Goal: Task Accomplishment & Management: Manage account settings

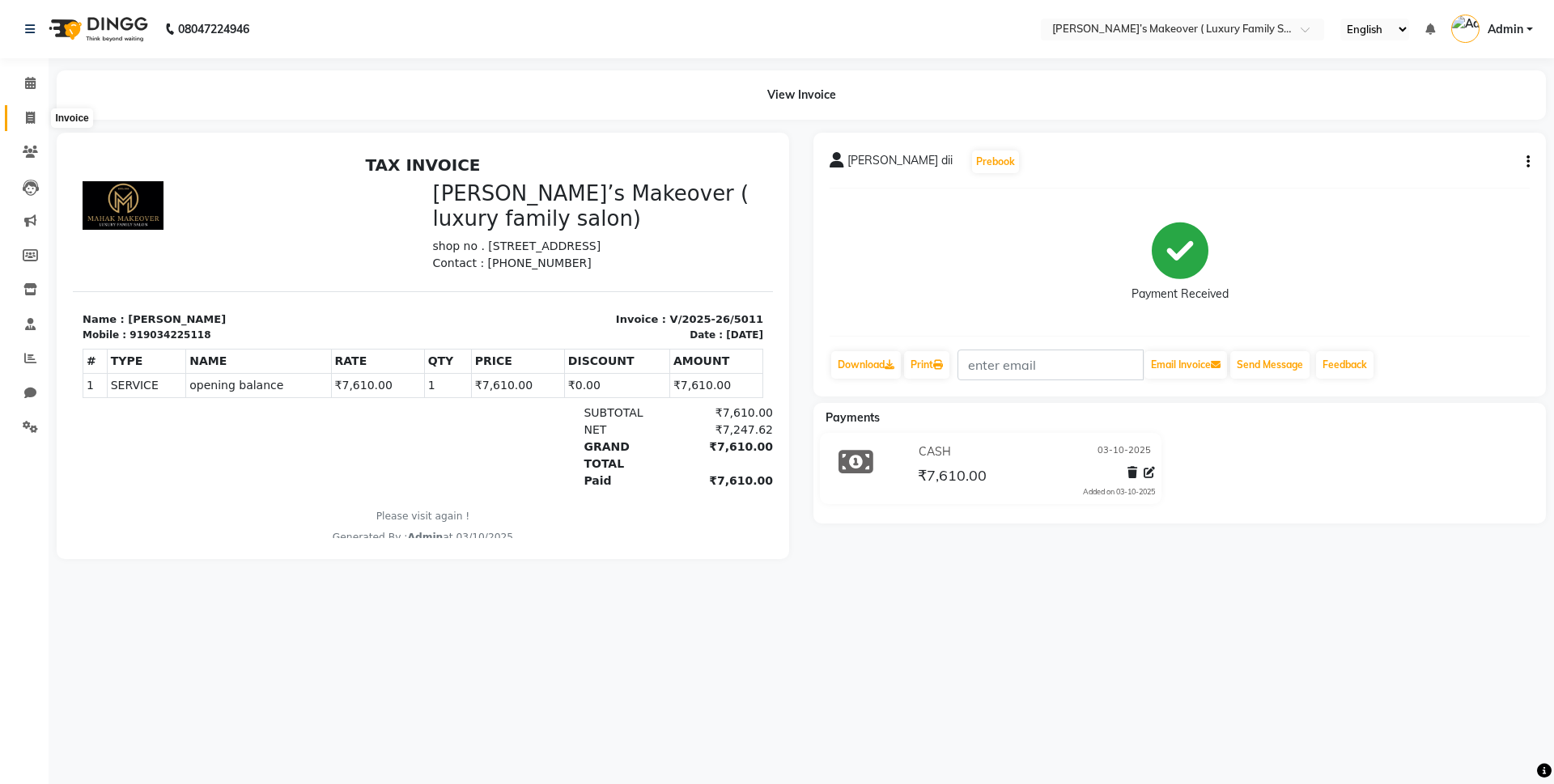
click at [27, 116] on icon at bounding box center [30, 117] width 9 height 12
select select "service"
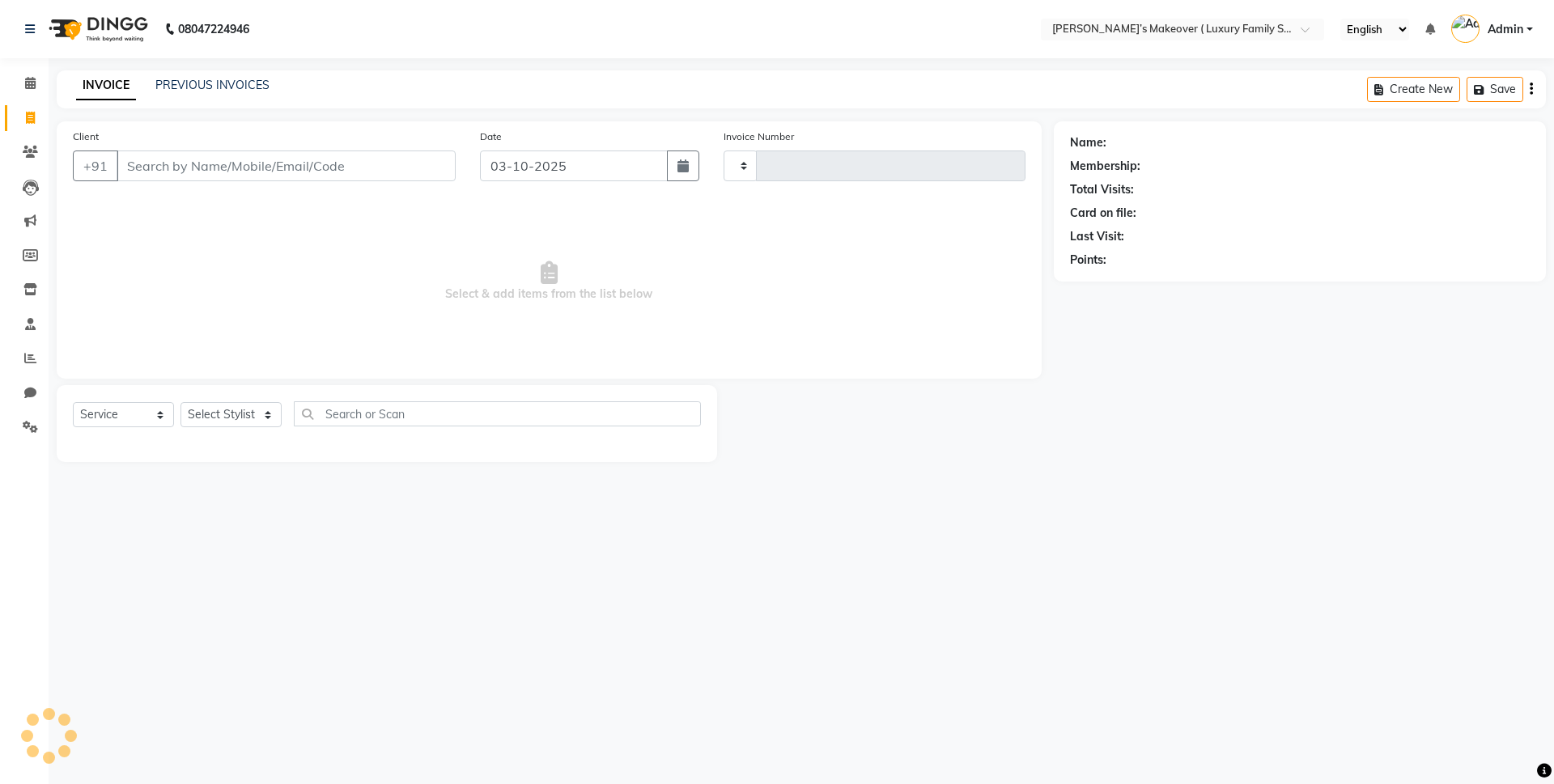
type input "5013"
select select "7777"
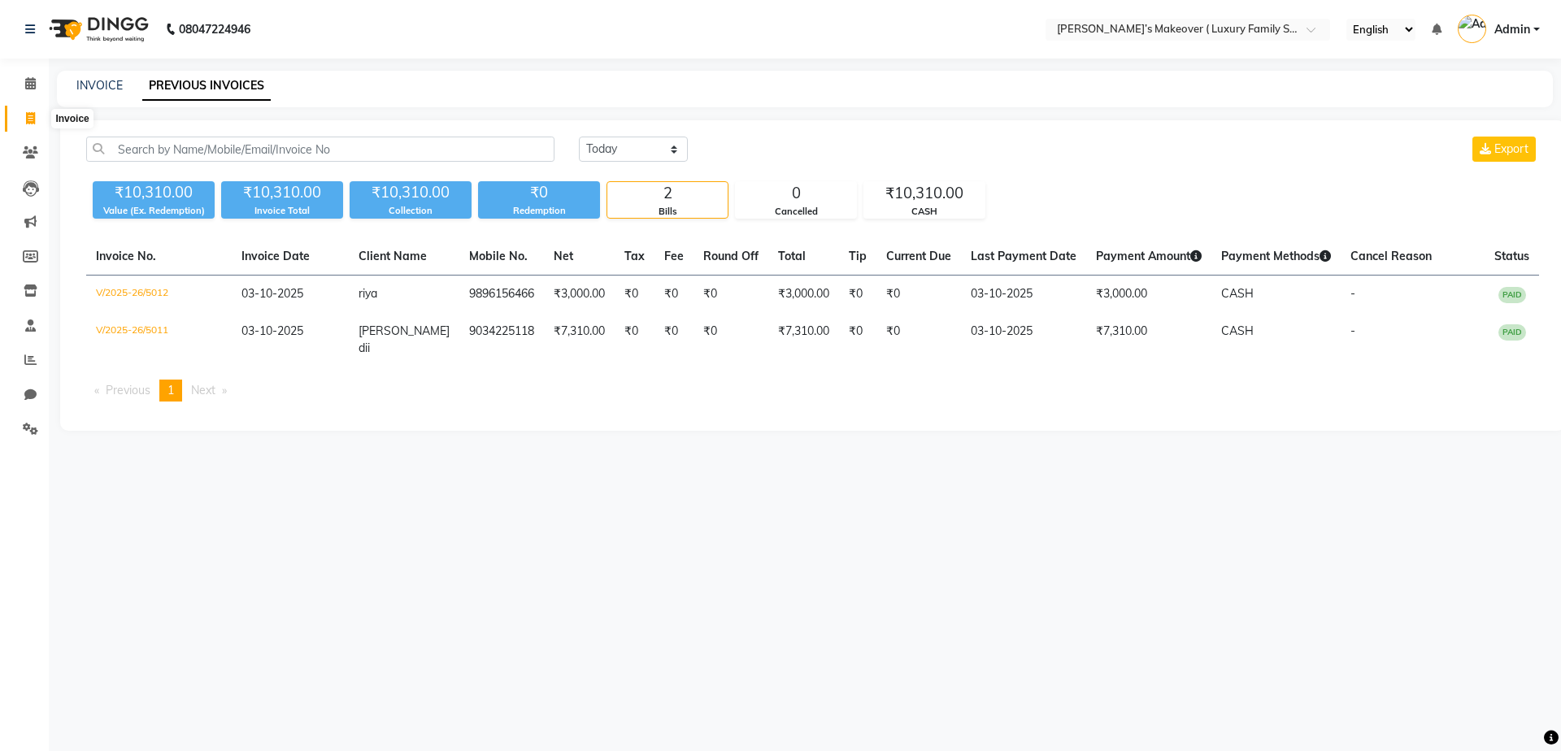
click at [19, 120] on span at bounding box center [30, 119] width 28 height 19
select select "service"
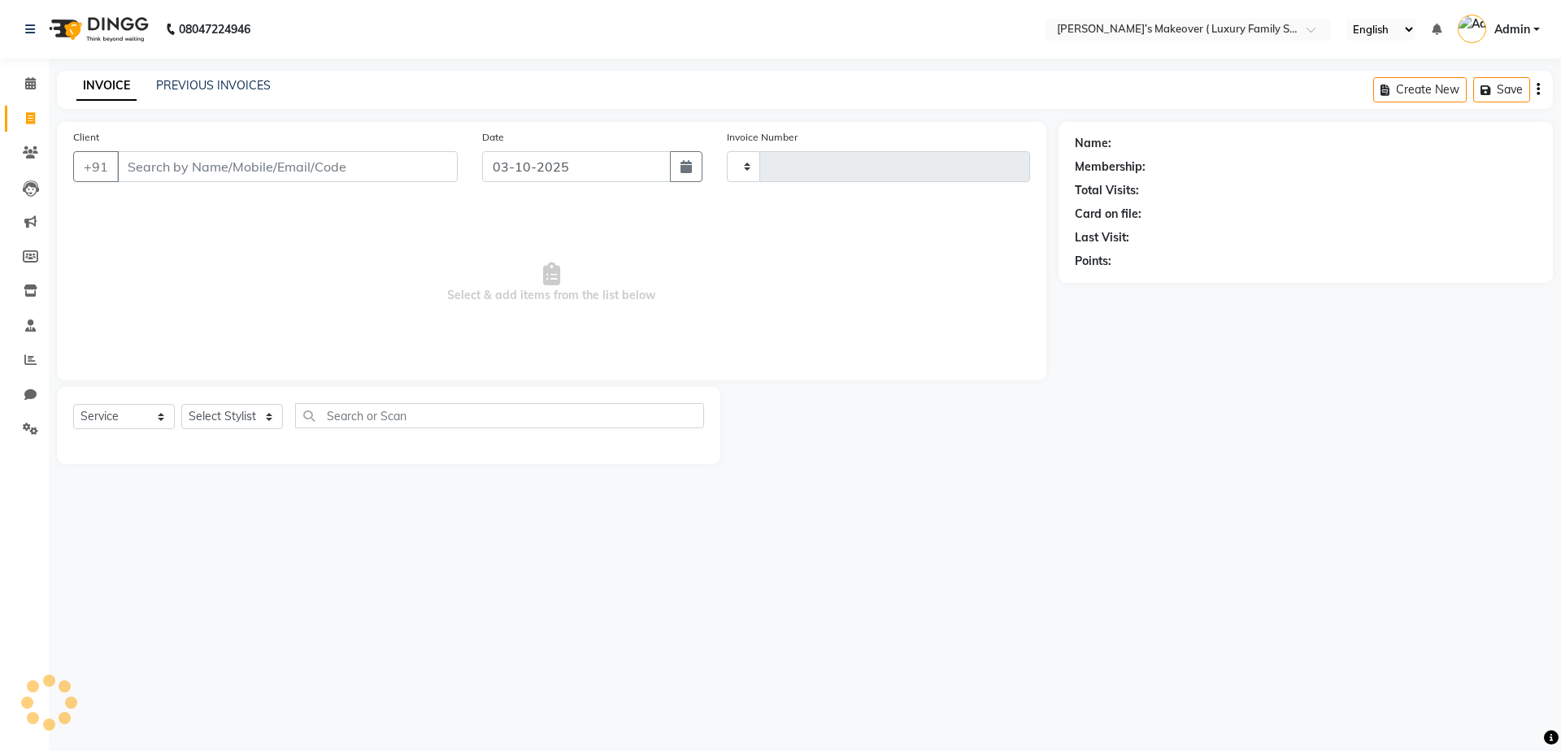
type input "5013"
select select "7777"
click at [202, 159] on input "Client" at bounding box center [287, 166] width 341 height 31
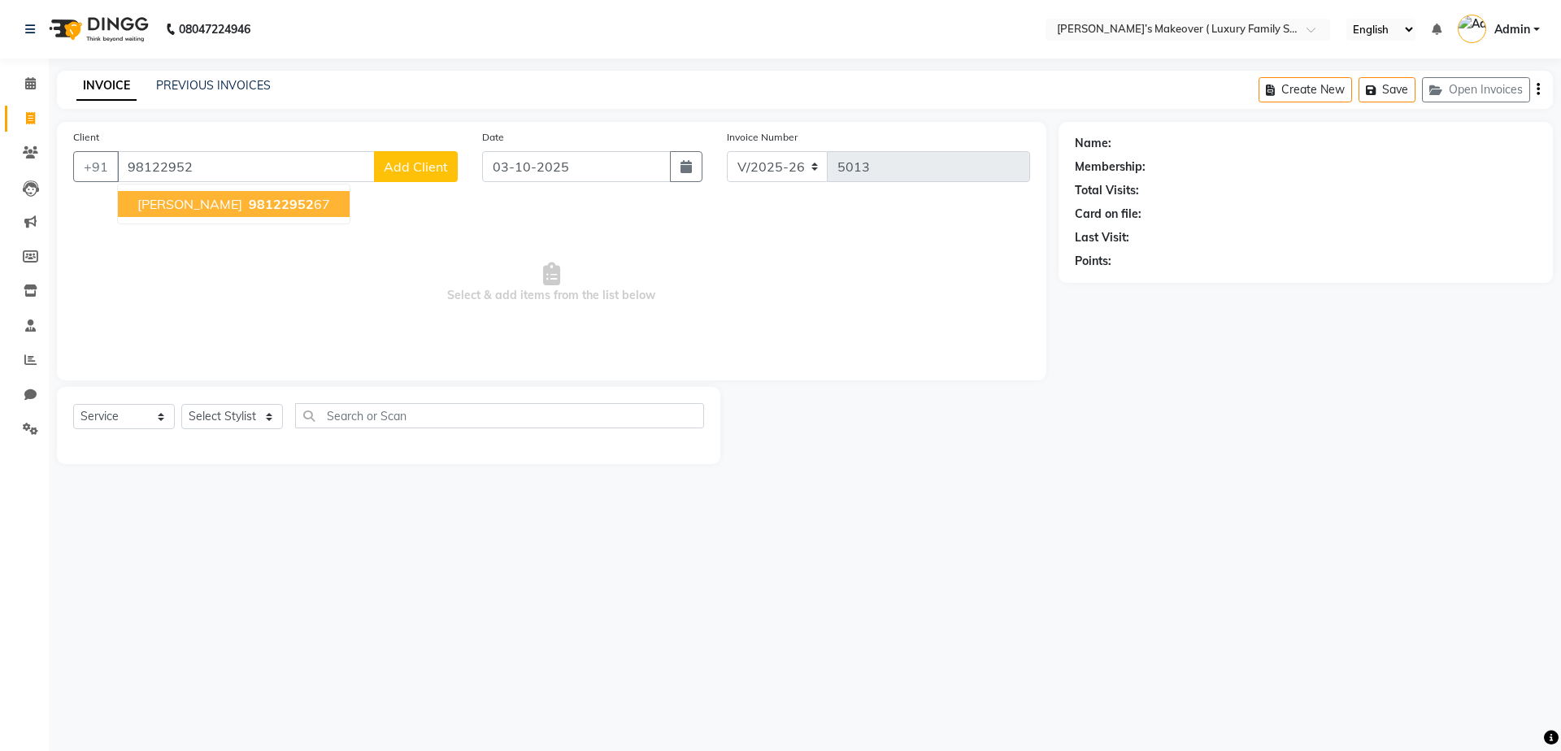
click at [187, 202] on span "sukhbeer singh" at bounding box center [189, 204] width 105 height 16
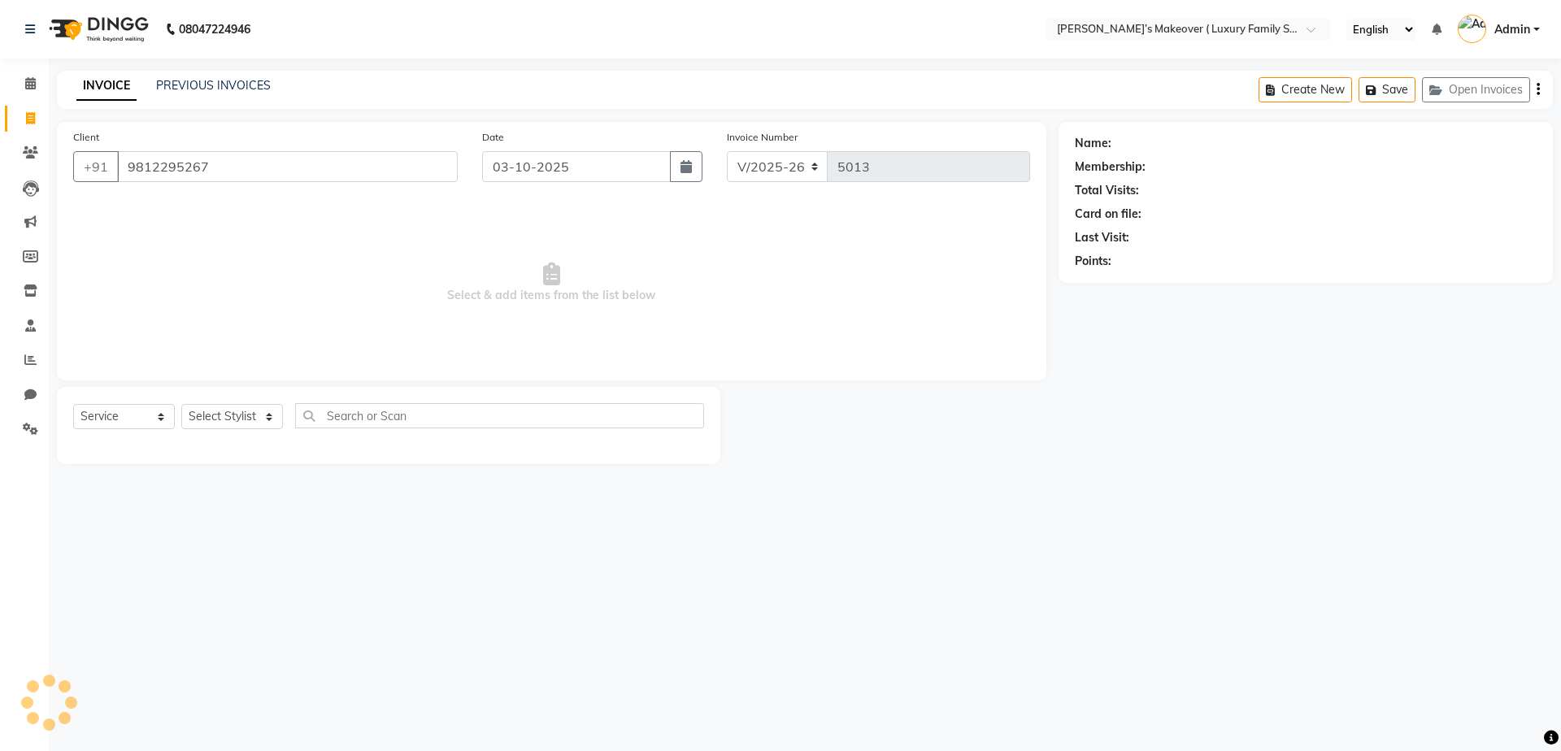
type input "9812295267"
click at [95, 412] on select "Select Service Product Membership Package Voucher Prepaid Gift Card" at bounding box center [124, 416] width 102 height 25
click at [73, 404] on select "Select Service Product Membership Package Voucher Prepaid Gift Card" at bounding box center [124, 416] width 102 height 25
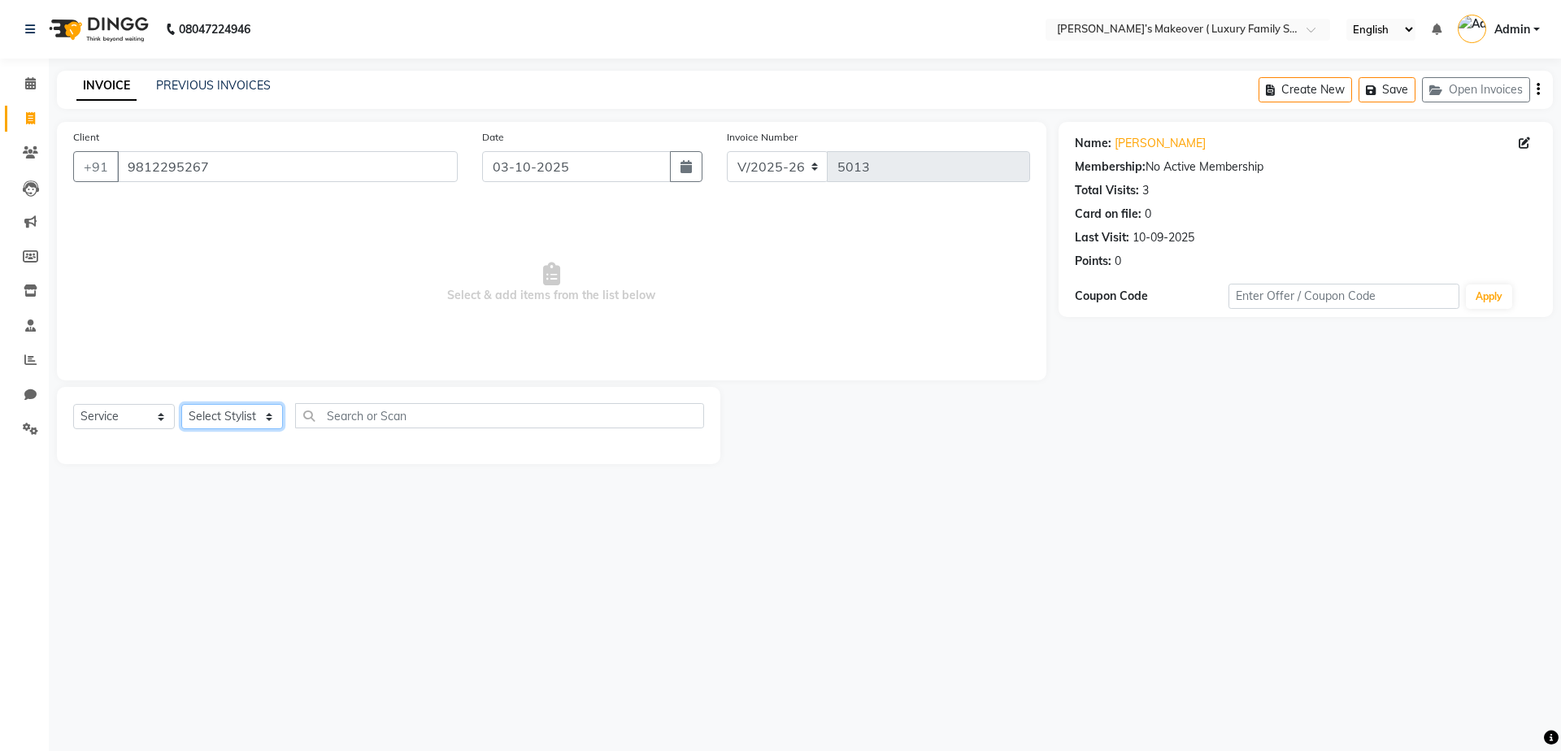
click at [213, 416] on select "Select Stylist [PERSON_NAME] [PERSON_NAME] [PERSON_NAME] [PERSON_NAME] Bhoomi […" at bounding box center [232, 416] width 102 height 25
select select "85064"
click at [181, 404] on select "Select Stylist [PERSON_NAME] [PERSON_NAME] [PERSON_NAME] [PERSON_NAME] Bhoomi […" at bounding box center [232, 416] width 102 height 25
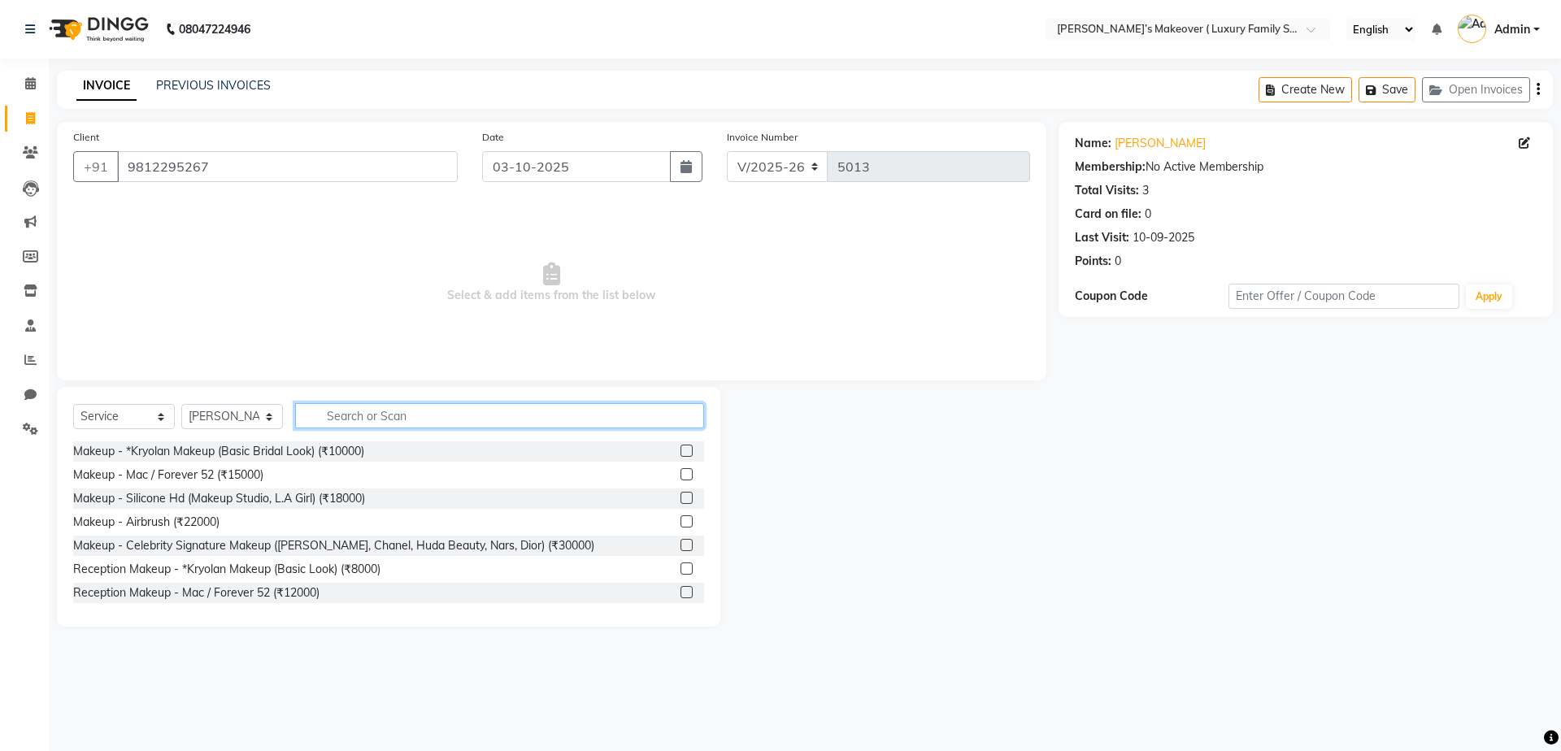
click at [363, 426] on input "text" at bounding box center [499, 415] width 409 height 25
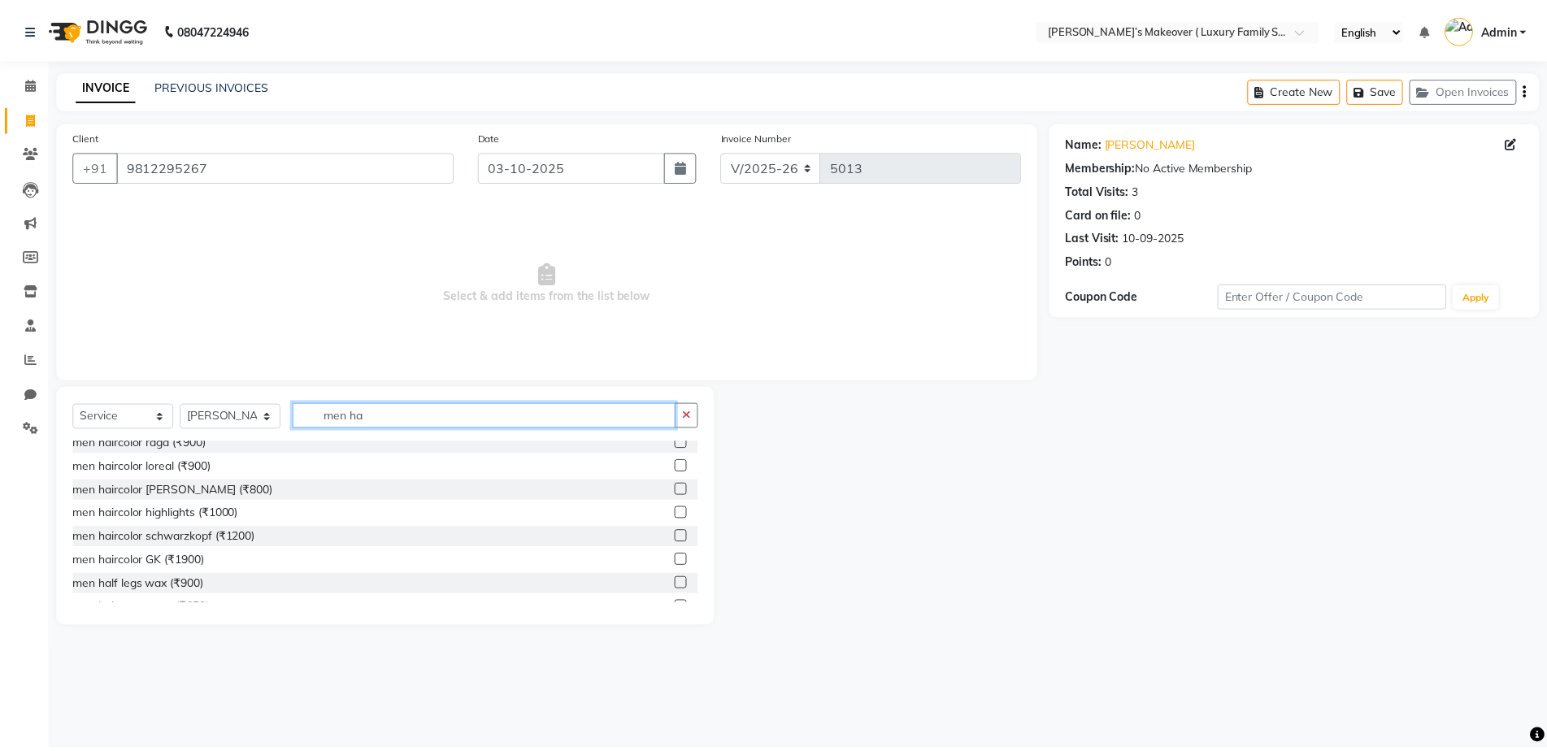
scroll to position [285, 0]
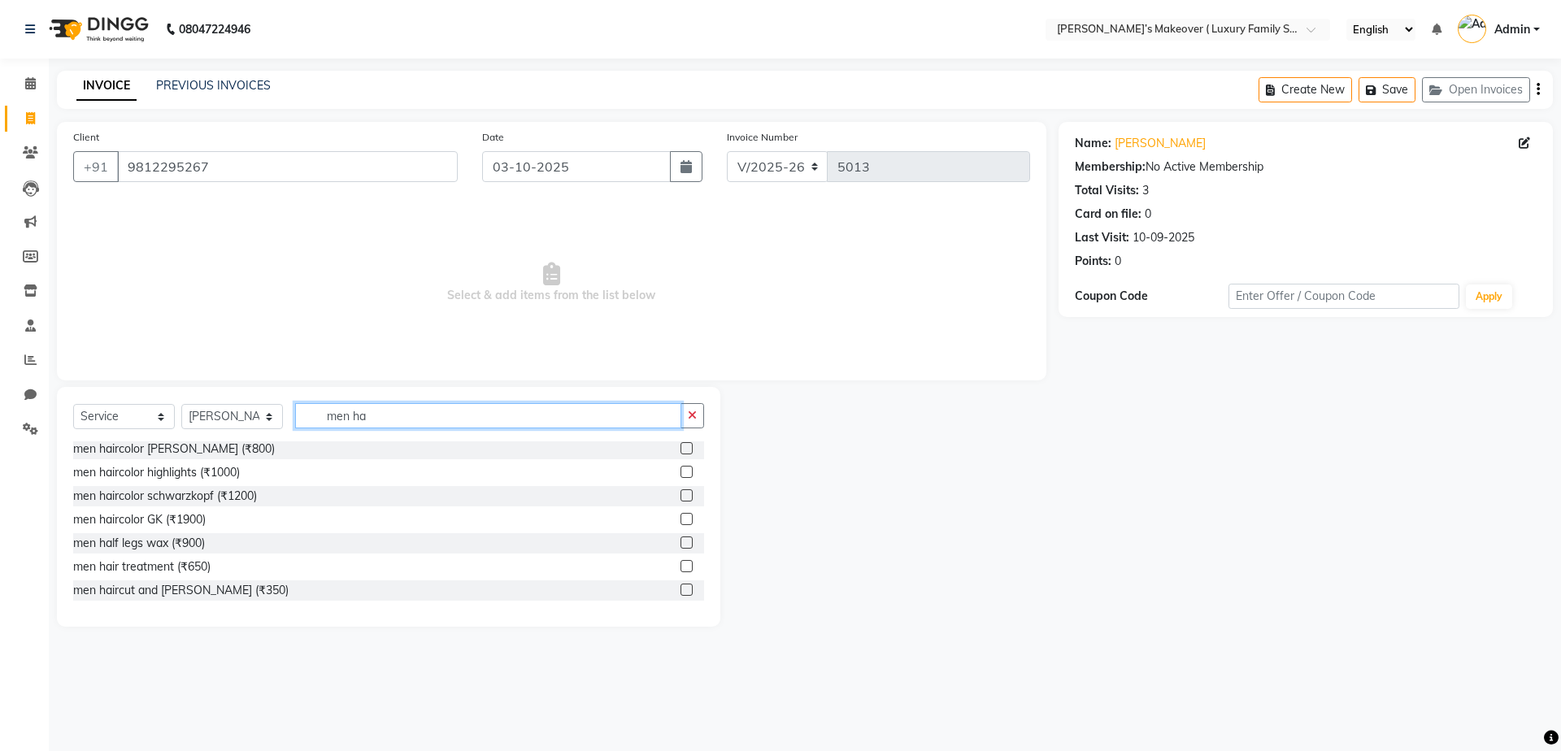
type input "men ha"
click at [680, 592] on label at bounding box center [686, 590] width 12 height 12
click at [680, 592] on input "checkbox" at bounding box center [685, 590] width 11 height 11
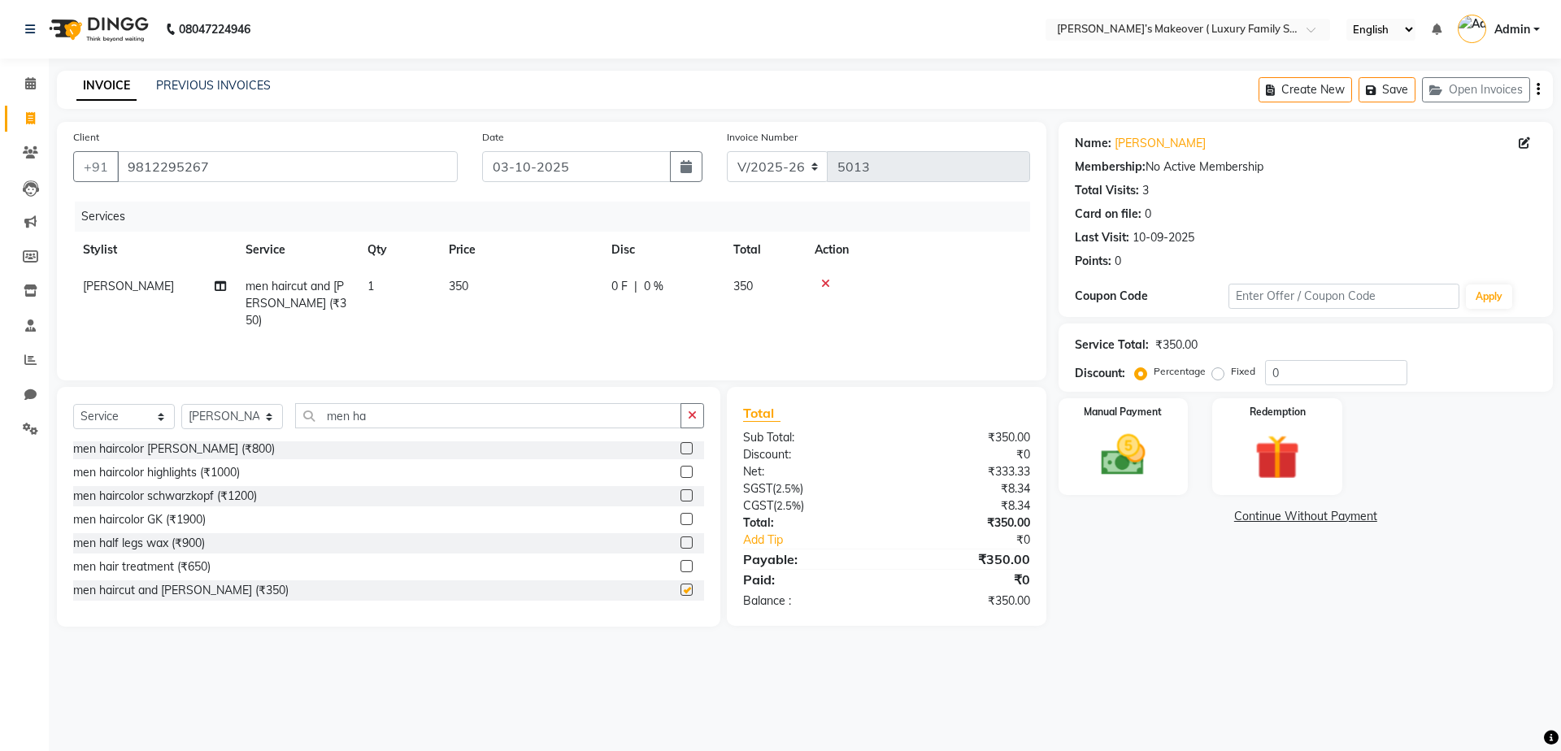
checkbox input "false"
click at [1537, 90] on icon "button" at bounding box center [1538, 89] width 3 height 1
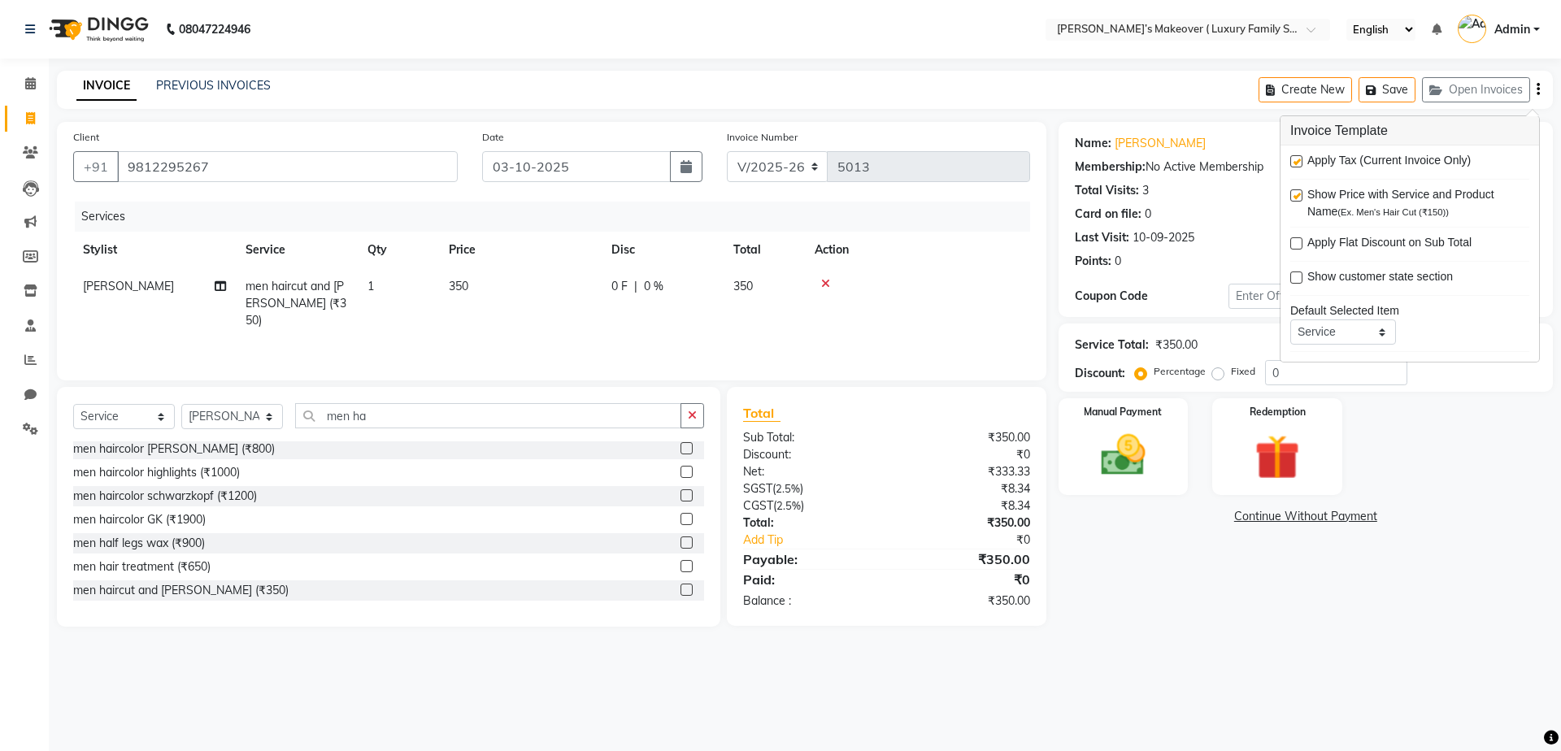
click at [1290, 162] on label at bounding box center [1296, 161] width 12 height 12
click at [1290, 162] on input "checkbox" at bounding box center [1295, 162] width 11 height 11
checkbox input "false"
click at [1169, 433] on div "Manual Payment" at bounding box center [1122, 447] width 135 height 100
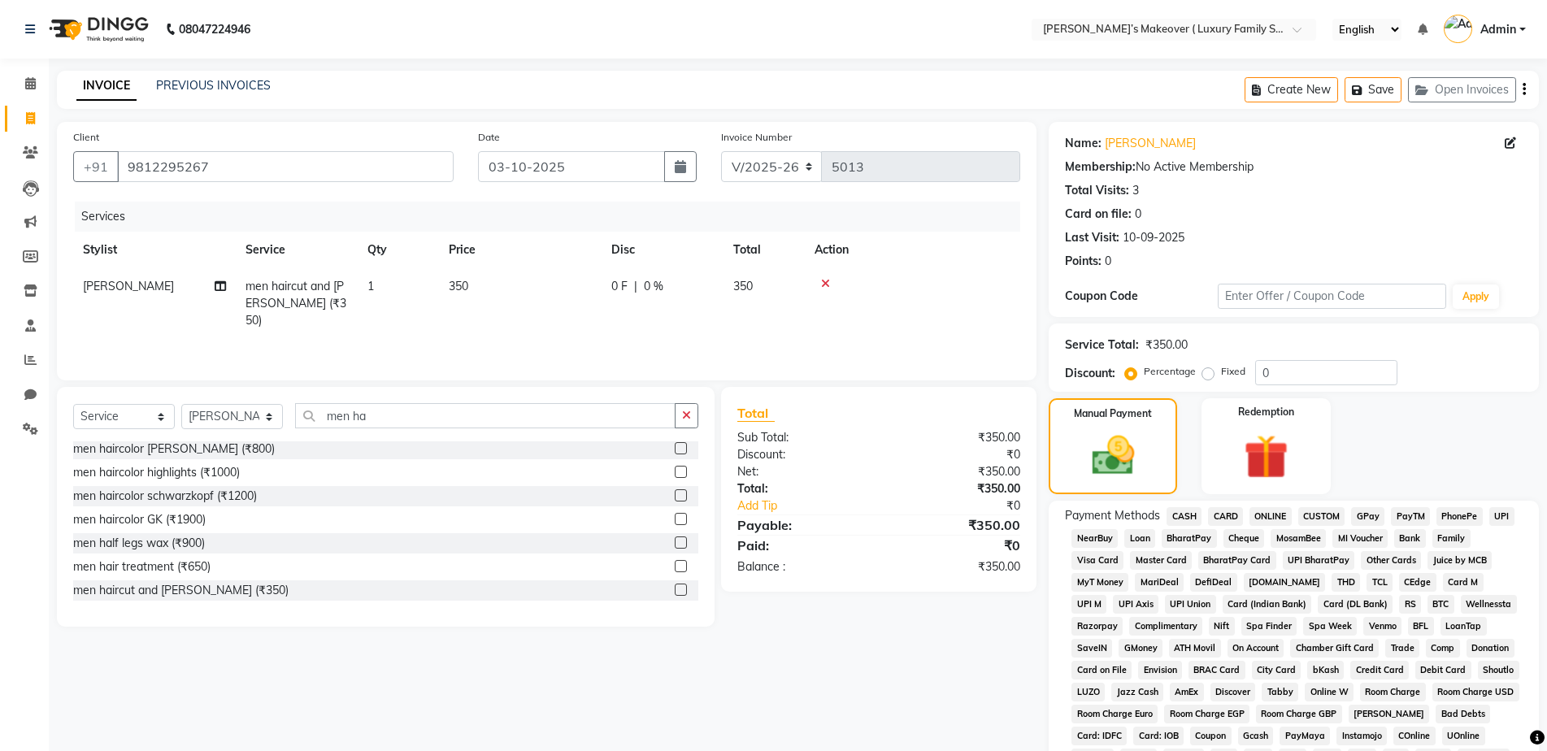
click at [1190, 507] on span "CASH" at bounding box center [1184, 516] width 35 height 19
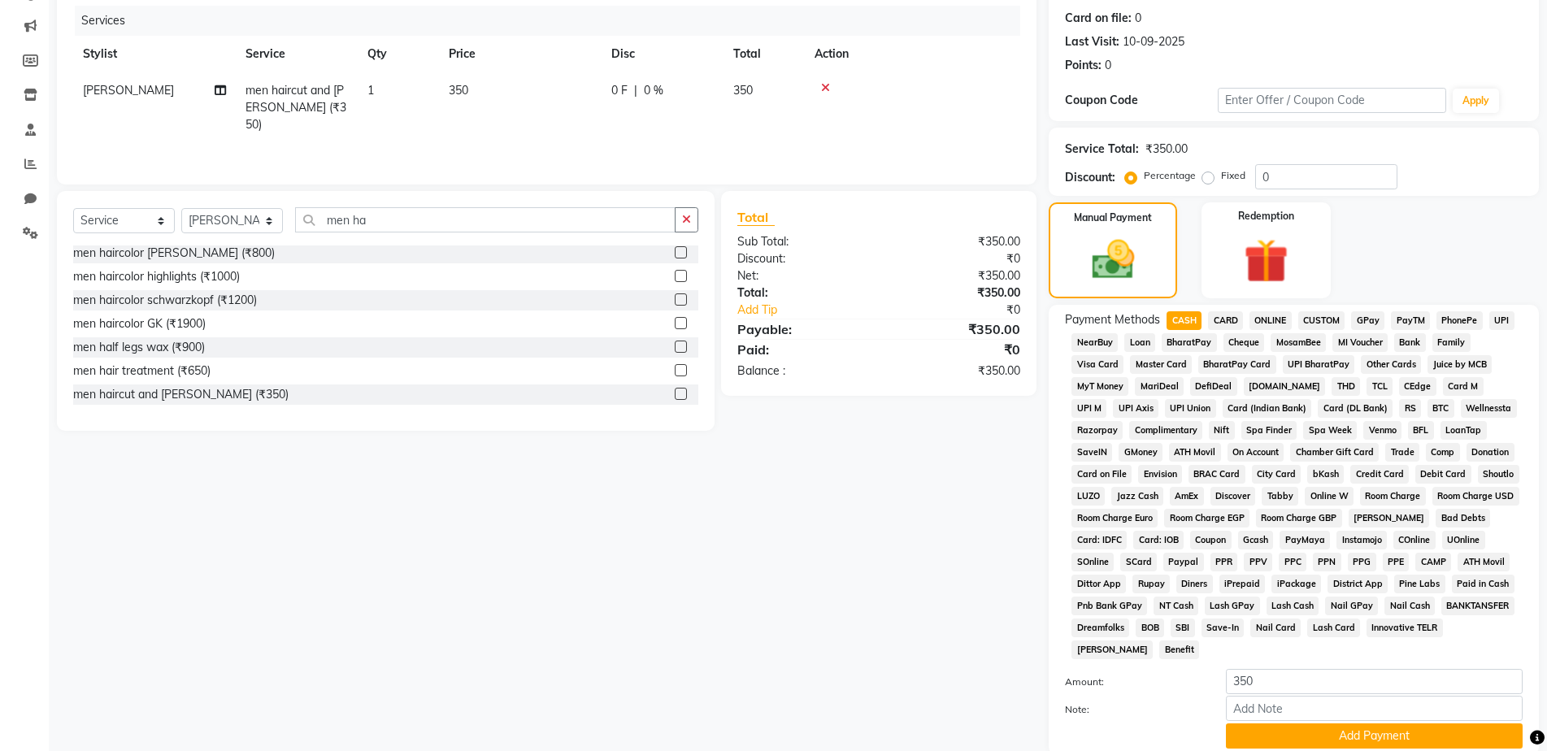
scroll to position [320, 0]
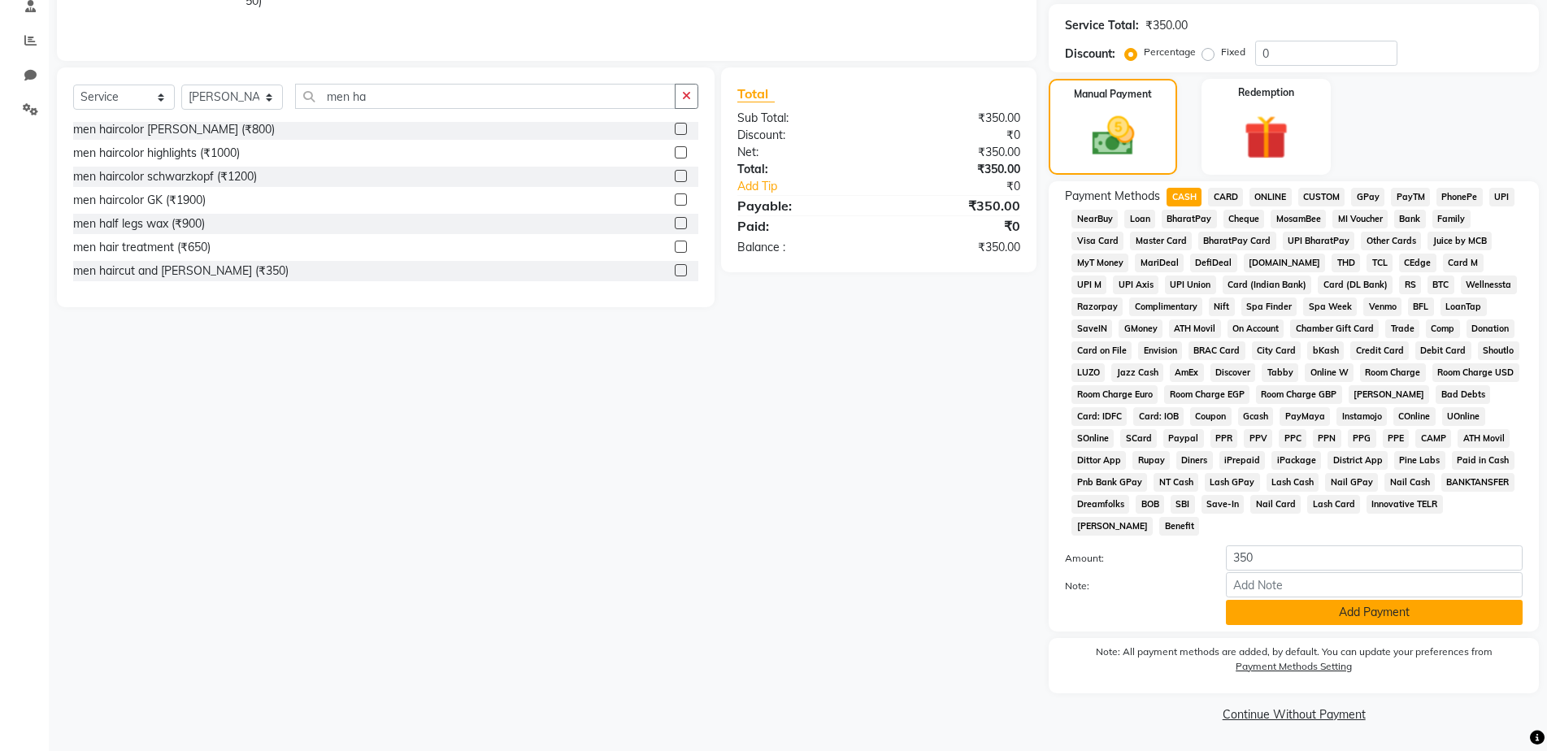
click at [1239, 606] on button "Add Payment" at bounding box center [1374, 612] width 297 height 25
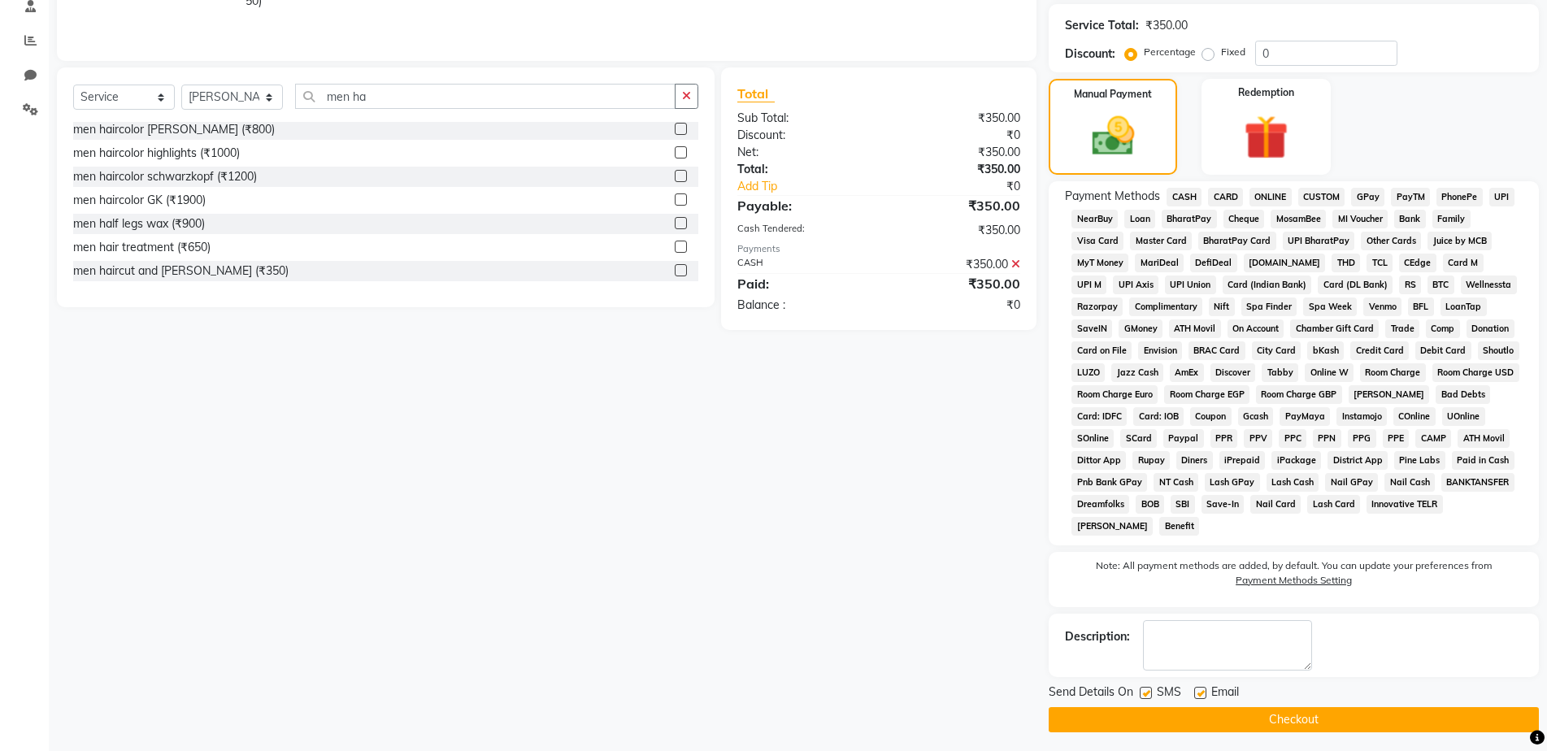
click at [1263, 727] on button "Checkout" at bounding box center [1294, 719] width 490 height 25
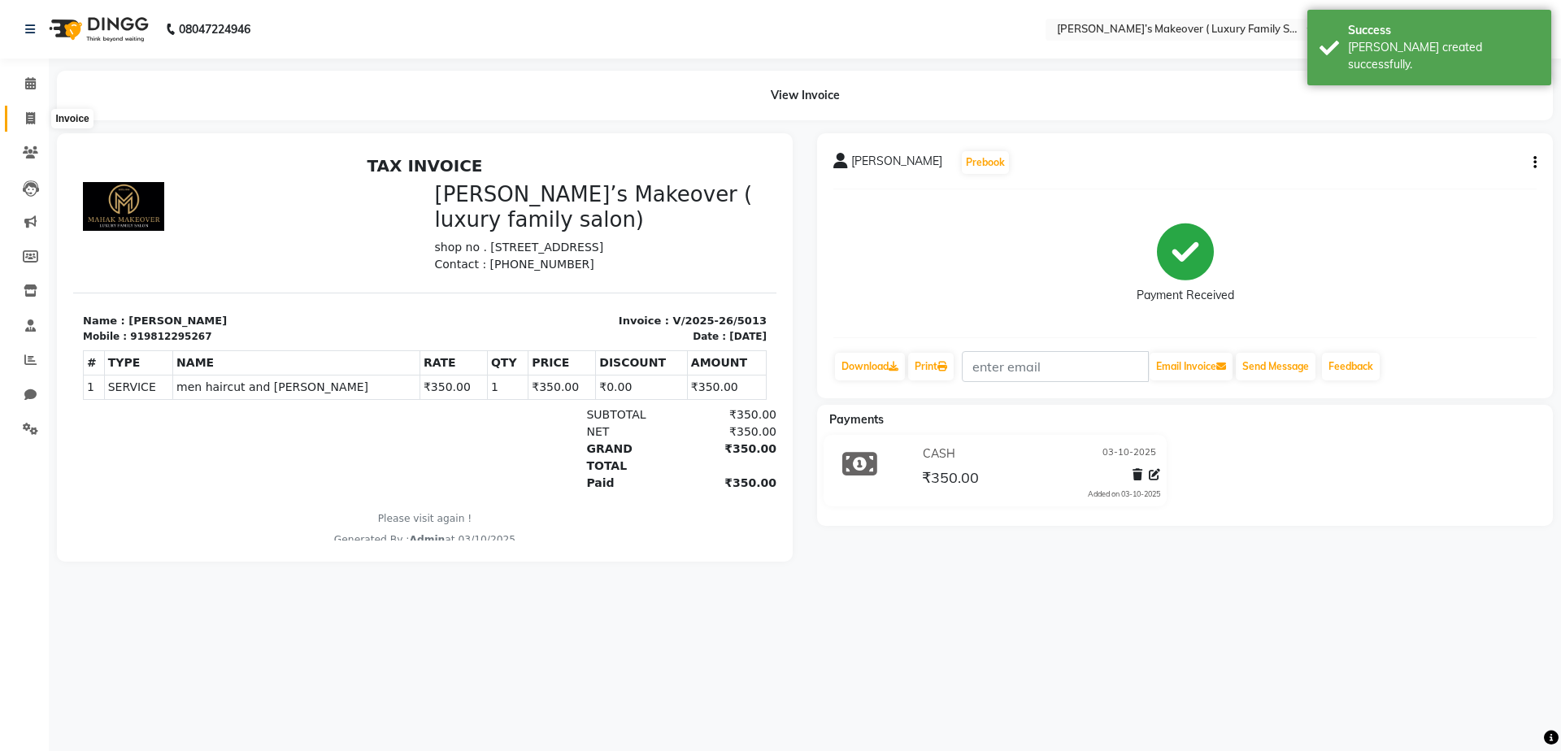
click at [26, 121] on icon at bounding box center [30, 118] width 9 height 12
select select "service"
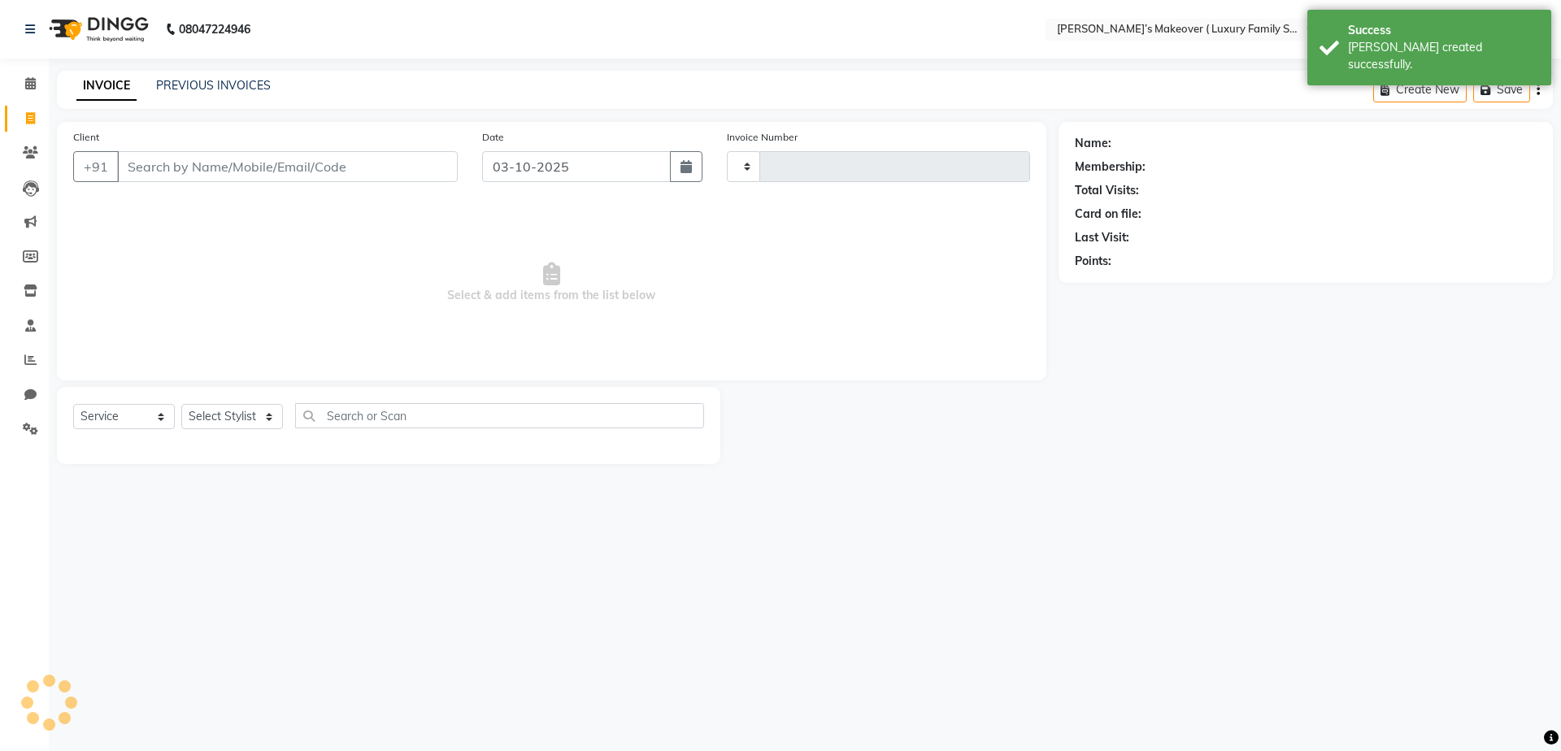
type input "5014"
select select "7777"
click at [210, 165] on input "Client" at bounding box center [287, 166] width 341 height 31
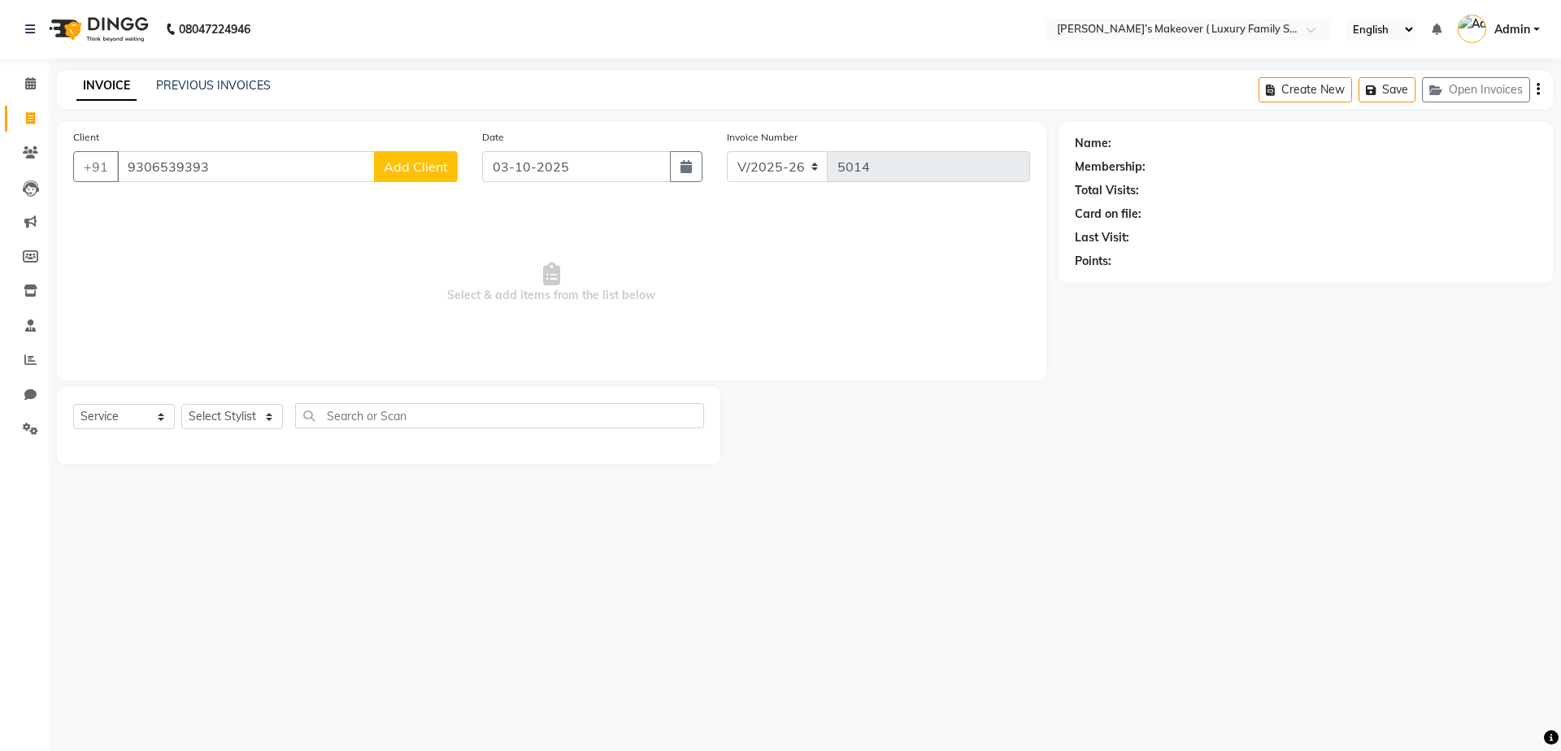
type input "9306539393"
click at [413, 168] on span "Add Client" at bounding box center [416, 167] width 64 height 16
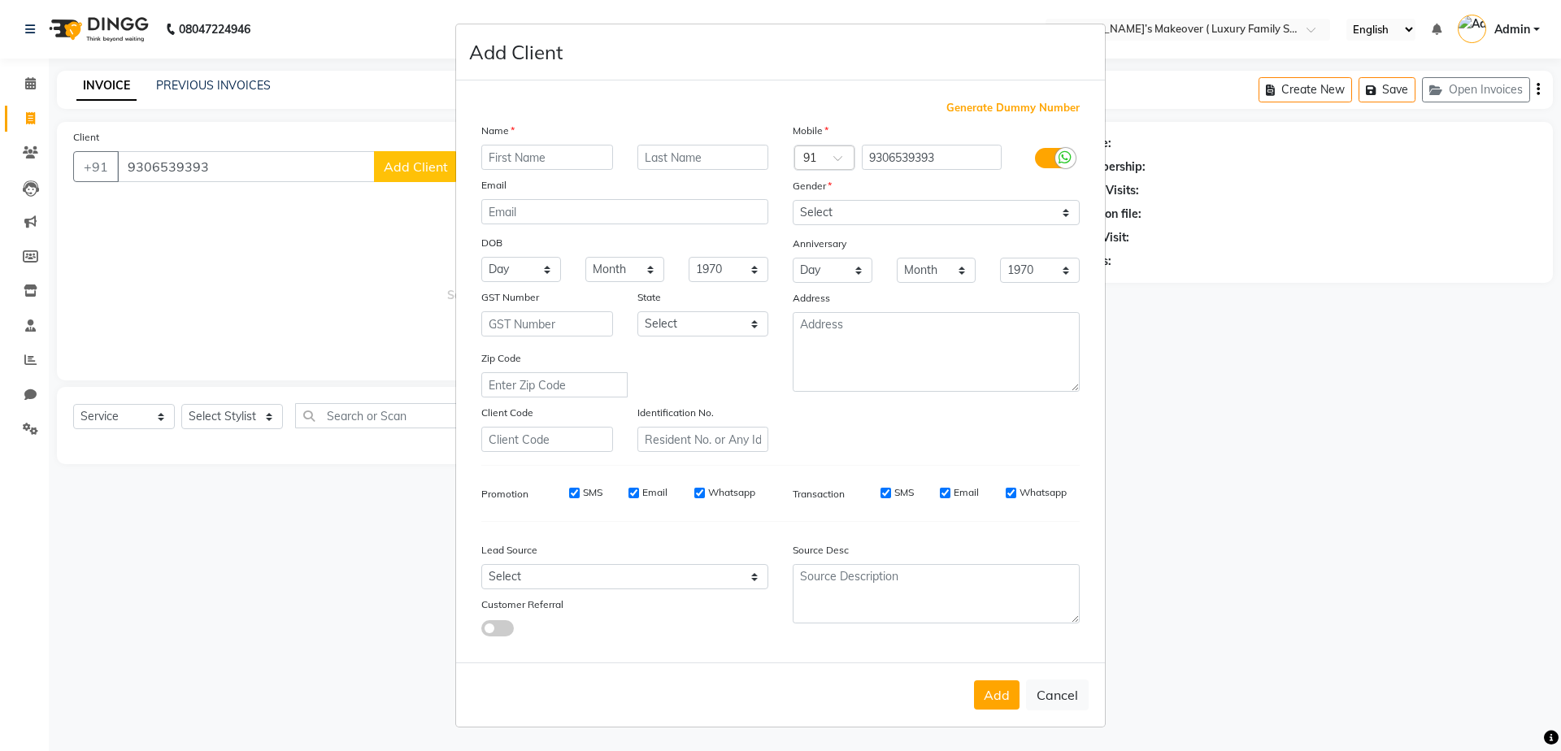
click at [581, 153] on input "text" at bounding box center [547, 157] width 132 height 25
type input "chetna"
click at [889, 215] on select "Select Male Female Other Prefer Not To Say" at bounding box center [936, 212] width 287 height 25
select select "female"
click at [793, 200] on select "Select Male Female Other Prefer Not To Say" at bounding box center [936, 212] width 287 height 25
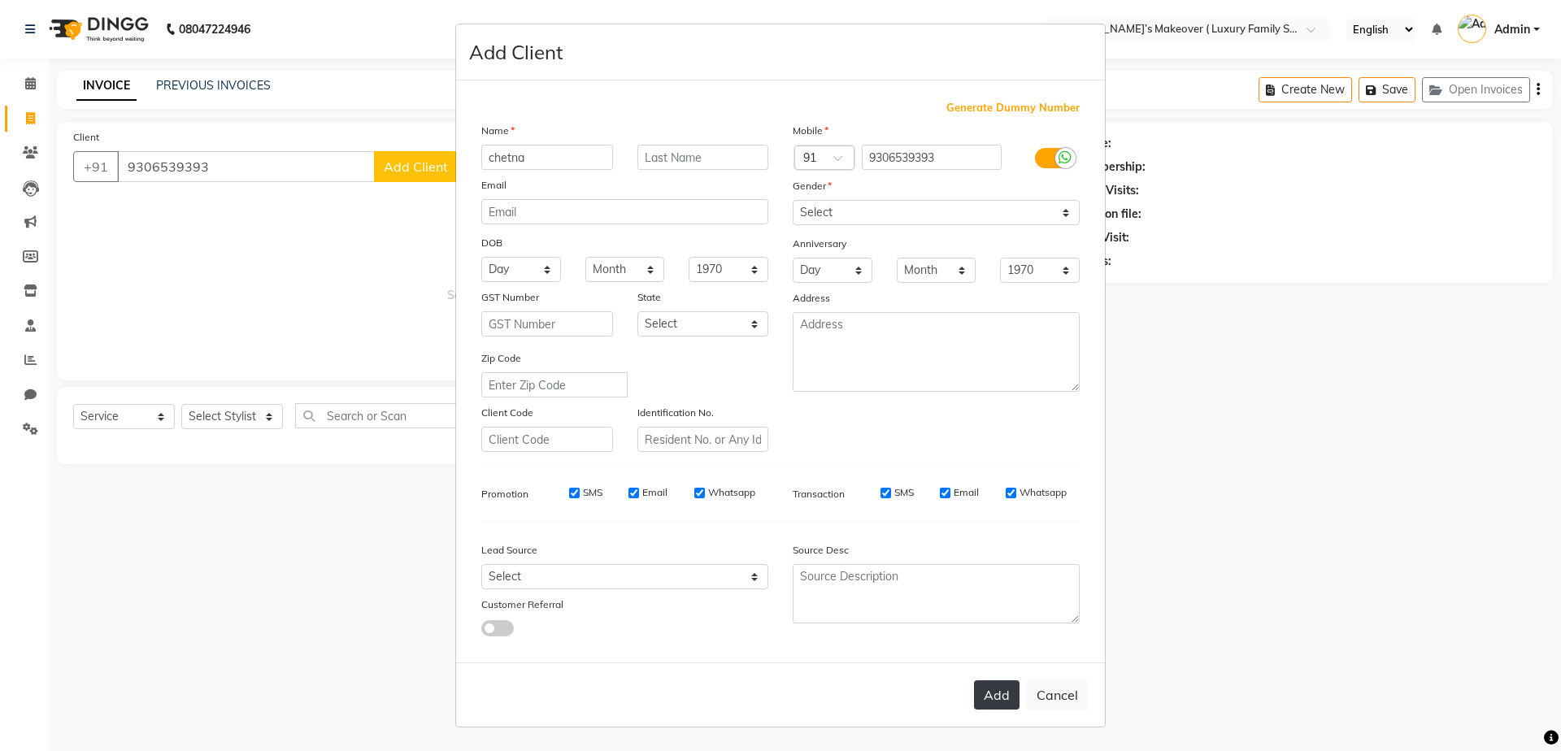
click at [995, 706] on button "Add" at bounding box center [997, 694] width 46 height 29
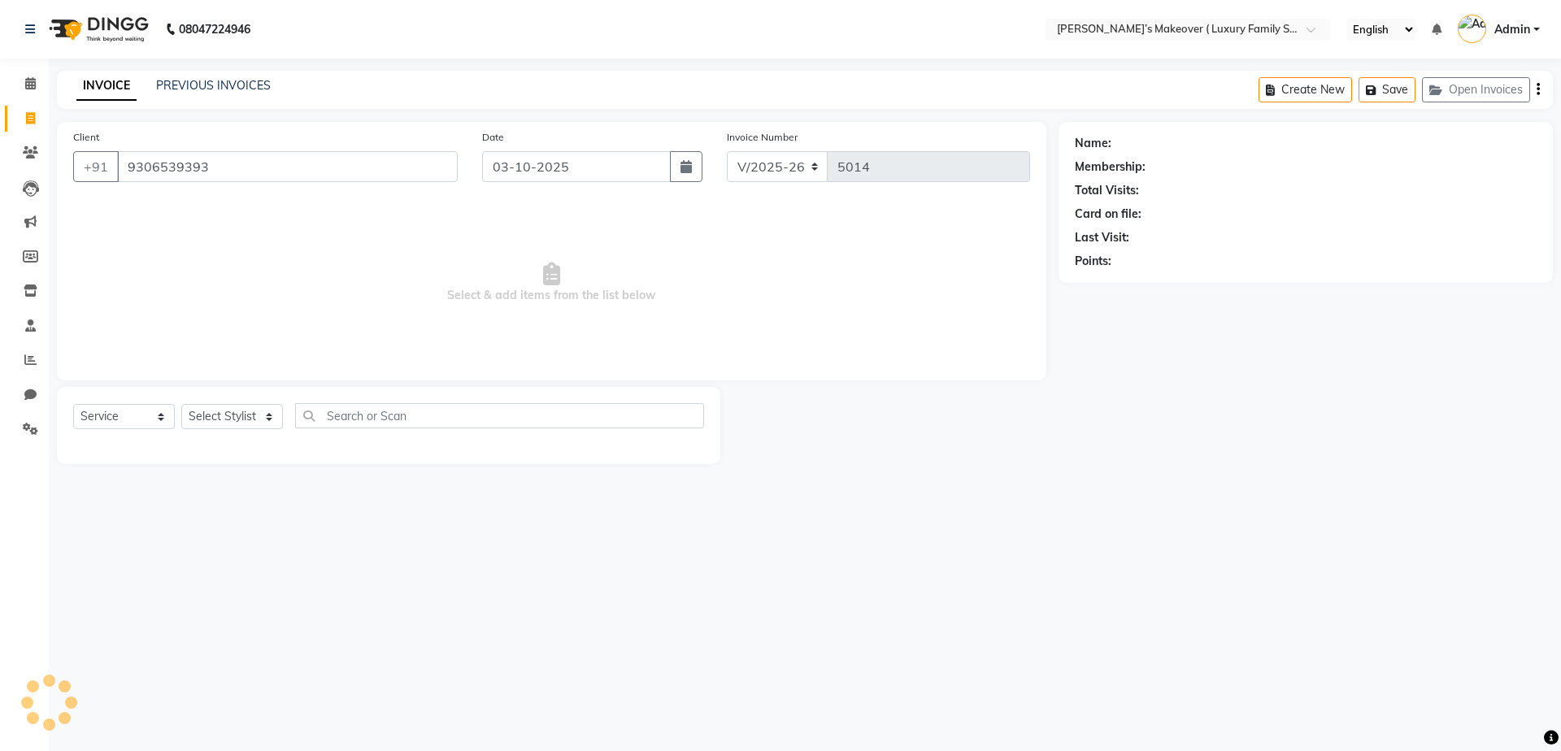
select select
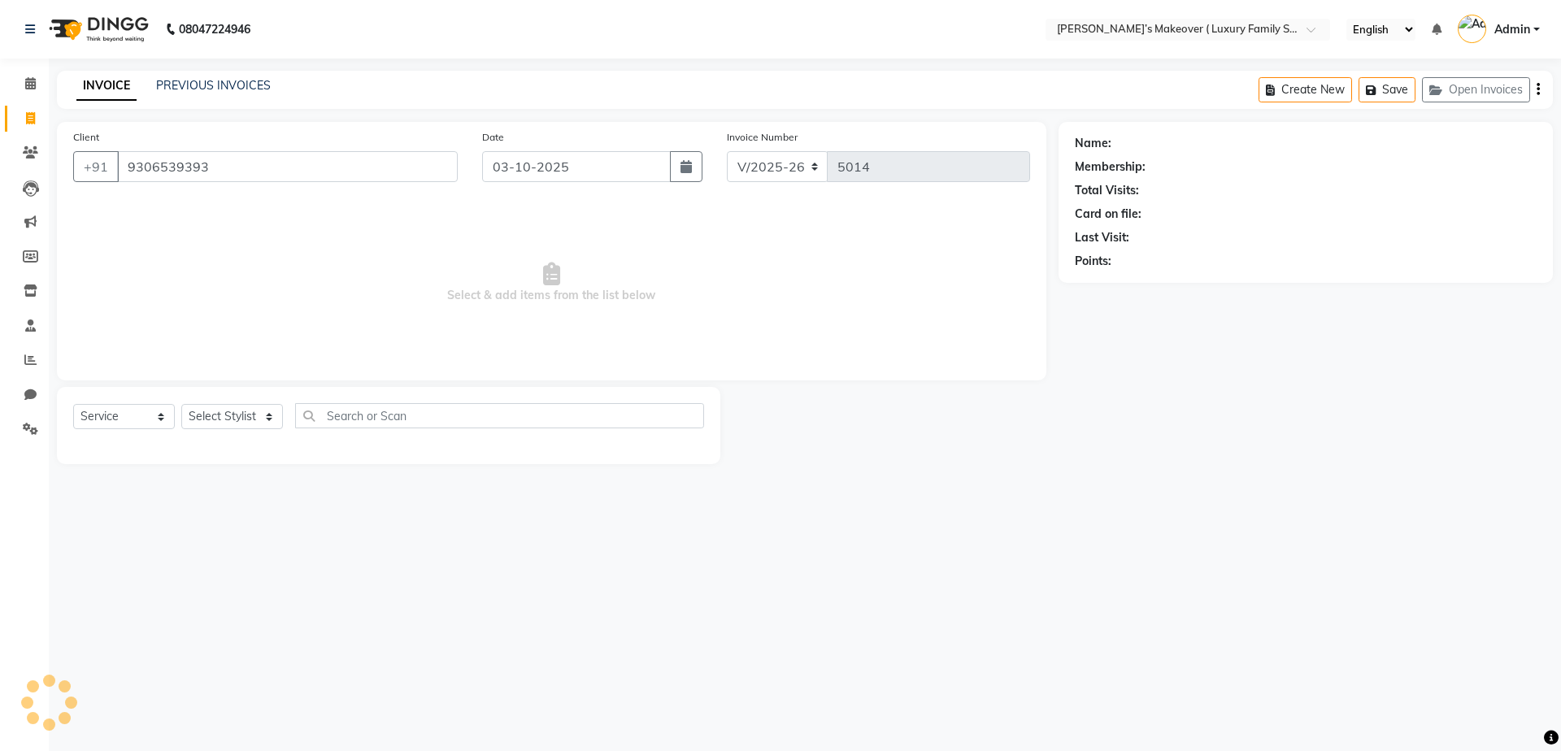
select select
checkbox input "false"
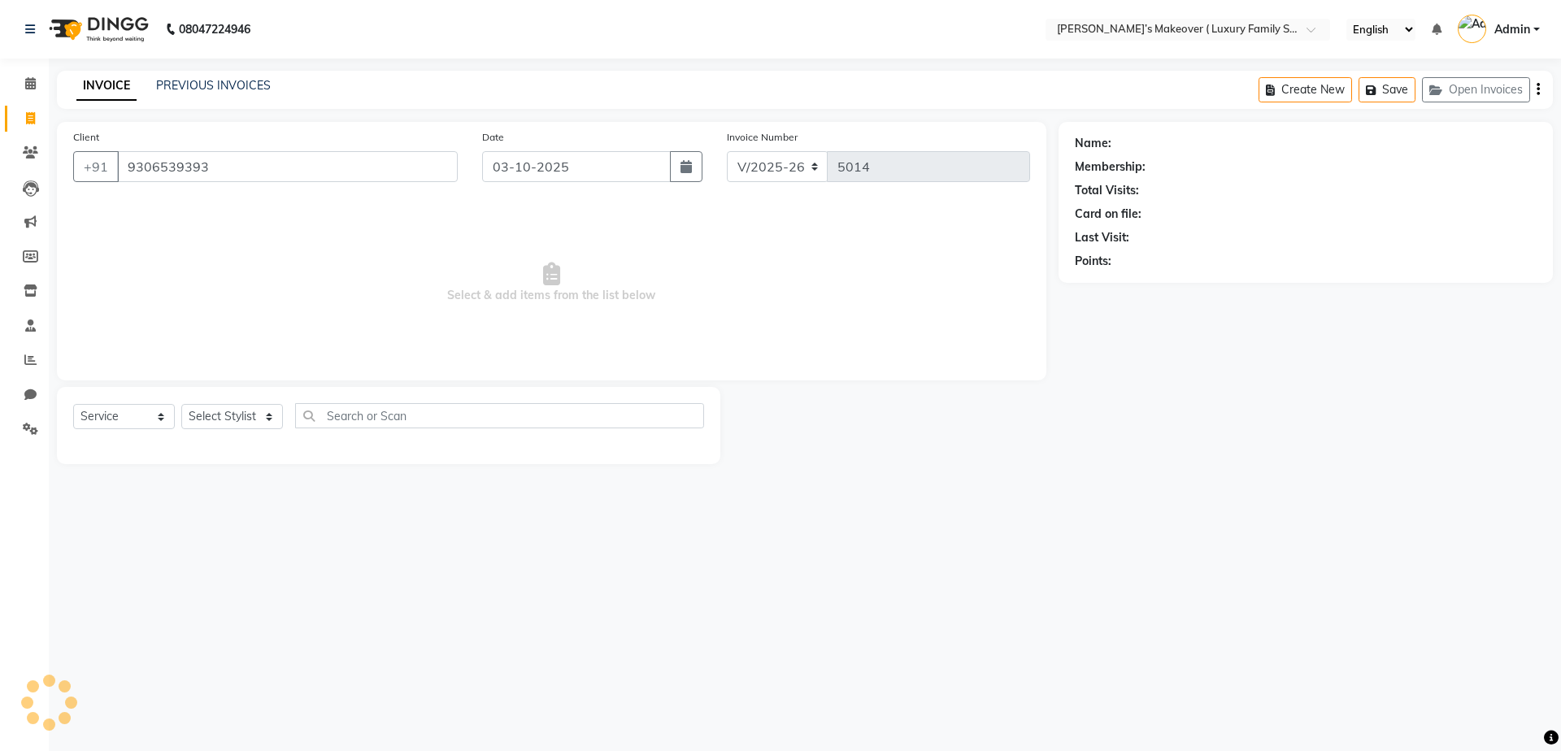
checkbox input "false"
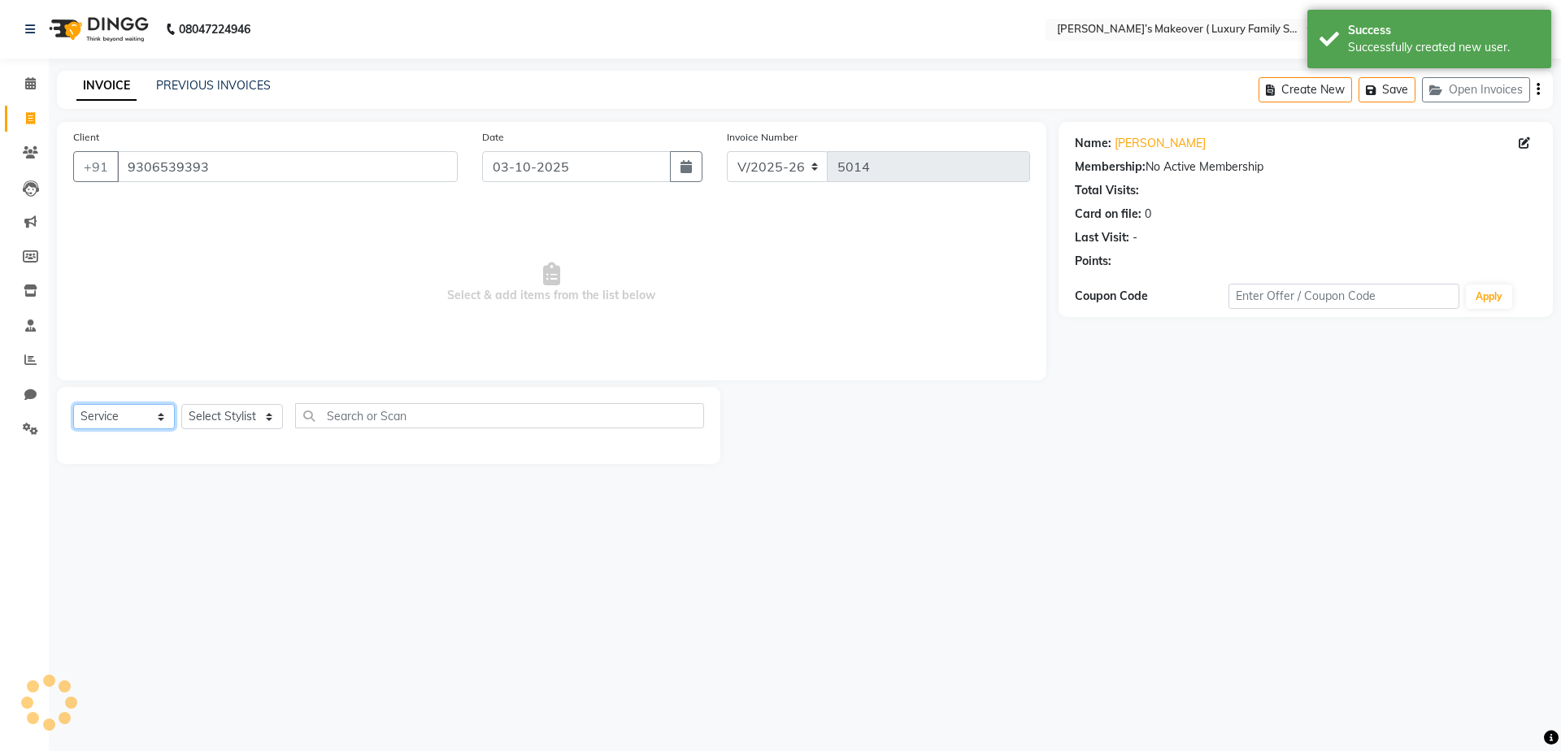
click at [161, 424] on select "Select Service Product Membership Package Voucher Prepaid Gift Card" at bounding box center [124, 416] width 102 height 25
click at [73, 404] on select "Select Service Product Membership Package Voucher Prepaid Gift Card" at bounding box center [124, 416] width 102 height 25
click at [254, 423] on select "Select Stylist Aarish Anas salmani Ankit Anshika Anshul Astha Bhoomi lamba Dipt…" at bounding box center [232, 416] width 102 height 25
select select "69498"
click at [181, 404] on select "Select Stylist Aarish Anas salmani Ankit Anshika Anshul Astha Bhoomi lamba Dipt…" at bounding box center [232, 416] width 102 height 25
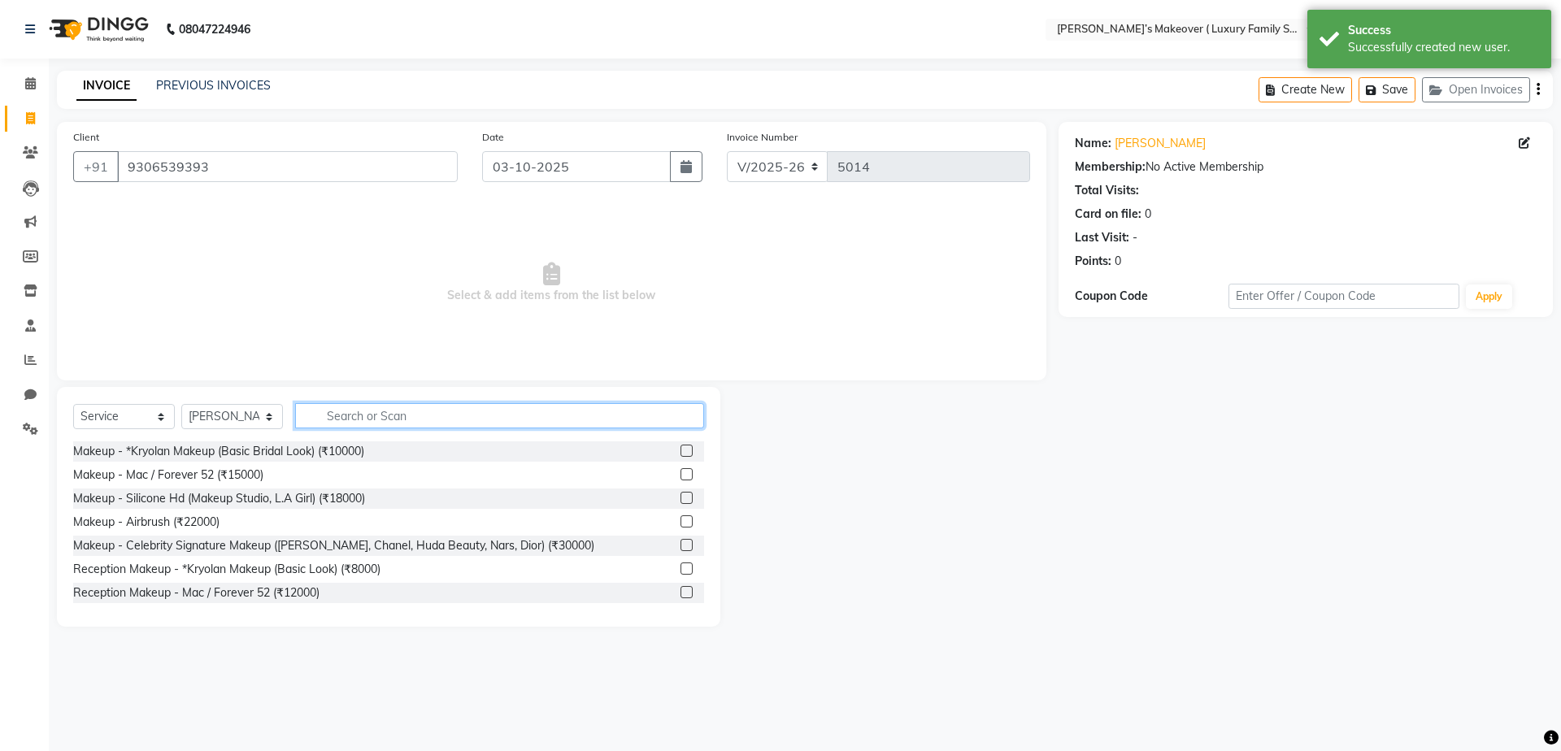
click at [420, 421] on input "text" at bounding box center [499, 415] width 409 height 25
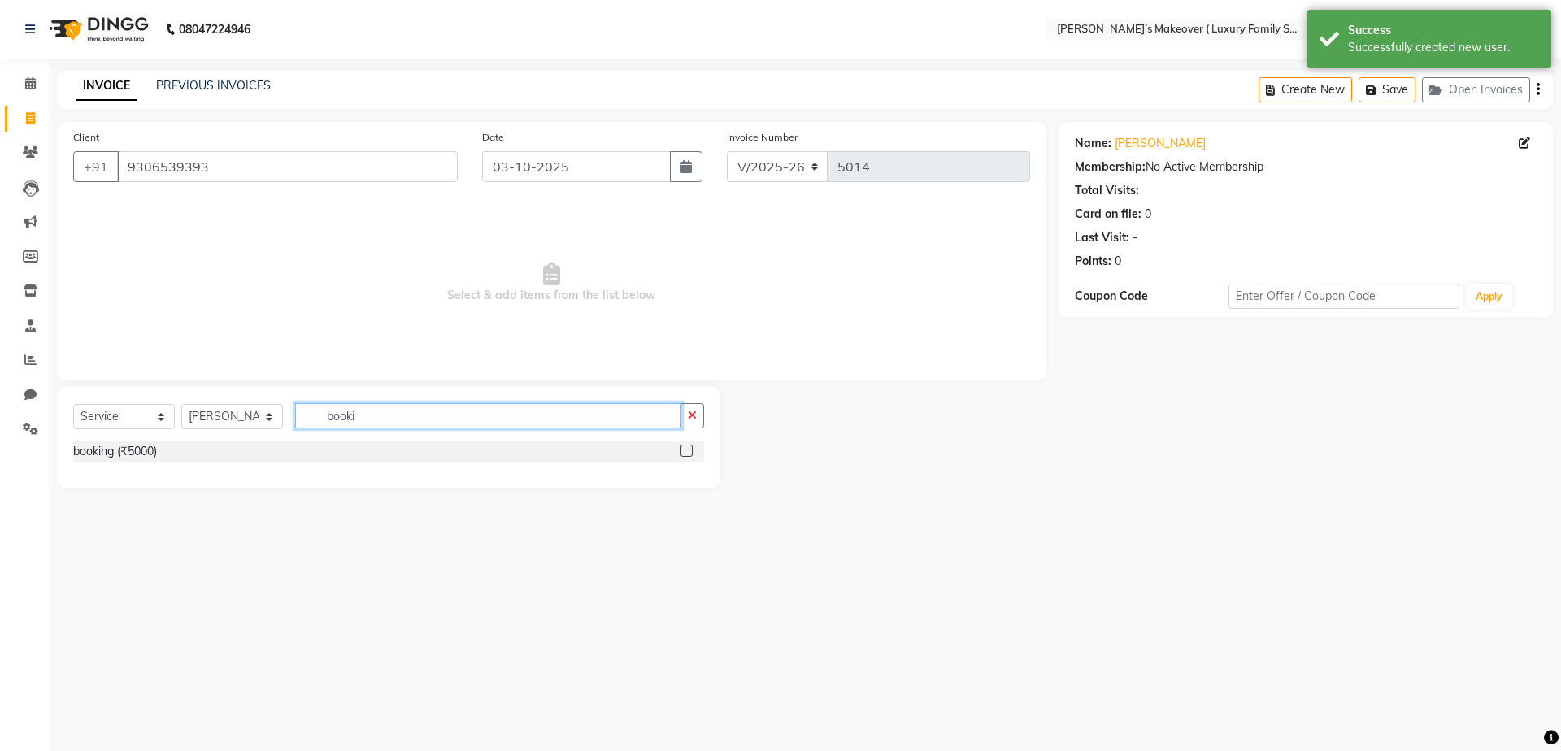
type input "booki"
click at [690, 452] on label at bounding box center [686, 451] width 12 height 12
click at [690, 452] on input "checkbox" at bounding box center [685, 451] width 11 height 11
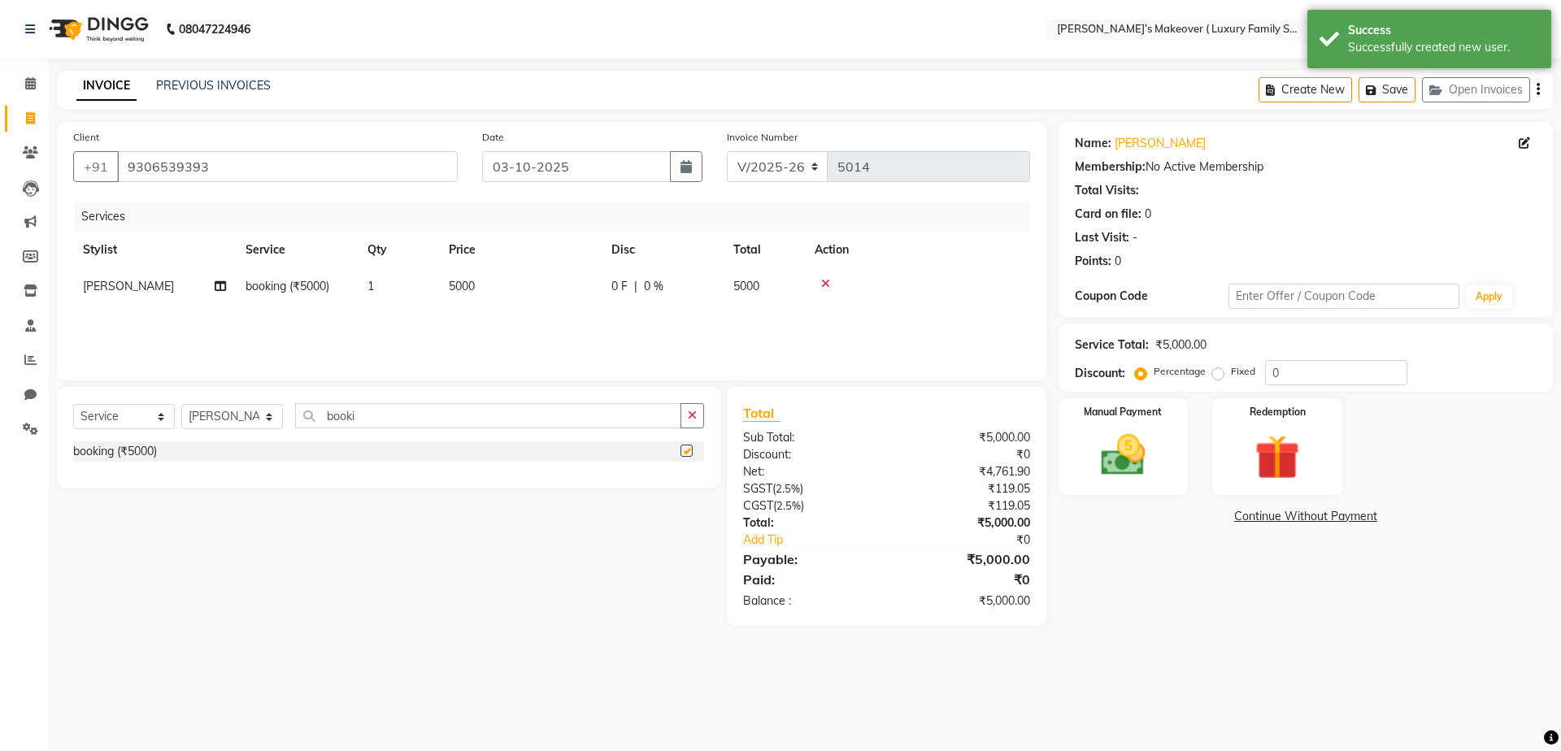
checkbox input "false"
click at [470, 299] on td "5000" at bounding box center [520, 286] width 163 height 37
select select "69498"
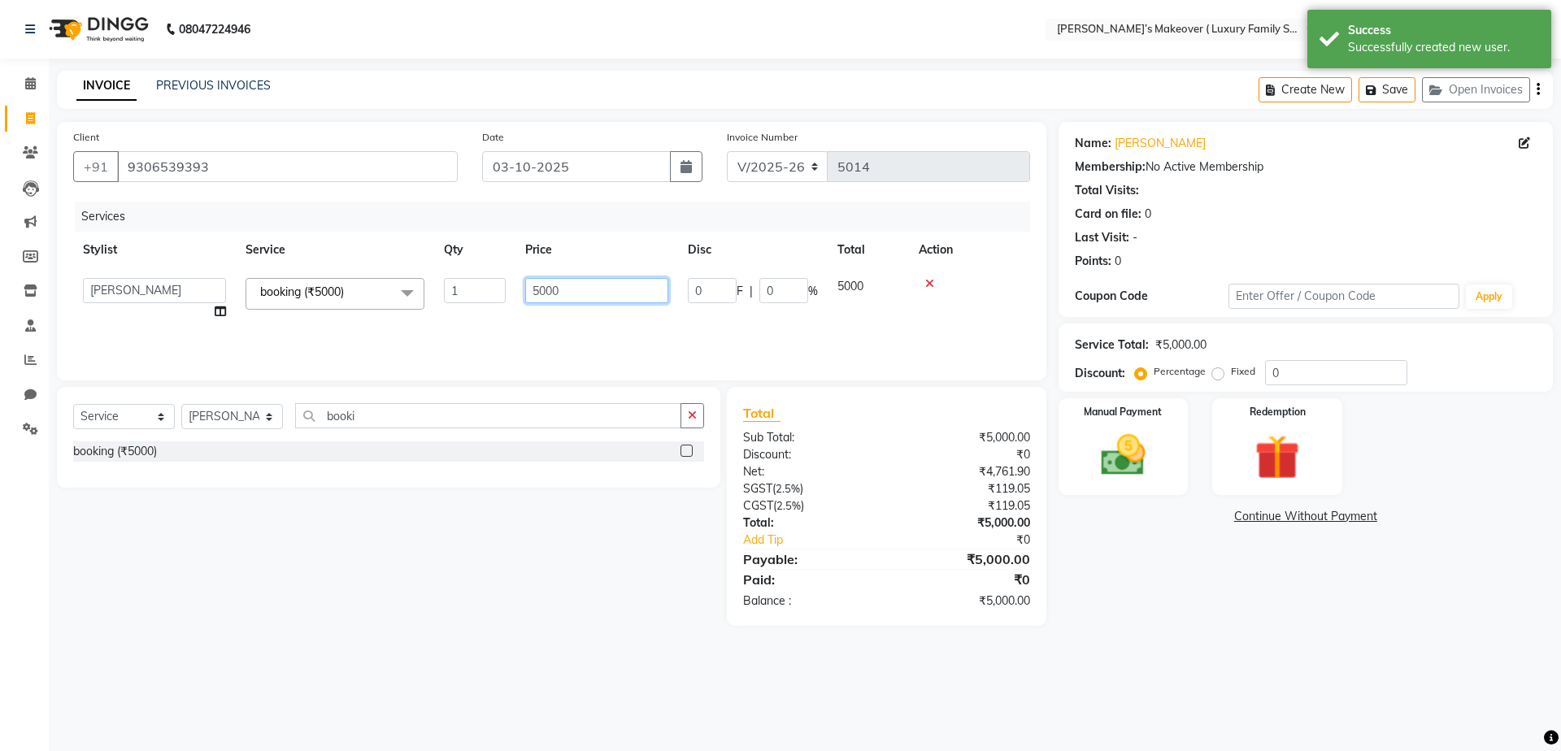
click at [546, 285] on input "5000" at bounding box center [596, 290] width 143 height 25
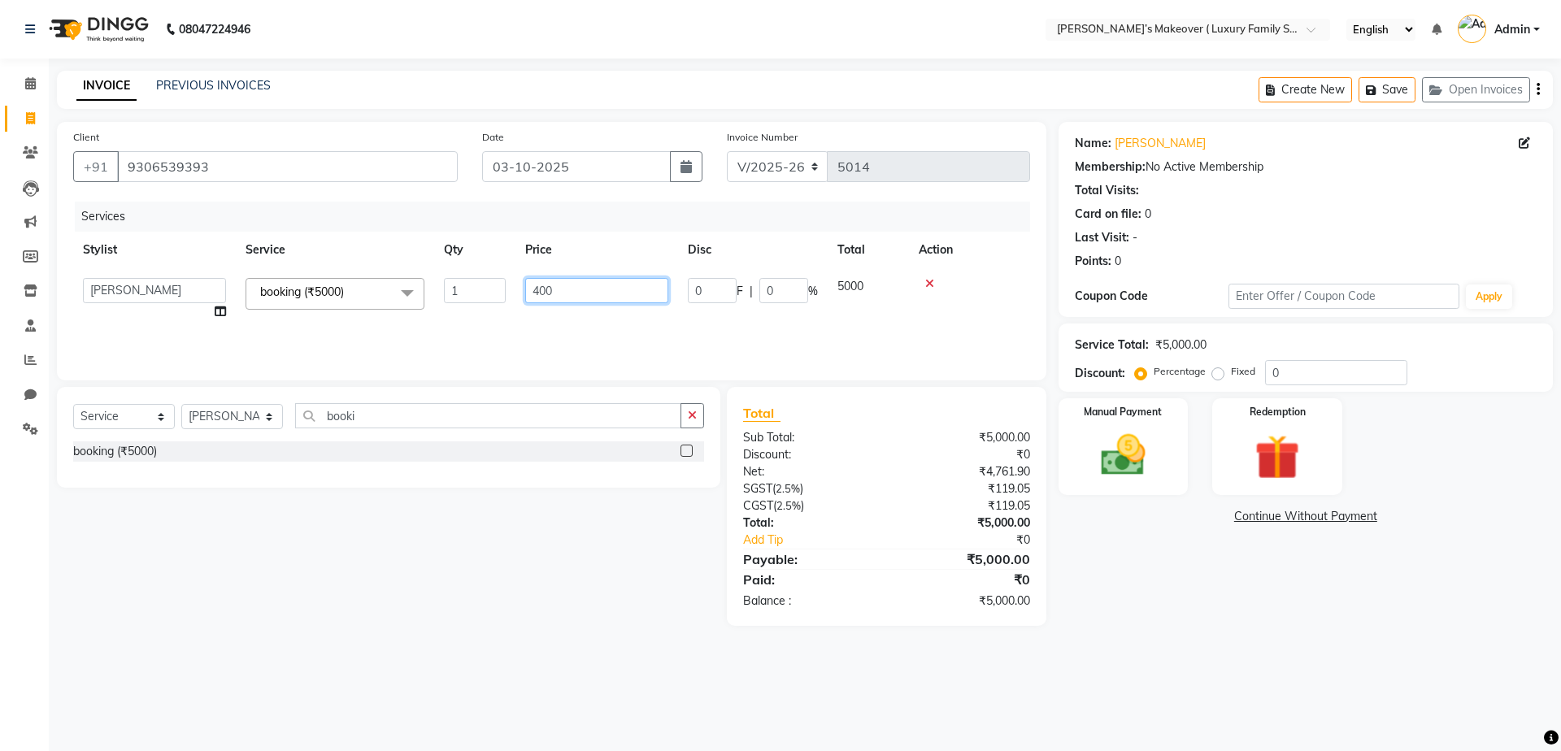
type input "4000"
click at [835, 563] on div "Payable:" at bounding box center [808, 560] width 155 height 20
click at [1535, 91] on div "Create New Save Open Invoices" at bounding box center [1406, 90] width 294 height 38
click at [1539, 90] on icon "button" at bounding box center [1538, 89] width 3 height 1
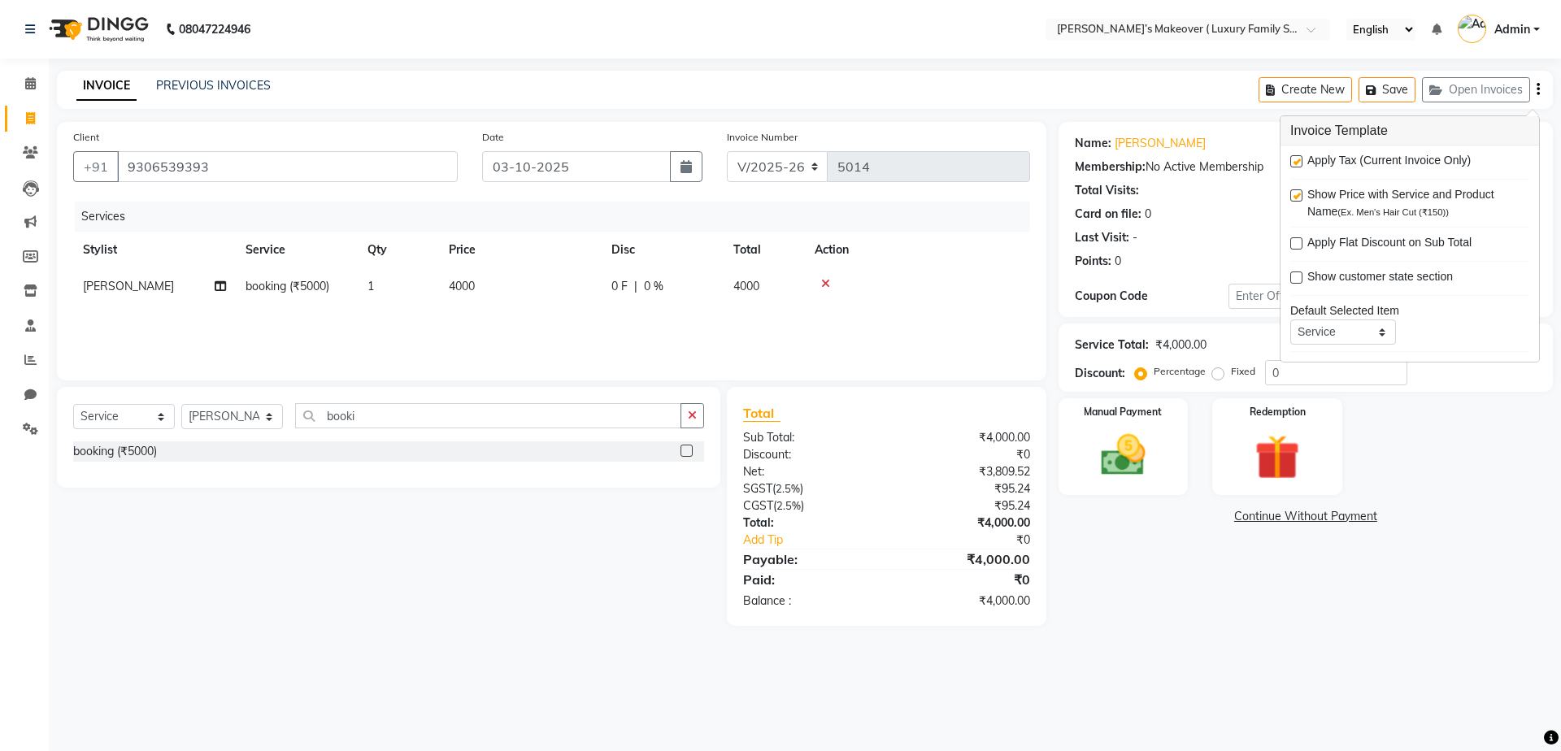
click at [1294, 159] on label at bounding box center [1296, 161] width 12 height 12
click at [1294, 159] on input "checkbox" at bounding box center [1295, 162] width 11 height 11
checkbox input "false"
click at [1192, 456] on div "Manual Payment Redemption" at bounding box center [1305, 446] width 519 height 97
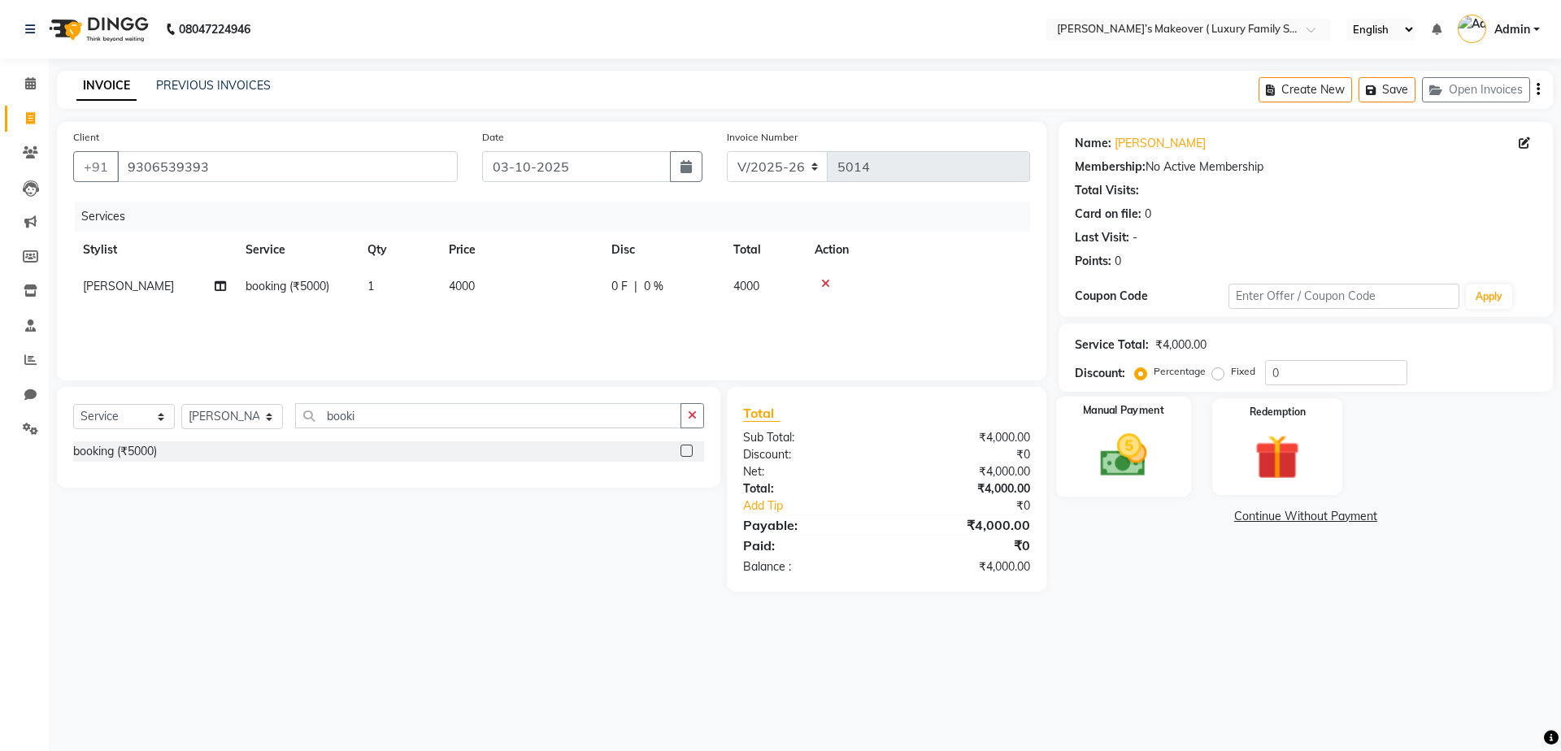
click at [1180, 460] on div "Manual Payment" at bounding box center [1122, 447] width 135 height 100
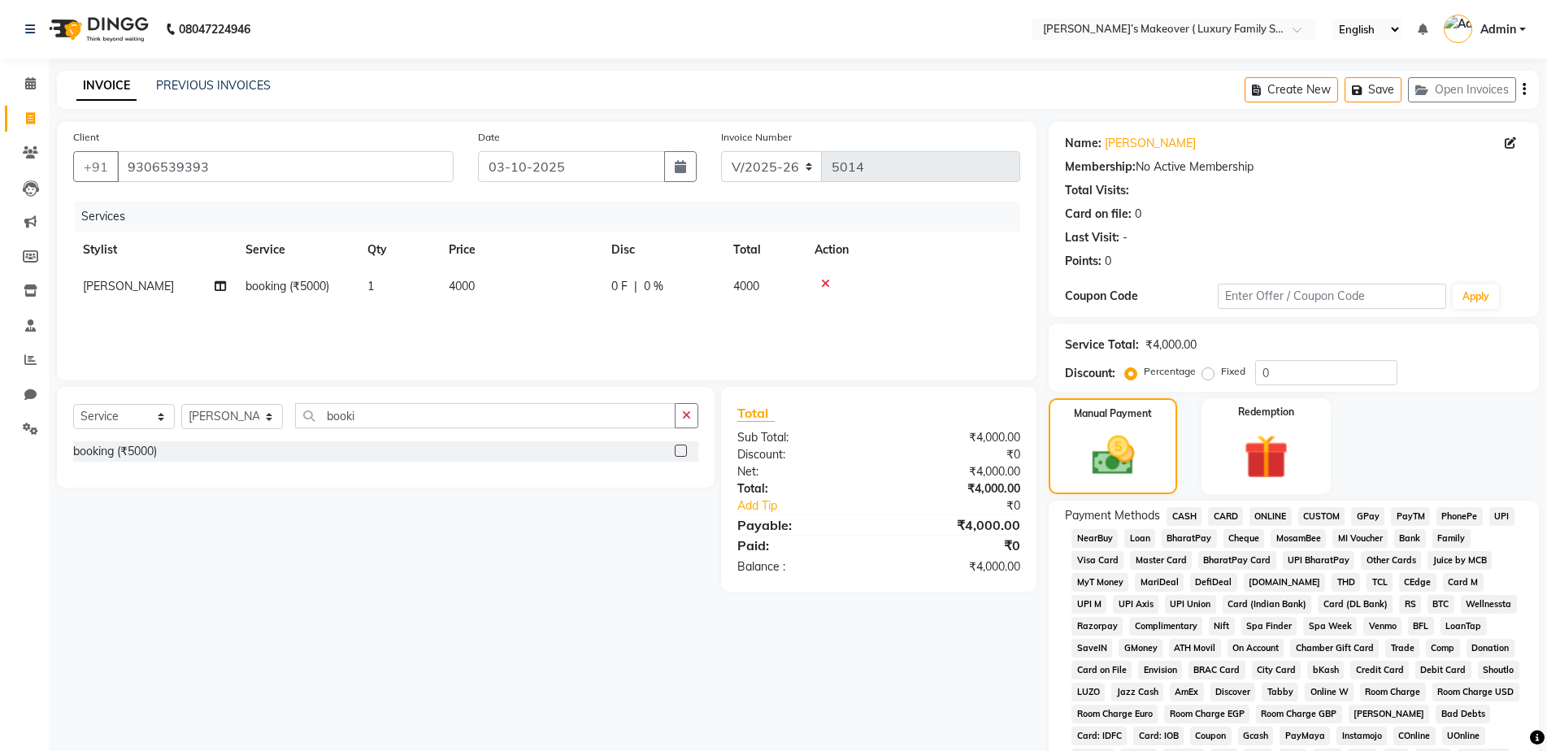
click at [1185, 515] on span "CASH" at bounding box center [1184, 516] width 35 height 19
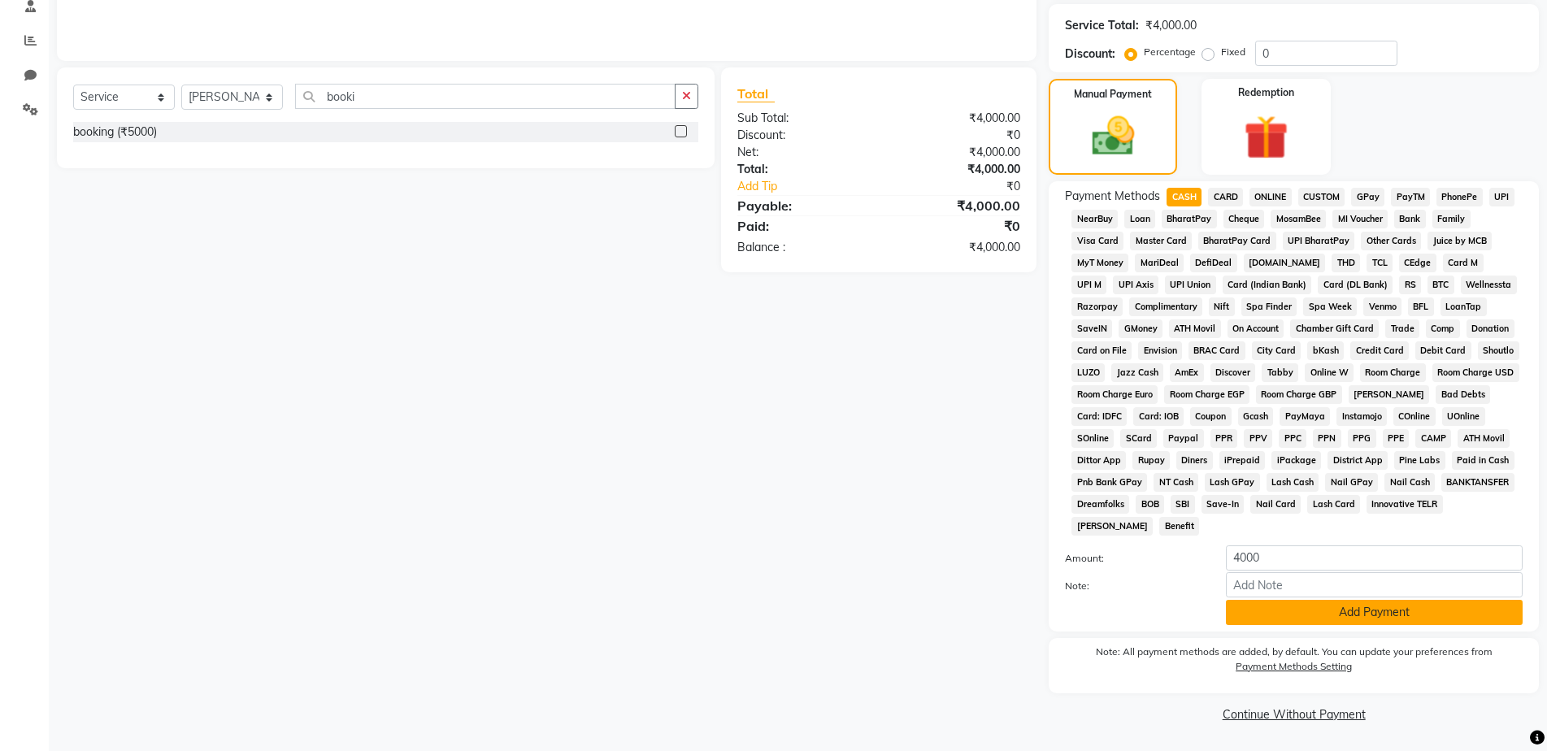
drag, startPoint x: 1231, startPoint y: 603, endPoint x: 1232, endPoint y: 611, distance: 8.2
click at [1232, 611] on button "Add Payment" at bounding box center [1374, 612] width 297 height 25
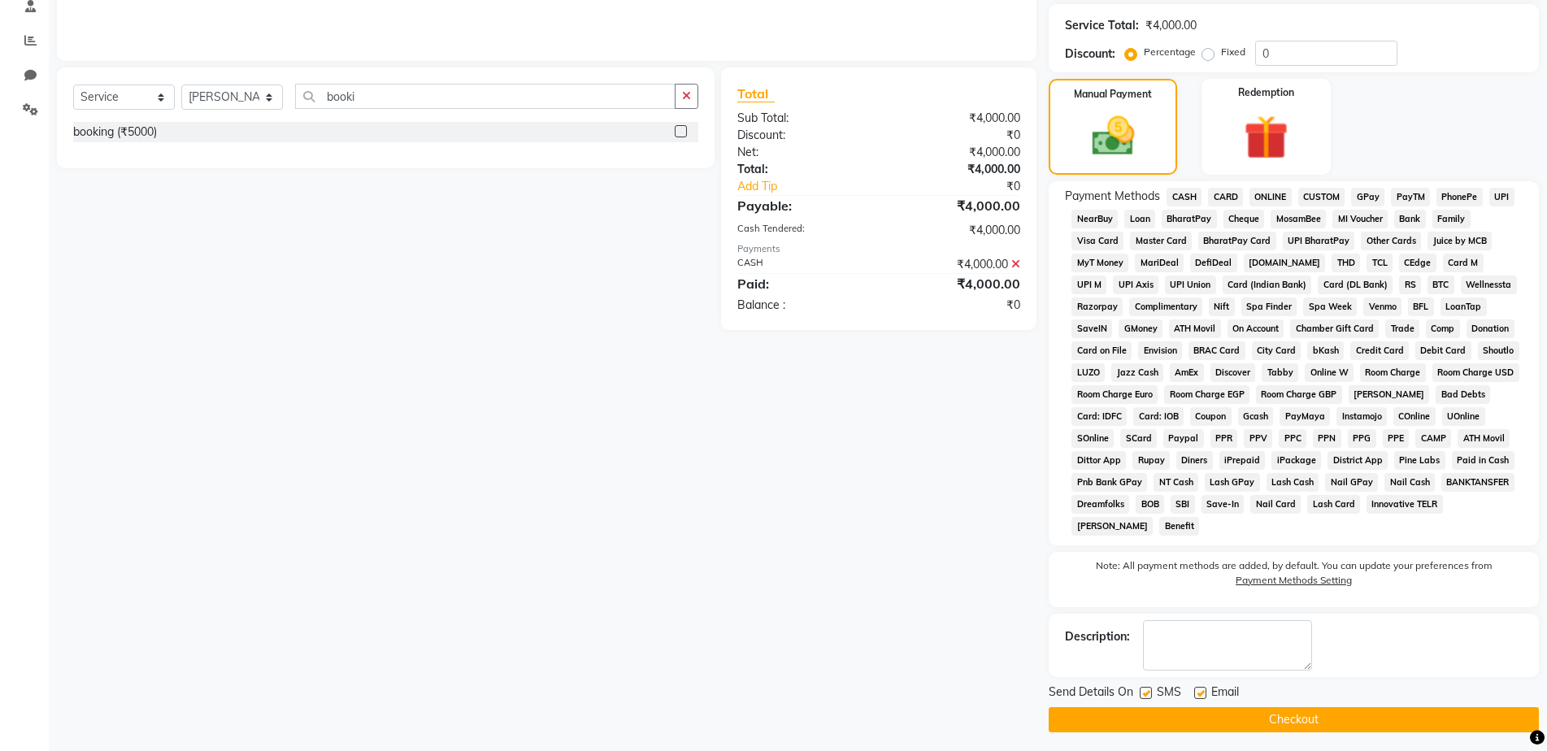
click at [1276, 714] on button "Checkout" at bounding box center [1294, 719] width 490 height 25
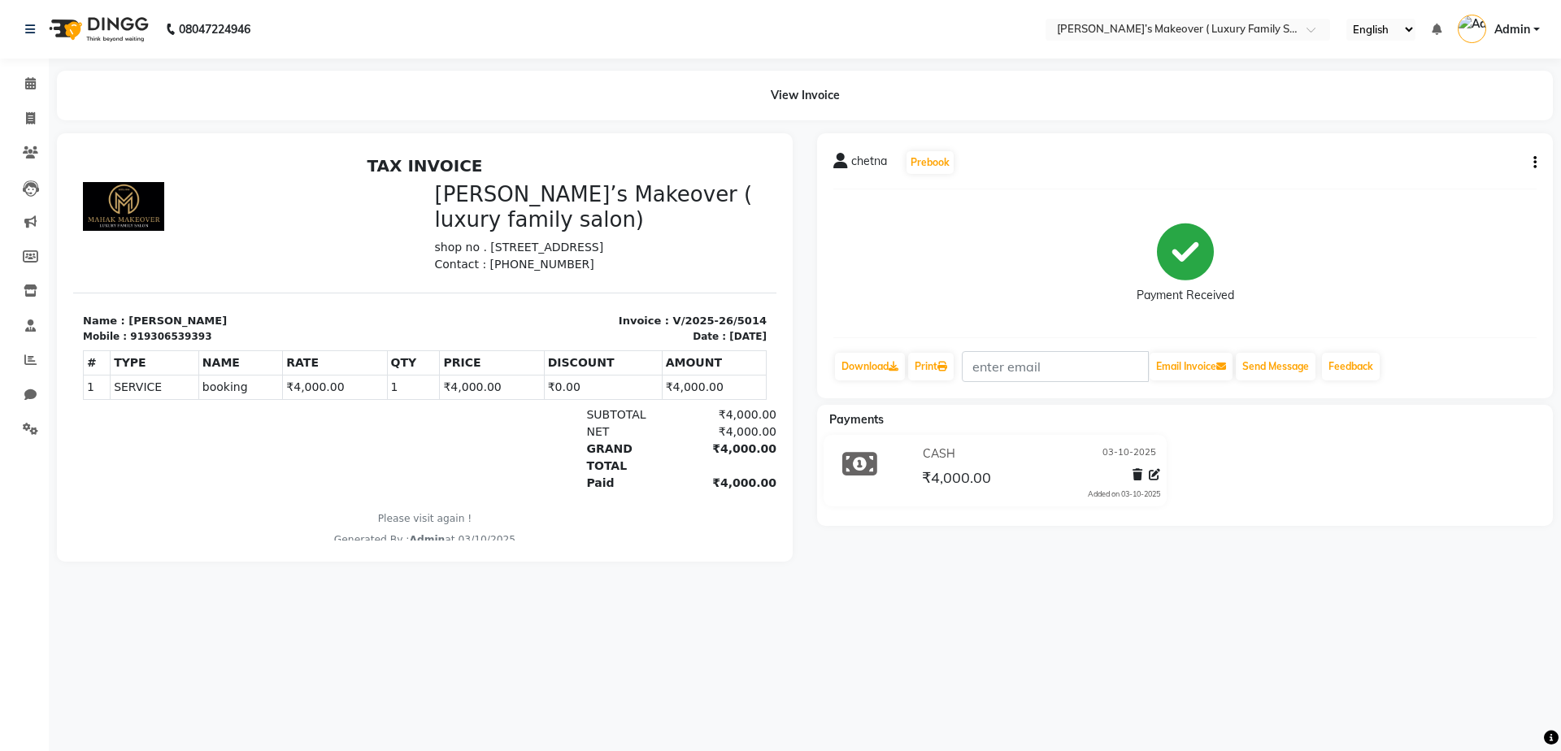
click at [44, 128] on li "Invoice" at bounding box center [24, 119] width 49 height 35
click at [37, 118] on span at bounding box center [30, 119] width 28 height 19
select select "service"
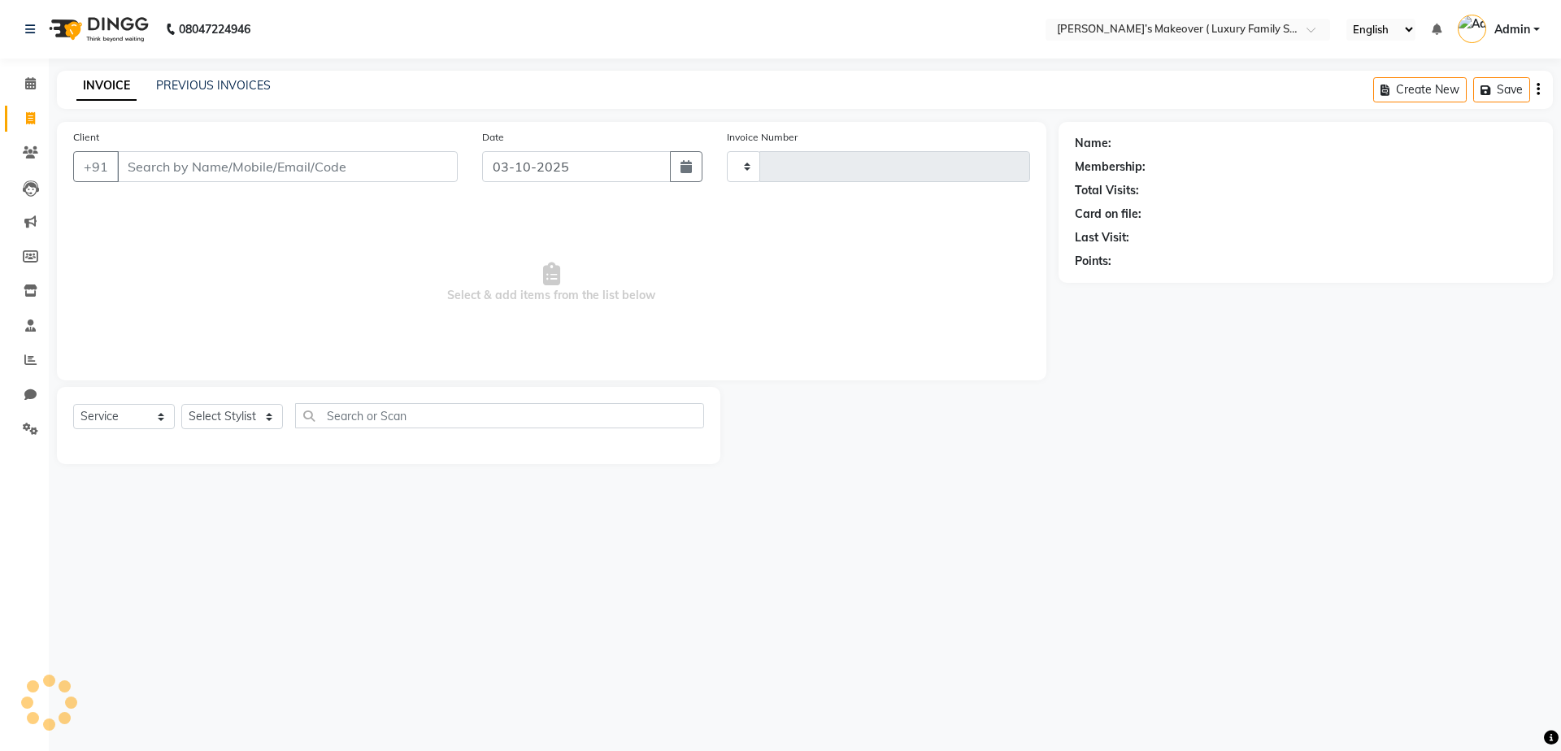
type input "5015"
select select "7777"
click at [184, 168] on input "Client" at bounding box center [287, 166] width 341 height 31
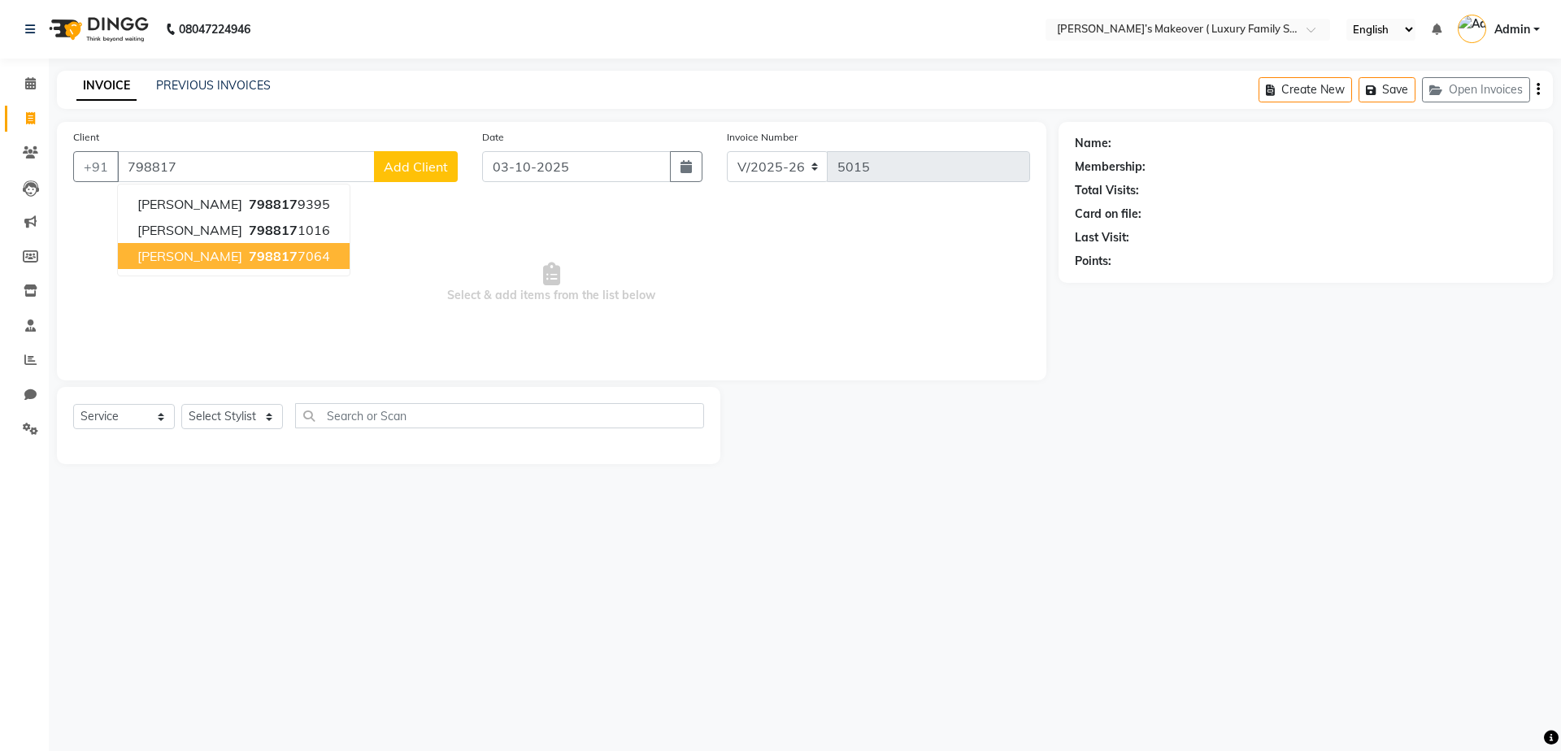
click at [249, 255] on span "798817" at bounding box center [273, 256] width 49 height 16
type input "7988177064"
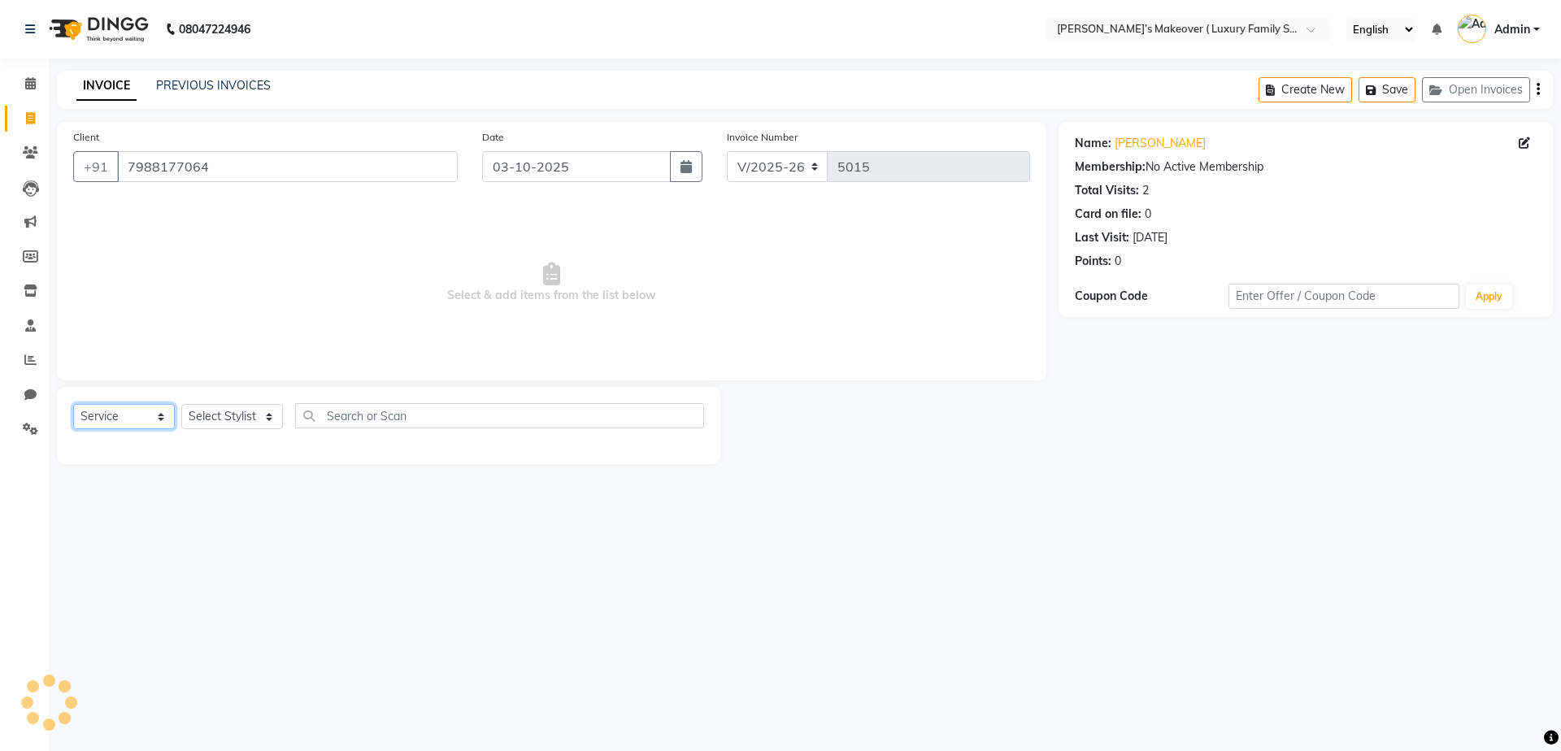
click at [124, 421] on select "Select Service Product Membership Package Voucher Prepaid Gift Card" at bounding box center [124, 416] width 102 height 25
click at [73, 404] on select "Select Service Product Membership Package Voucher Prepaid Gift Card" at bounding box center [124, 416] width 102 height 25
click at [216, 413] on select "Select Stylist Aarish Anas salmani Ankit Anshika Anshul Astha Bhoomi lamba Dipt…" at bounding box center [232, 416] width 102 height 25
click at [100, 419] on select "Select Service Product Membership Package Voucher Prepaid Gift Card" at bounding box center [124, 416] width 102 height 25
click at [73, 404] on select "Select Service Product Membership Package Voucher Prepaid Gift Card" at bounding box center [124, 416] width 102 height 25
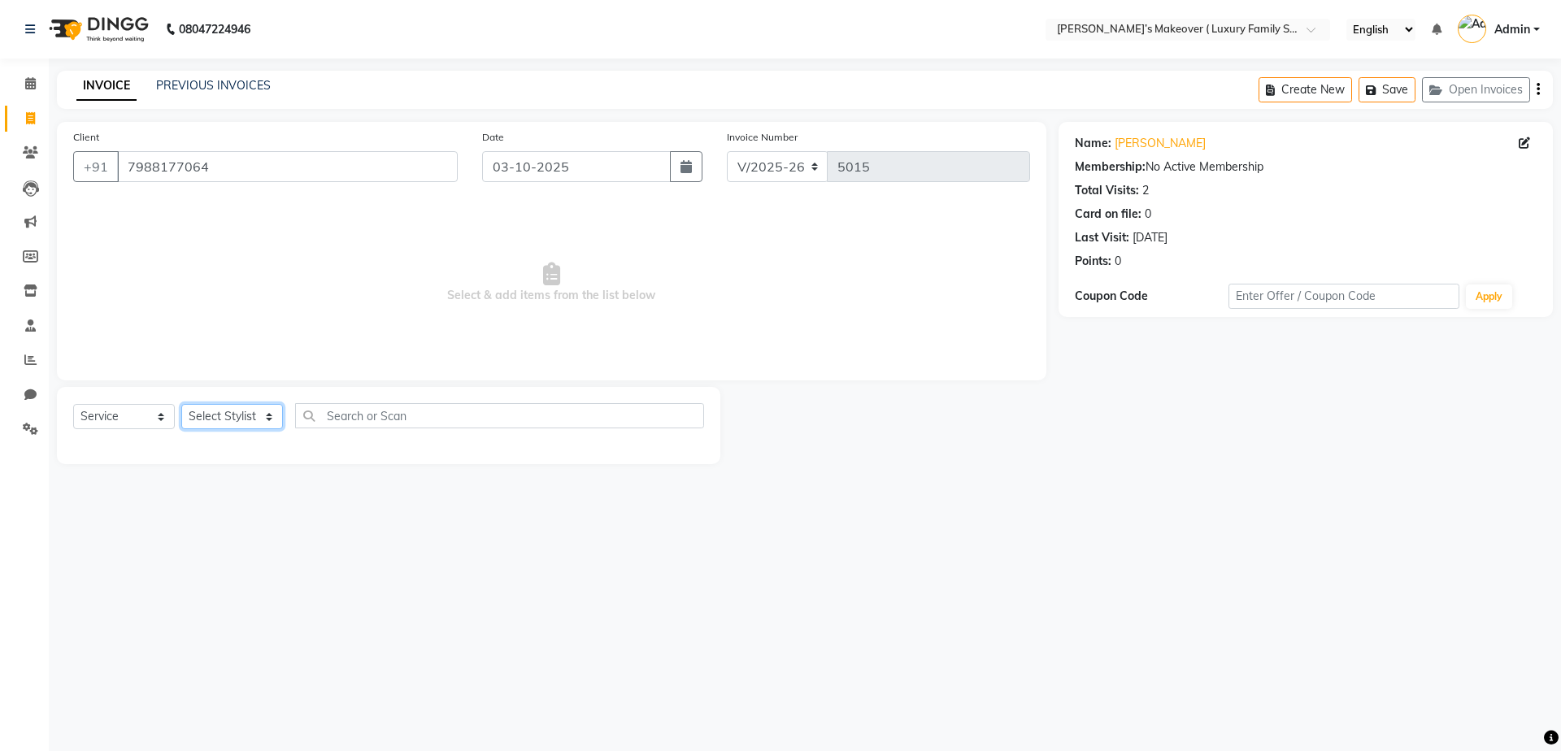
click at [246, 415] on select "Select Stylist Aarish Anas salmani Ankit Anshika Anshul Astha Bhoomi lamba Dipt…" at bounding box center [232, 416] width 102 height 25
select select "69500"
click at [181, 404] on select "Select Stylist Aarish Anas salmani Ankit Anshika Anshul Astha Bhoomi lamba Dipt…" at bounding box center [232, 416] width 102 height 25
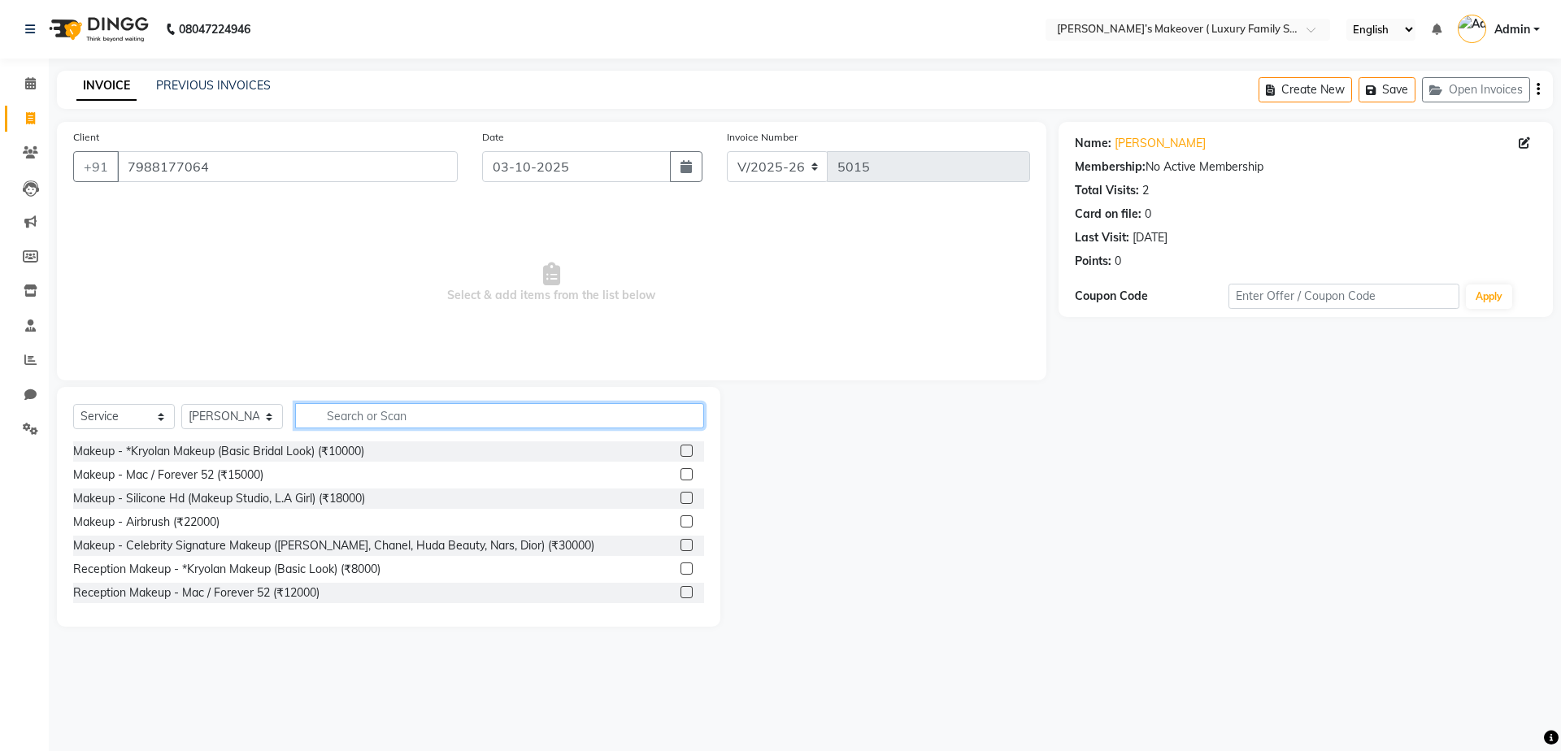
click at [391, 420] on input "text" at bounding box center [499, 415] width 409 height 25
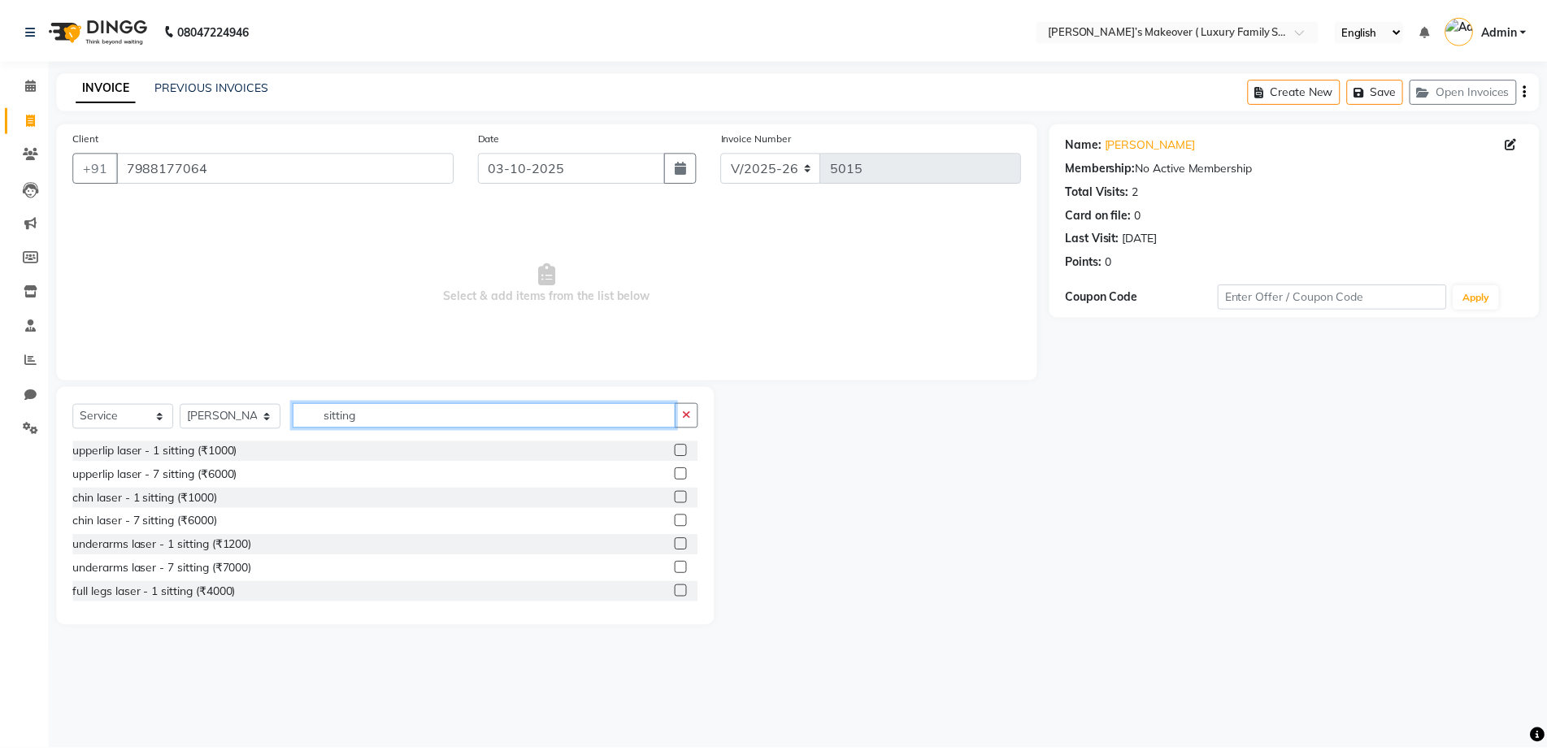
scroll to position [285, 0]
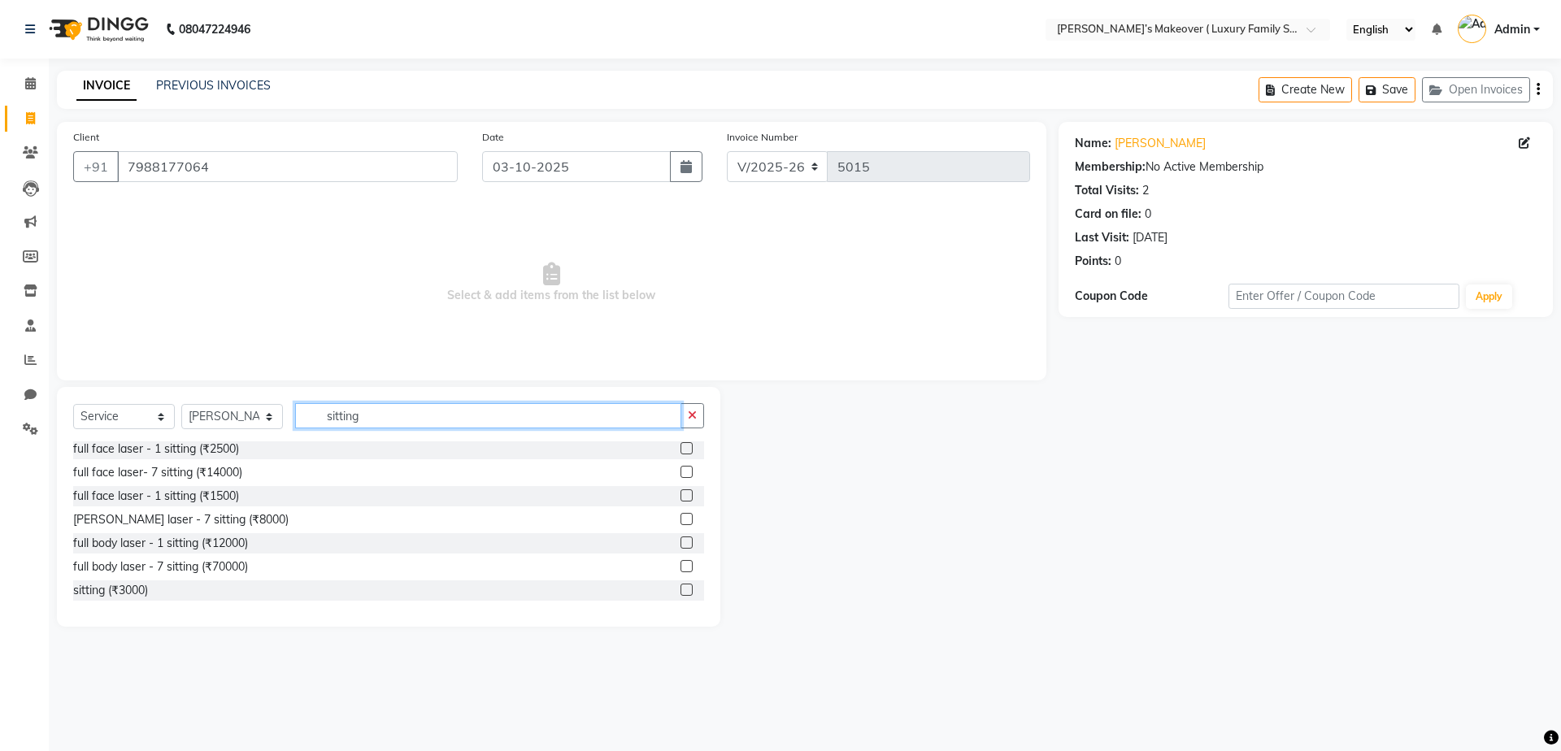
type input "sitting"
click at [680, 589] on label at bounding box center [686, 590] width 12 height 12
click at [680, 589] on input "checkbox" at bounding box center [685, 590] width 11 height 11
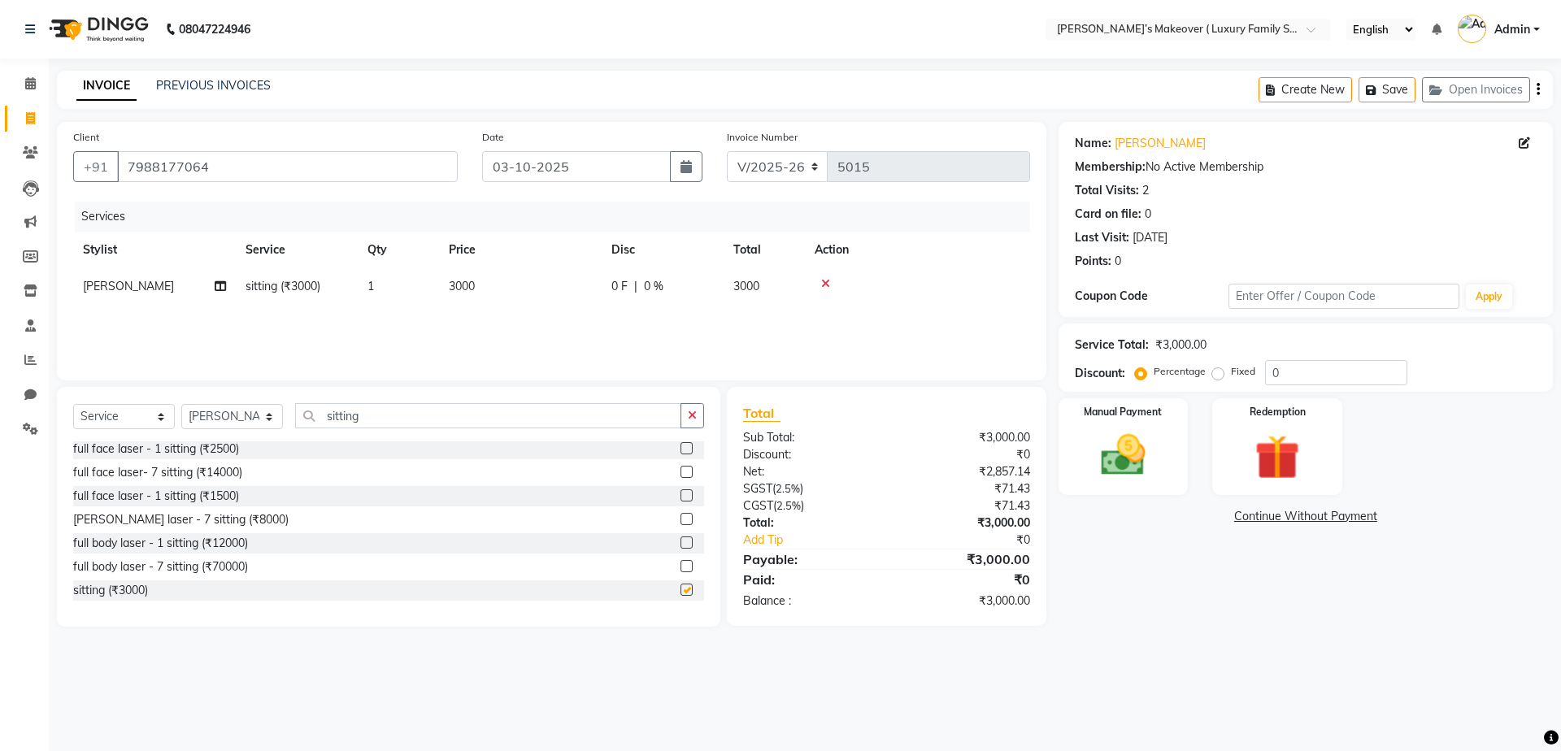
checkbox input "false"
click at [1539, 90] on icon "button" at bounding box center [1538, 89] width 3 height 1
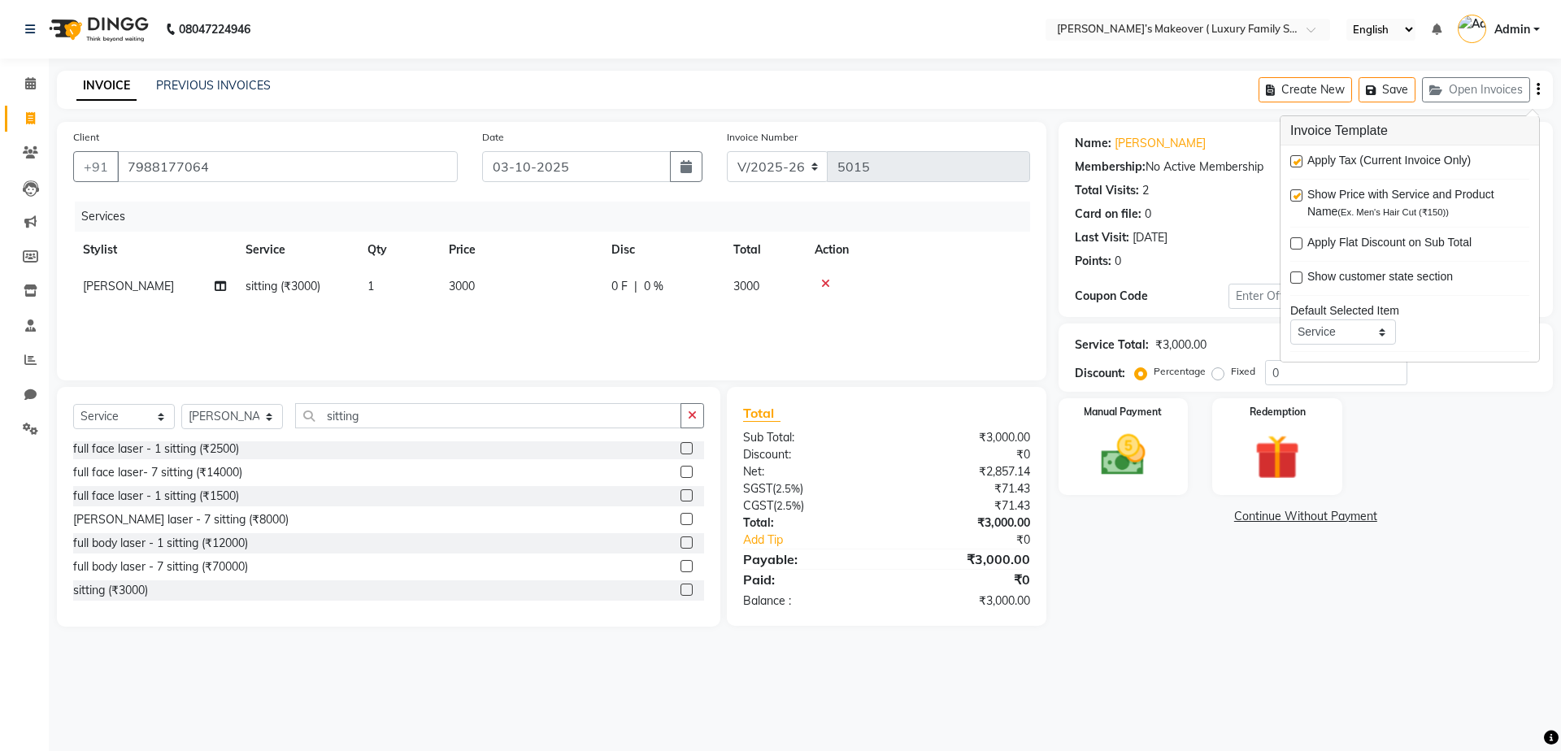
click at [1539, 90] on icon "button" at bounding box center [1538, 89] width 3 height 1
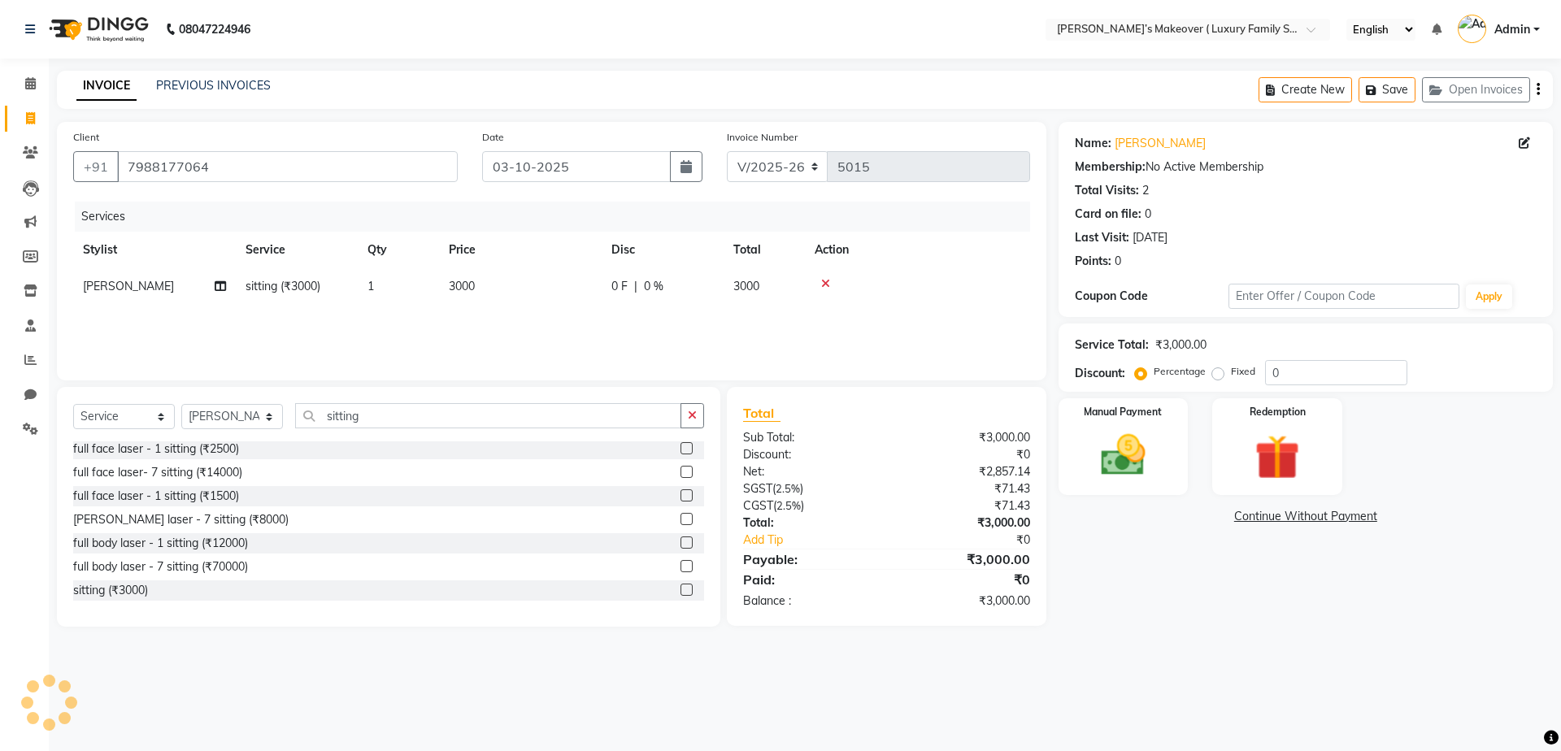
click at [1538, 90] on icon "button" at bounding box center [1538, 89] width 3 height 1
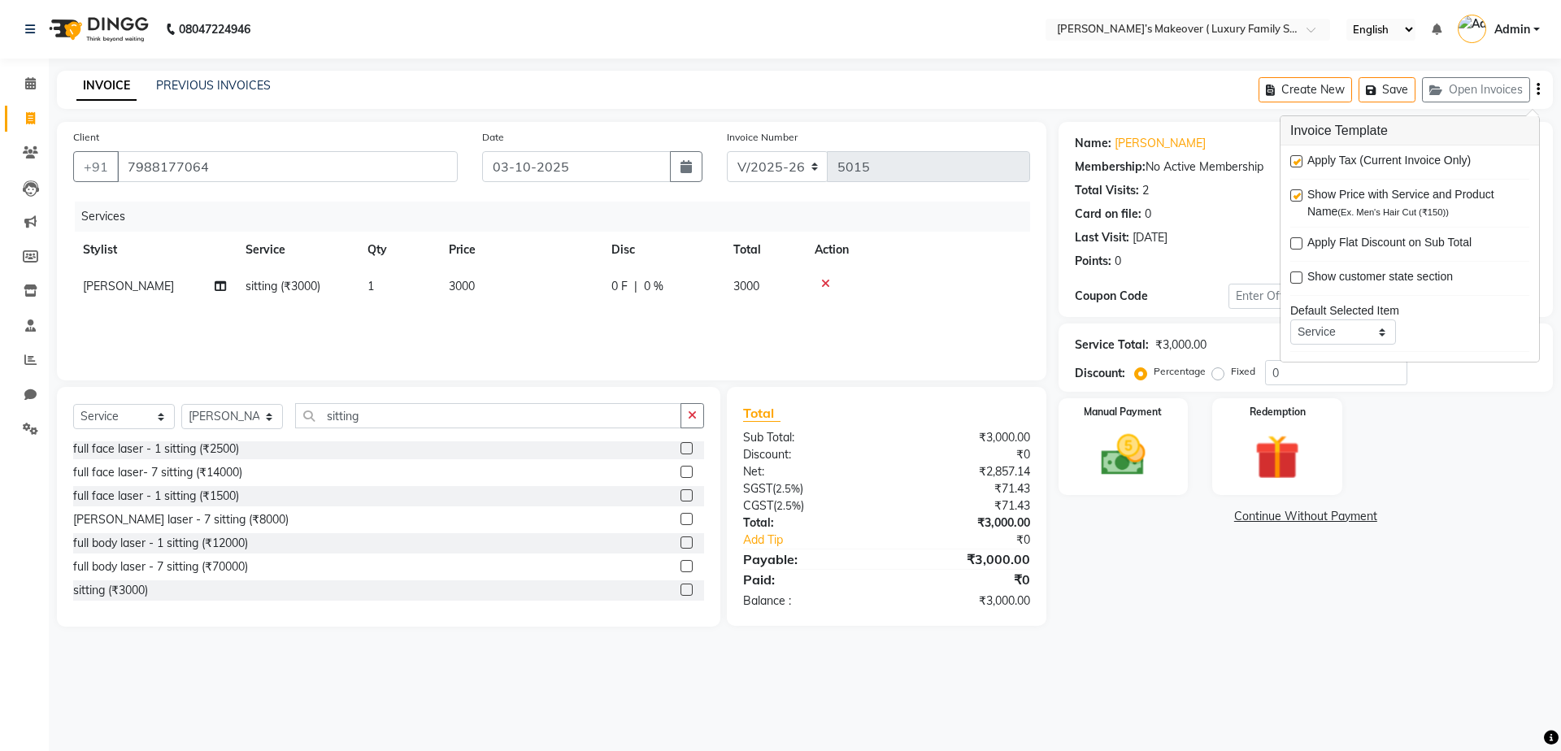
click at [1300, 160] on label at bounding box center [1296, 161] width 12 height 12
click at [1300, 160] on input "checkbox" at bounding box center [1295, 162] width 11 height 11
checkbox input "false"
click at [1150, 424] on div "Manual Payment" at bounding box center [1122, 447] width 135 height 100
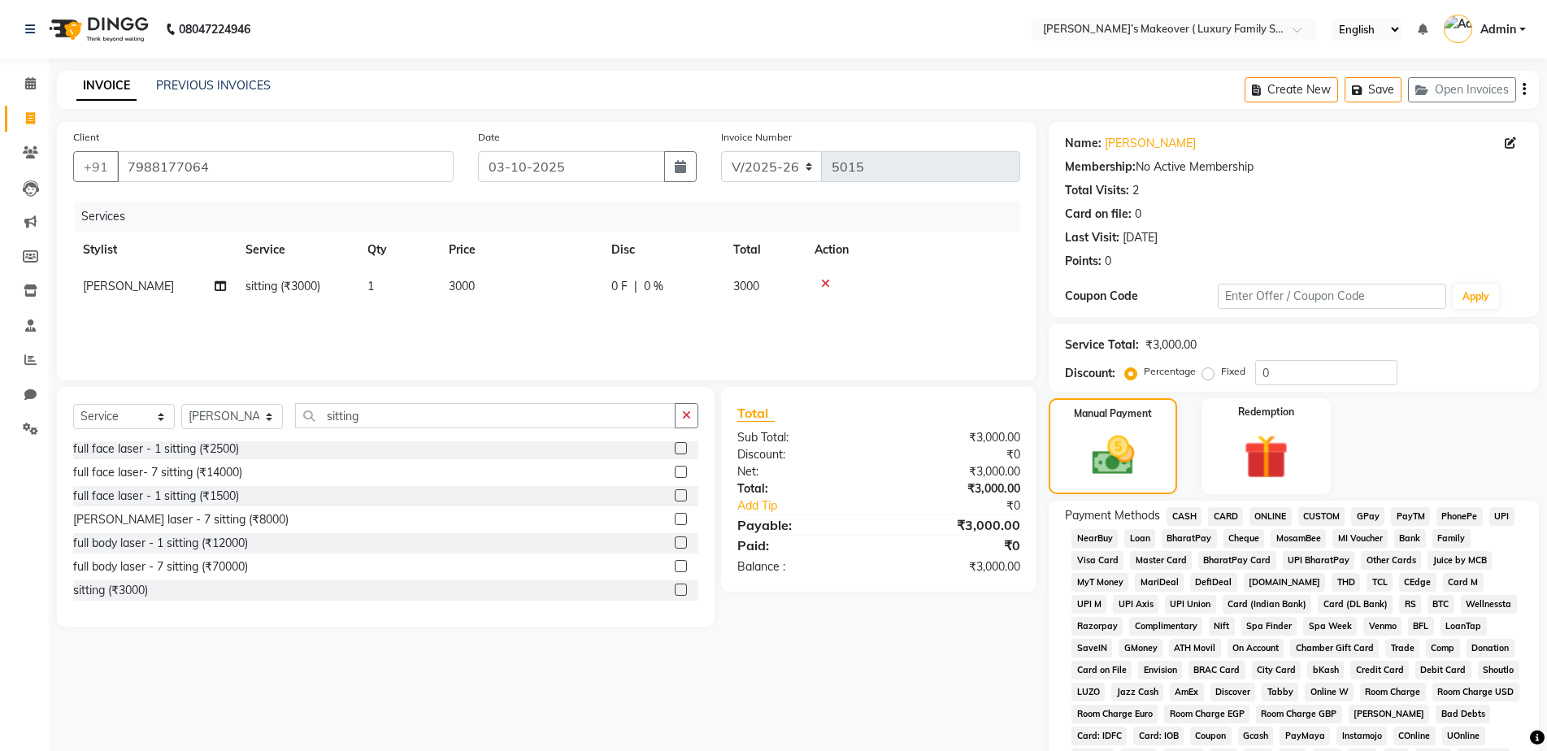
click at [463, 293] on td "3000" at bounding box center [520, 286] width 163 height 37
select select "69500"
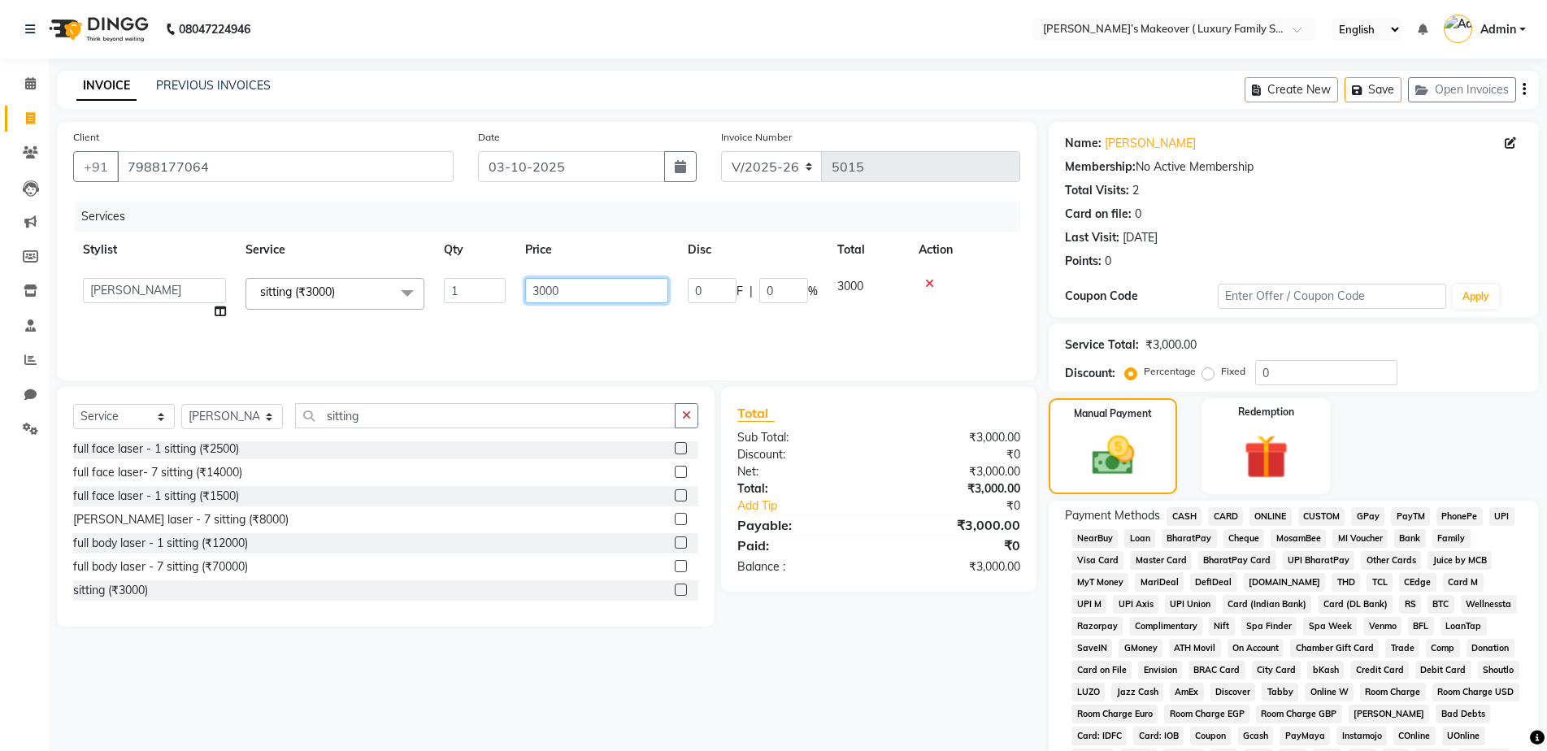
click at [546, 287] on input "3000" at bounding box center [596, 290] width 143 height 25
type input "4500"
click at [948, 504] on div "₹0" at bounding box center [968, 506] width 128 height 17
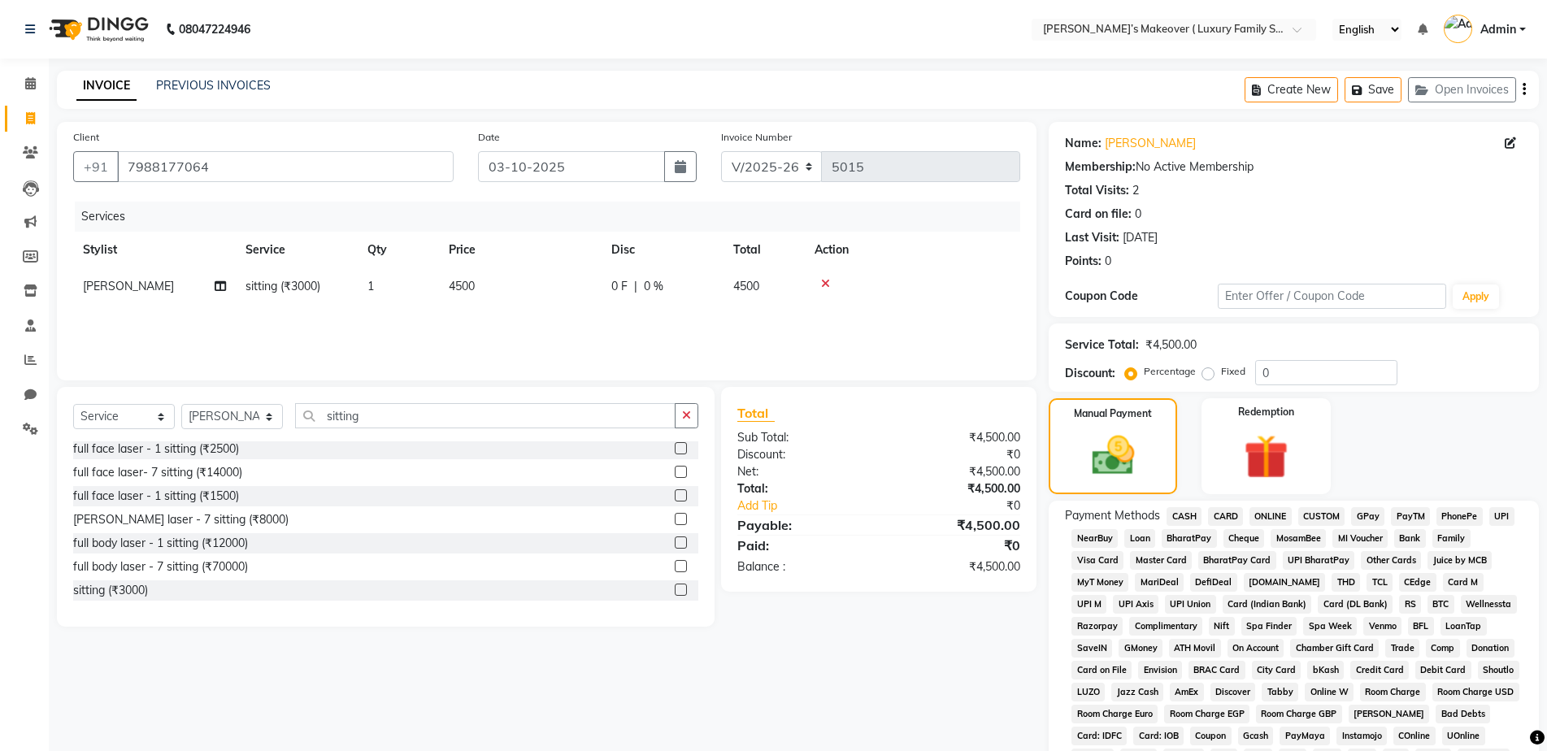
click at [1262, 514] on span "ONLINE" at bounding box center [1271, 516] width 42 height 19
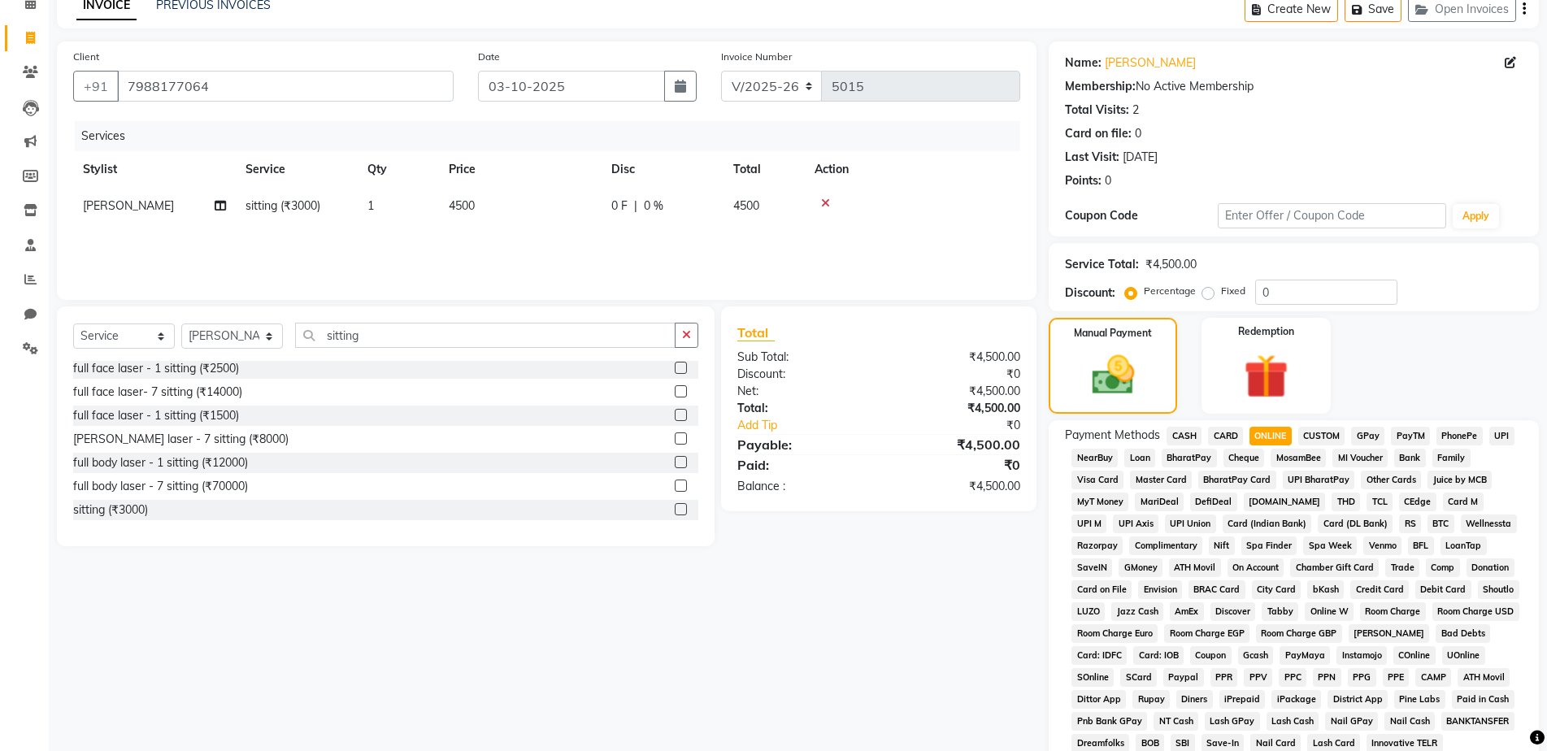
scroll to position [320, 0]
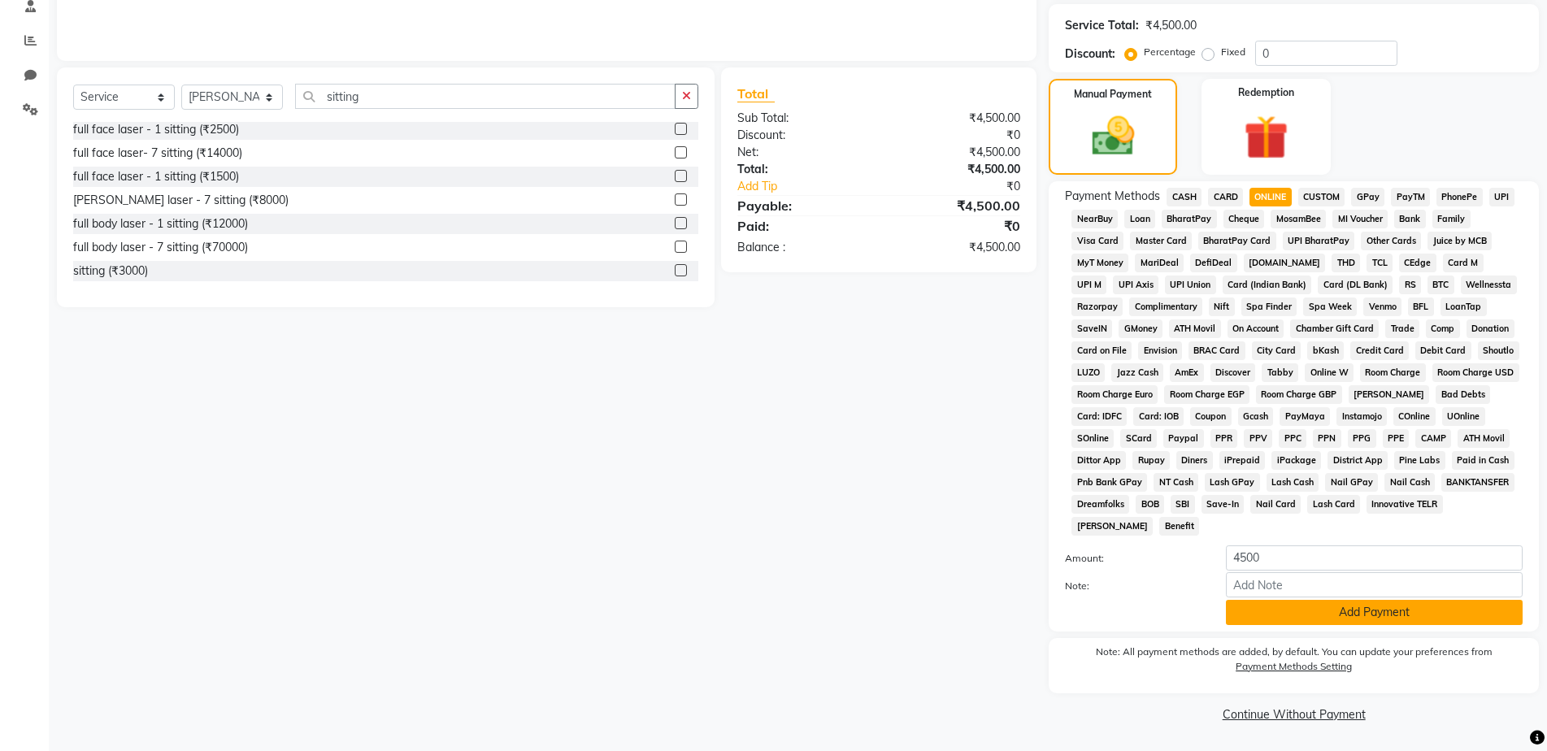
click at [1303, 616] on button "Add Payment" at bounding box center [1374, 612] width 297 height 25
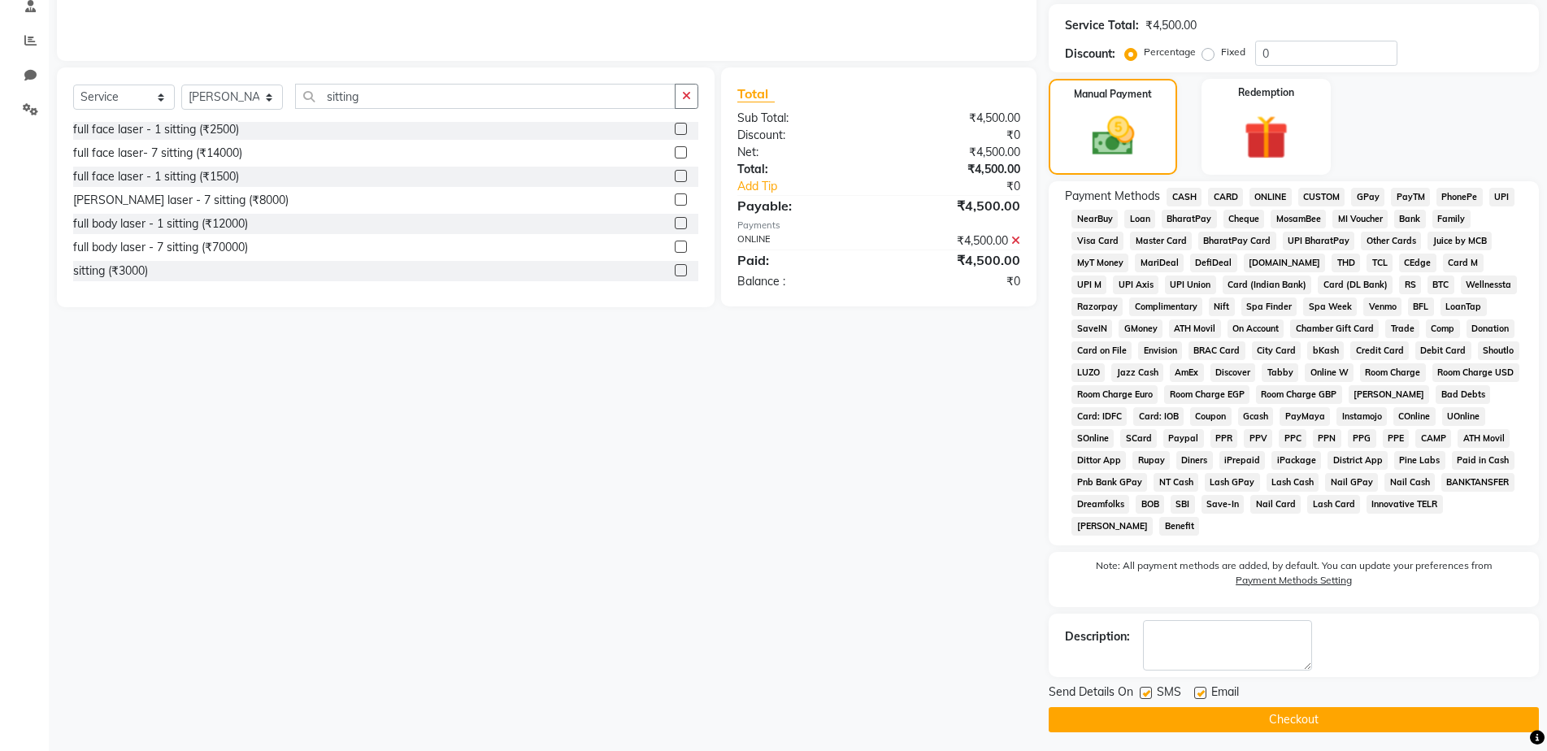
click at [1292, 714] on button "Checkout" at bounding box center [1294, 719] width 490 height 25
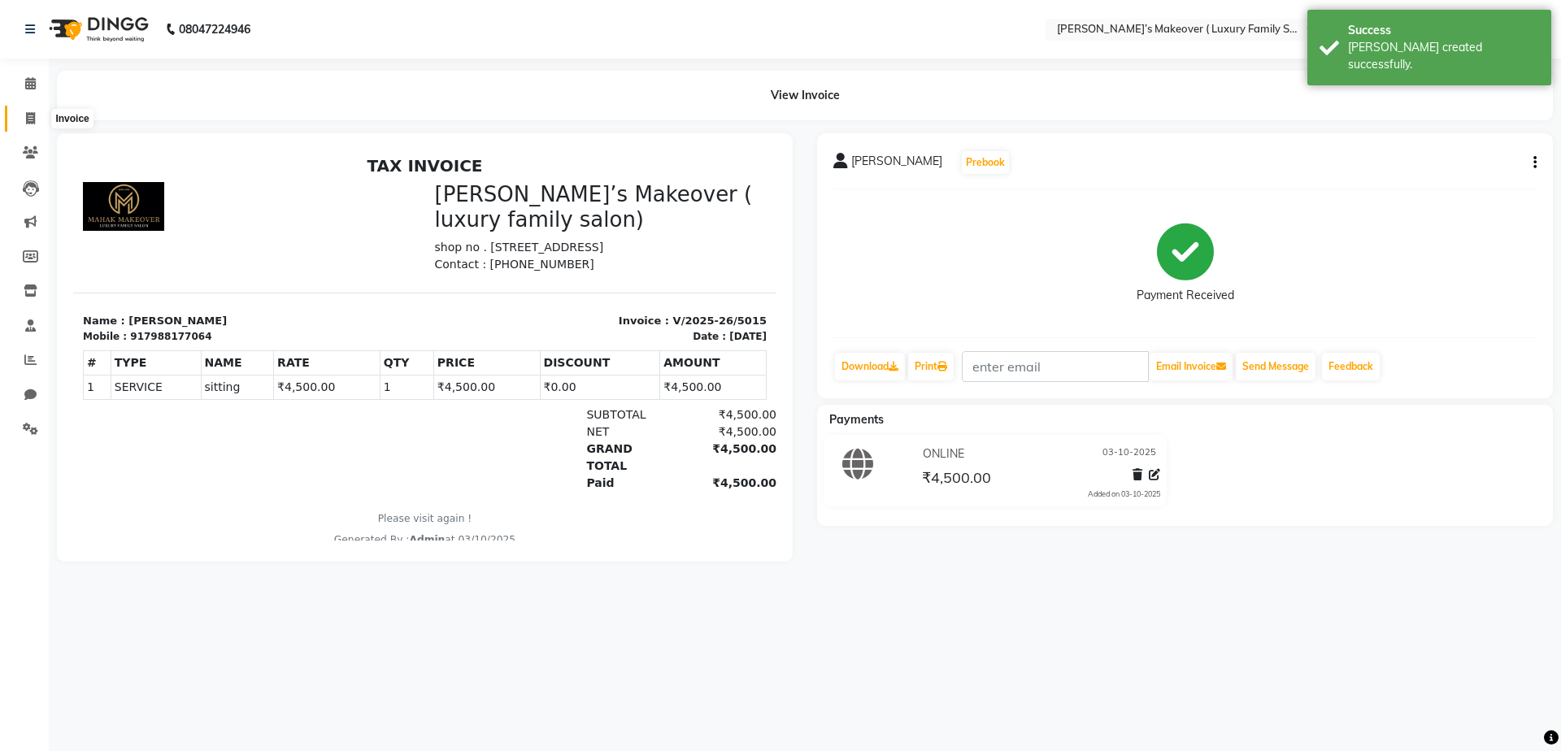
click at [26, 112] on icon at bounding box center [30, 118] width 9 height 12
select select "service"
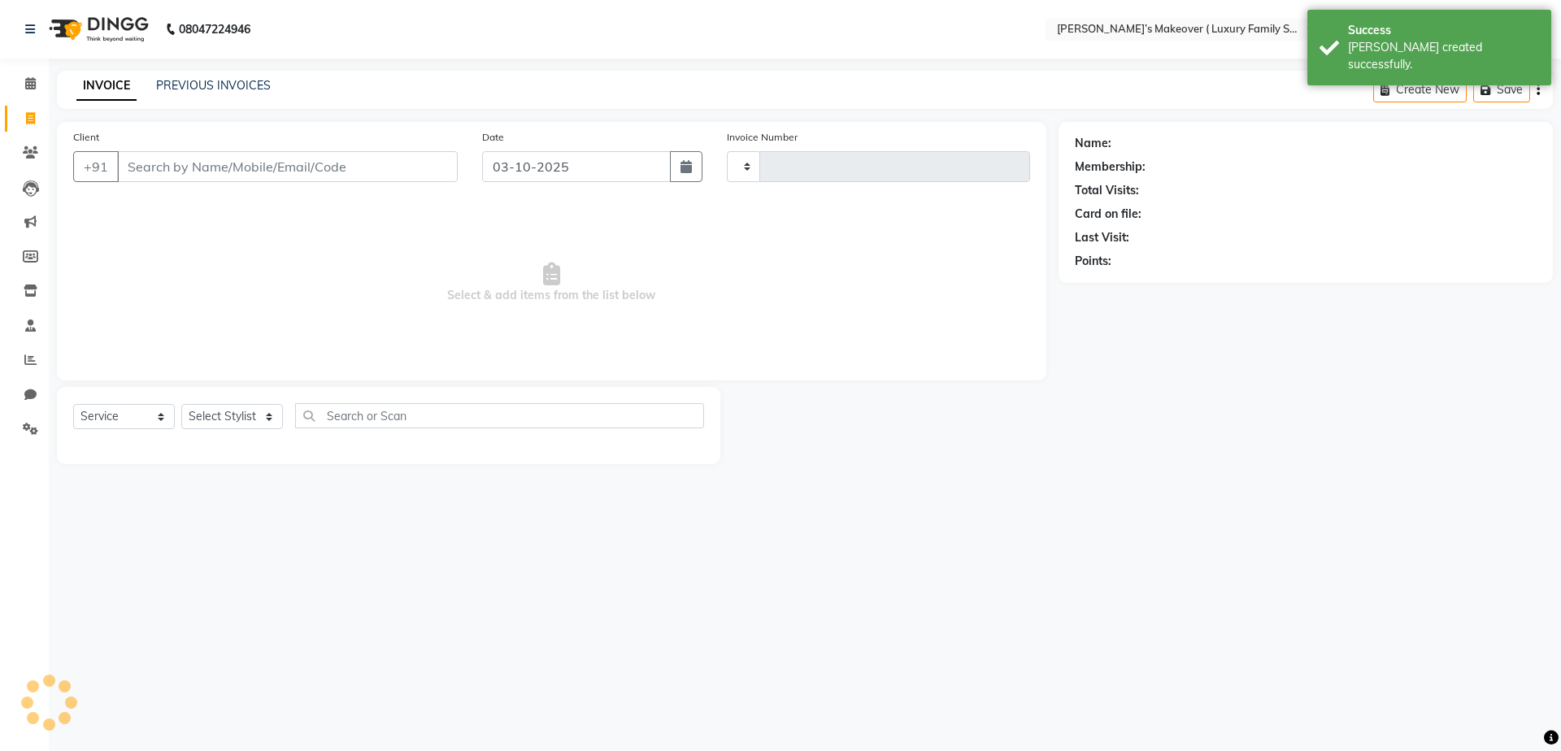
type input "5016"
select select "7777"
click at [162, 164] on input "Client" at bounding box center [287, 166] width 341 height 31
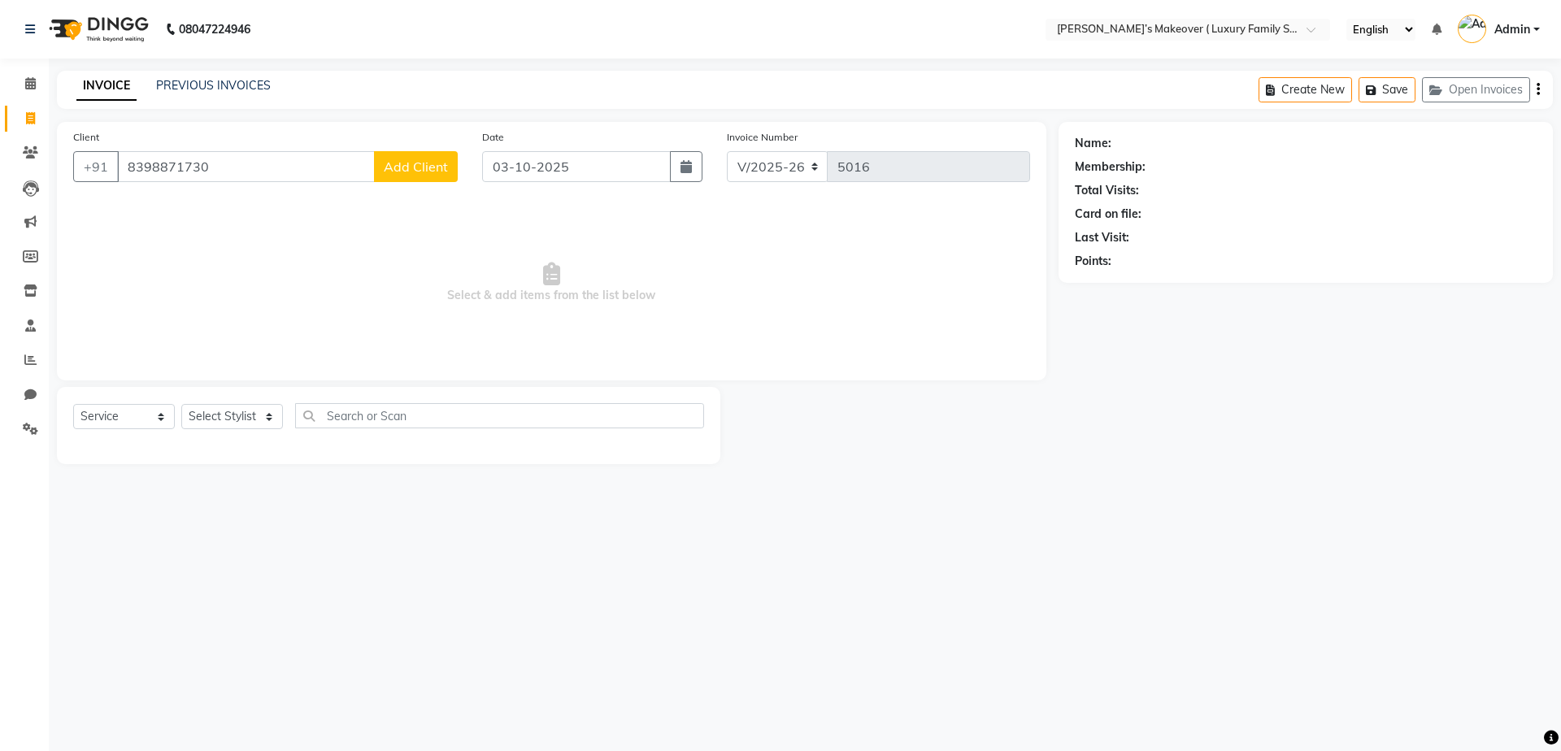
type input "8398871730"
click at [425, 162] on span "Add Client" at bounding box center [416, 167] width 64 height 16
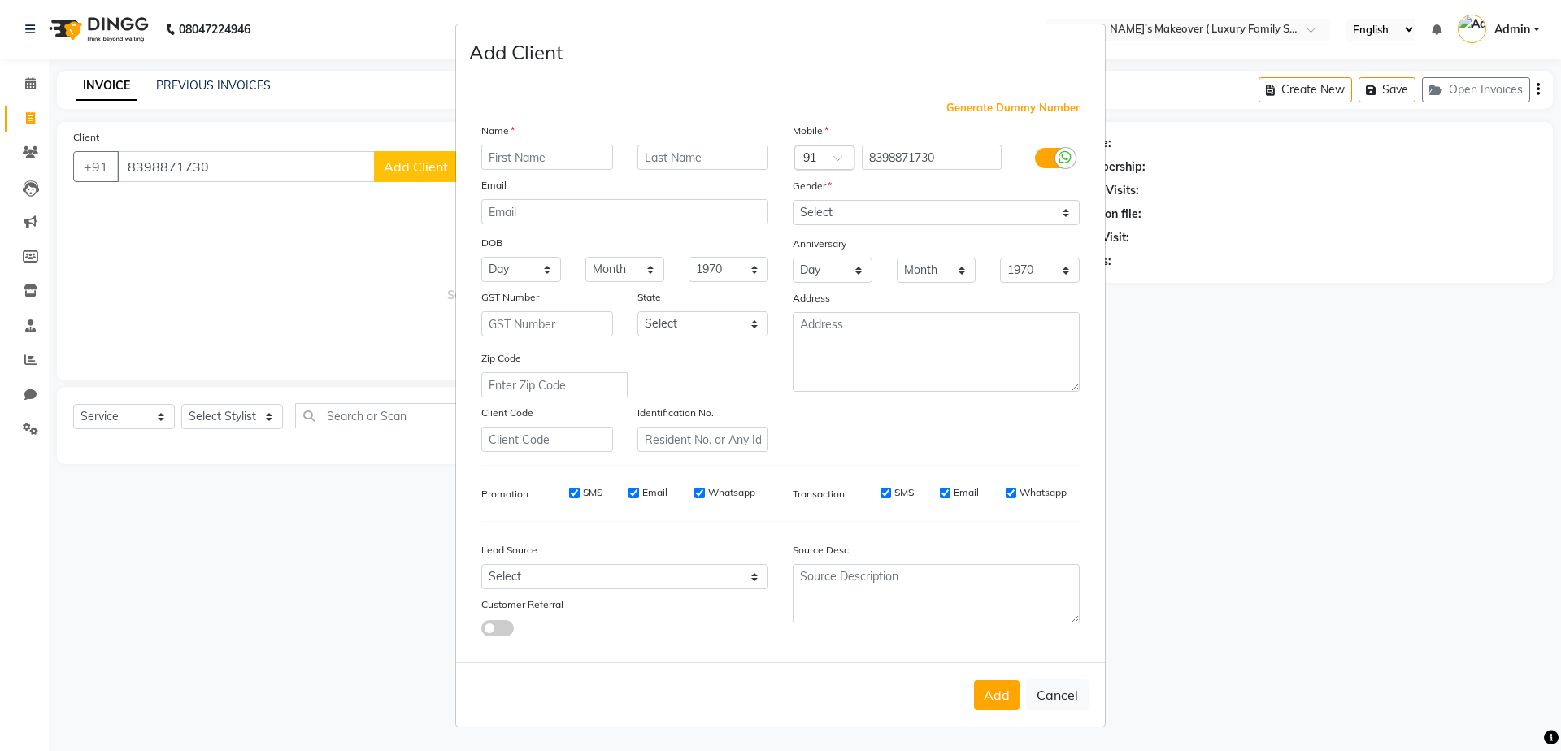
click at [517, 159] on input "text" at bounding box center [547, 157] width 132 height 25
type input "kanika"
click at [835, 221] on select "Select Male Female Other Prefer Not To Say" at bounding box center [936, 212] width 287 height 25
select select "female"
click at [793, 200] on select "Select Male Female Other Prefer Not To Say" at bounding box center [936, 212] width 287 height 25
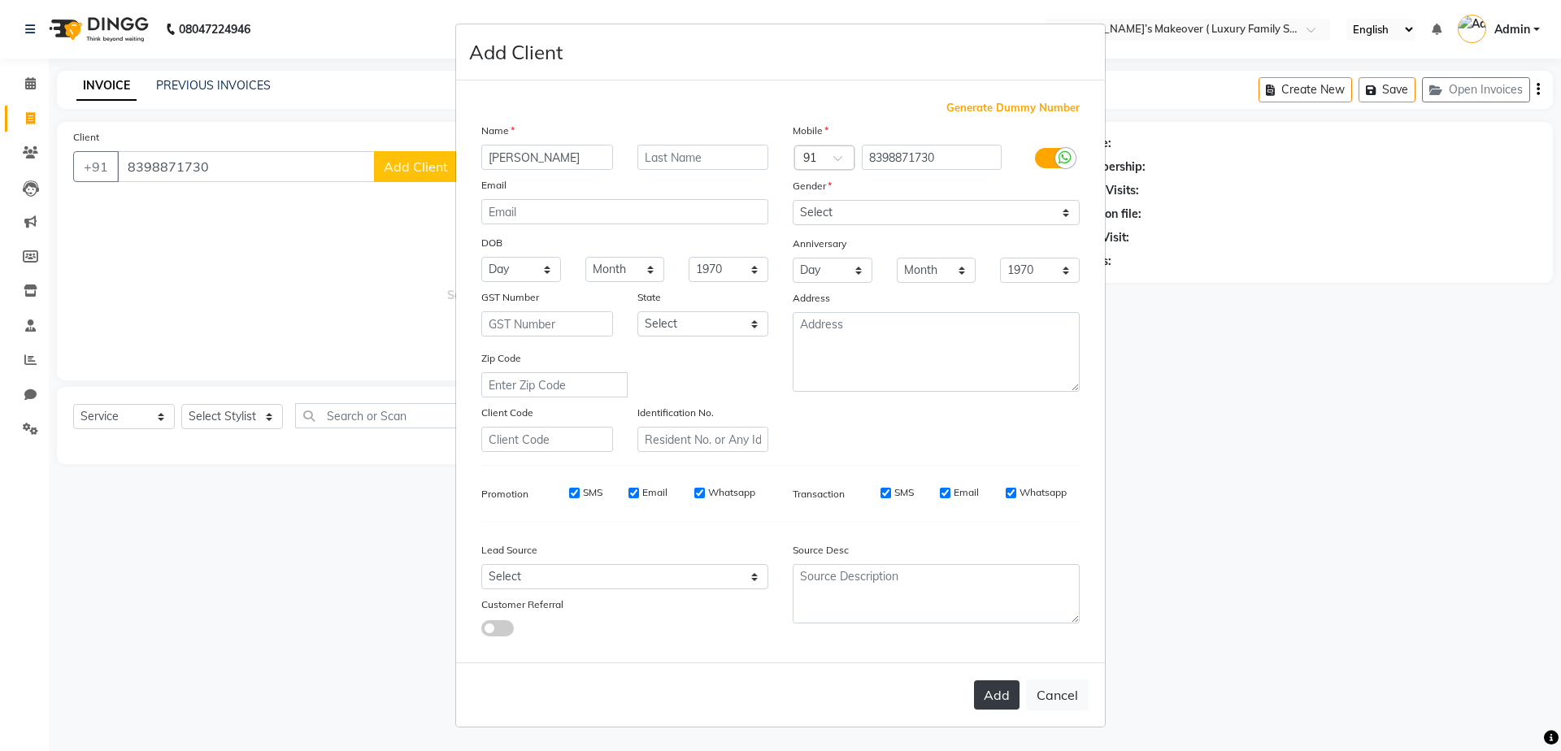
click at [1007, 710] on button "Add" at bounding box center [997, 694] width 46 height 29
select select
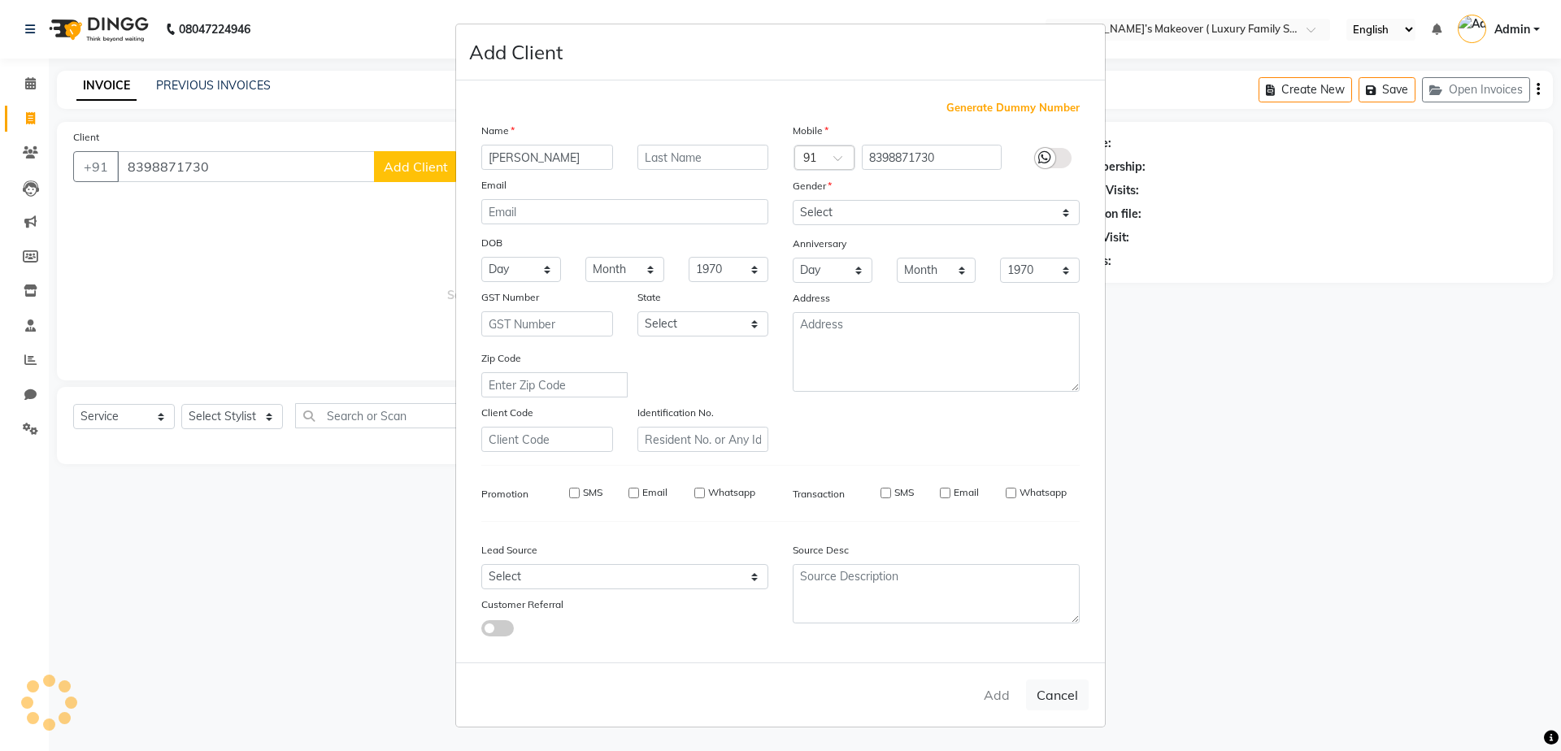
select select
checkbox input "false"
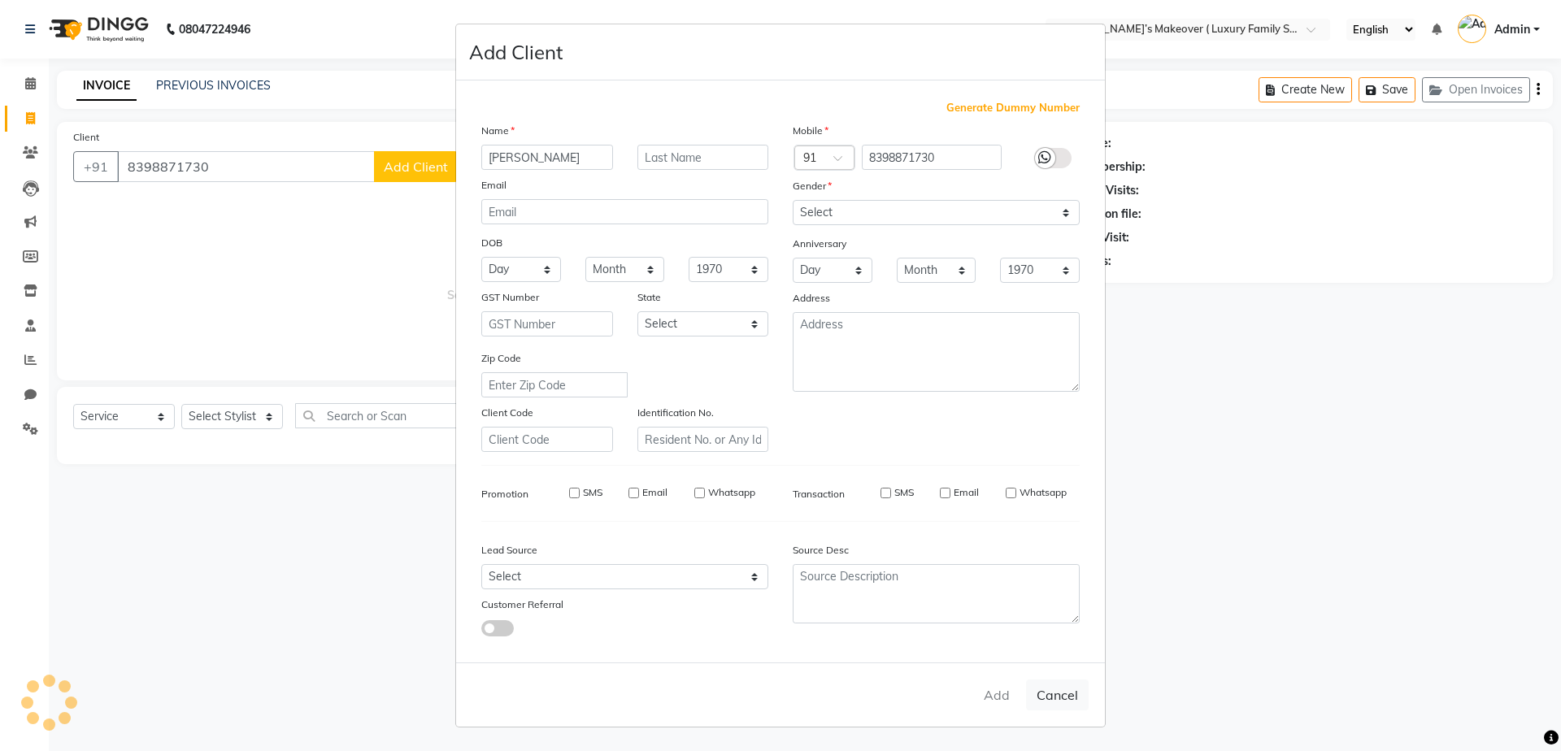
checkbox input "false"
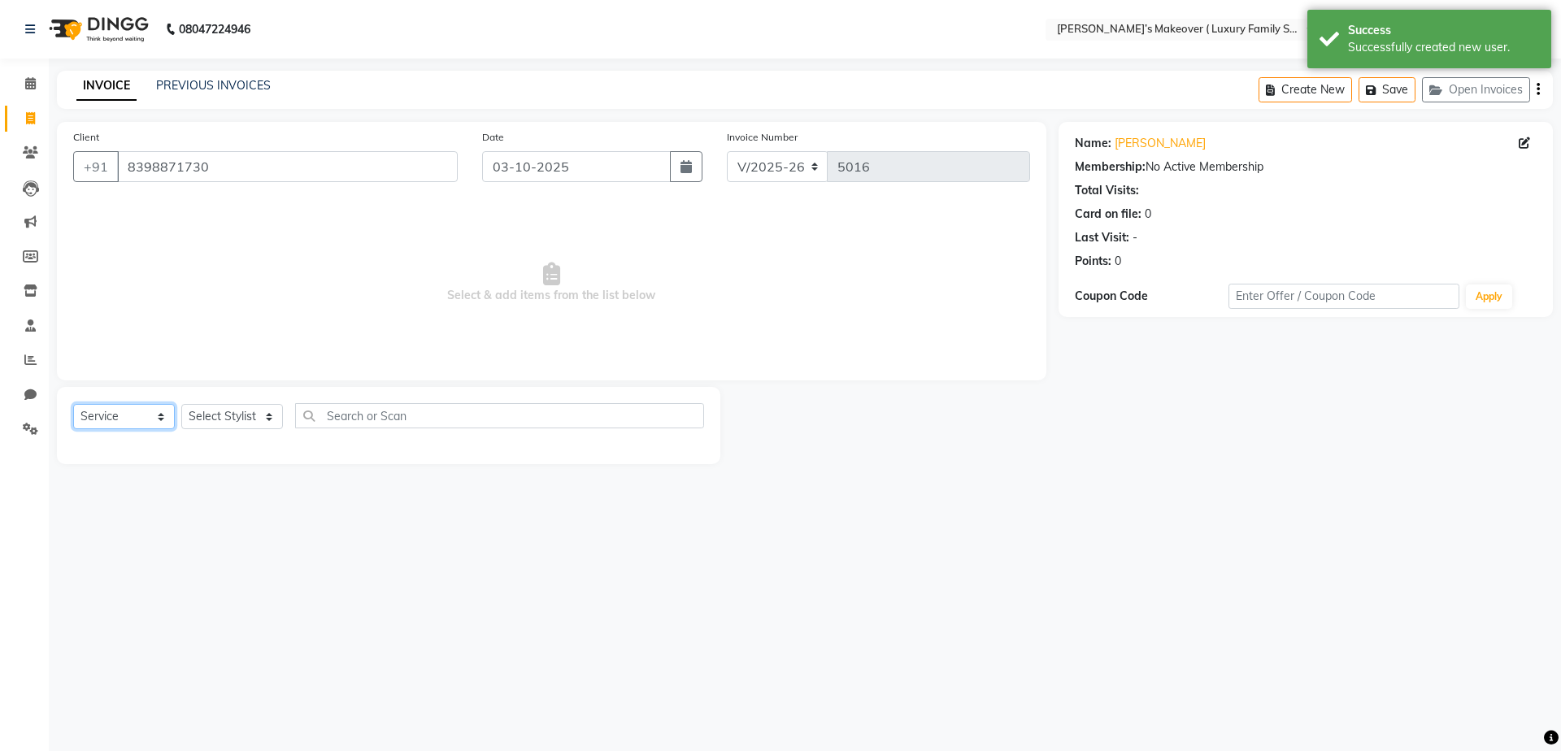
click at [128, 424] on select "Select Service Product Membership Package Voucher Prepaid Gift Card" at bounding box center [124, 416] width 102 height 25
click at [73, 404] on select "Select Service Product Membership Package Voucher Prepaid Gift Card" at bounding box center [124, 416] width 102 height 25
click at [201, 415] on select "Select Stylist Aarish Anas salmani Ankit Anshika Anshul Astha Bhoomi lamba Dipt…" at bounding box center [232, 416] width 102 height 25
select select "91366"
click at [181, 404] on select "Select Stylist Aarish Anas salmani Ankit Anshika Anshul Astha Bhoomi lamba Dipt…" at bounding box center [232, 416] width 102 height 25
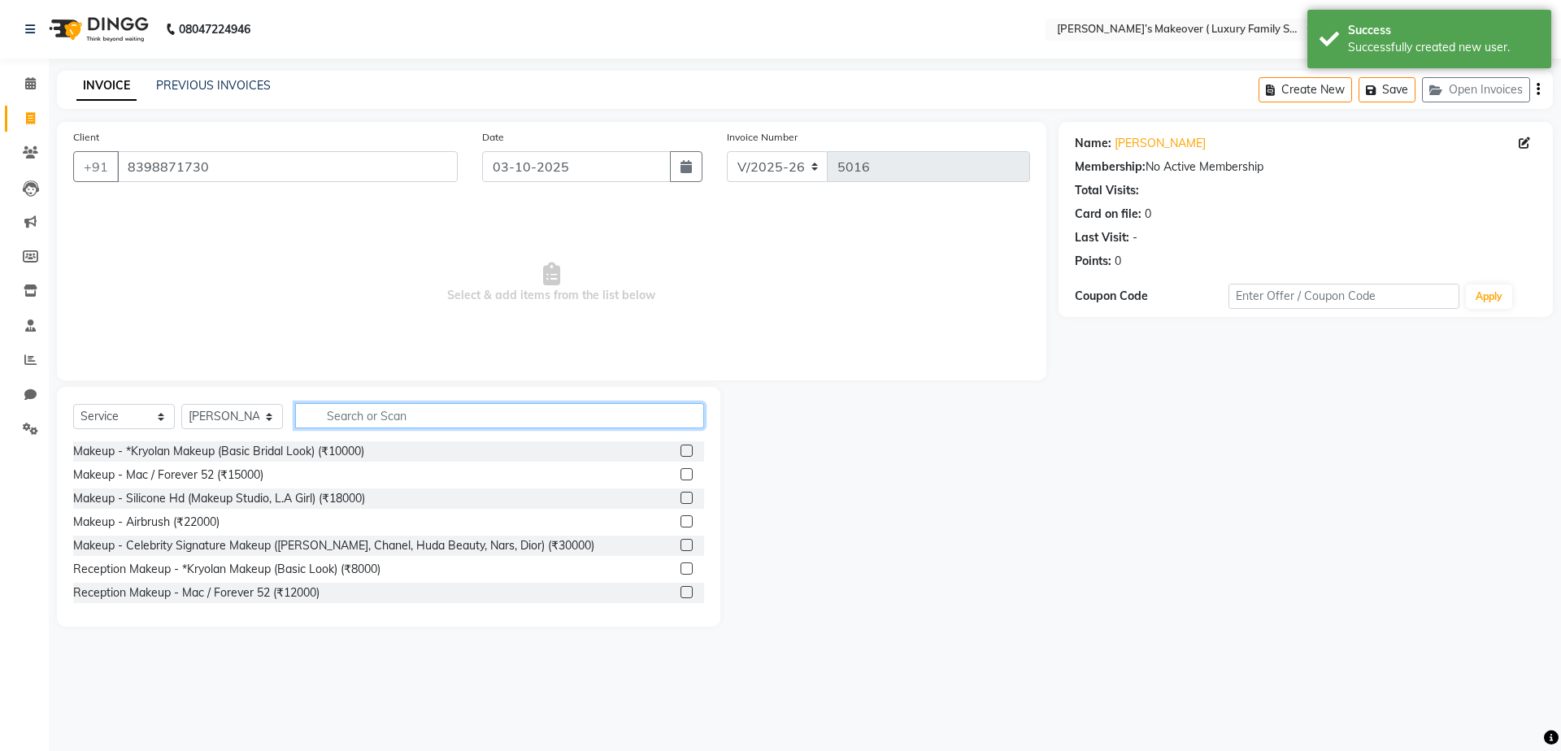
click at [335, 416] on input "text" at bounding box center [499, 415] width 409 height 25
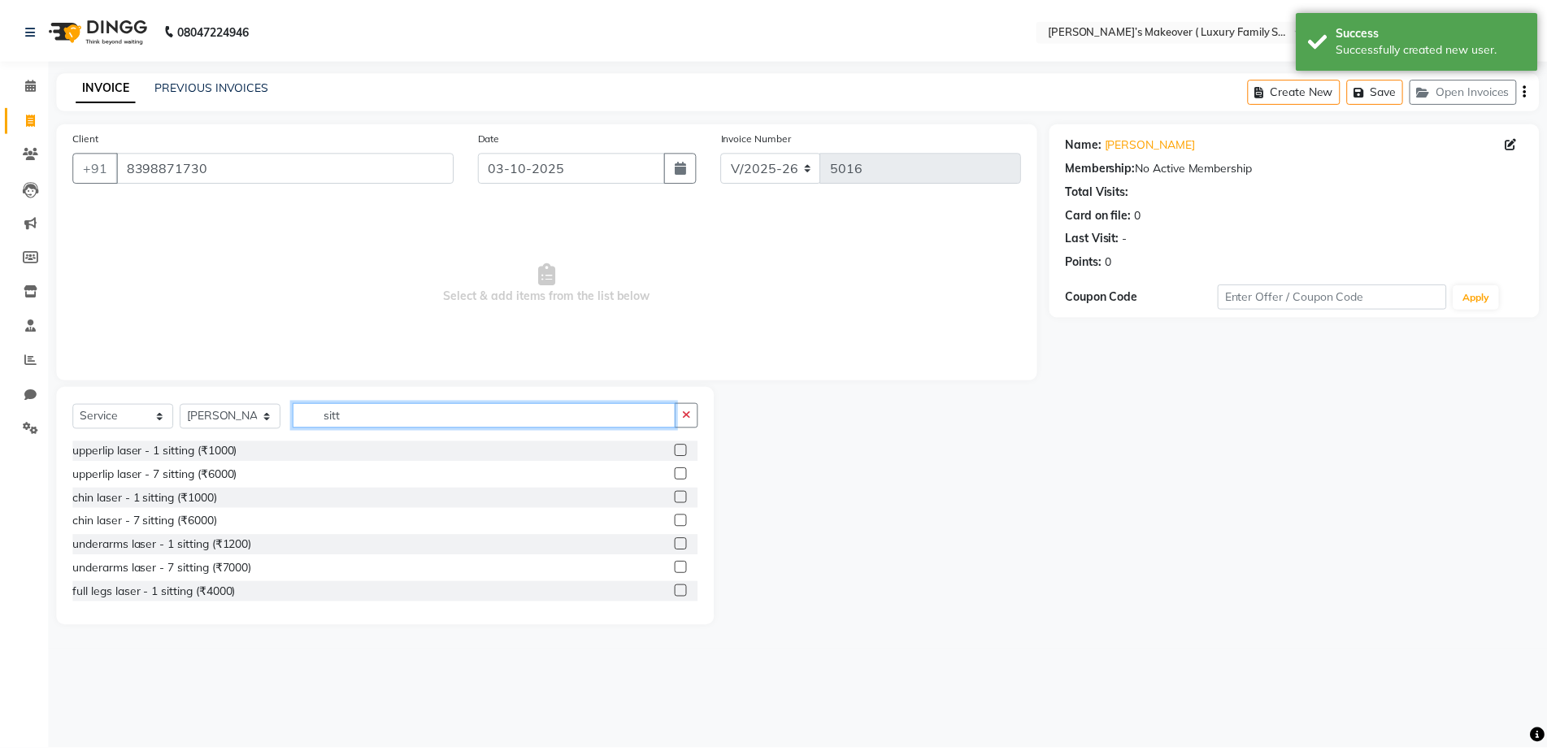
scroll to position [285, 0]
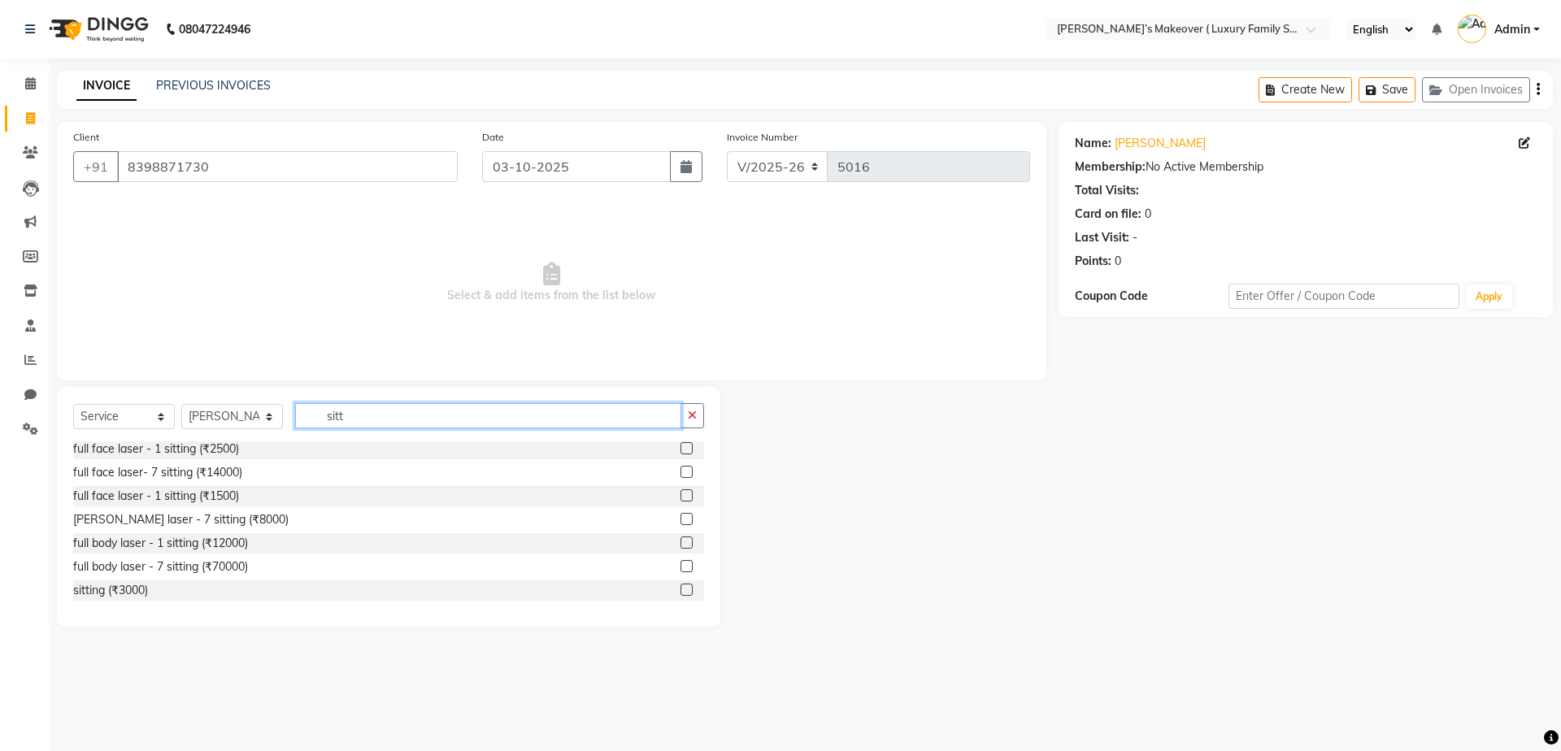
type input "sitt"
click at [680, 585] on label at bounding box center [686, 590] width 12 height 12
click at [680, 585] on input "checkbox" at bounding box center [685, 590] width 11 height 11
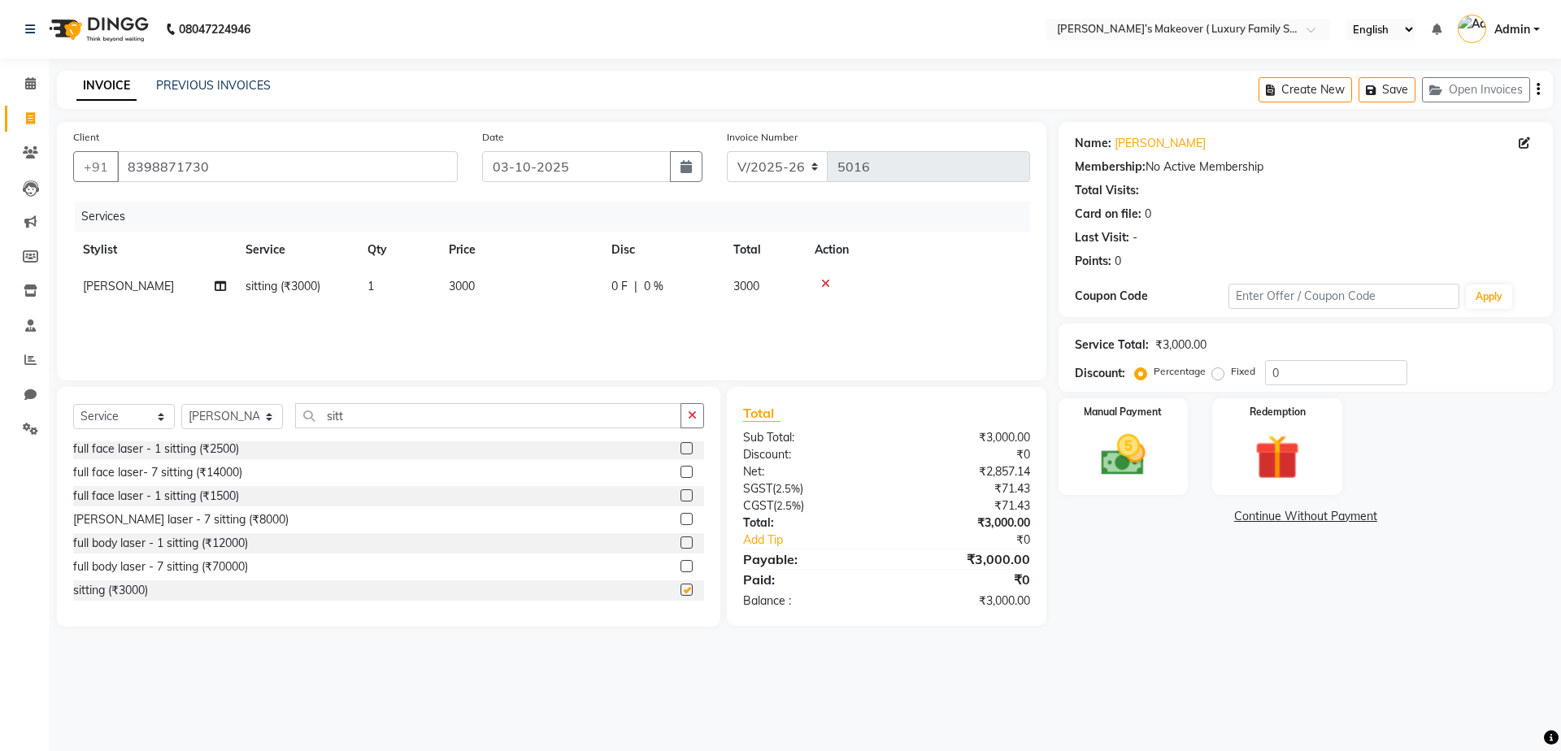
checkbox input "false"
click at [1537, 89] on icon "button" at bounding box center [1538, 89] width 3 height 1
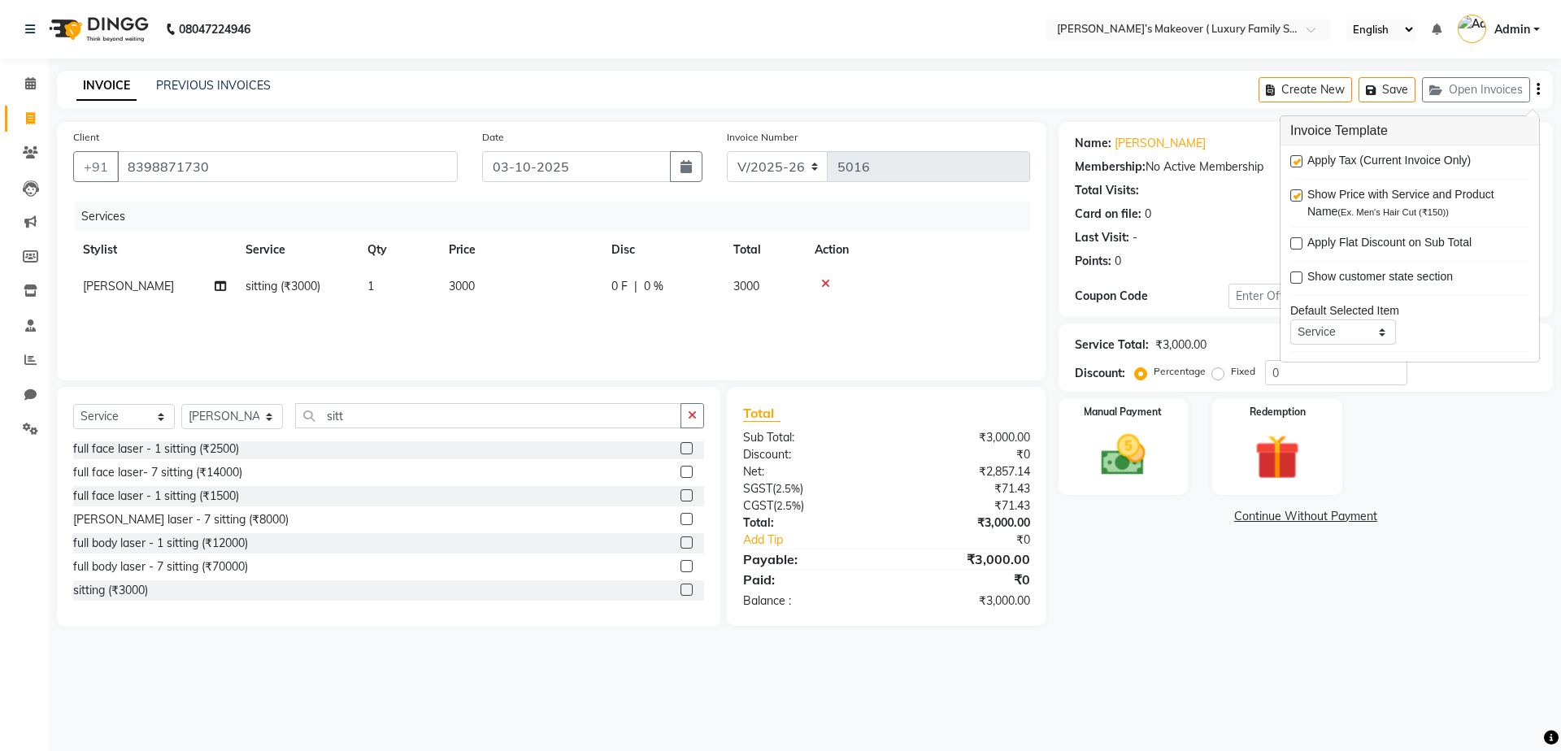
click at [1301, 159] on label at bounding box center [1296, 161] width 12 height 12
click at [1301, 159] on input "checkbox" at bounding box center [1295, 162] width 11 height 11
checkbox input "false"
drag, startPoint x: 1125, startPoint y: 425, endPoint x: 1133, endPoint y: 454, distance: 29.4
click at [1125, 426] on div "Manual Payment" at bounding box center [1122, 447] width 135 height 100
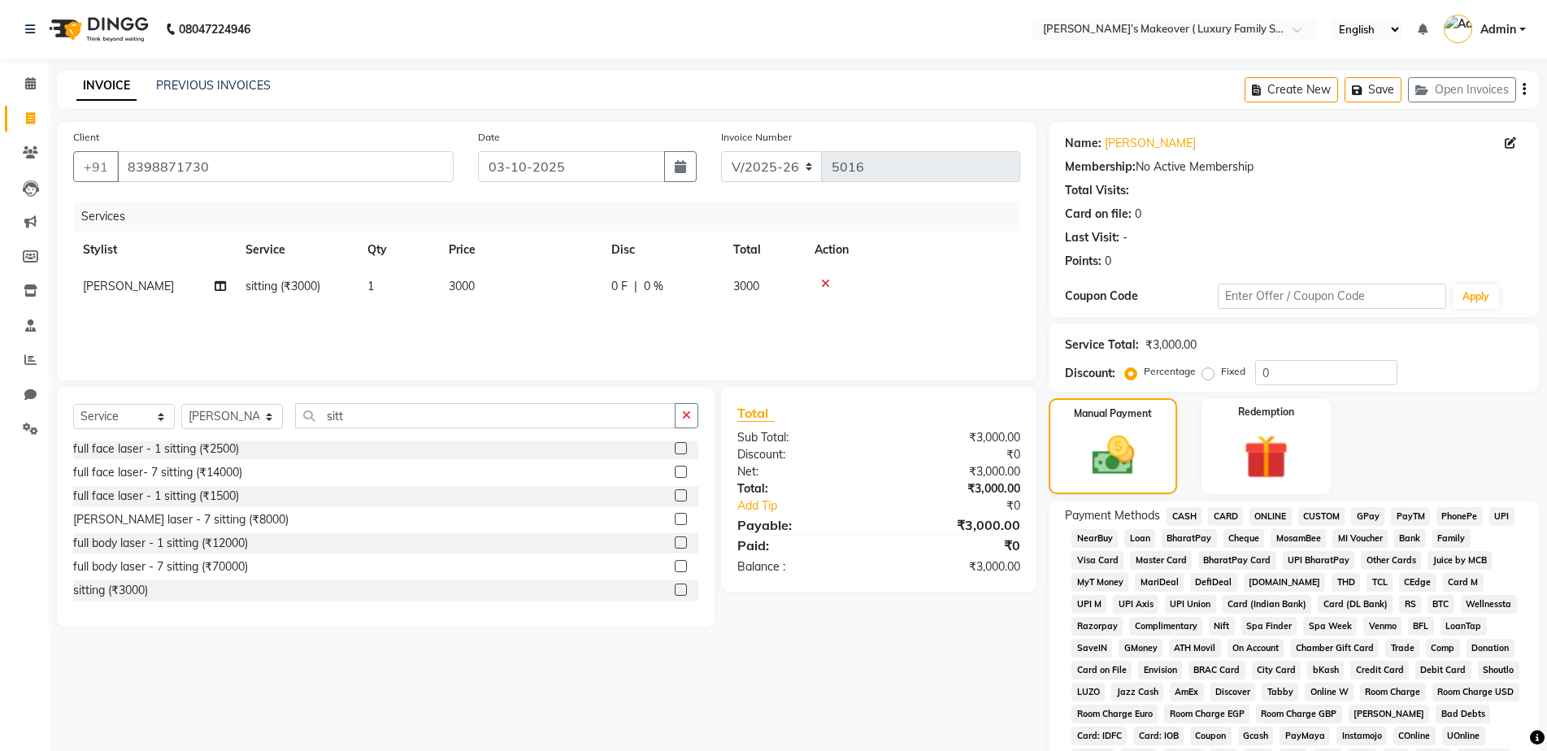
click at [1179, 515] on span "CASH" at bounding box center [1184, 516] width 35 height 19
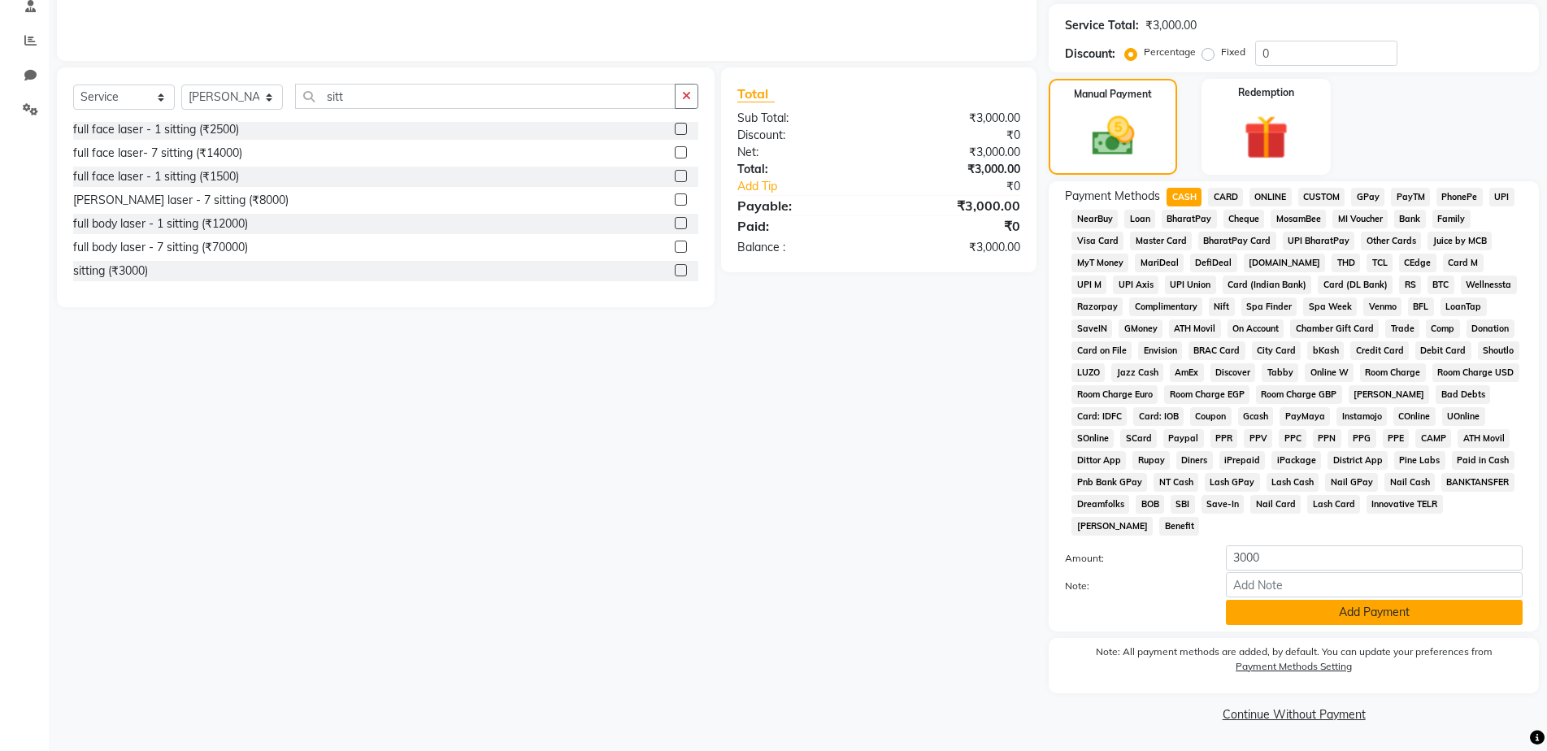
click at [1263, 614] on button "Add Payment" at bounding box center [1374, 612] width 297 height 25
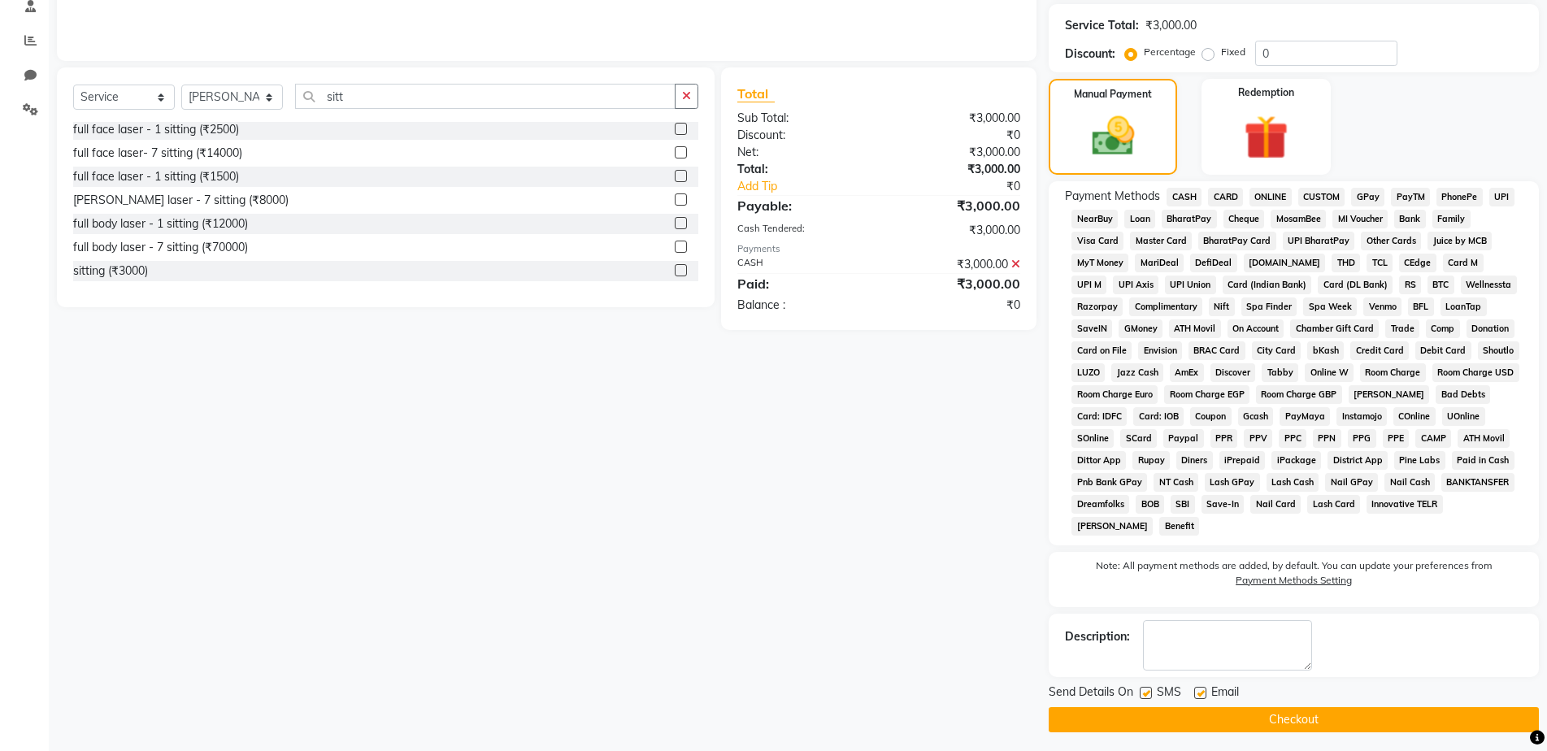
click at [1261, 712] on button "Checkout" at bounding box center [1294, 719] width 490 height 25
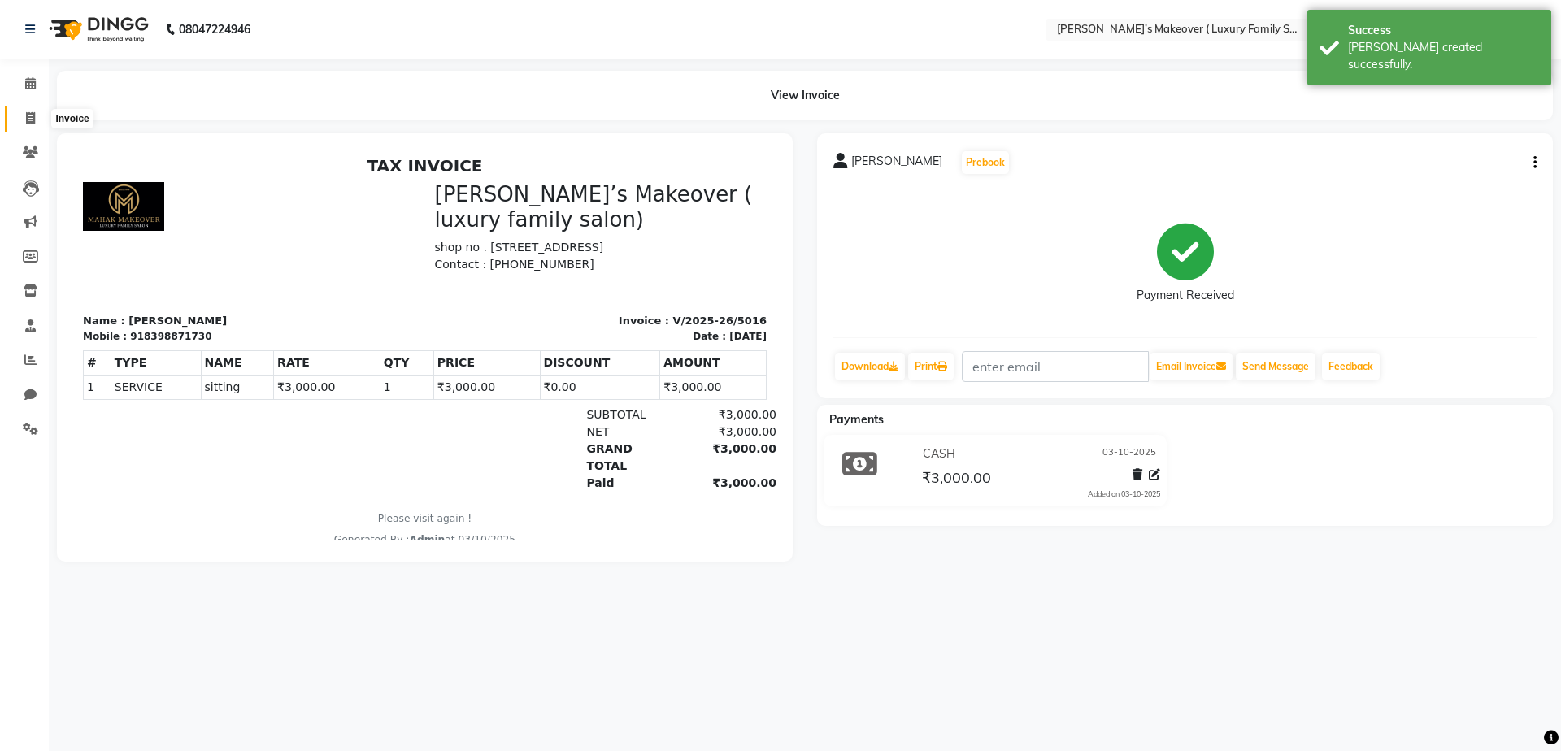
click at [36, 116] on span at bounding box center [30, 119] width 28 height 19
select select "7777"
select select "service"
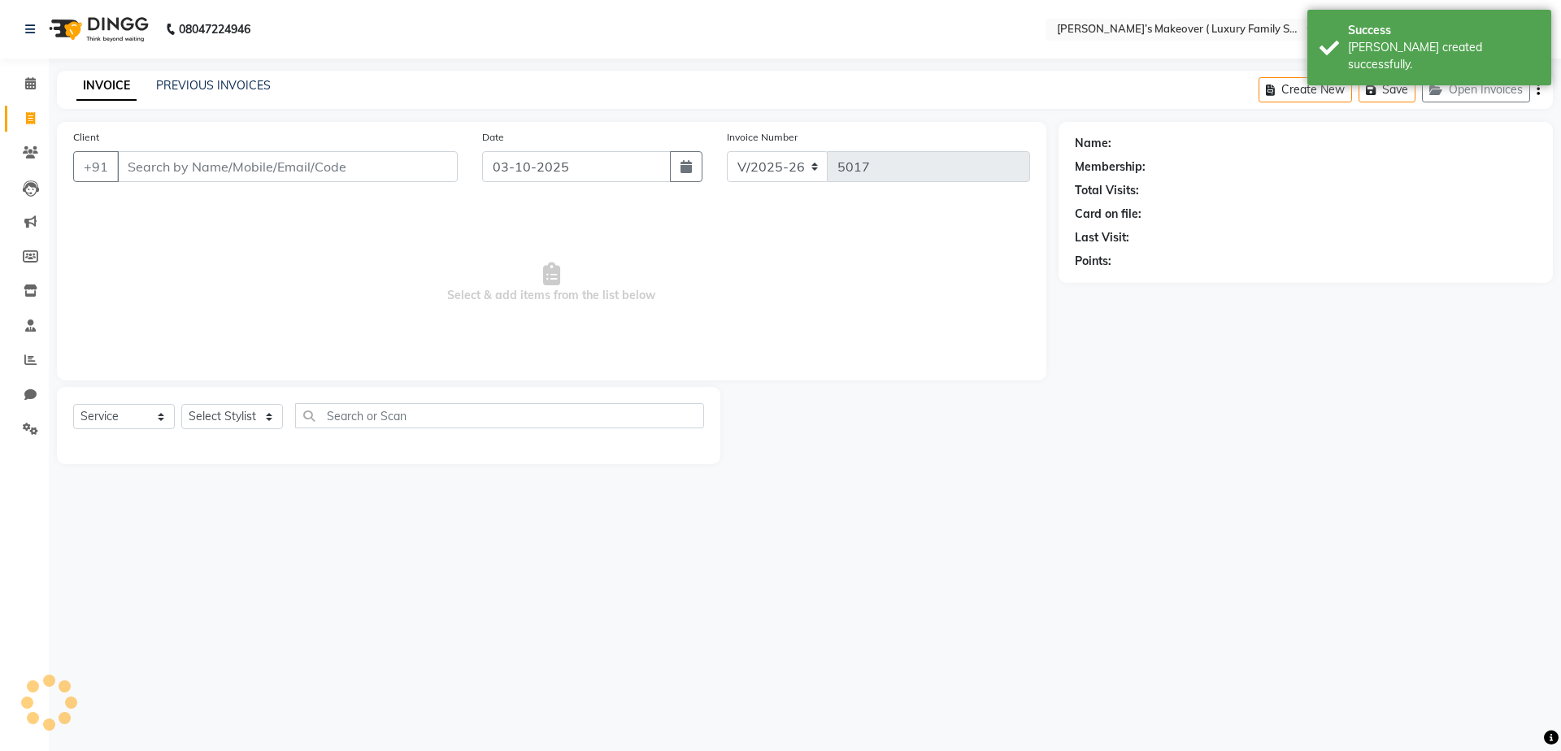
click at [184, 152] on input "Client" at bounding box center [287, 166] width 341 height 31
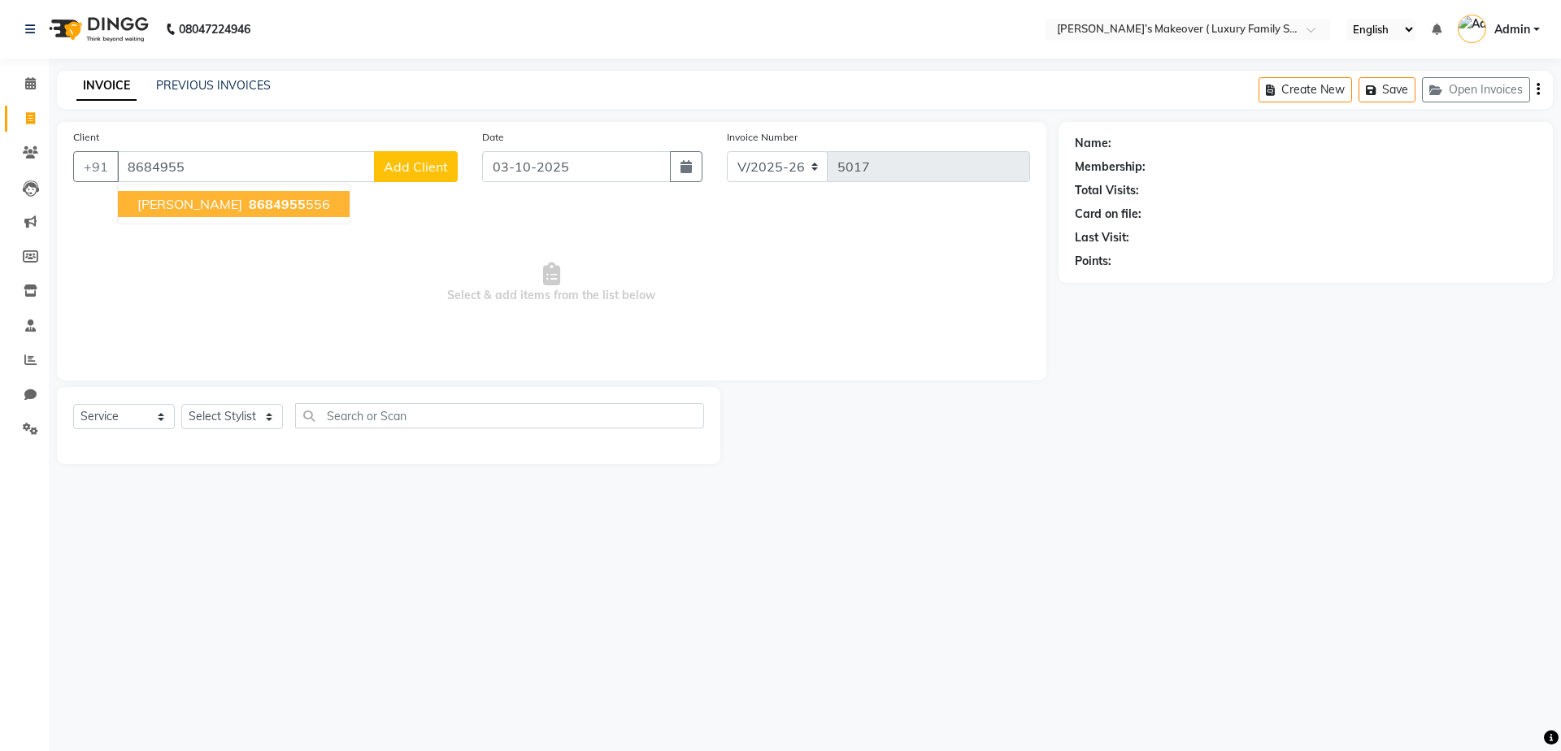
click at [260, 202] on span "8684955" at bounding box center [277, 204] width 57 height 16
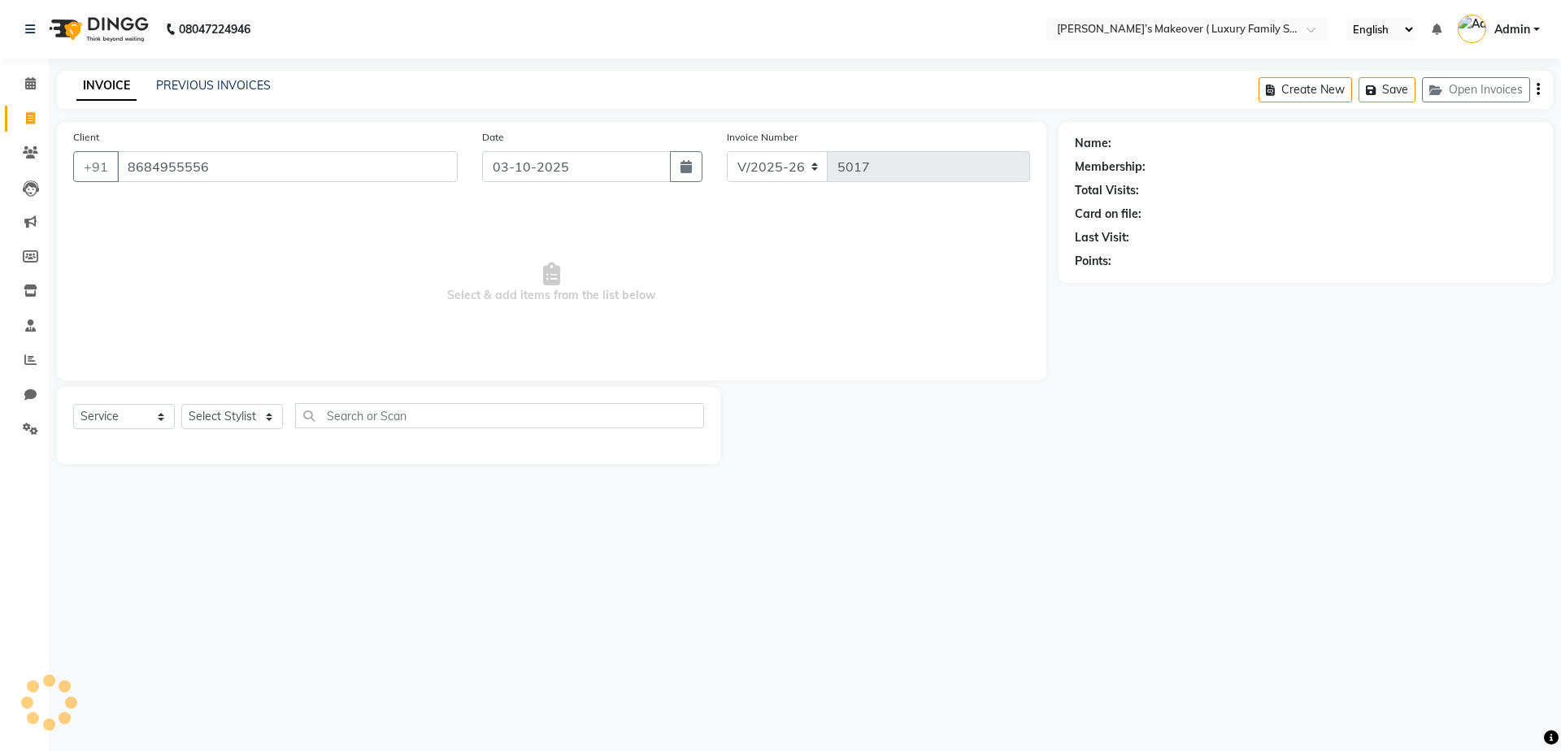
type input "8684955556"
click at [137, 415] on select "Select Service Product Membership Package Voucher Prepaid Gift Card" at bounding box center [124, 416] width 102 height 25
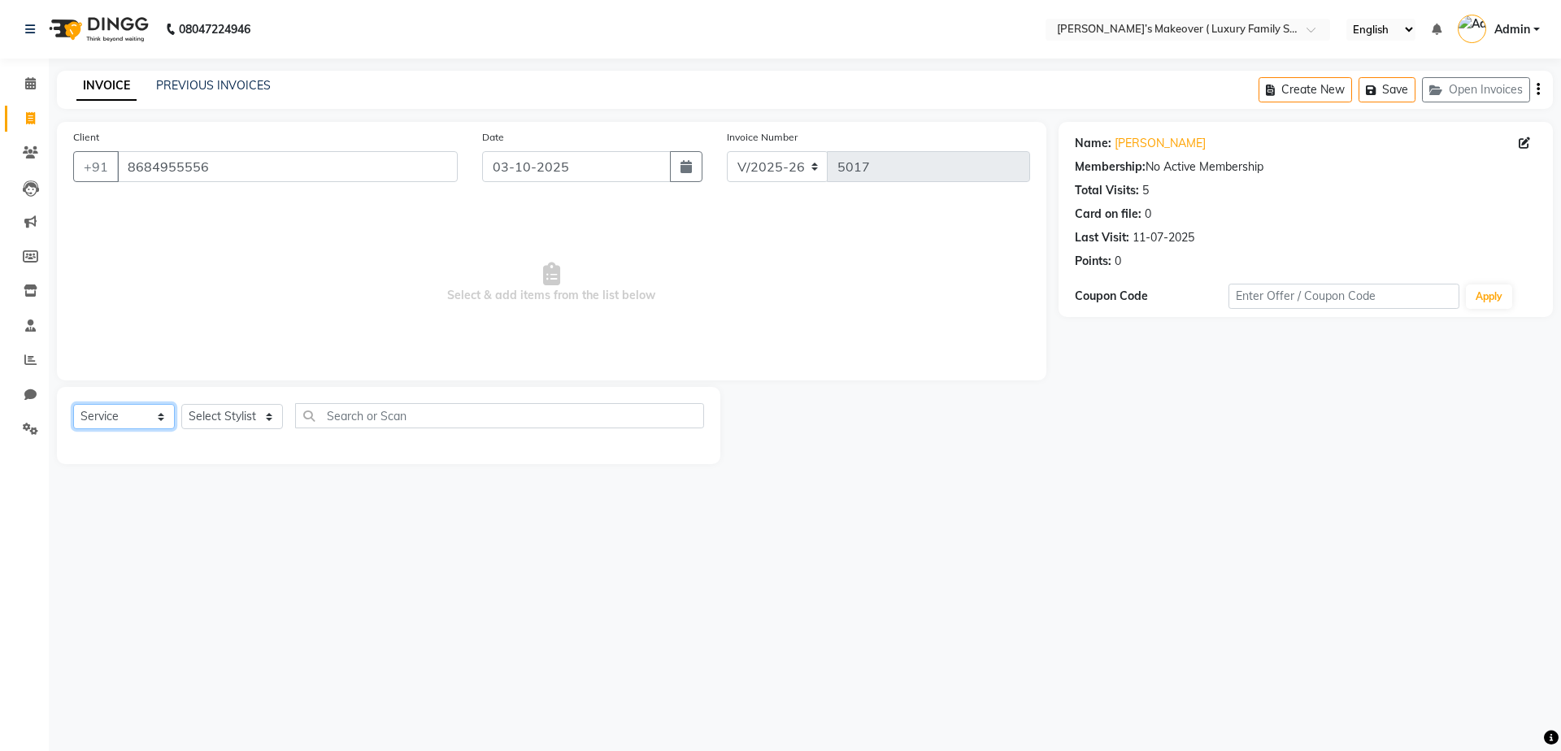
click at [73, 404] on select "Select Service Product Membership Package Voucher Prepaid Gift Card" at bounding box center [124, 416] width 102 height 25
click at [224, 420] on select "Select Stylist Aarish Anas salmani Ankit Anshika Anshul Astha Bhoomi lamba Dipt…" at bounding box center [232, 416] width 102 height 25
click at [181, 404] on select "Select Stylist Aarish Anas salmani Ankit Anshika Anshul Astha Bhoomi lamba Dipt…" at bounding box center [232, 416] width 102 height 25
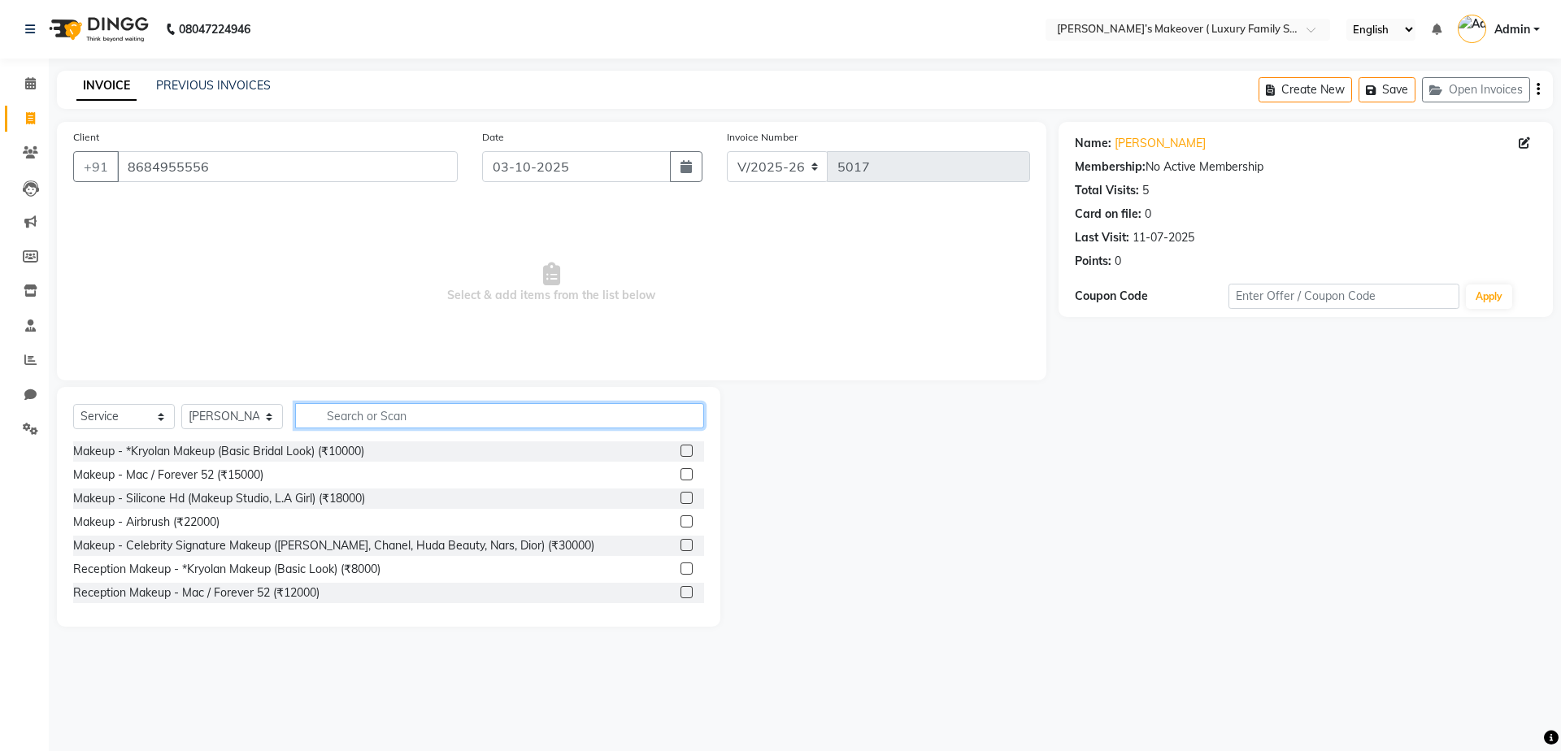
click at [345, 413] on input "text" at bounding box center [499, 415] width 409 height 25
click at [220, 424] on select "Select Stylist Aarish Anas salmani Ankit Anshika Anshul Astha Bhoomi lamba Dipt…" at bounding box center [232, 416] width 102 height 25
select select "69506"
click at [181, 404] on select "Select Stylist Aarish Anas salmani Ankit Anshika Anshul Astha Bhoomi lamba Dipt…" at bounding box center [232, 416] width 102 height 25
click at [387, 402] on div "Select Service Product Membership Package Voucher Prepaid Gift Card Select Styl…" at bounding box center [388, 507] width 663 height 240
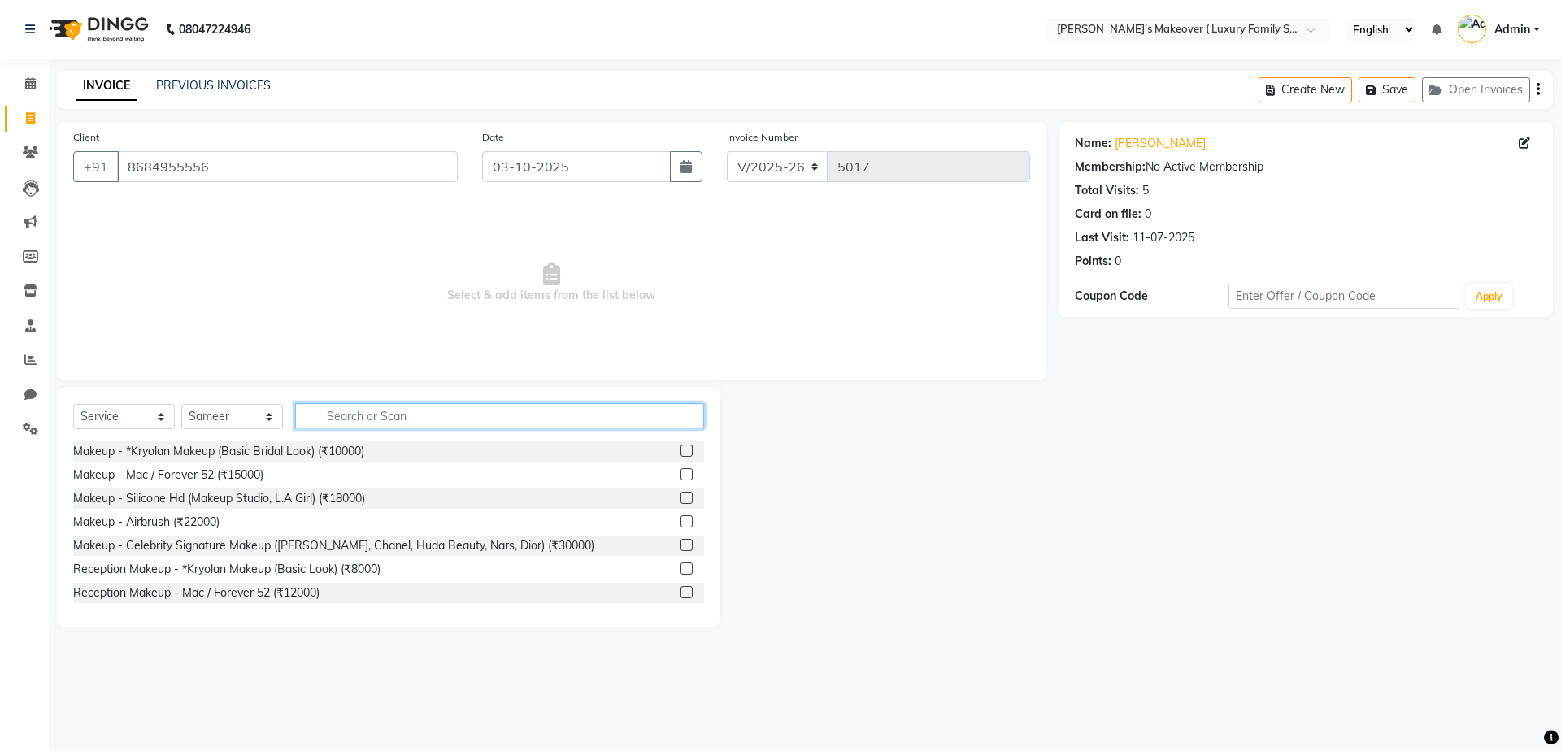
click at [411, 405] on input "text" at bounding box center [499, 415] width 409 height 25
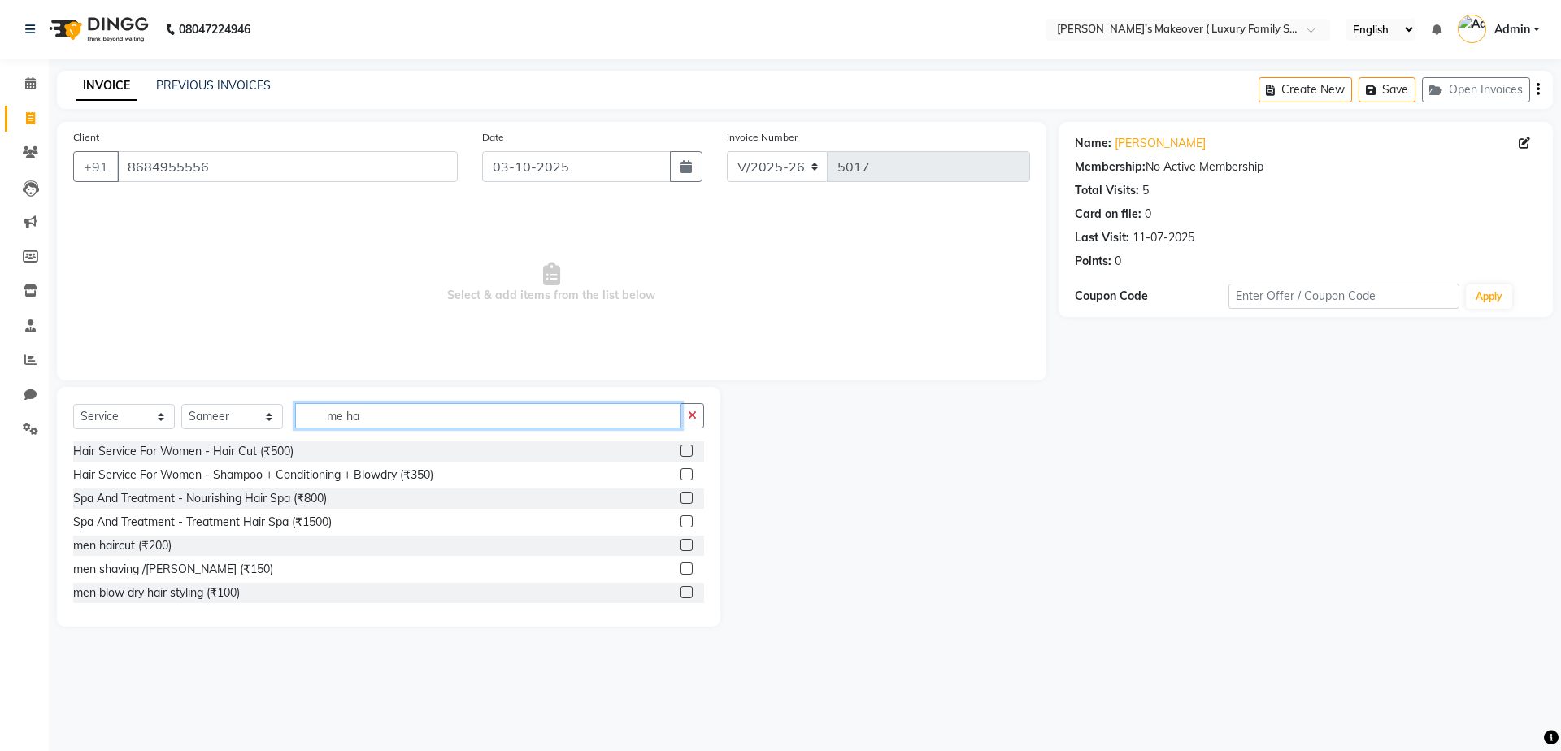
type input "me ha"
click at [680, 540] on label at bounding box center [686, 545] width 12 height 12
click at [680, 541] on input "checkbox" at bounding box center [685, 546] width 11 height 11
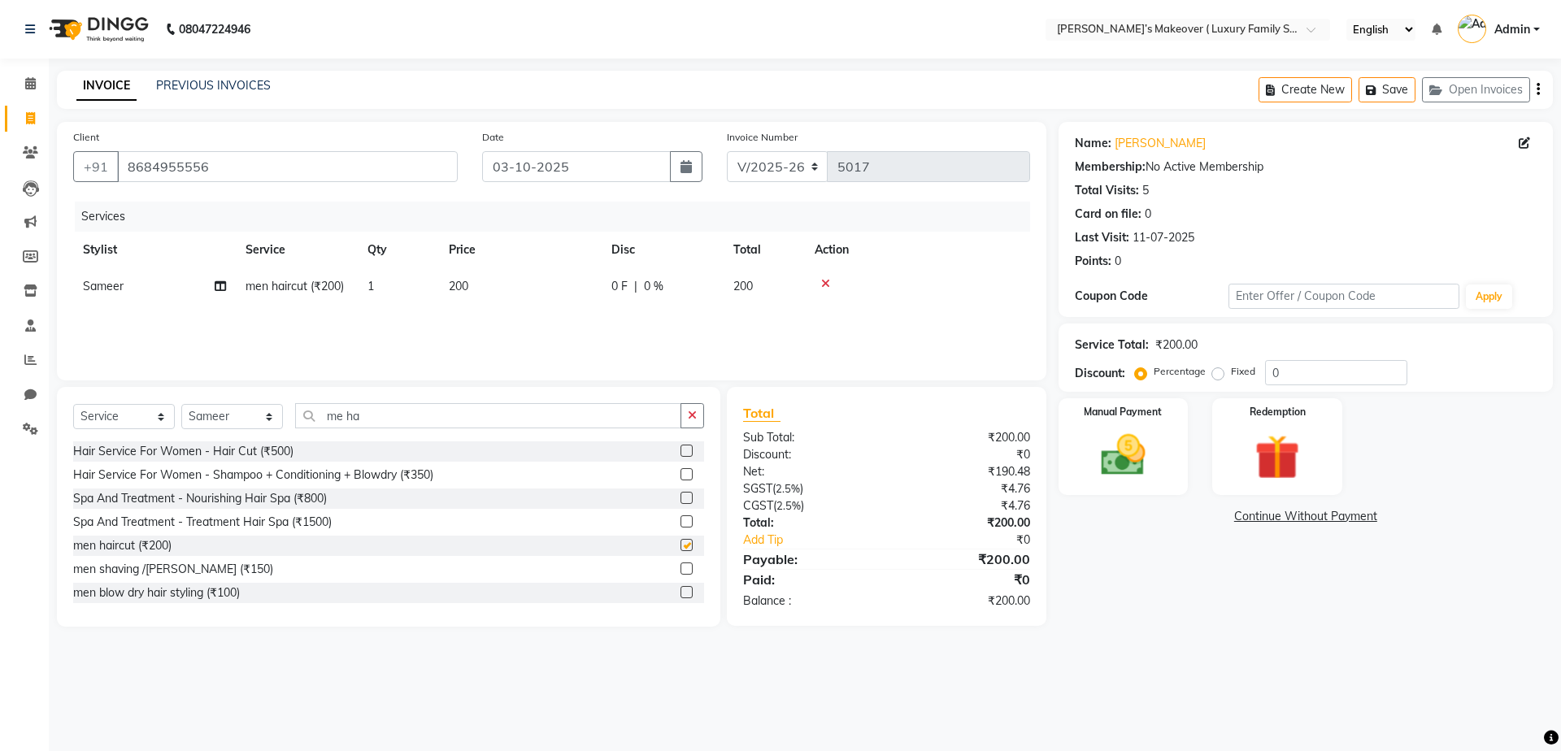
checkbox input "false"
click at [1537, 90] on icon "button" at bounding box center [1538, 89] width 3 height 1
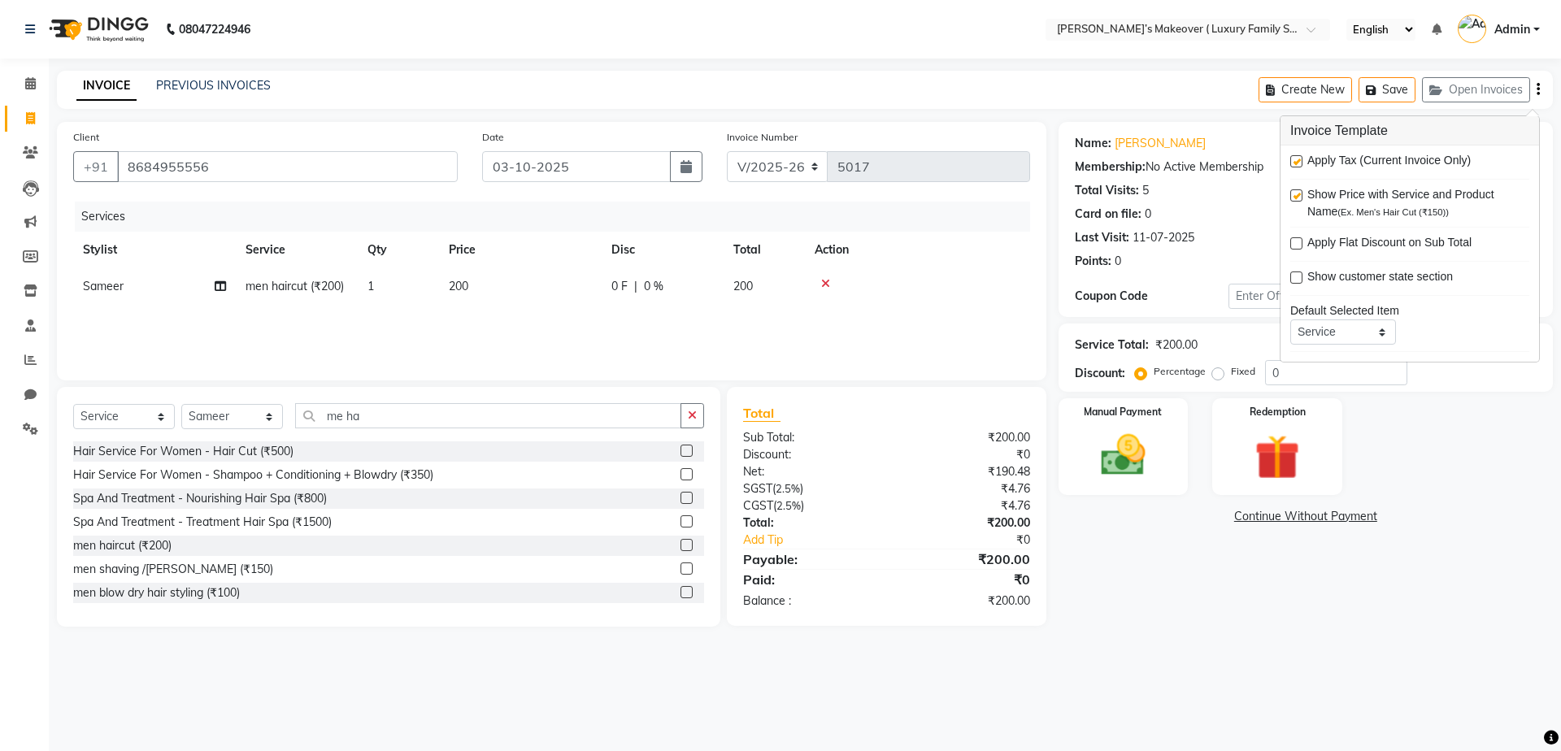
click at [1293, 159] on label at bounding box center [1296, 161] width 12 height 12
click at [1293, 159] on input "checkbox" at bounding box center [1295, 162] width 11 height 11
checkbox input "false"
click at [1103, 453] on img at bounding box center [1123, 455] width 76 height 54
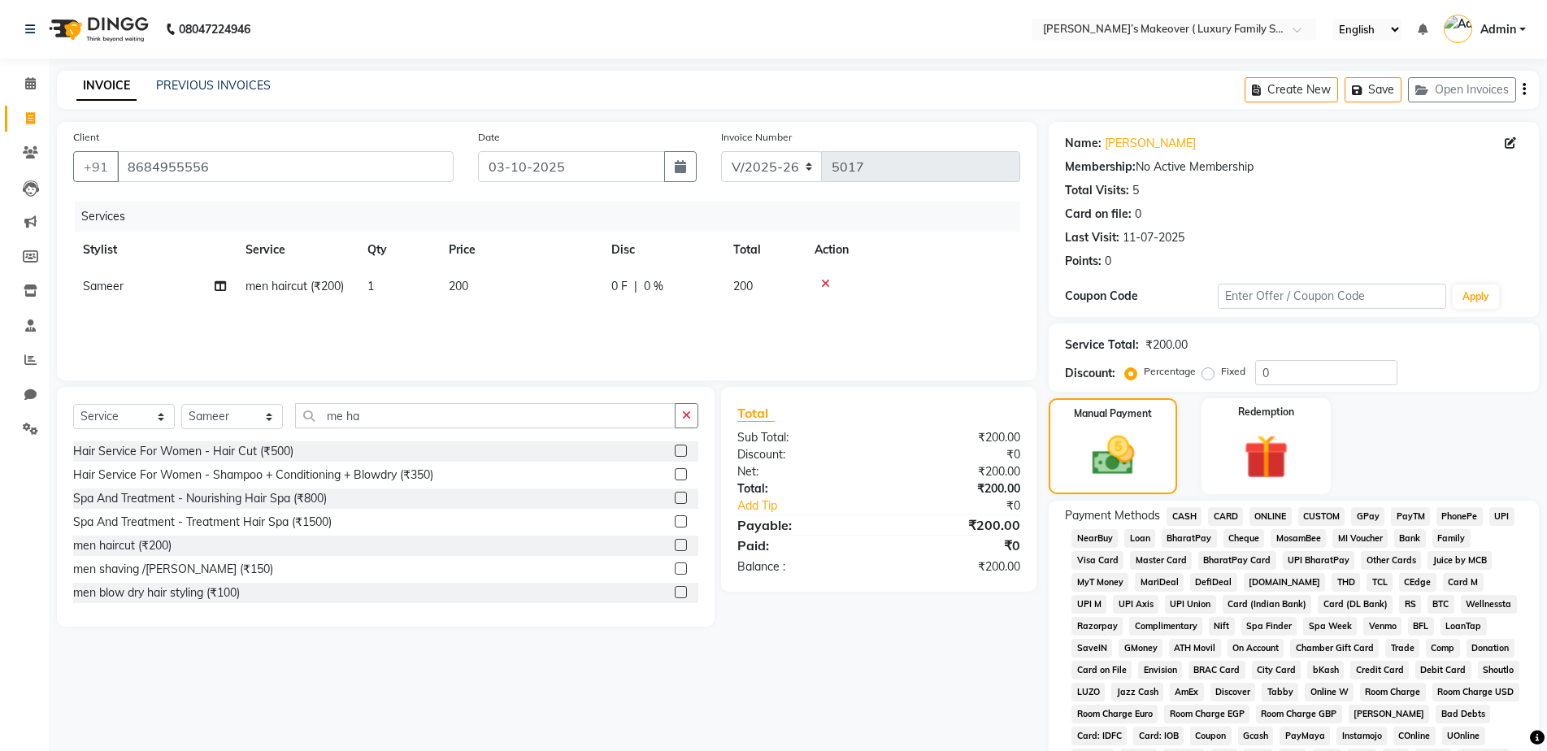
click at [1171, 507] on span "CASH" at bounding box center [1184, 516] width 35 height 19
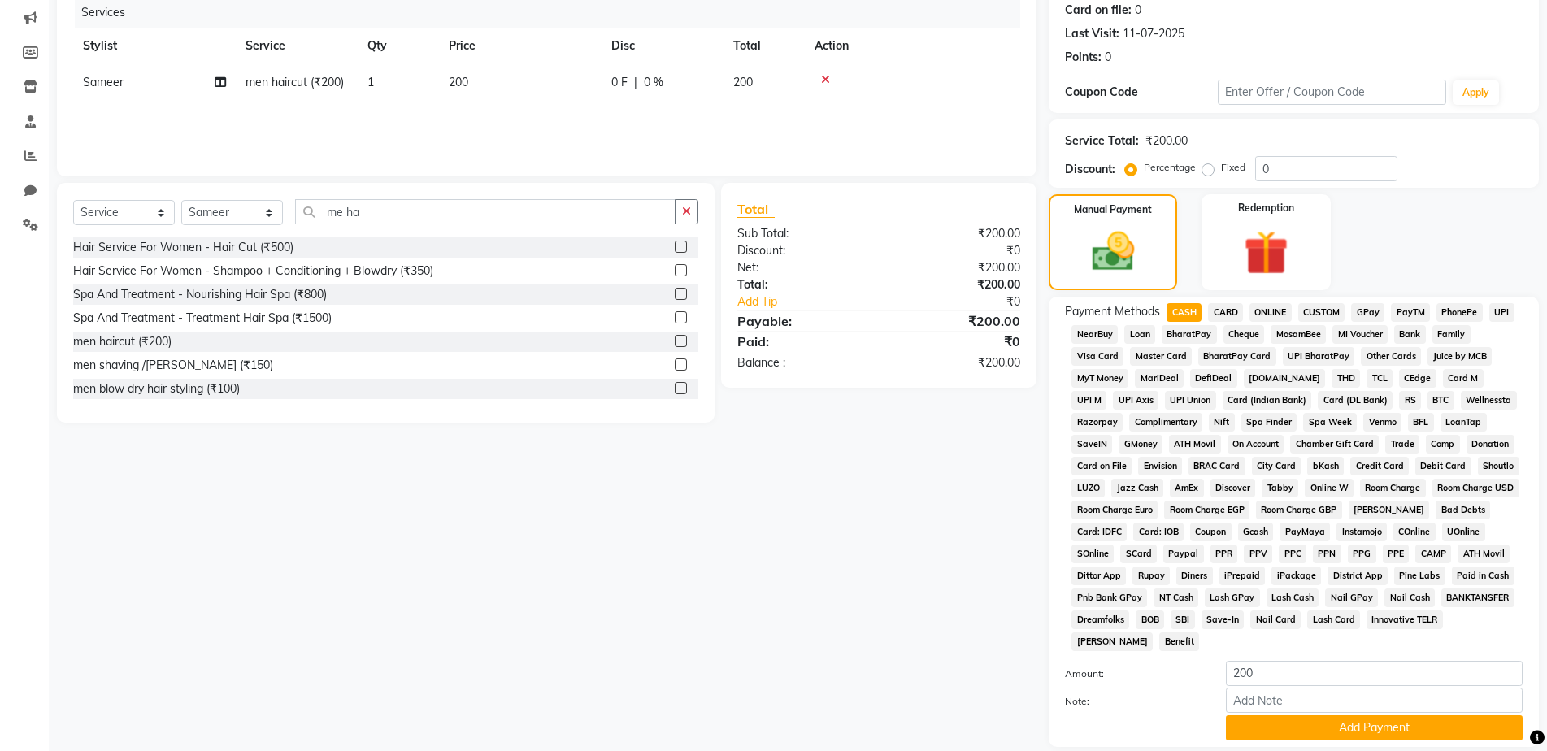
scroll to position [320, 0]
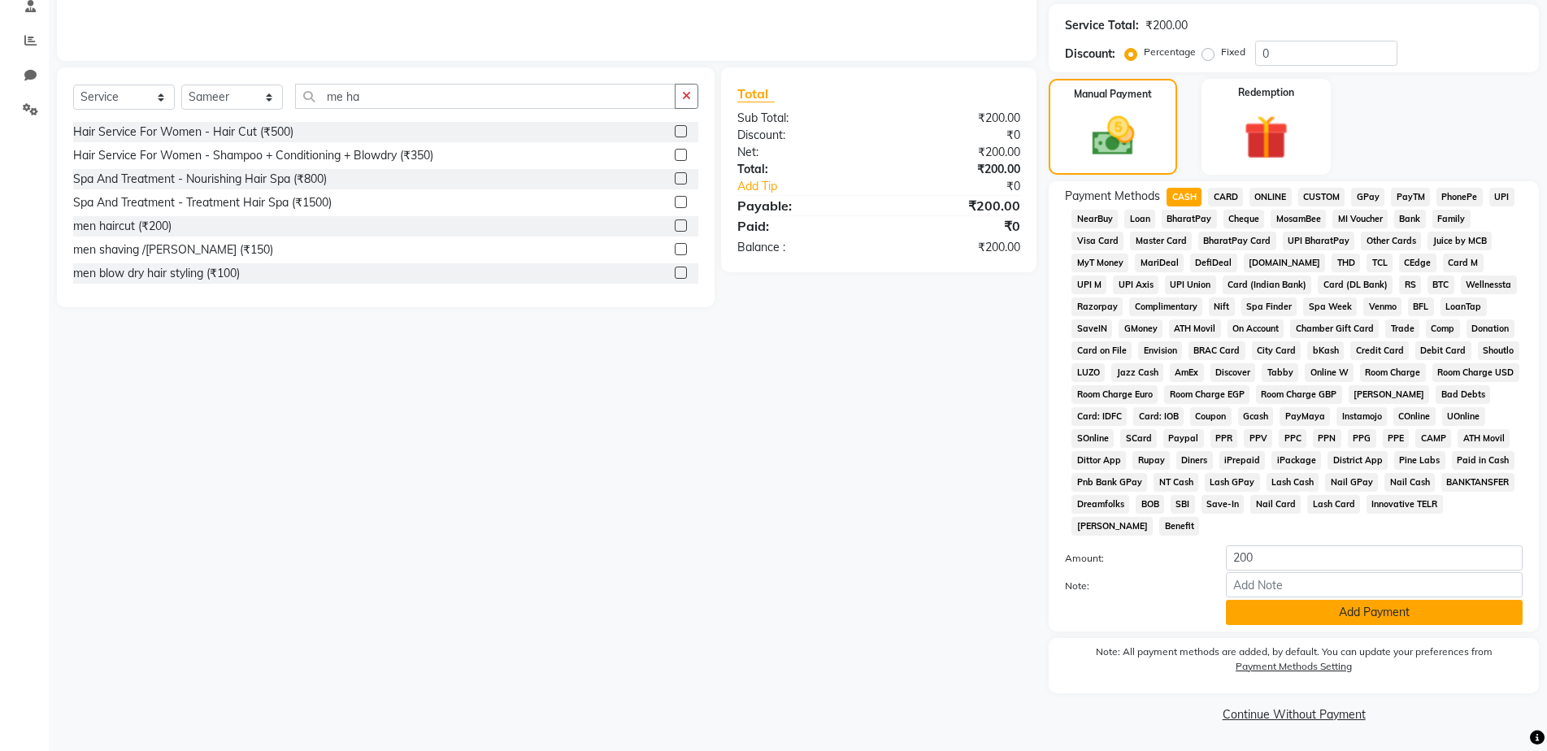
click at [1351, 619] on button "Add Payment" at bounding box center [1374, 612] width 297 height 25
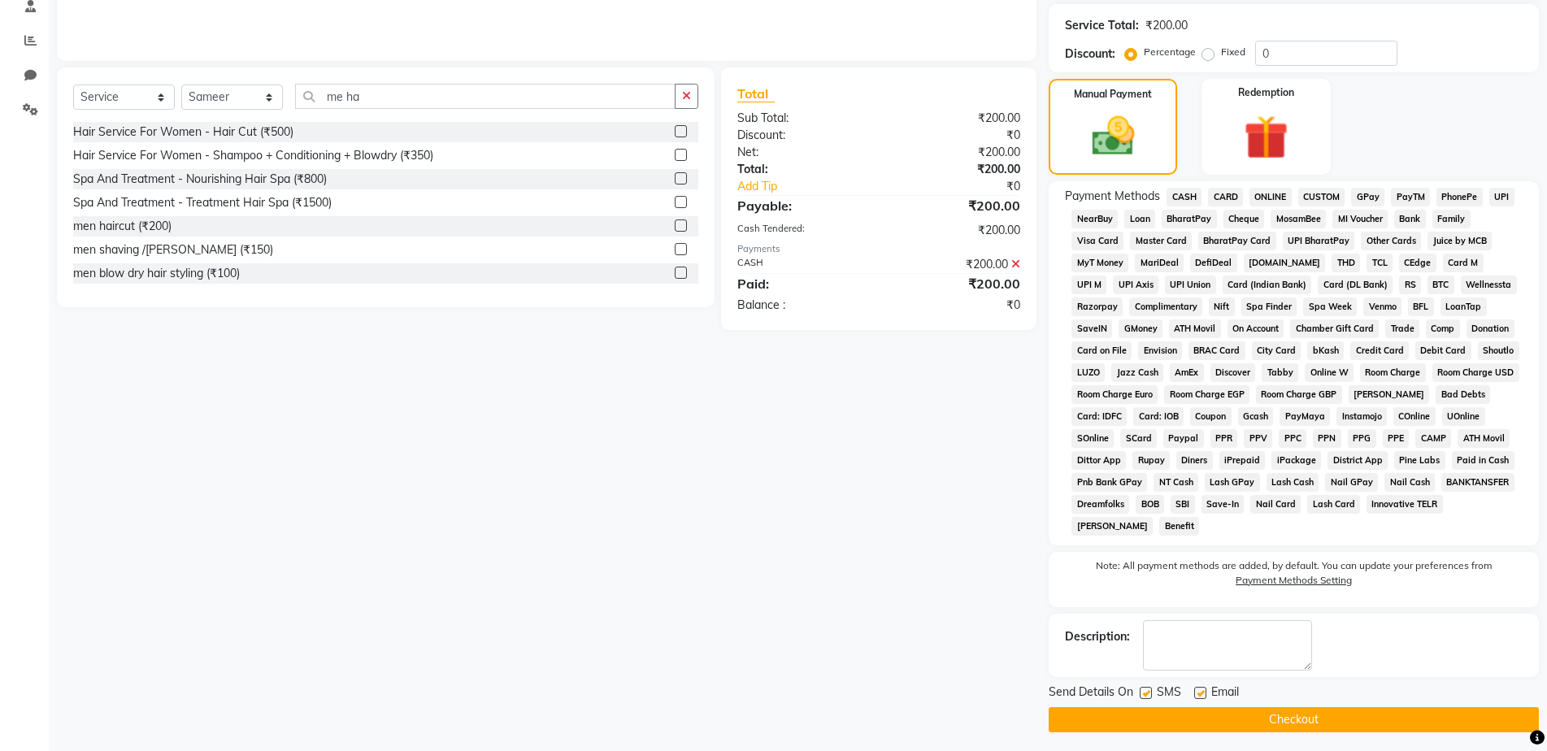
click at [1361, 713] on button "Checkout" at bounding box center [1294, 719] width 490 height 25
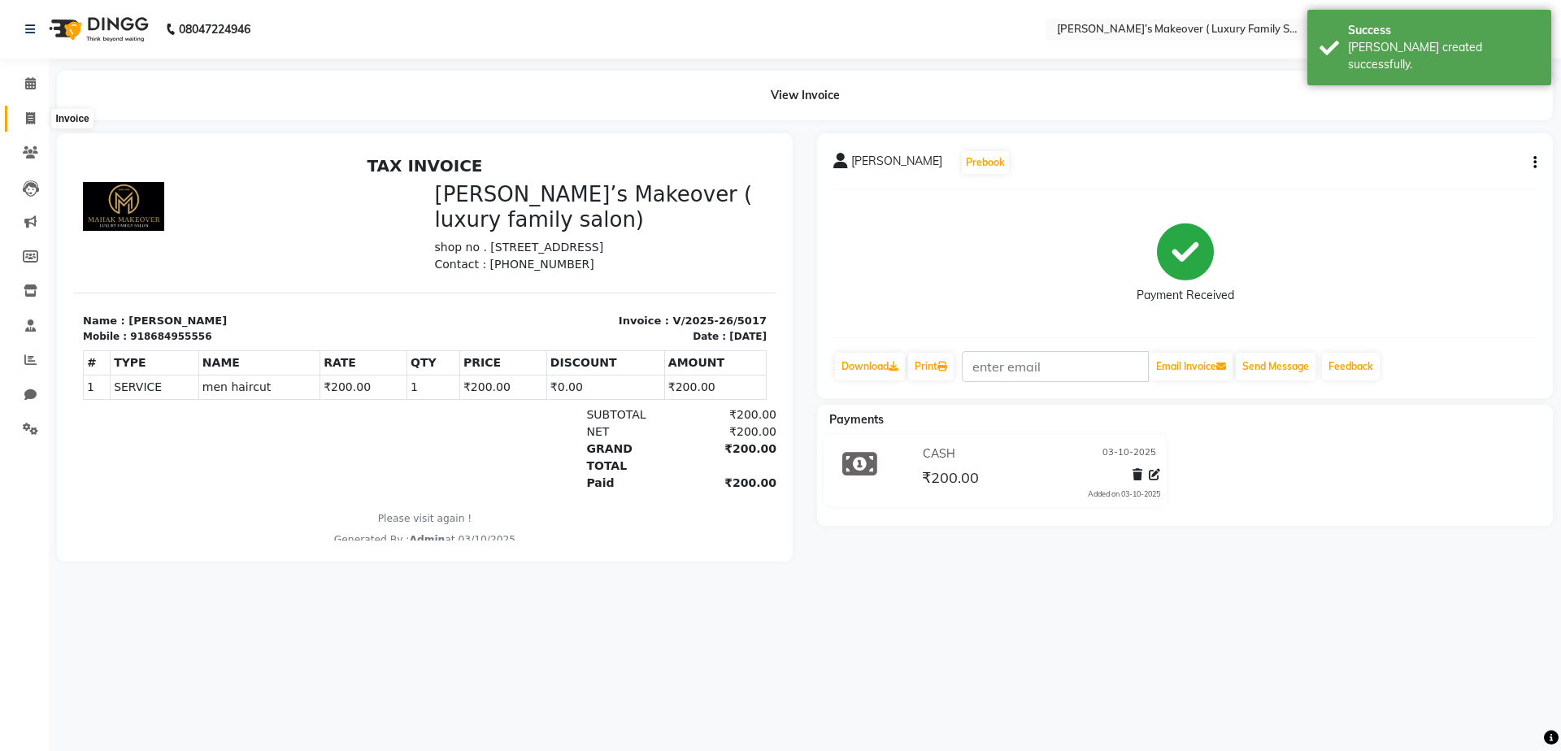
click at [37, 116] on span at bounding box center [30, 119] width 28 height 19
select select "service"
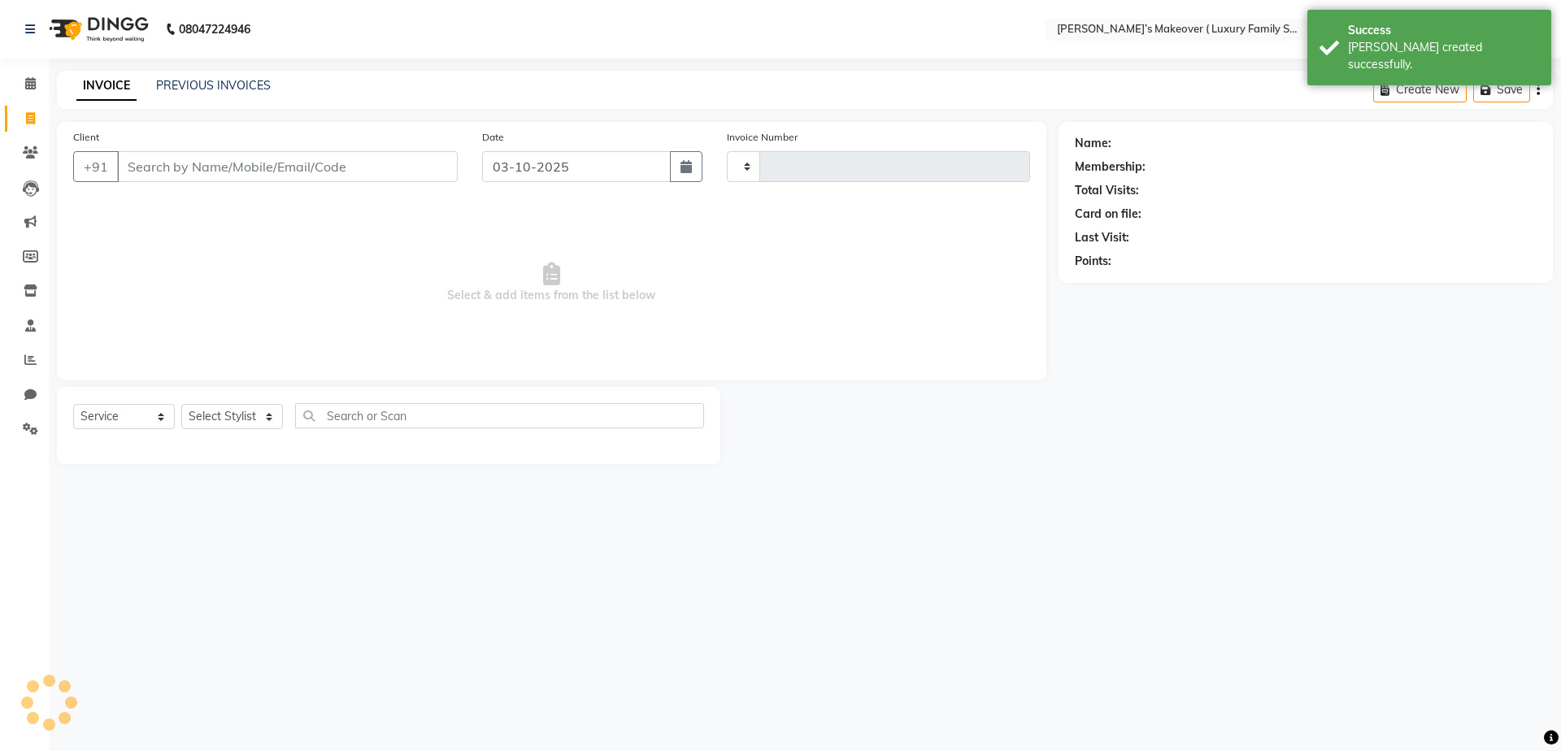
type input "5018"
select select "7777"
click at [245, 86] on link "PREVIOUS INVOICES" at bounding box center [213, 85] width 115 height 15
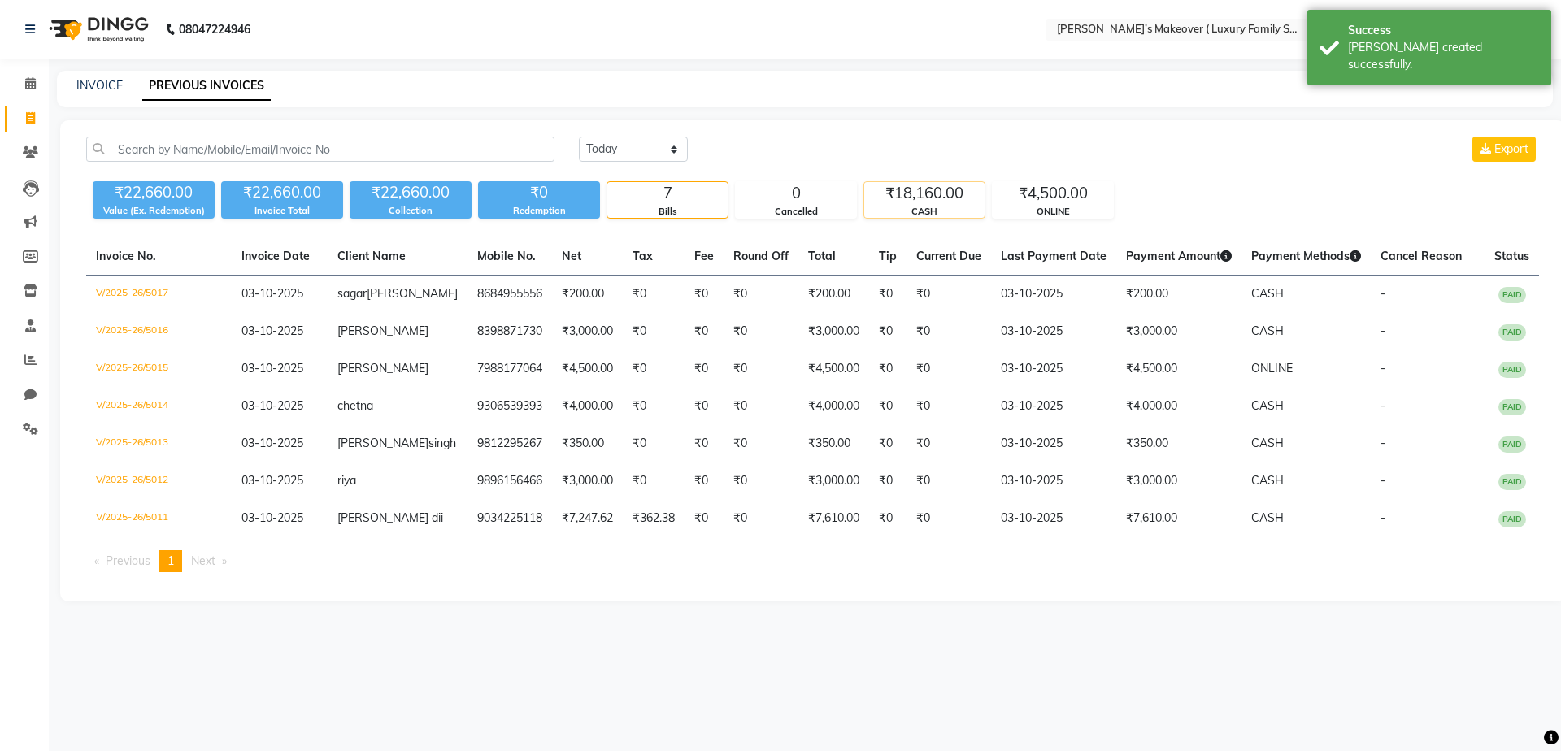
click at [932, 207] on div "CASH" at bounding box center [924, 212] width 120 height 14
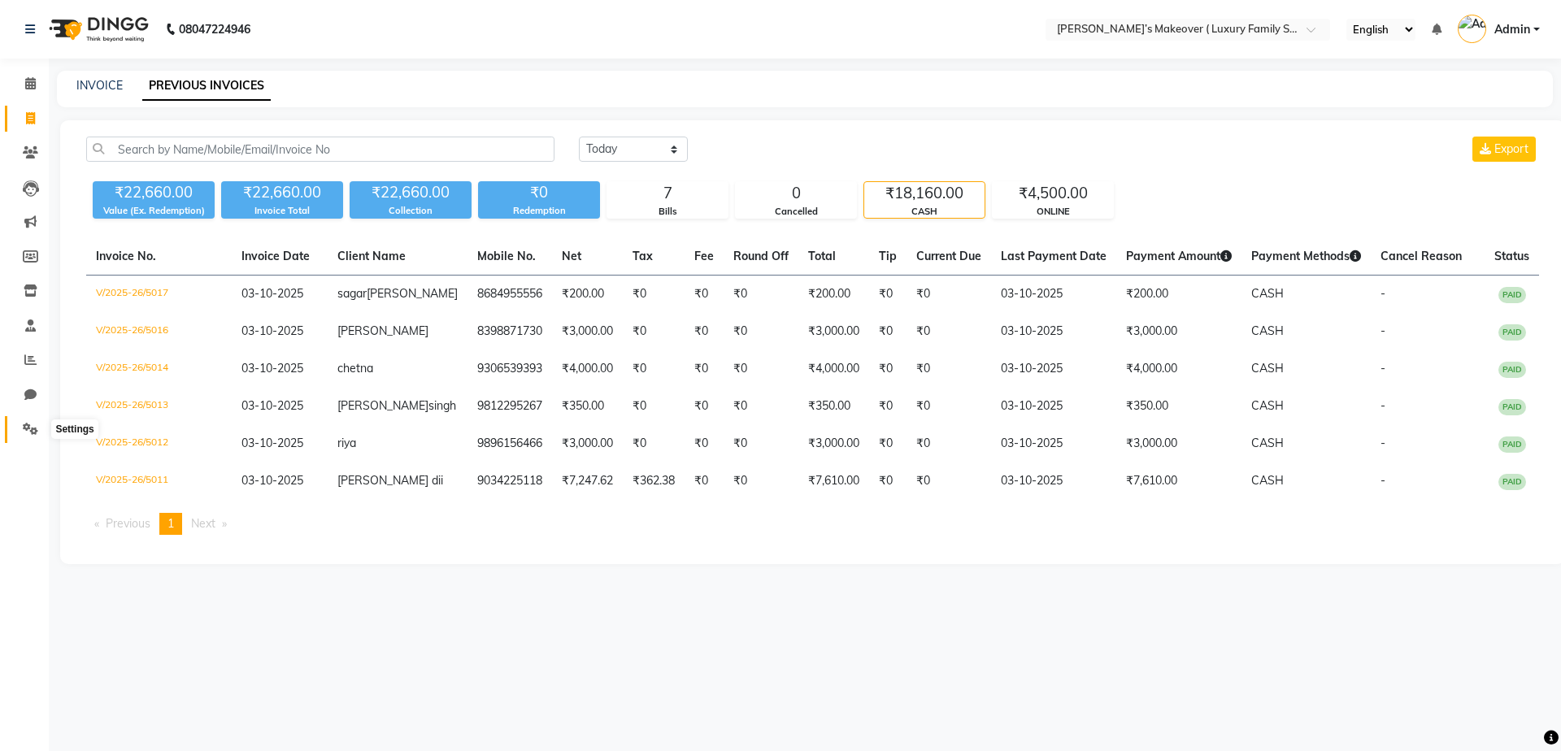
click at [44, 431] on span at bounding box center [30, 429] width 28 height 19
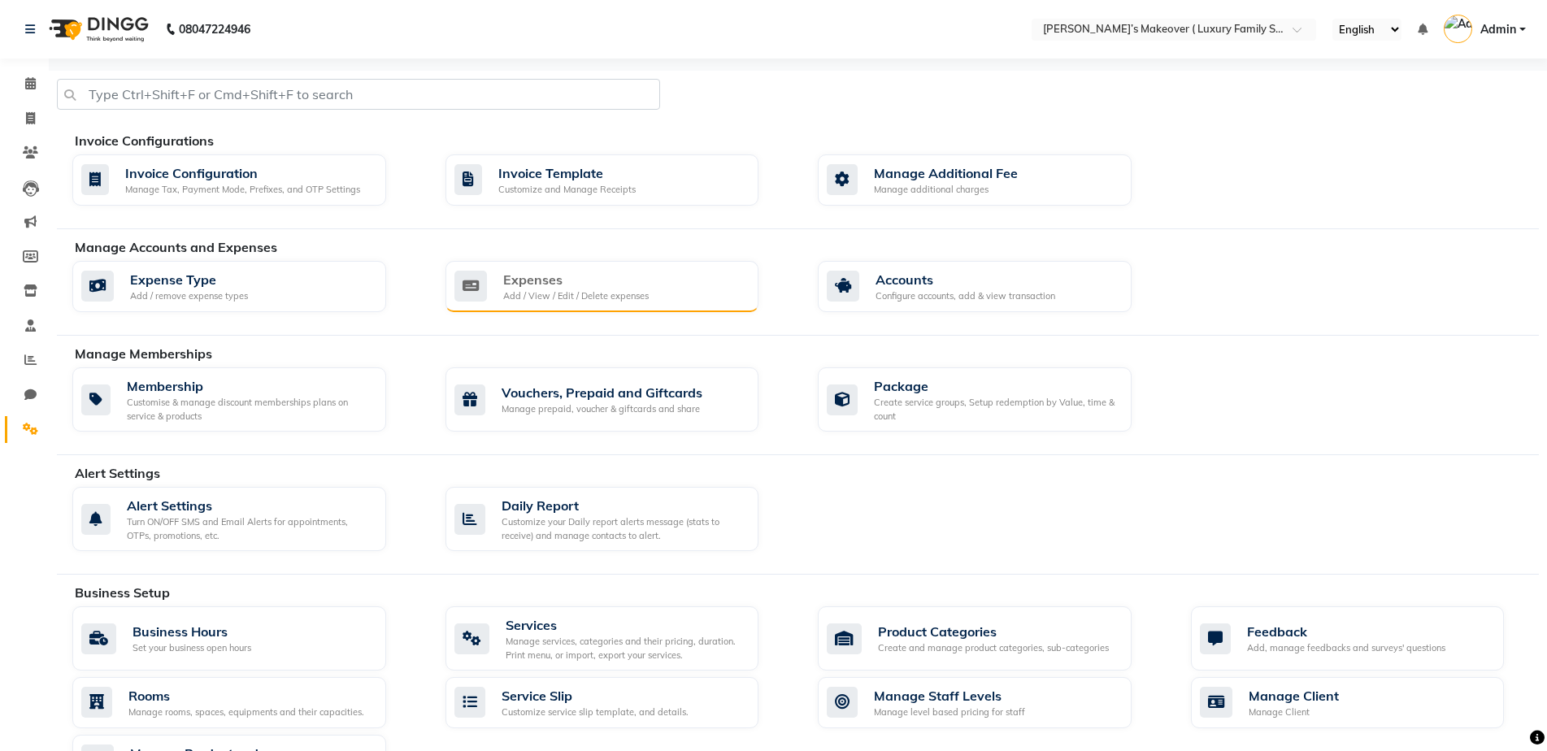
click at [501, 295] on div "Expenses Add / View / Edit / Delete expenses" at bounding box center [600, 286] width 292 height 33
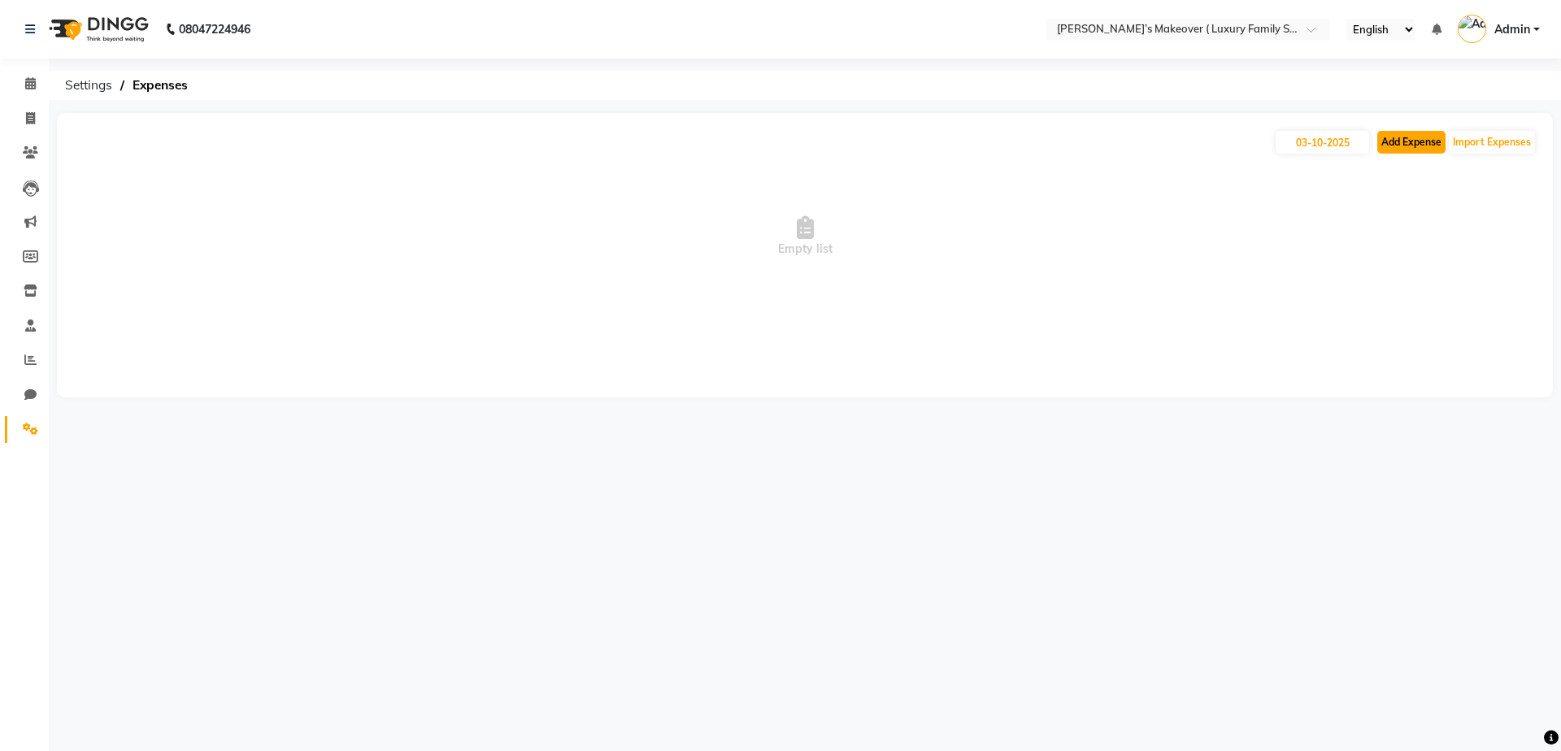
click at [1417, 142] on button "Add Expense" at bounding box center [1411, 142] width 68 height 23
select select "1"
select select "6920"
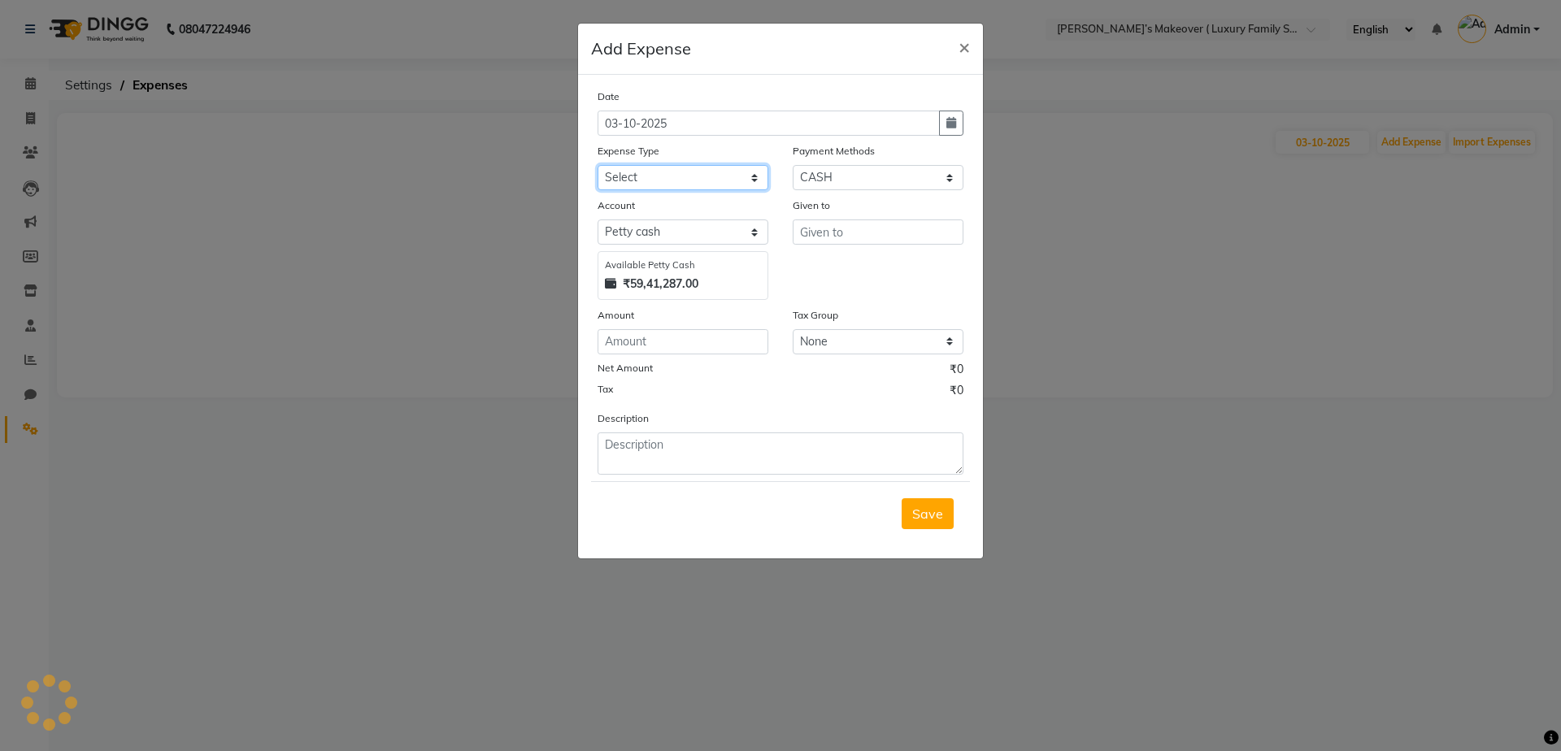
drag, startPoint x: 684, startPoint y: 170, endPoint x: 669, endPoint y: 185, distance: 20.7
click at [684, 170] on select "Select Advance Salary Bank charges Car maintenance Cash transfer to bank Cash t…" at bounding box center [683, 177] width 171 height 25
select select "10"
click at [598, 165] on select "Select Advance Salary Bank charges Car maintenance Cash transfer to bank Cash t…" at bounding box center [683, 177] width 171 height 25
click at [845, 231] on input "text" at bounding box center [878, 232] width 171 height 25
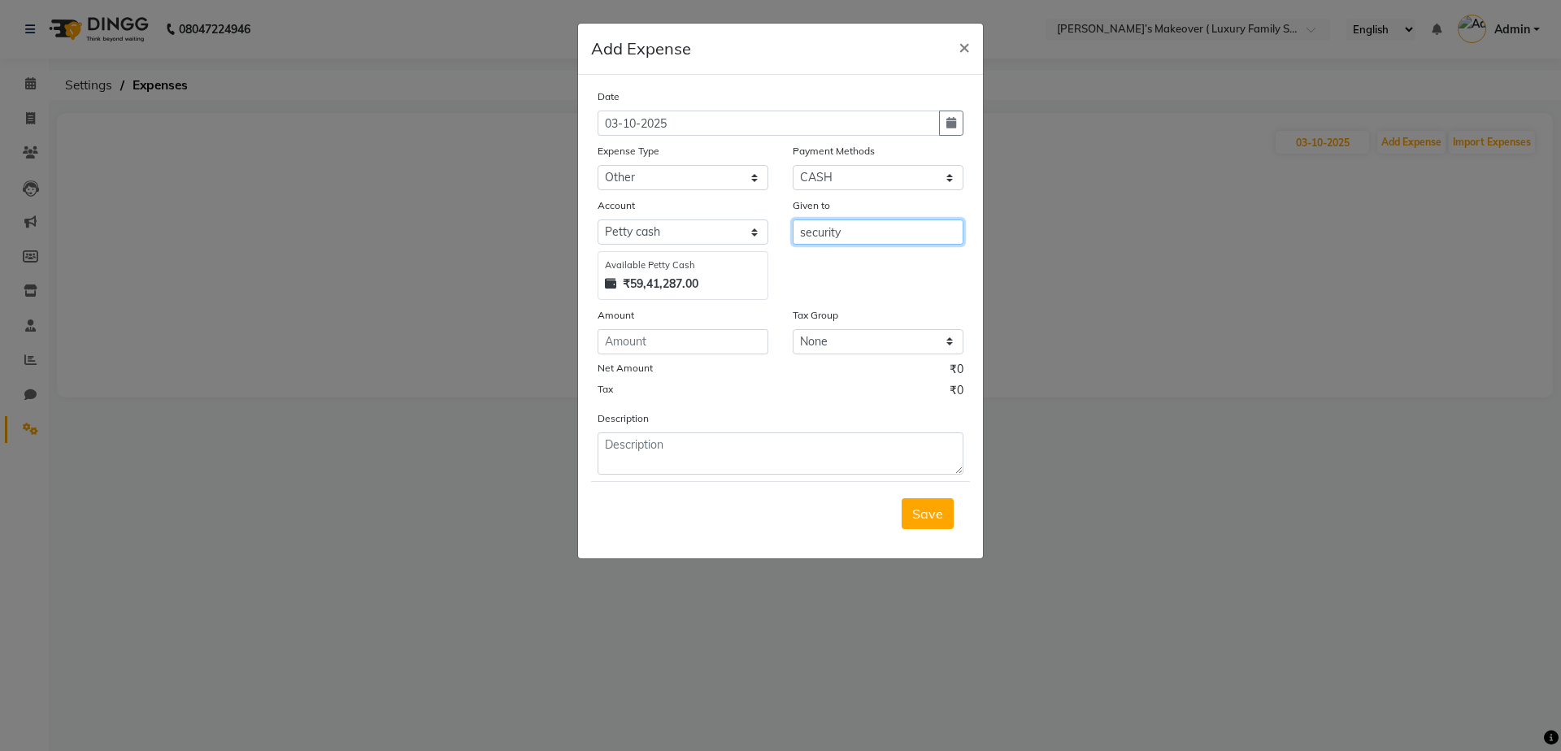
type input "security"
click at [675, 334] on input "number" at bounding box center [683, 341] width 171 height 25
type input "500"
click at [941, 519] on span "Save" at bounding box center [927, 514] width 31 height 16
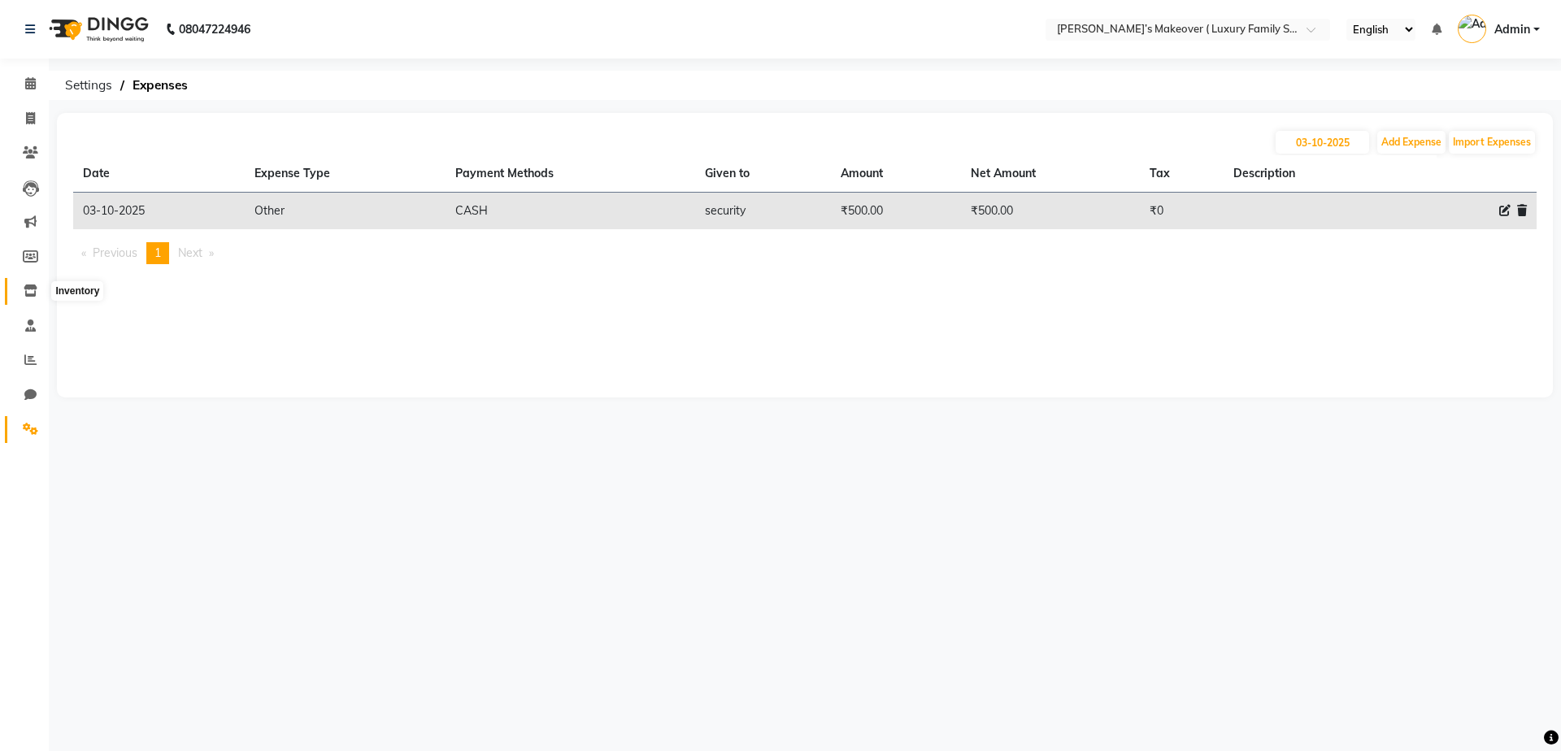
click at [32, 289] on icon at bounding box center [31, 291] width 14 height 12
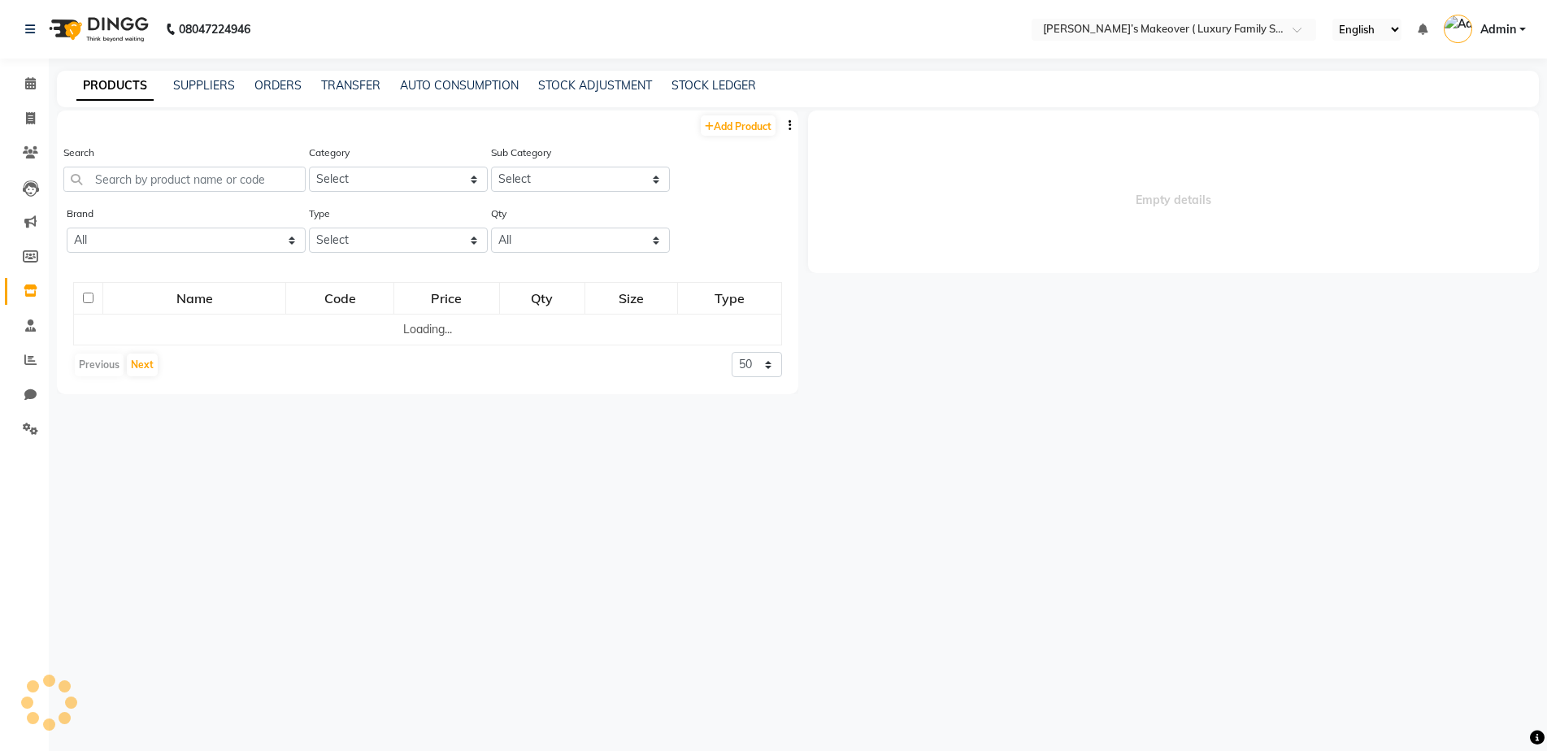
select select
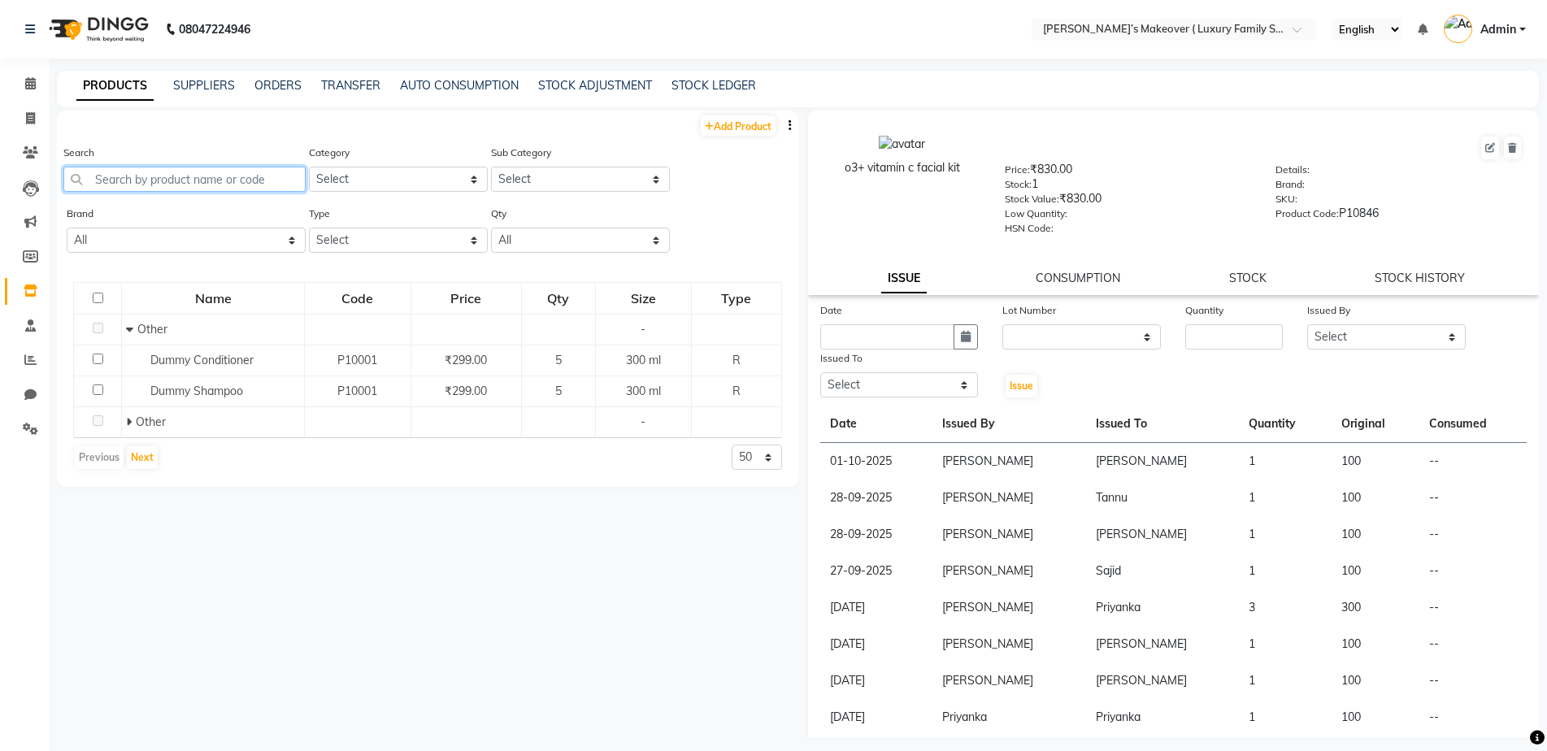
click at [290, 167] on input "text" at bounding box center [184, 179] width 242 height 25
click at [28, 117] on icon at bounding box center [30, 118] width 9 height 12
select select "service"
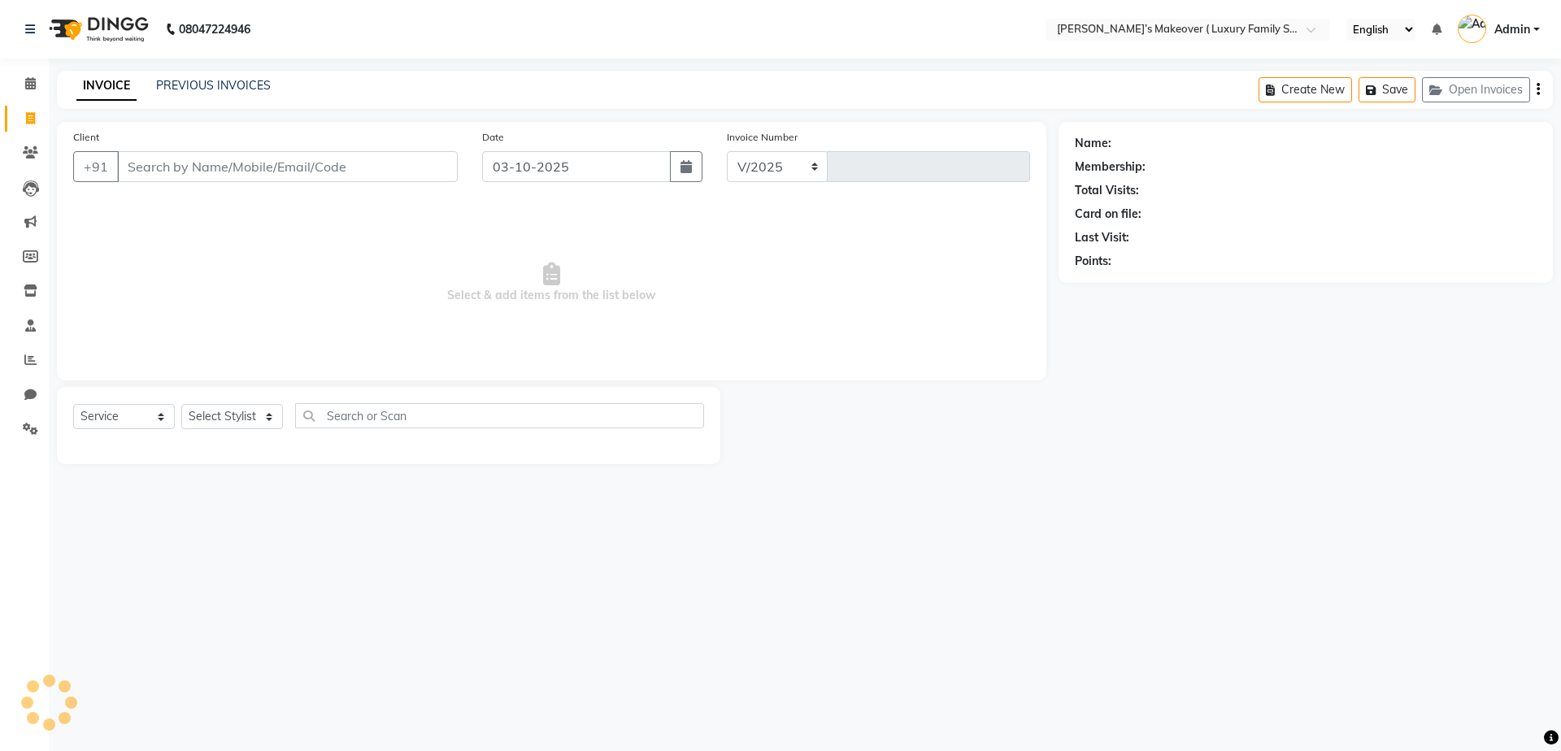
select select "7777"
type input "5018"
click at [31, 287] on icon at bounding box center [31, 291] width 14 height 12
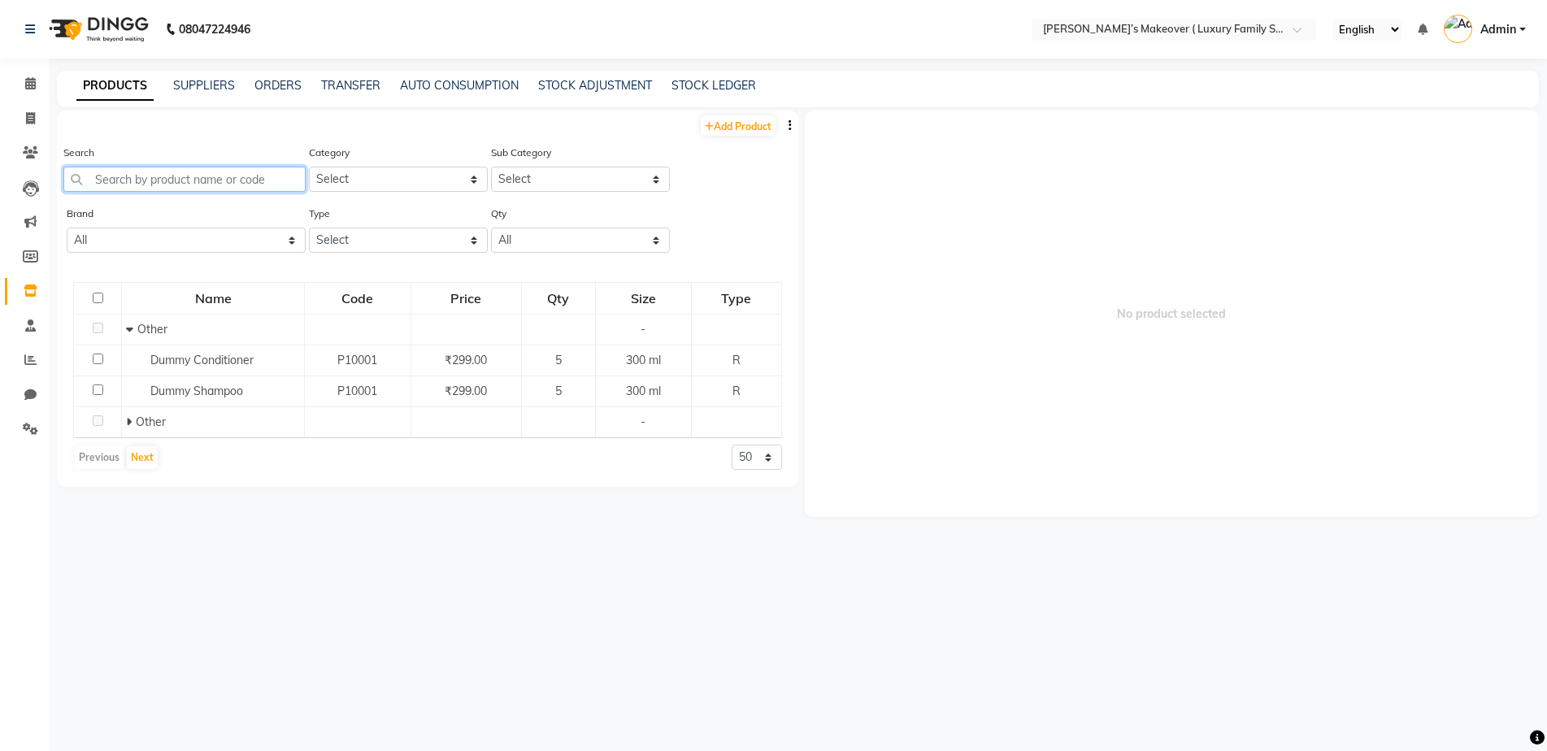
click at [223, 189] on input "text" at bounding box center [184, 179] width 242 height 25
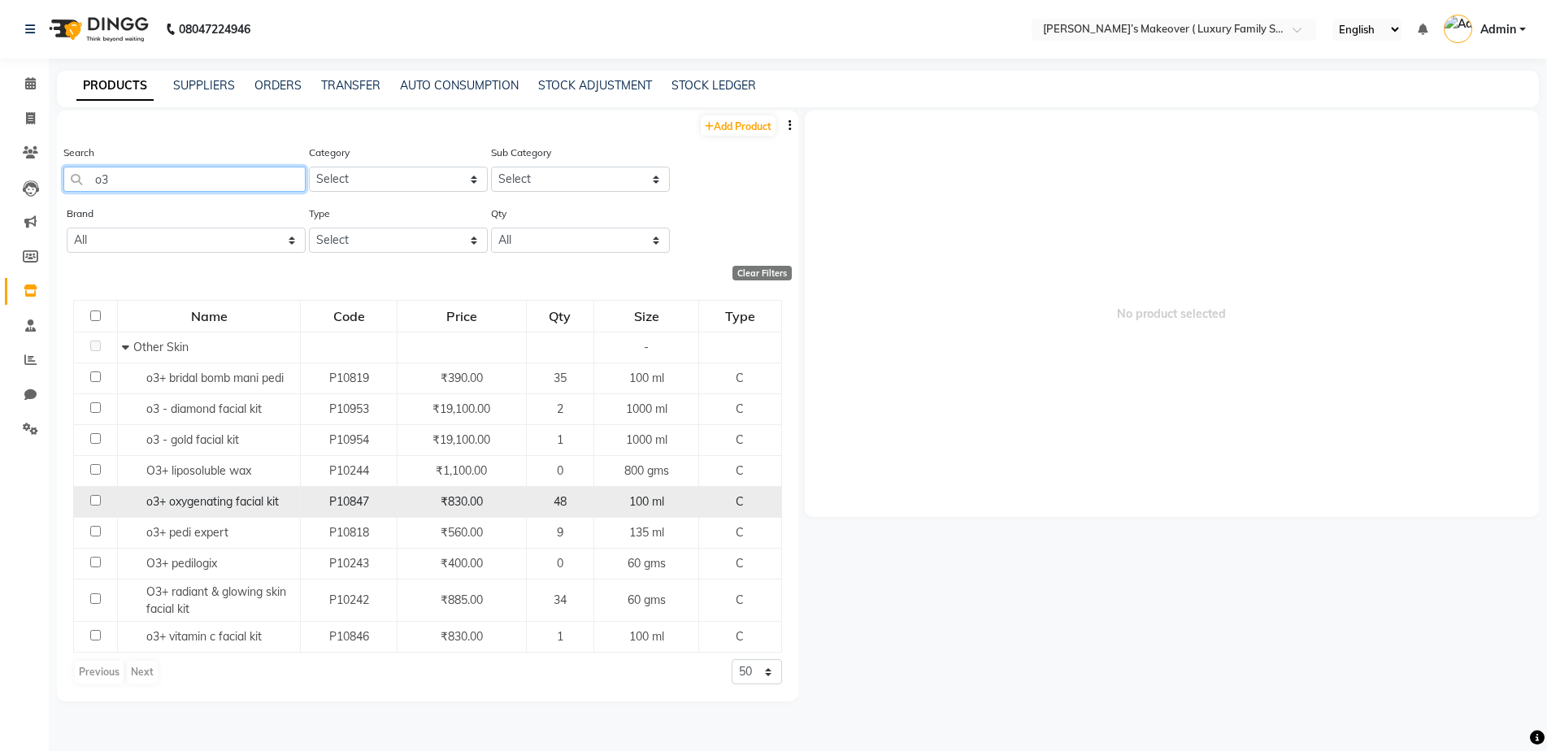
type input "o3"
click at [96, 498] on input "checkbox" at bounding box center [95, 500] width 11 height 11
checkbox input "true"
select select
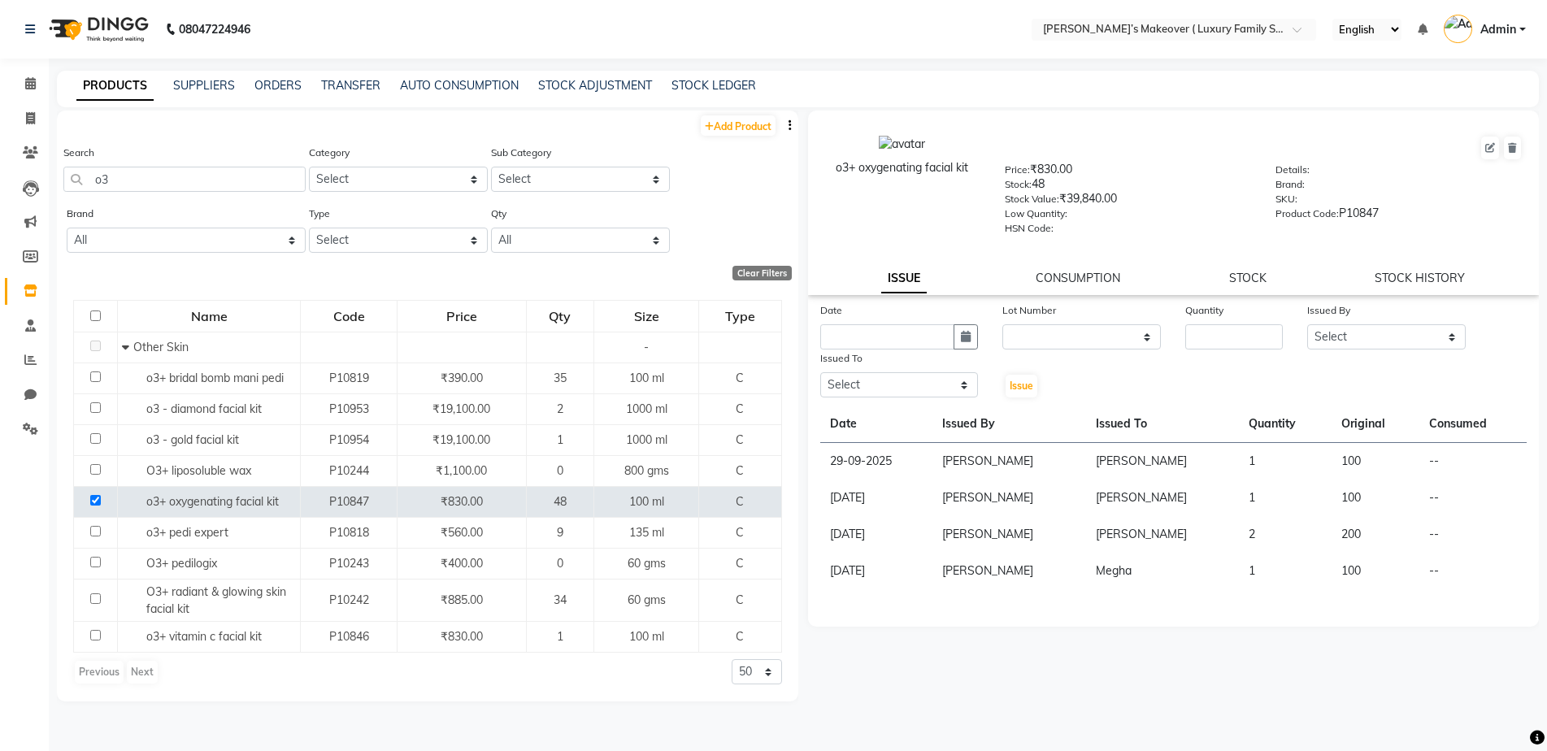
click at [615, 74] on div "PRODUCTS SUPPLIERS ORDERS TRANSFER AUTO CONSUMPTION STOCK ADJUSTMENT STOCK LEDG…" at bounding box center [798, 89] width 1482 height 37
click at [611, 85] on link "STOCK ADJUSTMENT" at bounding box center [595, 85] width 114 height 15
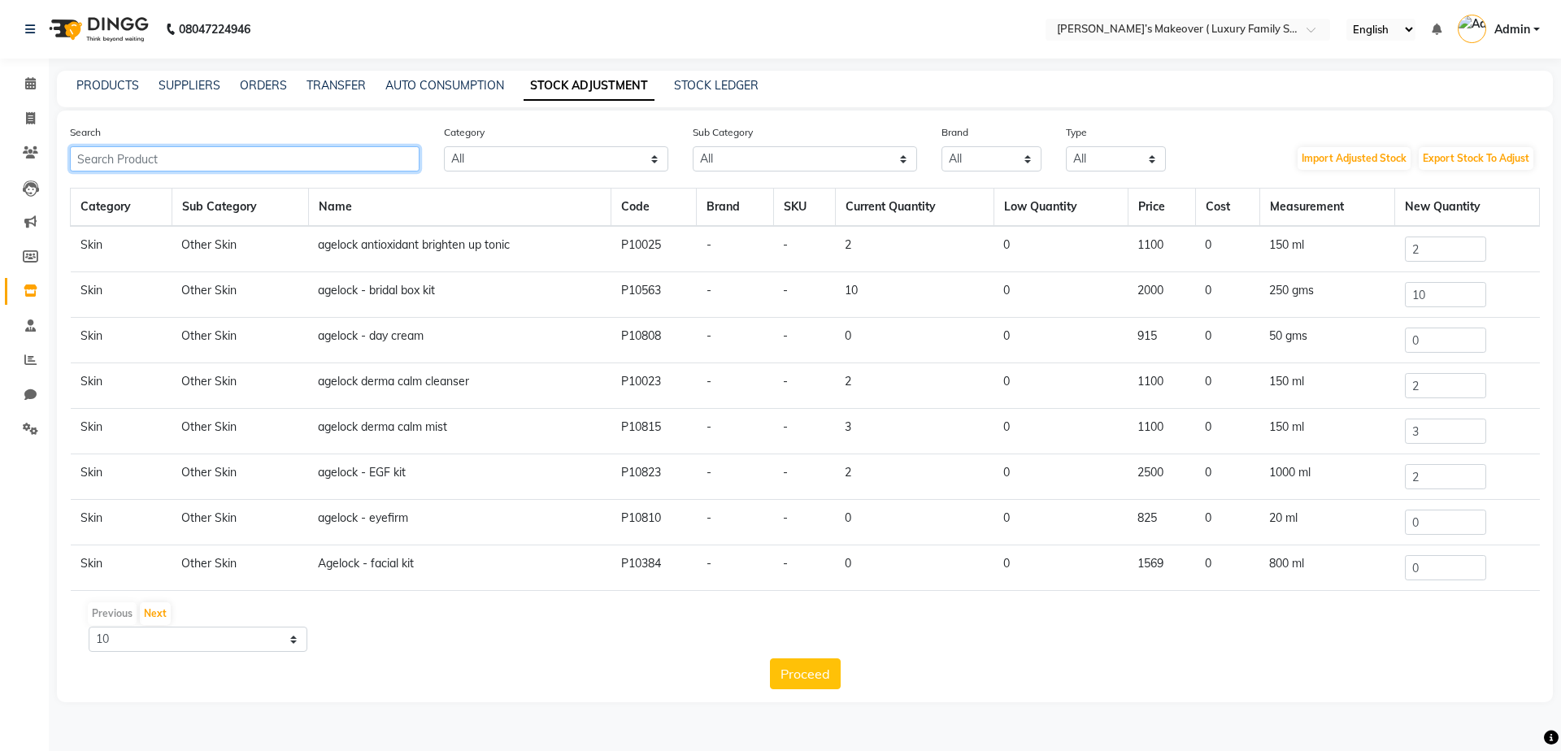
click at [308, 159] on input "text" at bounding box center [245, 158] width 350 height 25
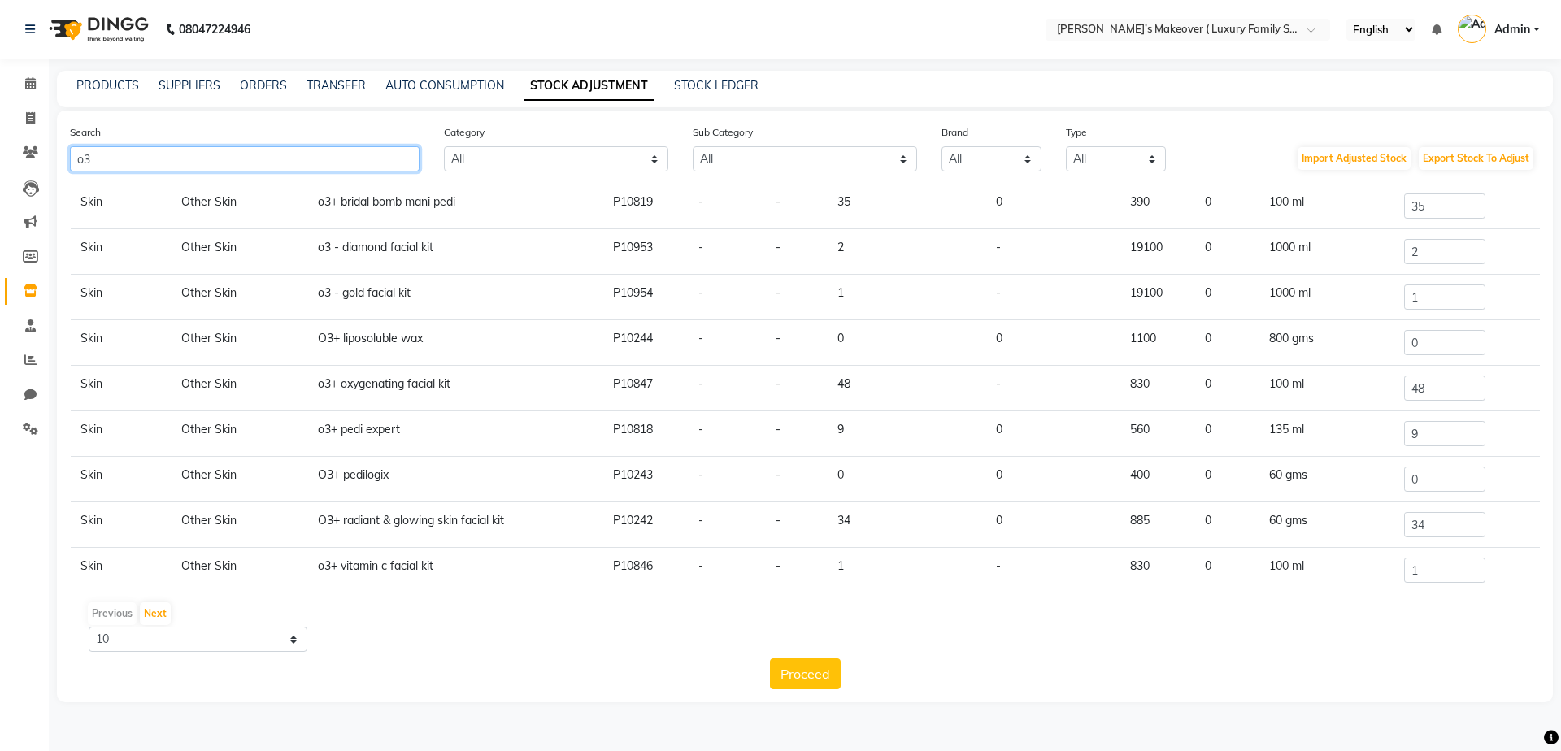
scroll to position [55, 0]
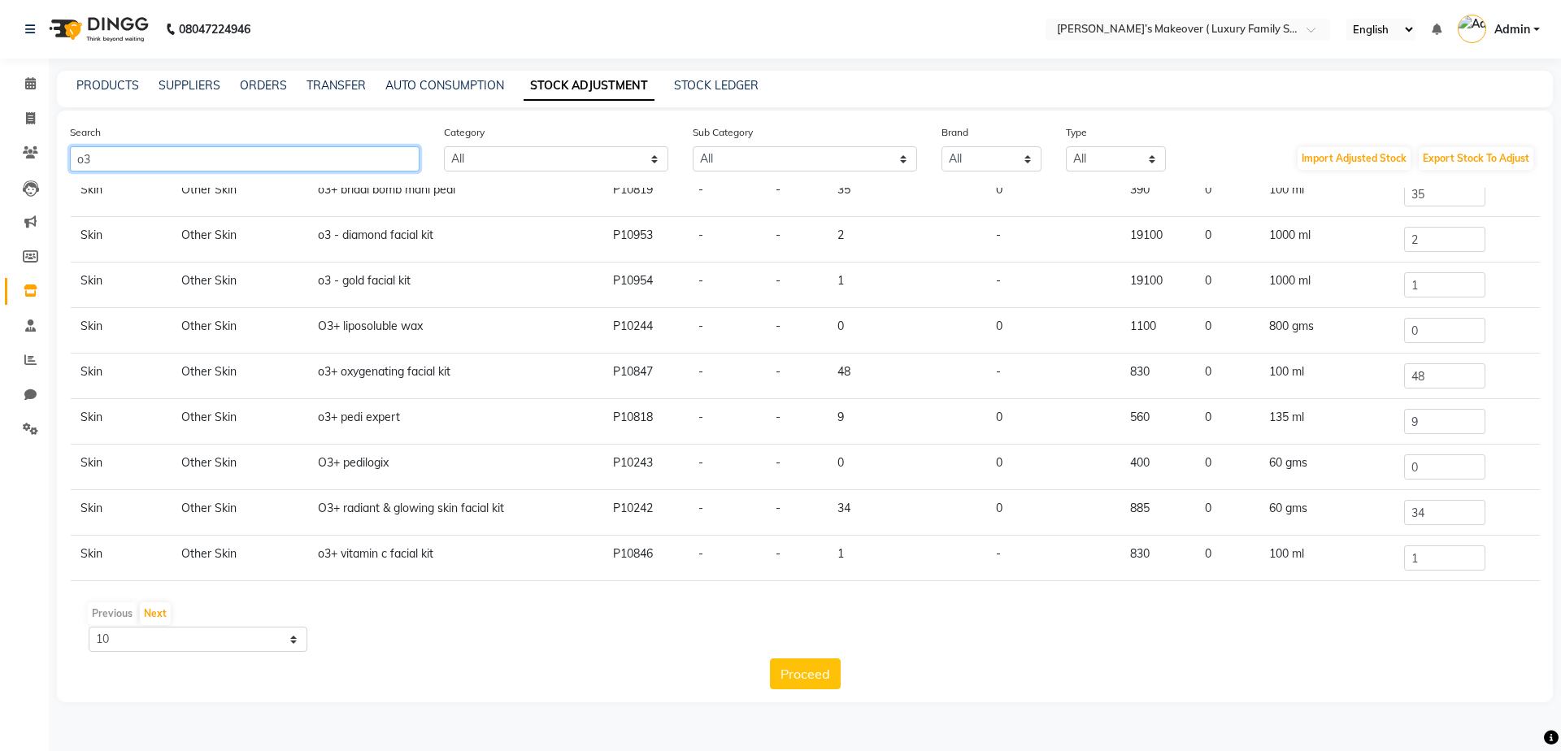
type input "o3"
click at [1429, 373] on input "48" at bounding box center [1444, 375] width 81 height 25
type input "4"
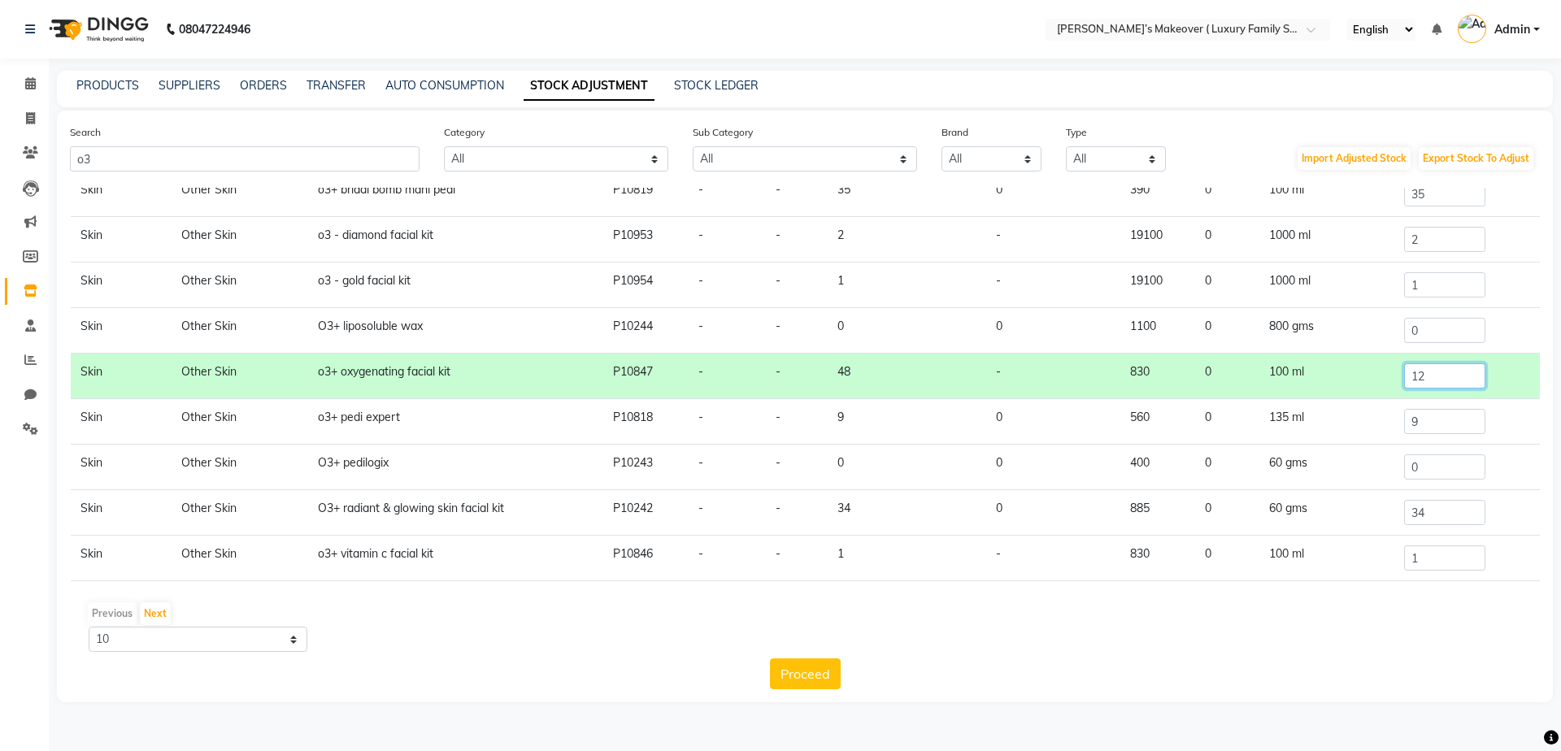
type input "12"
click at [1452, 562] on input "1" at bounding box center [1444, 558] width 81 height 25
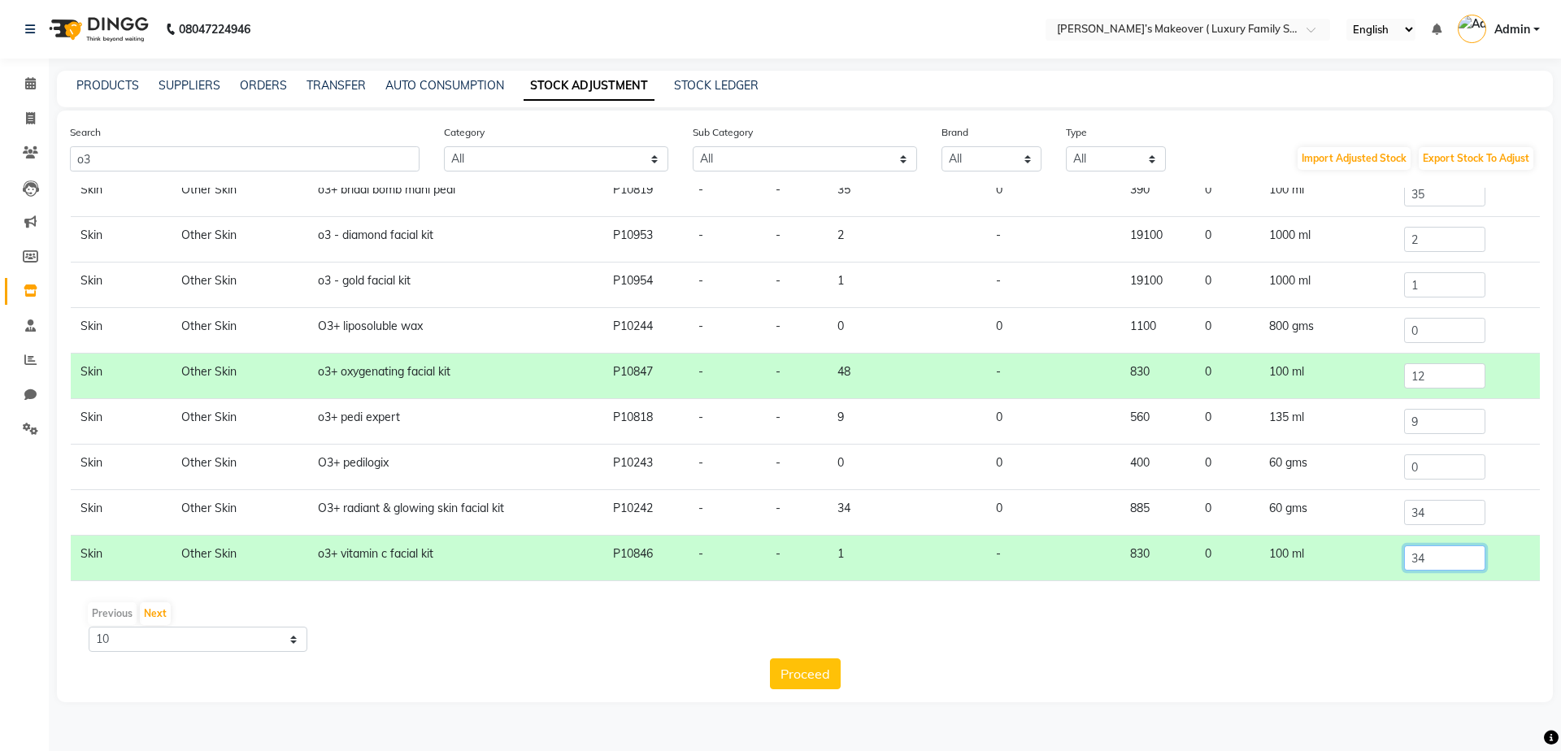
type input "3"
type input "25"
click at [806, 664] on button "Proceed" at bounding box center [805, 674] width 71 height 31
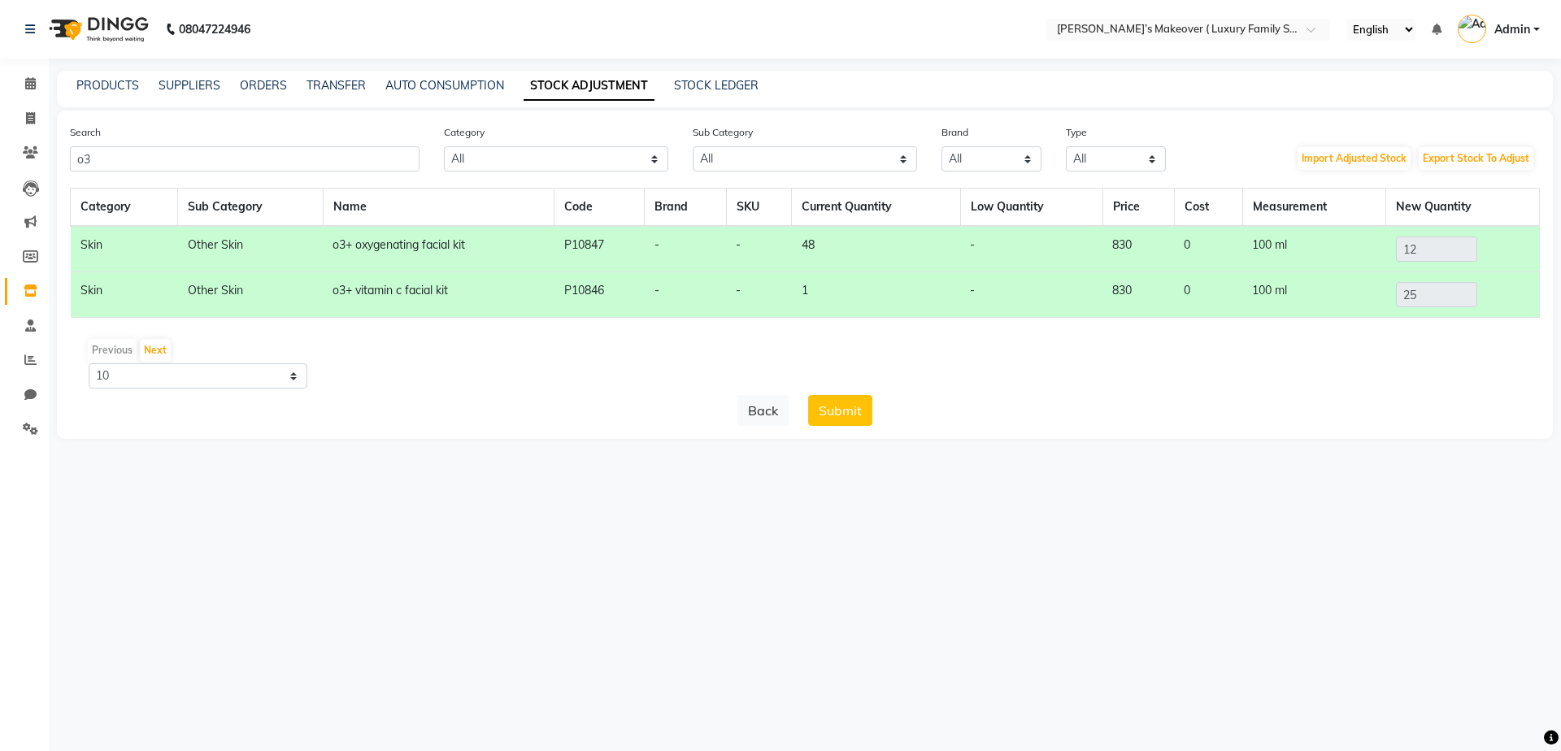
scroll to position [0, 0]
click at [867, 416] on button "Submit" at bounding box center [840, 410] width 64 height 31
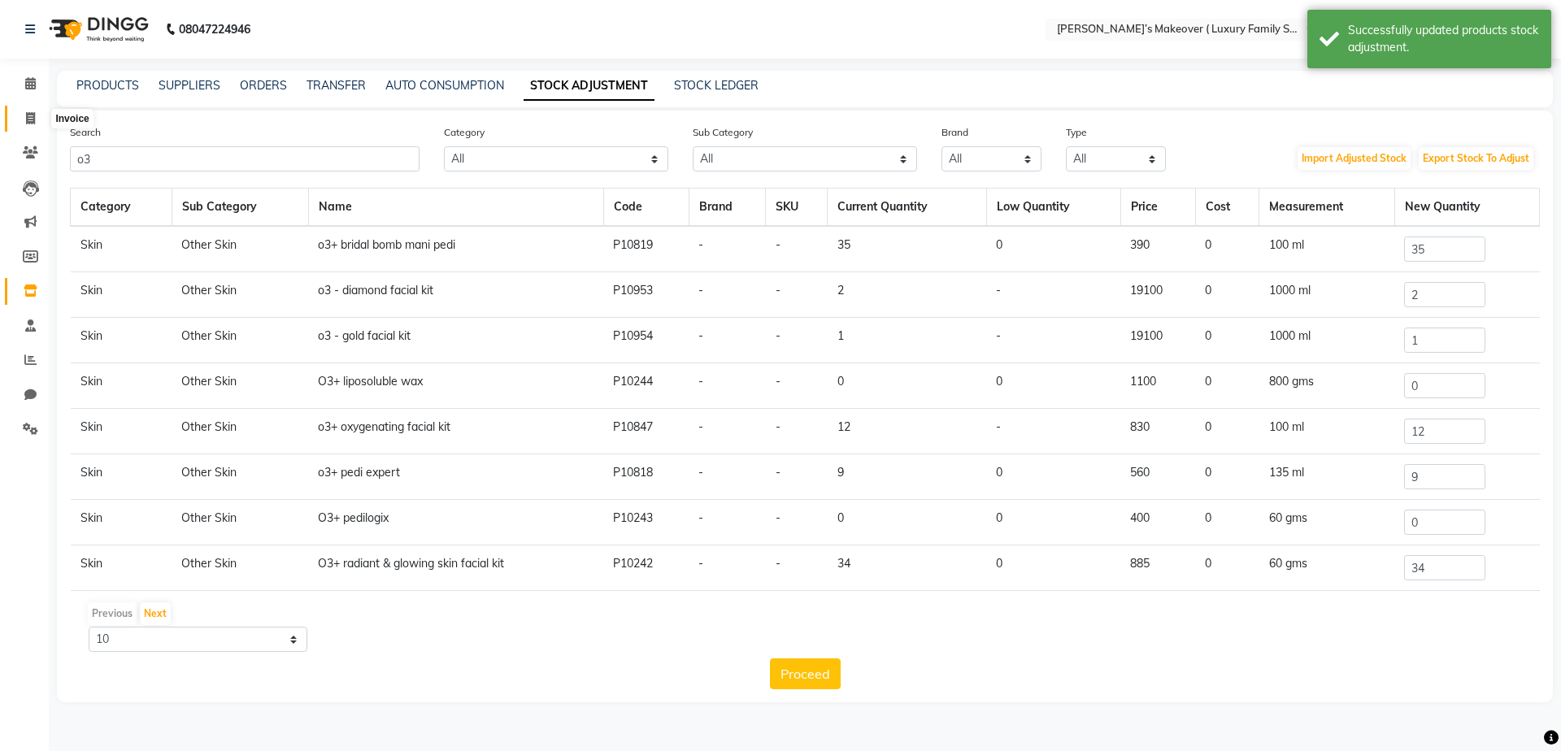
click at [24, 121] on span at bounding box center [30, 119] width 28 height 19
select select "service"
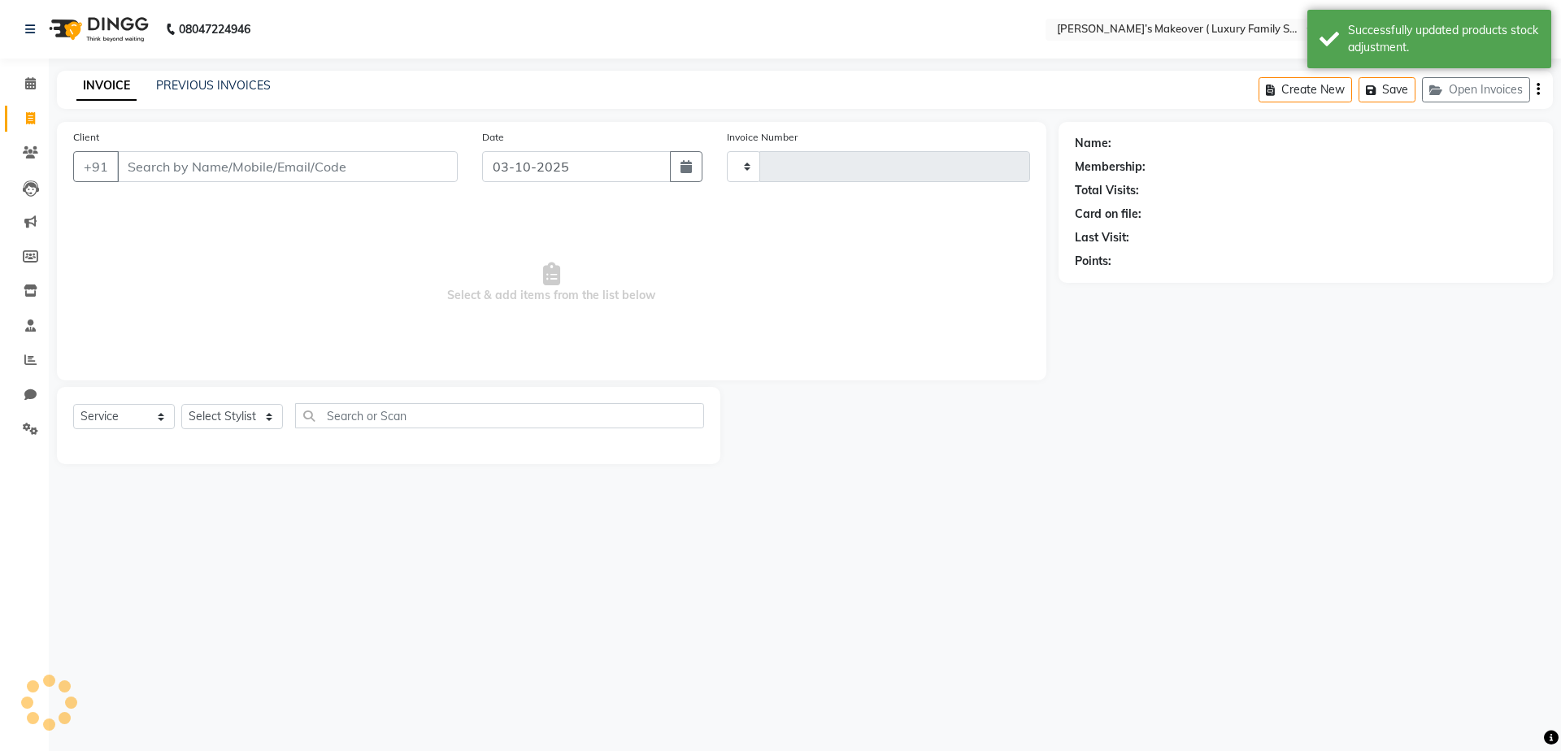
click at [179, 163] on input "Client" at bounding box center [287, 166] width 341 height 31
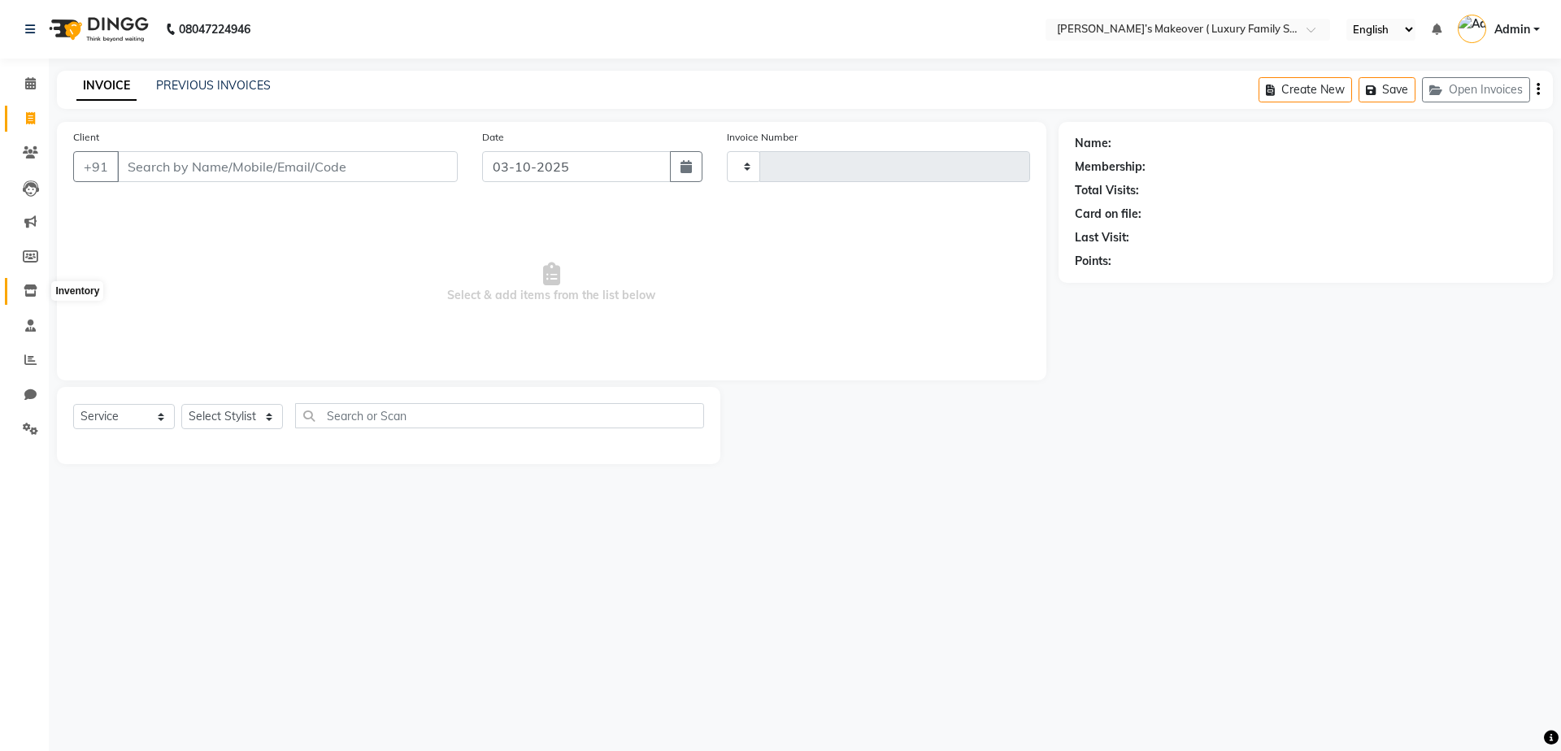
click at [31, 289] on icon at bounding box center [31, 291] width 14 height 12
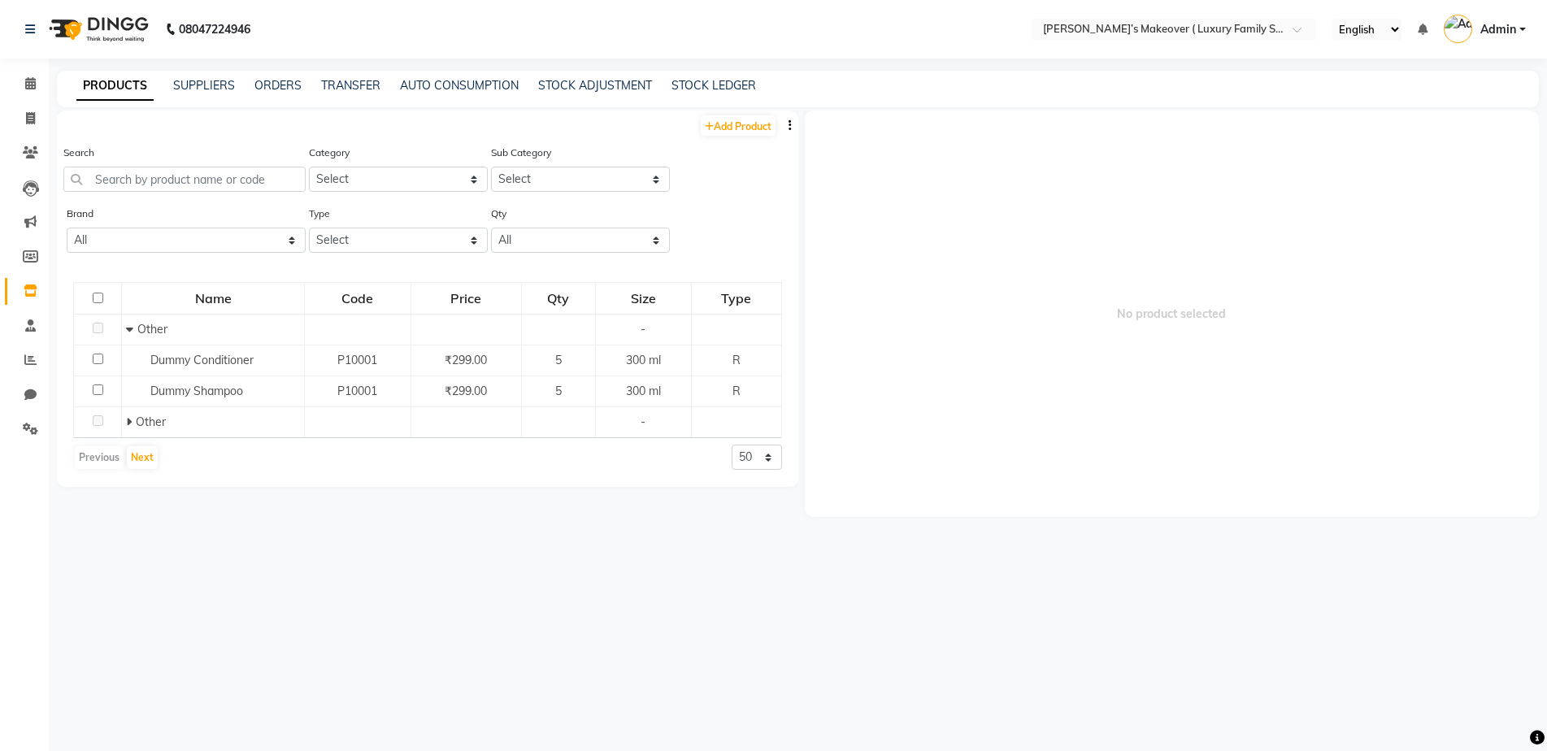
click at [139, 165] on div "Search" at bounding box center [184, 168] width 242 height 48
click at [138, 181] on input "text" at bounding box center [184, 179] width 242 height 25
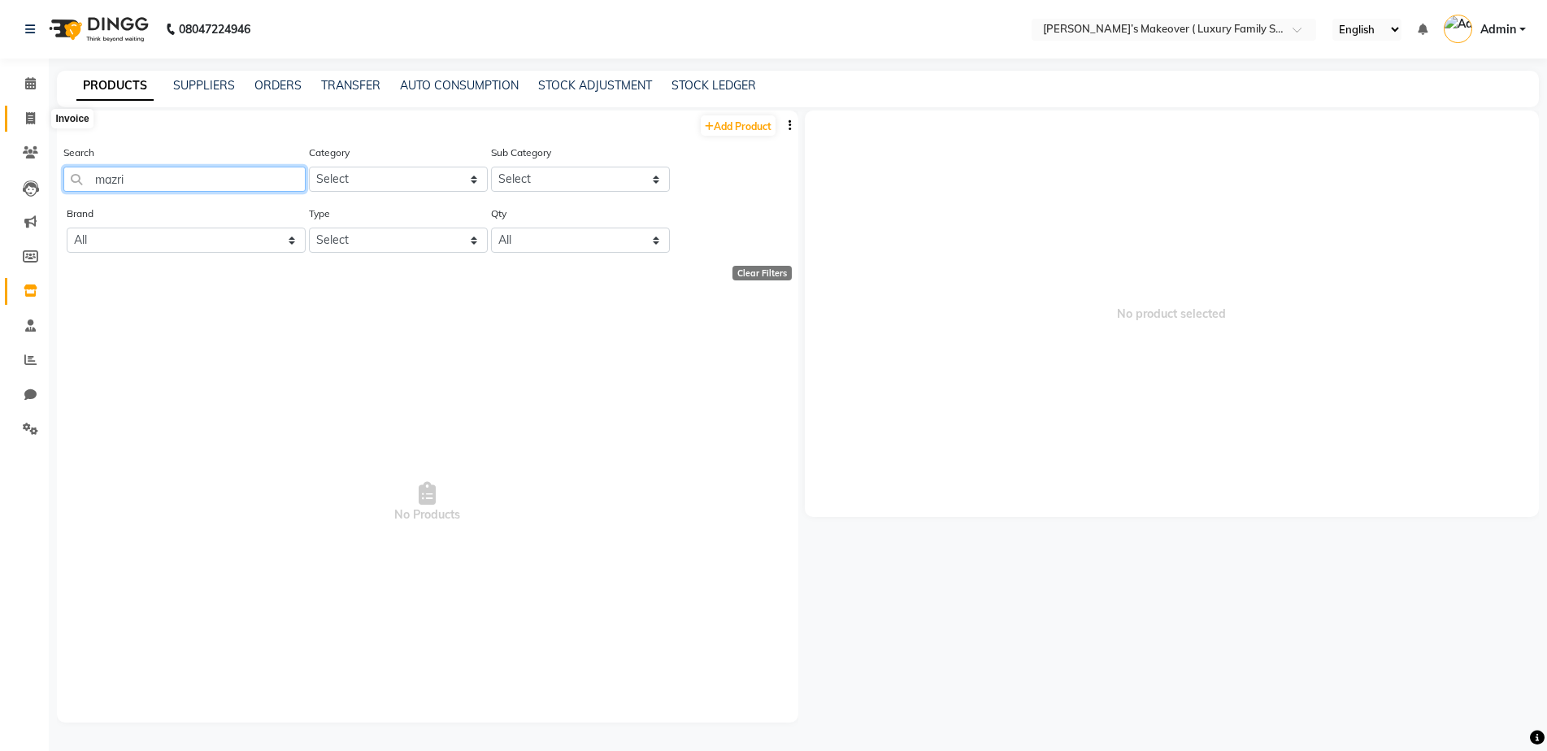
type input "mazri"
click at [30, 120] on icon at bounding box center [30, 118] width 9 height 12
select select "service"
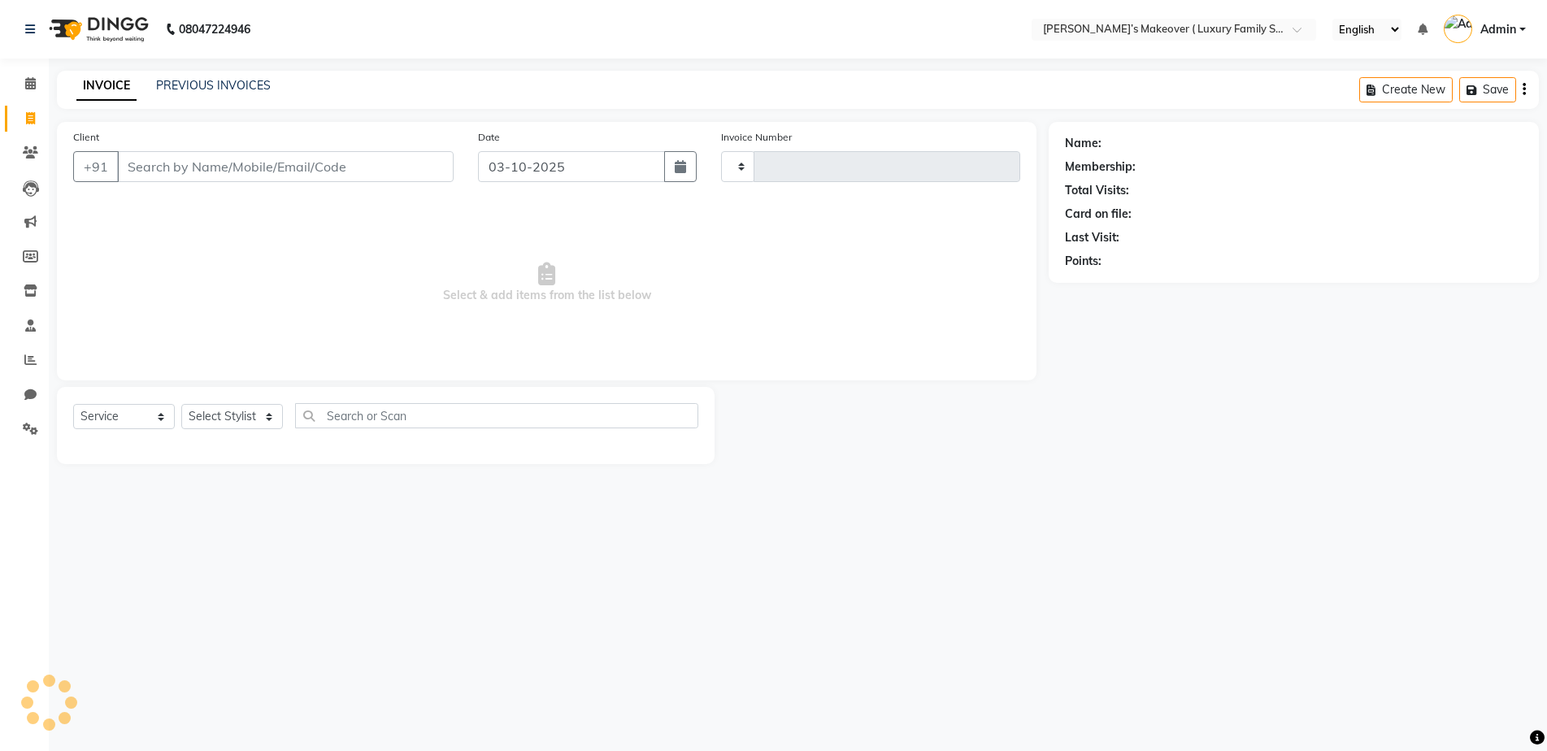
type input "5018"
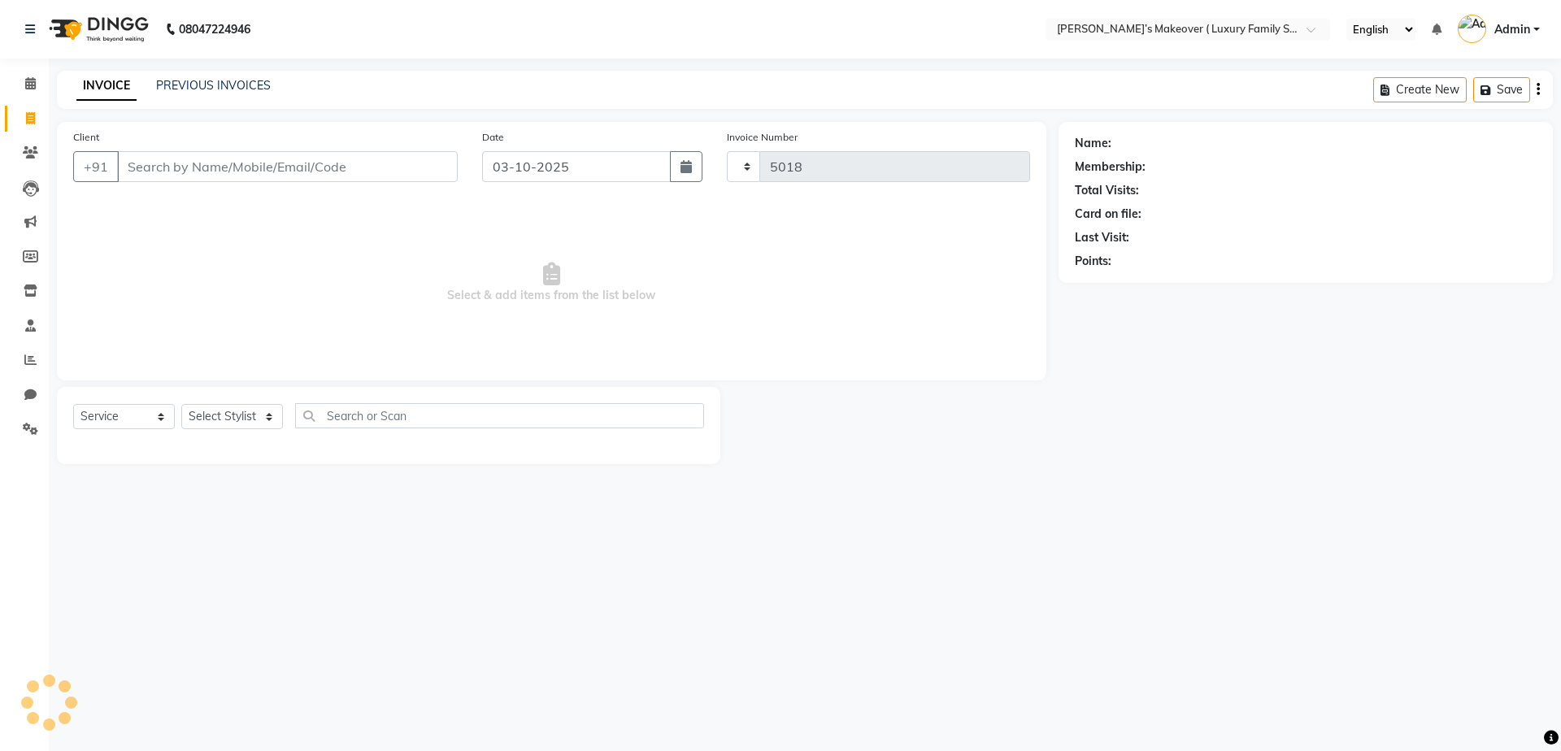
select select "7777"
click at [231, 154] on input "Client" at bounding box center [287, 166] width 341 height 31
drag, startPoint x: 290, startPoint y: 159, endPoint x: 308, endPoint y: 156, distance: 18.1
click at [291, 159] on input "Client" at bounding box center [287, 166] width 341 height 31
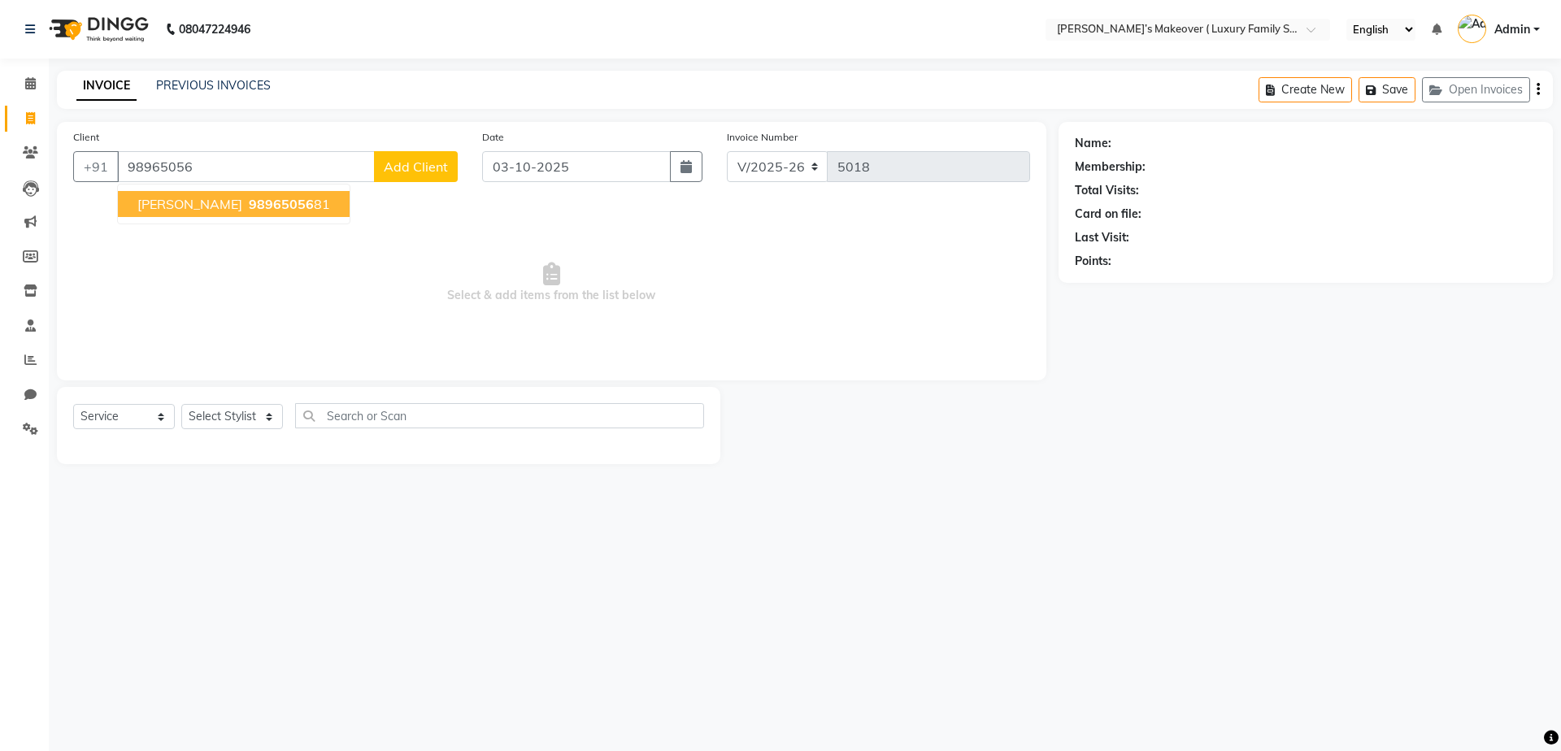
click at [280, 206] on button "priyam 98965056 81" at bounding box center [234, 204] width 232 height 26
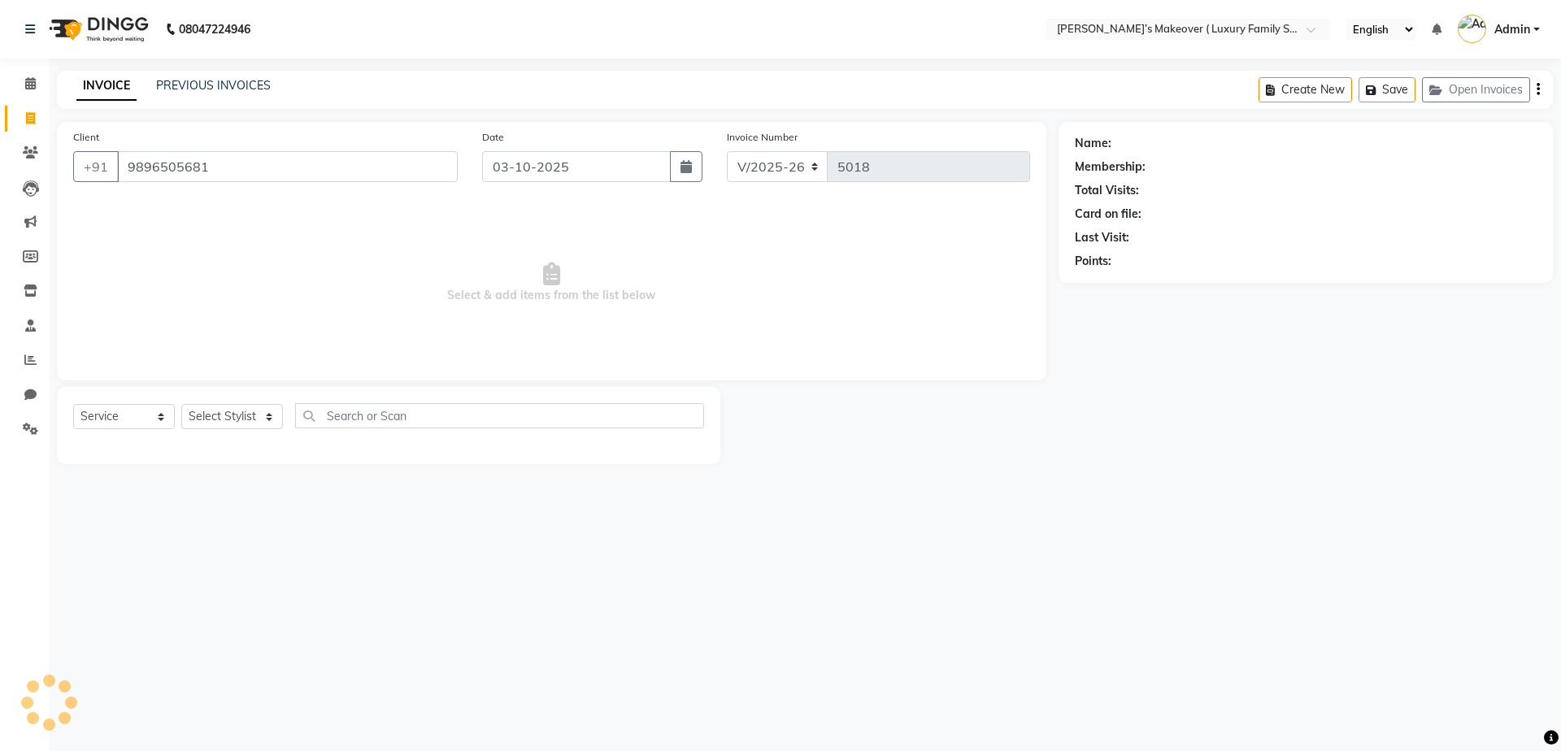
type input "9896505681"
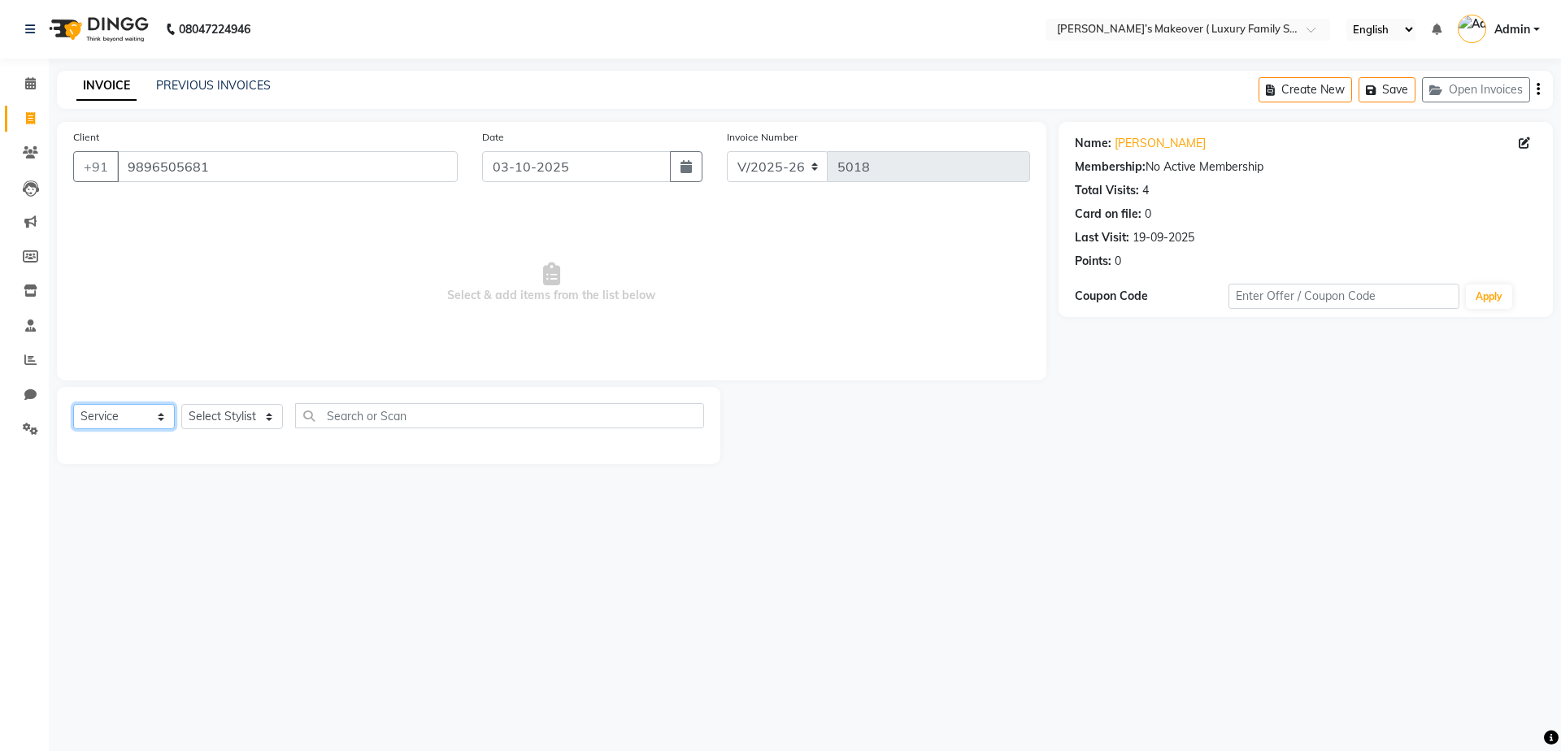
drag, startPoint x: 111, startPoint y: 410, endPoint x: 111, endPoint y: 424, distance: 14.7
click at [111, 410] on select "Select Service Product Membership Package Voucher Prepaid Gift Card" at bounding box center [124, 416] width 102 height 25
select select "product"
click at [73, 404] on select "Select Service Product Membership Package Voucher Prepaid Gift Card" at bounding box center [124, 416] width 102 height 25
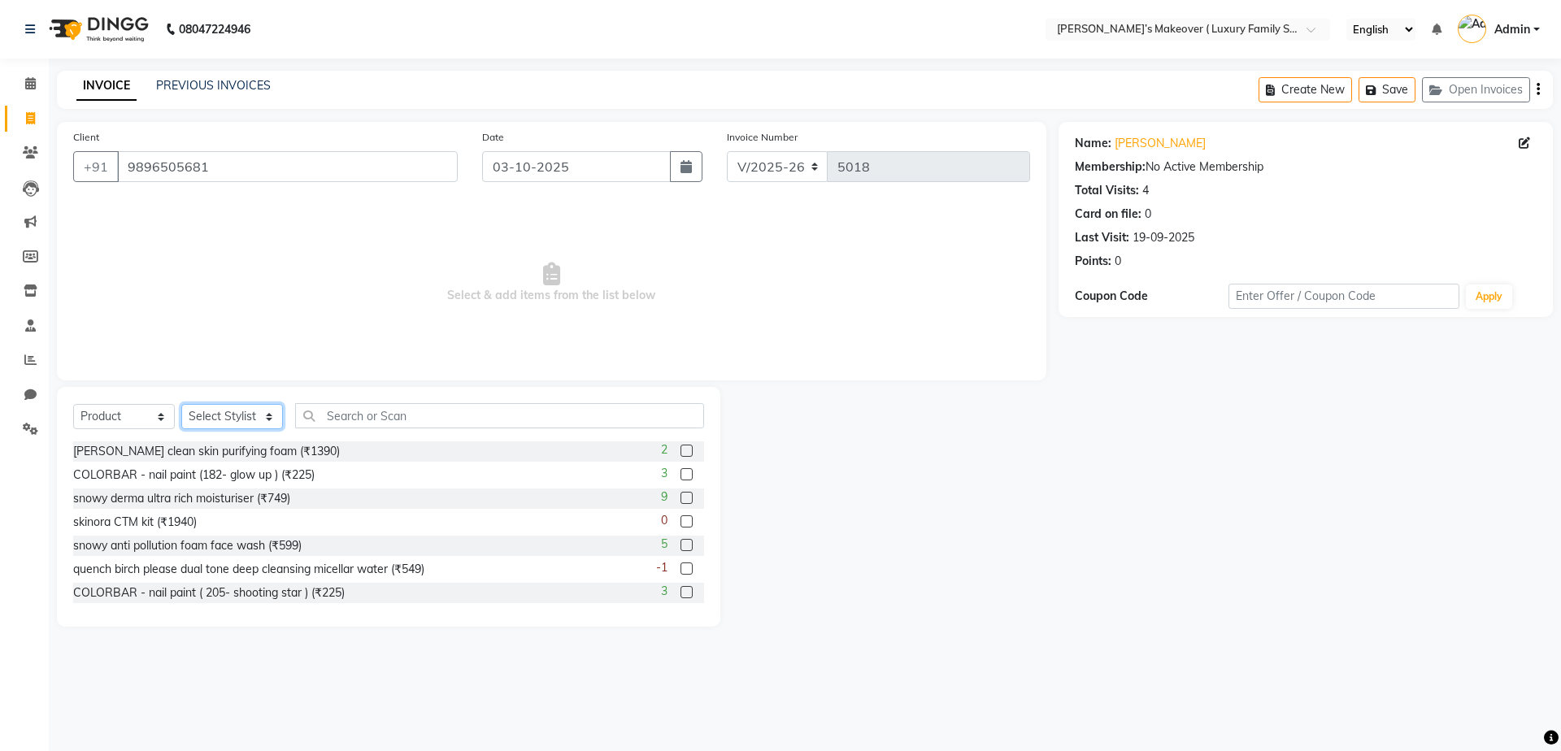
click at [204, 412] on select "Select Stylist Aarish Anas salmani Ankit Anshika Anshul Astha Bhoomi lamba Dipt…" at bounding box center [232, 416] width 102 height 25
select select "69494"
click at [181, 404] on select "Select Stylist Aarish Anas salmani Ankit Anshika Anshul Astha Bhoomi lamba Dipt…" at bounding box center [232, 416] width 102 height 25
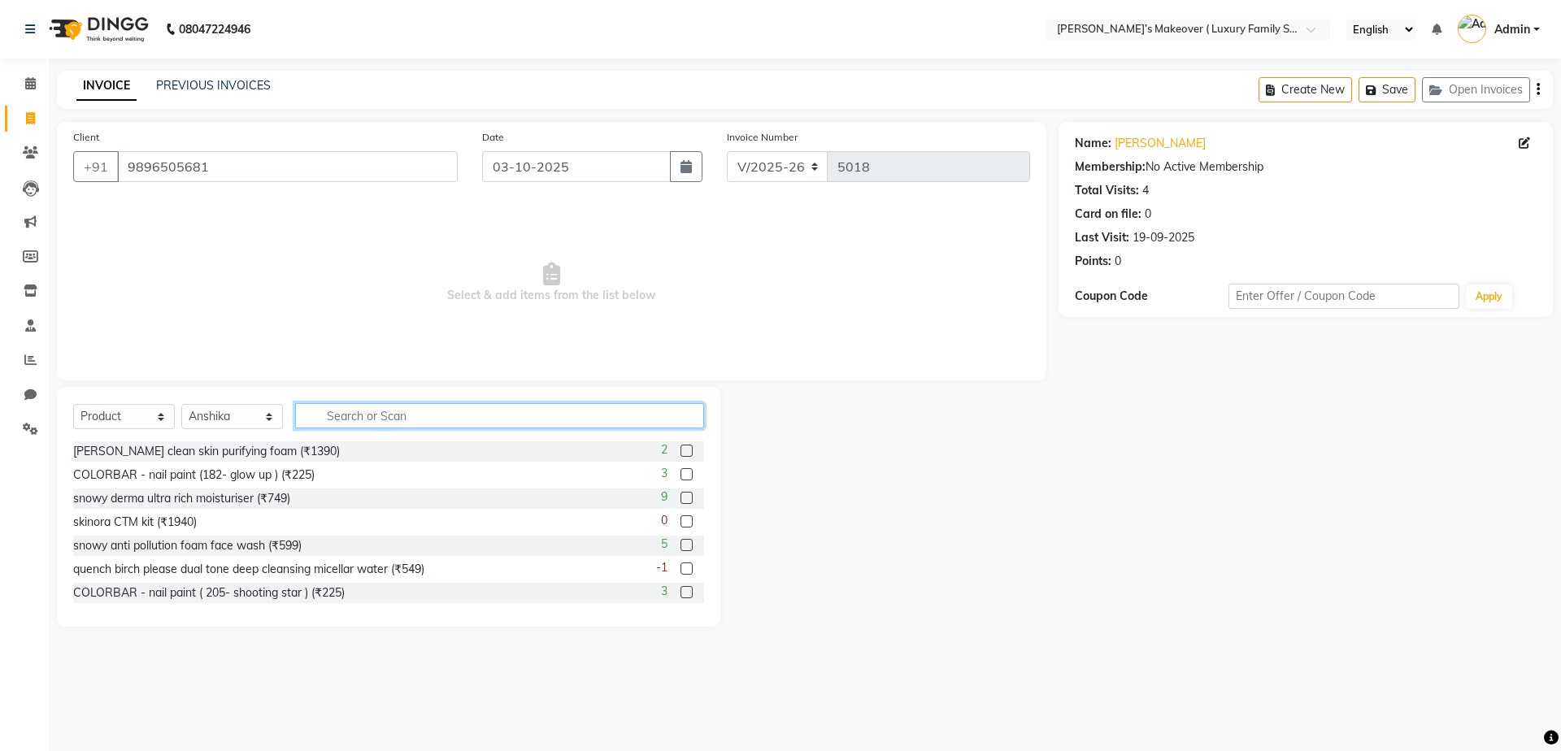
click at [346, 428] on input "text" at bounding box center [499, 415] width 409 height 25
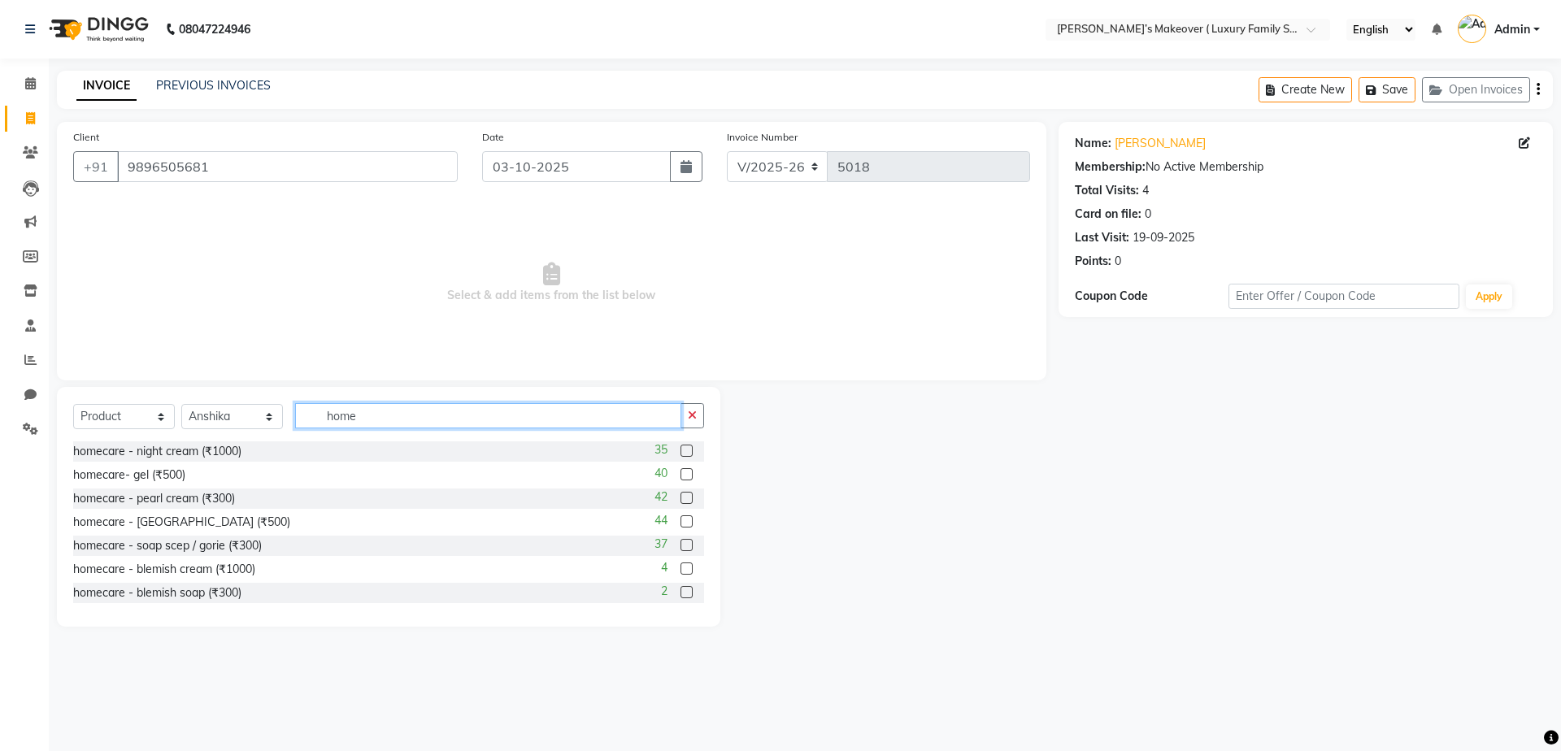
type input "home"
click at [680, 452] on label at bounding box center [686, 451] width 12 height 12
click at [680, 452] on input "checkbox" at bounding box center [685, 451] width 11 height 11
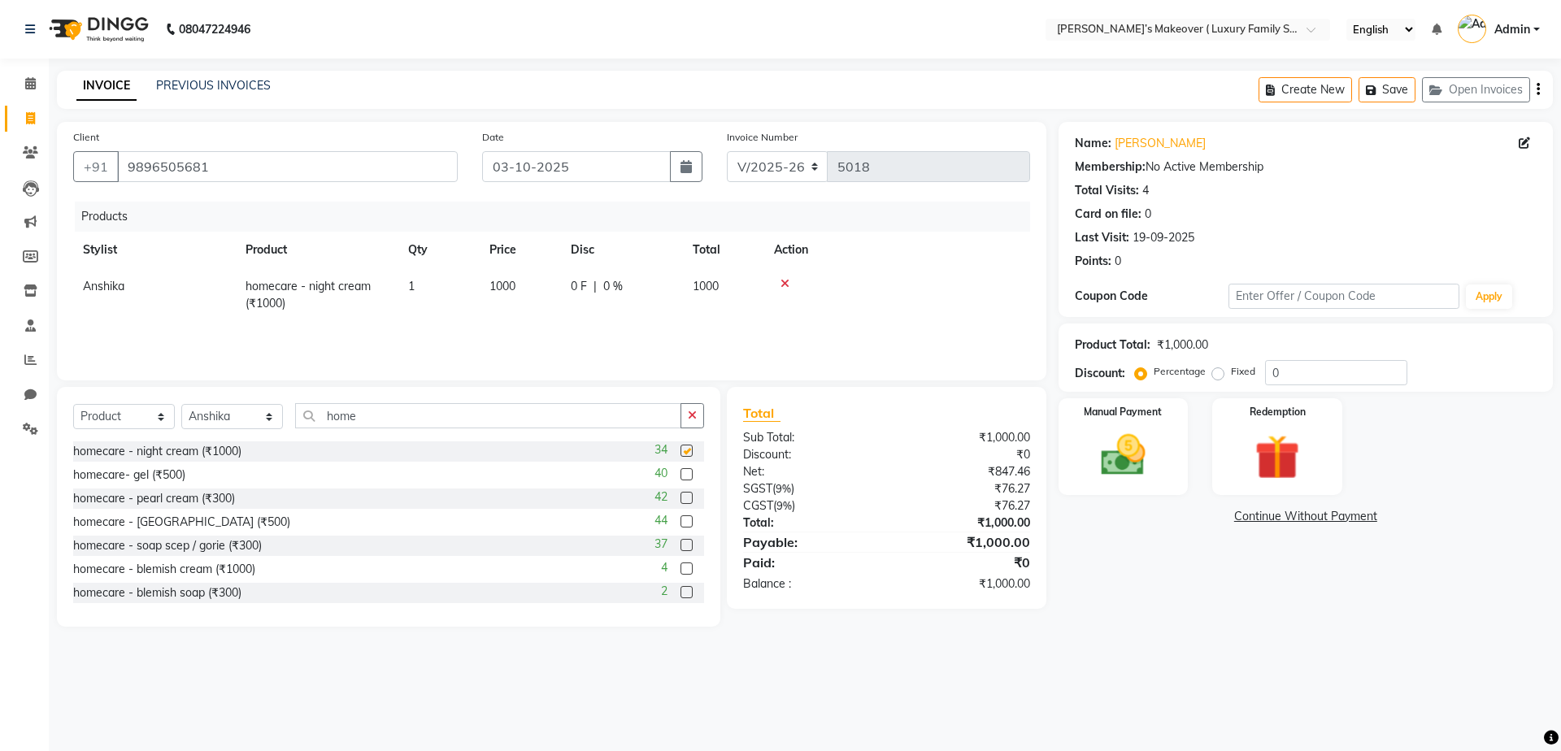
checkbox input "false"
click at [680, 474] on label at bounding box center [686, 474] width 12 height 12
click at [680, 474] on input "checkbox" at bounding box center [685, 475] width 11 height 11
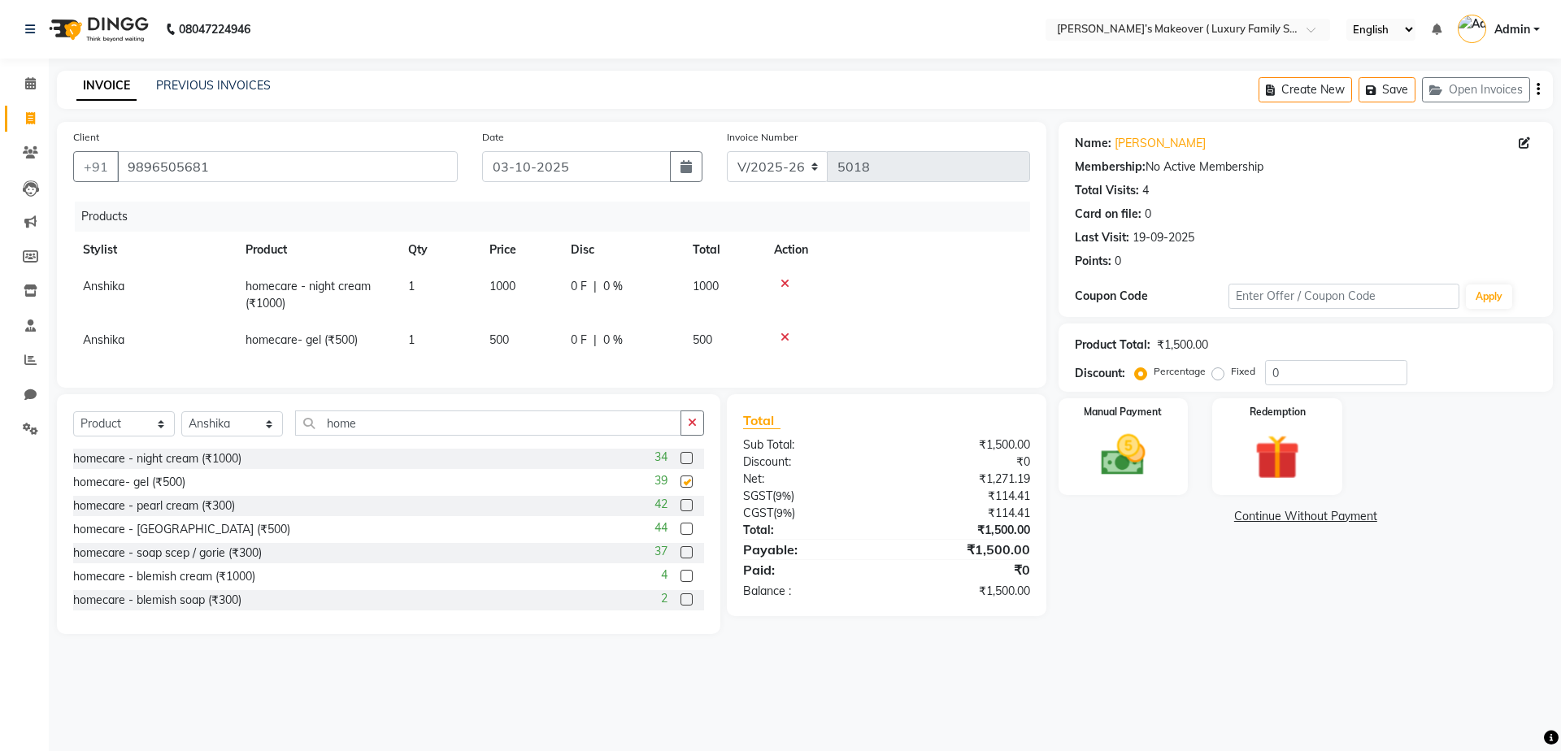
checkbox input "false"
click at [680, 559] on label at bounding box center [686, 552] width 12 height 12
click at [680, 559] on input "checkbox" at bounding box center [685, 553] width 11 height 11
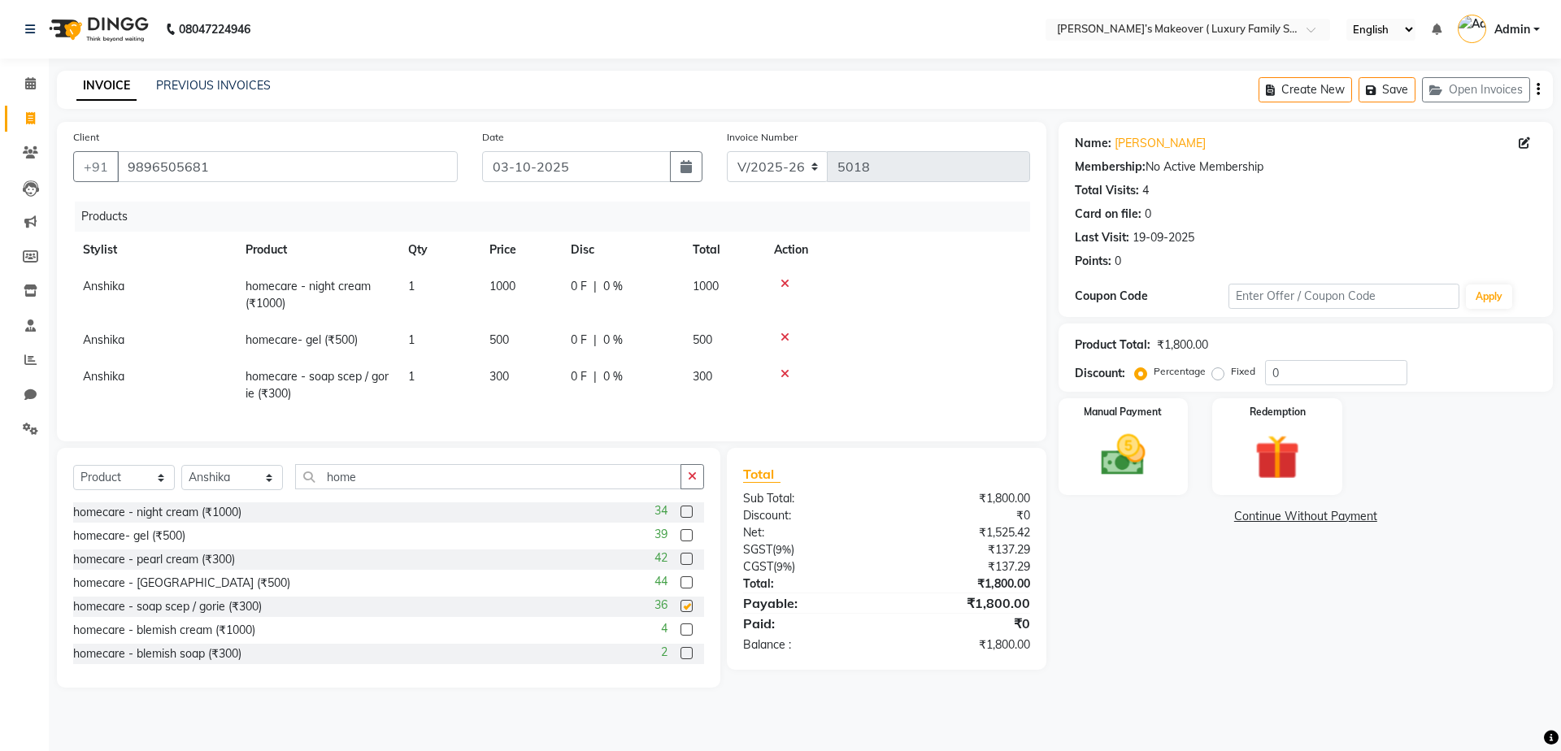
checkbox input "false"
click at [516, 489] on input "home" at bounding box center [488, 476] width 386 height 25
type input "h"
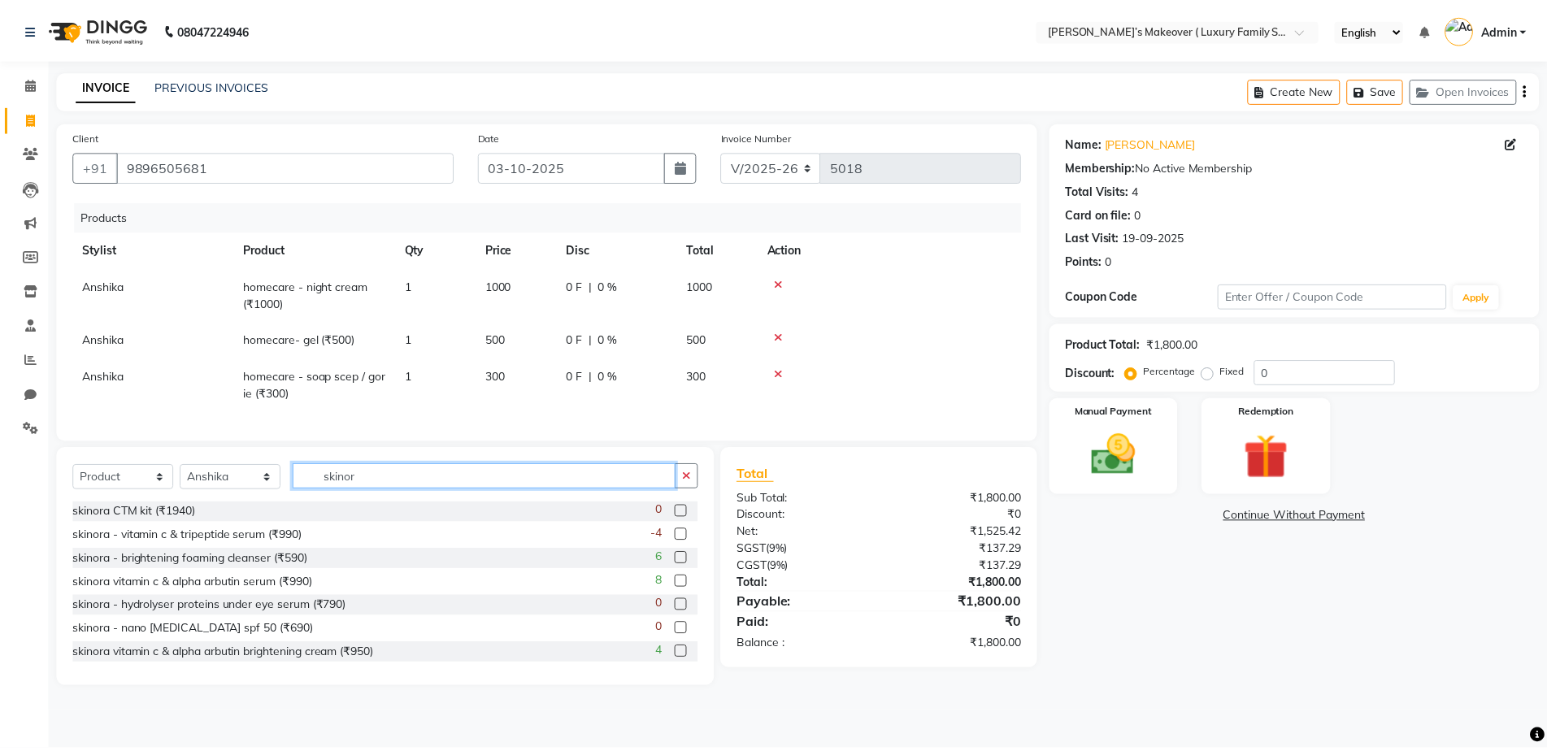
scroll to position [81, 0]
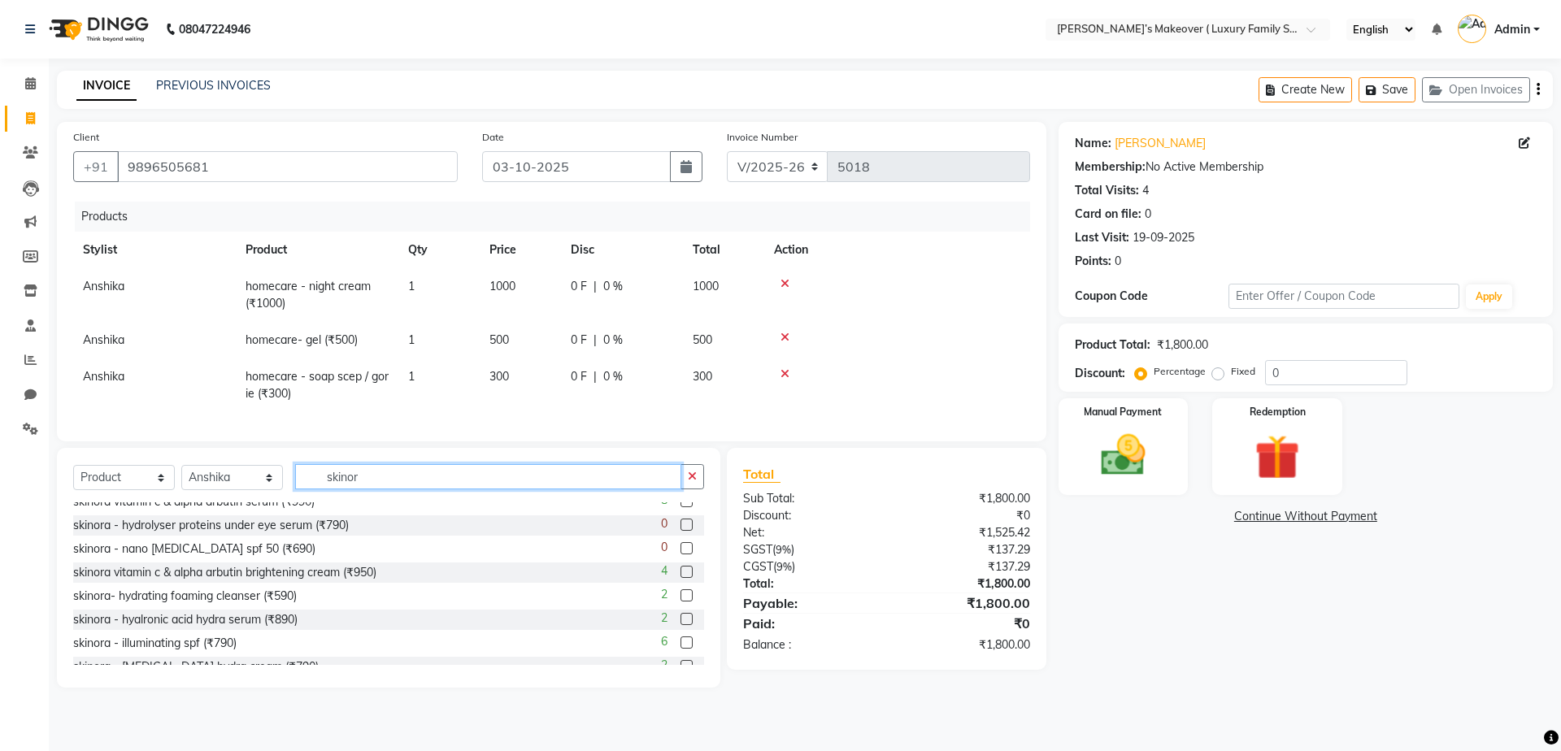
type input "skinor"
click at [680, 625] on label at bounding box center [686, 619] width 12 height 12
click at [680, 625] on input "checkbox" at bounding box center [685, 620] width 11 height 11
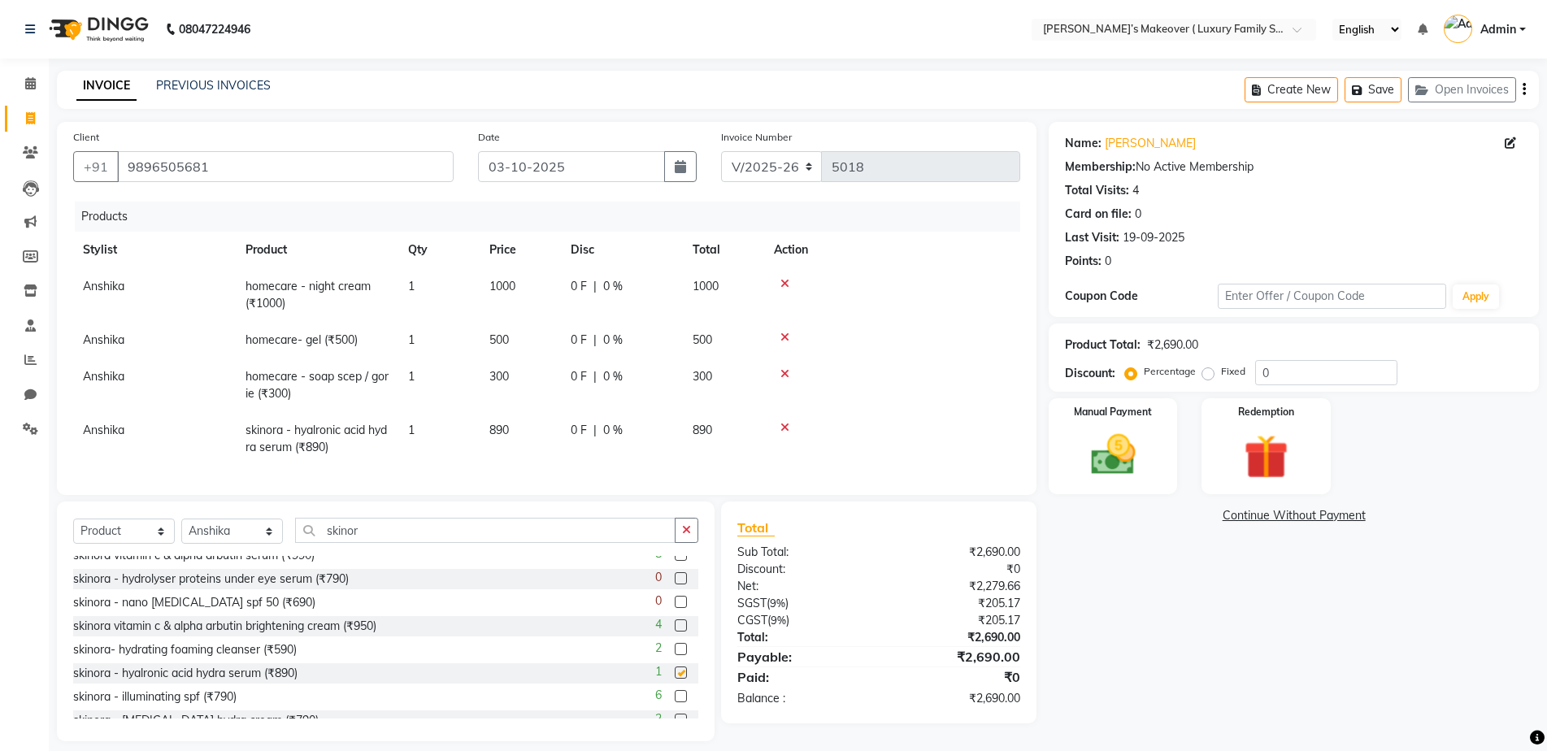
checkbox input "false"
click at [469, 543] on input "skinor" at bounding box center [485, 530] width 380 height 25
type input "s"
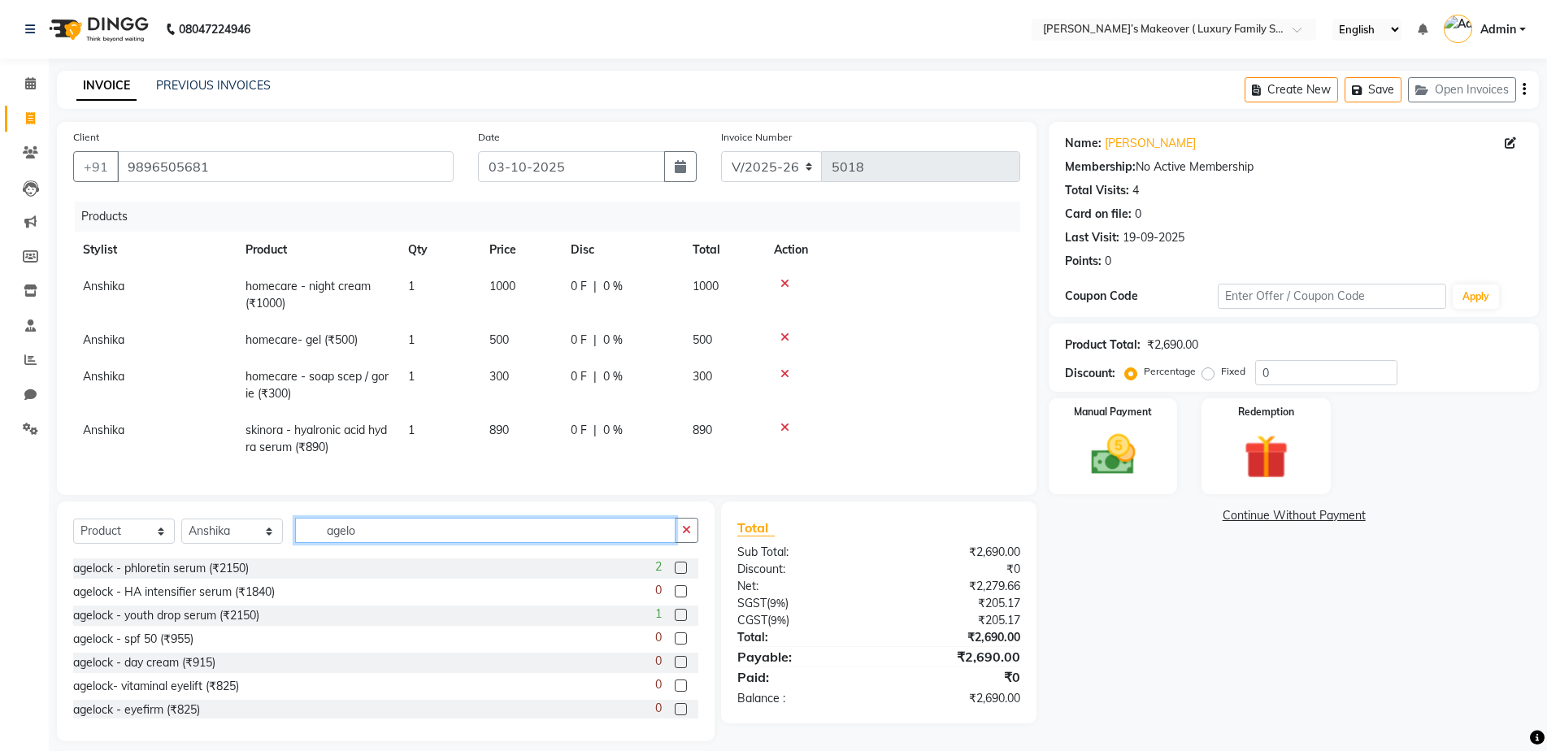
scroll to position [262, 0]
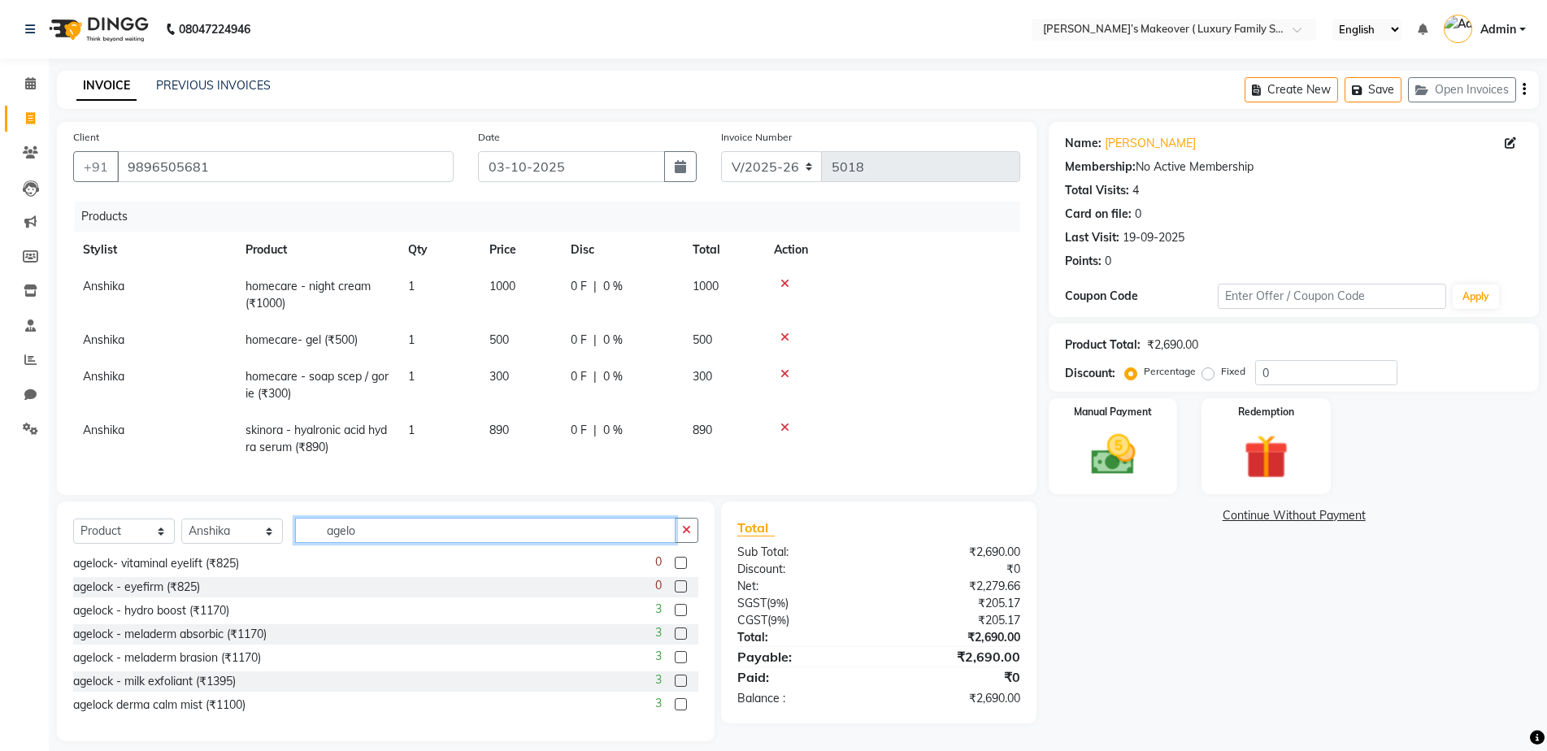
type input "agelo"
click at [675, 616] on label at bounding box center [681, 610] width 12 height 12
click at [675, 616] on input "checkbox" at bounding box center [680, 611] width 11 height 11
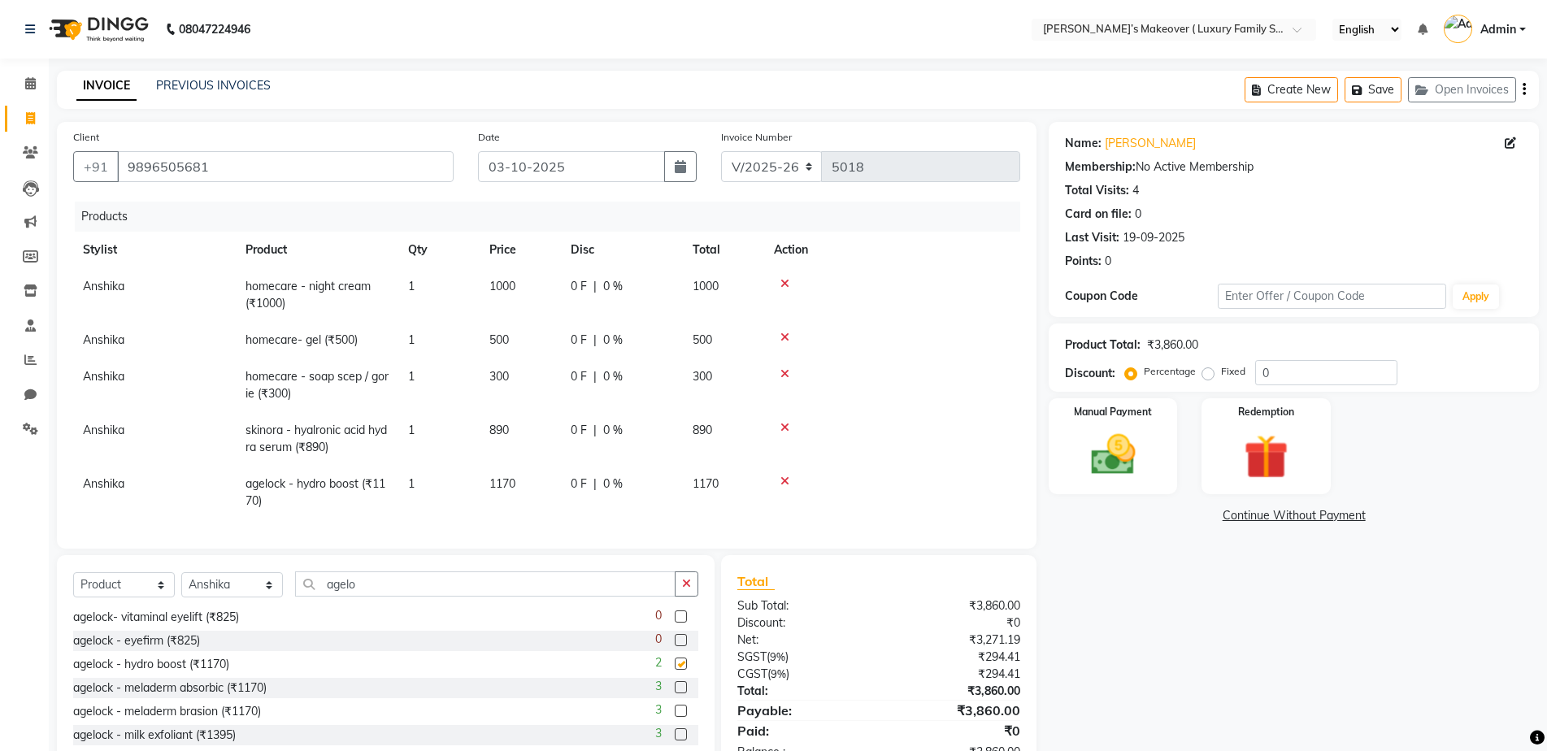
checkbox input "false"
click at [546, 597] on input "agelo" at bounding box center [485, 584] width 380 height 25
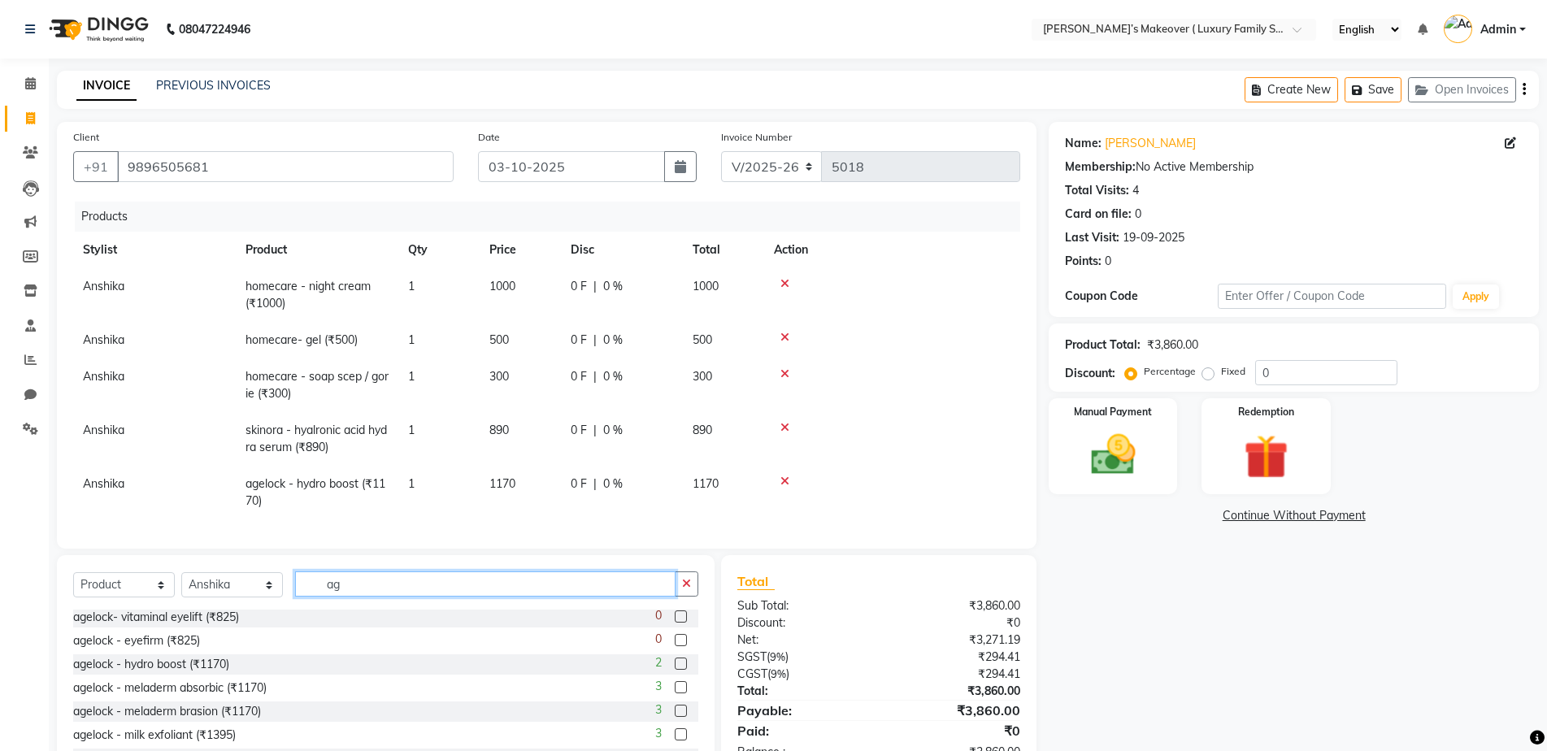
type input "a"
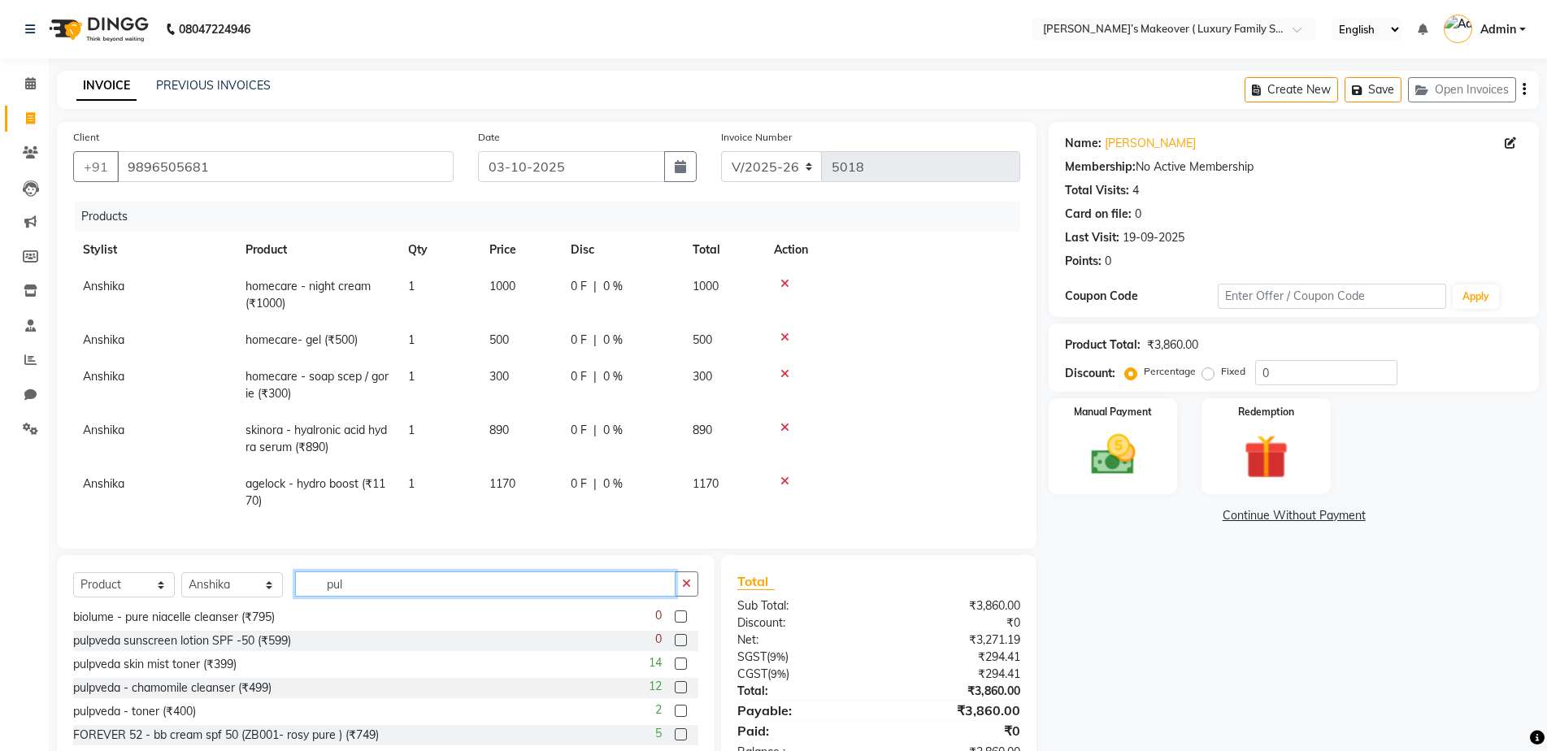
scroll to position [215, 0]
type input "pulpve"
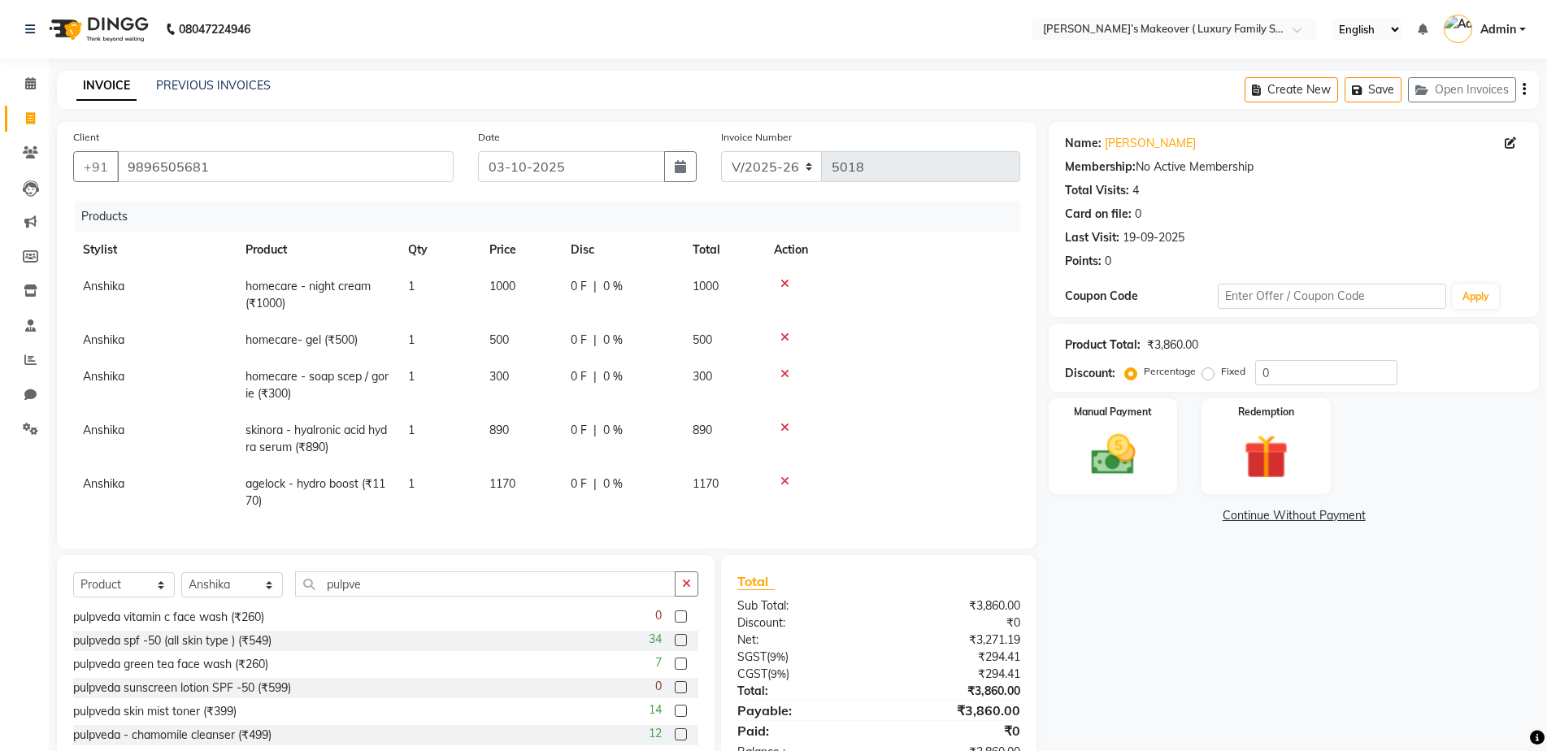
click at [675, 646] on label at bounding box center [681, 640] width 12 height 12
click at [675, 646] on input "checkbox" at bounding box center [680, 641] width 11 height 11
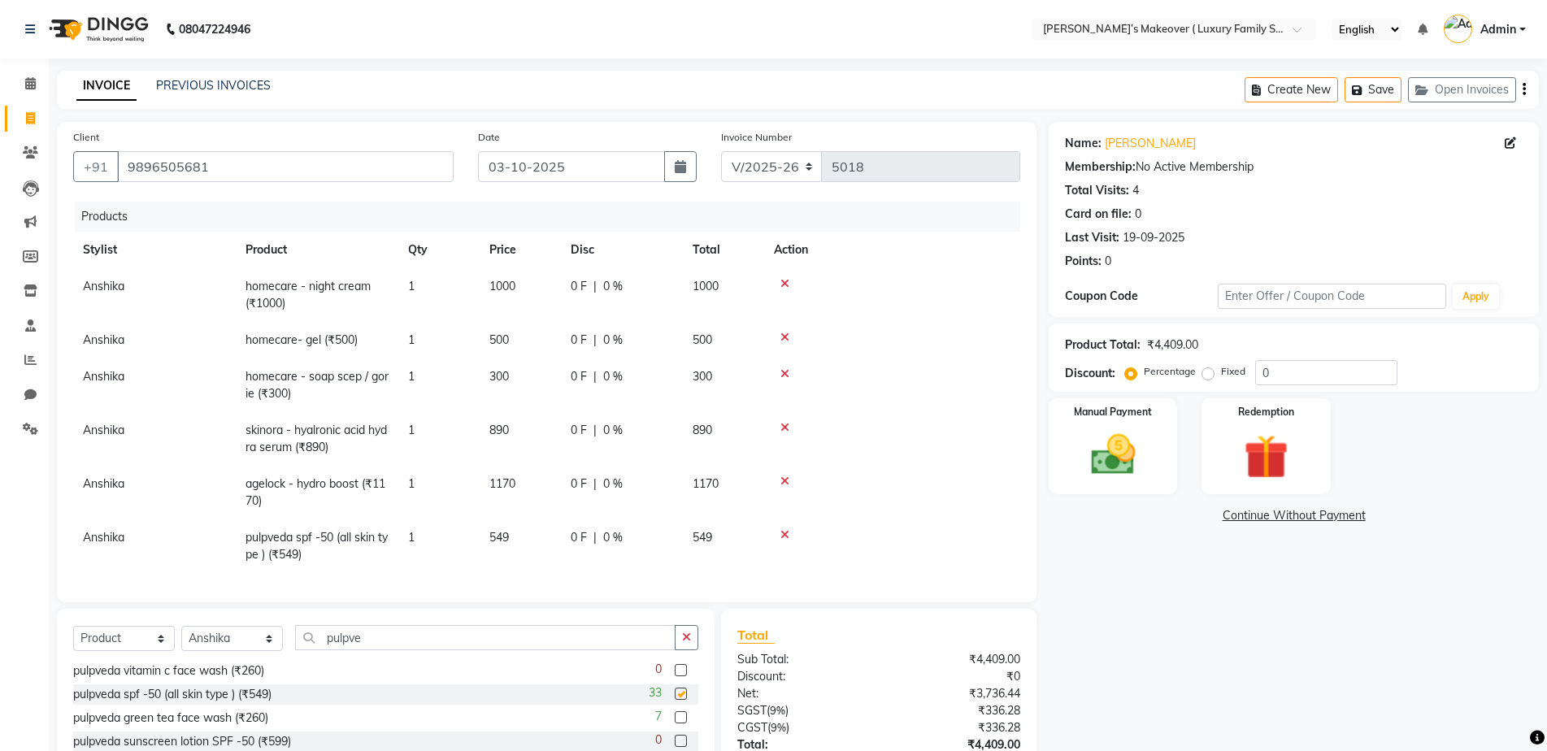
checkbox input "false"
click at [561, 650] on input "pulpve" at bounding box center [485, 637] width 380 height 25
type input "p"
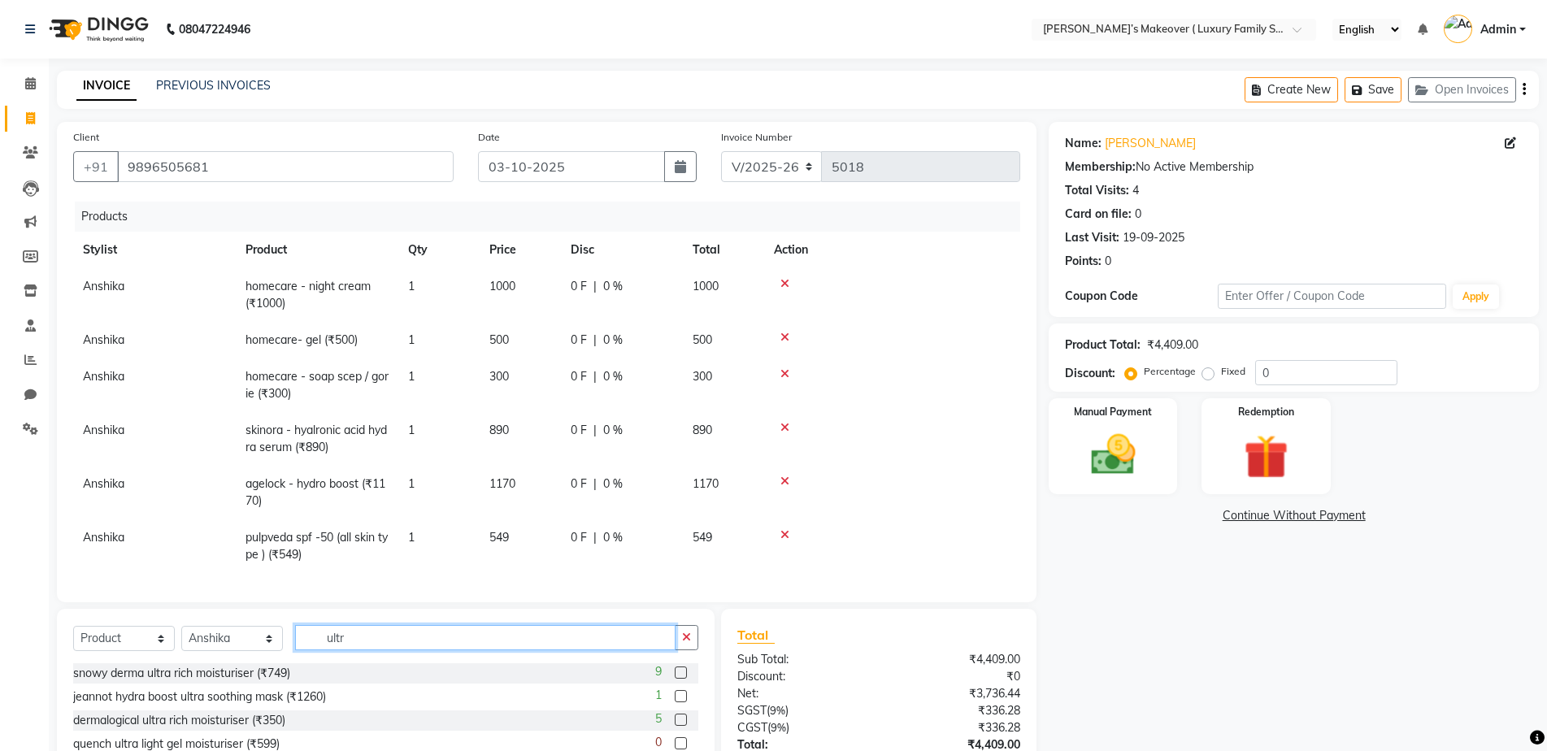
scroll to position [0, 0]
type input "ultrA RI"
click at [678, 679] on label at bounding box center [681, 673] width 12 height 12
click at [678, 679] on input "checkbox" at bounding box center [680, 673] width 11 height 11
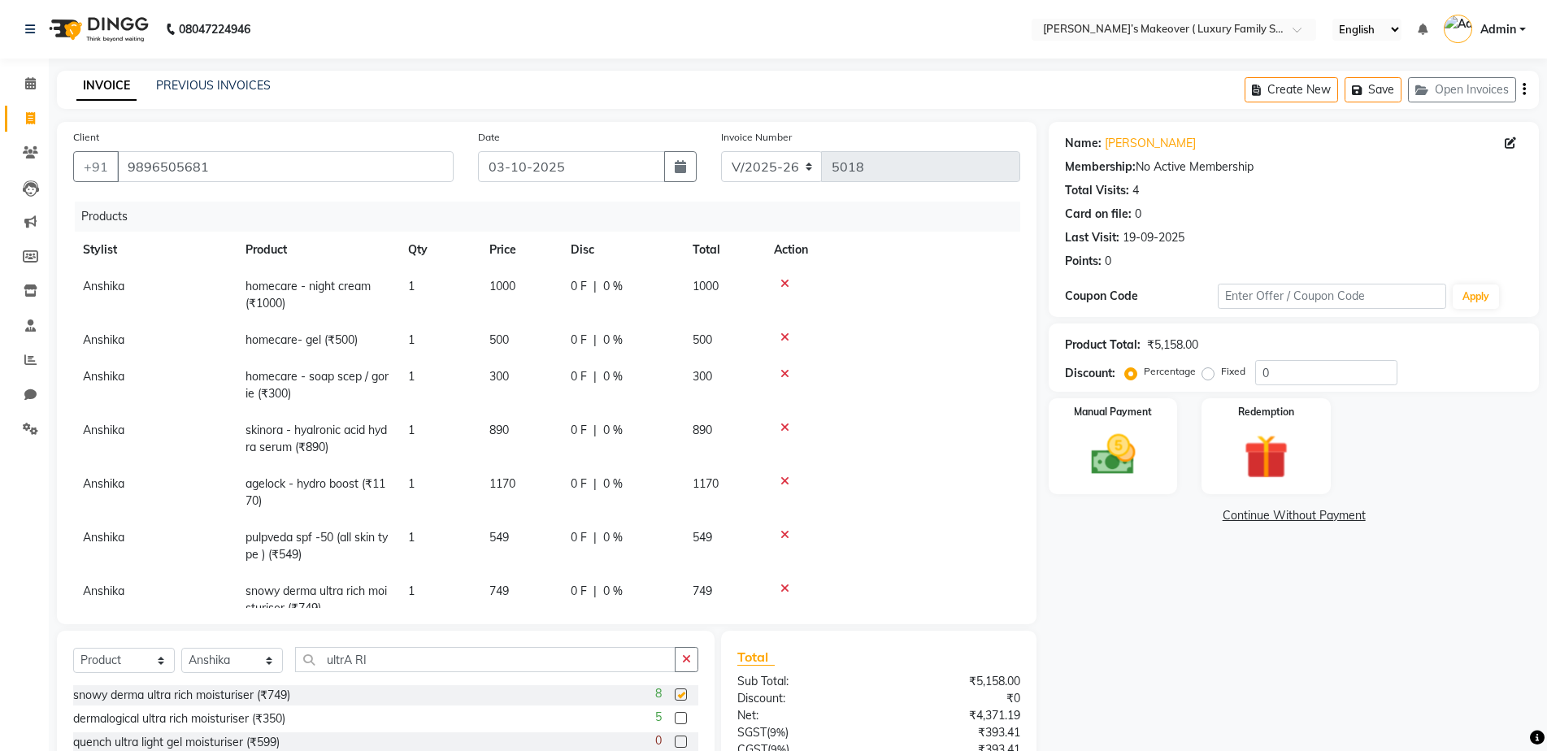
checkbox input "false"
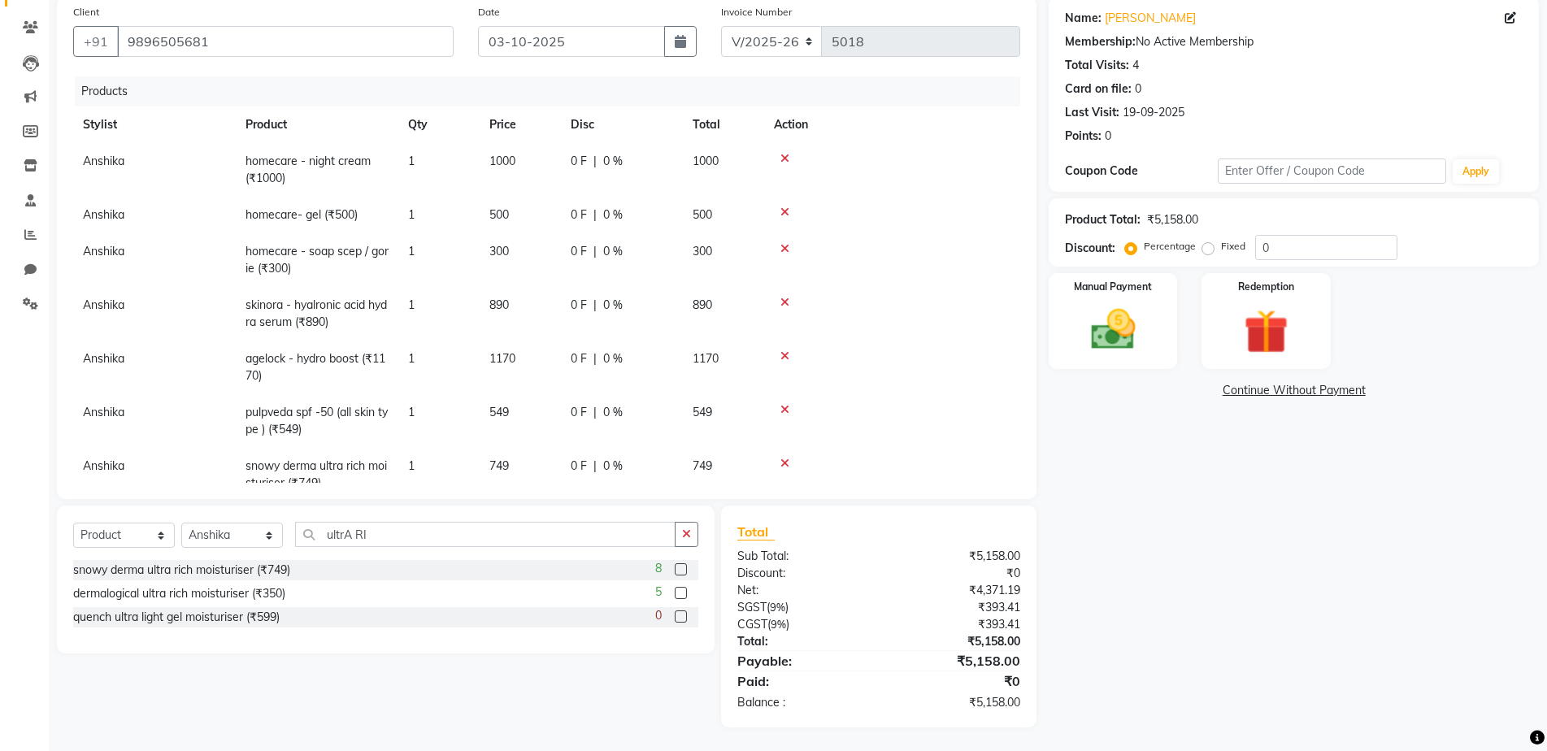
scroll to position [126, 0]
click at [504, 412] on span "549" at bounding box center [499, 411] width 20 height 15
select select "69494"
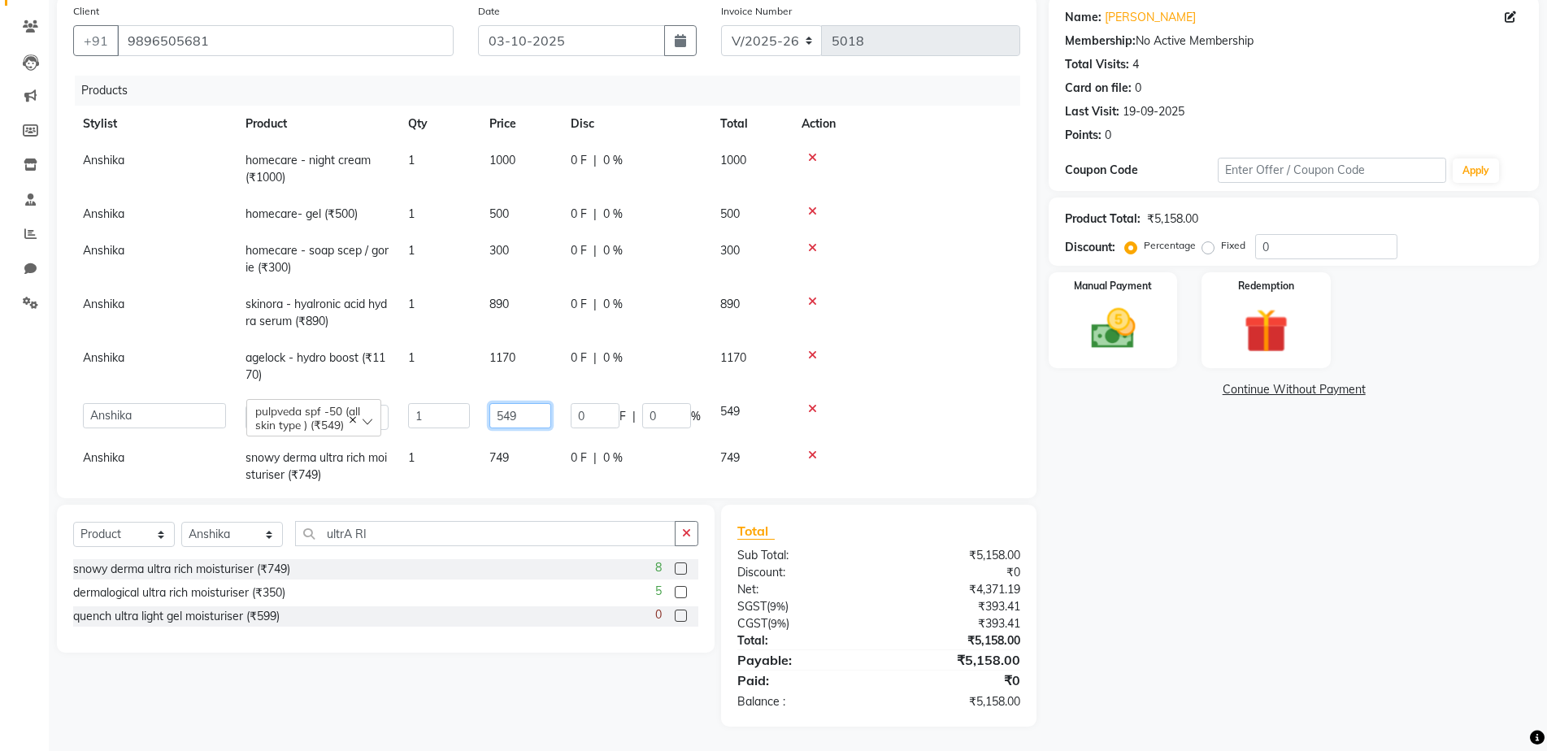
click at [543, 413] on input "549" at bounding box center [520, 415] width 62 height 25
type input "550"
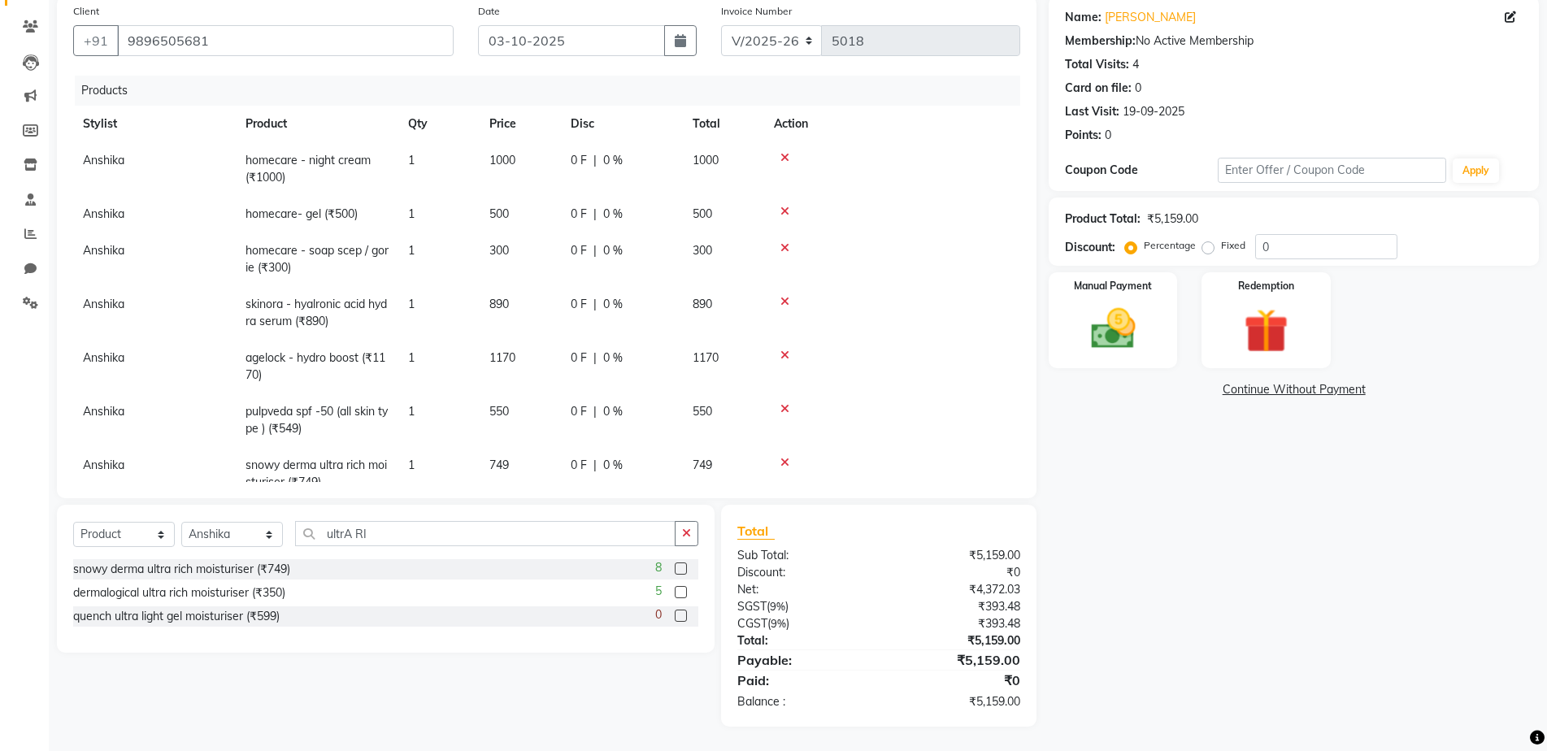
click at [503, 463] on span "749" at bounding box center [499, 465] width 20 height 15
select select "69494"
click at [535, 459] on input "749" at bounding box center [520, 469] width 62 height 25
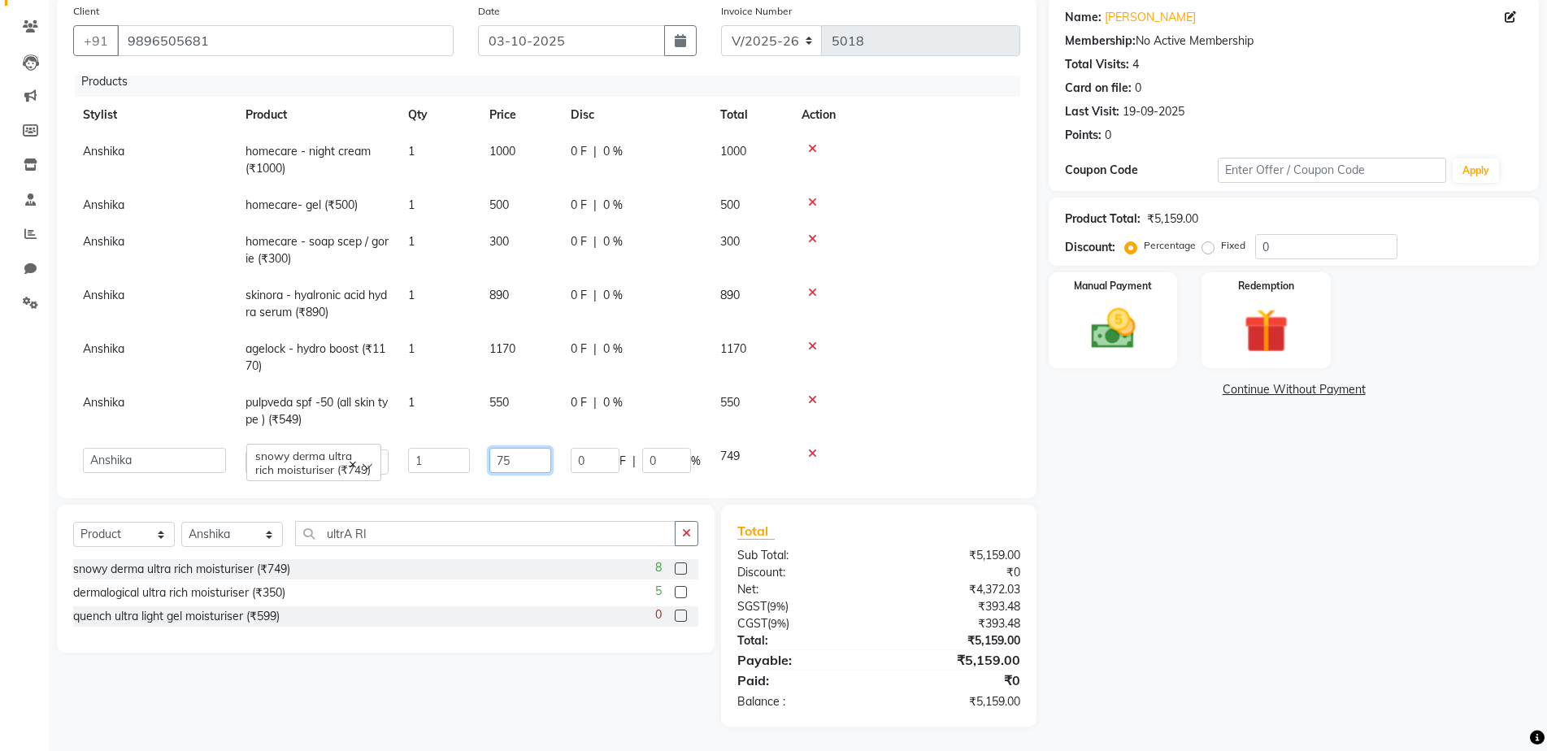
type input "750"
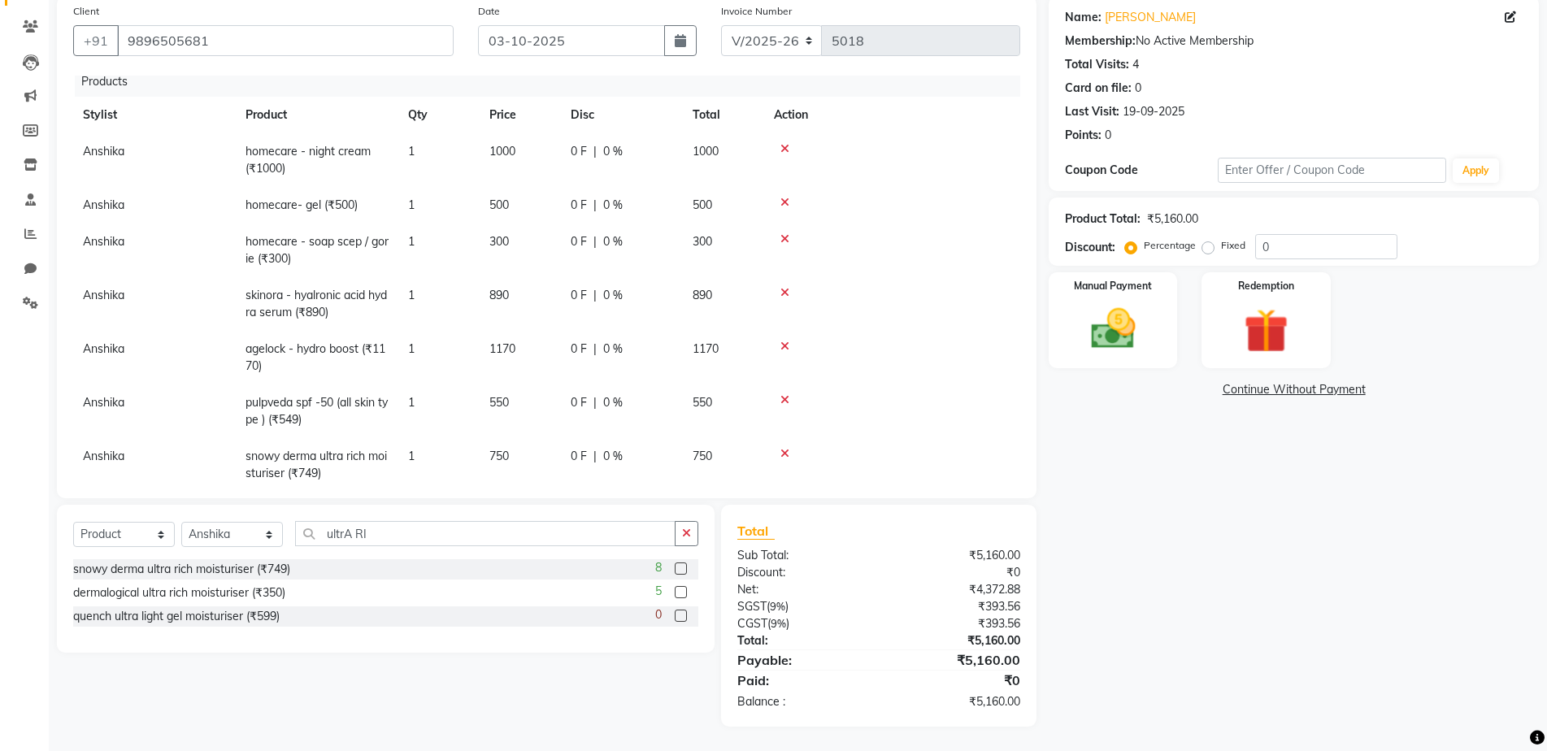
click at [918, 594] on div "₹4,372.88" at bounding box center [956, 589] width 154 height 17
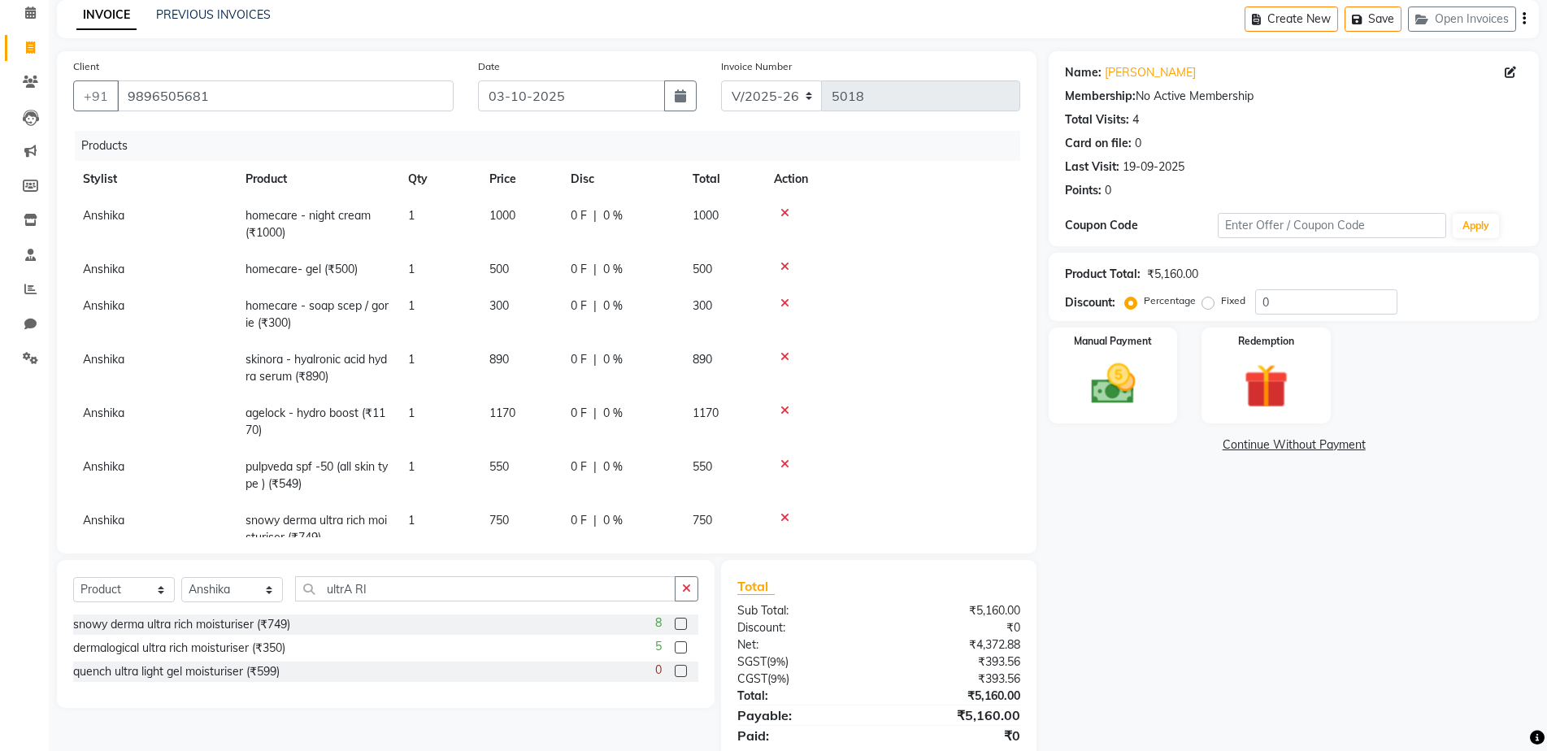
scroll to position [0, 0]
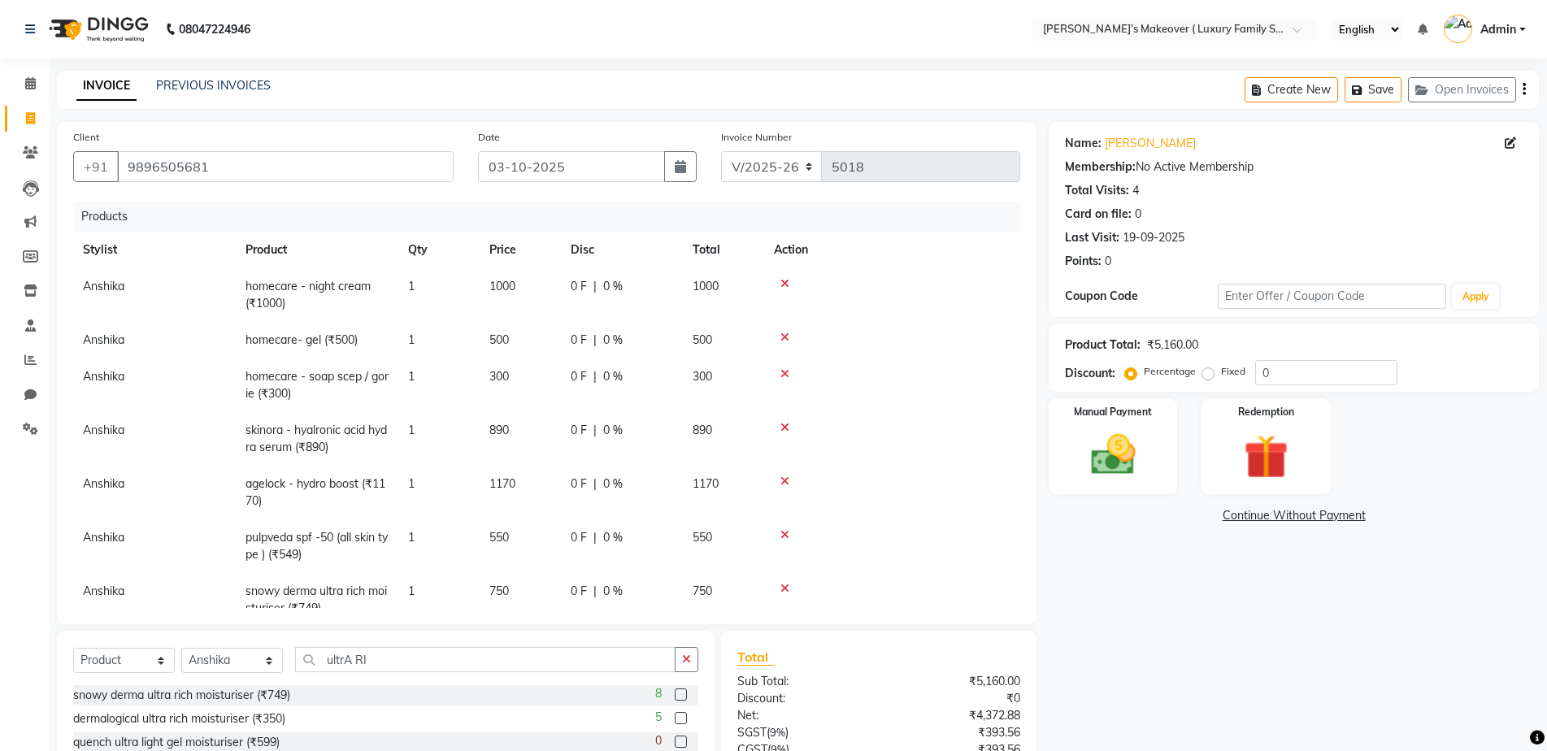
click at [1524, 90] on icon "button" at bounding box center [1524, 89] width 3 height 1
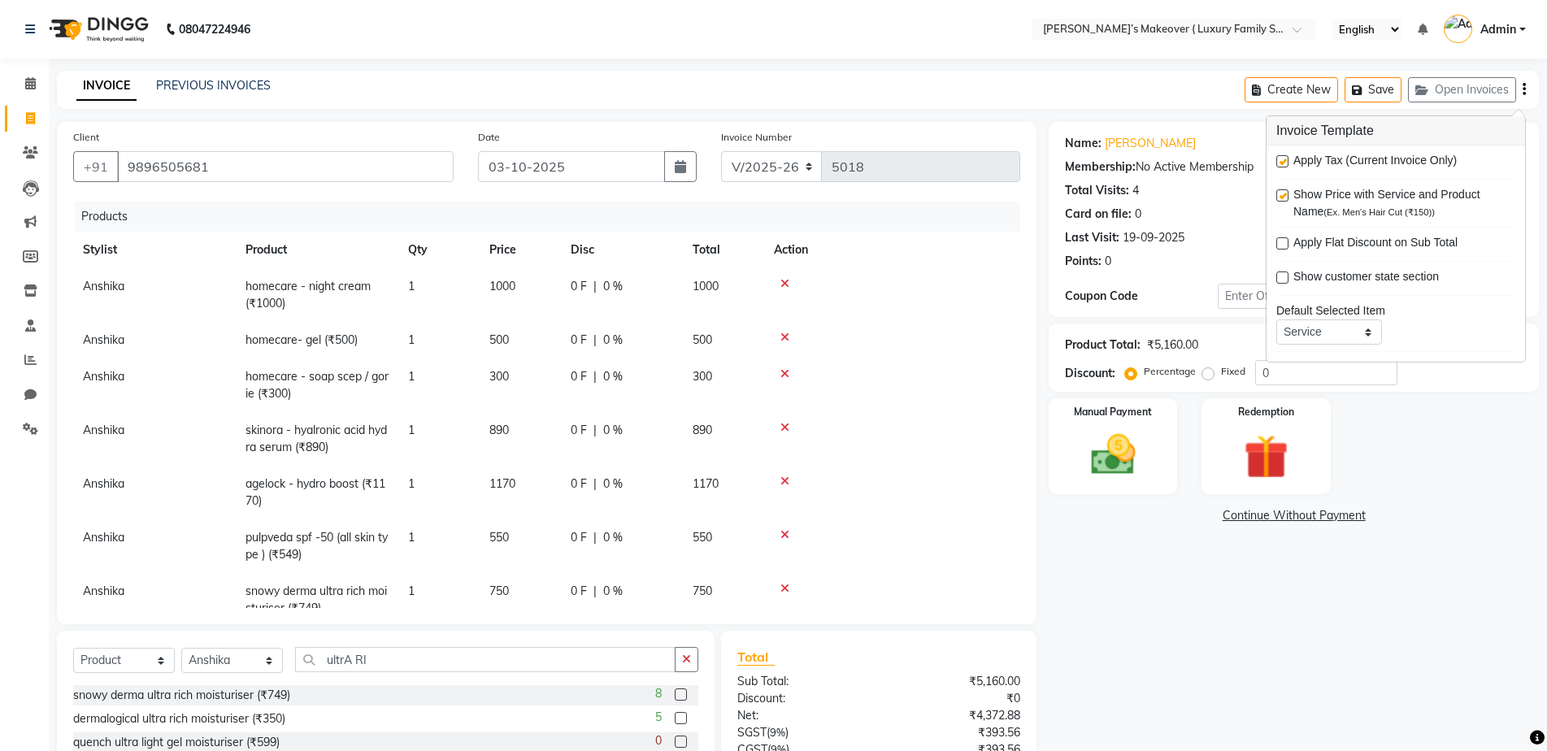
click at [1282, 163] on label at bounding box center [1282, 161] width 12 height 12
click at [1282, 163] on input "checkbox" at bounding box center [1281, 162] width 11 height 11
checkbox input "false"
drag, startPoint x: 1154, startPoint y: 415, endPoint x: 1225, endPoint y: 489, distance: 102.9
click at [1154, 424] on div "Manual Payment" at bounding box center [1113, 446] width 128 height 96
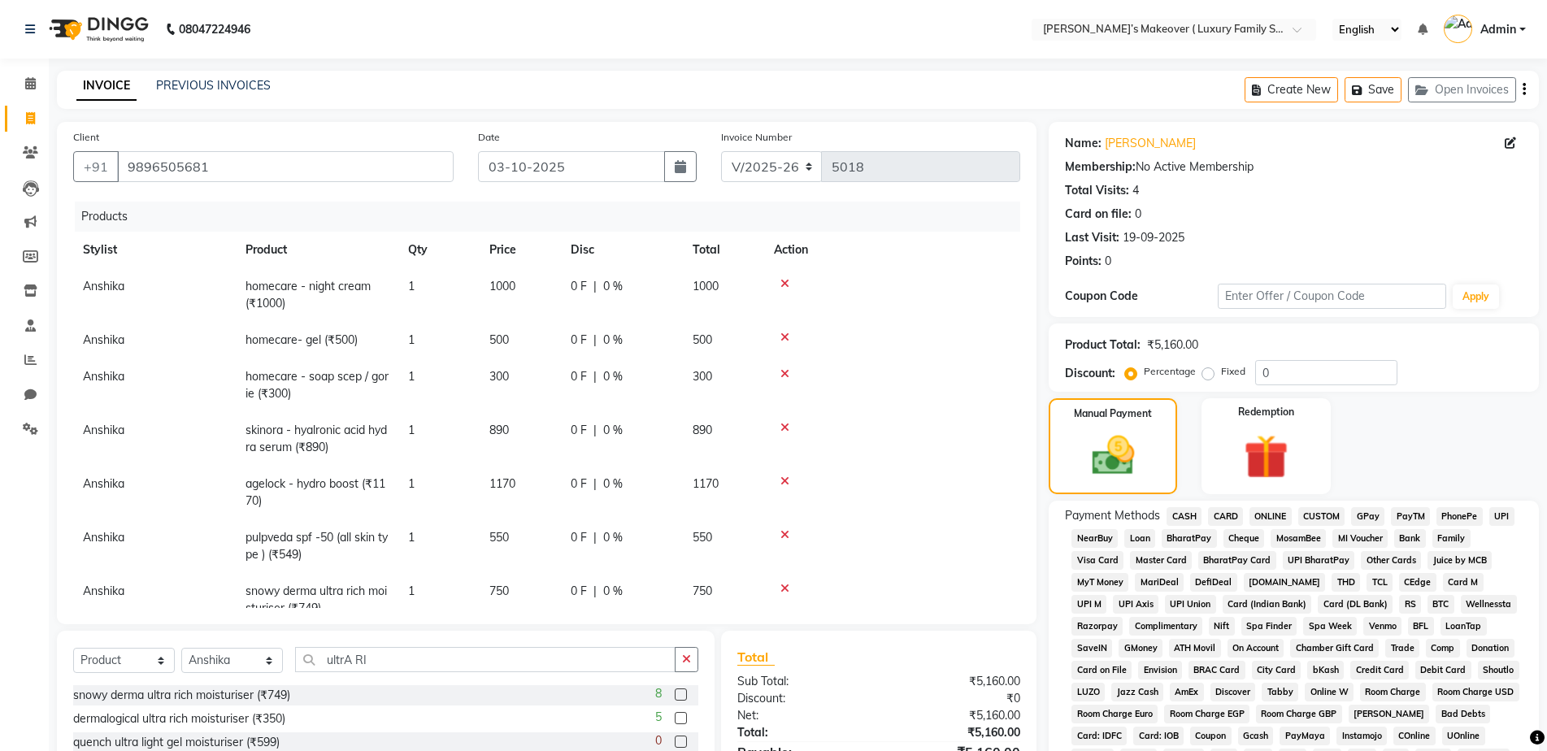
click at [1270, 516] on span "ONLINE" at bounding box center [1271, 516] width 42 height 19
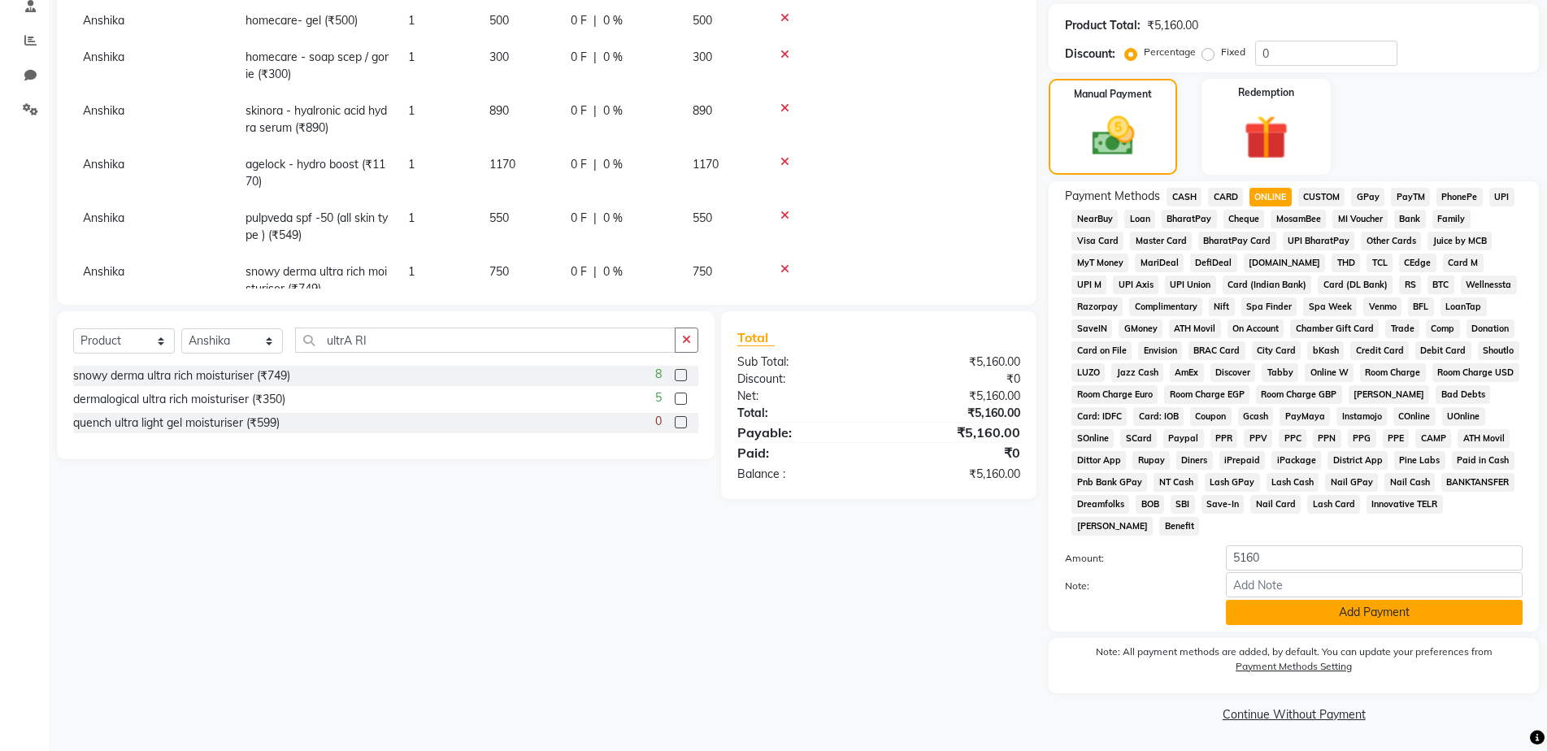
click at [1382, 607] on button "Add Payment" at bounding box center [1374, 612] width 297 height 25
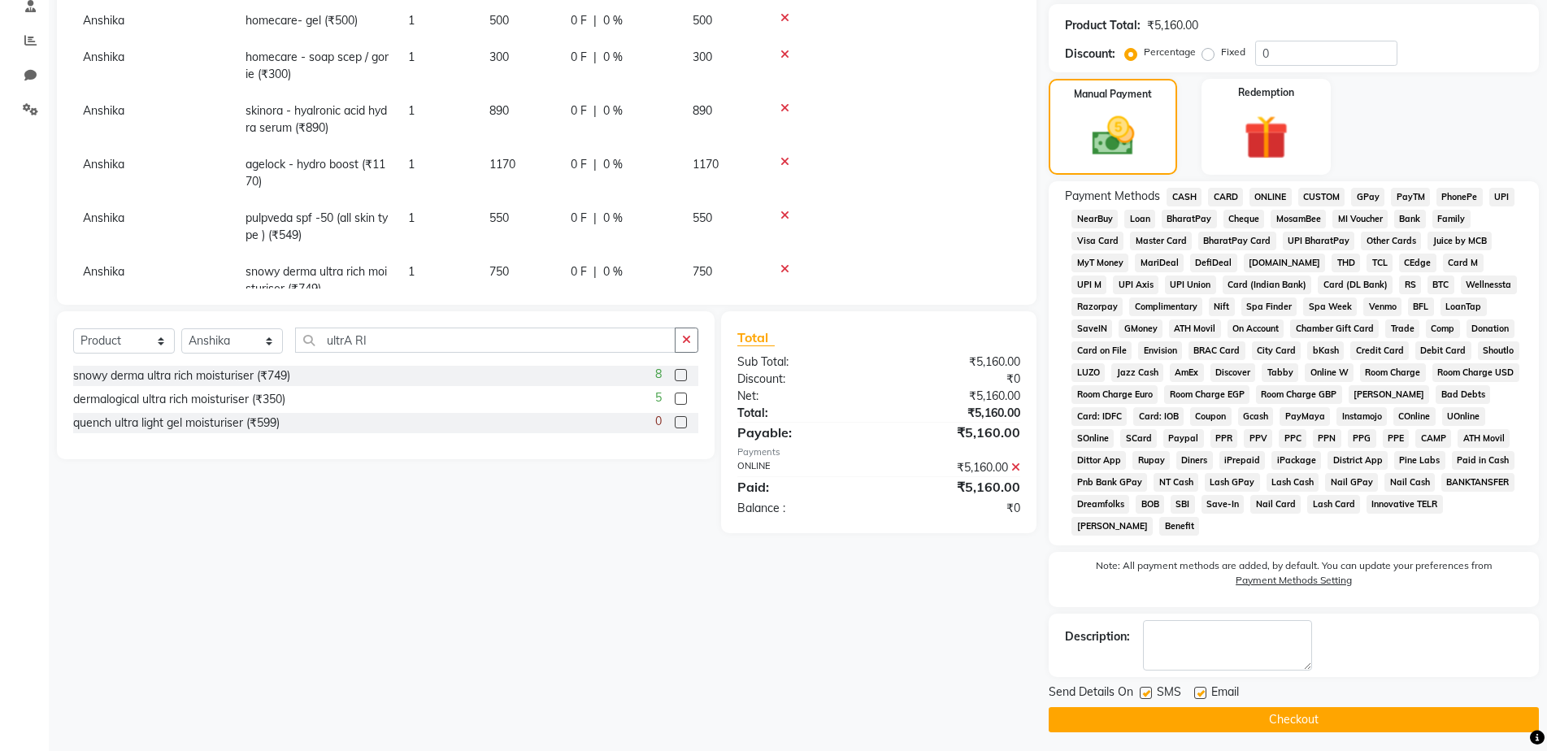
click at [1381, 723] on button "Checkout" at bounding box center [1294, 719] width 490 height 25
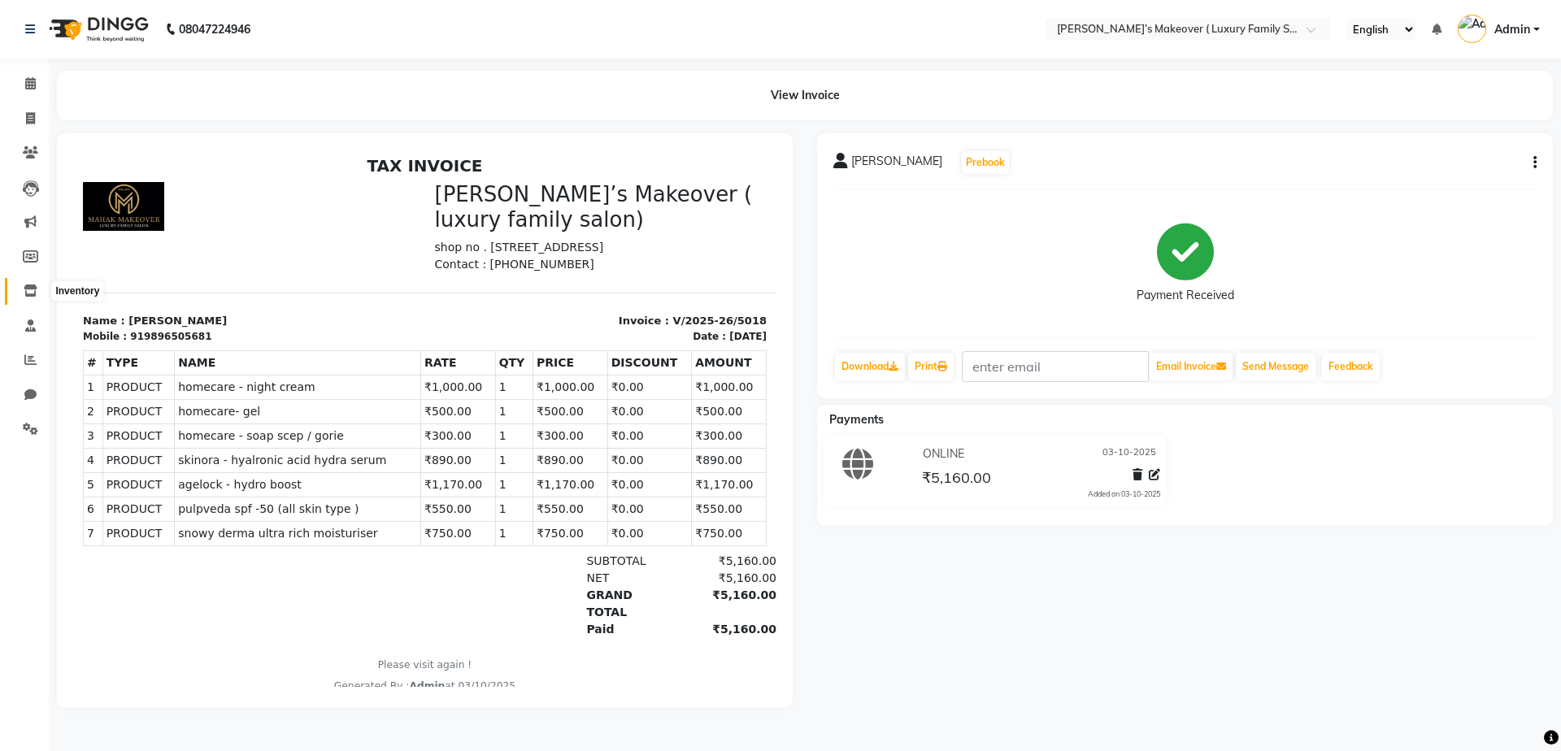
click at [33, 287] on icon at bounding box center [31, 291] width 14 height 12
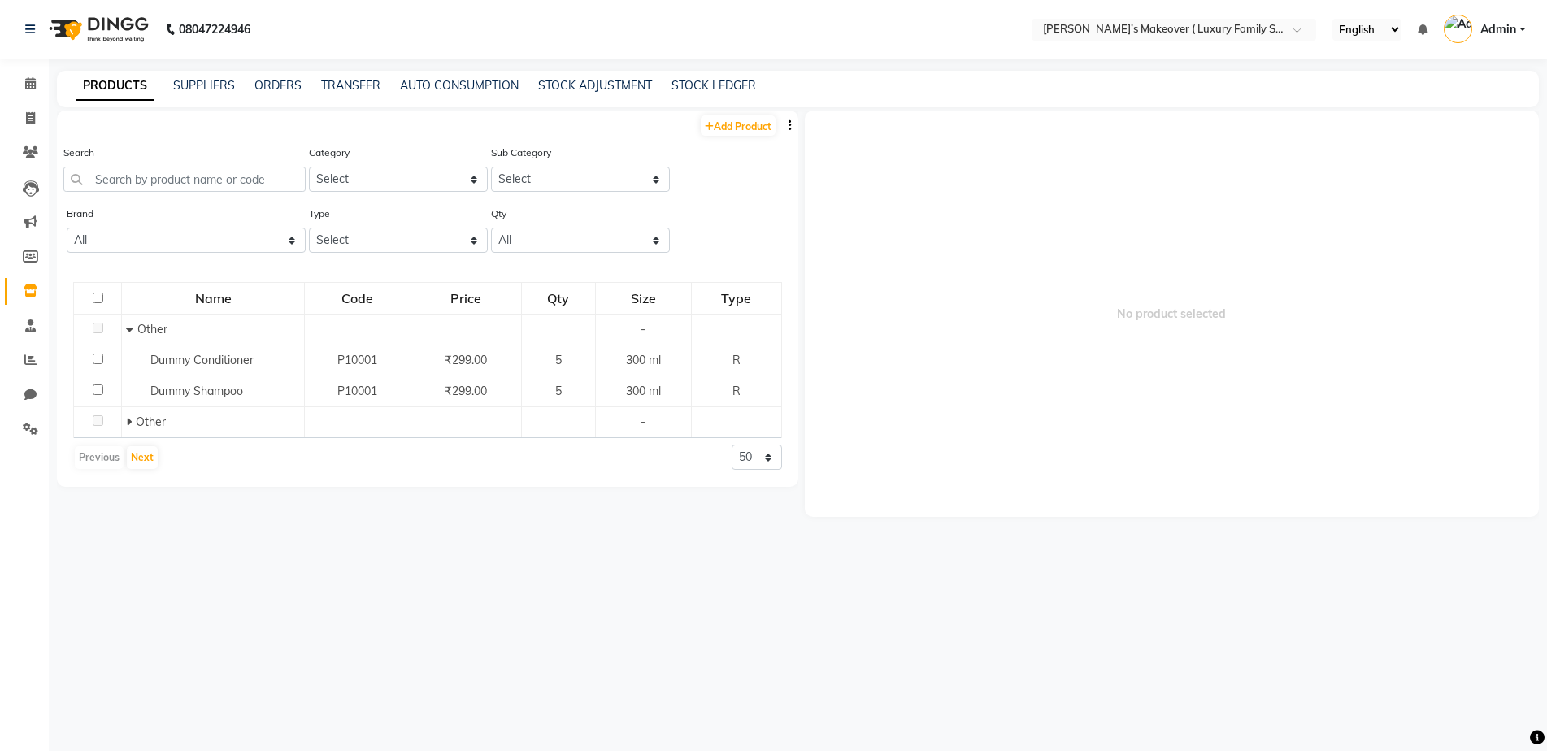
click at [151, 166] on div "Search" at bounding box center [184, 168] width 242 height 48
click at [150, 172] on input "text" at bounding box center [184, 179] width 242 height 25
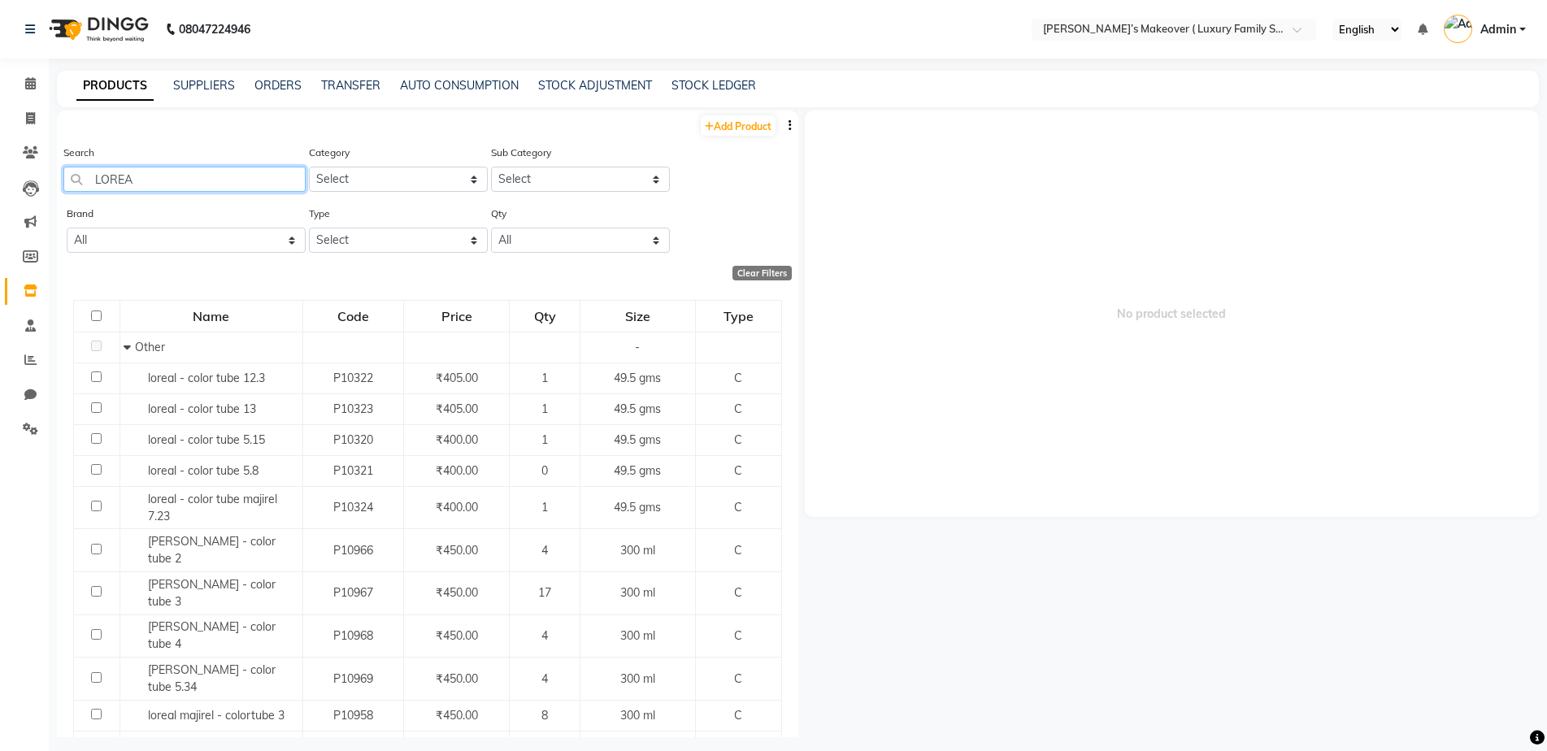
click at [202, 184] on input "LOREA" at bounding box center [184, 179] width 242 height 25
type input "L"
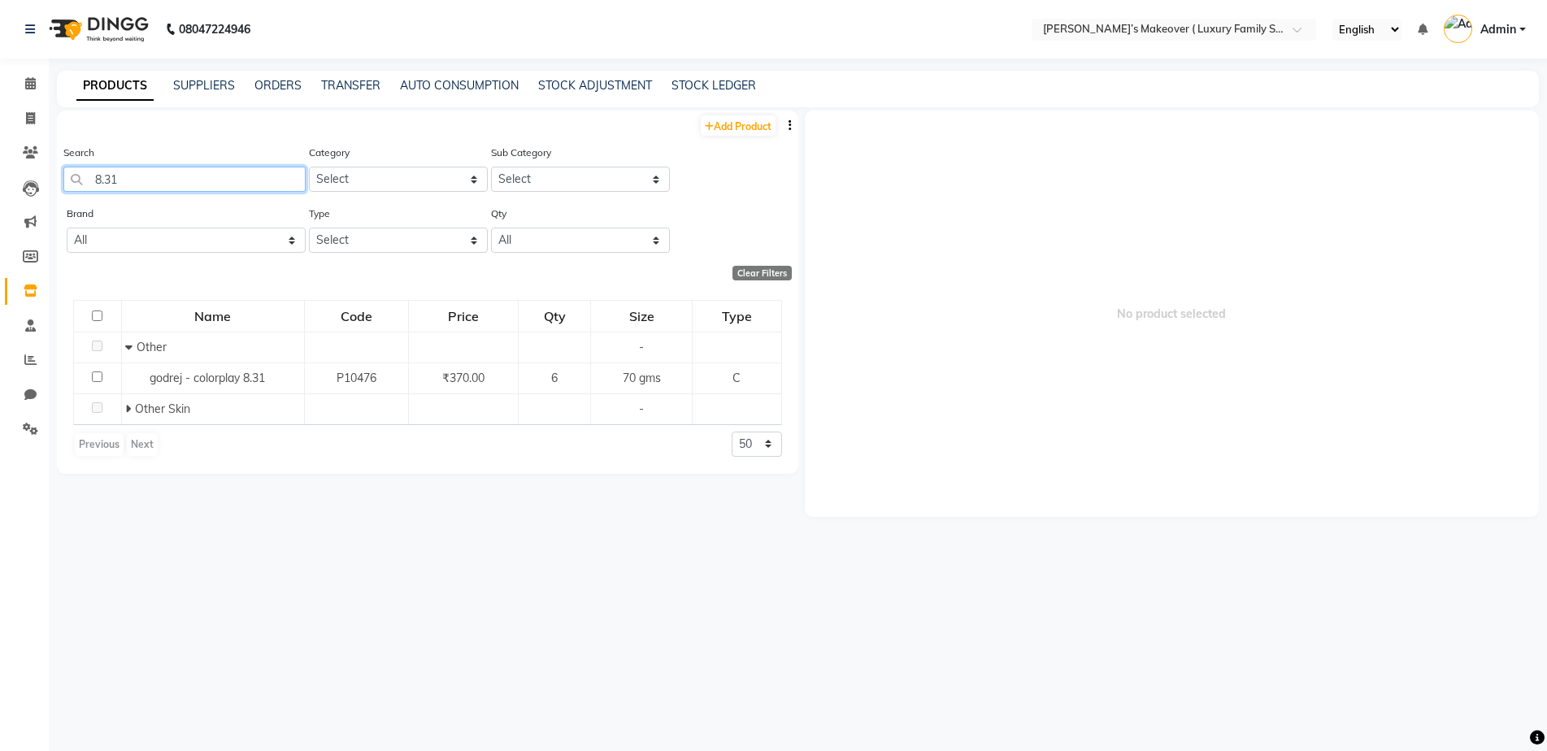
type input "8.31"
click at [33, 133] on li "Invoice" at bounding box center [24, 119] width 49 height 35
click at [35, 115] on icon at bounding box center [30, 118] width 9 height 12
select select "service"
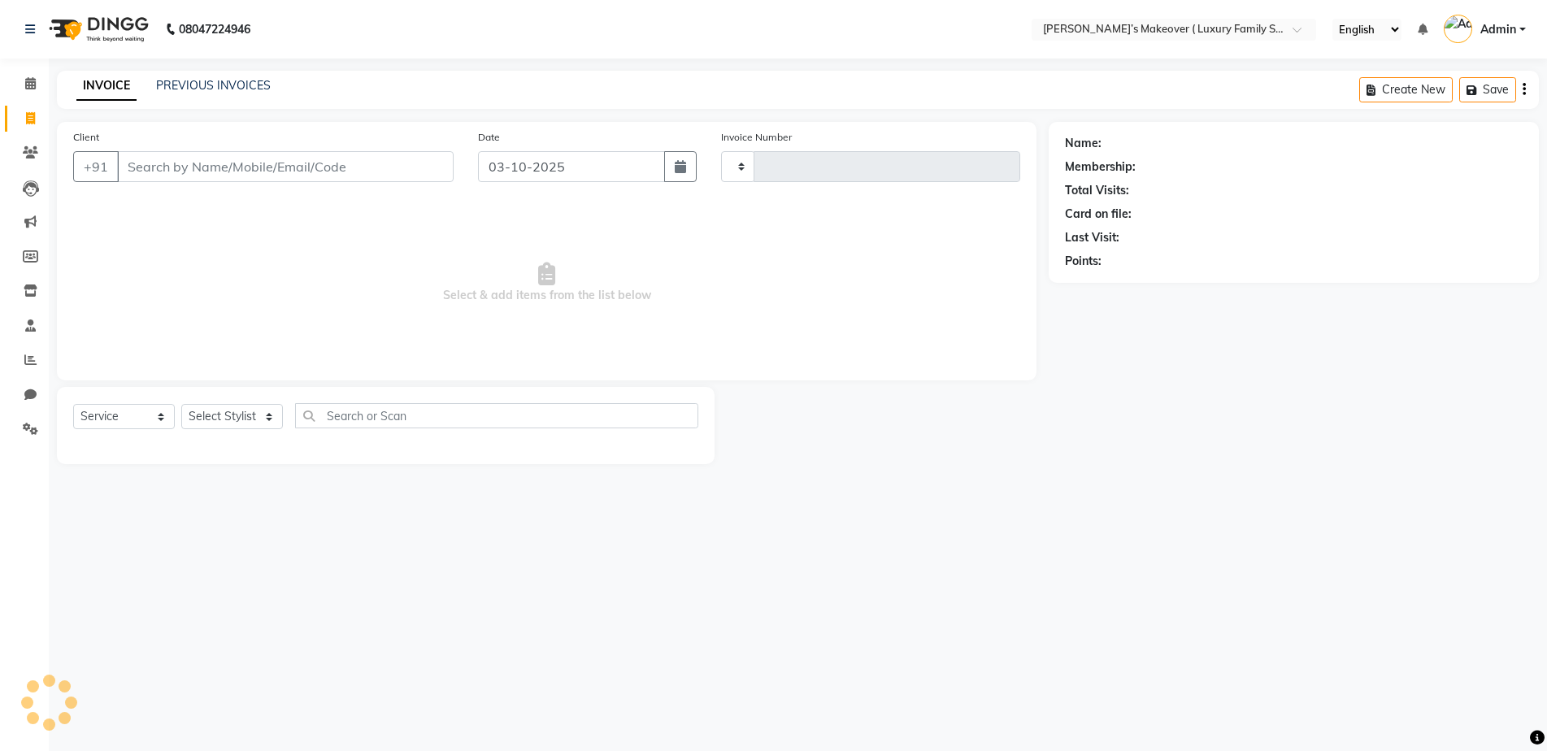
type input "5019"
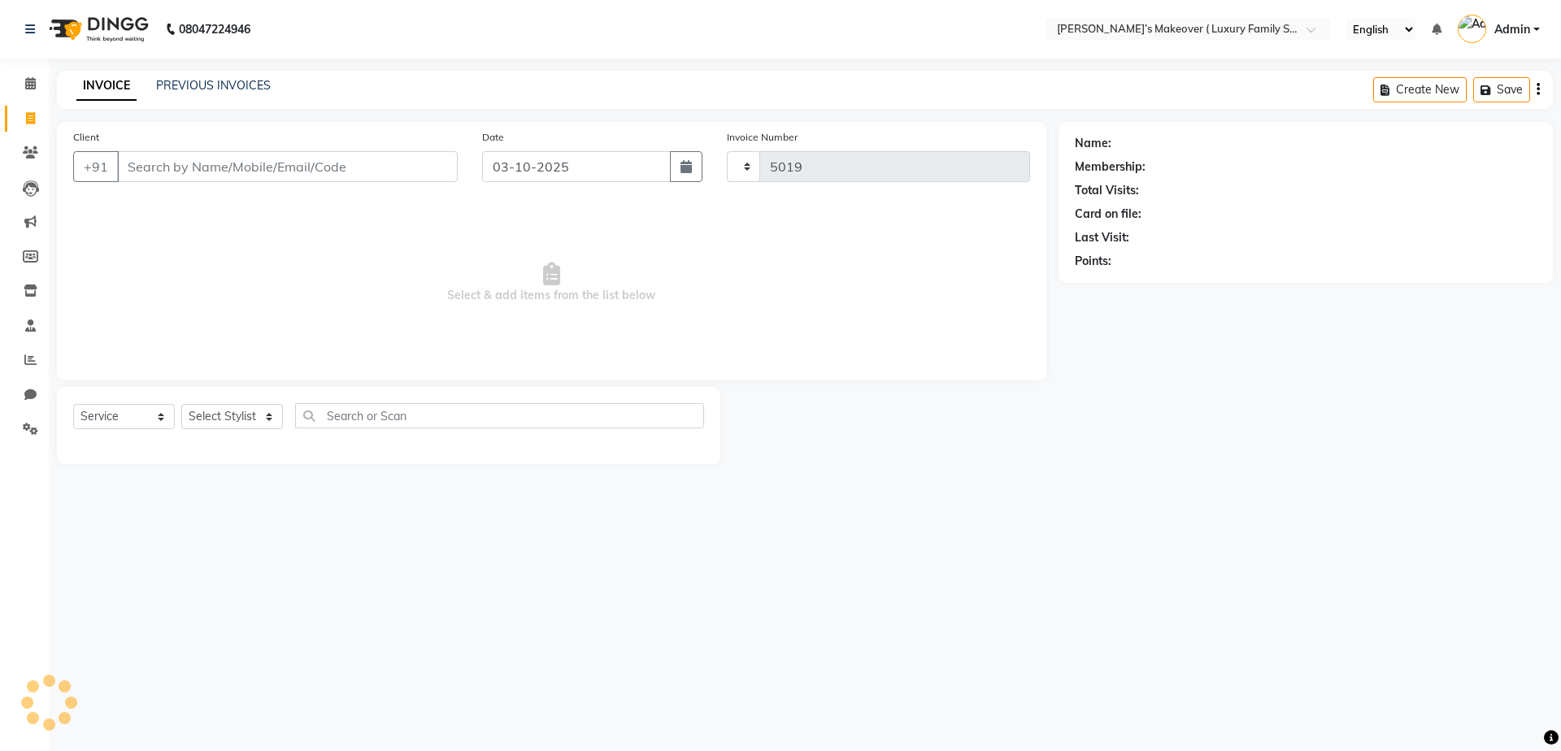
select select "7777"
click at [133, 165] on input "Client" at bounding box center [287, 166] width 341 height 31
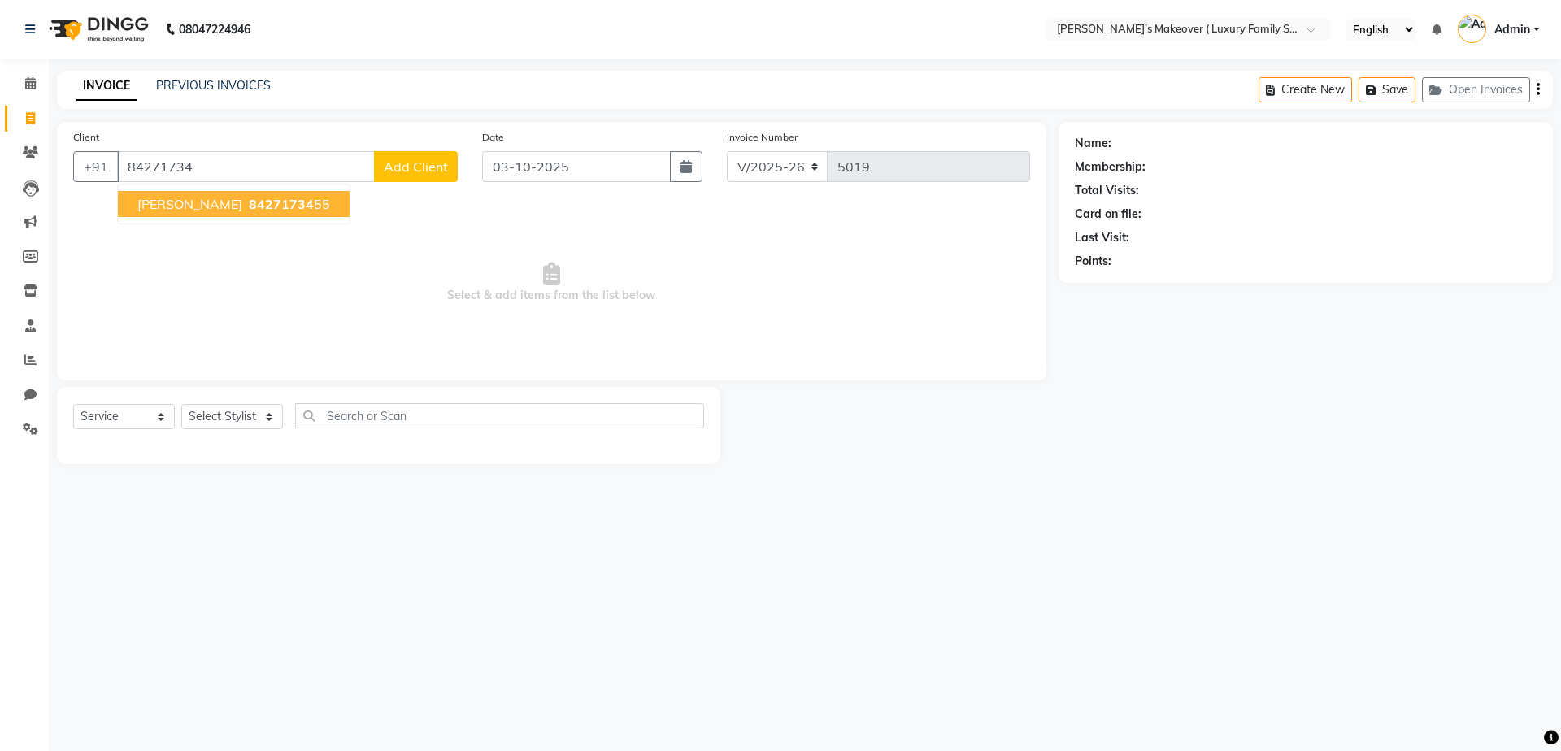
click at [180, 210] on span "bhawna sharma" at bounding box center [189, 204] width 105 height 16
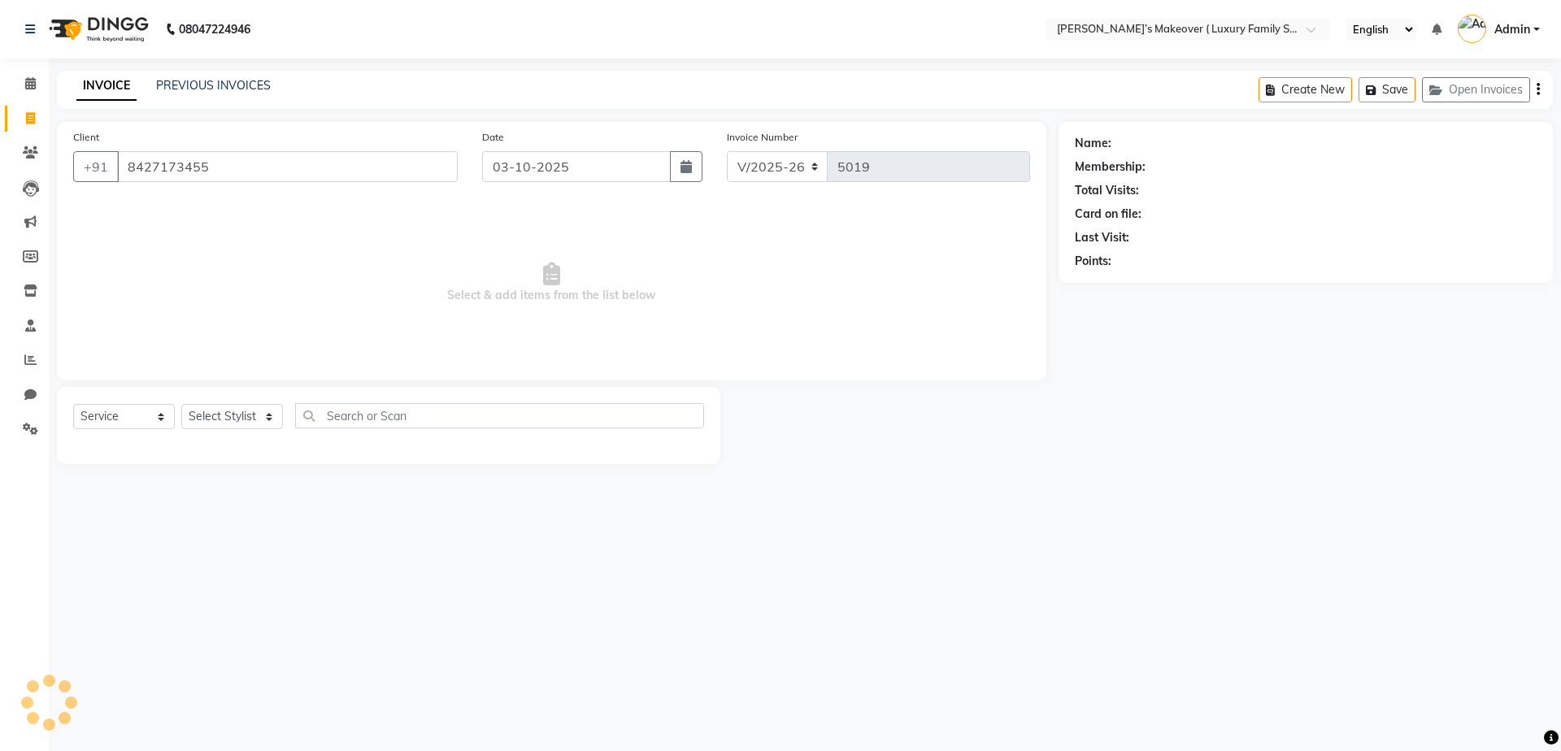
type input "8427173455"
click at [146, 407] on select "Select Service Product Membership Package Voucher Prepaid Gift Card" at bounding box center [124, 416] width 102 height 25
click at [73, 404] on select "Select Service Product Membership Package Voucher Prepaid Gift Card" at bounding box center [124, 416] width 102 height 25
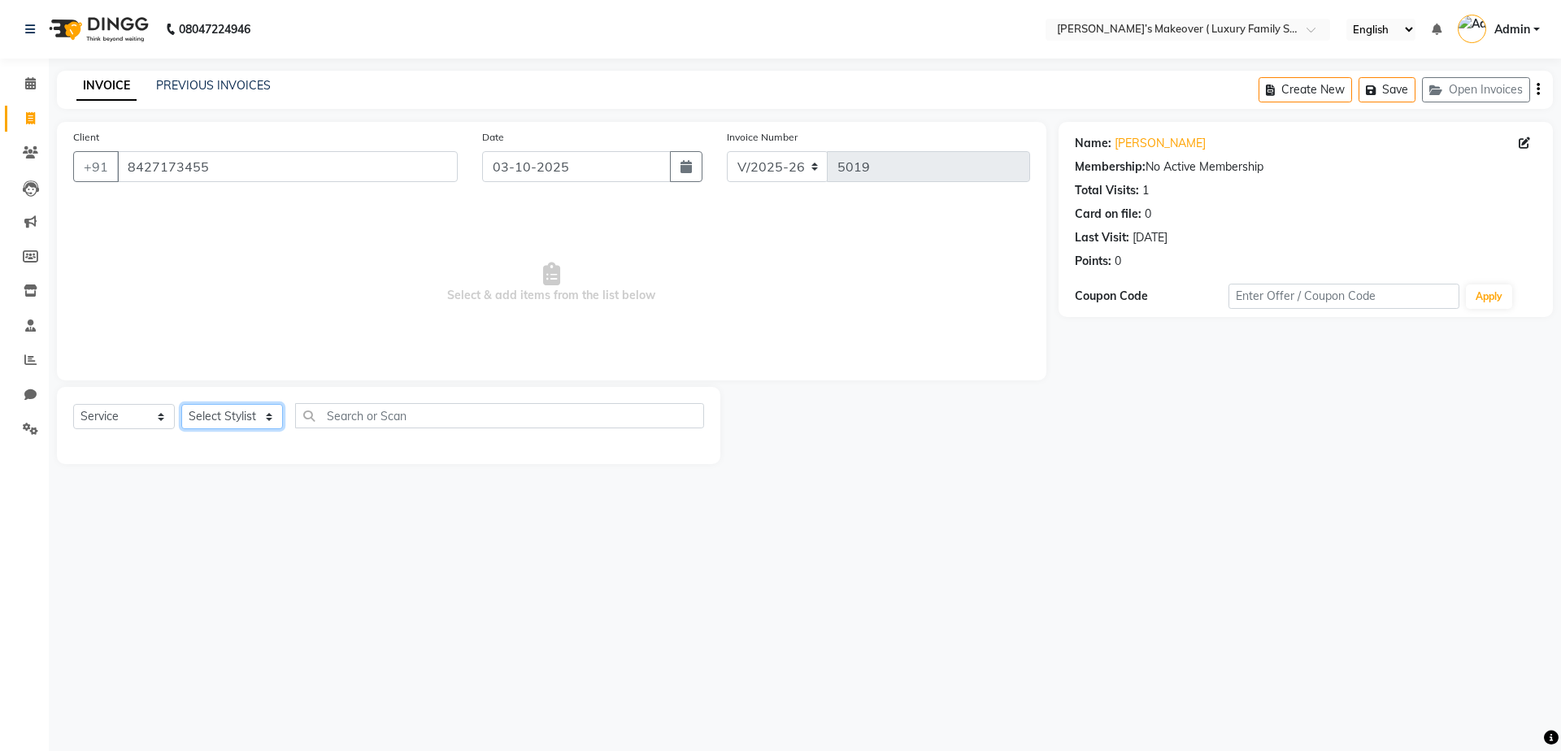
click at [220, 414] on select "Select Stylist Aarish Anas salmani Ankit Anshika Anshul Astha Bhoomi lamba Dipt…" at bounding box center [232, 416] width 102 height 25
select select "69513"
click at [181, 404] on select "Select Stylist Aarish Anas salmani Ankit Anshika Anshul Astha Bhoomi lamba Dipt…" at bounding box center [232, 416] width 102 height 25
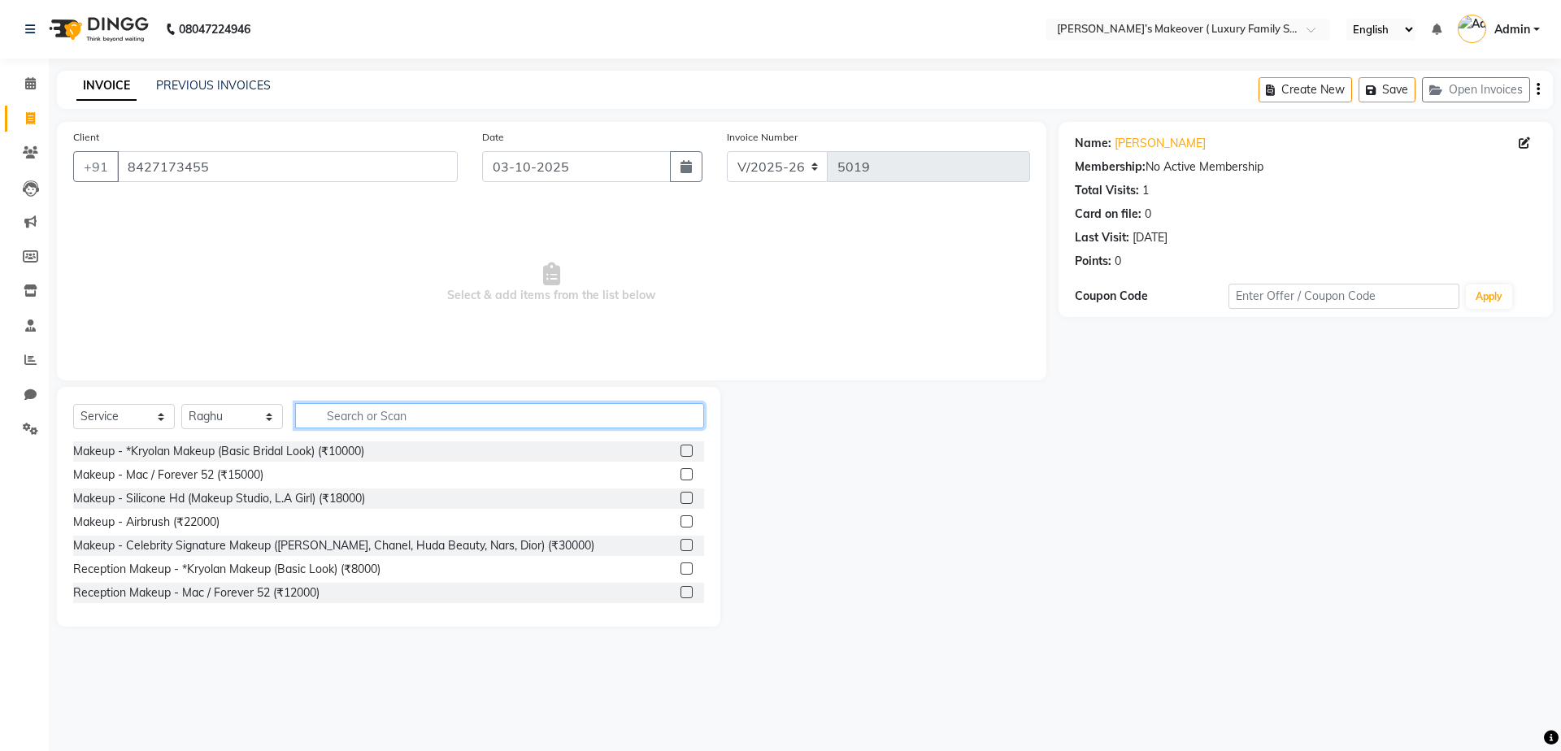
click at [337, 419] on input "text" at bounding box center [499, 415] width 409 height 25
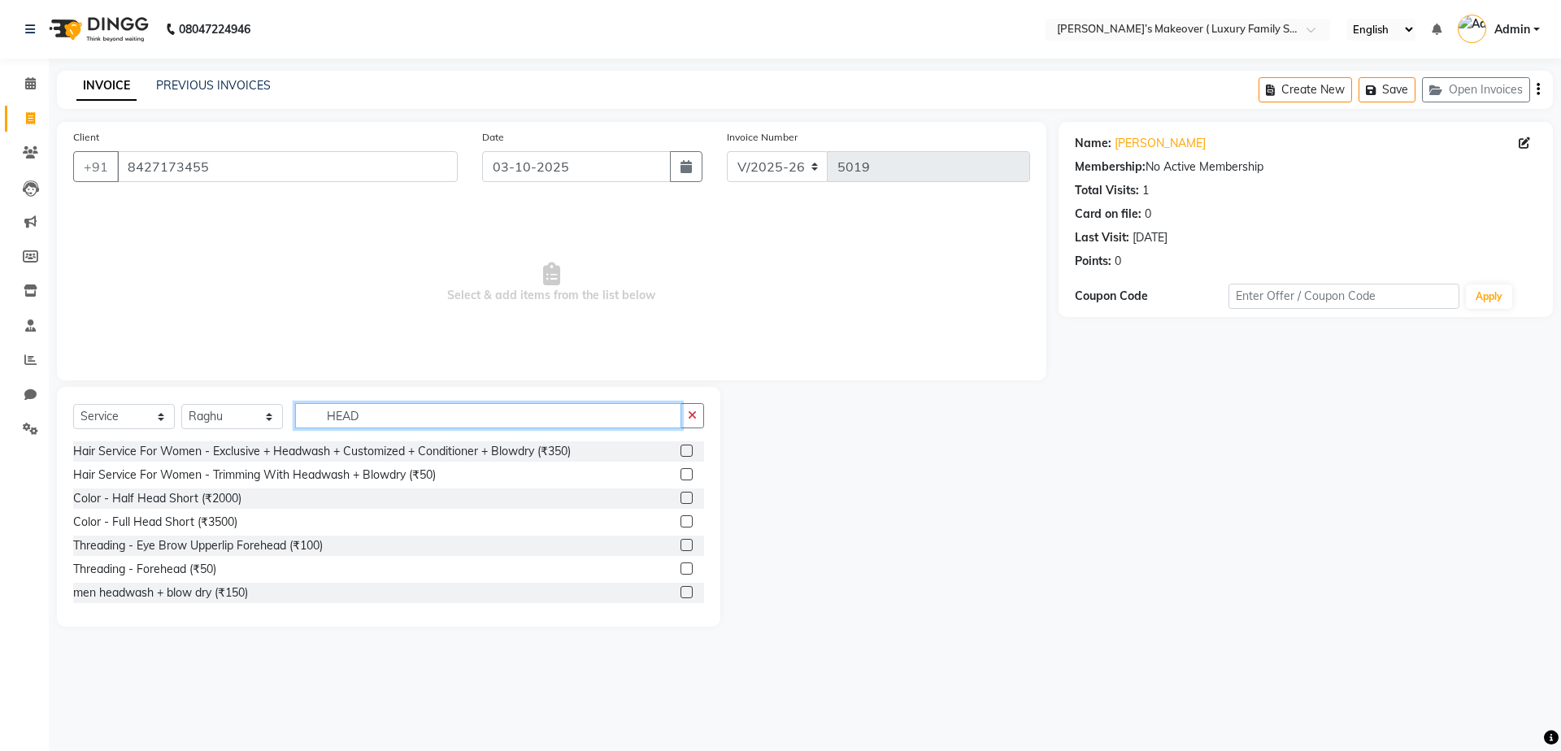
type input "HEAD"
click at [680, 450] on label at bounding box center [686, 451] width 12 height 12
click at [680, 450] on input "checkbox" at bounding box center [685, 451] width 11 height 11
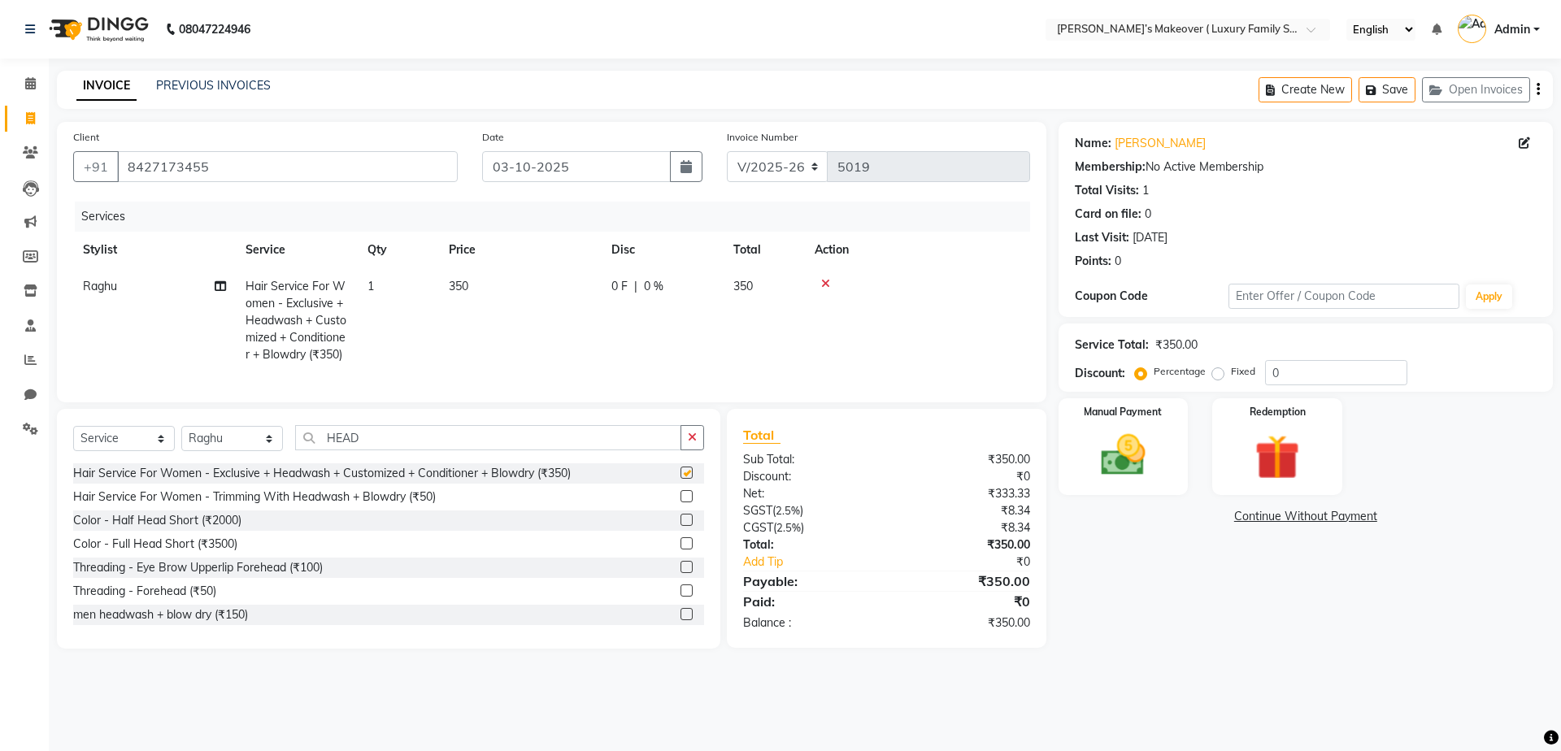
checkbox input "false"
click at [511, 272] on td "350" at bounding box center [520, 320] width 163 height 105
select select "69513"
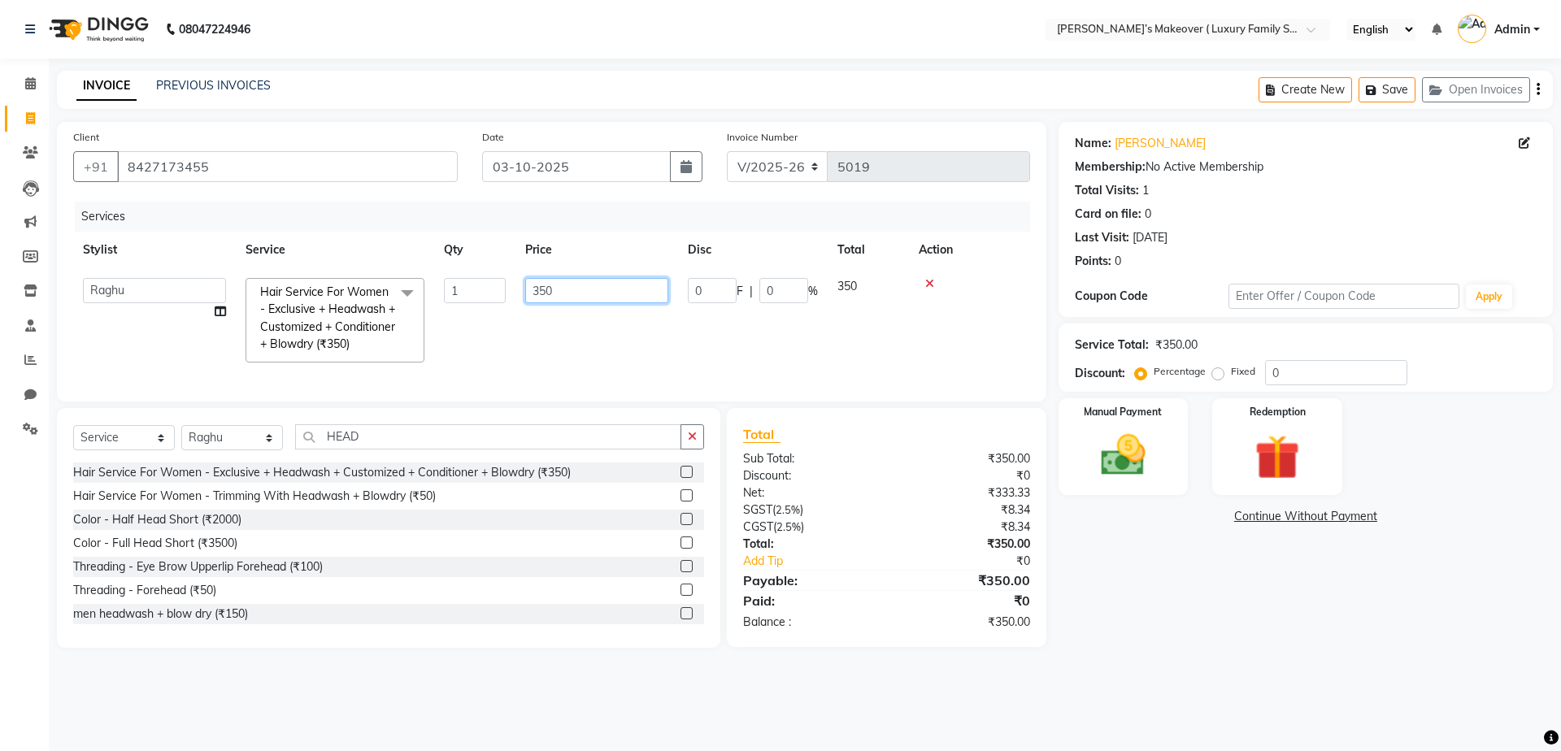
click at [553, 293] on input "350" at bounding box center [596, 290] width 143 height 25
type input "3"
type input "400"
click at [946, 485] on div "₹0" at bounding box center [963, 475] width 155 height 17
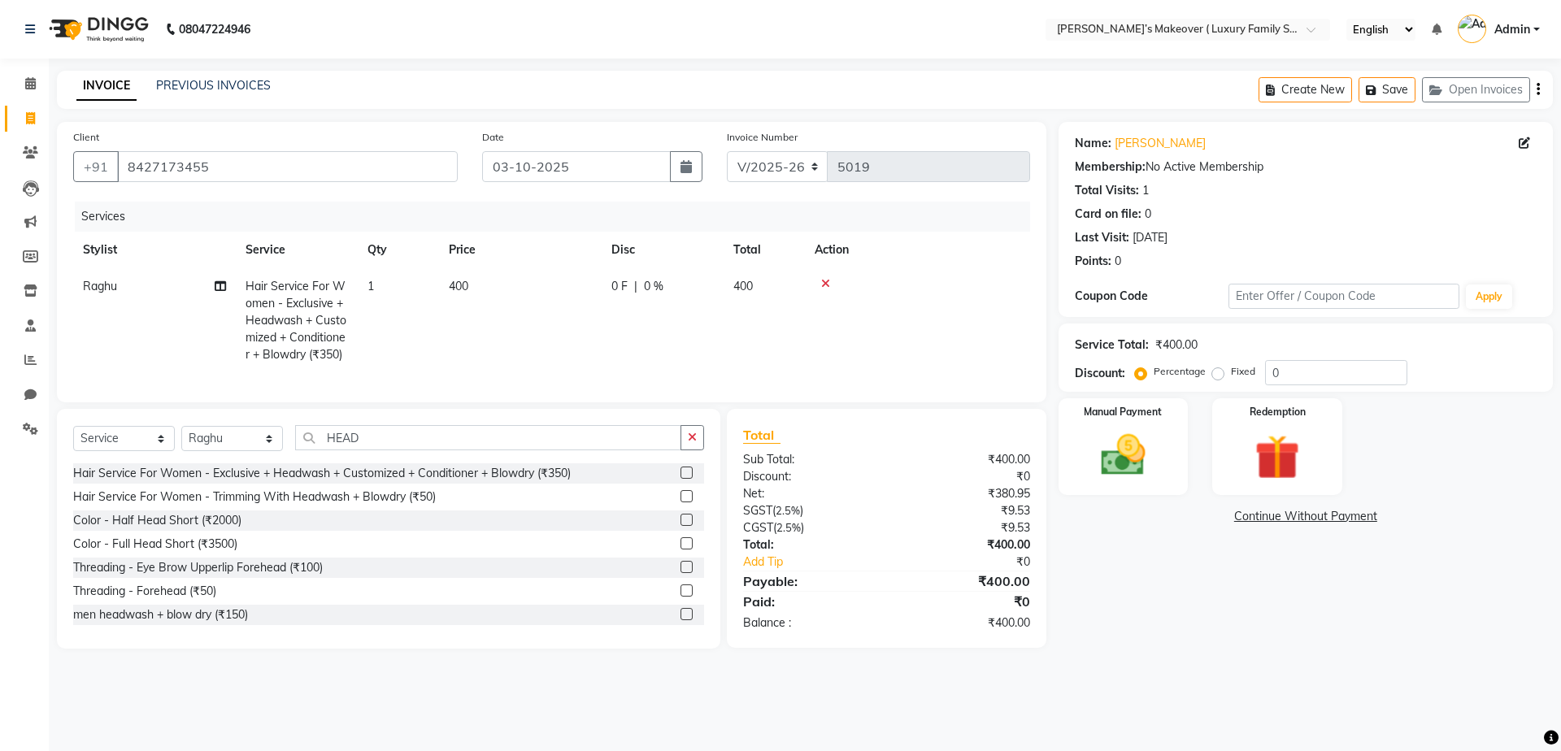
click at [1537, 88] on button "button" at bounding box center [1538, 90] width 3 height 38
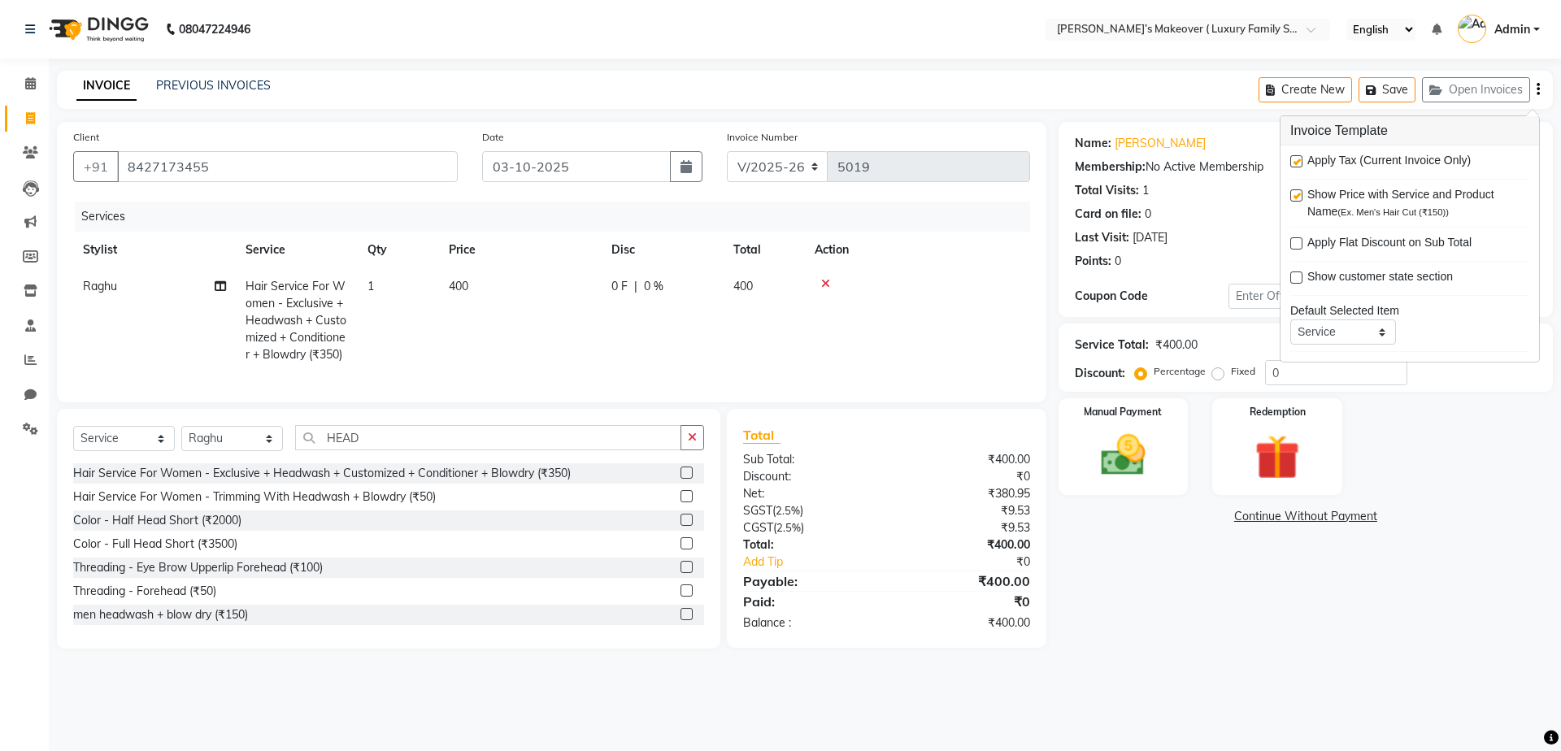
click at [1298, 164] on label at bounding box center [1296, 161] width 12 height 12
click at [1298, 164] on input "checkbox" at bounding box center [1295, 162] width 11 height 11
checkbox input "false"
click at [1150, 421] on div "Manual Payment" at bounding box center [1122, 447] width 135 height 100
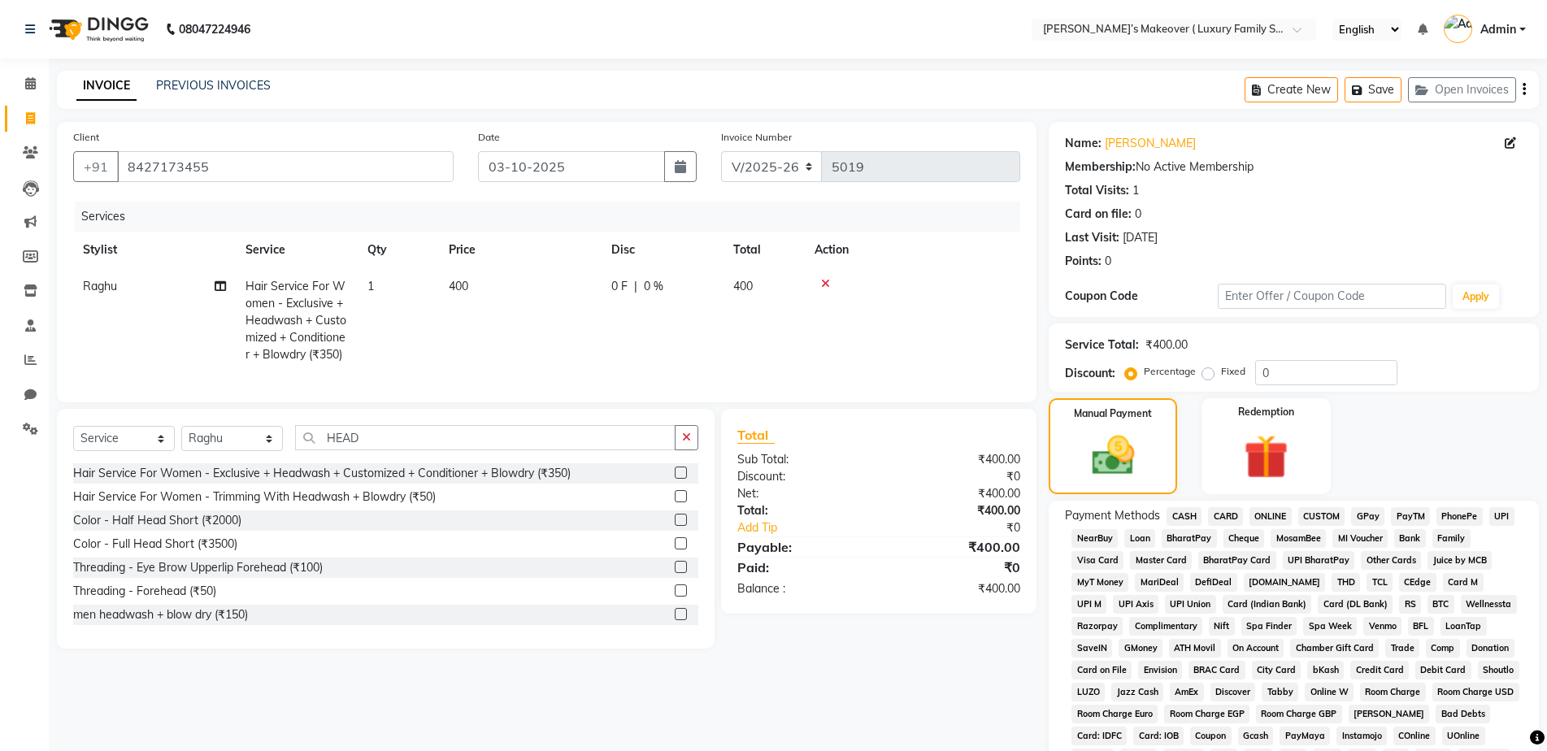
click at [1285, 513] on span "ONLINE" at bounding box center [1271, 516] width 42 height 19
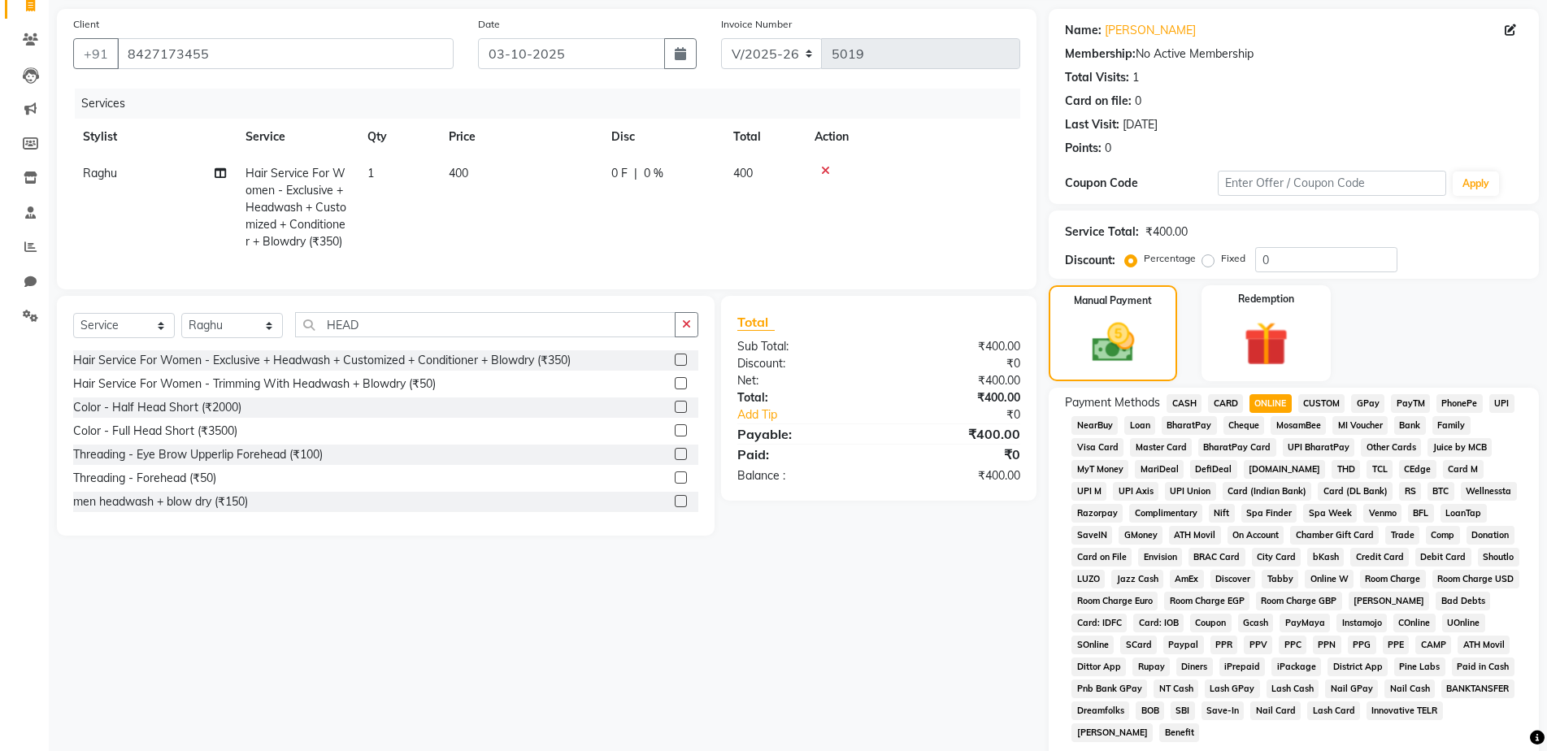
scroll to position [320, 0]
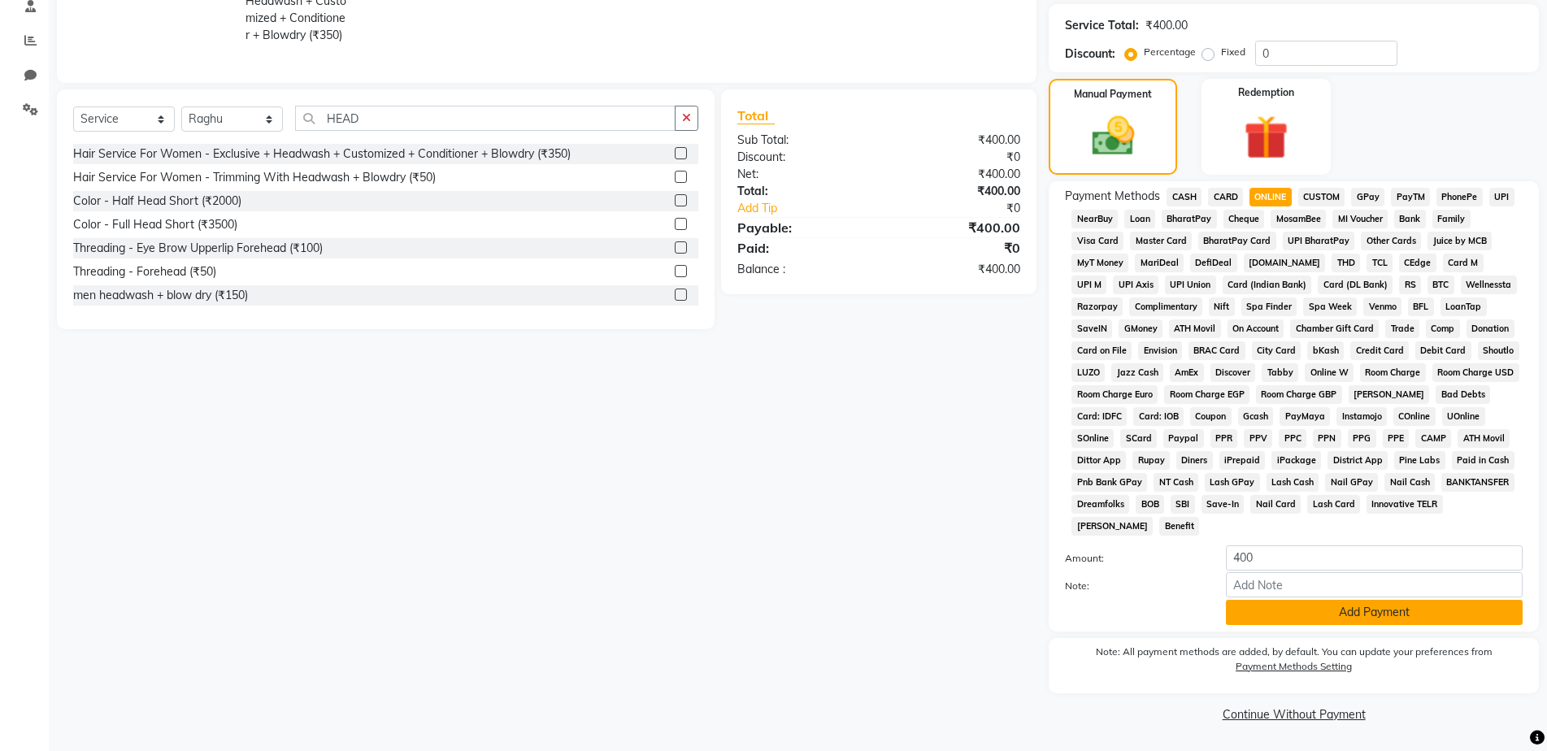
click at [1314, 601] on button "Add Payment" at bounding box center [1374, 612] width 297 height 25
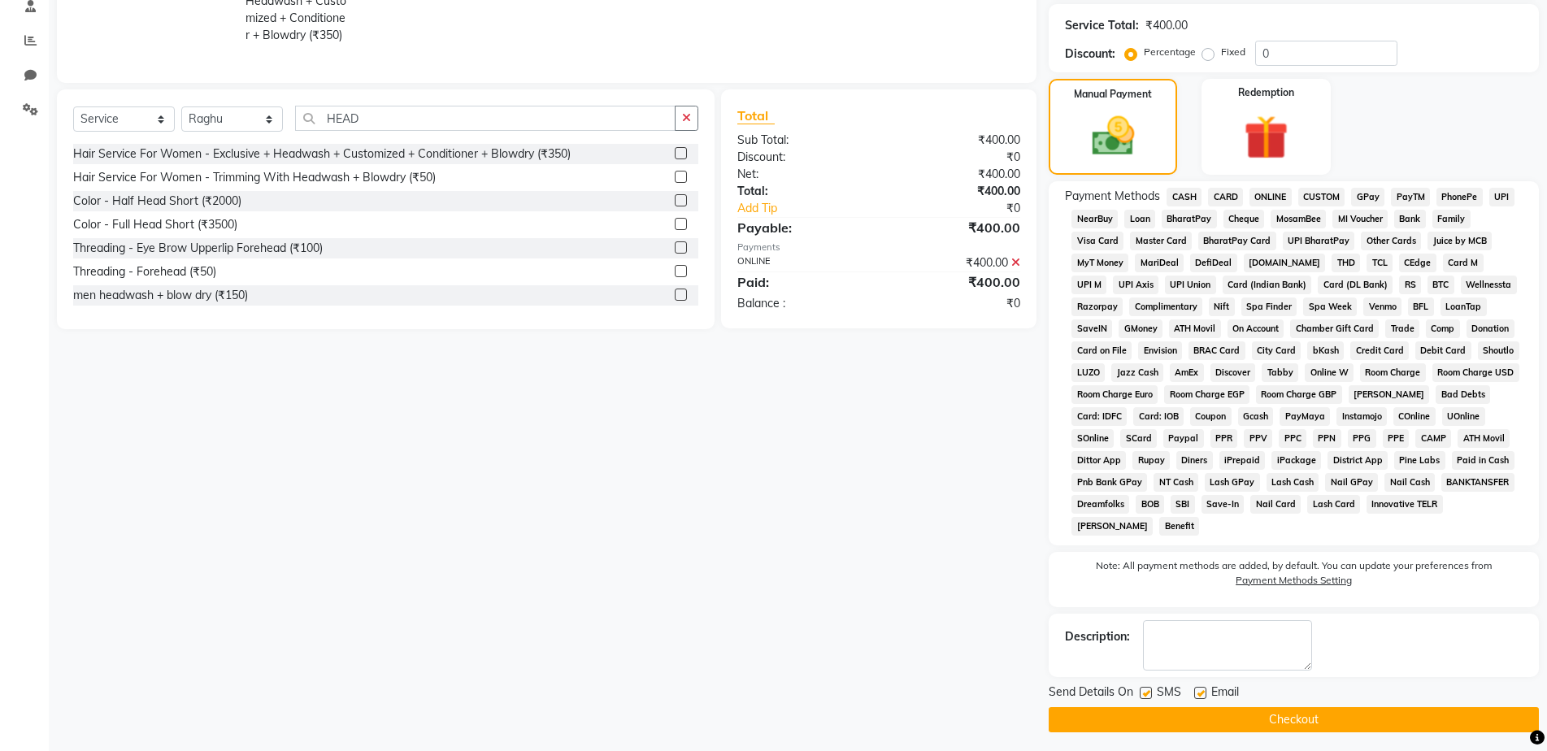
click at [1322, 718] on button "Checkout" at bounding box center [1294, 719] width 490 height 25
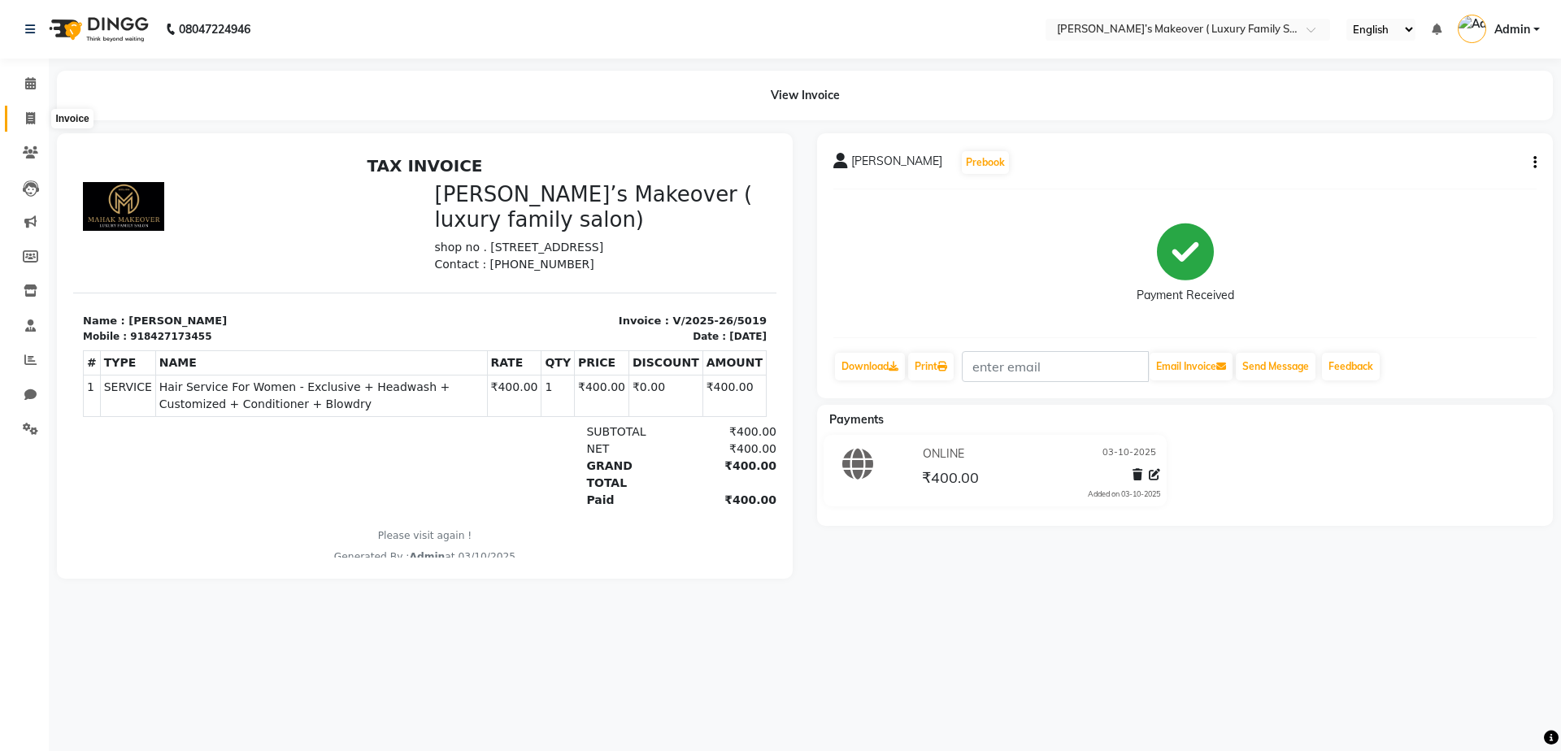
click at [37, 110] on span at bounding box center [30, 119] width 28 height 19
select select "service"
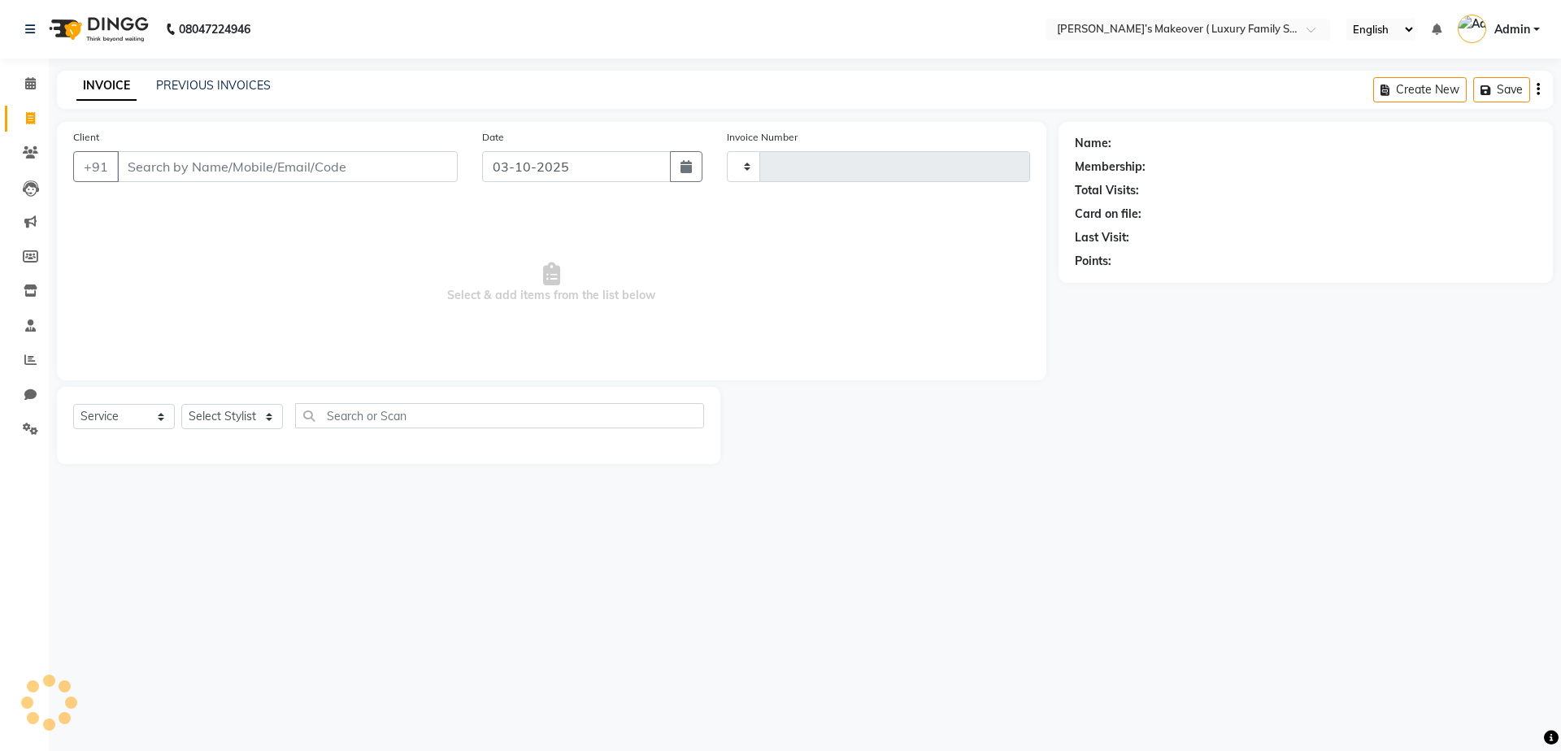
type input "5020"
select select "7777"
click at [155, 152] on input "Client" at bounding box center [287, 166] width 341 height 31
click at [36, 292] on icon at bounding box center [31, 291] width 14 height 12
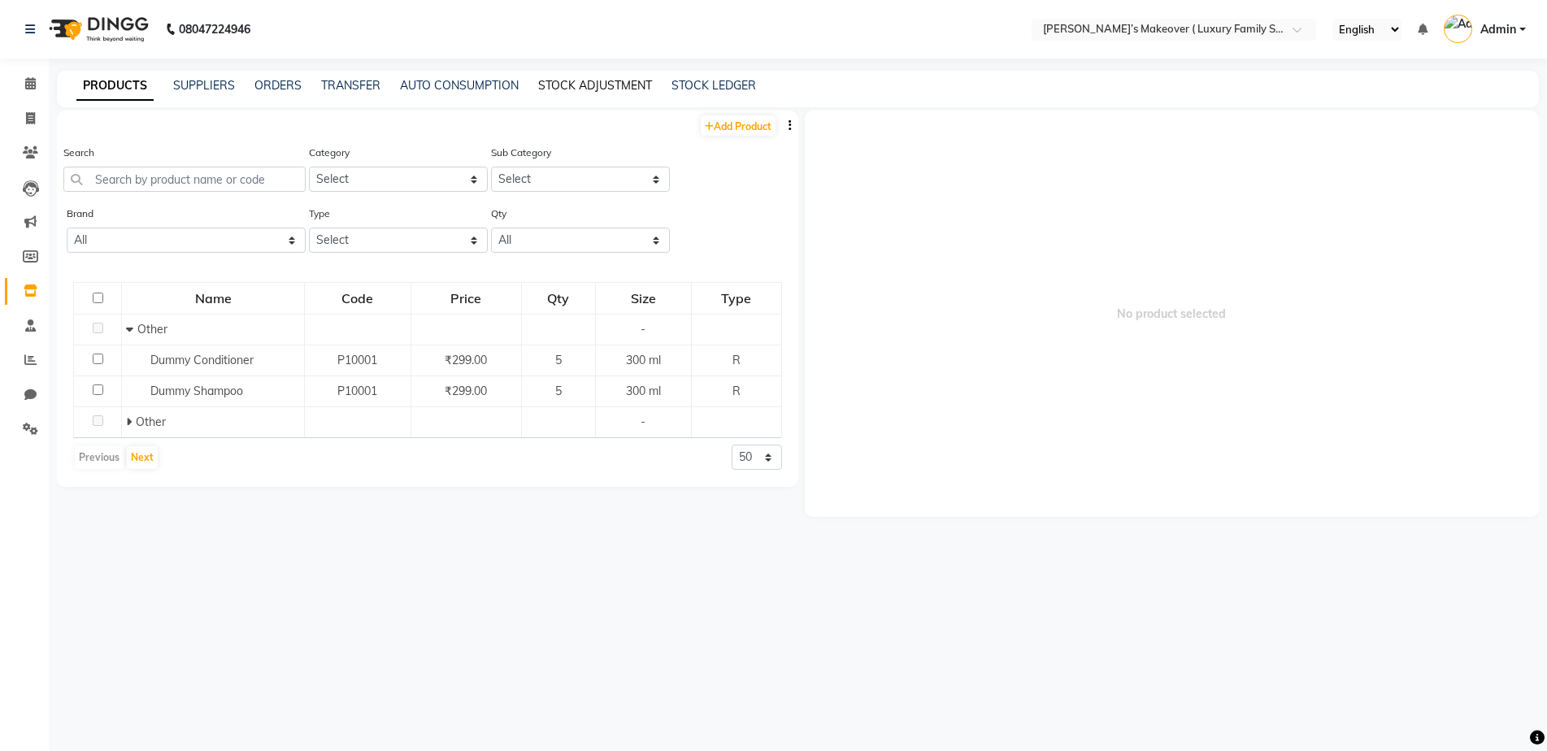
click at [602, 81] on link "STOCK ADJUSTMENT" at bounding box center [595, 85] width 114 height 15
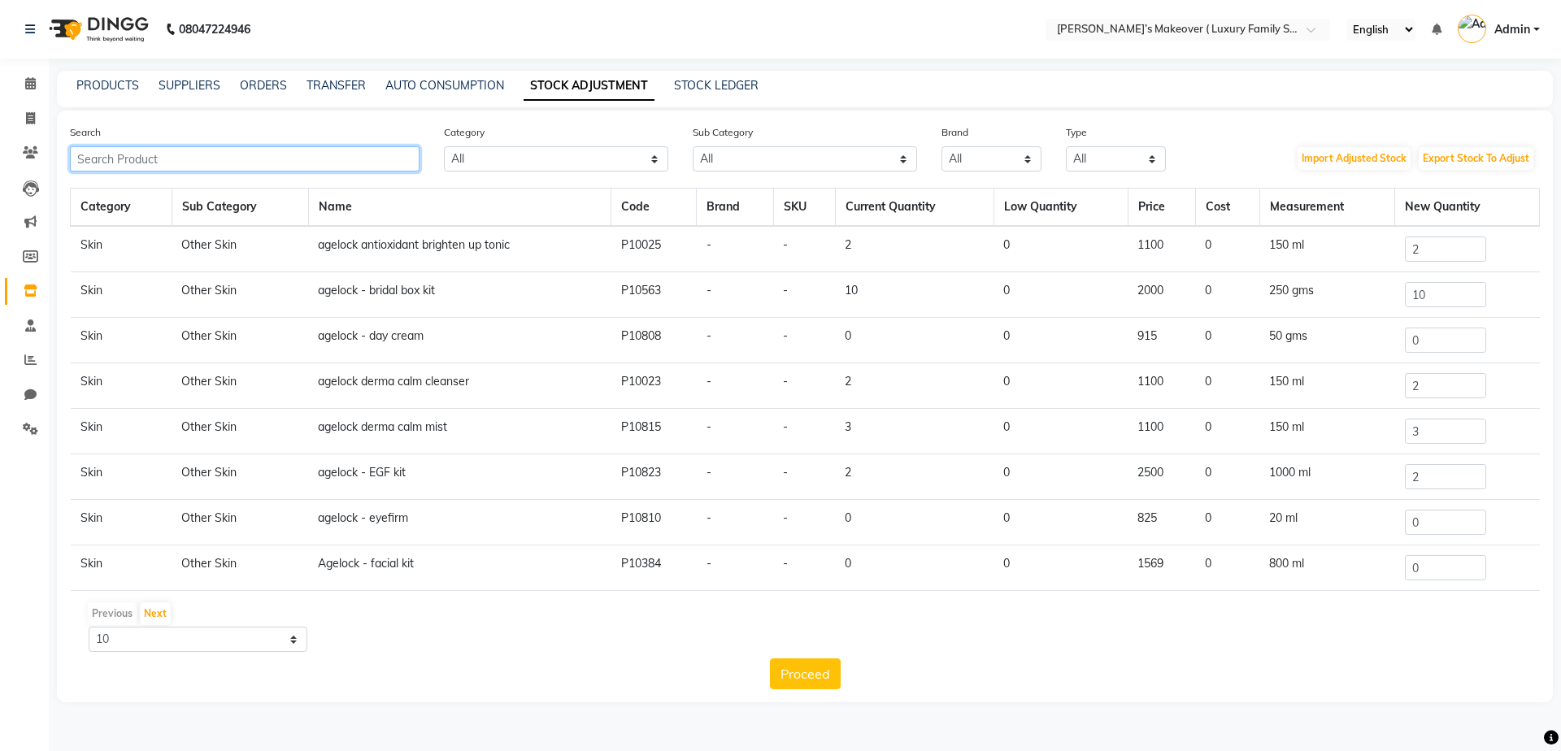
click at [259, 166] on input "text" at bounding box center [245, 158] width 350 height 25
click at [32, 293] on icon at bounding box center [31, 291] width 14 height 12
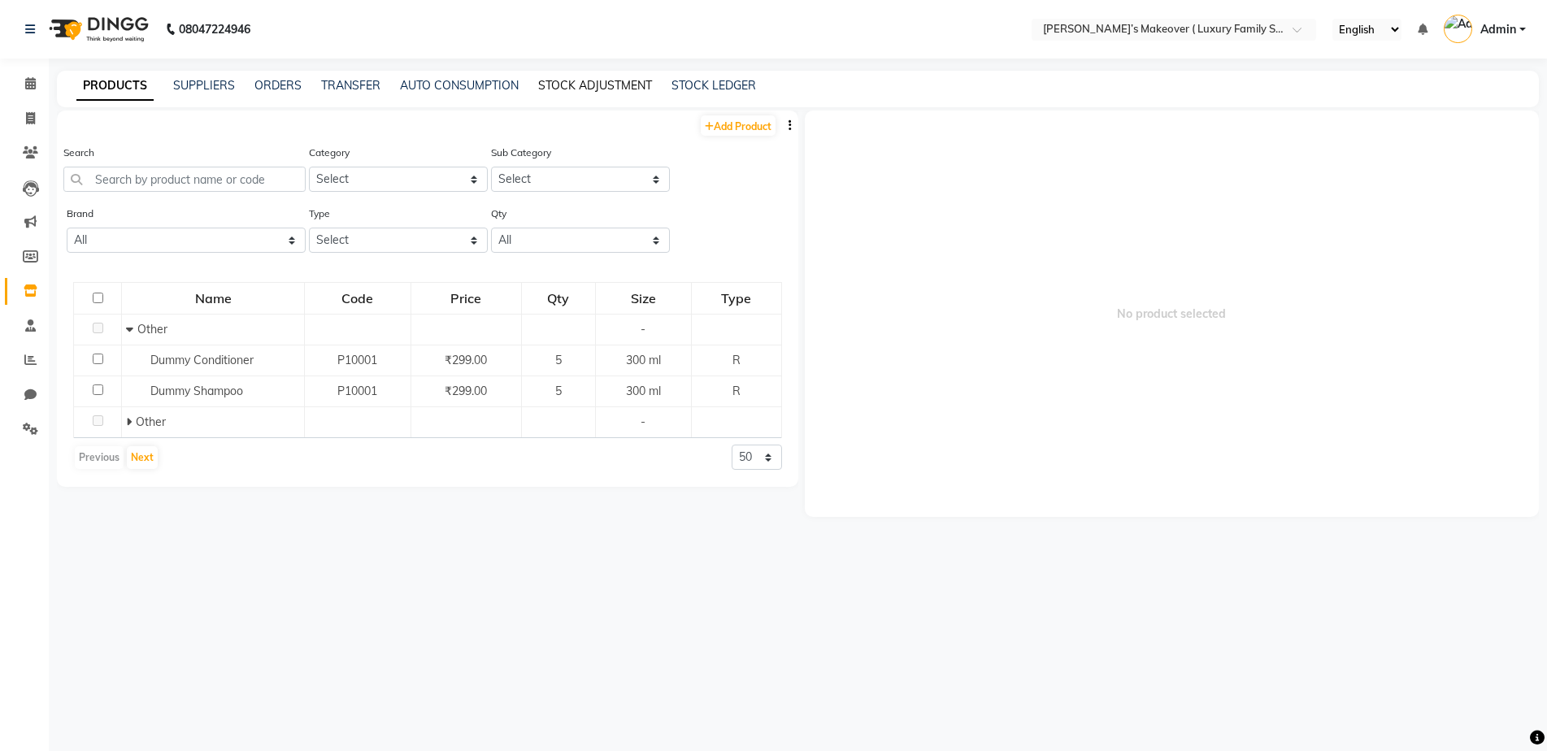
click at [624, 91] on link "STOCK ADJUSTMENT" at bounding box center [595, 85] width 114 height 15
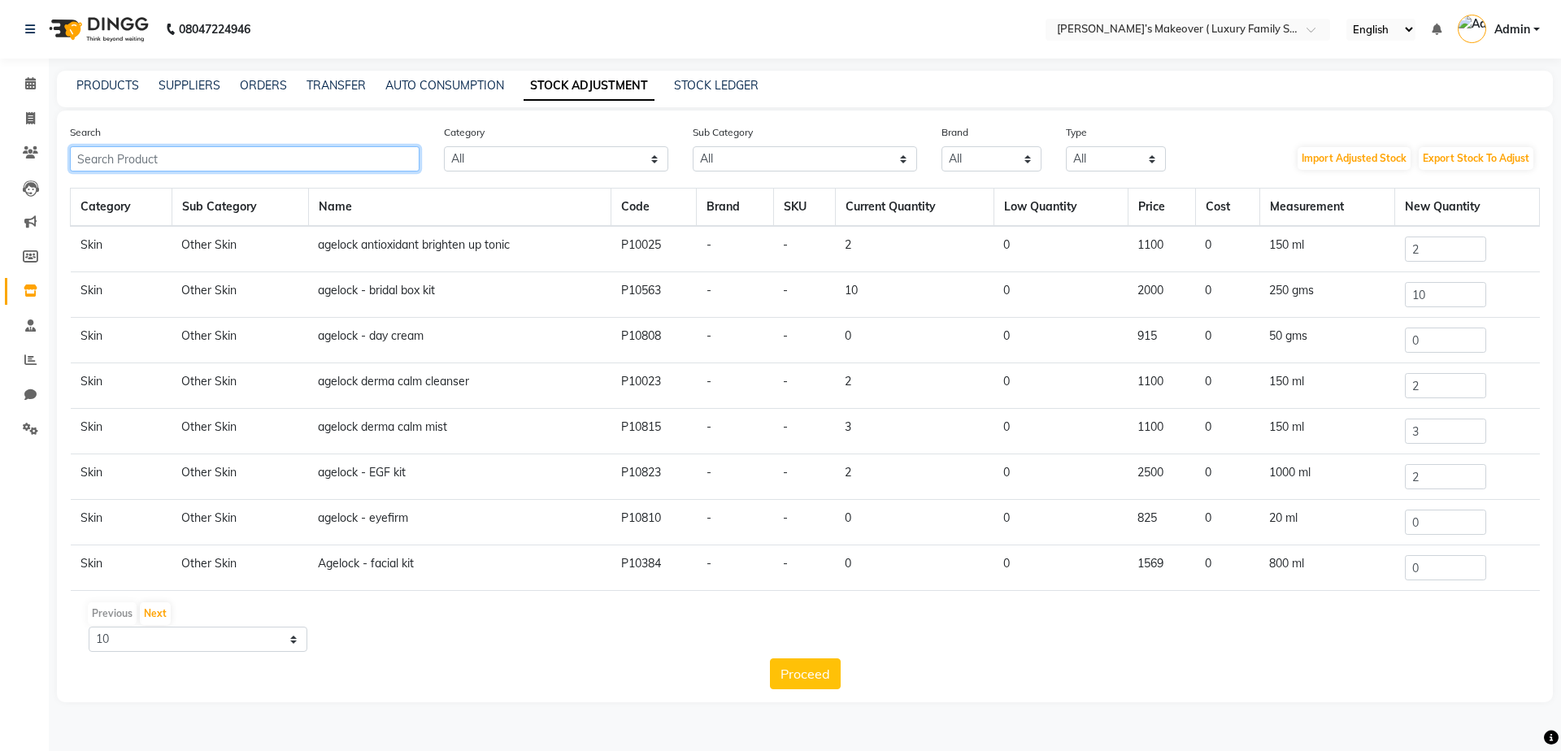
click at [254, 158] on input "text" at bounding box center [245, 158] width 350 height 25
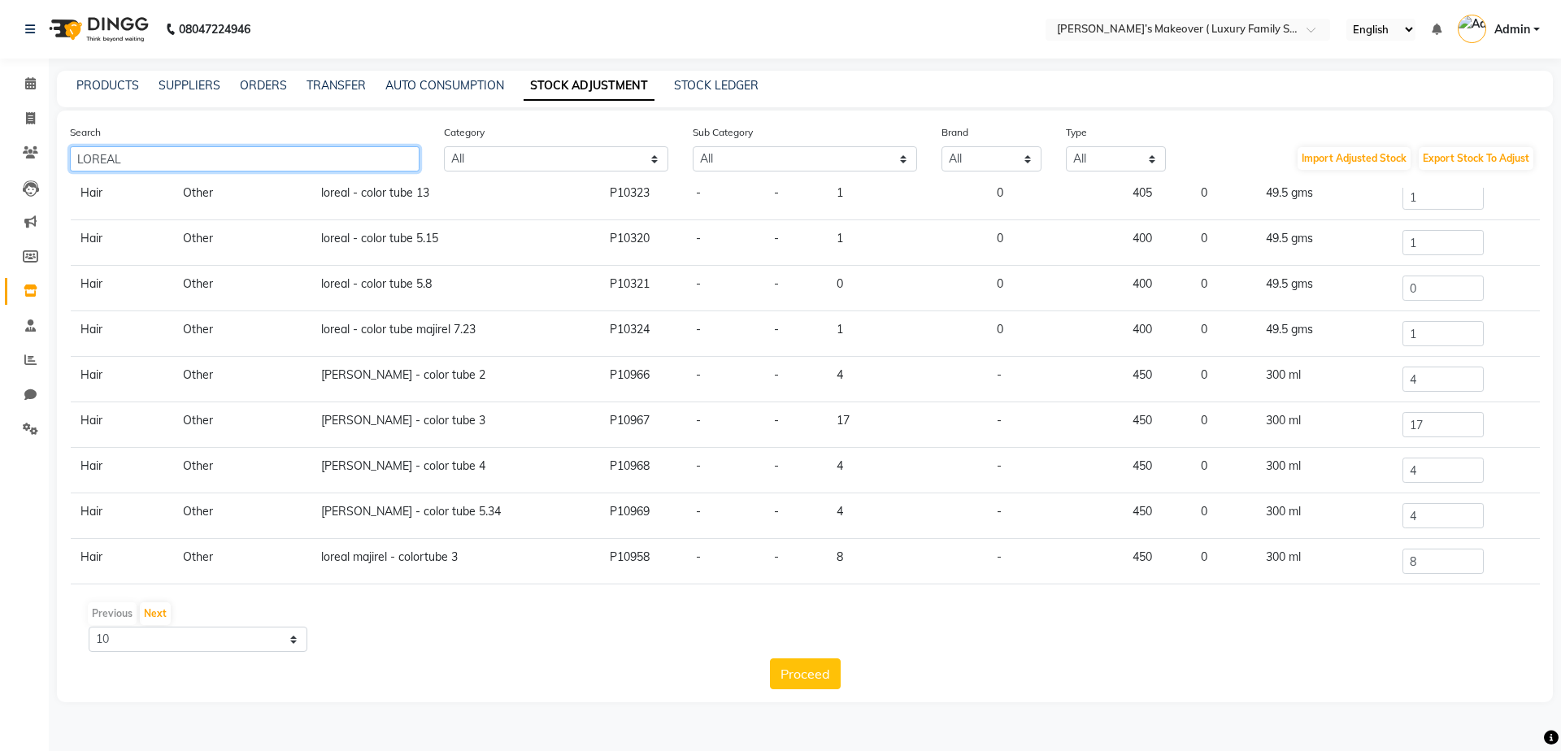
scroll to position [101, 0]
type input "LOREAL"
click at [32, 115] on icon at bounding box center [30, 118] width 9 height 12
select select "service"
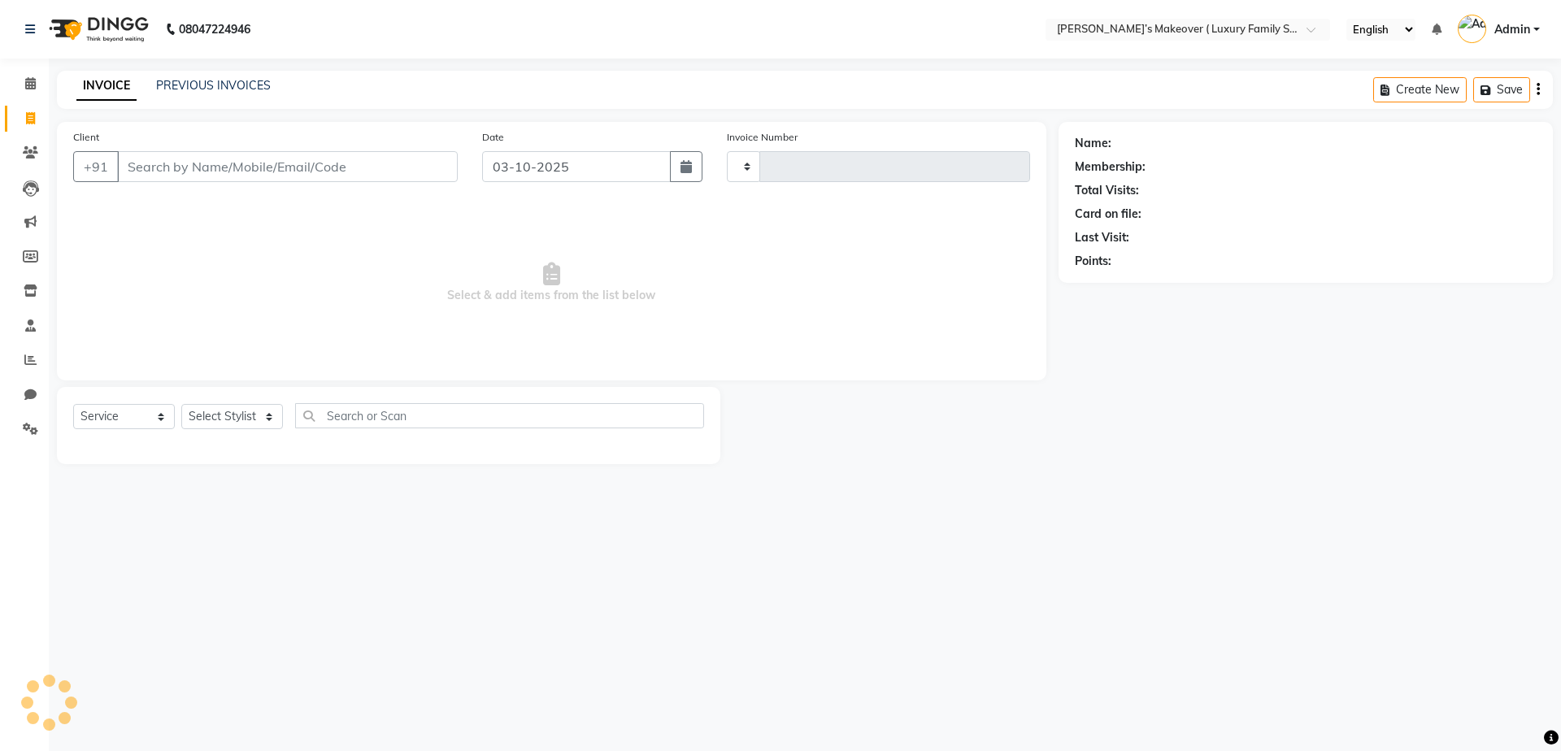
type input "5020"
select select "7777"
click at [25, 286] on icon at bounding box center [31, 291] width 14 height 12
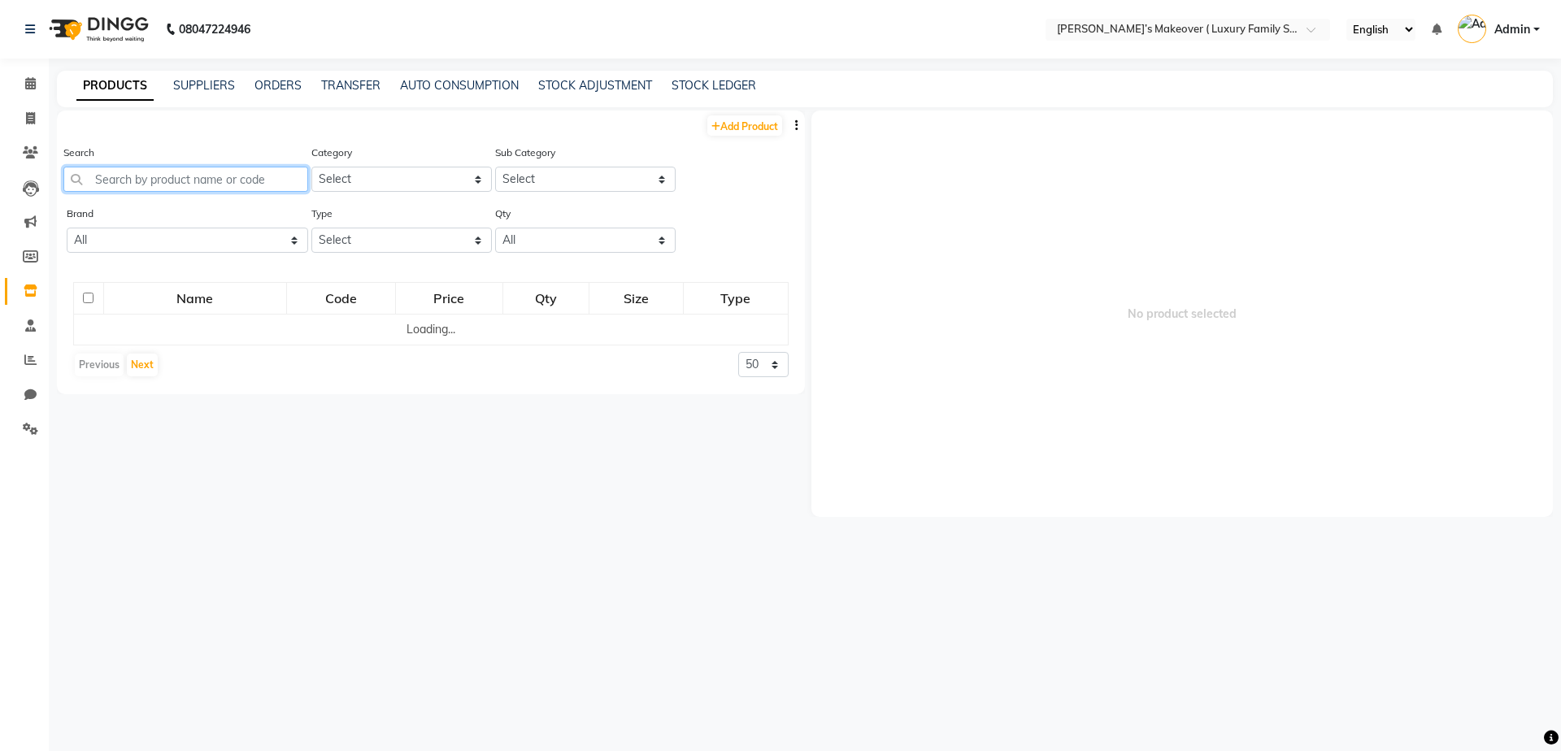
click at [187, 181] on input "text" at bounding box center [185, 179] width 245 height 25
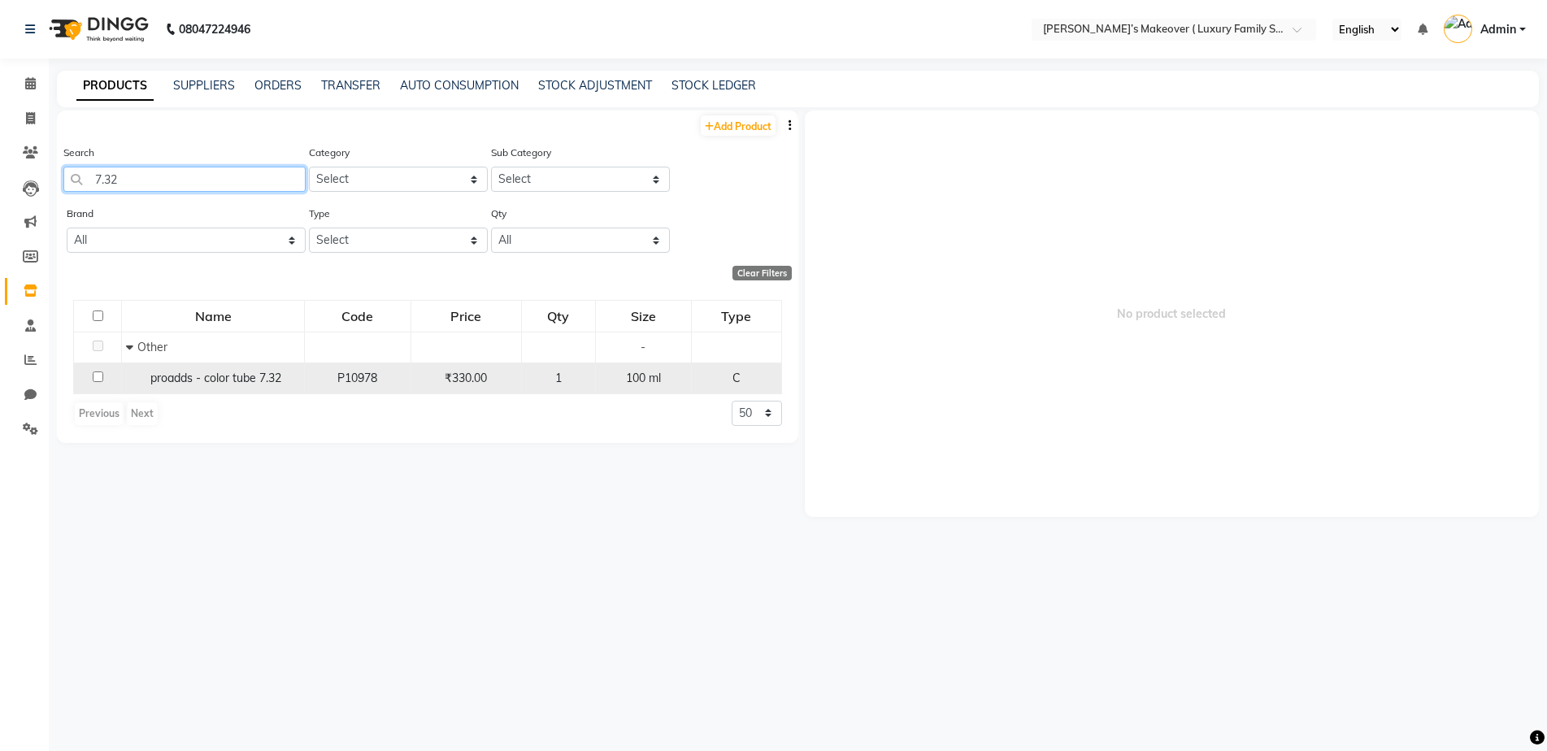
type input "7.32"
click at [91, 373] on td at bounding box center [98, 378] width 48 height 31
click at [96, 372] on input "checkbox" at bounding box center [98, 377] width 11 height 11
checkbox input "true"
select select
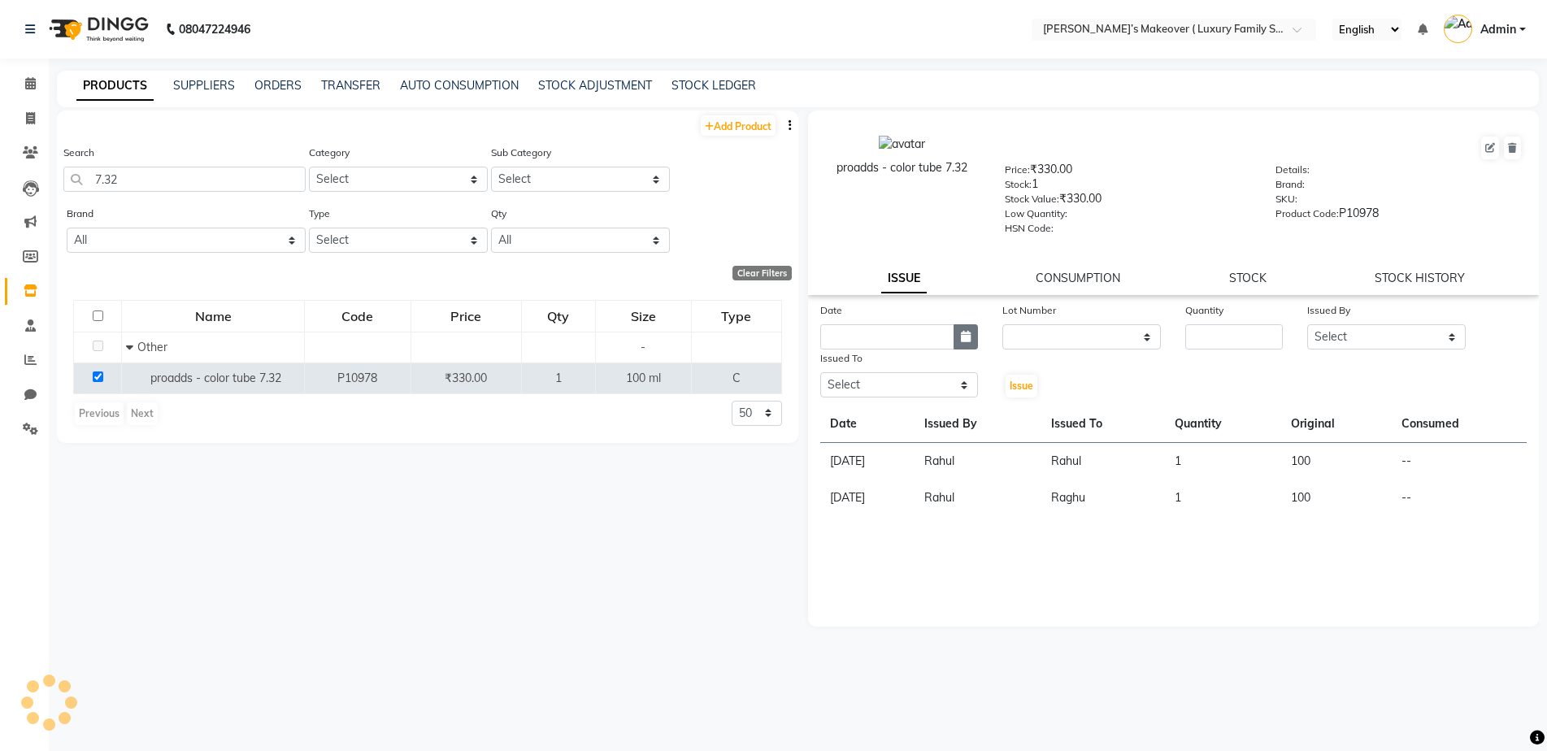
click at [970, 329] on button "button" at bounding box center [966, 336] width 24 height 25
select select "10"
select select "2025"
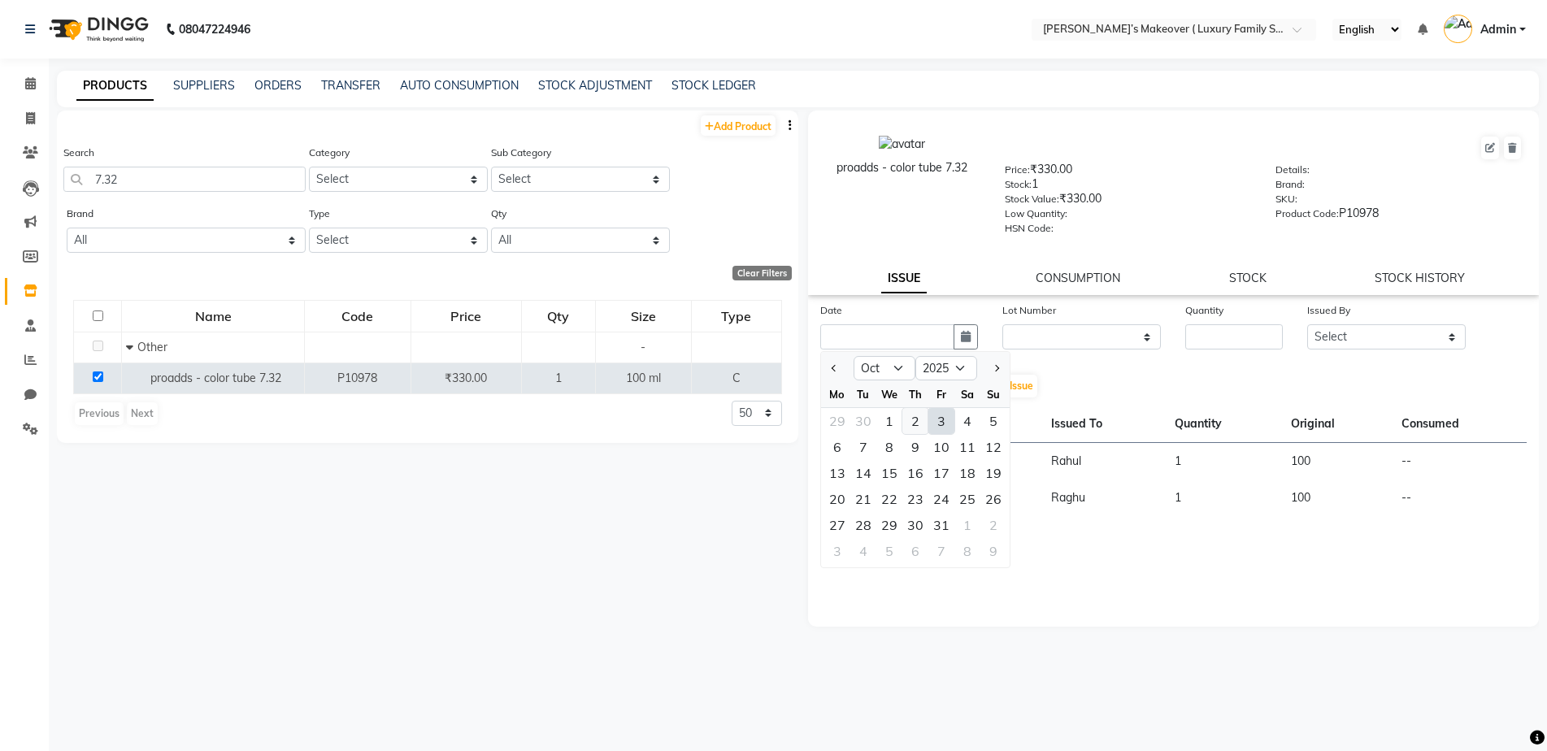
click at [924, 419] on div "2" at bounding box center [915, 421] width 26 height 26
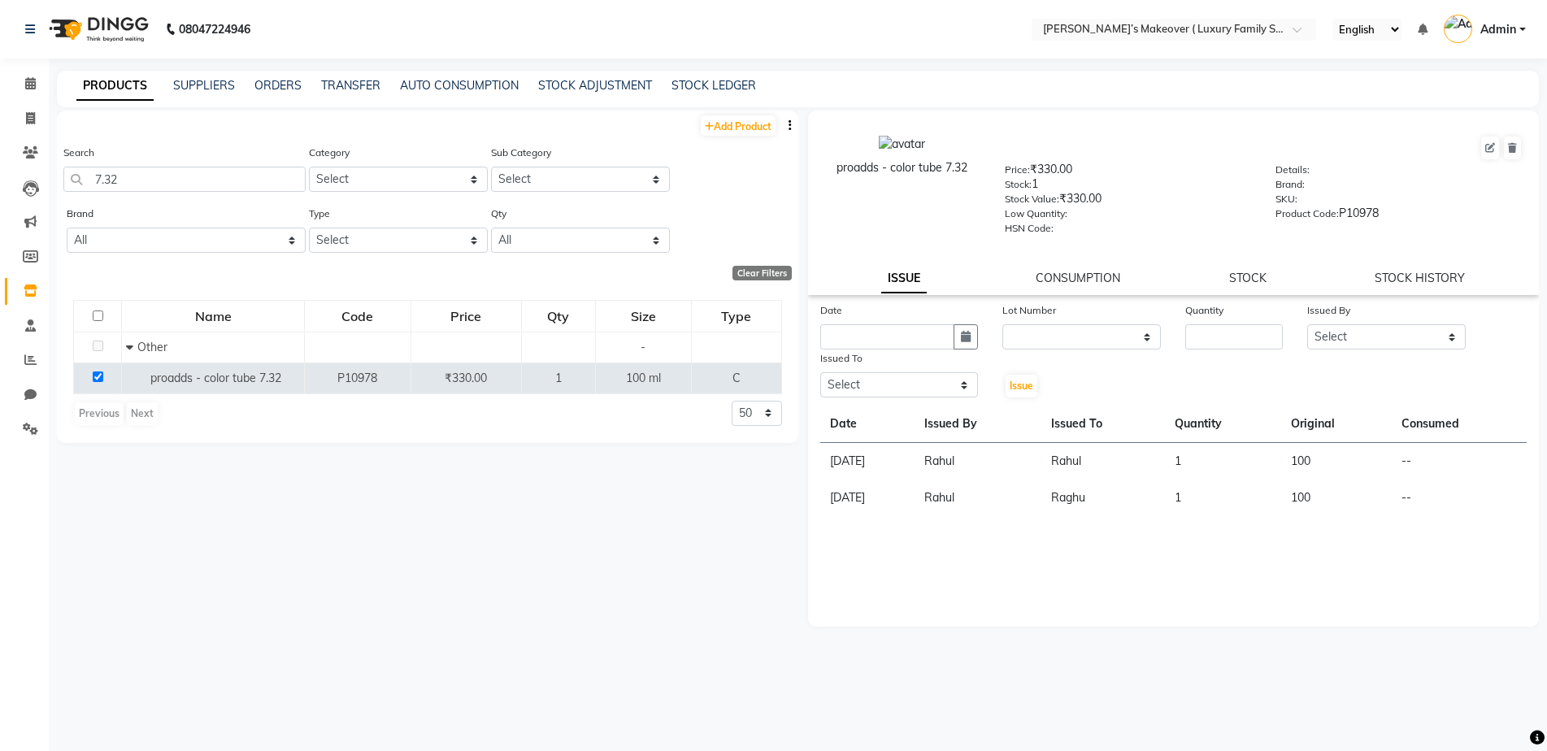
type input "02-10-2025"
click at [1190, 329] on input "number" at bounding box center [1234, 336] width 98 height 25
type input "1"
drag, startPoint x: 1437, startPoint y: 320, endPoint x: 1433, endPoint y: 333, distance: 12.6
click at [1433, 328] on div "Issued By Select Aarish Anas salmani Ankit Anshika Anshul Astha Bhoomi lamba Di…" at bounding box center [1386, 326] width 183 height 48
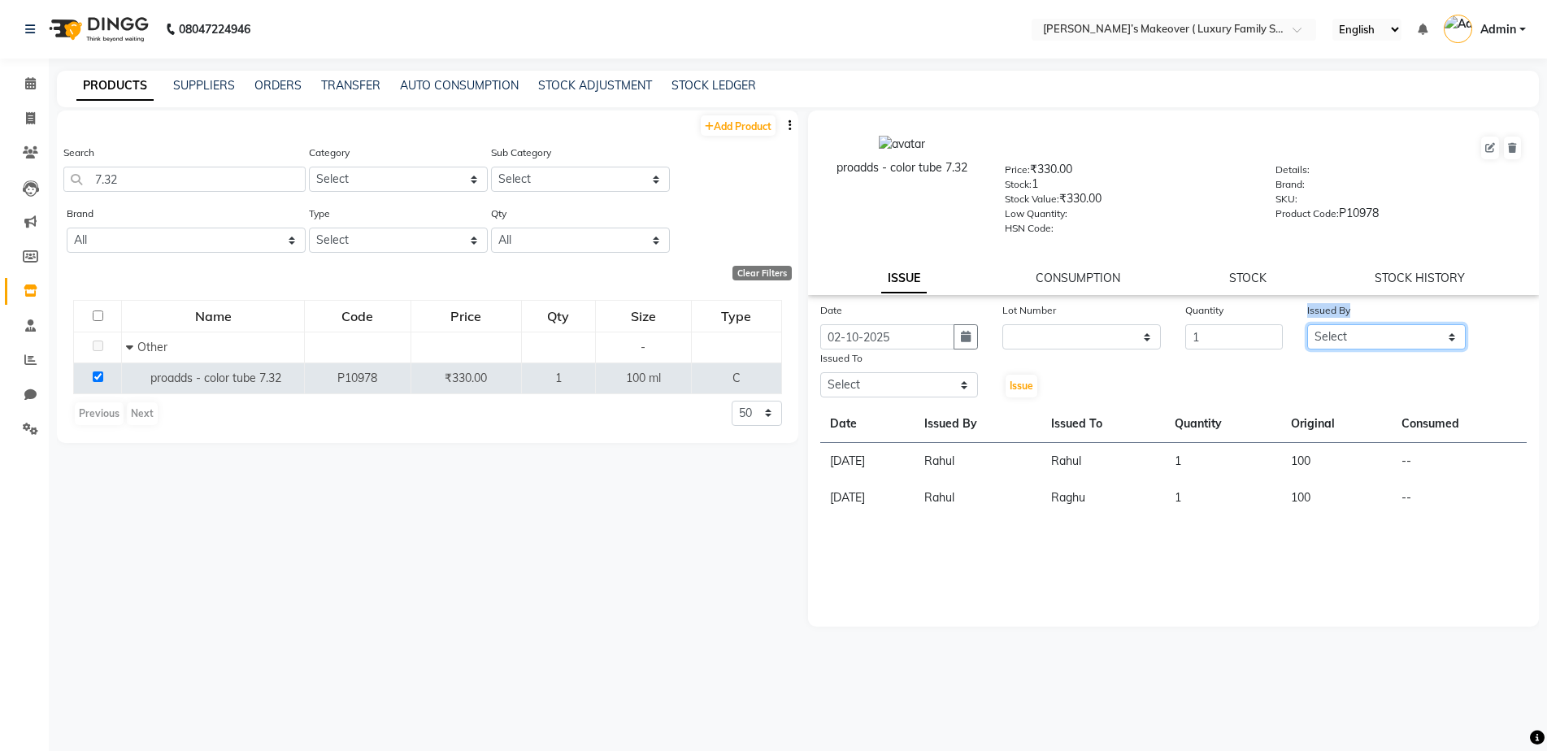
click at [1433, 333] on select "Select Aarish Anas salmani Ankit Anshika Anshul Astha Bhoomi lamba Dipti firoj …" at bounding box center [1386, 336] width 159 height 25
select select "69519"
click at [1307, 324] on select "Select Aarish Anas salmani Ankit Anshika Anshul Astha Bhoomi lamba Dipti firoj …" at bounding box center [1386, 336] width 159 height 25
click at [940, 392] on select "Select Aarish Anas salmani Ankit Anshika Anshul Astha Bhoomi lamba Dipti firoj …" at bounding box center [899, 384] width 159 height 25
click at [820, 372] on select "Select Aarish Anas salmani Ankit Anshika Anshul Astha Bhoomi lamba Dipti firoj …" at bounding box center [899, 384] width 159 height 25
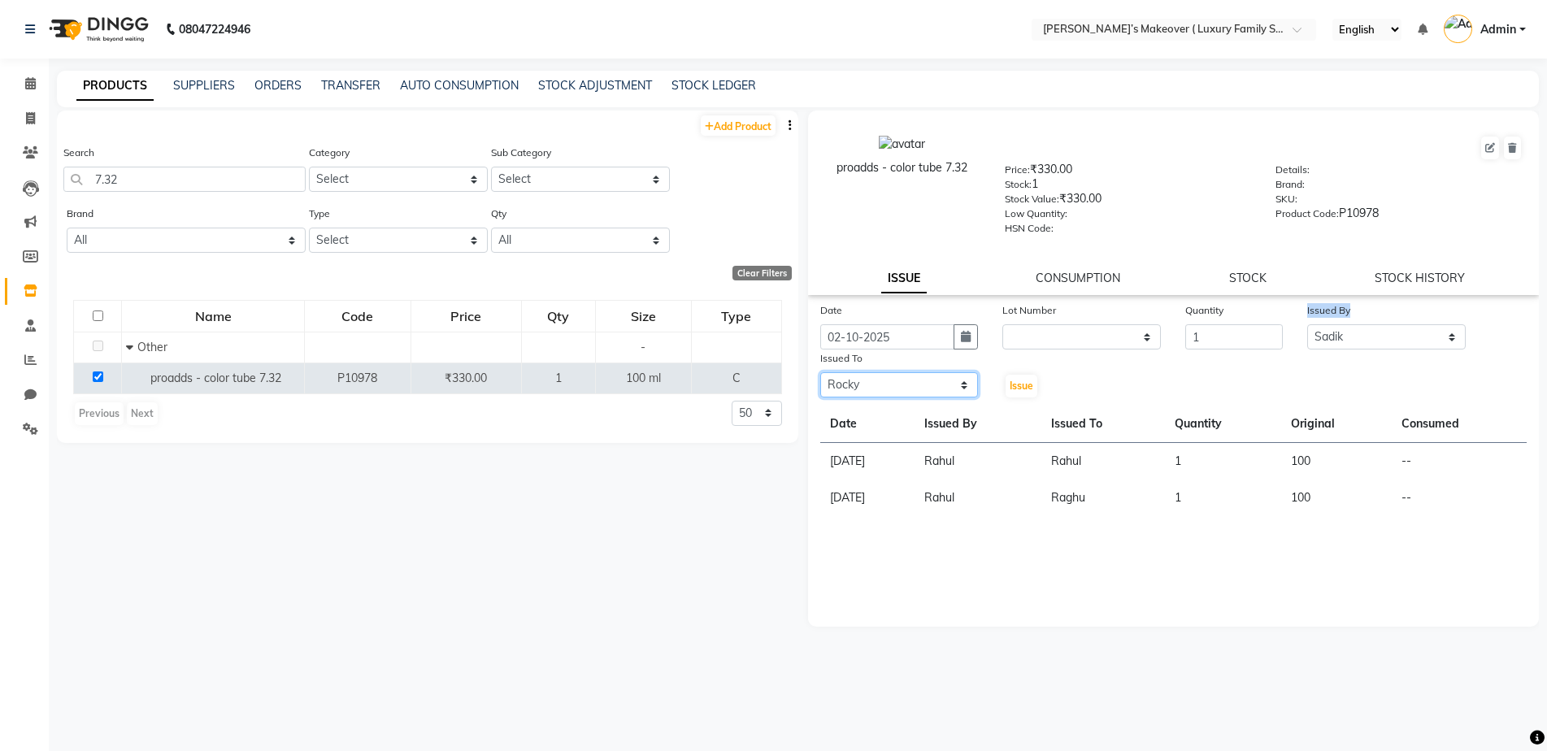
click at [876, 381] on select "Select Aarish Anas salmani Ankit Anshika Anshul Astha Bhoomi lamba Dipti firoj …" at bounding box center [899, 384] width 159 height 25
select select "69519"
click at [820, 372] on select "Select Aarish Anas salmani Ankit Anshika Anshul Astha Bhoomi lamba Dipti firoj …" at bounding box center [899, 384] width 159 height 25
click at [1030, 394] on button "Issue" at bounding box center [1022, 386] width 32 height 23
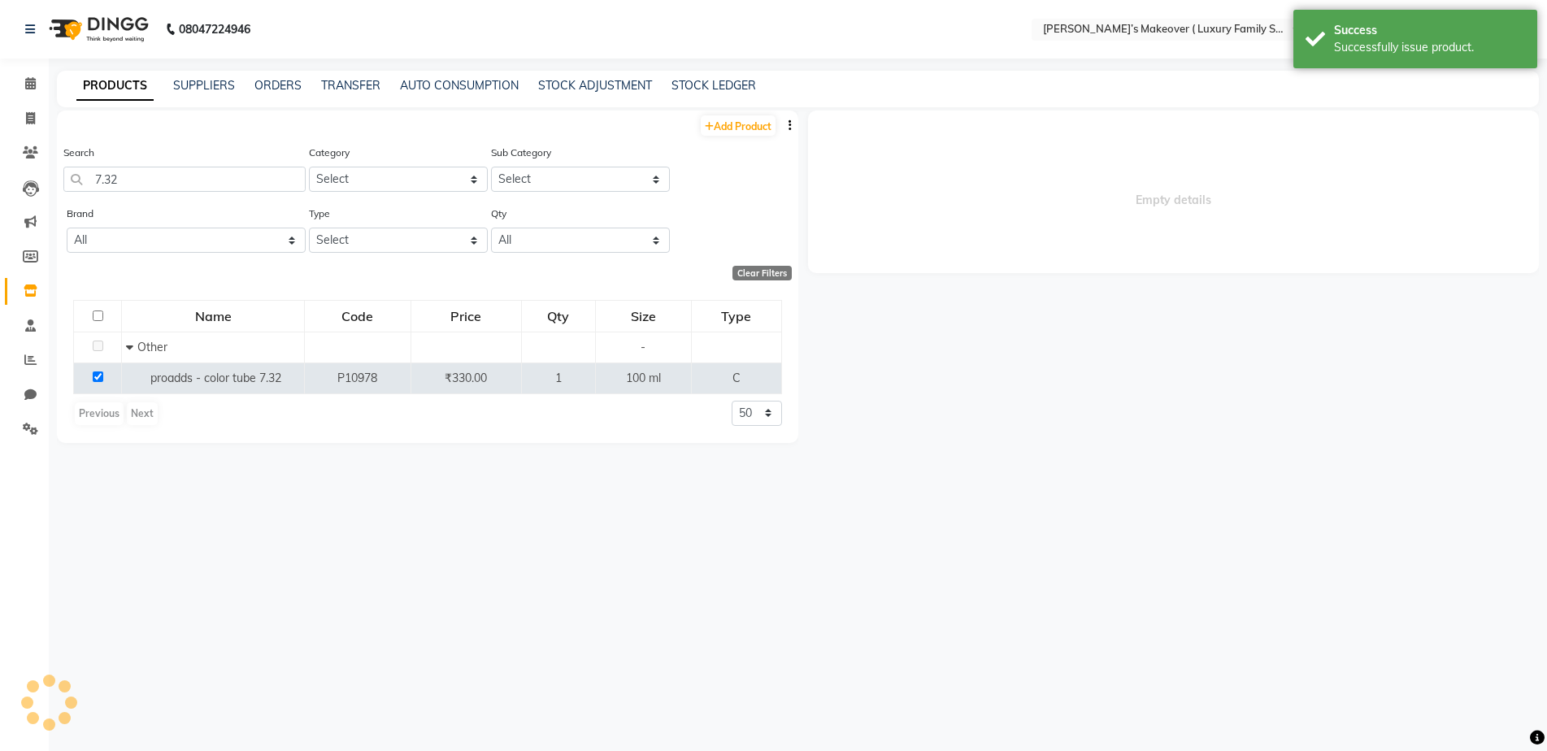
select select
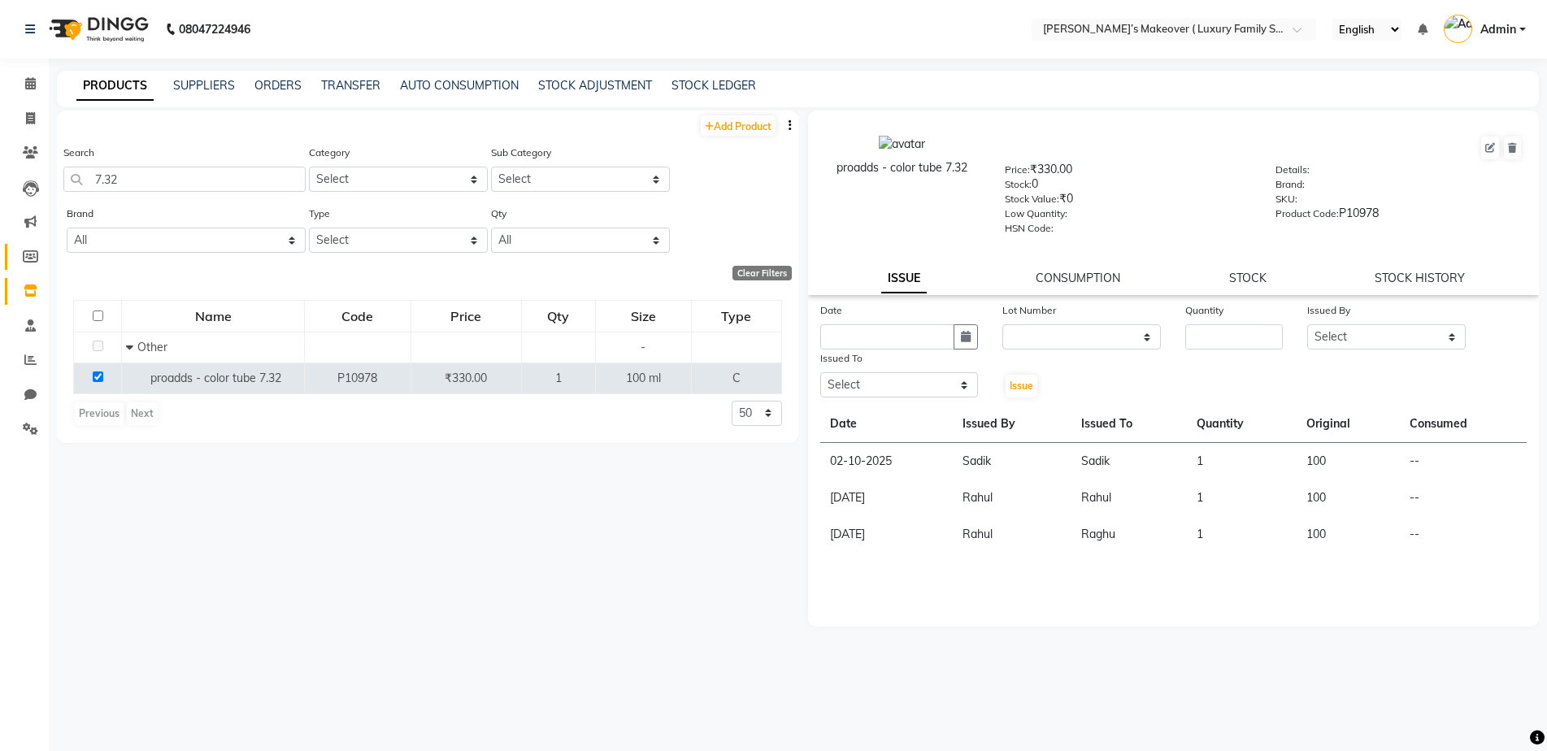
click at [37, 254] on icon at bounding box center [30, 256] width 15 height 12
select select
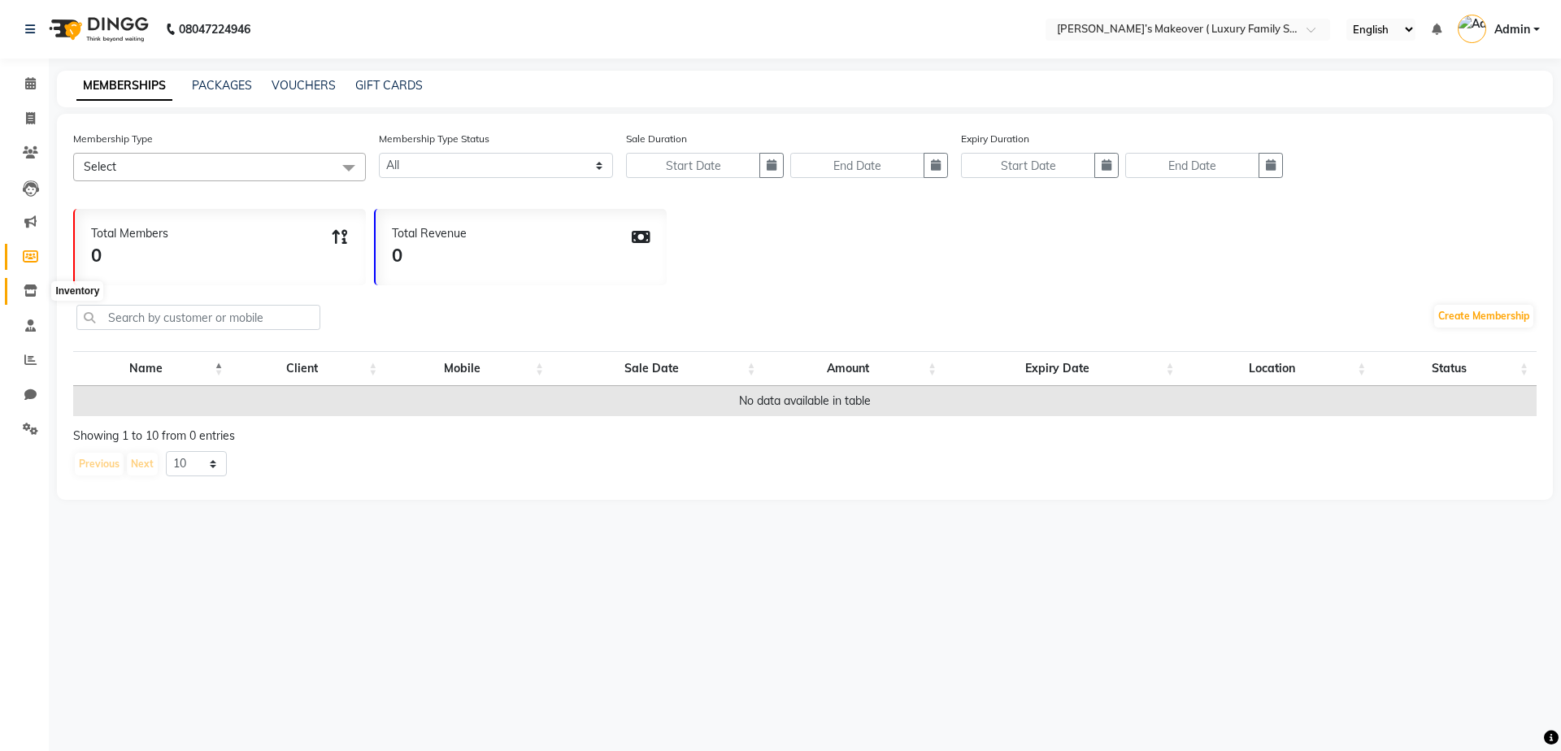
click at [28, 286] on icon at bounding box center [31, 291] width 14 height 12
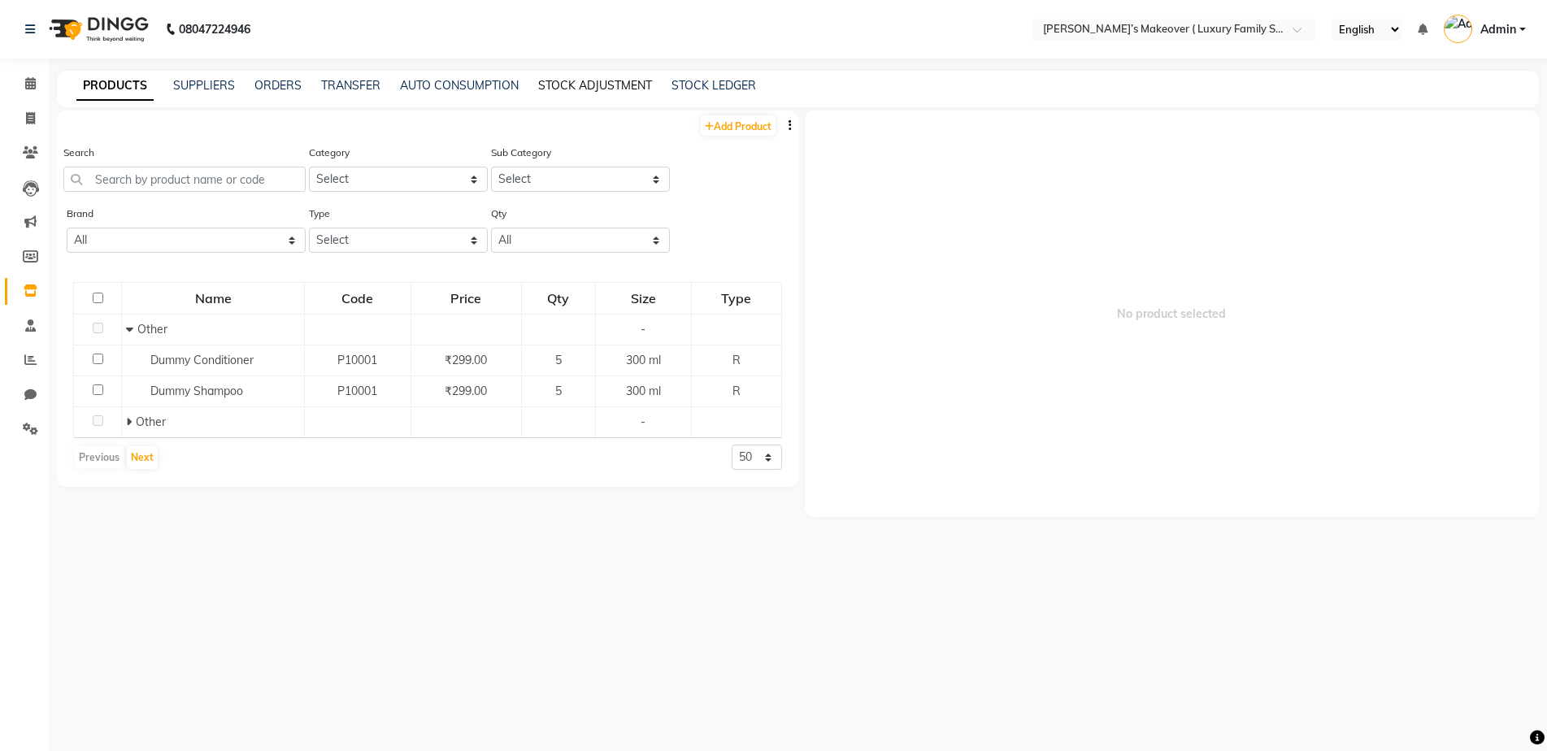
click at [642, 80] on link "STOCK ADJUSTMENT" at bounding box center [595, 85] width 114 height 15
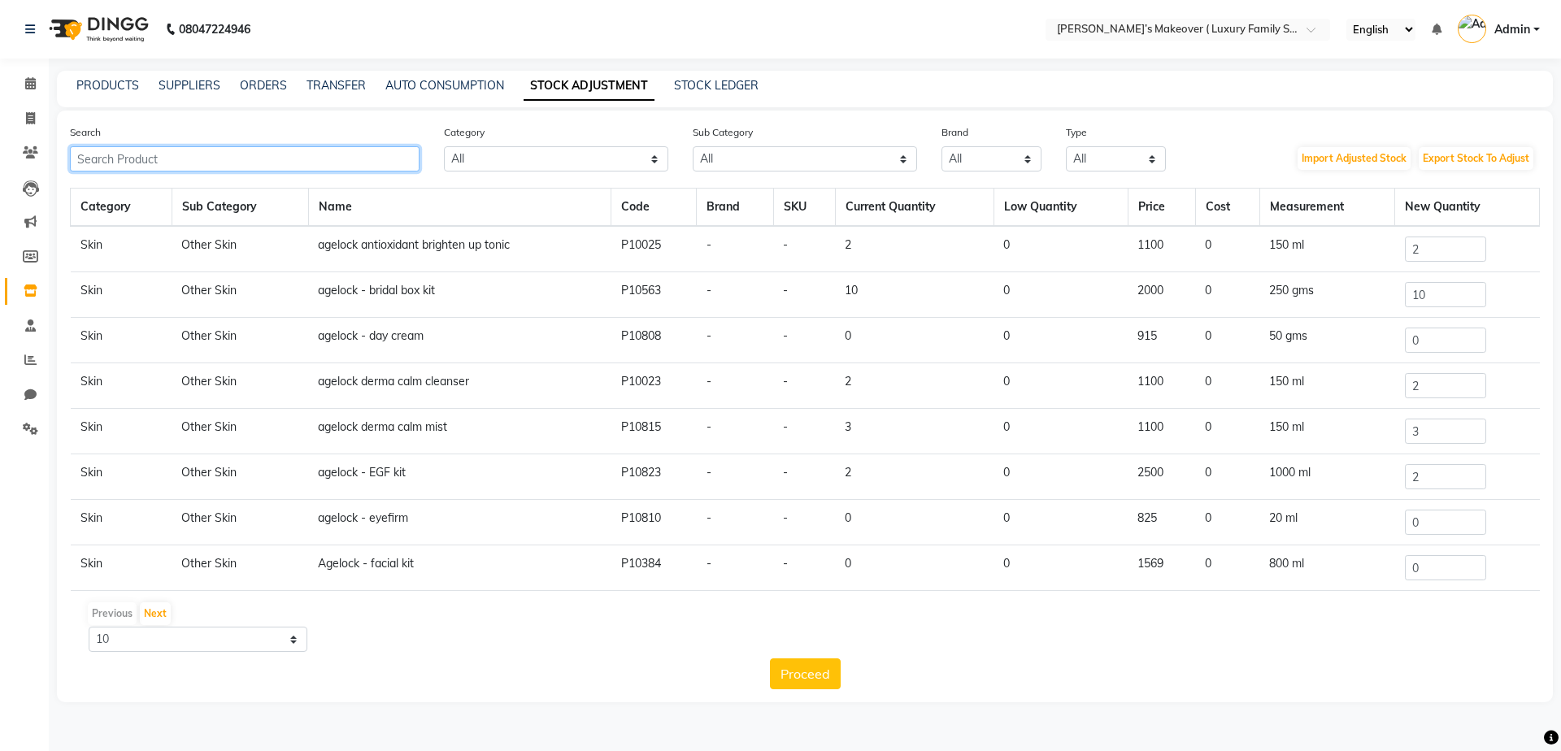
click at [324, 166] on input "text" at bounding box center [245, 158] width 350 height 25
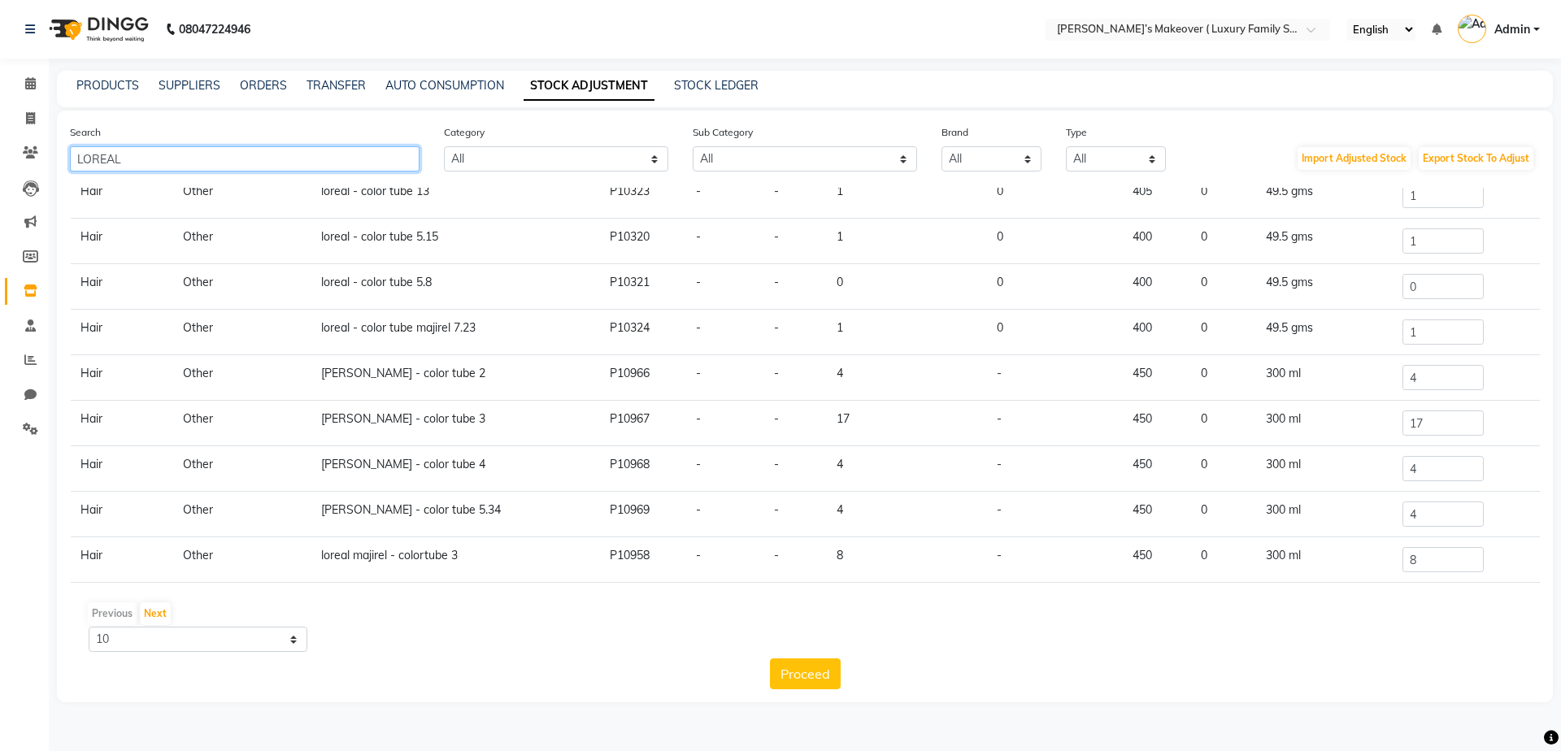
scroll to position [101, 0]
type input "LOREAL"
click at [166, 616] on button "Next" at bounding box center [155, 613] width 31 height 23
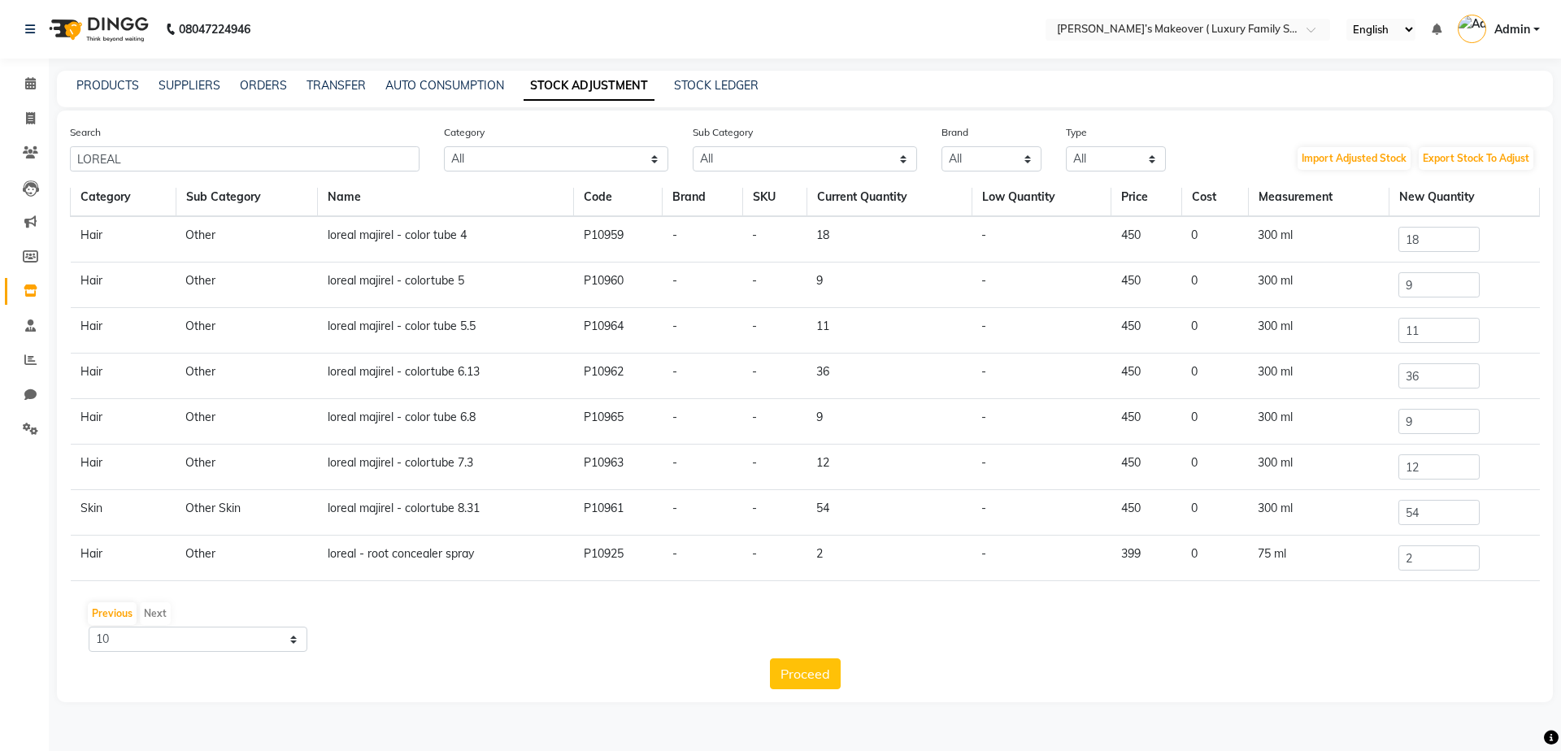
scroll to position [10, 0]
click at [1457, 428] on input "9" at bounding box center [1438, 421] width 81 height 25
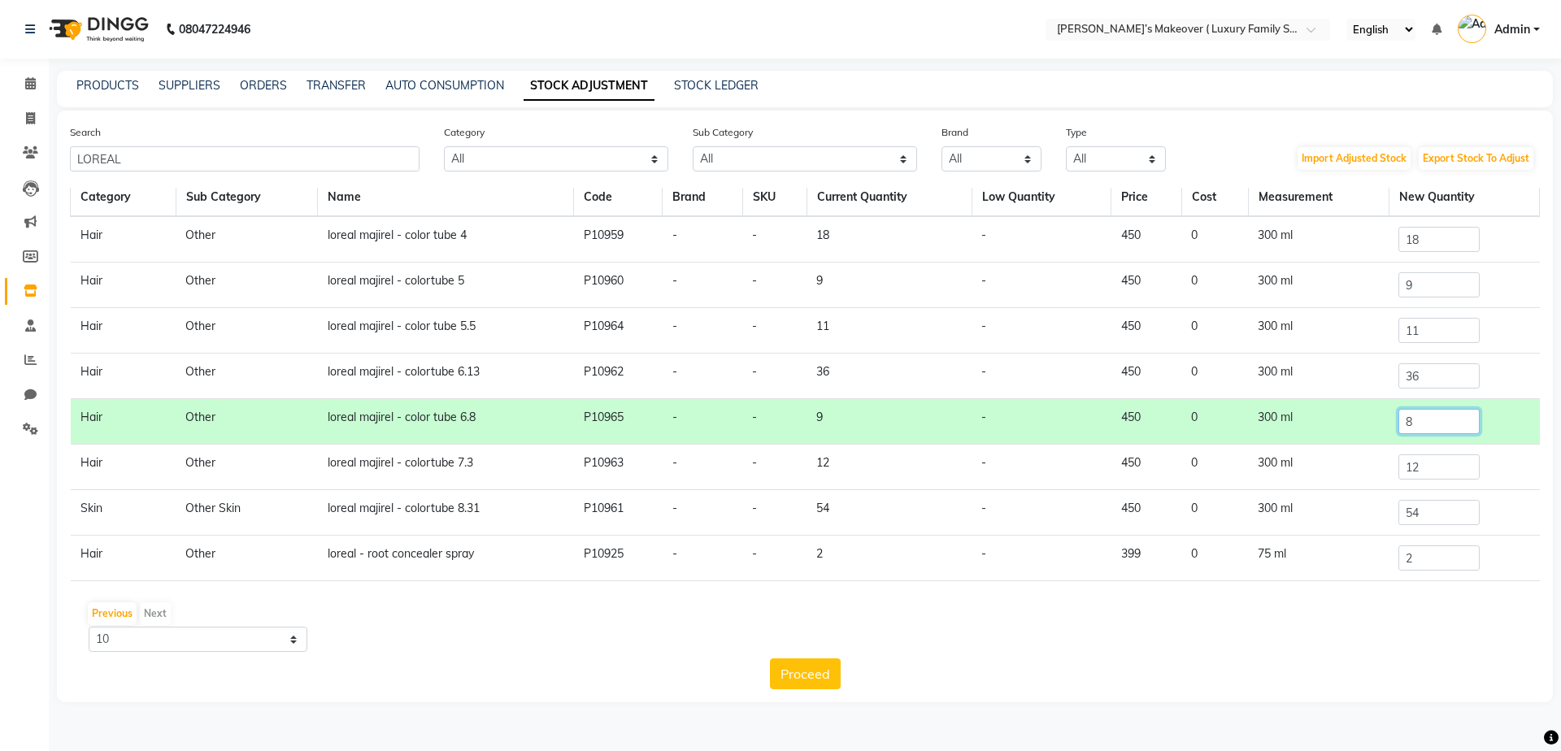
type input "8"
click at [1415, 238] on input "18" at bounding box center [1438, 239] width 81 height 25
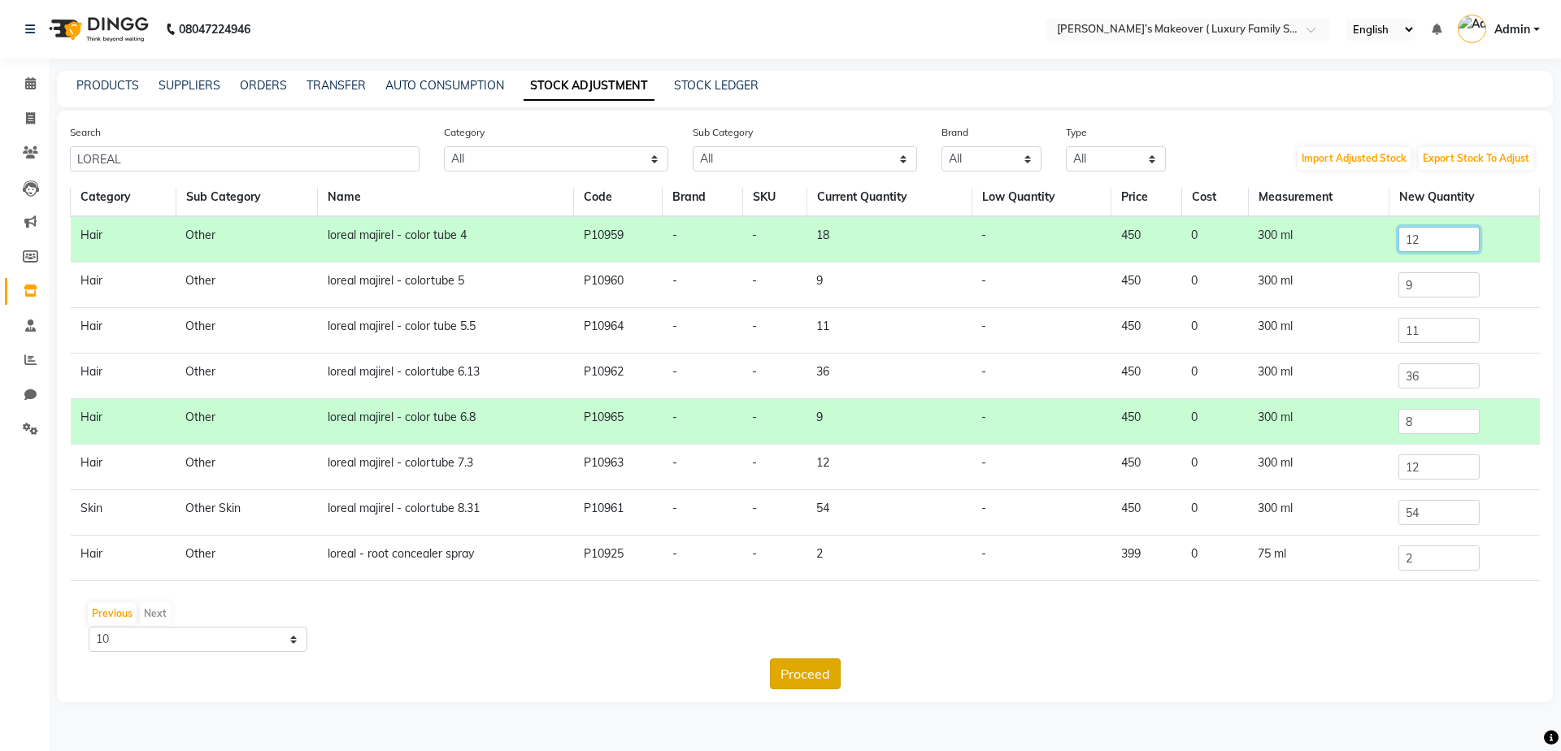
type input "12"
click at [825, 670] on button "Proceed" at bounding box center [805, 674] width 71 height 31
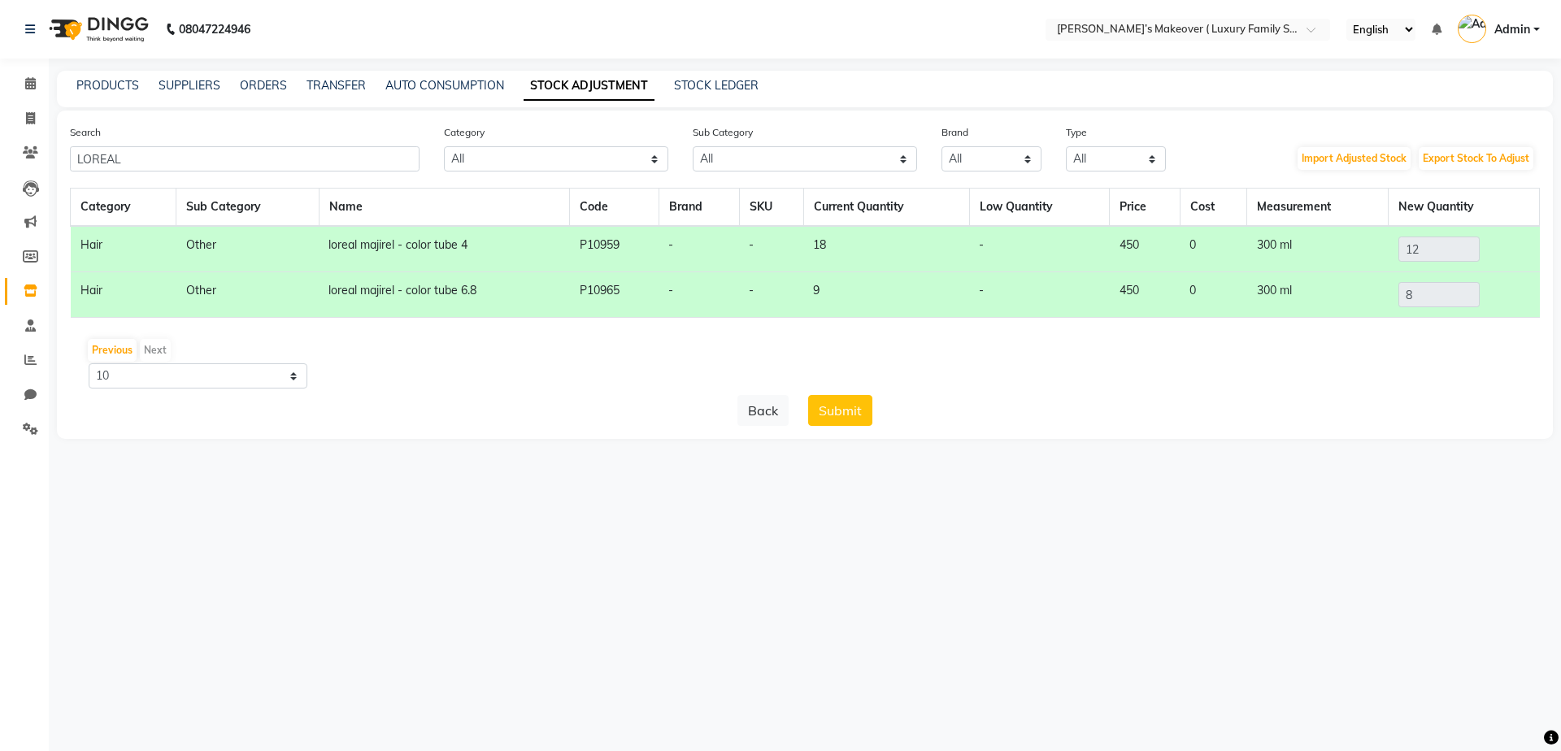
scroll to position [0, 0]
click at [837, 415] on button "Submit" at bounding box center [840, 410] width 64 height 31
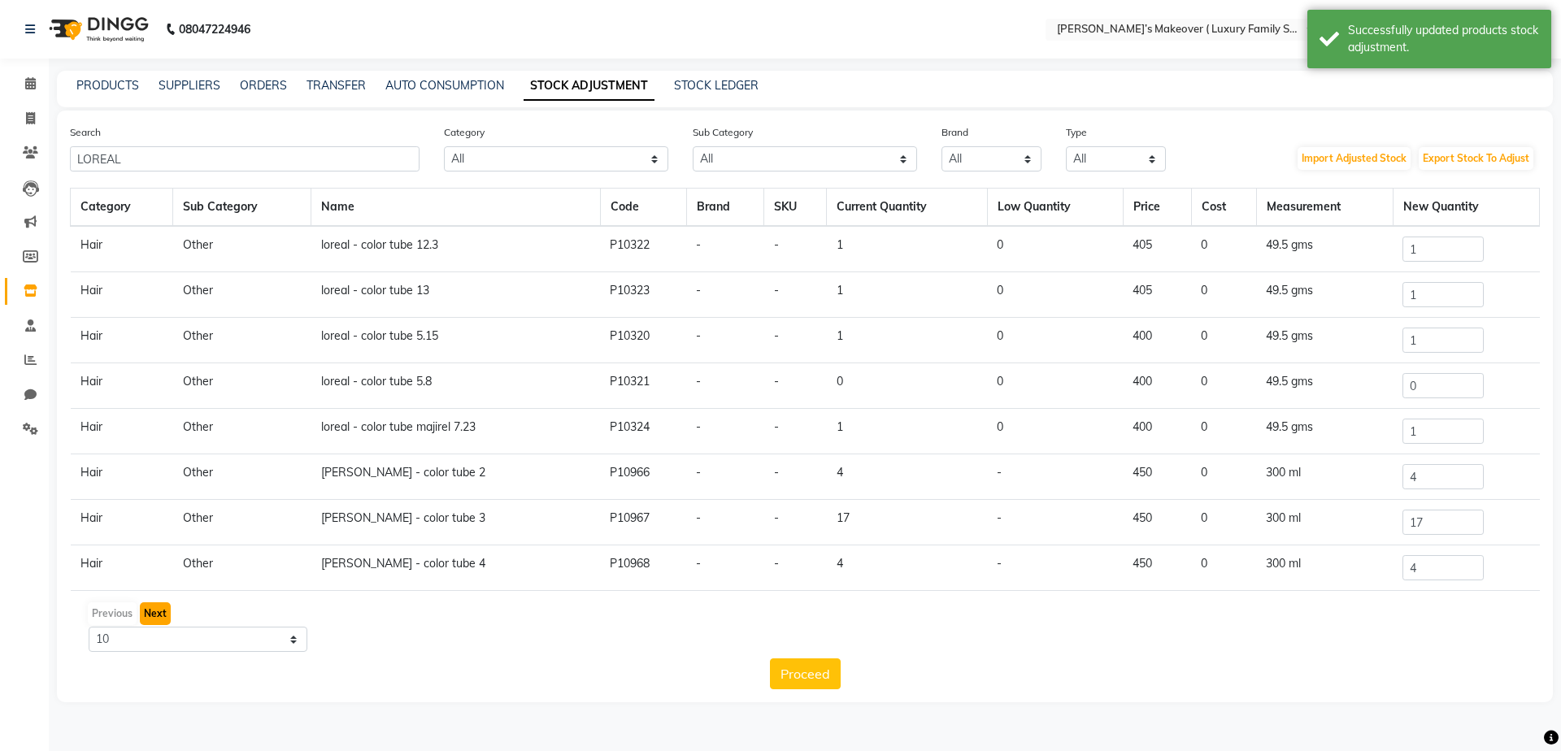
click at [154, 606] on button "Next" at bounding box center [155, 613] width 31 height 23
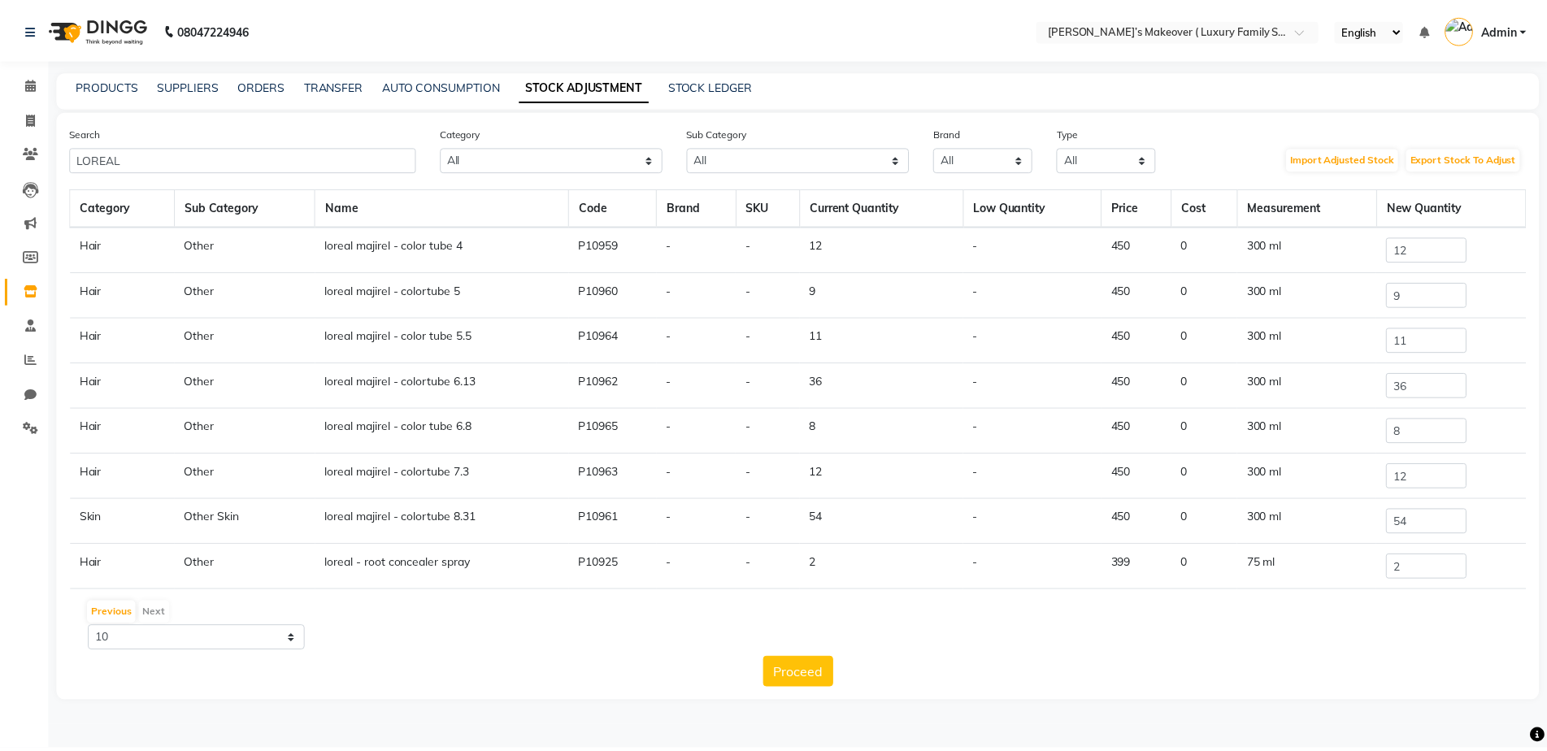
scroll to position [10, 0]
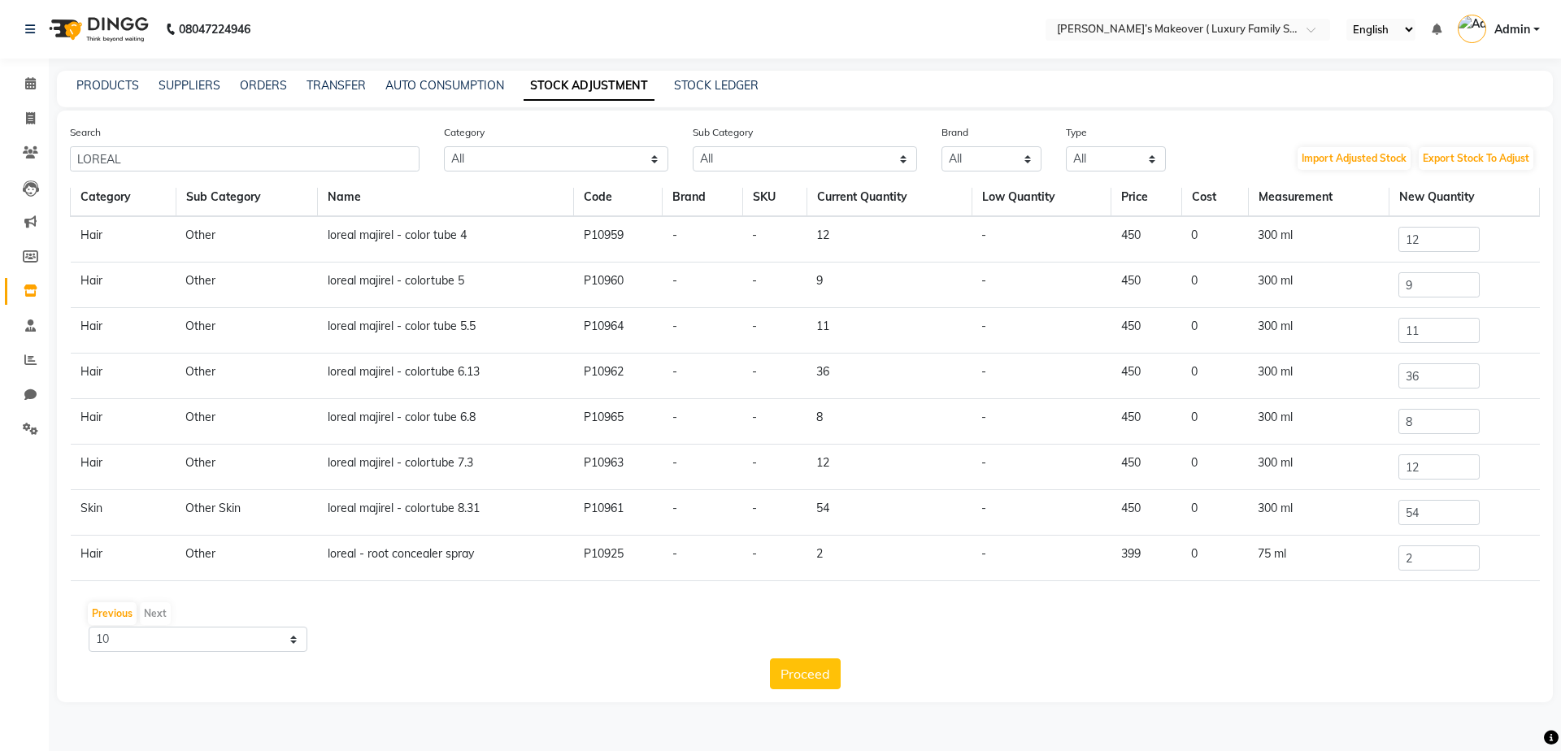
click at [91, 510] on td "Skin" at bounding box center [124, 513] width 106 height 46
click at [27, 298] on span at bounding box center [30, 291] width 28 height 19
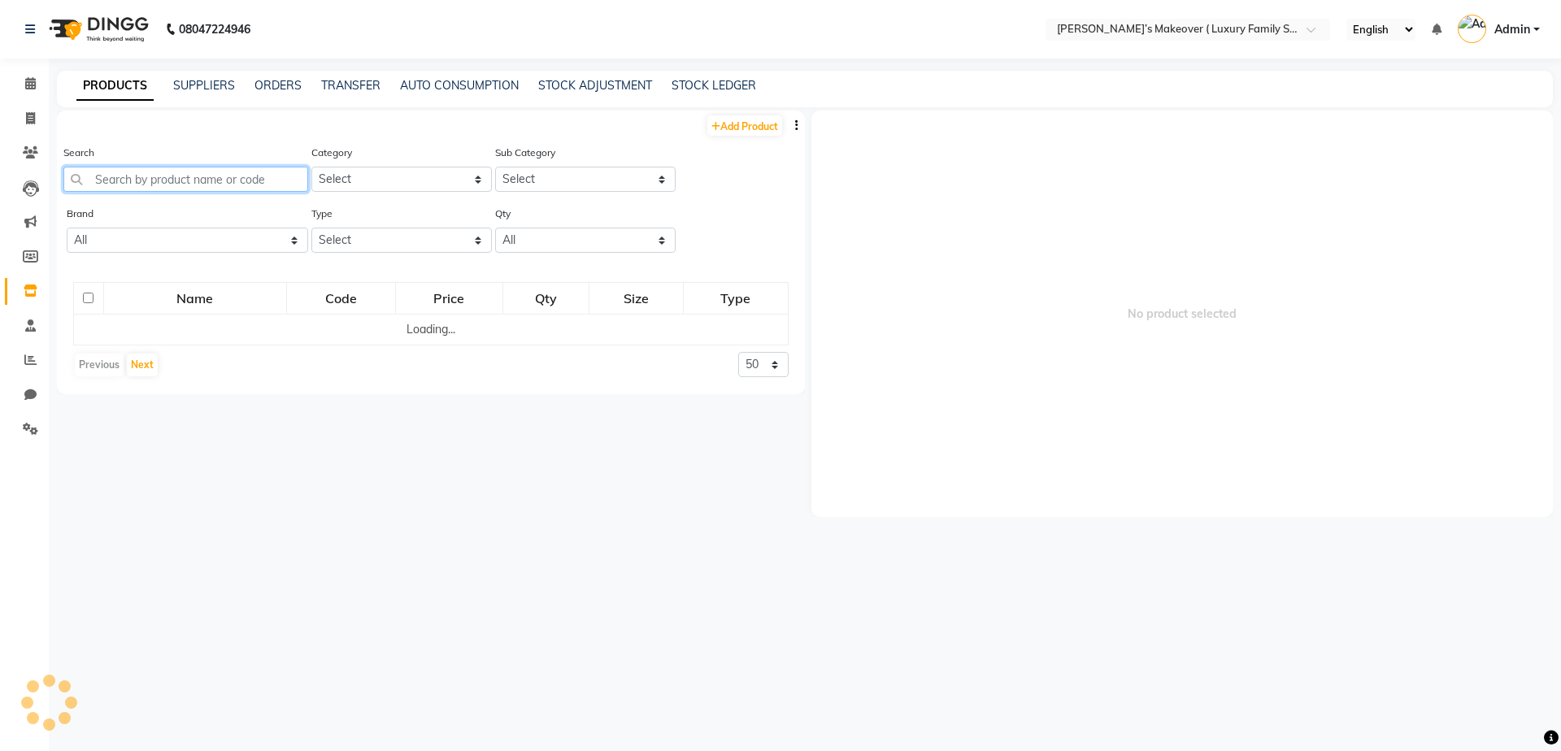
click at [141, 180] on input "text" at bounding box center [185, 179] width 245 height 25
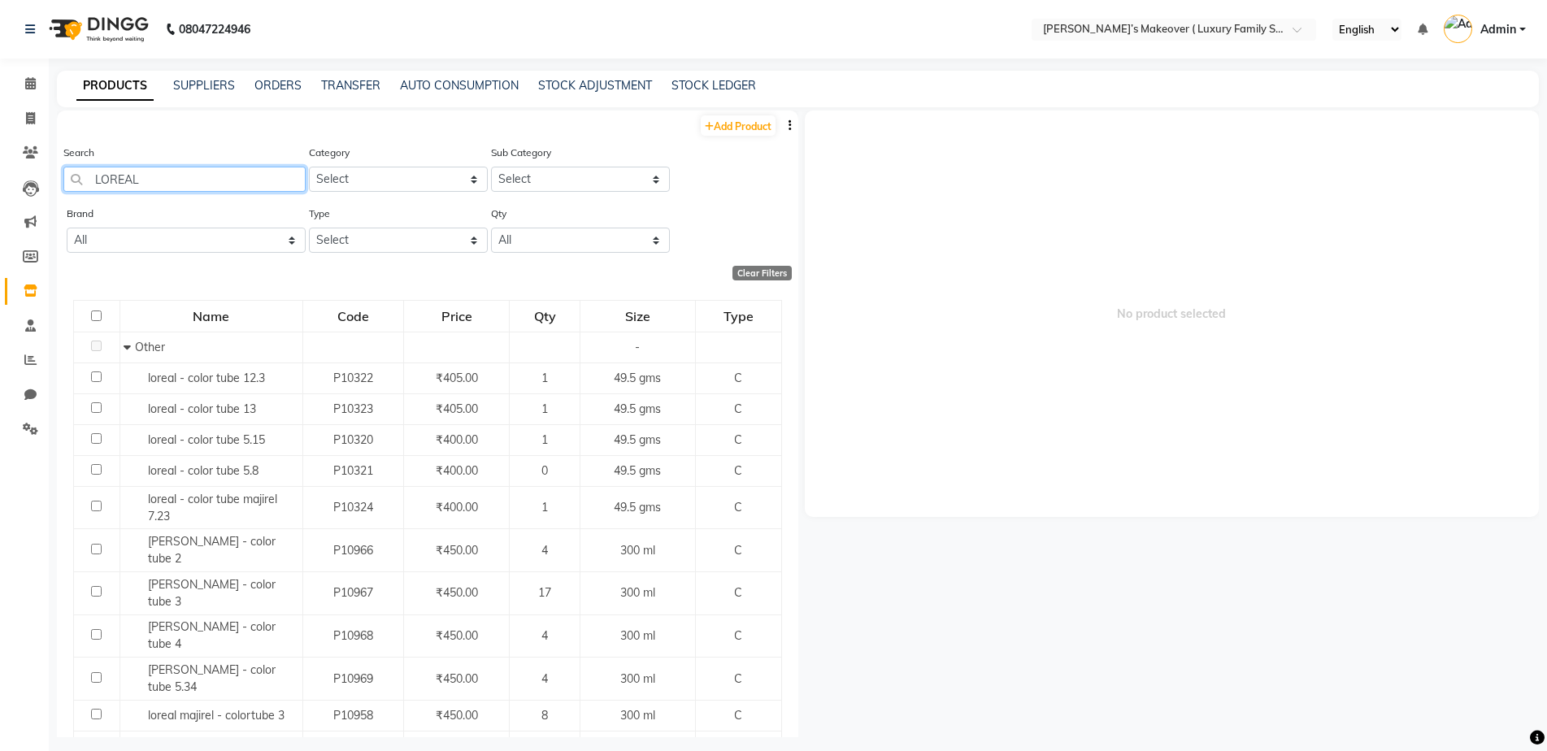
type input "LOREAL"
drag, startPoint x: 425, startPoint y: 176, endPoint x: 394, endPoint y: 191, distance: 35.3
click at [425, 176] on select "Select Hair Skin Makeup Personal Care Appliances Beard Waxing Disposable Thread…" at bounding box center [398, 179] width 179 height 25
select select "1393001150"
click at [309, 167] on select "Select Hair Skin Makeup Personal Care Appliances Beard Waxing Disposable Thread…" at bounding box center [398, 179] width 179 height 25
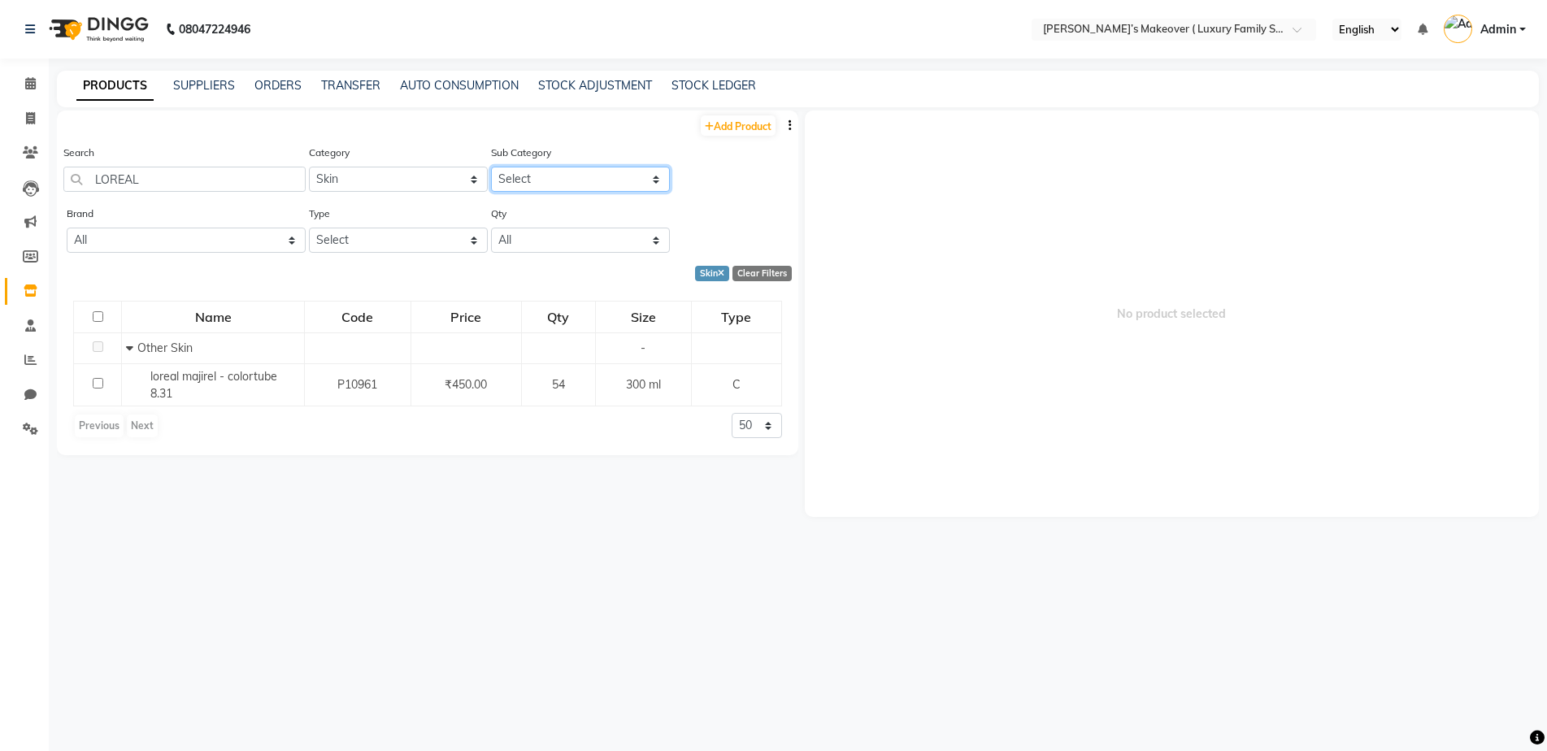
click at [502, 172] on select "Select Cleanser Facial Moisturiser Serum Toner Sun Care Masks Lip Care Eye Care…" at bounding box center [580, 179] width 179 height 25
select select "1393001165"
click at [491, 167] on select "Select Cleanser Facial Moisturiser Serum Toner Sun Care Masks Lip Care Eye Care…" at bounding box center [580, 179] width 179 height 25
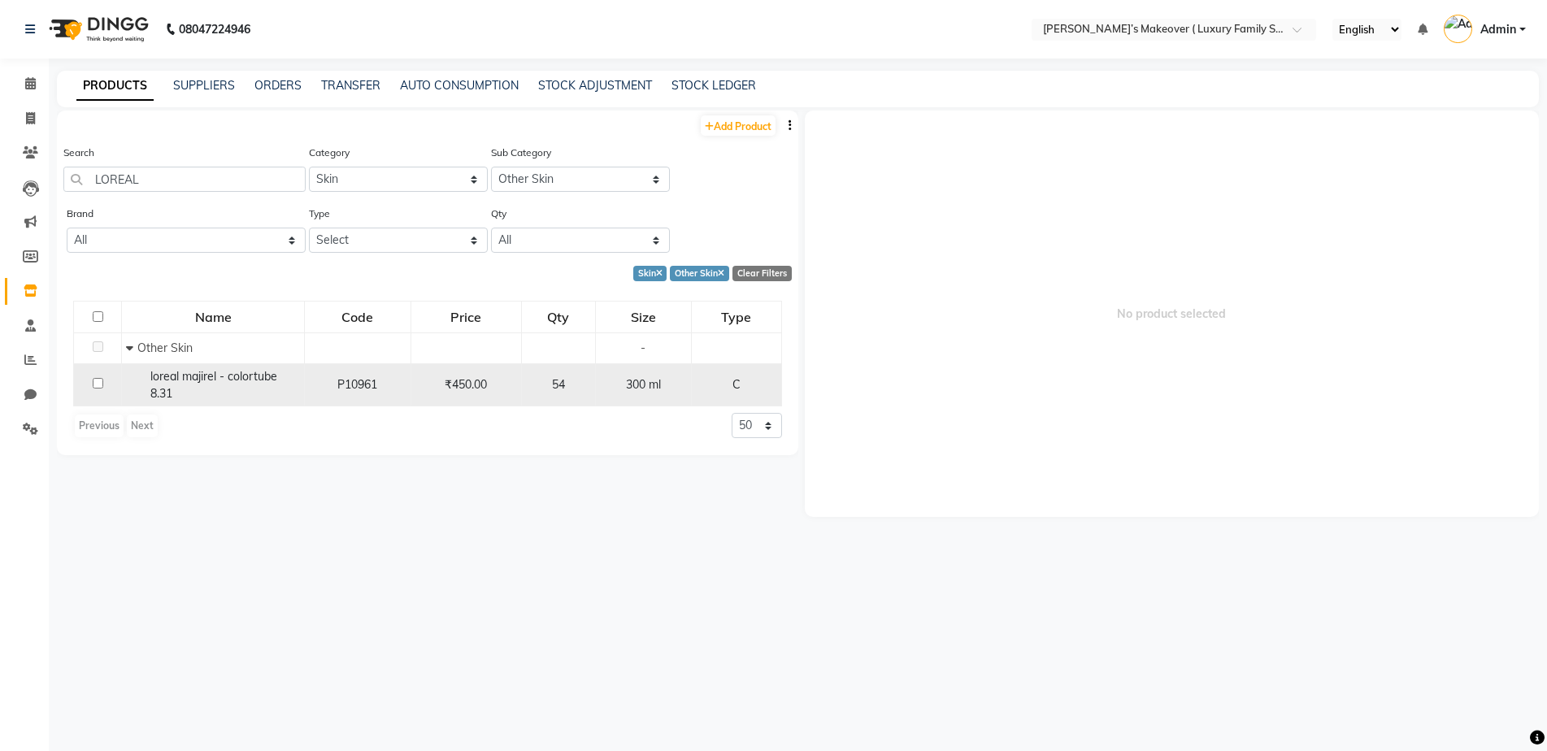
click at [97, 382] on input "checkbox" at bounding box center [98, 383] width 11 height 11
checkbox input "true"
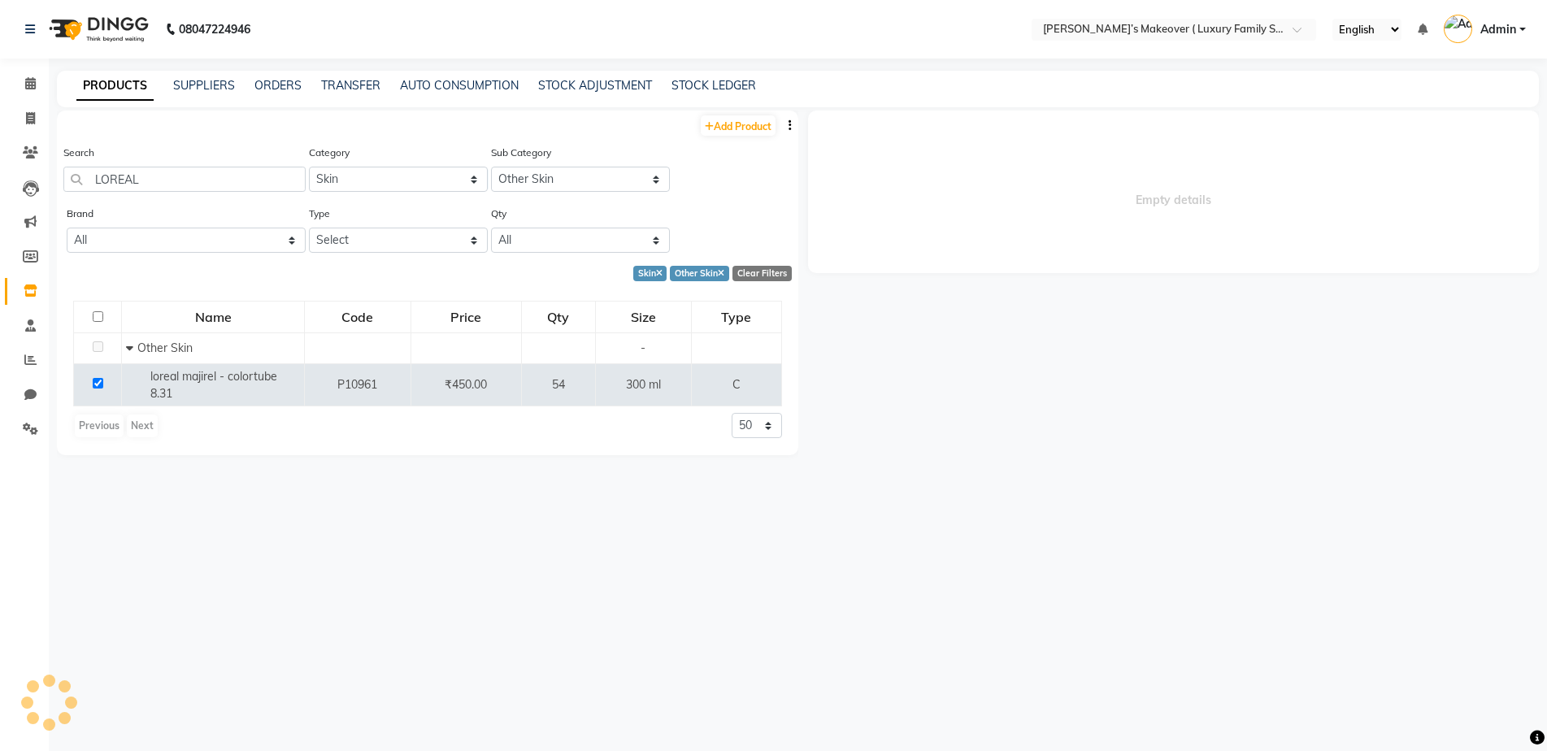
select select
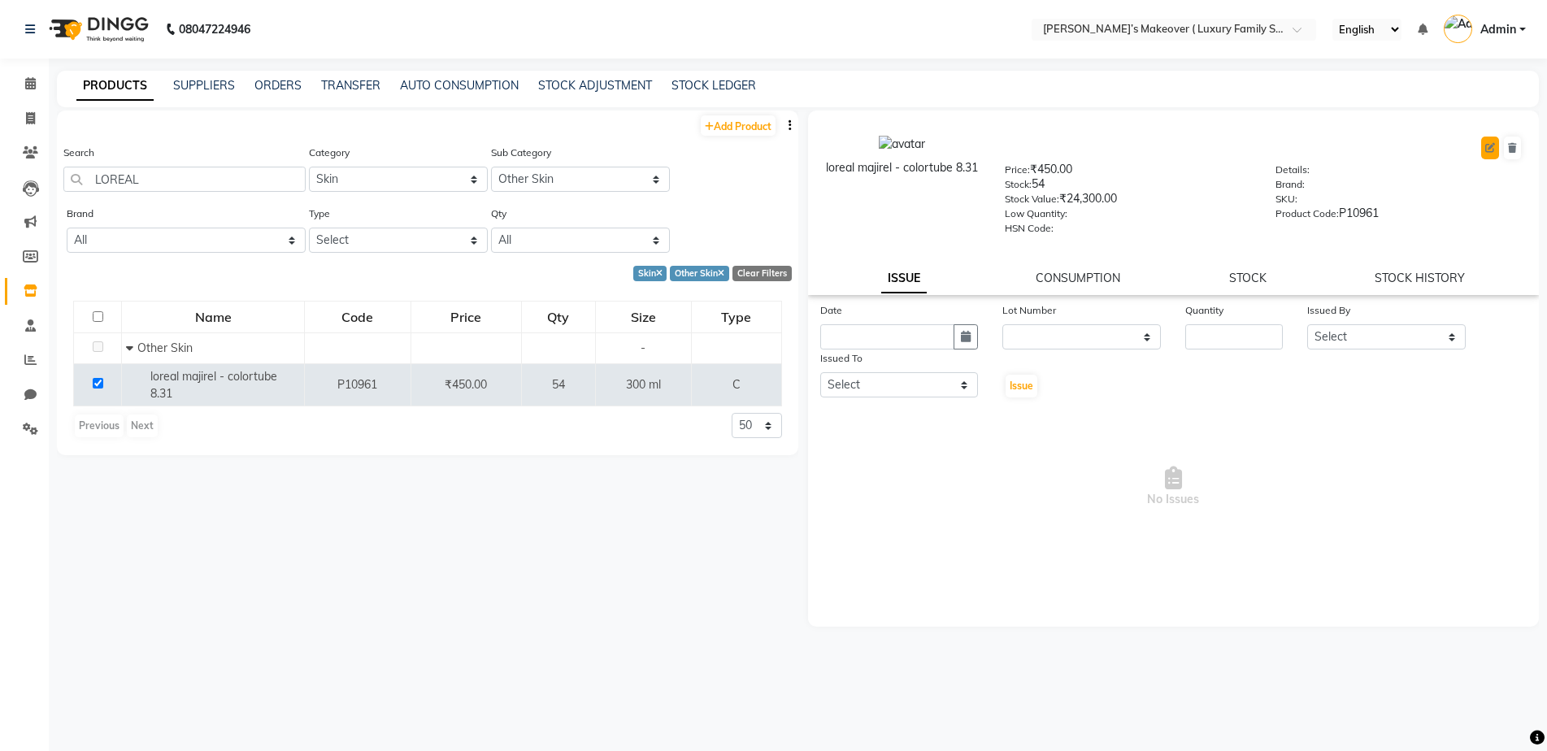
click at [1494, 148] on icon at bounding box center [1490, 148] width 10 height 10
select select "true"
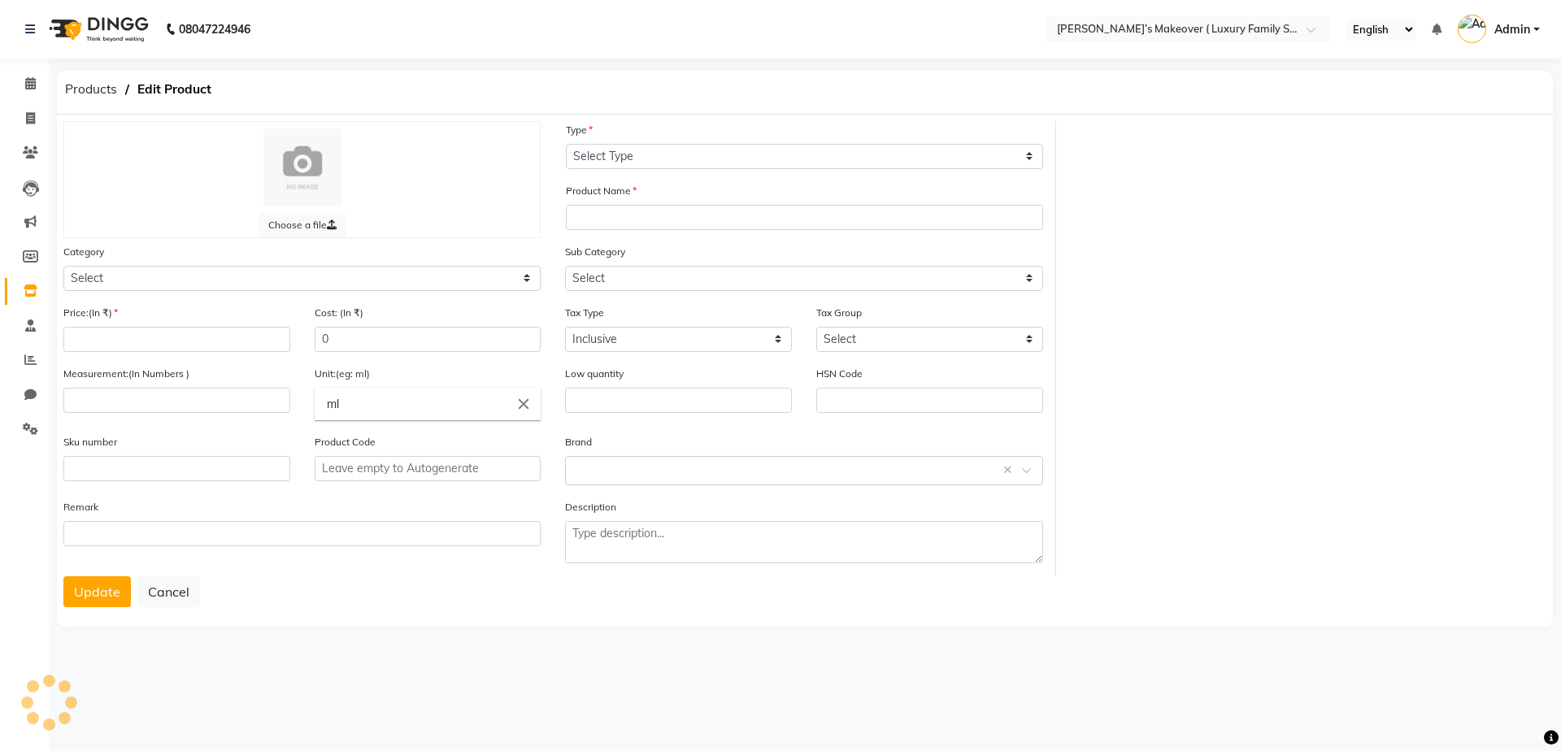
select select "C"
type input "loreal majirel - colortube 8.31"
select select
type input "450"
type input "300"
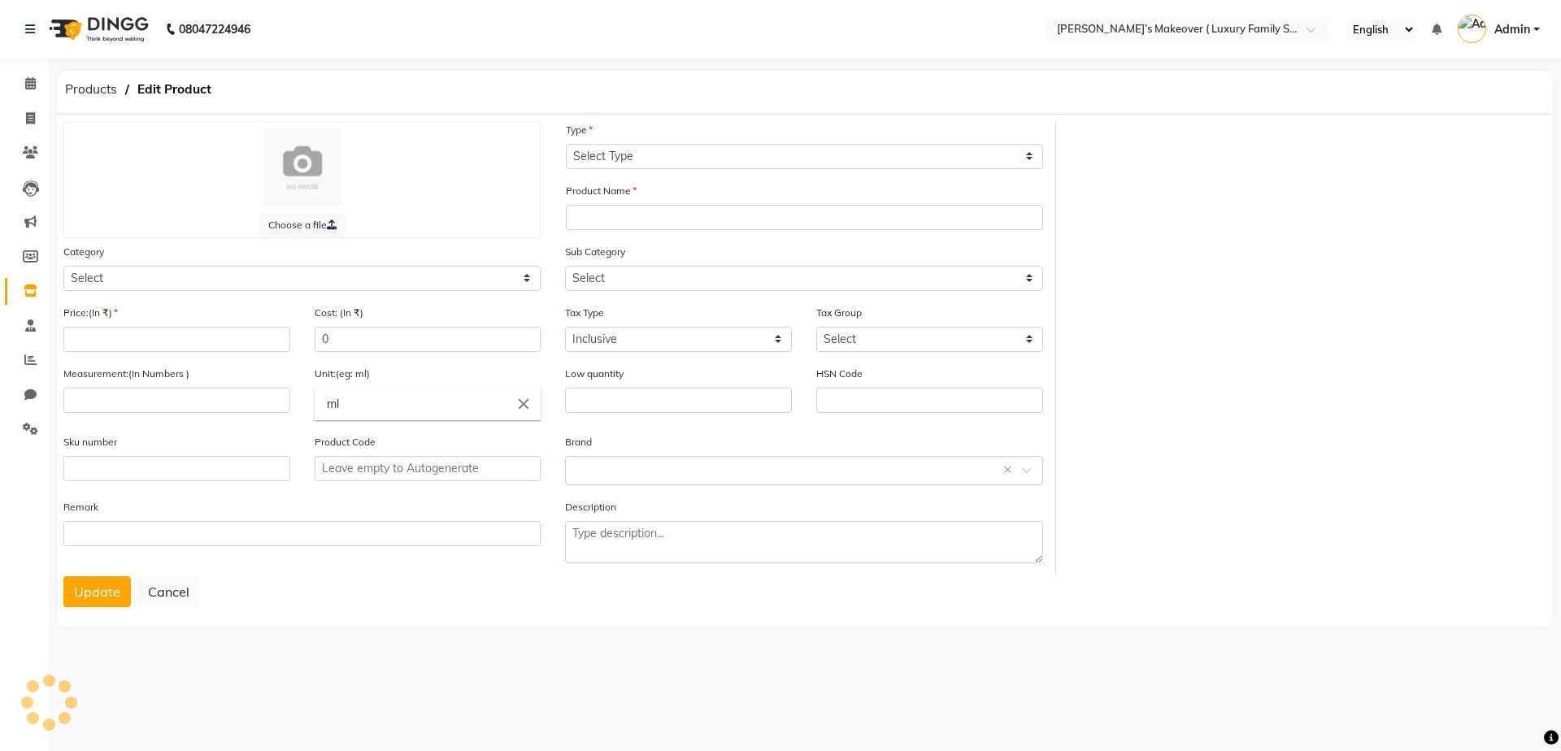
type input "P10961"
select select "1393001150"
select select "1393001165"
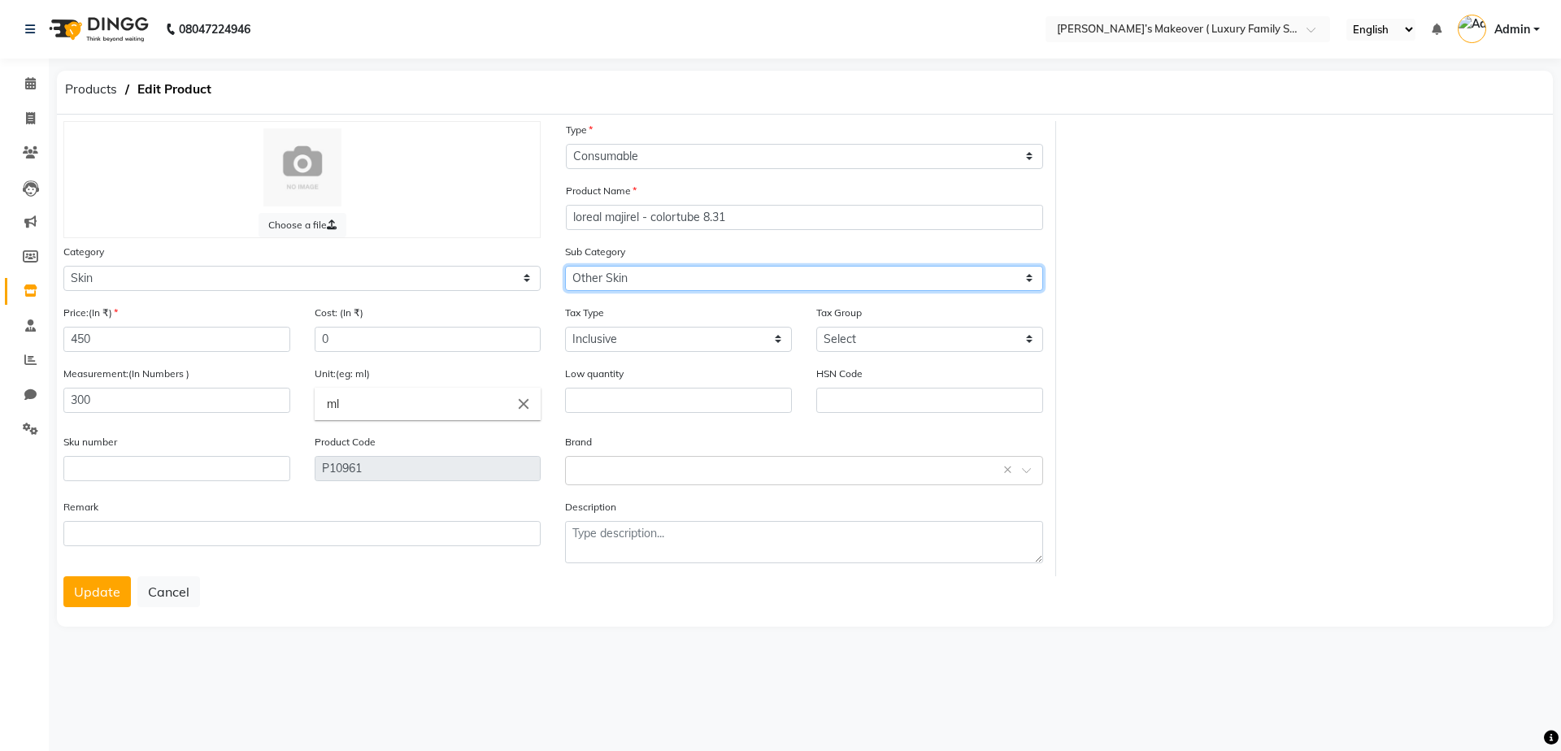
click at [663, 278] on select "Select Cleanser Facial Moisturiser Serum Toner Sun Care Masks Lip Care Eye Care…" at bounding box center [803, 278] width 477 height 25
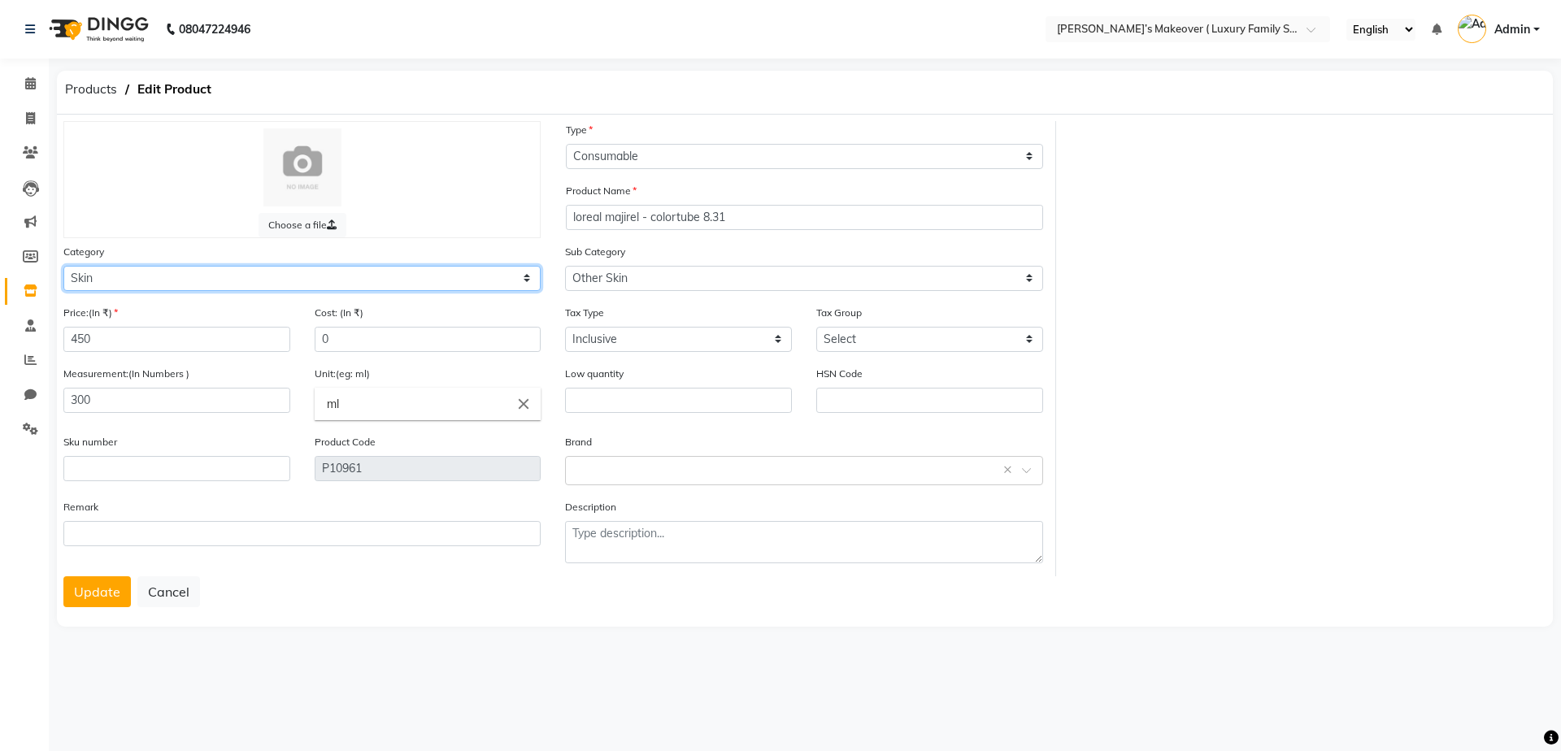
click at [142, 280] on select "Select Hair Skin Makeup Personal Care Appliances Beard Waxing Disposable Thread…" at bounding box center [301, 278] width 477 height 25
select select "1393001100"
click at [63, 266] on select "Select Hair Skin Makeup Personal Care Appliances Beard Waxing Disposable Thread…" at bounding box center [301, 278] width 477 height 25
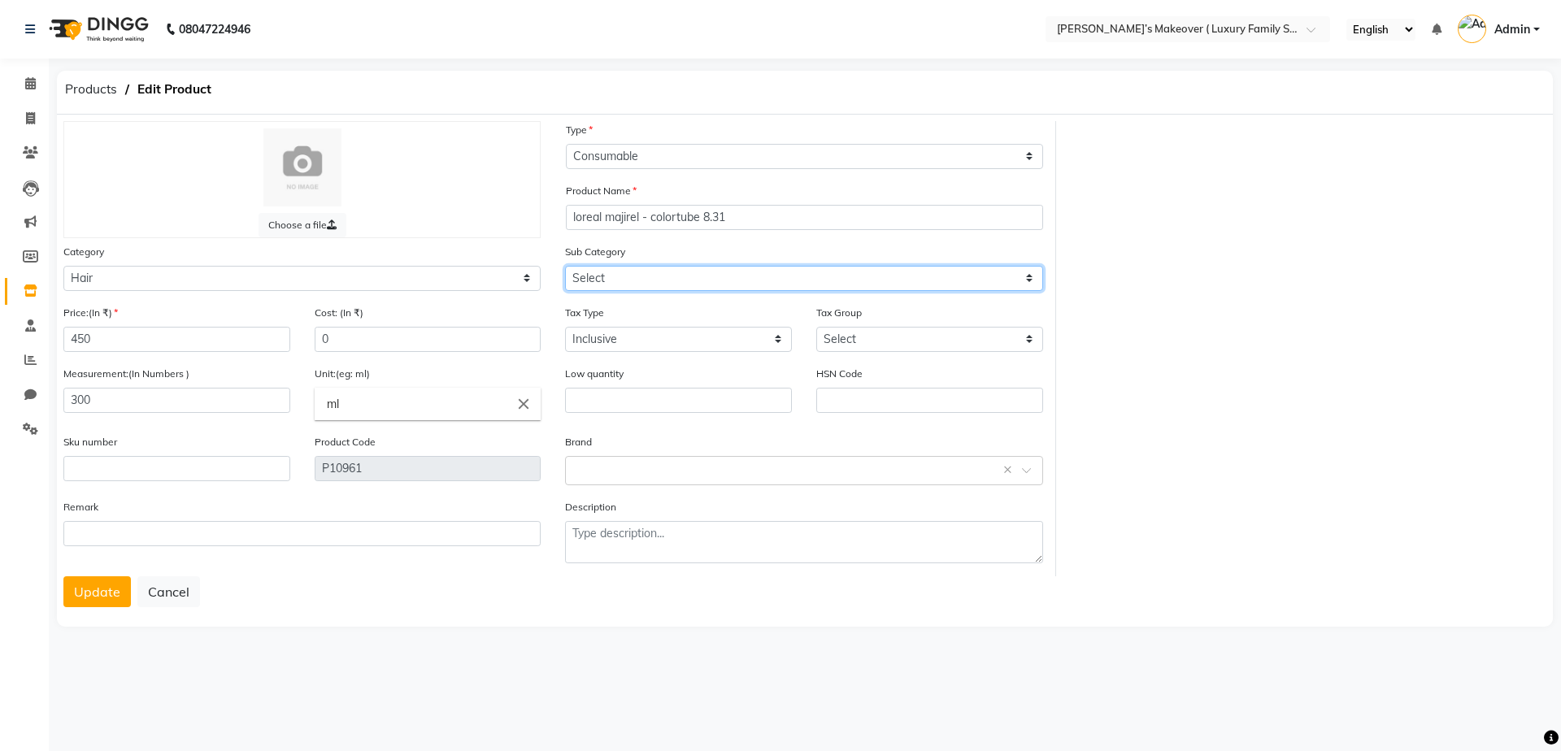
click at [688, 280] on select "Select Shampoo Conditioner Cream Mask Oil Serum Color Appliances Treatment Styl…" at bounding box center [803, 278] width 477 height 25
click at [565, 266] on select "Select Shampoo Conditioner Cream Mask Oil Serum Color Appliances Treatment Styl…" at bounding box center [803, 278] width 477 height 25
drag, startPoint x: 616, startPoint y: 269, endPoint x: 615, endPoint y: 285, distance: 15.5
click at [616, 270] on select "Select Shampoo Conditioner Cream Mask Oil Serum Color Appliances Treatment Styl…" at bounding box center [803, 278] width 477 height 25
select select "1393001112"
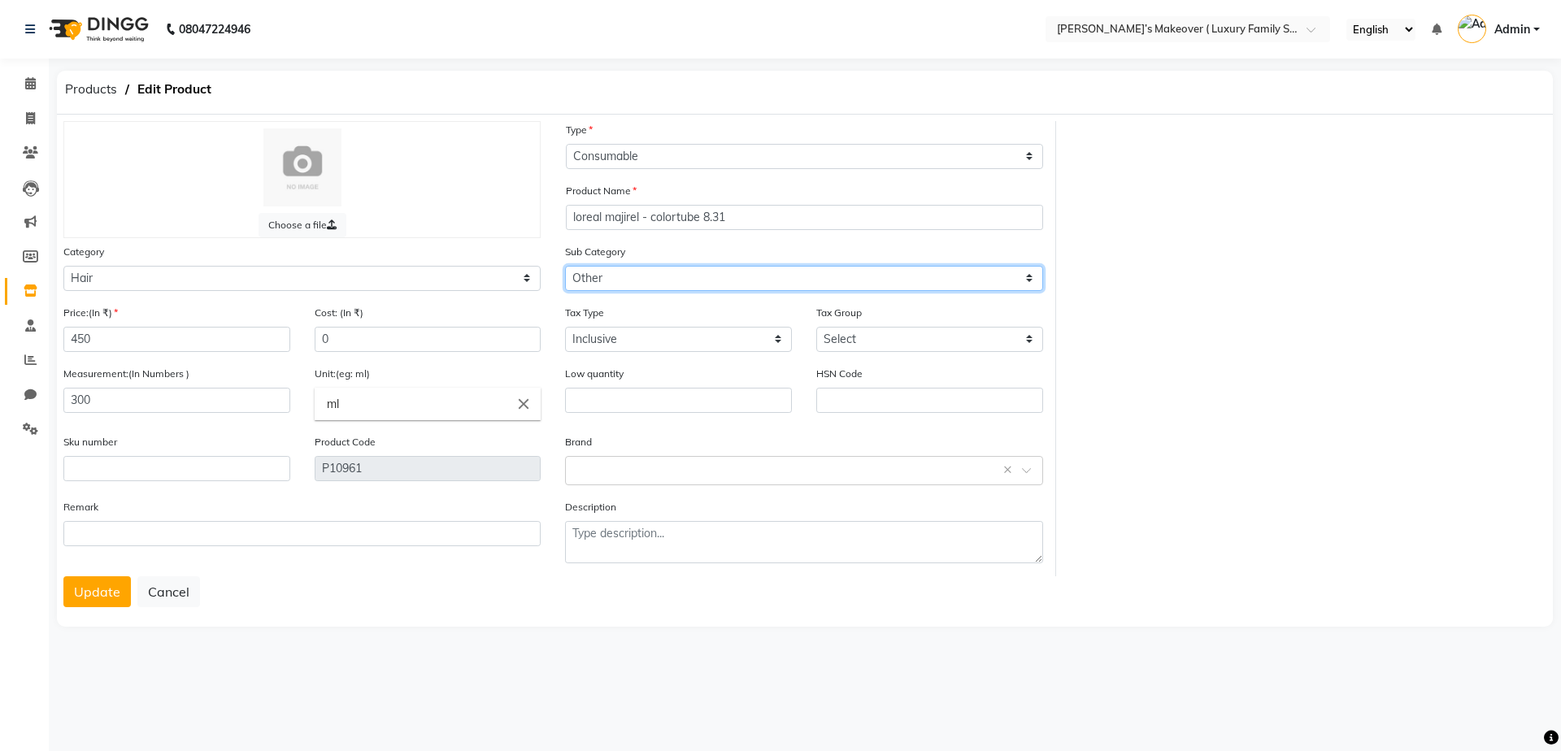
click at [565, 266] on select "Select Shampoo Conditioner Cream Mask Oil Serum Color Appliances Treatment Styl…" at bounding box center [803, 278] width 477 height 25
click at [100, 585] on button "Update" at bounding box center [96, 591] width 67 height 31
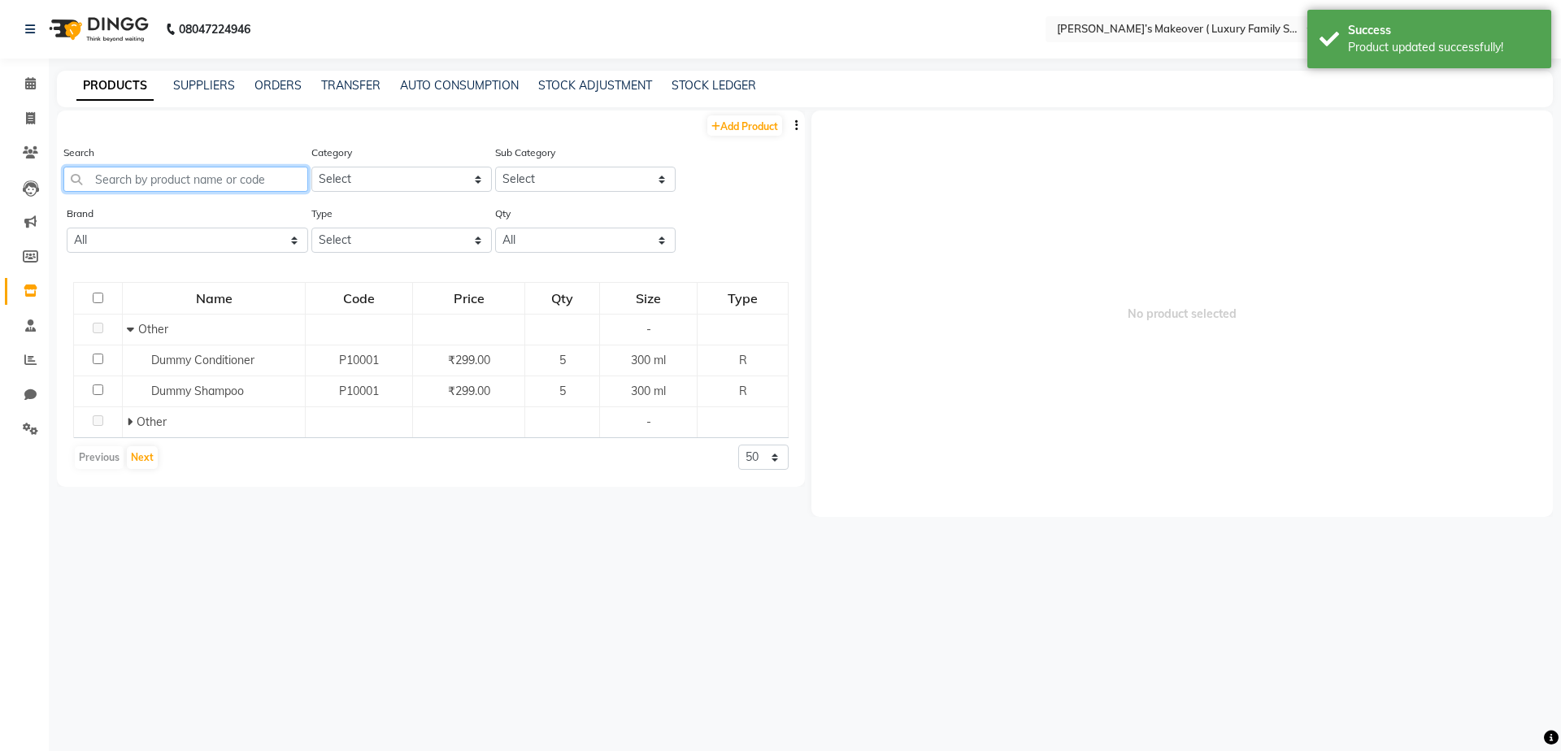
click at [174, 185] on input "text" at bounding box center [185, 179] width 245 height 25
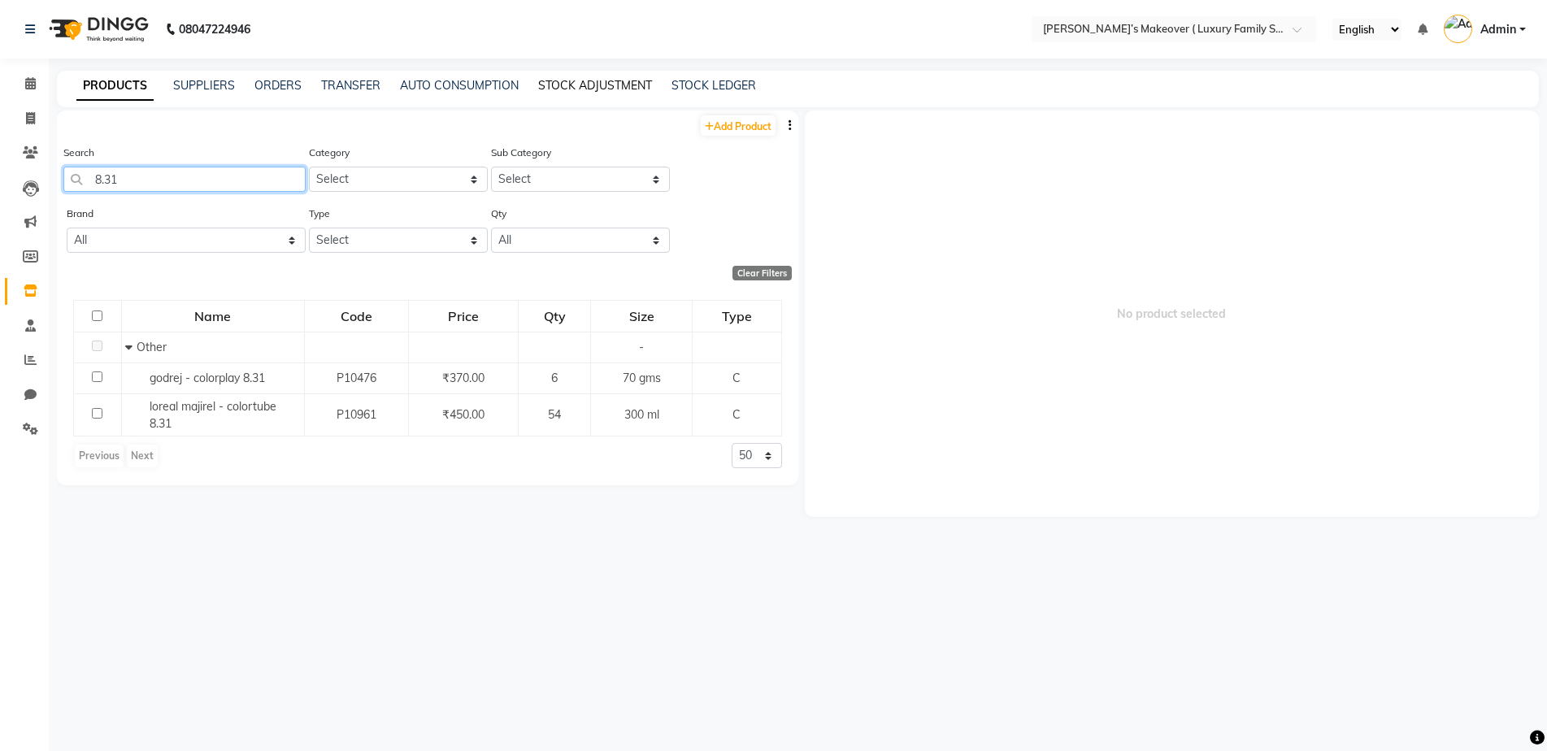
type input "8.31"
click at [636, 86] on link "STOCK ADJUSTMENT" at bounding box center [595, 85] width 114 height 15
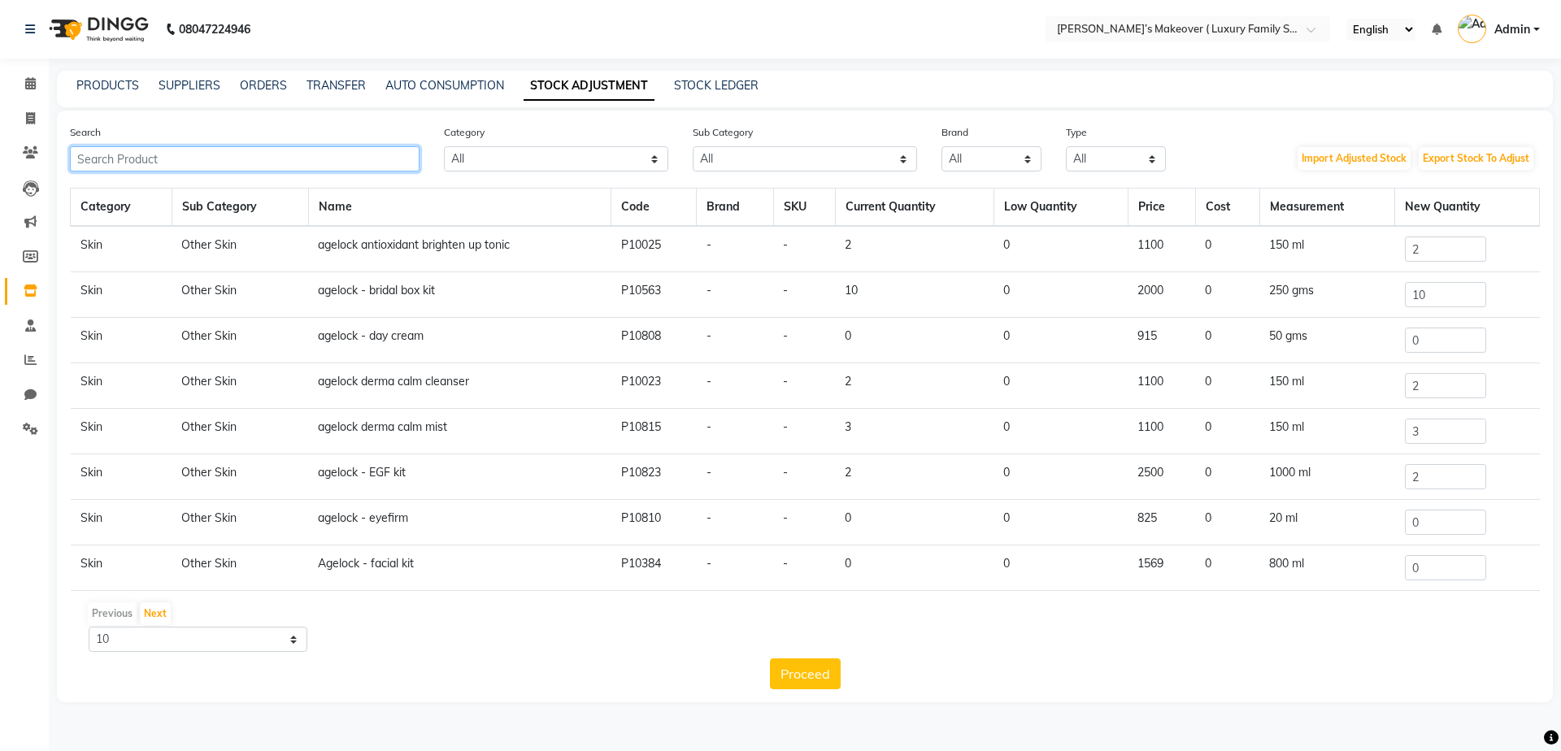
click at [380, 152] on input "text" at bounding box center [245, 158] width 350 height 25
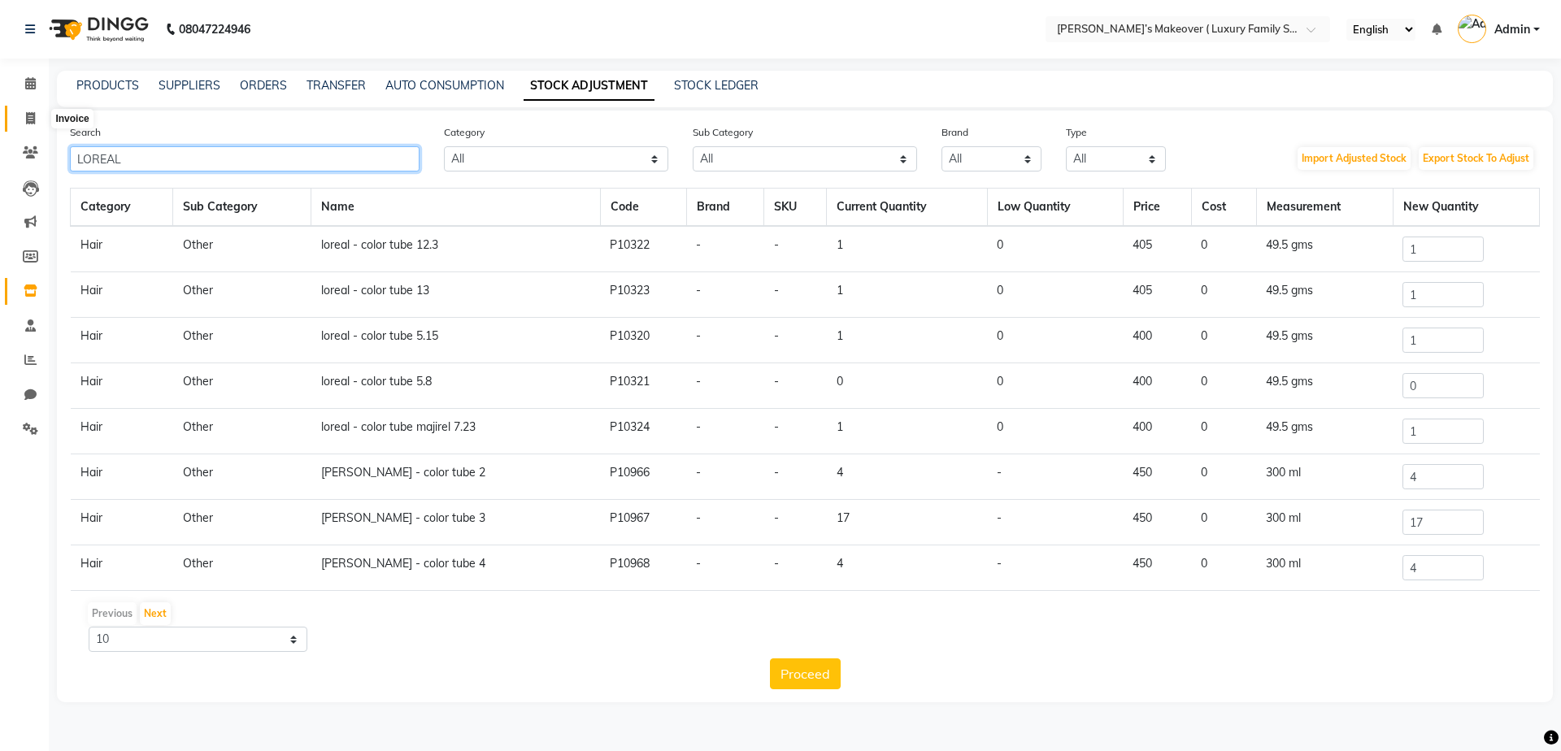
type input "LOREAL"
click at [32, 123] on icon at bounding box center [30, 118] width 9 height 12
select select "service"
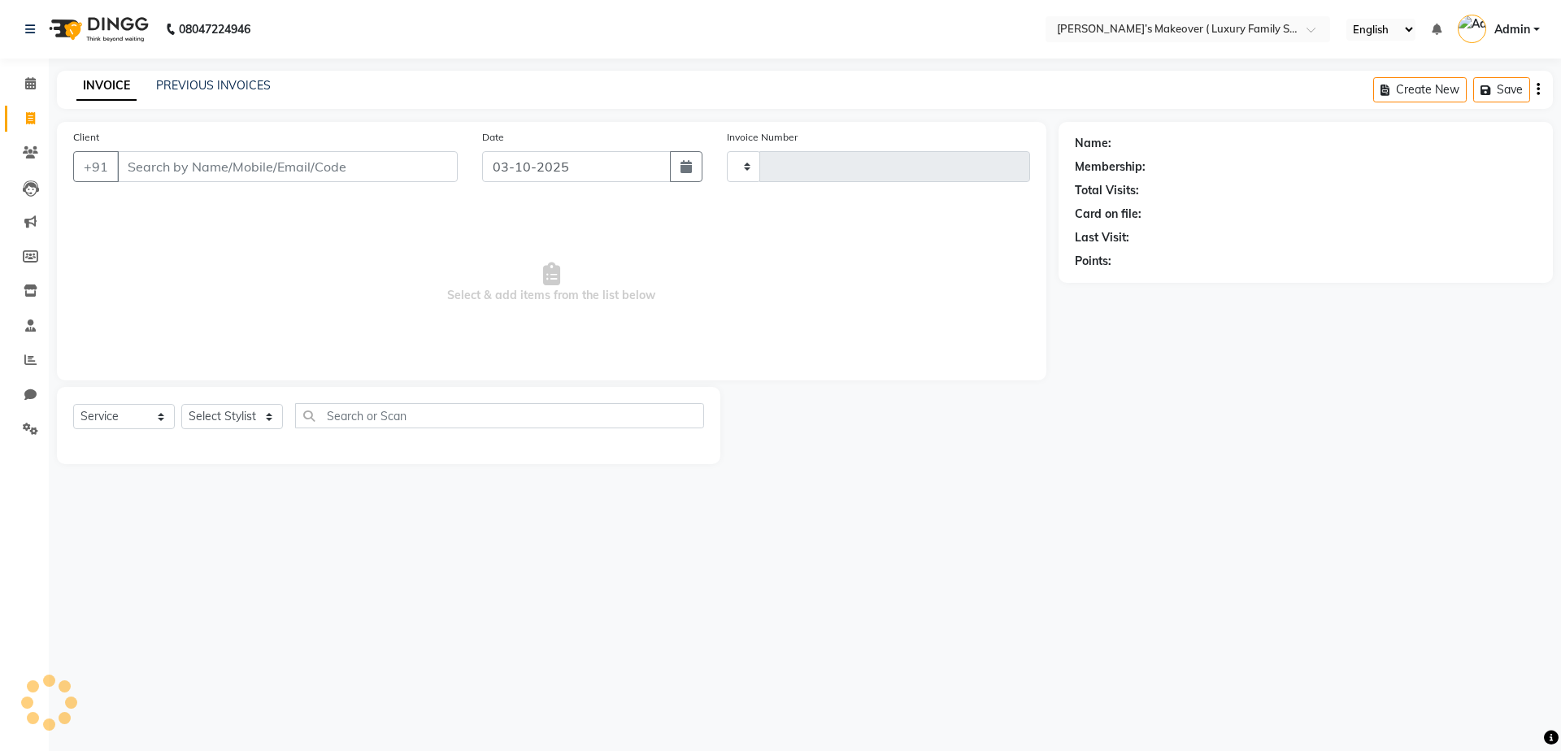
type input "5020"
select select "7777"
click at [138, 417] on select "Select Service Product Membership Package Voucher Prepaid Gift Card" at bounding box center [124, 416] width 102 height 25
click at [73, 404] on select "Select Service Product Membership Package Voucher Prepaid Gift Card" at bounding box center [124, 416] width 102 height 25
click at [242, 411] on select "Select Stylist Aarish Anas salmani Ankit Anshika Anshul Astha Bhoomi lamba Dipt…" at bounding box center [232, 416] width 102 height 25
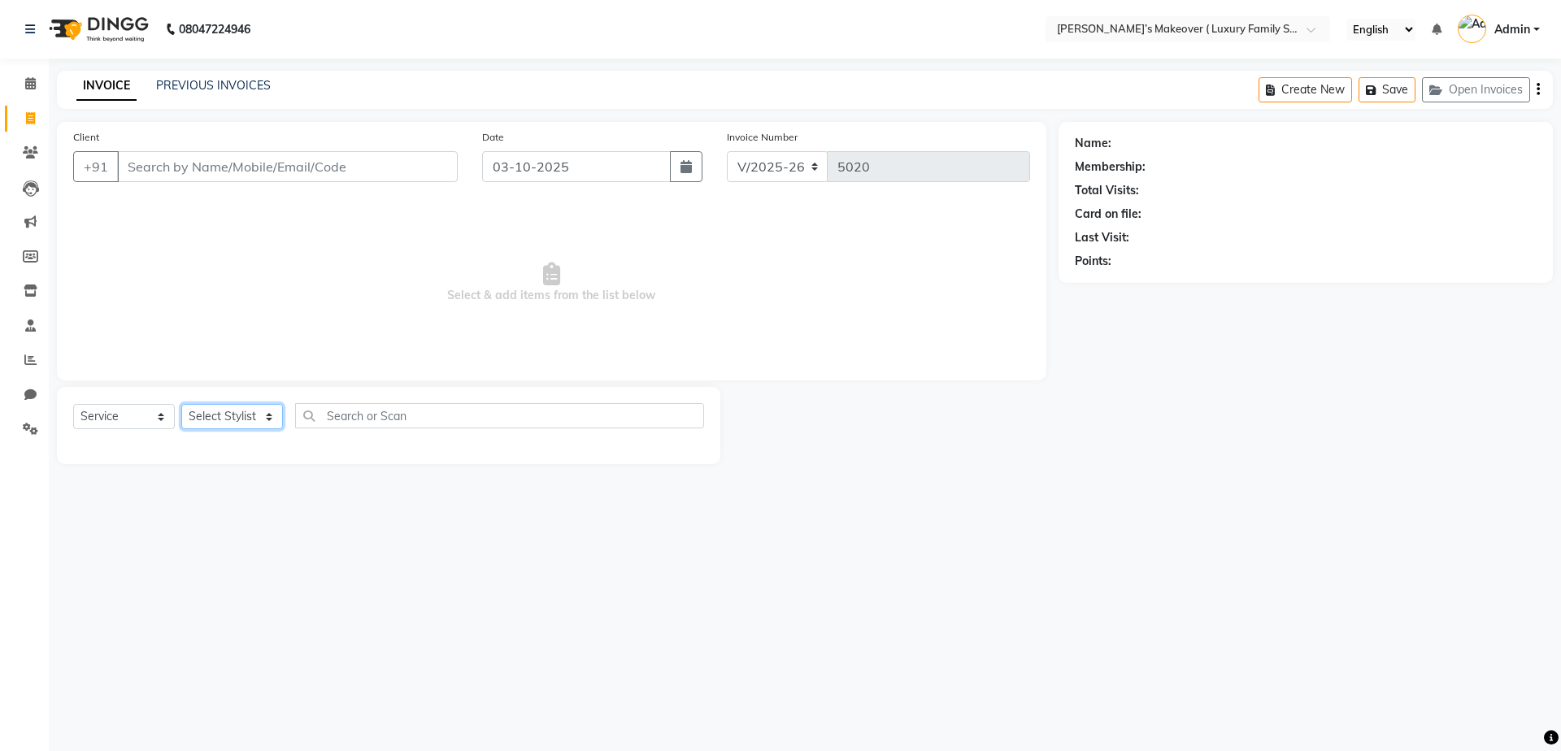
select select "69523"
click at [181, 404] on select "Select Stylist Aarish Anas salmani Ankit Anshika Anshul Astha Bhoomi lamba Dipt…" at bounding box center [232, 416] width 102 height 25
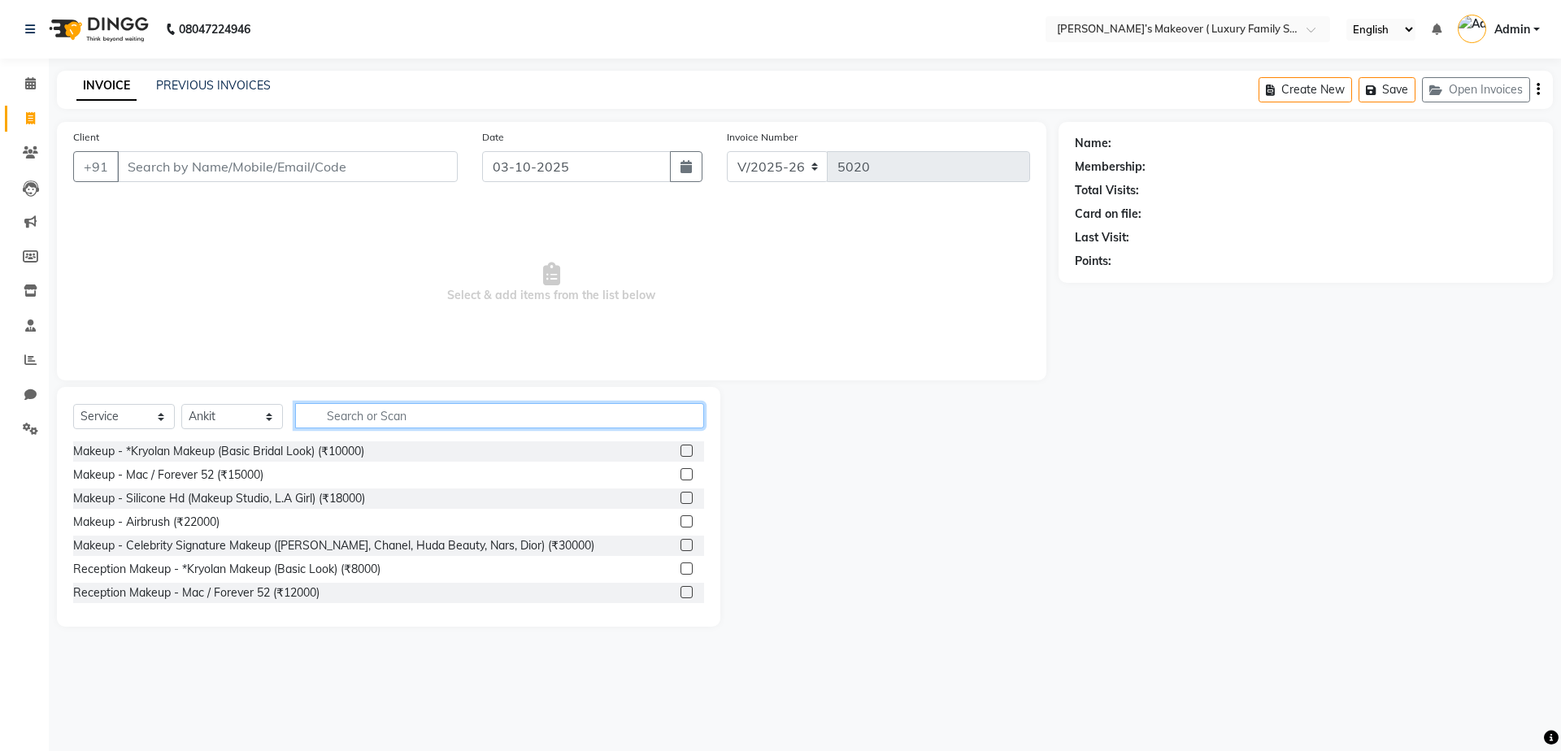
click at [339, 420] on input "text" at bounding box center [499, 415] width 409 height 25
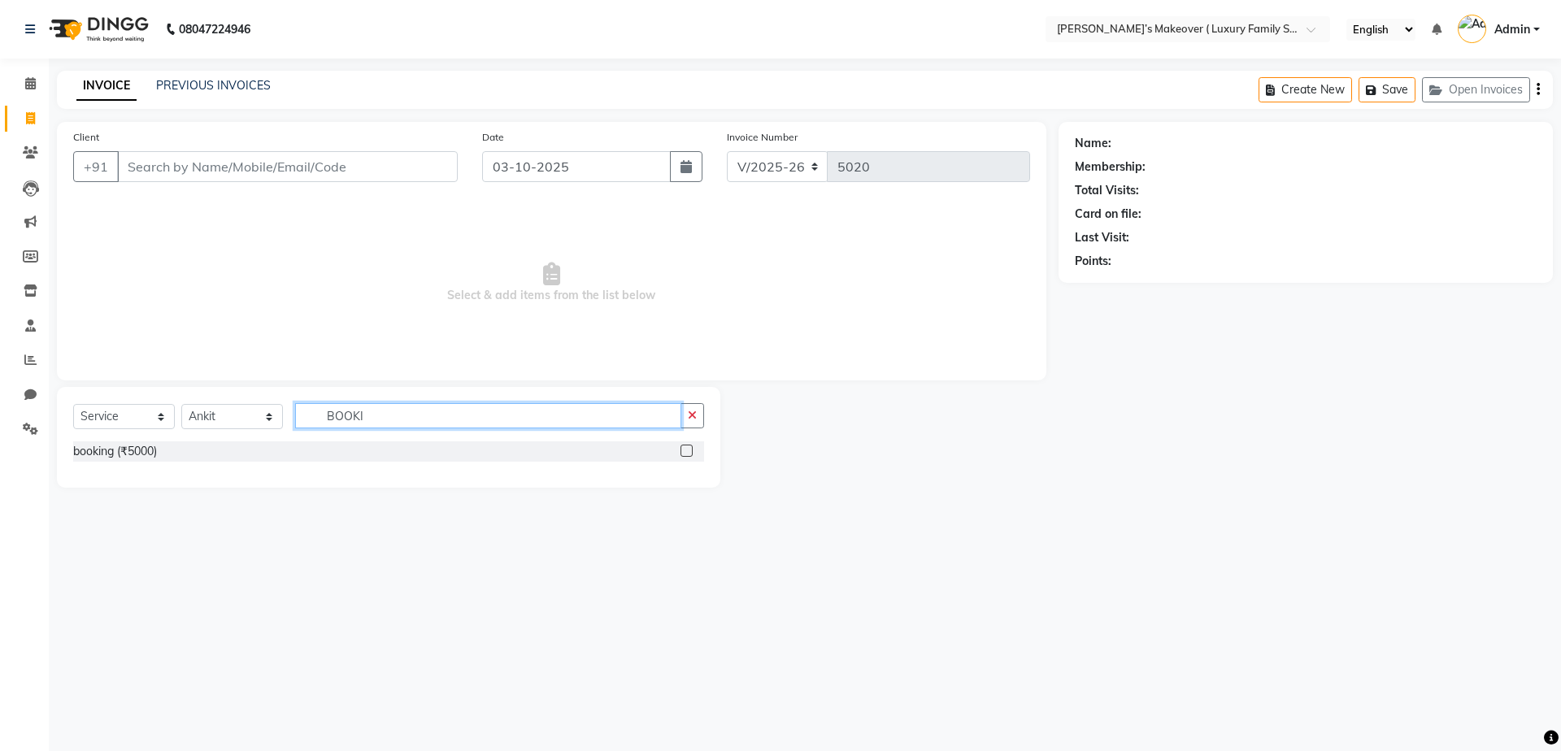
type input "BOOKI"
click at [685, 446] on label at bounding box center [686, 451] width 12 height 12
click at [685, 446] on input "checkbox" at bounding box center [685, 451] width 11 height 11
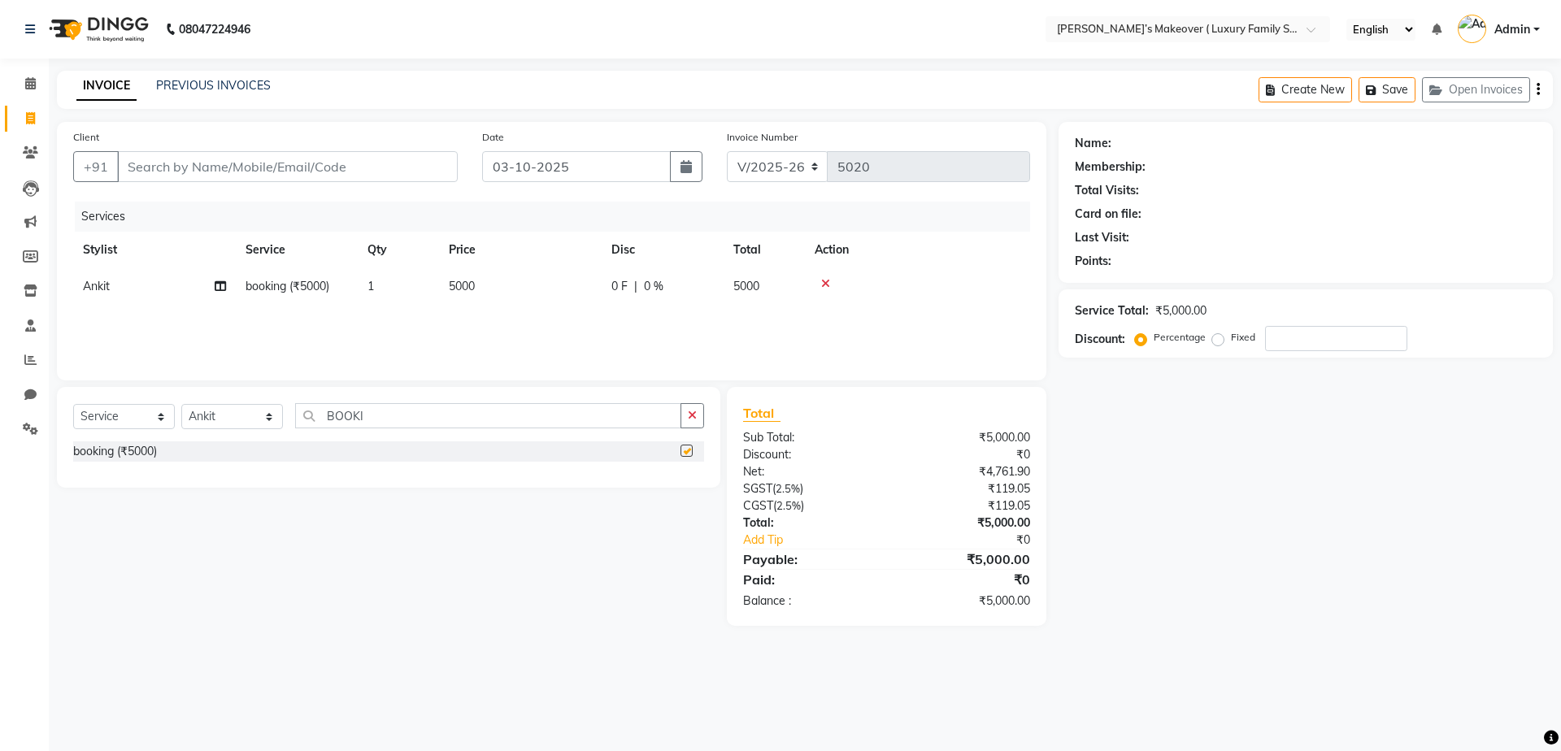
checkbox input "false"
click at [423, 160] on input "Client" at bounding box center [287, 166] width 341 height 31
type input "8"
type input "0"
type input "8930158853"
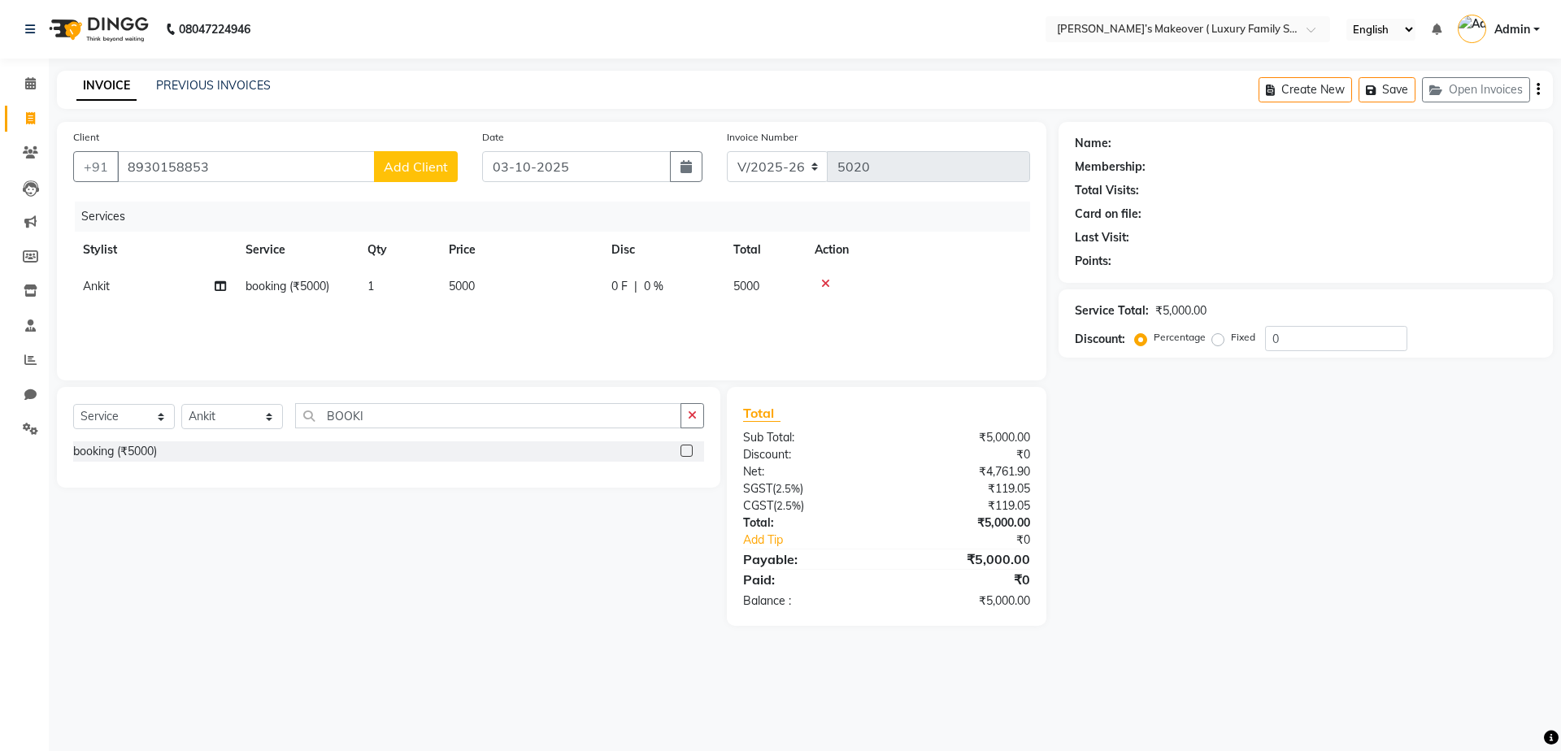
click at [423, 160] on span "Add Client" at bounding box center [416, 167] width 64 height 16
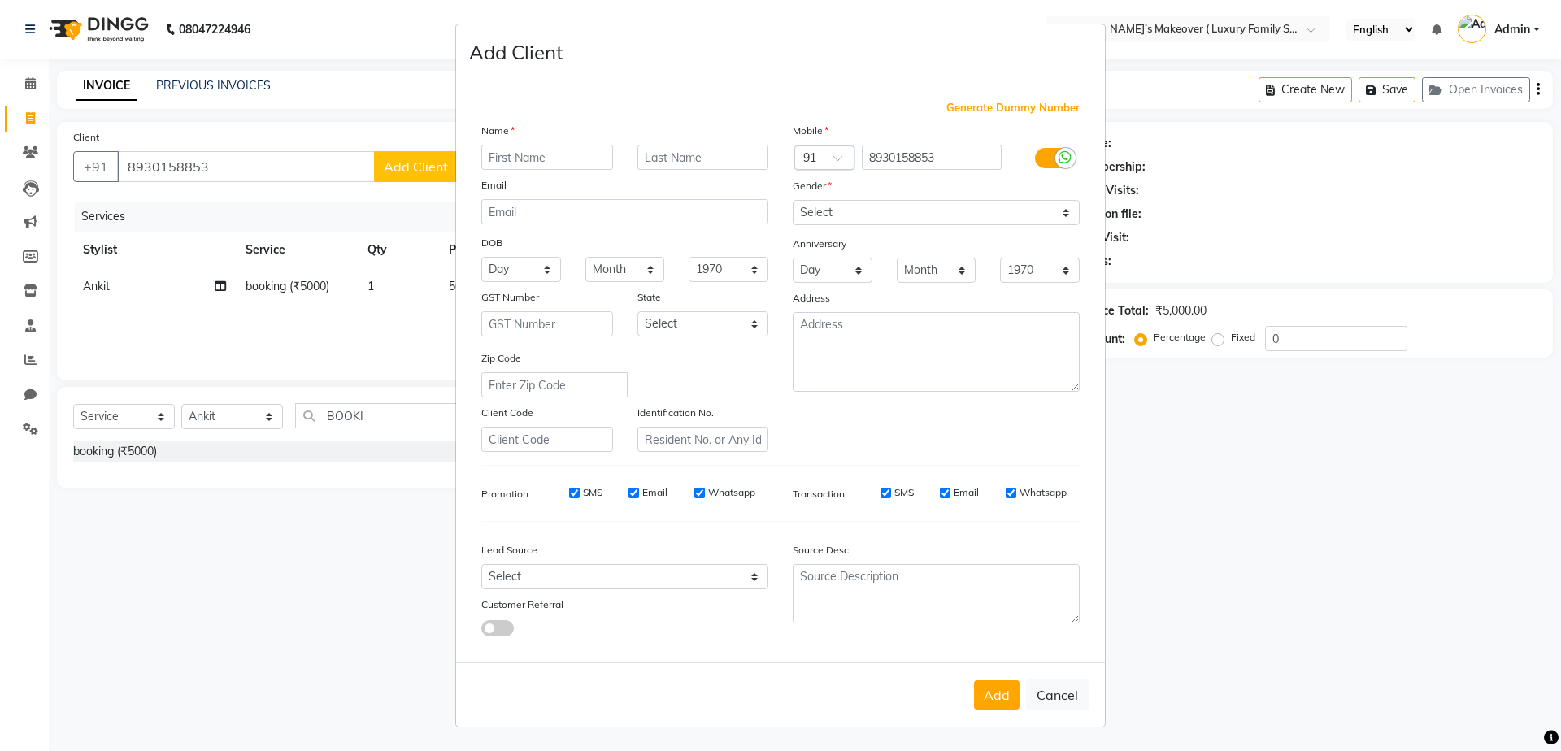
click at [570, 156] on input "text" at bounding box center [547, 157] width 132 height 25
type input "KAJAL DEVI"
click at [852, 203] on select "Select Male Female Other Prefer Not To Say" at bounding box center [936, 212] width 287 height 25
select select "female"
click at [793, 200] on select "Select Male Female Other Prefer Not To Say" at bounding box center [936, 212] width 287 height 25
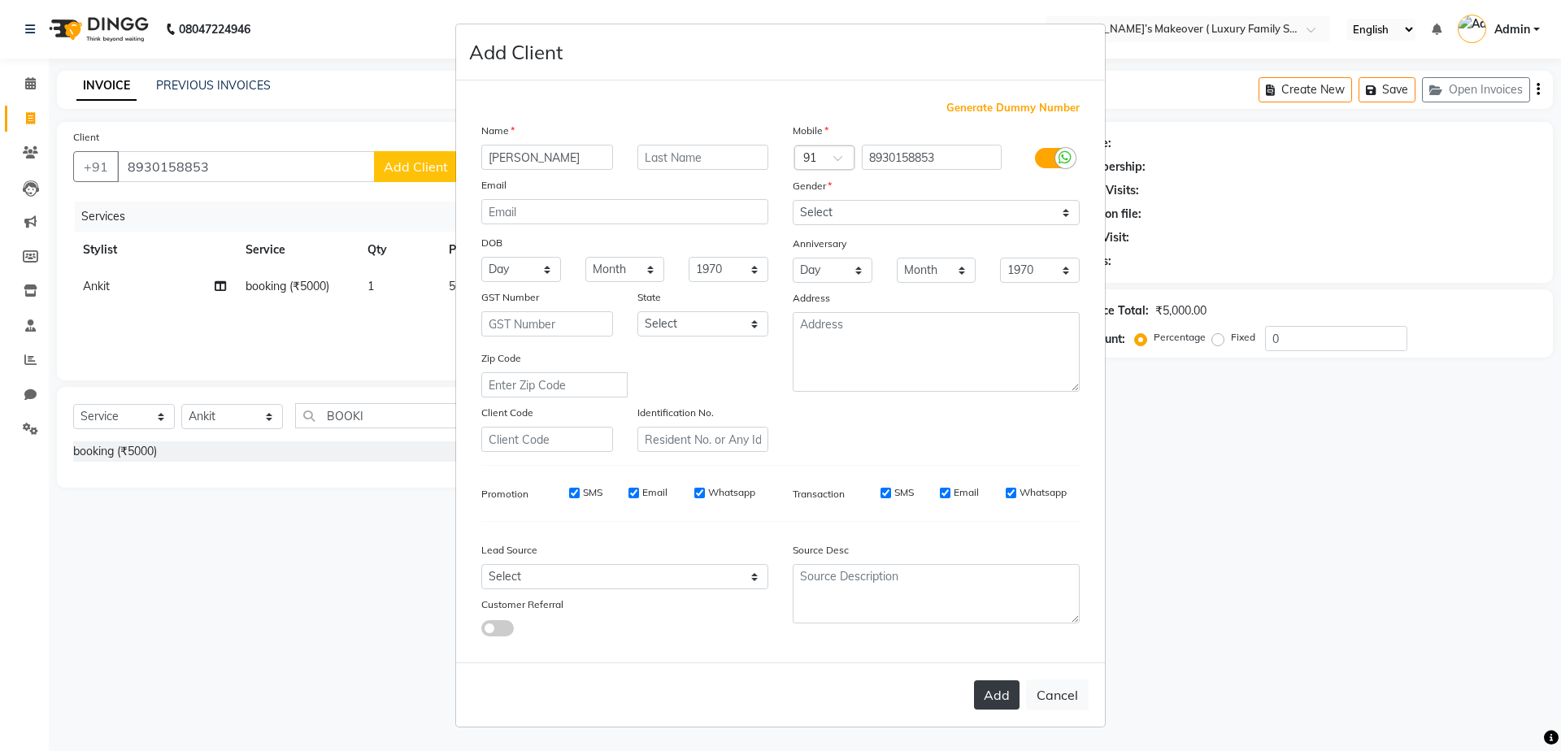
click at [990, 695] on button "Add" at bounding box center [997, 694] width 46 height 29
select select
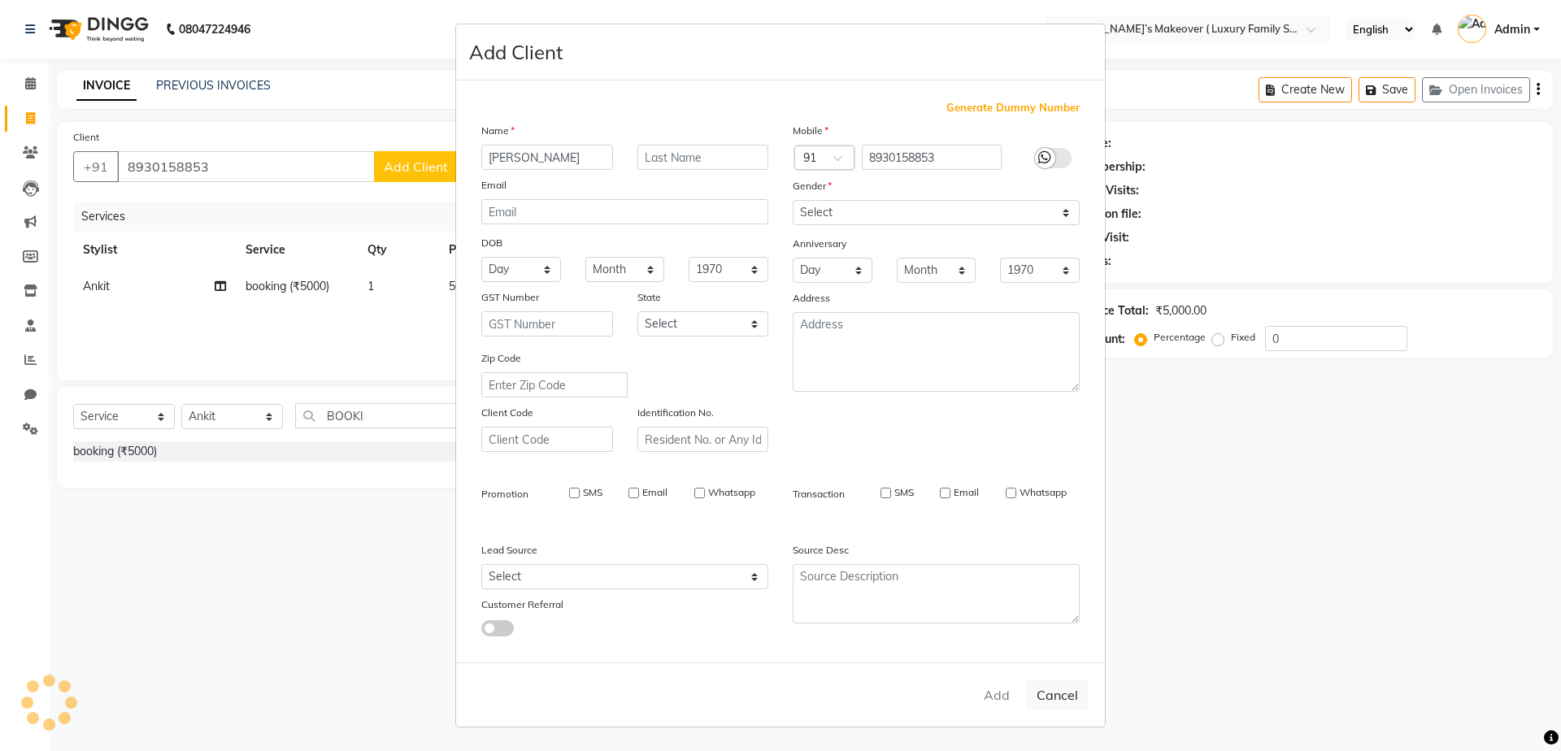
select select
checkbox input "false"
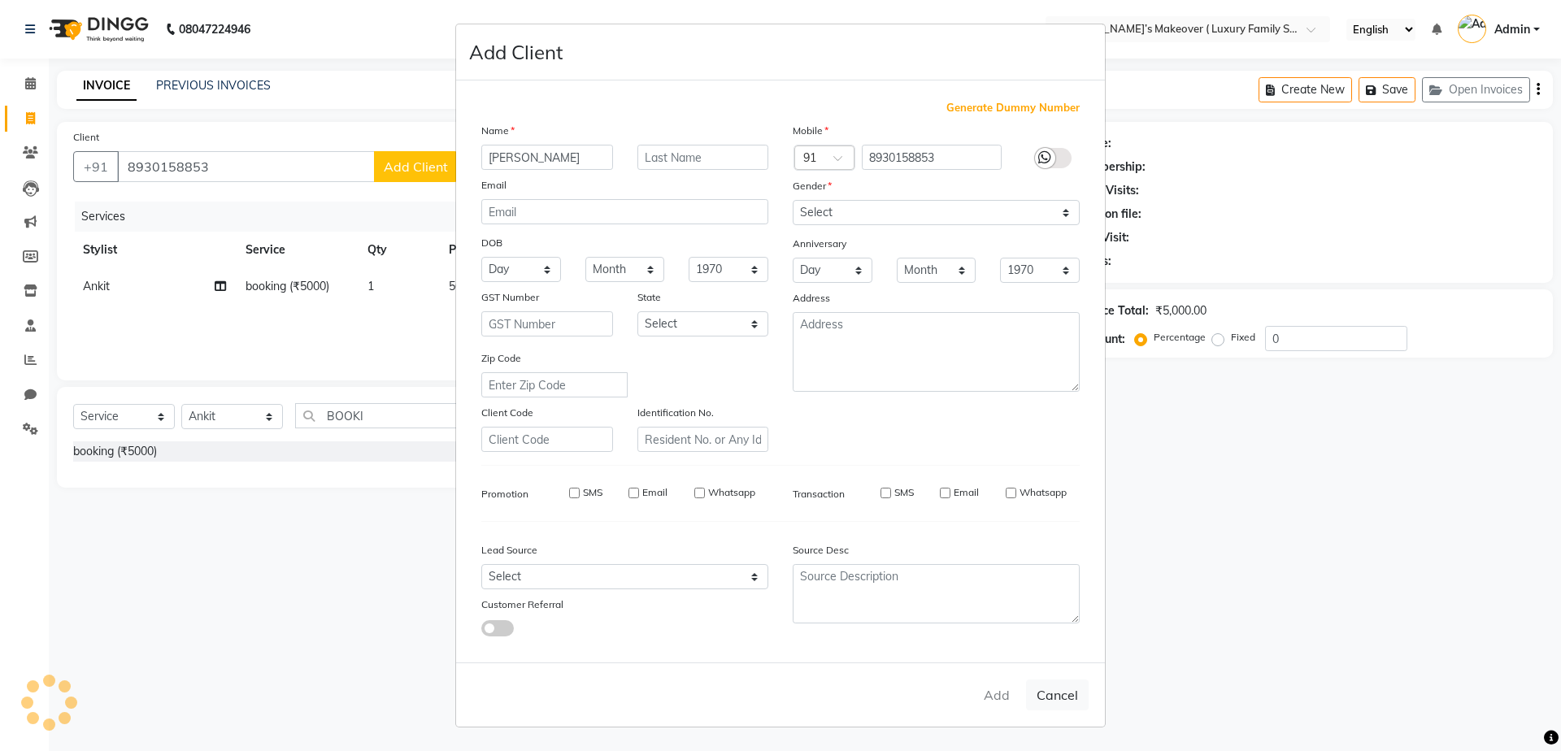
checkbox input "false"
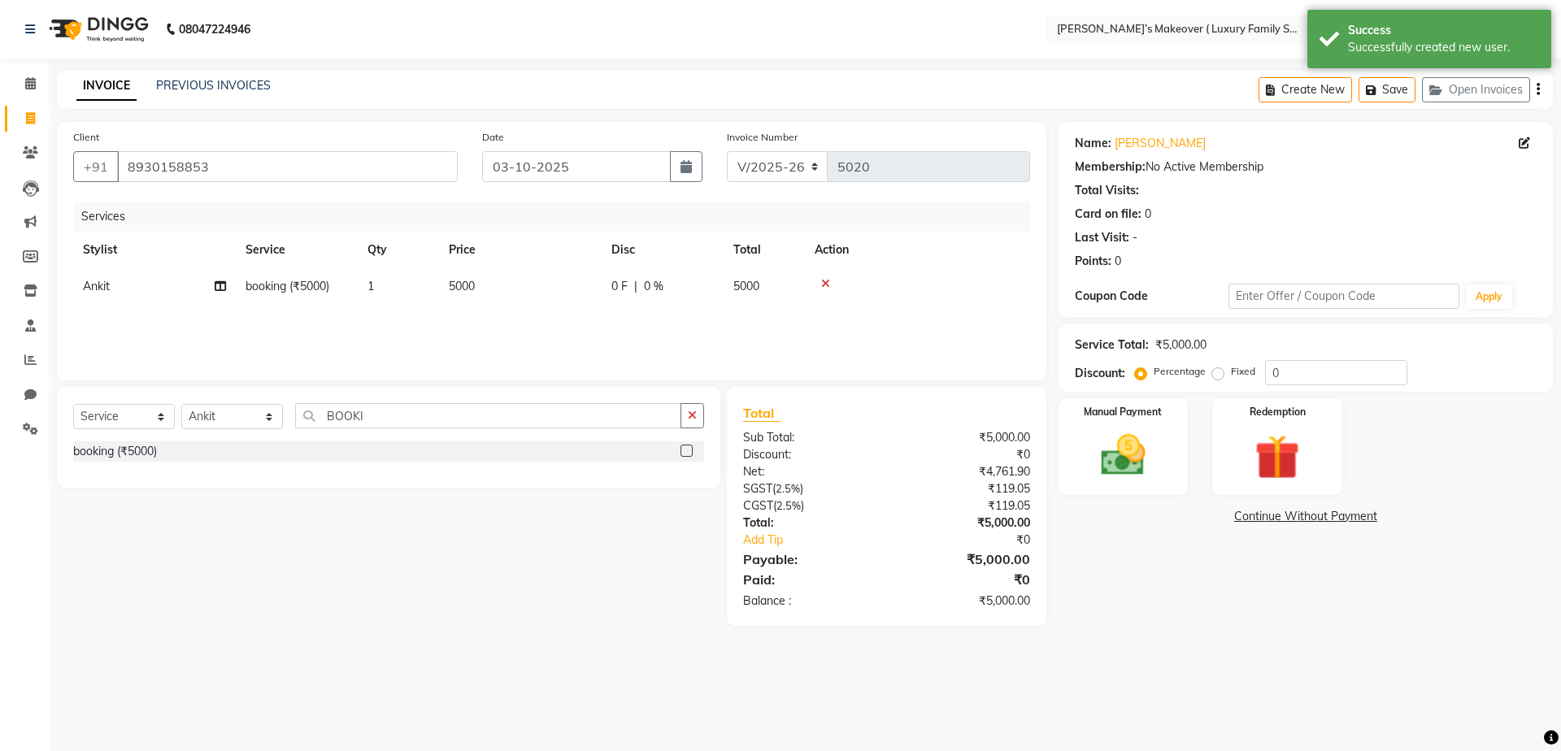
click at [1537, 92] on button "button" at bounding box center [1538, 90] width 3 height 38
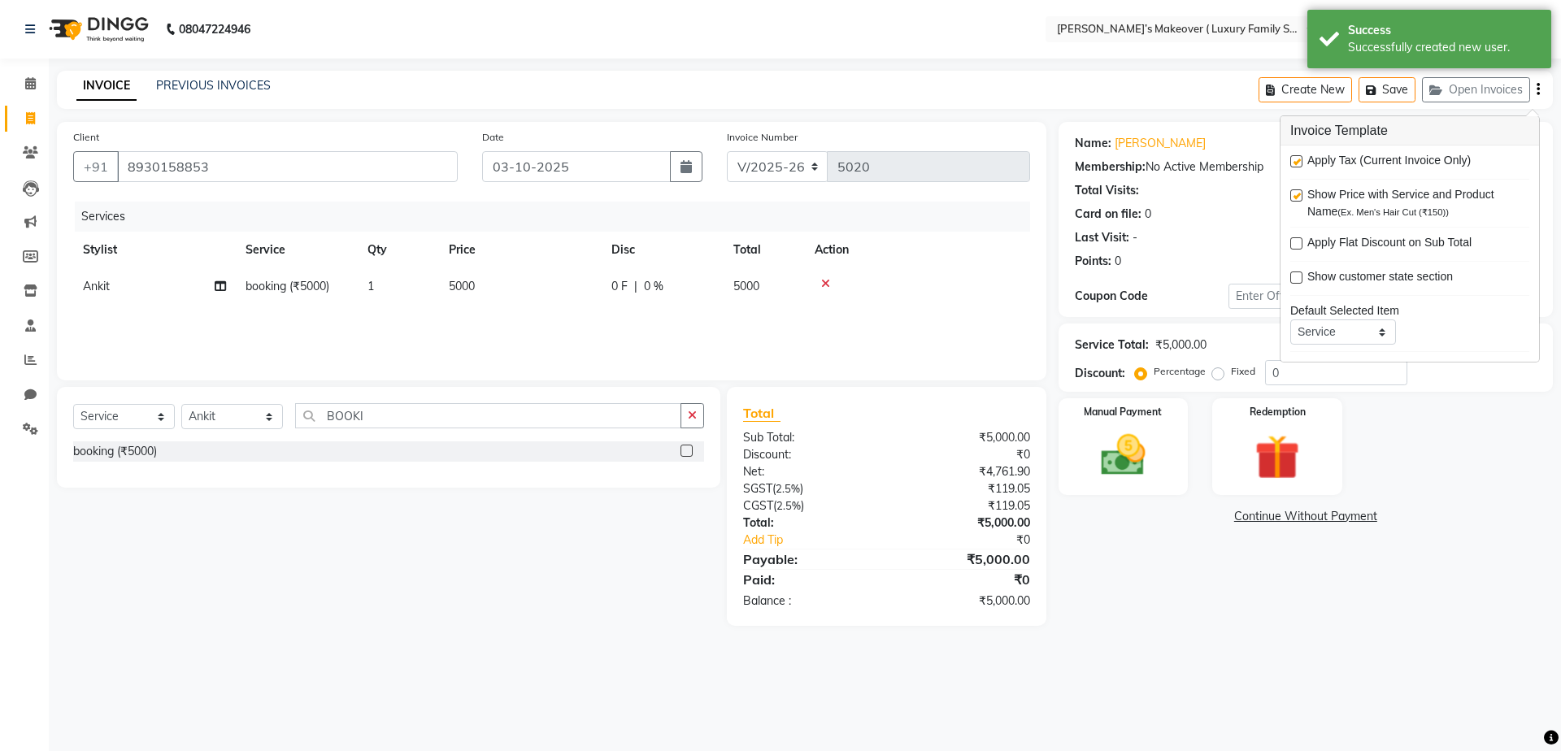
click at [1293, 154] on div "Apply Tax (Current Invoice Only)" at bounding box center [1409, 162] width 239 height 20
click at [1300, 165] on label at bounding box center [1296, 161] width 12 height 12
click at [1300, 165] on input "checkbox" at bounding box center [1295, 162] width 11 height 11
checkbox input "false"
click at [1133, 464] on img at bounding box center [1123, 455] width 76 height 54
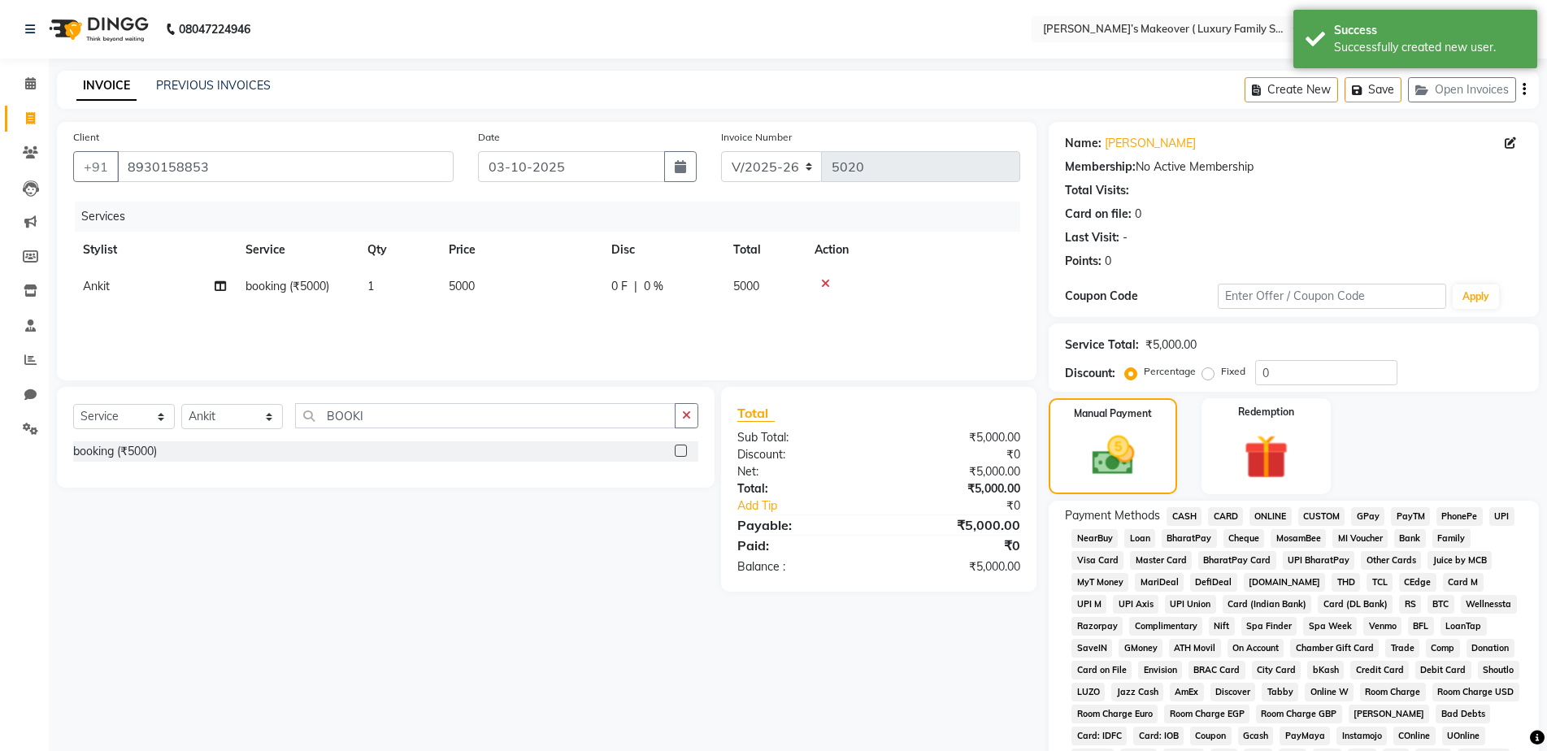
click at [1185, 513] on span "CASH" at bounding box center [1184, 516] width 35 height 19
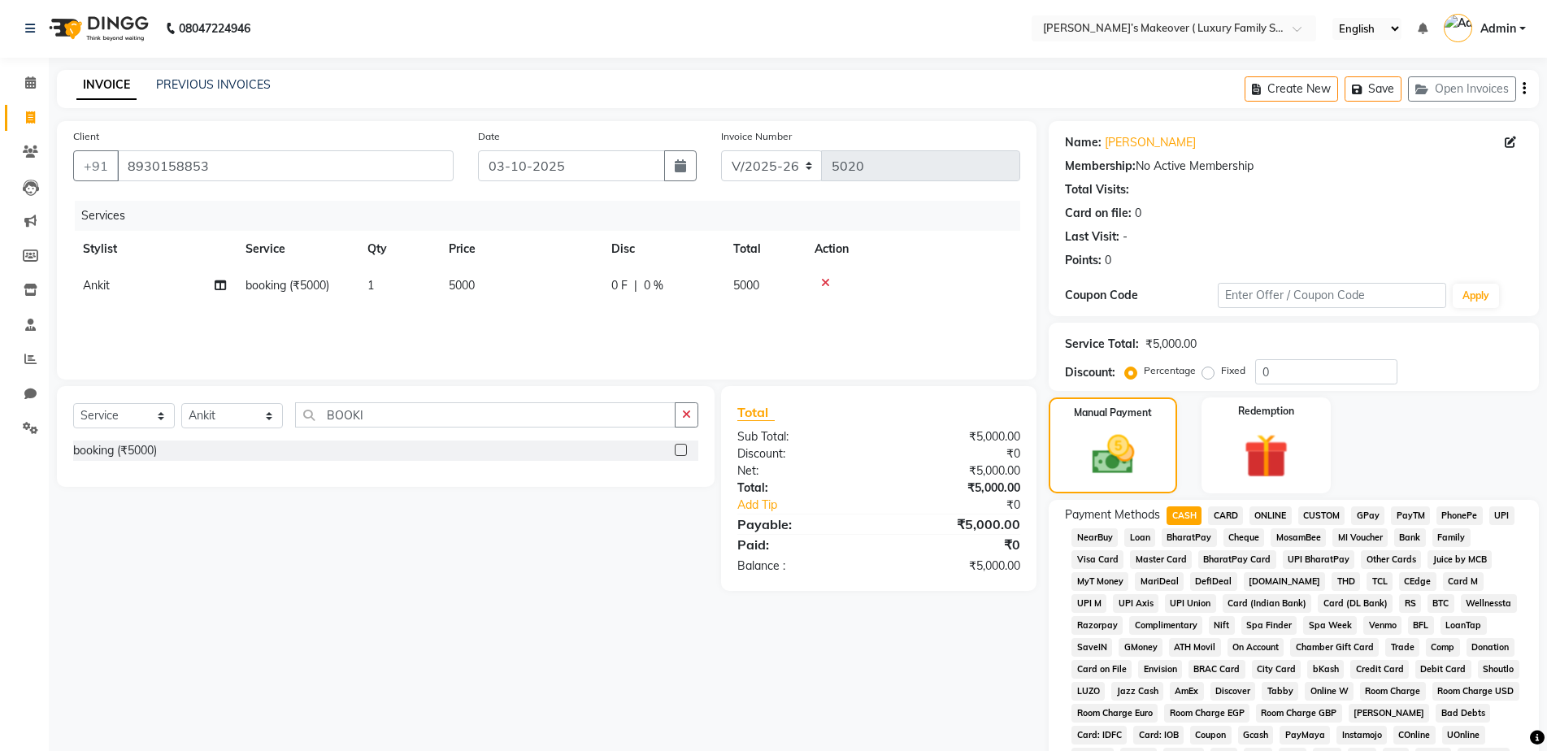
scroll to position [244, 0]
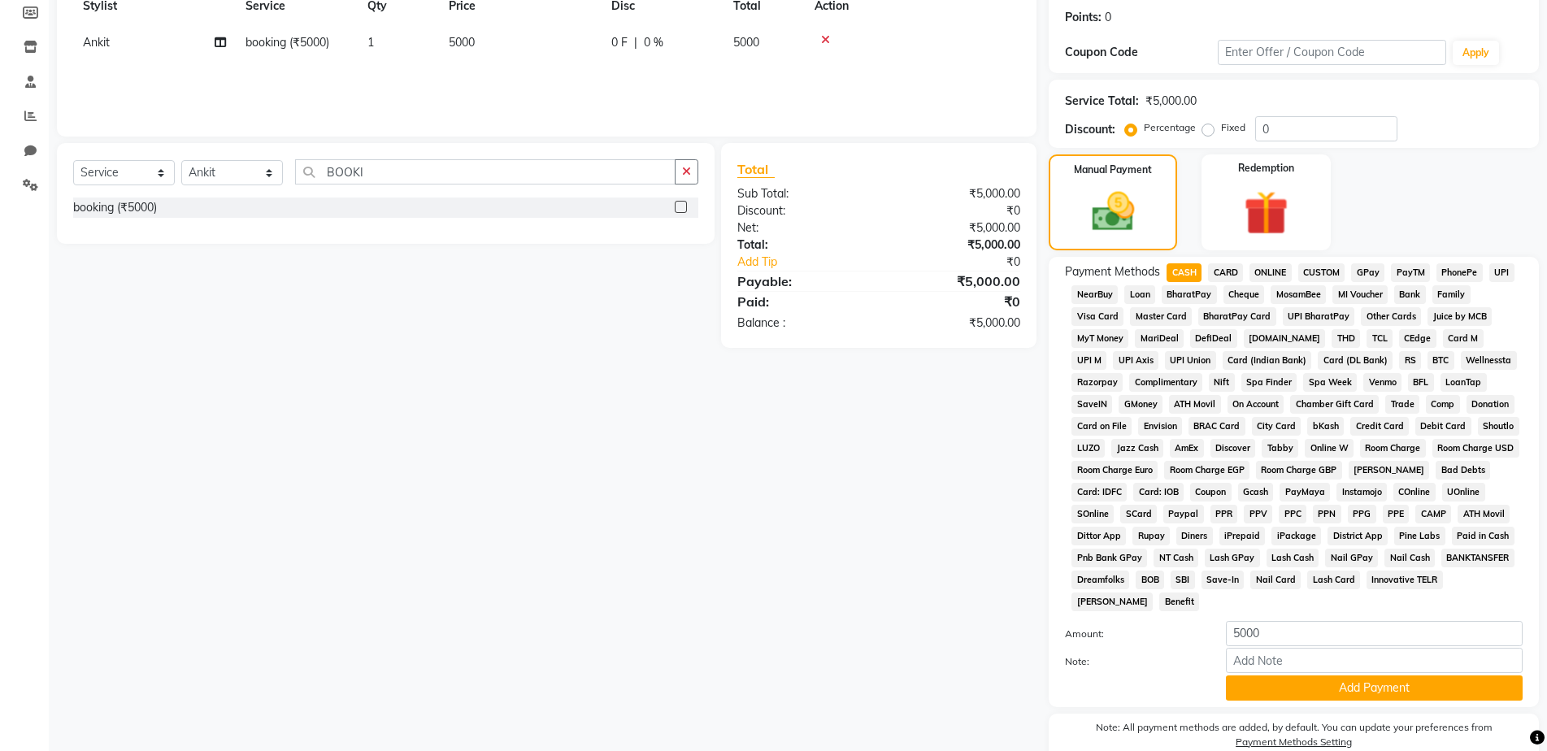
click at [1267, 268] on span "ONLINE" at bounding box center [1271, 272] width 42 height 19
click at [1249, 698] on button "Add Payment" at bounding box center [1374, 688] width 297 height 25
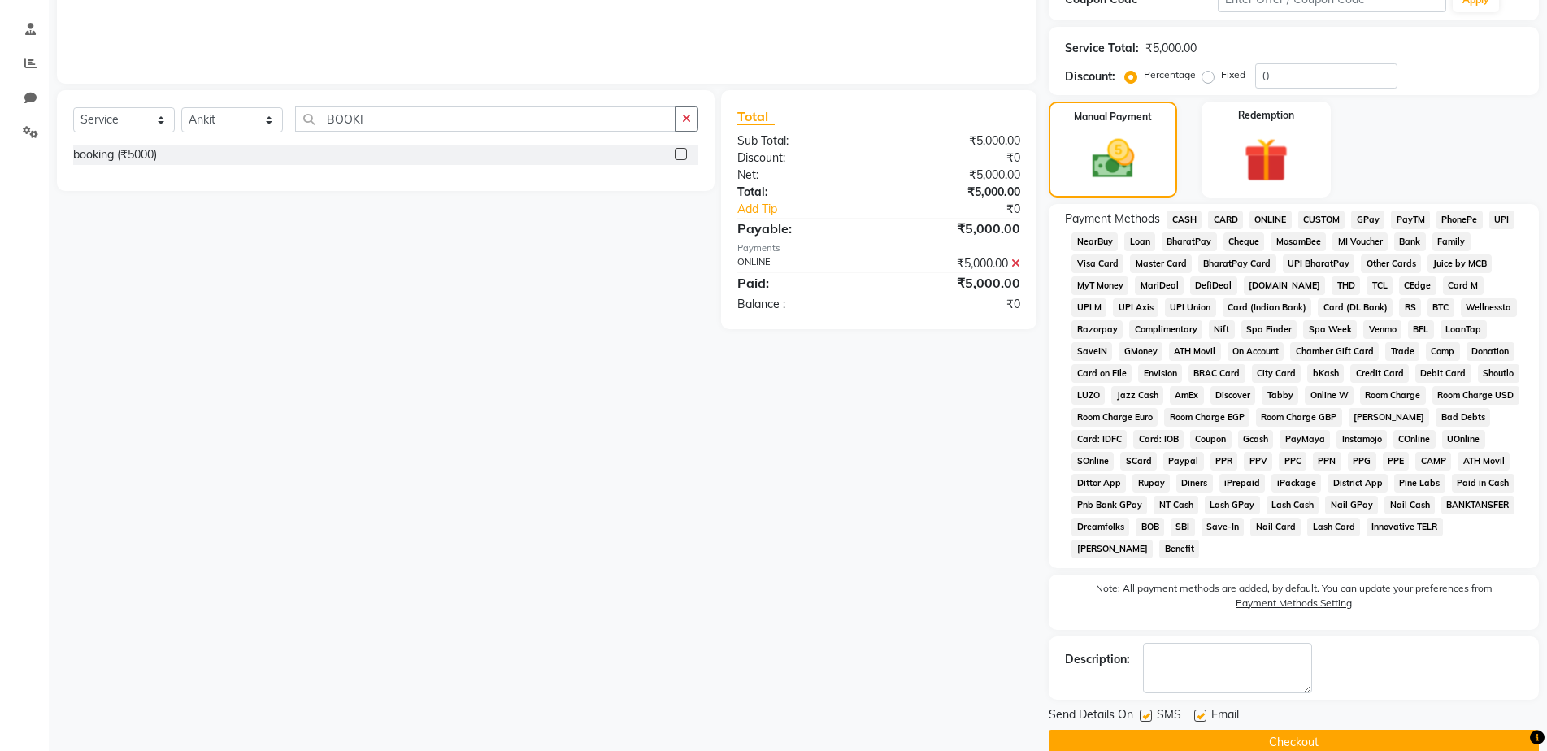
scroll to position [325, 0]
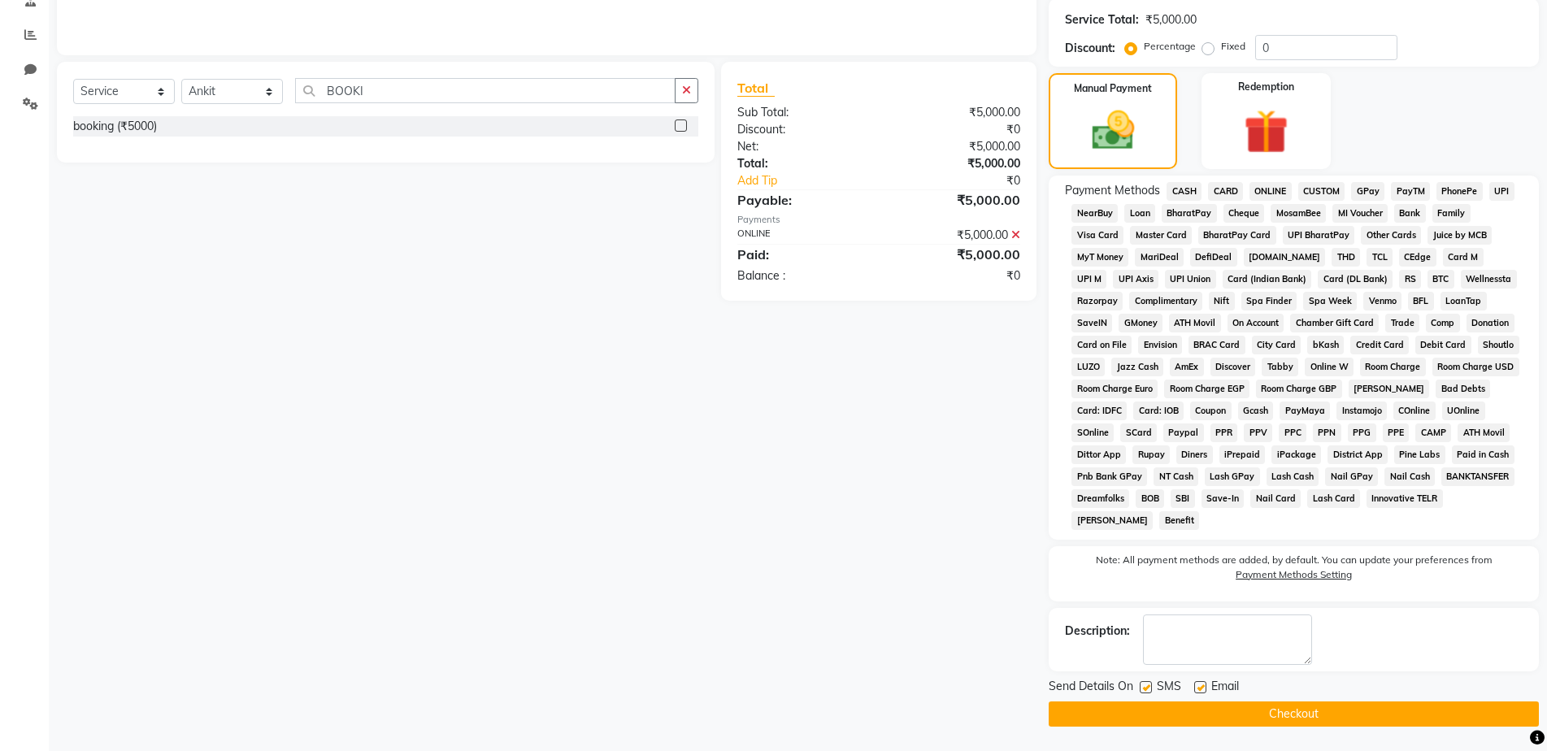
click at [1226, 723] on button "Checkout" at bounding box center [1294, 714] width 490 height 25
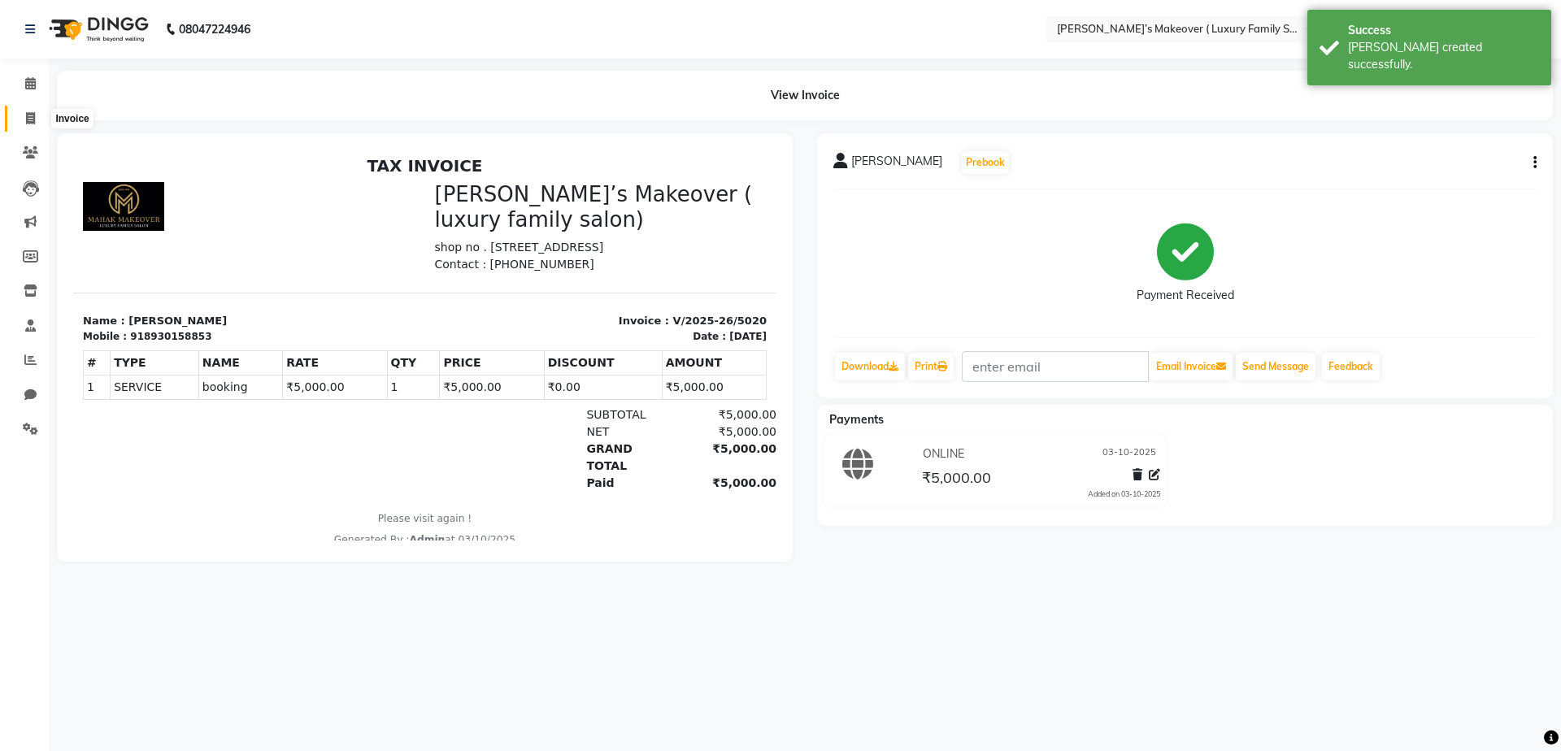
click at [26, 123] on icon at bounding box center [30, 118] width 9 height 12
select select "service"
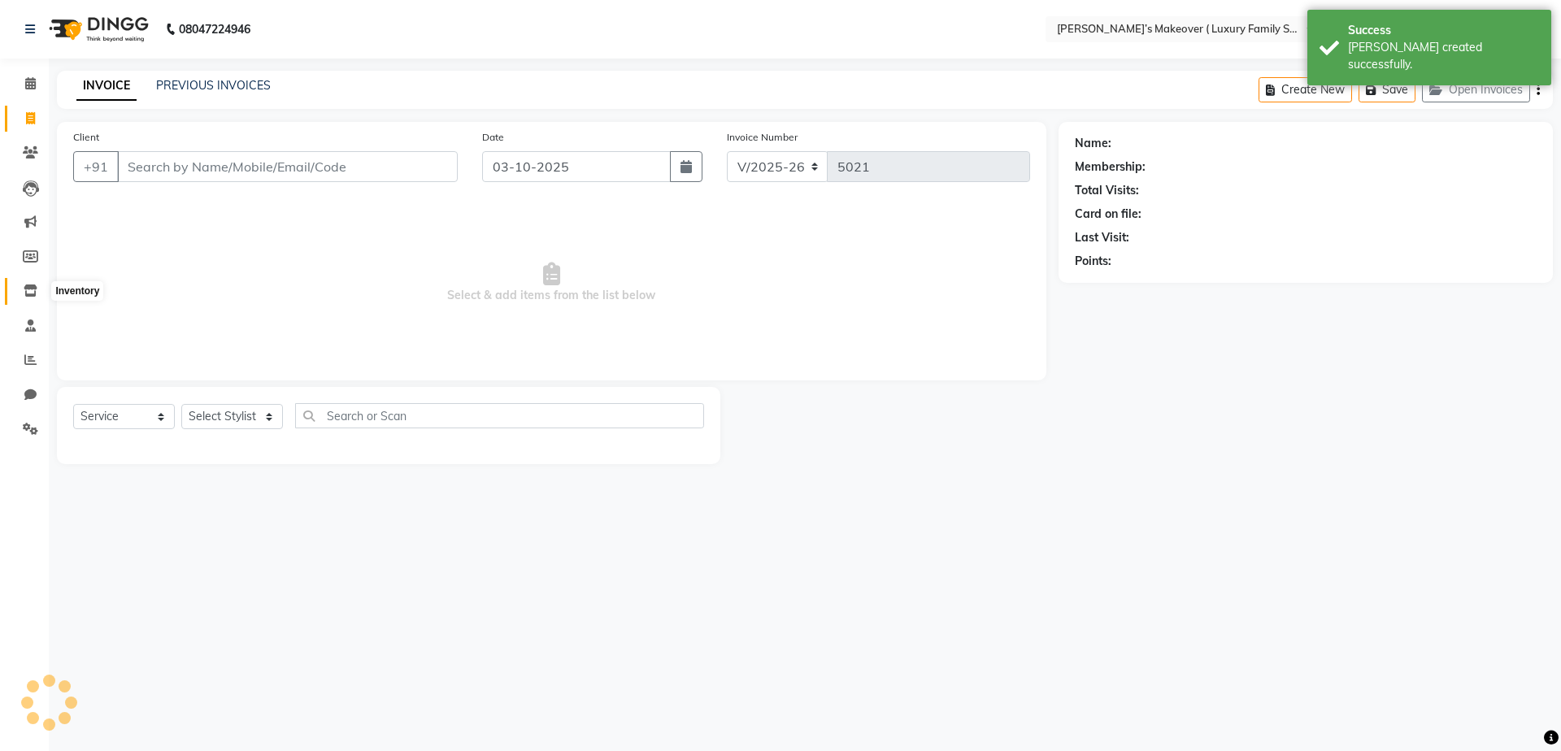
click at [33, 292] on icon at bounding box center [31, 291] width 14 height 12
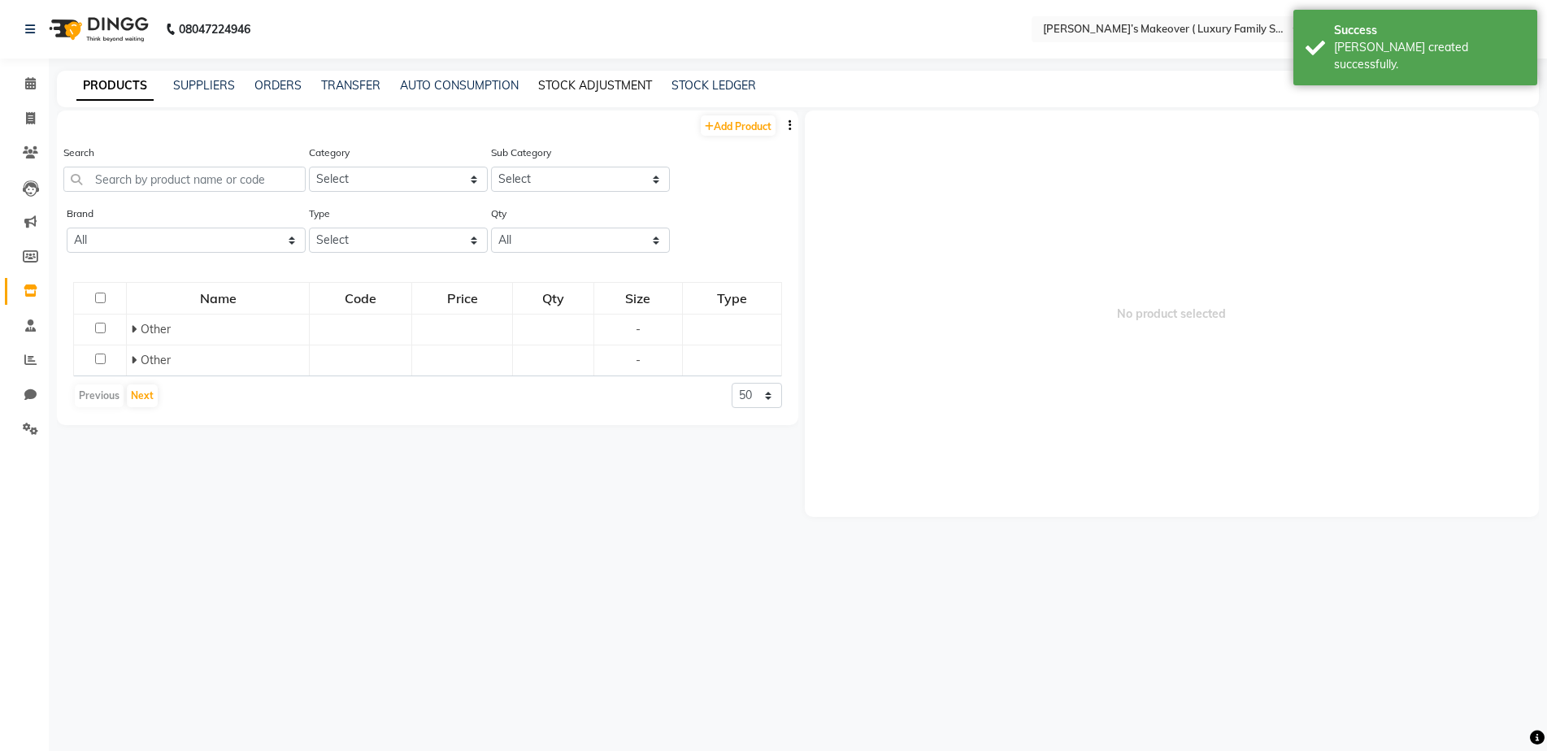
click at [587, 83] on link "STOCK ADJUSTMENT" at bounding box center [595, 85] width 114 height 15
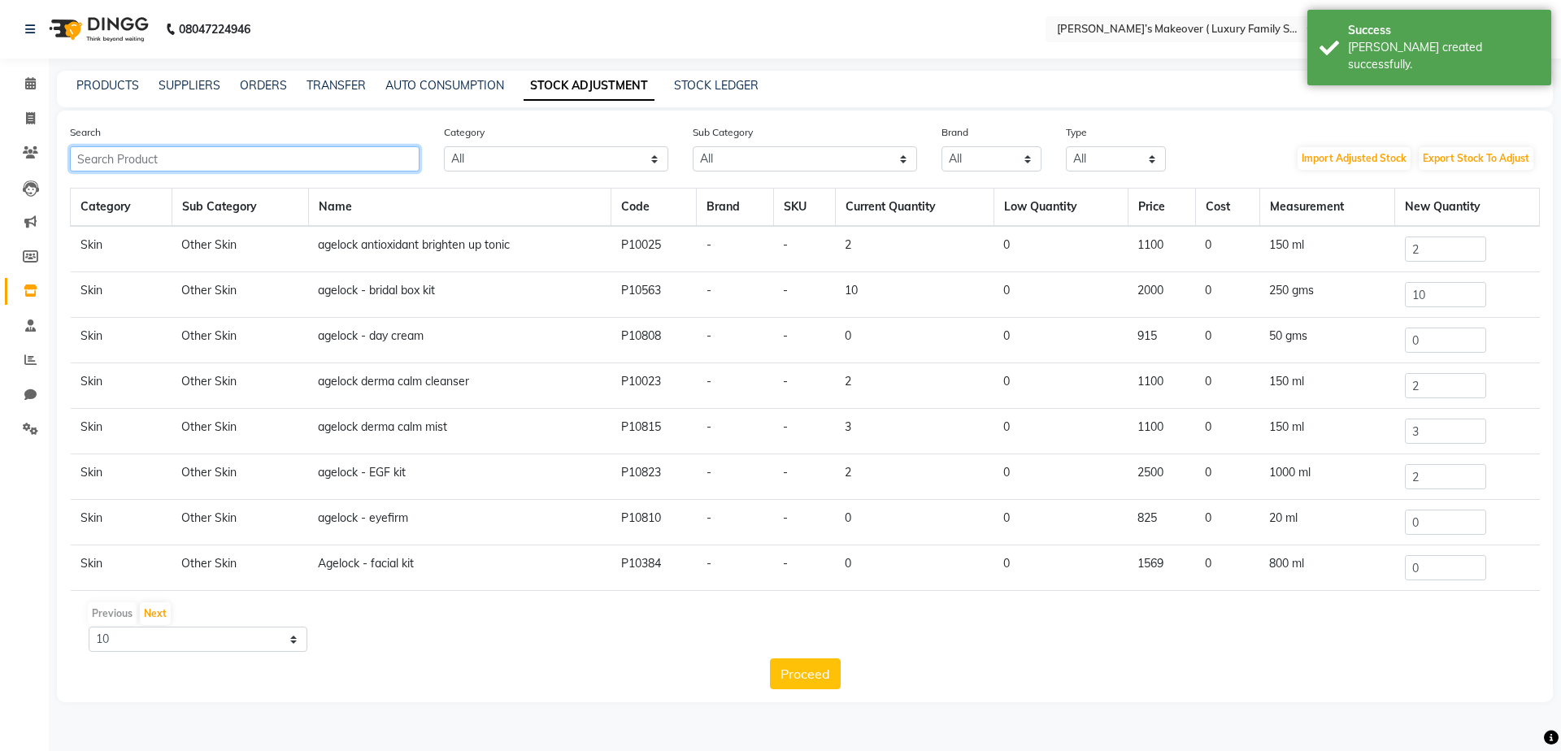
click at [280, 154] on input "text" at bounding box center [245, 158] width 350 height 25
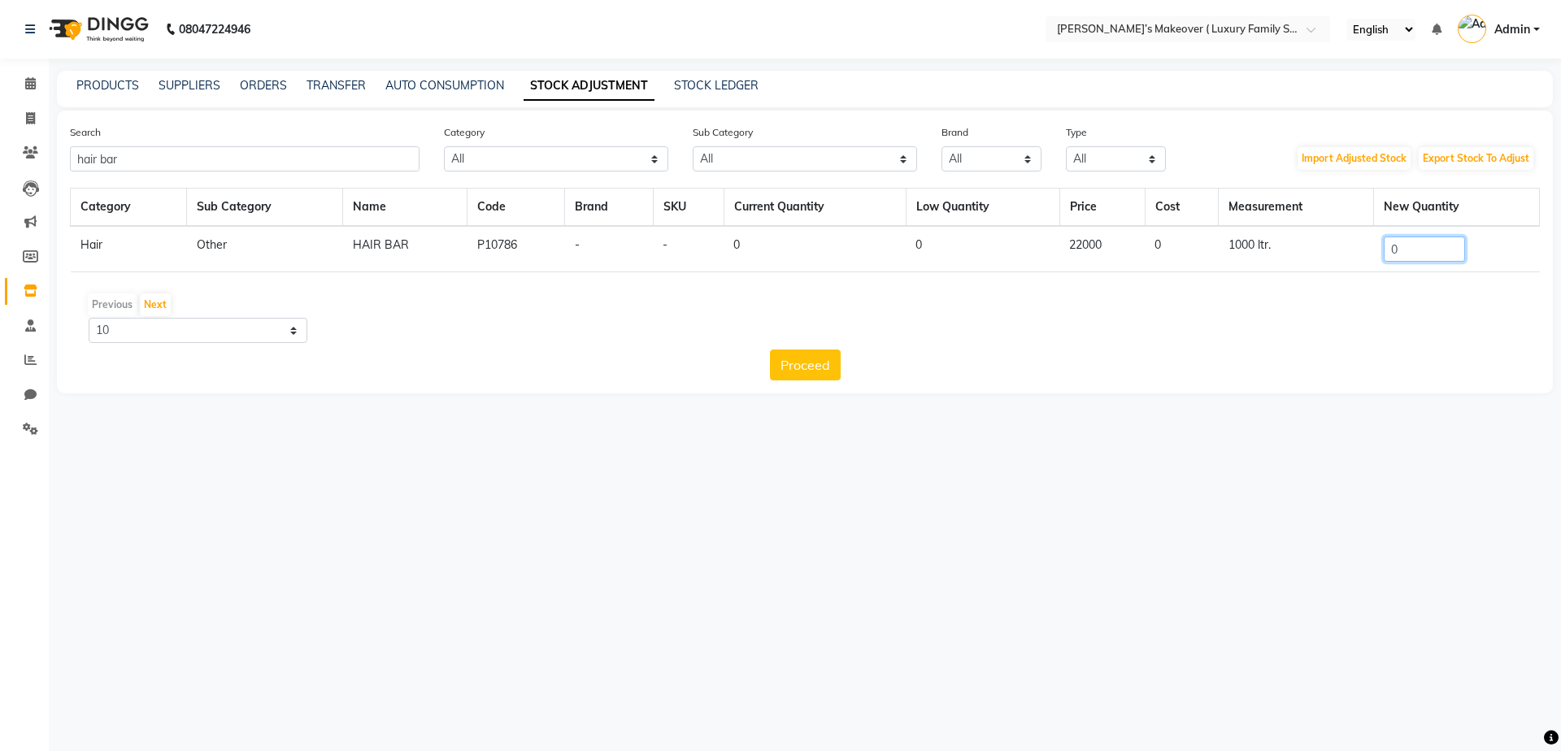
click at [1440, 252] on input "0" at bounding box center [1424, 249] width 81 height 25
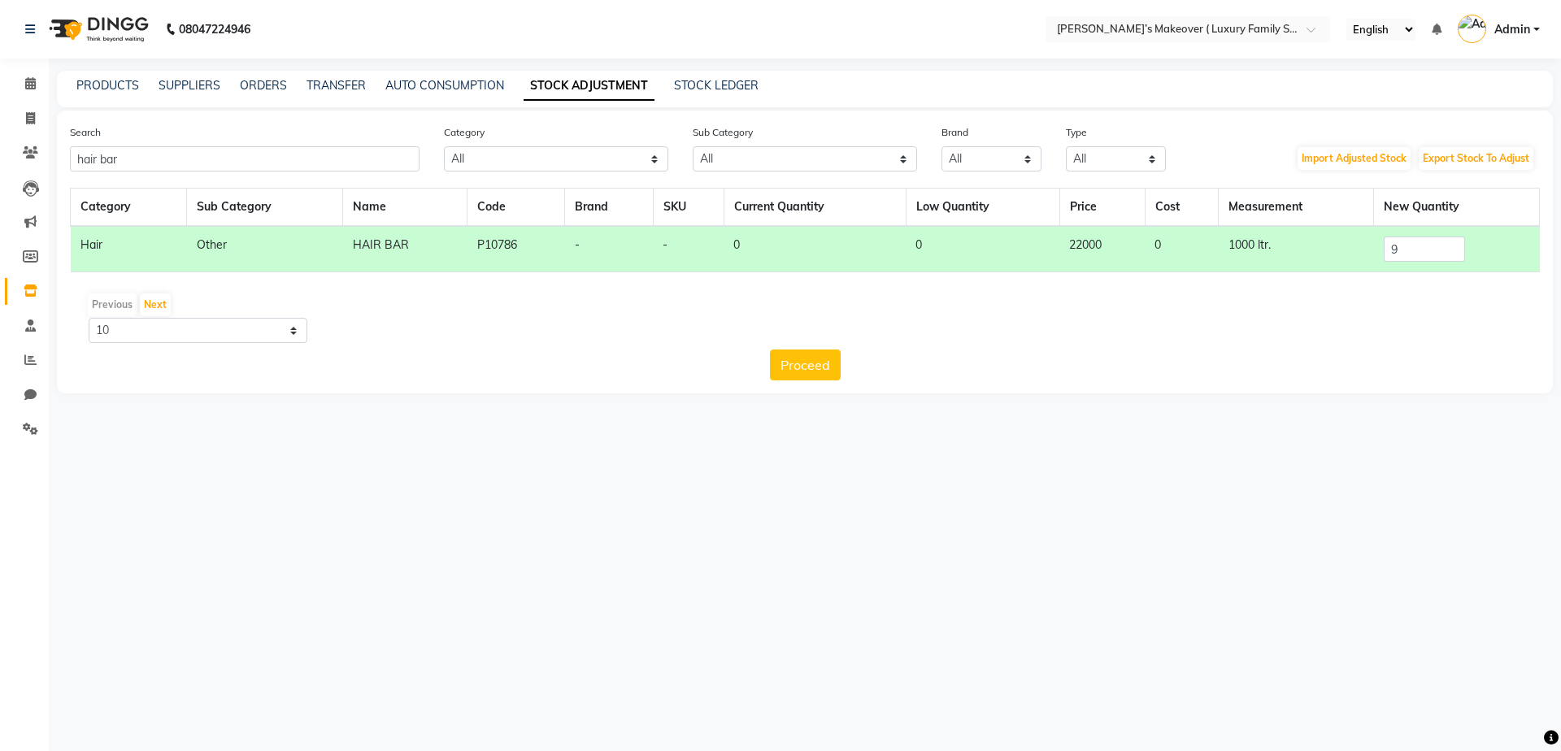
click at [791, 358] on button "Proceed" at bounding box center [805, 365] width 71 height 31
click at [858, 373] on button "Submit" at bounding box center [840, 365] width 64 height 31
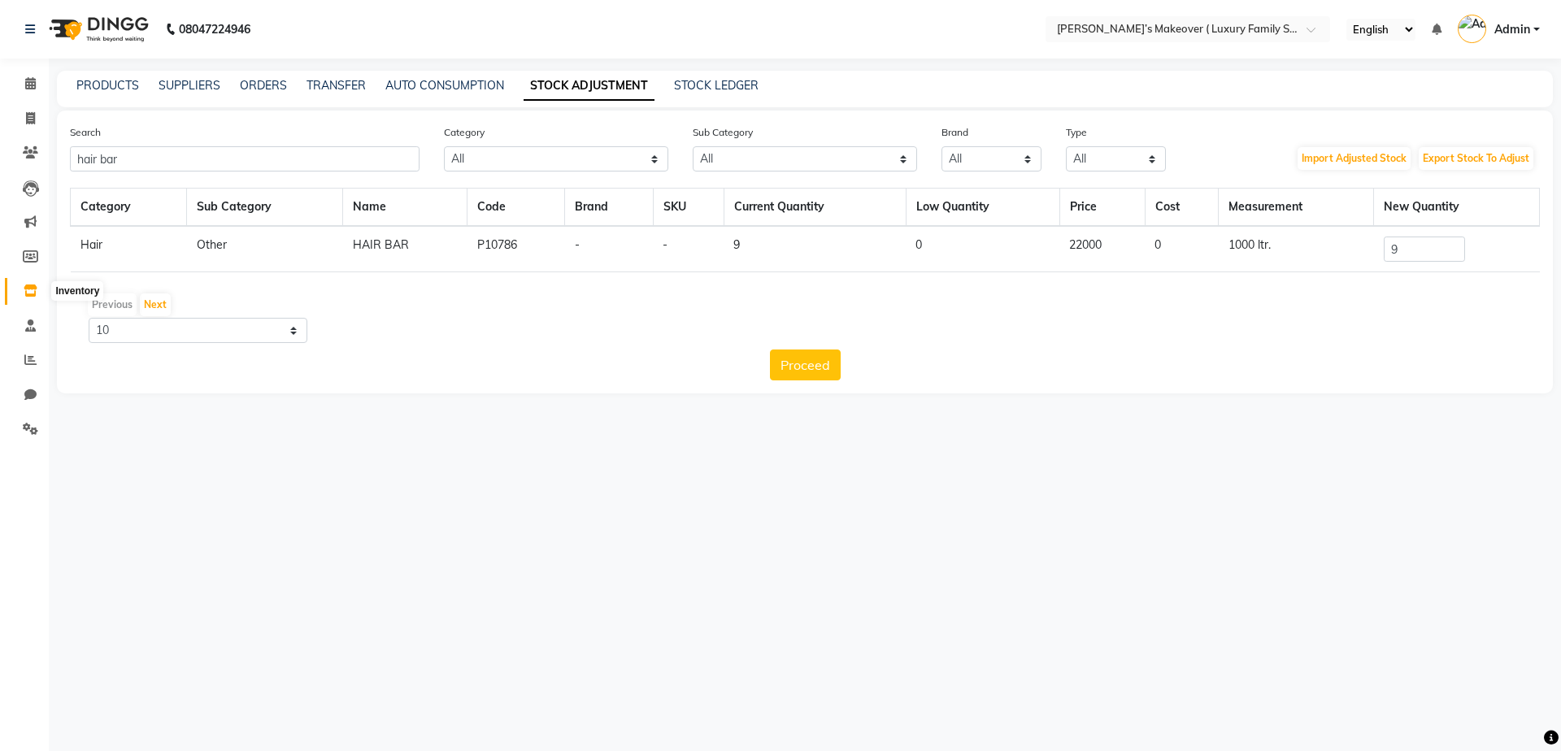
click at [31, 286] on icon at bounding box center [31, 291] width 14 height 12
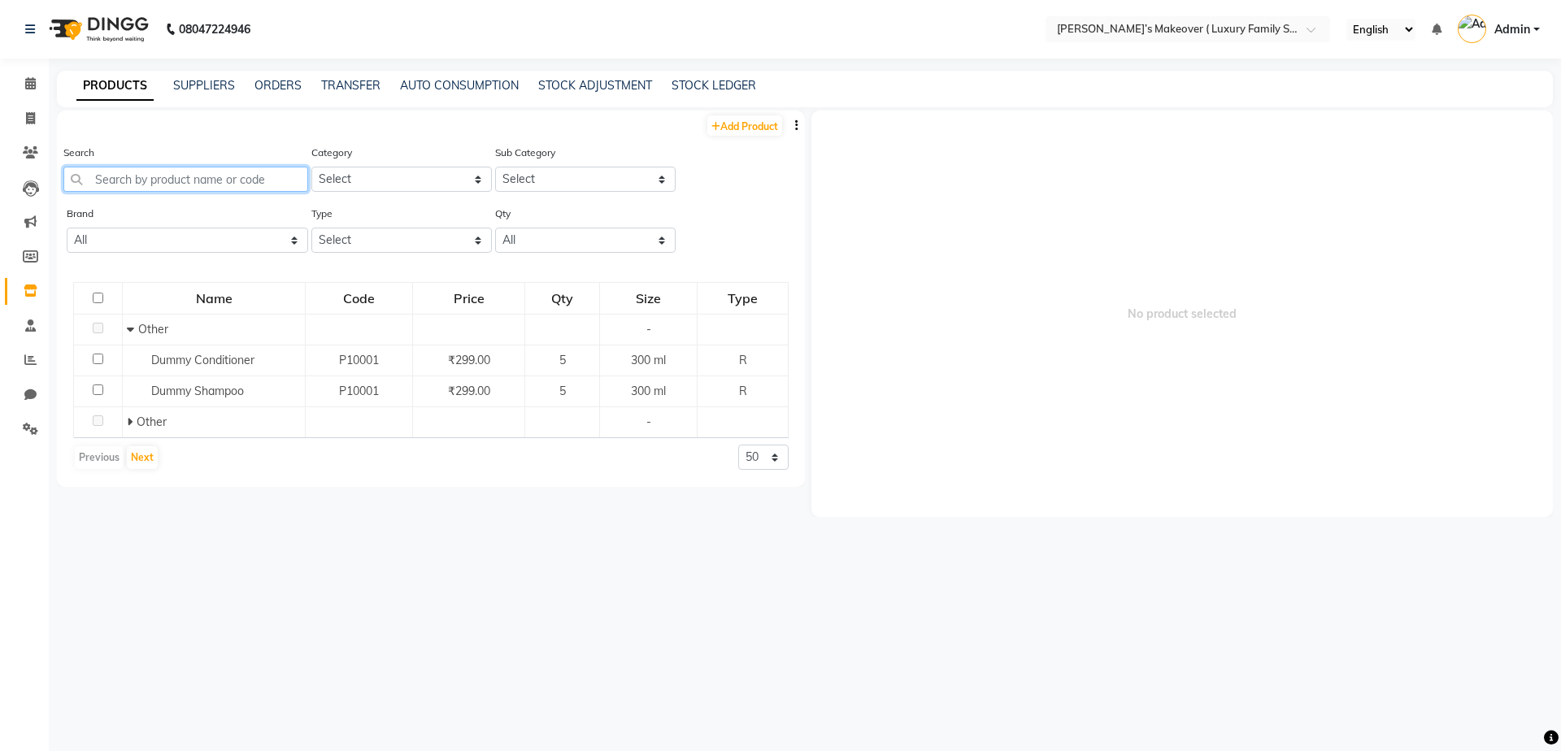
click at [206, 176] on input "text" at bounding box center [185, 179] width 245 height 25
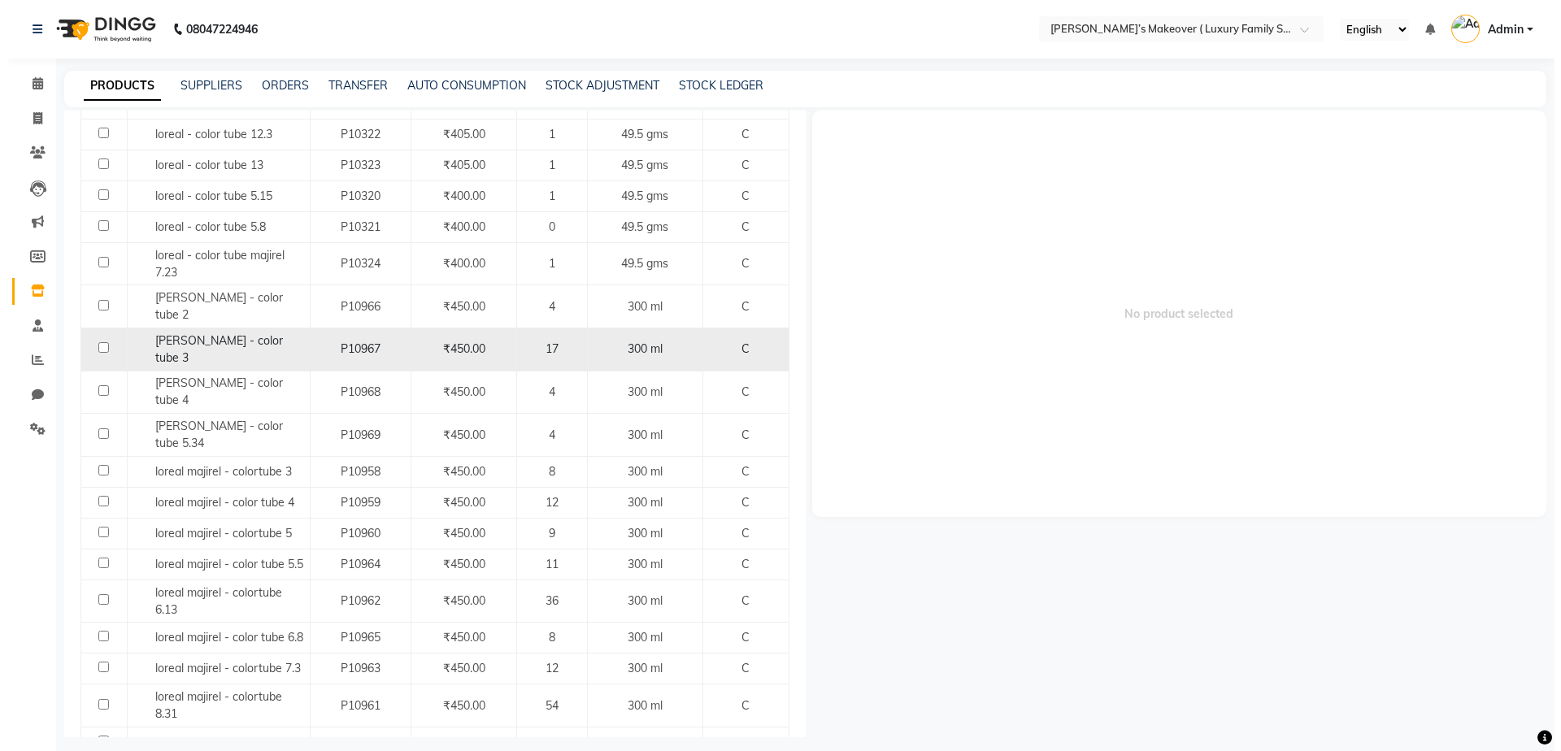
scroll to position [267, 0]
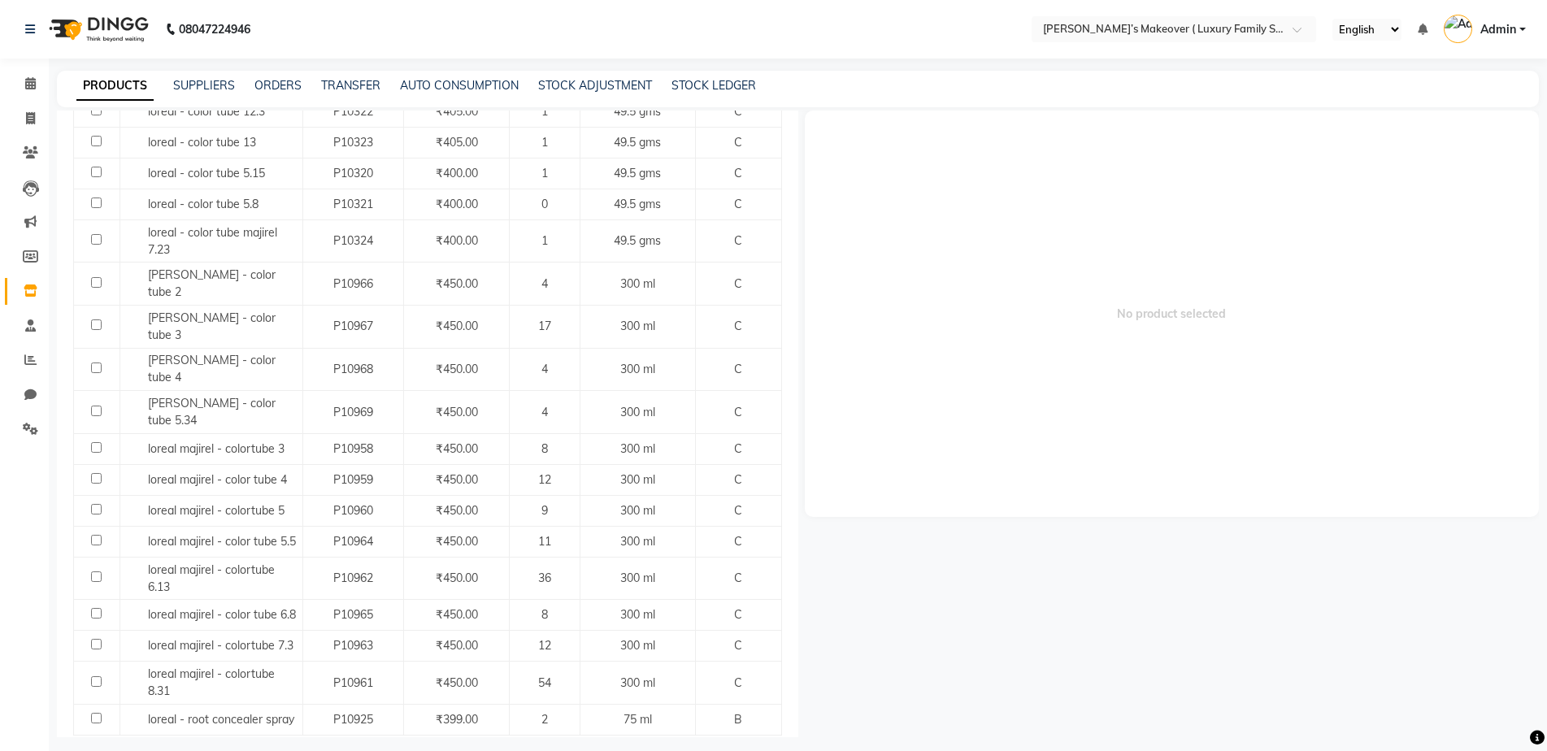
click at [1017, 189] on span "No product selected" at bounding box center [1172, 314] width 735 height 407
click at [18, 254] on span at bounding box center [30, 257] width 28 height 19
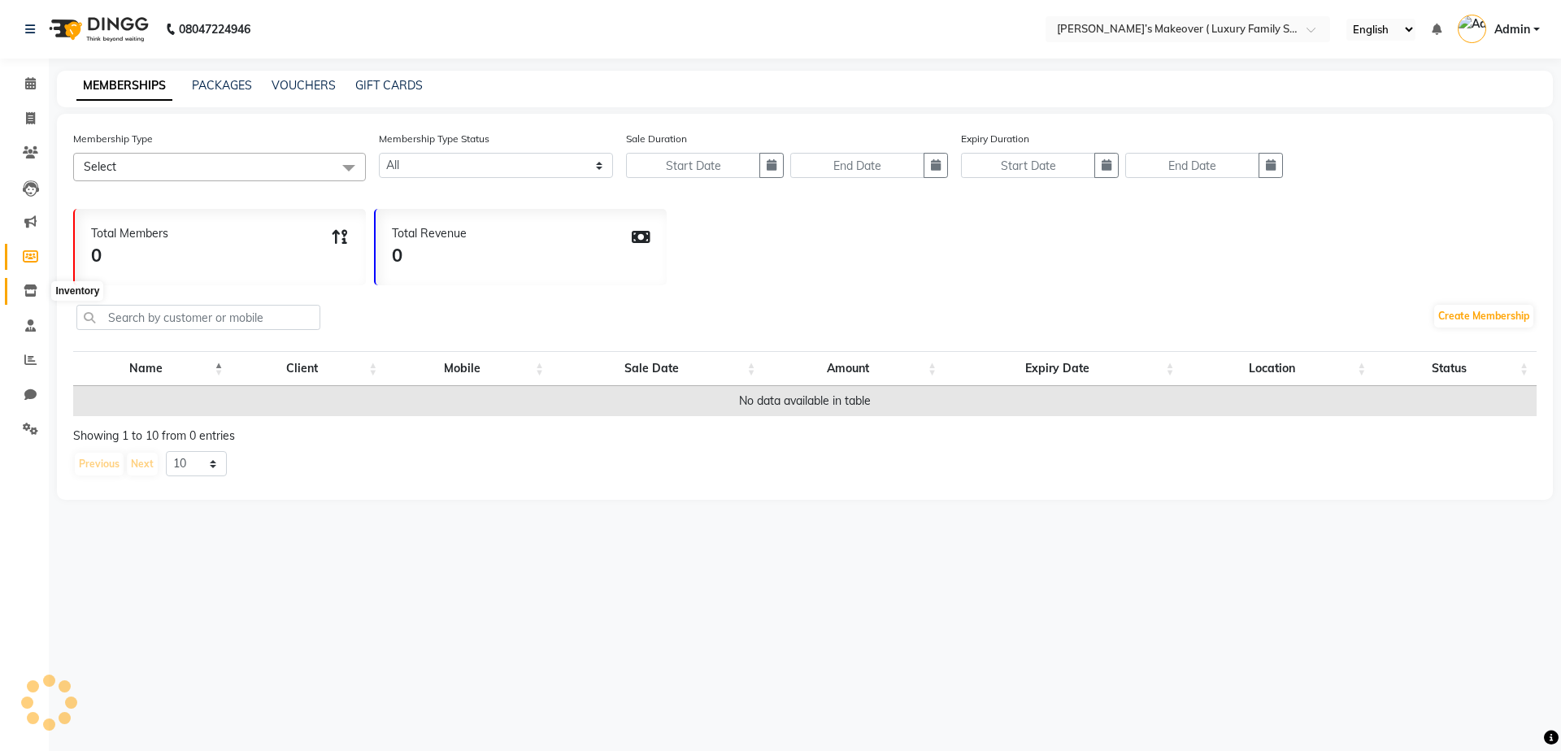
click at [28, 298] on span at bounding box center [30, 291] width 28 height 19
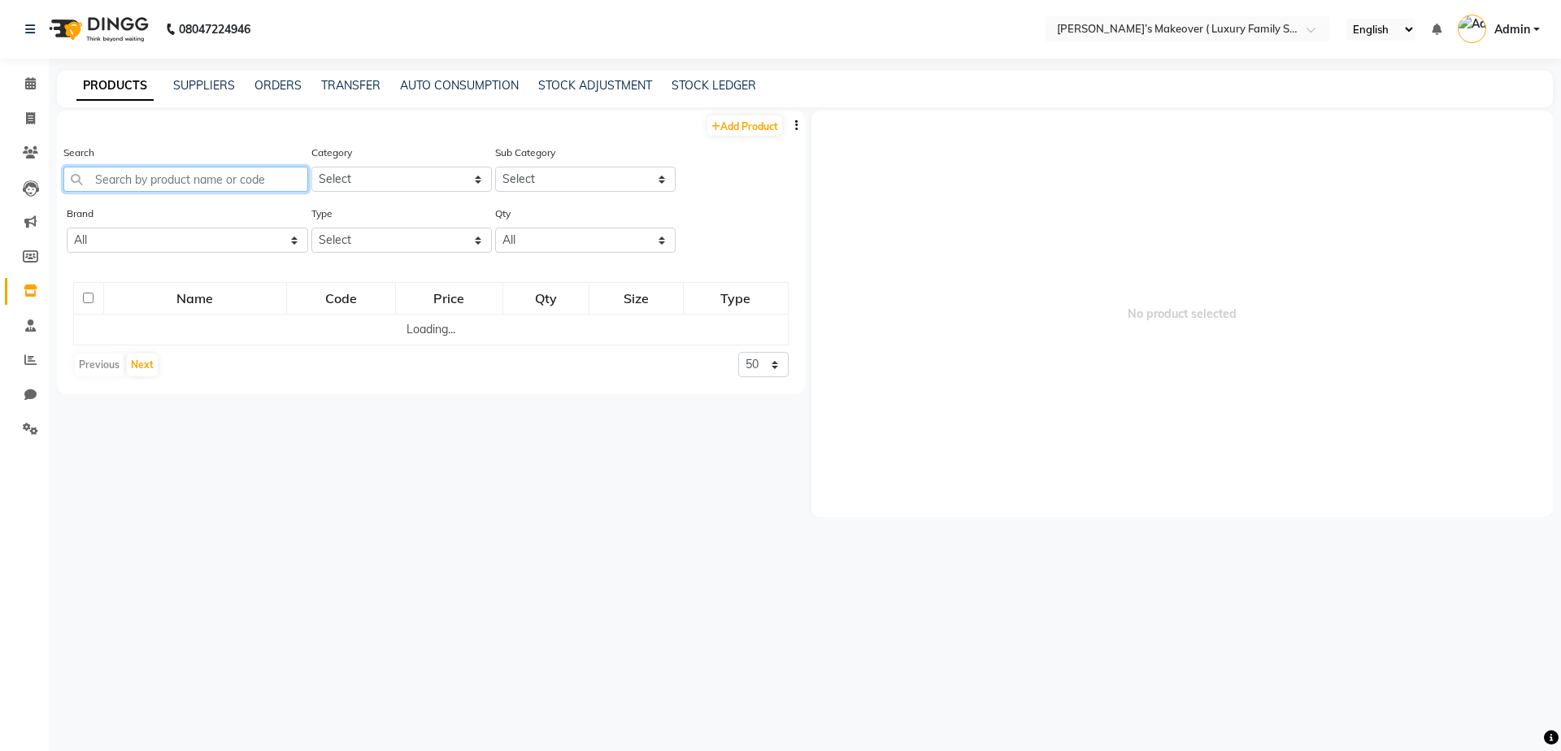
click at [137, 180] on input "text" at bounding box center [185, 179] width 245 height 25
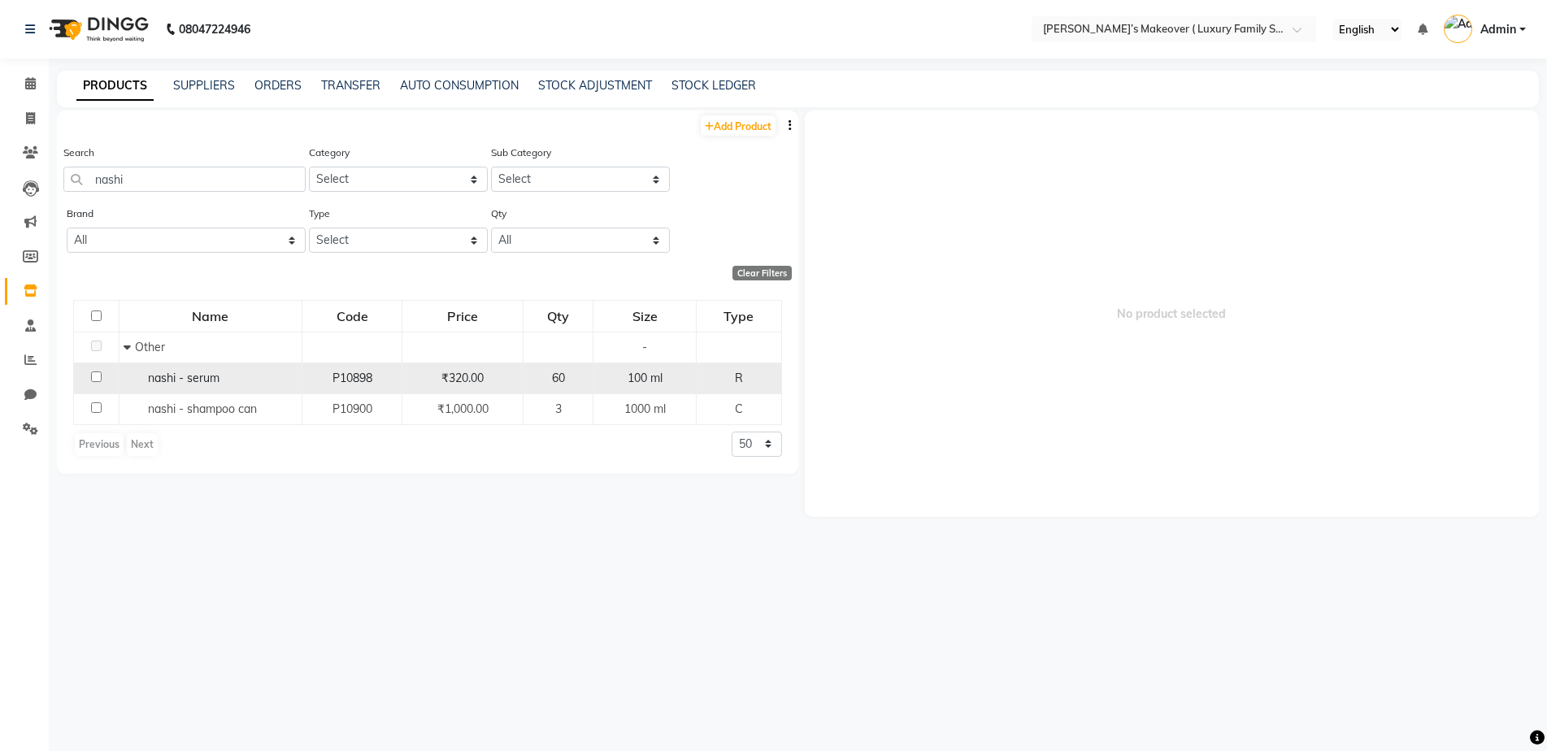
click at [96, 374] on input "checkbox" at bounding box center [96, 377] width 11 height 11
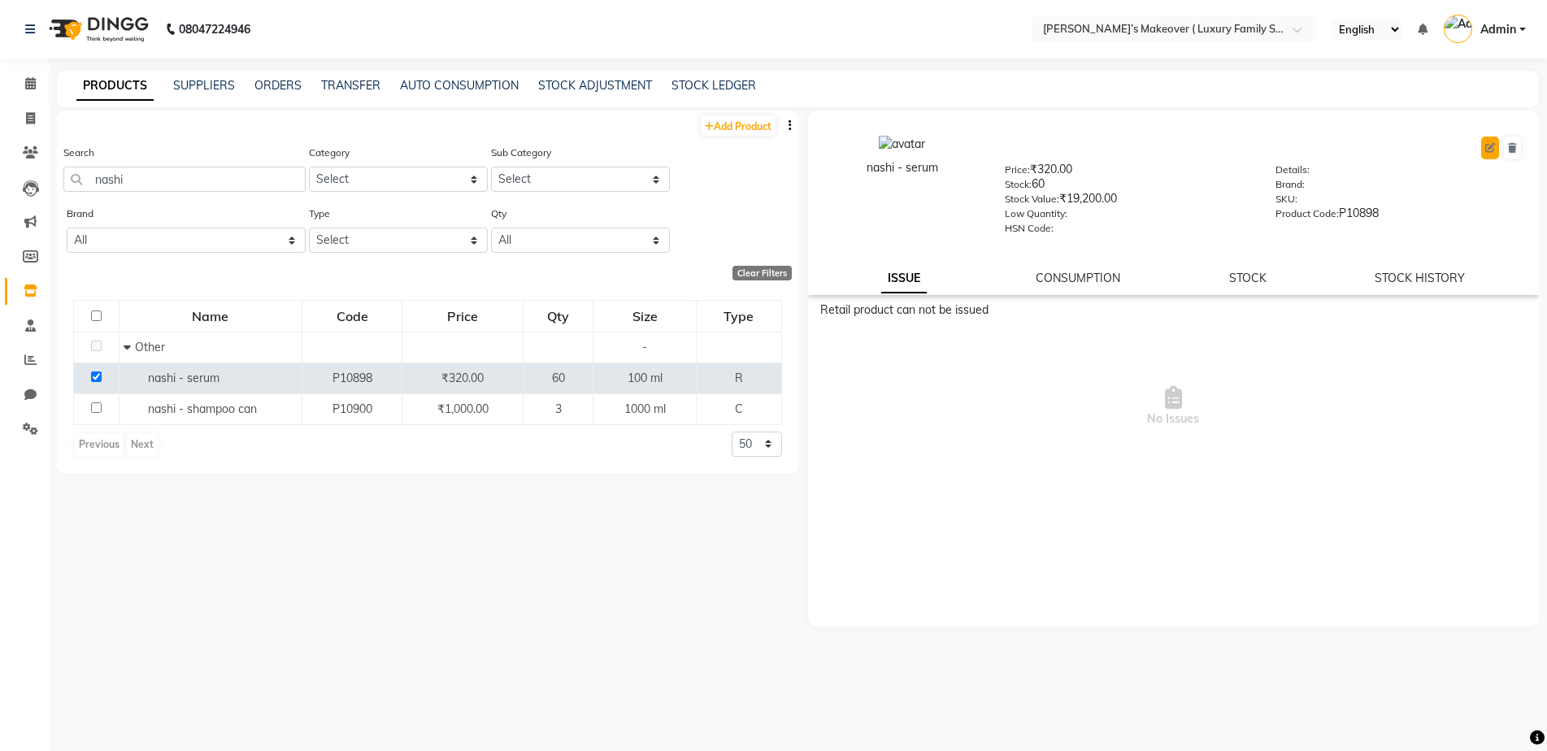
click at [1494, 141] on button at bounding box center [1490, 148] width 18 height 23
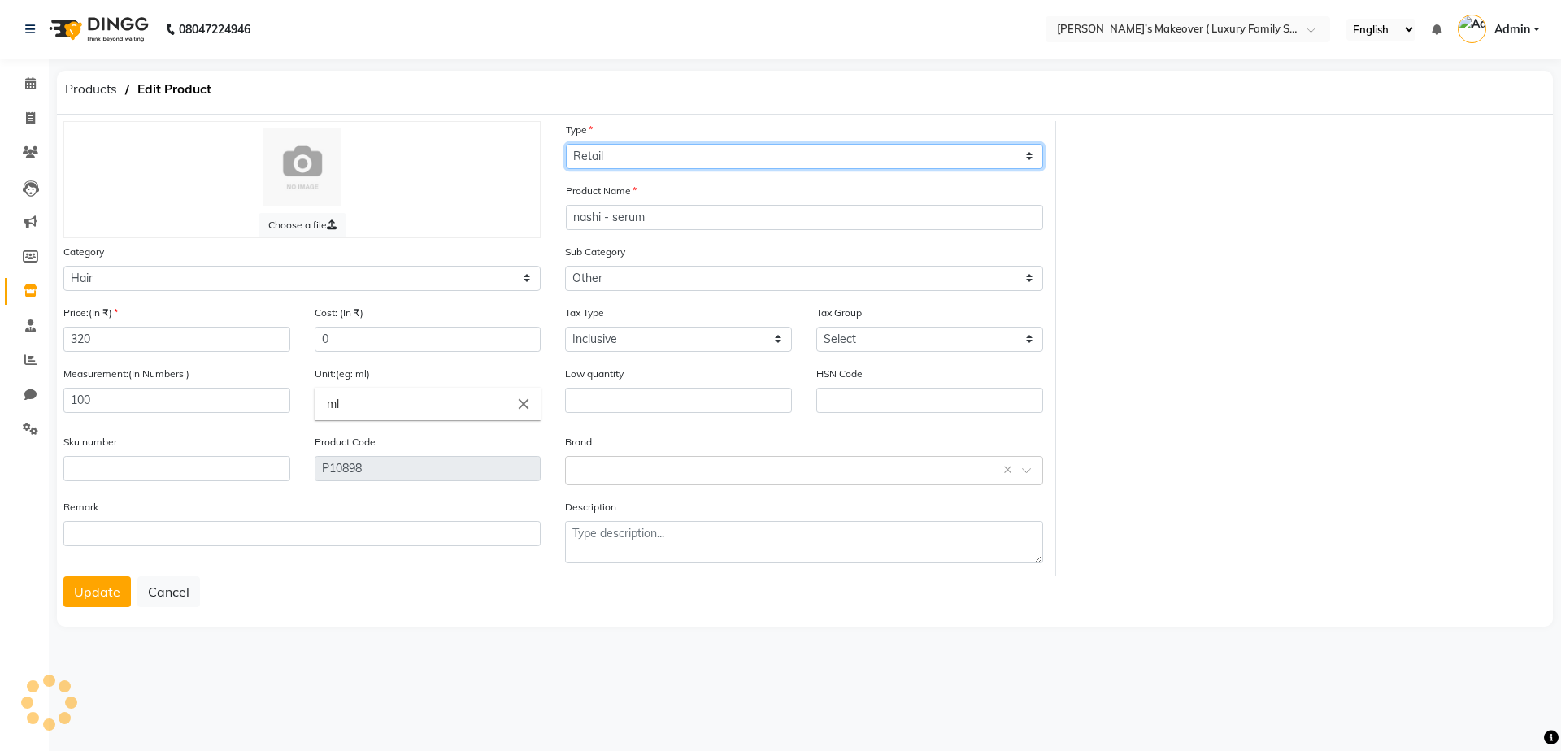
click at [611, 153] on select "Select Type Both Retail Consumable" at bounding box center [804, 156] width 477 height 25
click at [566, 144] on select "Select Type Both Retail Consumable" at bounding box center [804, 156] width 477 height 25
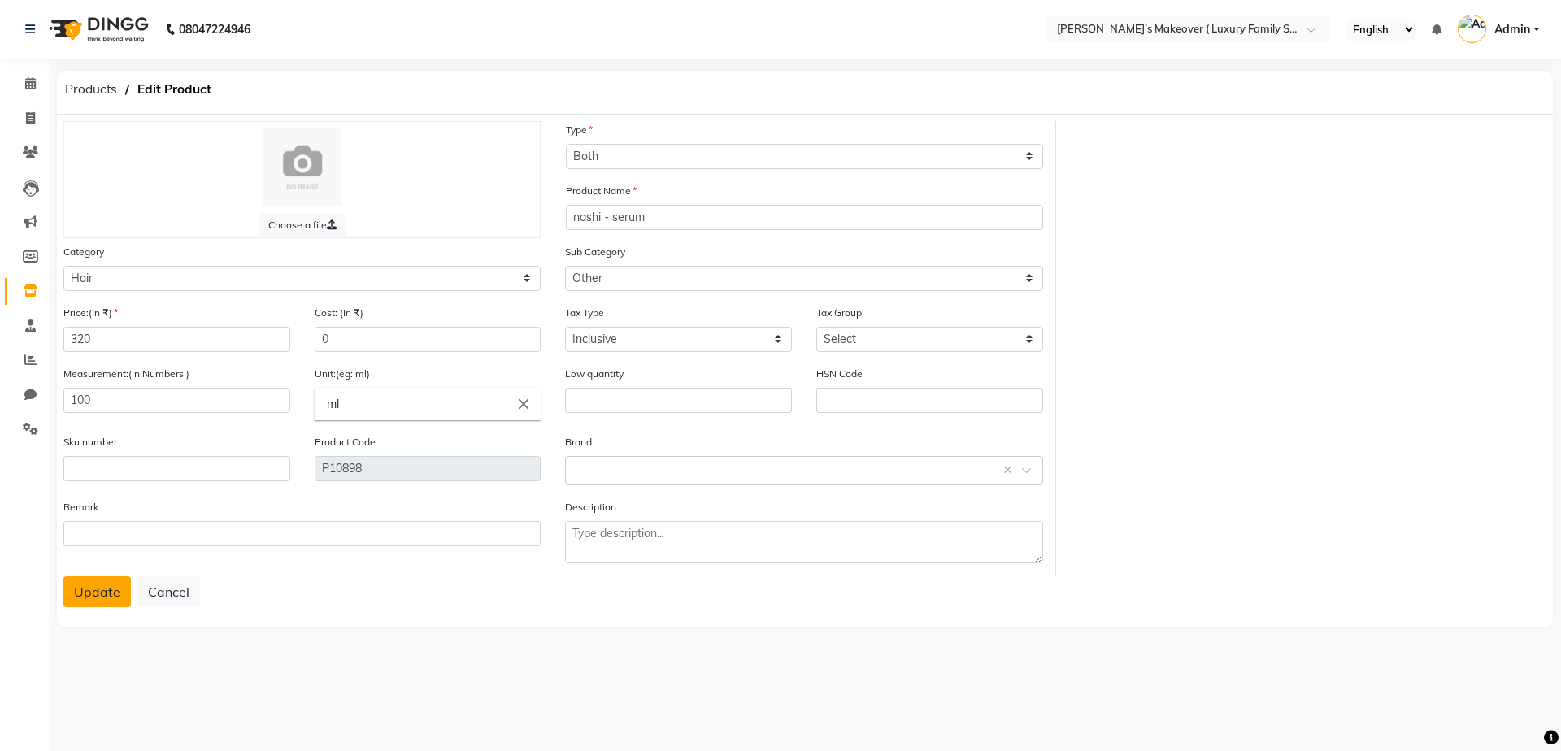
click at [89, 594] on button "Update" at bounding box center [96, 591] width 67 height 31
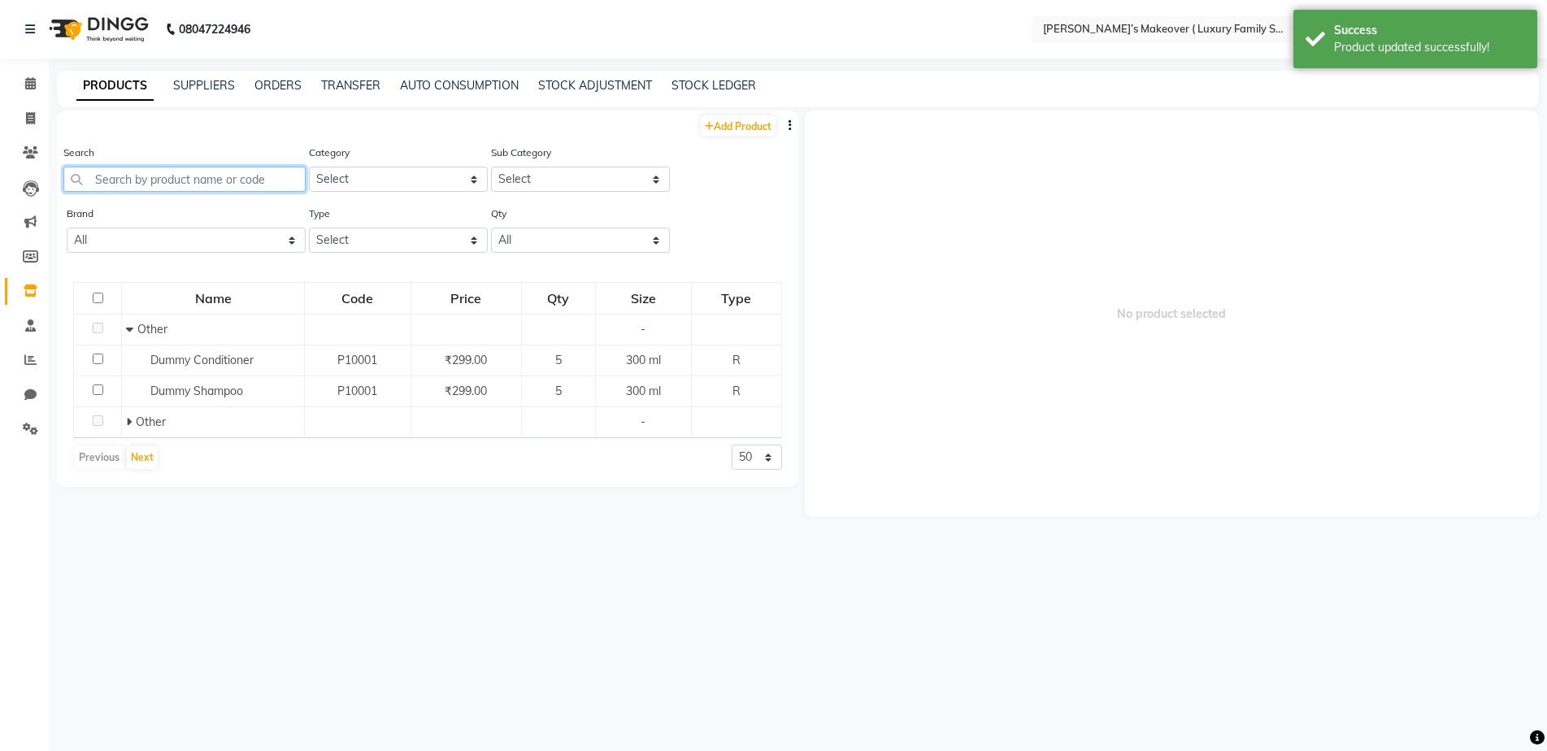
click at [194, 176] on input "text" at bounding box center [184, 179] width 242 height 25
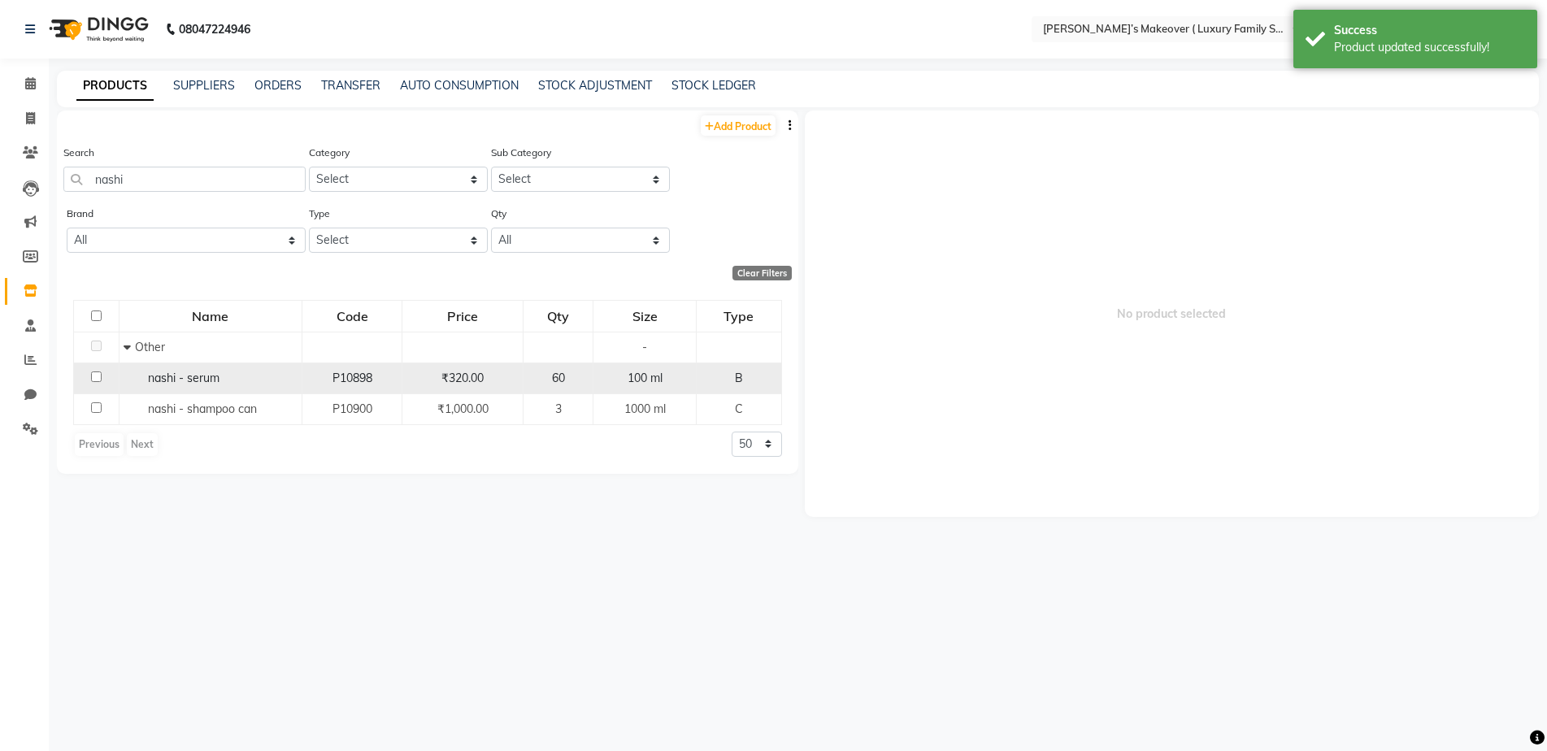
click at [92, 377] on input "checkbox" at bounding box center [96, 377] width 11 height 11
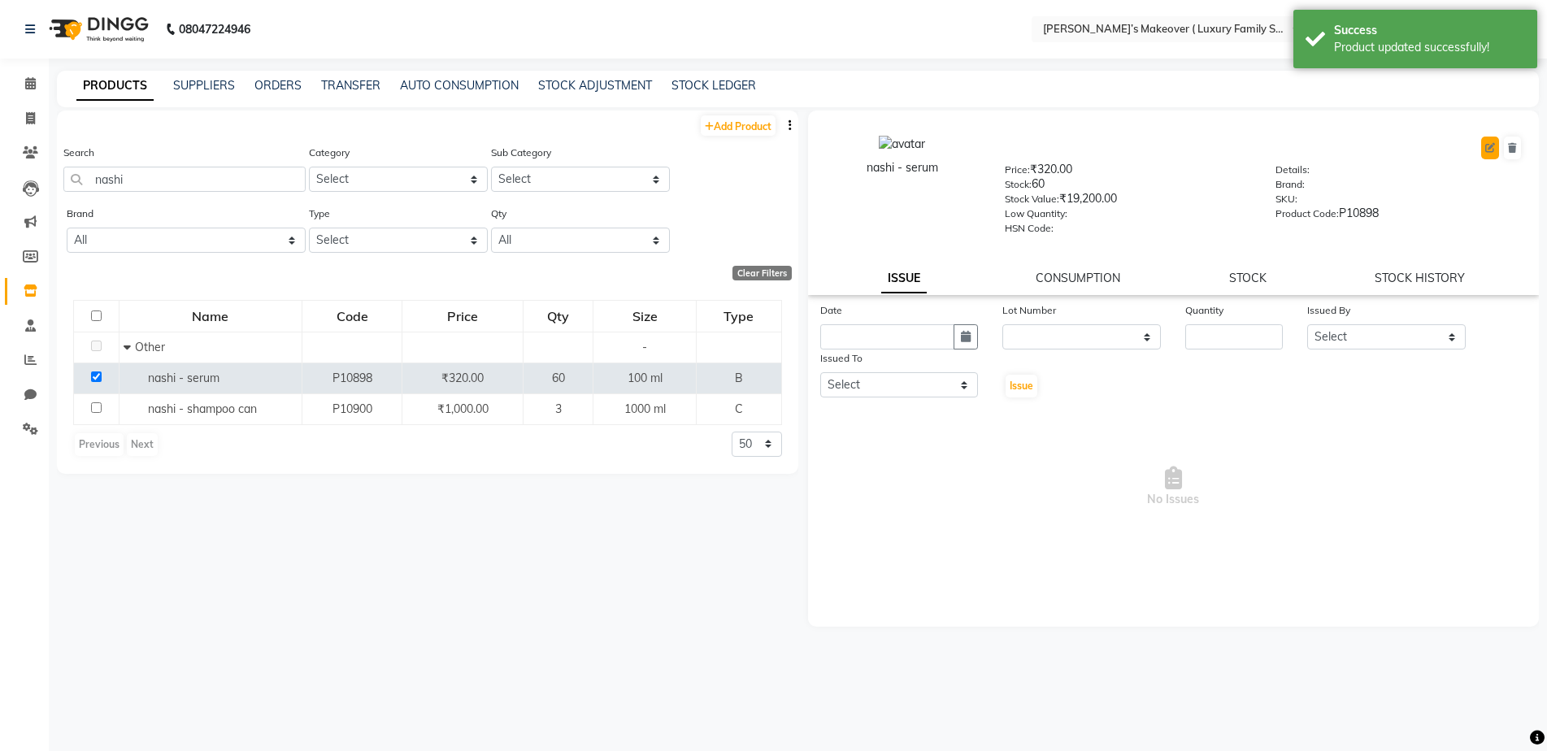
click at [1491, 141] on button at bounding box center [1490, 148] width 18 height 23
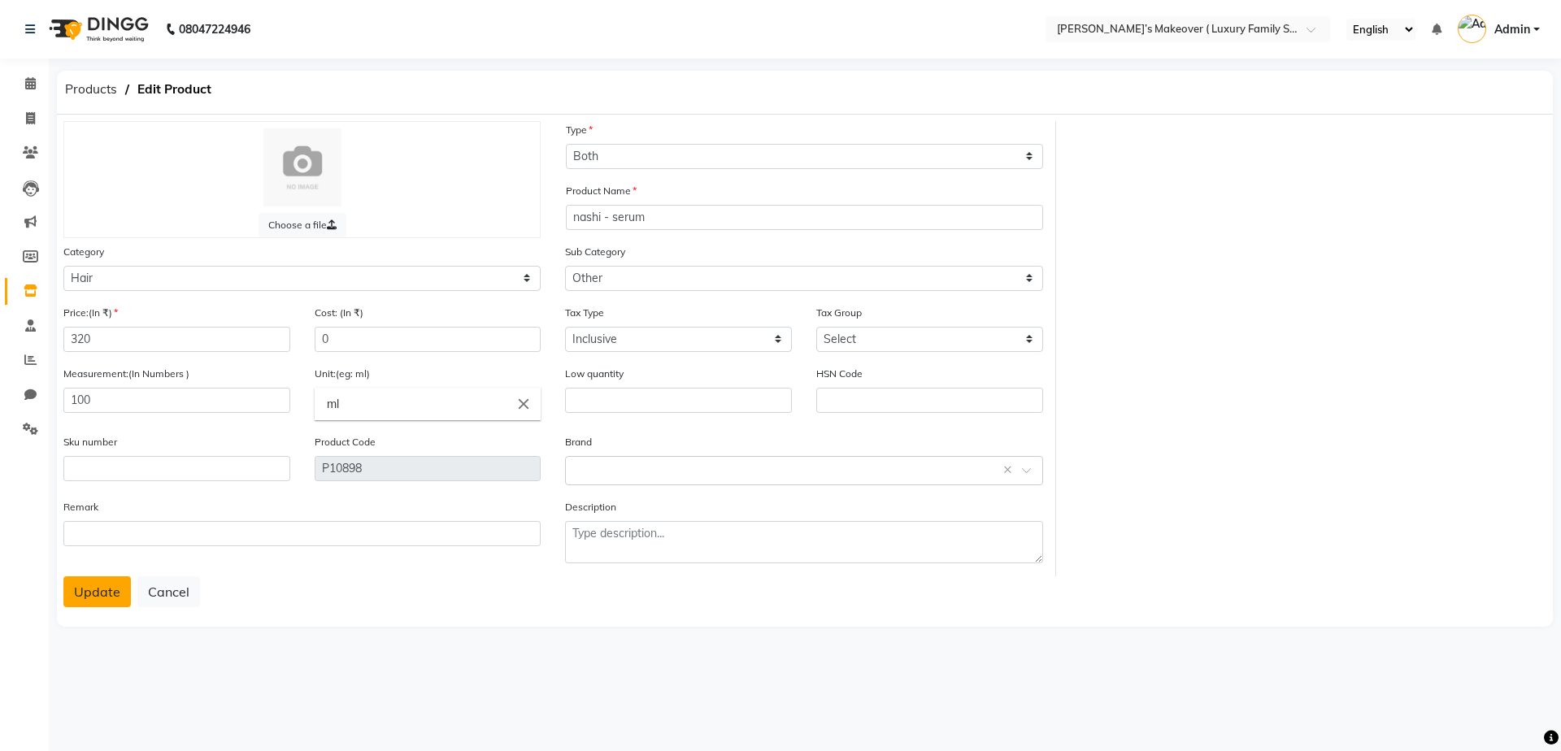
click at [105, 604] on button "Update" at bounding box center [96, 591] width 67 height 31
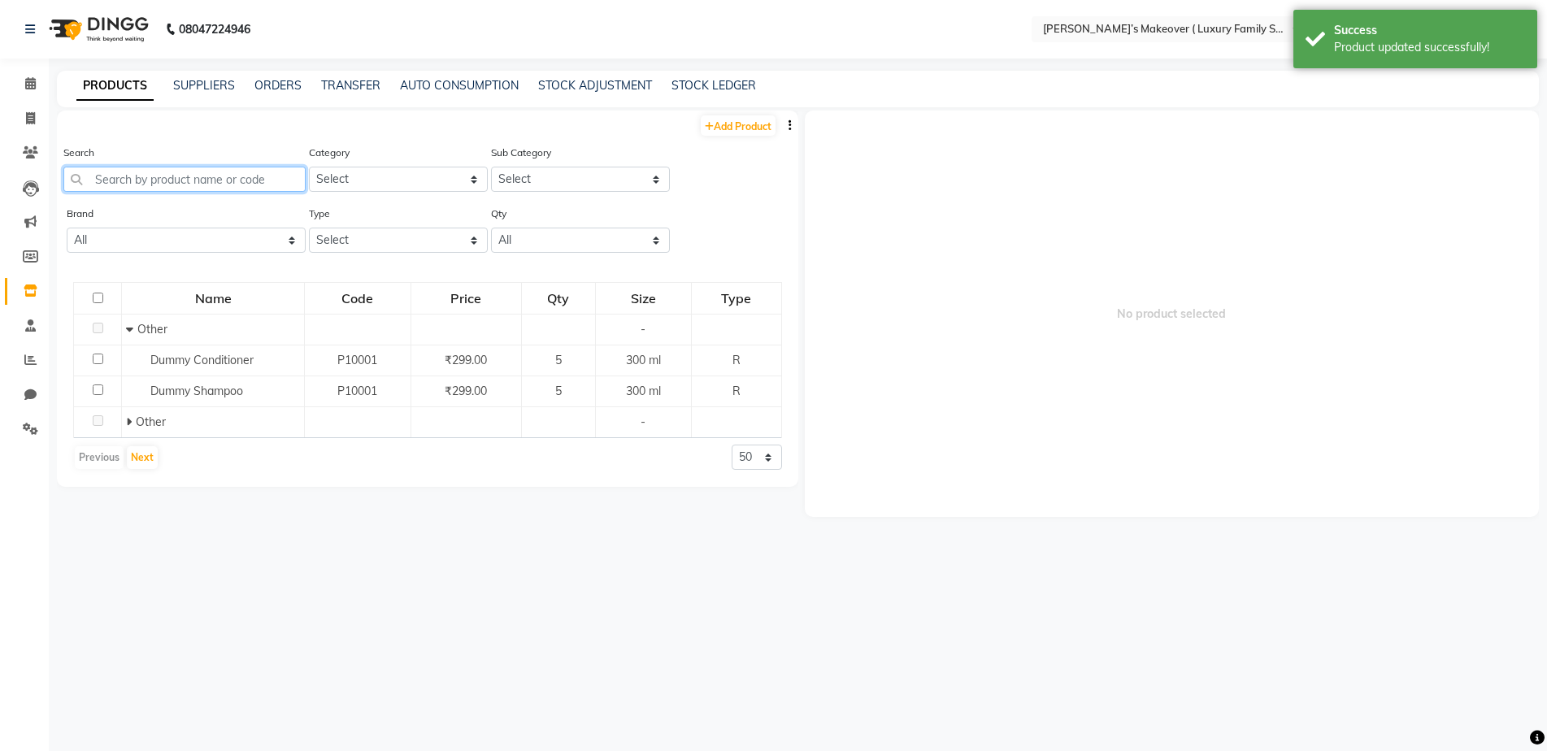
click at [141, 183] on input "text" at bounding box center [184, 179] width 242 height 25
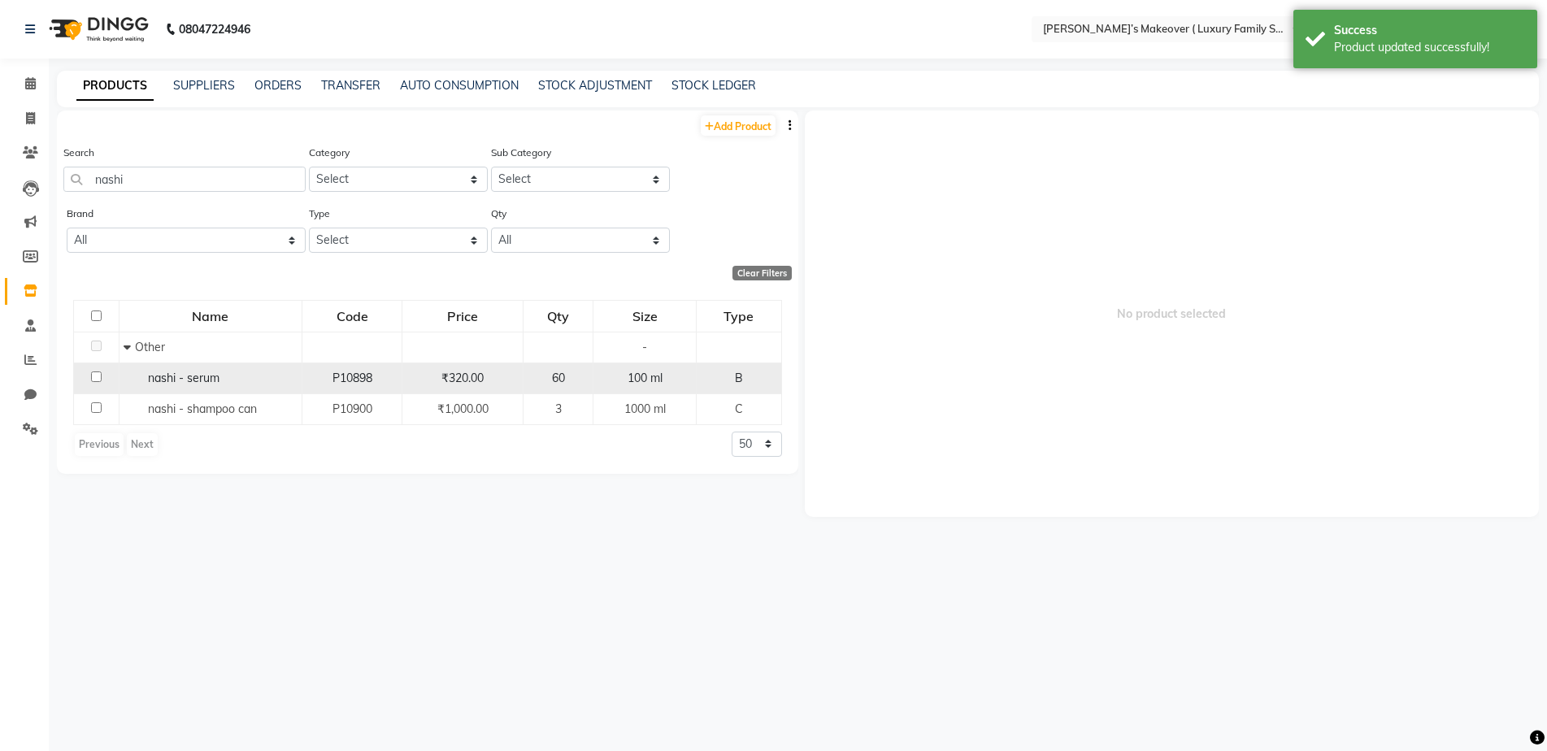
click at [93, 372] on input "checkbox" at bounding box center [96, 377] width 11 height 11
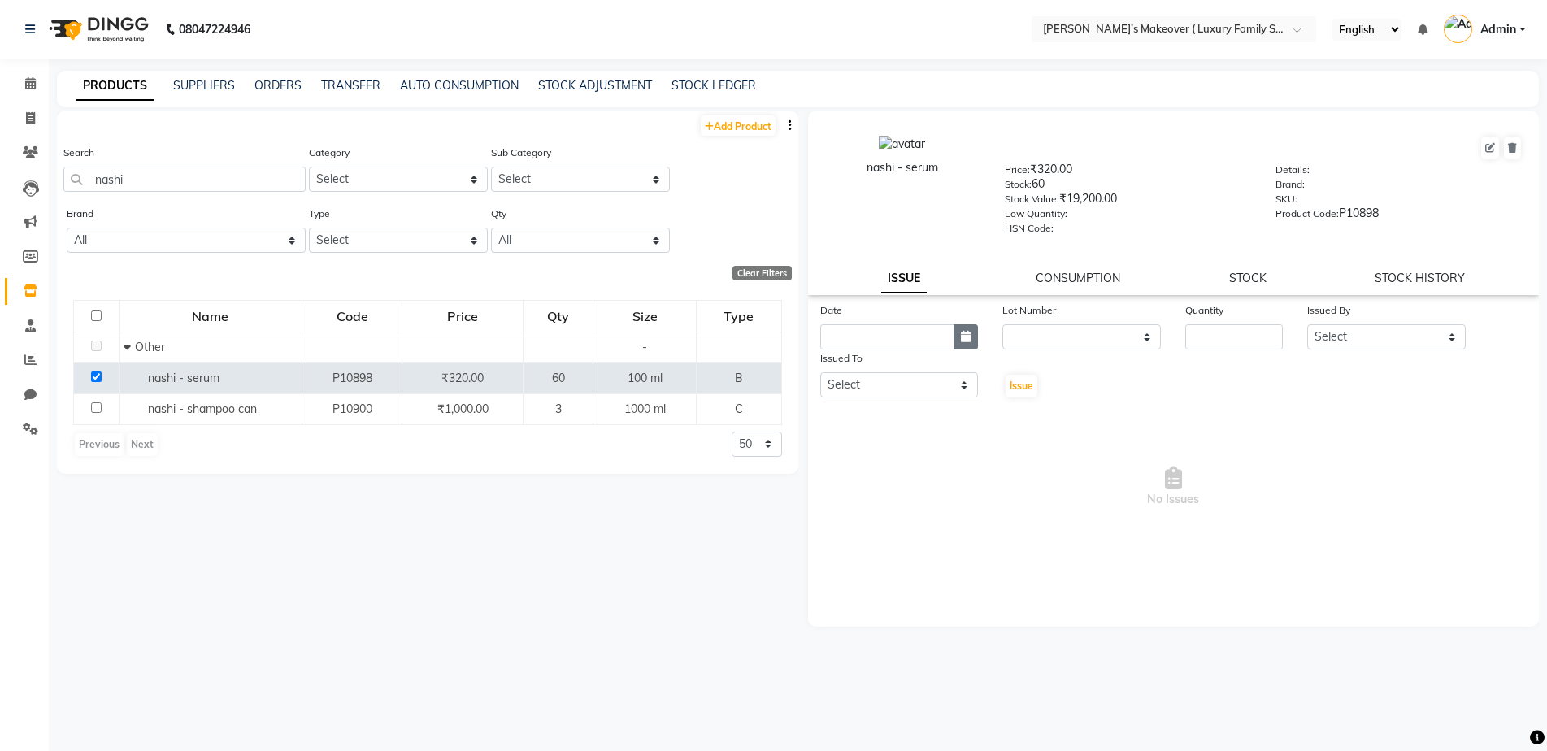
click at [963, 328] on button "button" at bounding box center [966, 336] width 24 height 25
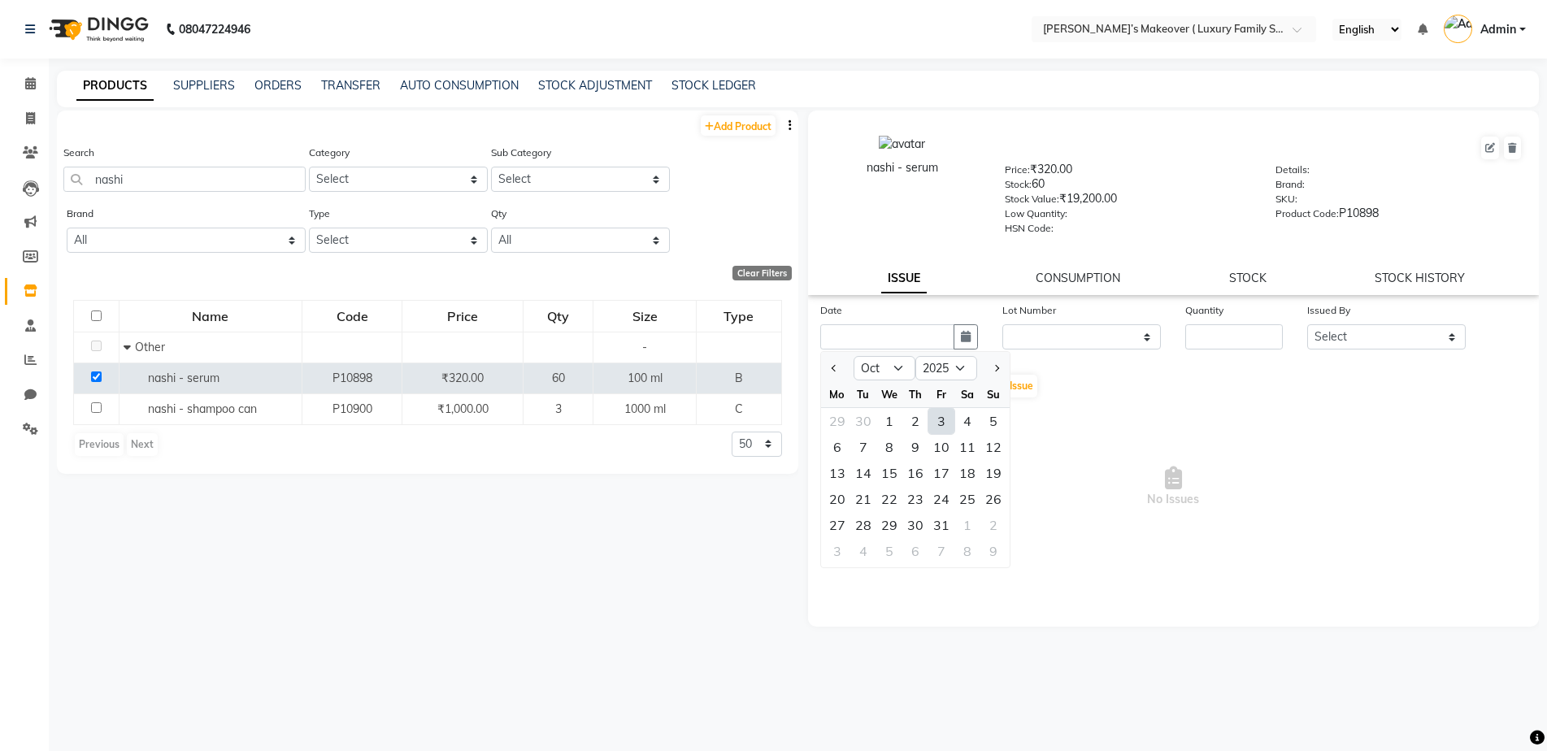
click at [939, 427] on div "3" at bounding box center [941, 421] width 26 height 26
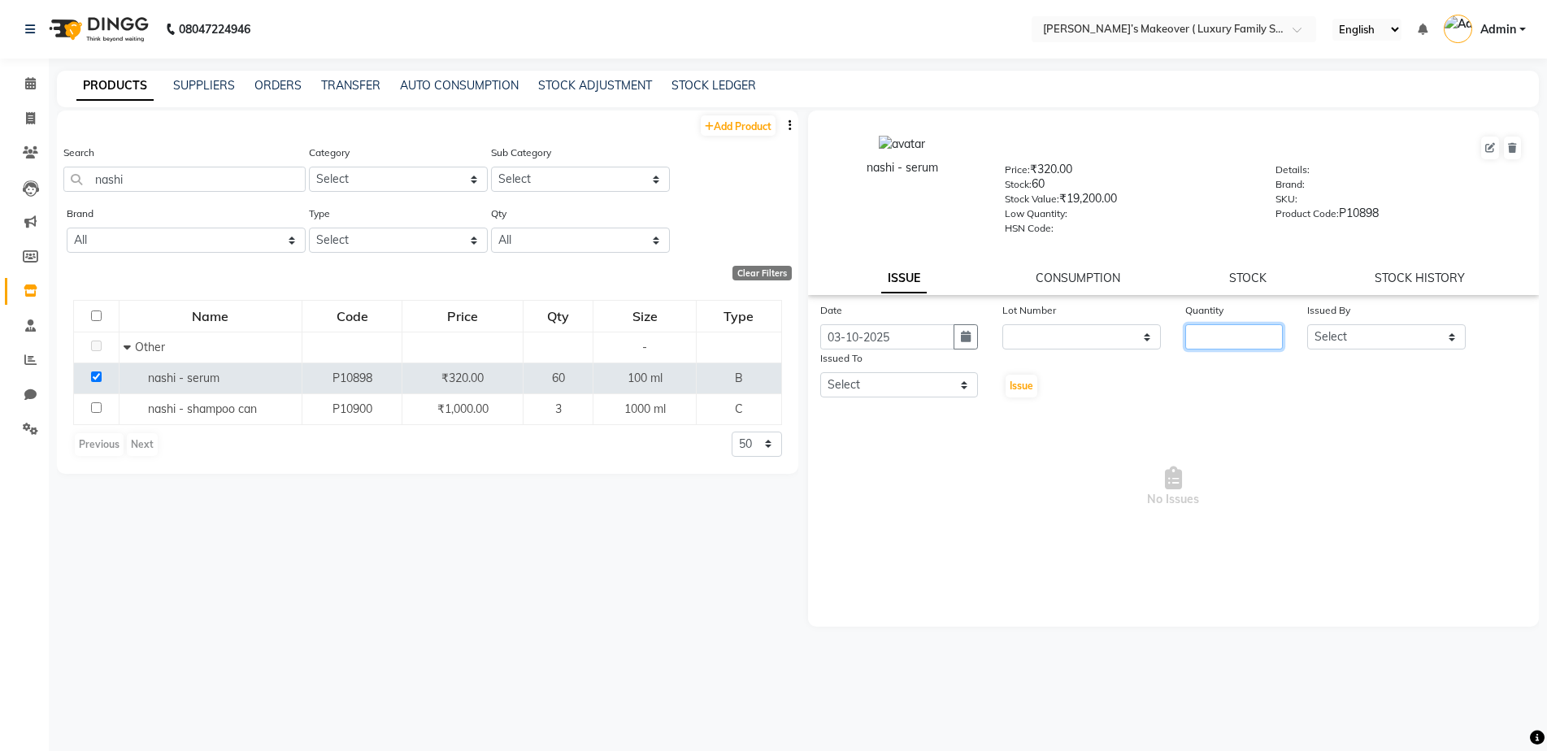
click at [1198, 335] on input "number" at bounding box center [1234, 336] width 98 height 25
click at [1411, 336] on select "Select Aarish Anas salmani Ankit Anshika Anshul Astha Bhoomi lamba Dipti firoj …" at bounding box center [1386, 336] width 159 height 25
click at [1307, 324] on select "Select Aarish Anas salmani Ankit Anshika Anshul Astha Bhoomi lamba Dipti firoj …" at bounding box center [1386, 336] width 159 height 25
click at [896, 379] on select "Select Aarish Anas salmani Ankit Anshika Anshul Astha Bhoomi lamba Dipti firoj …" at bounding box center [899, 384] width 159 height 25
click at [820, 372] on select "Select Aarish Anas salmani Ankit Anshika Anshul Astha Bhoomi lamba Dipti firoj …" at bounding box center [899, 384] width 159 height 25
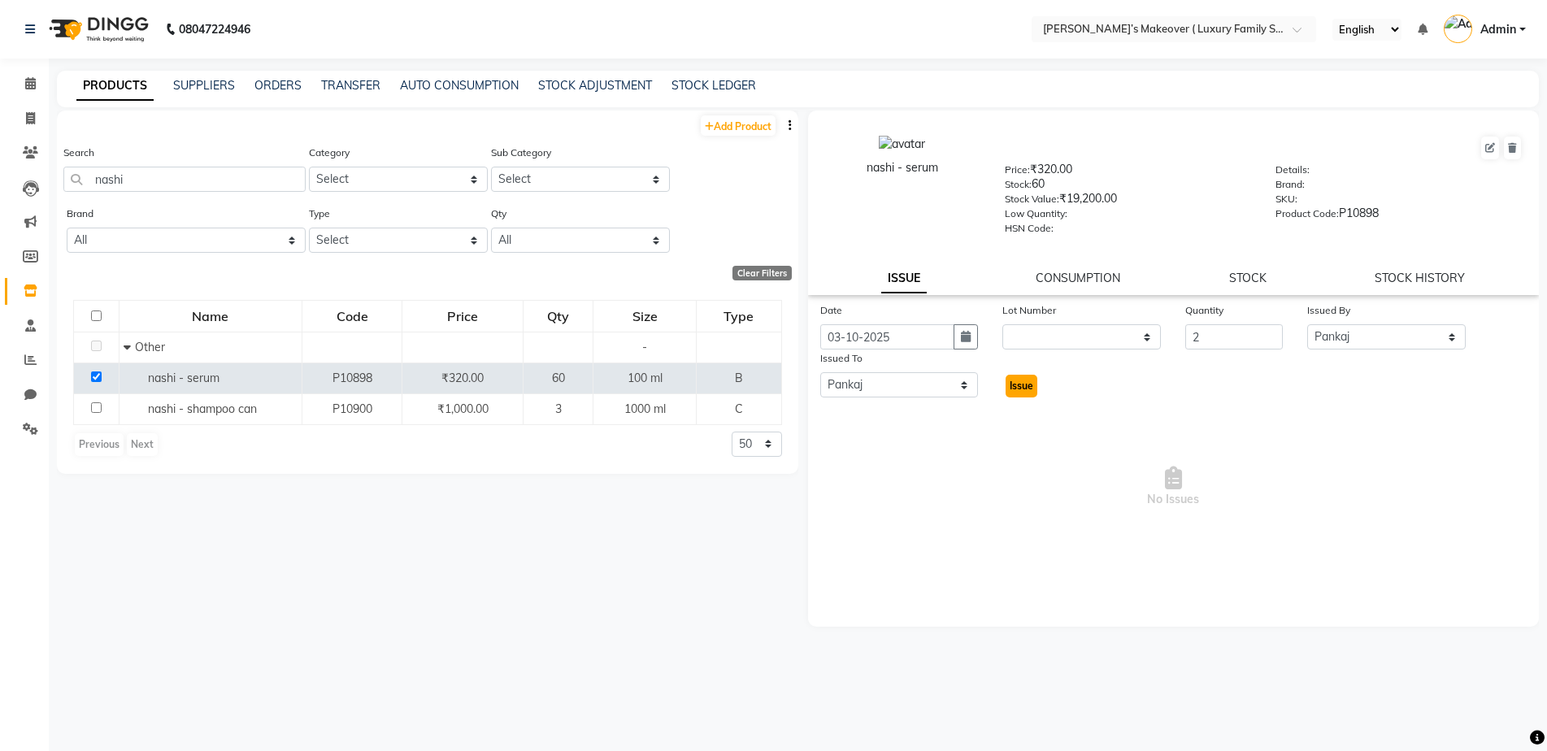
click at [1026, 384] on span "Issue" at bounding box center [1022, 386] width 24 height 12
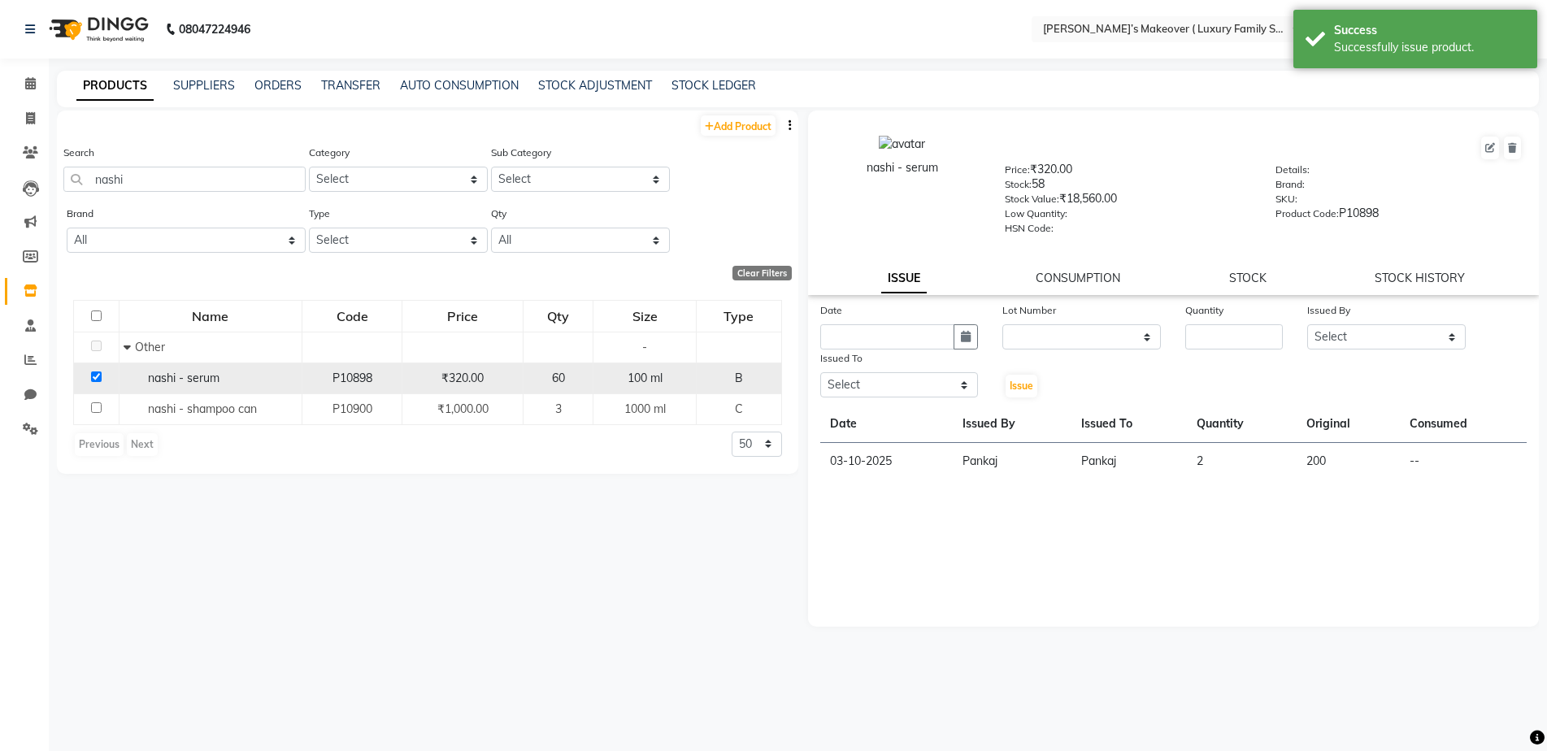
click at [95, 379] on input "checkbox" at bounding box center [96, 377] width 11 height 11
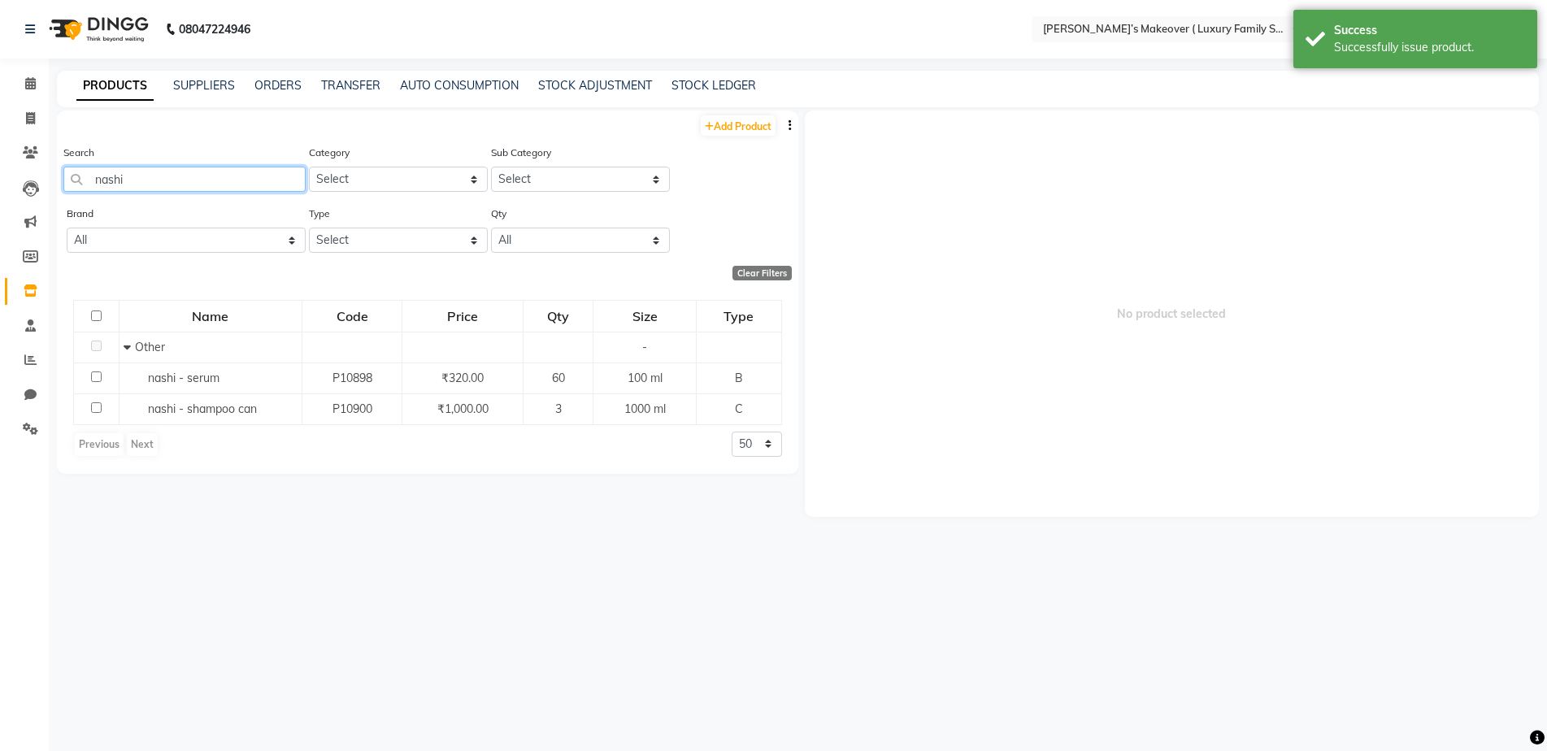
click at [213, 187] on input "nashi" at bounding box center [184, 179] width 242 height 25
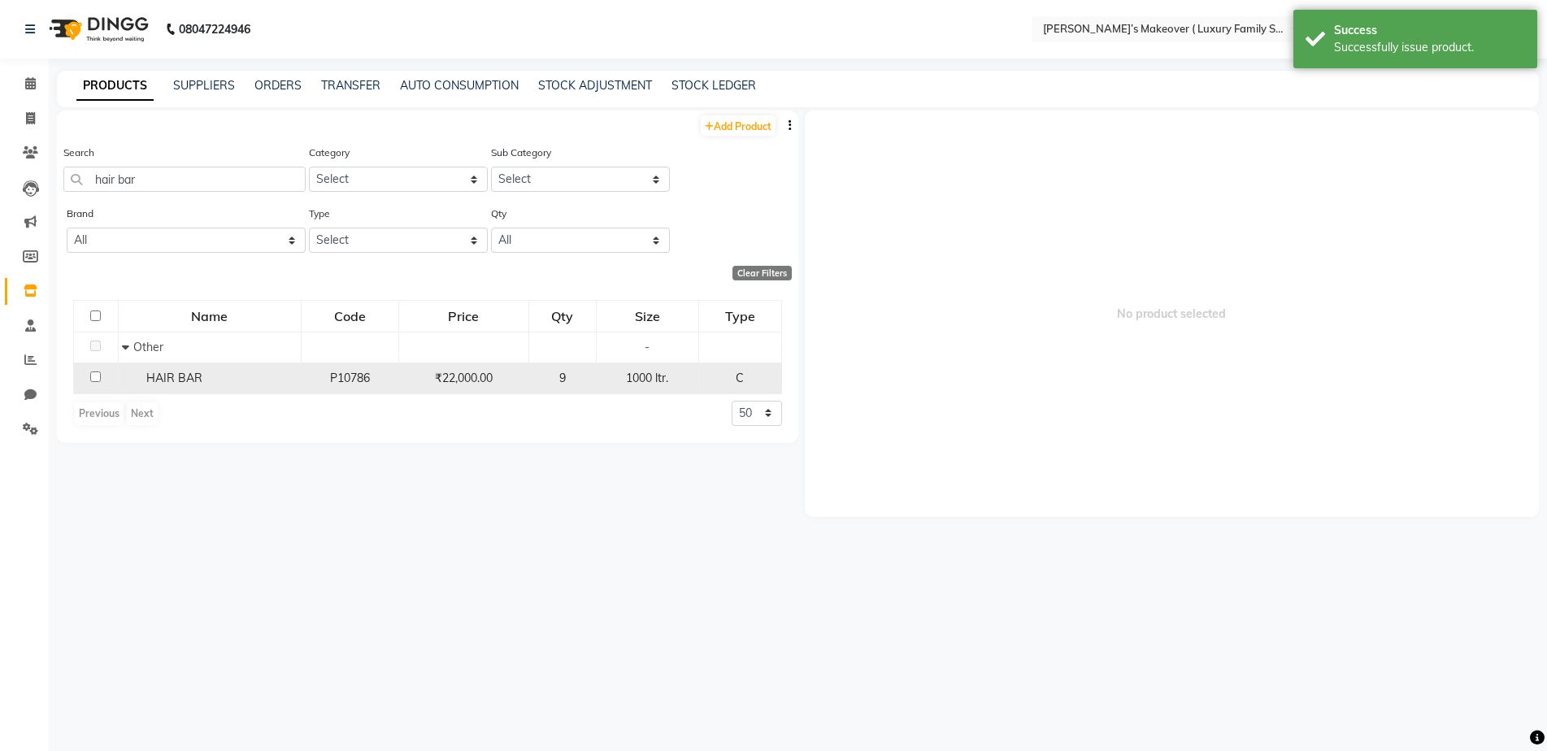
click at [97, 375] on input "checkbox" at bounding box center [95, 377] width 11 height 11
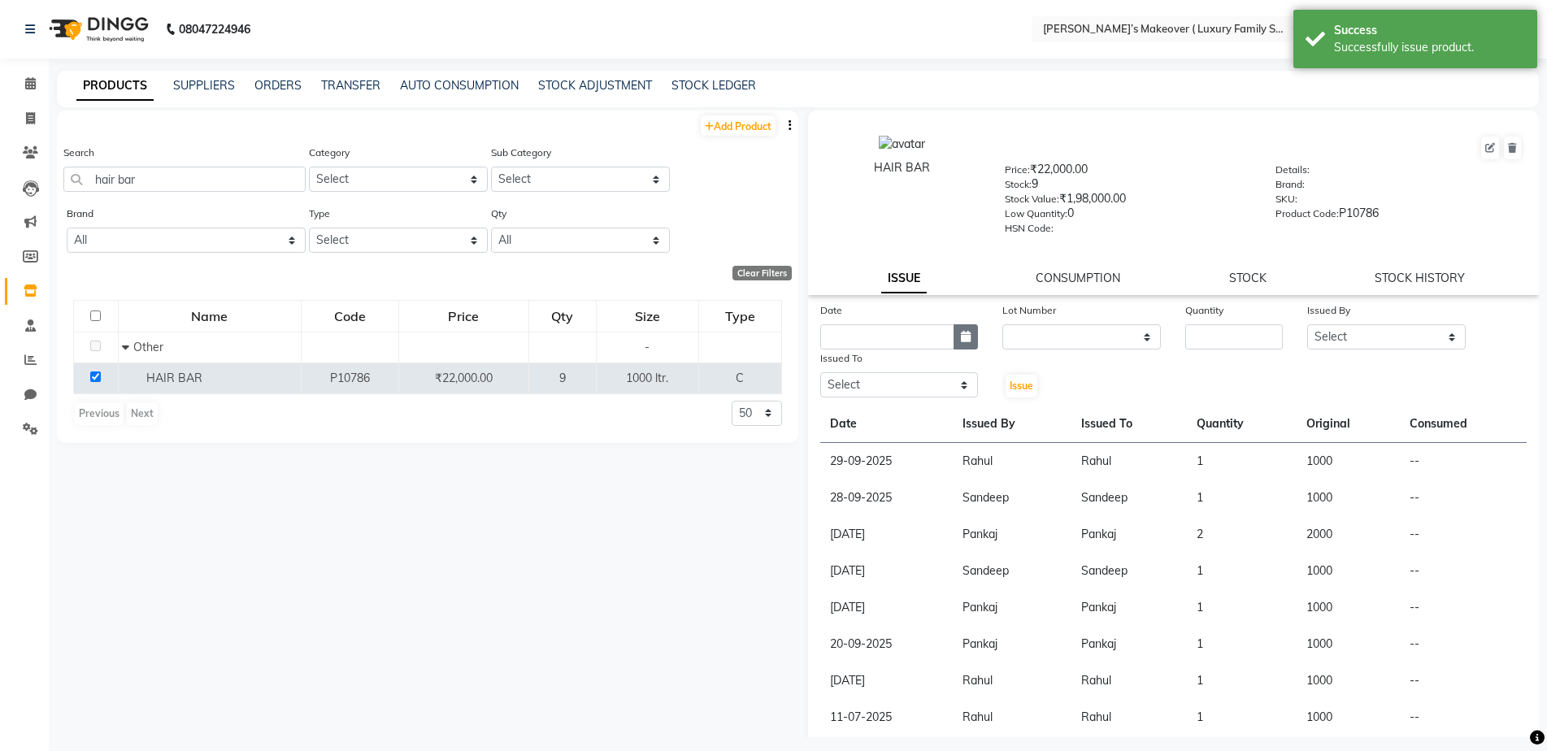
click at [962, 337] on icon "button" at bounding box center [966, 336] width 10 height 11
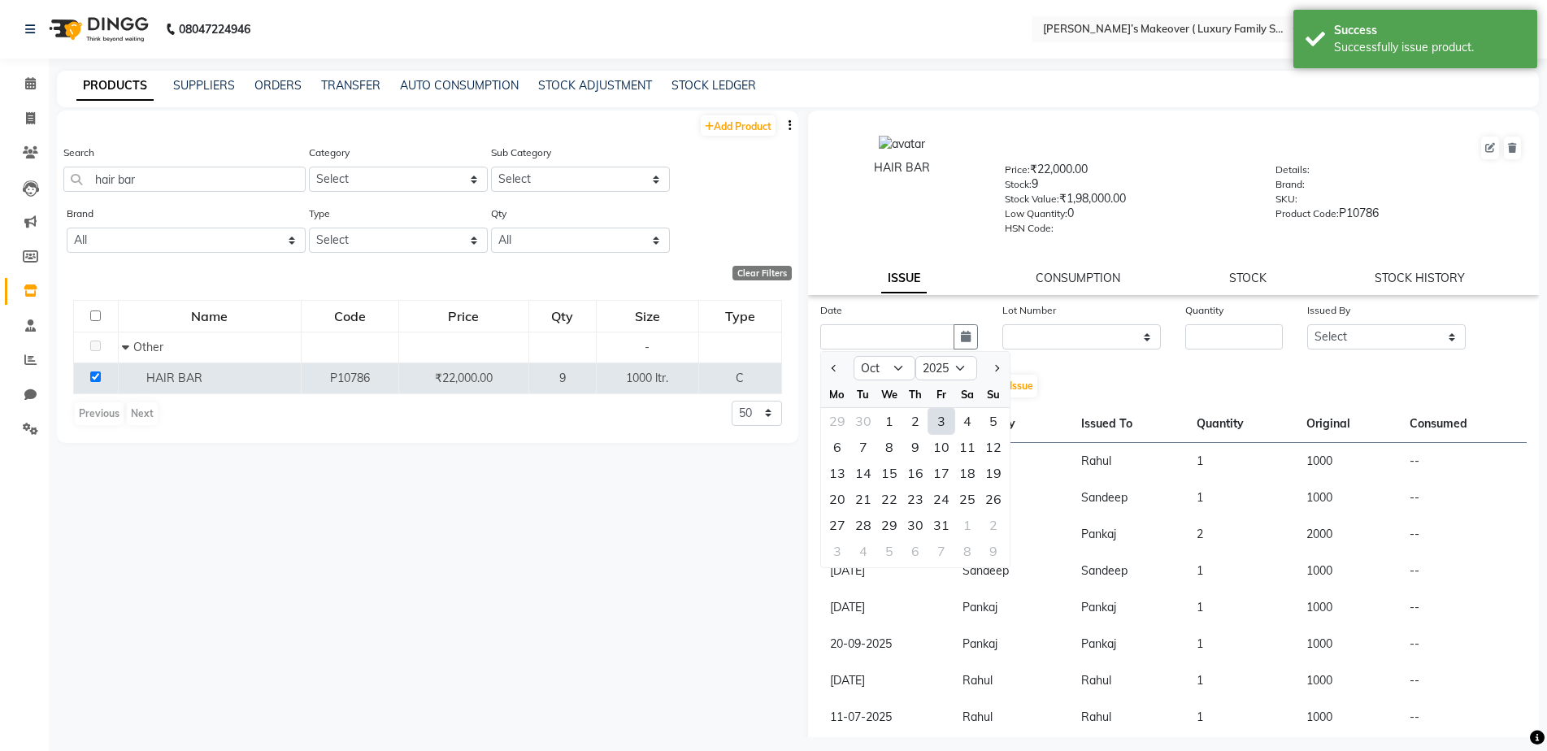
click at [941, 423] on div "3" at bounding box center [941, 421] width 26 height 26
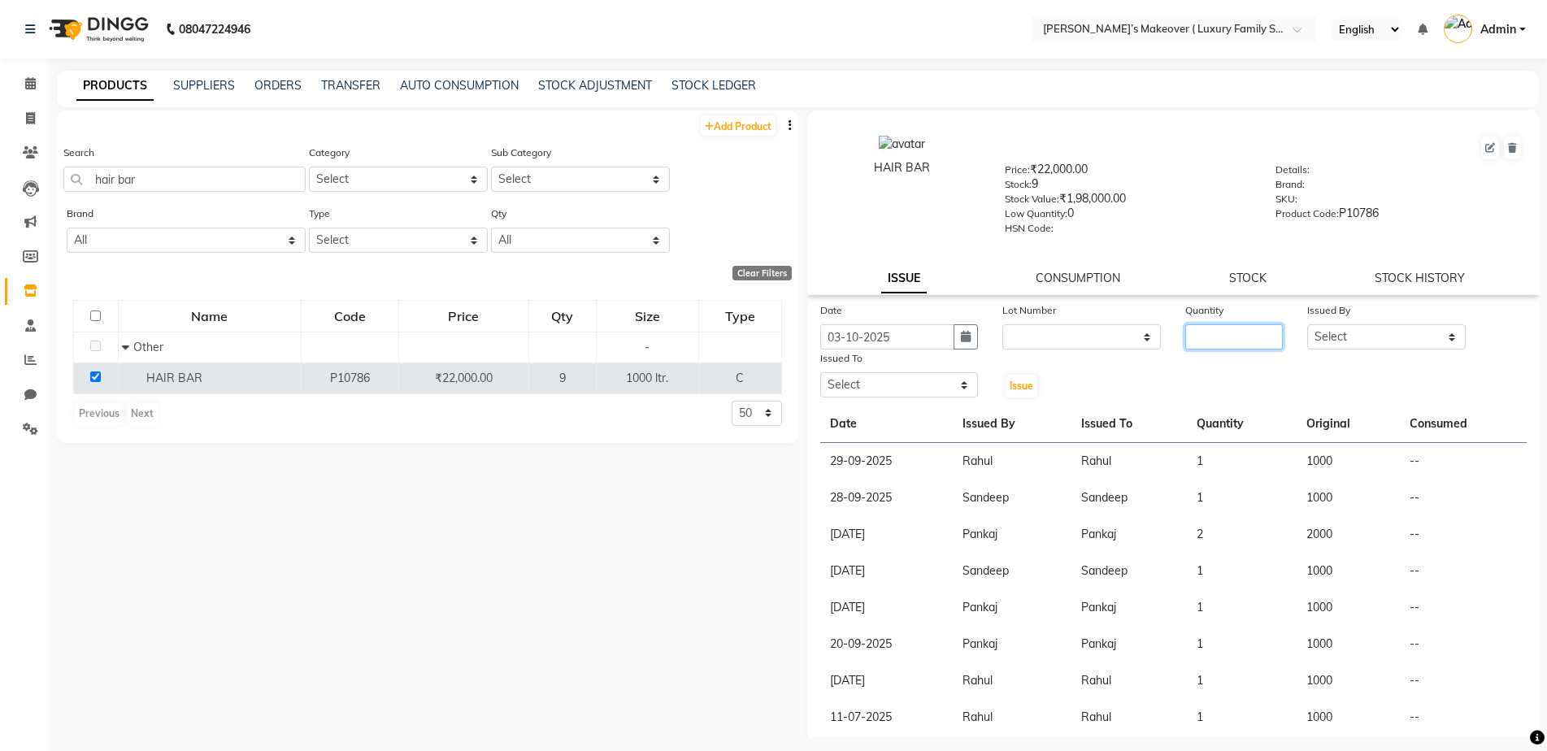
click at [1223, 333] on input "number" at bounding box center [1234, 336] width 98 height 25
click at [1320, 331] on select "Select Aarish Anas salmani Ankit Anshika Anshul Astha Bhoomi lamba Dipti firoj …" at bounding box center [1386, 336] width 159 height 25
click at [1307, 324] on select "Select Aarish Anas salmani Ankit Anshika Anshul Astha Bhoomi lamba Dipti firoj …" at bounding box center [1386, 336] width 159 height 25
click at [907, 372] on div "Issued To" at bounding box center [899, 361] width 159 height 23
drag, startPoint x: 941, startPoint y: 389, endPoint x: 929, endPoint y: 396, distance: 14.2
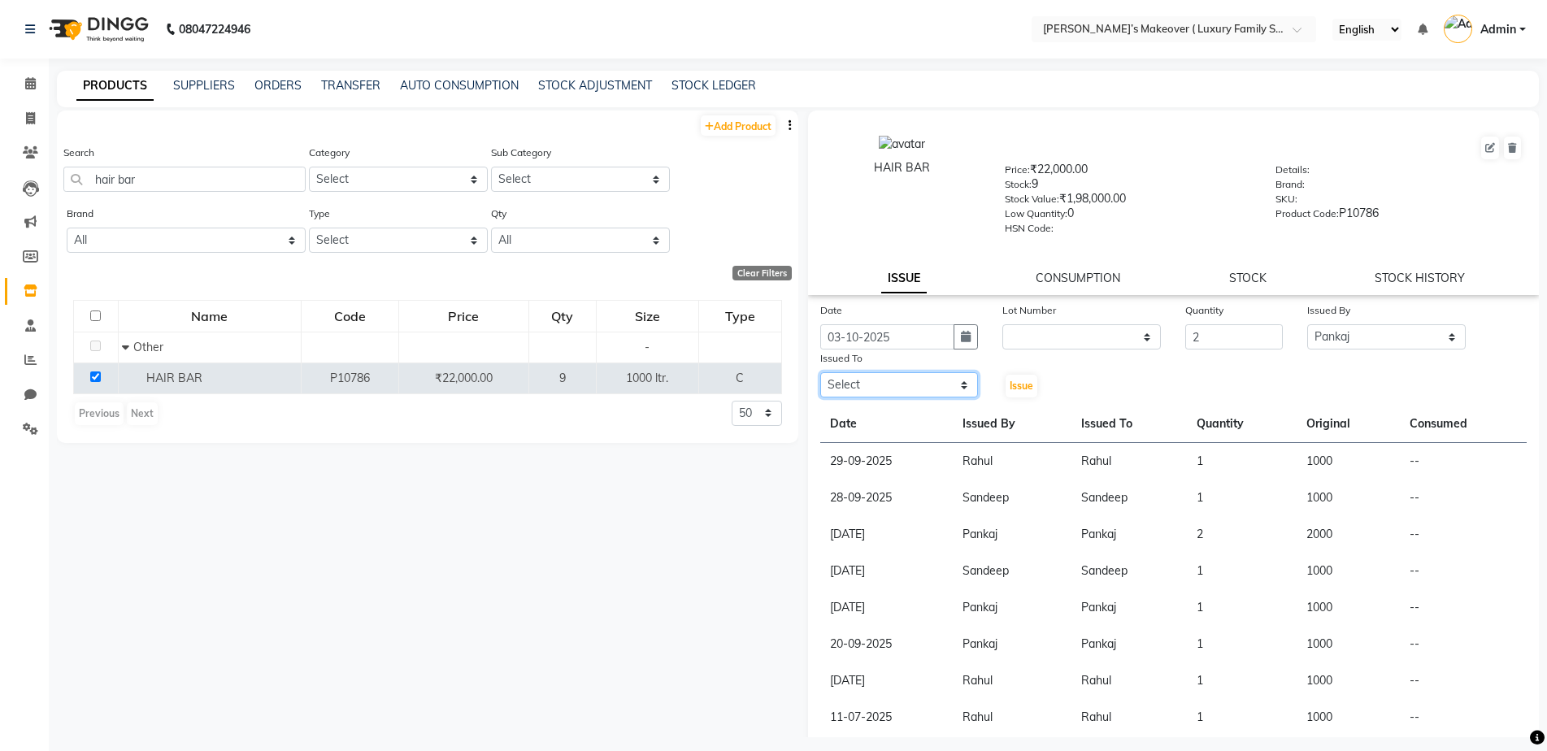
click at [941, 389] on select "Select Aarish Anas salmani Ankit Anshika Anshul Astha Bhoomi lamba Dipti firoj …" at bounding box center [899, 384] width 159 height 25
click at [820, 372] on select "Select Aarish Anas salmani Ankit Anshika Anshul Astha Bhoomi lamba Dipti firoj …" at bounding box center [899, 384] width 159 height 25
click at [1010, 387] on span "Issue" at bounding box center [1022, 386] width 24 height 12
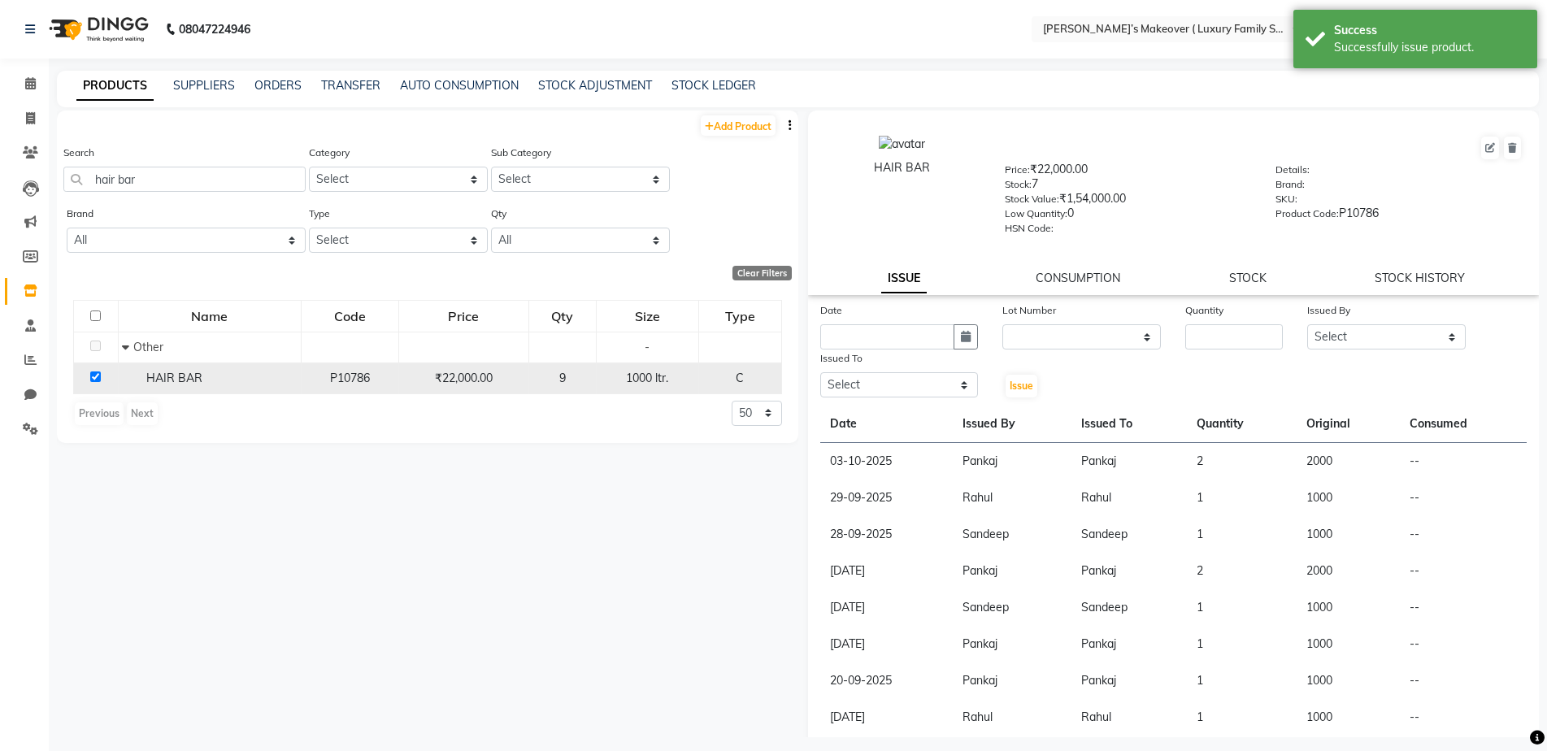
click at [96, 371] on td at bounding box center [96, 378] width 45 height 31
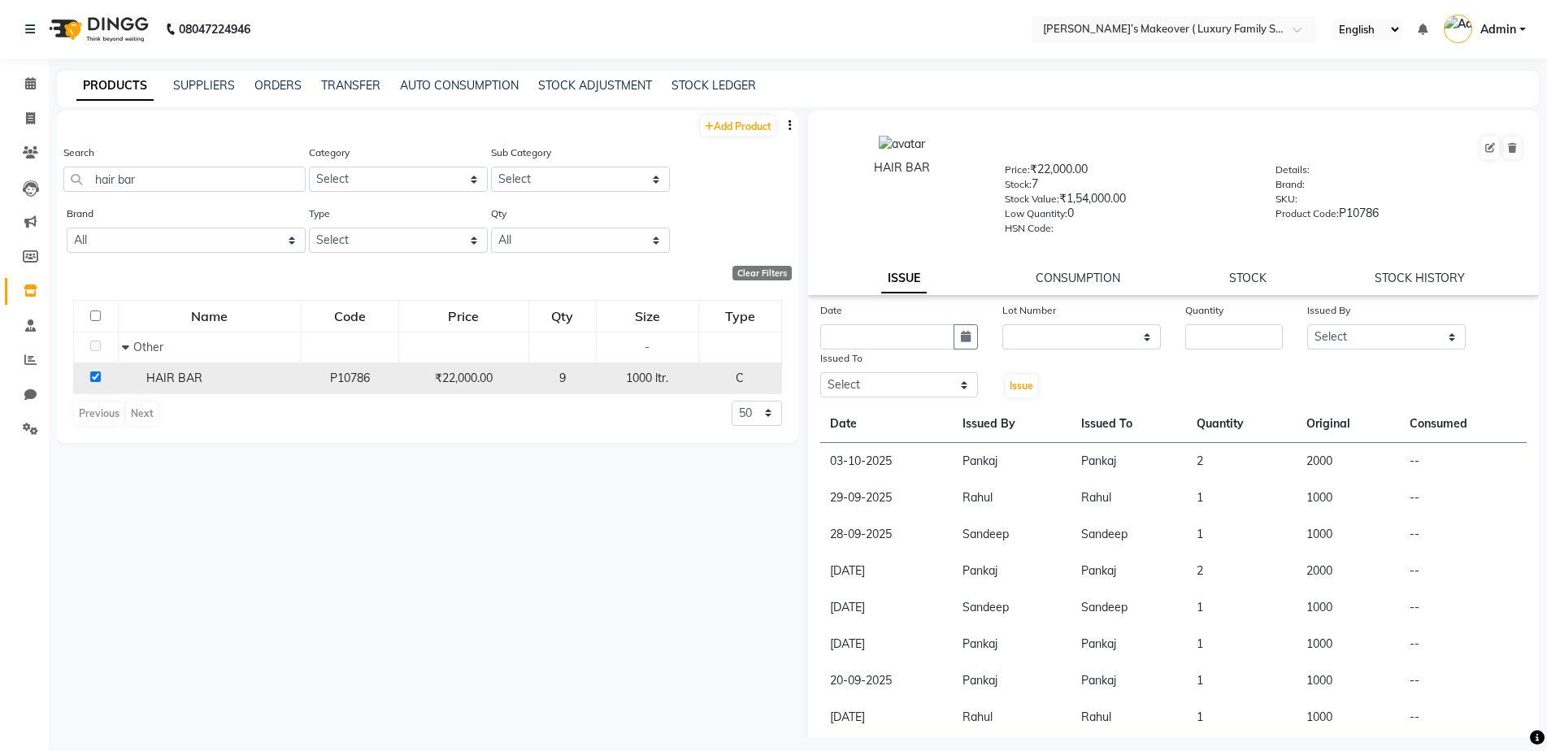
click at [95, 372] on input "checkbox" at bounding box center [95, 377] width 11 height 11
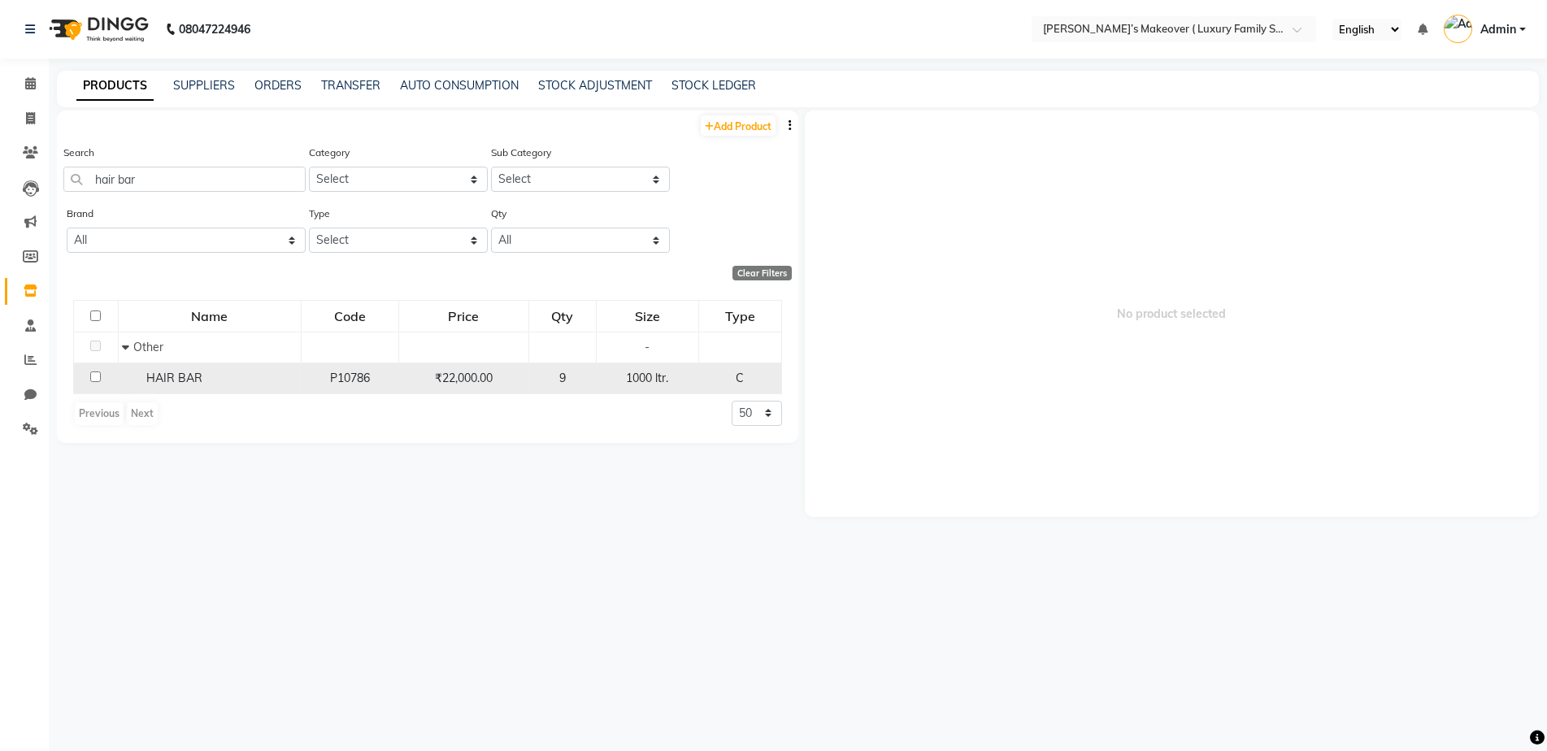
click at [94, 379] on input "checkbox" at bounding box center [95, 377] width 11 height 11
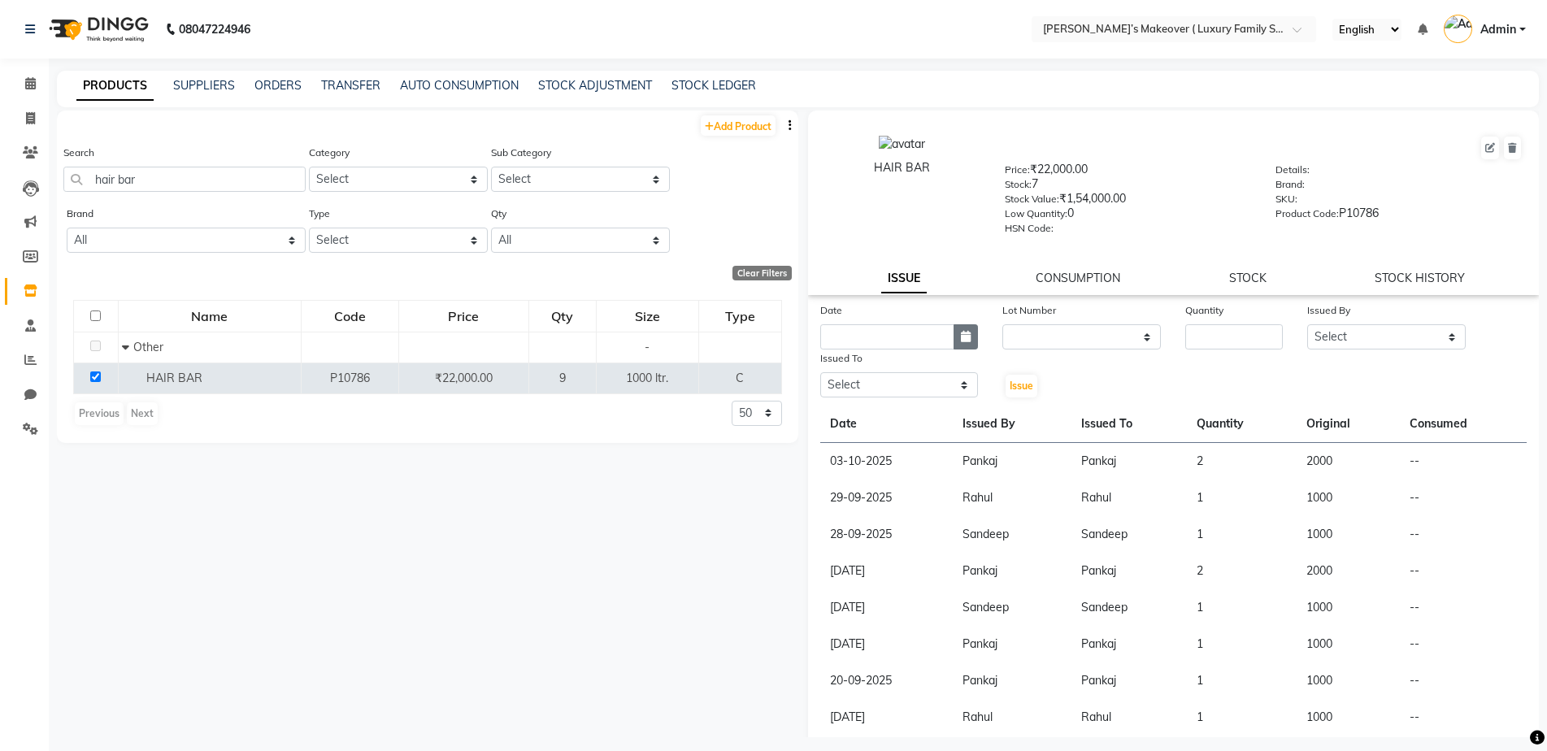
click at [955, 338] on button "button" at bounding box center [966, 336] width 24 height 25
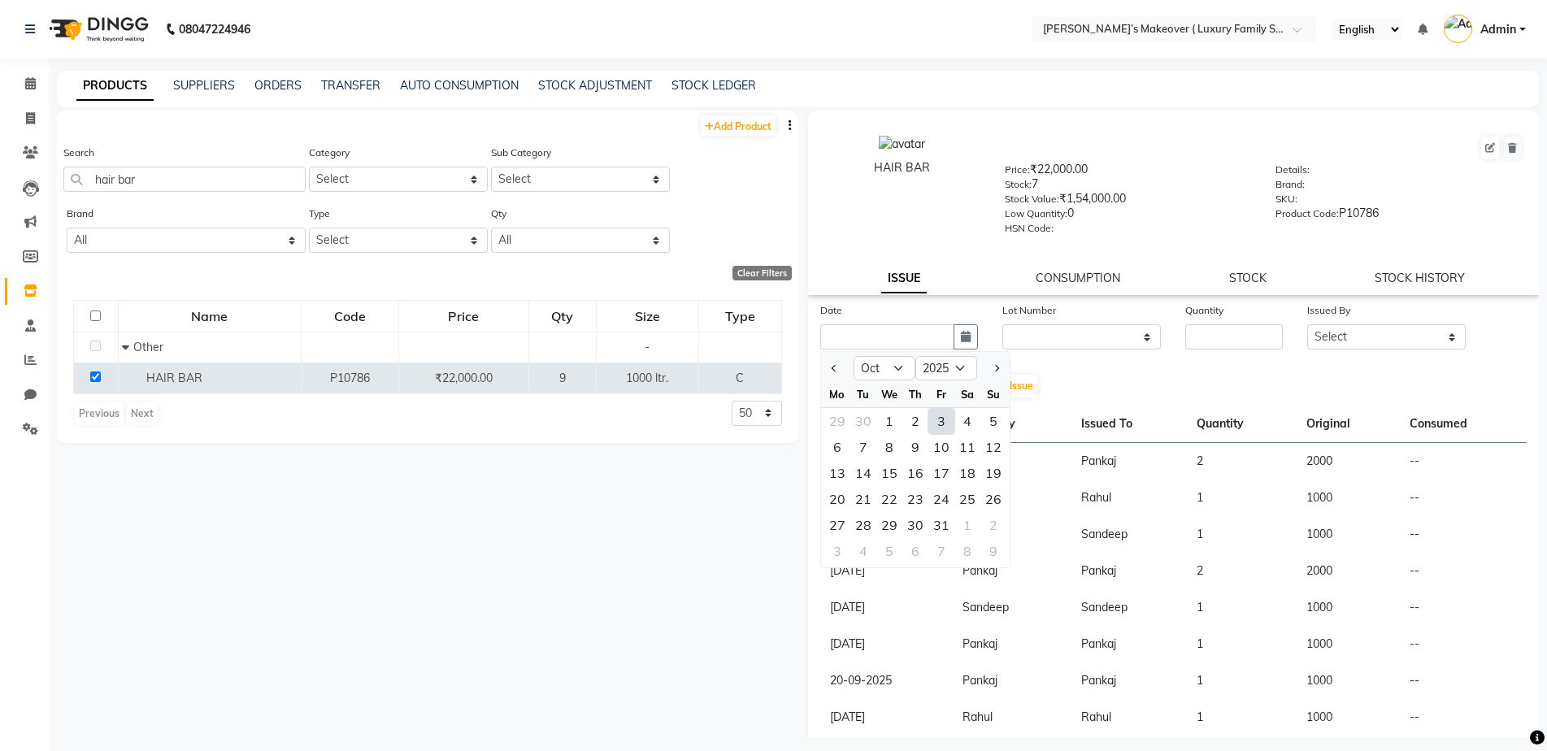
click at [949, 420] on div "3" at bounding box center [941, 421] width 26 height 26
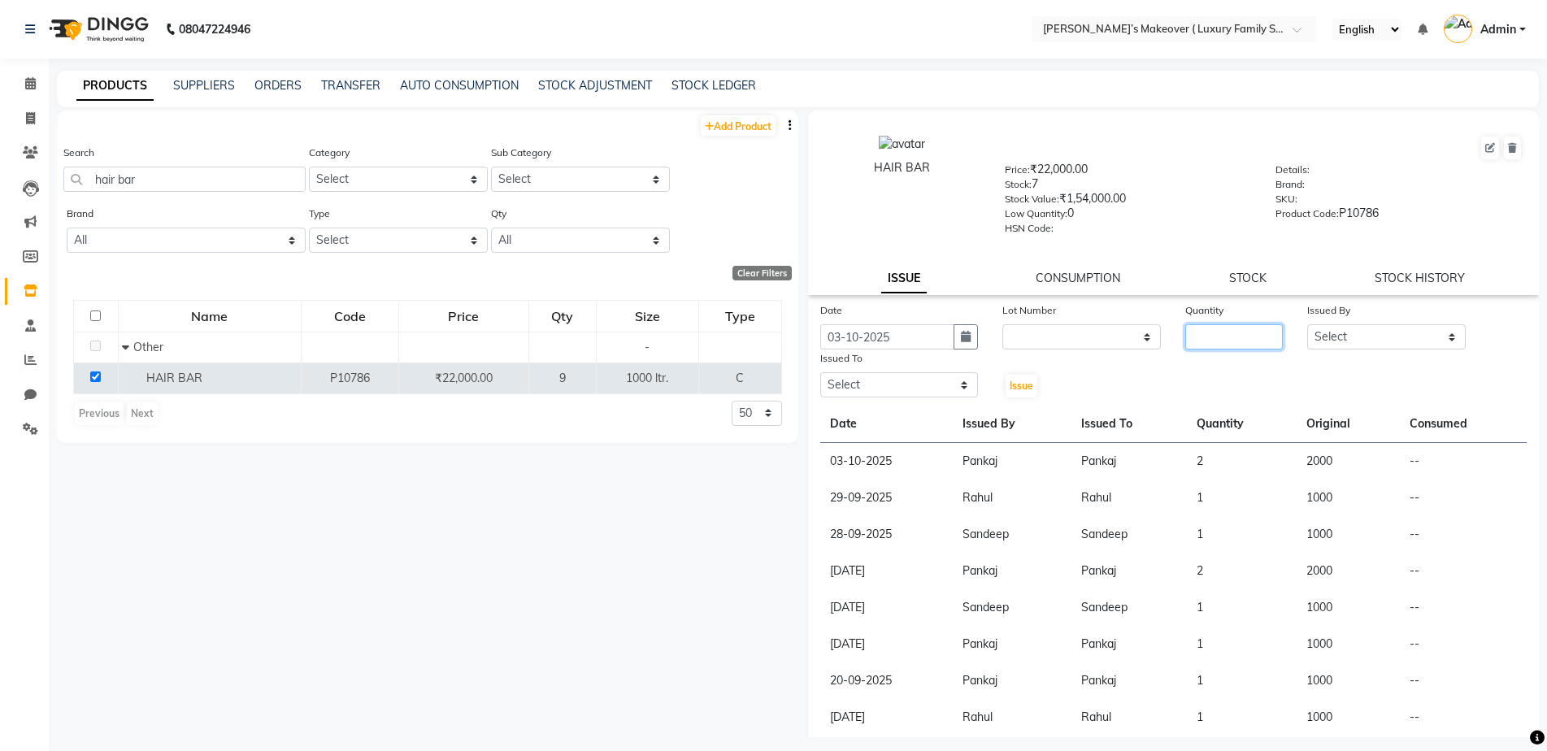
click at [1249, 328] on input "number" at bounding box center [1234, 336] width 98 height 25
click at [1333, 327] on select "Select Aarish Anas salmani Ankit Anshika Anshul Astha Bhoomi lamba Dipti firoj …" at bounding box center [1386, 336] width 159 height 25
click at [1307, 324] on select "Select Aarish Anas salmani Ankit Anshika Anshul Astha Bhoomi lamba Dipti firoj …" at bounding box center [1386, 336] width 159 height 25
click at [904, 380] on select "Select Aarish Anas salmani Ankit Anshika Anshul Astha Bhoomi lamba Dipti firoj …" at bounding box center [899, 384] width 159 height 25
click at [820, 372] on select "Select Aarish Anas salmani Ankit Anshika Anshul Astha Bhoomi lamba Dipti firoj …" at bounding box center [899, 384] width 159 height 25
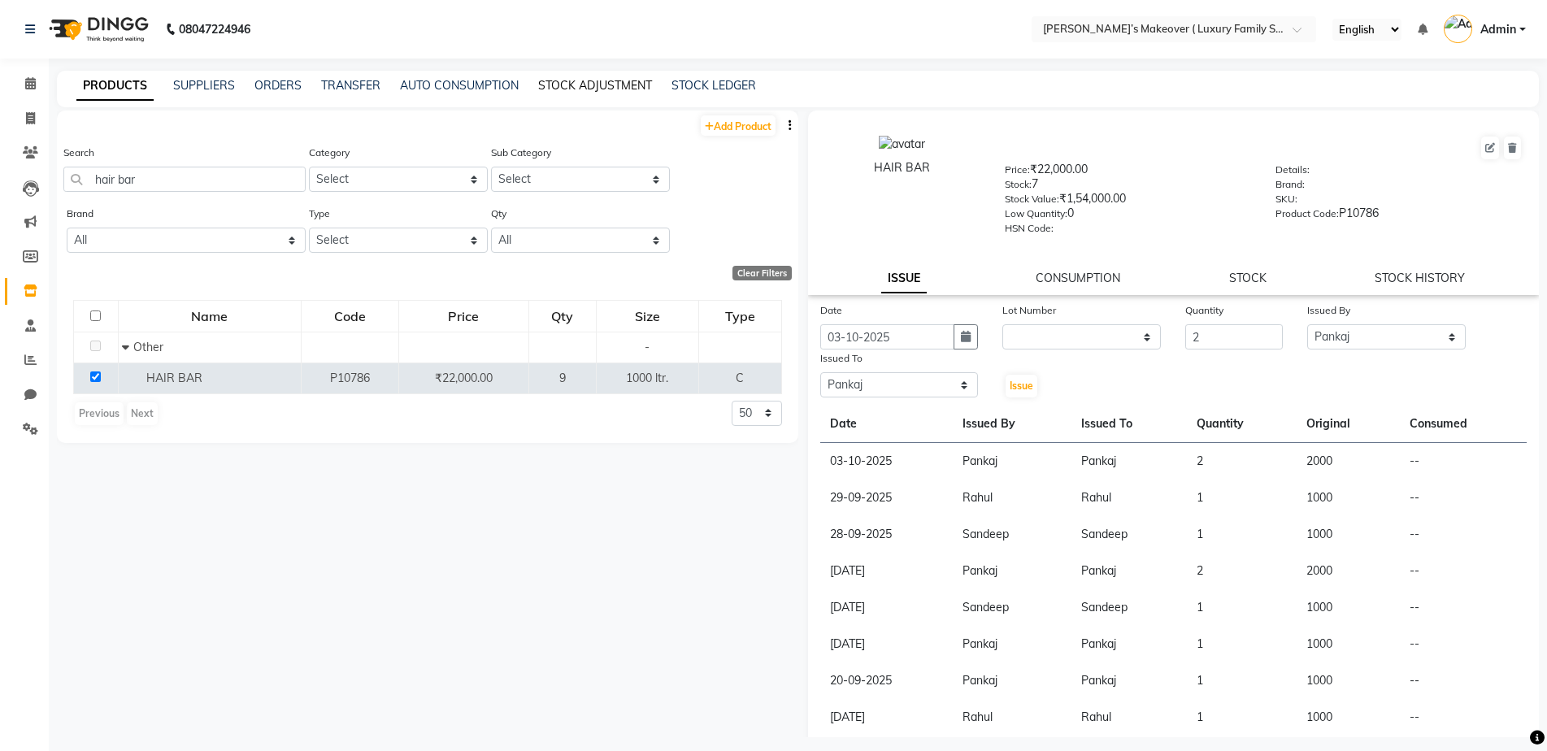
click at [619, 85] on link "STOCK ADJUSTMENT" at bounding box center [595, 85] width 114 height 15
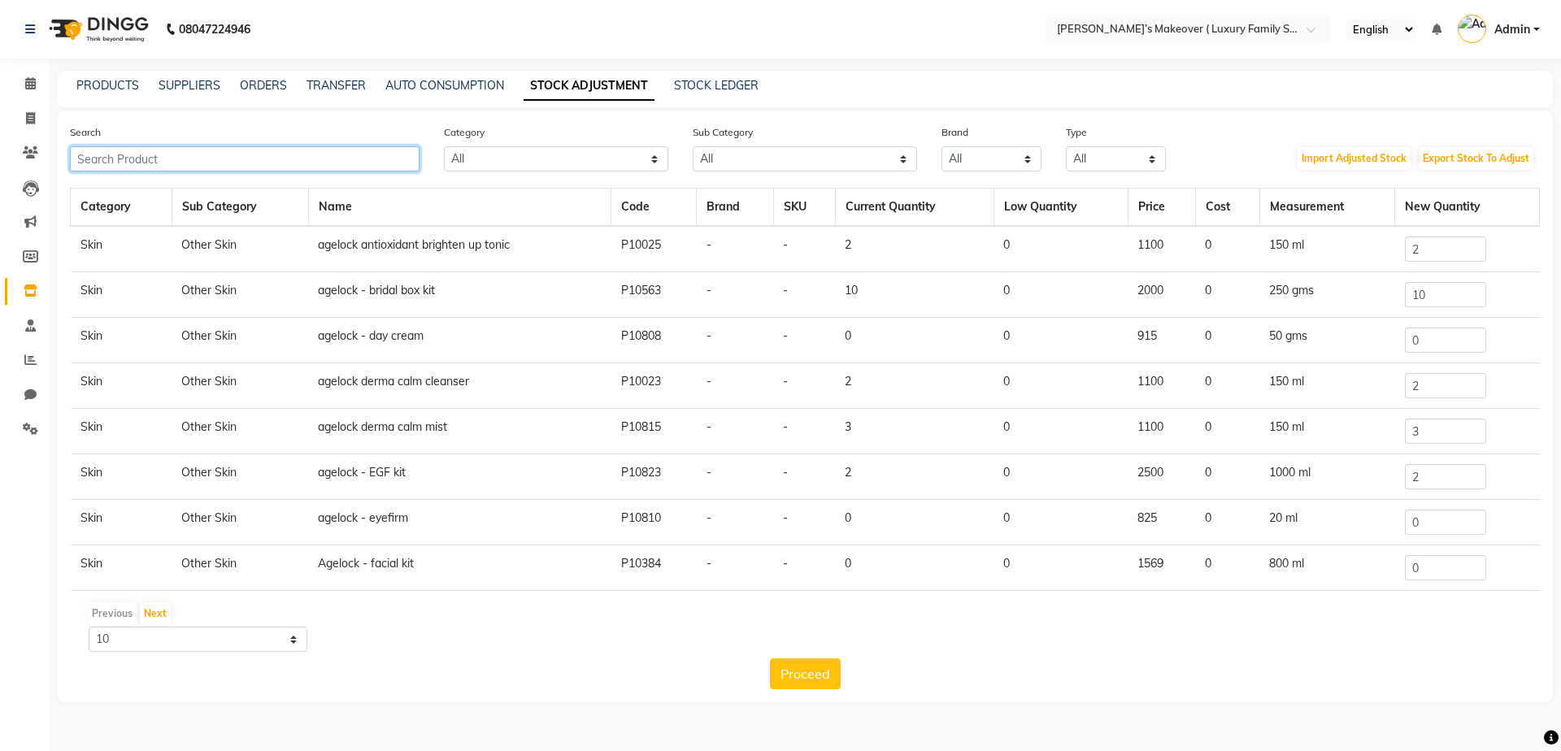
click at [161, 150] on input "text" at bounding box center [245, 158] width 350 height 25
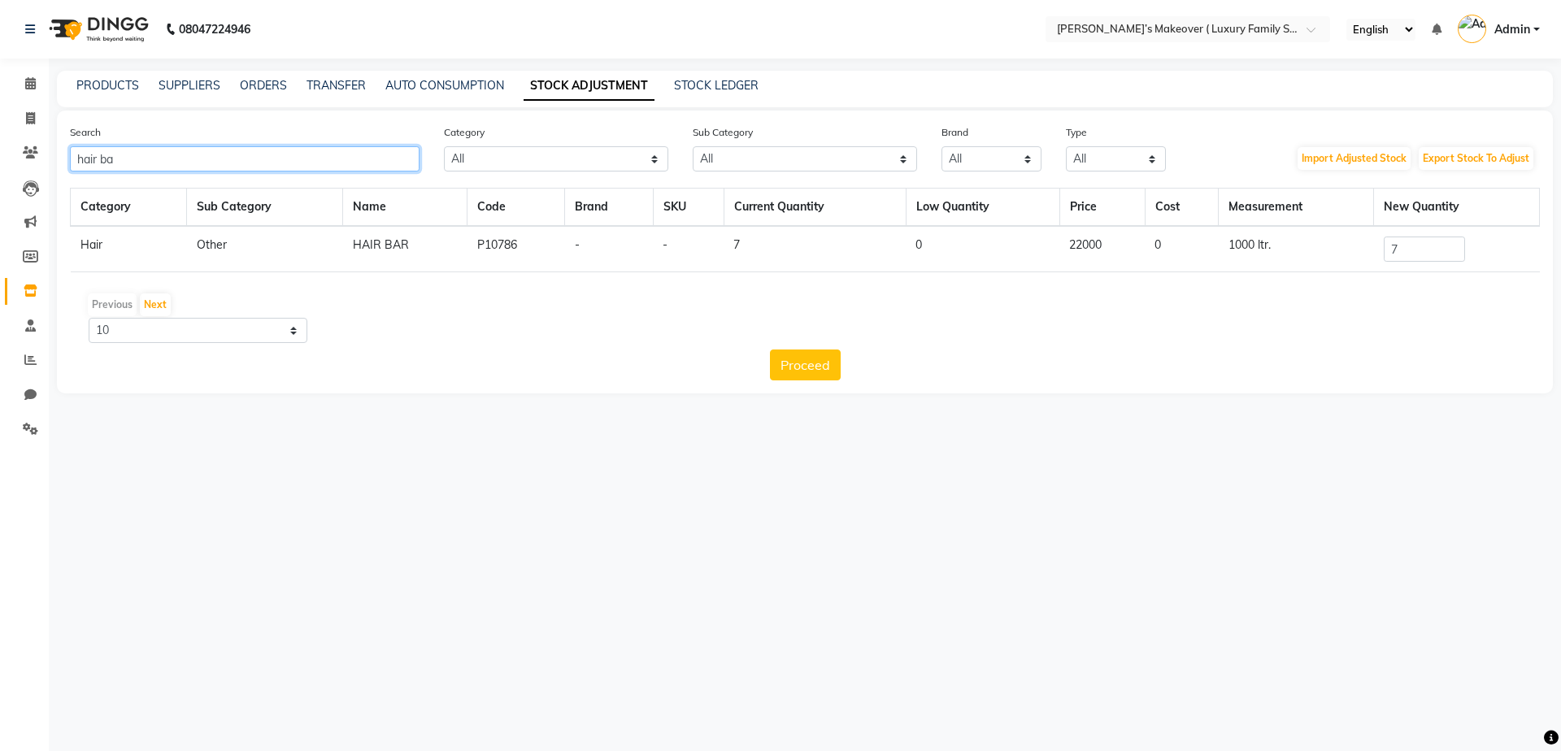
click at [128, 158] on input "hair ba" at bounding box center [245, 158] width 350 height 25
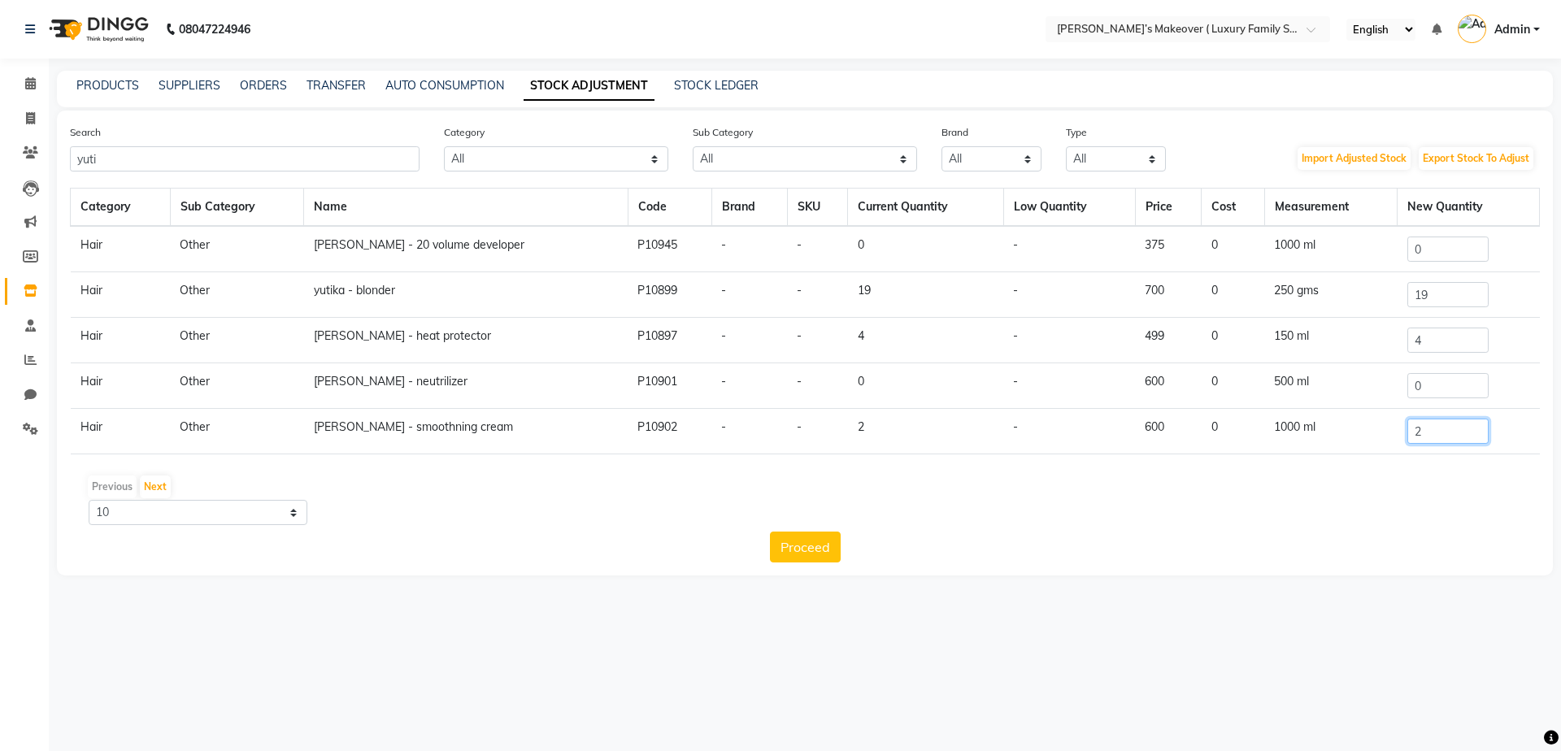
click at [1462, 440] on input "2" at bounding box center [1447, 431] width 81 height 25
click at [20, 281] on link "Inventory" at bounding box center [24, 291] width 39 height 27
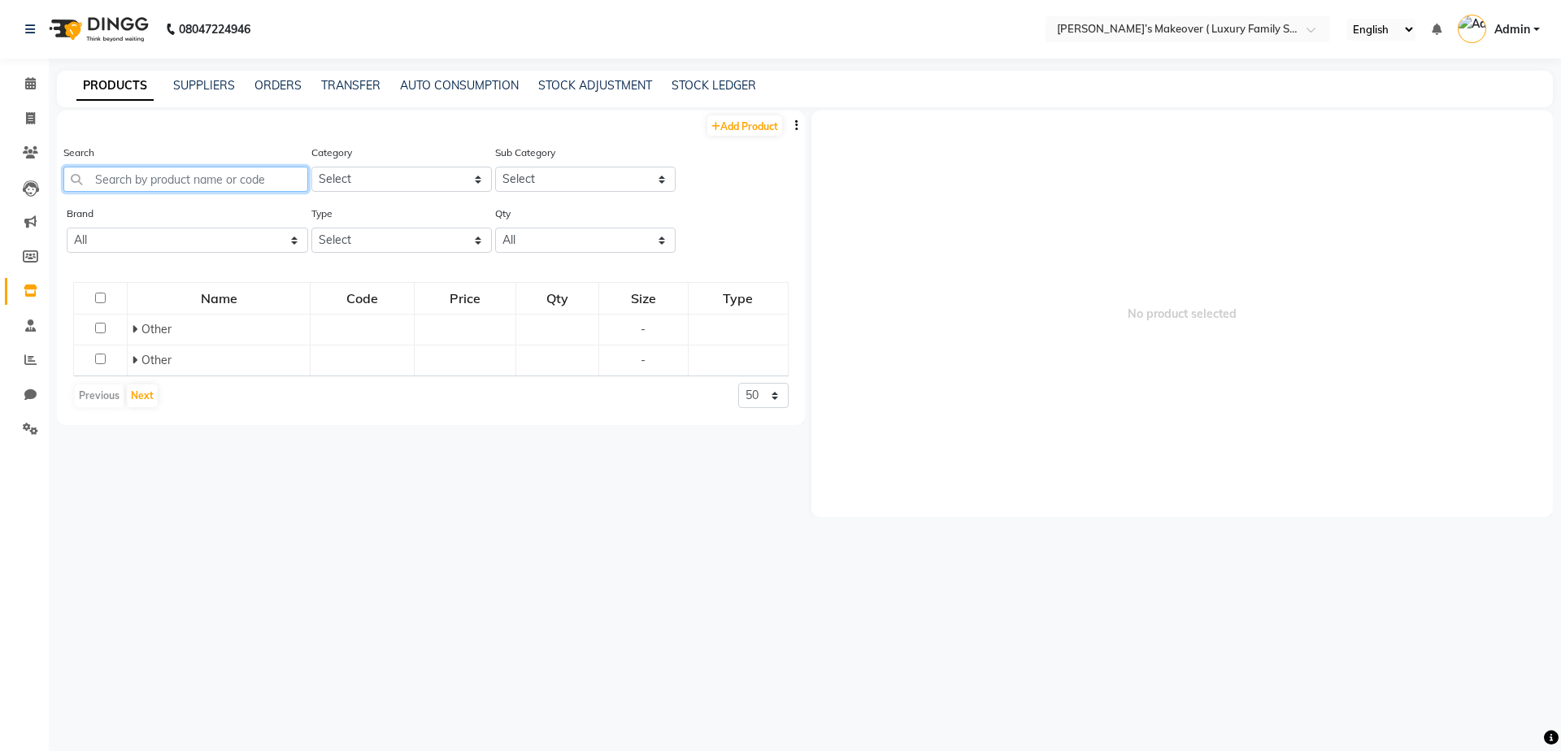
click at [276, 173] on input "text" at bounding box center [185, 179] width 245 height 25
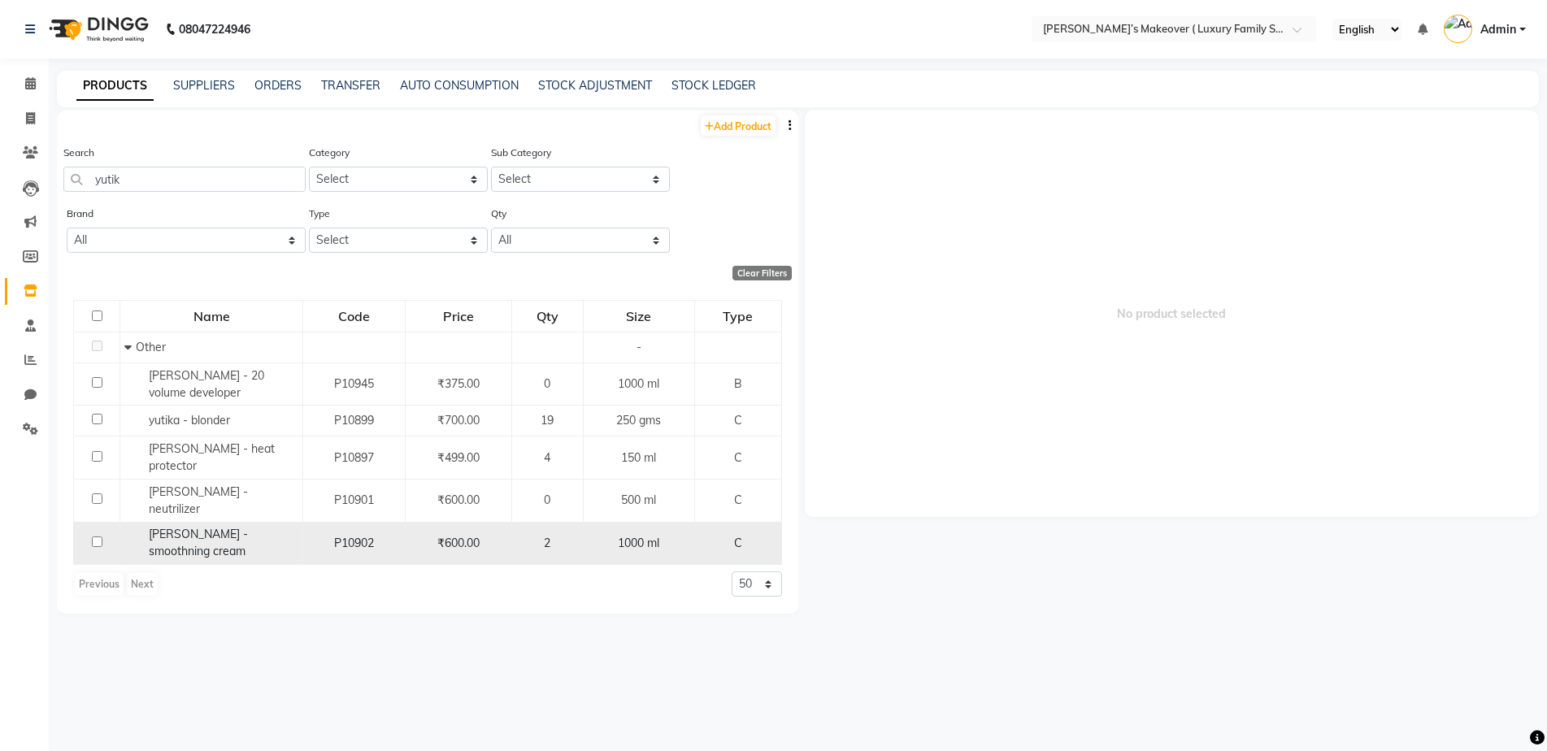
click at [93, 537] on input "checkbox" at bounding box center [97, 542] width 11 height 11
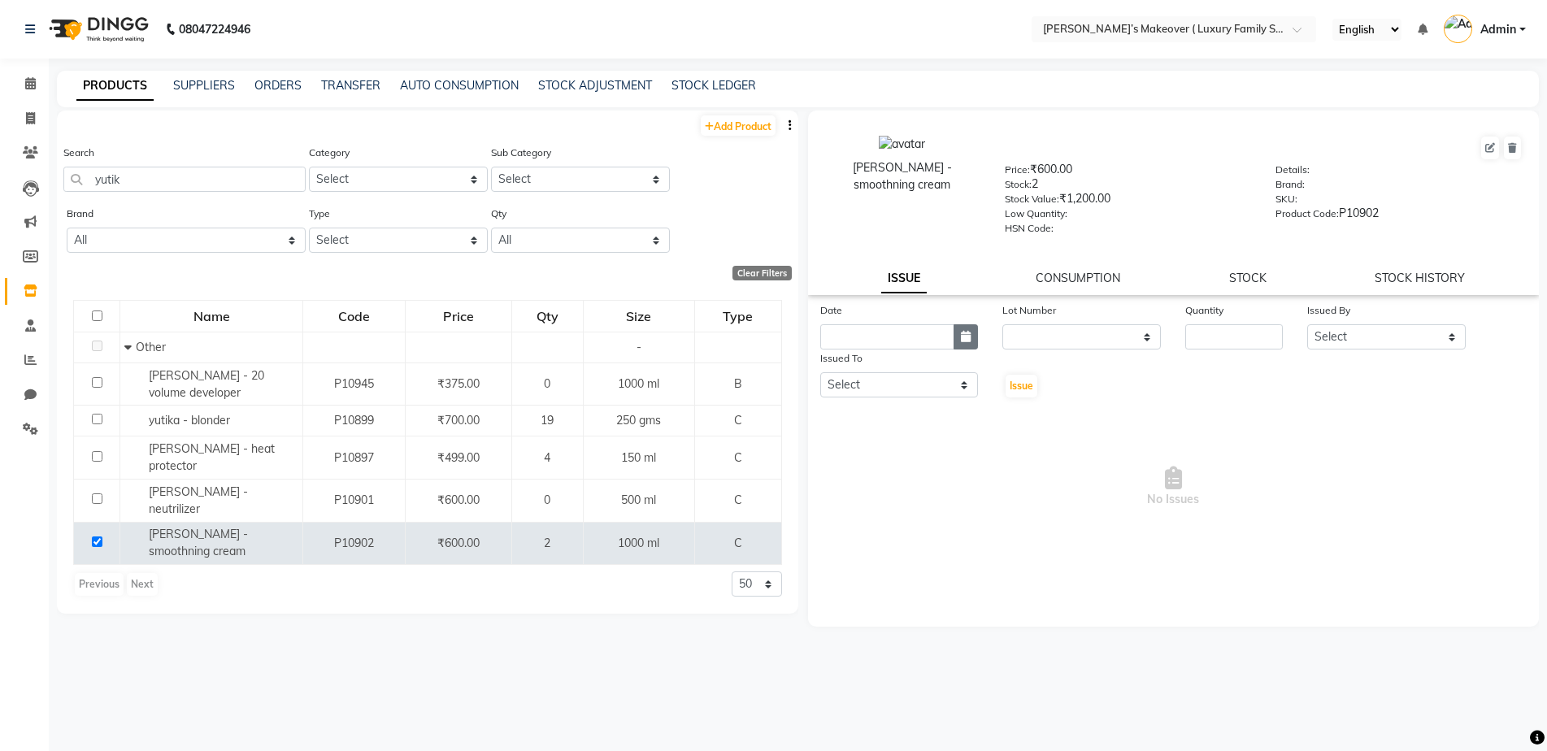
click at [968, 333] on icon "button" at bounding box center [966, 336] width 10 height 11
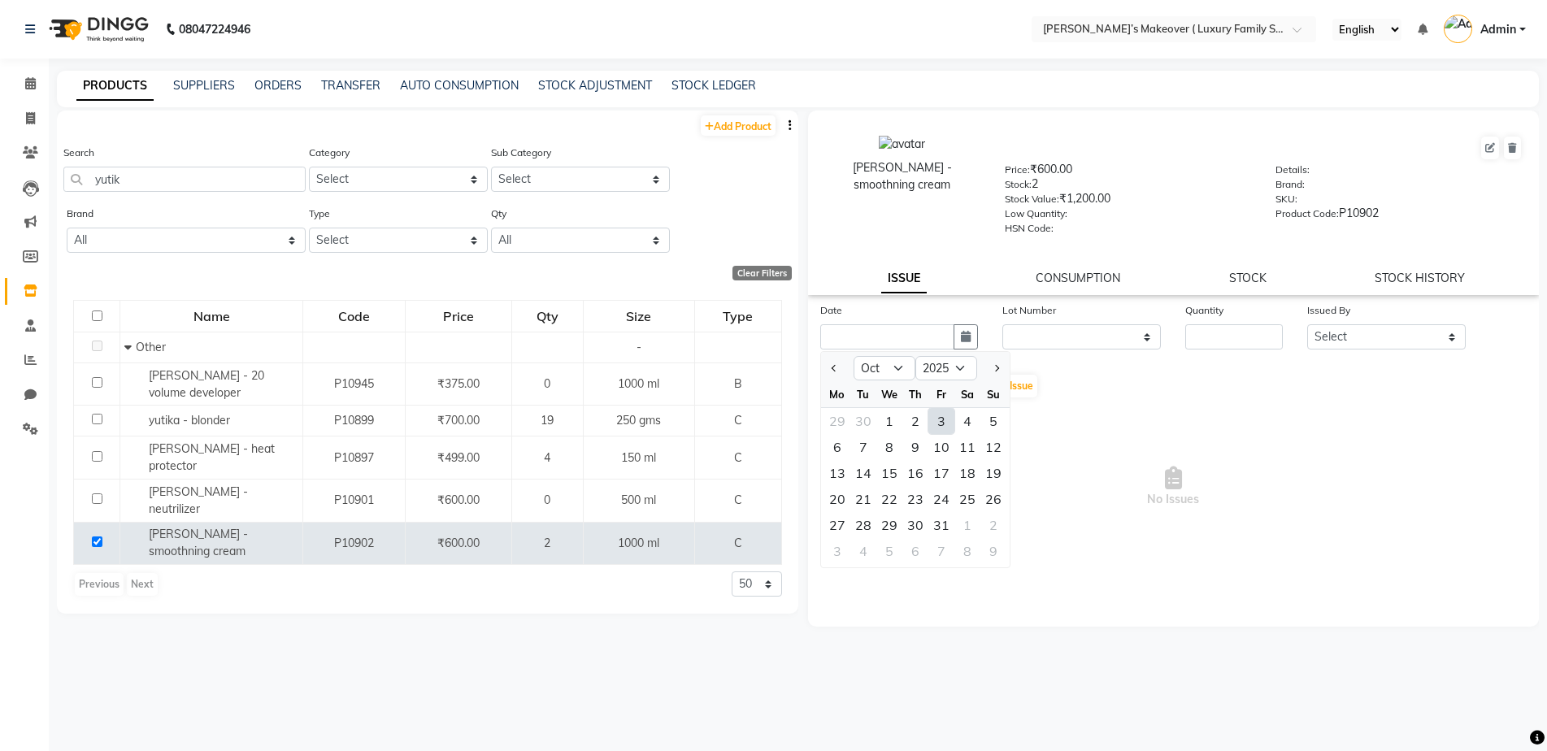
click at [944, 419] on div "3" at bounding box center [941, 421] width 26 height 26
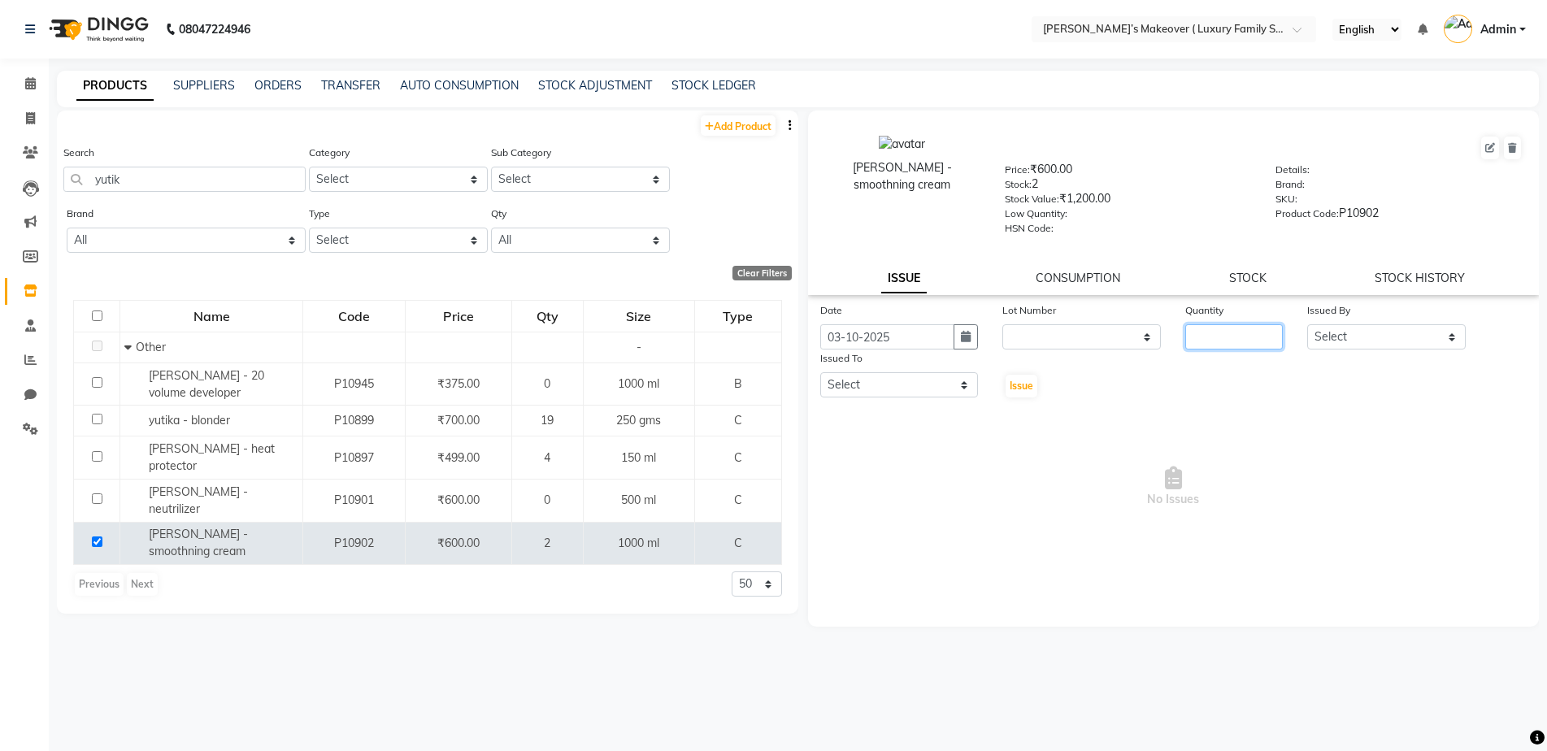
click at [1221, 335] on input "number" at bounding box center [1234, 336] width 98 height 25
click at [1416, 340] on select "Select Aarish Anas salmani Ankit Anshika Anshul Astha Bhoomi lamba Dipti firoj …" at bounding box center [1386, 336] width 159 height 25
click at [1307, 324] on select "Select Aarish Anas salmani Ankit Anshika Anshul Astha Bhoomi lamba Dipti firoj …" at bounding box center [1386, 336] width 159 height 25
click at [916, 384] on select "Select Aarish Anas salmani Ankit Anshika Anshul Astha Bhoomi lamba Dipti firoj …" at bounding box center [899, 384] width 159 height 25
click at [820, 372] on select "Select Aarish Anas salmani Ankit Anshika Anshul Astha Bhoomi lamba Dipti firoj …" at bounding box center [899, 384] width 159 height 25
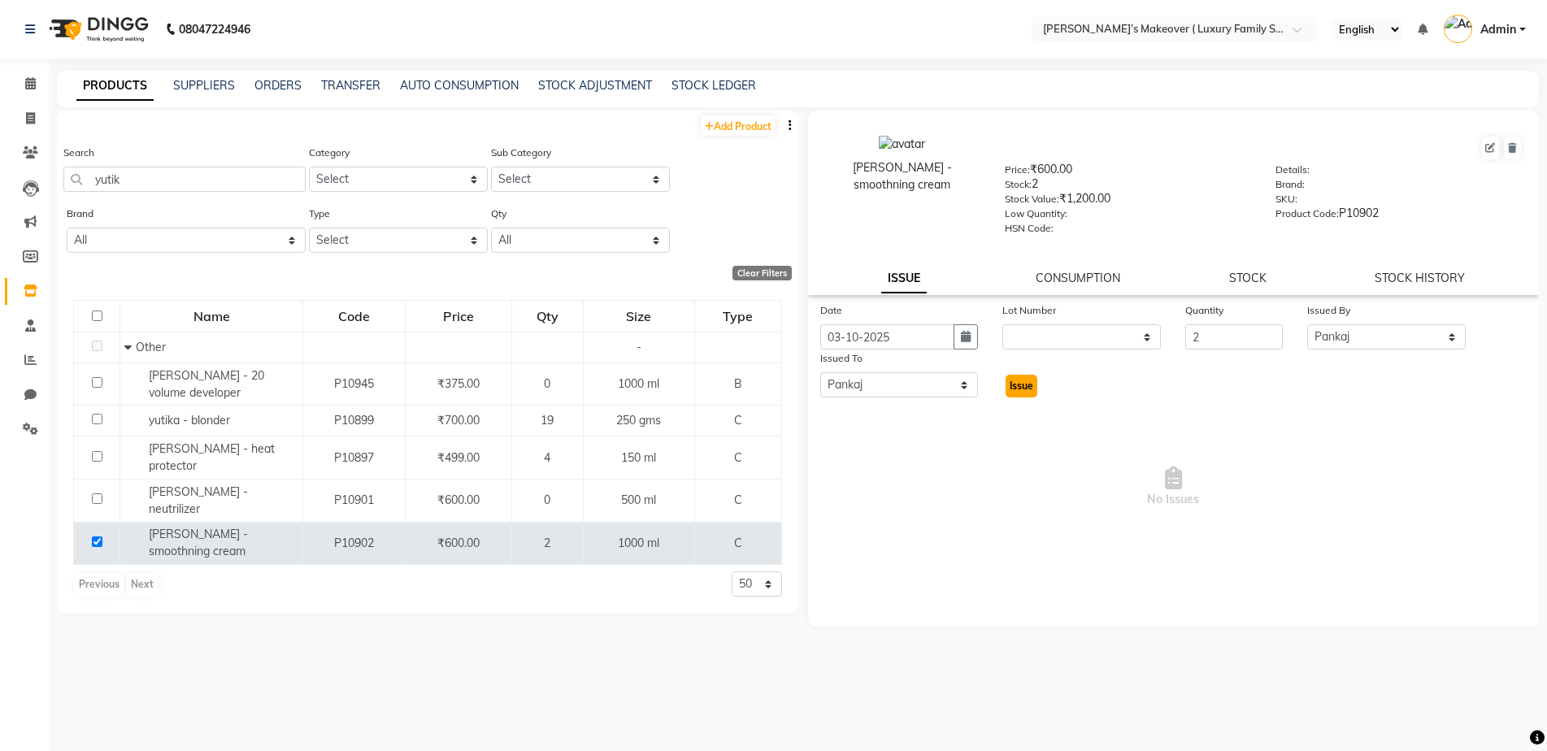
click at [1013, 385] on span "Issue" at bounding box center [1022, 386] width 24 height 12
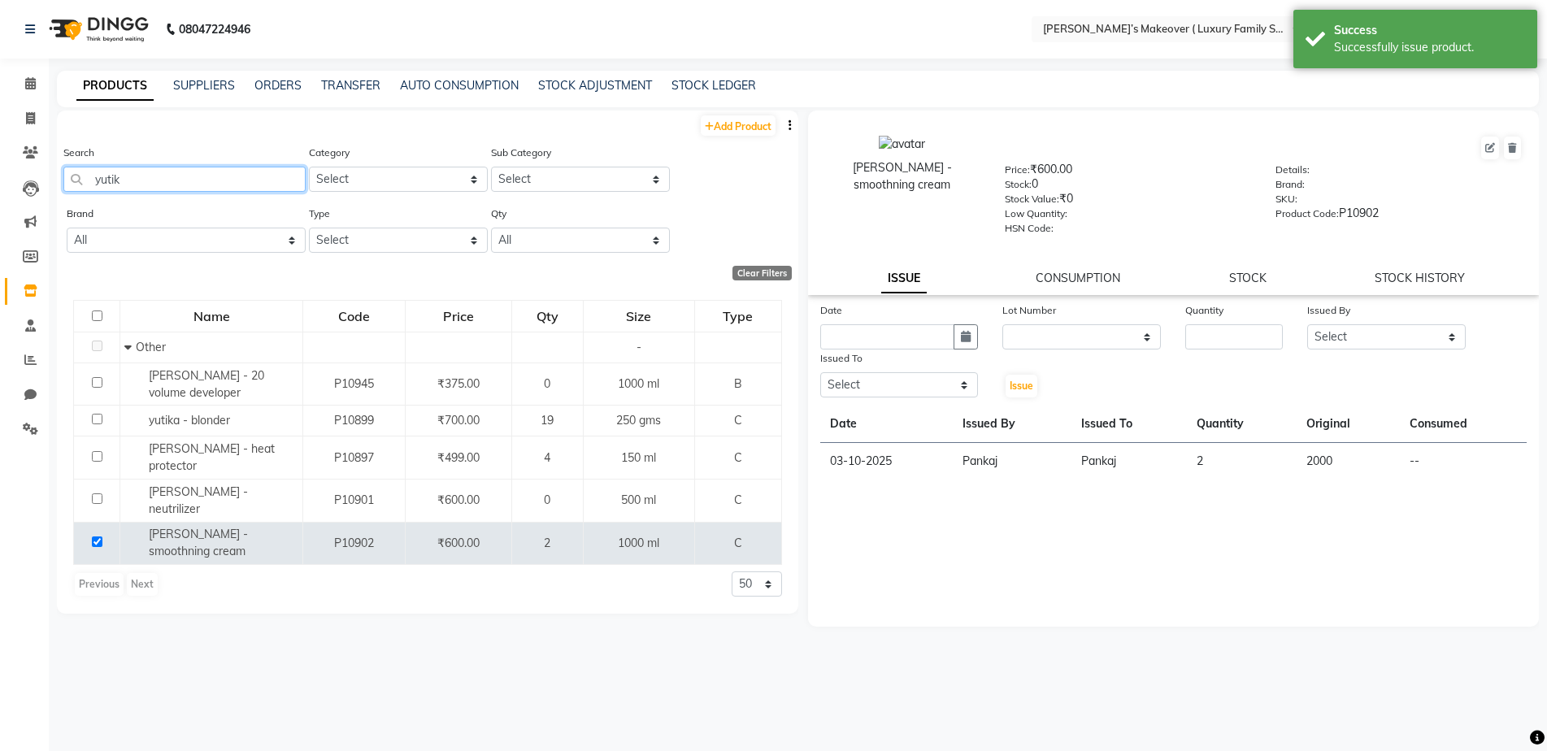
click at [135, 177] on input "yutik" at bounding box center [184, 179] width 242 height 25
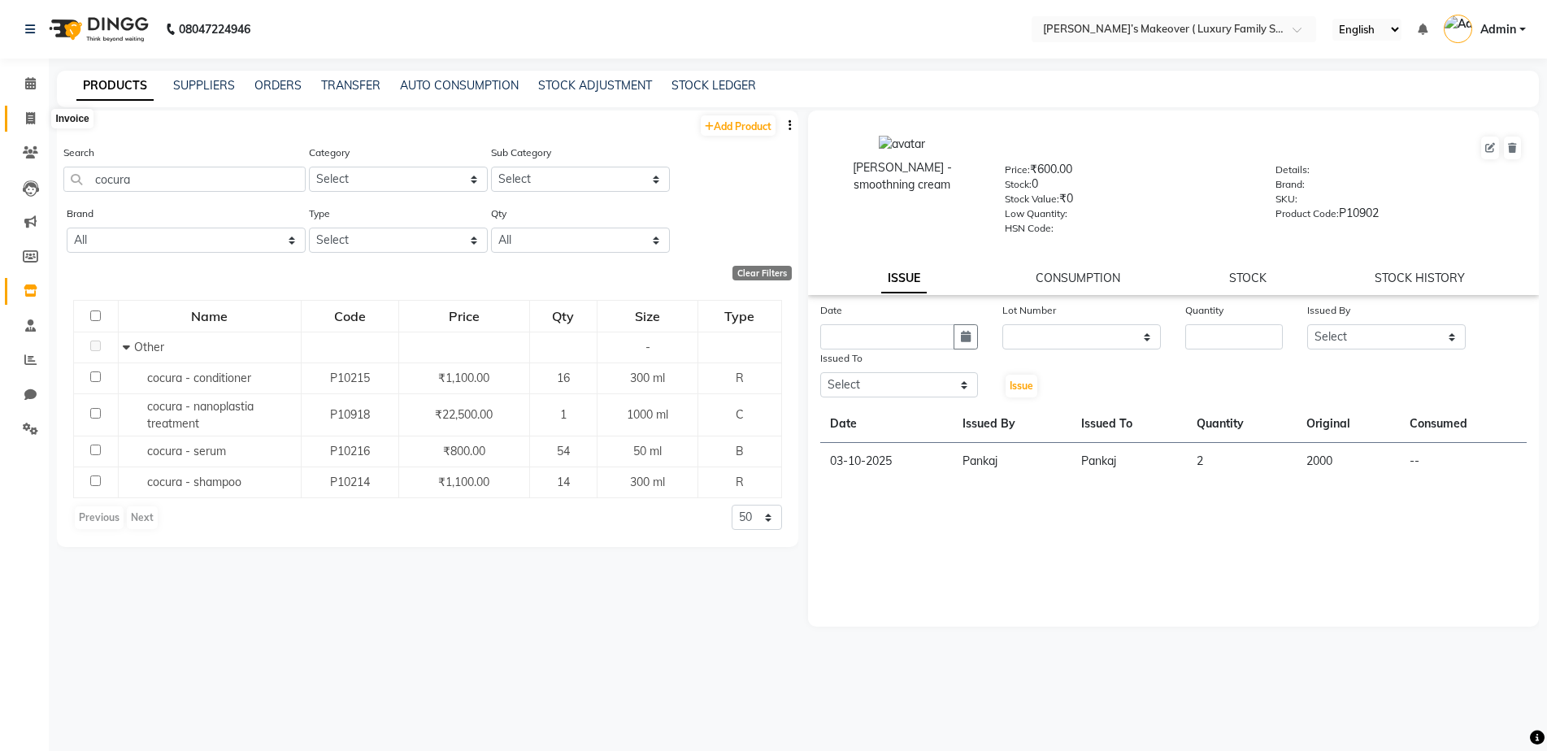
click at [26, 112] on icon at bounding box center [30, 118] width 9 height 12
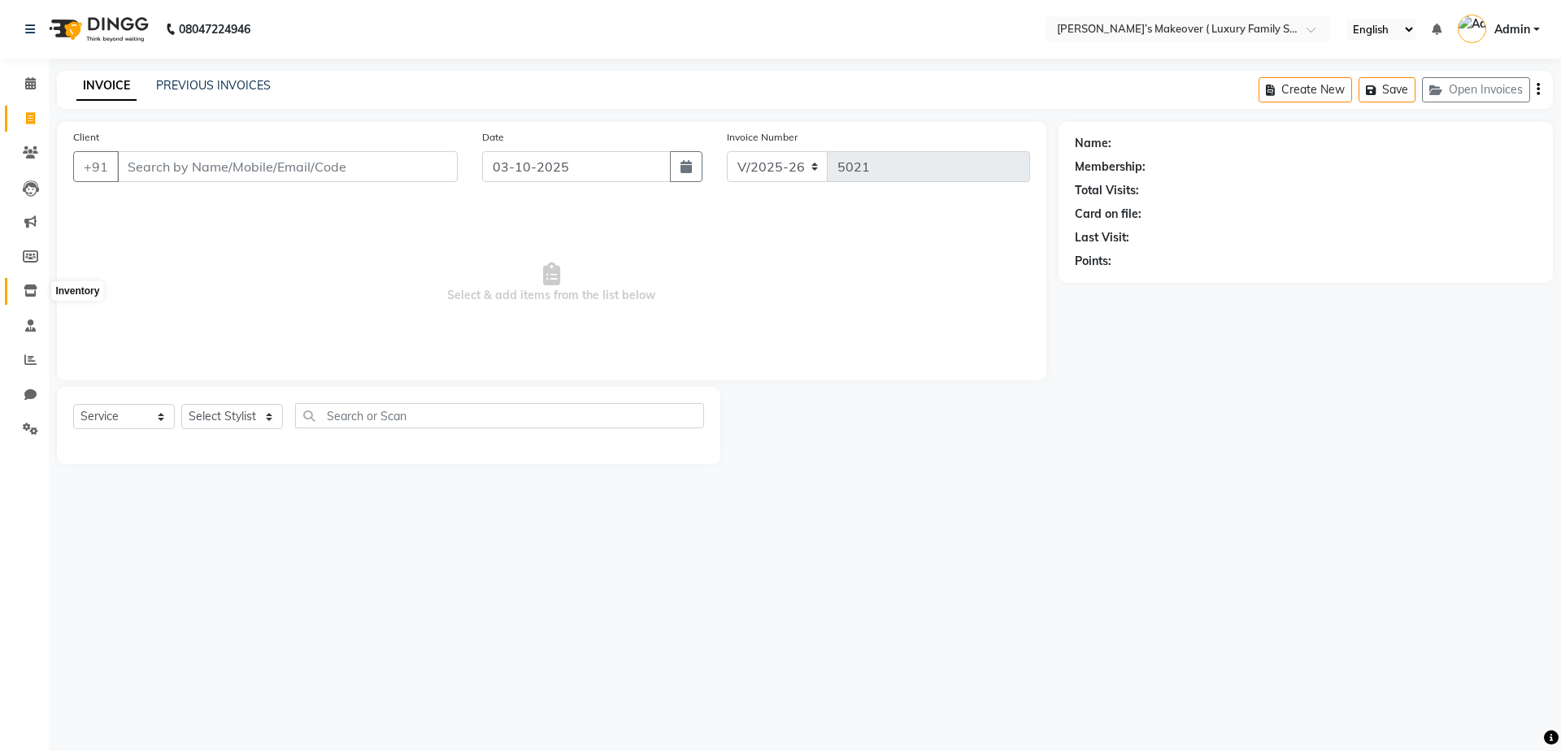
click at [41, 287] on span at bounding box center [30, 291] width 28 height 19
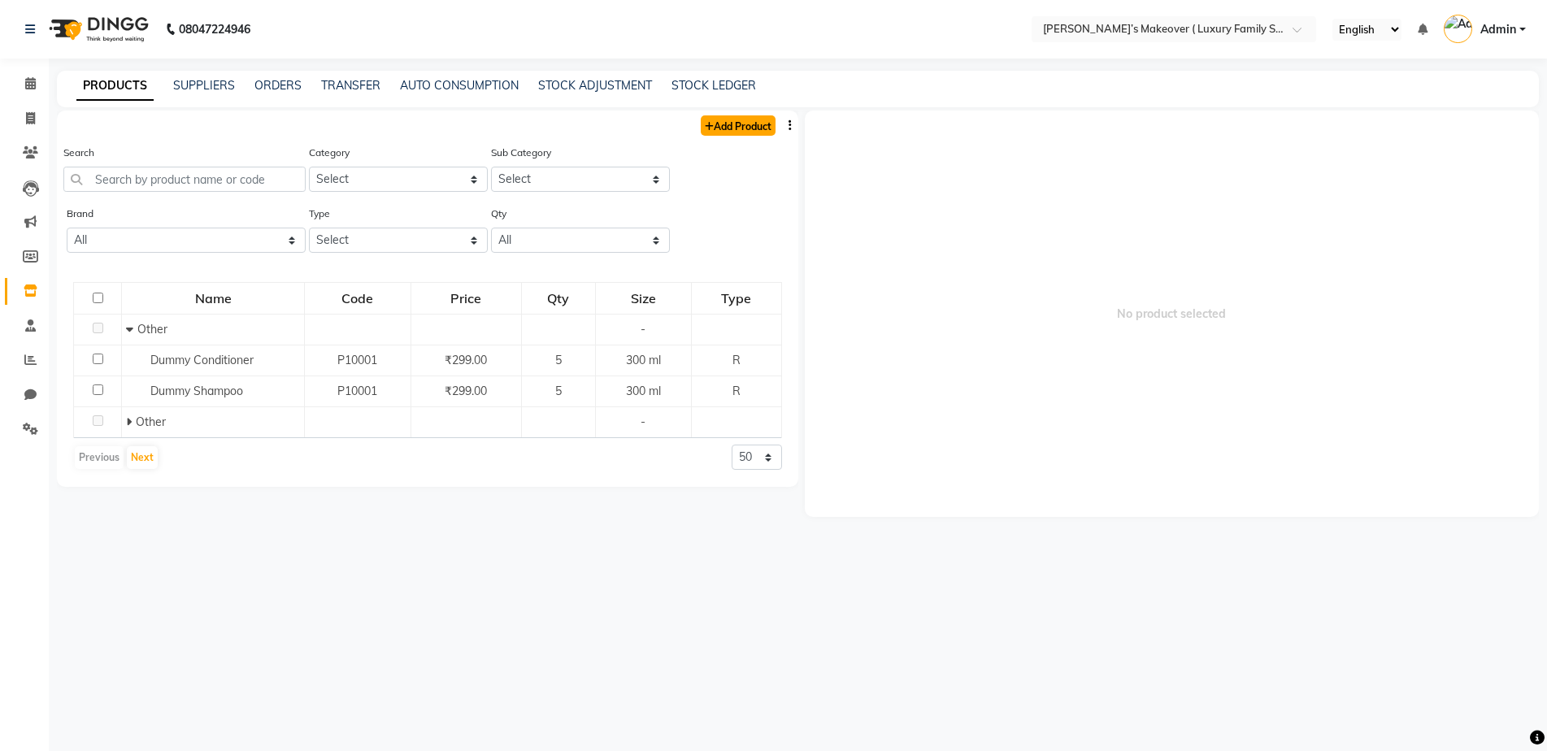
click at [712, 121] on link "Add Product" at bounding box center [738, 125] width 75 height 20
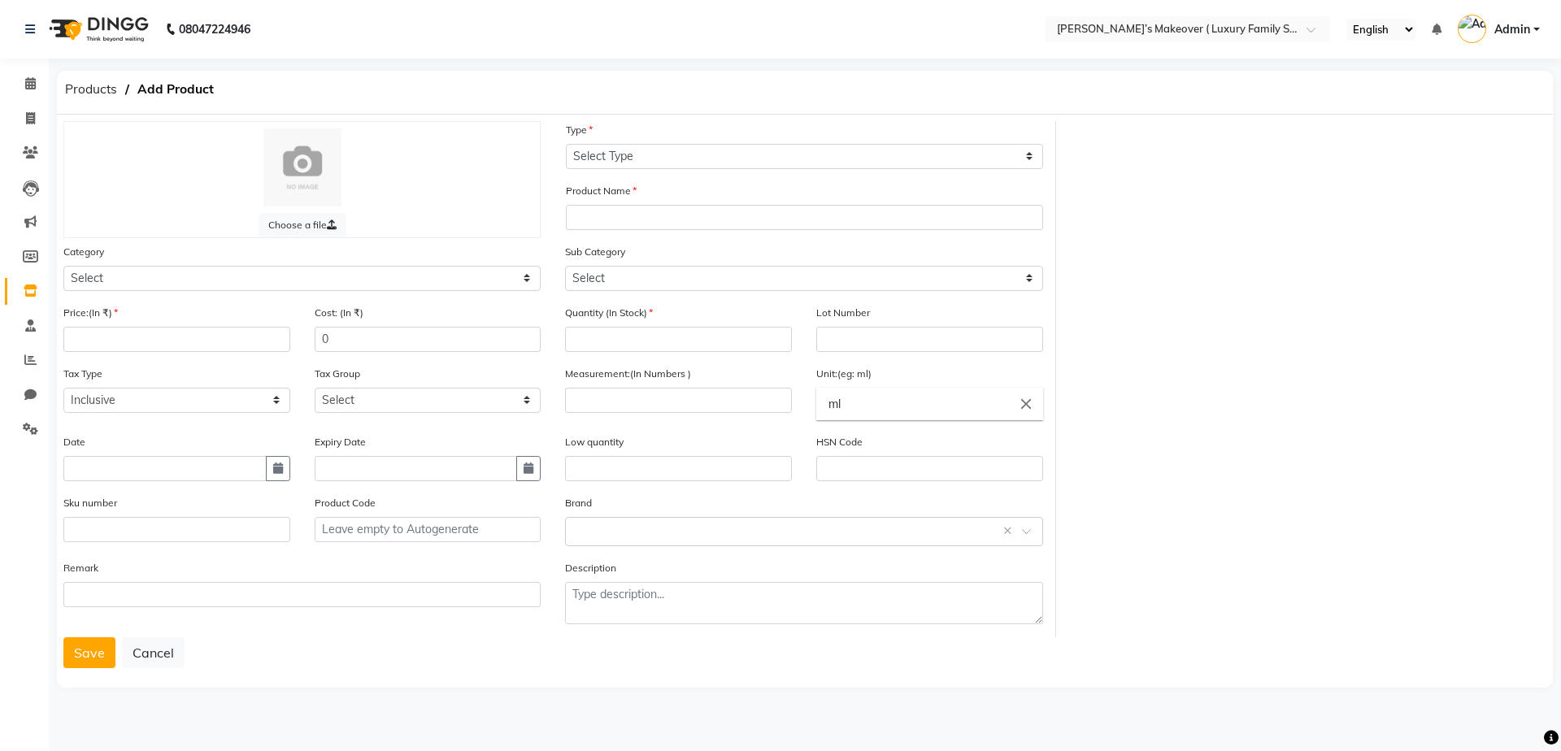
click at [178, 264] on div "Category Select Hair Skin Makeup Personal Care Appliances Beard Waxing Disposab…" at bounding box center [301, 267] width 477 height 48
drag, startPoint x: 177, startPoint y: 267, endPoint x: 153, endPoint y: 288, distance: 31.7
click at [177, 267] on select "Select Hair Skin Makeup Personal Care Appliances Beard Waxing Disposable Thread…" at bounding box center [301, 278] width 477 height 25
click at [63, 266] on select "Select Hair Skin Makeup Personal Care Appliances Beard Waxing Disposable Thread…" at bounding box center [301, 278] width 477 height 25
click at [133, 328] on input "number" at bounding box center [176, 339] width 227 height 25
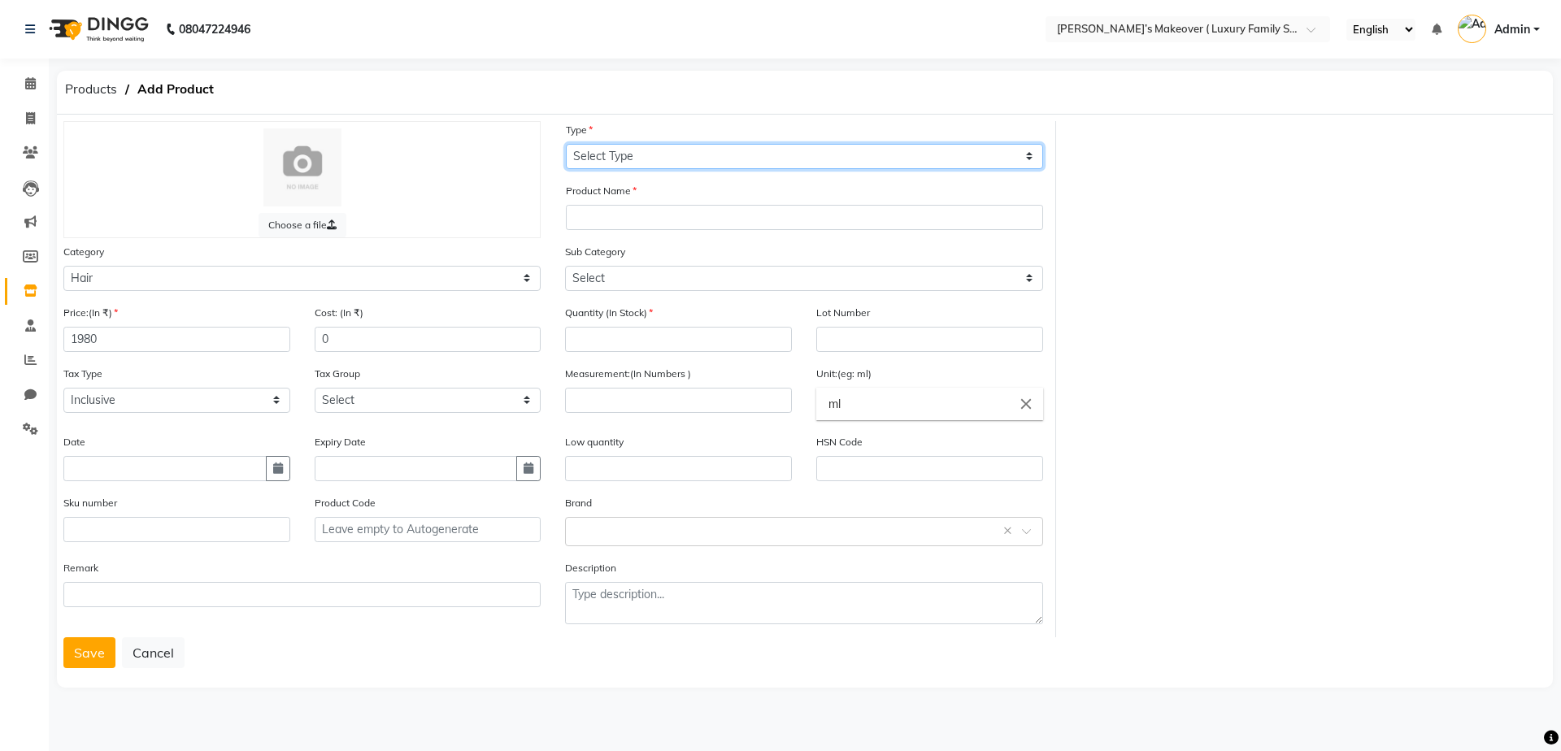
click at [599, 159] on select "Select Type Both Retail Consumable" at bounding box center [804, 156] width 477 height 25
click at [566, 144] on select "Select Type Both Retail Consumable" at bounding box center [804, 156] width 477 height 25
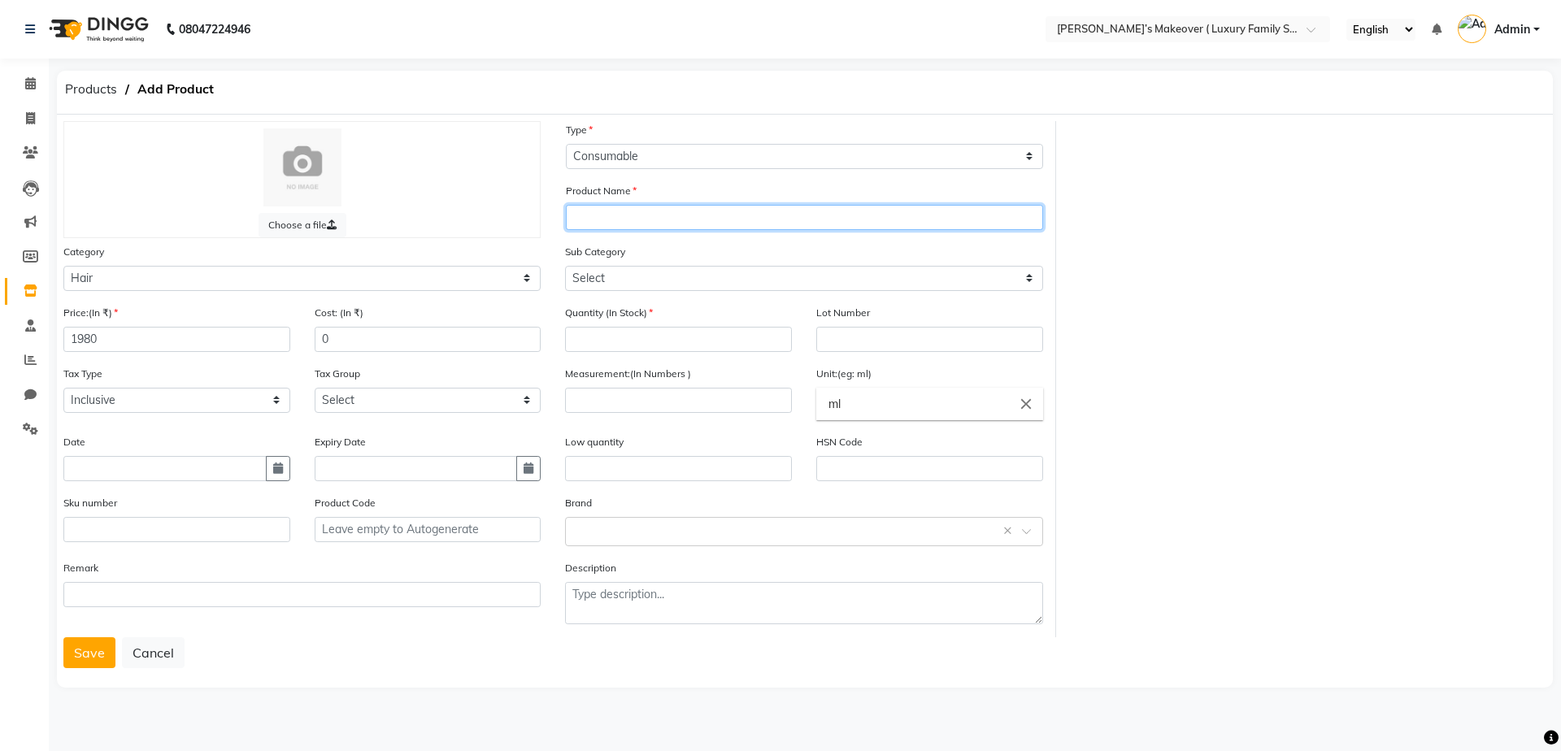
click at [590, 220] on input "text" at bounding box center [804, 217] width 477 height 25
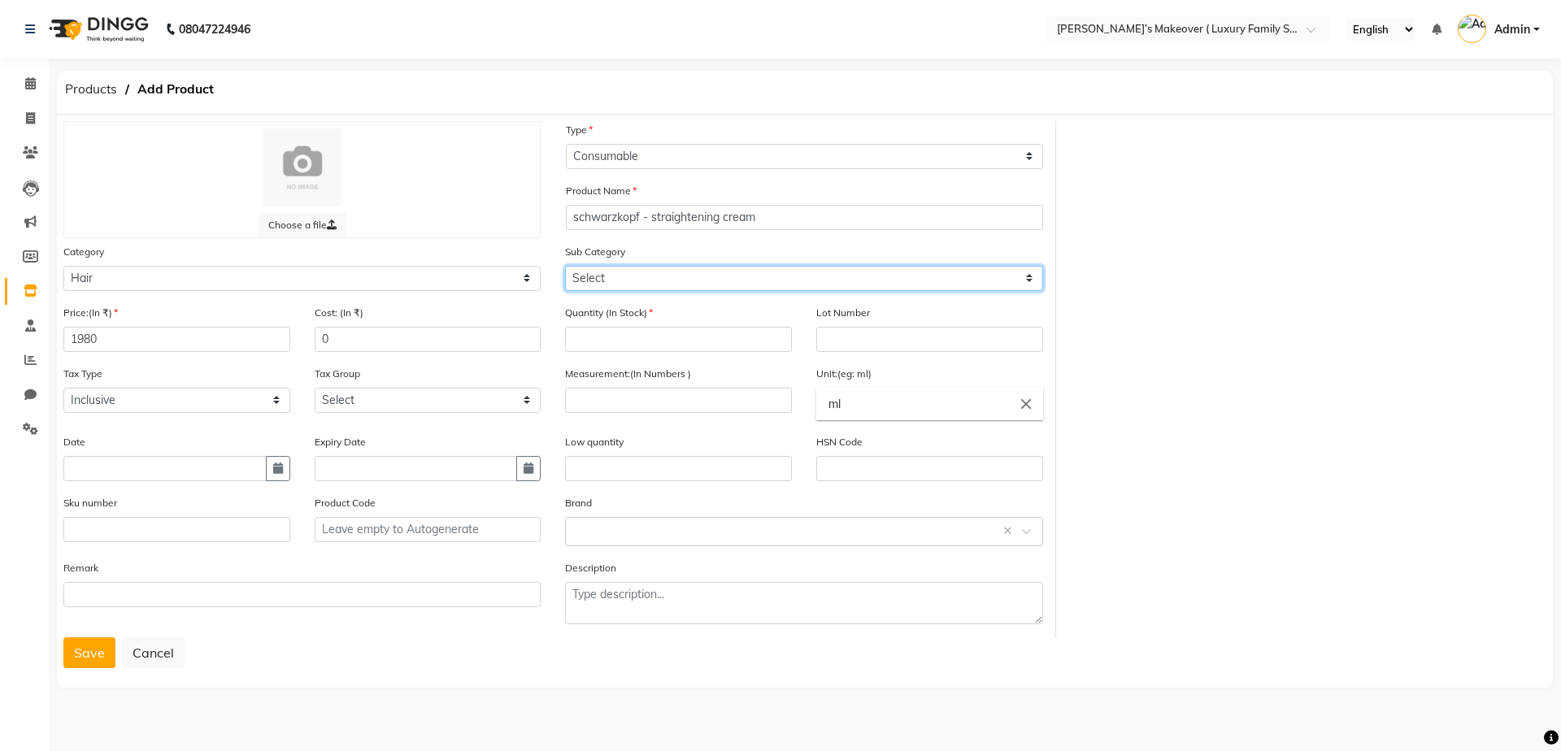
drag, startPoint x: 590, startPoint y: 273, endPoint x: 590, endPoint y: 285, distance: 11.4
click at [590, 273] on select "Select Shampoo Conditioner Cream Mask Oil Serum Color Appliances Treatment Styl…" at bounding box center [803, 278] width 477 height 25
click at [565, 266] on select "Select Shampoo Conditioner Cream Mask Oil Serum Color Appliances Treatment Styl…" at bounding box center [803, 278] width 477 height 25
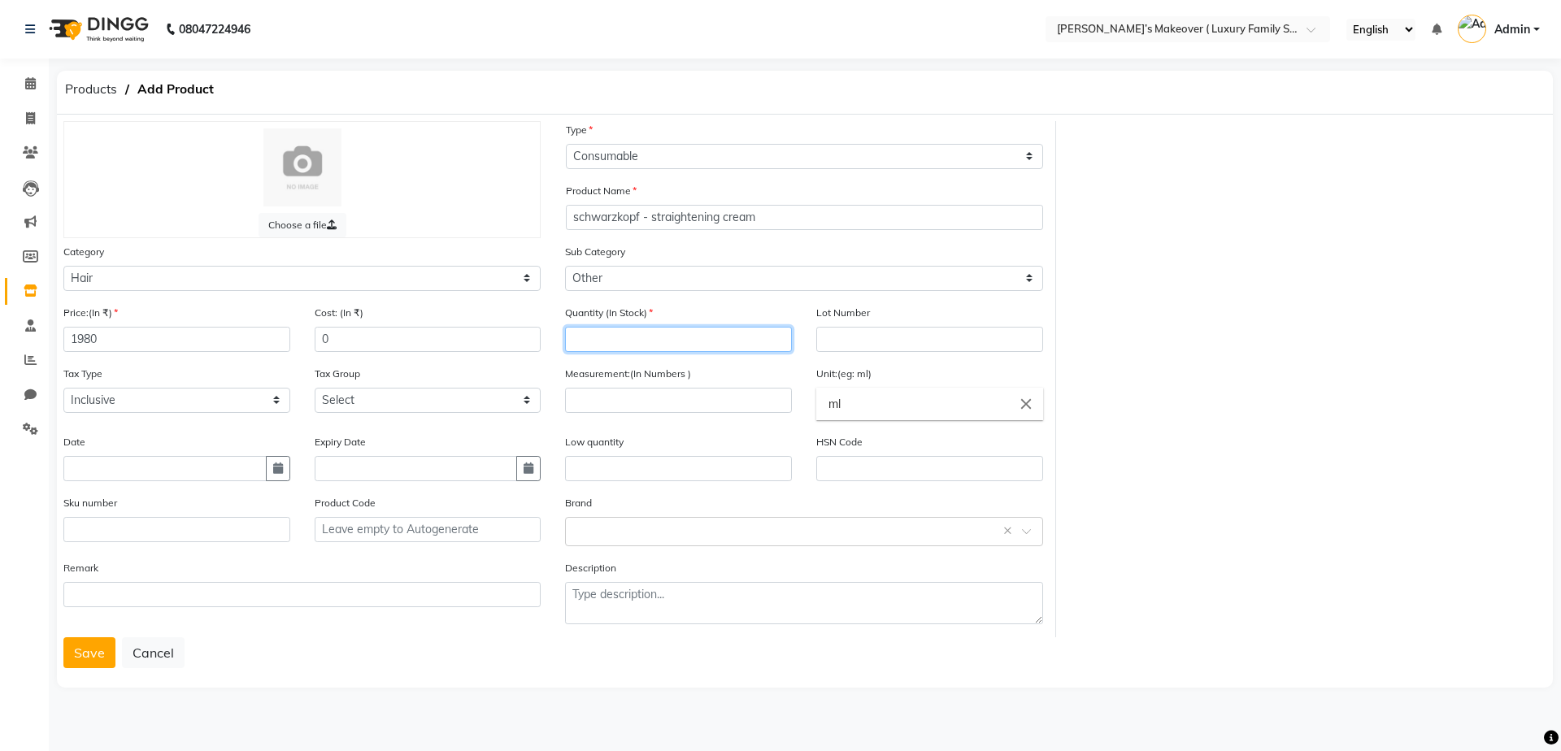
click at [657, 336] on input "number" at bounding box center [678, 339] width 227 height 25
click at [664, 411] on input "number" at bounding box center [678, 400] width 227 height 25
click at [78, 644] on button "Save" at bounding box center [89, 652] width 52 height 31
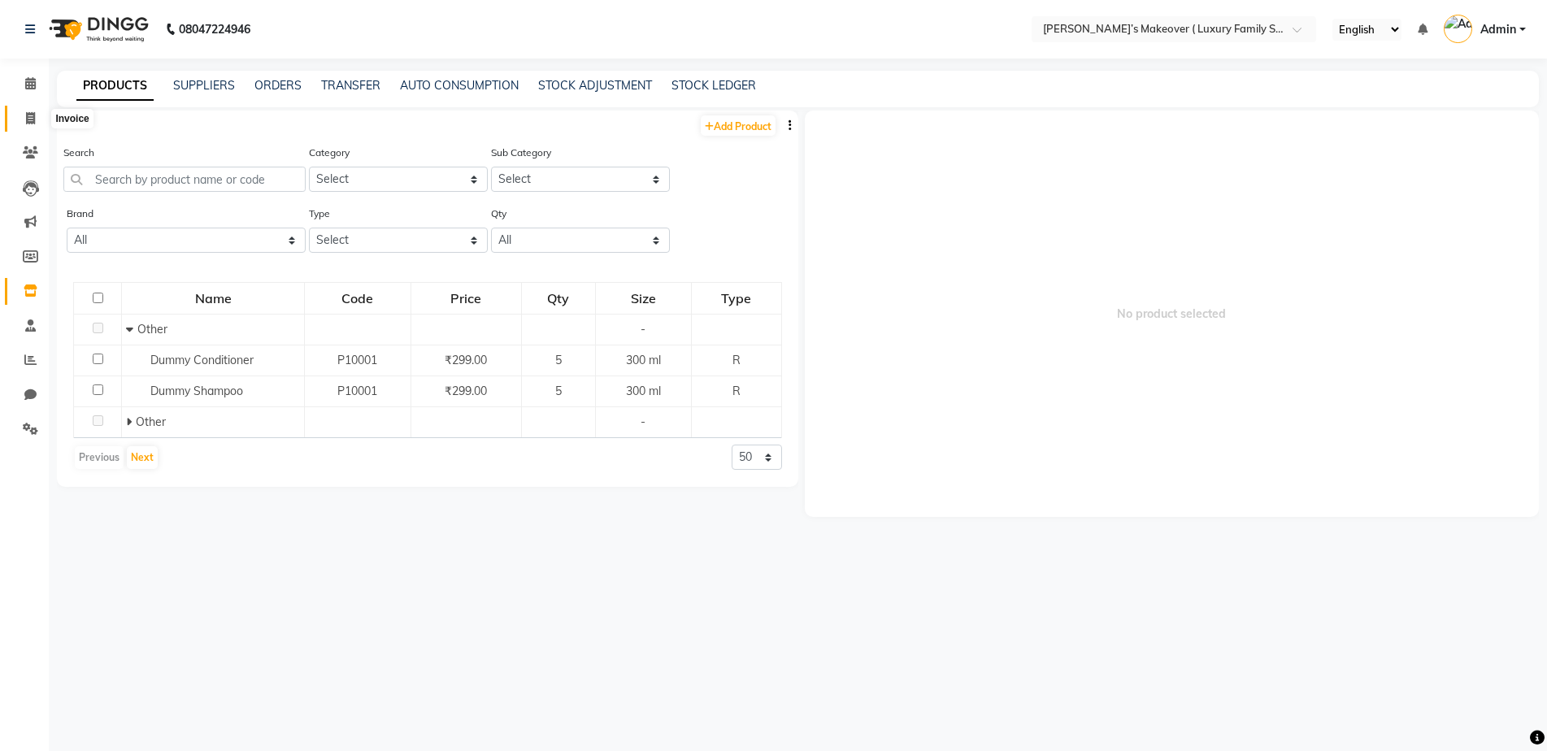
click at [30, 119] on icon at bounding box center [30, 118] width 9 height 12
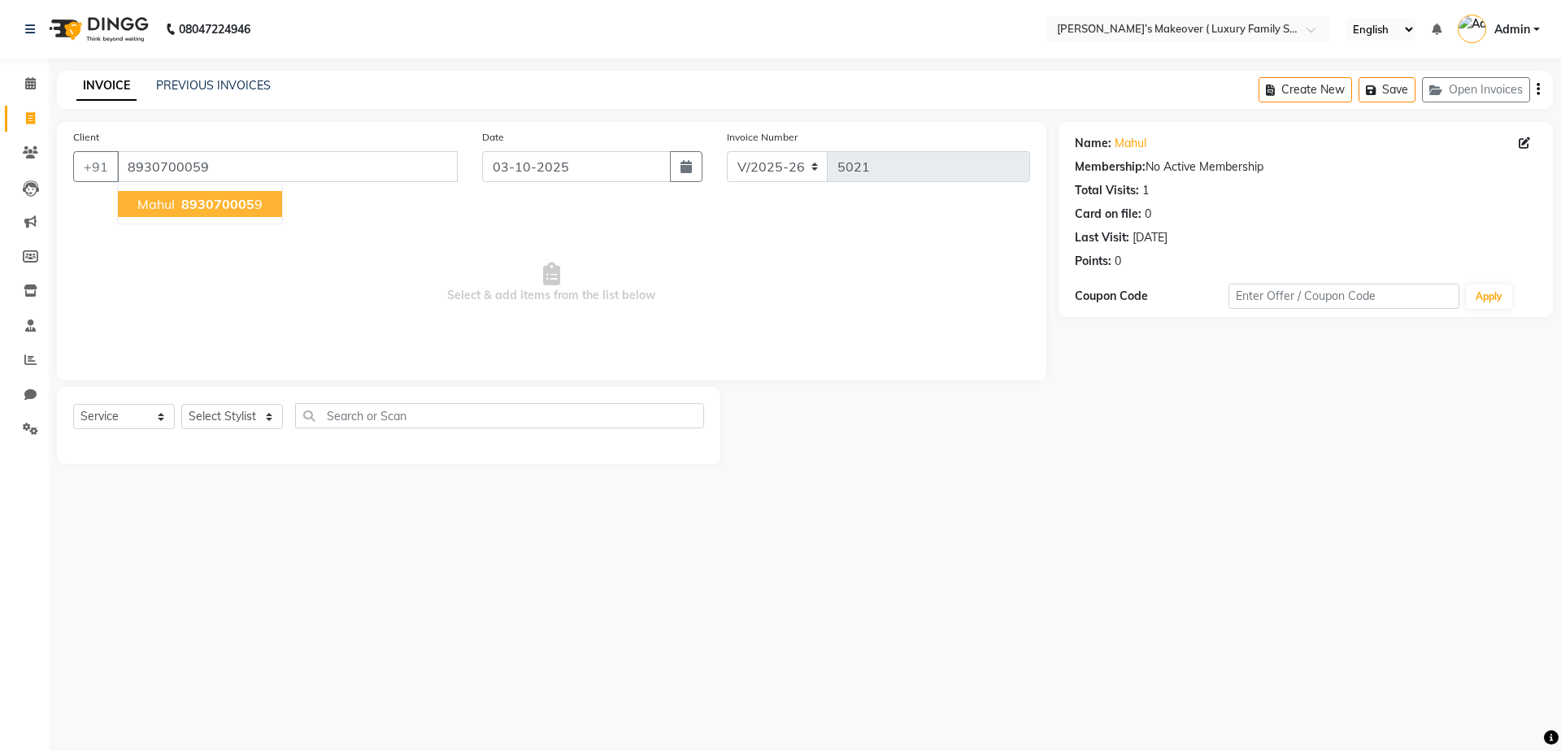
click at [263, 198] on button "mahul 893070005 9" at bounding box center [200, 204] width 164 height 26
click at [1115, 147] on link "Mahul" at bounding box center [1131, 143] width 32 height 17
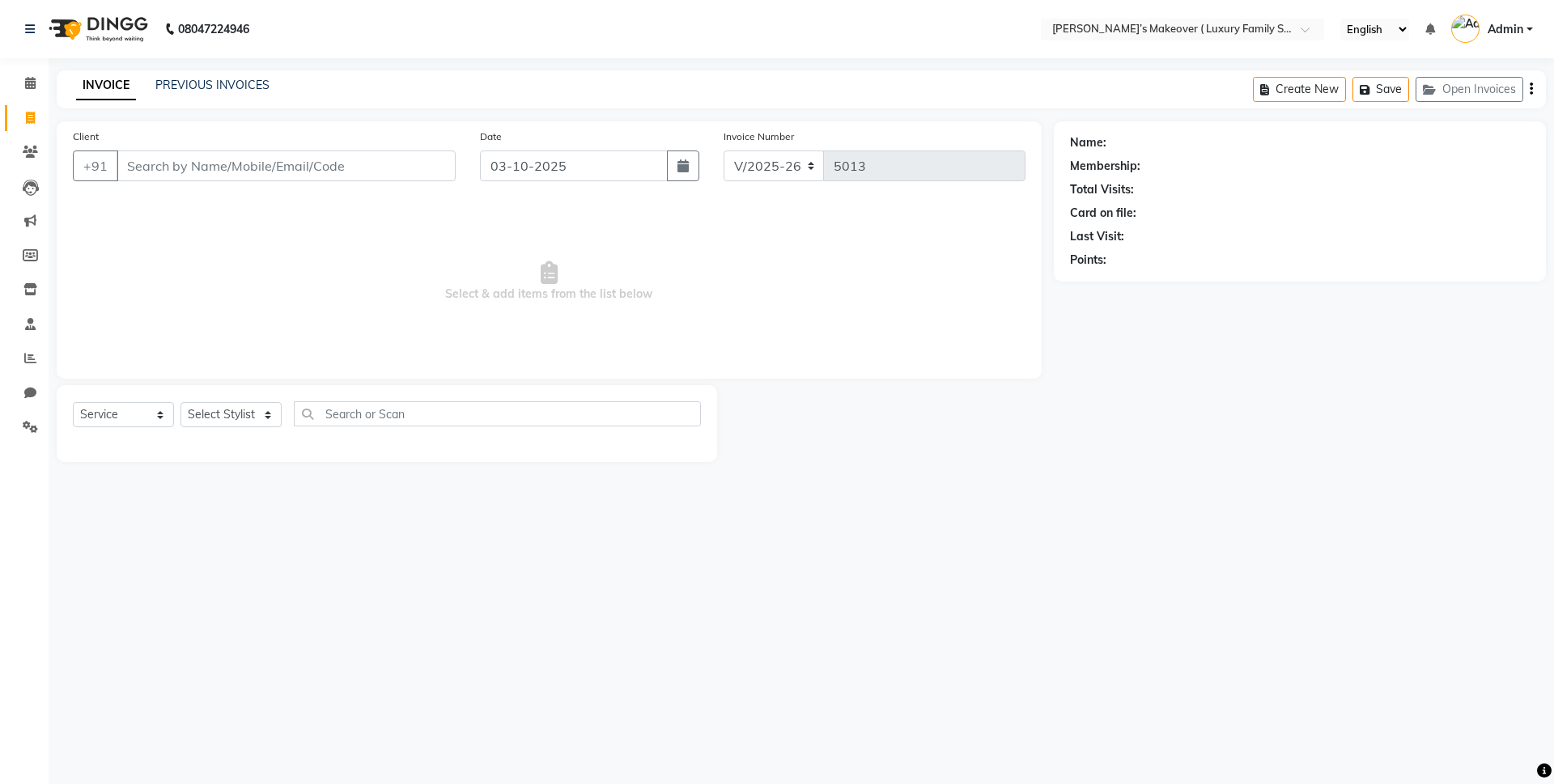
select select "7777"
select select "service"
click at [308, 175] on input "Client" at bounding box center [286, 165] width 339 height 31
type input "8930700059"
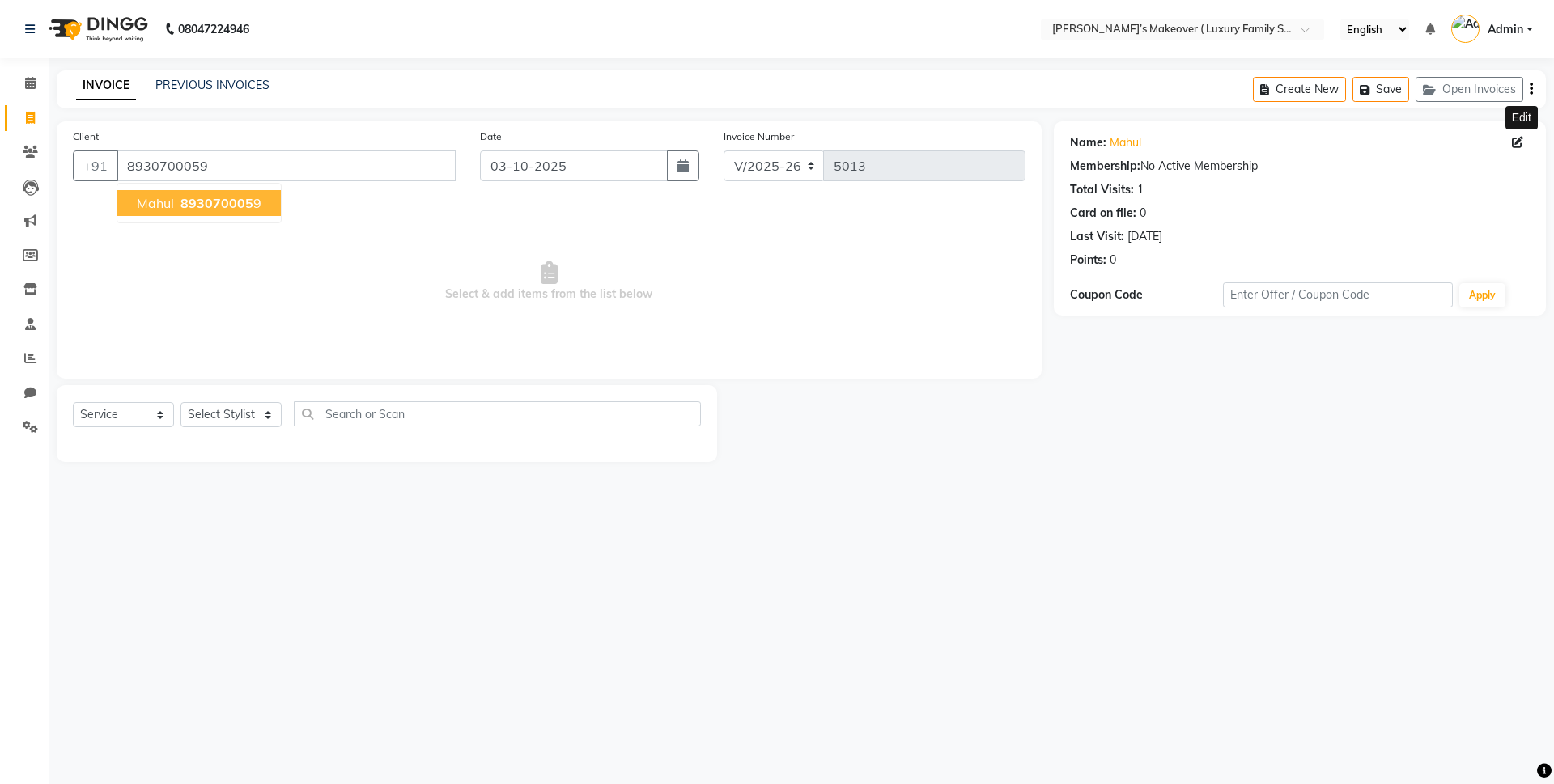
click at [1513, 140] on icon at bounding box center [1517, 141] width 11 height 11
select select "[DEMOGRAPHIC_DATA]"
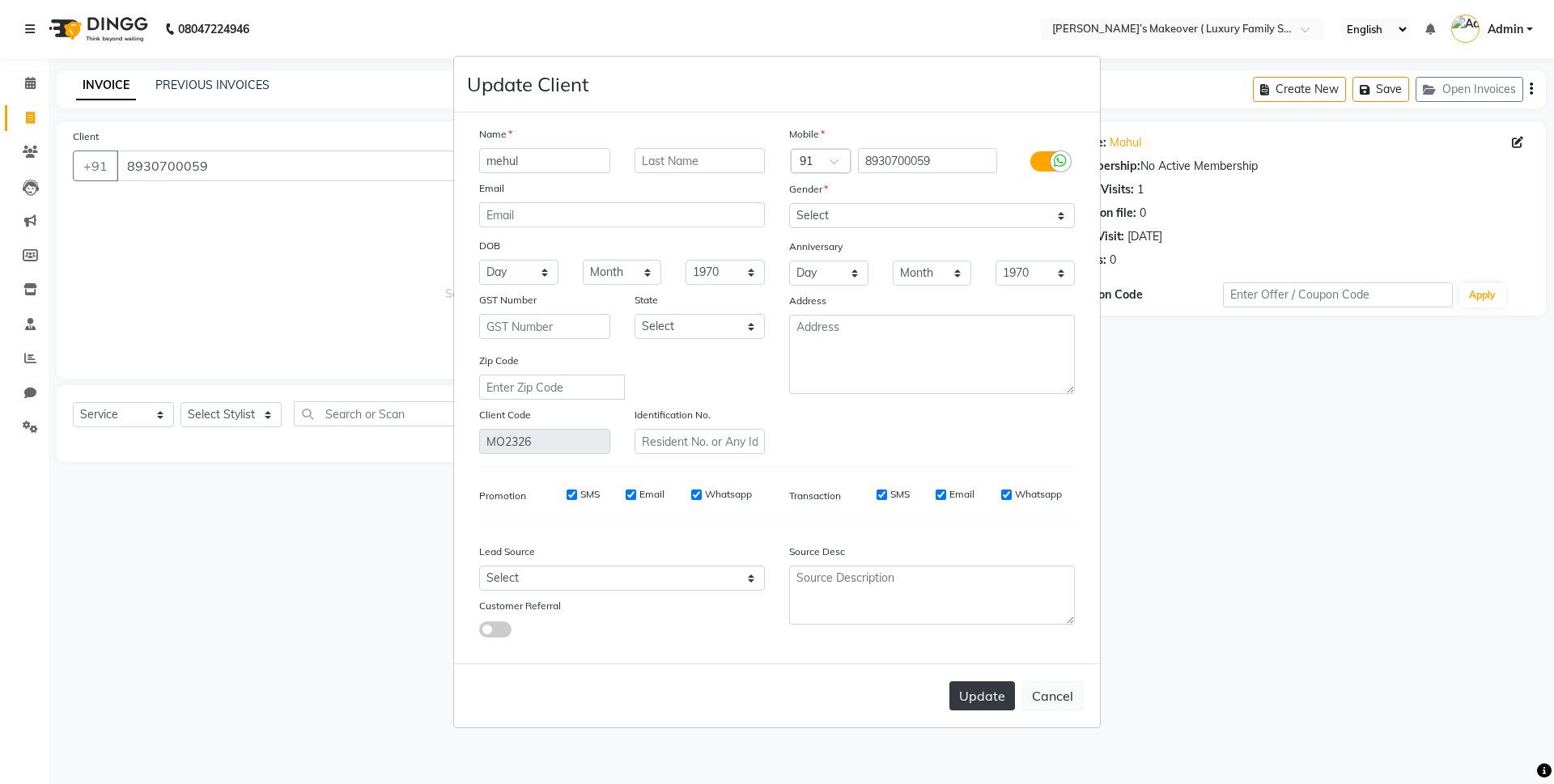
type input "mehul"
click at [950, 685] on button "Update" at bounding box center [983, 695] width 66 height 29
select select
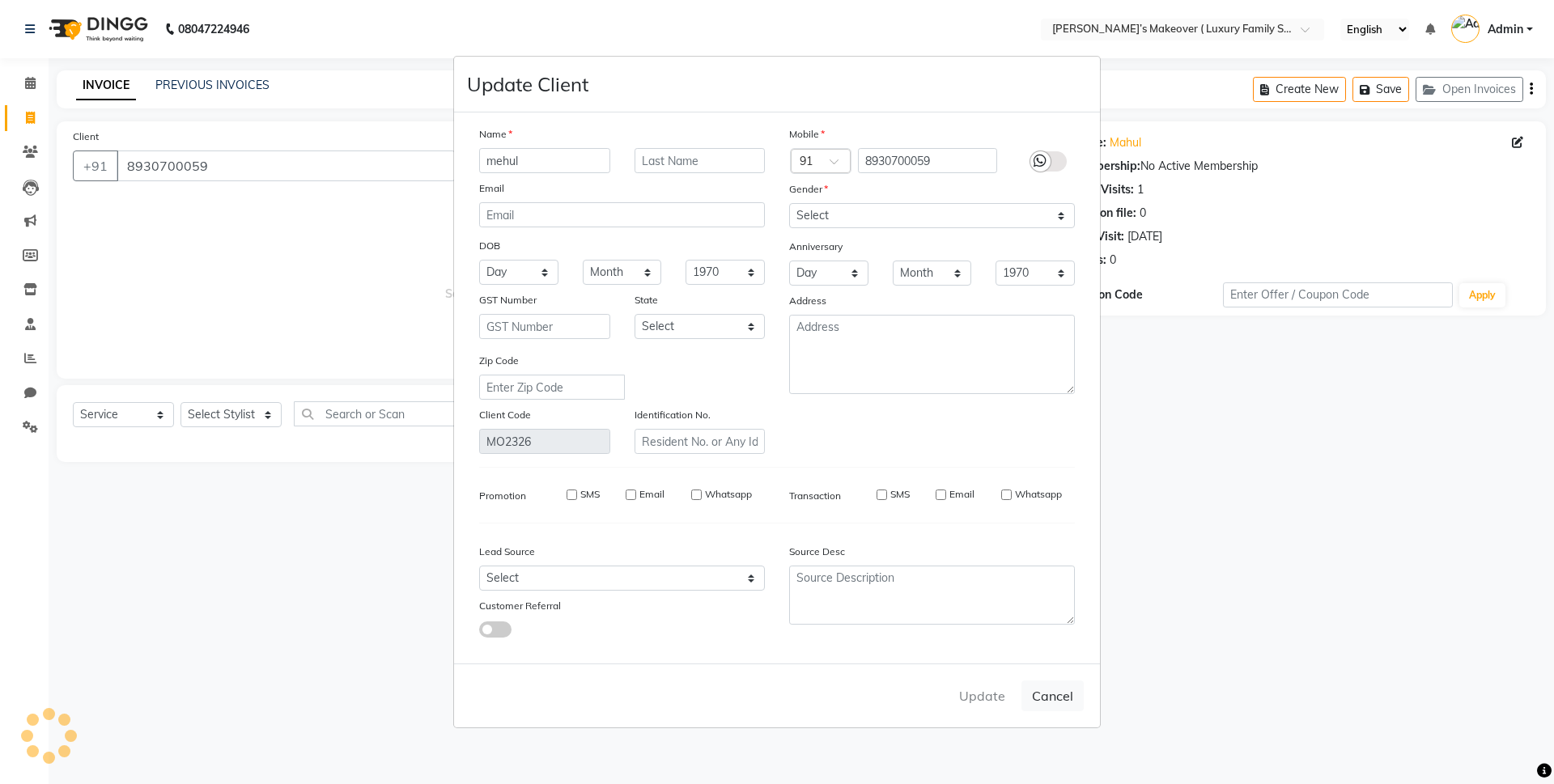
select select
checkbox input "false"
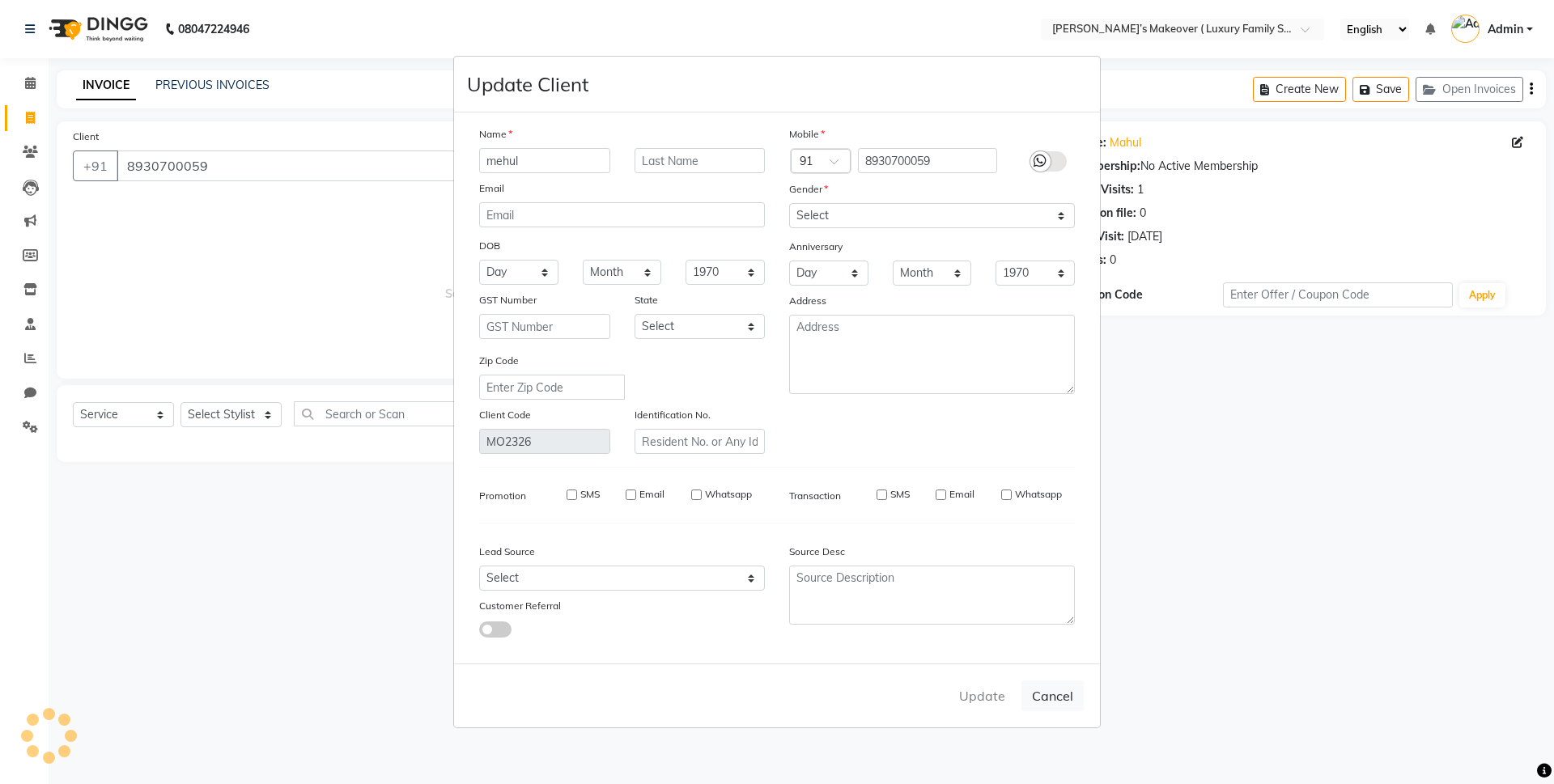
checkbox input "false"
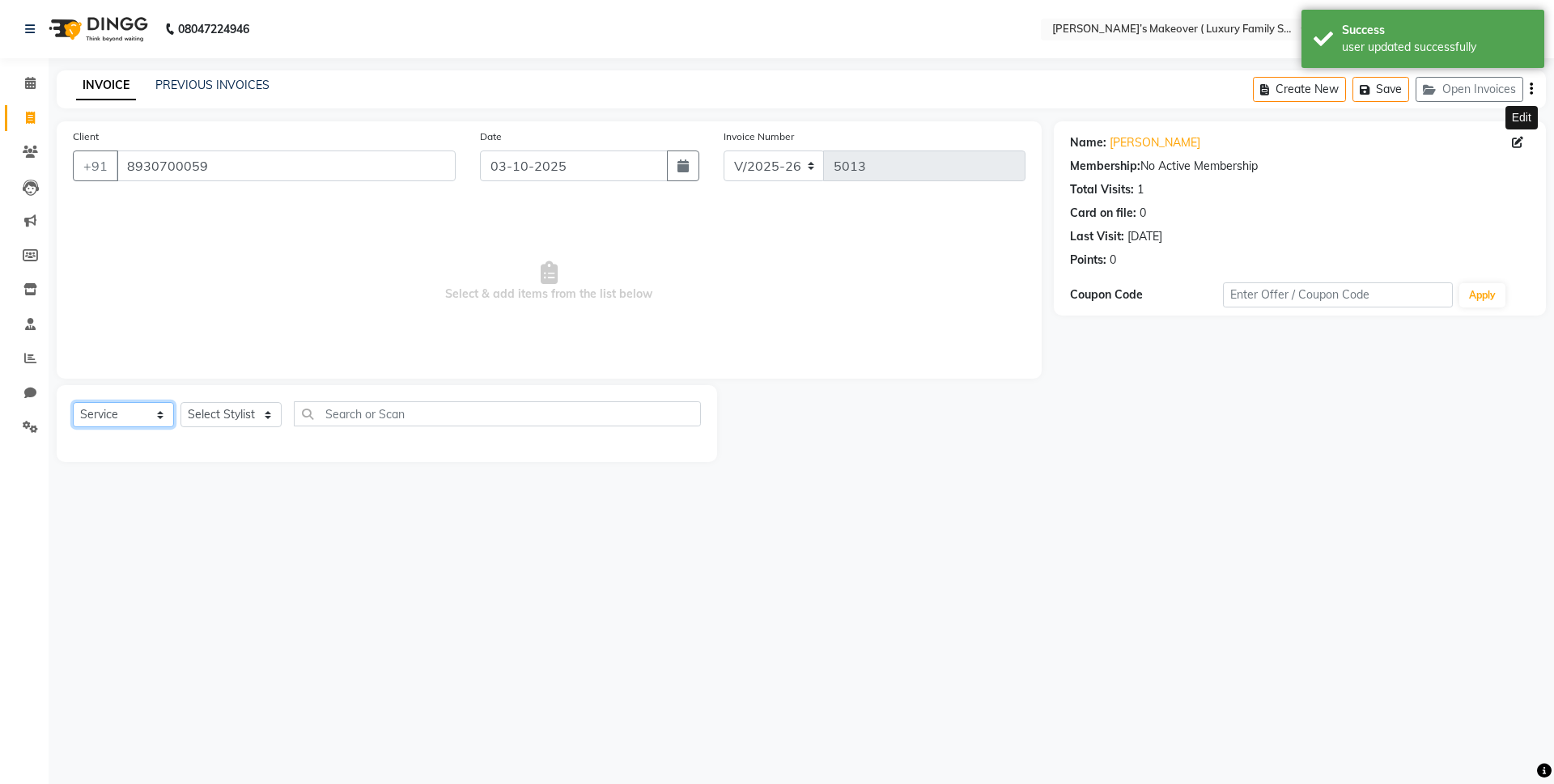
click at [145, 407] on select "Select Service Product Membership Package Voucher Prepaid Gift Card" at bounding box center [123, 414] width 102 height 25
click at [73, 402] on select "Select Service Product Membership Package Voucher Prepaid Gift Card" at bounding box center [123, 414] width 102 height 25
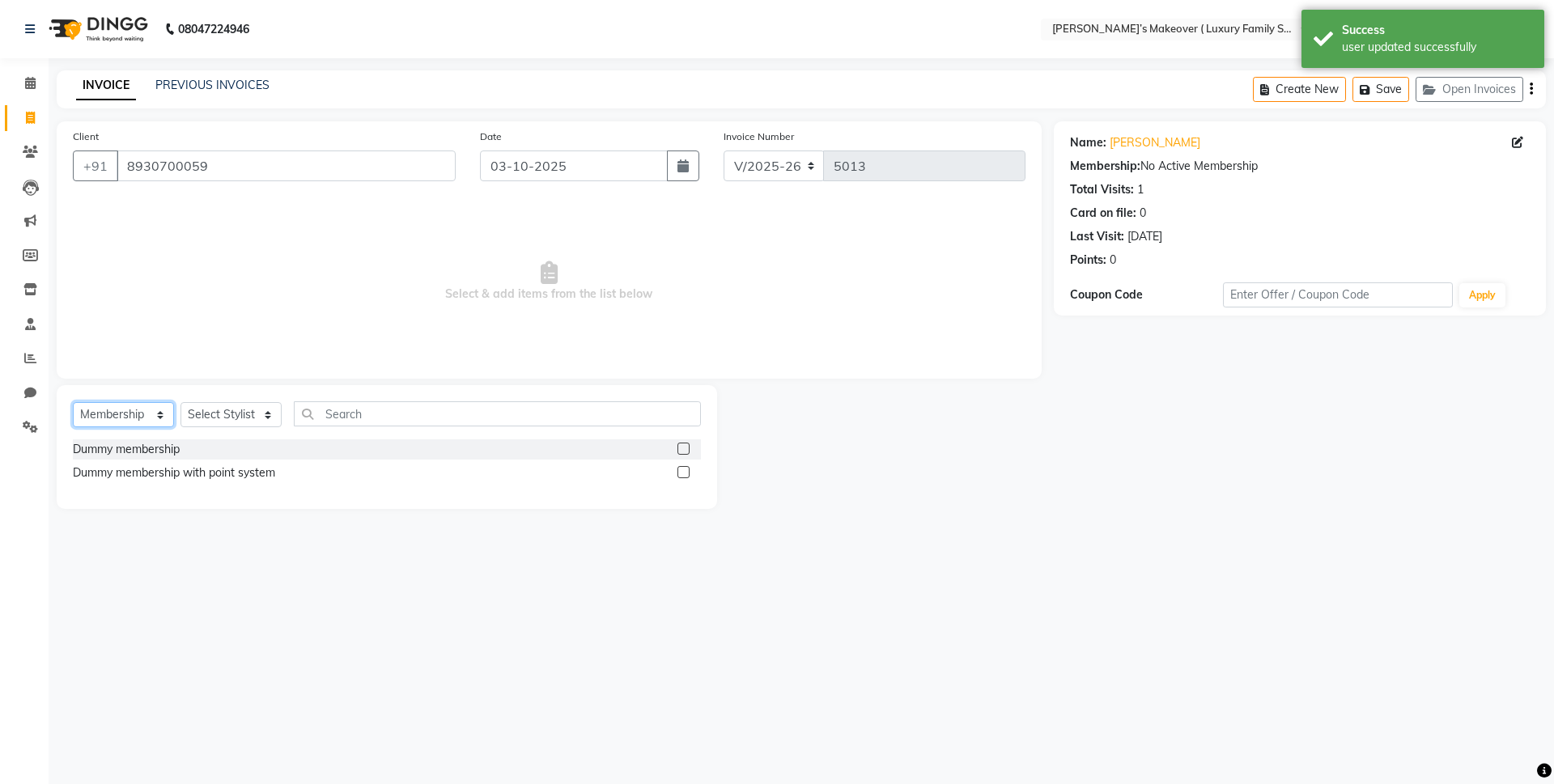
click at [123, 423] on select "Select Service Product Membership Package Voucher Prepaid Gift Card" at bounding box center [123, 414] width 102 height 25
select select "service"
click at [73, 402] on select "Select Service Product Membership Package Voucher Prepaid Gift Card" at bounding box center [123, 414] width 102 height 25
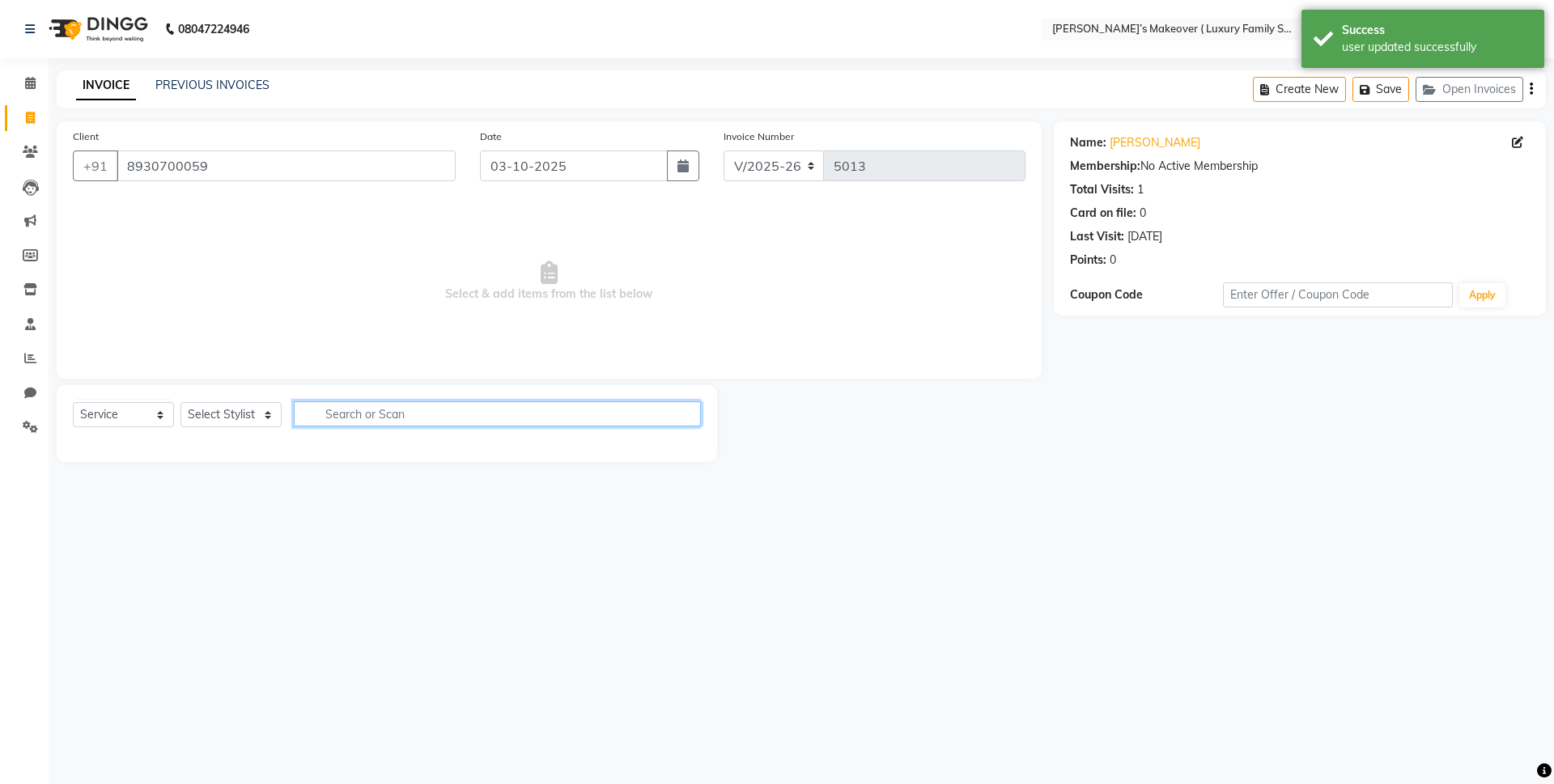
click at [352, 412] on input "text" at bounding box center [497, 413] width 407 height 25
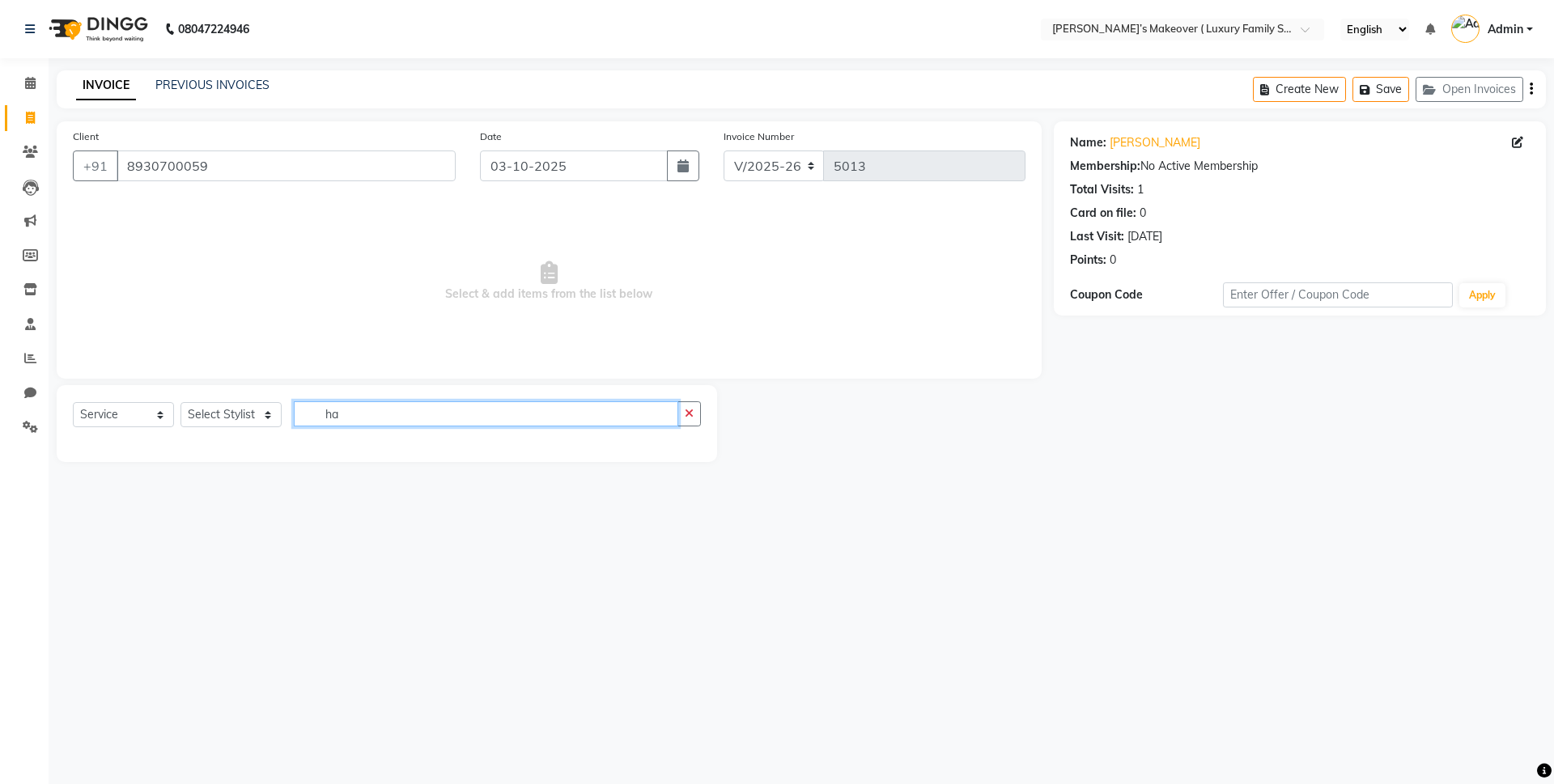
type input "ha"
click at [219, 420] on select "Select Stylist Aarish Anas salmani Ankit Anshika Anshul Astha Bhoomi lamba Dipt…" at bounding box center [231, 414] width 102 height 25
select select "69510"
click at [180, 402] on select "Select Stylist Aarish Anas salmani Ankit Anshika Anshul Astha Bhoomi lamba Dipt…" at bounding box center [231, 414] width 102 height 25
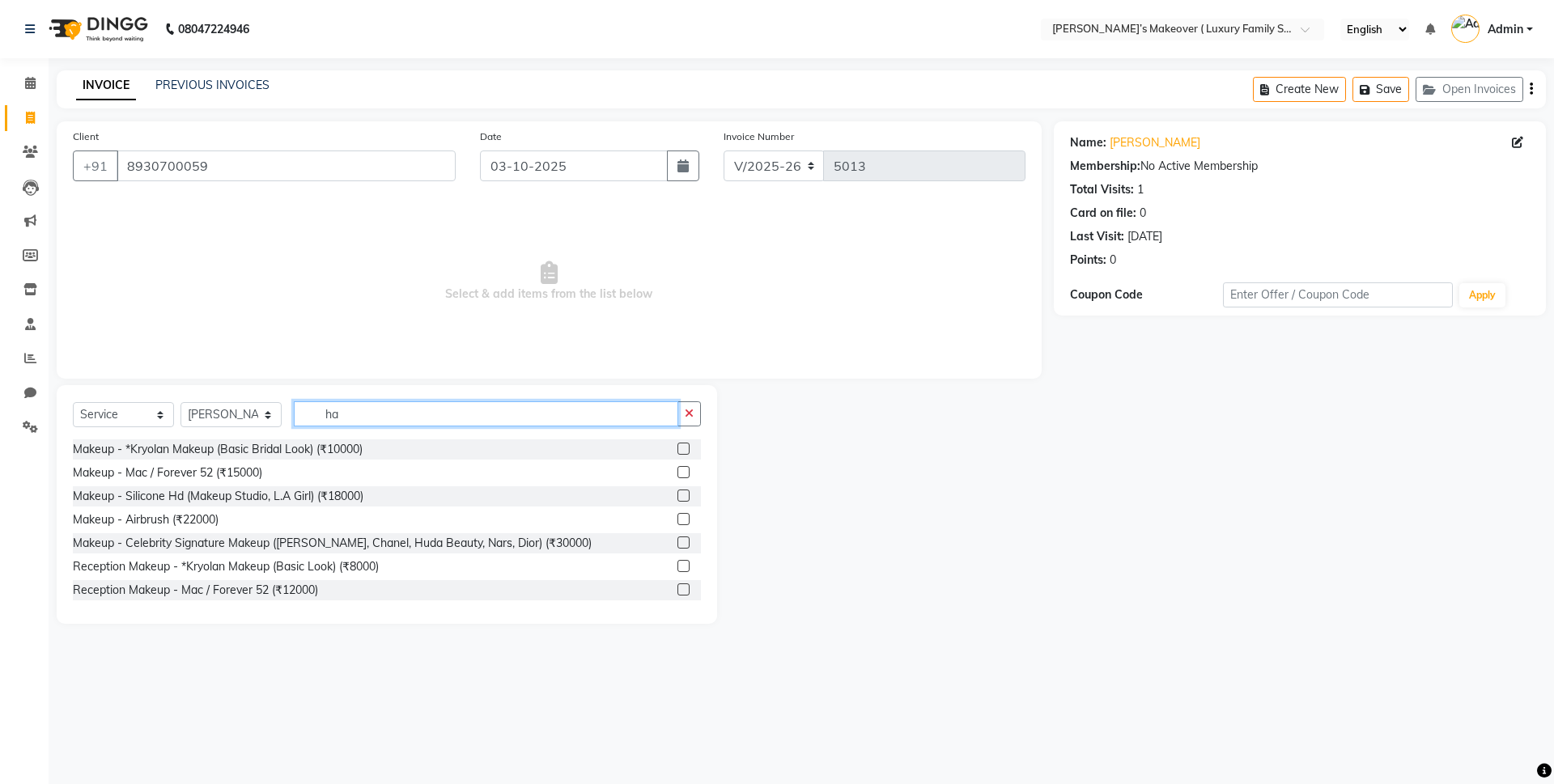
click at [368, 418] on input "ha" at bounding box center [486, 413] width 384 height 25
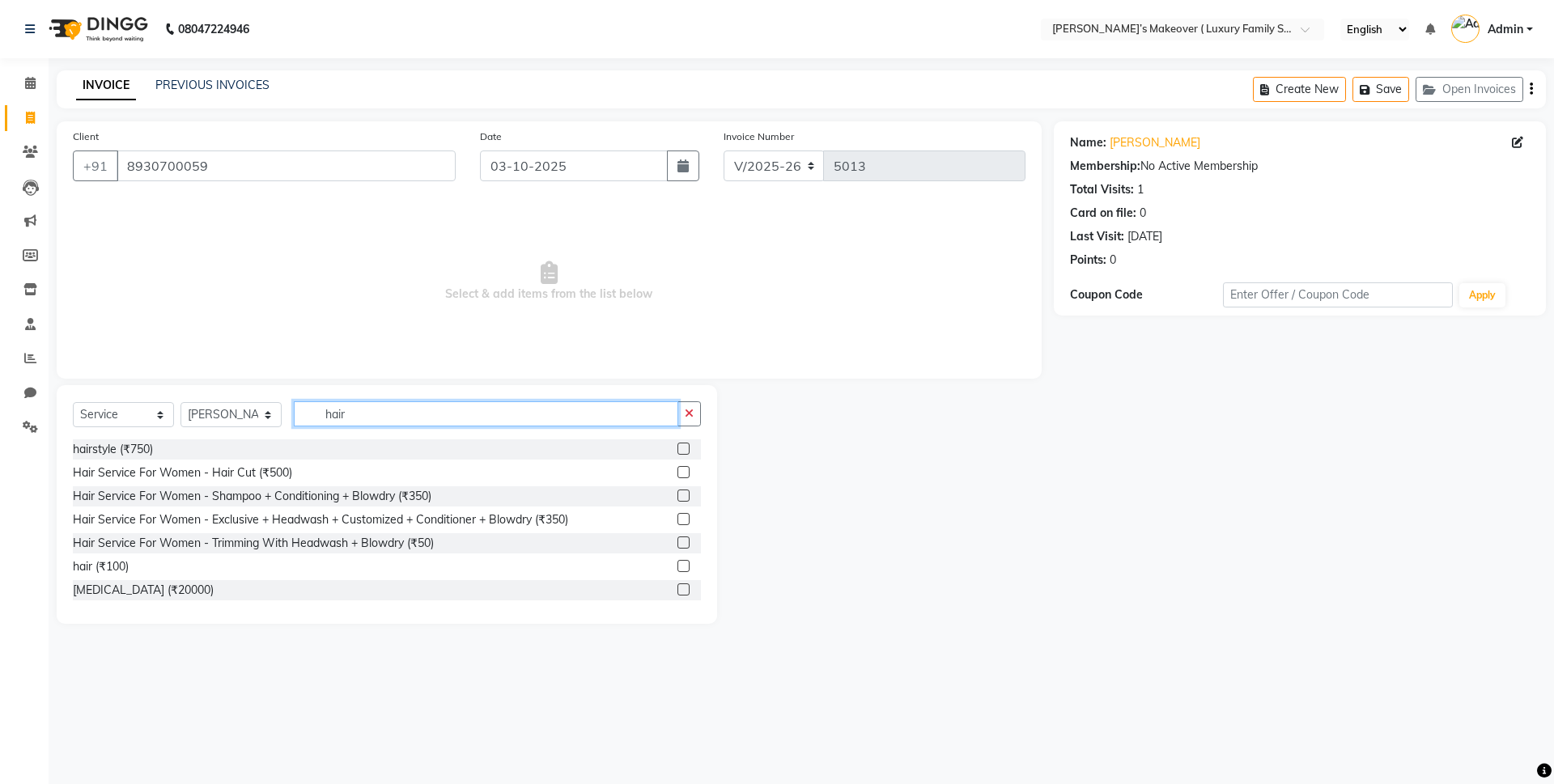
type input "hair"
click at [677, 565] on label at bounding box center [683, 566] width 12 height 12
click at [677, 565] on input "checkbox" at bounding box center [682, 566] width 11 height 11
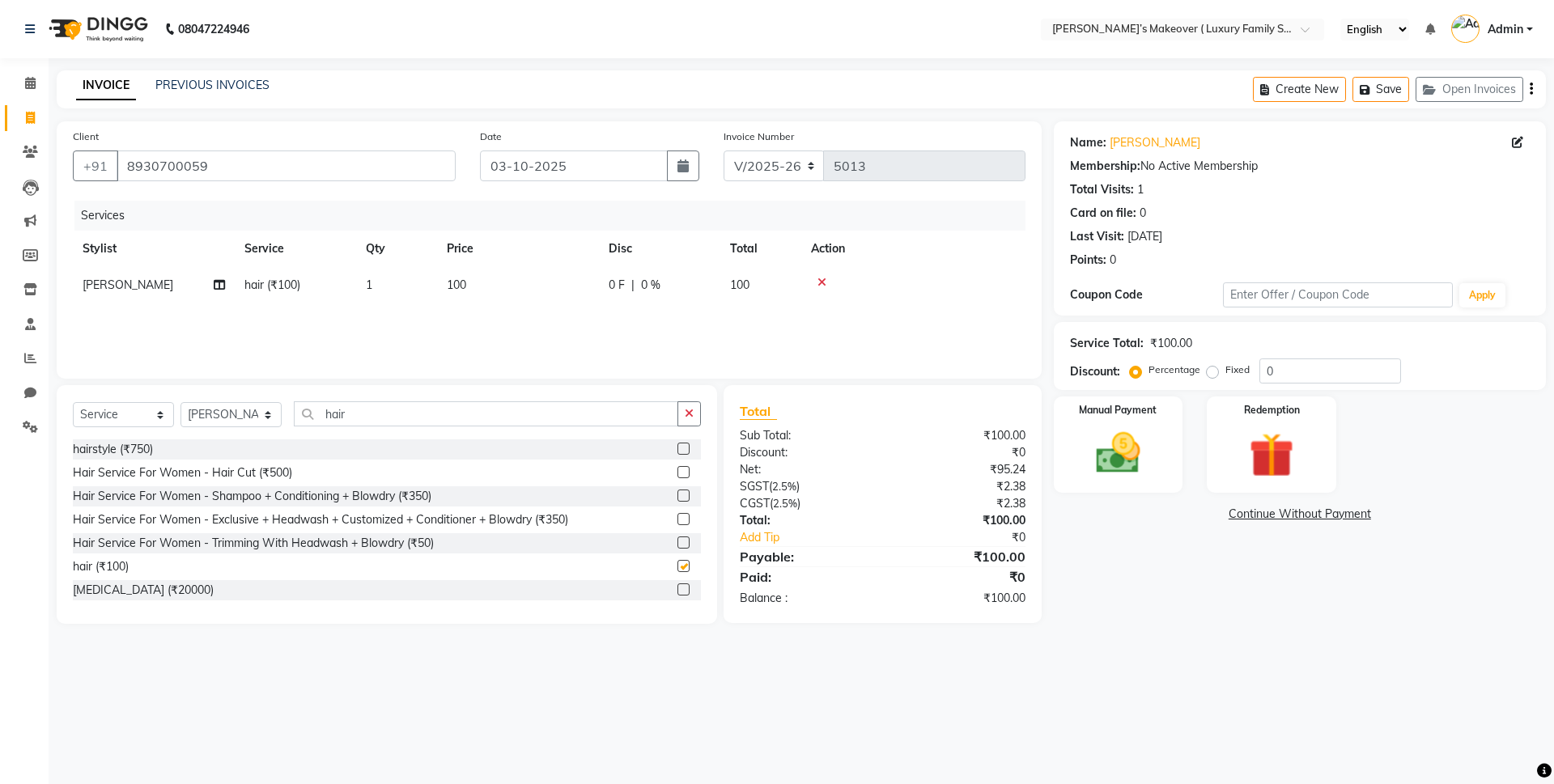
checkbox input "false"
click at [460, 275] on td "100" at bounding box center [518, 285] width 162 height 37
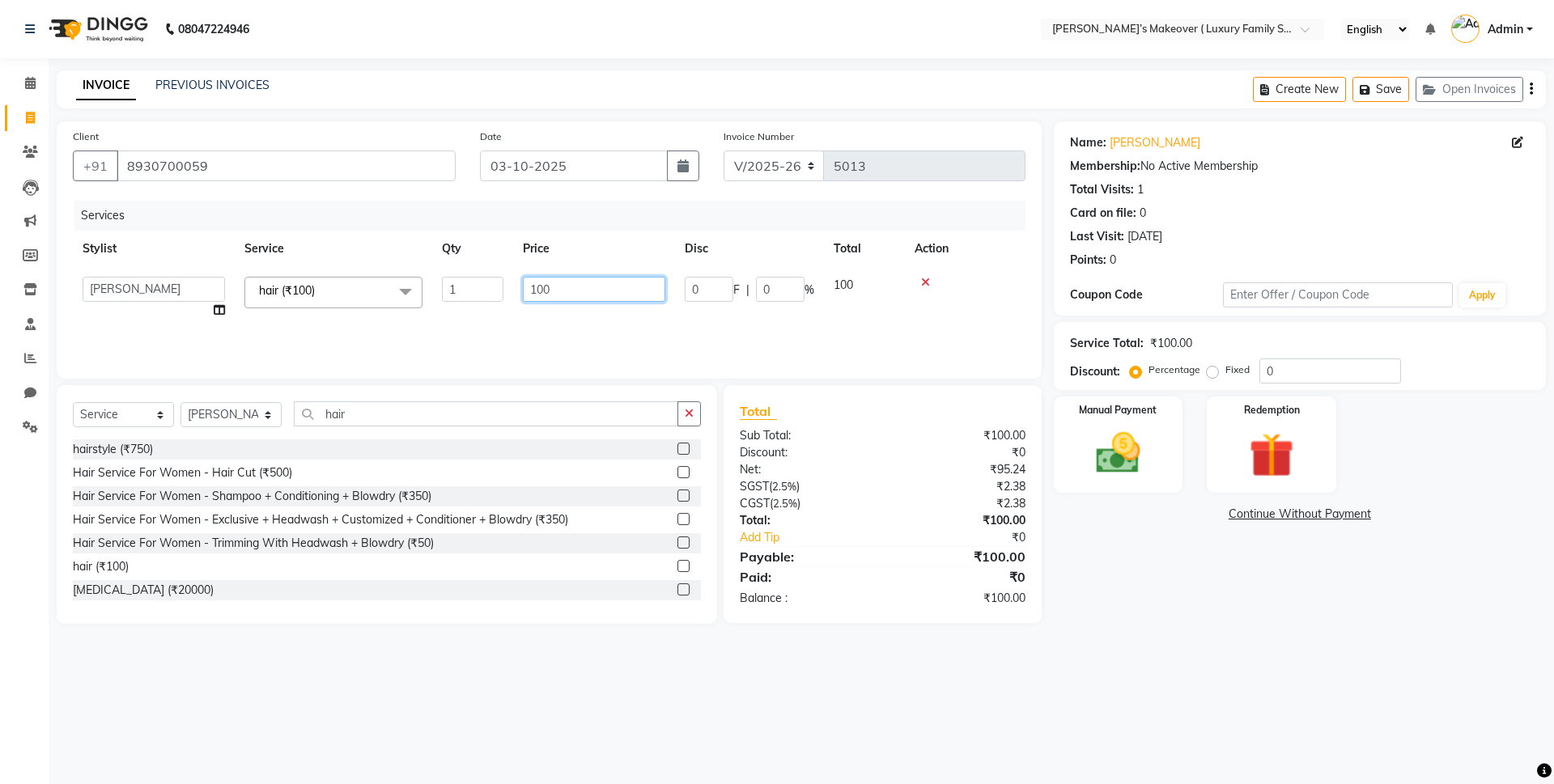
click at [582, 292] on input "100" at bounding box center [593, 289] width 142 height 25
type input "1"
type input "500"
click at [1530, 89] on icon "button" at bounding box center [1531, 89] width 3 height 1
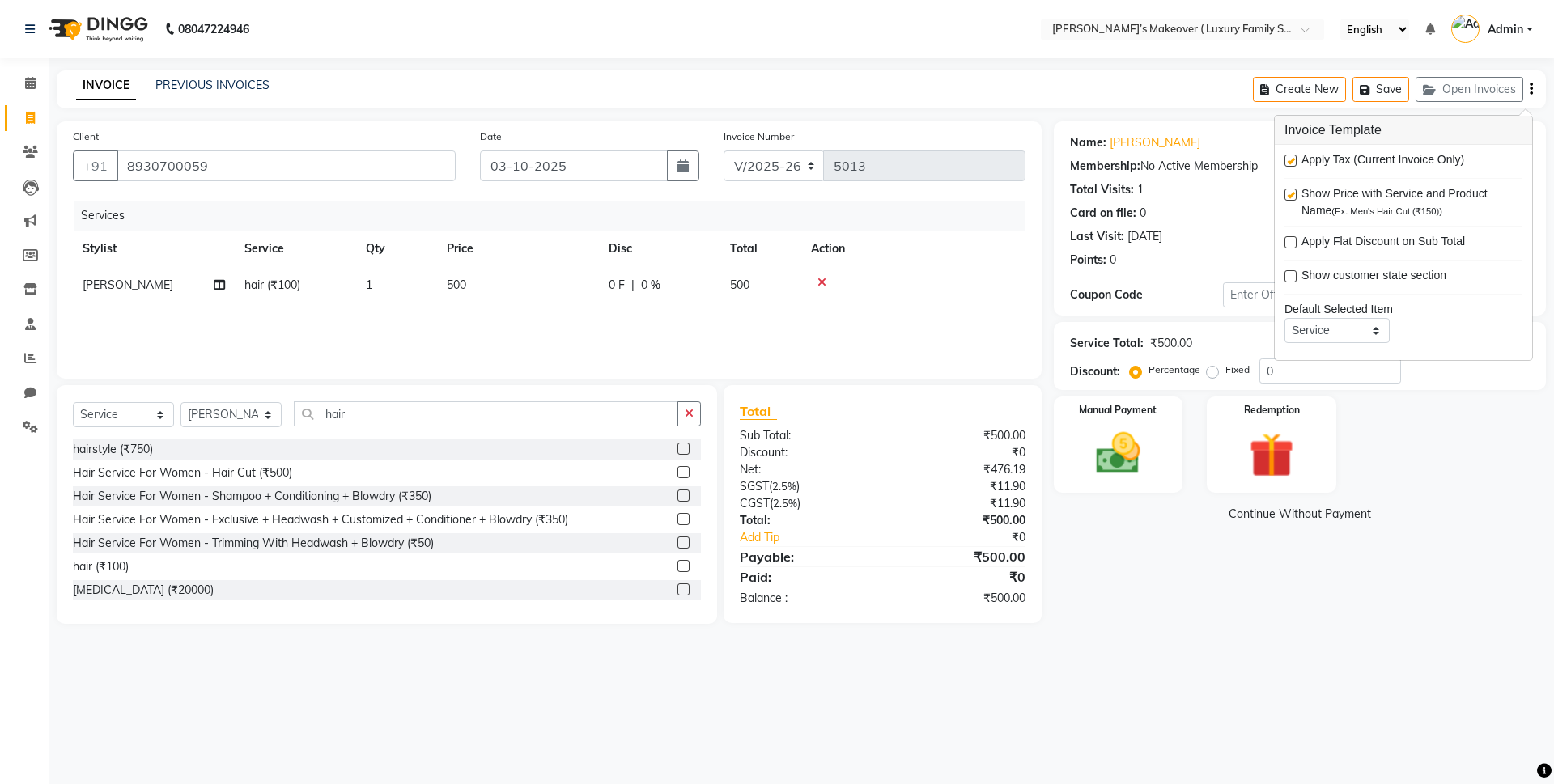
drag, startPoint x: 1291, startPoint y: 159, endPoint x: 1299, endPoint y: 179, distance: 21.5
click at [1292, 160] on label at bounding box center [1290, 160] width 12 height 12
click at [1292, 160] on input "checkbox" at bounding box center [1289, 161] width 11 height 11
checkbox input "false"
click at [1294, 192] on label at bounding box center [1290, 194] width 12 height 12
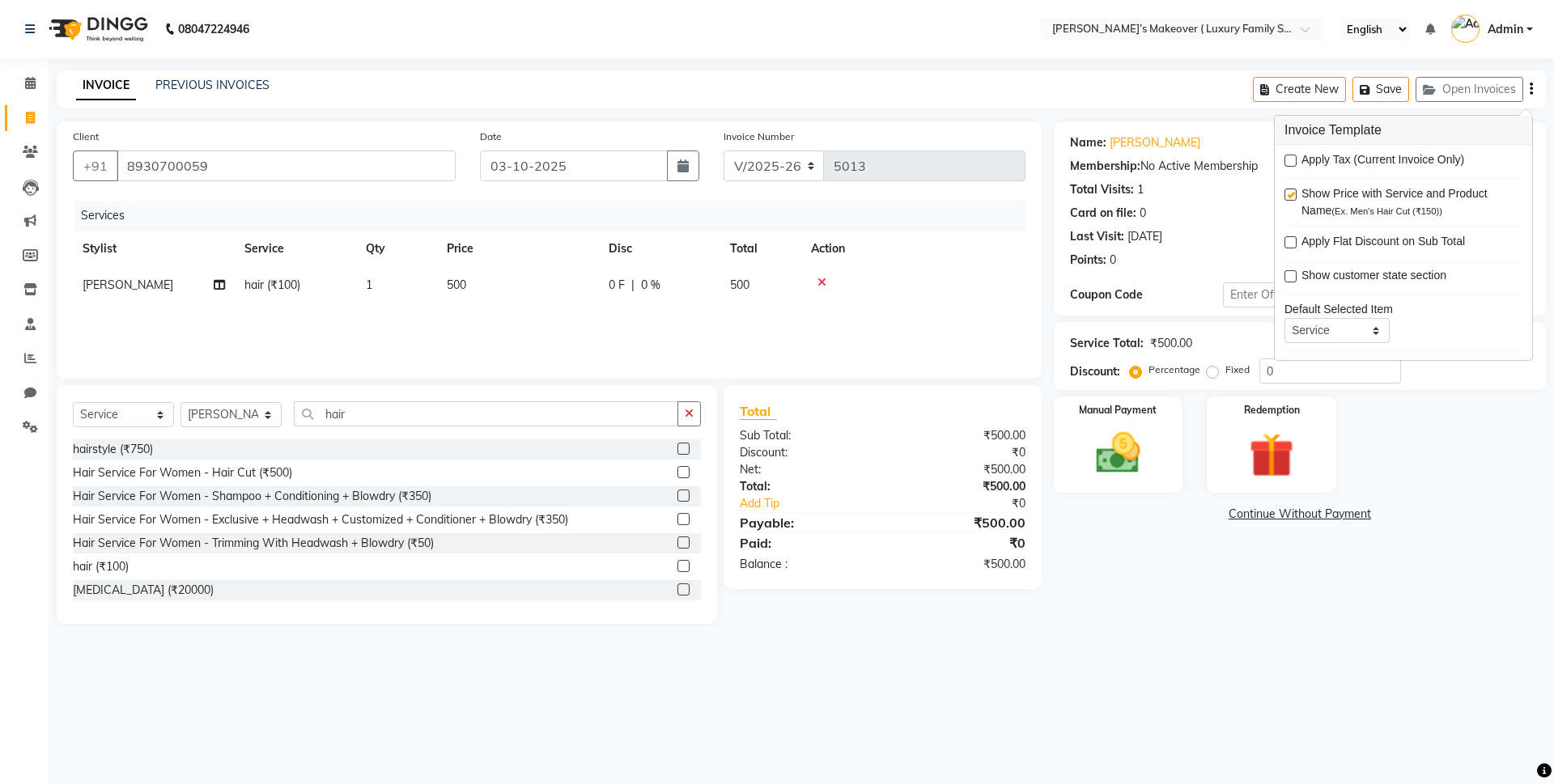
click at [1294, 192] on input "checkbox" at bounding box center [1289, 195] width 11 height 11
checkbox input "false"
drag, startPoint x: 1171, startPoint y: 422, endPoint x: 1189, endPoint y: 409, distance: 22.2
click at [1184, 415] on div "Manual Payment" at bounding box center [1119, 444] width 129 height 97
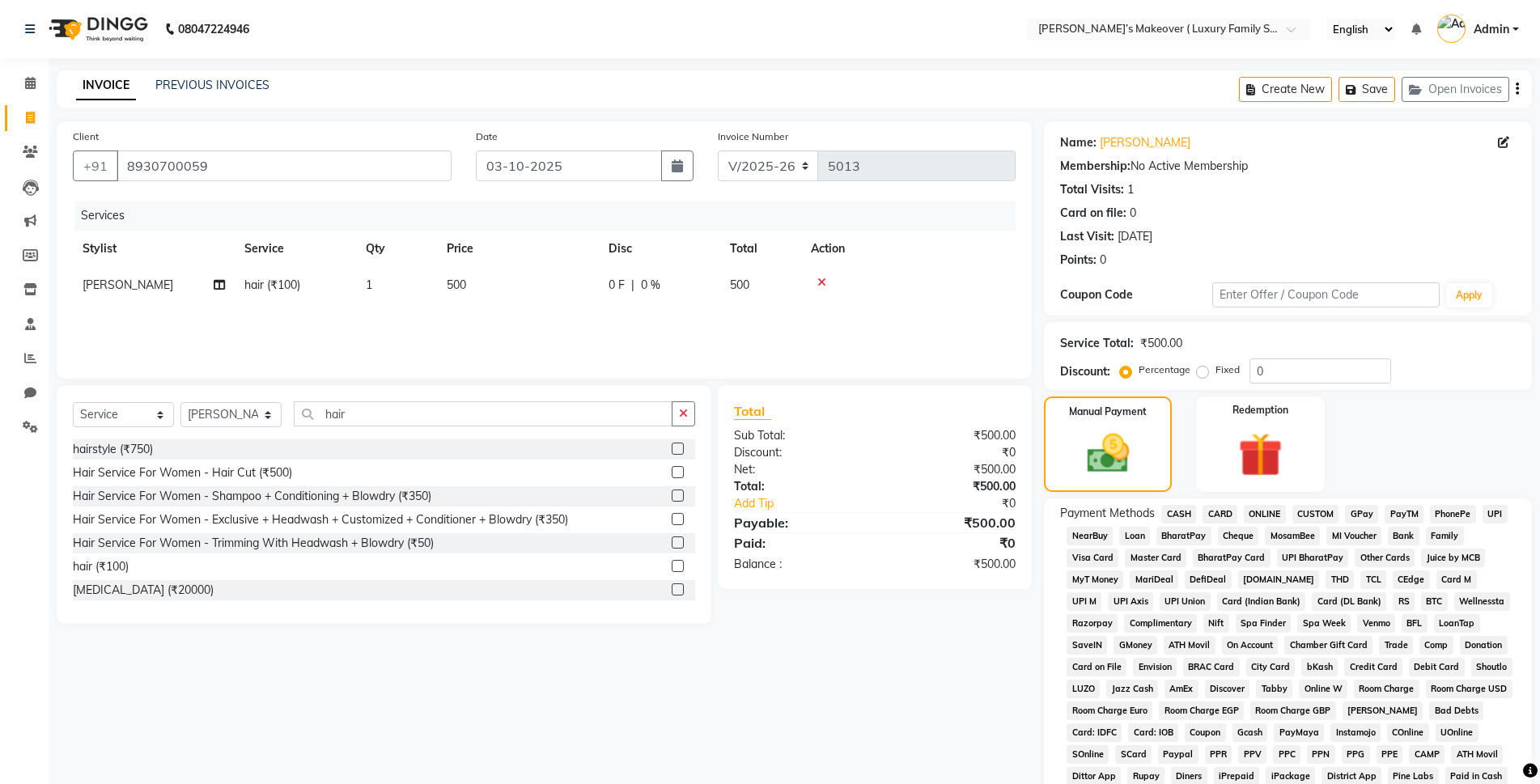
click at [1258, 508] on span "ONLINE" at bounding box center [1265, 513] width 42 height 19
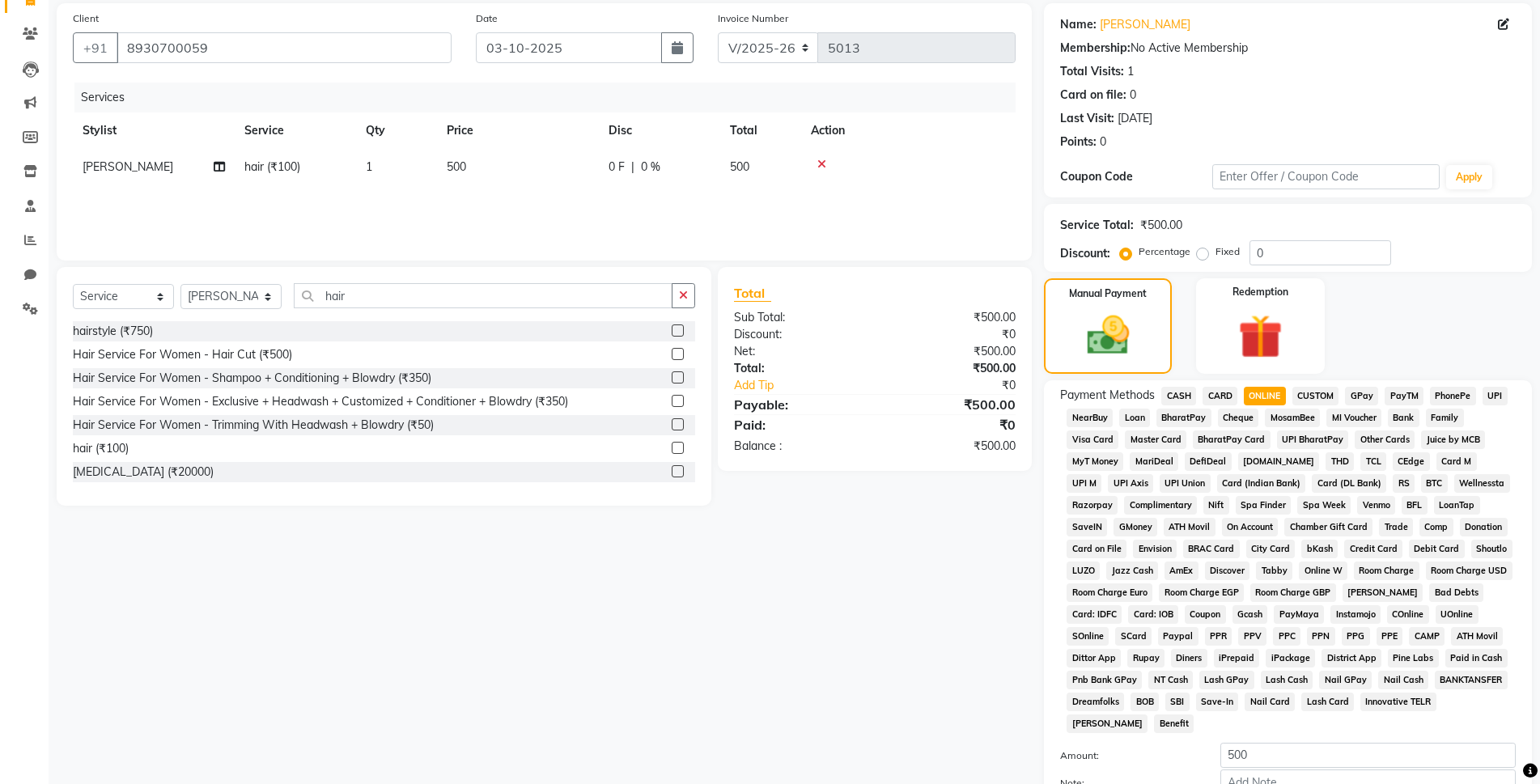
scroll to position [282, 0]
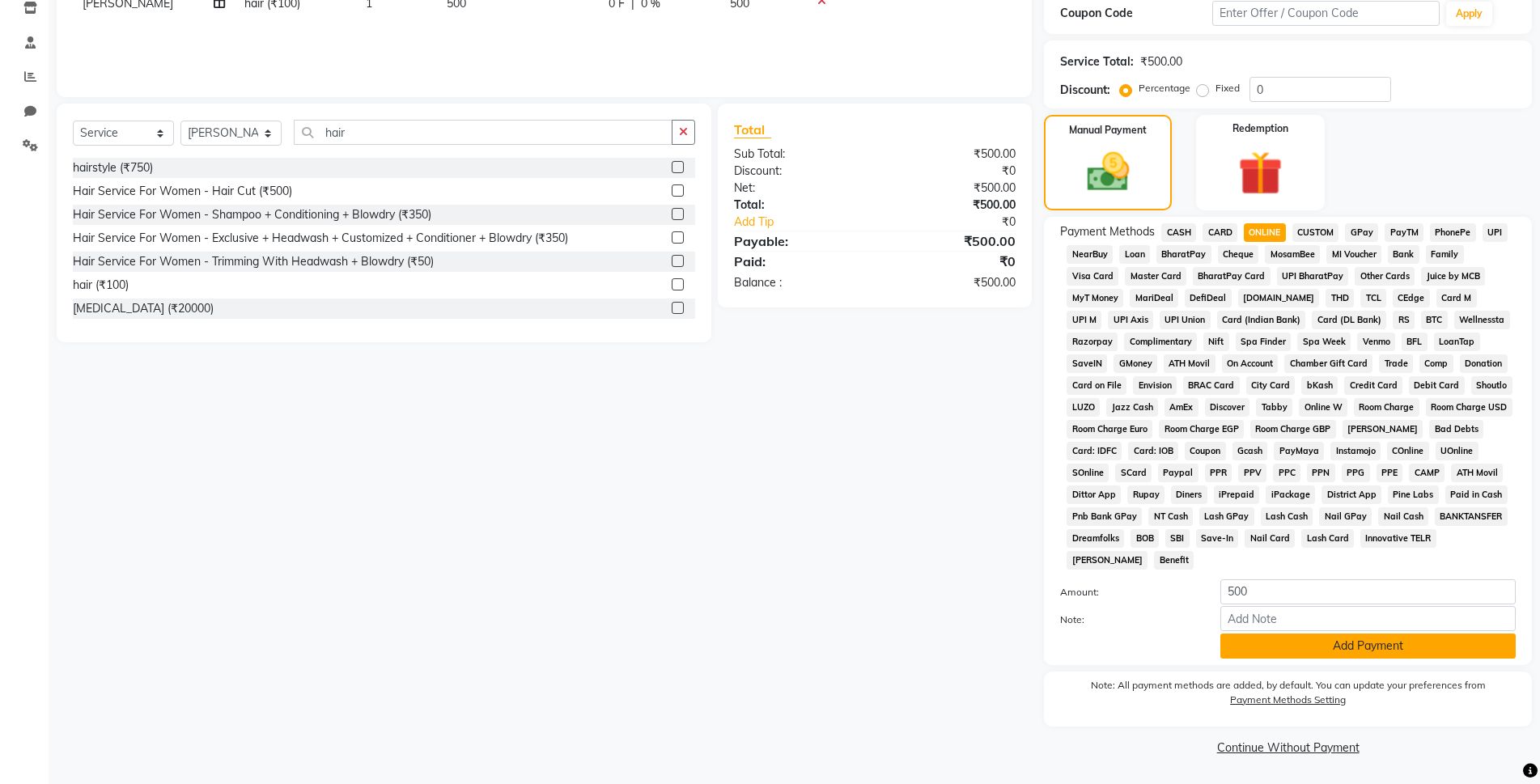
click at [1324, 651] on button "Add Payment" at bounding box center [1368, 646] width 296 height 25
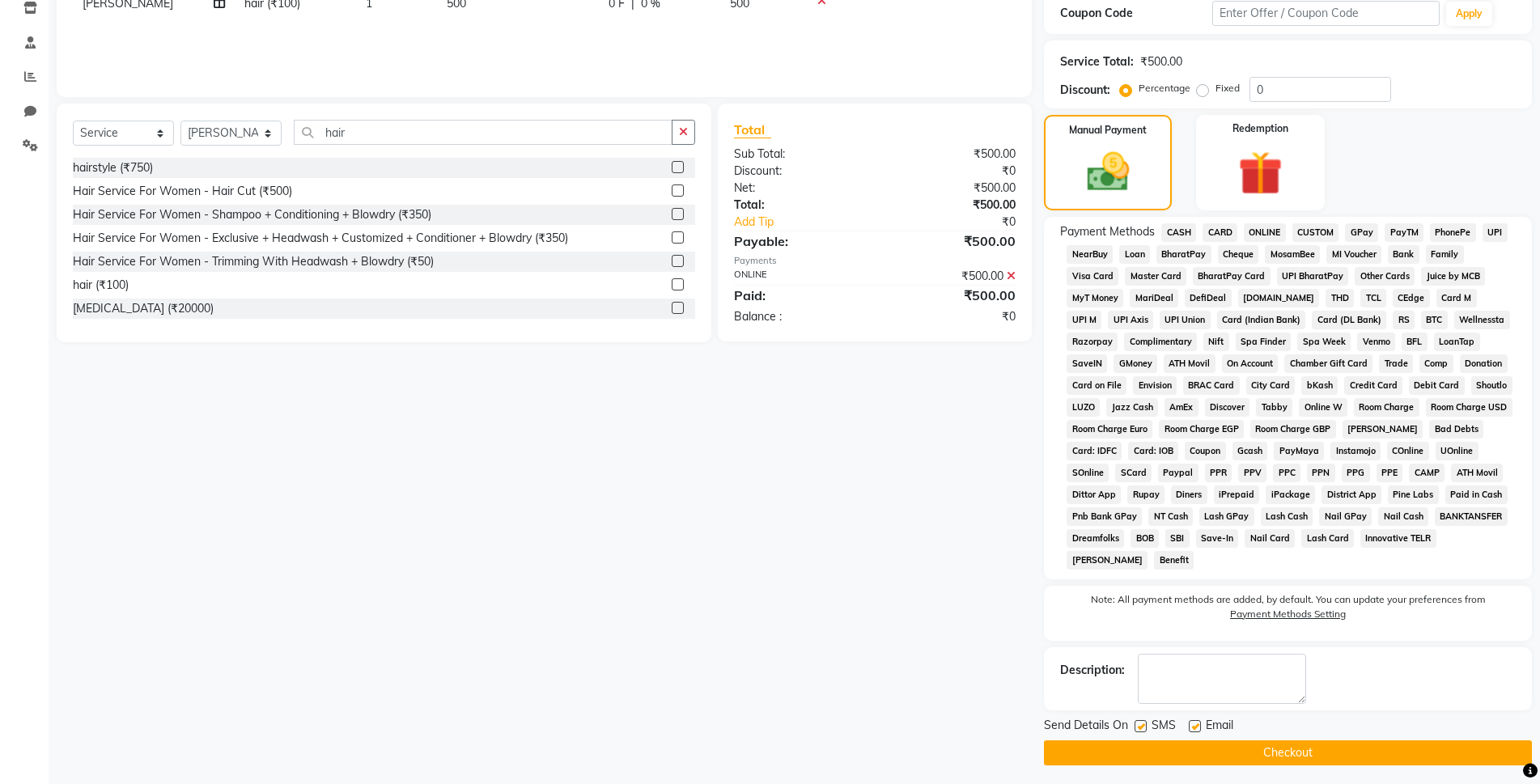
click at [1284, 750] on button "Checkout" at bounding box center [1288, 752] width 488 height 25
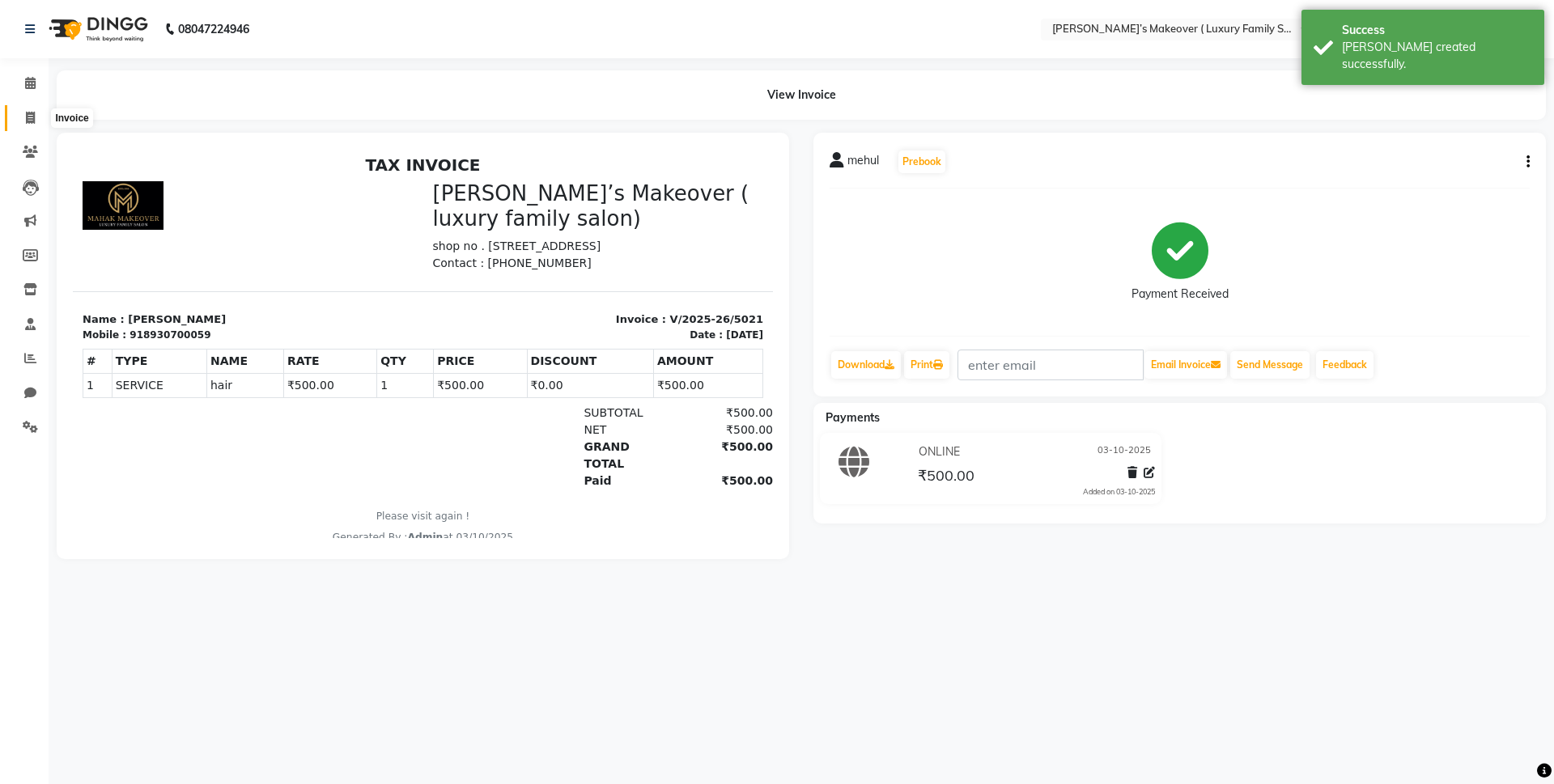
click at [27, 114] on icon at bounding box center [30, 117] width 9 height 12
select select "service"
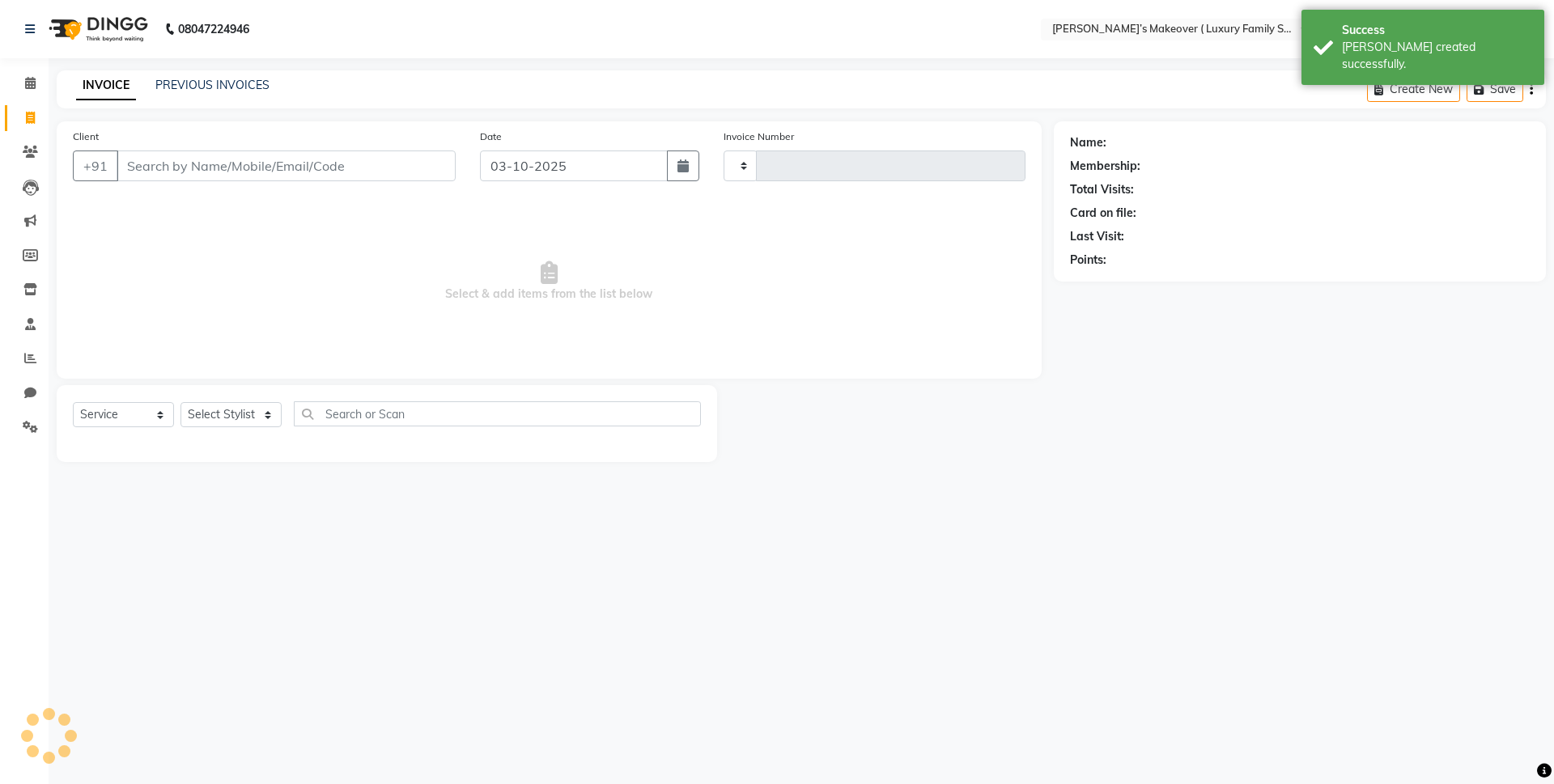
type input "5022"
select select "7777"
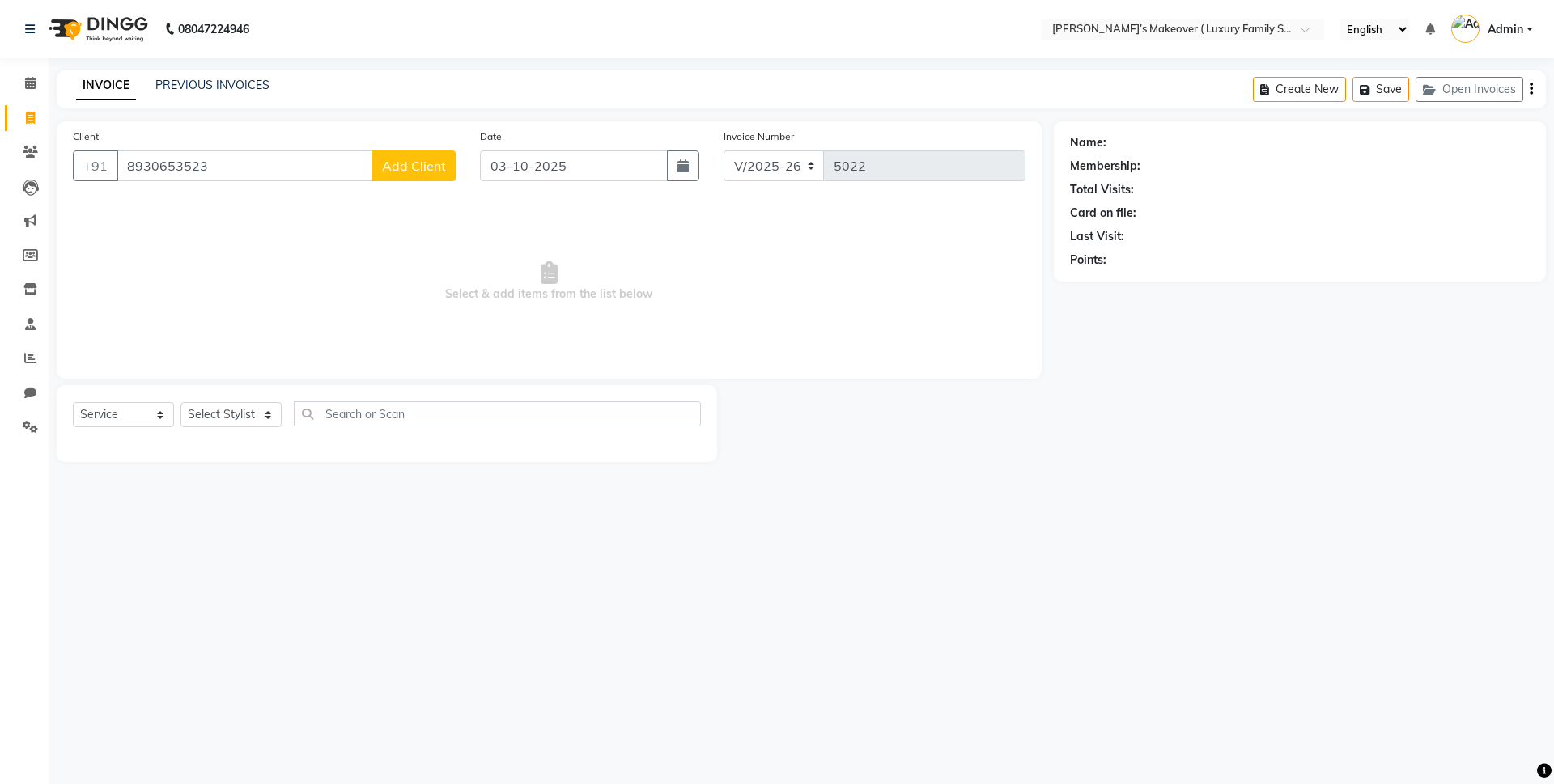
type input "8930653523"
click at [417, 165] on span "Add Client" at bounding box center [414, 166] width 64 height 16
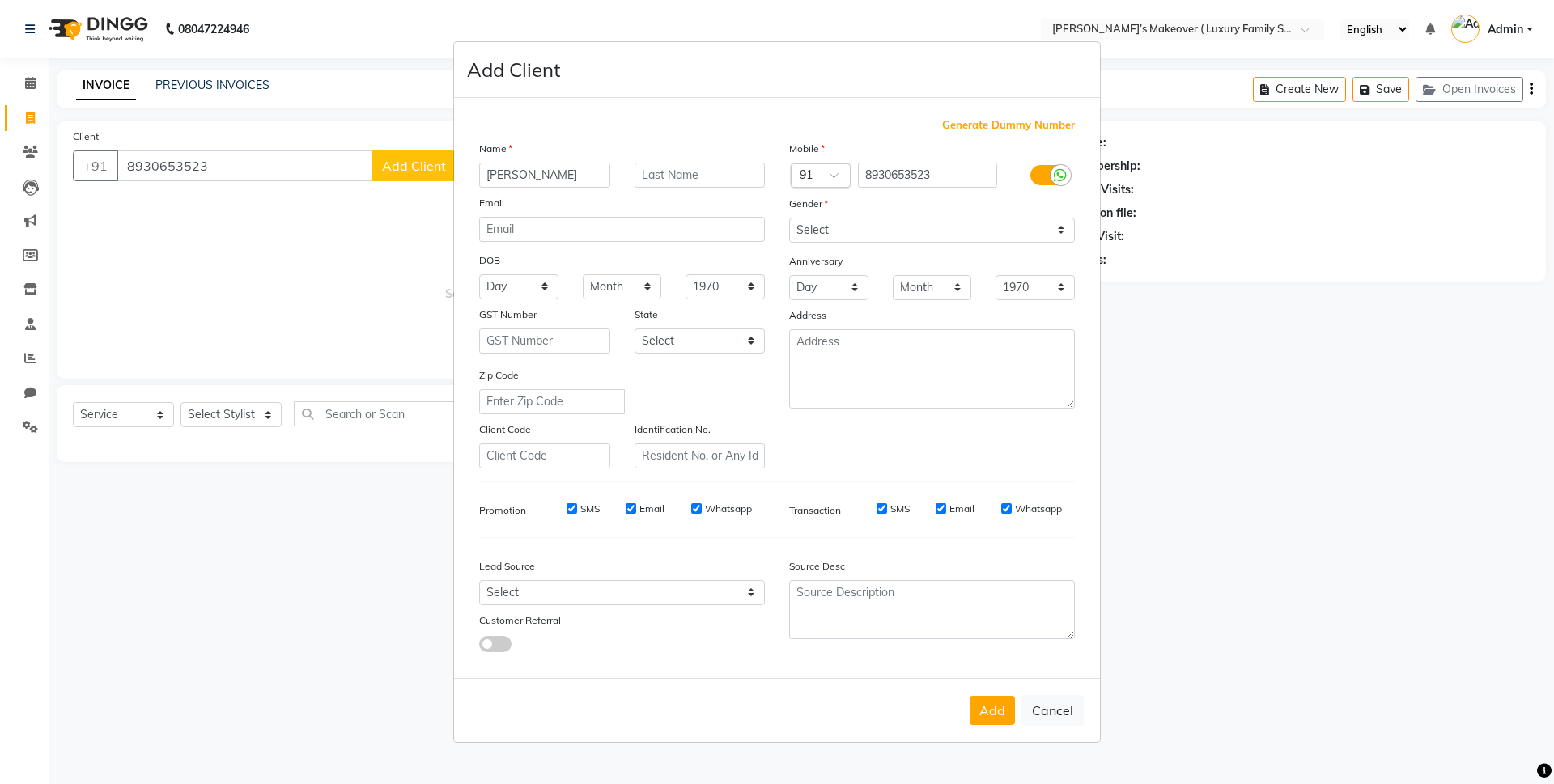
type input "parul"
click at [946, 223] on select "Select Male Female Other Prefer Not To Say" at bounding box center [932, 230] width 286 height 25
select select "female"
click at [789, 218] on select "Select Male Female Other Prefer Not To Say" at bounding box center [932, 230] width 286 height 25
click at [999, 700] on button "Add" at bounding box center [993, 709] width 46 height 29
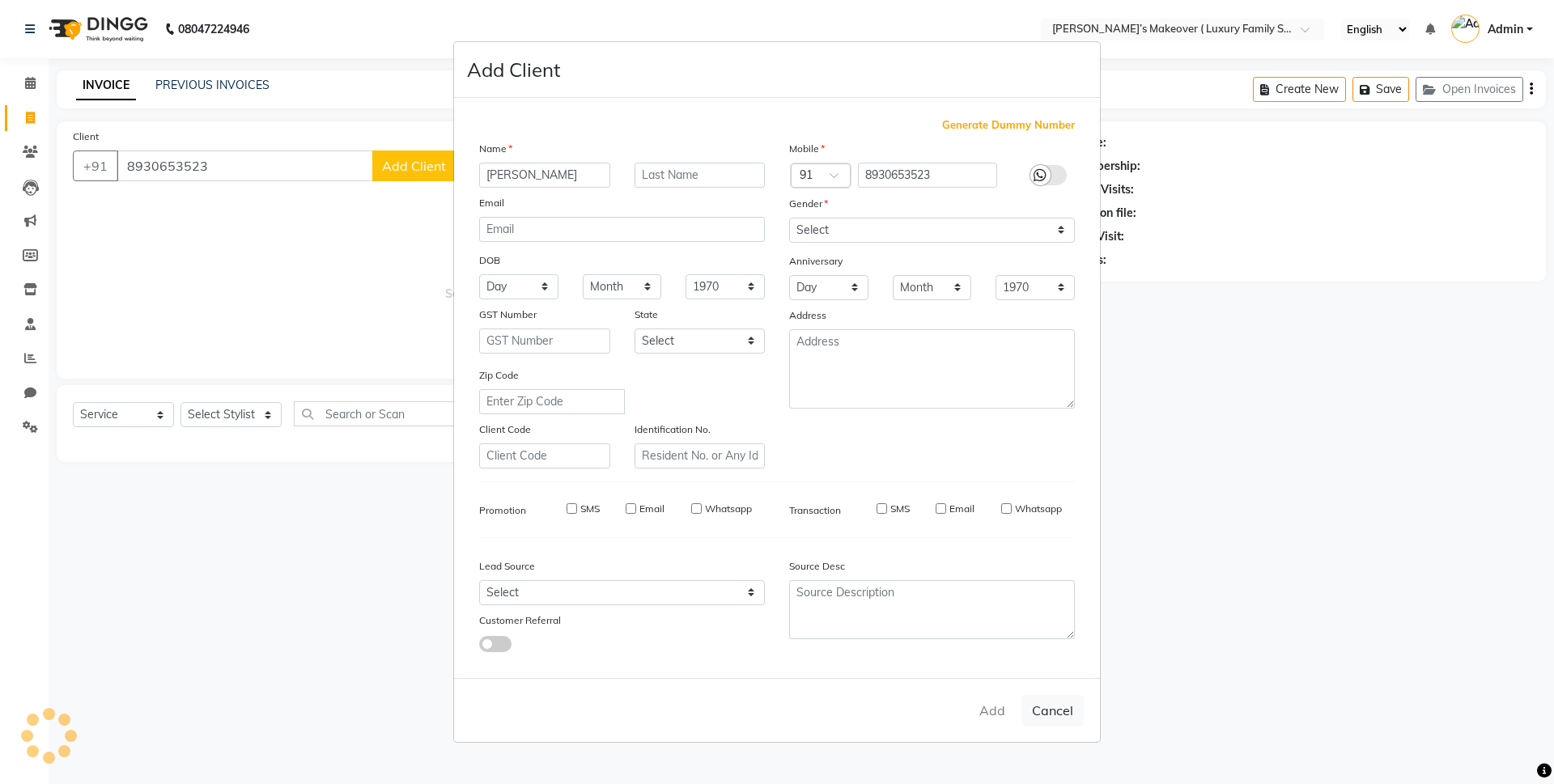
select select
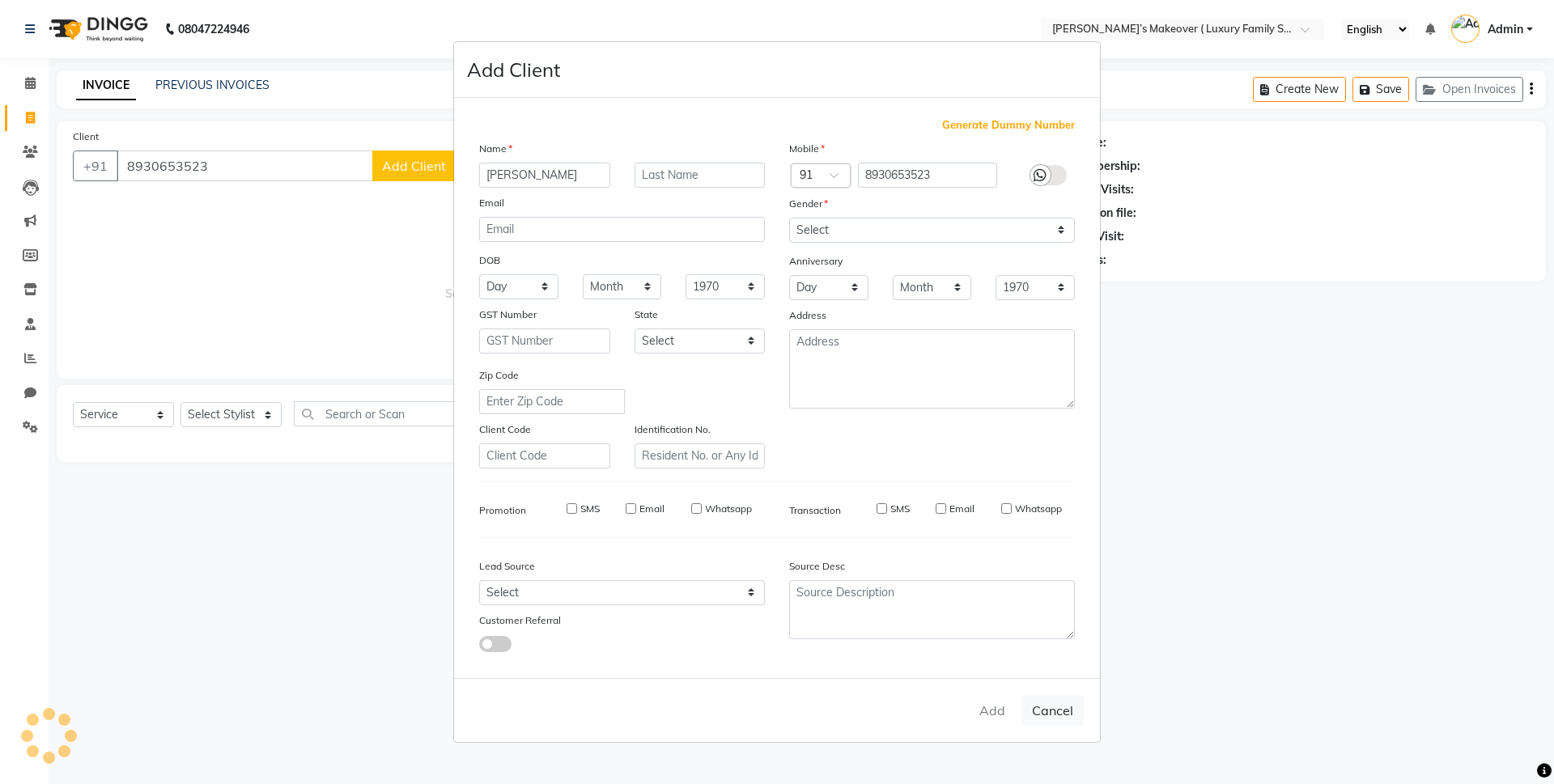
select select
checkbox input "false"
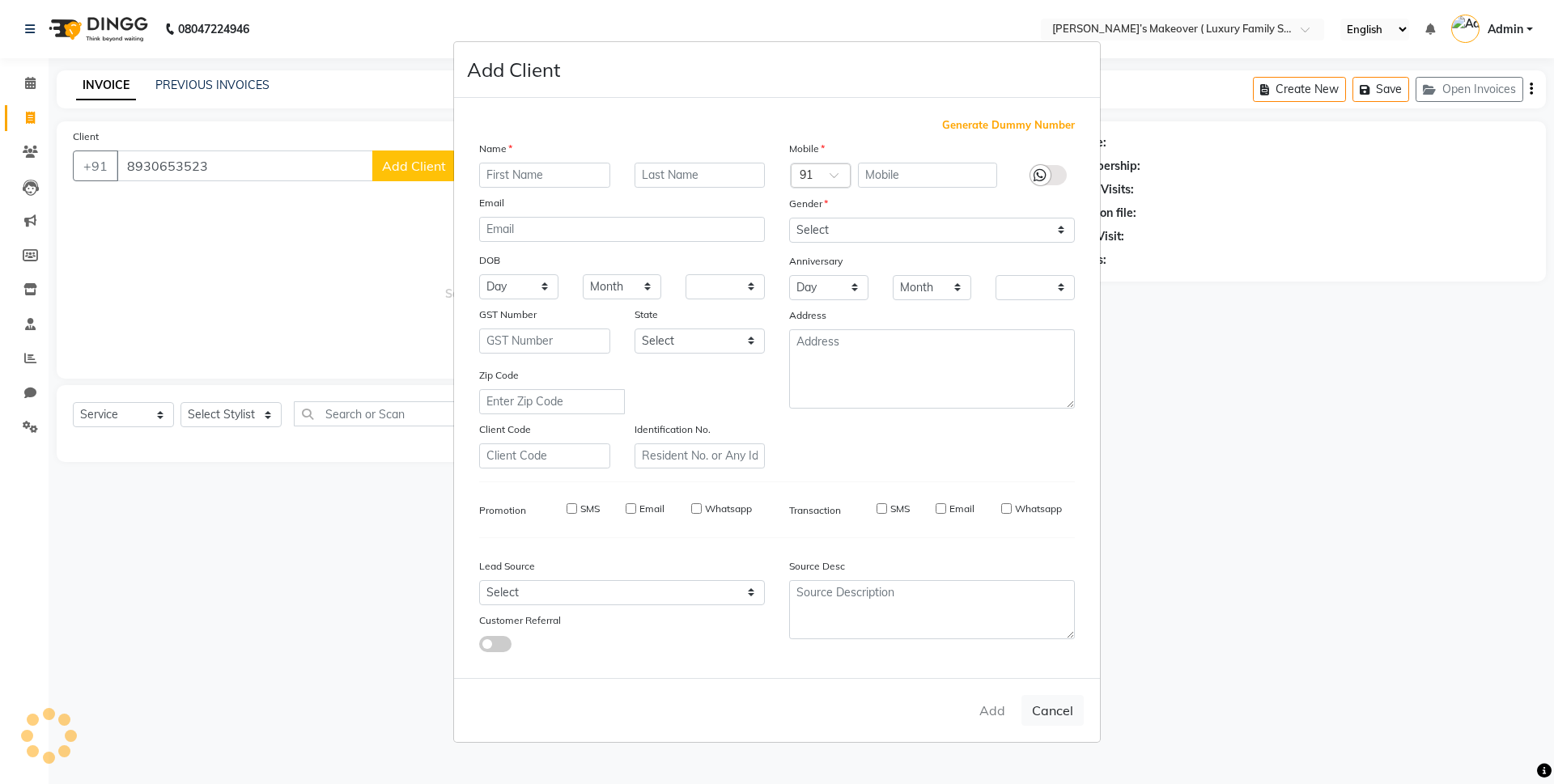
checkbox input "false"
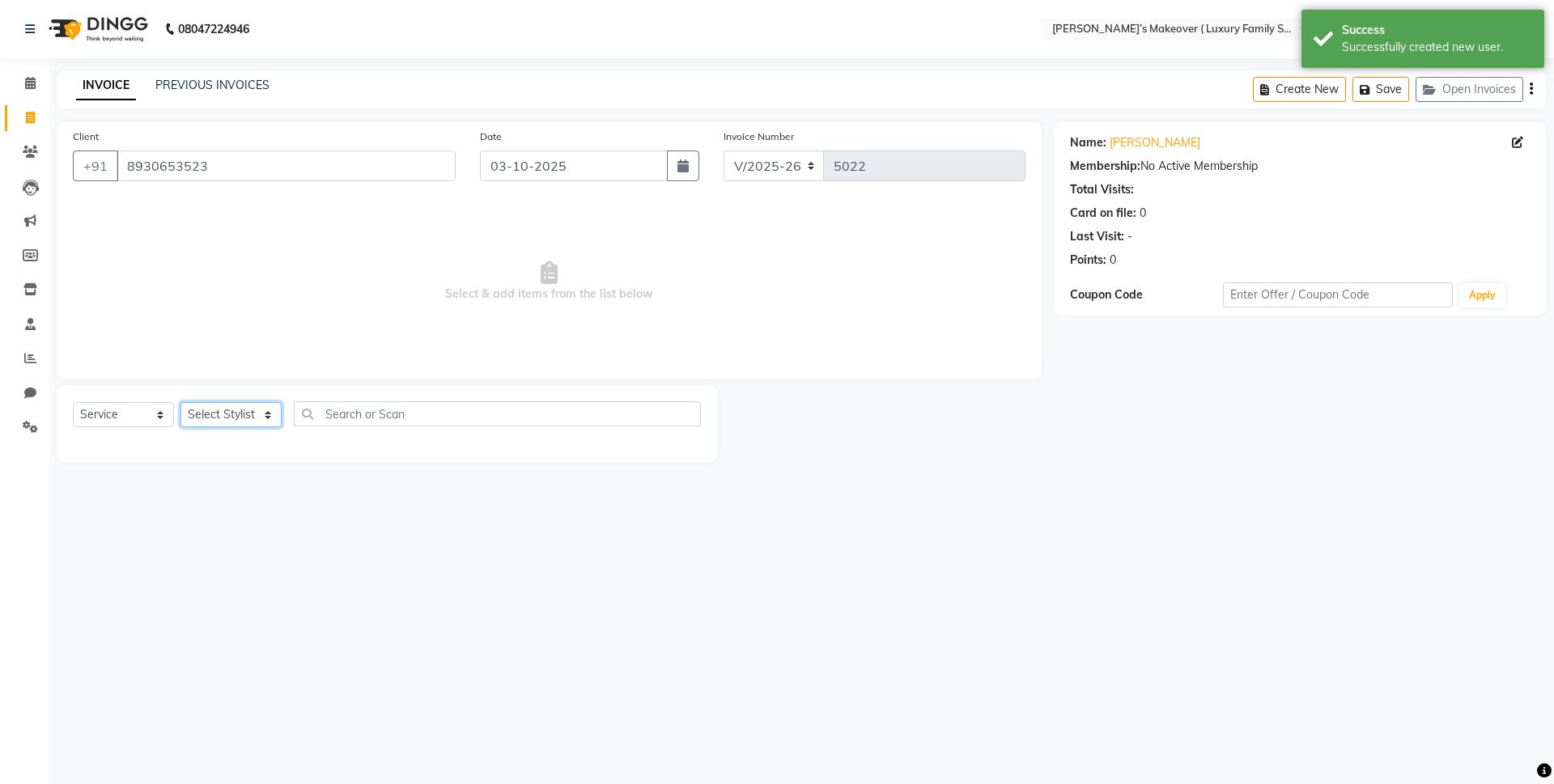
click at [214, 419] on select "Select Stylist Aarish Anas salmani Ankit Anshika Anshul Astha Bhoomi lamba Dipt…" at bounding box center [231, 414] width 102 height 25
select select "69518"
click at [180, 402] on select "Select Stylist Aarish Anas salmani Ankit Anshika Anshul Astha Bhoomi lamba Dipt…" at bounding box center [231, 414] width 102 height 25
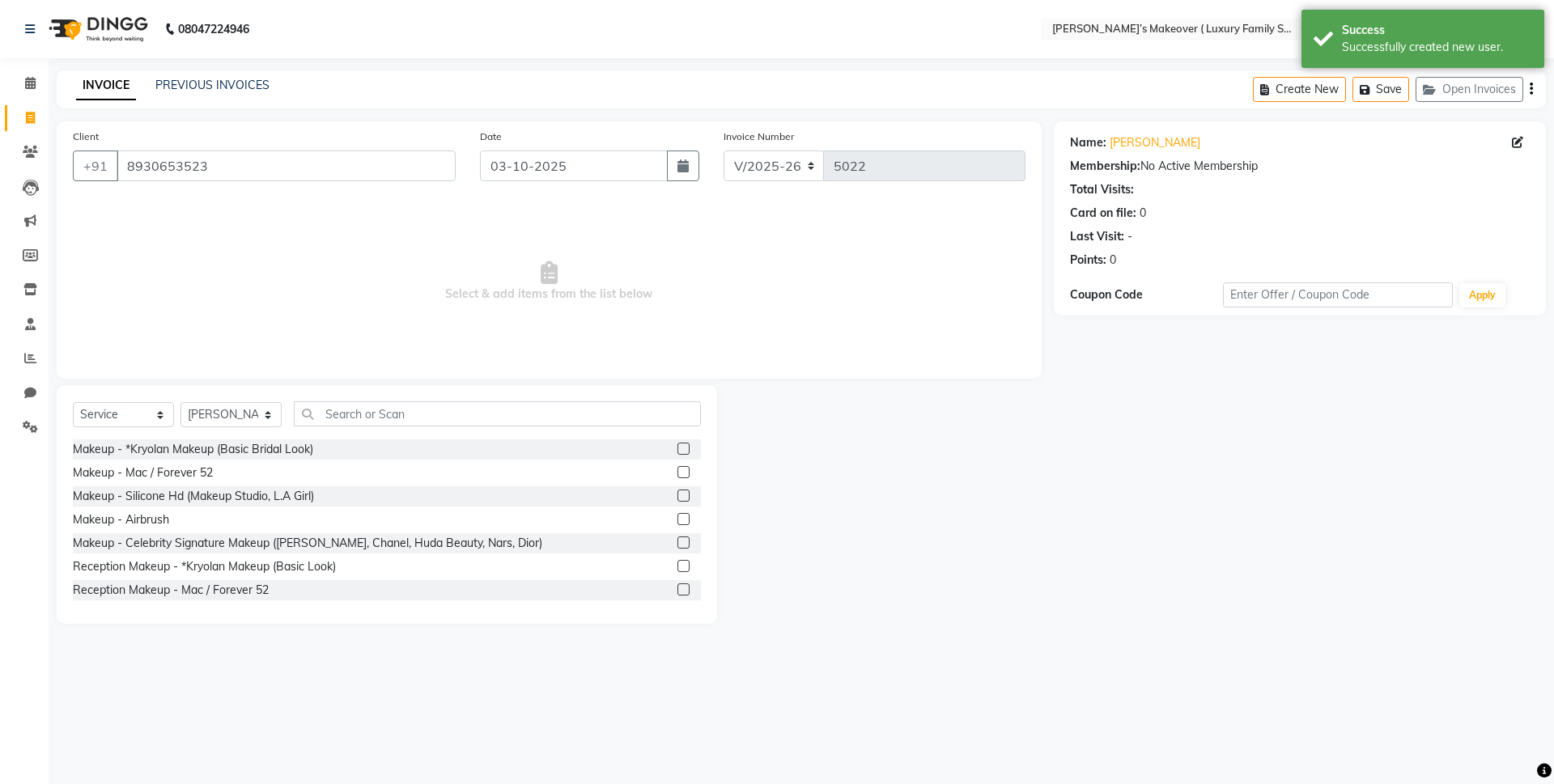
click at [378, 426] on div "Select Service Product Membership Package Voucher Prepaid Gift Card Select Styl…" at bounding box center [386, 420] width 628 height 38
click at [383, 419] on input "text" at bounding box center [497, 413] width 407 height 25
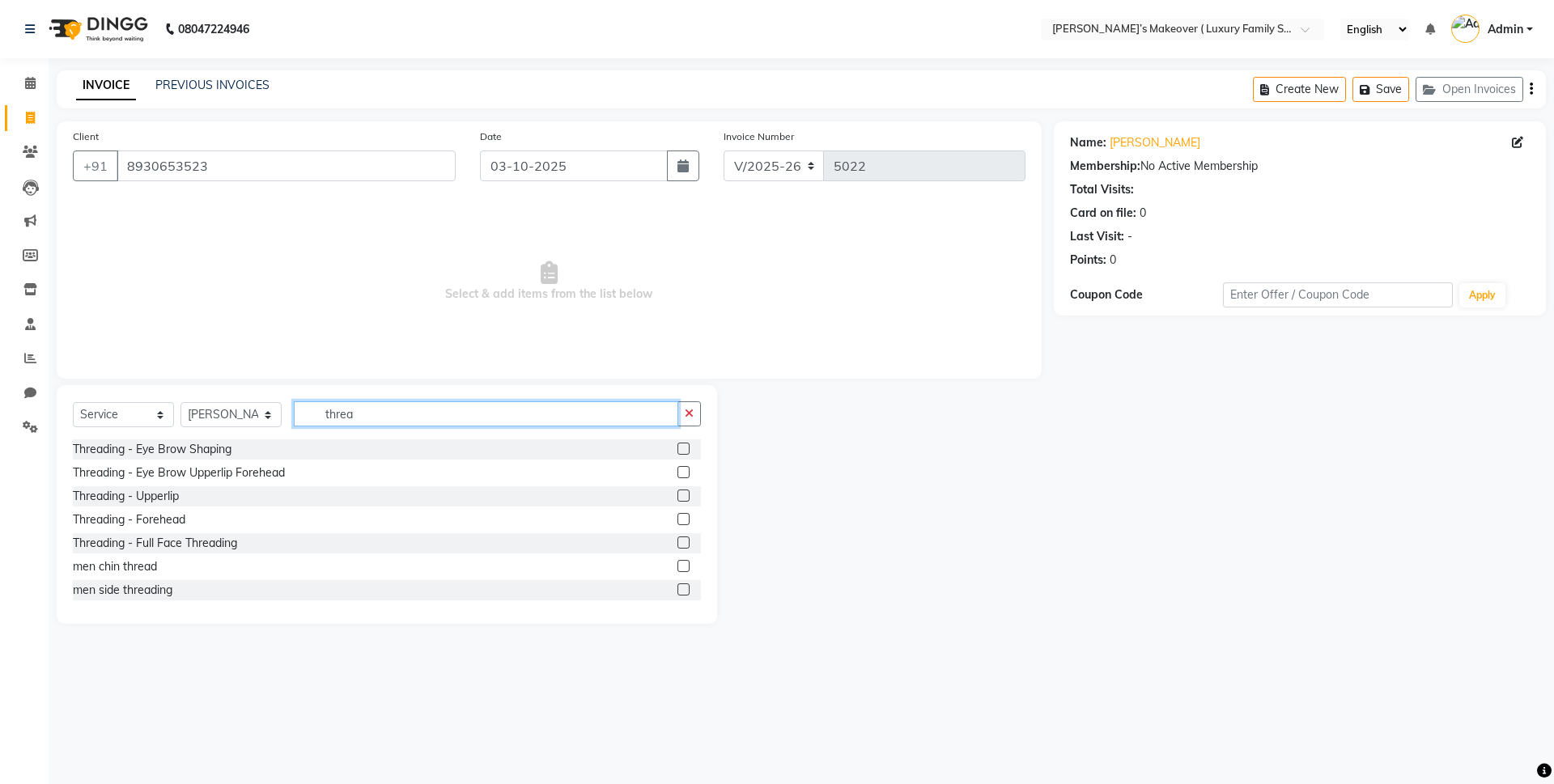
type input "threa"
click at [677, 452] on label at bounding box center [683, 449] width 12 height 12
click at [677, 452] on input "checkbox" at bounding box center [682, 449] width 11 height 11
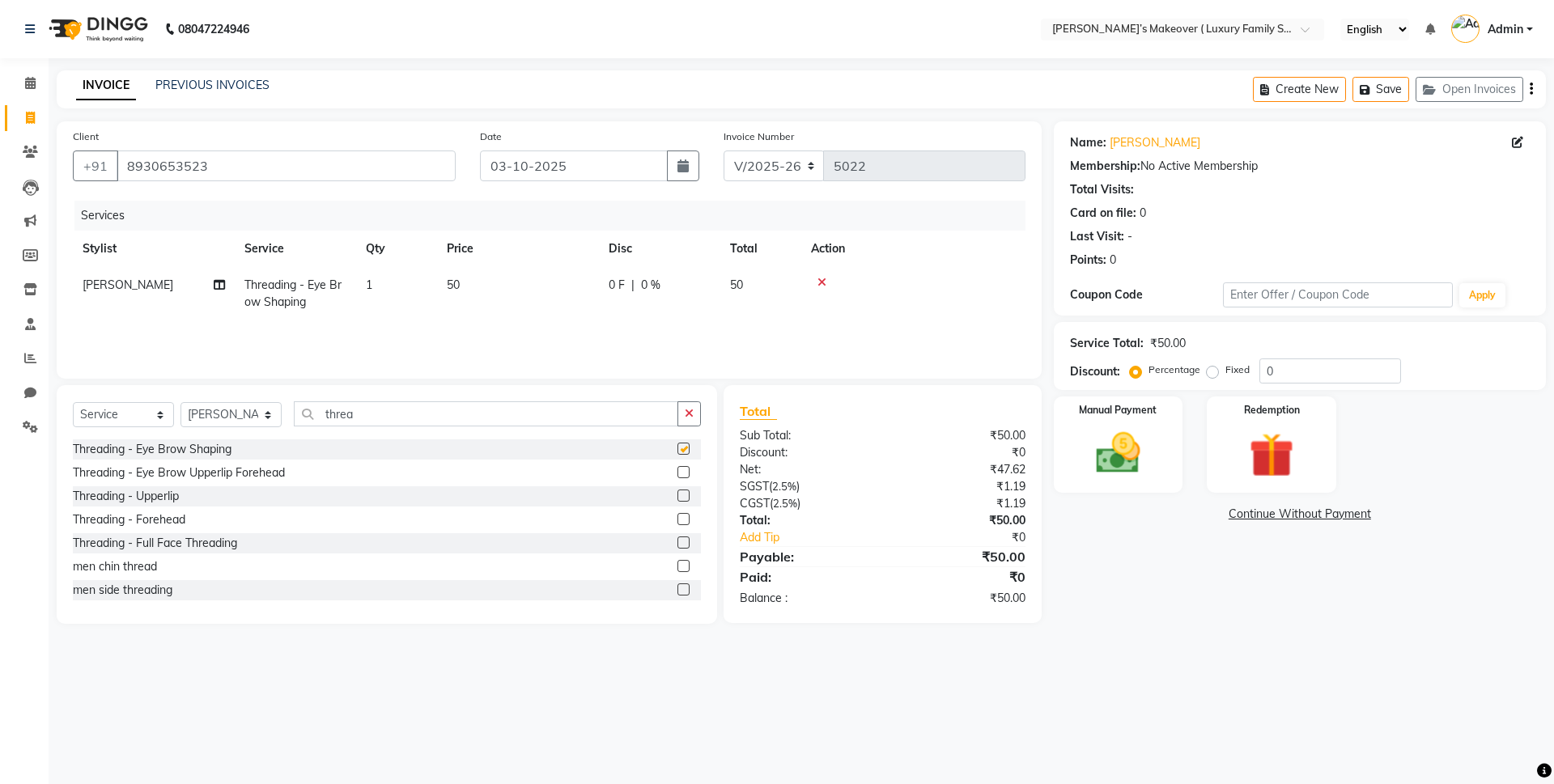
checkbox input "false"
click at [453, 283] on span "50" at bounding box center [453, 285] width 13 height 15
select select "69518"
click at [1533, 86] on div "Create New Save Open Invoices" at bounding box center [1400, 90] width 293 height 38
click at [1530, 91] on button "button" at bounding box center [1531, 90] width 3 height 38
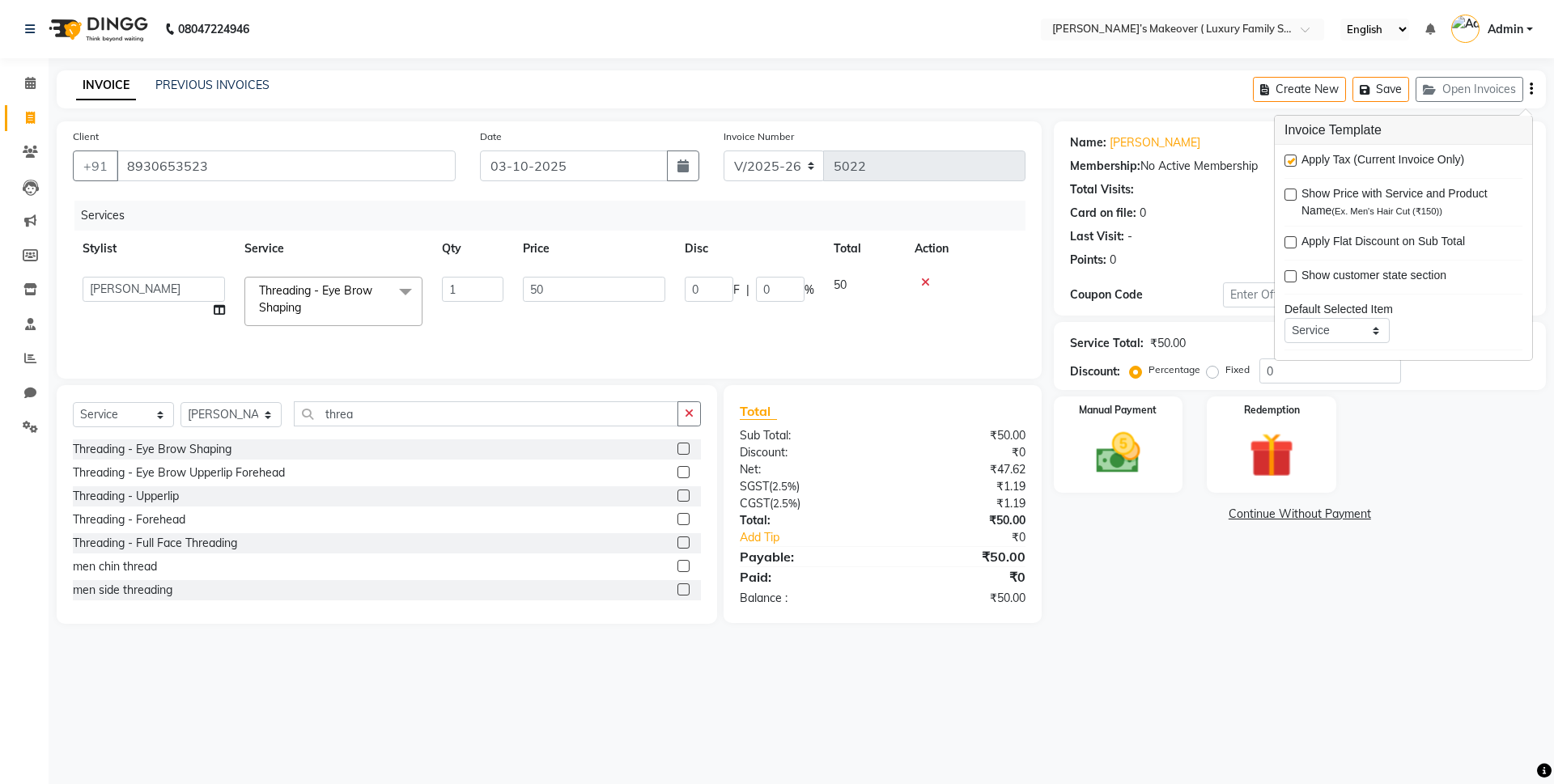
click at [1284, 161] on label at bounding box center [1290, 160] width 12 height 12
click at [1284, 161] on input "checkbox" at bounding box center [1289, 161] width 11 height 11
checkbox input "false"
click at [1075, 425] on div "Manual Payment" at bounding box center [1117, 445] width 134 height 99
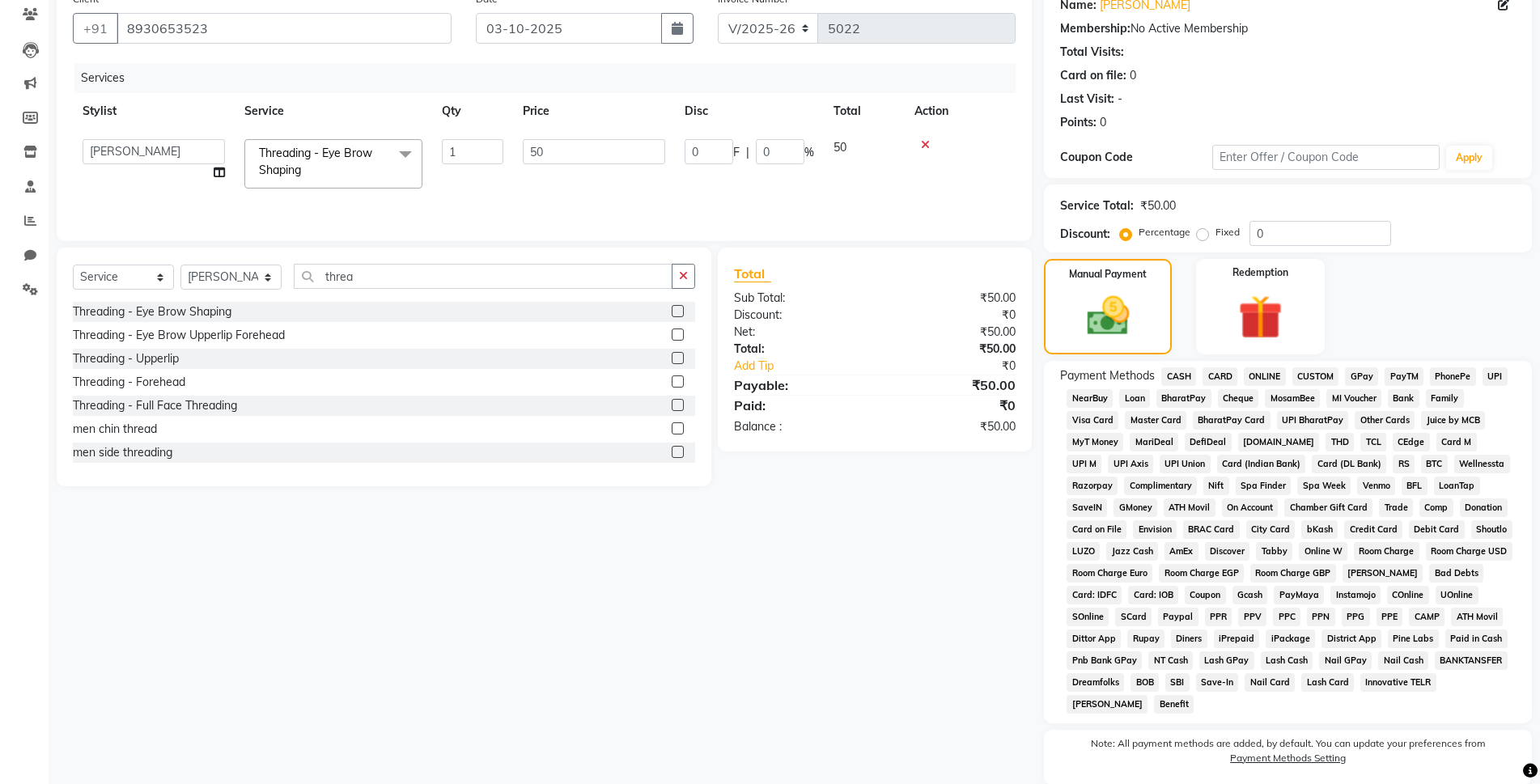
scroll to position [196, 0]
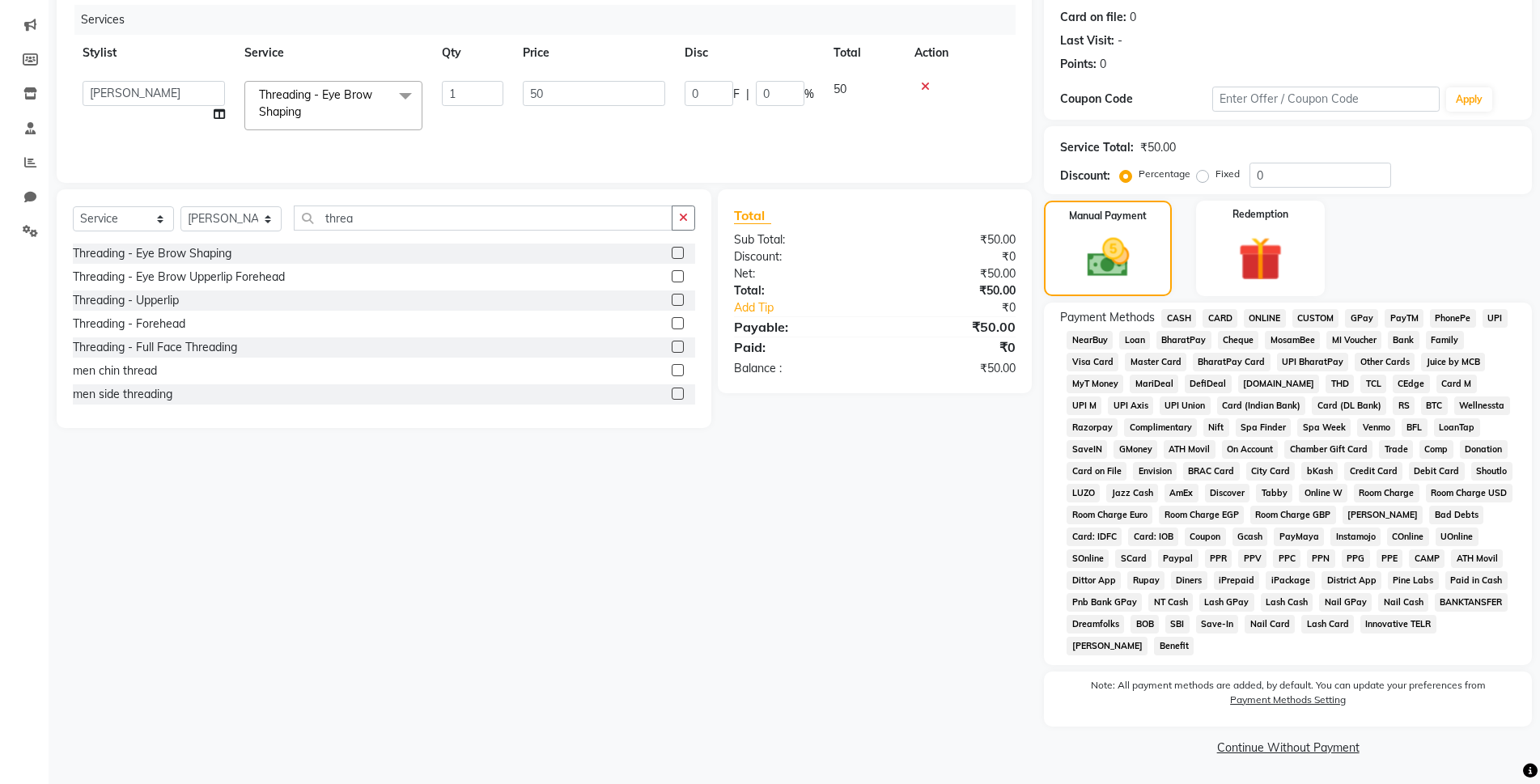
click at [1188, 316] on span "CASH" at bounding box center [1179, 318] width 35 height 19
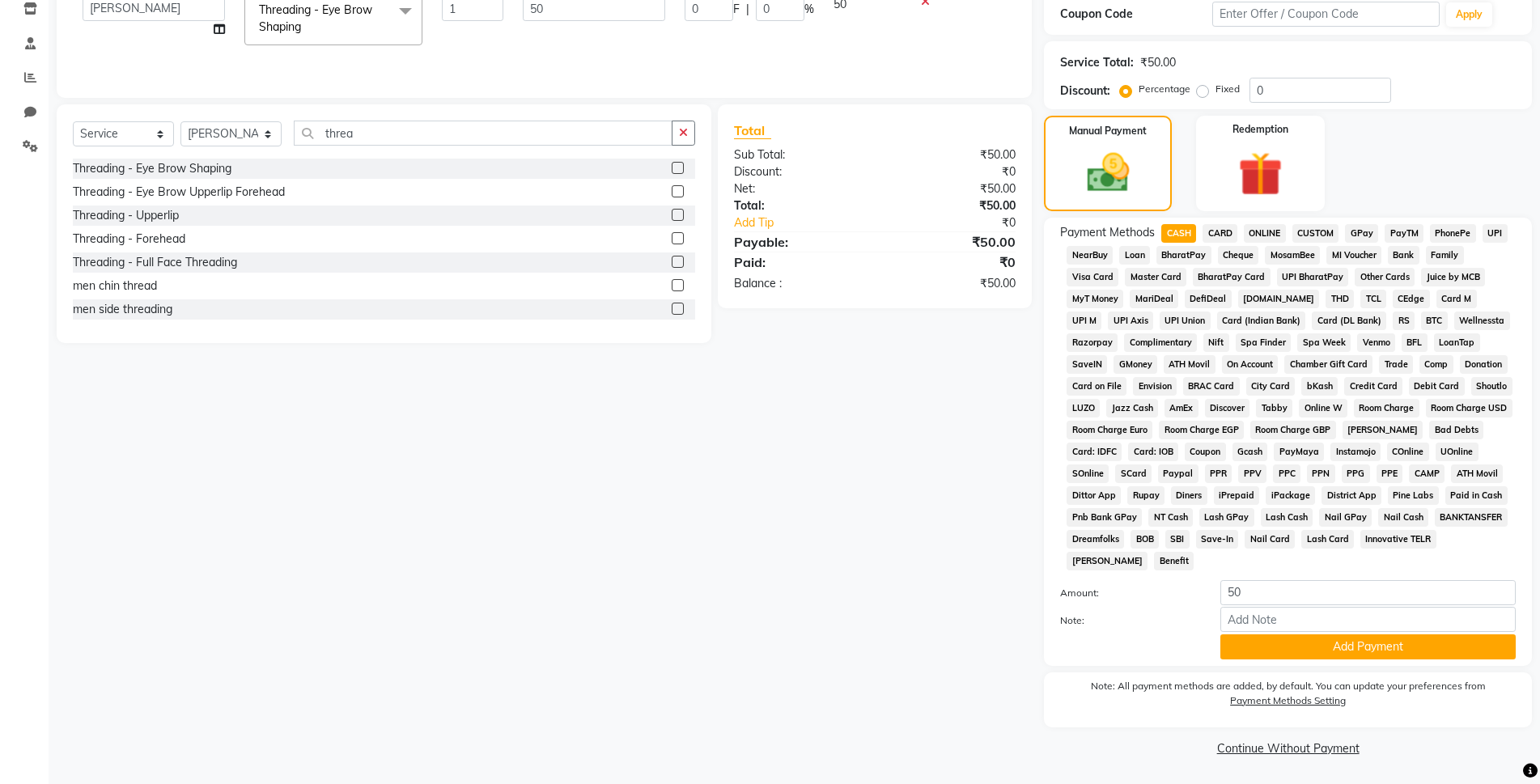
scroll to position [282, 0]
click at [1401, 652] on button "Add Payment" at bounding box center [1368, 646] width 296 height 25
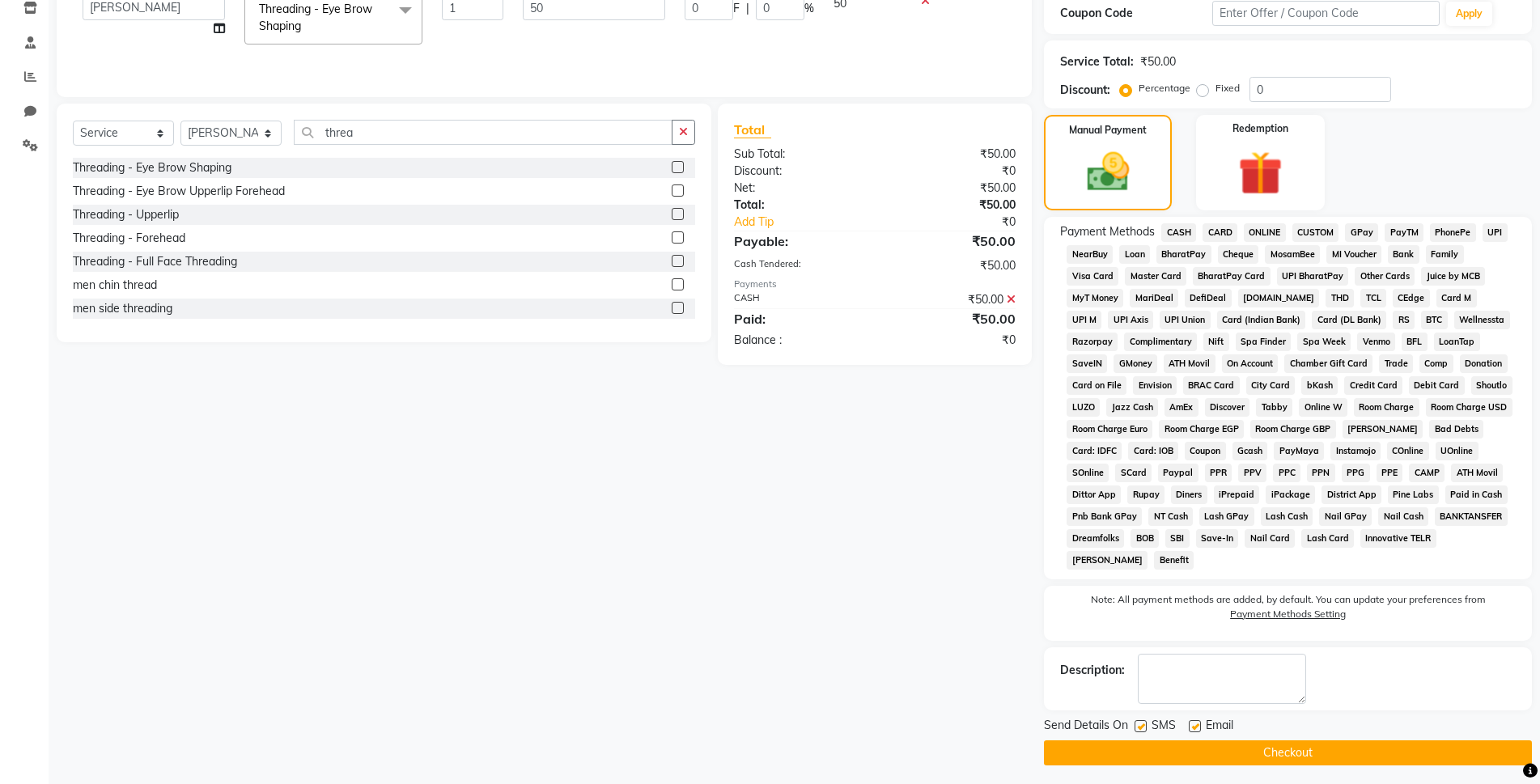
click at [1309, 744] on button "Checkout" at bounding box center [1288, 752] width 488 height 25
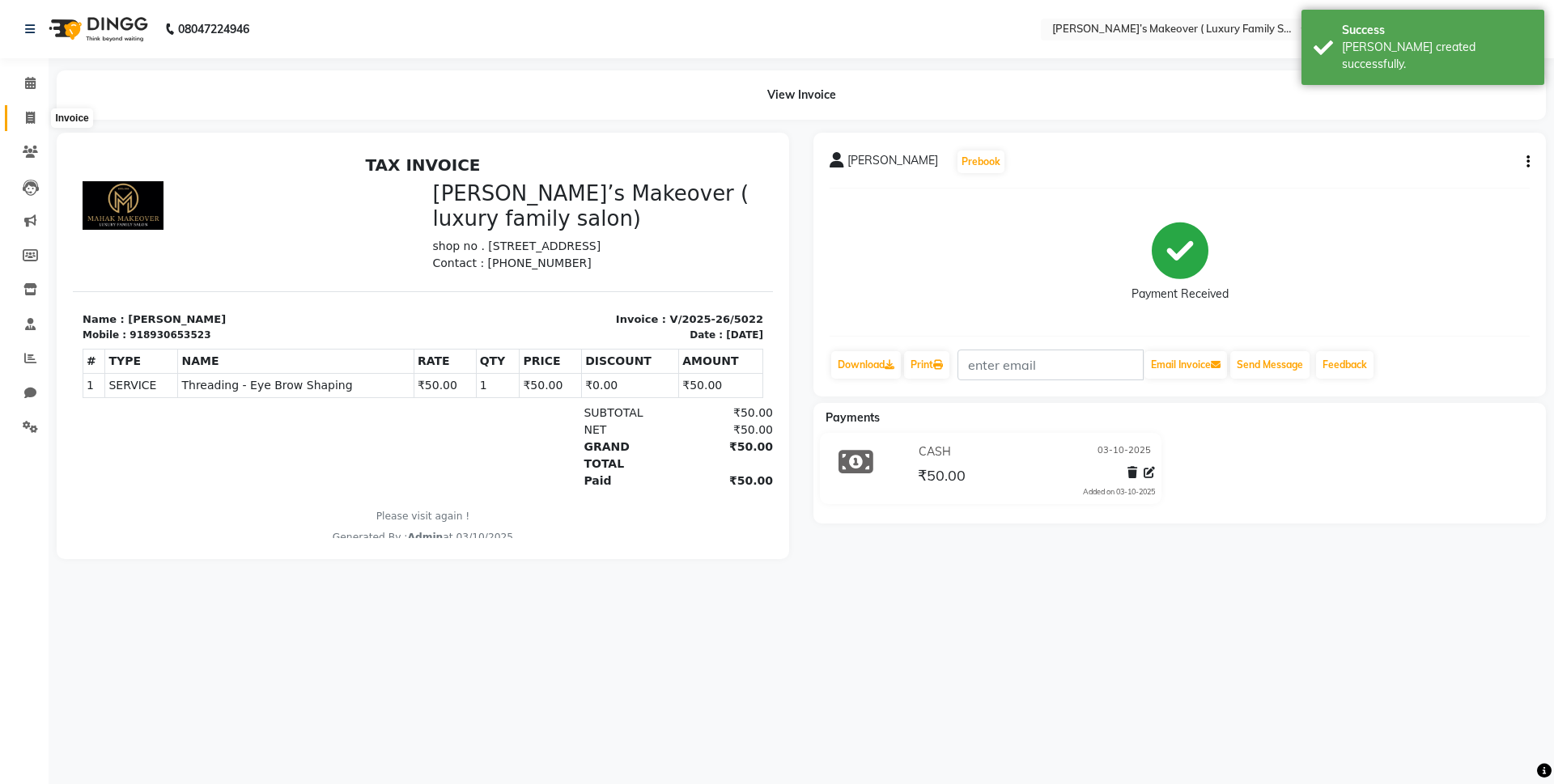
click at [28, 111] on icon at bounding box center [30, 117] width 9 height 12
select select "service"
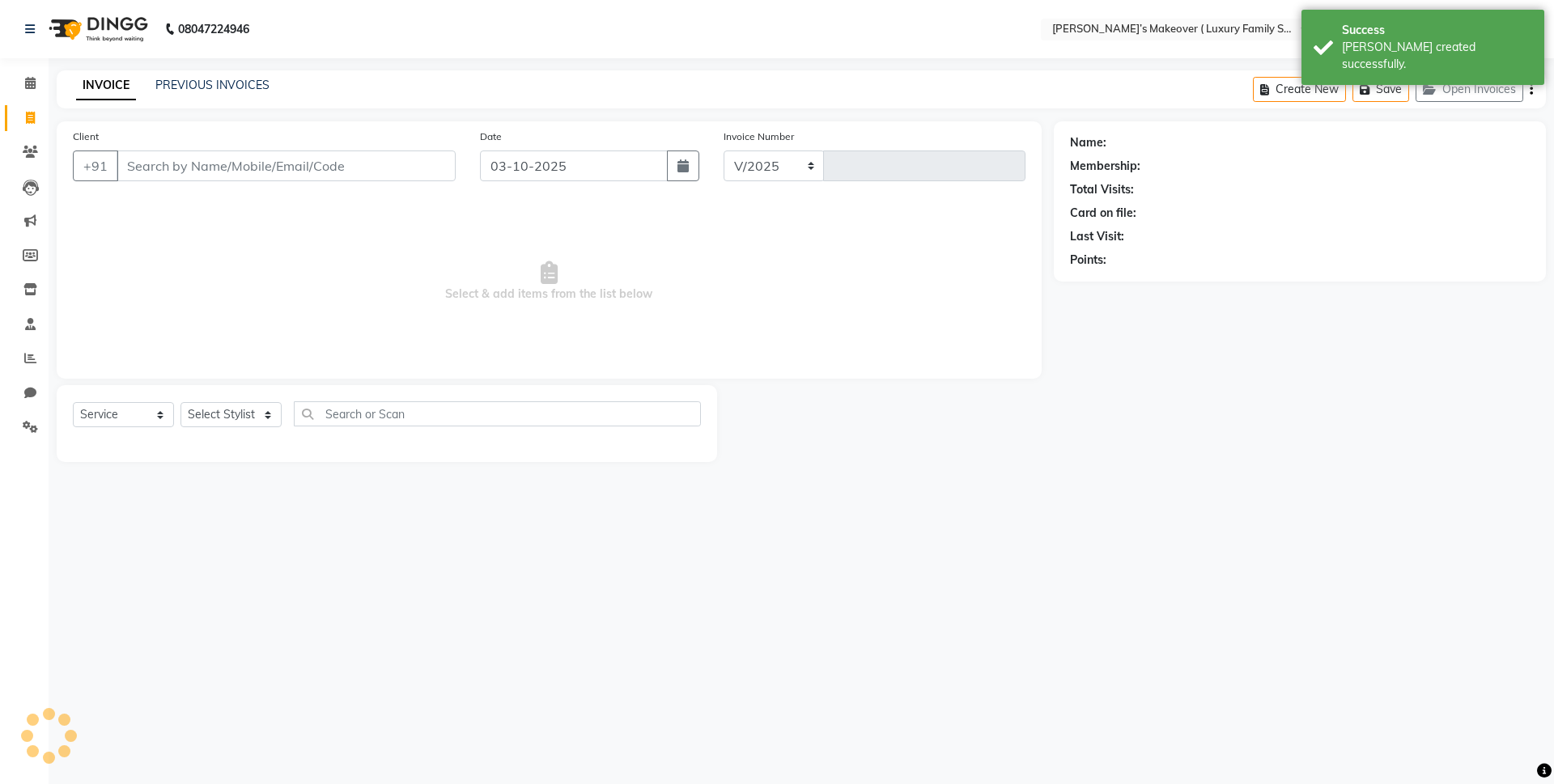
select select "7777"
type input "5023"
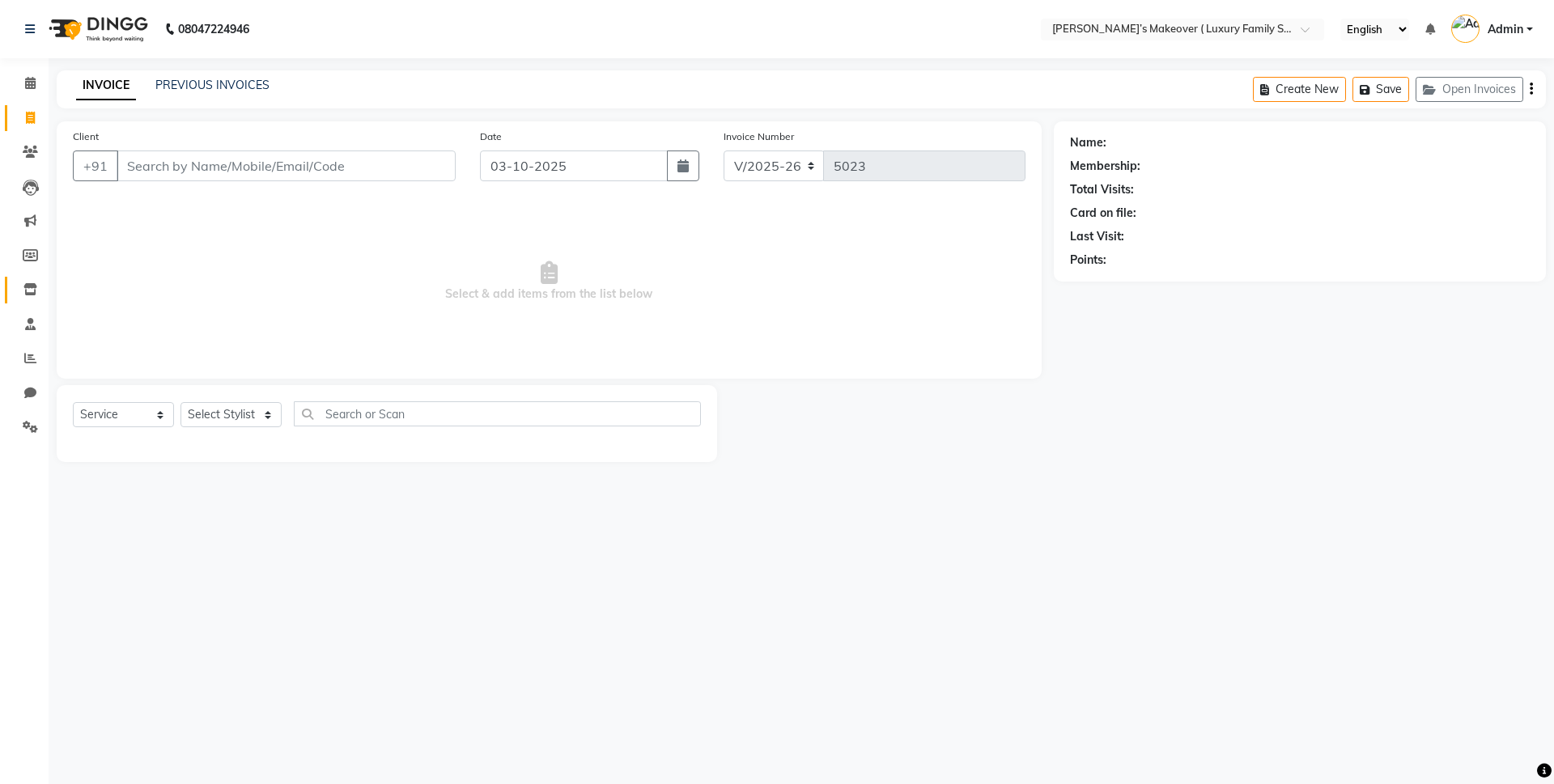
click at [33, 299] on link "Inventory" at bounding box center [24, 290] width 39 height 27
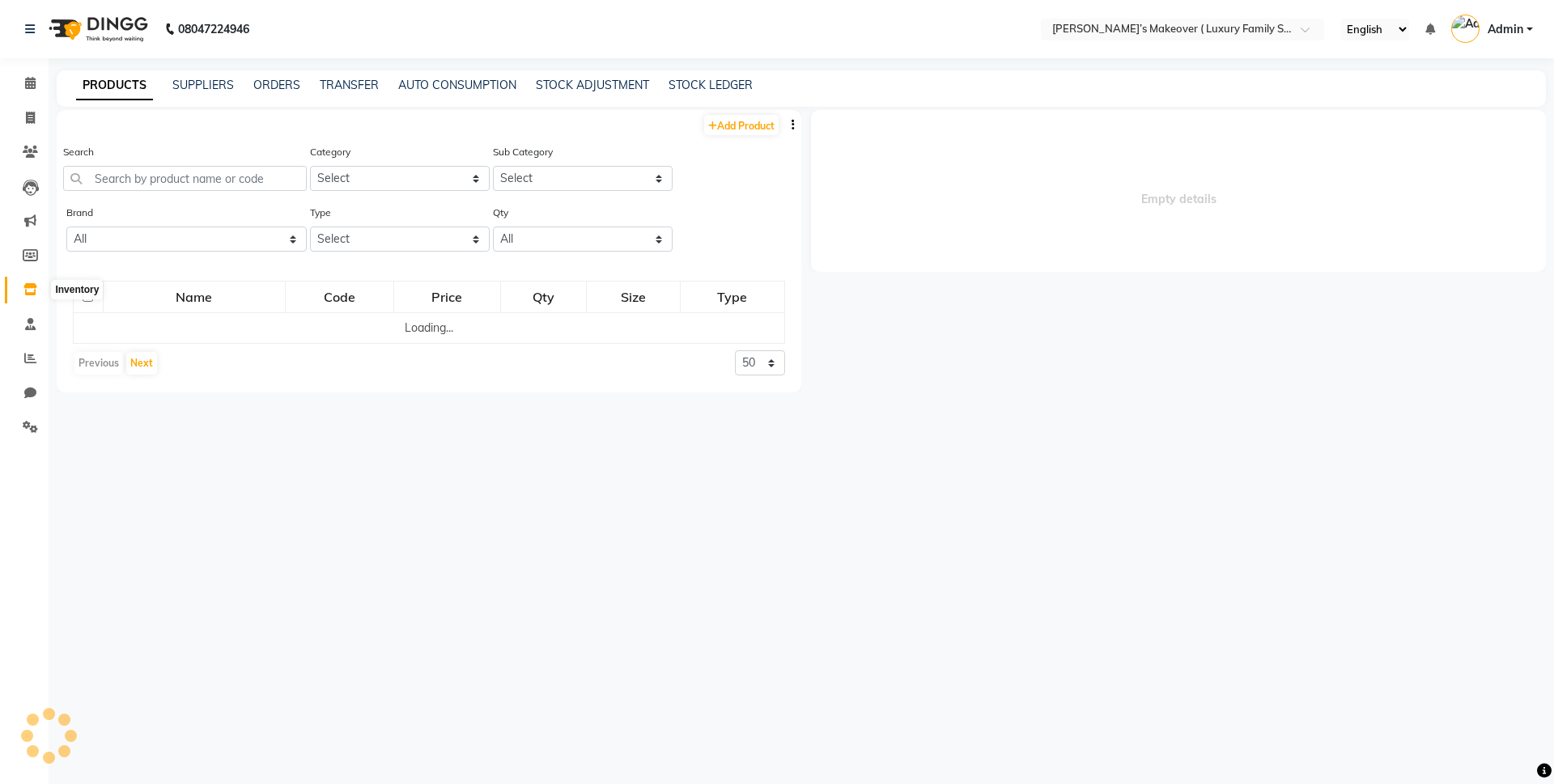
select select
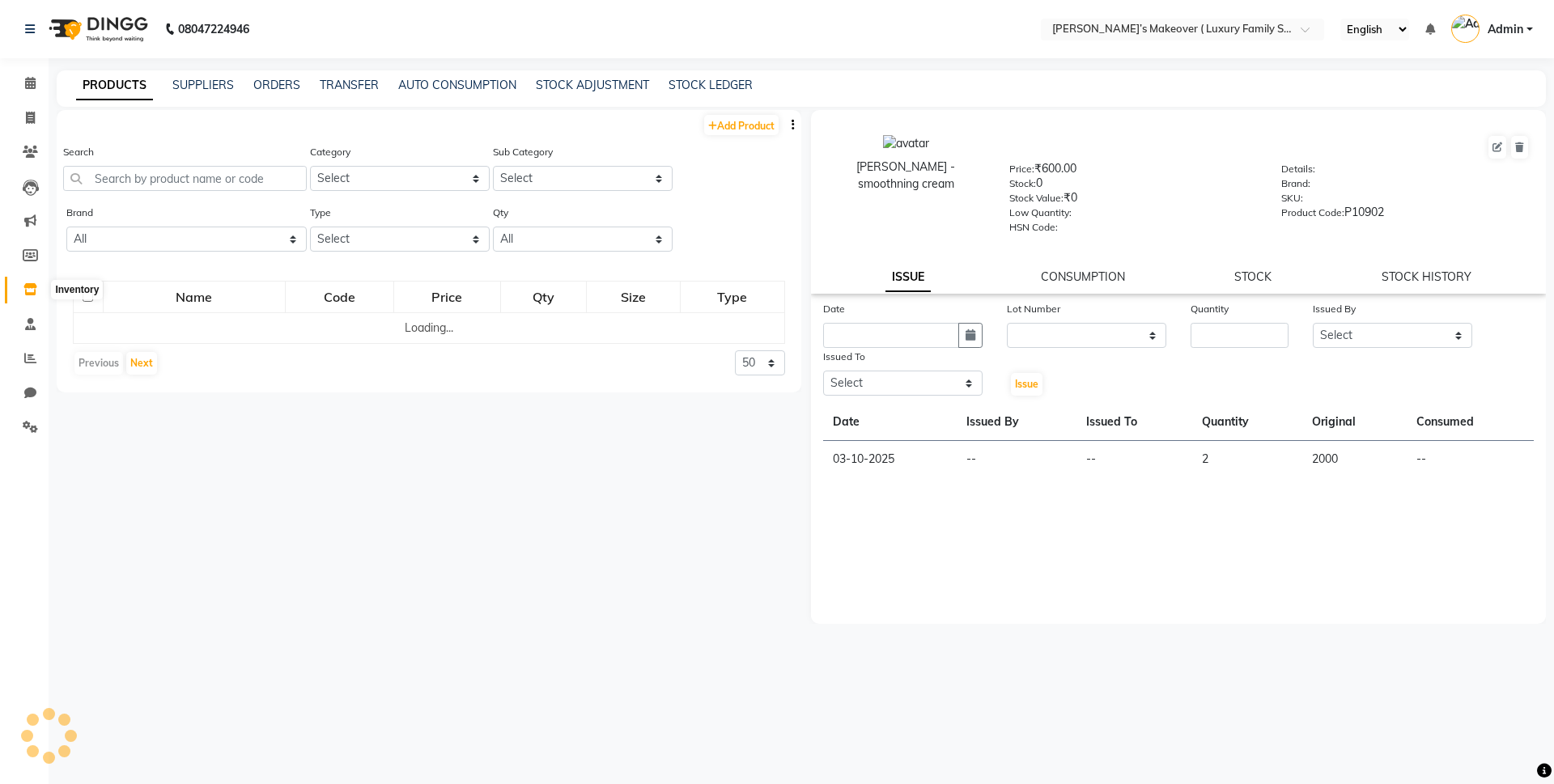
click at [36, 289] on icon at bounding box center [31, 290] width 14 height 12
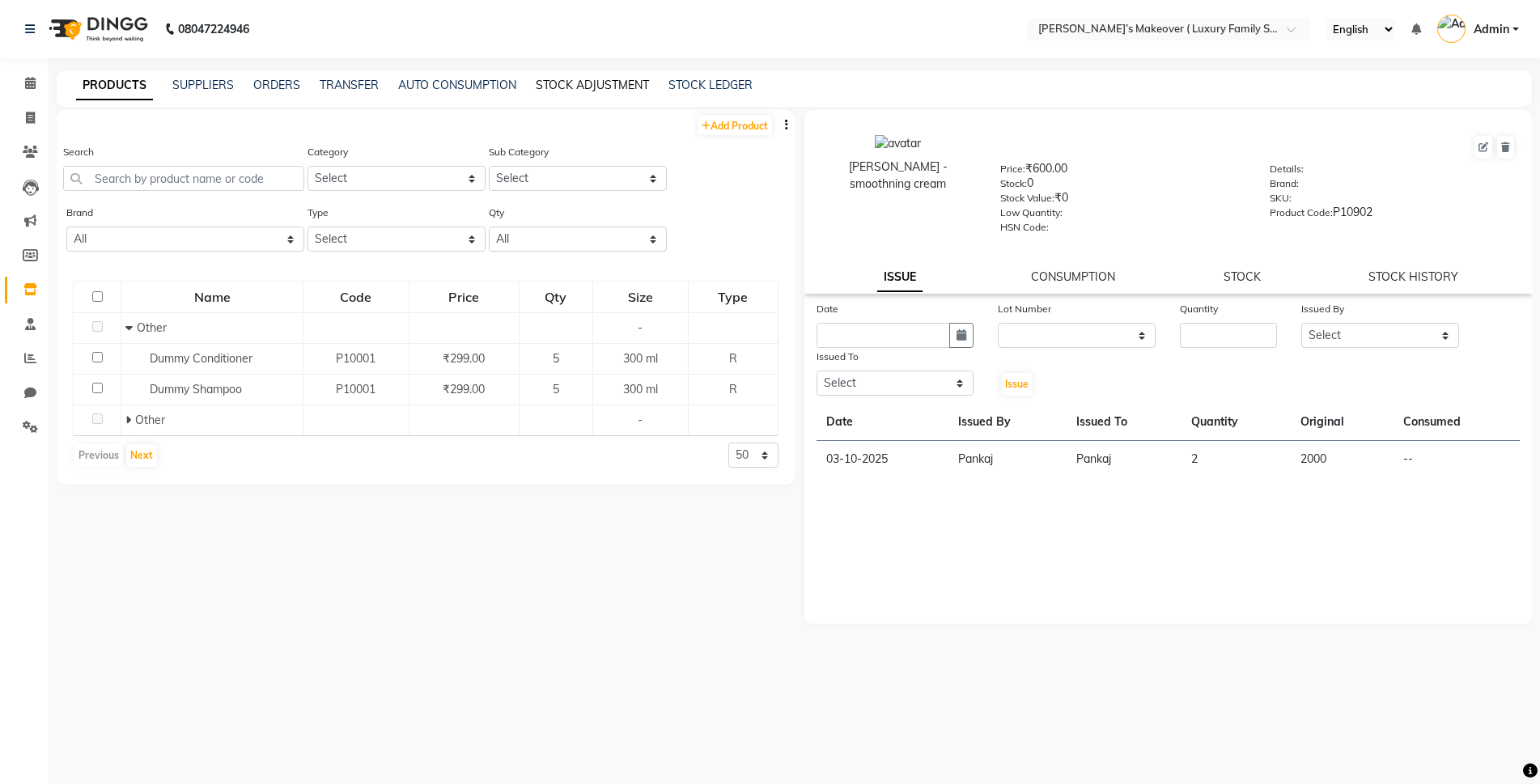
click at [608, 85] on link "STOCK ADJUSTMENT" at bounding box center [592, 85] width 113 height 15
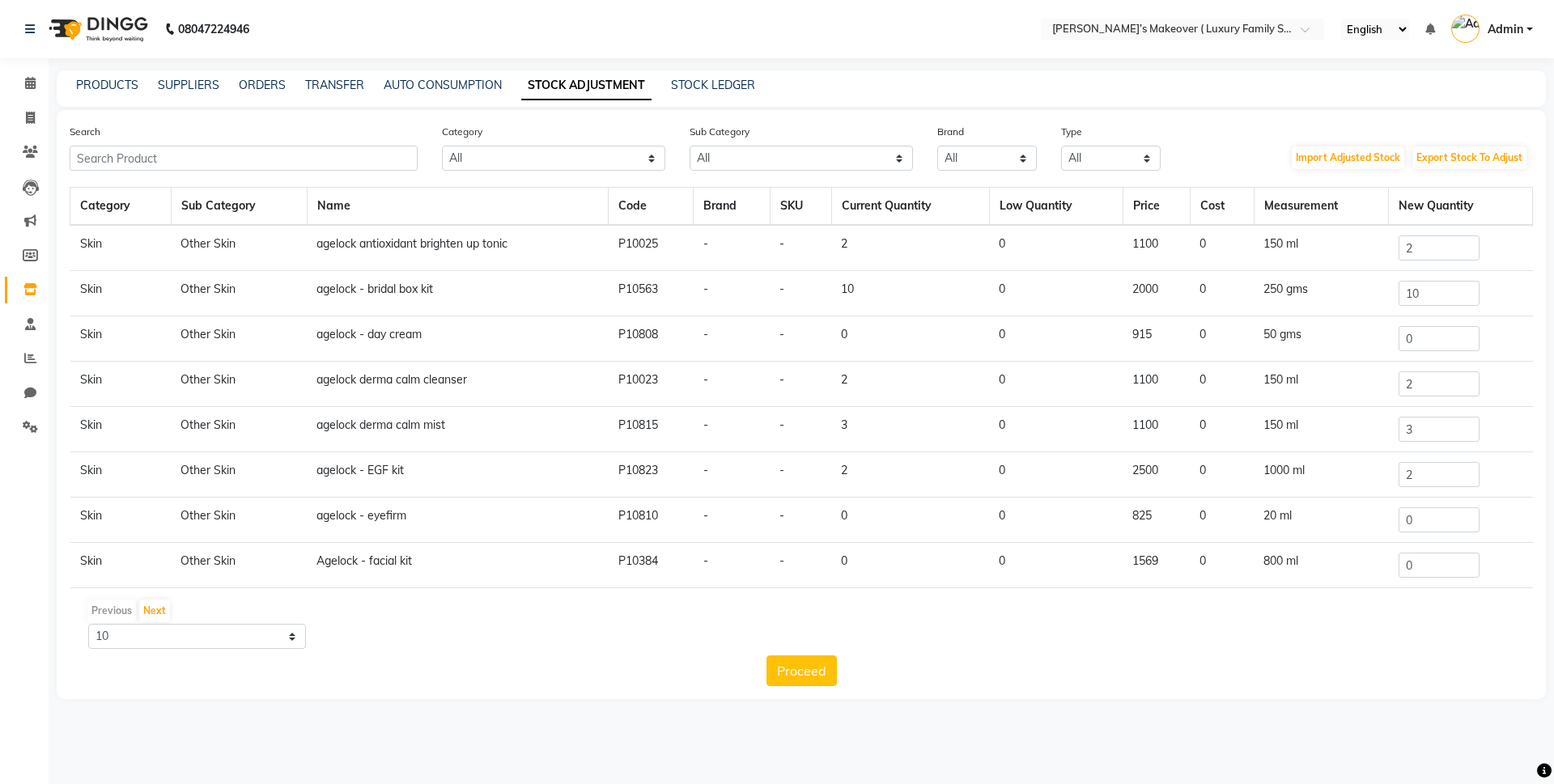
click at [251, 171] on div "Search Category All Hair Skin Makeup Personal Care Appliances Beard Waxing Disp…" at bounding box center [801, 405] width 1489 height 589
click at [281, 163] on input "text" at bounding box center [244, 157] width 348 height 25
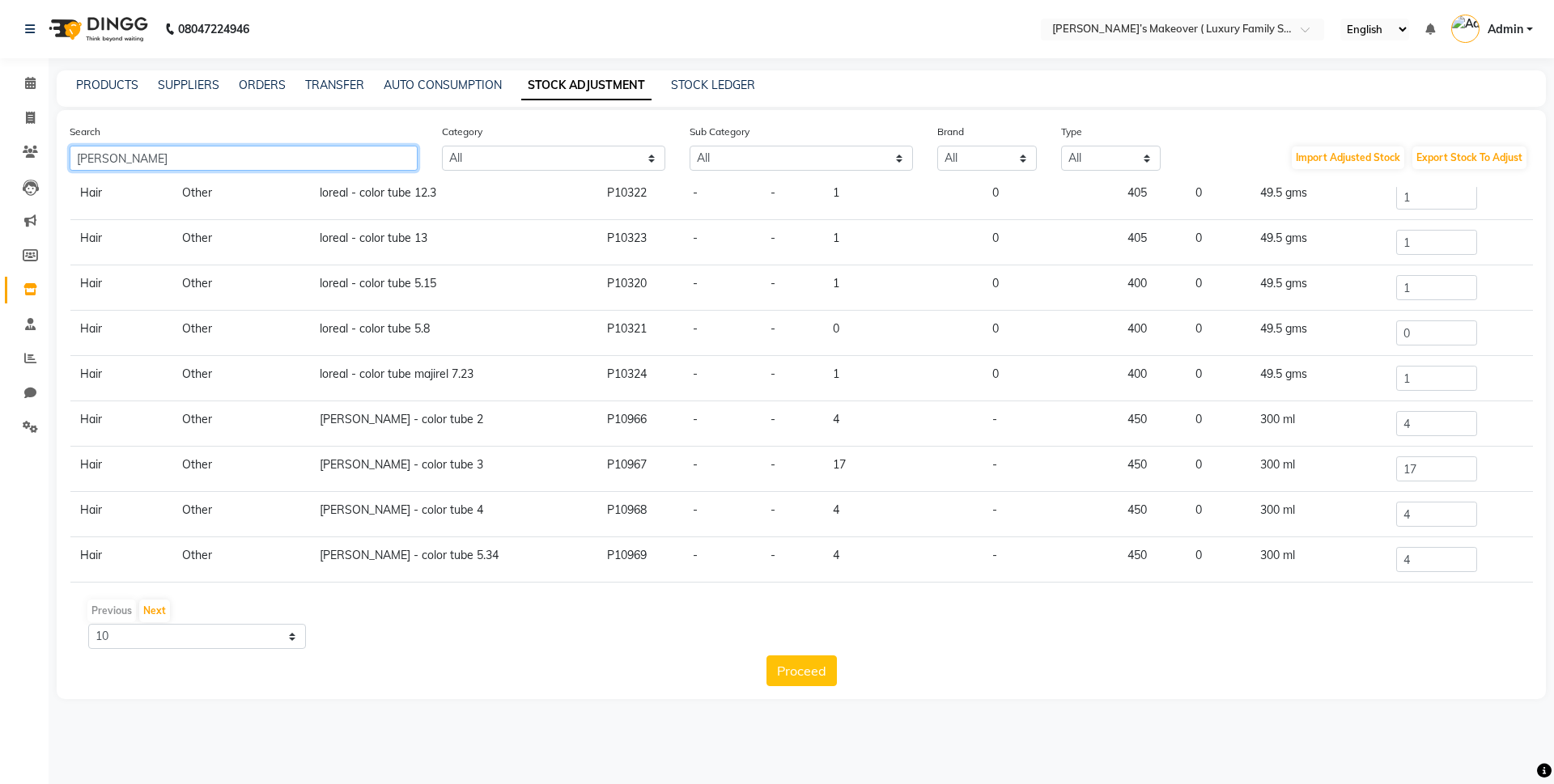
scroll to position [100, 0]
type input "lorea"
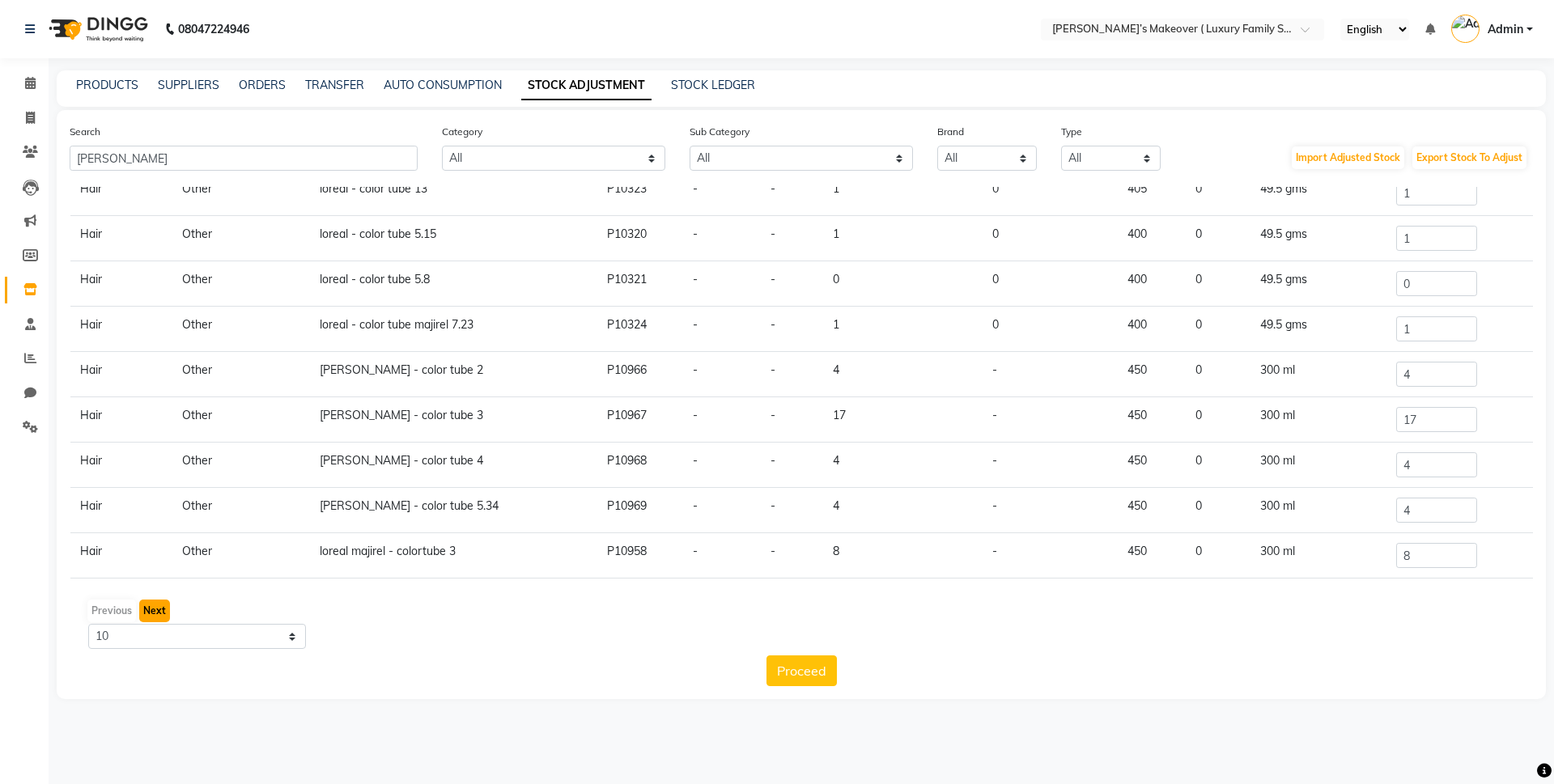
click at [159, 602] on button "Next" at bounding box center [154, 610] width 31 height 23
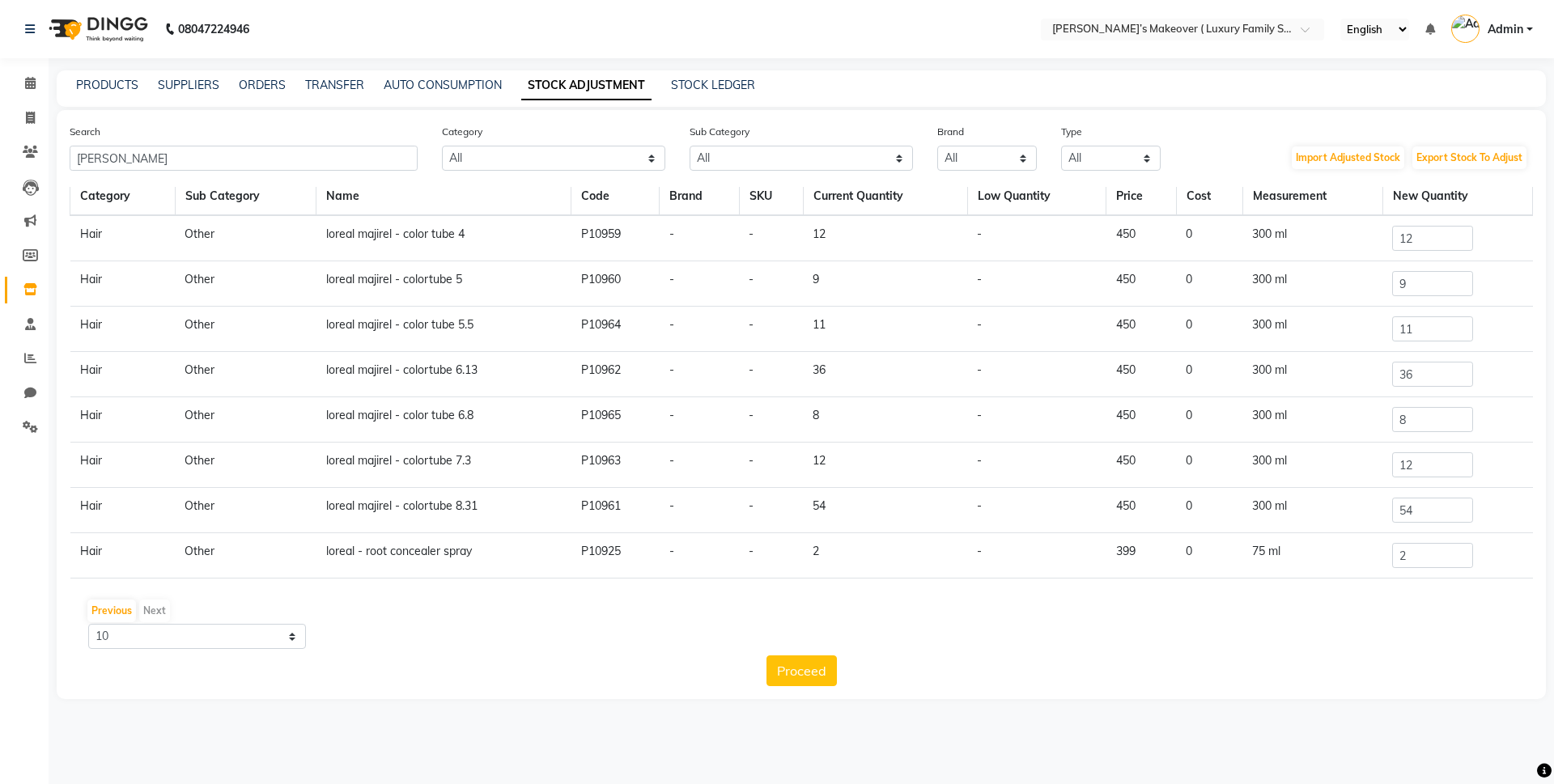
scroll to position [10, 0]
click at [1412, 238] on input "12" at bounding box center [1432, 238] width 81 height 25
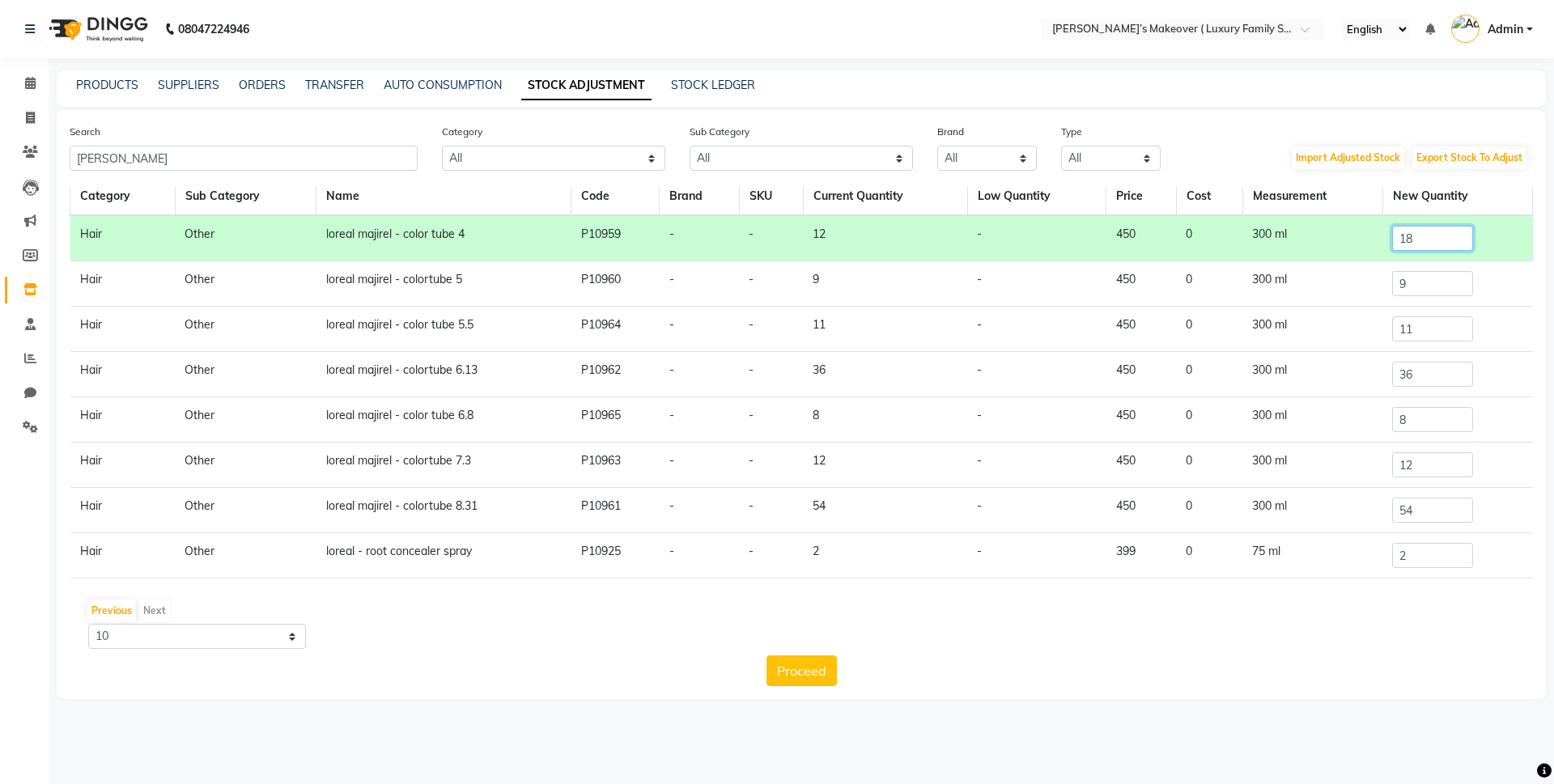
type input "1"
type input "13"
click at [1414, 508] on input "54" at bounding box center [1432, 509] width 81 height 25
type input "5"
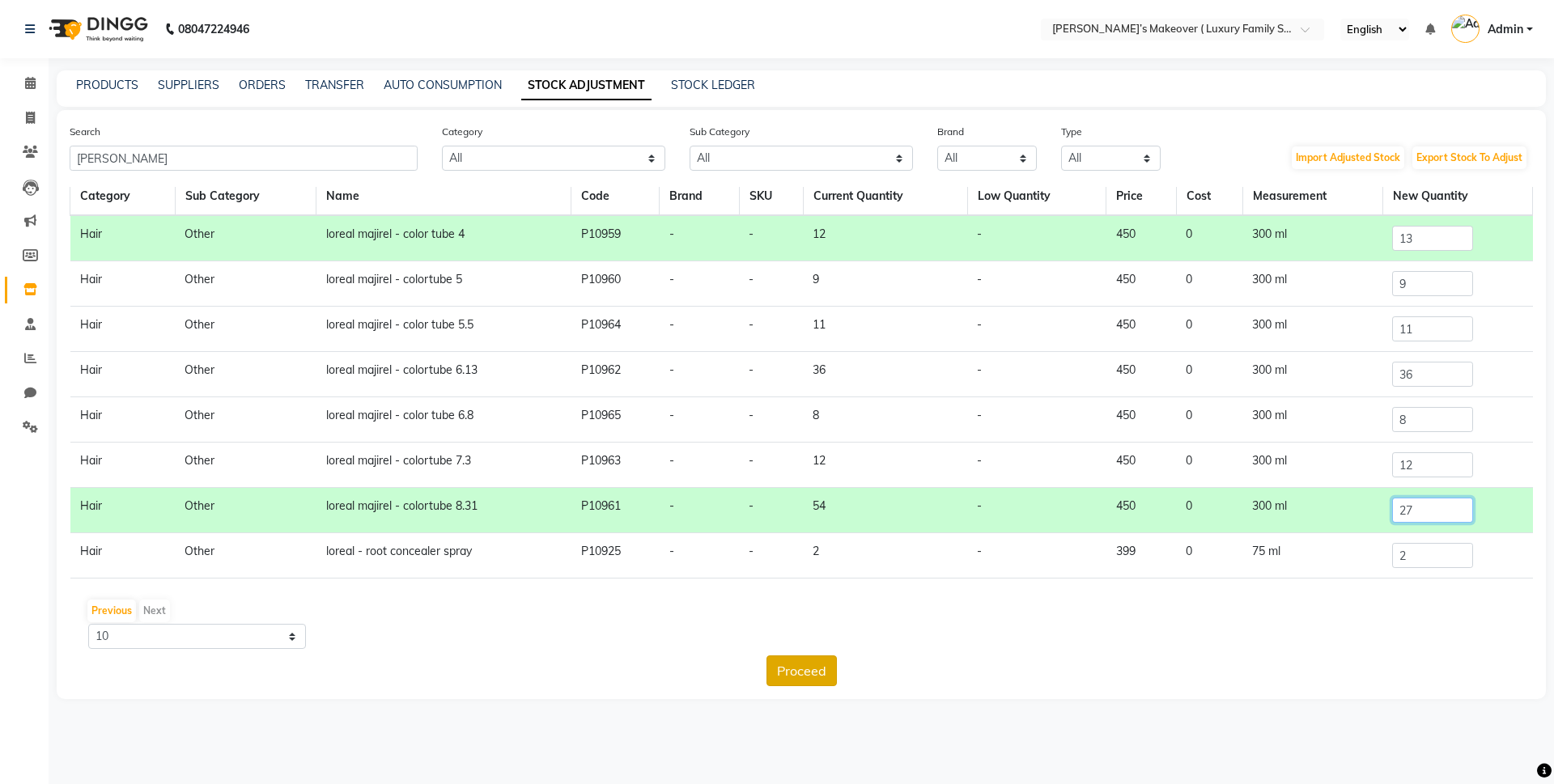
type input "27"
click at [816, 672] on button "Proceed" at bounding box center [801, 671] width 71 height 31
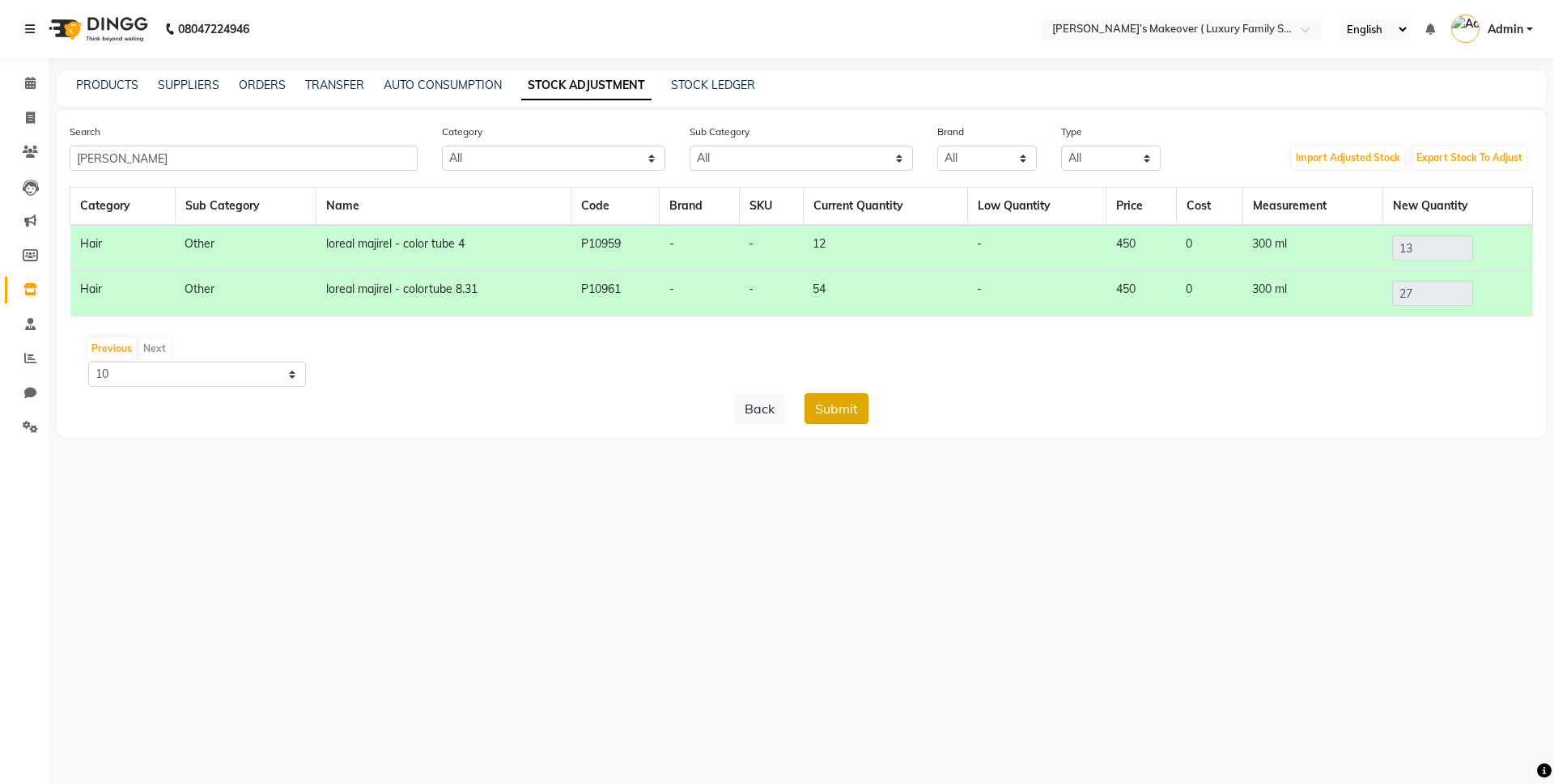
click at [853, 404] on button "Submit" at bounding box center [836, 408] width 64 height 31
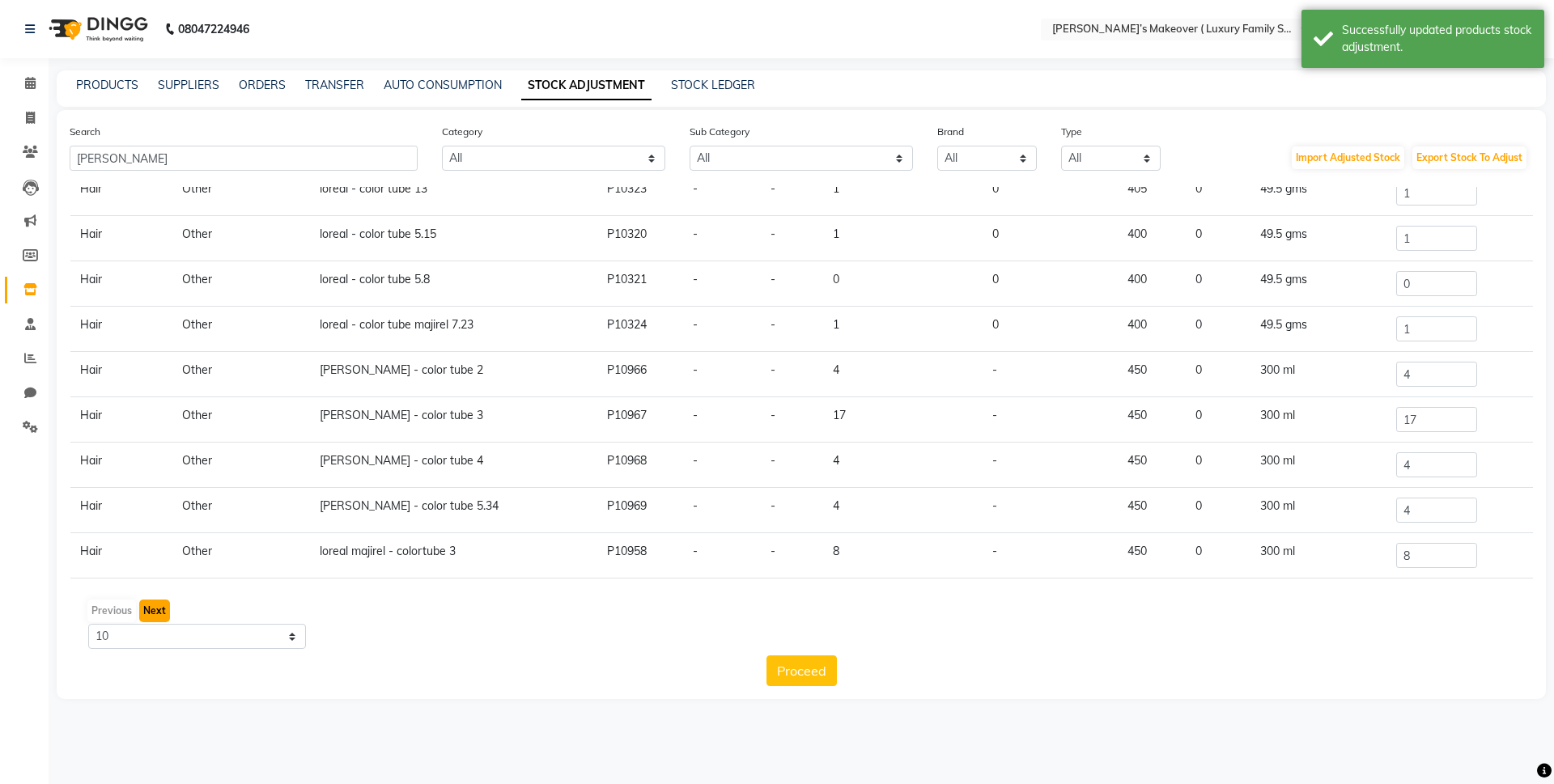
click at [162, 606] on button "Next" at bounding box center [154, 610] width 31 height 23
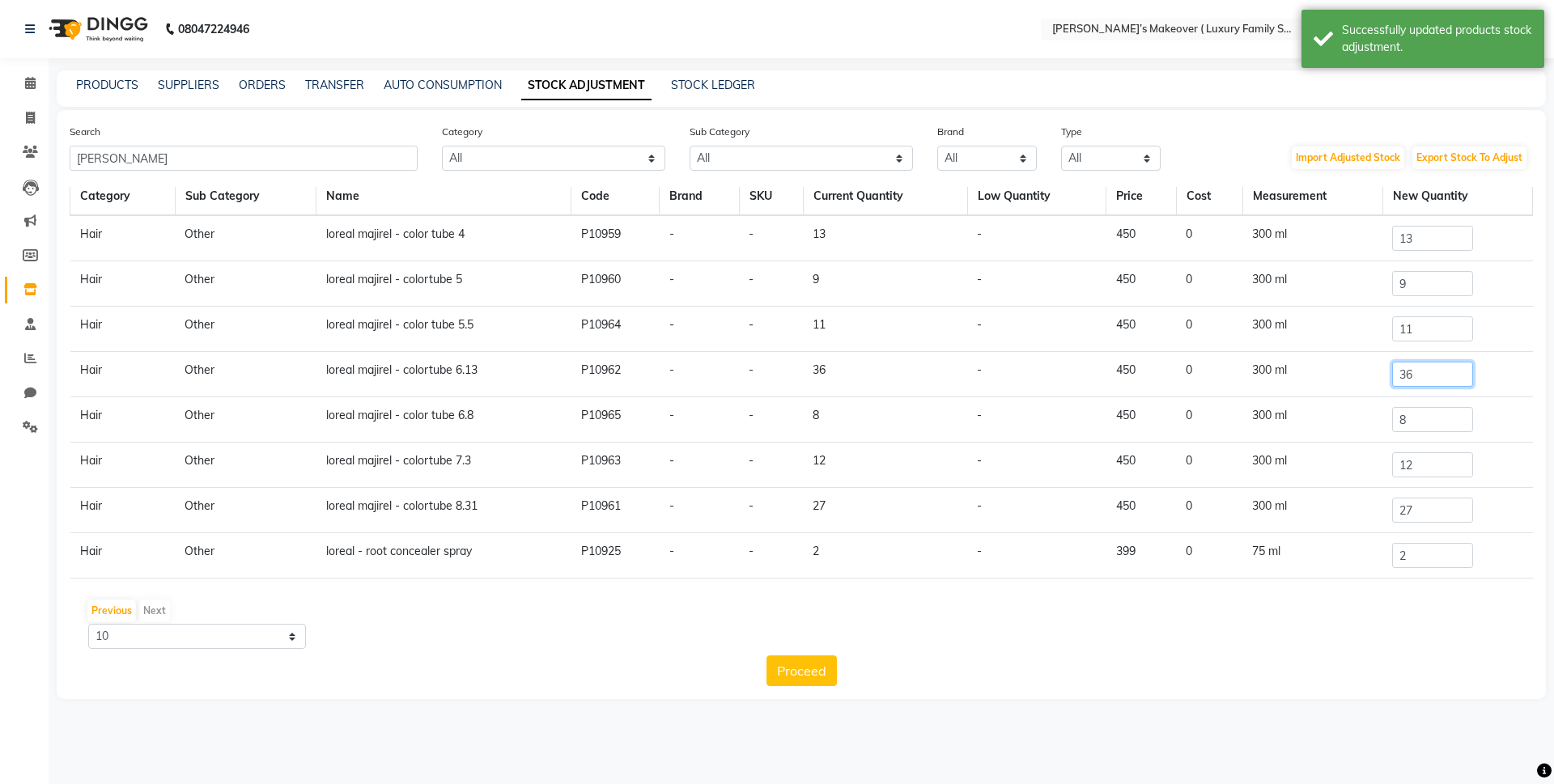
click at [1425, 372] on input "36" at bounding box center [1432, 373] width 81 height 25
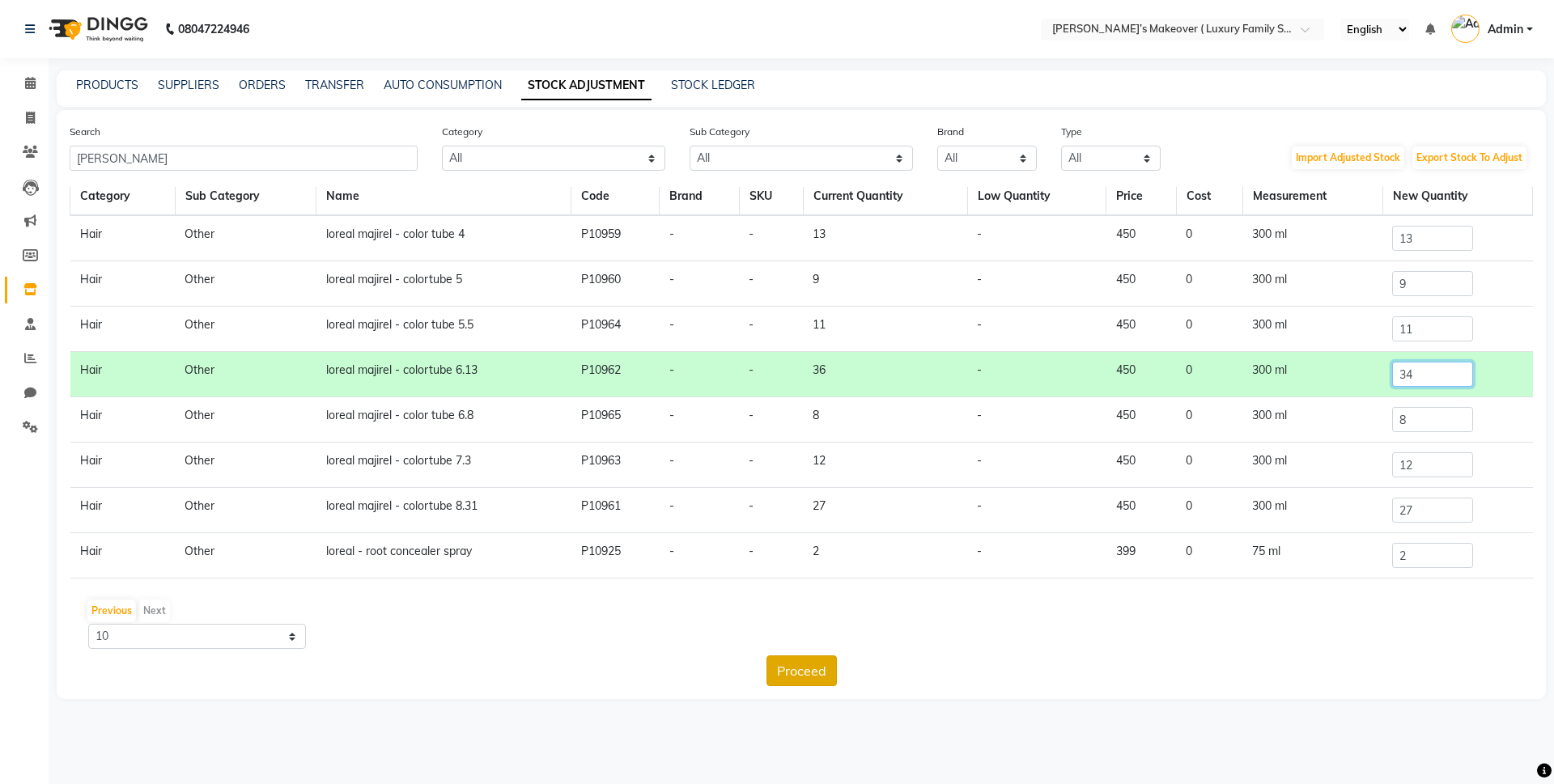
type input "34"
click at [777, 664] on button "Proceed" at bounding box center [801, 671] width 71 height 31
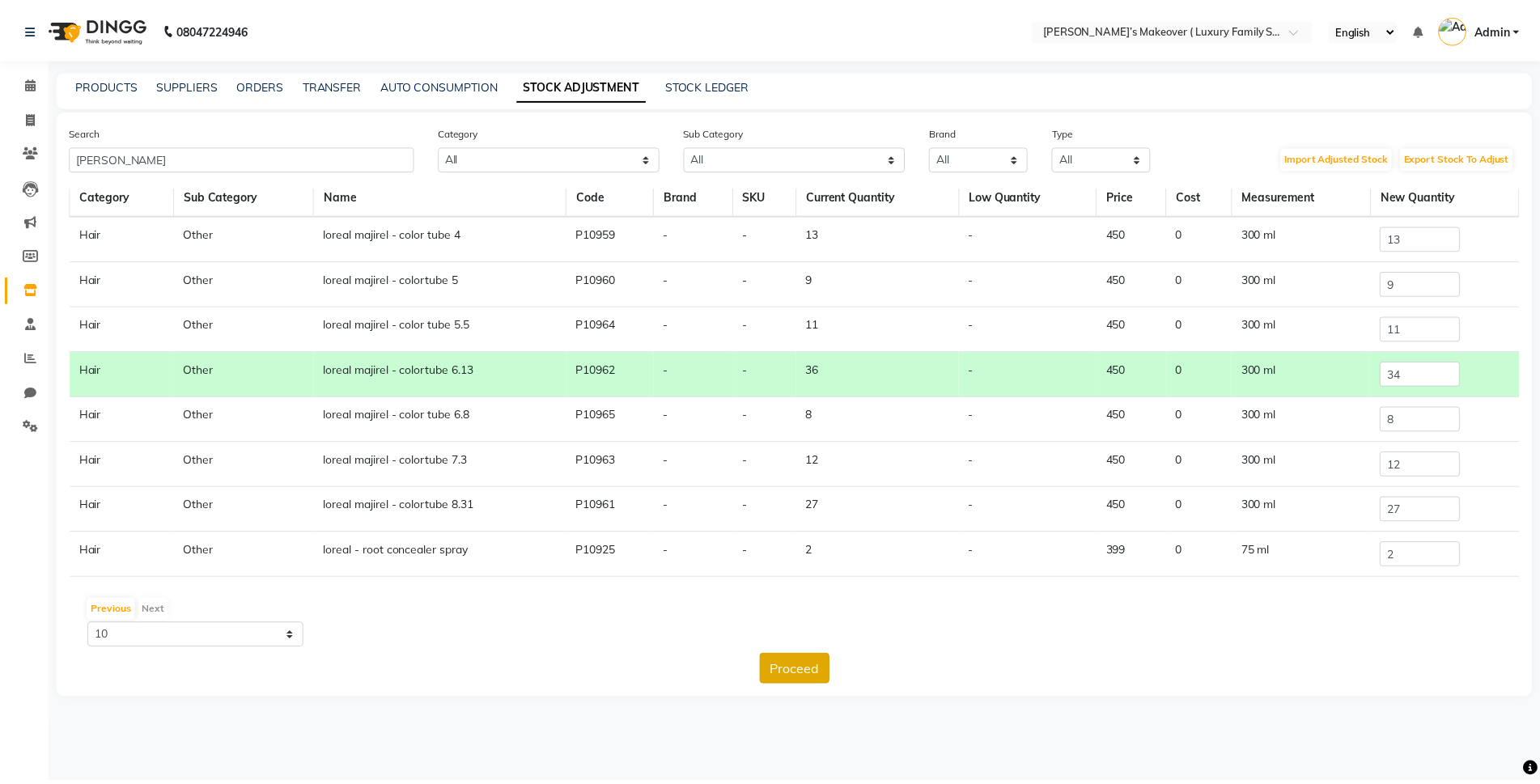
scroll to position [0, 0]
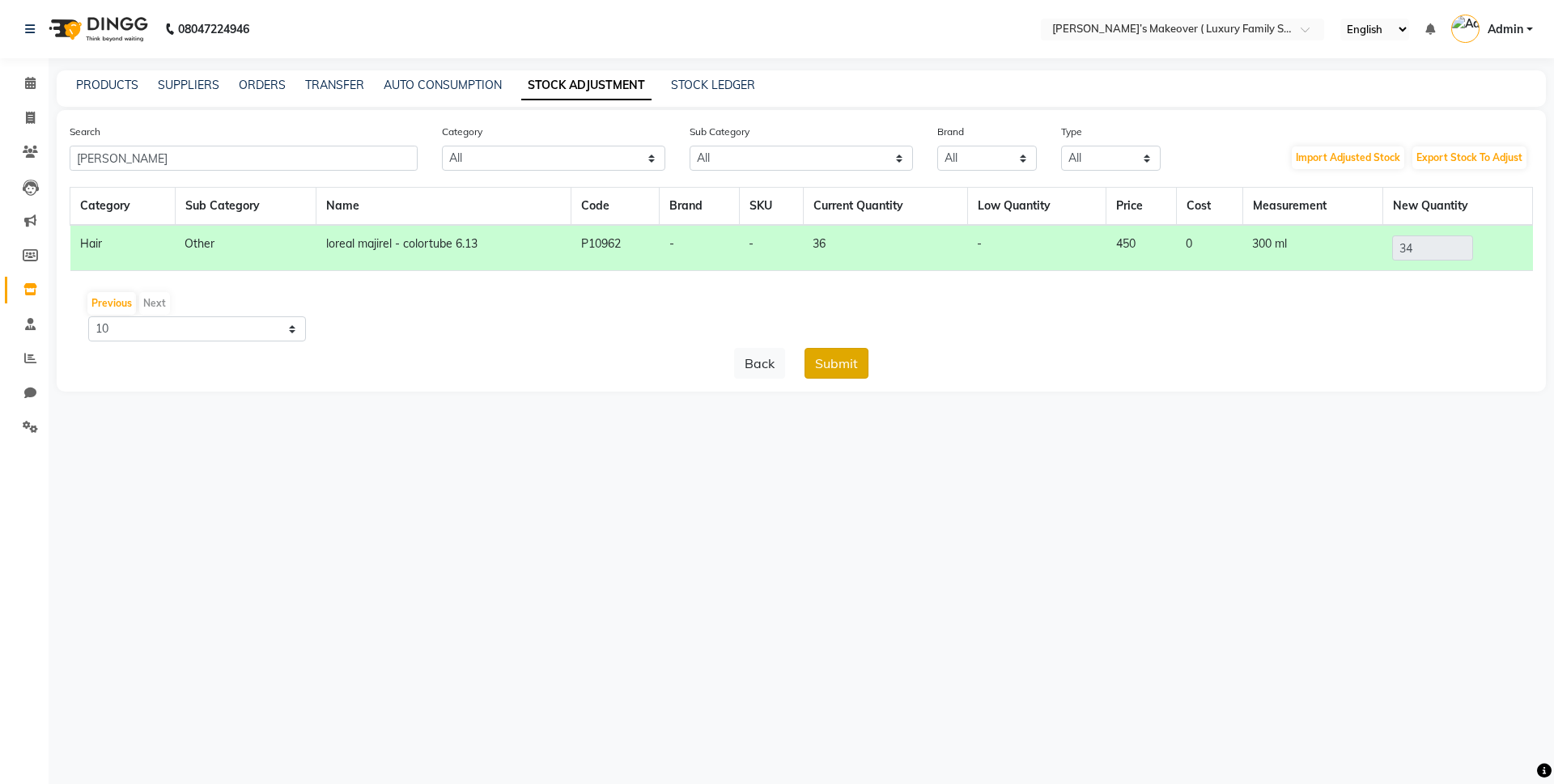
click at [827, 366] on button "Submit" at bounding box center [836, 363] width 64 height 31
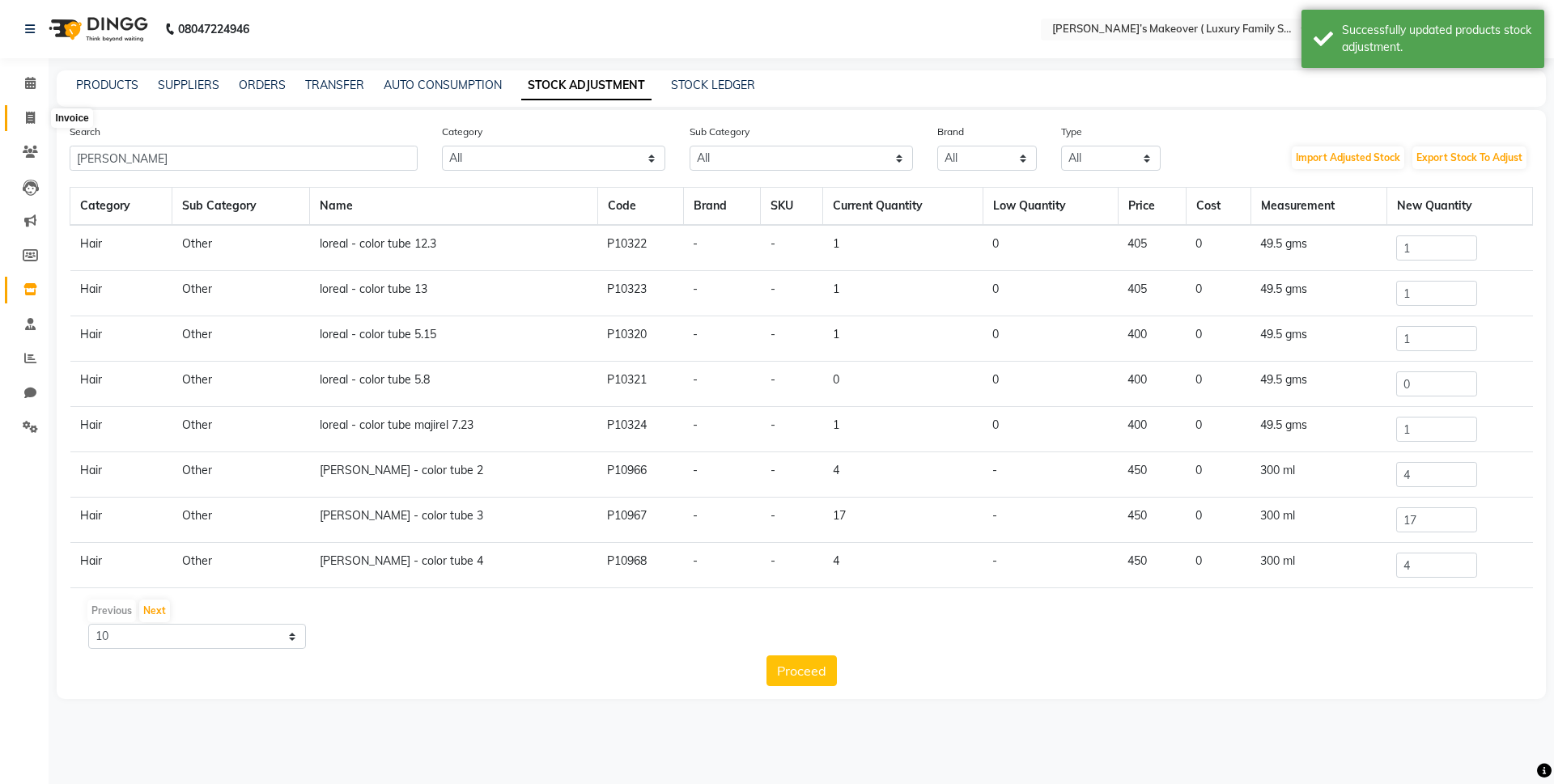
click at [28, 117] on icon at bounding box center [30, 117] width 9 height 12
select select "service"
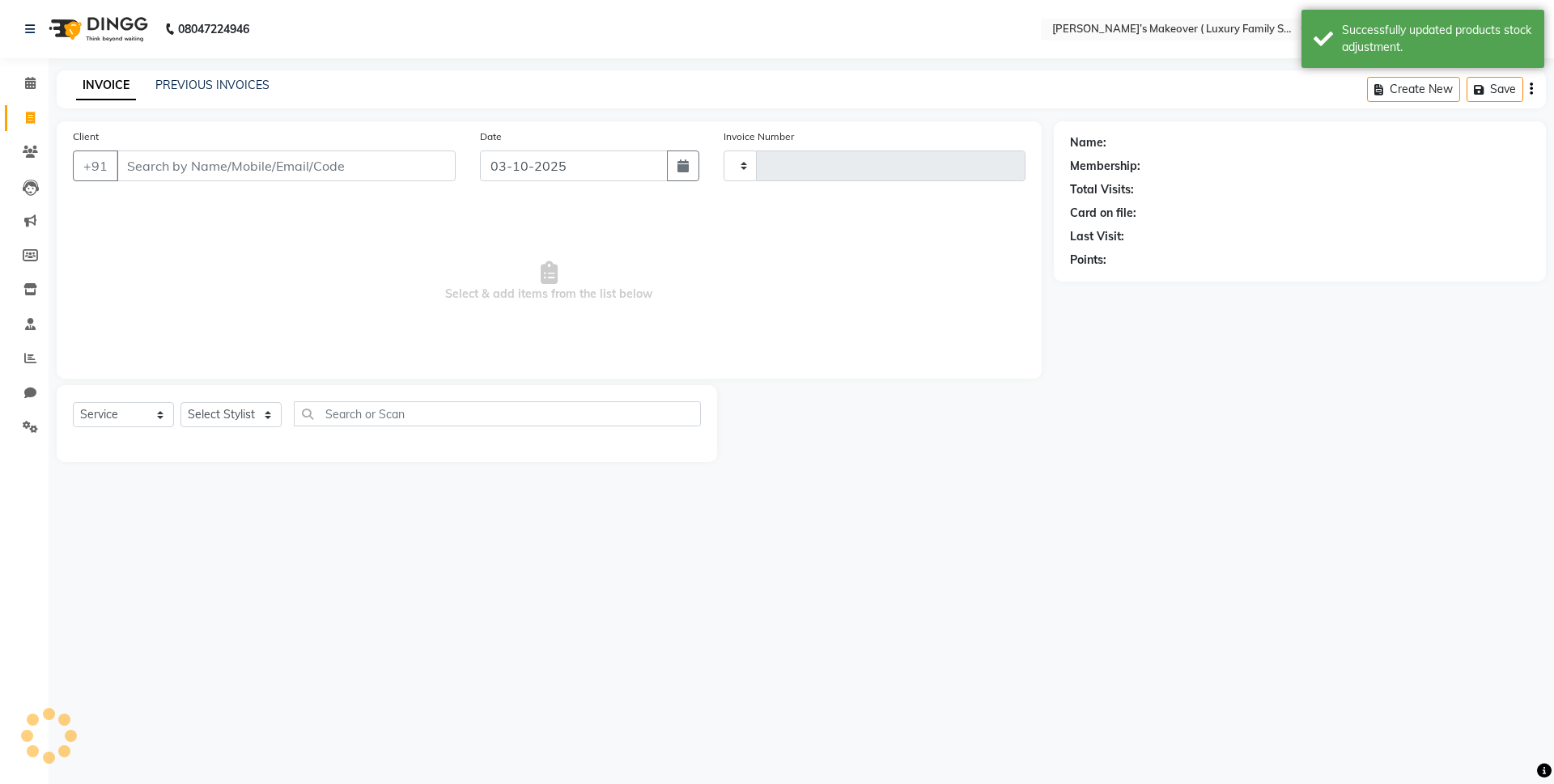
type input "5023"
select select "7777"
click at [210, 87] on link "PREVIOUS INVOICES" at bounding box center [212, 85] width 114 height 15
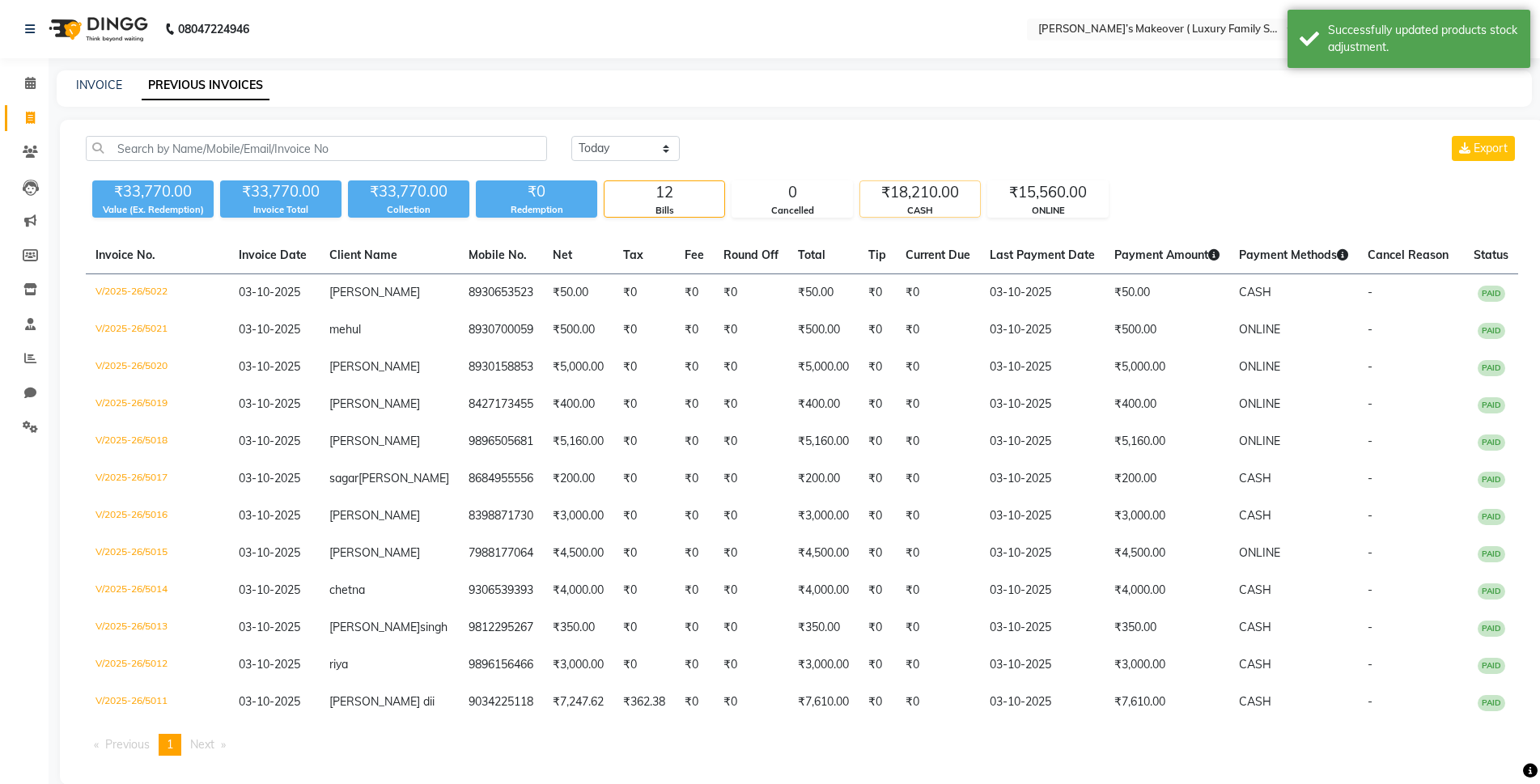
click at [879, 213] on div "CASH" at bounding box center [920, 211] width 119 height 14
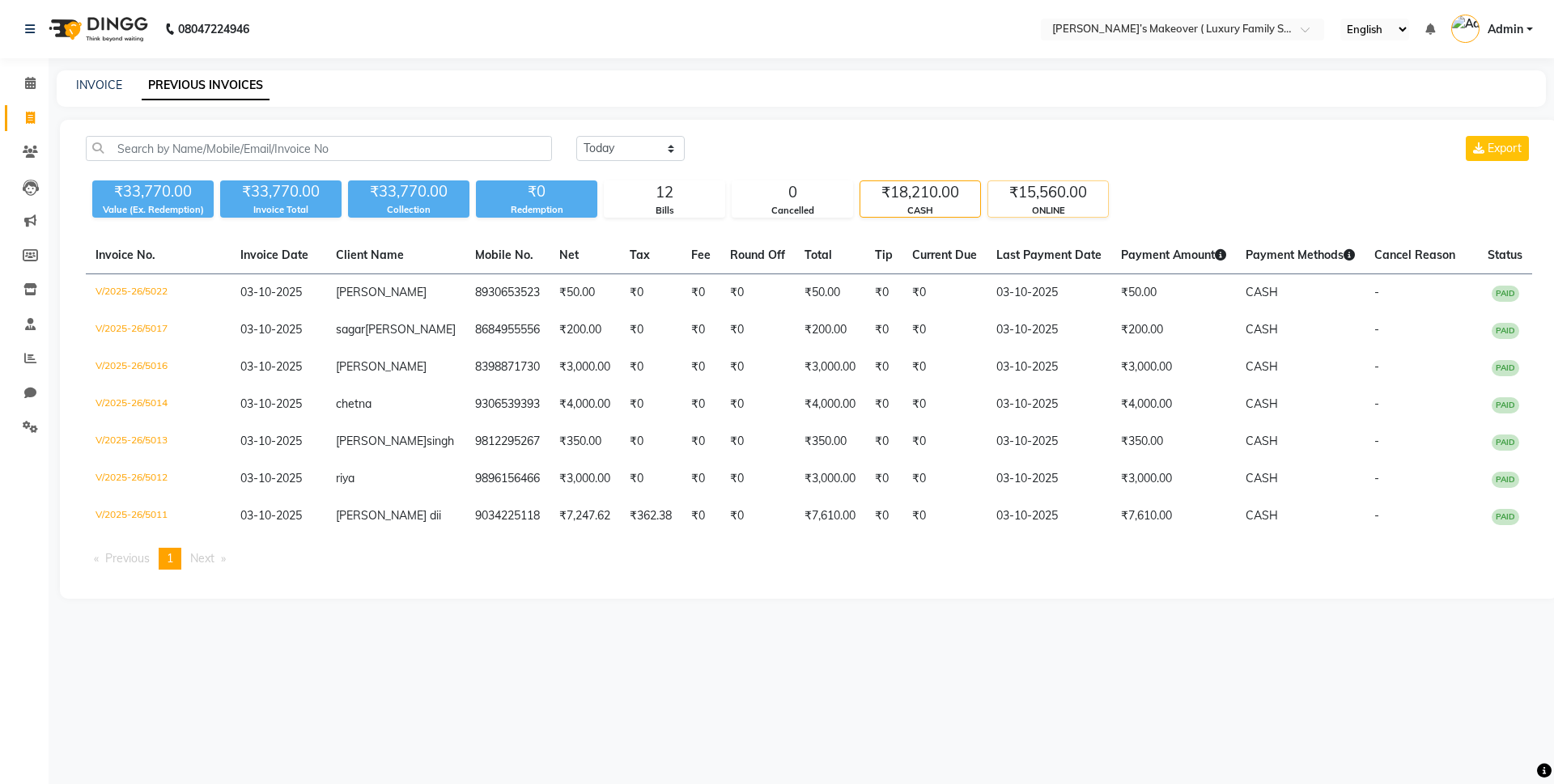
click at [1028, 189] on div "₹15,560.00" at bounding box center [1048, 192] width 119 height 23
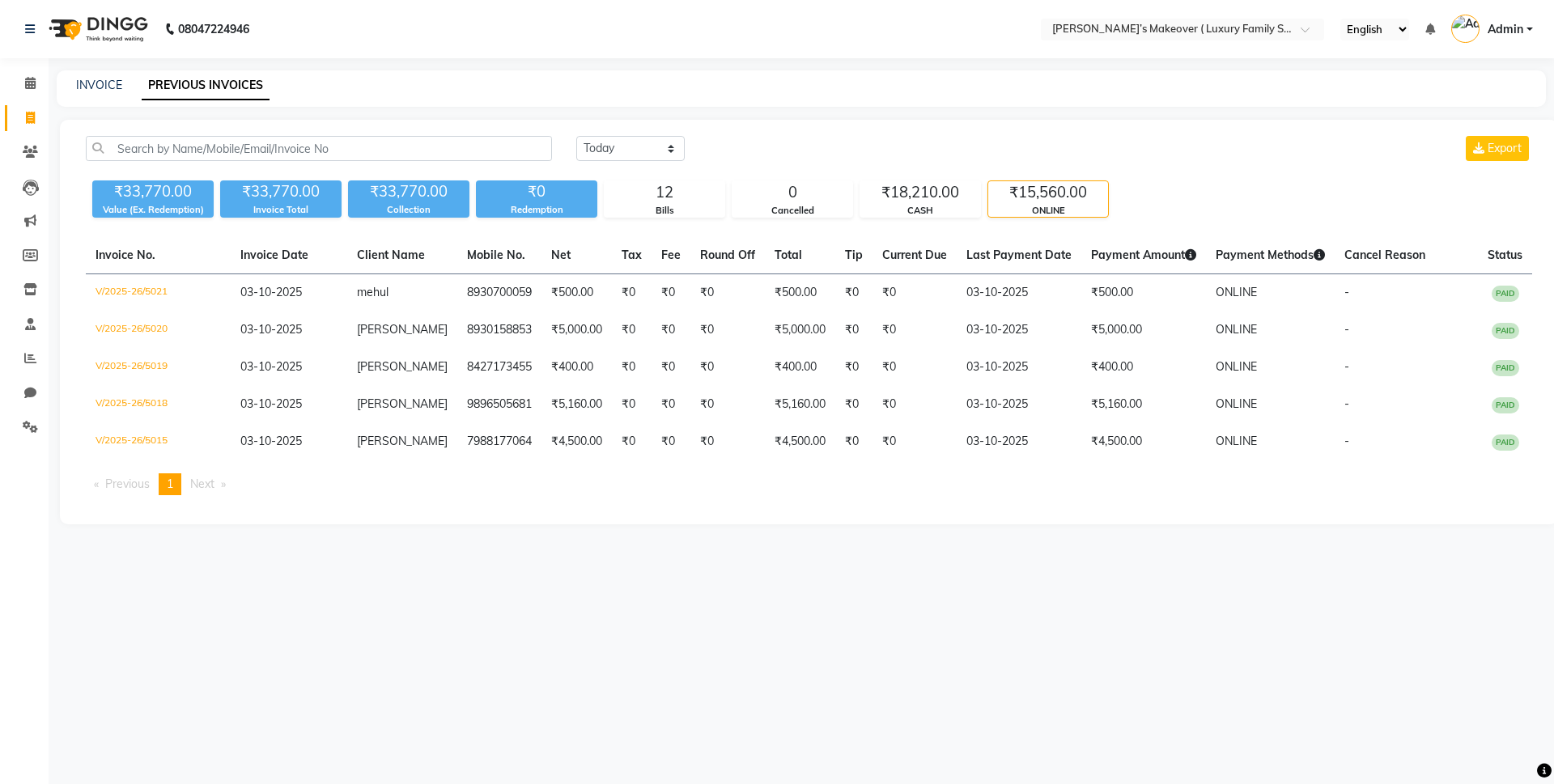
click at [24, 107] on link "Invoice" at bounding box center [24, 118] width 39 height 27
select select "service"
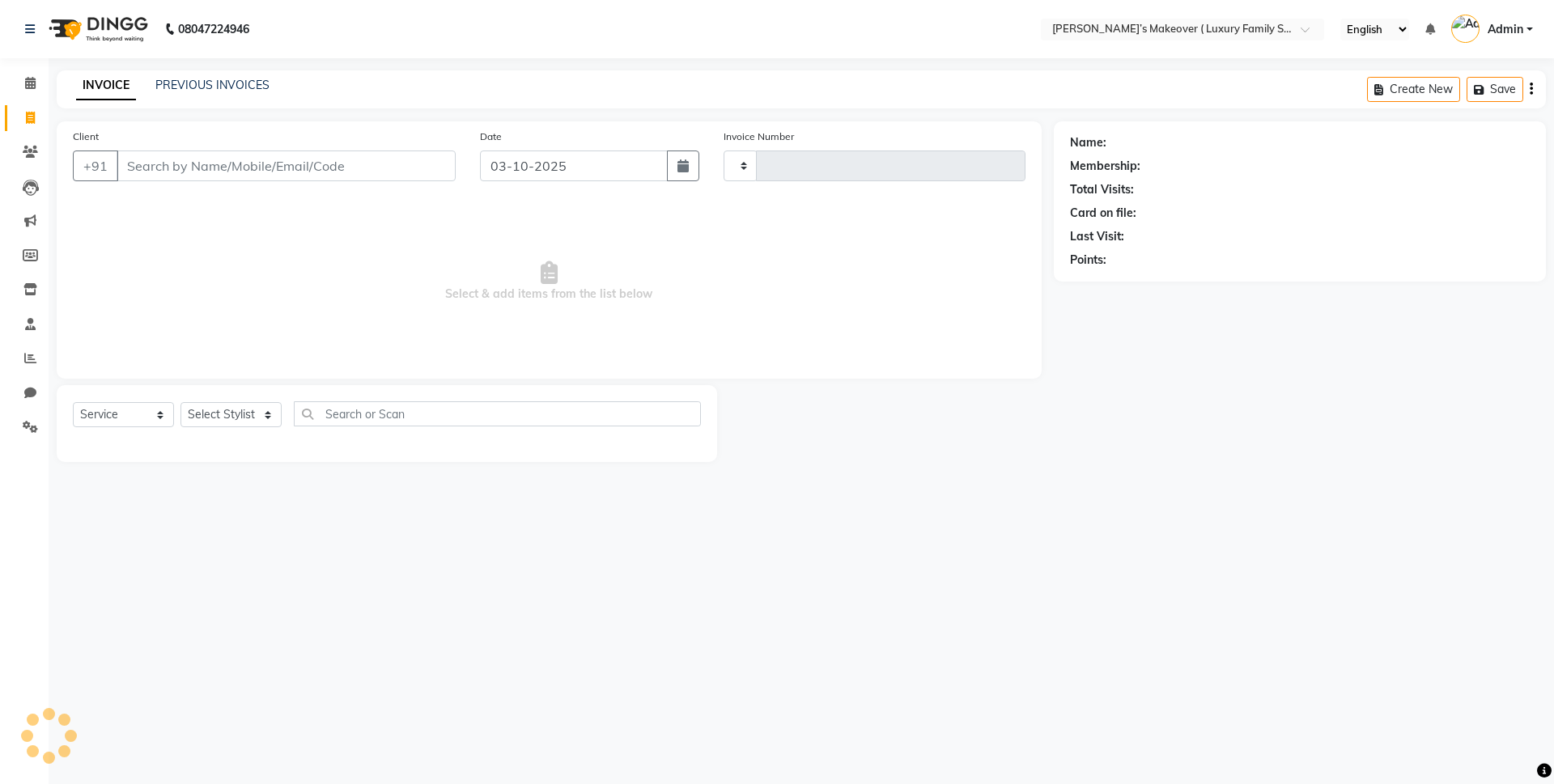
type input "5023"
select select "7777"
click at [134, 412] on select "Select Service Product Membership Package Voucher Prepaid Gift Card" at bounding box center [123, 414] width 102 height 25
select select "product"
click at [73, 402] on select "Select Service Product Membership Package Voucher Prepaid Gift Card" at bounding box center [123, 414] width 102 height 25
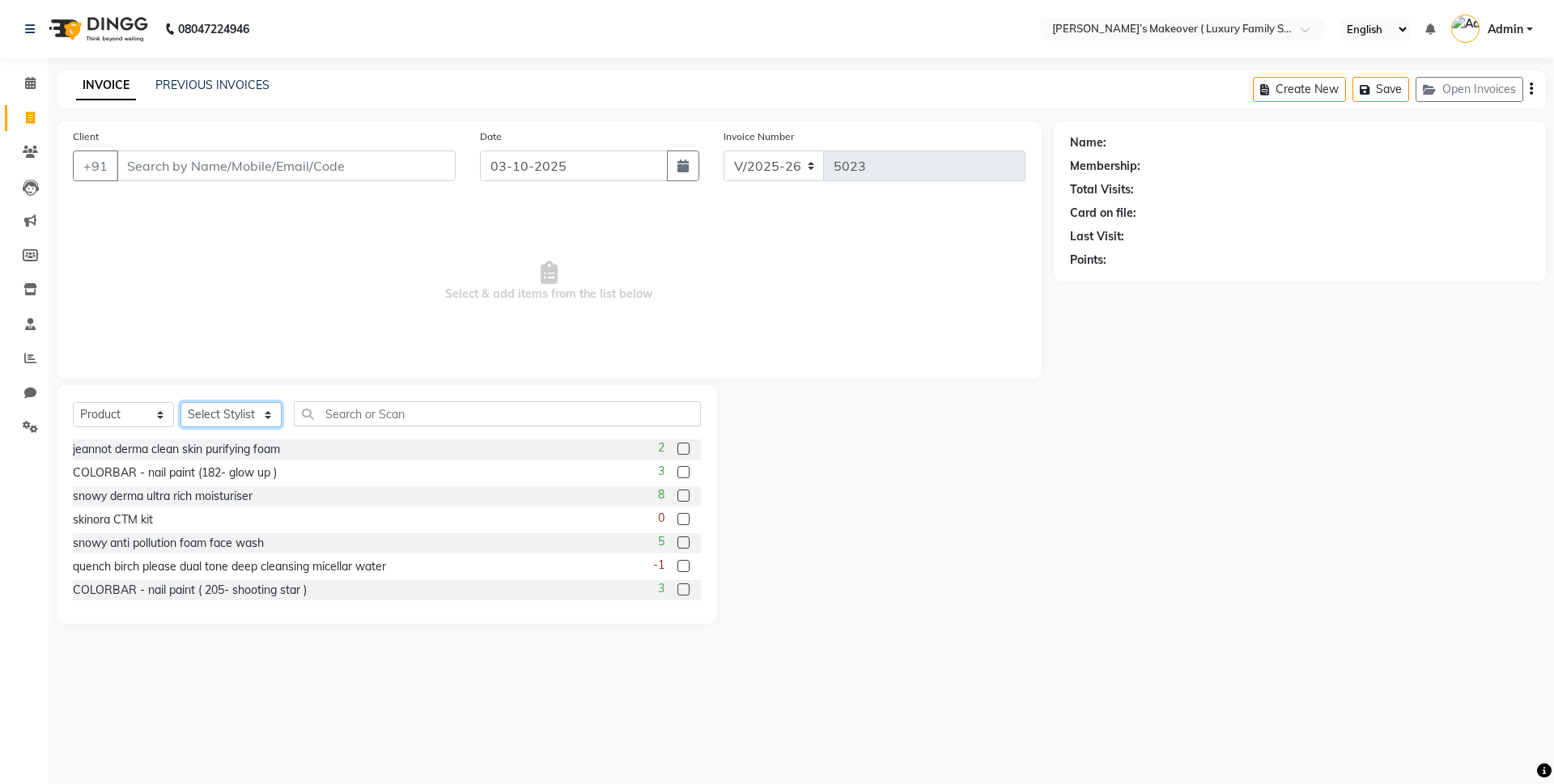
click at [191, 412] on select "Select Stylist Aarish Anas salmani Ankit Anshika Anshul Astha Bhoomi lamba Dipt…" at bounding box center [231, 414] width 102 height 25
select select "69498"
click at [180, 402] on select "Select Stylist Aarish Anas salmani Ankit Anshika Anshul Astha Bhoomi lamba Dipt…" at bounding box center [231, 414] width 102 height 25
click at [513, 397] on div "Select Service Product Membership Package Voucher Prepaid Gift Card Select Styl…" at bounding box center [386, 504] width 660 height 239
click at [509, 408] on input "text" at bounding box center [497, 413] width 407 height 25
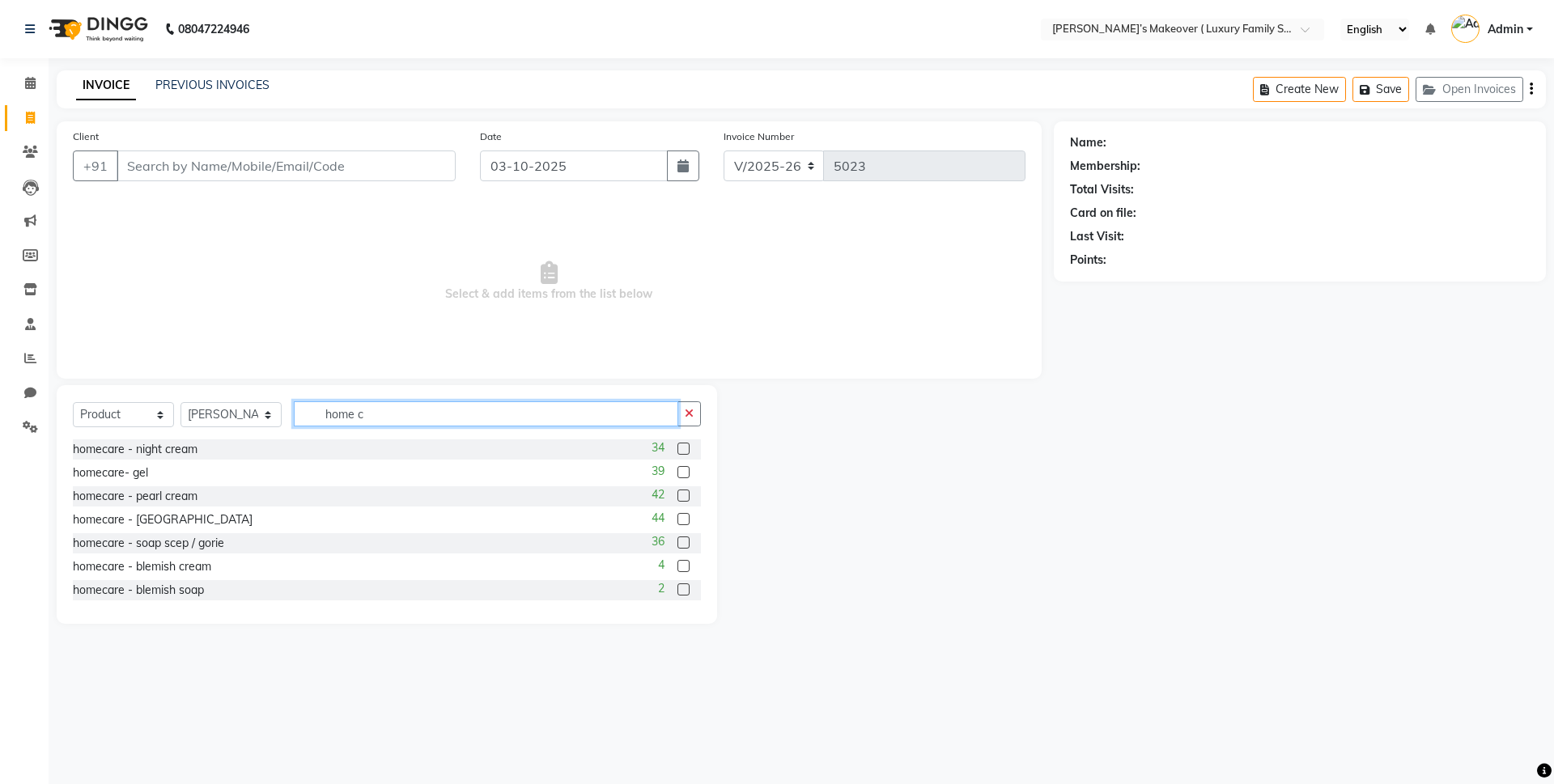
type input "home c"
click at [677, 448] on label at bounding box center [683, 449] width 12 height 12
click at [677, 448] on input "checkbox" at bounding box center [682, 449] width 11 height 11
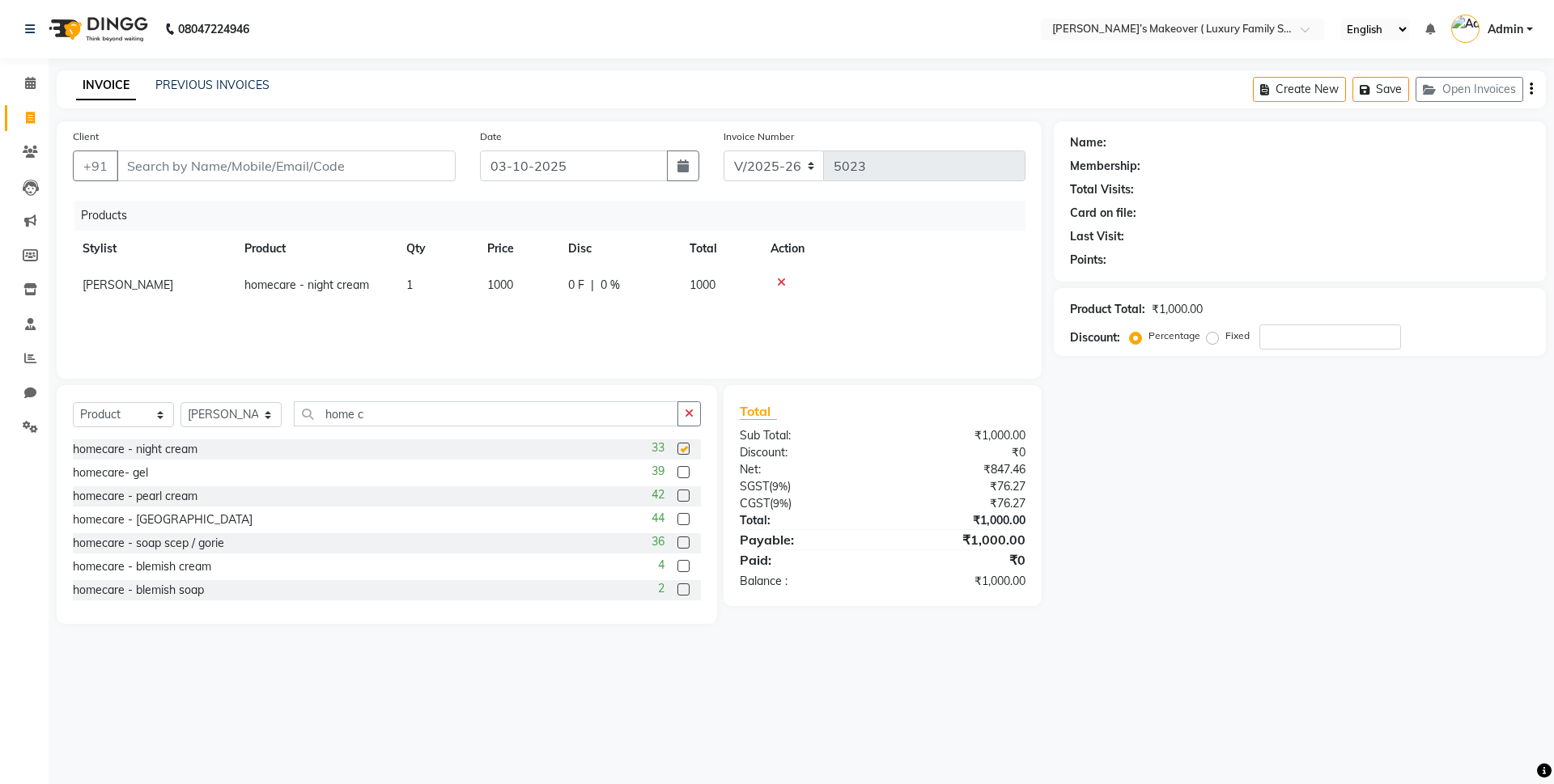
checkbox input "false"
click at [677, 475] on label at bounding box center [683, 472] width 12 height 12
click at [677, 475] on input "checkbox" at bounding box center [682, 473] width 11 height 11
checkbox input "false"
click at [677, 543] on label at bounding box center [683, 542] width 12 height 12
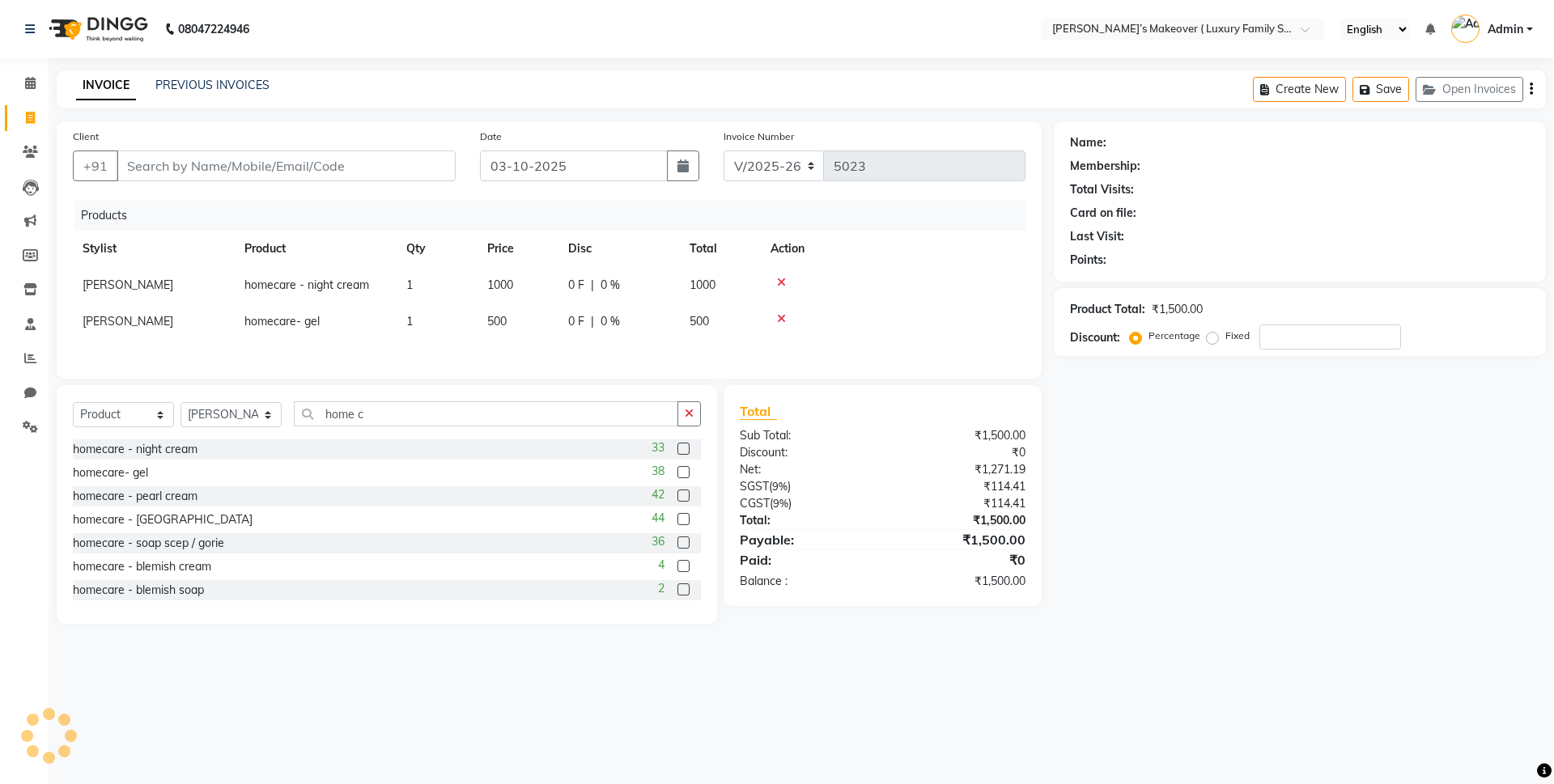
click at [677, 543] on input "checkbox" at bounding box center [682, 543] width 11 height 11
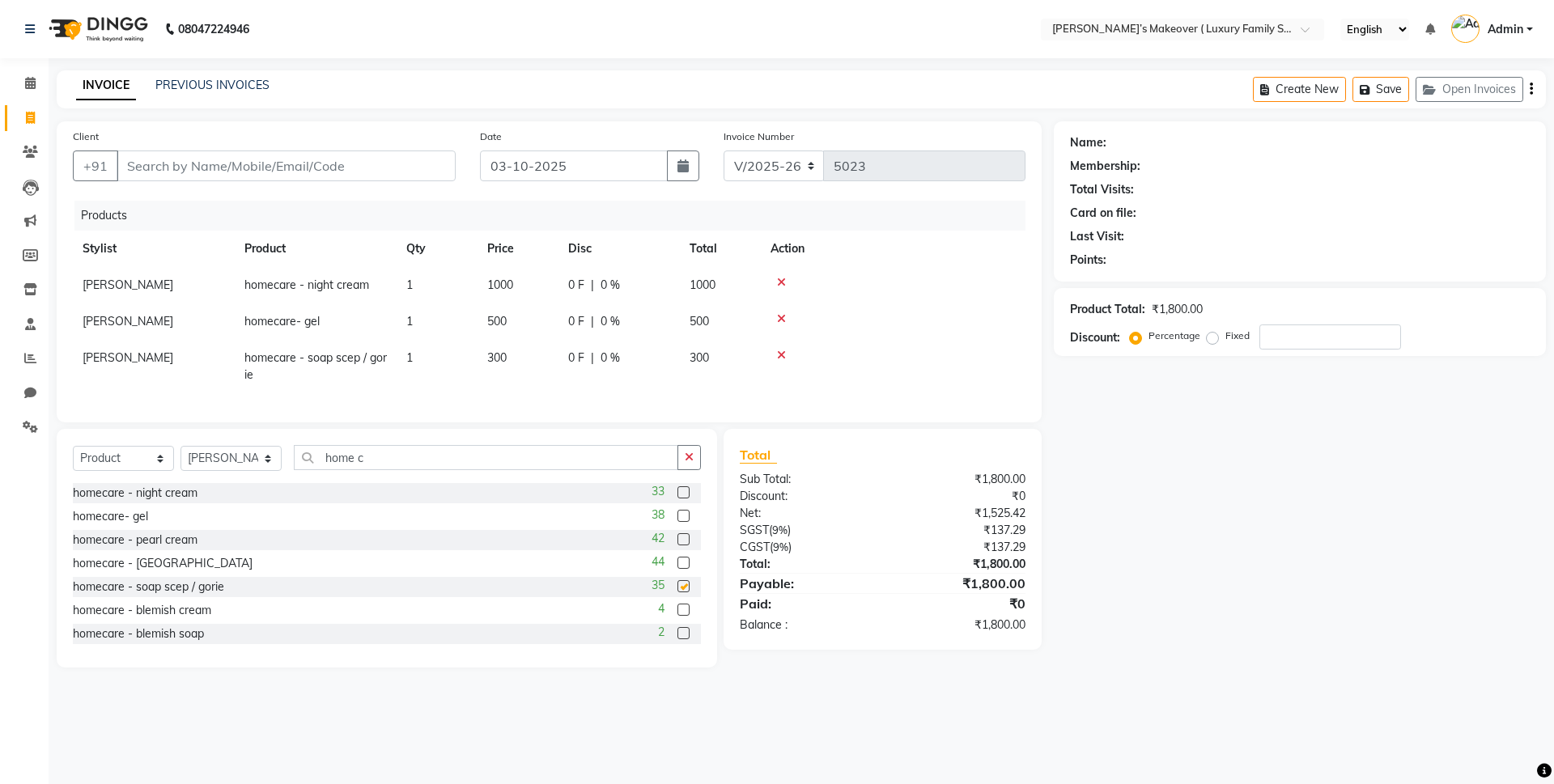
checkbox input "false"
click at [584, 470] on input "home c" at bounding box center [486, 457] width 384 height 25
type input "h"
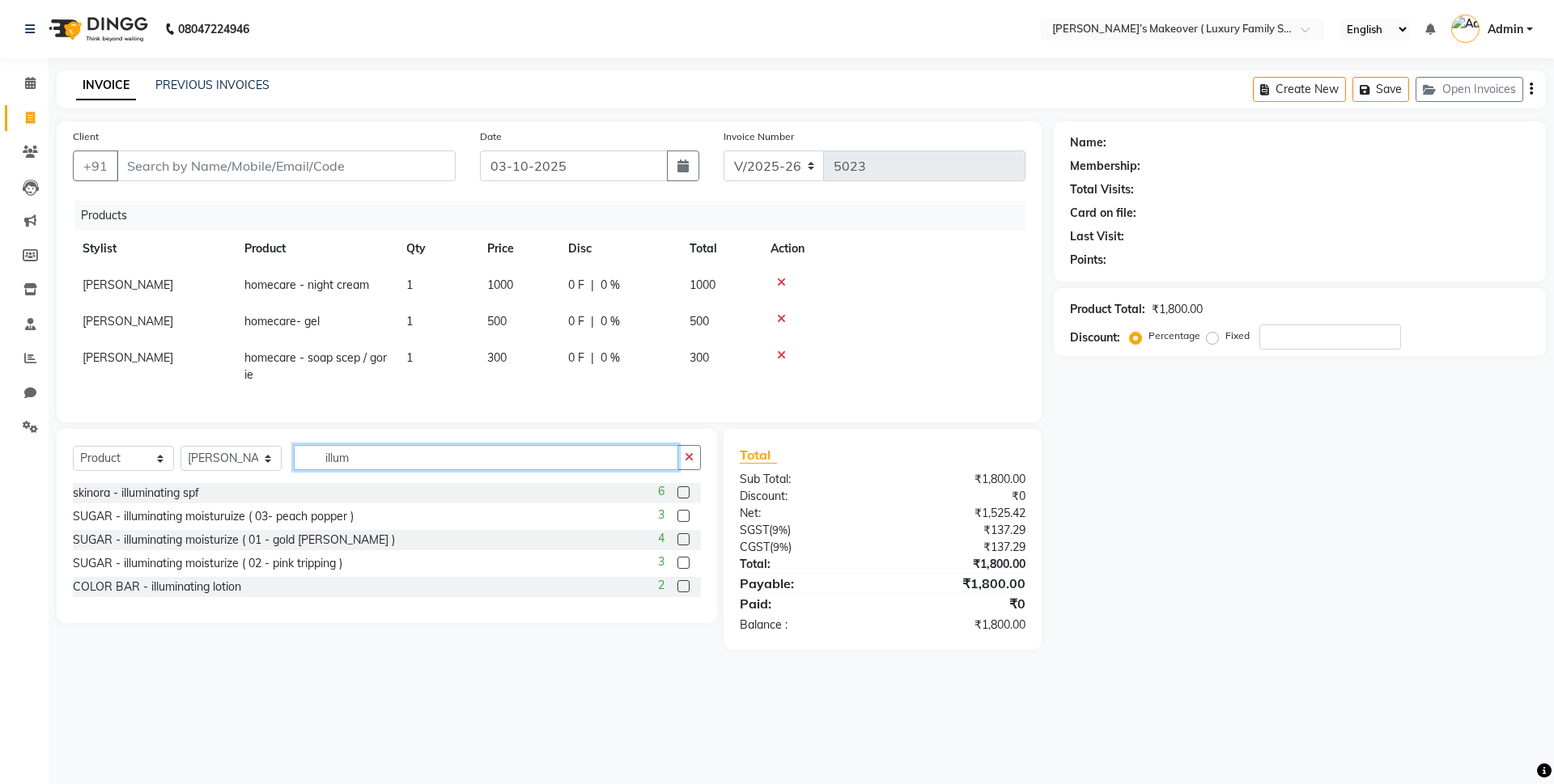
type input "illum"
click at [677, 498] on div "6" at bounding box center [679, 492] width 43 height 20
click at [686, 498] on label at bounding box center [683, 492] width 12 height 12
click at [686, 498] on input "checkbox" at bounding box center [682, 492] width 11 height 11
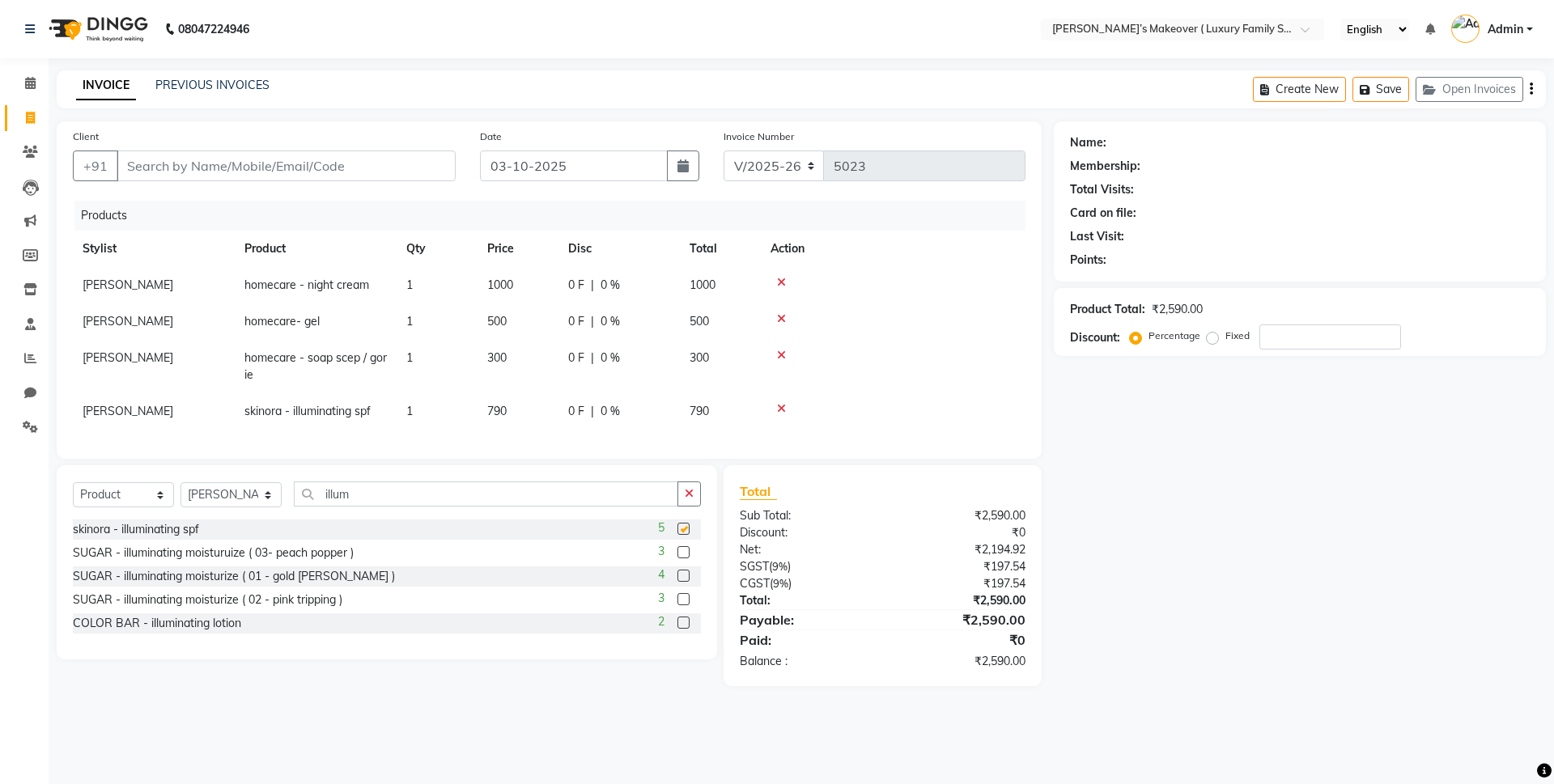
checkbox input "false"
click at [213, 166] on input "Client" at bounding box center [286, 165] width 339 height 31
type input "9"
type input "0"
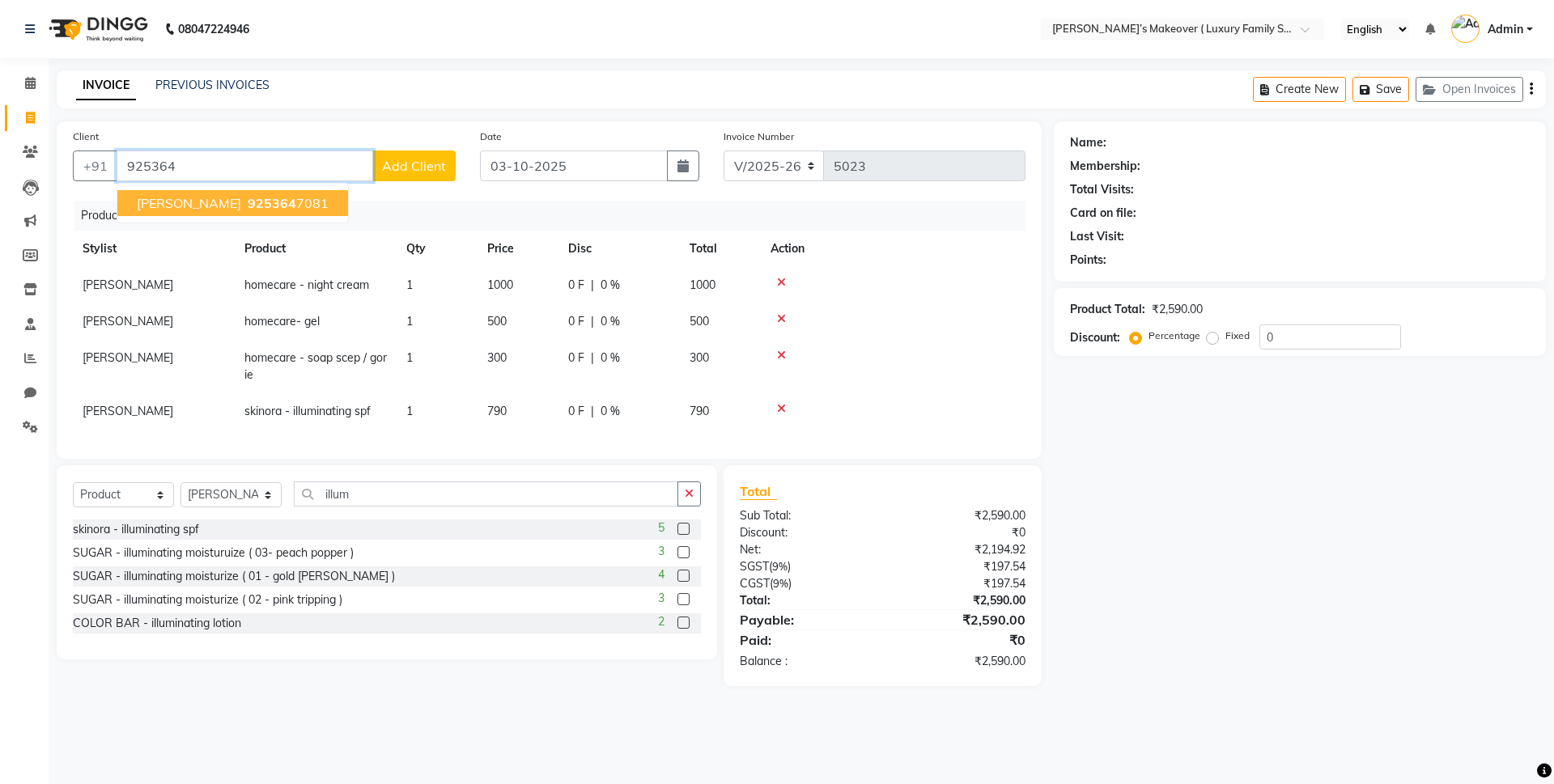
click at [174, 209] on span "ankita" at bounding box center [188, 203] width 105 height 16
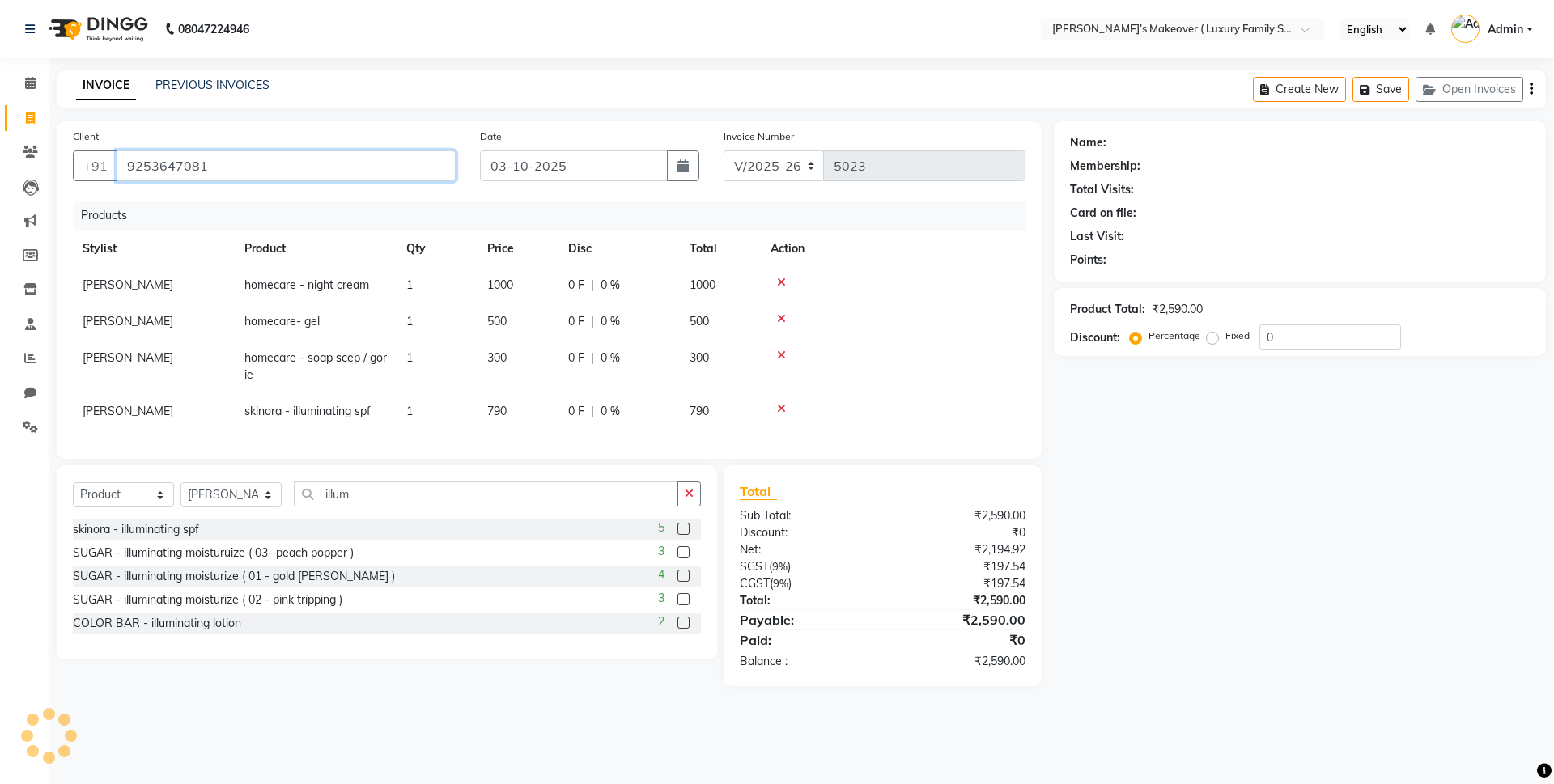
type input "9253647081"
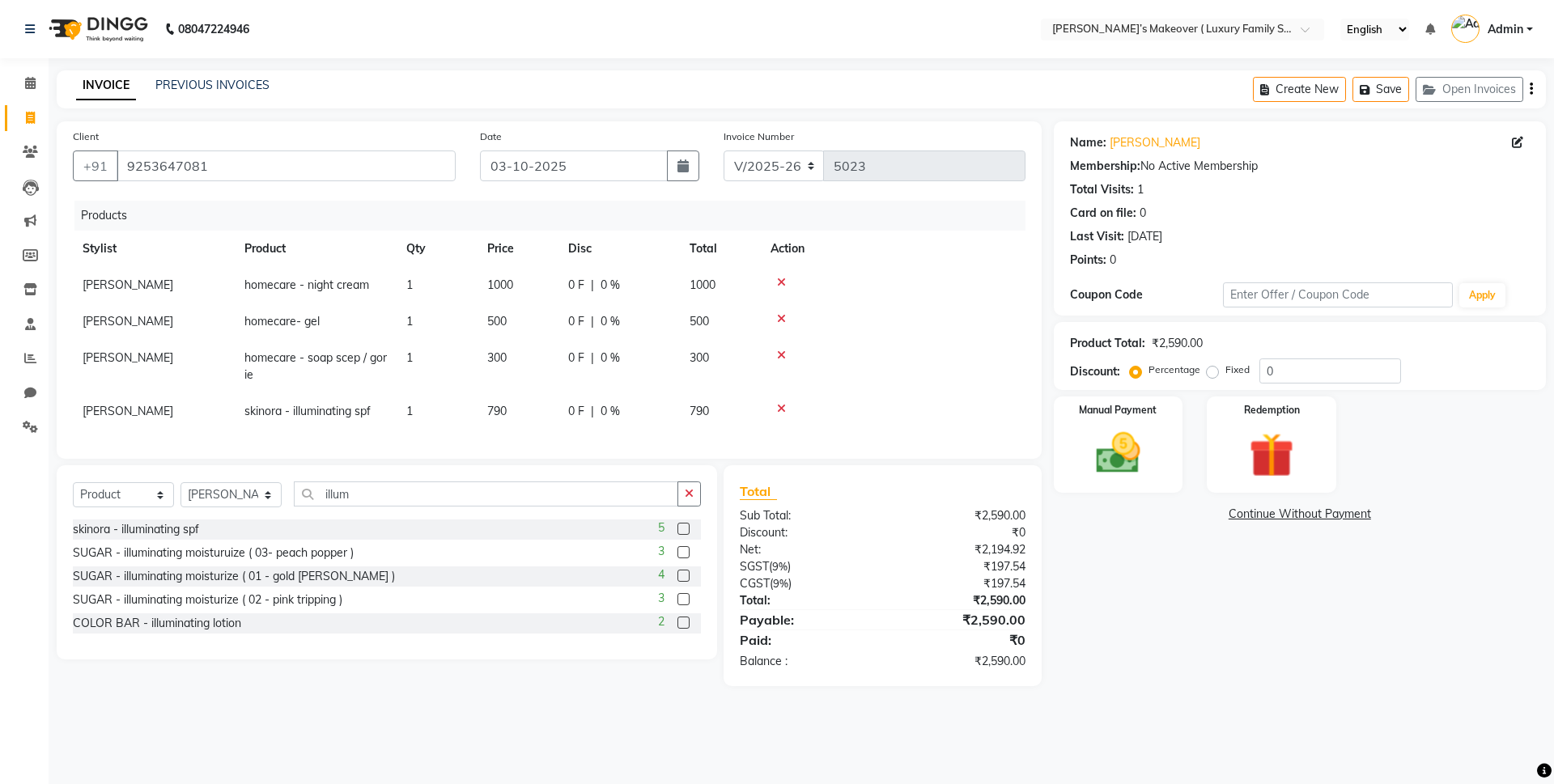
click at [1528, 88] on div "Create New Save Open Invoices" at bounding box center [1400, 90] width 293 height 38
click at [1531, 89] on icon "button" at bounding box center [1531, 89] width 3 height 1
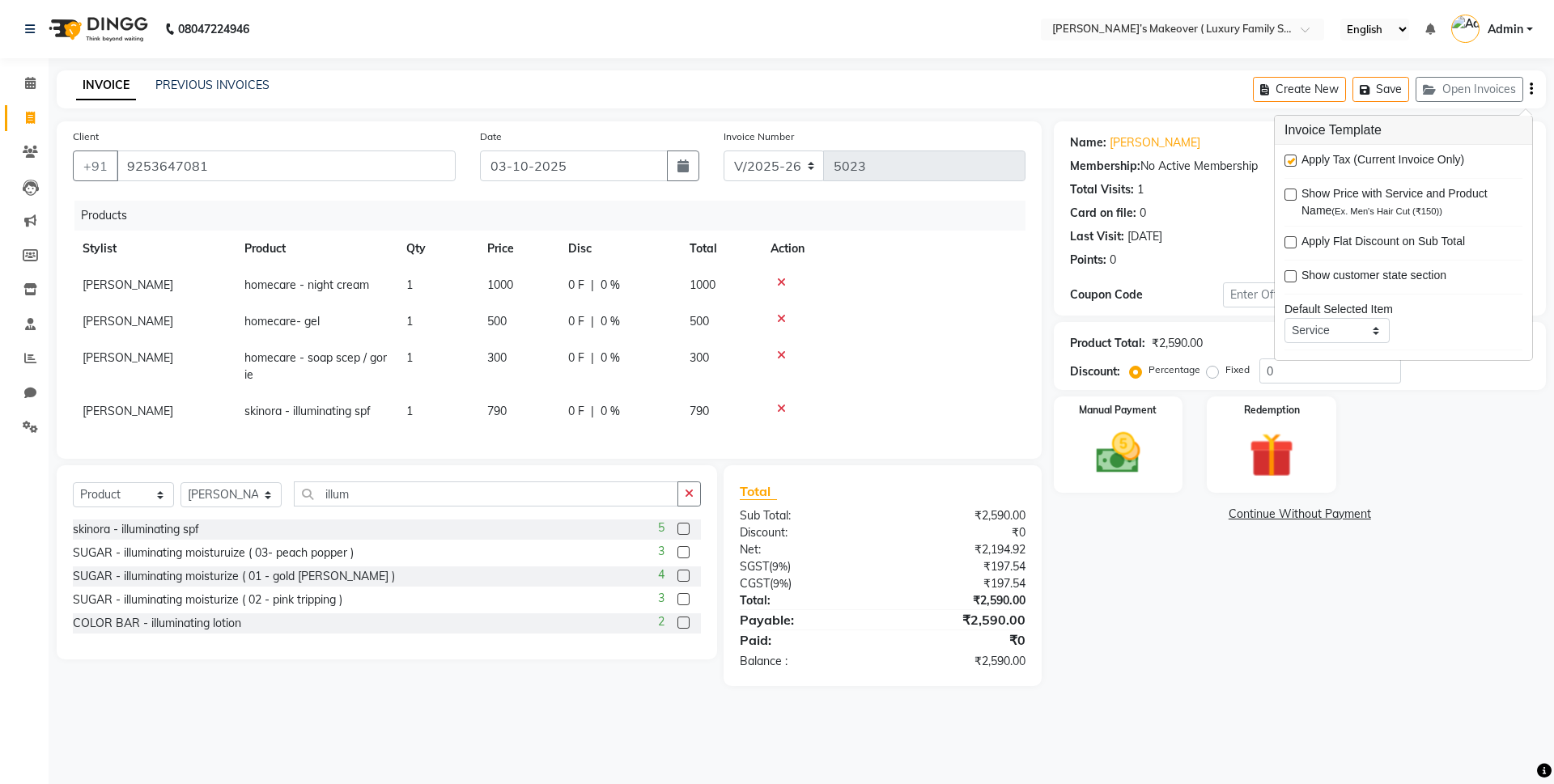
click at [1291, 163] on label at bounding box center [1290, 160] width 12 height 12
click at [1291, 163] on input "checkbox" at bounding box center [1289, 161] width 11 height 11
checkbox input "false"
click at [1290, 190] on label at bounding box center [1290, 194] width 12 height 12
click at [1290, 190] on input "checkbox" at bounding box center [1289, 195] width 11 height 11
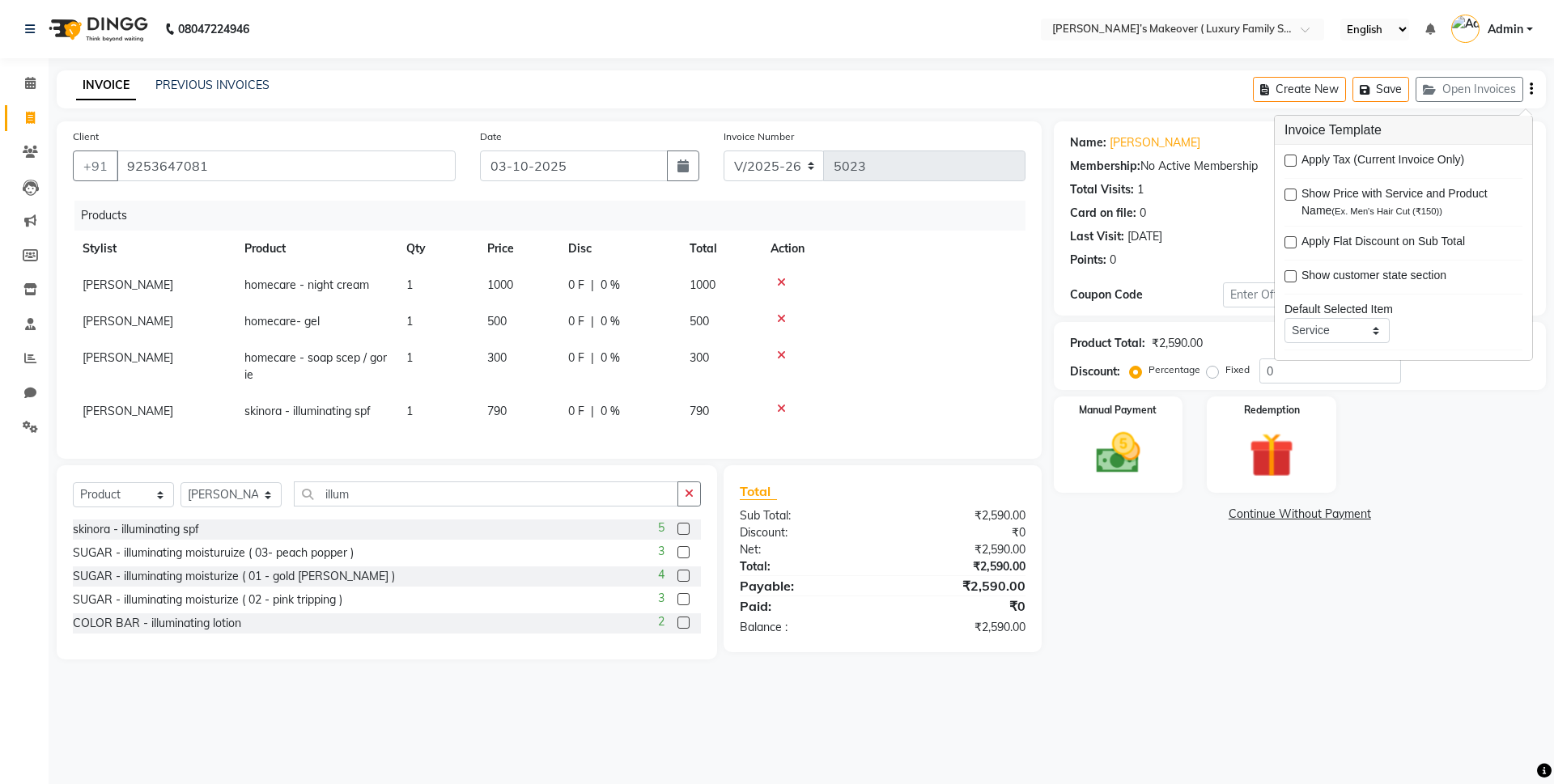
checkbox input "true"
click at [1138, 449] on img at bounding box center [1118, 453] width 76 height 54
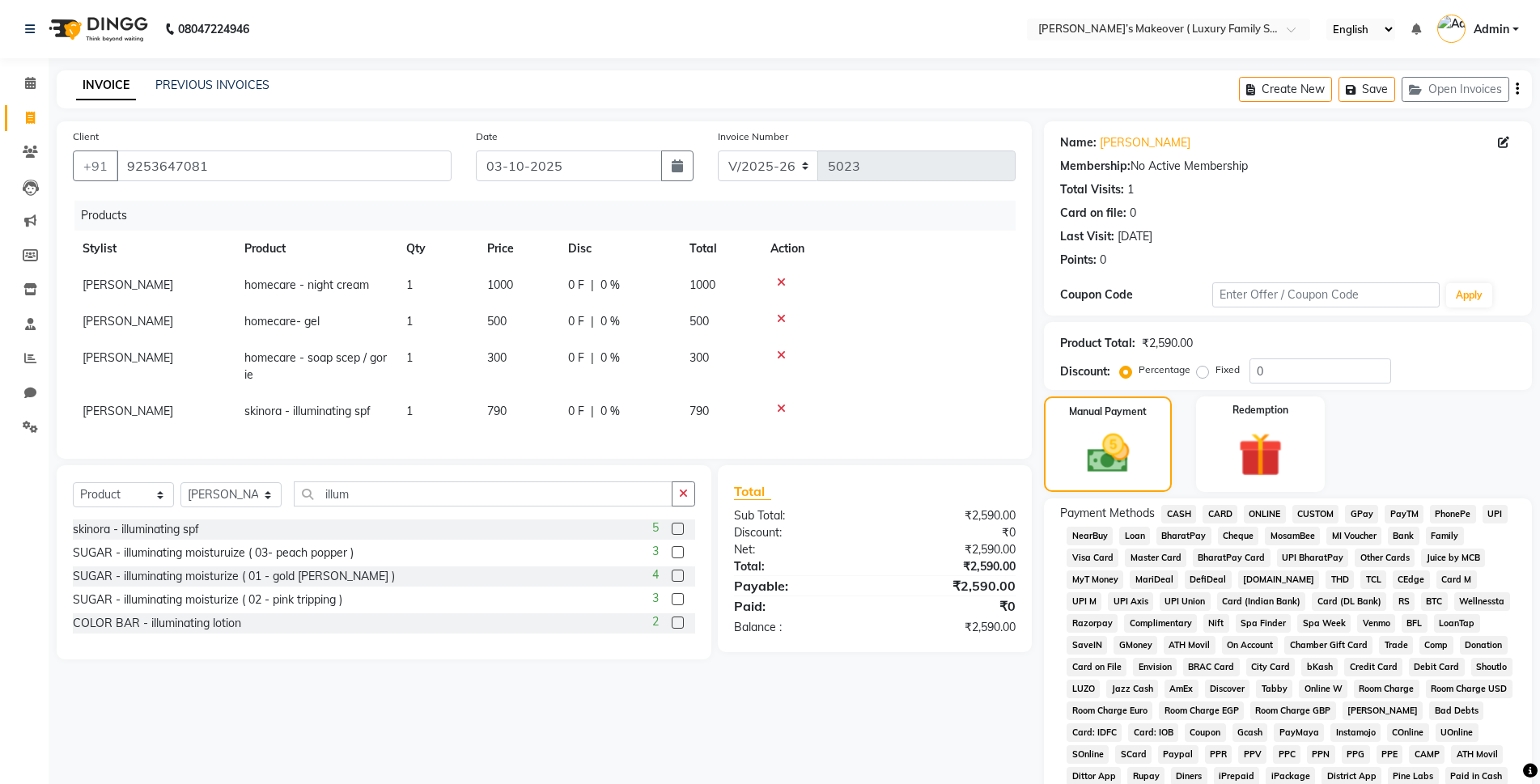
click at [1229, 513] on span "CARD" at bounding box center [1219, 513] width 35 height 19
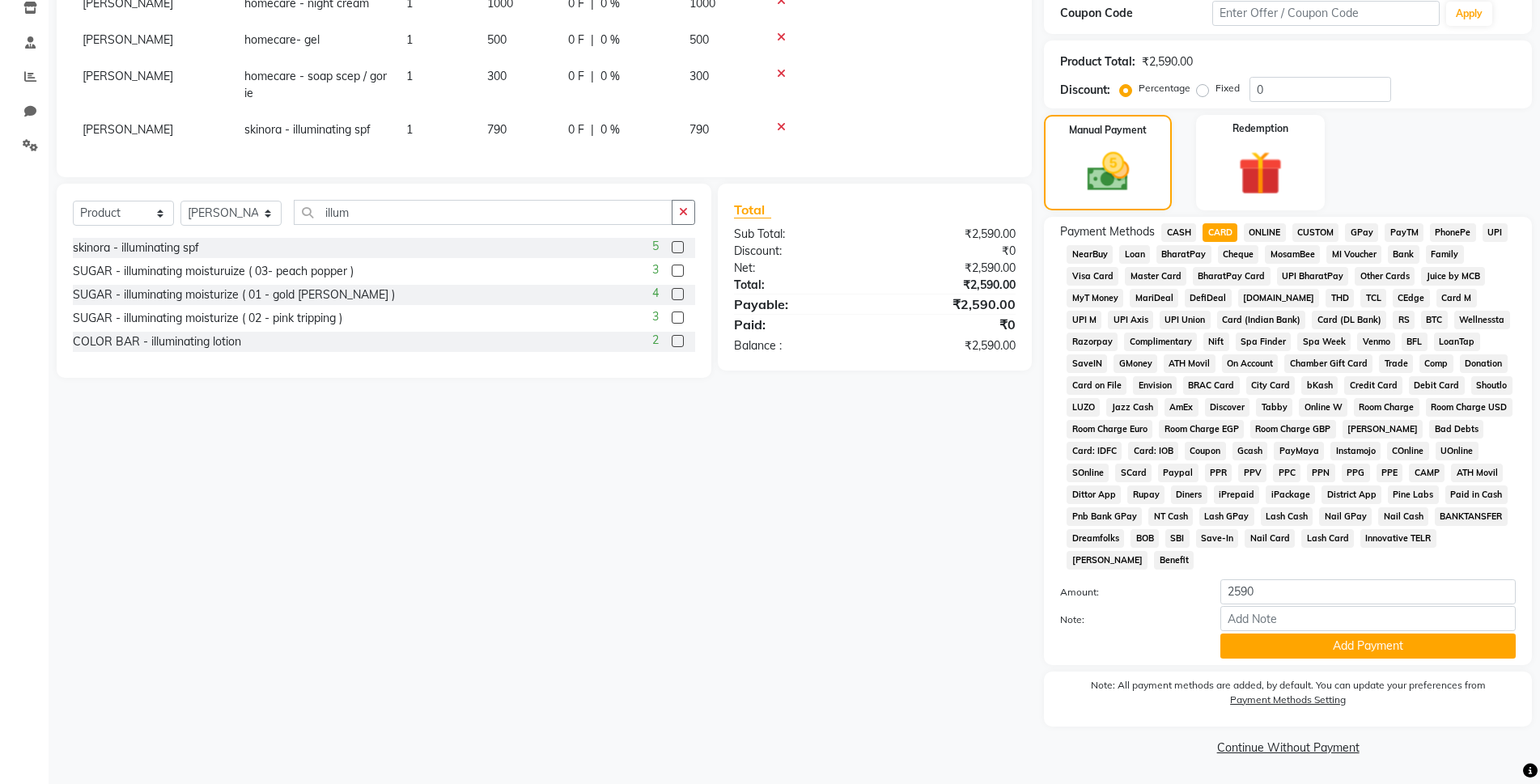
click at [1217, 236] on span "CARD" at bounding box center [1219, 232] width 35 height 19
click at [1279, 647] on button "Add Payment" at bounding box center [1368, 646] width 296 height 25
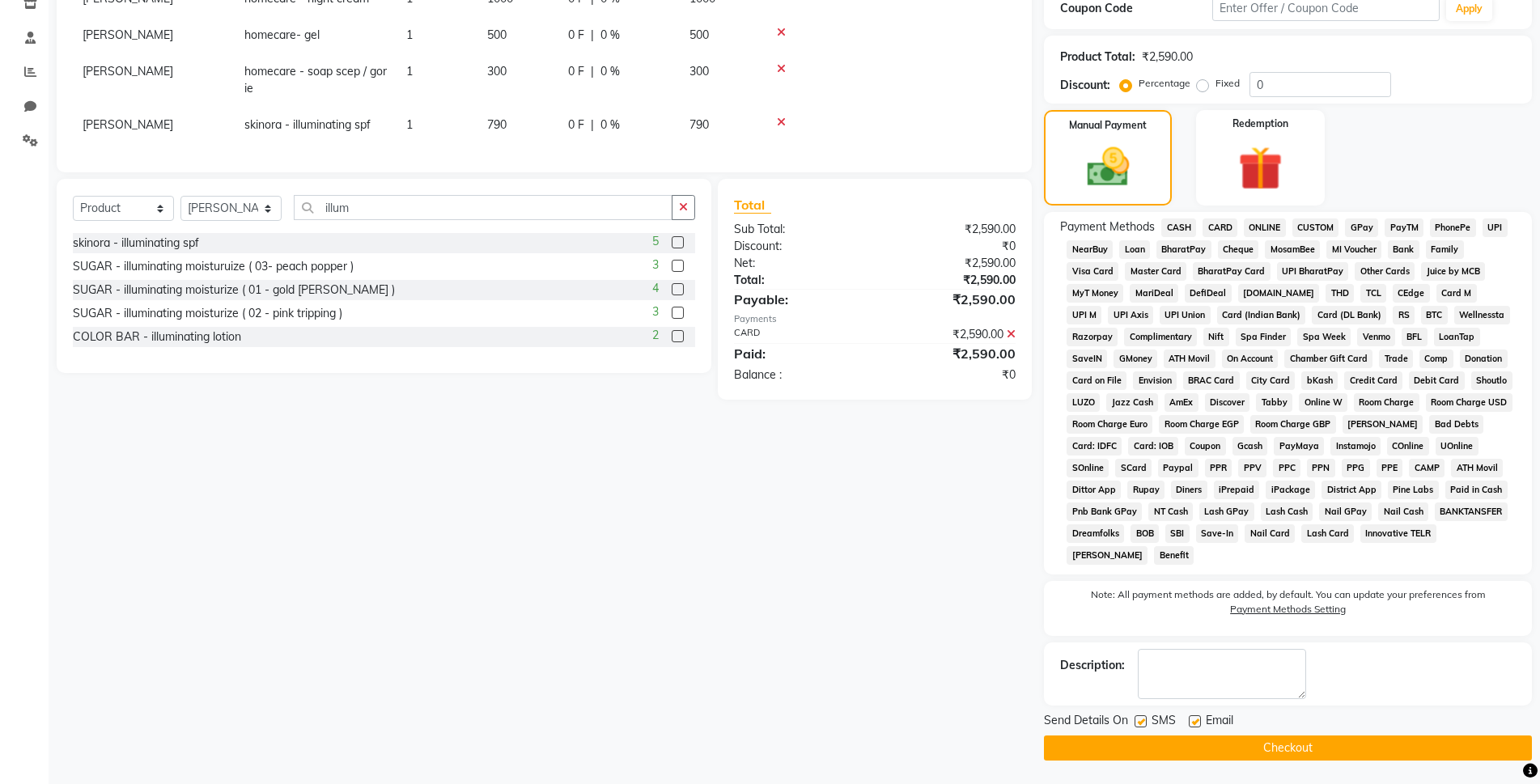
scroll to position [288, 0]
click at [1254, 742] on button "Checkout" at bounding box center [1288, 746] width 488 height 25
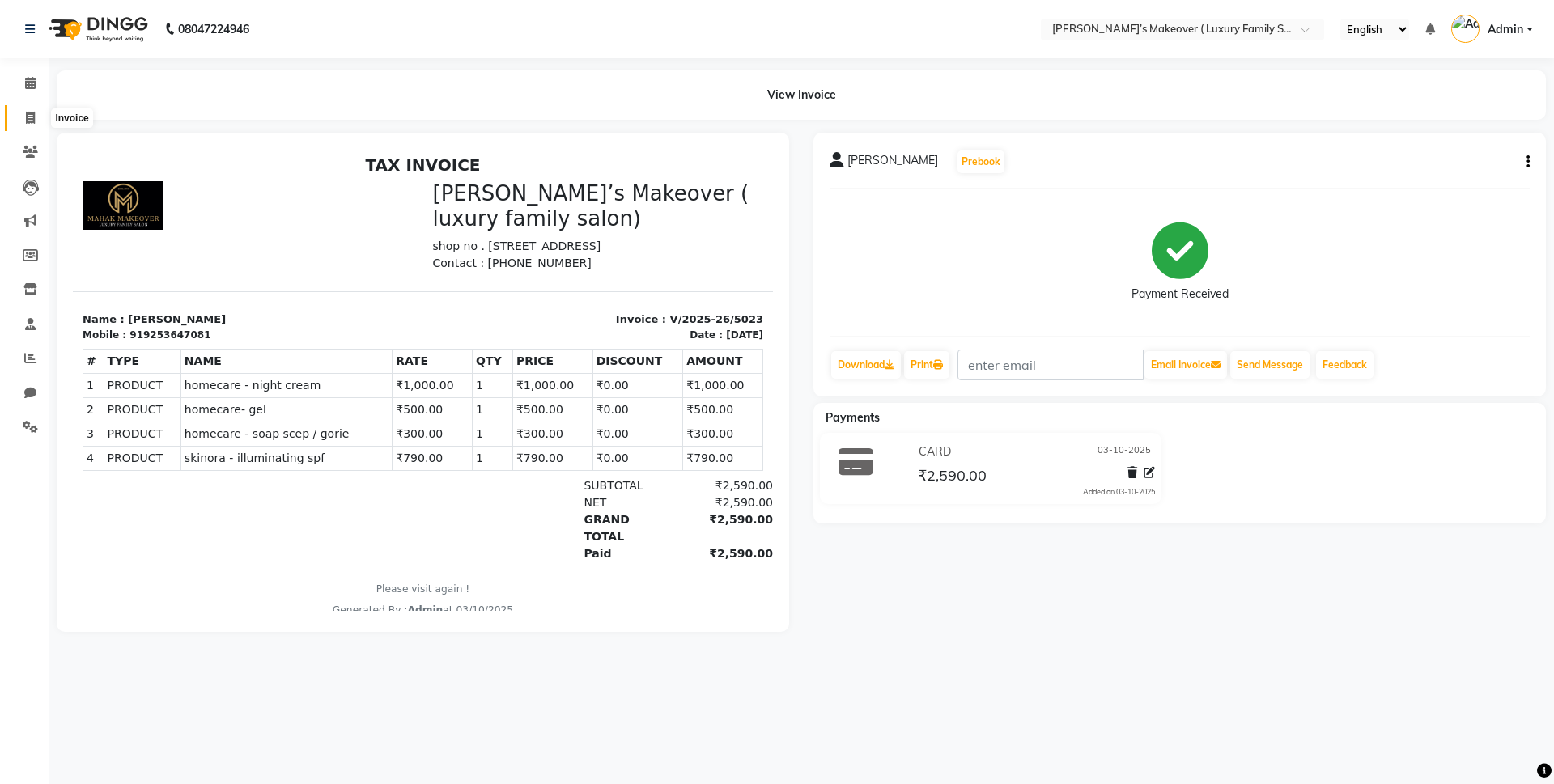
click at [28, 114] on icon at bounding box center [30, 117] width 9 height 12
select select "service"
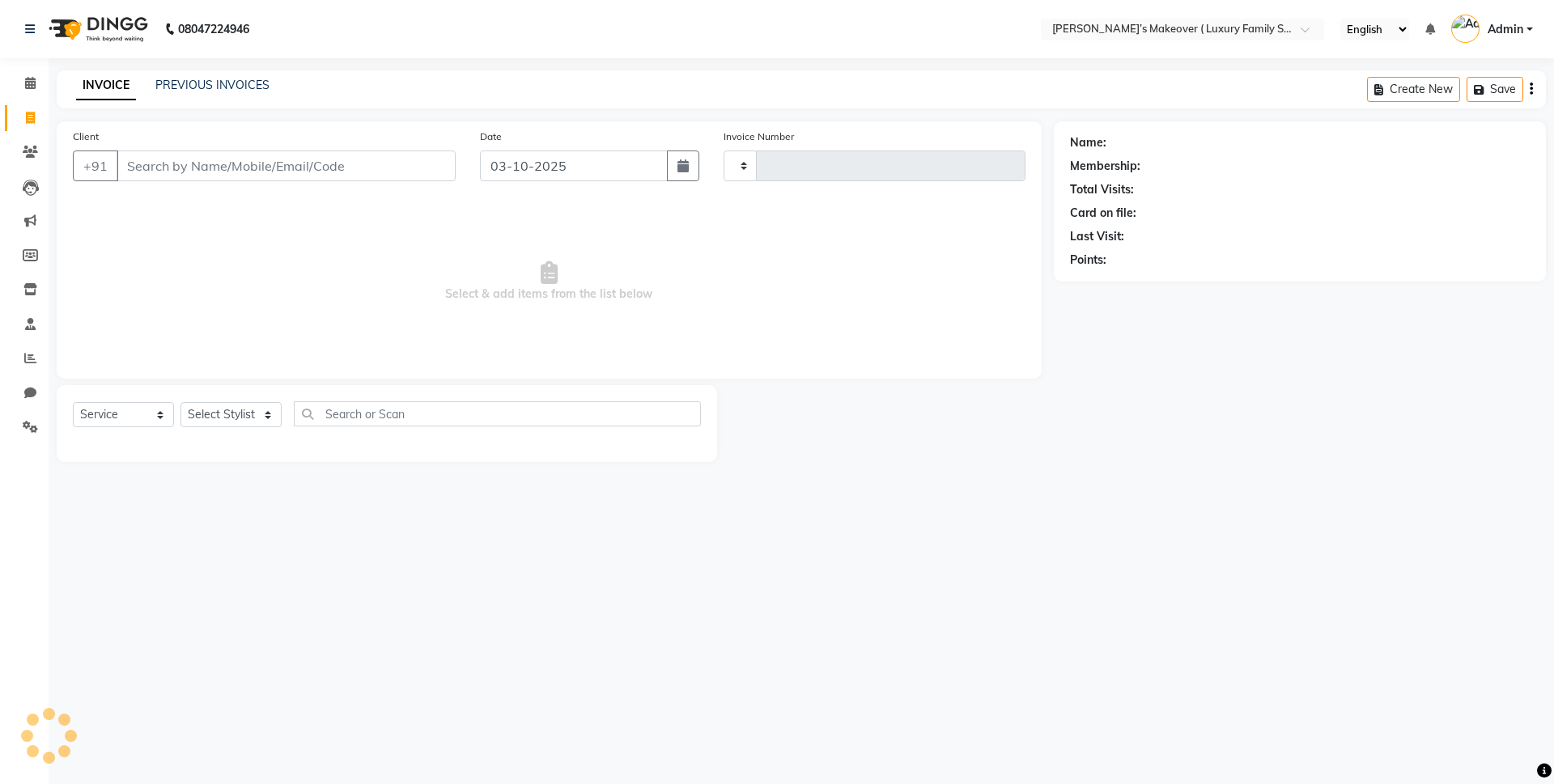
type input "5024"
select select "7777"
click at [198, 150] on input "Client" at bounding box center [286, 165] width 339 height 31
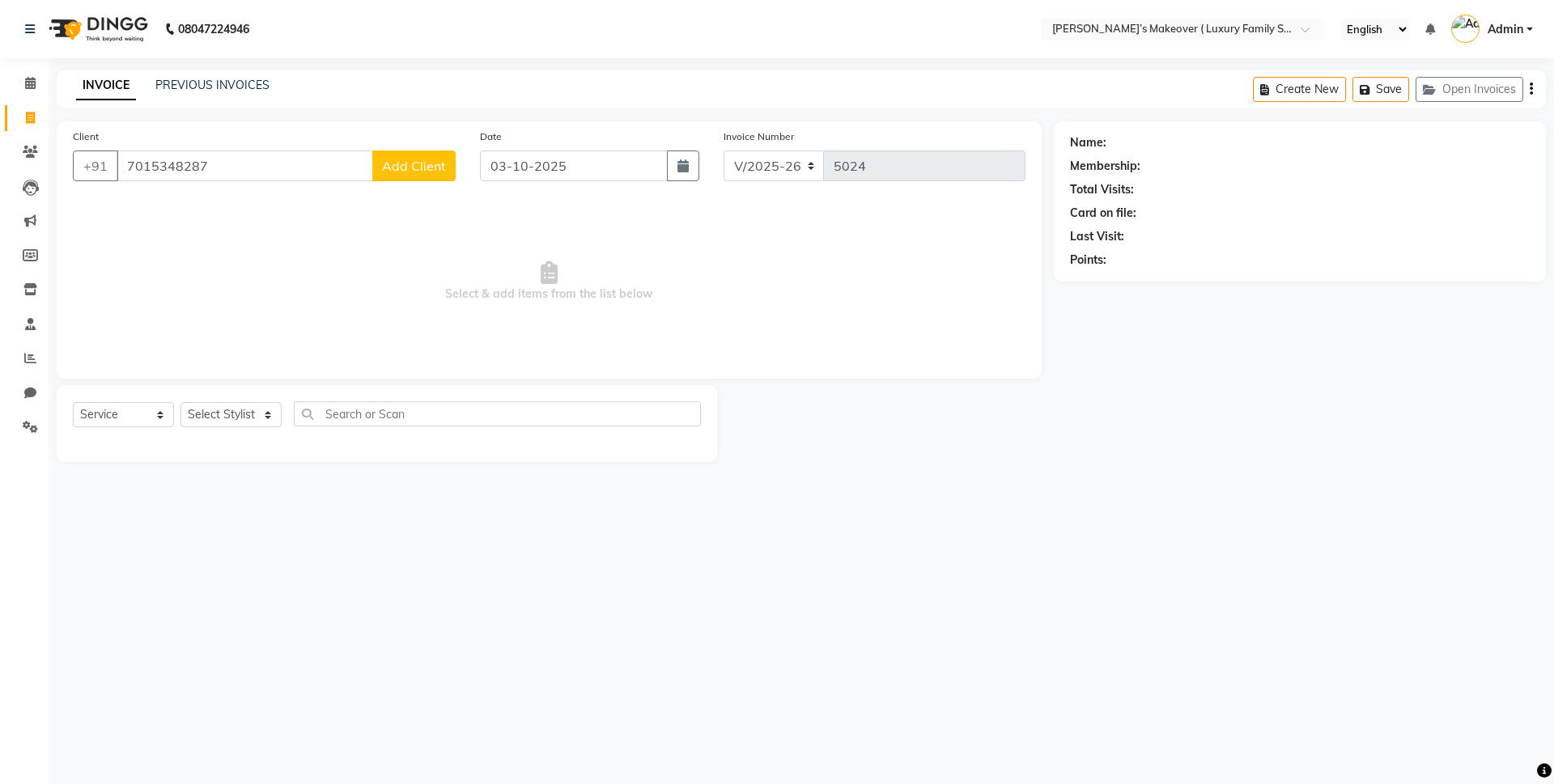
type input "7015348287"
click at [413, 158] on span "Add Client" at bounding box center [414, 166] width 64 height 16
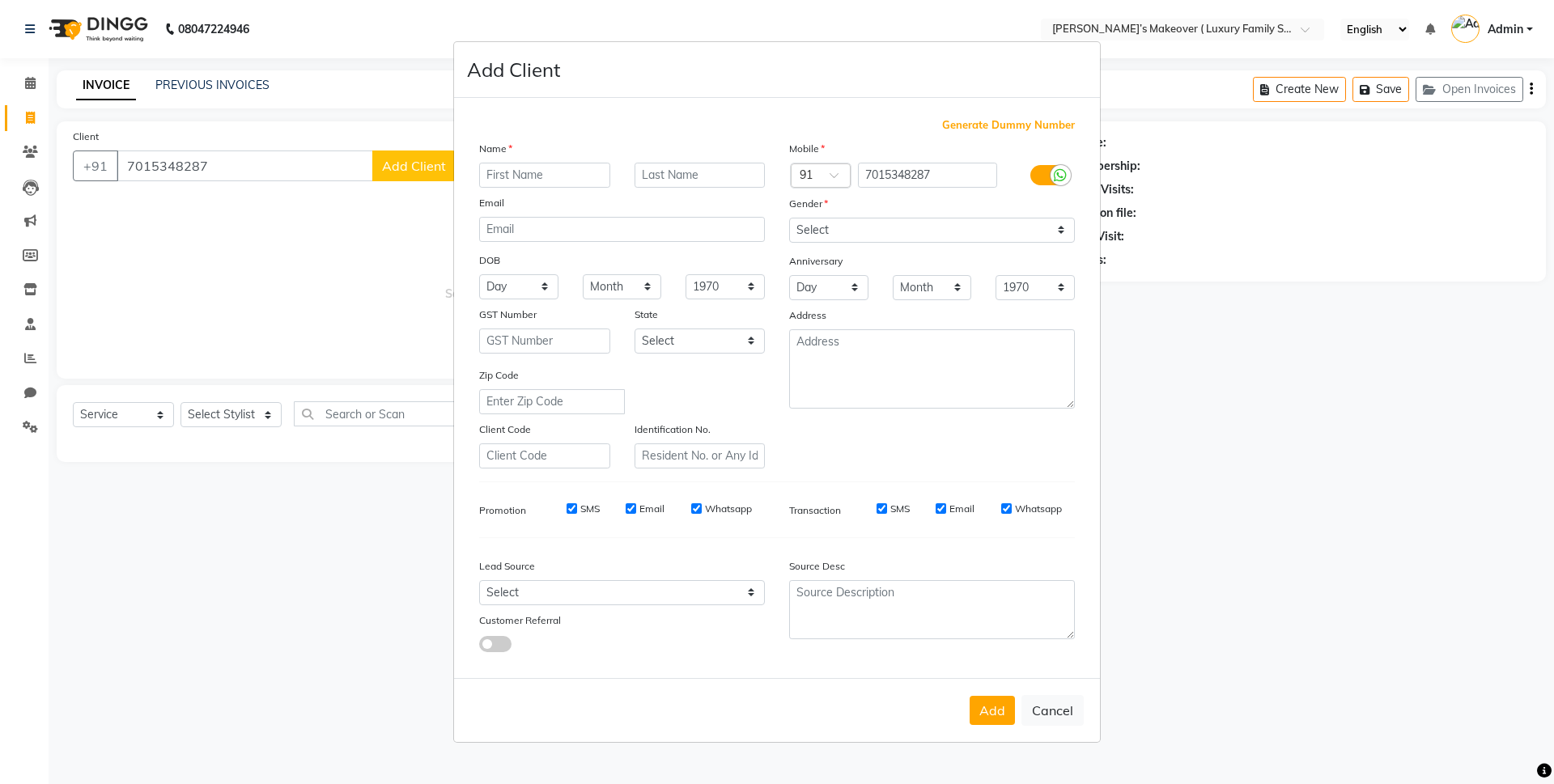
click at [526, 166] on input "text" at bounding box center [545, 174] width 131 height 25
type input "kirti"
click at [829, 235] on select "Select Male Female Other Prefer Not To Say" at bounding box center [932, 230] width 286 height 25
select select "female"
click at [789, 218] on select "Select Male Female Other Prefer Not To Say" at bounding box center [932, 230] width 286 height 25
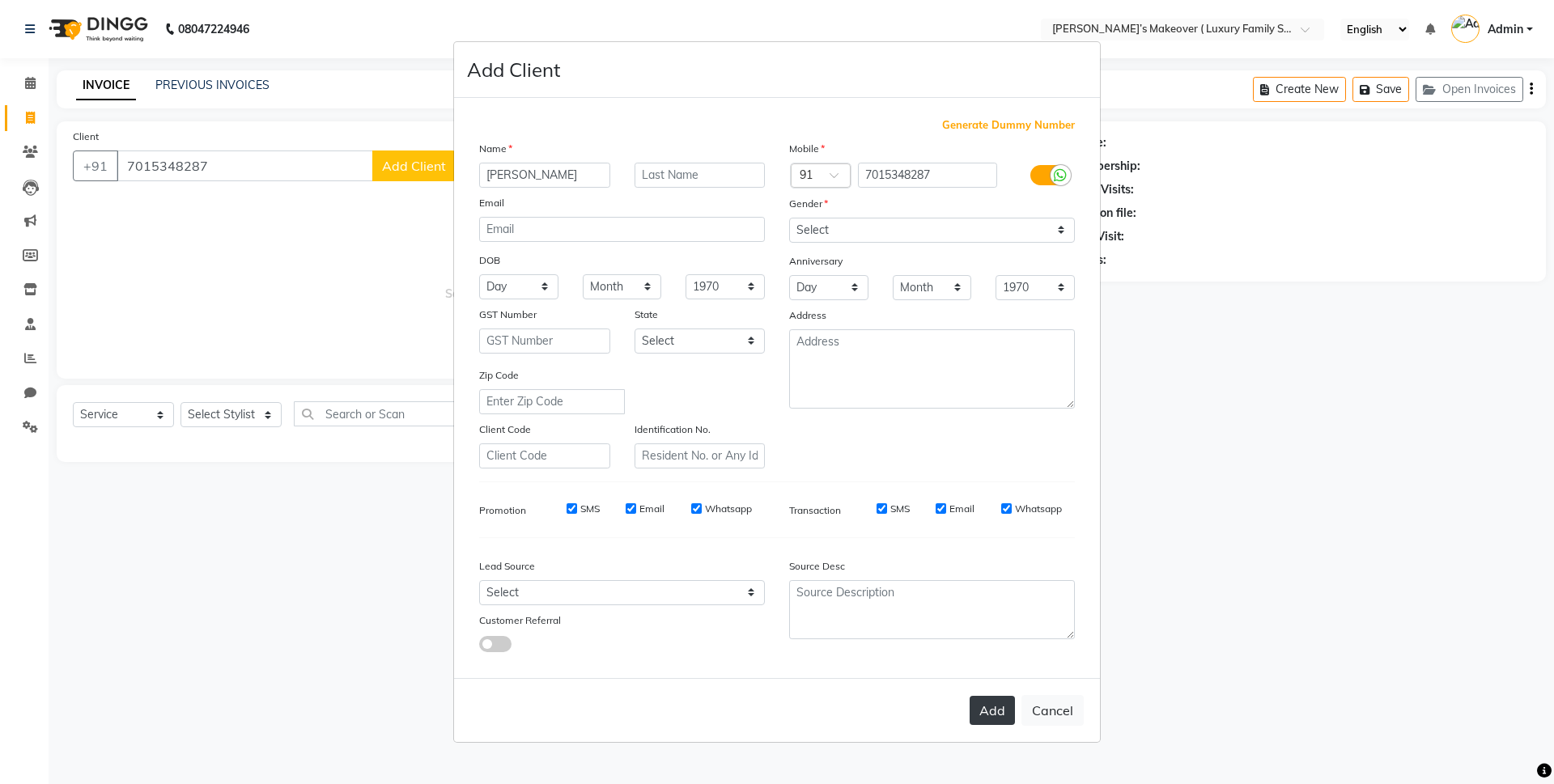
click at [999, 711] on button "Add" at bounding box center [993, 709] width 46 height 29
select select
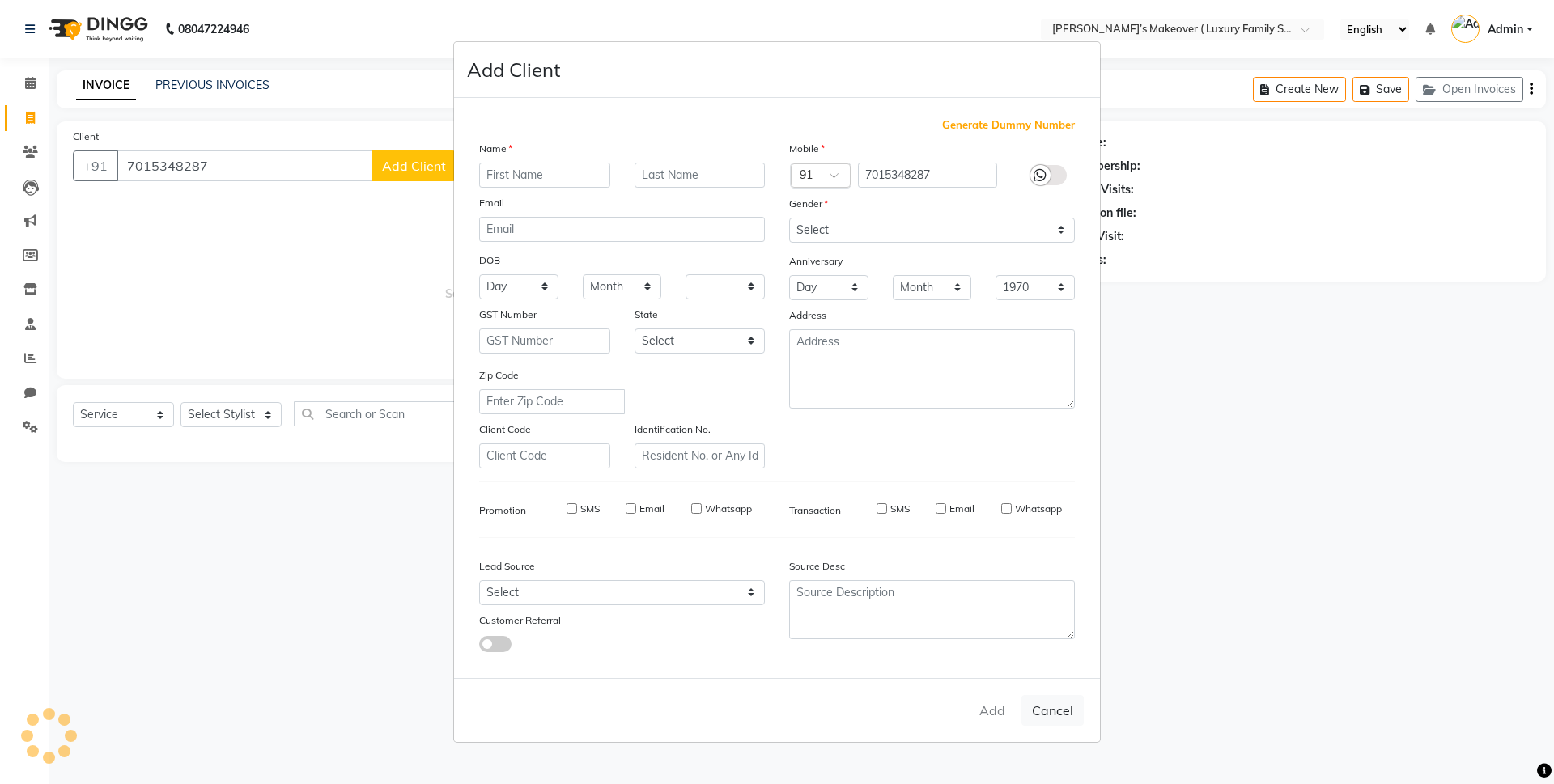
select select
checkbox input "false"
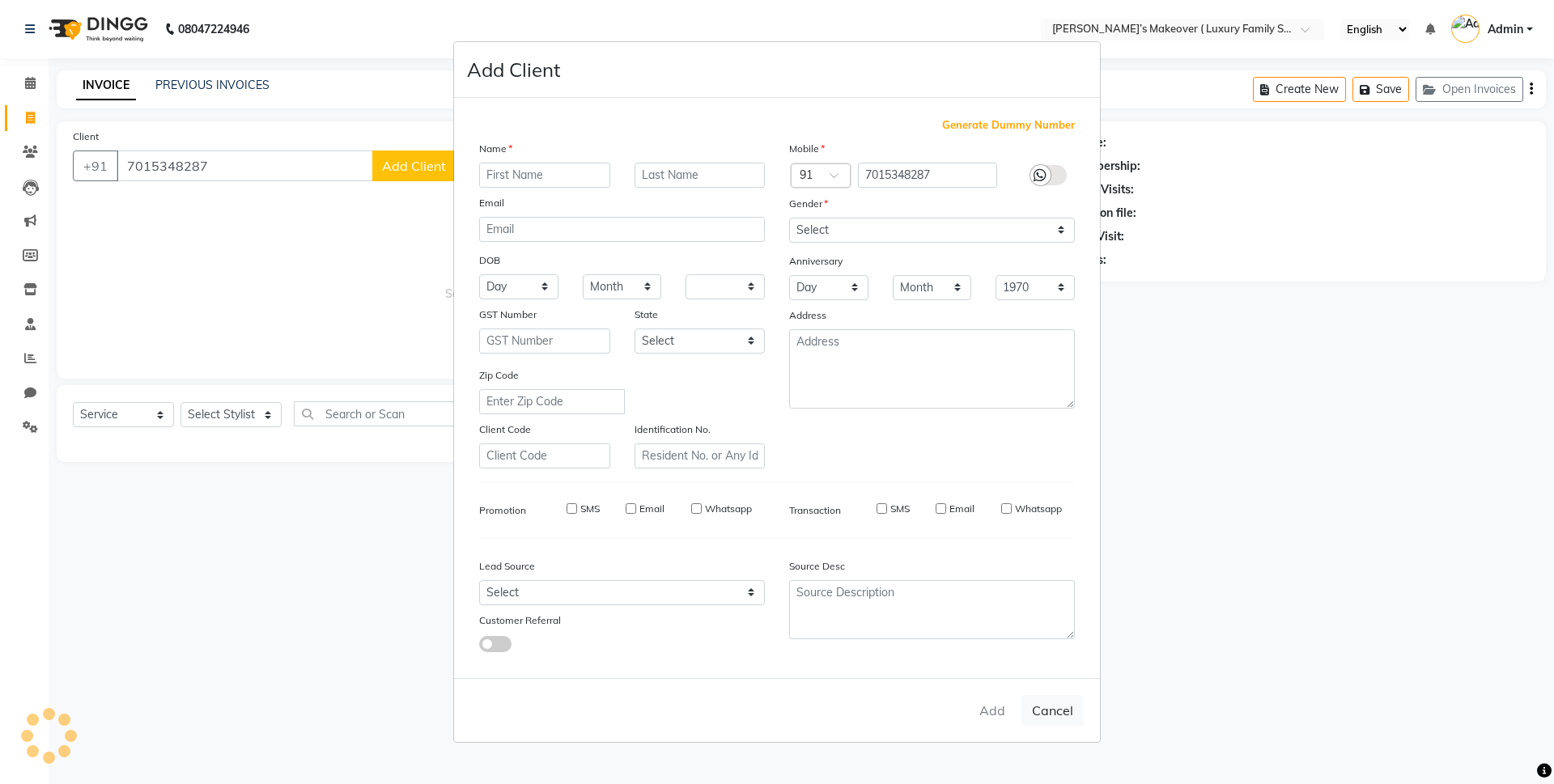
checkbox input "false"
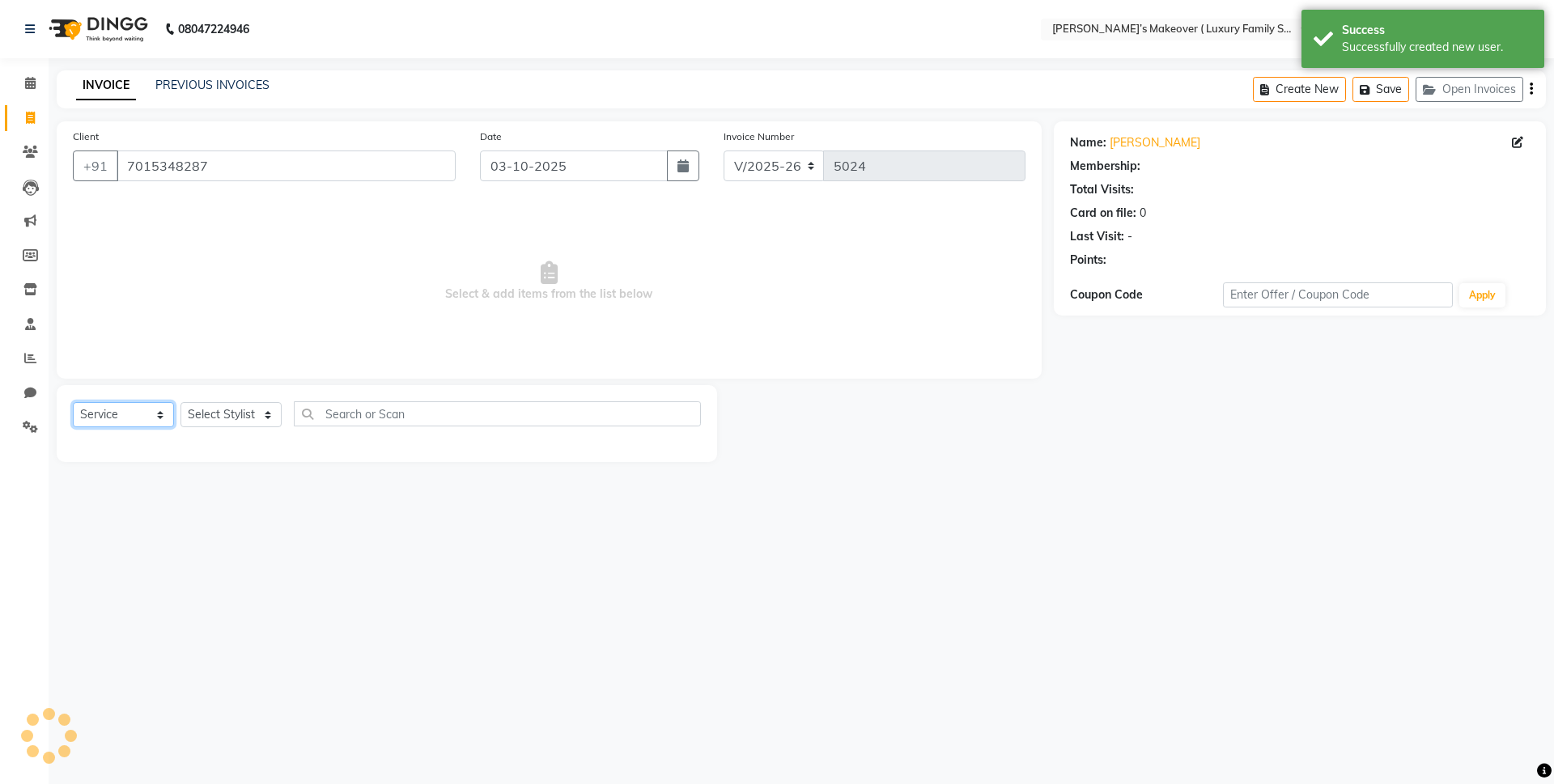
click at [95, 426] on select "Select Service Product Membership Package Voucher Prepaid Gift Card" at bounding box center [123, 414] width 102 height 25
click at [73, 402] on select "Select Service Product Membership Package Voucher Prepaid Gift Card" at bounding box center [123, 414] width 102 height 25
click at [210, 424] on select "Select Stylist Aarish Anas salmani Ankit Anshika Anshul Astha Bhoomi lamba Dipt…" at bounding box center [231, 414] width 102 height 25
select select "85936"
click at [180, 402] on select "Select Stylist Aarish Anas salmani Ankit Anshika Anshul Astha Bhoomi lamba Dipt…" at bounding box center [231, 414] width 102 height 25
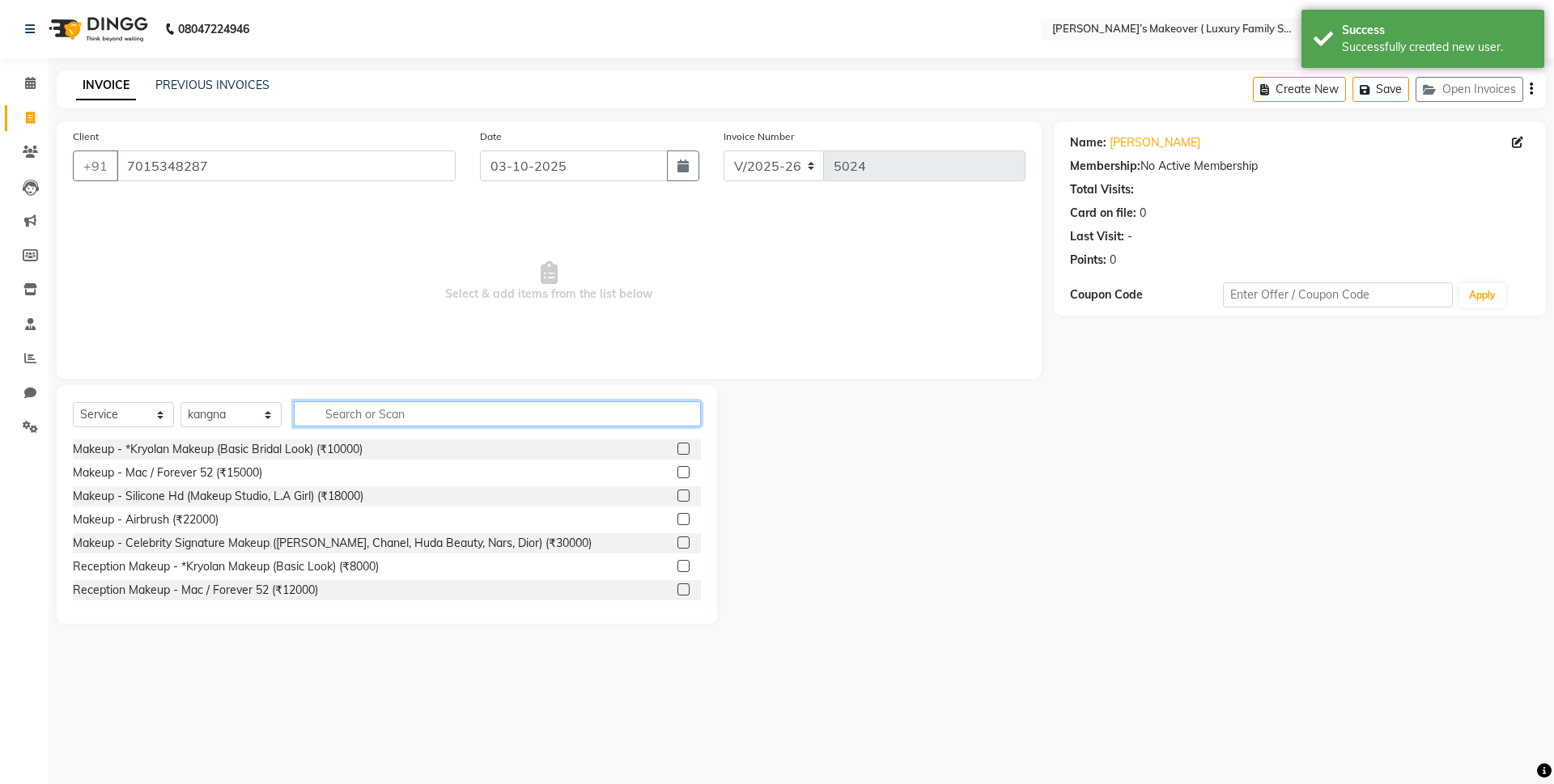
click at [387, 413] on input "text" at bounding box center [497, 413] width 407 height 25
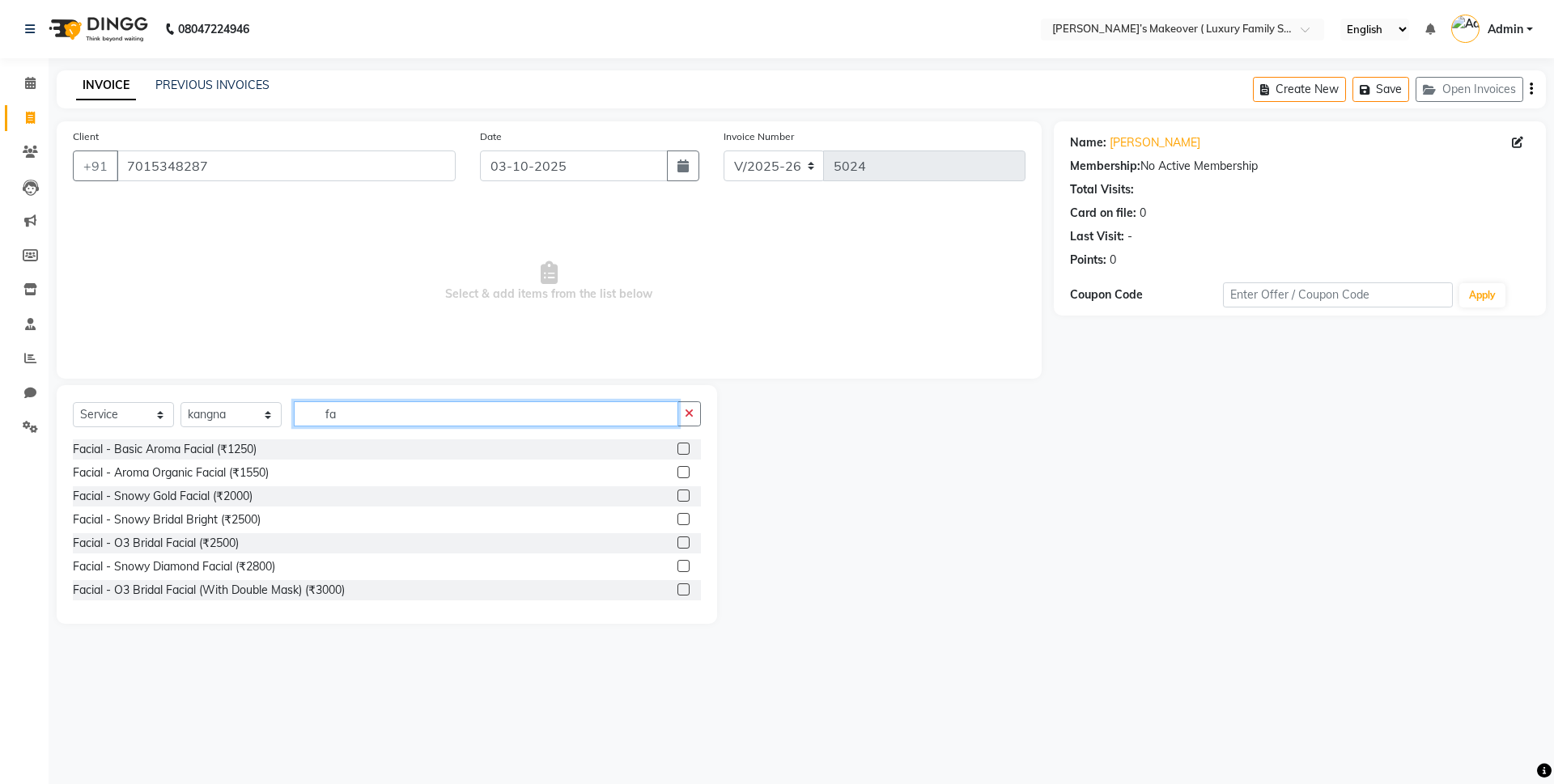
type input "f"
type input "snowy"
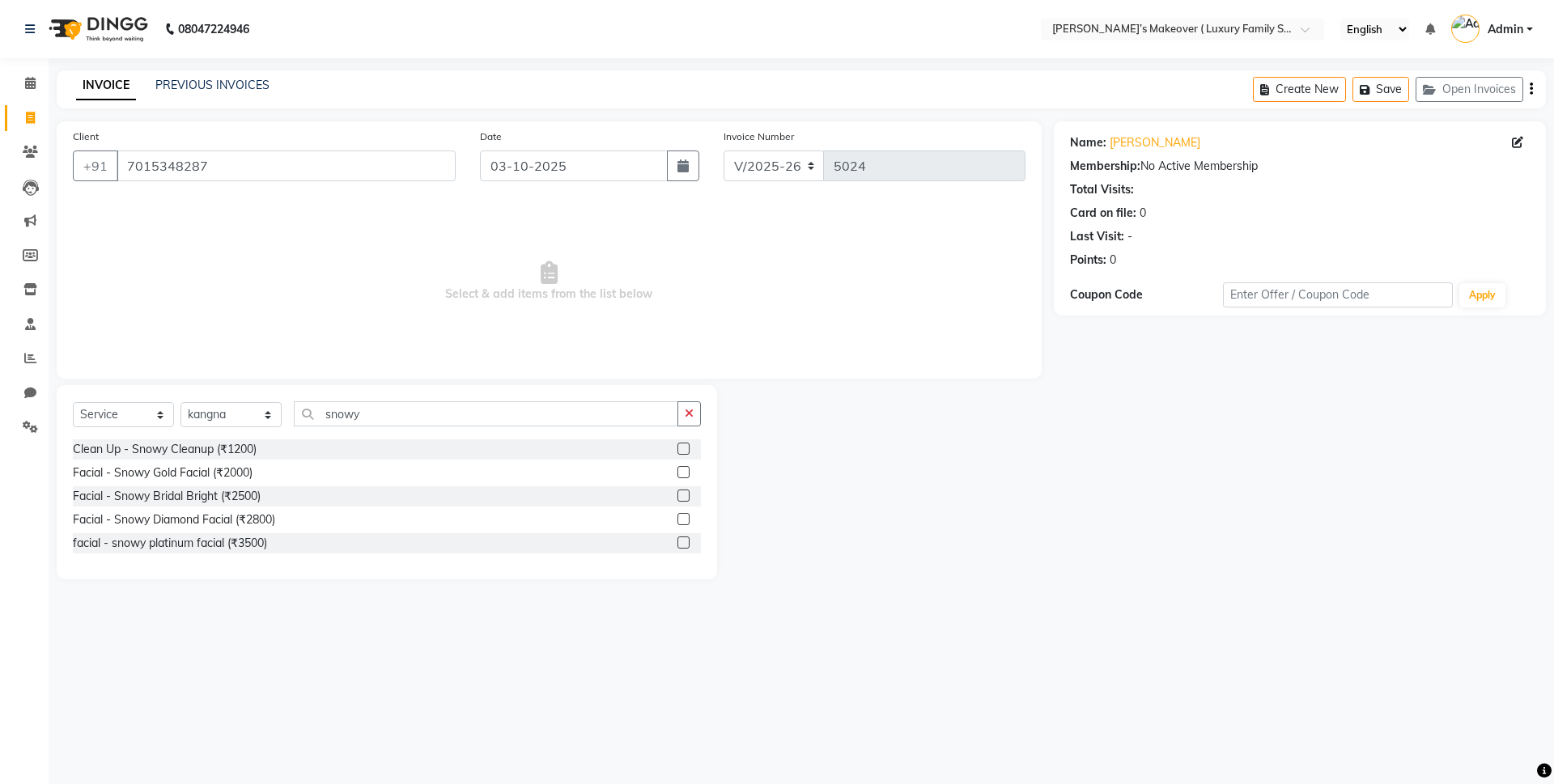
click at [682, 492] on label at bounding box center [683, 495] width 12 height 12
click at [682, 492] on input "checkbox" at bounding box center [682, 496] width 11 height 11
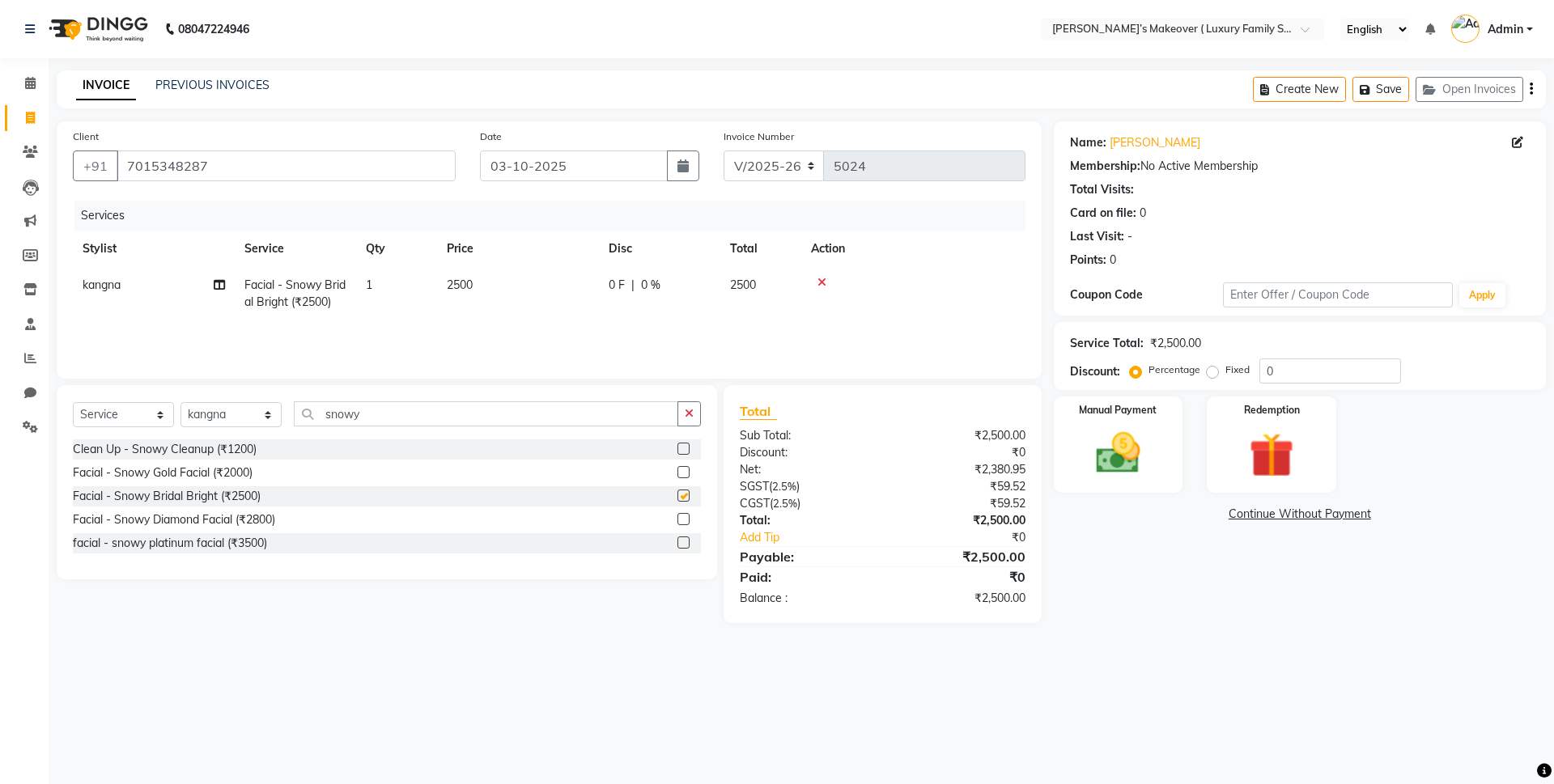
checkbox input "false"
click at [1531, 89] on icon "button" at bounding box center [1531, 89] width 3 height 1
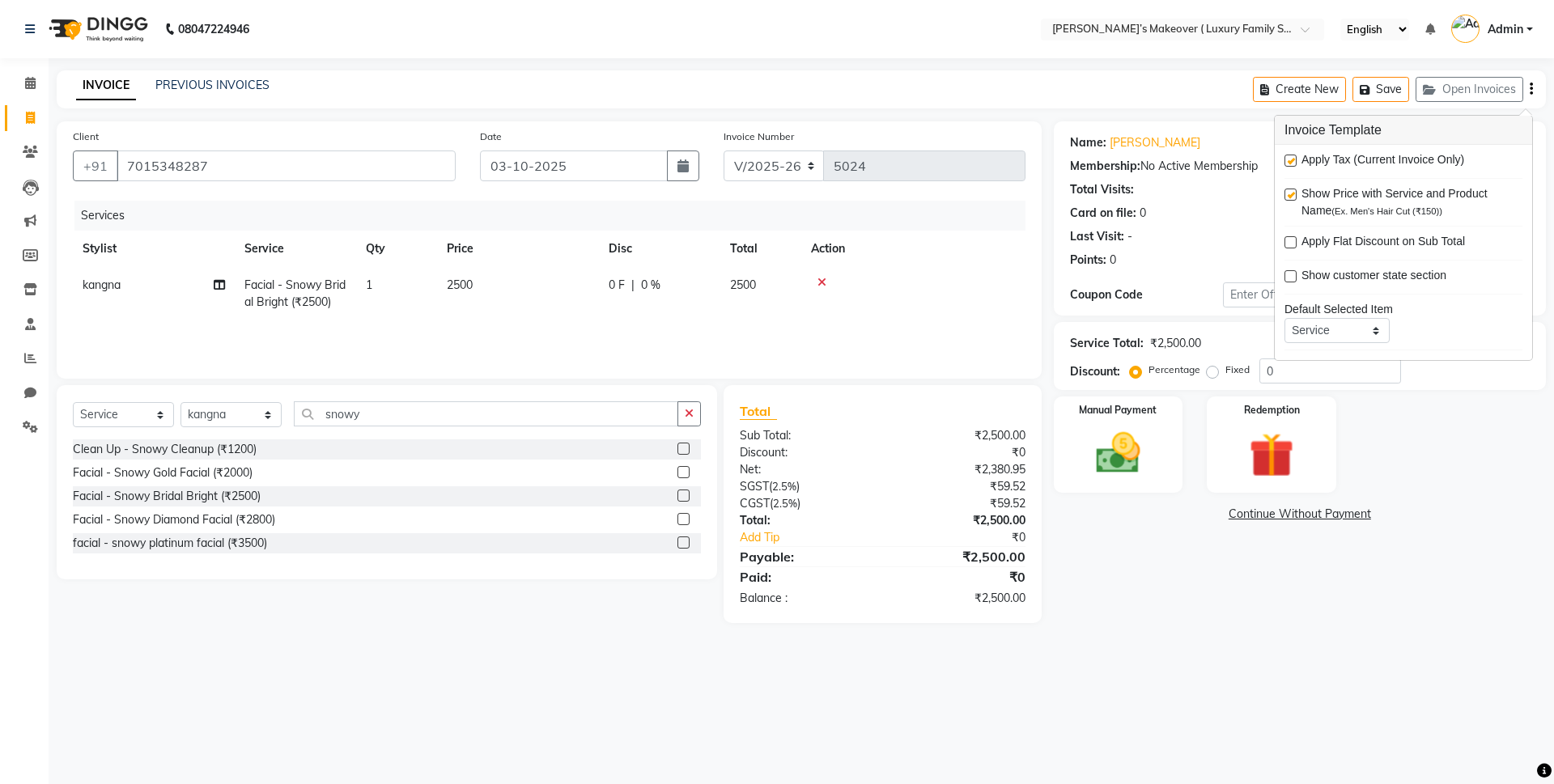
click at [1287, 158] on label at bounding box center [1290, 160] width 12 height 12
click at [1287, 158] on input "checkbox" at bounding box center [1289, 161] width 11 height 11
checkbox input "false"
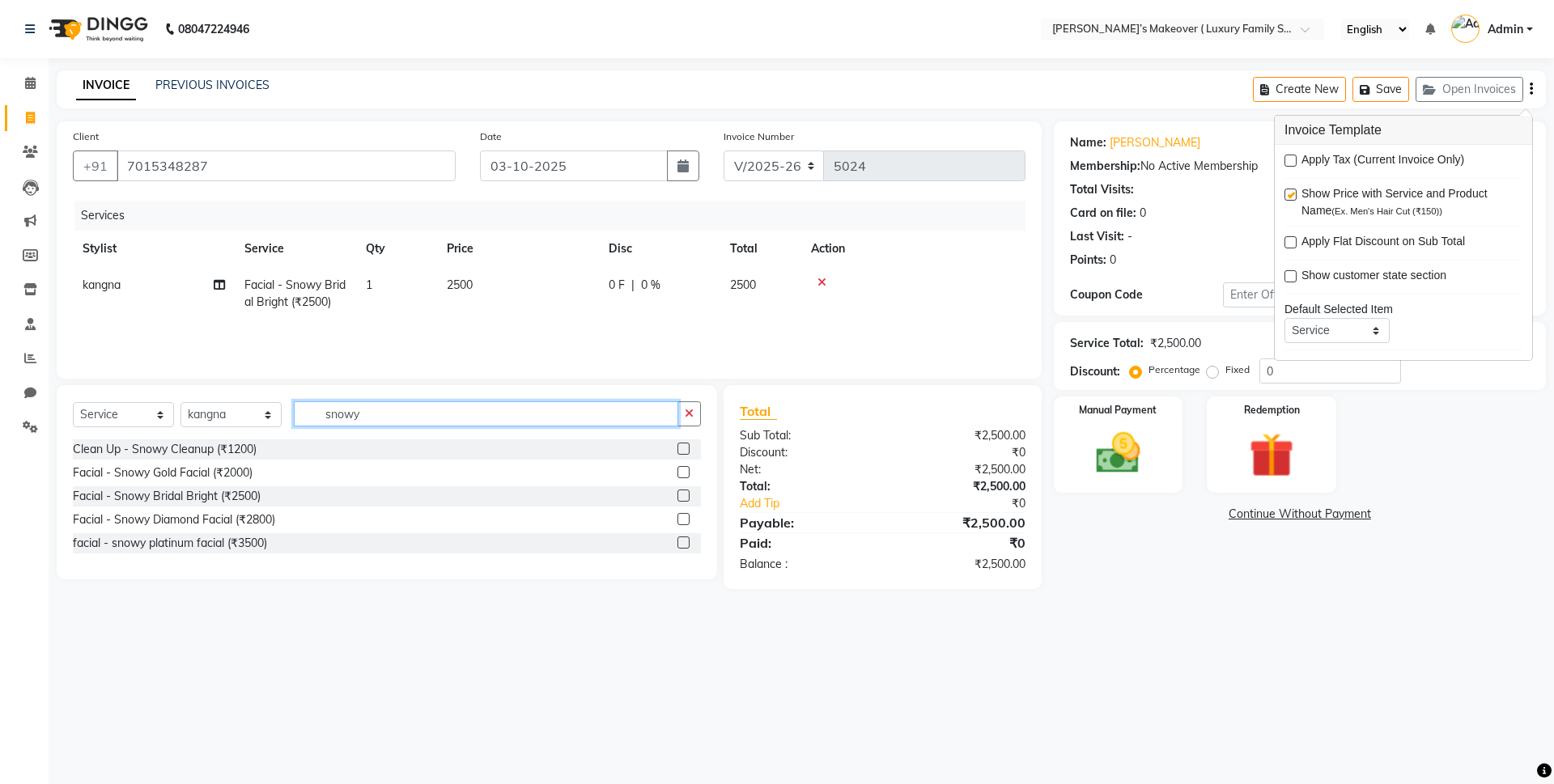
click at [365, 412] on input "snowy" at bounding box center [486, 413] width 384 height 25
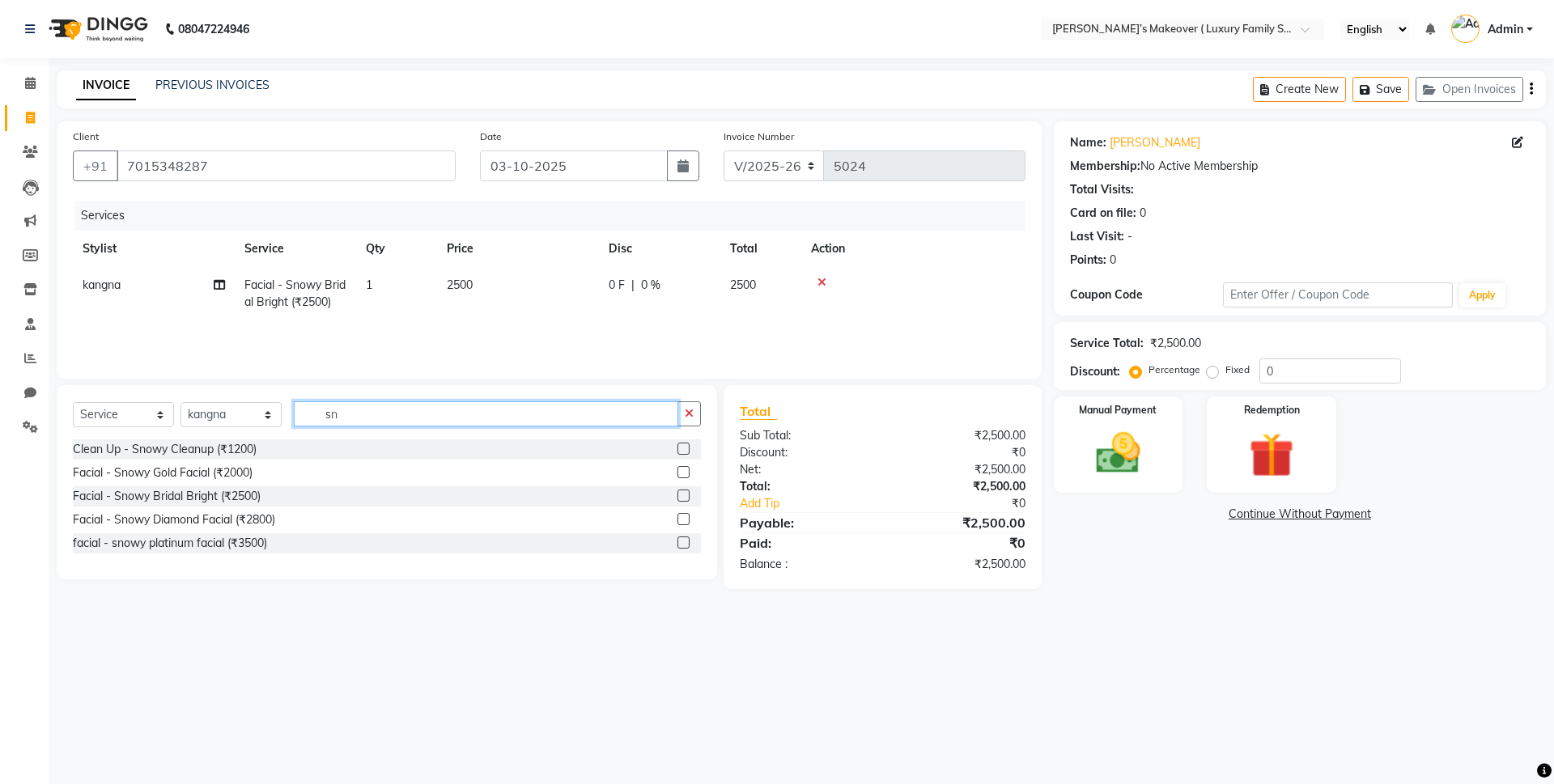
type input "s"
type input "wax"
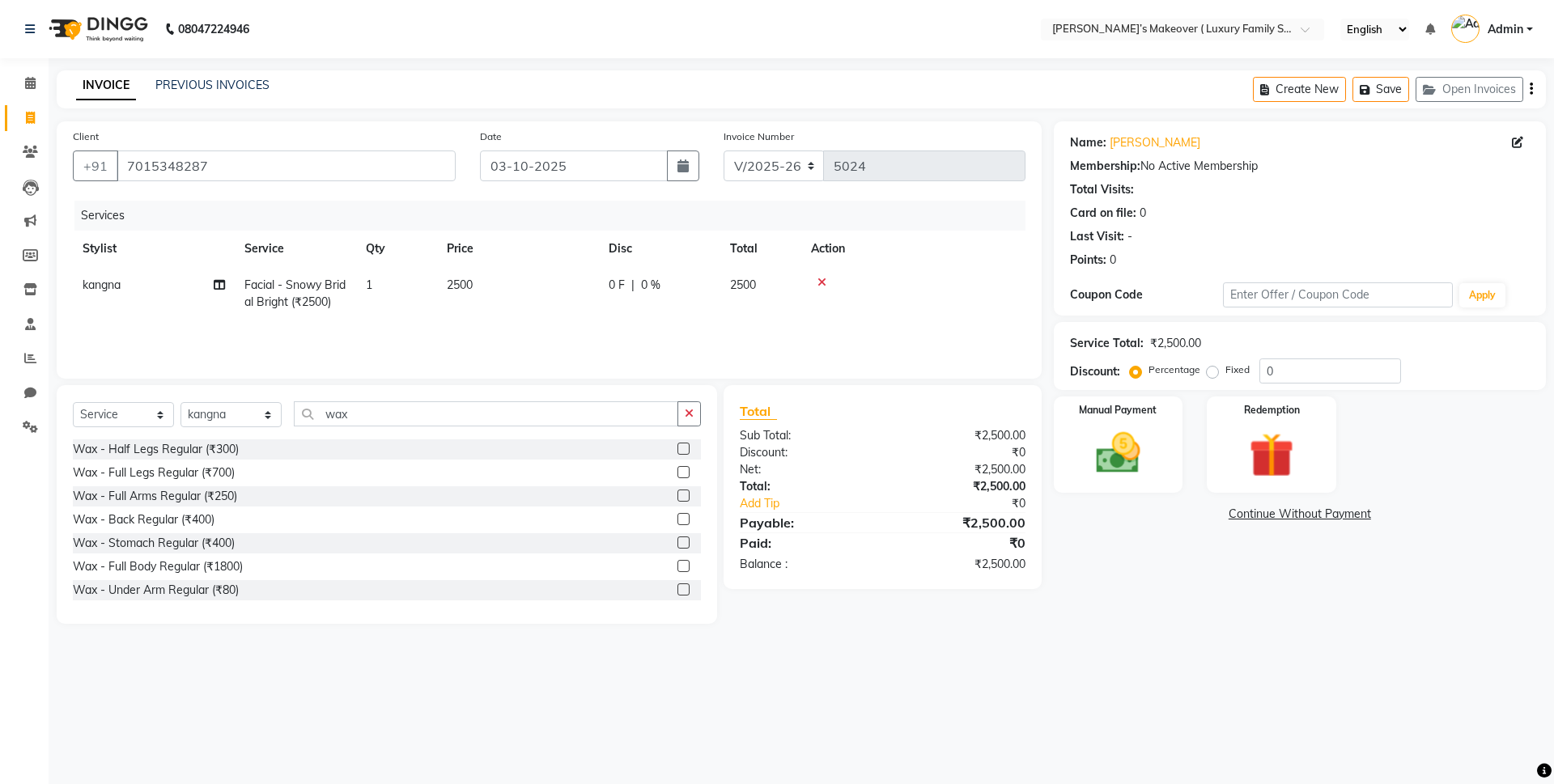
click at [677, 494] on label at bounding box center [683, 495] width 12 height 12
click at [677, 494] on input "checkbox" at bounding box center [682, 496] width 11 height 11
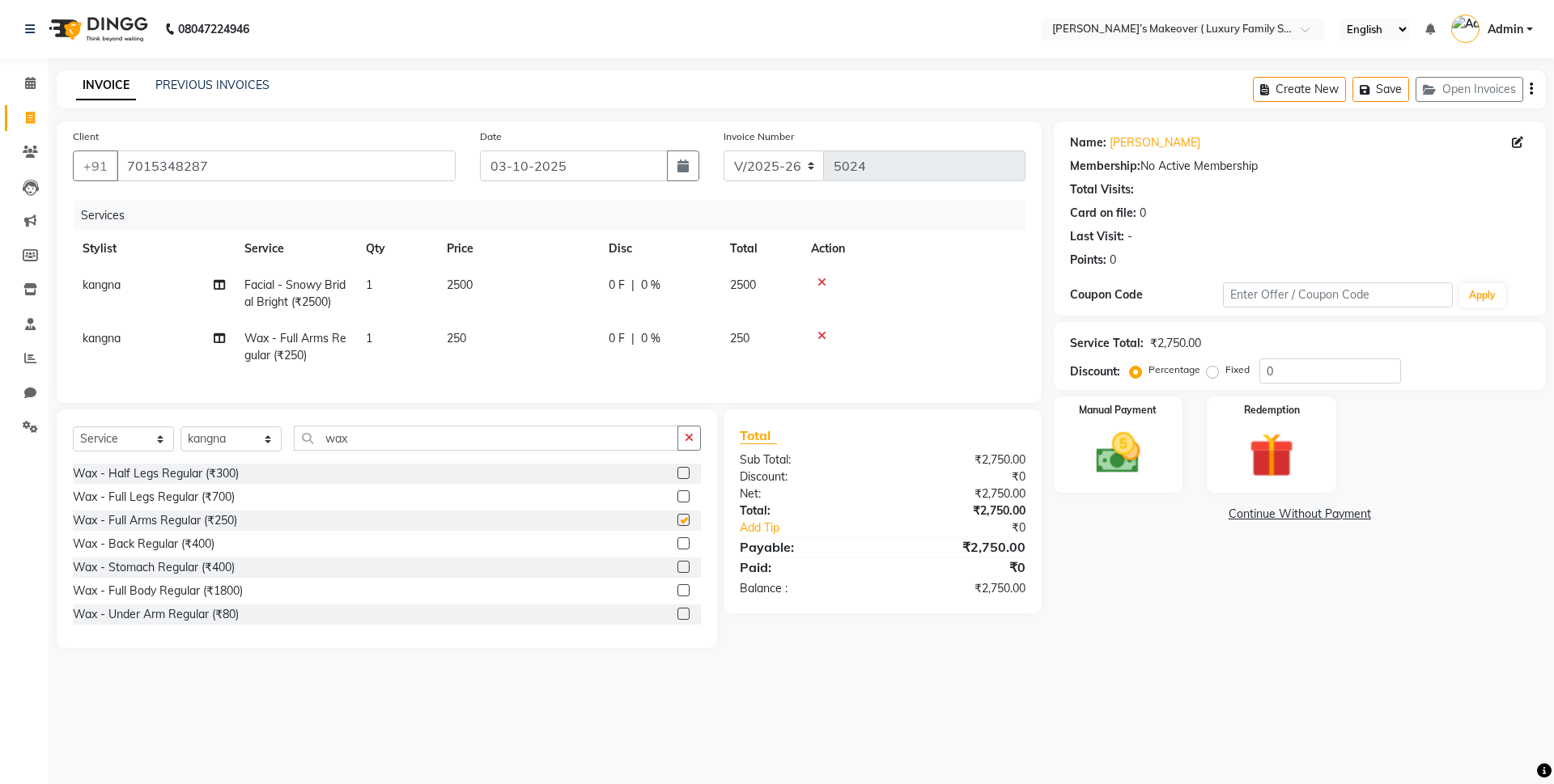
checkbox input "false"
click at [677, 620] on label at bounding box center [683, 614] width 12 height 12
click at [677, 620] on input "checkbox" at bounding box center [682, 614] width 11 height 11
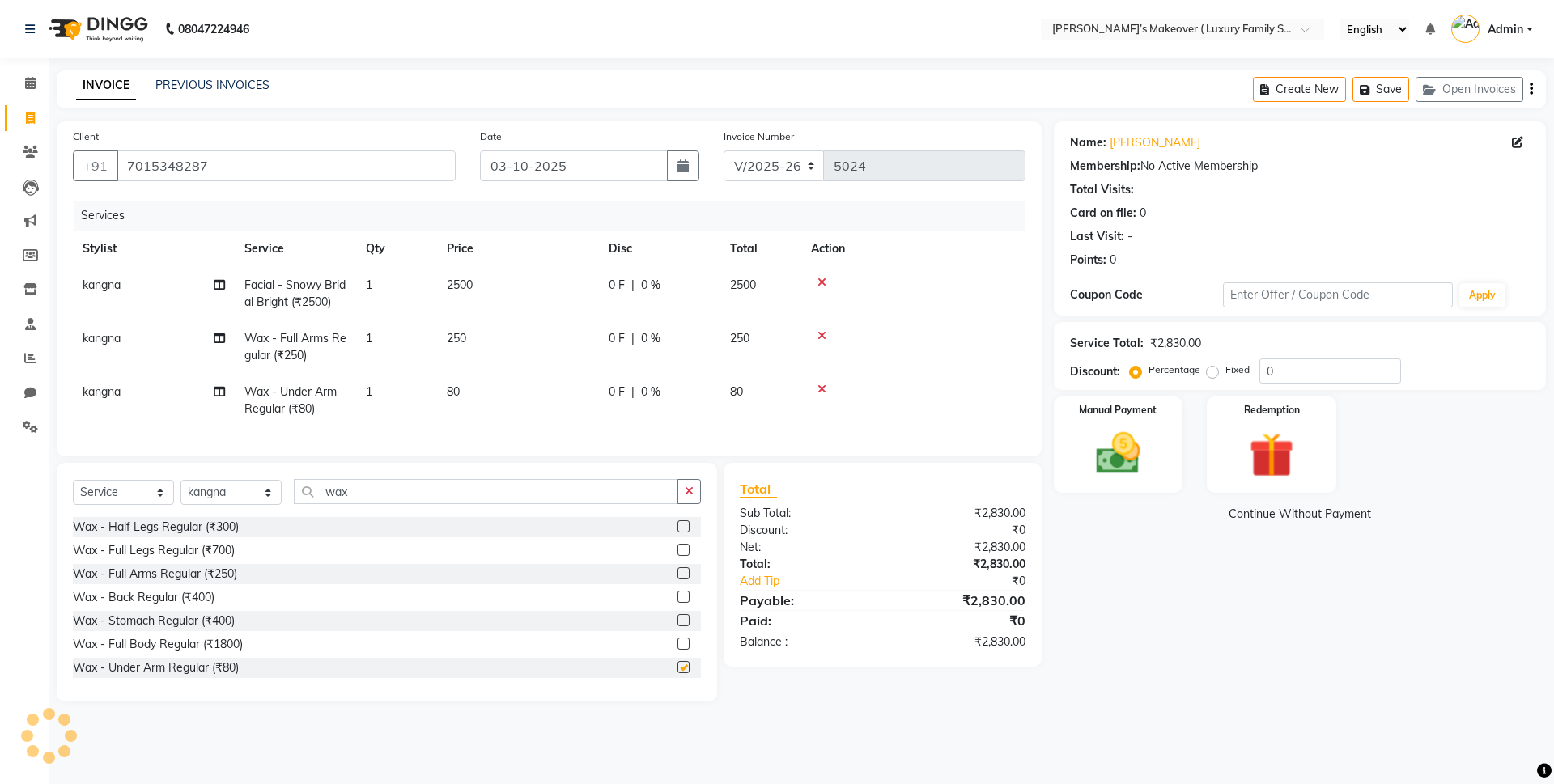
checkbox input "false"
click at [677, 532] on label at bounding box center [683, 526] width 12 height 12
click at [677, 532] on input "checkbox" at bounding box center [682, 526] width 11 height 11
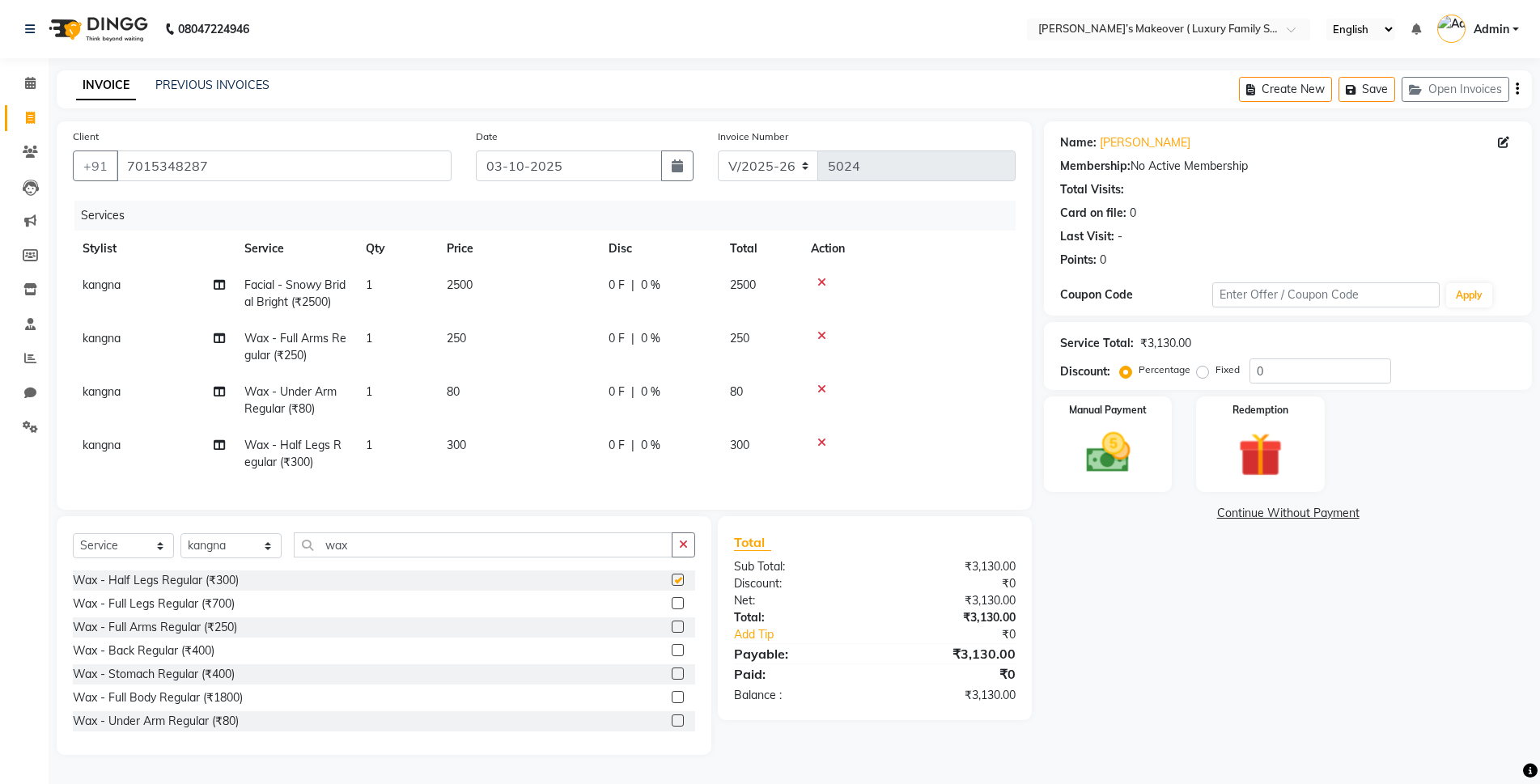
checkbox input "false"
click at [513, 534] on div "Select Service Product Membership Package Voucher Prepaid Gift Card Select Styl…" at bounding box center [384, 636] width 655 height 239
click at [526, 557] on input "wax" at bounding box center [483, 544] width 378 height 25
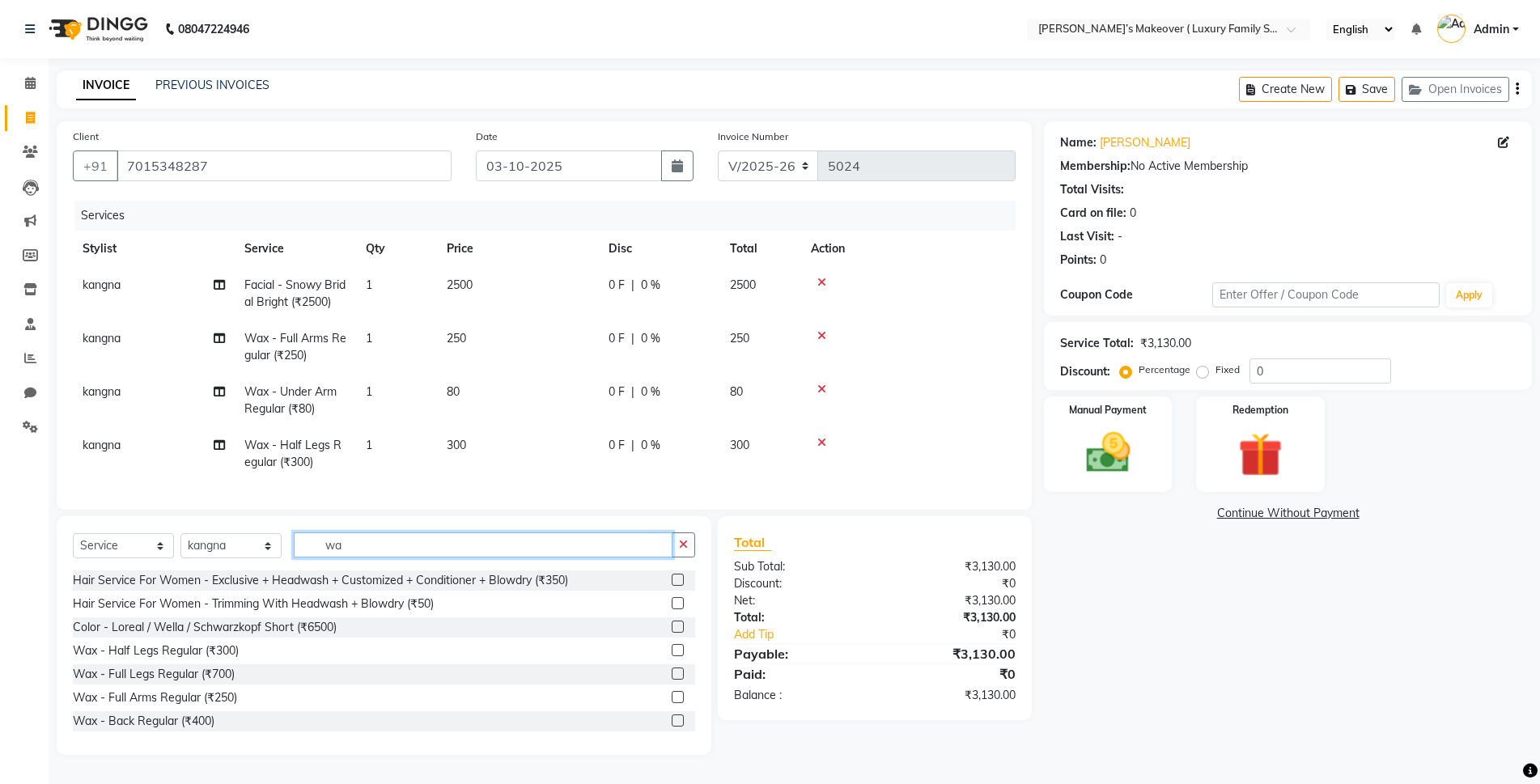
type input "w"
type input "threa"
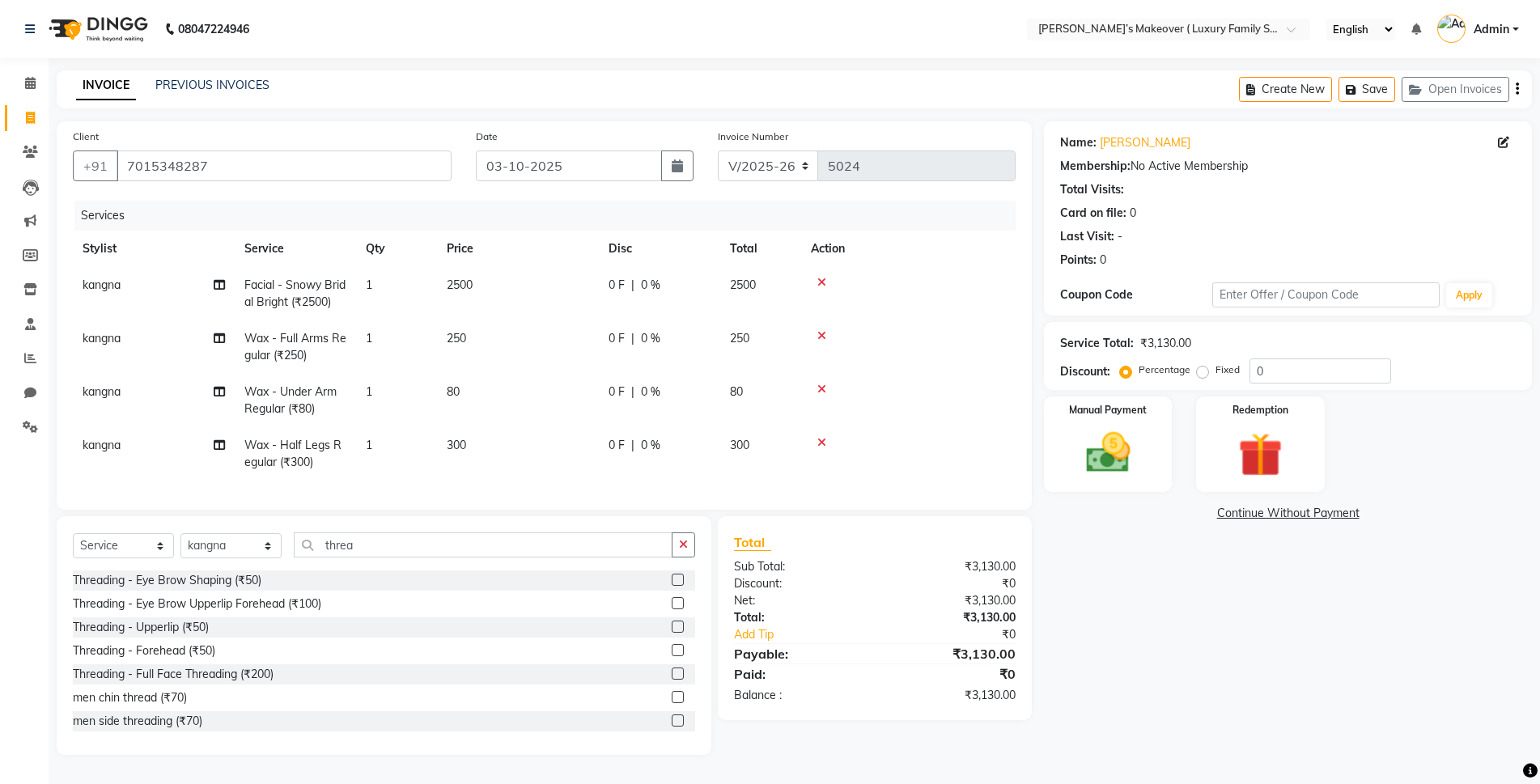
click at [672, 609] on label at bounding box center [678, 603] width 12 height 12
click at [672, 609] on input "checkbox" at bounding box center [677, 604] width 11 height 11
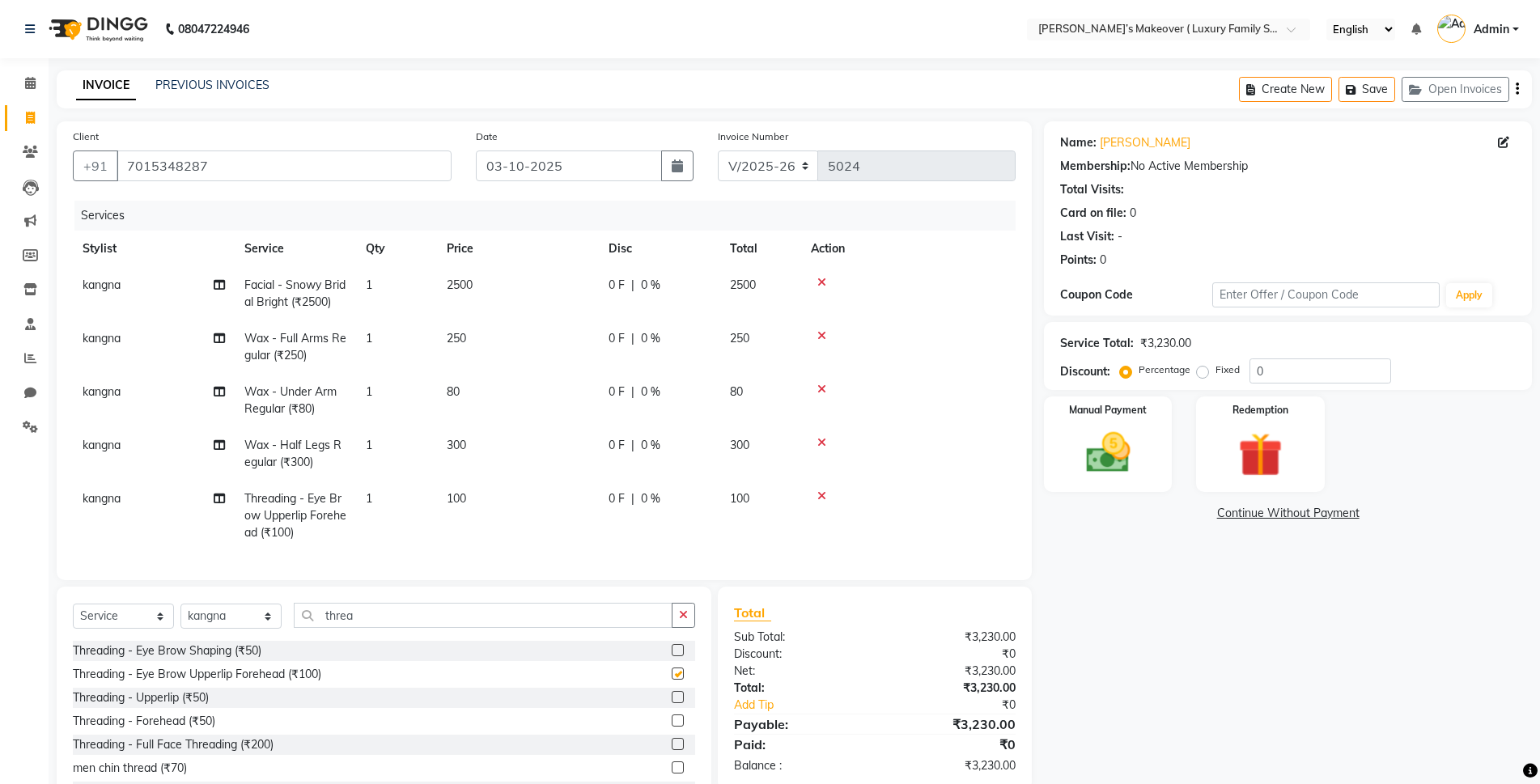
click at [643, 613] on div "Select Service Product Membership Package Voucher Prepaid Gift Card Select Styl…" at bounding box center [384, 705] width 655 height 239
checkbox input "false"
click at [641, 626] on input "threa" at bounding box center [483, 615] width 378 height 25
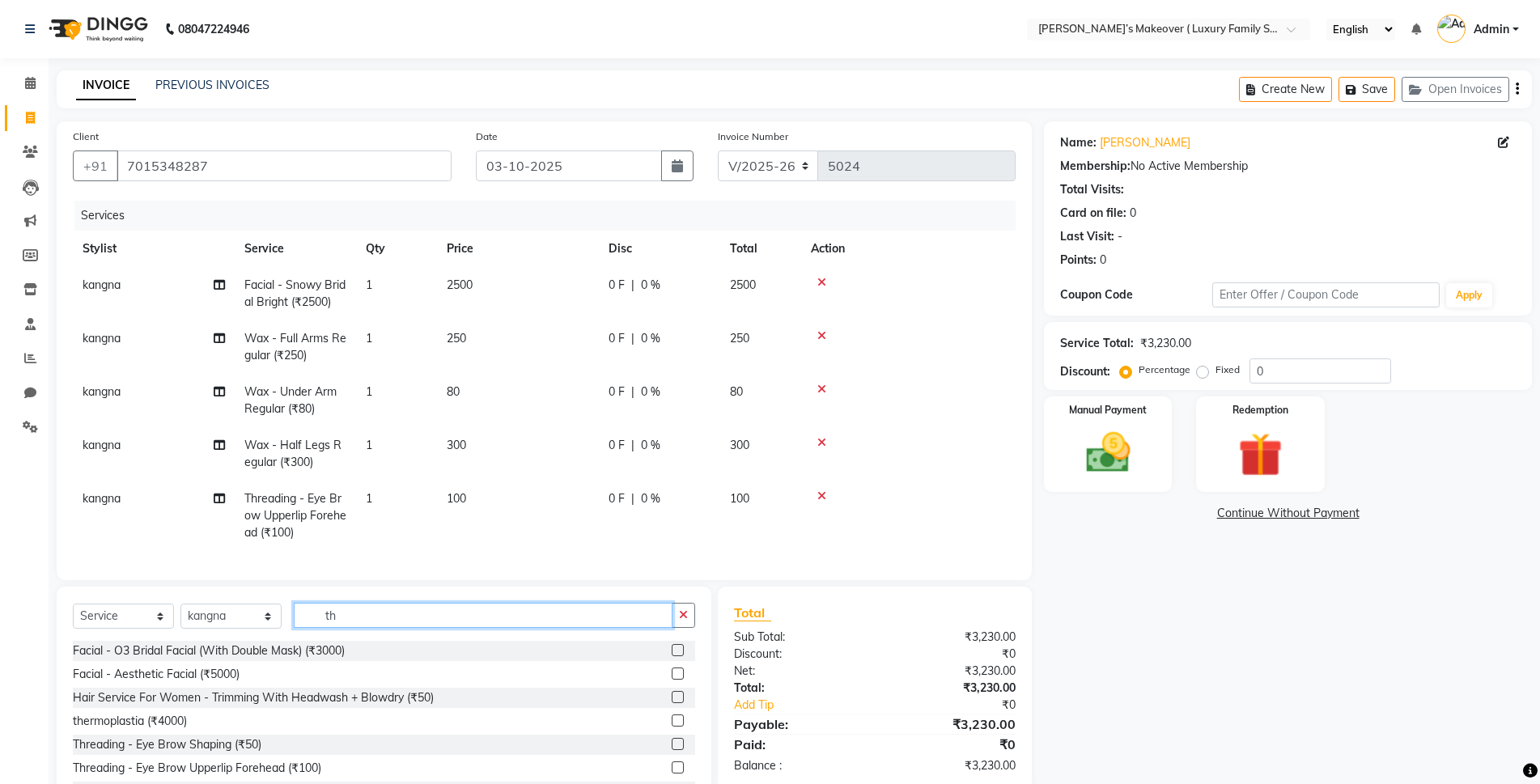
type input "t"
type input "o"
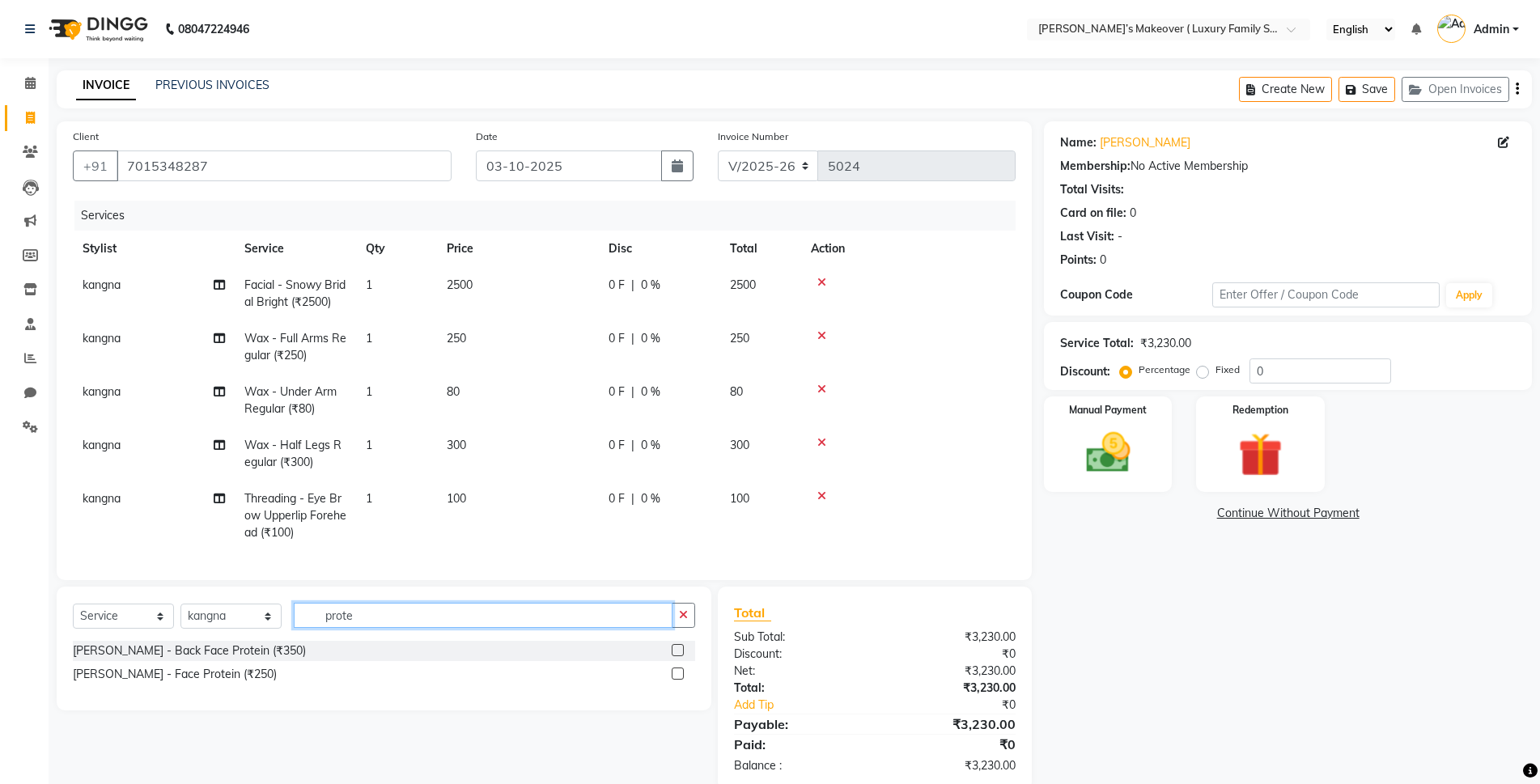
type input "prote"
click at [673, 656] on label at bounding box center [678, 650] width 12 height 12
click at [673, 656] on input "checkbox" at bounding box center [677, 651] width 11 height 11
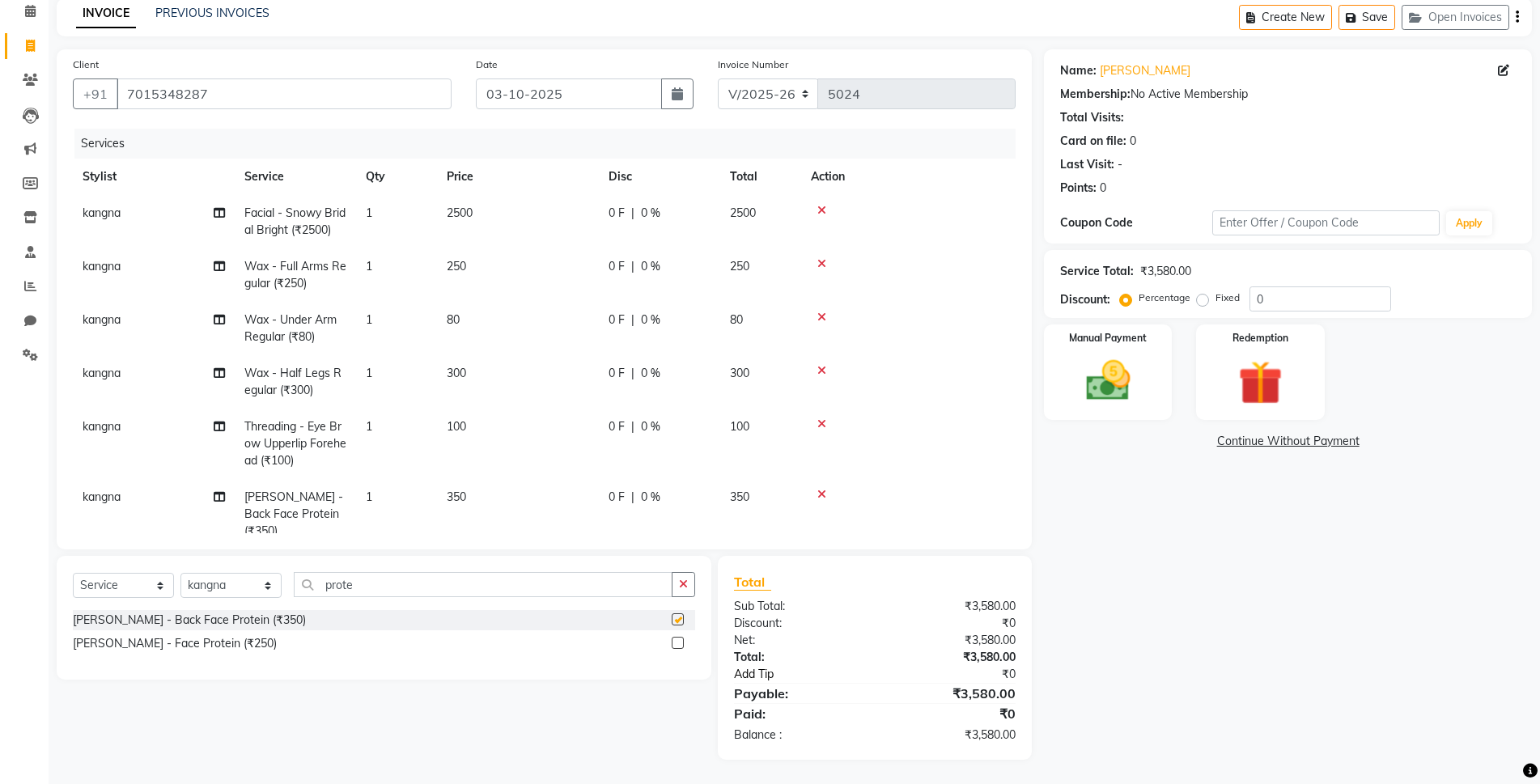
checkbox input "false"
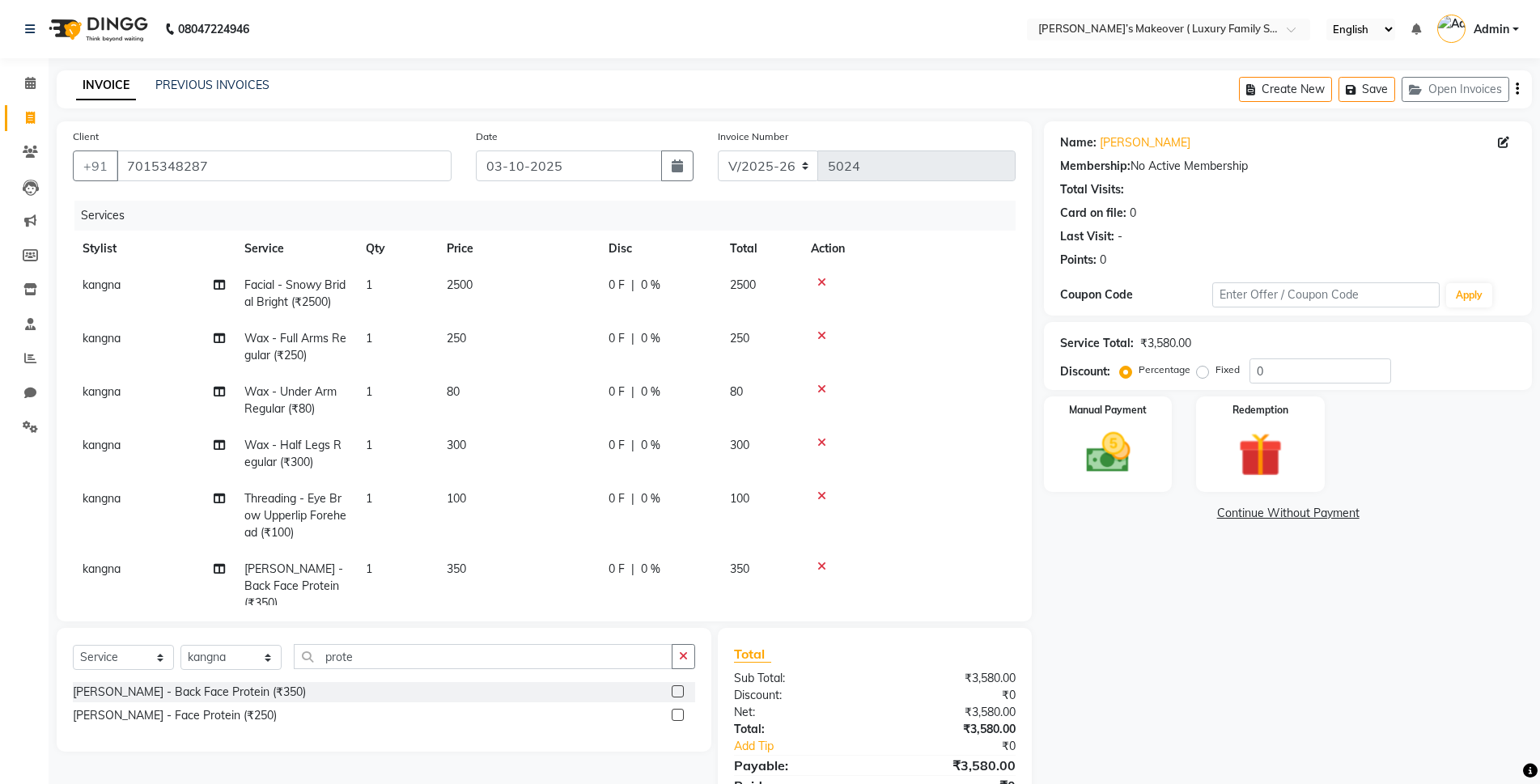
click at [1518, 89] on icon "button" at bounding box center [1517, 89] width 3 height 1
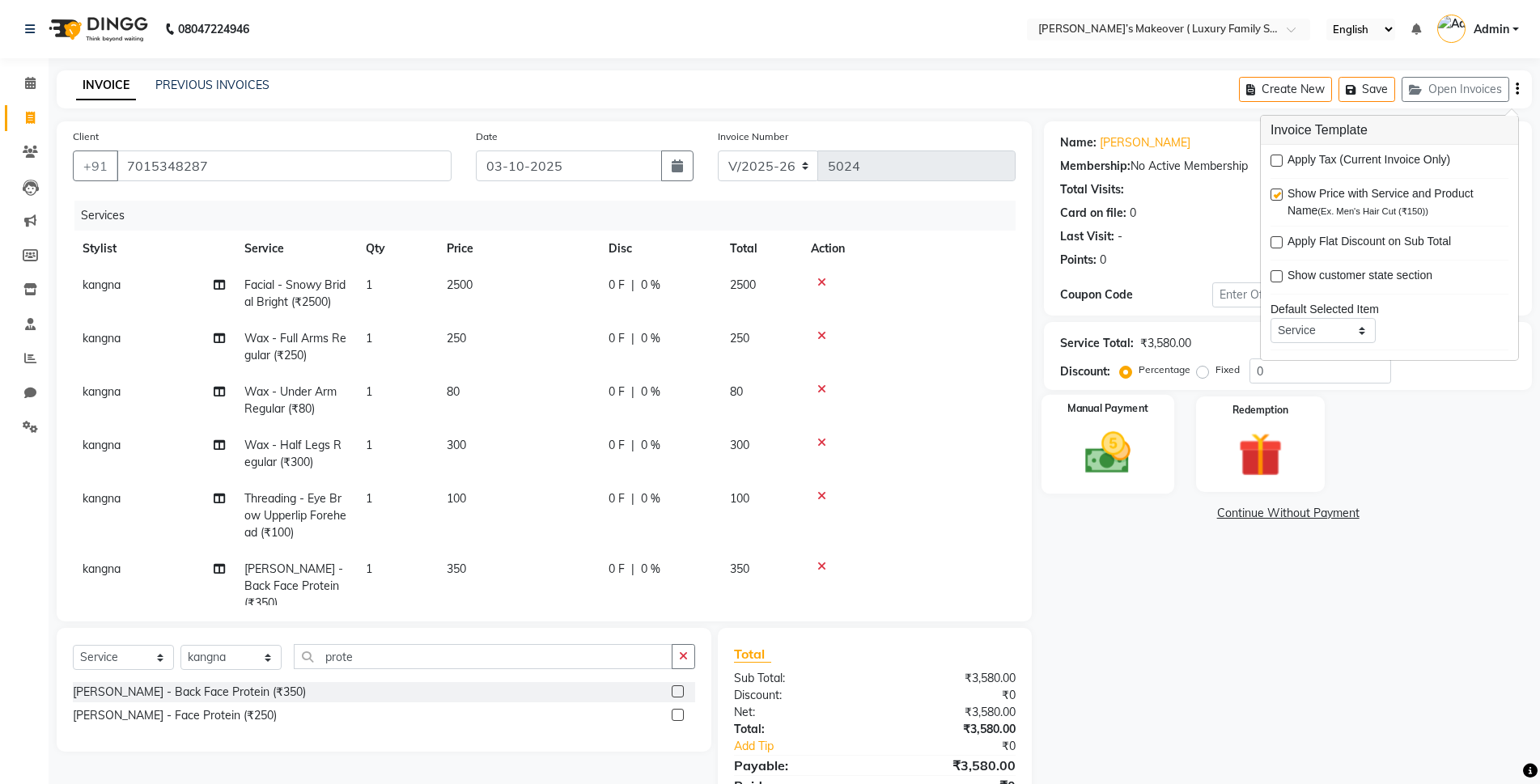
click at [1156, 452] on div "Manual Payment" at bounding box center [1107, 444] width 132 height 98
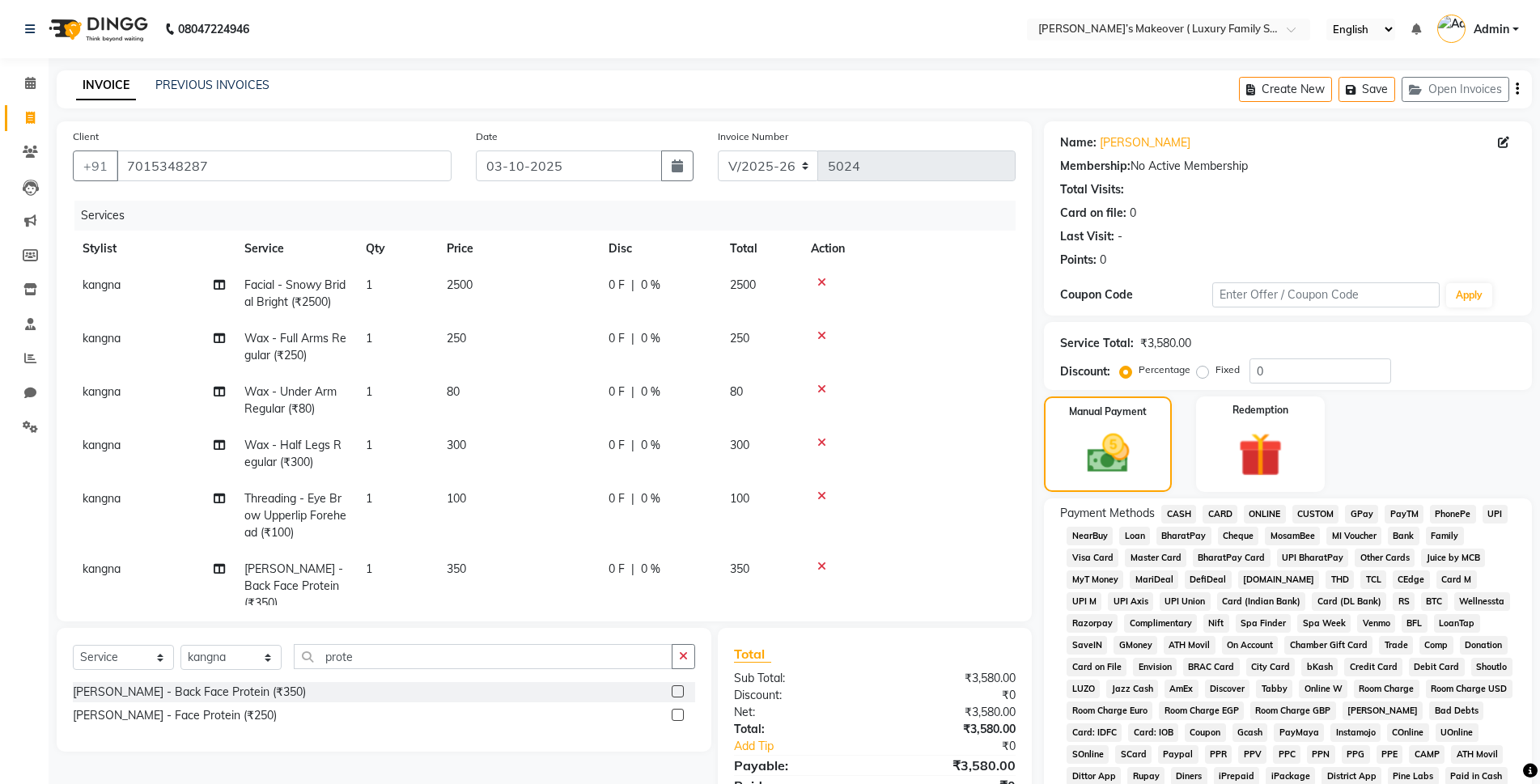
click at [1259, 512] on span "ONLINE" at bounding box center [1265, 513] width 42 height 19
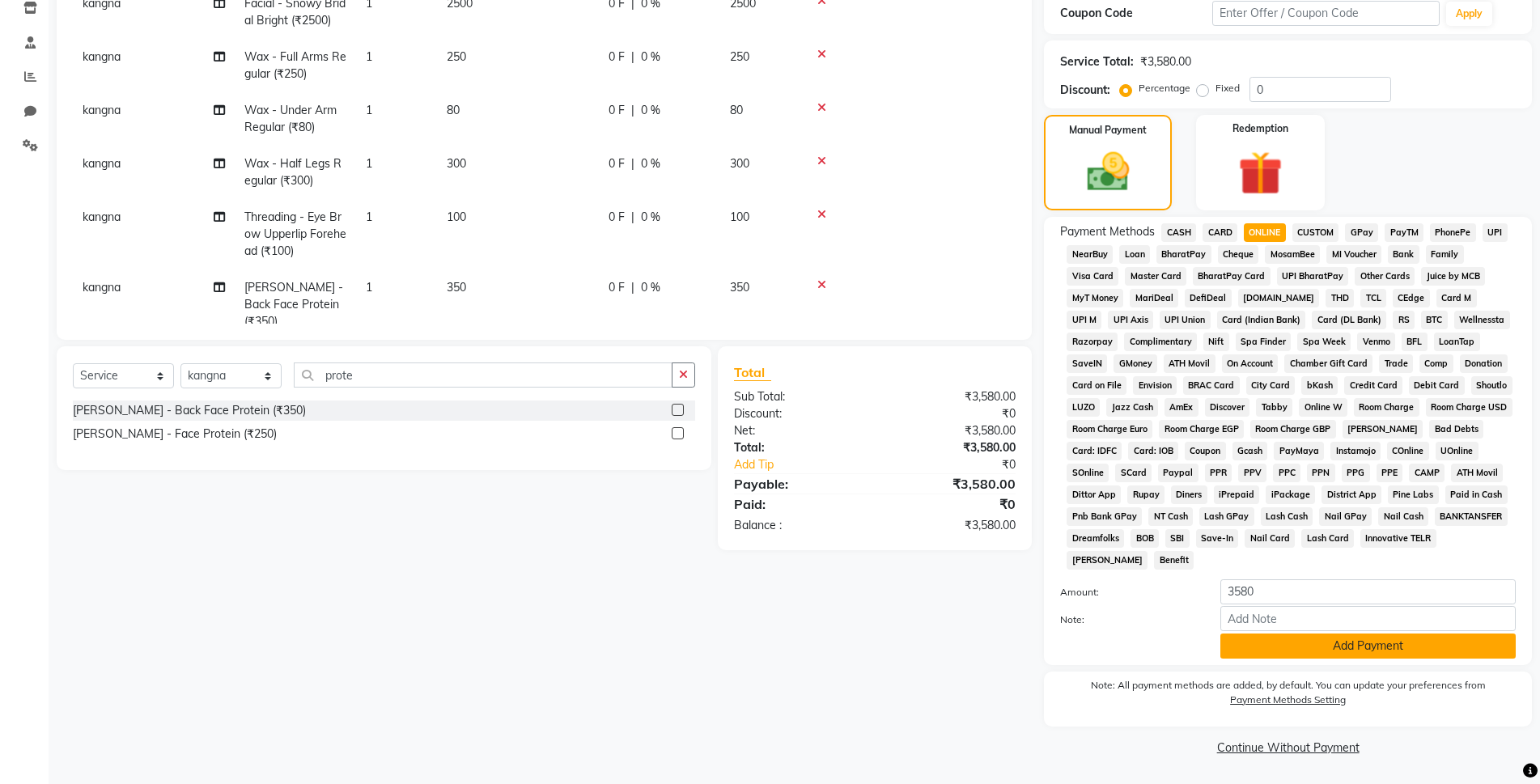
click at [1367, 644] on button "Add Payment" at bounding box center [1368, 646] width 296 height 25
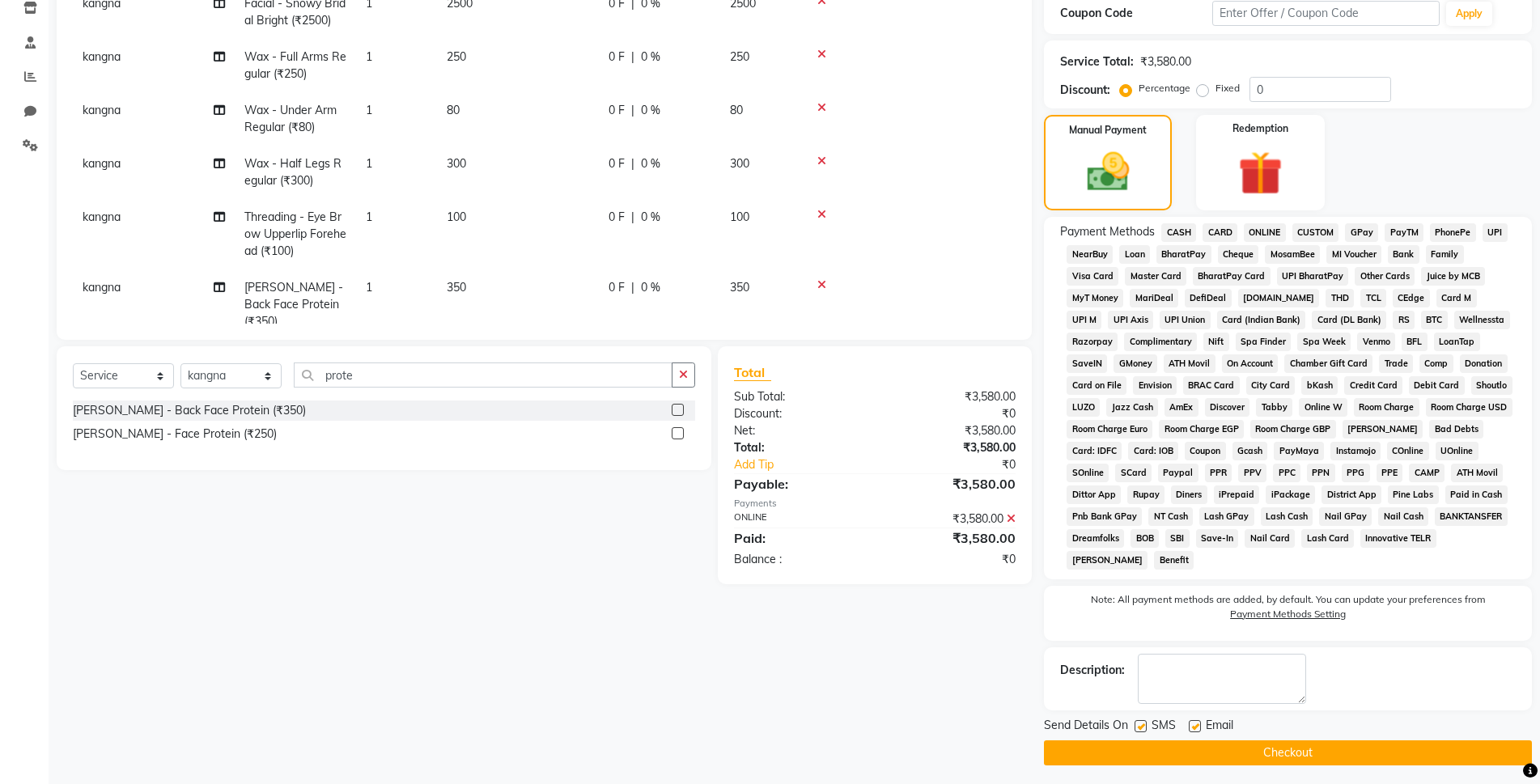
click at [1353, 761] on button "Checkout" at bounding box center [1288, 752] width 488 height 25
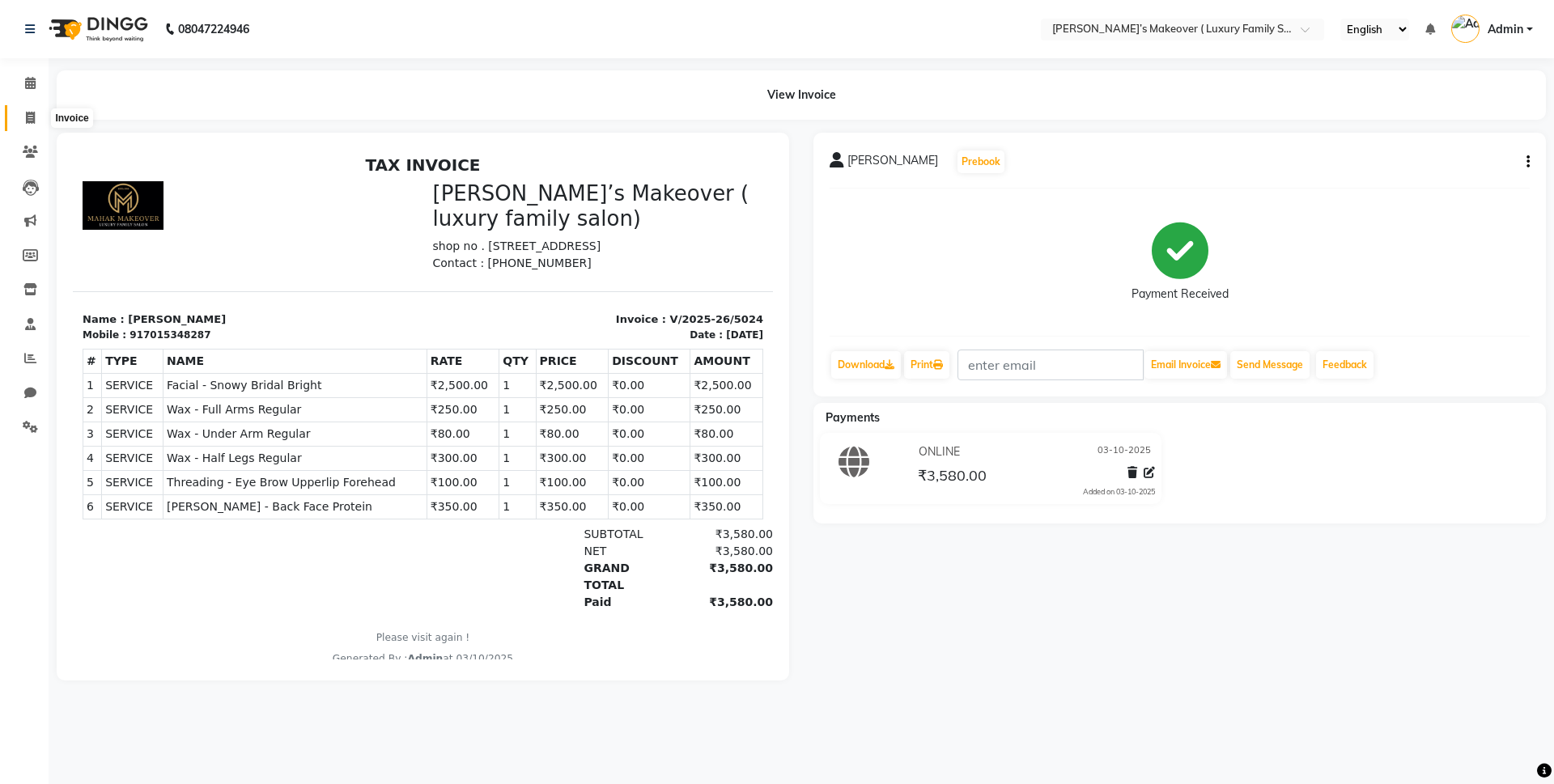
click at [37, 122] on span at bounding box center [30, 118] width 28 height 19
select select "service"
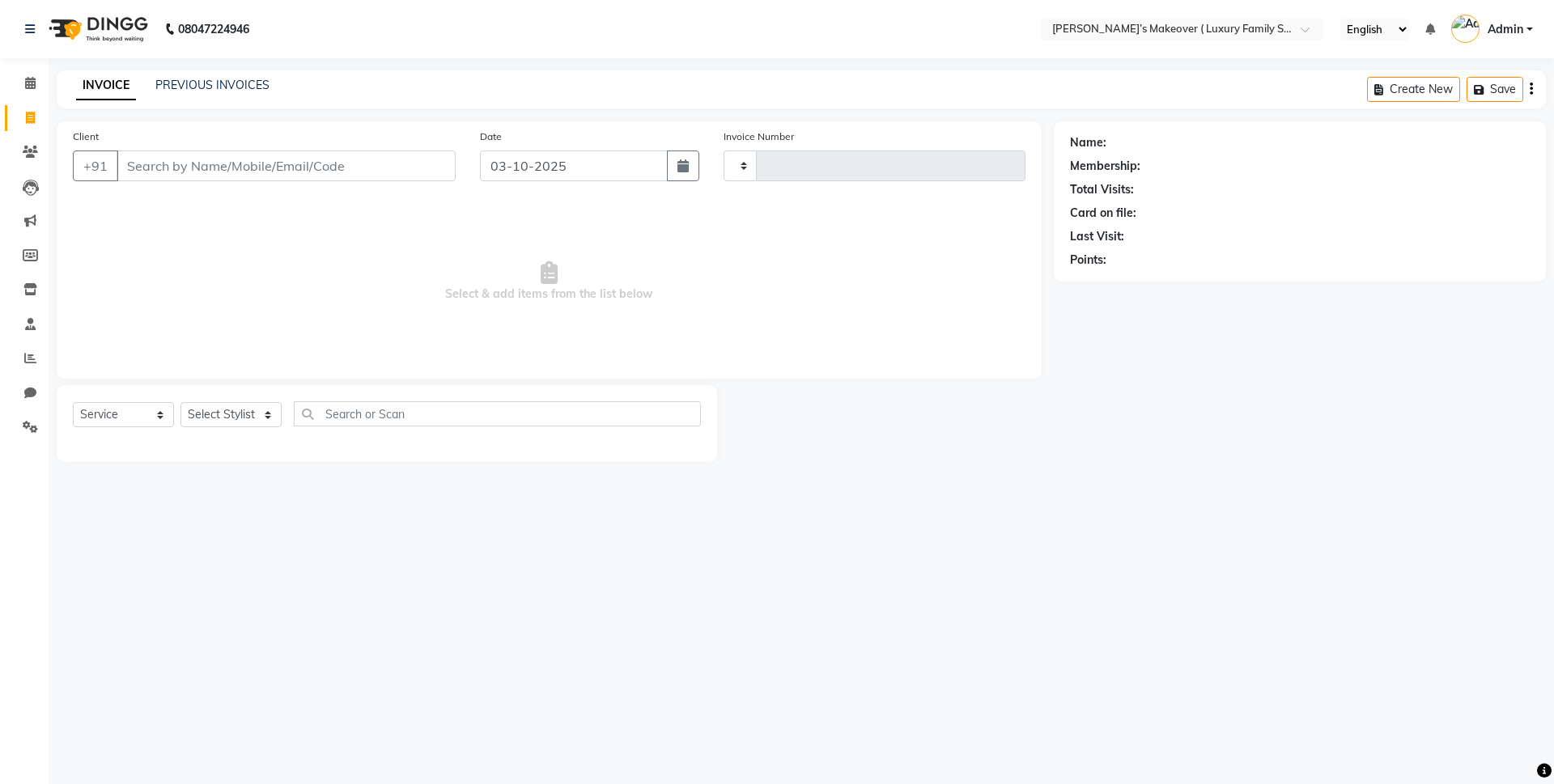
type input "5025"
select select "7777"
click at [259, 171] on input "Client" at bounding box center [286, 165] width 339 height 31
click at [488, 153] on input "03-10-2025" at bounding box center [573, 165] width 188 height 31
select select "10"
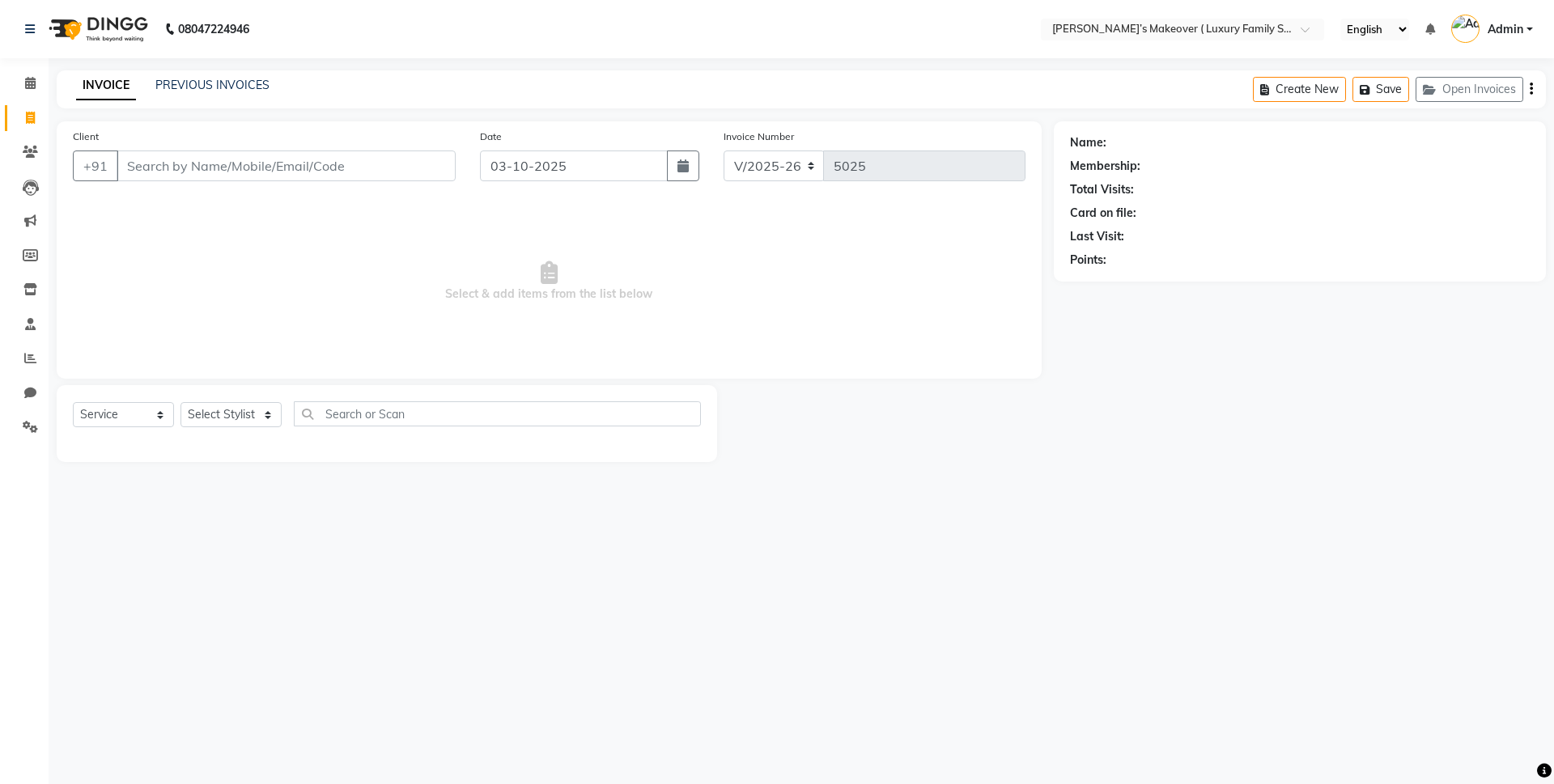
select select "2025"
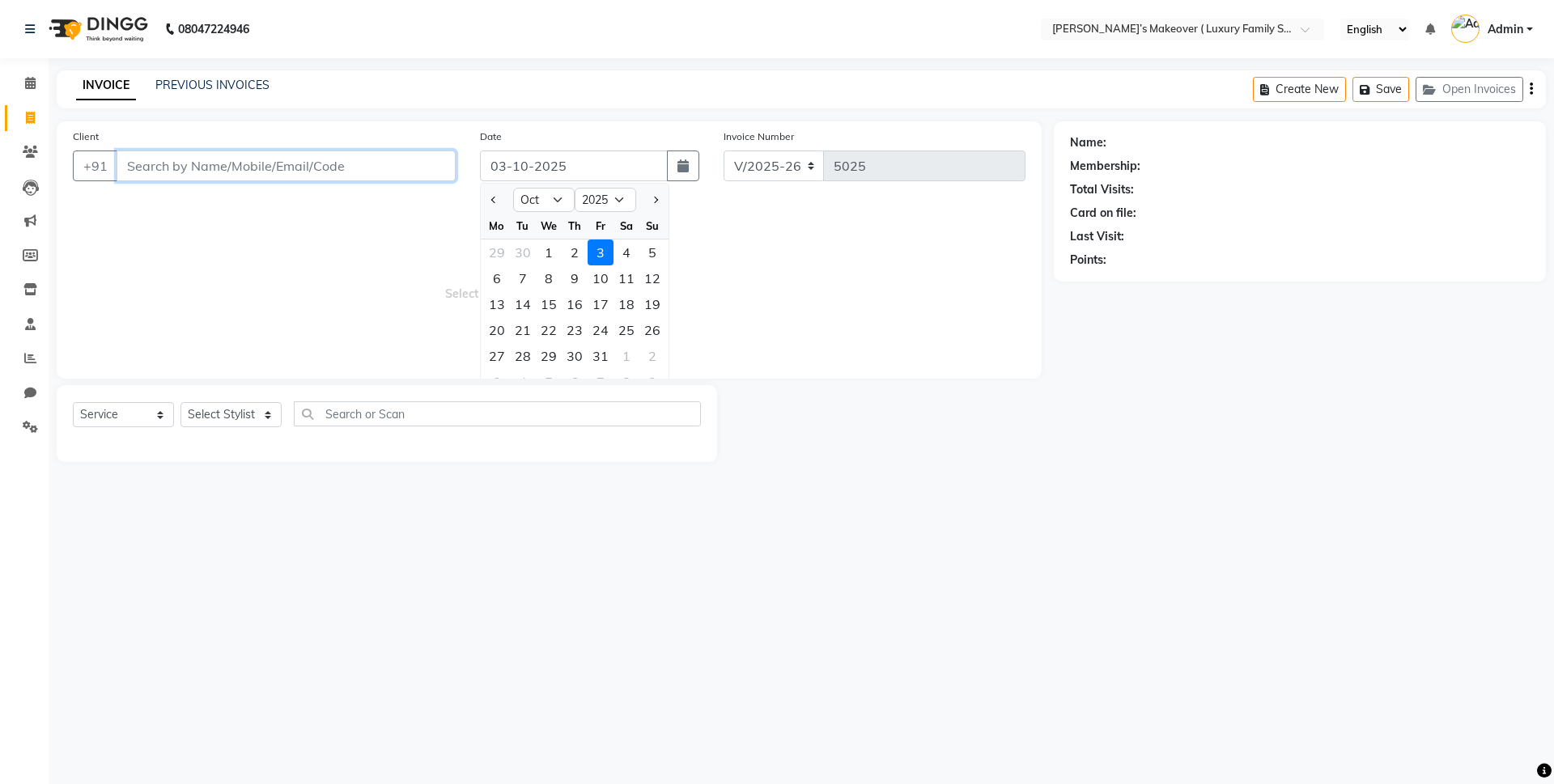
click at [207, 161] on input "Client" at bounding box center [286, 165] width 339 height 31
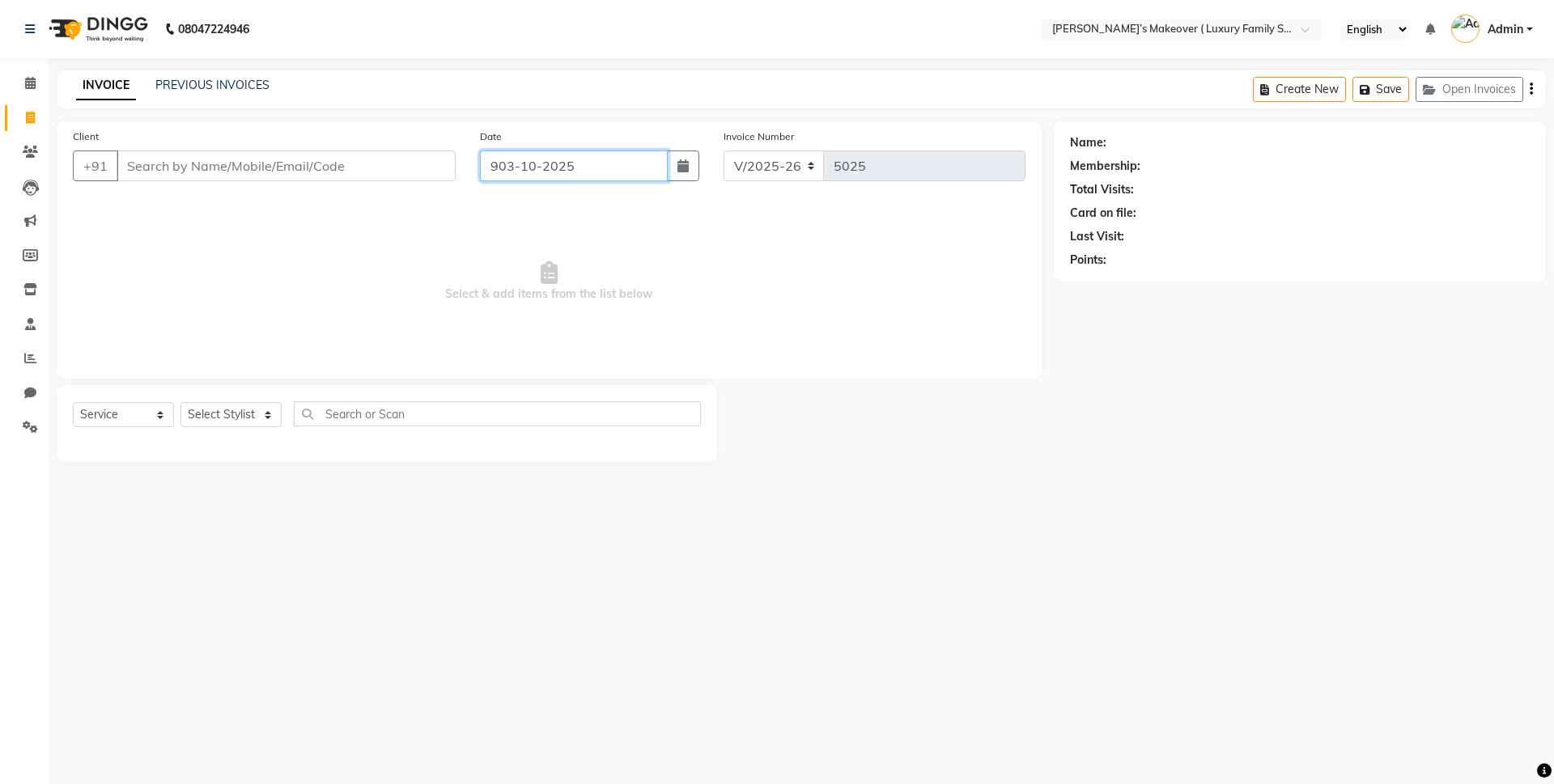
type input "03-10-2025"
click at [379, 171] on input "Client" at bounding box center [286, 165] width 339 height 31
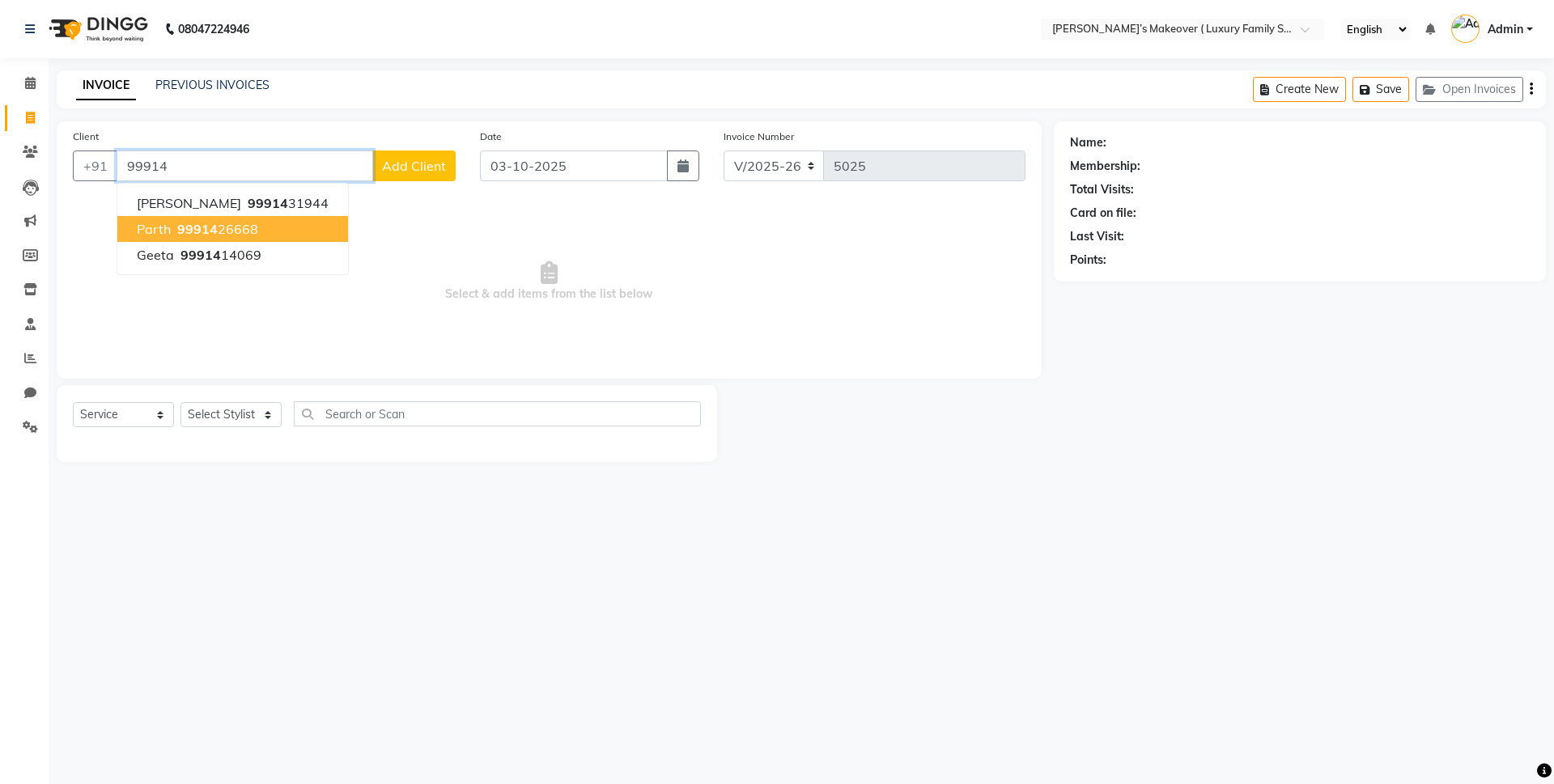
click at [262, 234] on button "parth 99914 26668" at bounding box center [233, 229] width 231 height 26
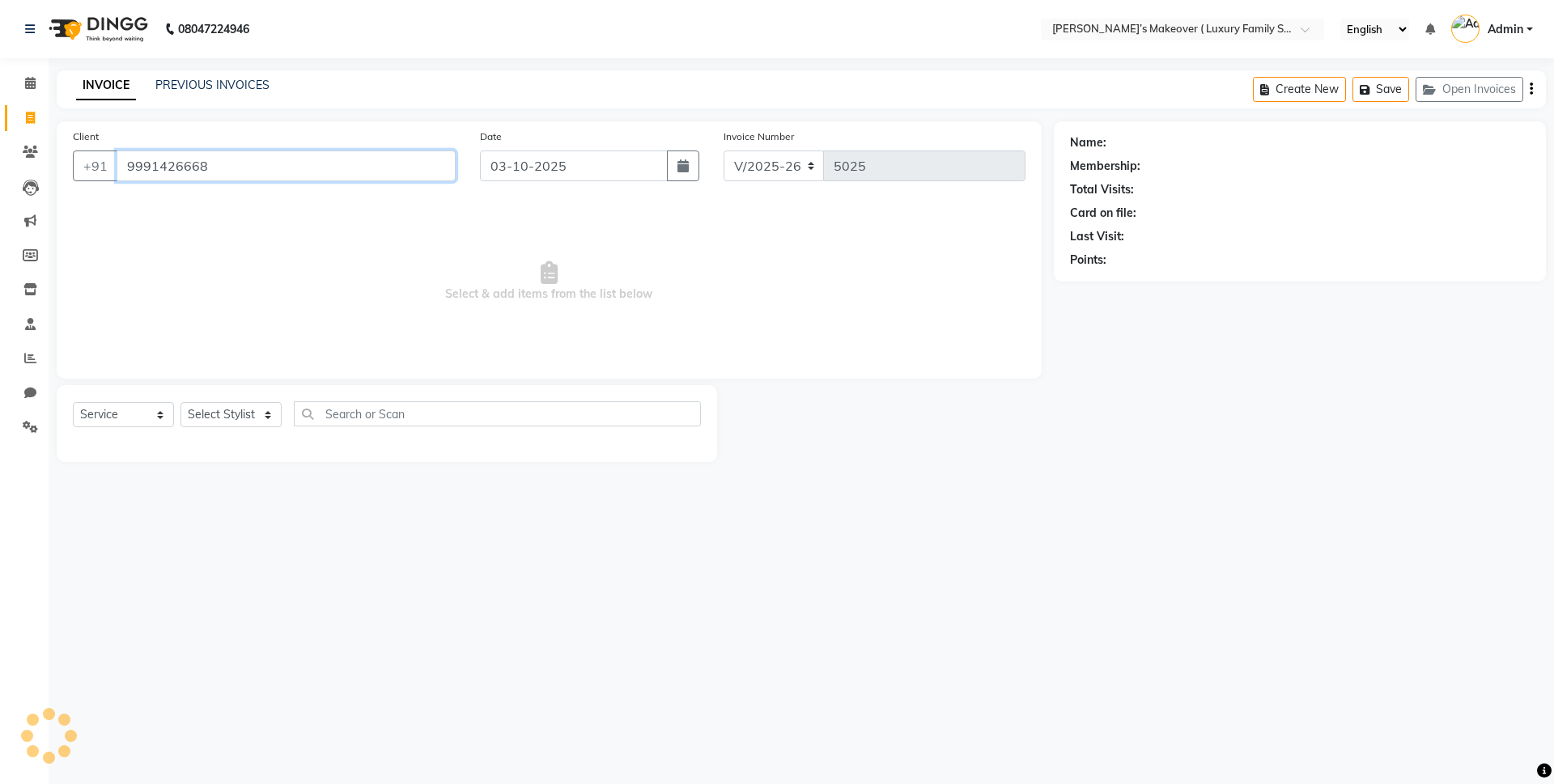
type input "9991426668"
click at [133, 413] on select "Select Service Product Membership Package Voucher Prepaid Gift Card" at bounding box center [123, 414] width 102 height 25
click at [73, 402] on select "Select Service Product Membership Package Voucher Prepaid Gift Card" at bounding box center [123, 414] width 102 height 25
click at [225, 423] on select "Select Stylist Aarish Anas salmani Ankit Anshika Anshul Astha Bhoomi lamba Dipt…" at bounding box center [231, 414] width 102 height 25
click at [180, 402] on select "Select Stylist Aarish Anas salmani Ankit Anshika Anshul Astha Bhoomi lamba Dipt…" at bounding box center [231, 414] width 102 height 25
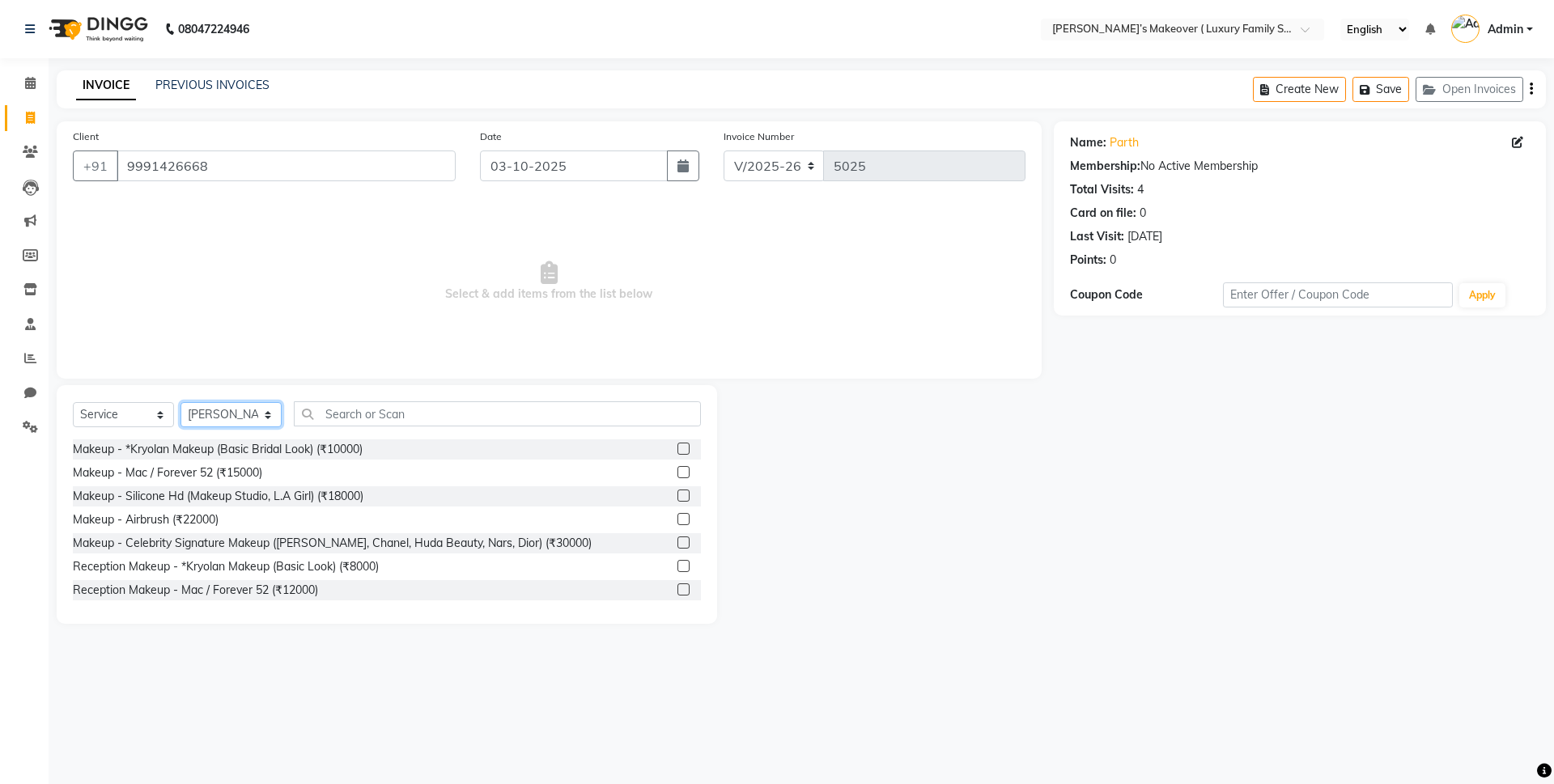
click at [232, 407] on select "Select Stylist Aarish Anas salmani Ankit Anshika Anshul Astha Bhoomi lamba Dipt…" at bounding box center [231, 414] width 102 height 25
select select "69510"
click at [180, 402] on select "Select Stylist Aarish Anas salmani Ankit Anshika Anshul Astha Bhoomi lamba Dipt…" at bounding box center [231, 414] width 102 height 25
click at [384, 418] on input "text" at bounding box center [497, 413] width 407 height 25
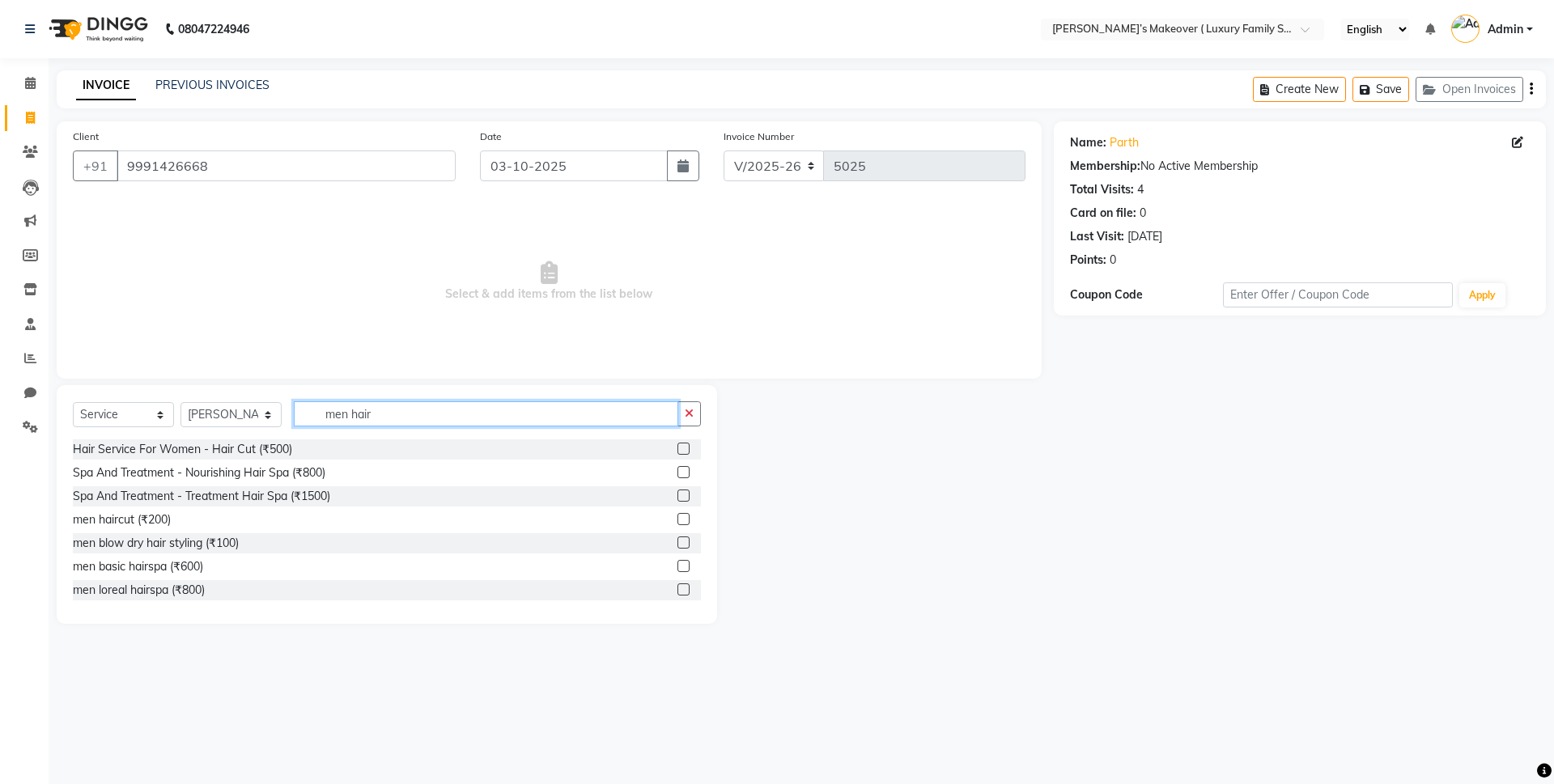
type input "men hair"
click at [677, 521] on label at bounding box center [683, 518] width 12 height 12
click at [677, 521] on input "checkbox" at bounding box center [682, 519] width 11 height 11
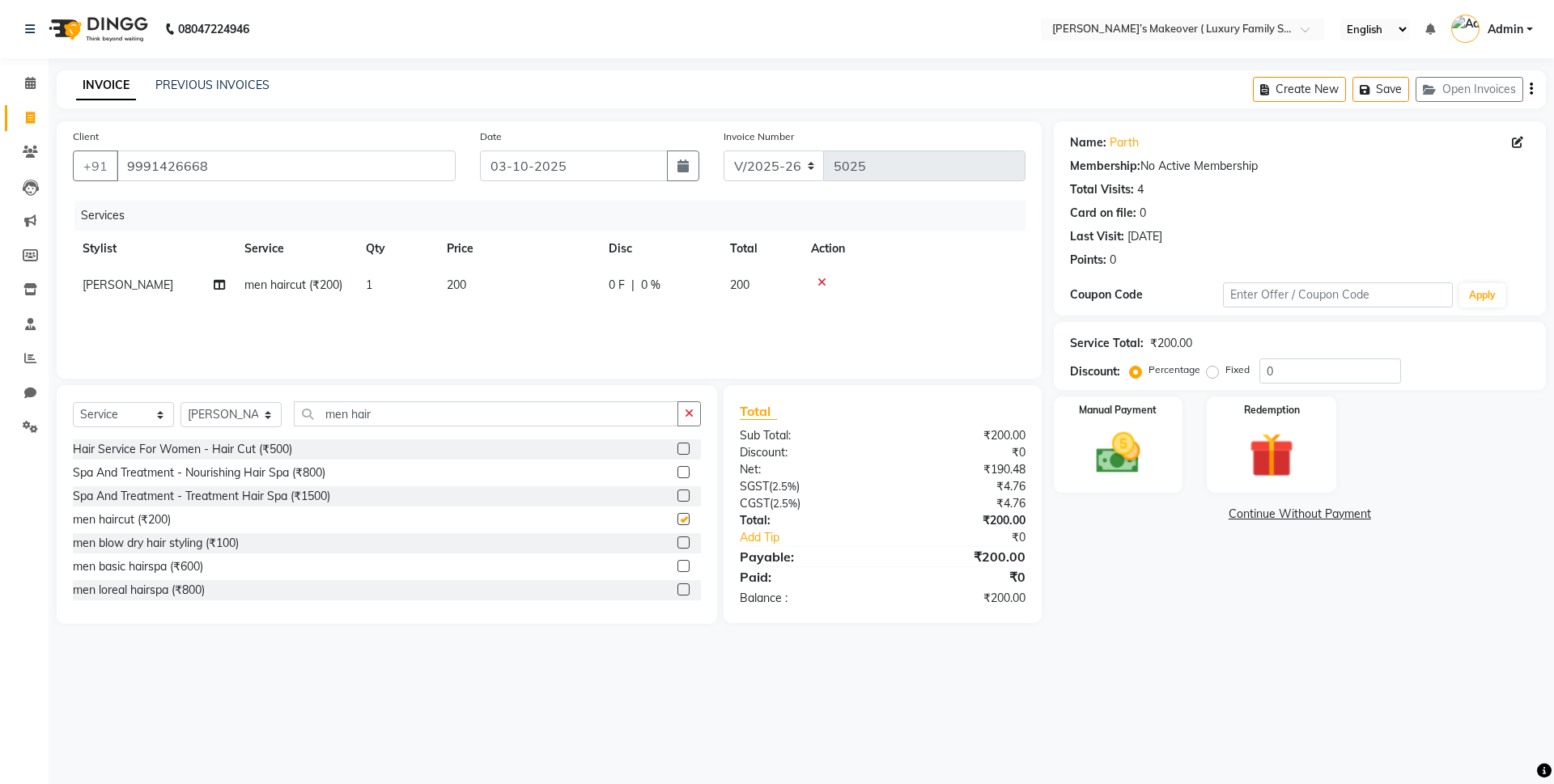
checkbox input "false"
click at [1530, 89] on icon "button" at bounding box center [1531, 89] width 3 height 1
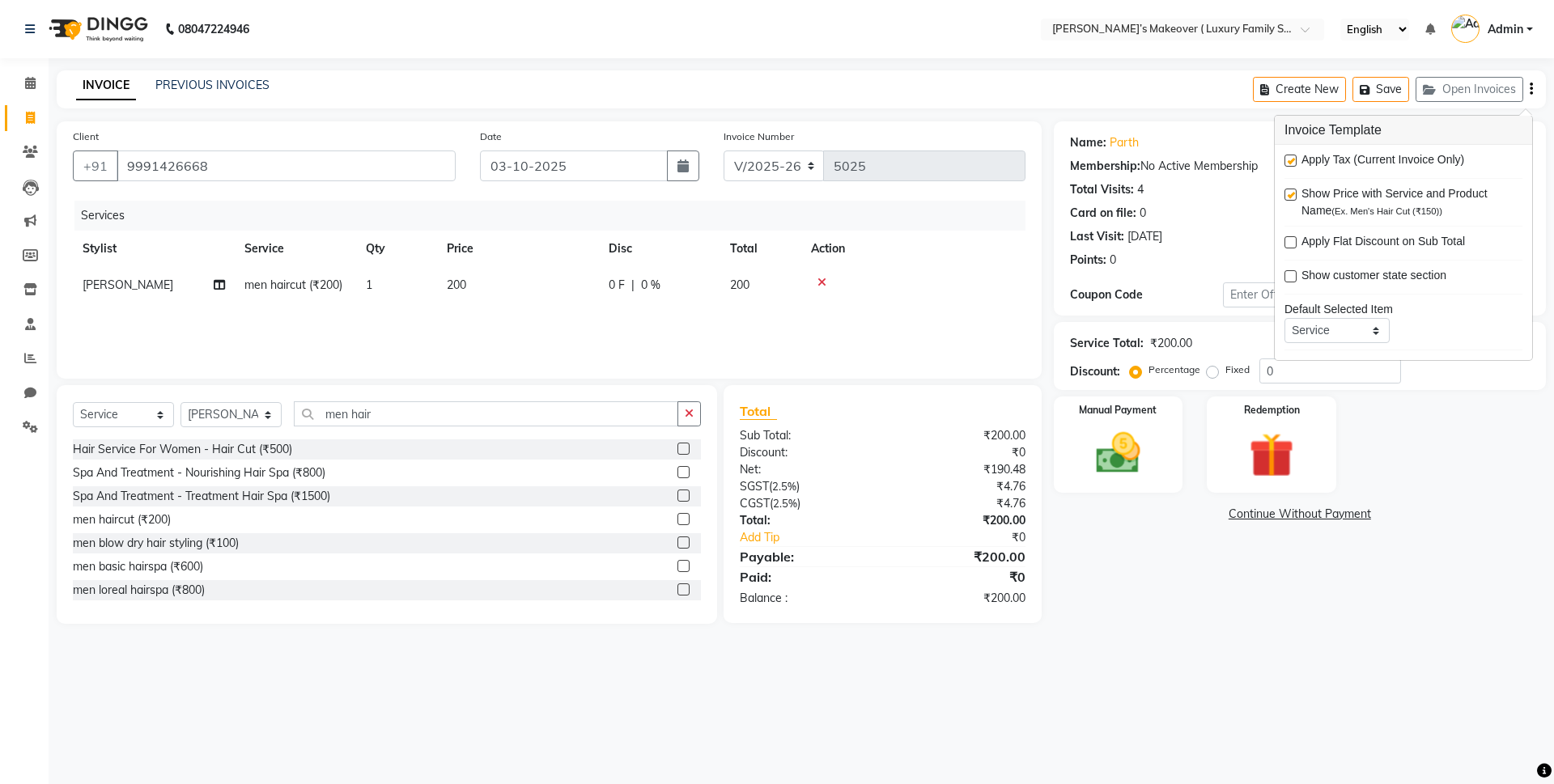
click at [1292, 155] on label at bounding box center [1290, 160] width 12 height 12
click at [1292, 156] on input "checkbox" at bounding box center [1289, 161] width 11 height 11
checkbox input "false"
click at [1130, 418] on div "Manual Payment" at bounding box center [1117, 445] width 134 height 99
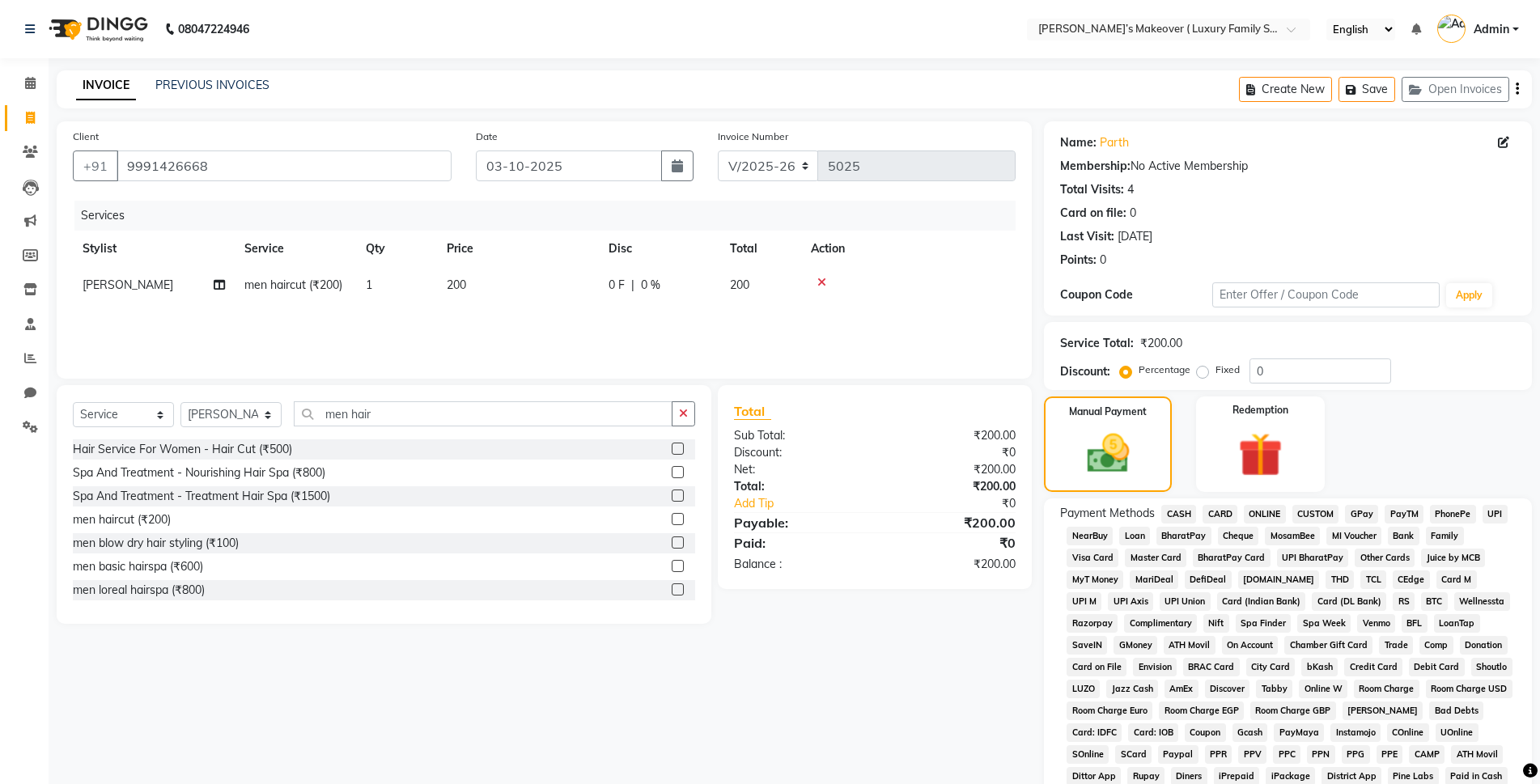
click at [1192, 519] on span "CASH" at bounding box center [1179, 513] width 35 height 19
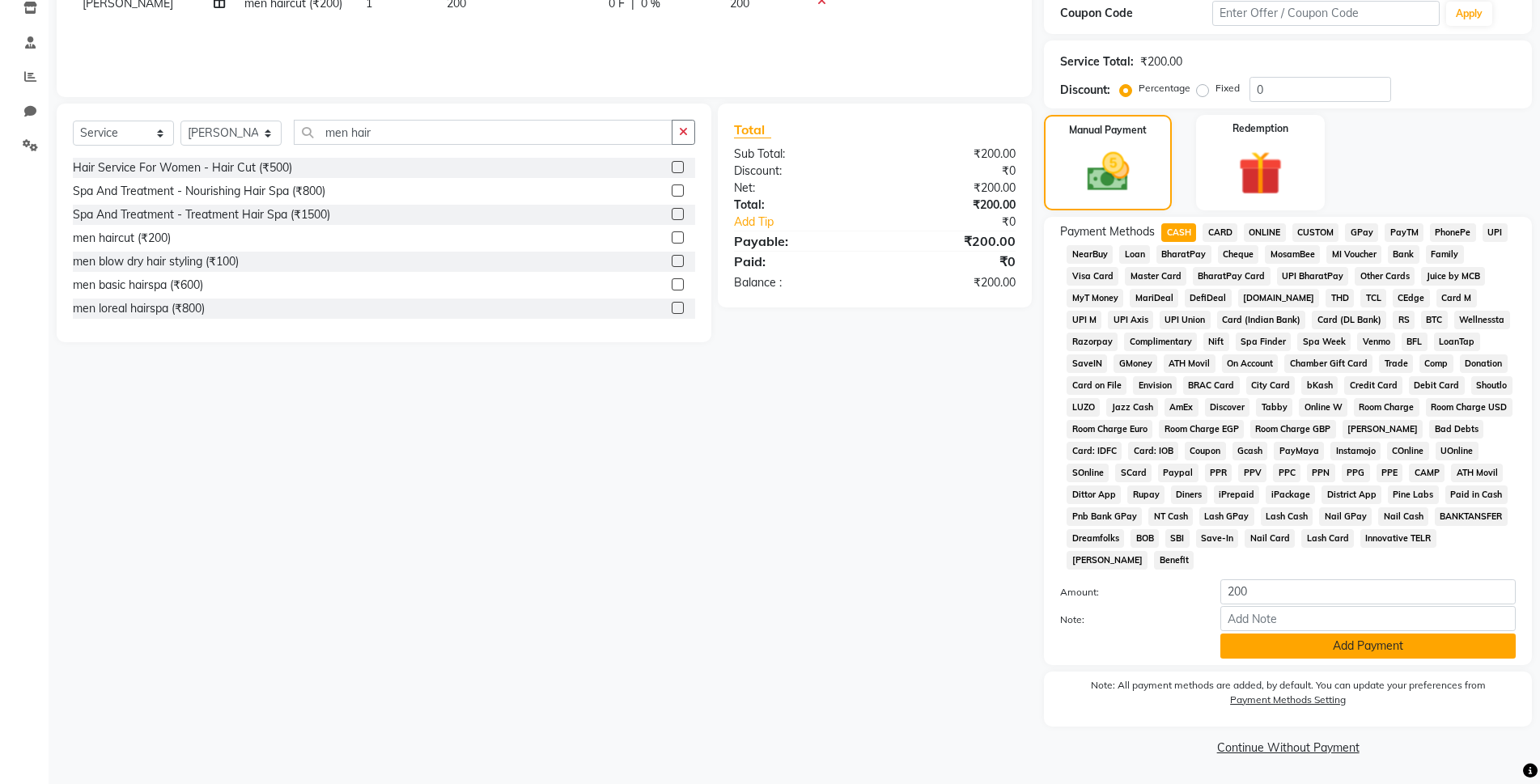
click at [1348, 639] on button "Add Payment" at bounding box center [1368, 646] width 296 height 25
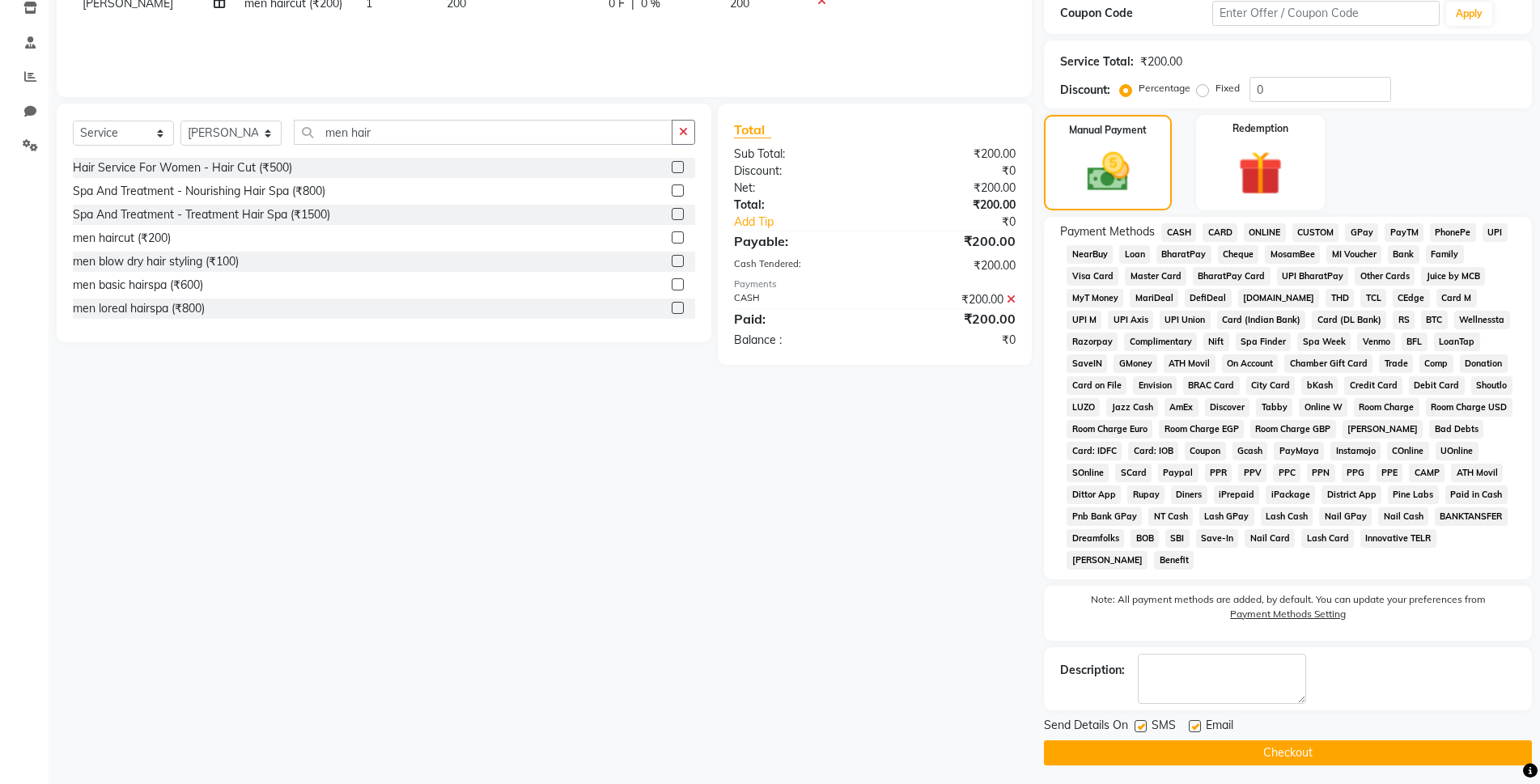
click at [1375, 752] on button "Checkout" at bounding box center [1288, 752] width 488 height 25
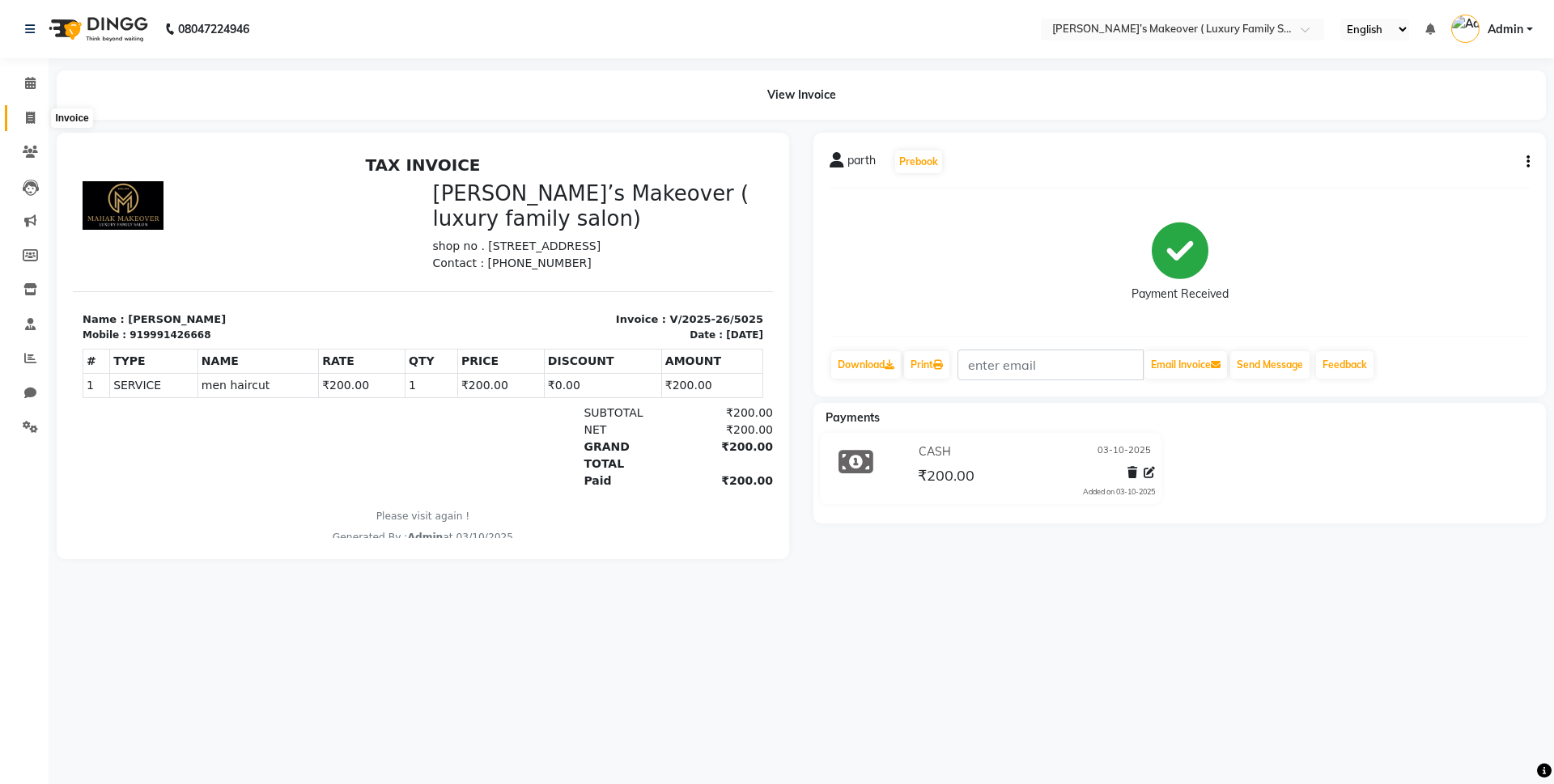
click at [30, 110] on span at bounding box center [30, 118] width 28 height 19
select select "service"
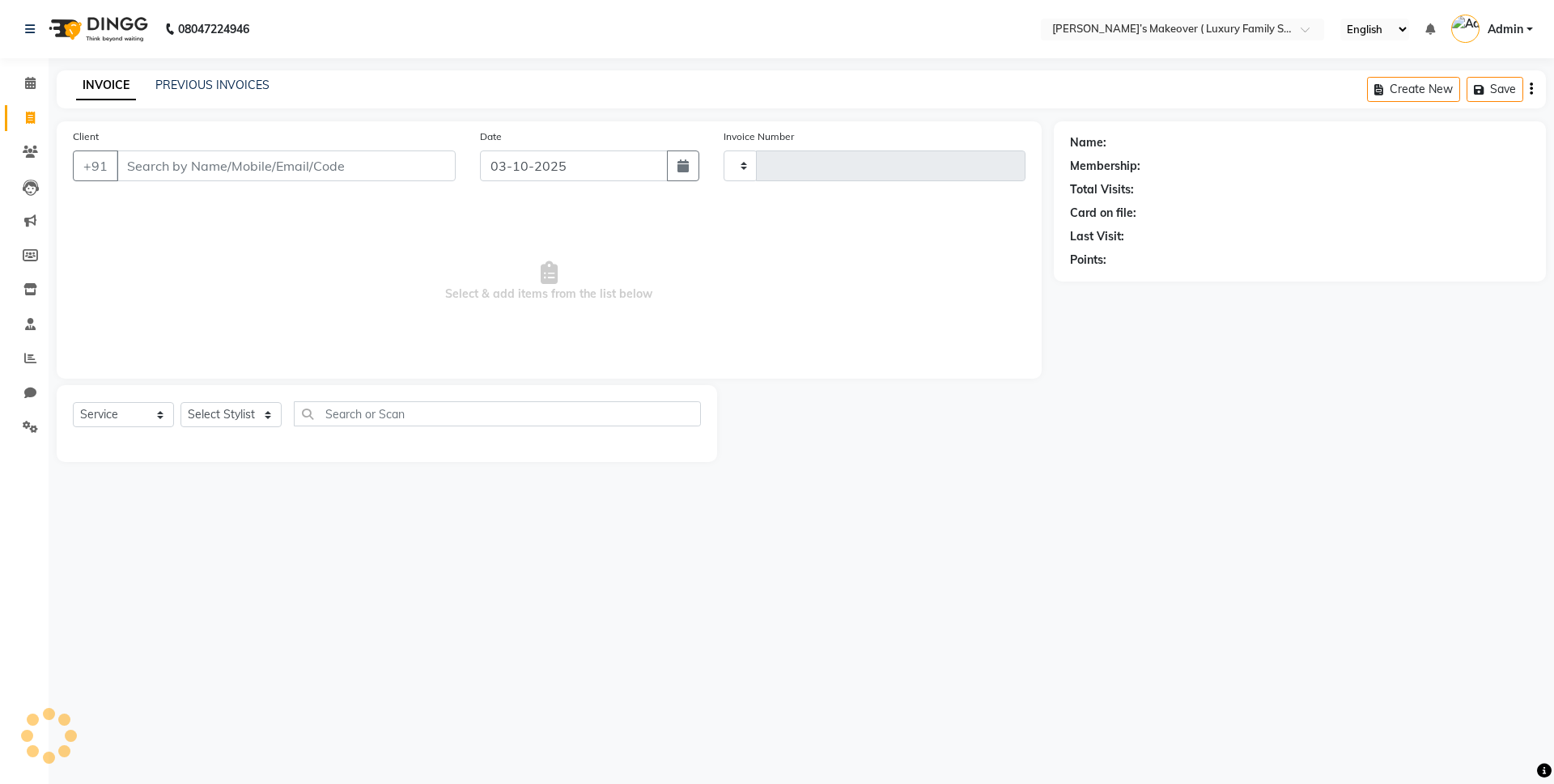
type input "5026"
select select "7777"
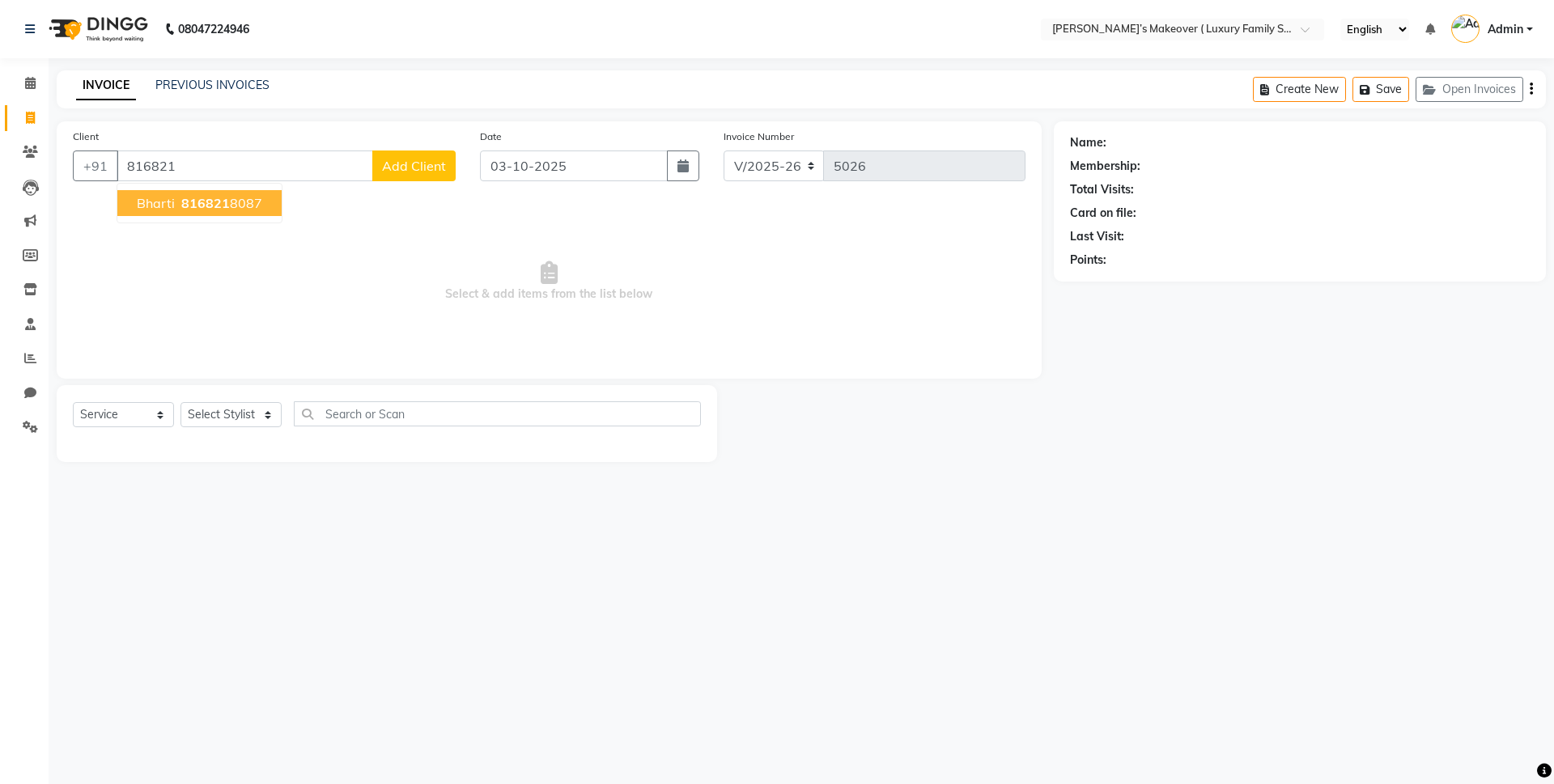
click at [166, 208] on span "bharti" at bounding box center [155, 203] width 38 height 16
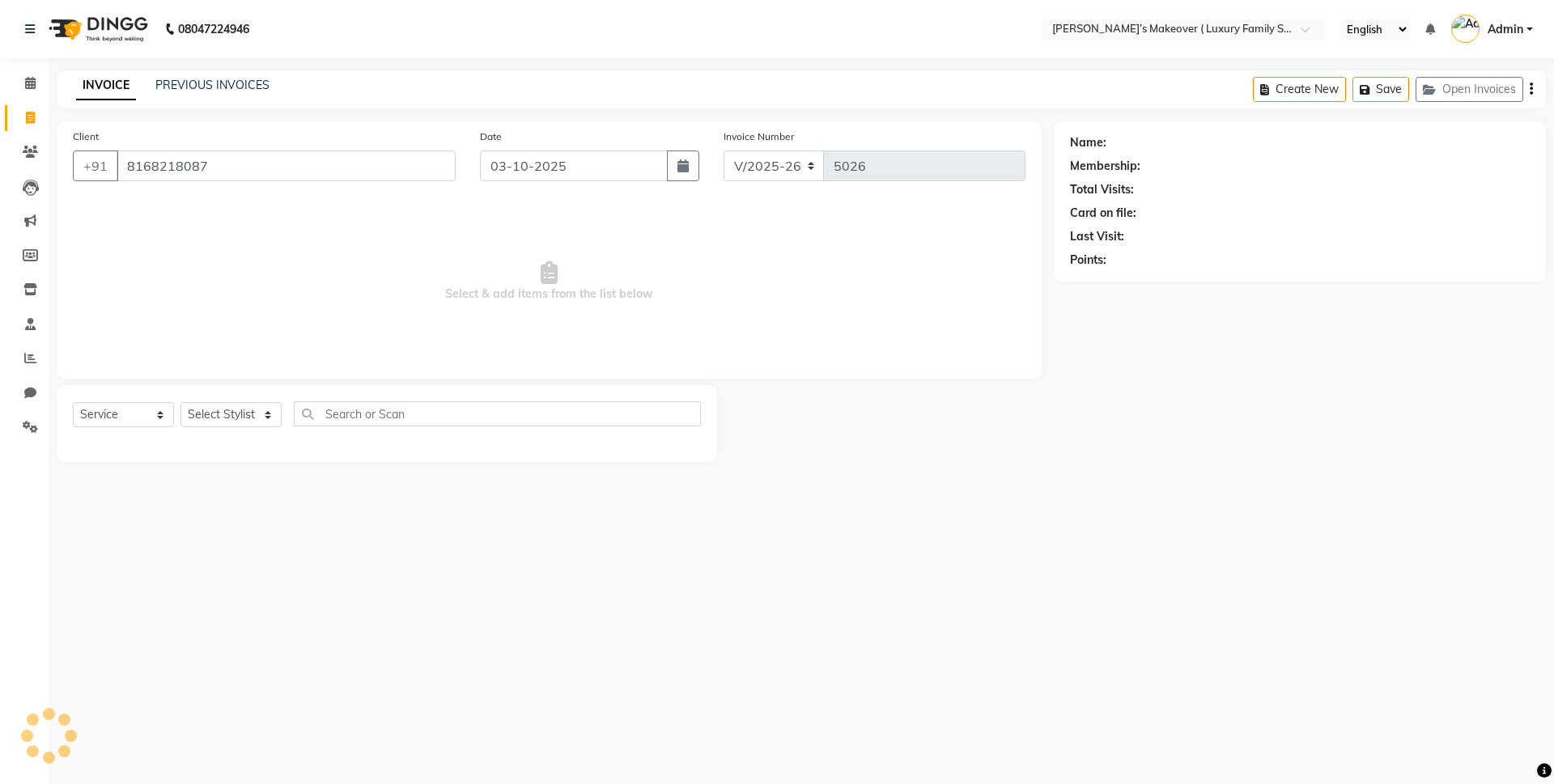
type input "8168218087"
click at [143, 416] on select "Select Service Product Membership Package Voucher Prepaid Gift Card" at bounding box center [123, 414] width 102 height 25
click at [73, 402] on select "Select Service Product Membership Package Voucher Prepaid Gift Card" at bounding box center [123, 414] width 102 height 25
click at [239, 422] on select "Select Stylist Aarish Anas salmani Ankit Anshika Anshul Astha Bhoomi lamba Dipt…" at bounding box center [231, 414] width 102 height 25
select select "85936"
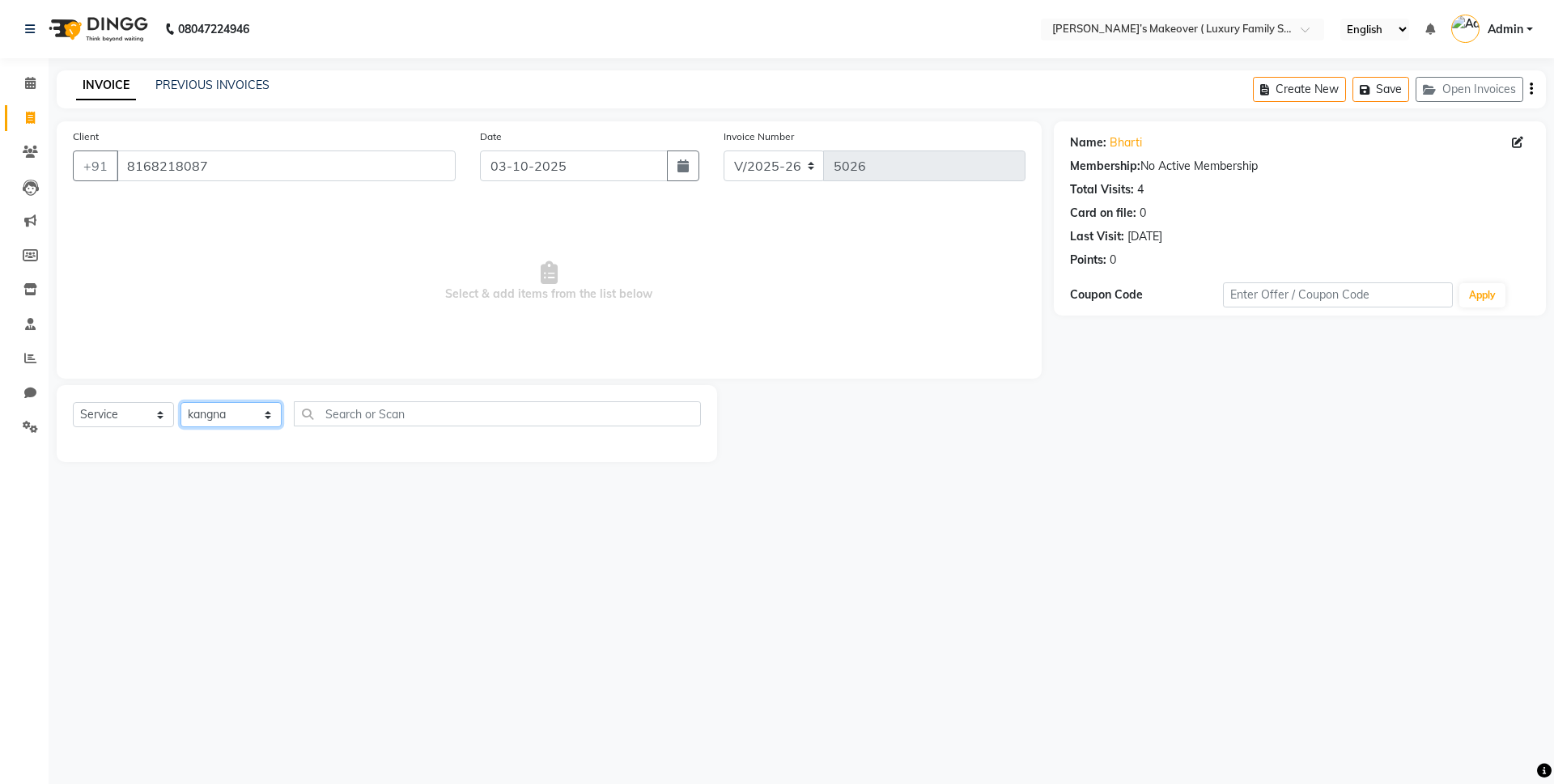
click at [180, 402] on select "Select Stylist Aarish Anas salmani Ankit Anshika Anshul Astha Bhoomi lamba Dipt…" at bounding box center [231, 414] width 102 height 25
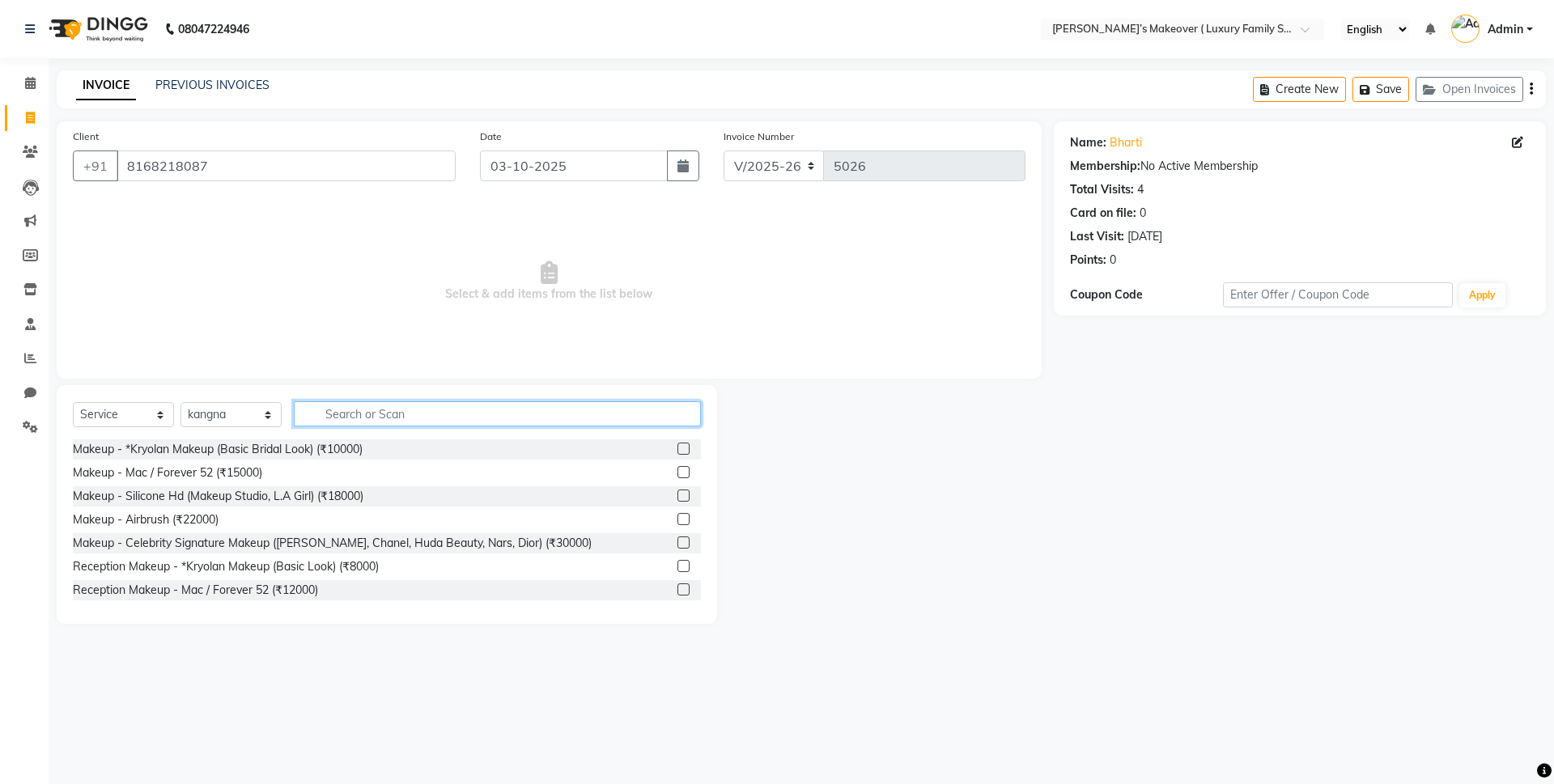
click at [346, 413] on input "text" at bounding box center [497, 413] width 407 height 25
click at [370, 419] on input "text" at bounding box center [497, 413] width 407 height 25
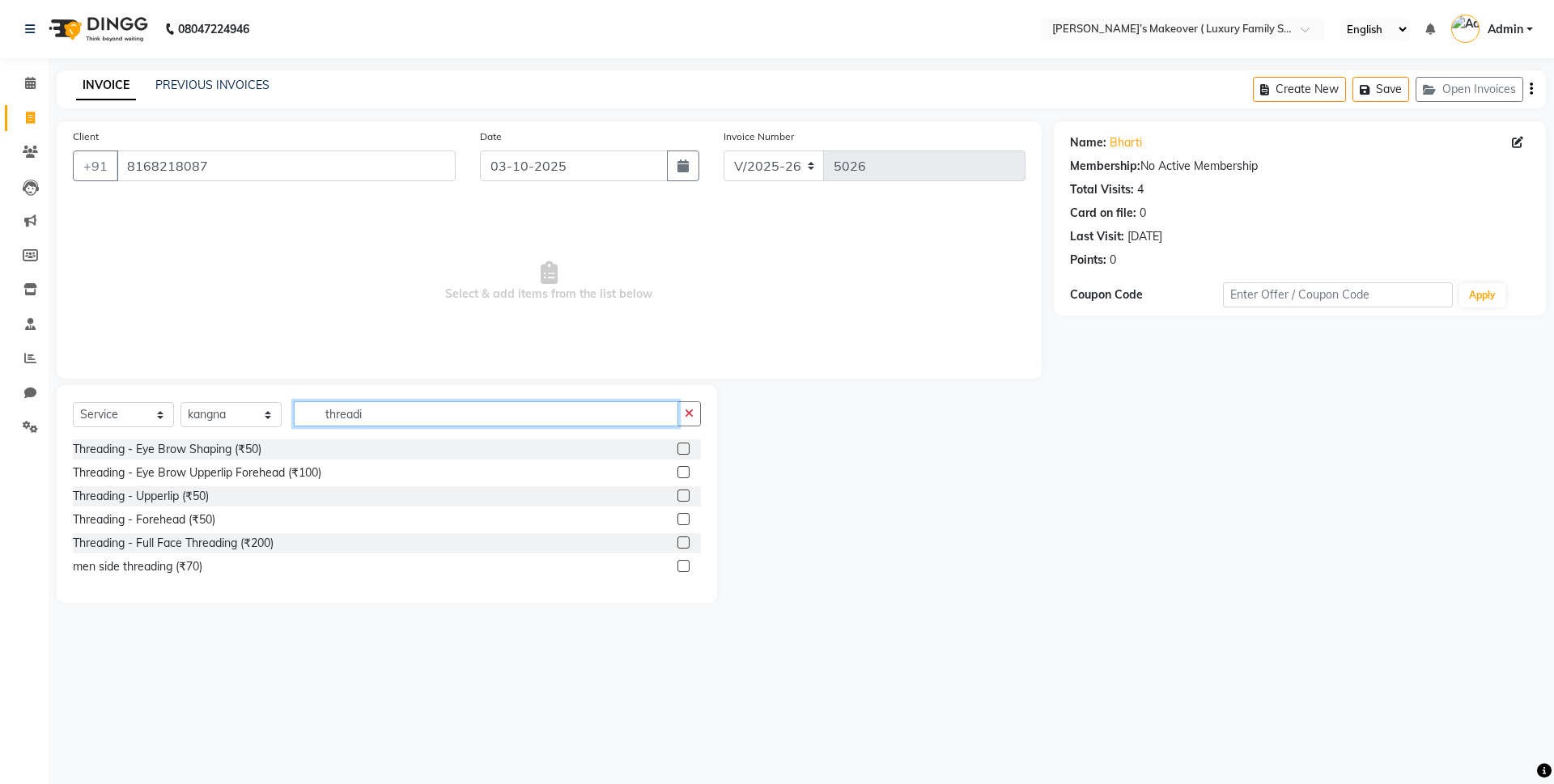
type input "threadi"
click at [682, 474] on label at bounding box center [683, 472] width 12 height 12
click at [682, 474] on input "checkbox" at bounding box center [682, 473] width 11 height 11
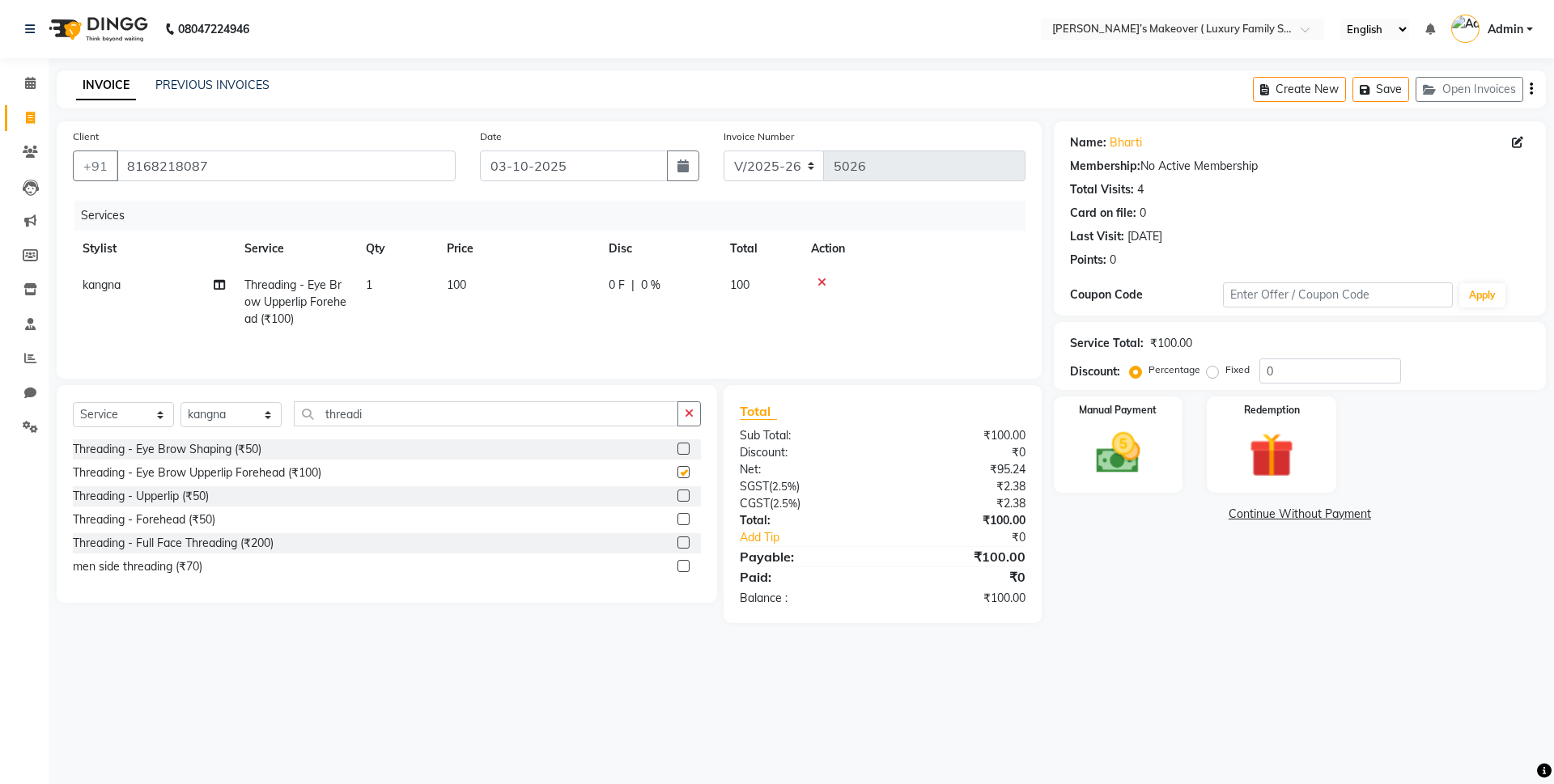
checkbox input "false"
click at [1531, 89] on icon "button" at bounding box center [1531, 89] width 3 height 1
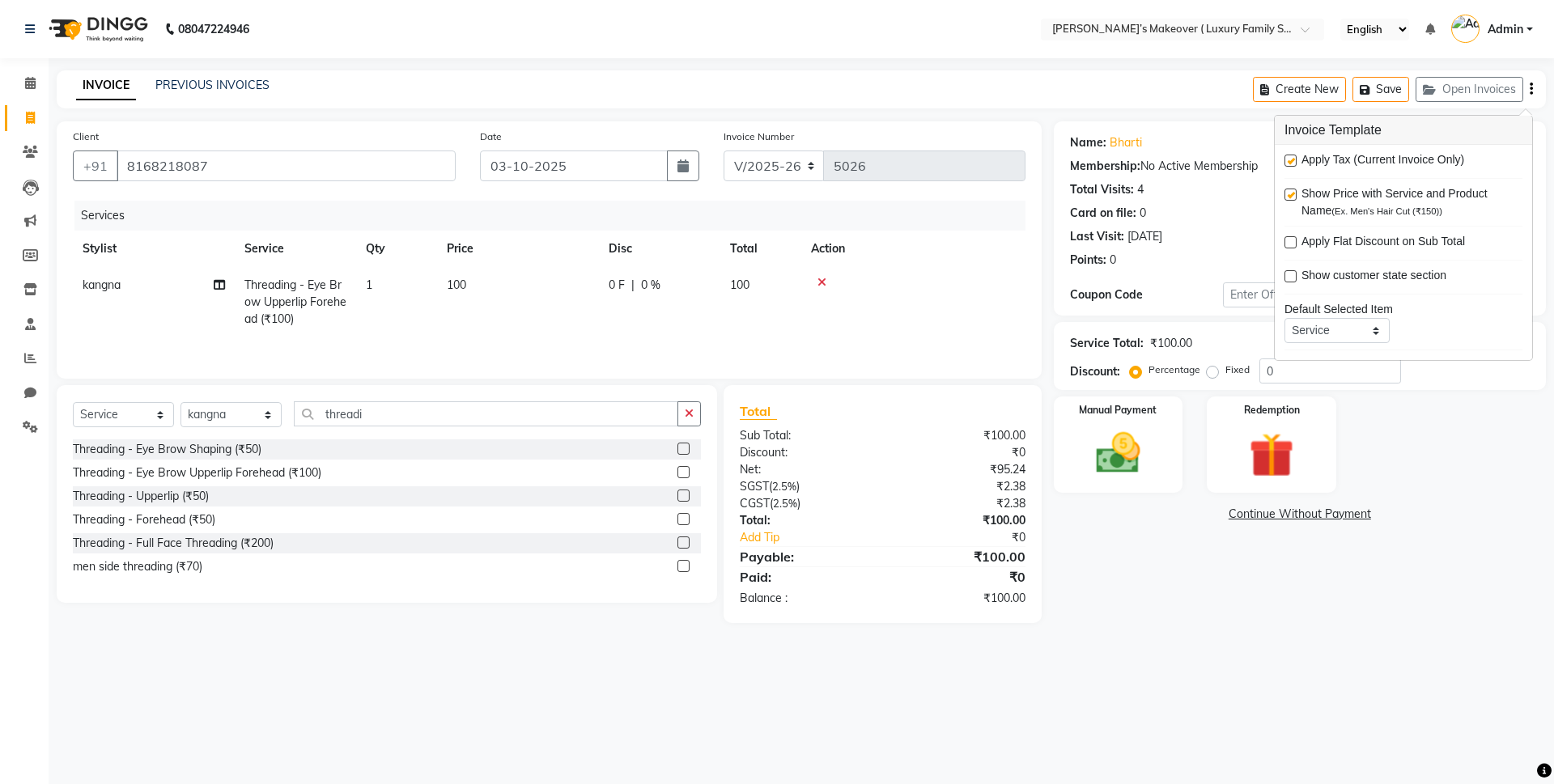
click at [1295, 166] on label at bounding box center [1290, 160] width 12 height 12
click at [1295, 166] on input "checkbox" at bounding box center [1289, 161] width 11 height 11
checkbox input "false"
click at [1296, 192] on div "Show Price with Service and Product Name (Ex. Men's Hair Cut (₹150))" at bounding box center [1403, 202] width 238 height 34
click at [1286, 192] on label at bounding box center [1290, 194] width 12 height 12
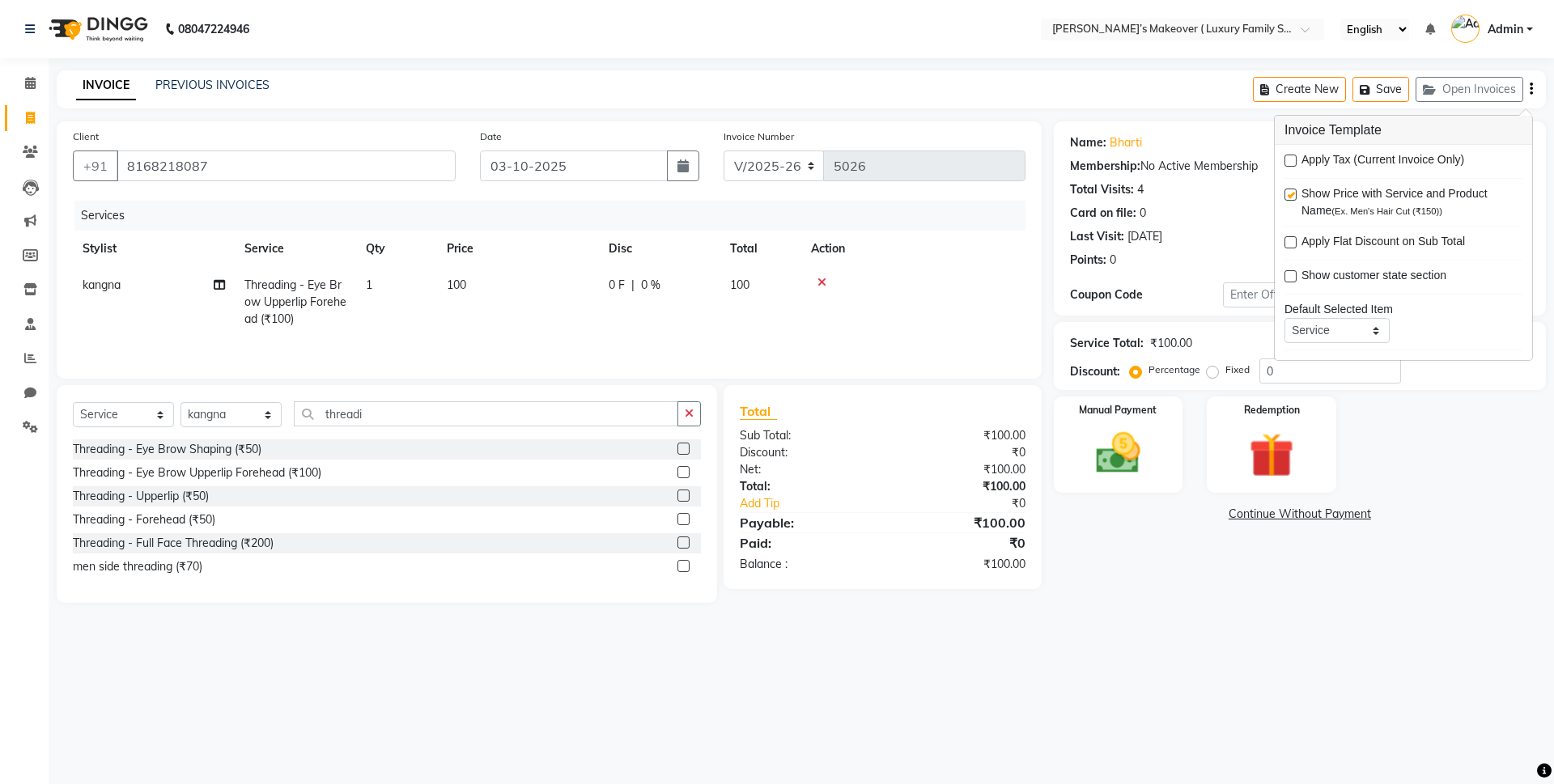
click at [1286, 192] on input "checkbox" at bounding box center [1289, 195] width 11 height 11
checkbox input "false"
click at [1150, 419] on div "Manual Payment" at bounding box center [1117, 445] width 134 height 99
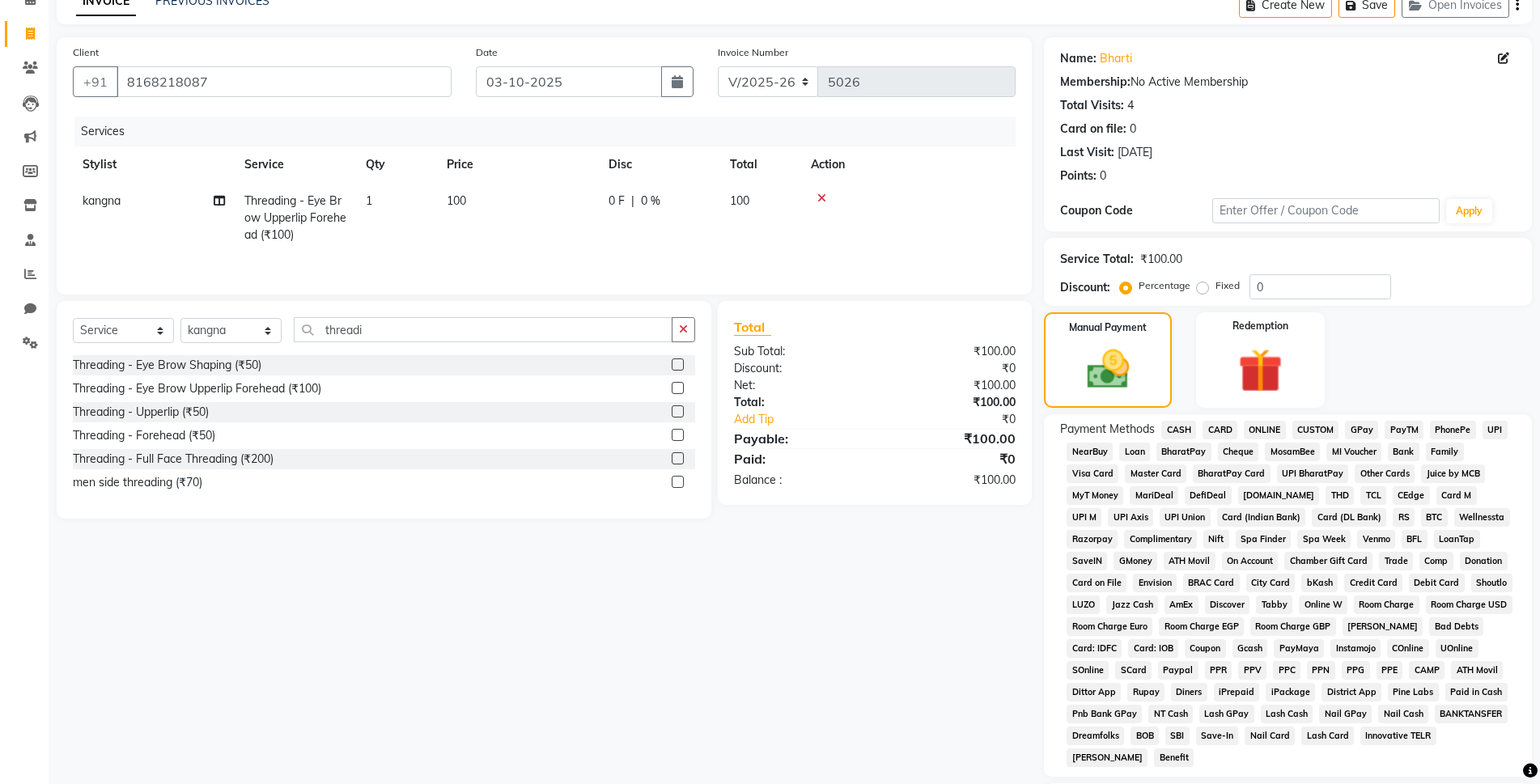
scroll to position [196, 0]
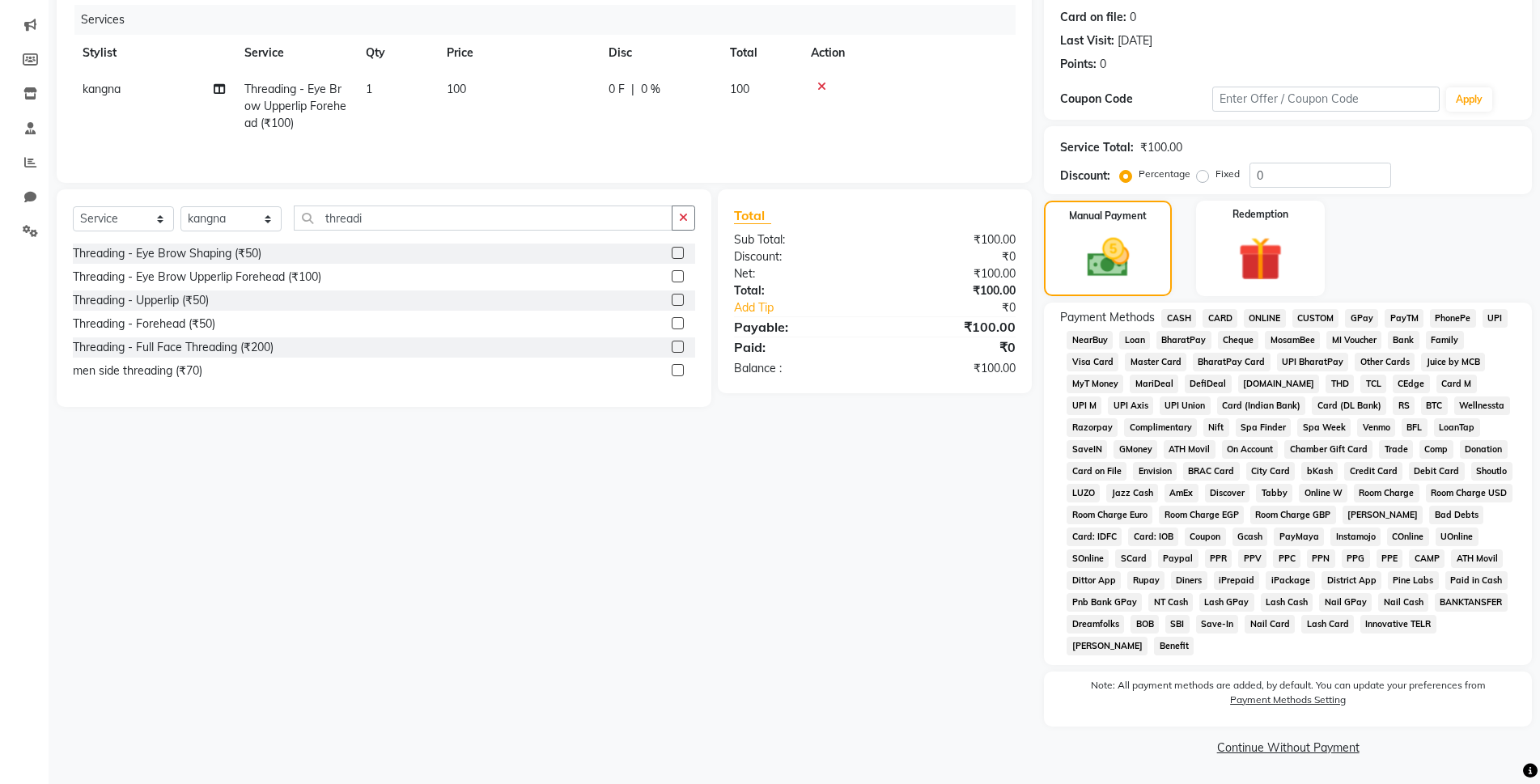
click at [1261, 311] on span "ONLINE" at bounding box center [1265, 318] width 42 height 19
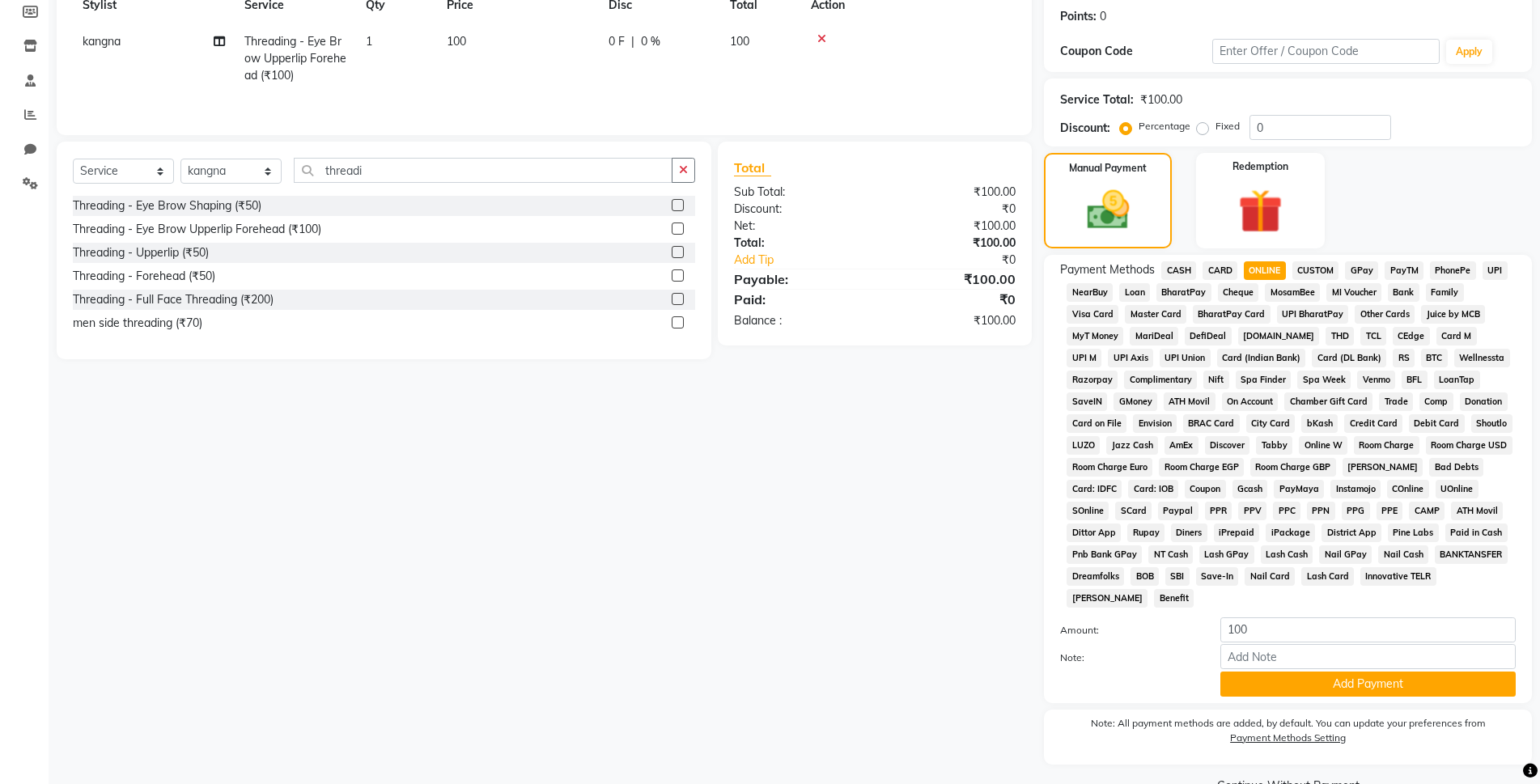
scroll to position [282, 0]
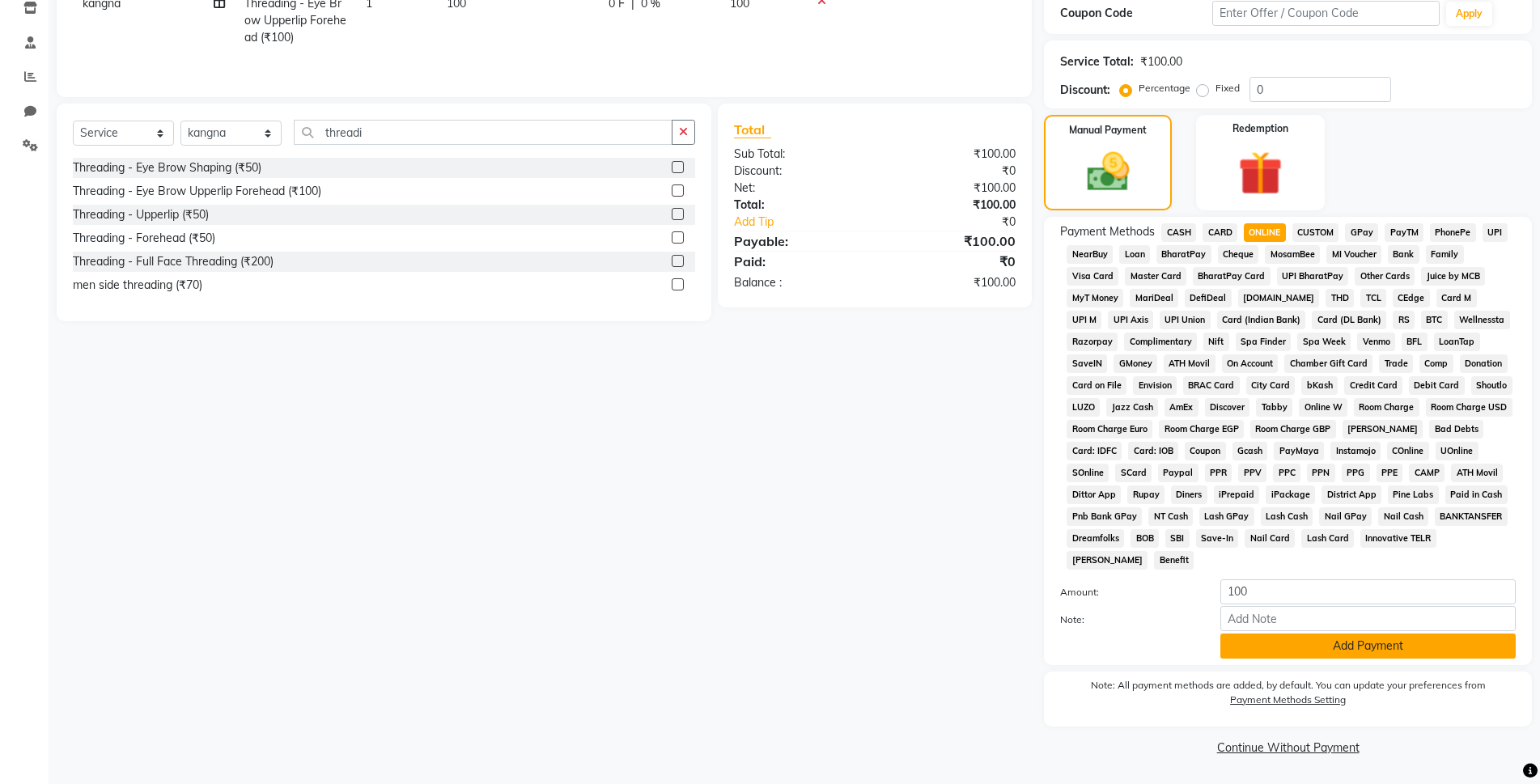
click at [1306, 645] on button "Add Payment" at bounding box center [1368, 646] width 296 height 25
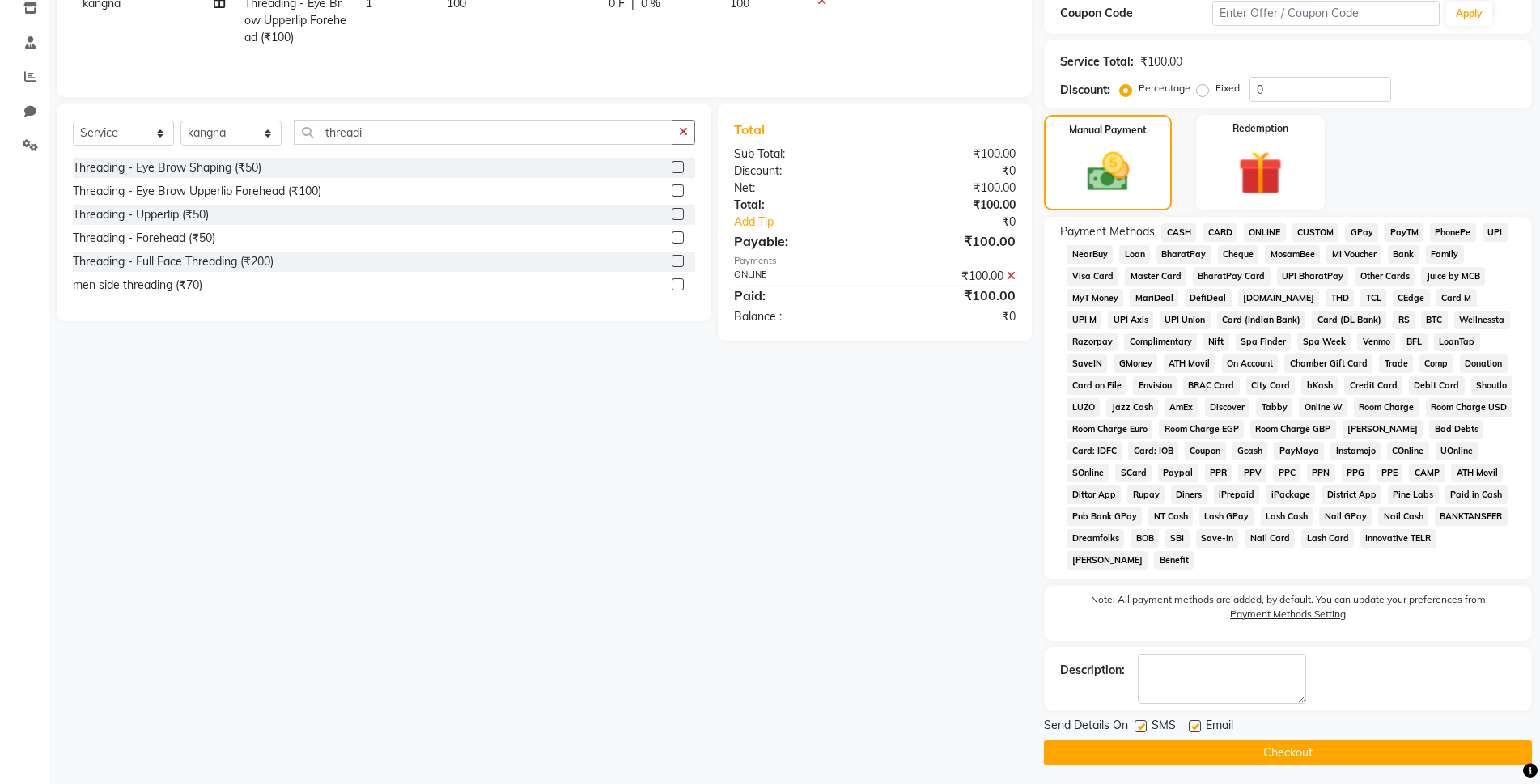
click at [1302, 747] on button "Checkout" at bounding box center [1288, 752] width 488 height 25
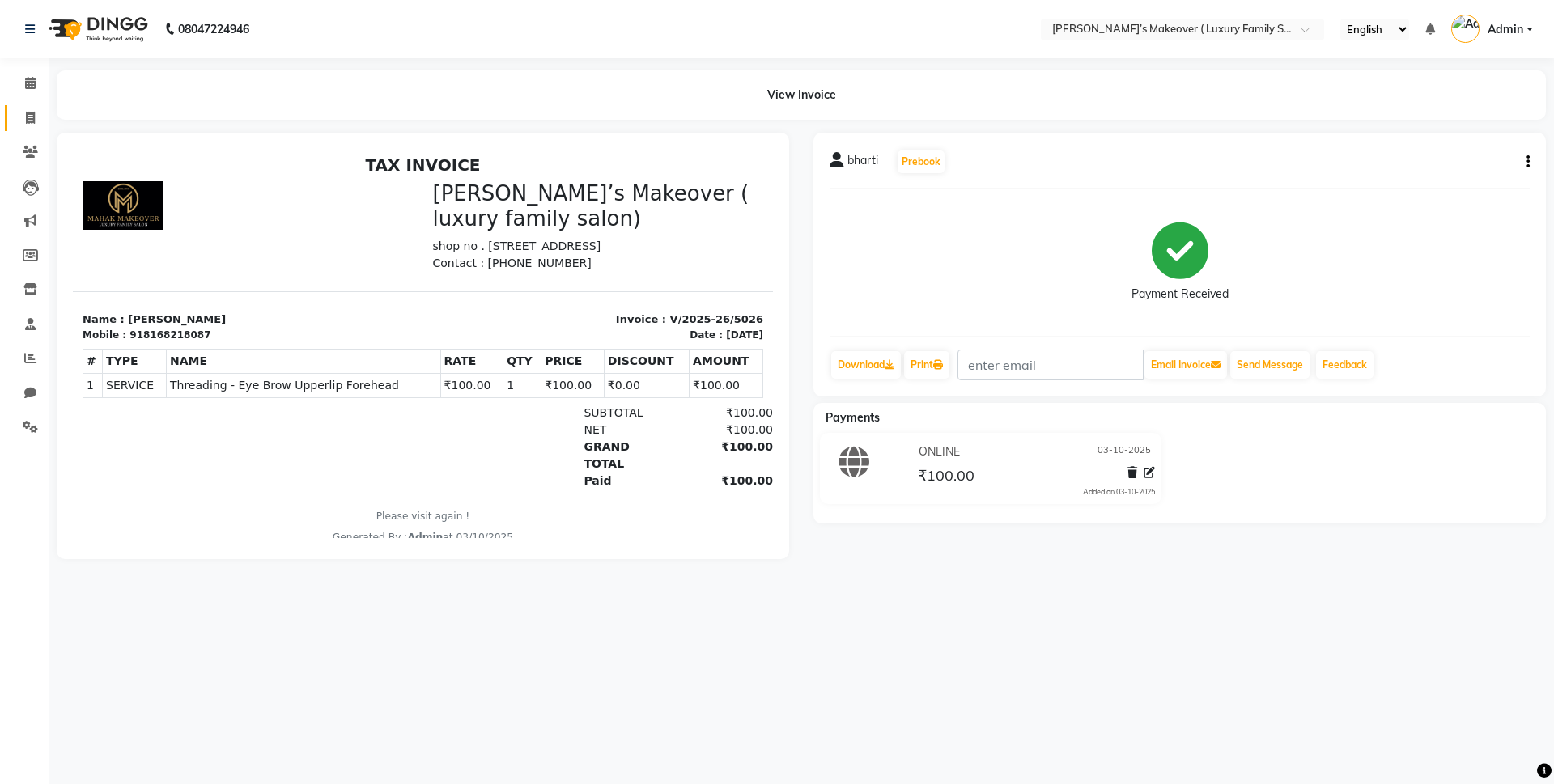
click at [28, 111] on icon at bounding box center [30, 117] width 9 height 12
select select "service"
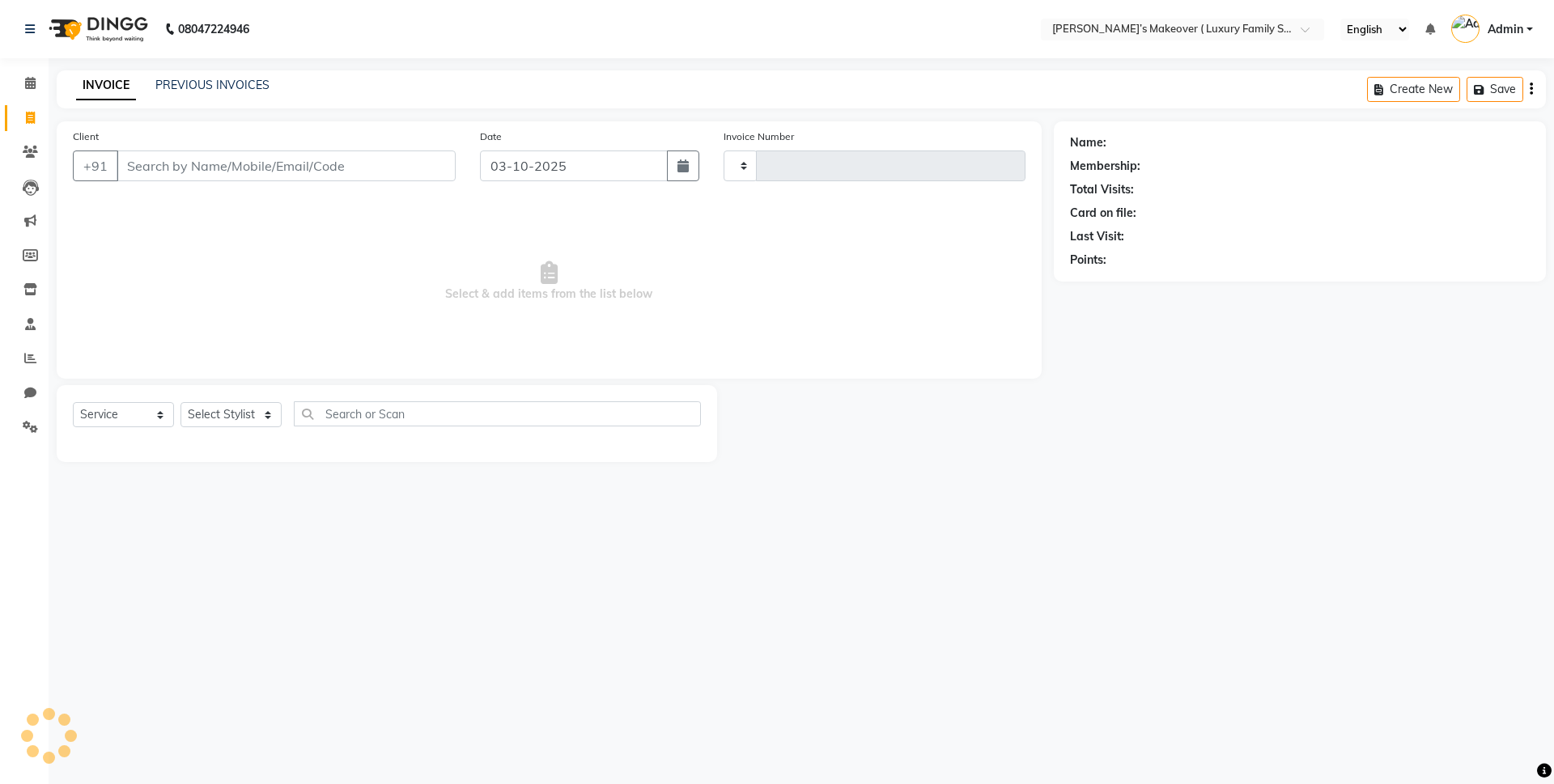
type input "5027"
select select "7777"
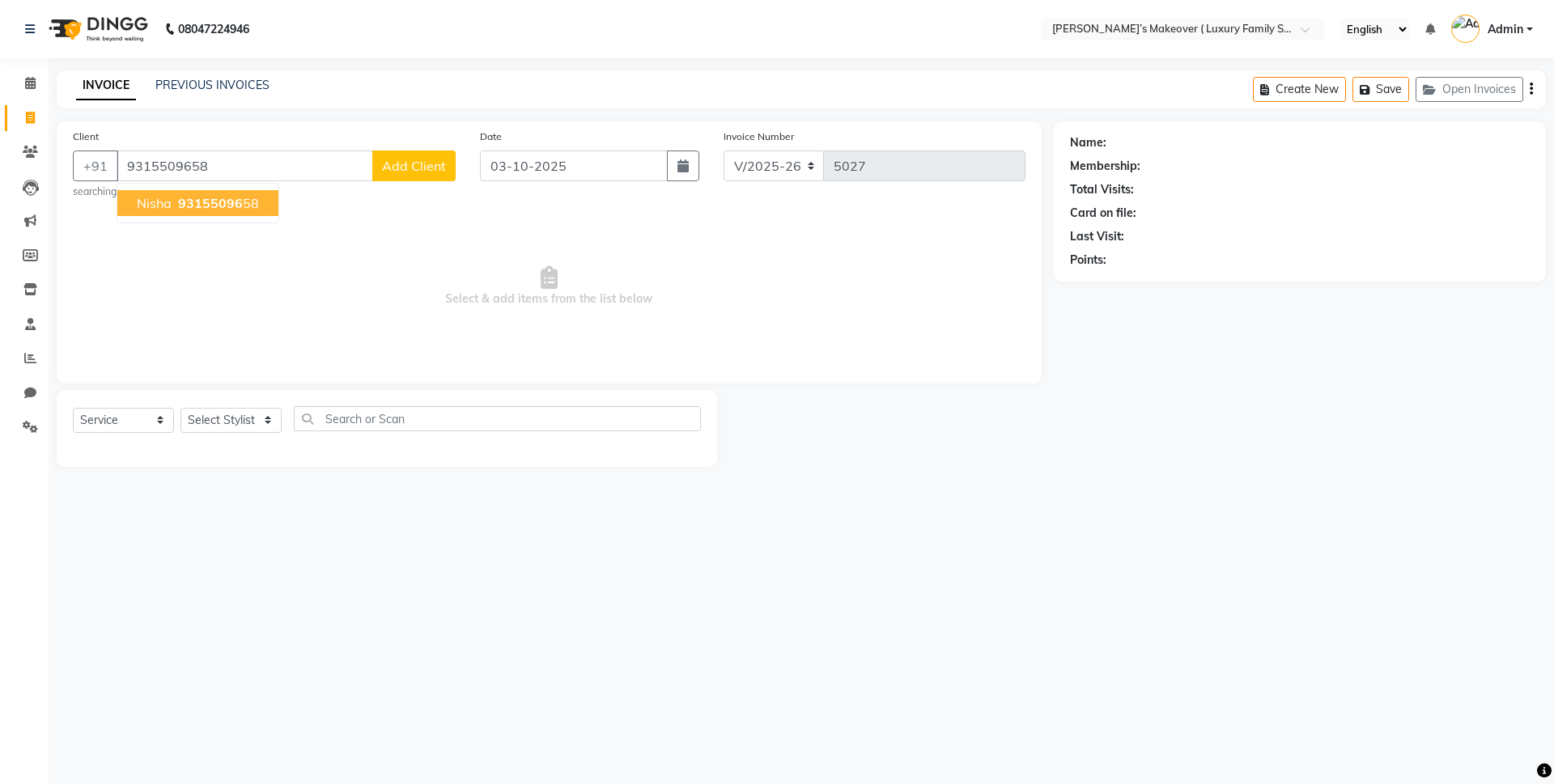
type input "9315509658"
click at [210, 203] on span "9315509658" at bounding box center [218, 203] width 81 height 16
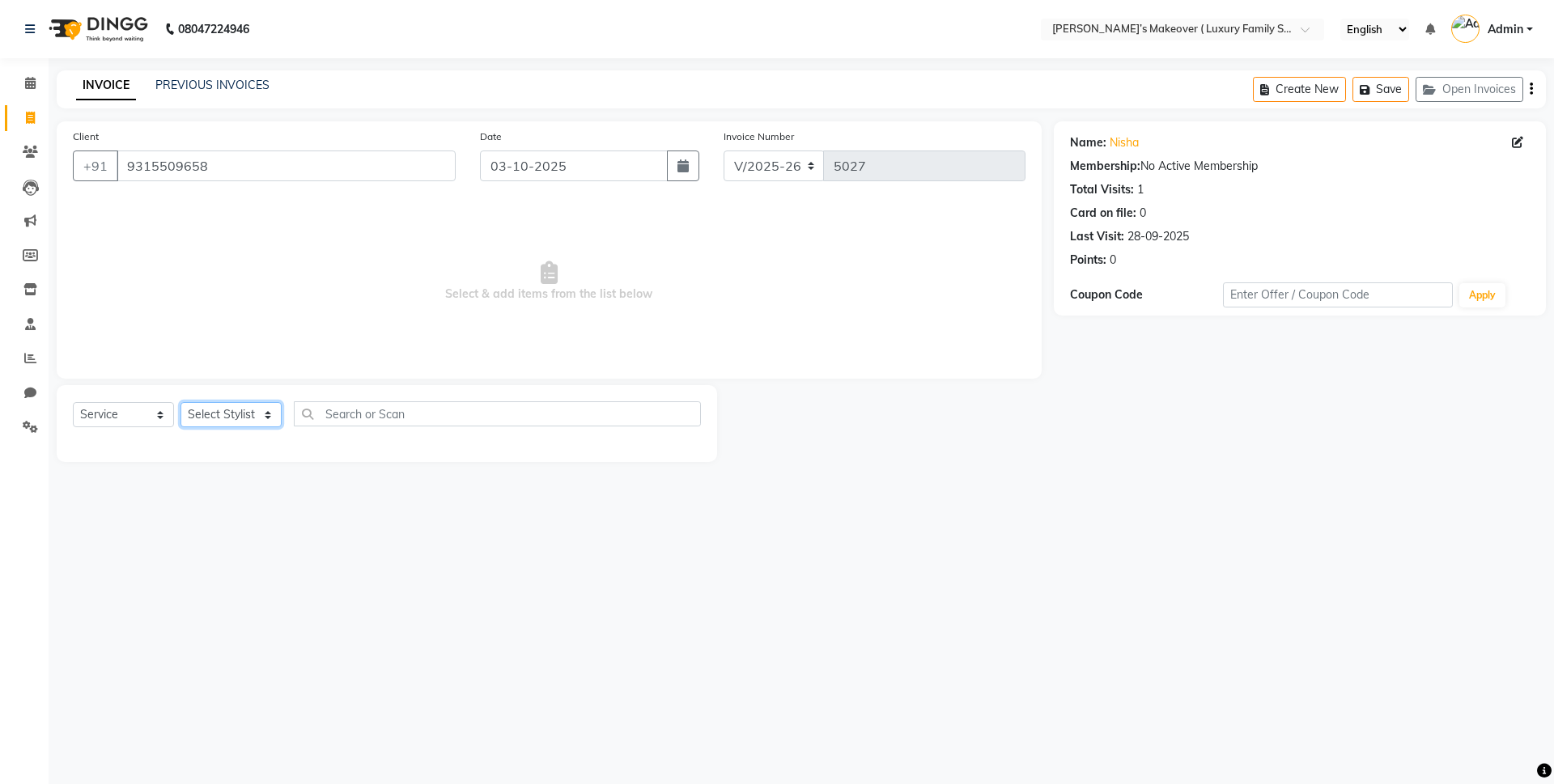
click at [236, 417] on select "Select Stylist Aarish Anas salmani Ankit Anshika Anshul Astha Bhoomi lamba Dipt…" at bounding box center [231, 414] width 102 height 25
select select "91365"
click at [180, 402] on select "Select Stylist Aarish Anas salmani Ankit Anshika Anshul Astha Bhoomi lamba Dipt…" at bounding box center [231, 414] width 102 height 25
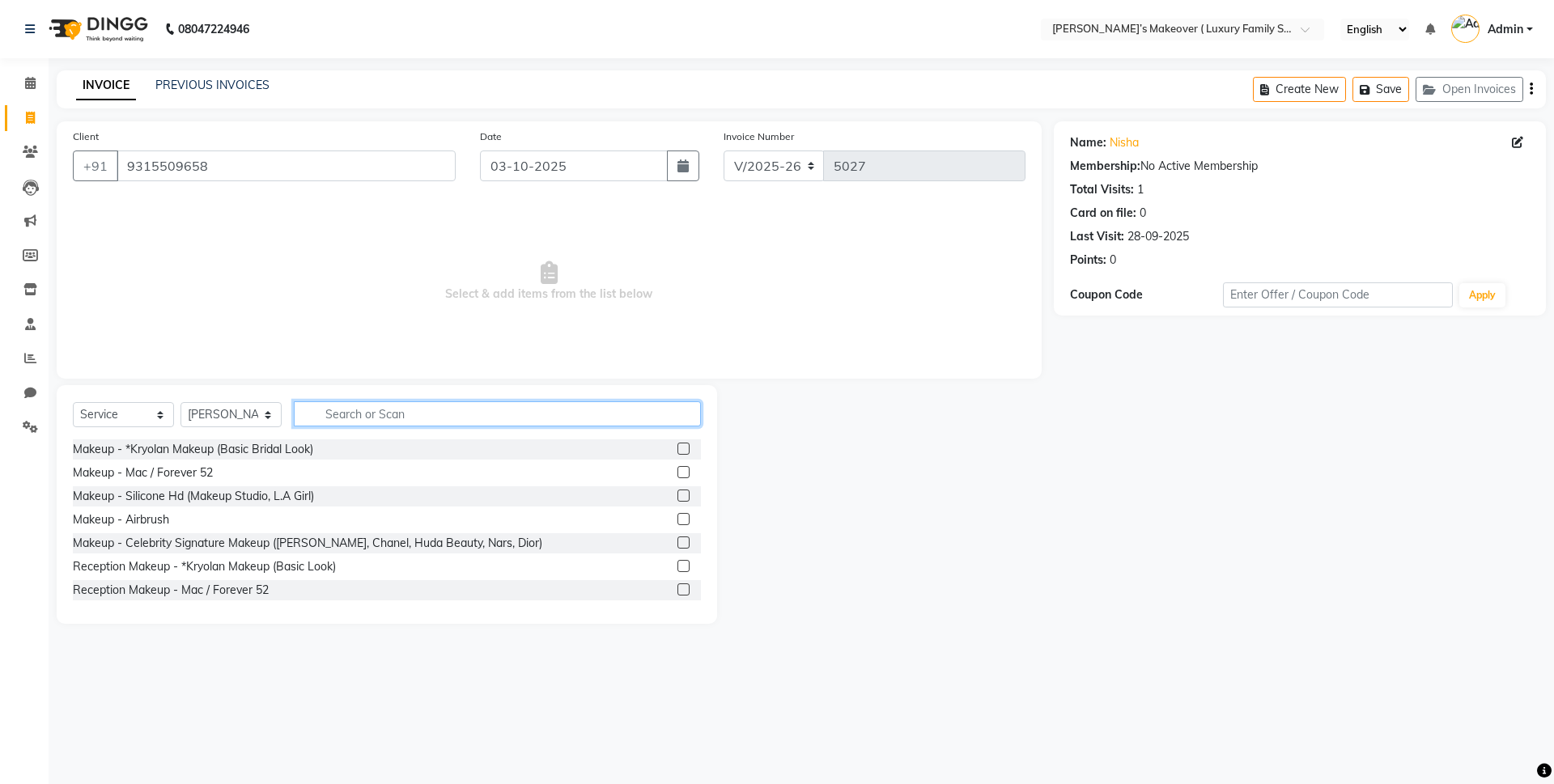
click at [378, 413] on input "text" at bounding box center [497, 413] width 407 height 25
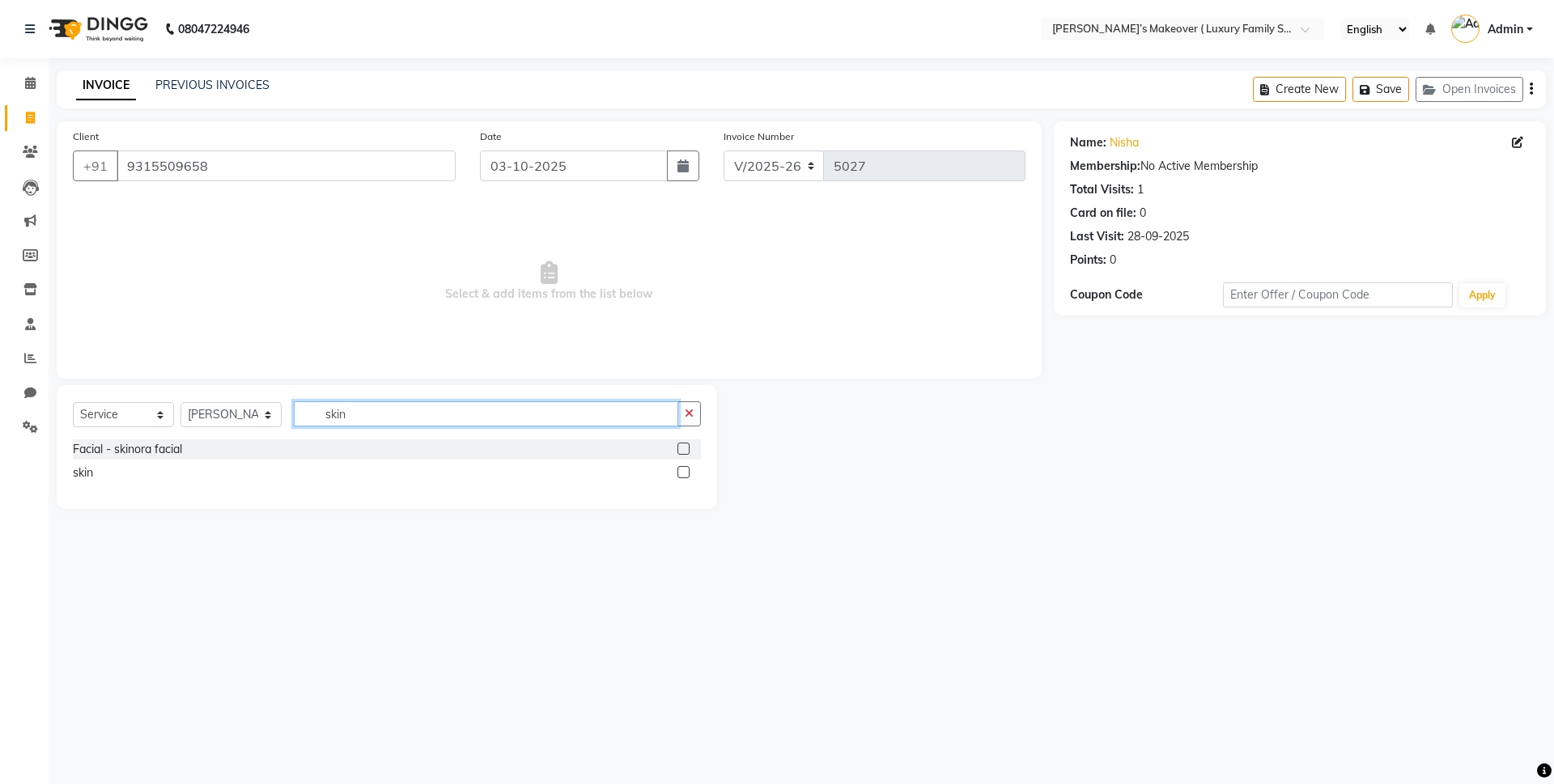
type input "skin"
click at [679, 476] on label at bounding box center [683, 472] width 12 height 12
click at [679, 476] on input "checkbox" at bounding box center [682, 473] width 11 height 11
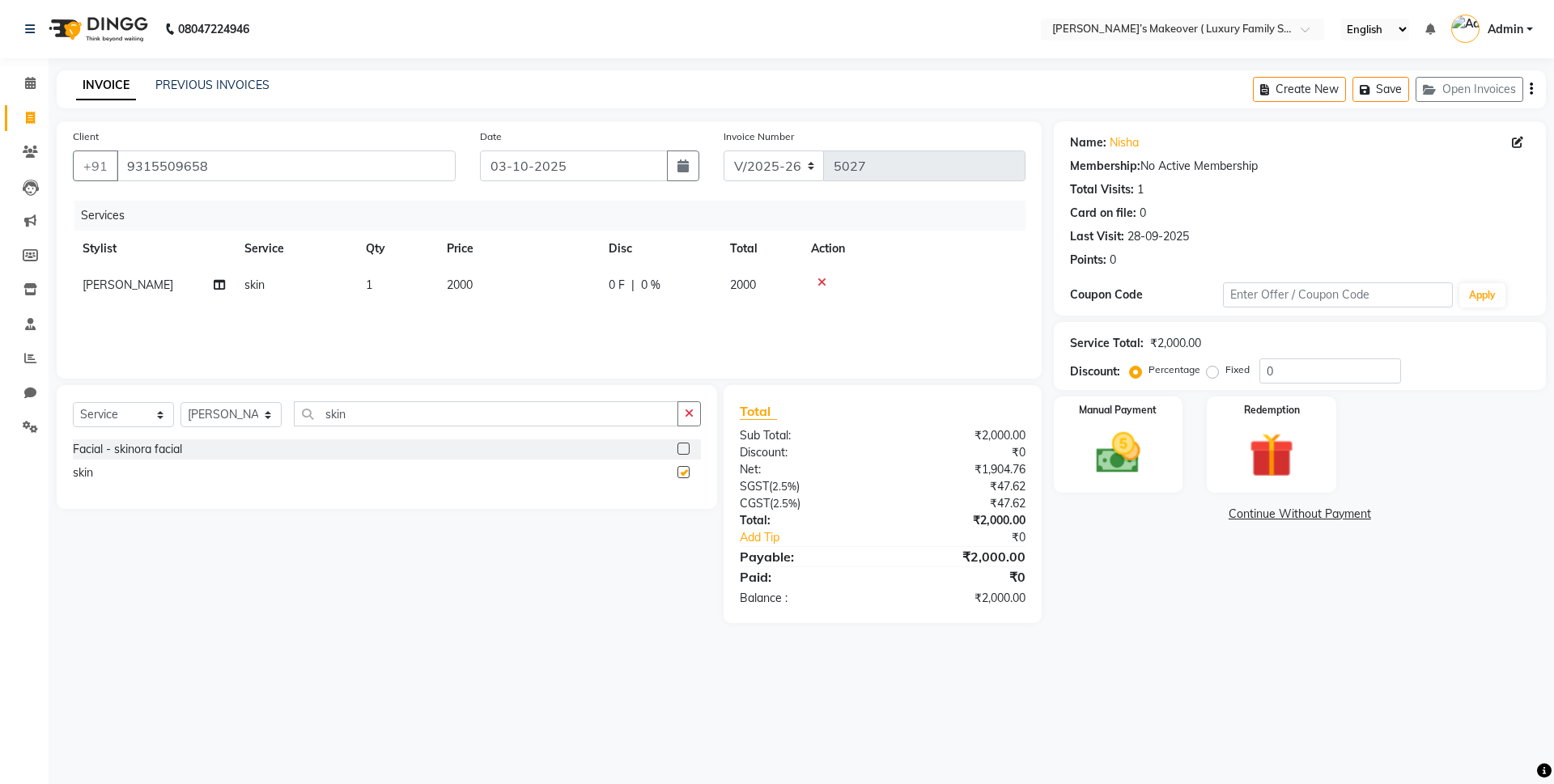
checkbox input "false"
click at [447, 294] on td "2000" at bounding box center [518, 285] width 162 height 37
select select "91365"
click at [560, 292] on input "2000" at bounding box center [593, 289] width 142 height 25
type input "2"
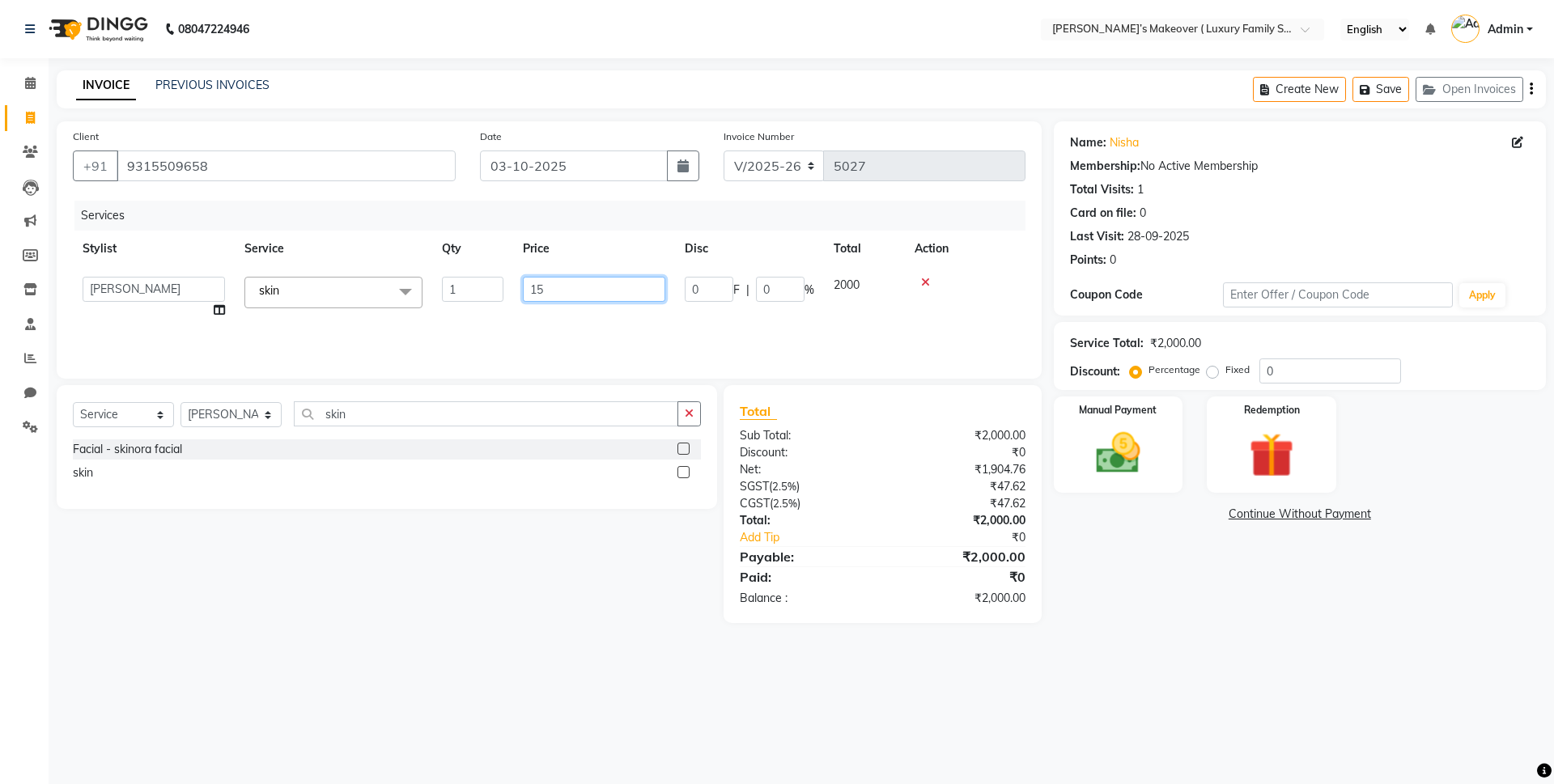
type input "150"
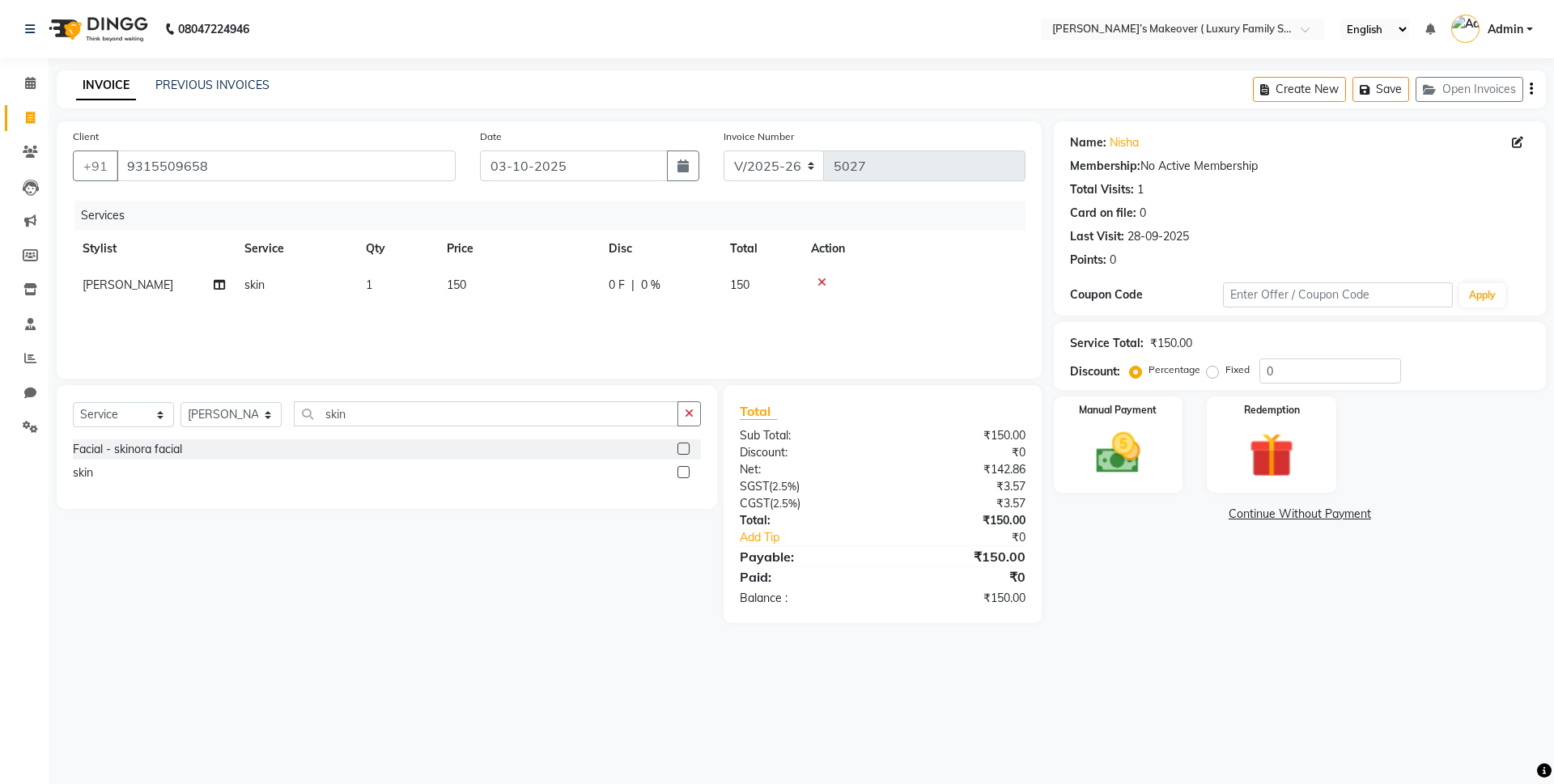
click at [1530, 89] on icon "button" at bounding box center [1531, 89] width 3 height 1
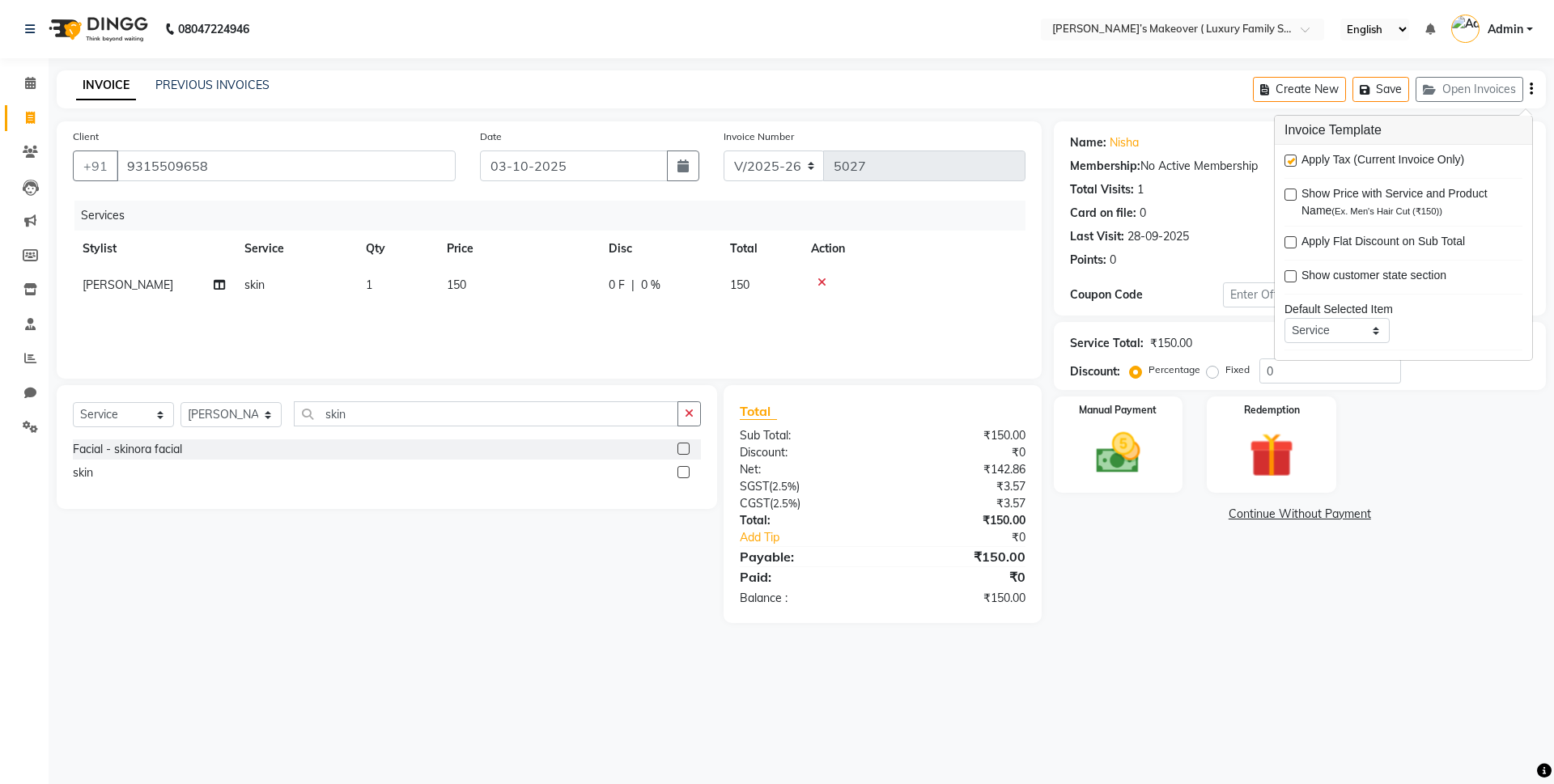
click at [1291, 161] on label at bounding box center [1290, 160] width 12 height 12
click at [1291, 161] on input "checkbox" at bounding box center [1289, 161] width 11 height 11
checkbox input "false"
click at [1123, 421] on div "Manual Payment" at bounding box center [1117, 445] width 134 height 99
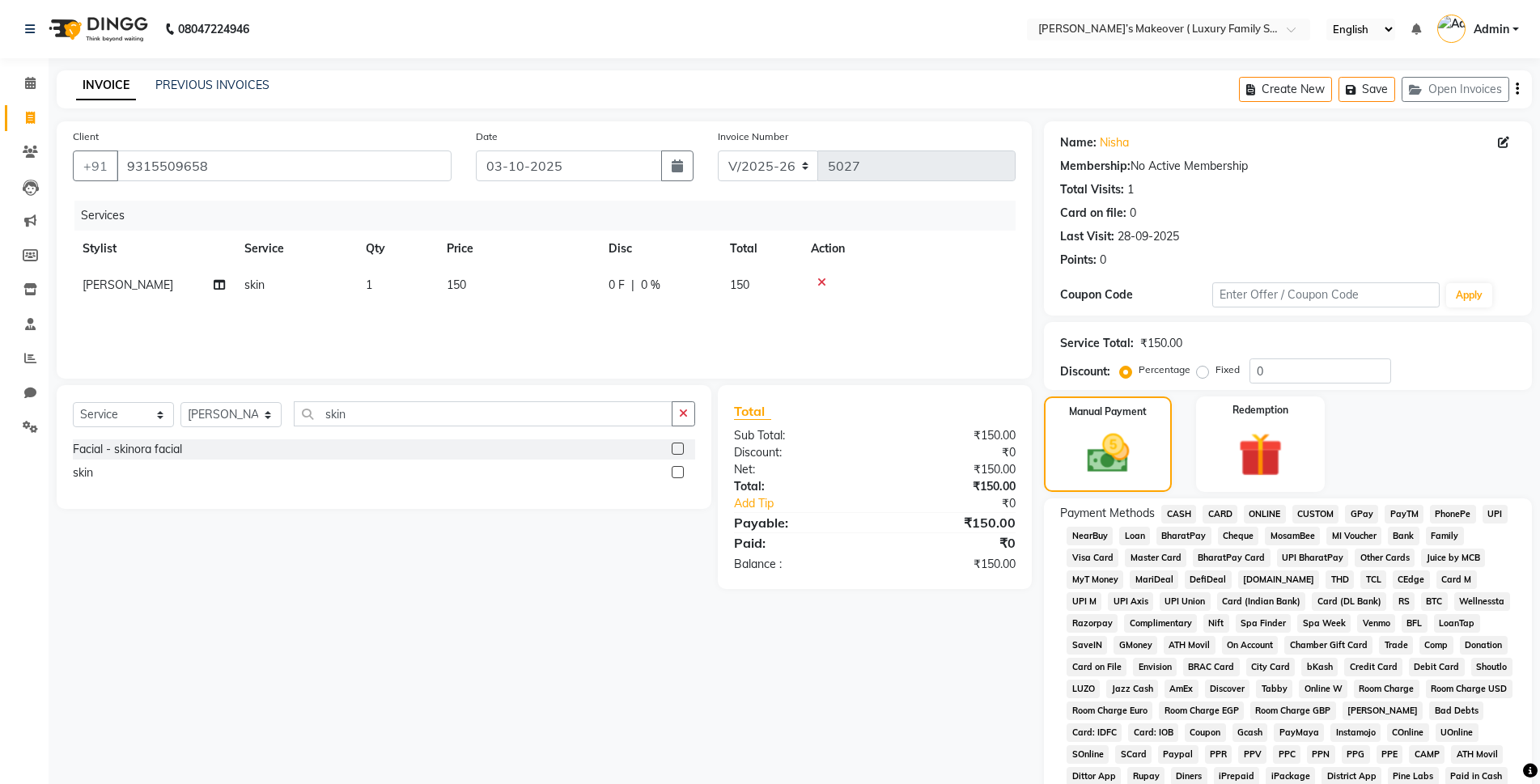
click at [1279, 505] on span "ONLINE" at bounding box center [1265, 513] width 42 height 19
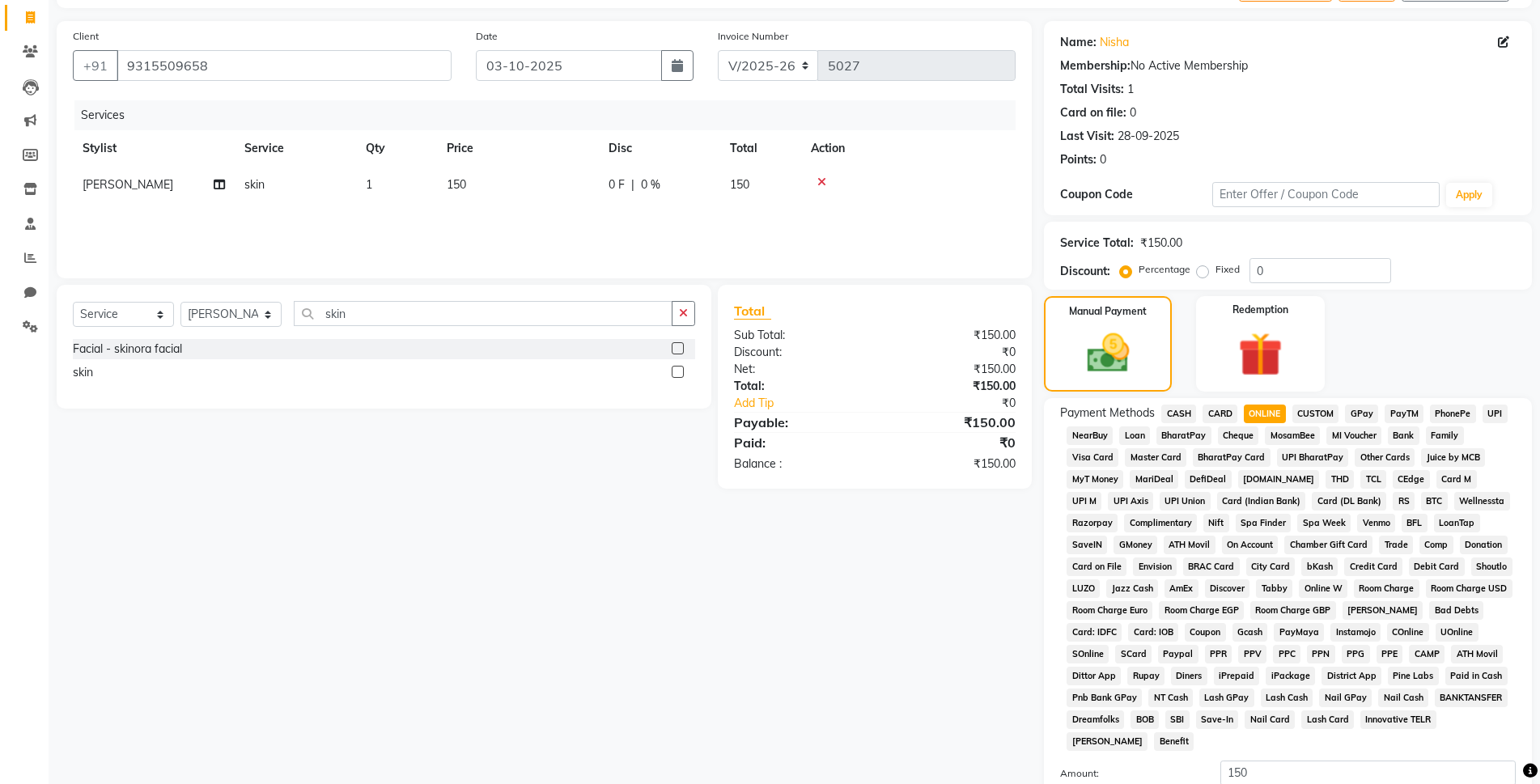
scroll to position [282, 0]
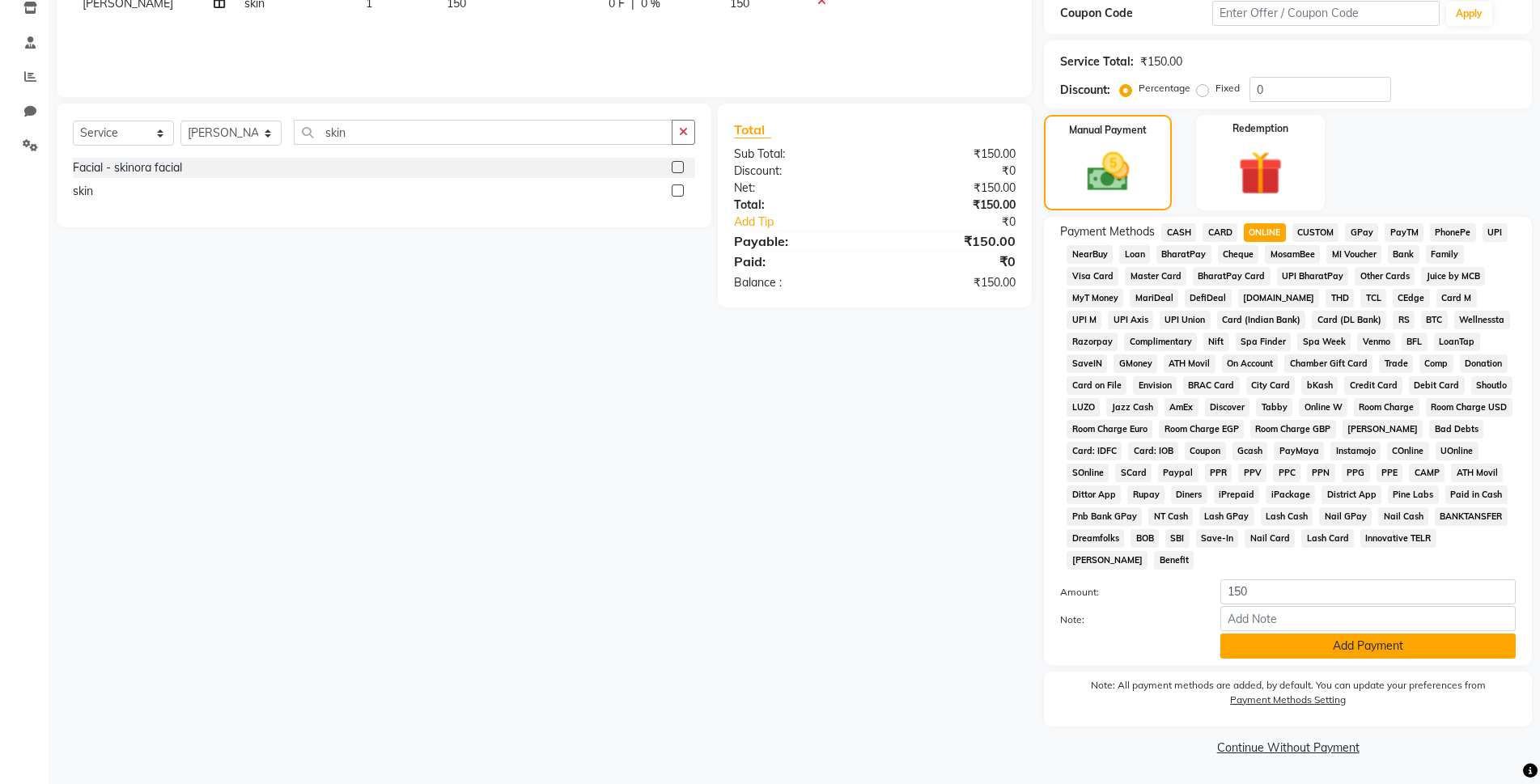
click at [1402, 643] on button "Add Payment" at bounding box center [1368, 646] width 296 height 25
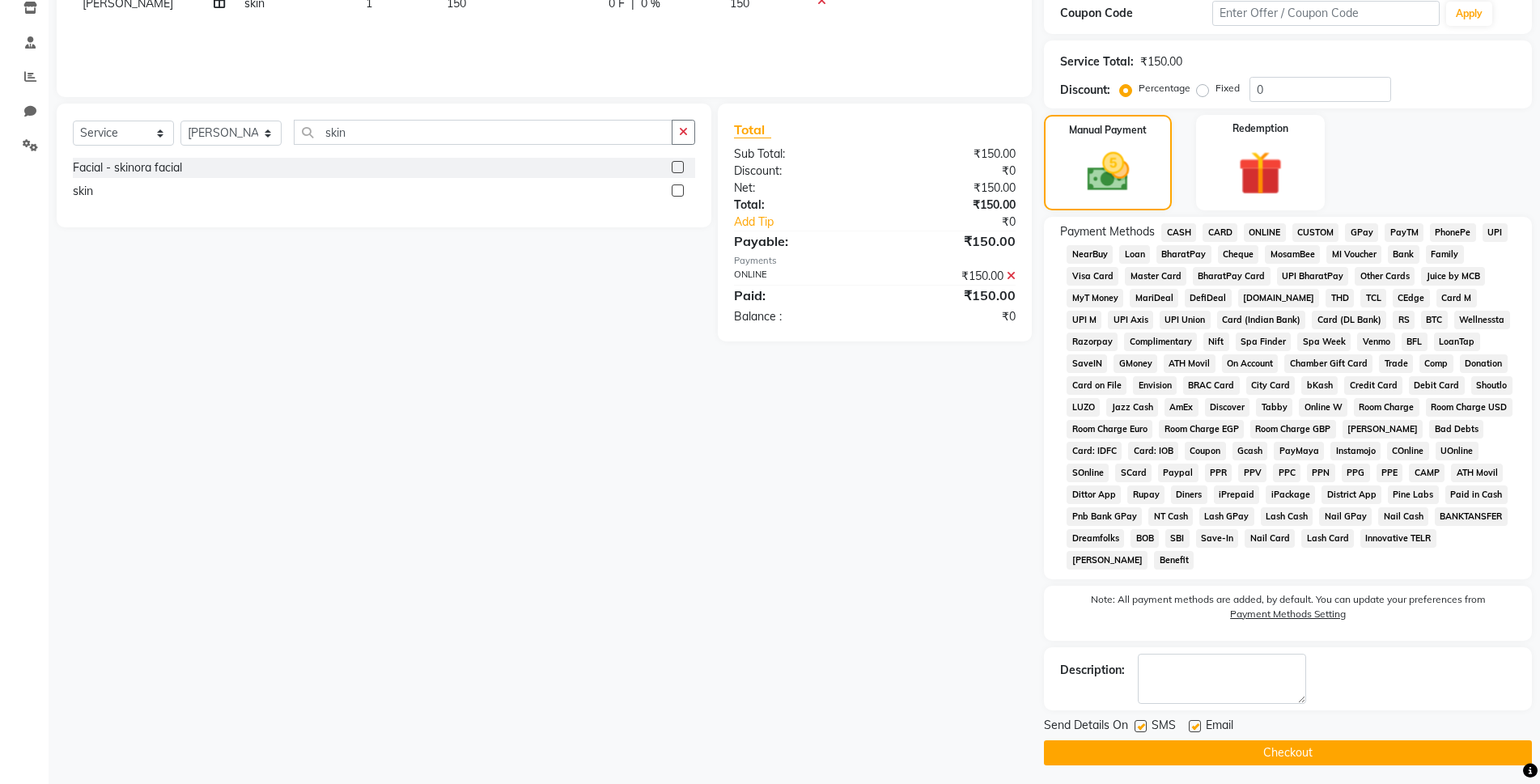
click at [1338, 742] on button "Checkout" at bounding box center [1288, 752] width 488 height 25
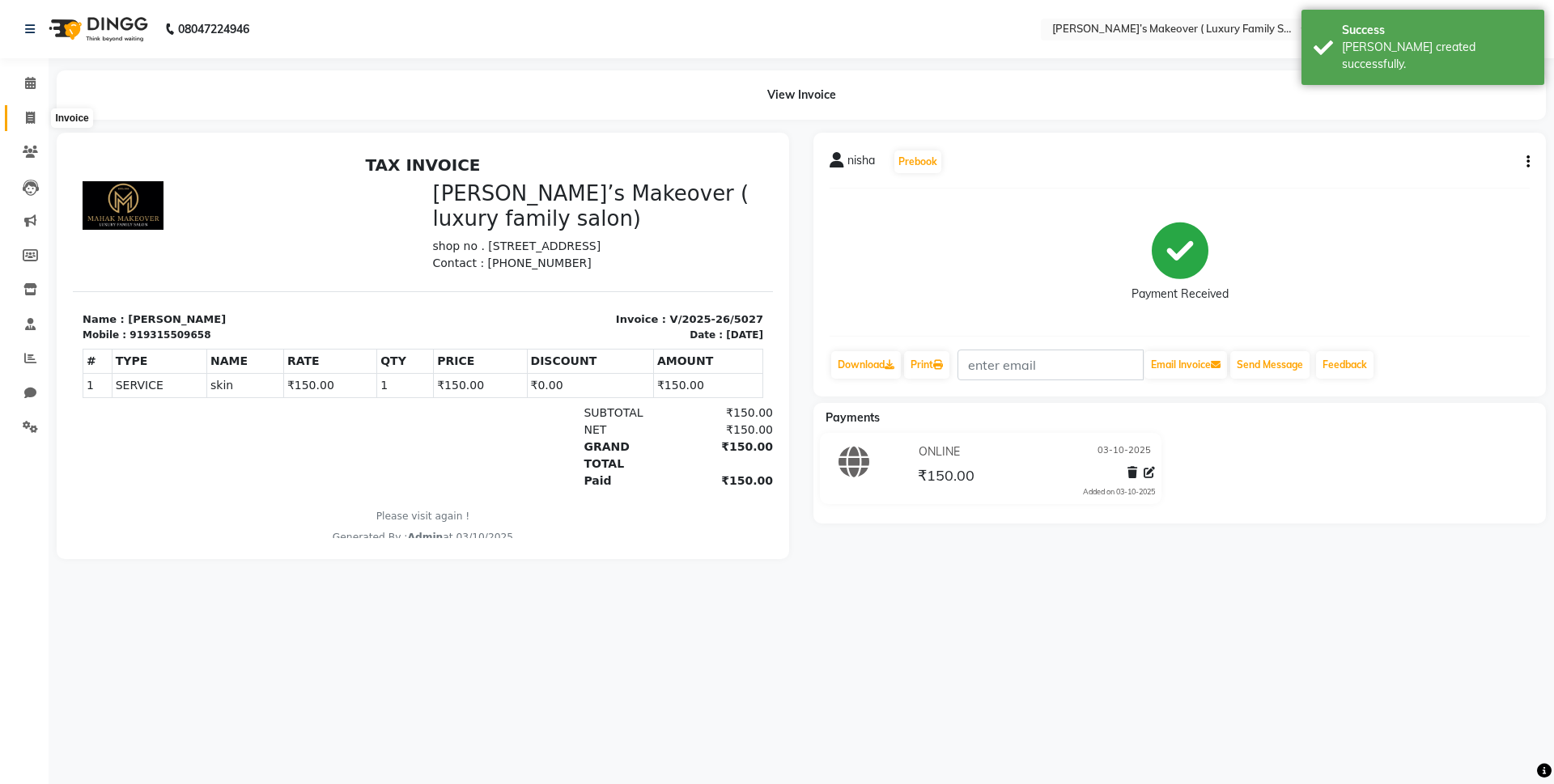
click at [31, 117] on icon at bounding box center [30, 117] width 9 height 12
select select "service"
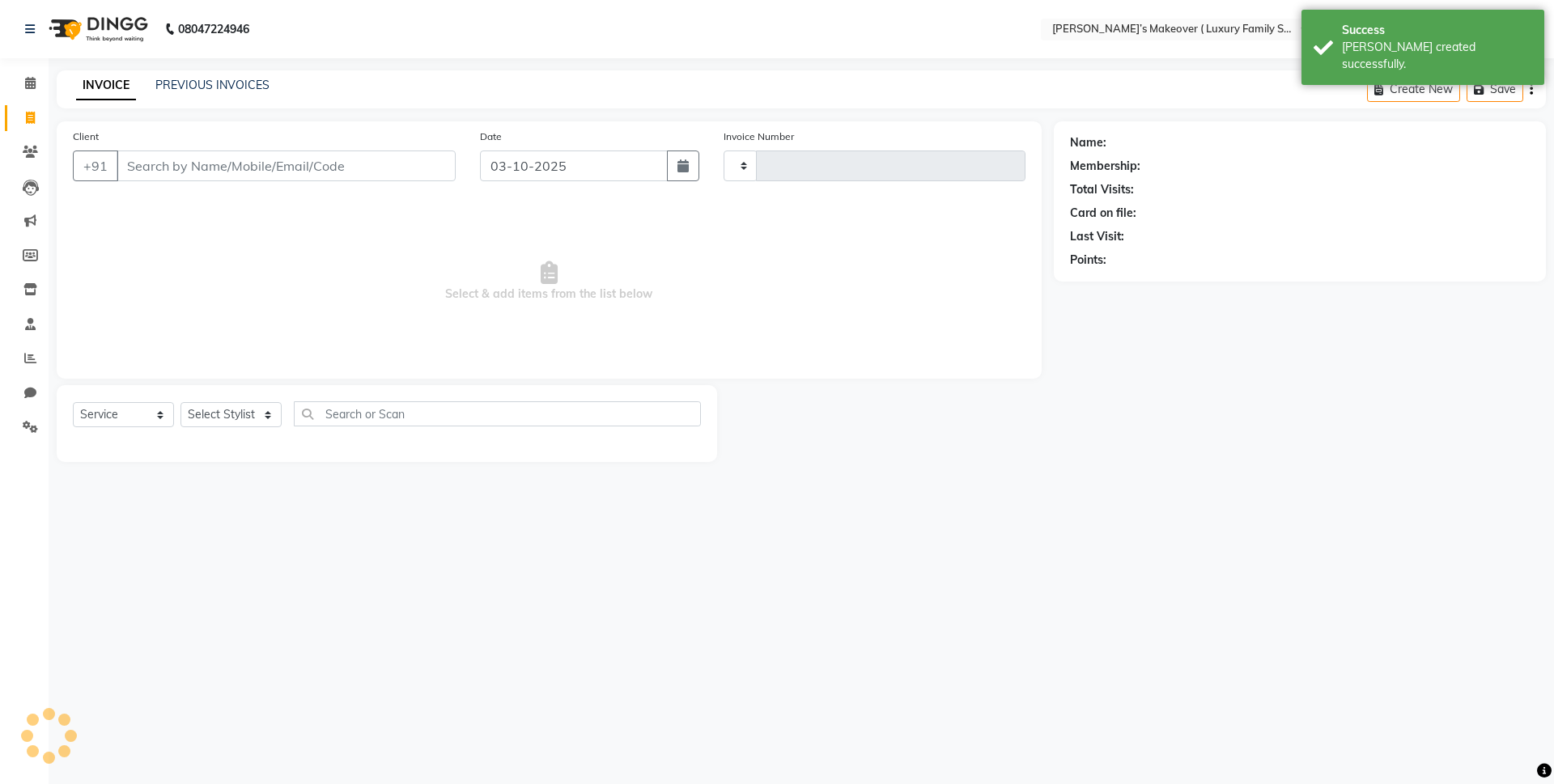
type input "5028"
select select "7777"
click at [161, 162] on input "Client" at bounding box center [286, 165] width 339 height 31
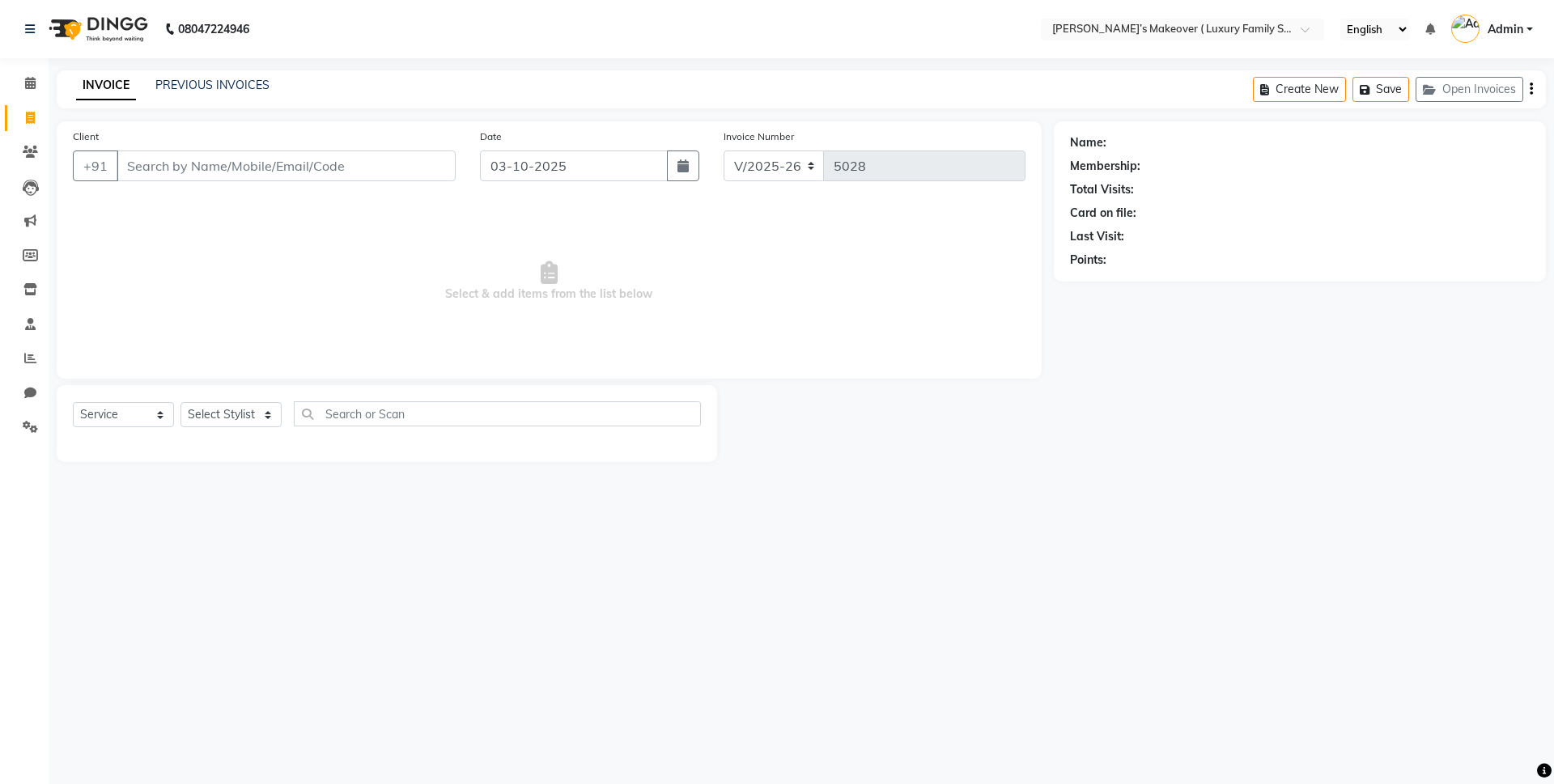
type input "n"
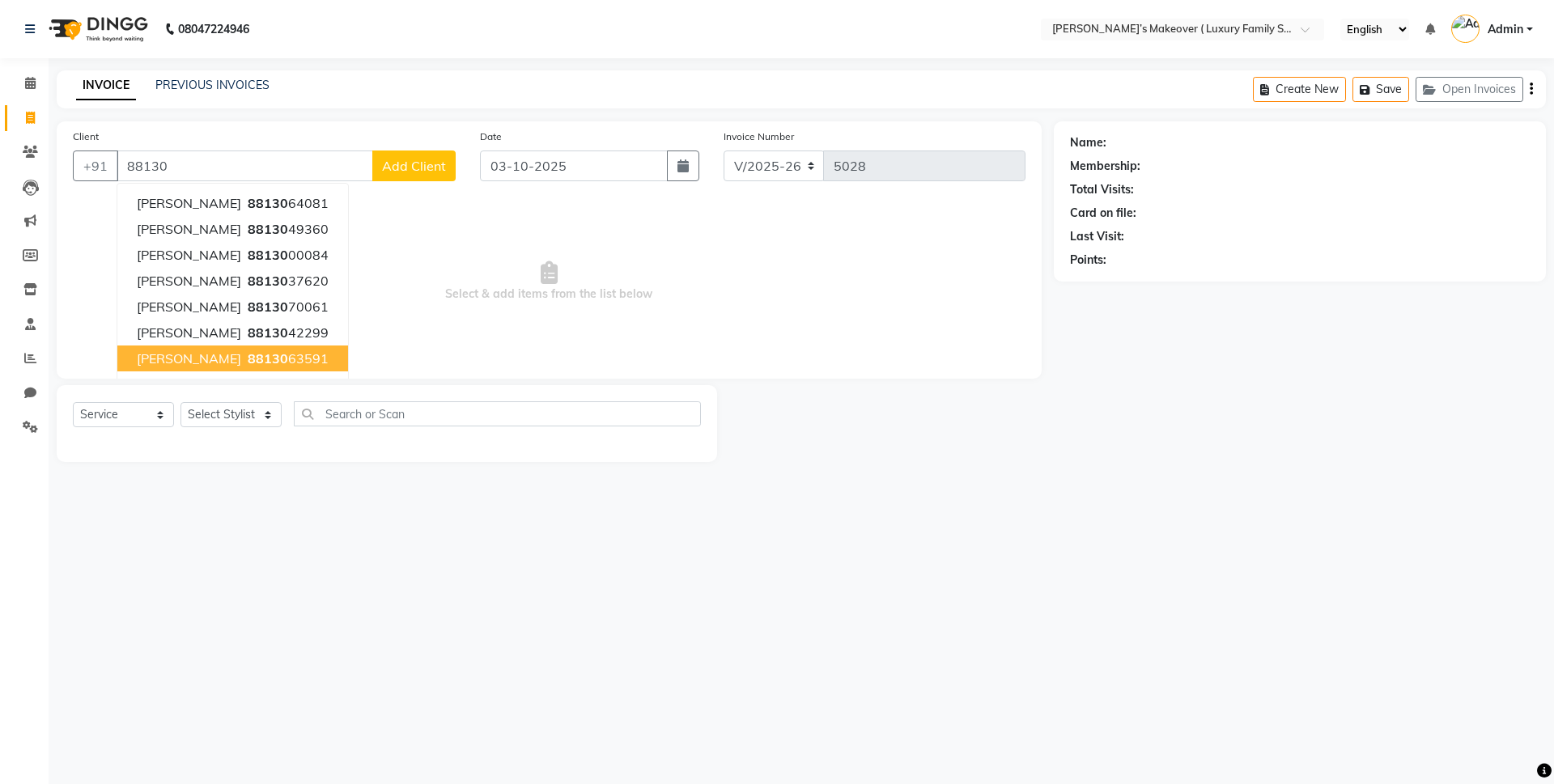
click at [259, 365] on ngb-highlight "88130 63591" at bounding box center [287, 358] width 85 height 16
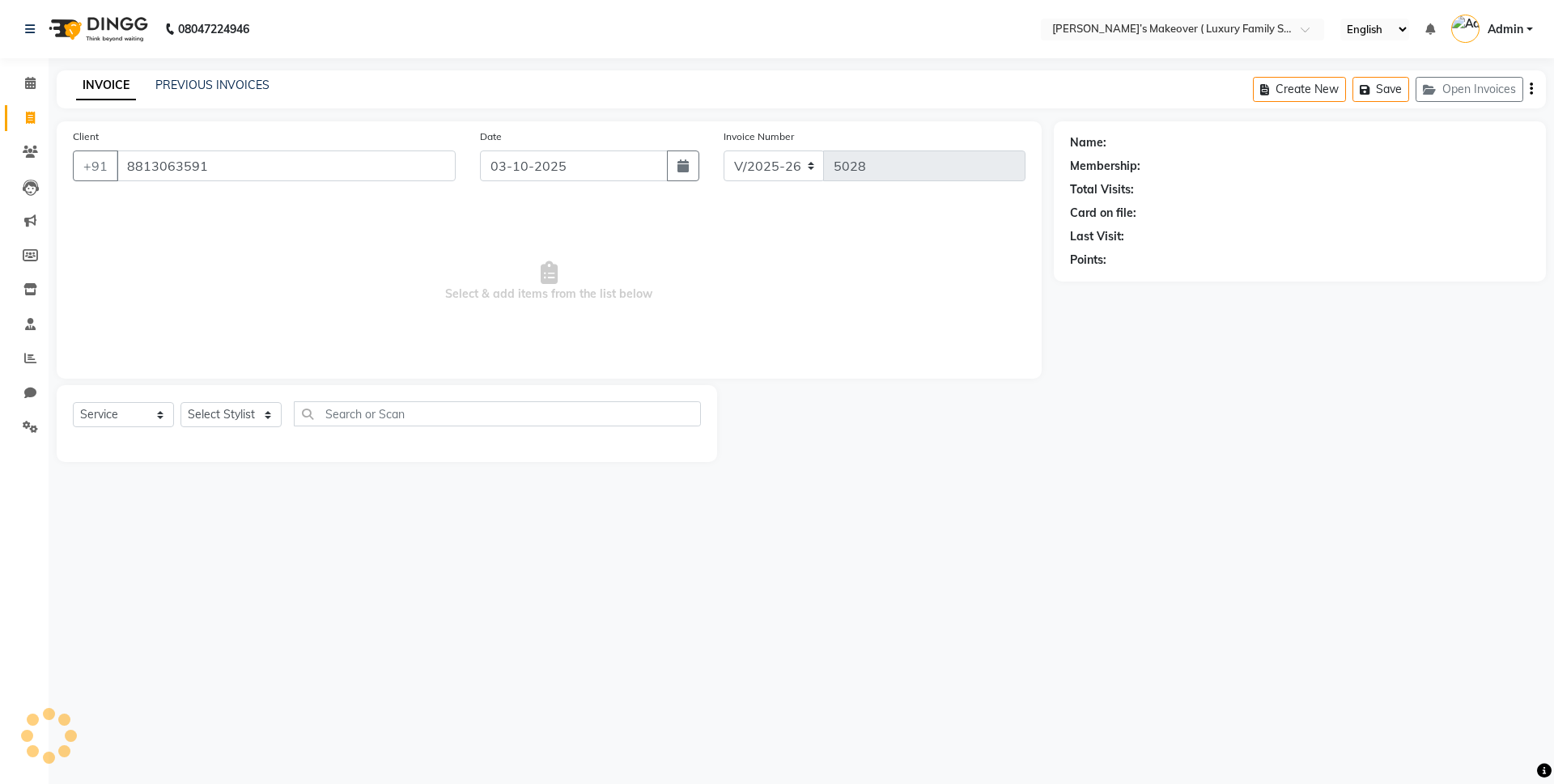
type input "8813063591"
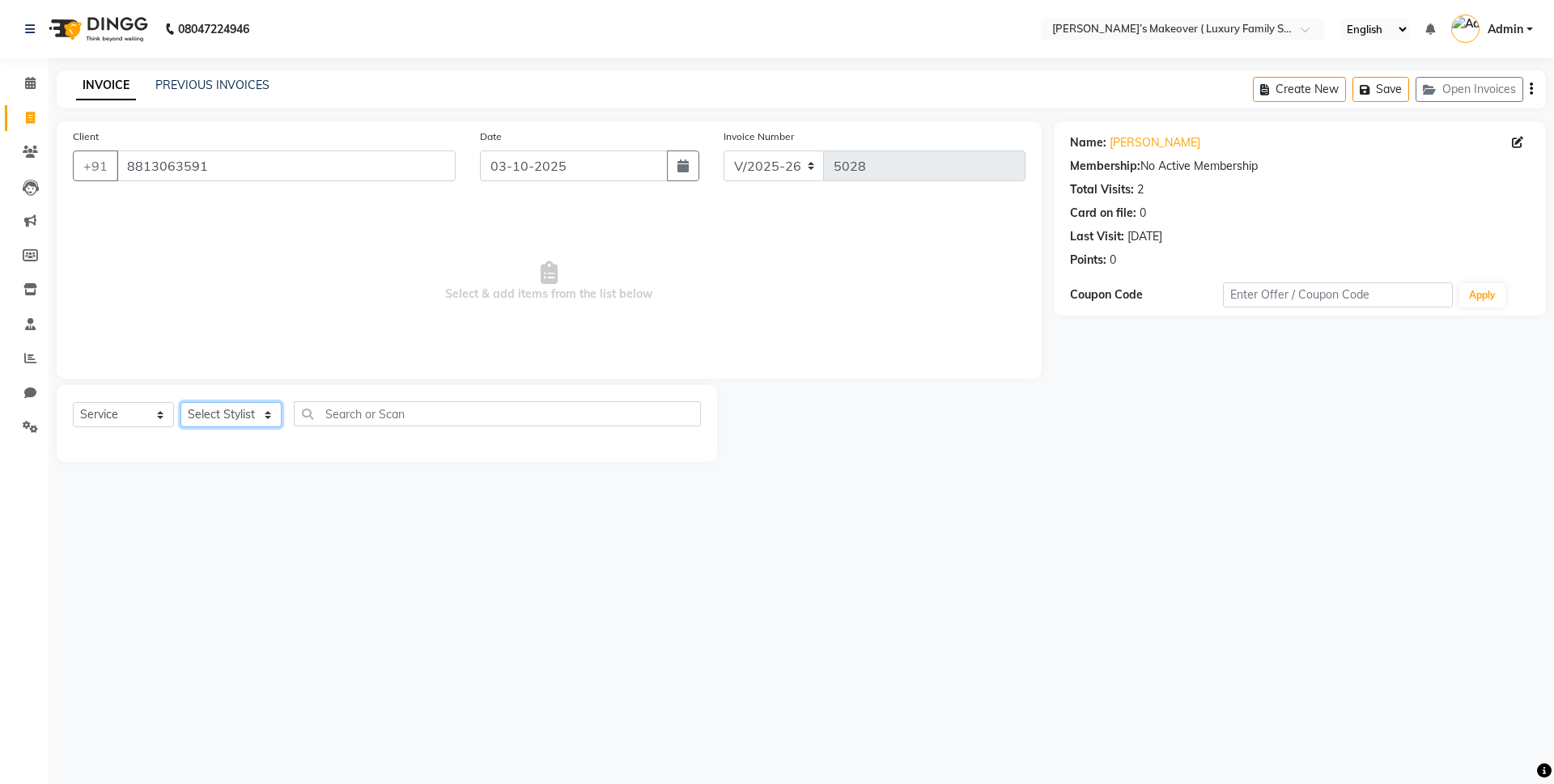
click at [222, 409] on select "Select Stylist Aarish Anas salmani Ankit Anshika Anshul Astha Bhoomi lamba Dipt…" at bounding box center [231, 414] width 102 height 25
select select "69500"
click at [180, 402] on select "Select Stylist Aarish Anas salmani Ankit Anshika Anshul Astha Bhoomi lamba Dipt…" at bounding box center [231, 414] width 102 height 25
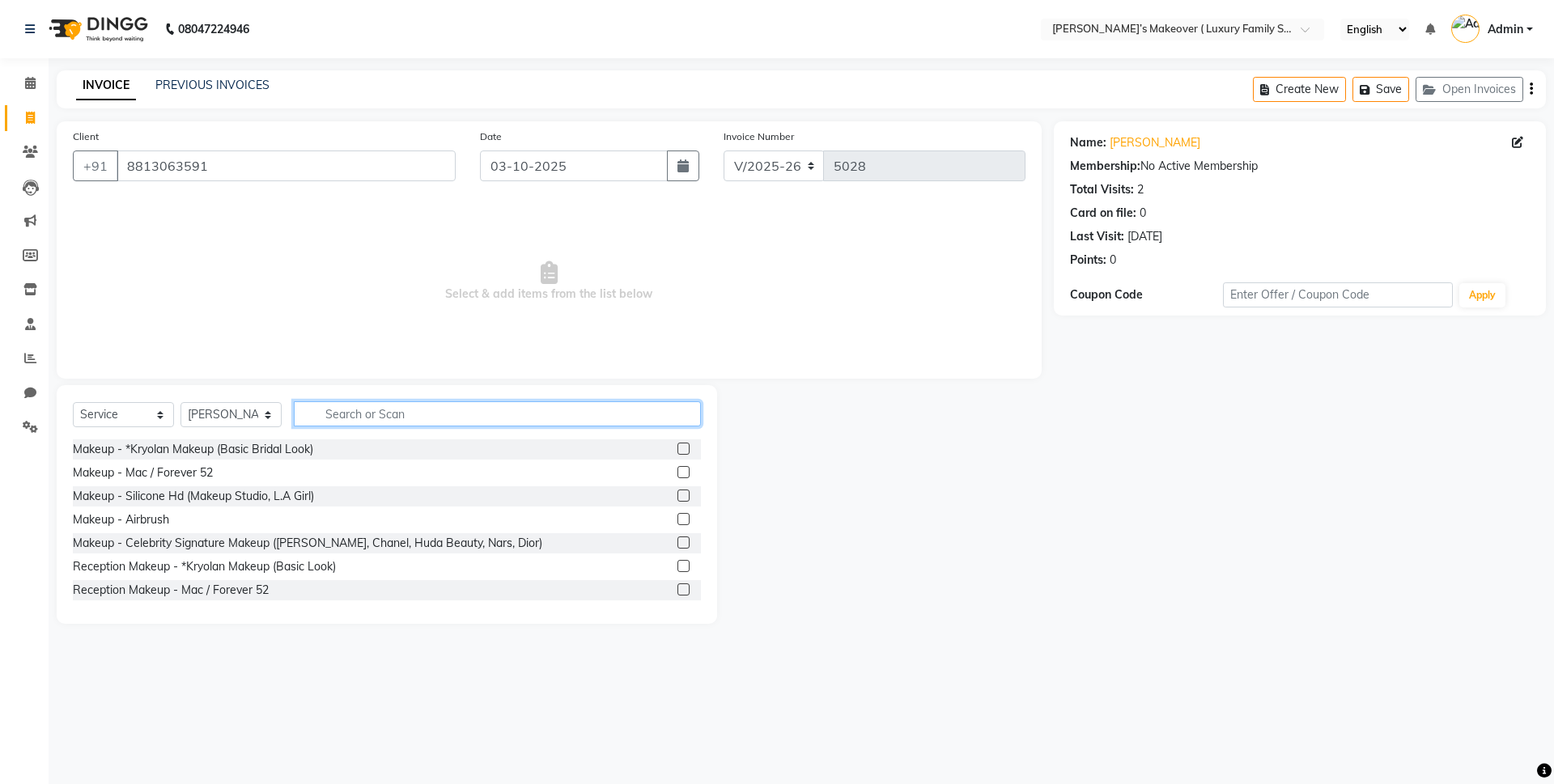
click at [439, 418] on input "text" at bounding box center [497, 413] width 407 height 25
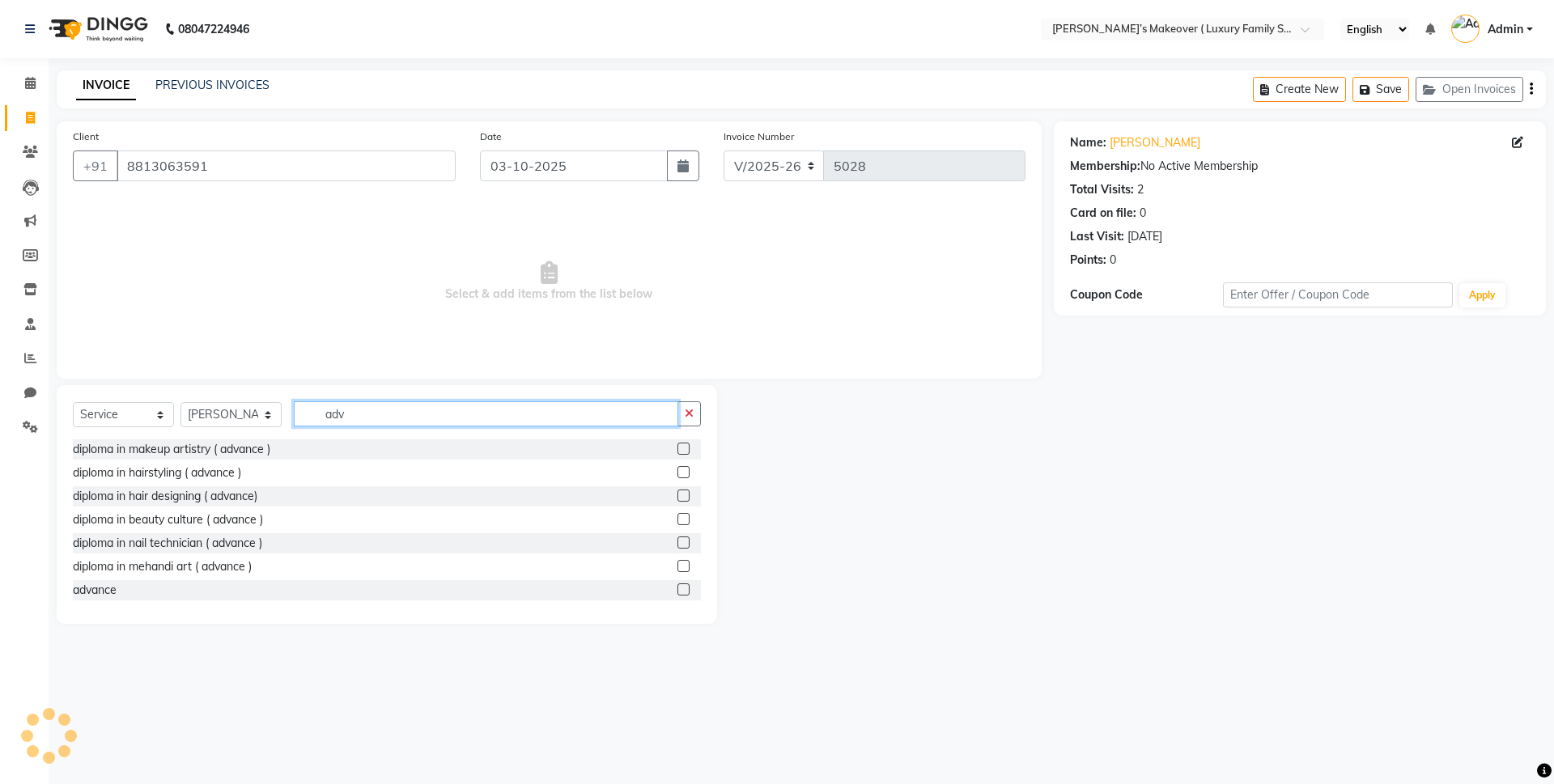
type input "adv"
click at [677, 585] on label at bounding box center [683, 589] width 12 height 12
click at [677, 585] on input "checkbox" at bounding box center [682, 590] width 11 height 11
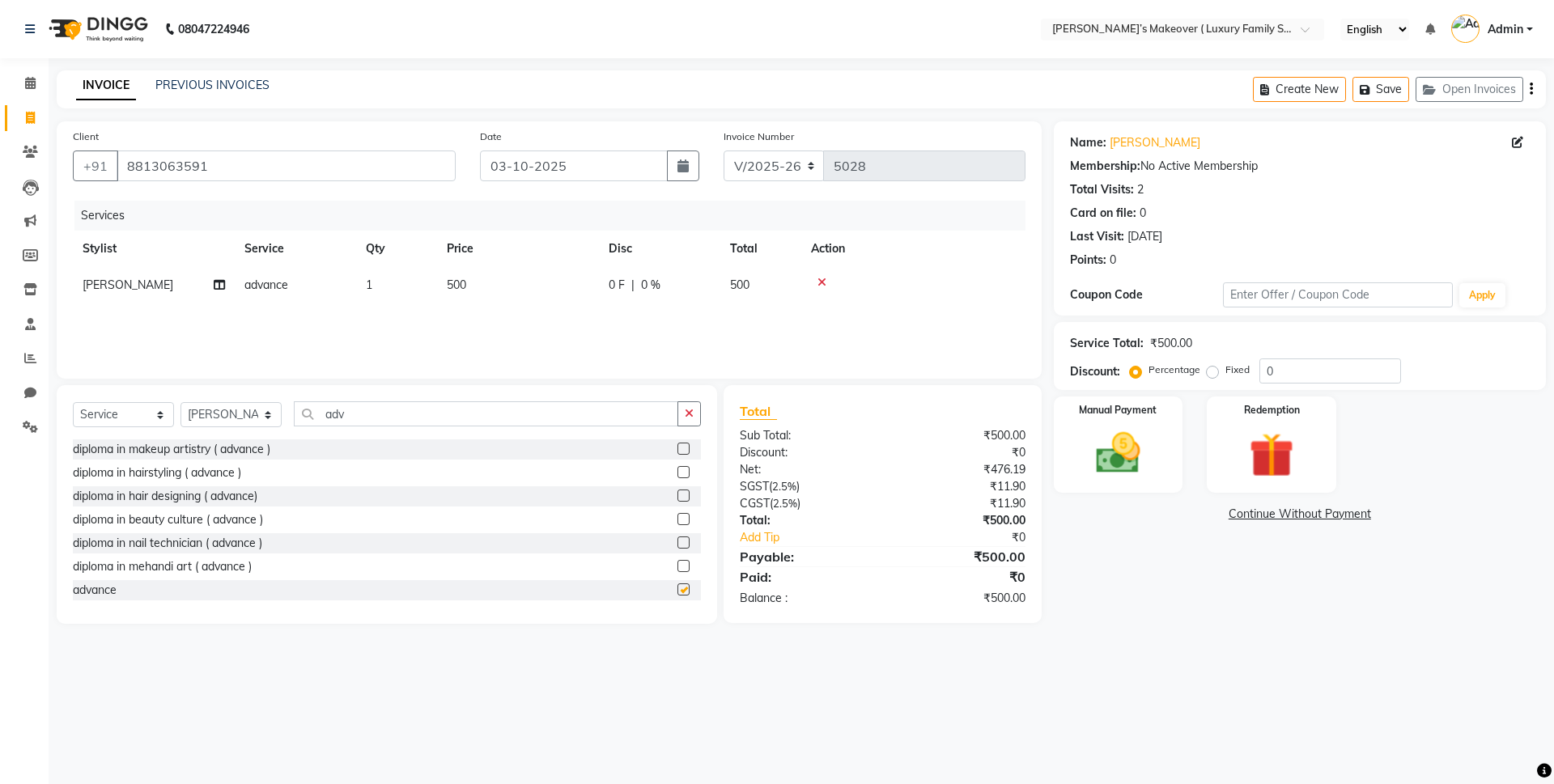
checkbox input "false"
click at [458, 278] on span "500" at bounding box center [457, 285] width 20 height 15
select select "69500"
click at [631, 273] on td "500" at bounding box center [593, 297] width 162 height 62
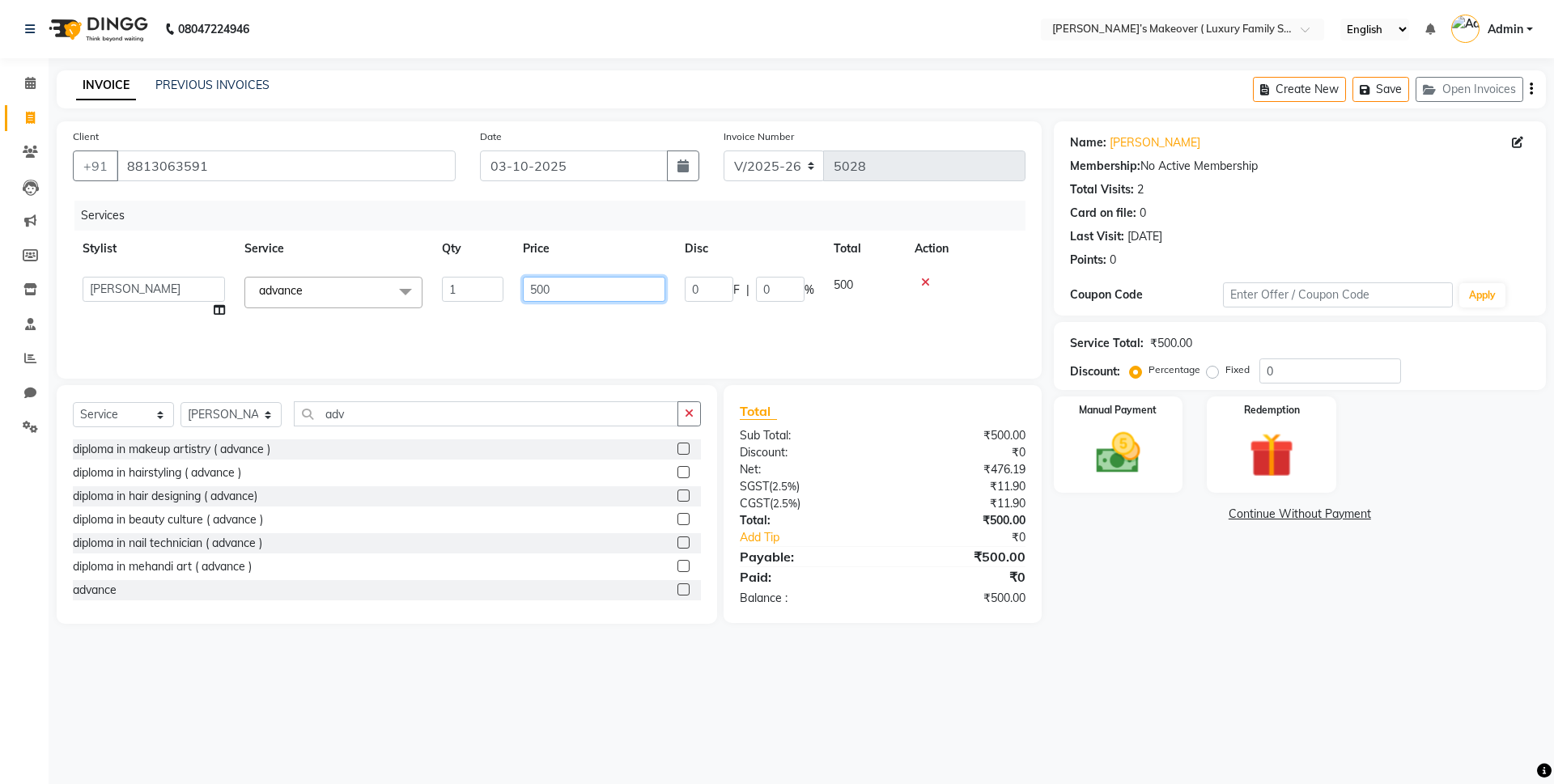
click at [630, 289] on input "500" at bounding box center [593, 289] width 142 height 25
type input "5"
type input "4000"
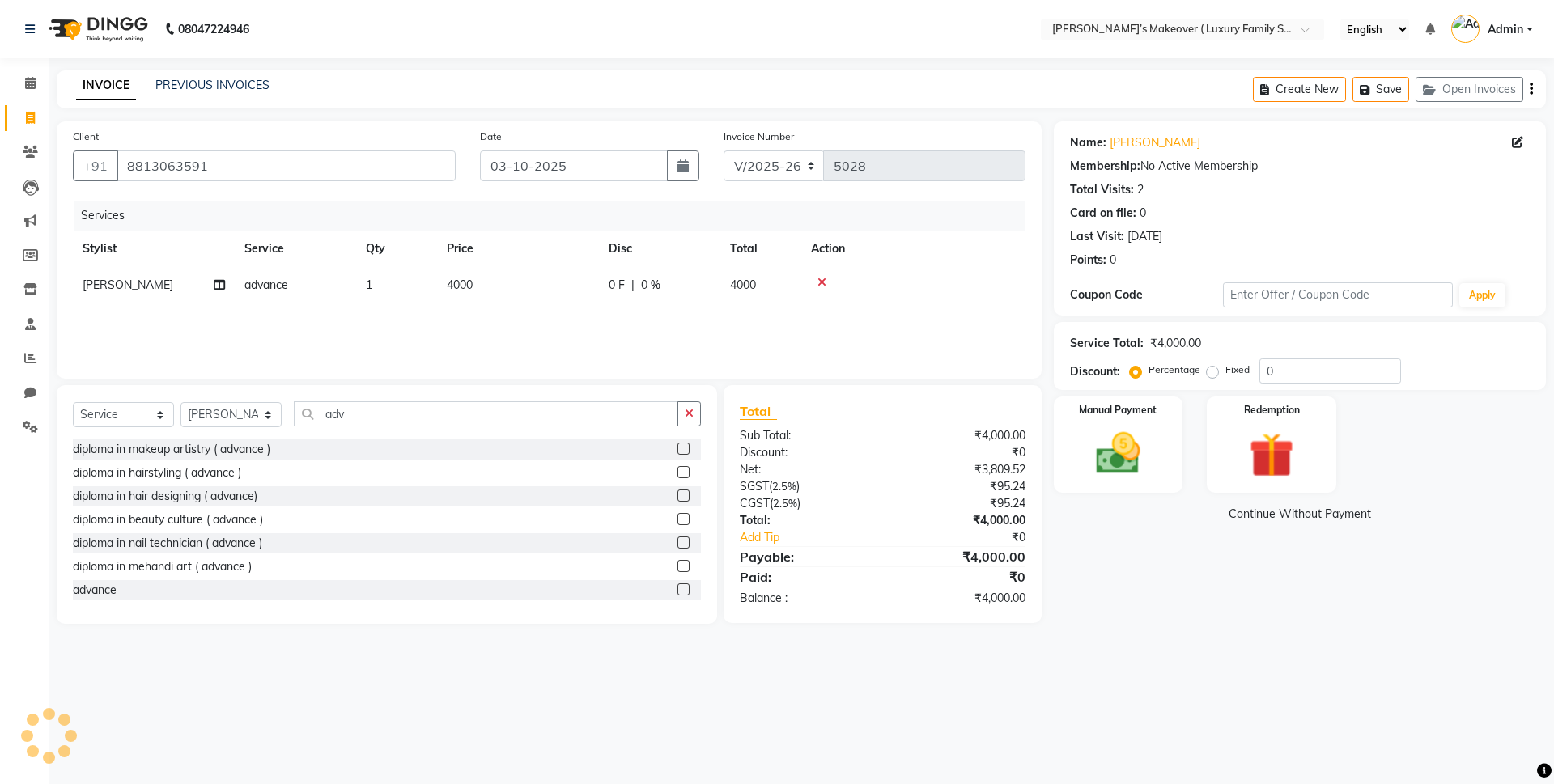
click at [1530, 89] on icon "button" at bounding box center [1531, 89] width 3 height 1
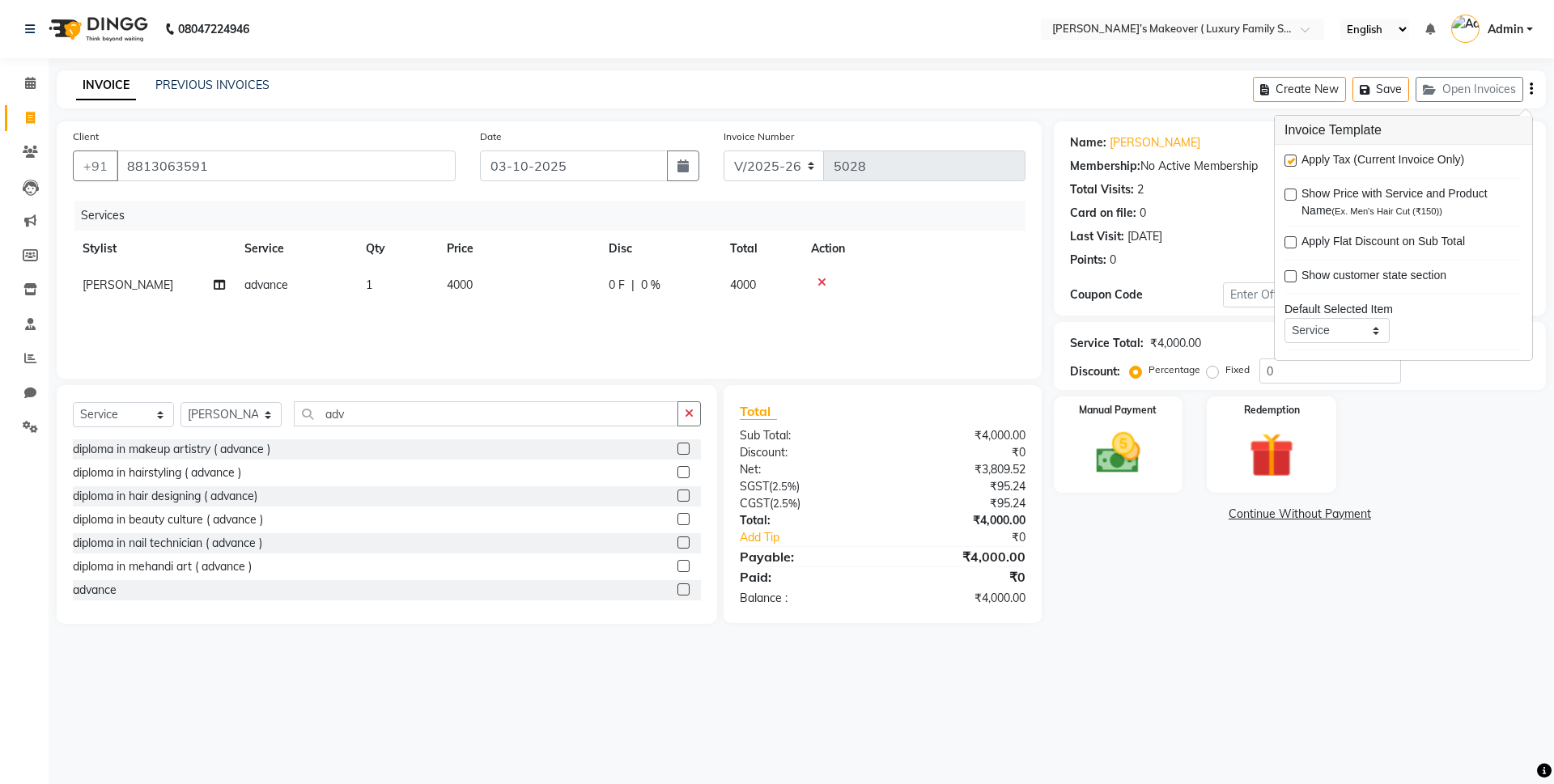
click at [1288, 160] on label at bounding box center [1290, 160] width 12 height 12
click at [1288, 160] on input "checkbox" at bounding box center [1289, 161] width 11 height 11
checkbox input "false"
click at [1155, 418] on div "Manual Payment" at bounding box center [1117, 445] width 134 height 99
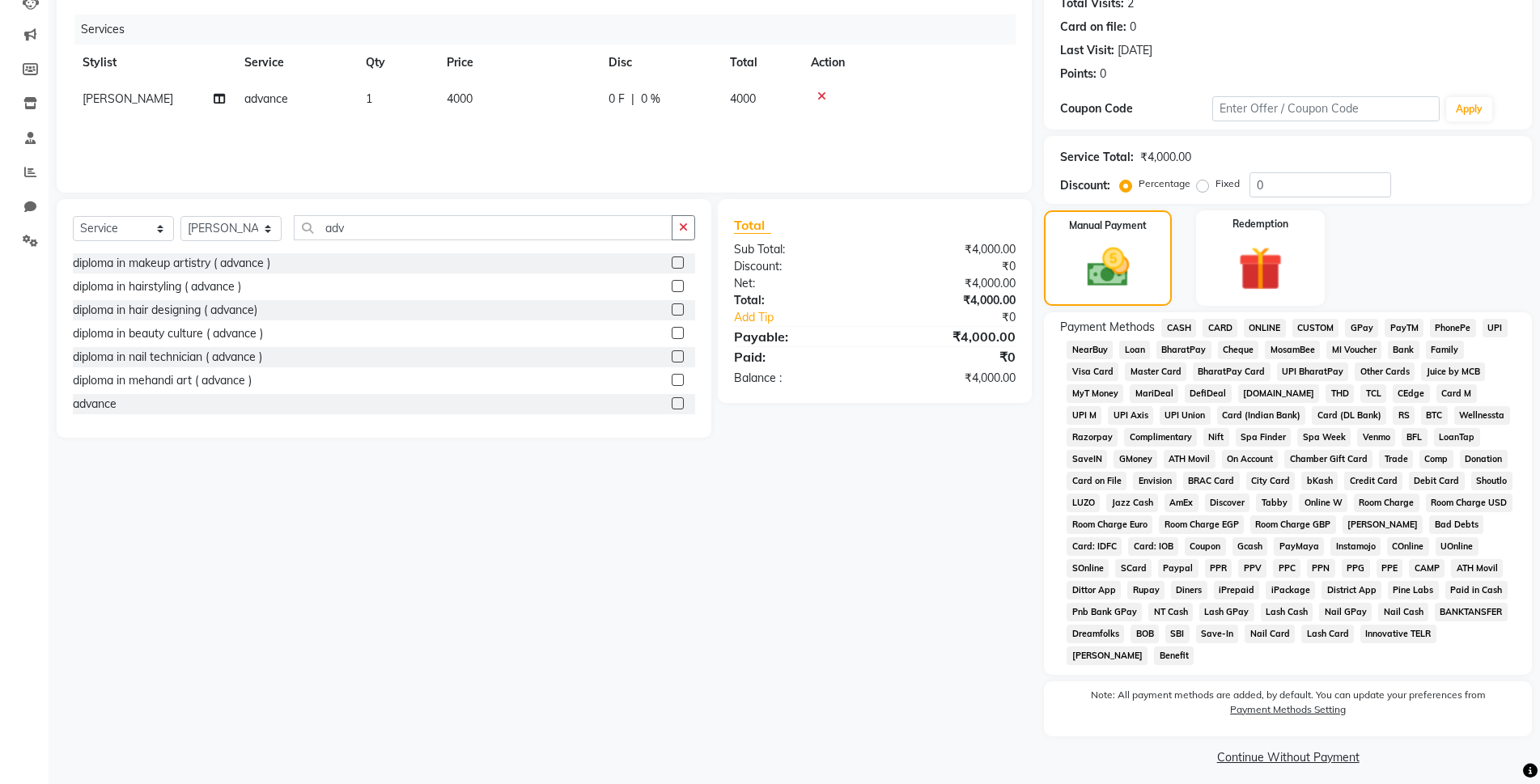
scroll to position [196, 0]
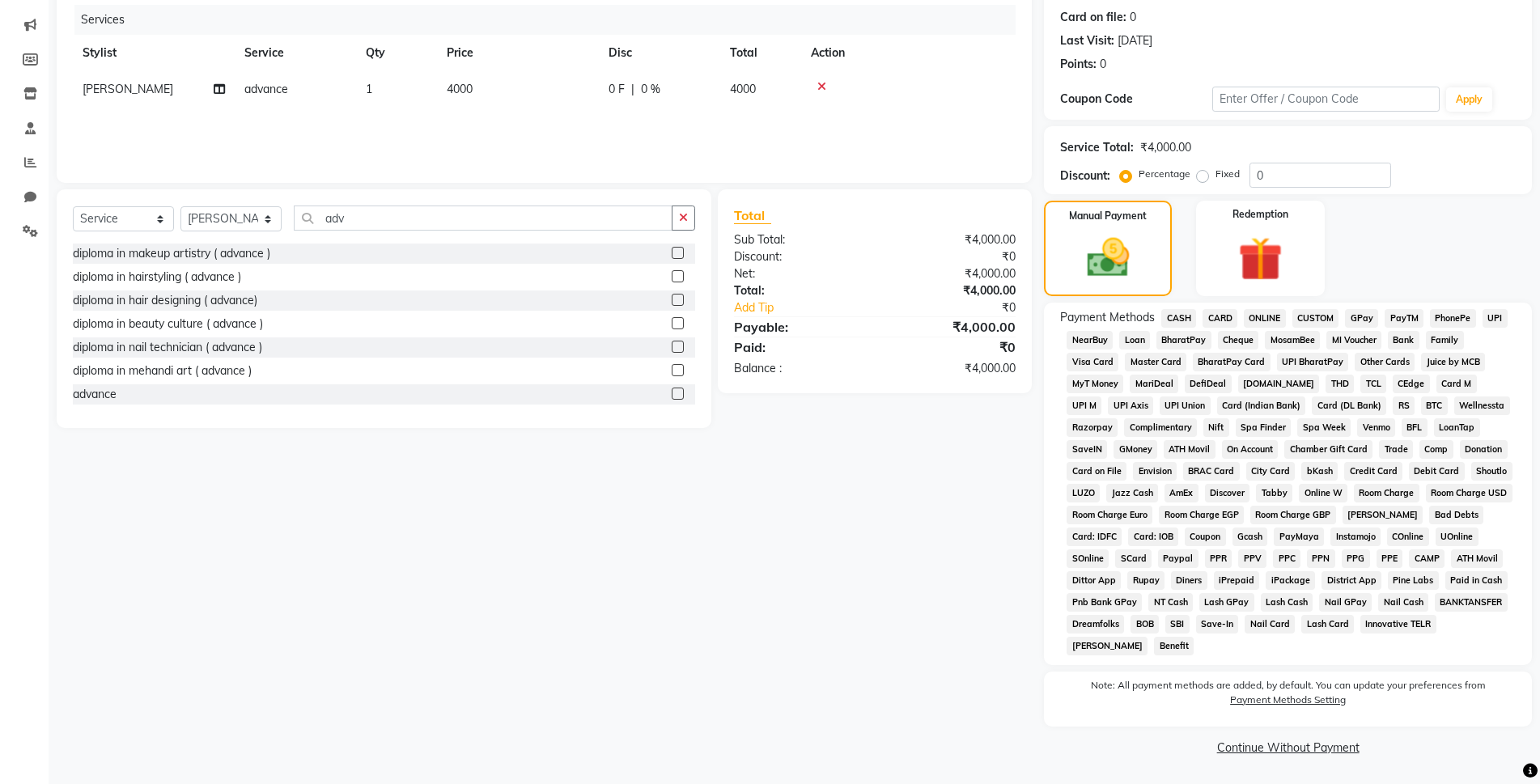
click at [1264, 316] on span "ONLINE" at bounding box center [1265, 318] width 42 height 19
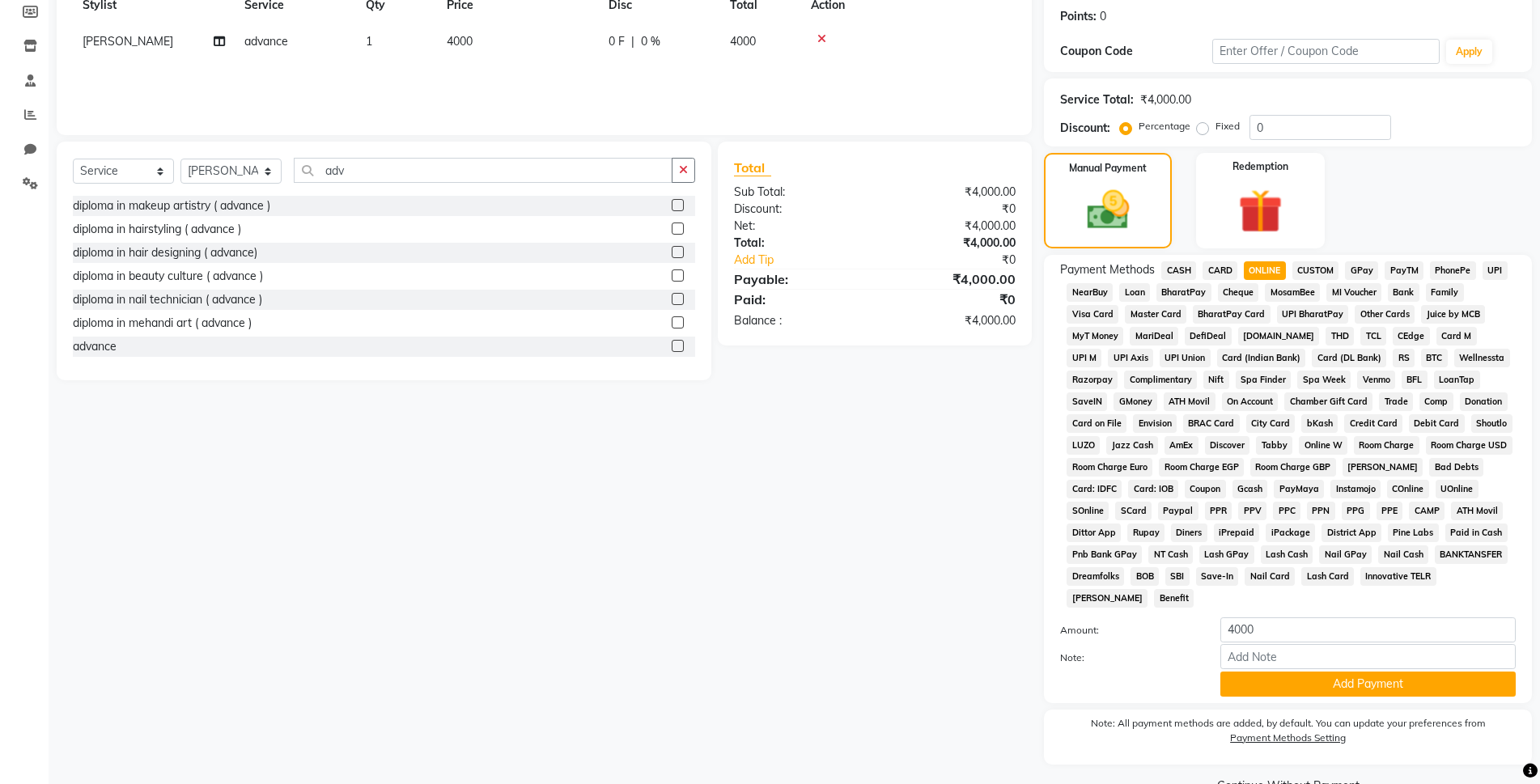
scroll to position [282, 0]
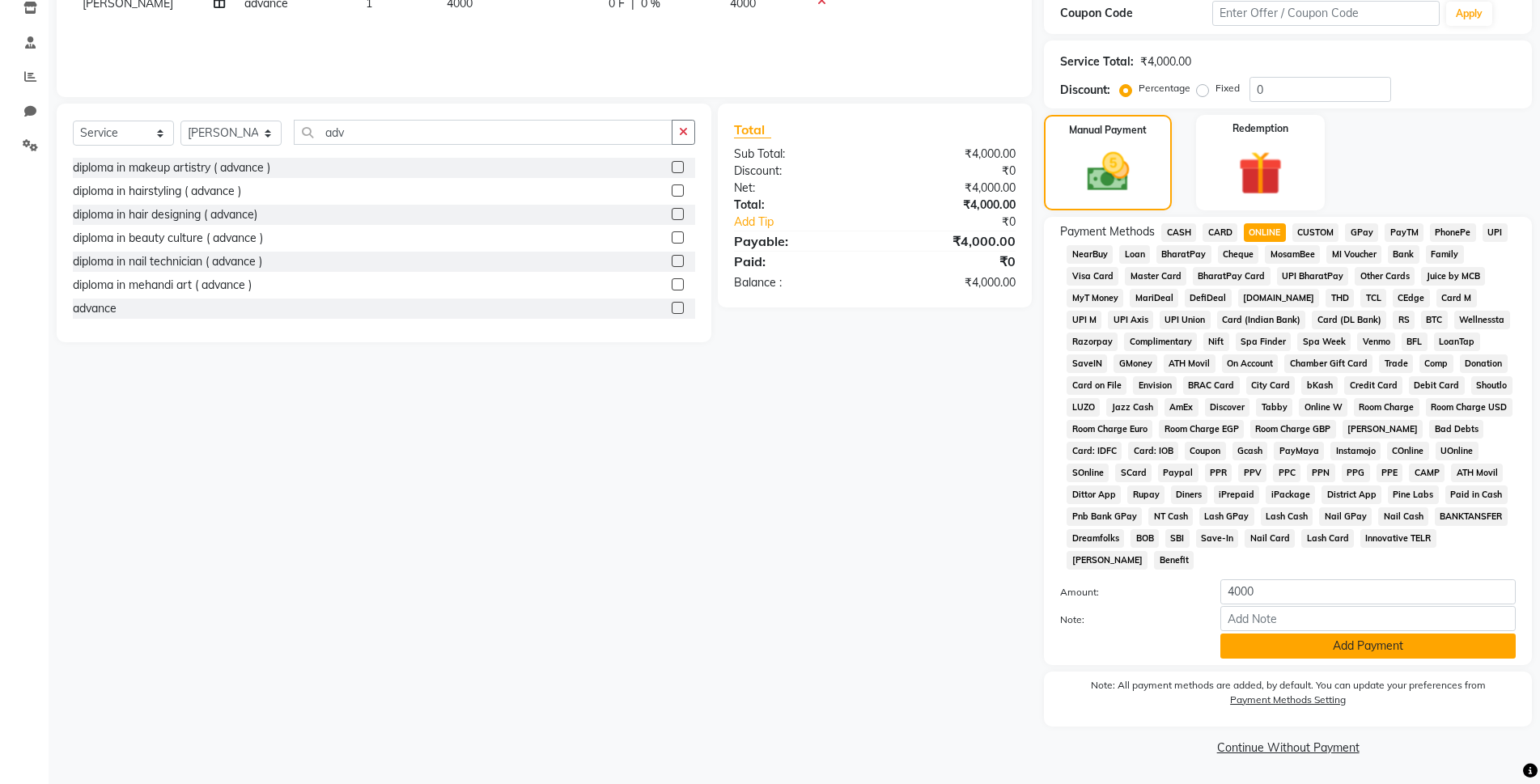
click at [1376, 638] on button "Add Payment" at bounding box center [1368, 646] width 296 height 25
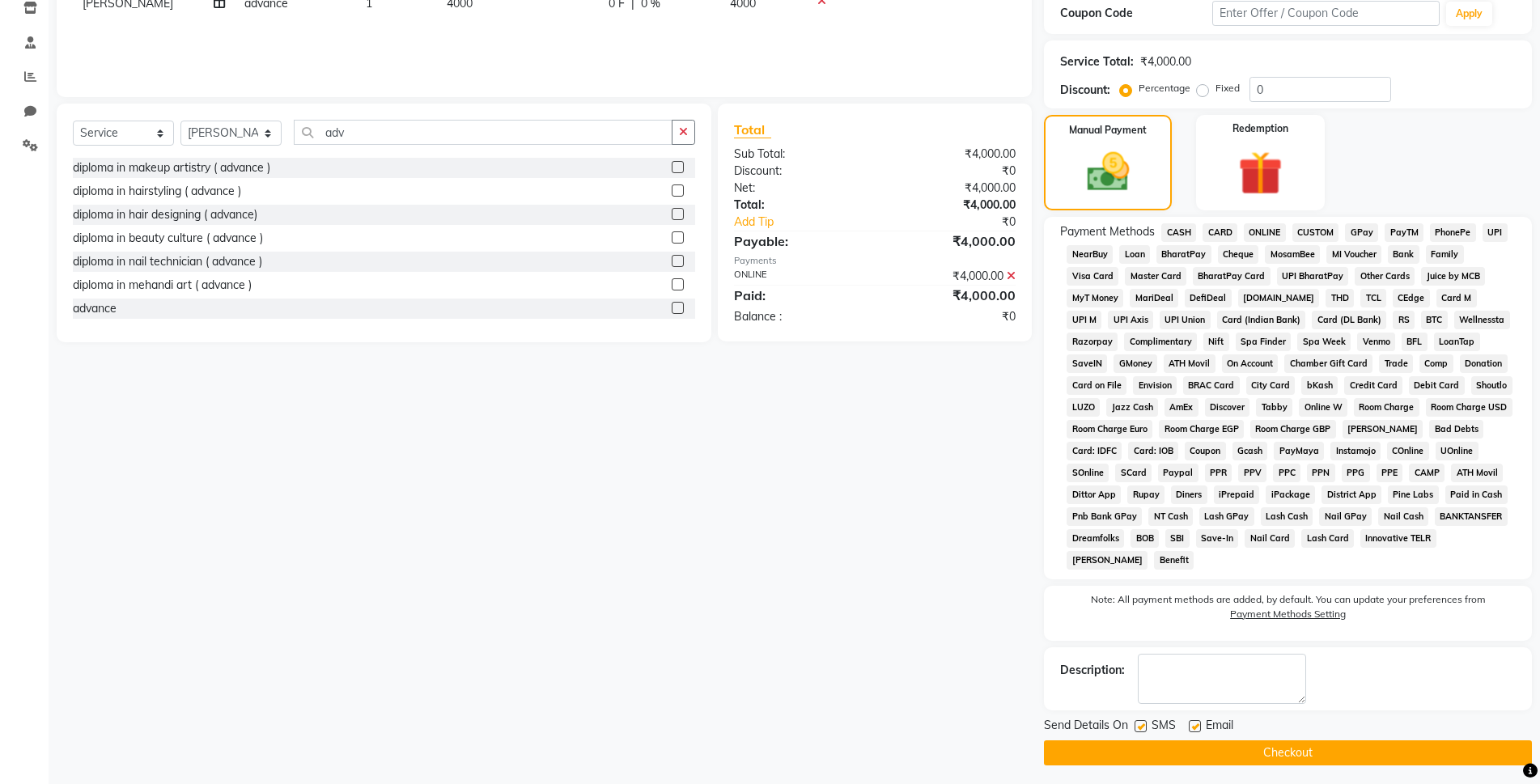
click at [1375, 748] on button "Checkout" at bounding box center [1288, 752] width 488 height 25
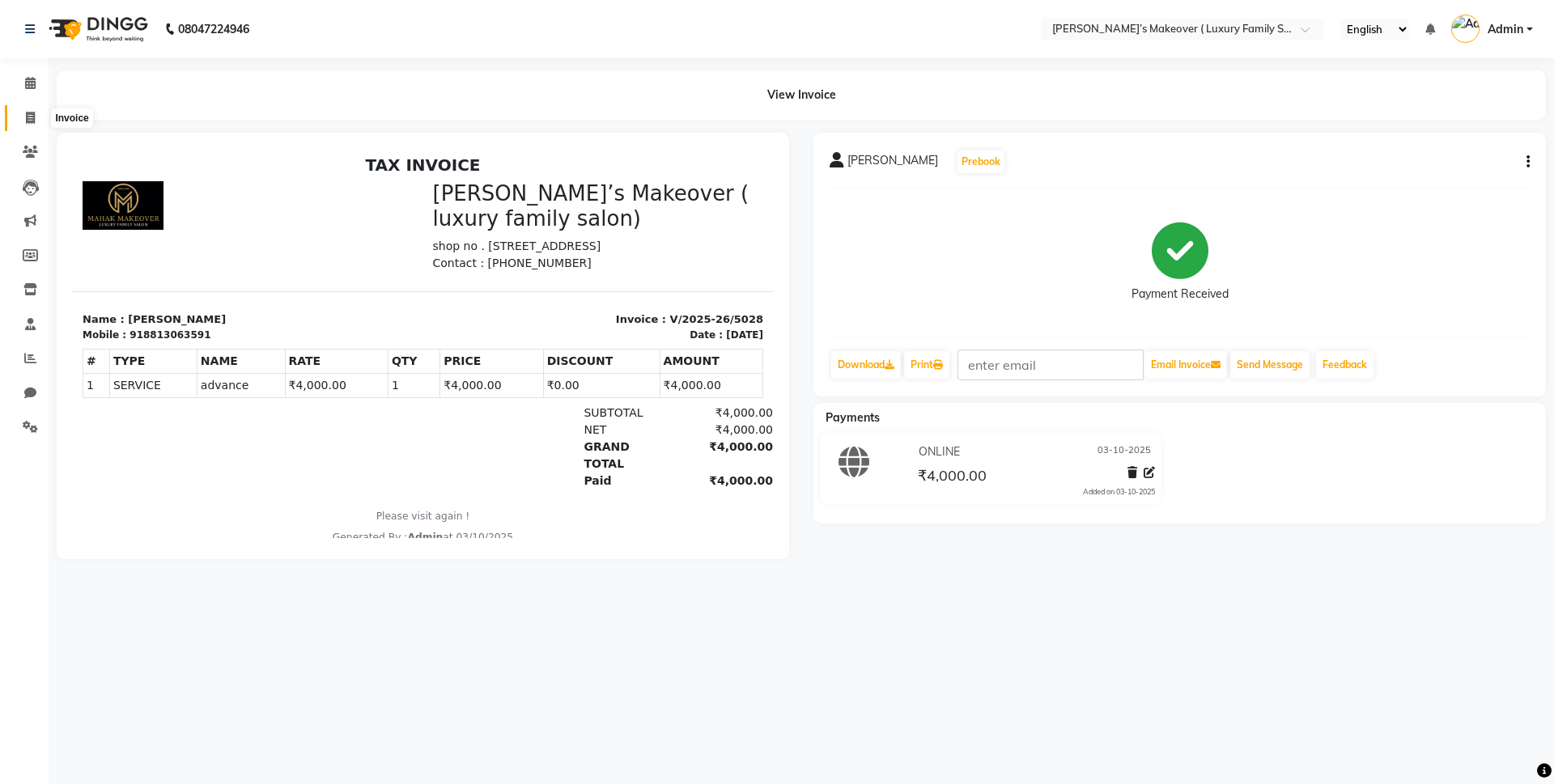
click at [34, 119] on icon at bounding box center [30, 117] width 9 height 12
select select "service"
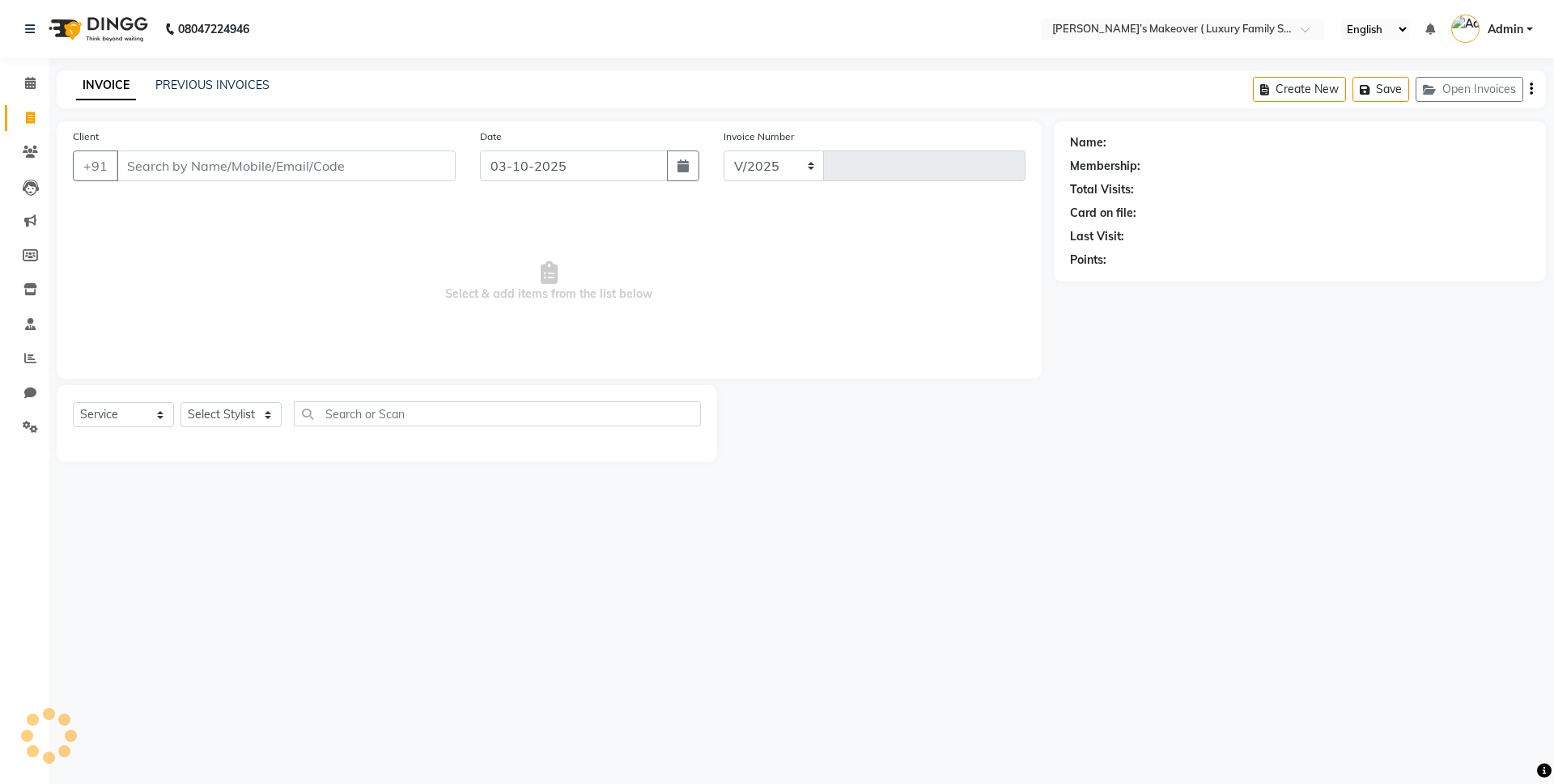
select select "7777"
type input "5029"
click at [225, 84] on link "PREVIOUS INVOICES" at bounding box center [212, 85] width 114 height 15
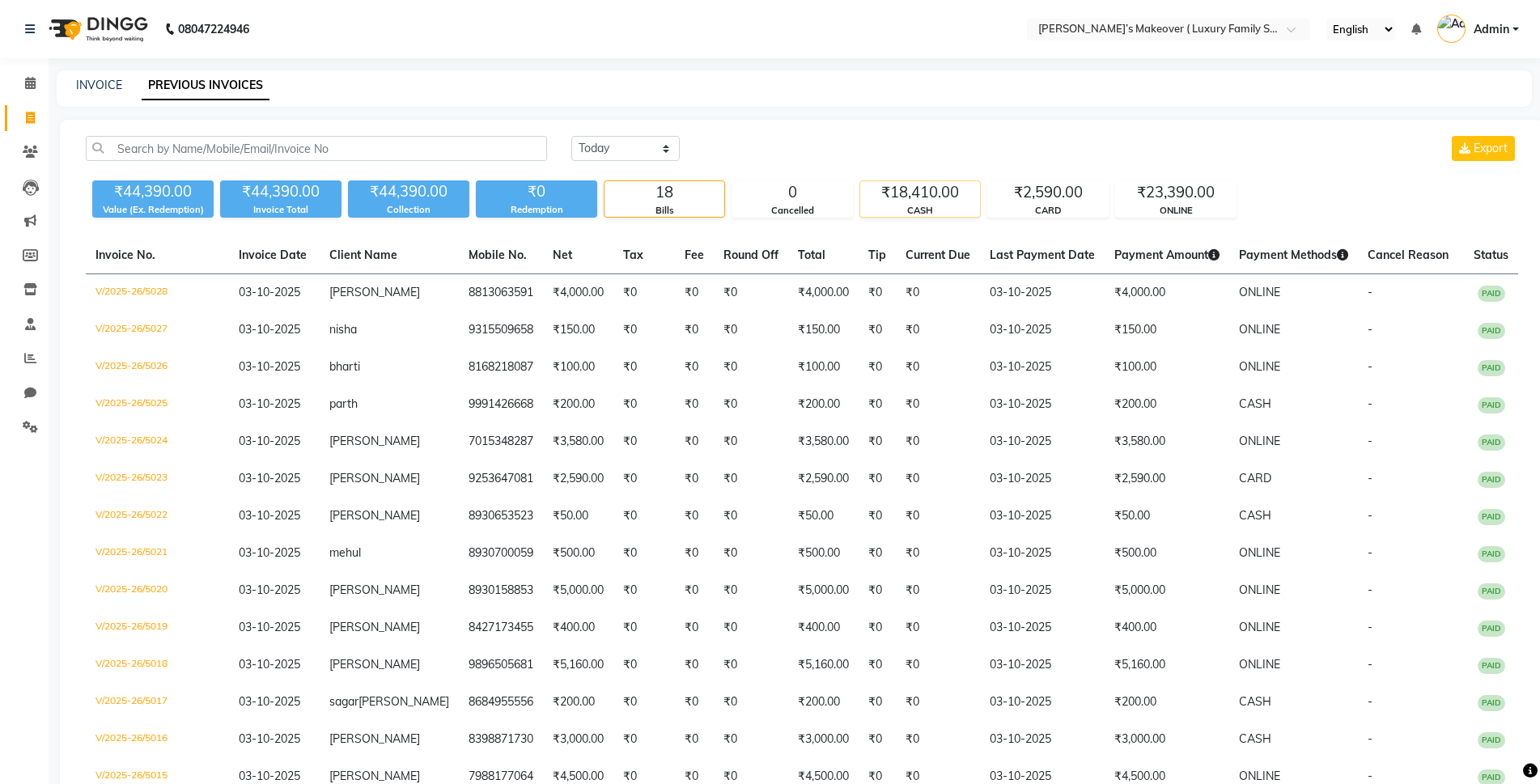
click at [952, 200] on div "₹18,410.00" at bounding box center [920, 192] width 119 height 23
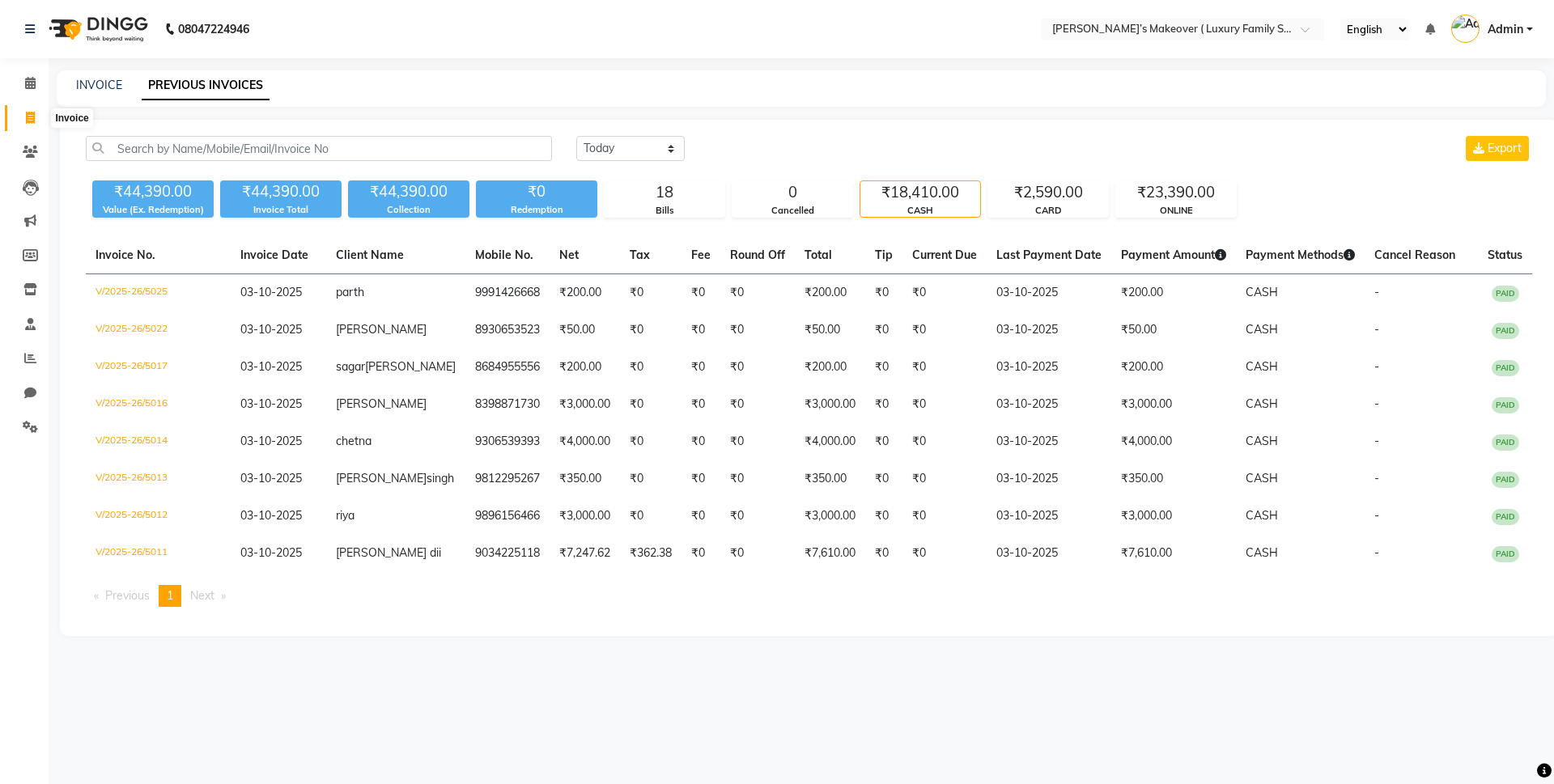
click at [33, 119] on icon at bounding box center [30, 117] width 9 height 12
select select "service"
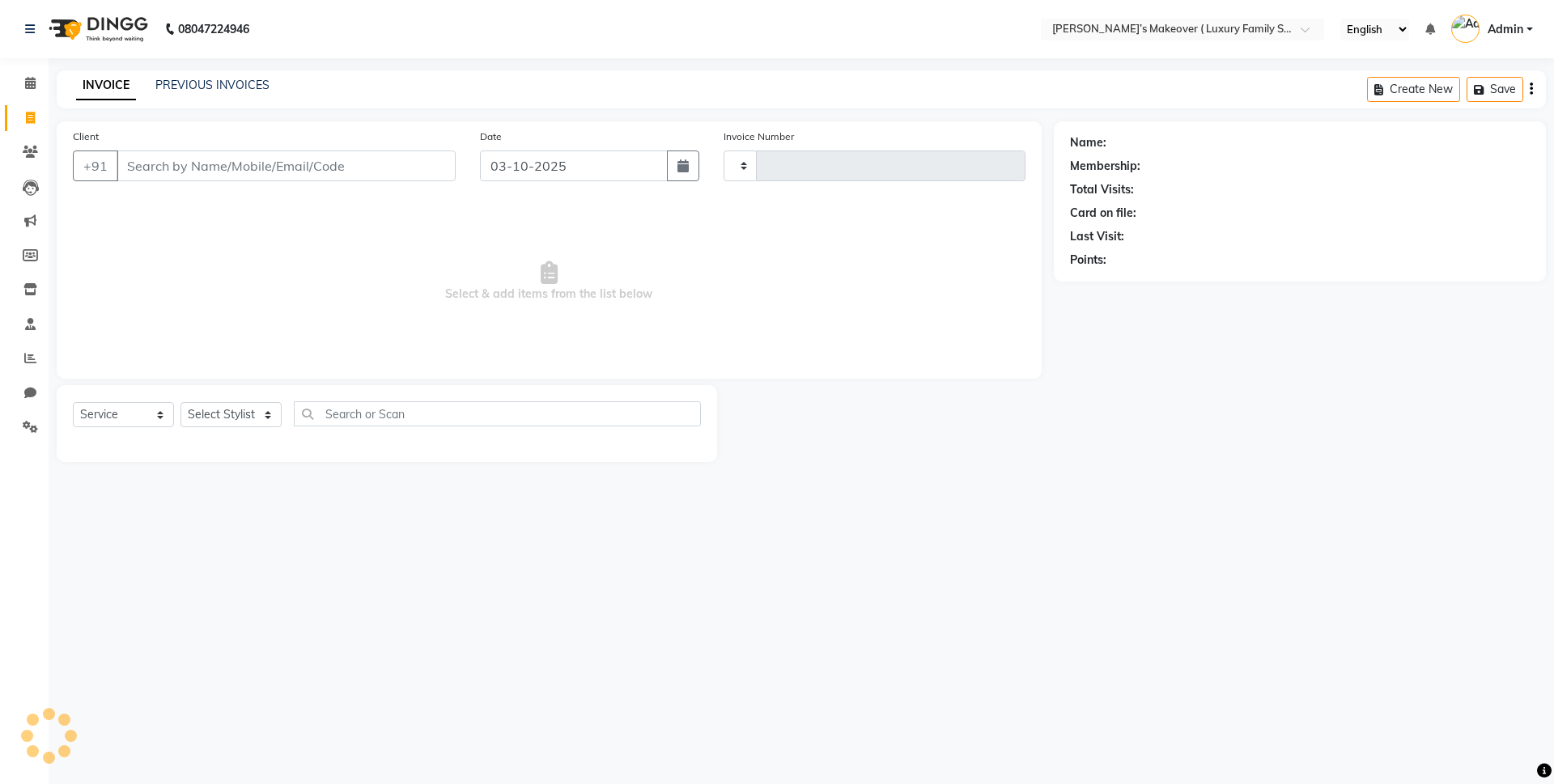
type input "5029"
select select "7777"
click at [356, 176] on input "Client" at bounding box center [286, 165] width 339 height 31
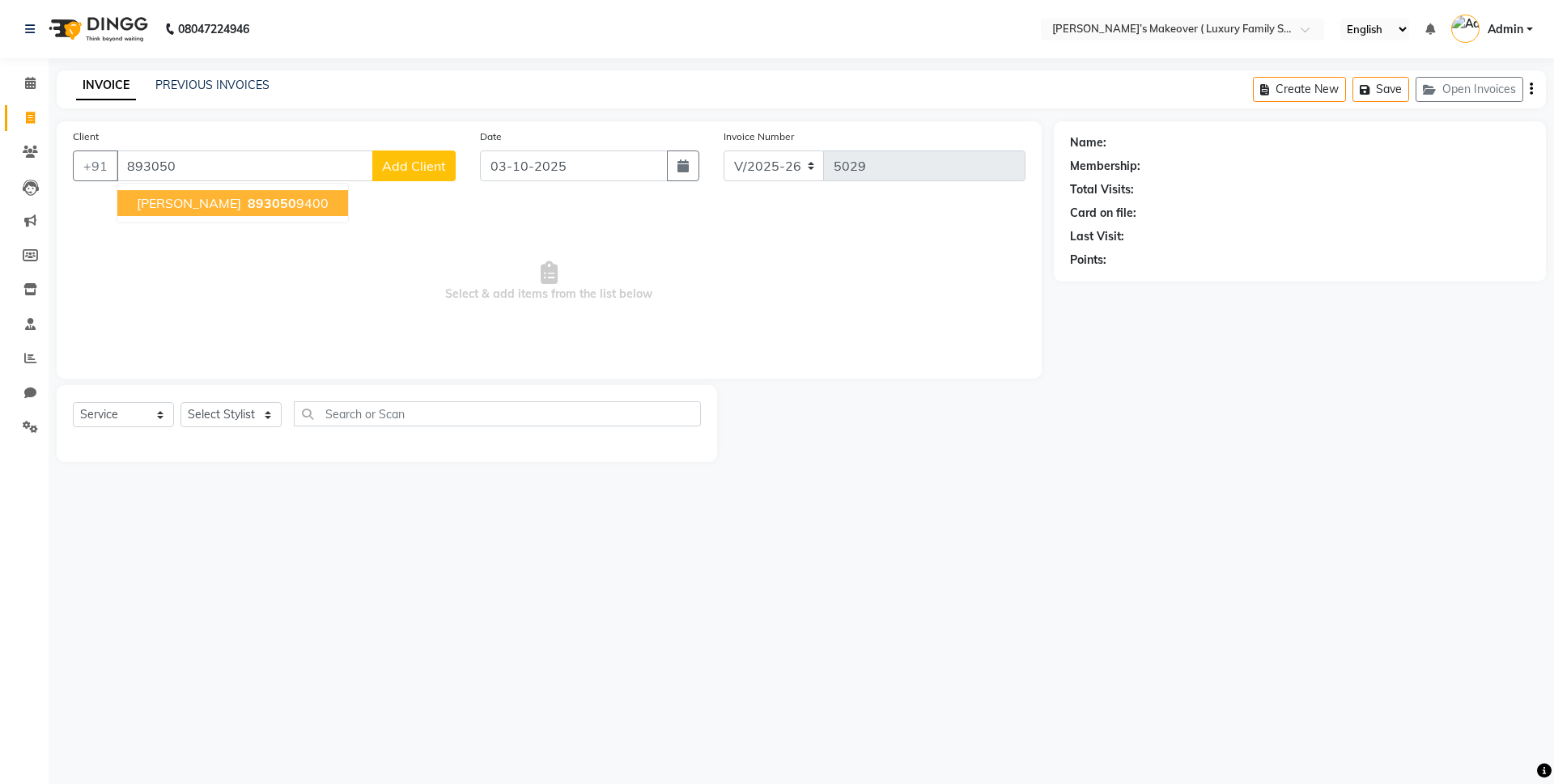
click at [248, 196] on ngb-highlight "893050 9400" at bounding box center [287, 203] width 85 height 16
type input "8930509400"
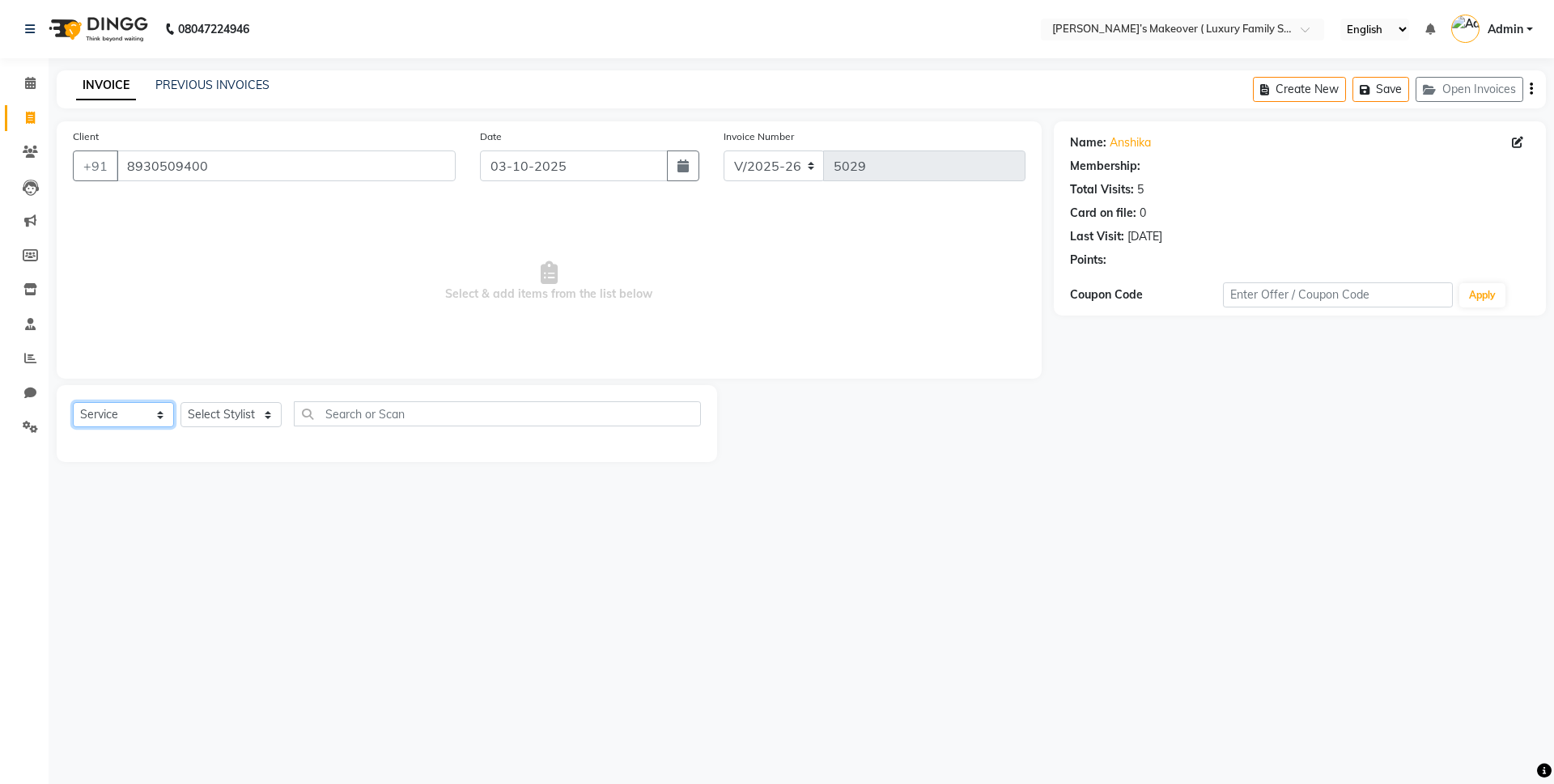
drag, startPoint x: 102, startPoint y: 413, endPoint x: 98, endPoint y: 426, distance: 13.6
click at [102, 413] on select "Select Service Product Membership Package Voucher Prepaid Gift Card" at bounding box center [123, 414] width 102 height 25
click at [73, 402] on select "Select Service Product Membership Package Voucher Prepaid Gift Card" at bounding box center [123, 414] width 102 height 25
click at [253, 426] on select "Select Stylist Aarish Anas salmani Ankit Anshika Anshul Astha Bhoomi lamba Dipt…" at bounding box center [231, 414] width 102 height 25
select select "69498"
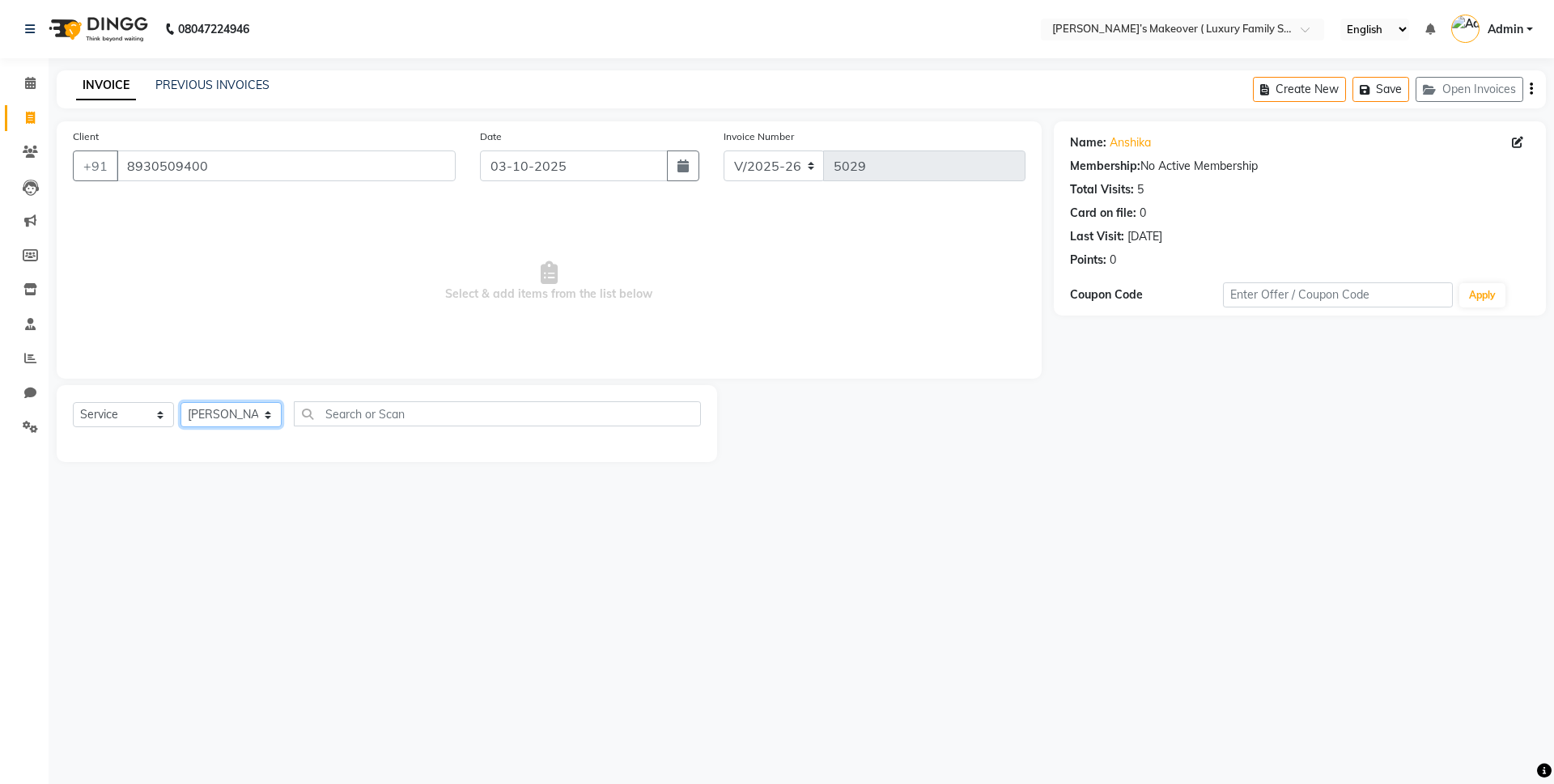
click at [180, 402] on select "Select Stylist Aarish Anas salmani Ankit Anshika Anshul Astha Bhoomi lamba Dipt…" at bounding box center [231, 414] width 102 height 25
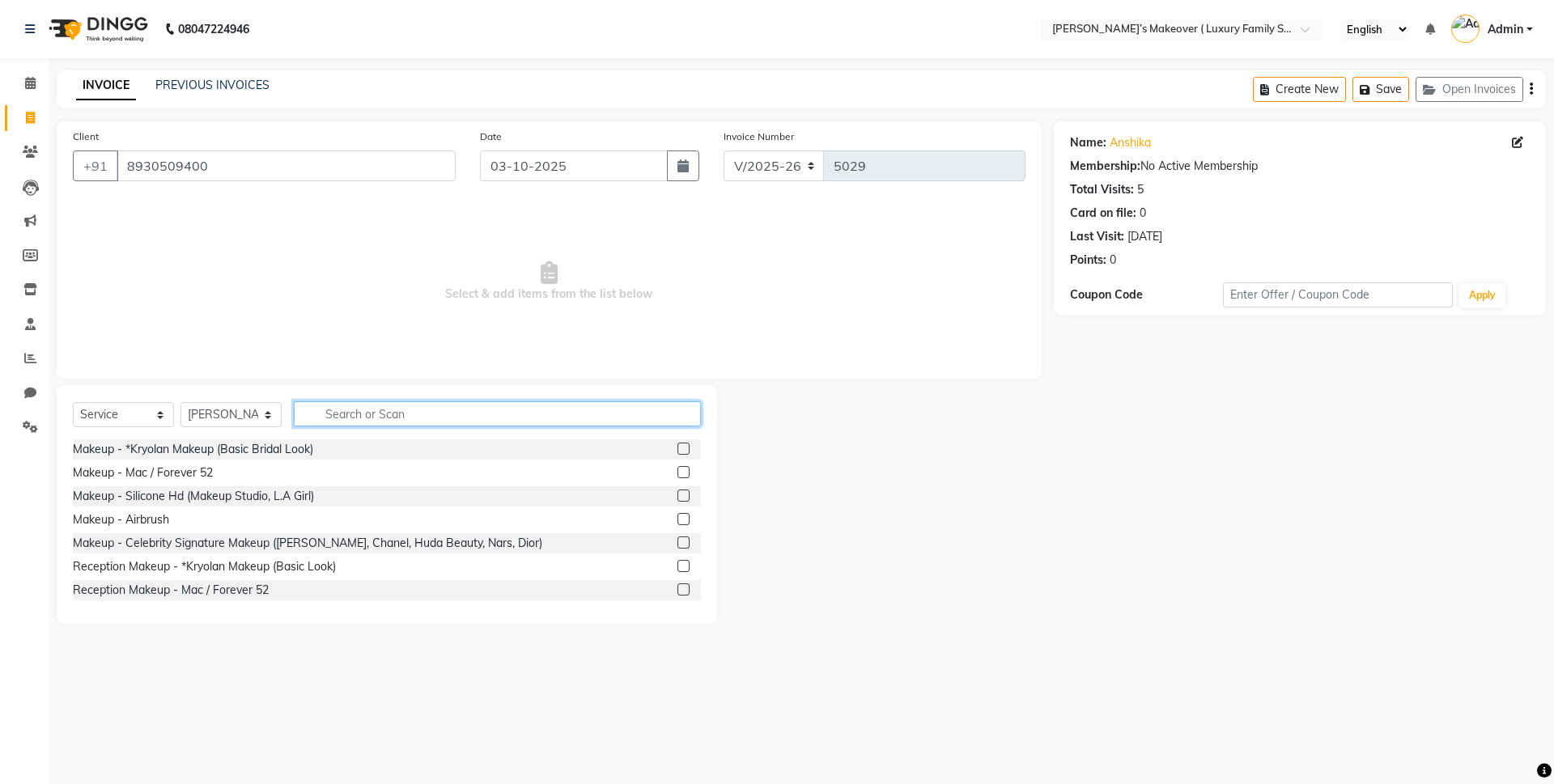
click at [379, 414] on input "text" at bounding box center [497, 413] width 407 height 25
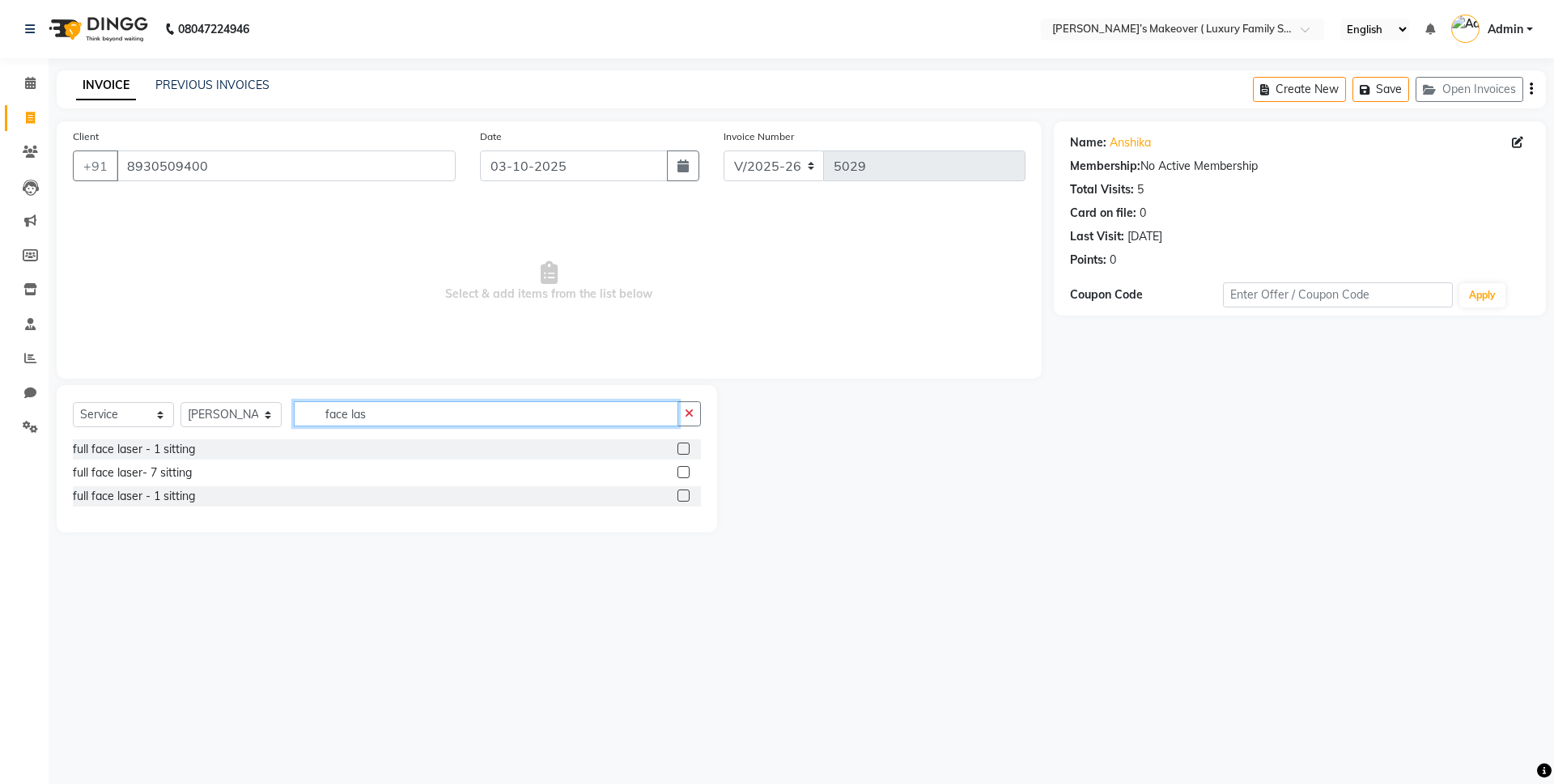
type input "face las"
click at [685, 448] on label at bounding box center [683, 449] width 12 height 12
click at [685, 448] on input "checkbox" at bounding box center [682, 449] width 11 height 11
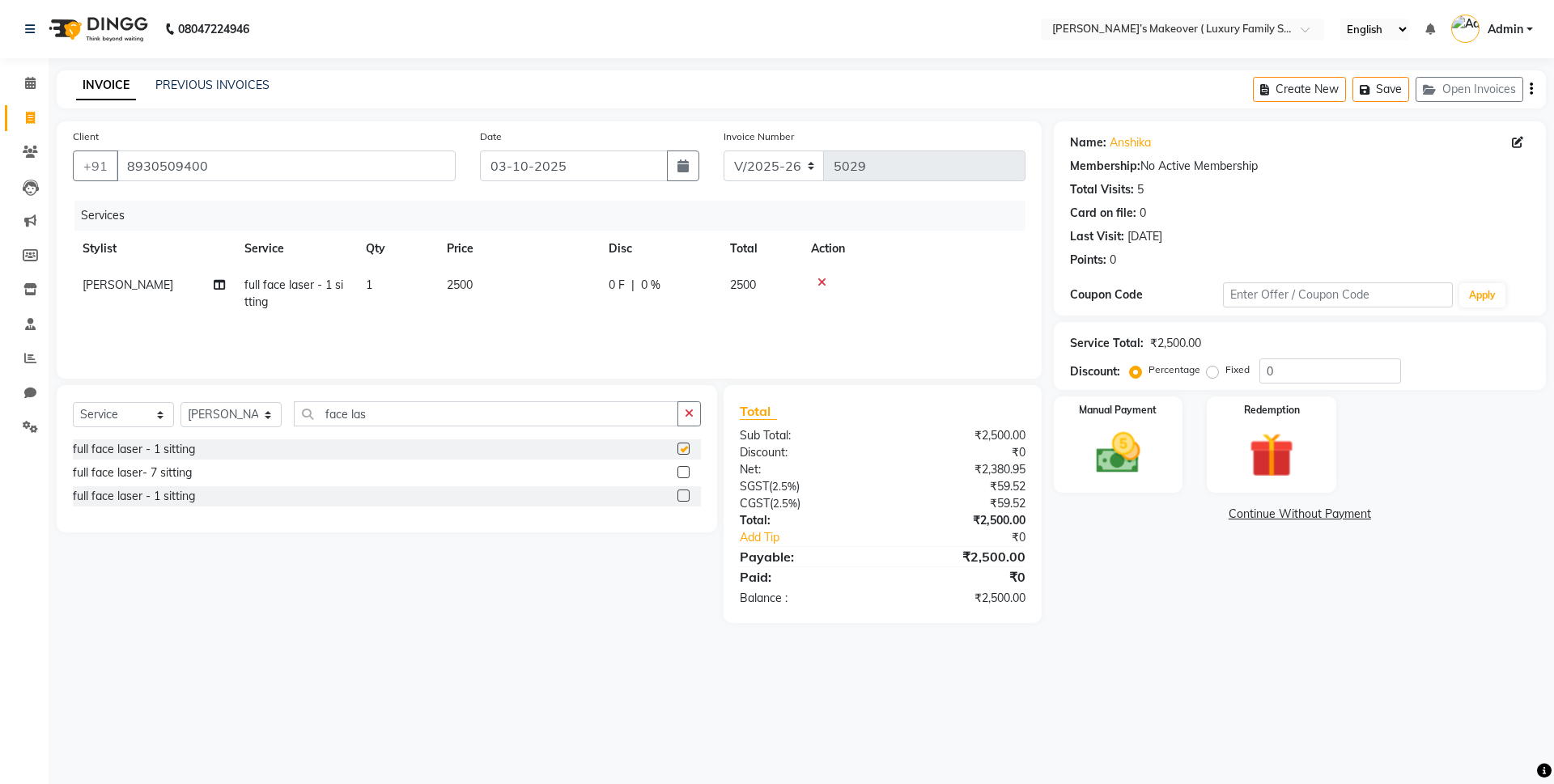
checkbox input "false"
click at [1530, 89] on icon "button" at bounding box center [1531, 89] width 3 height 1
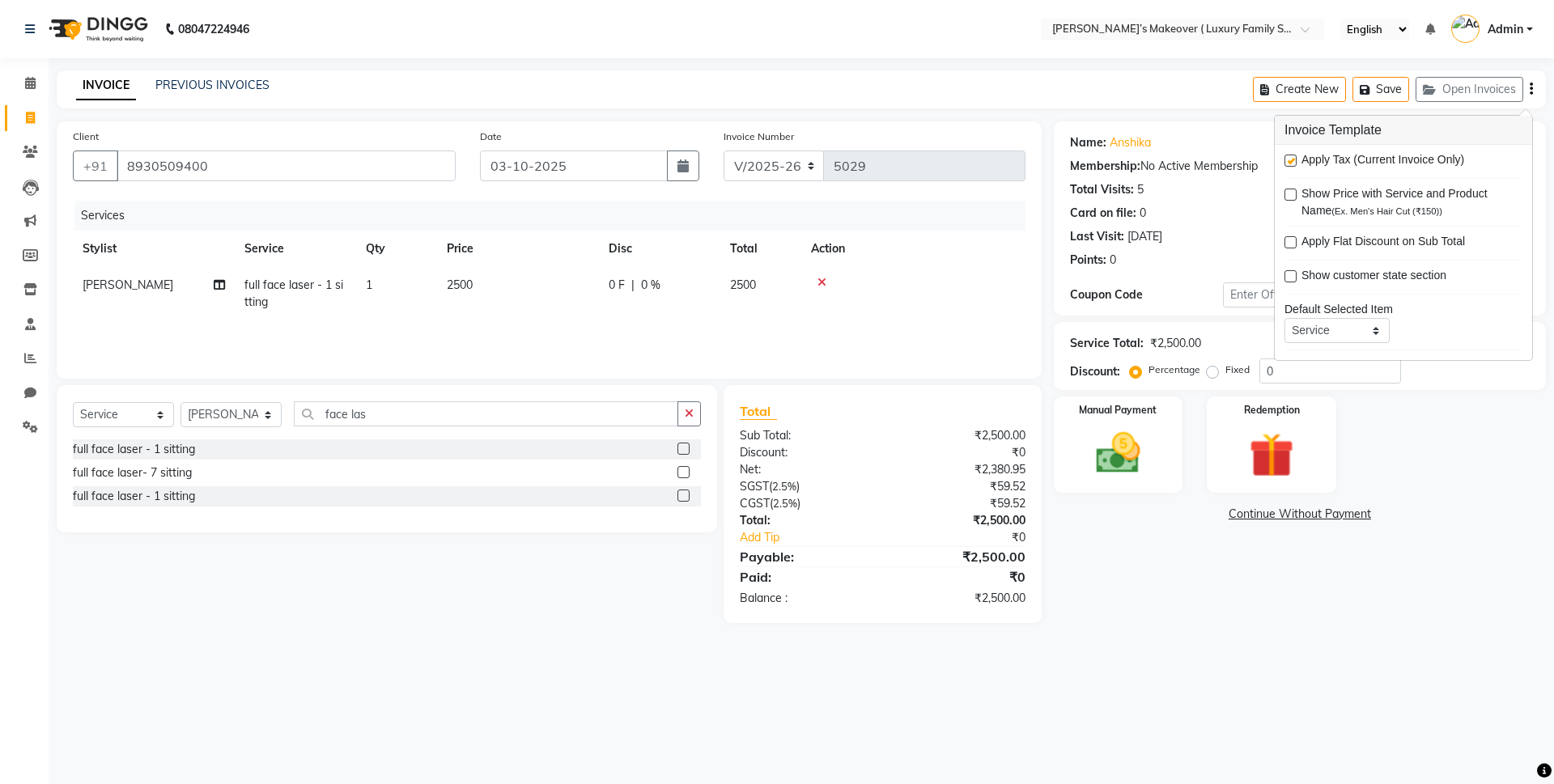
click at [1288, 161] on label at bounding box center [1290, 160] width 12 height 12
click at [1288, 161] on input "checkbox" at bounding box center [1289, 161] width 11 height 11
checkbox input "false"
click at [1286, 191] on label at bounding box center [1290, 194] width 12 height 12
click at [1286, 191] on input "checkbox" at bounding box center [1289, 195] width 11 height 11
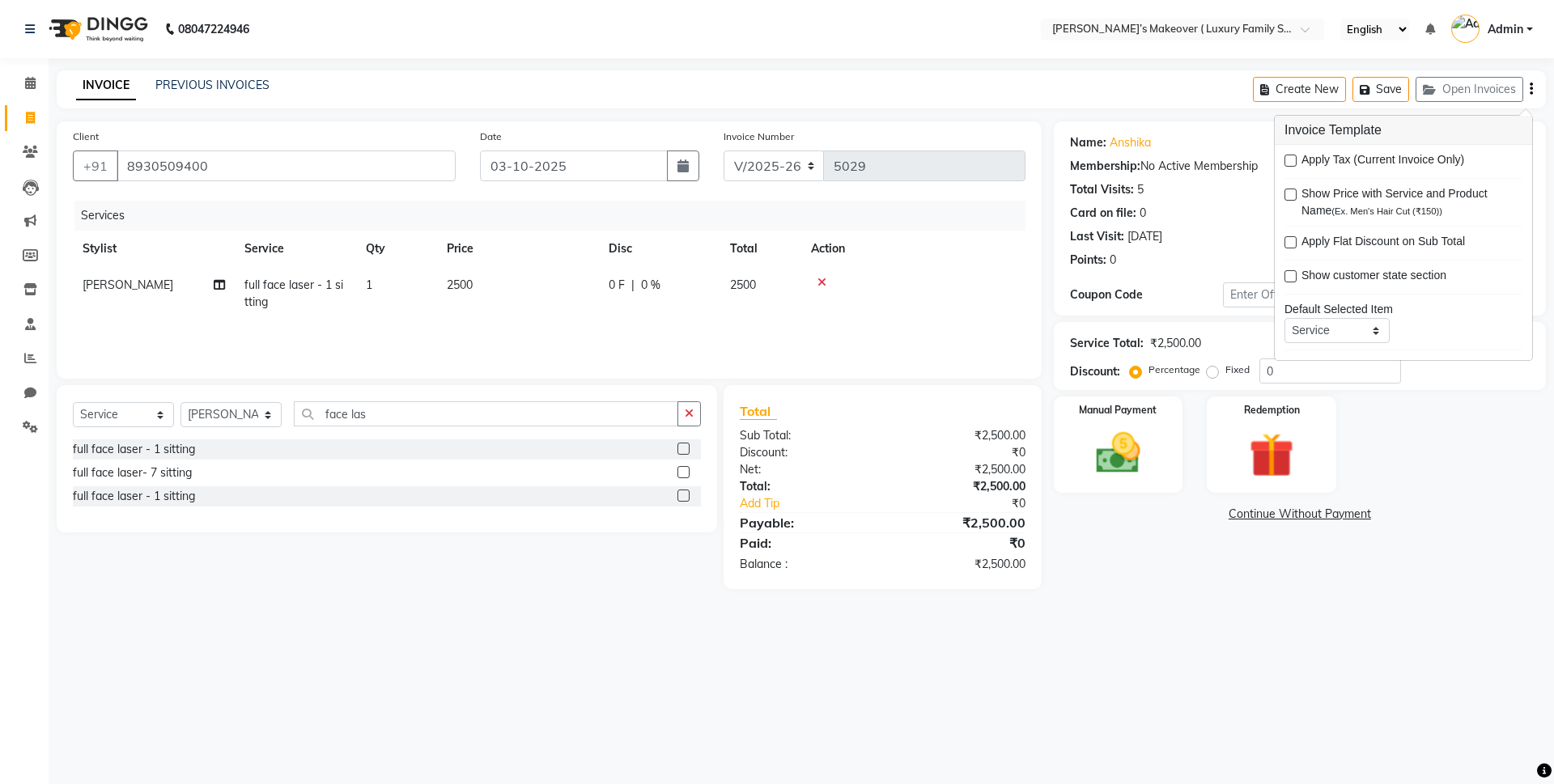
checkbox input "true"
drag, startPoint x: 1199, startPoint y: 428, endPoint x: 1163, endPoint y: 434, distance: 36.5
click at [1177, 431] on div "Manual Payment Redemption" at bounding box center [1299, 444] width 517 height 97
click at [1162, 434] on div "Manual Payment" at bounding box center [1117, 445] width 134 height 99
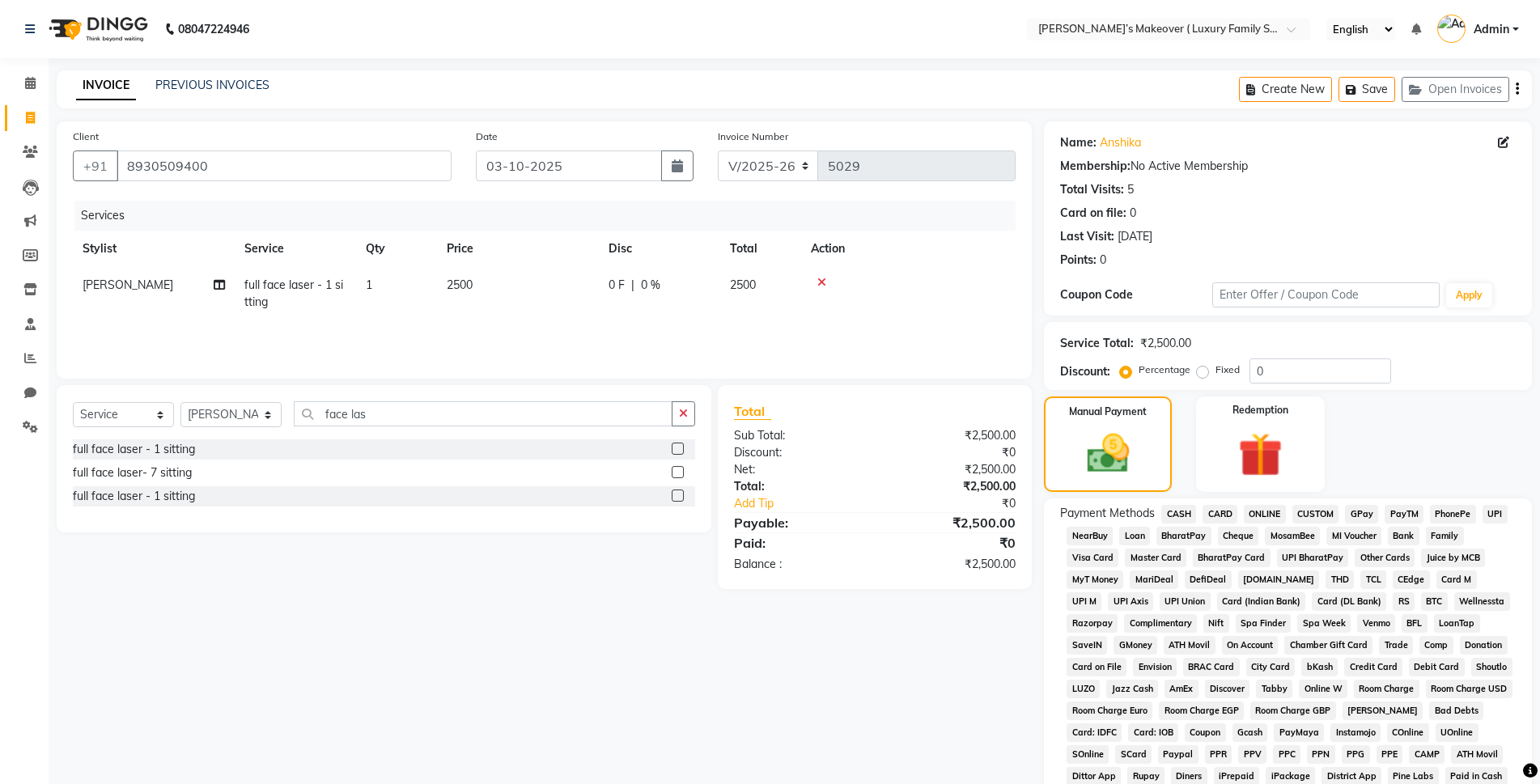
click at [1180, 521] on span "CASH" at bounding box center [1179, 513] width 35 height 19
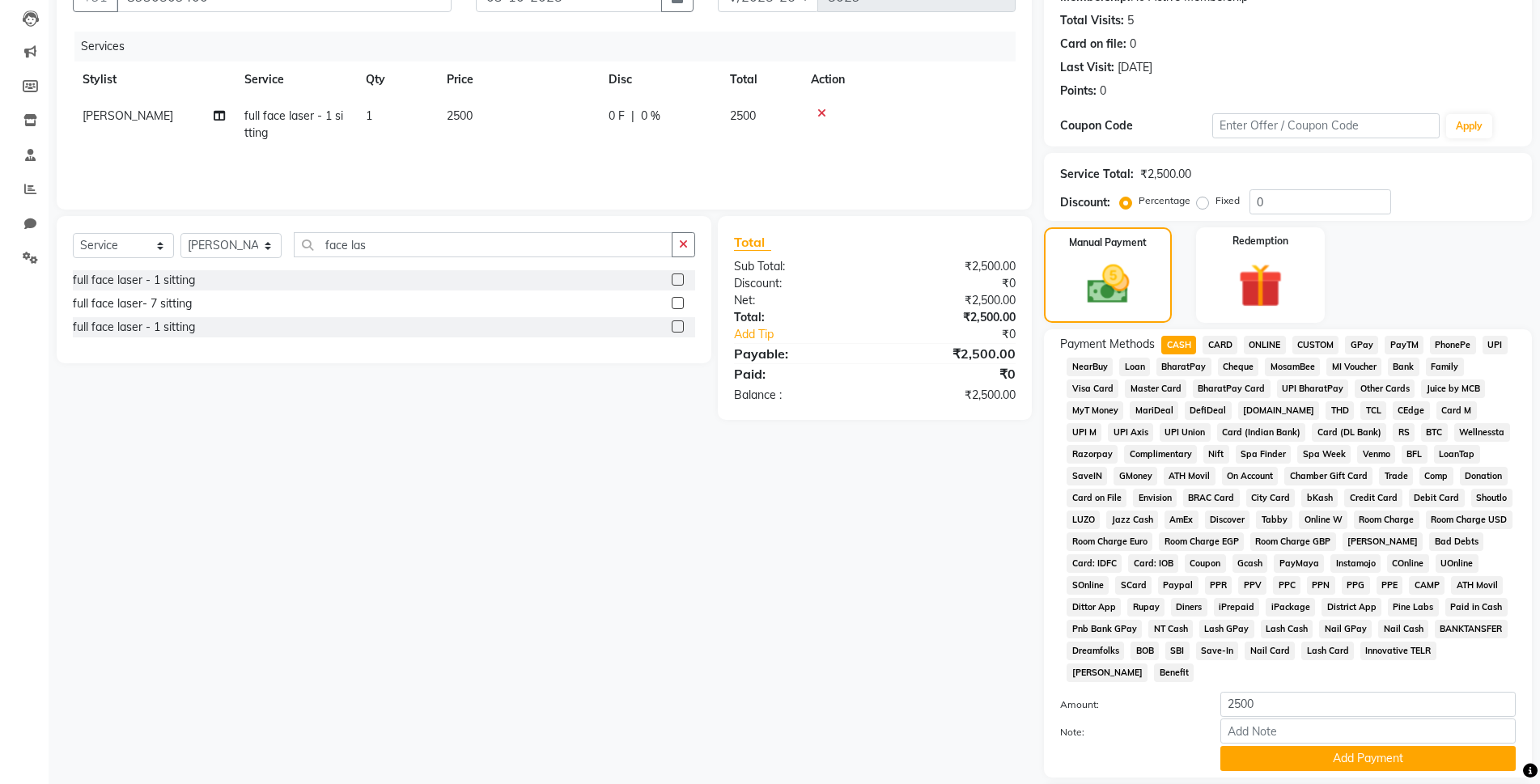
scroll to position [282, 0]
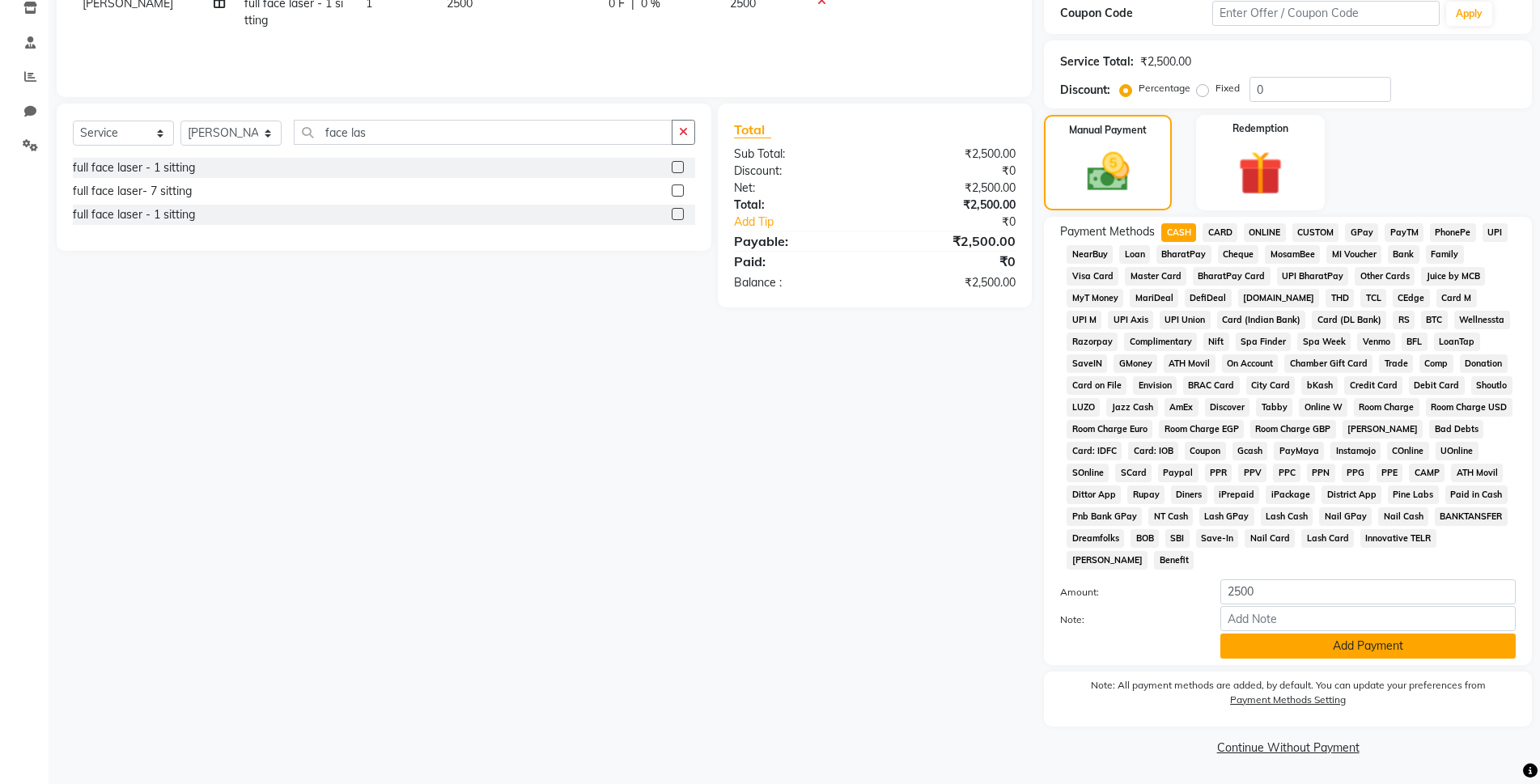
click at [1317, 651] on button "Add Payment" at bounding box center [1368, 646] width 296 height 25
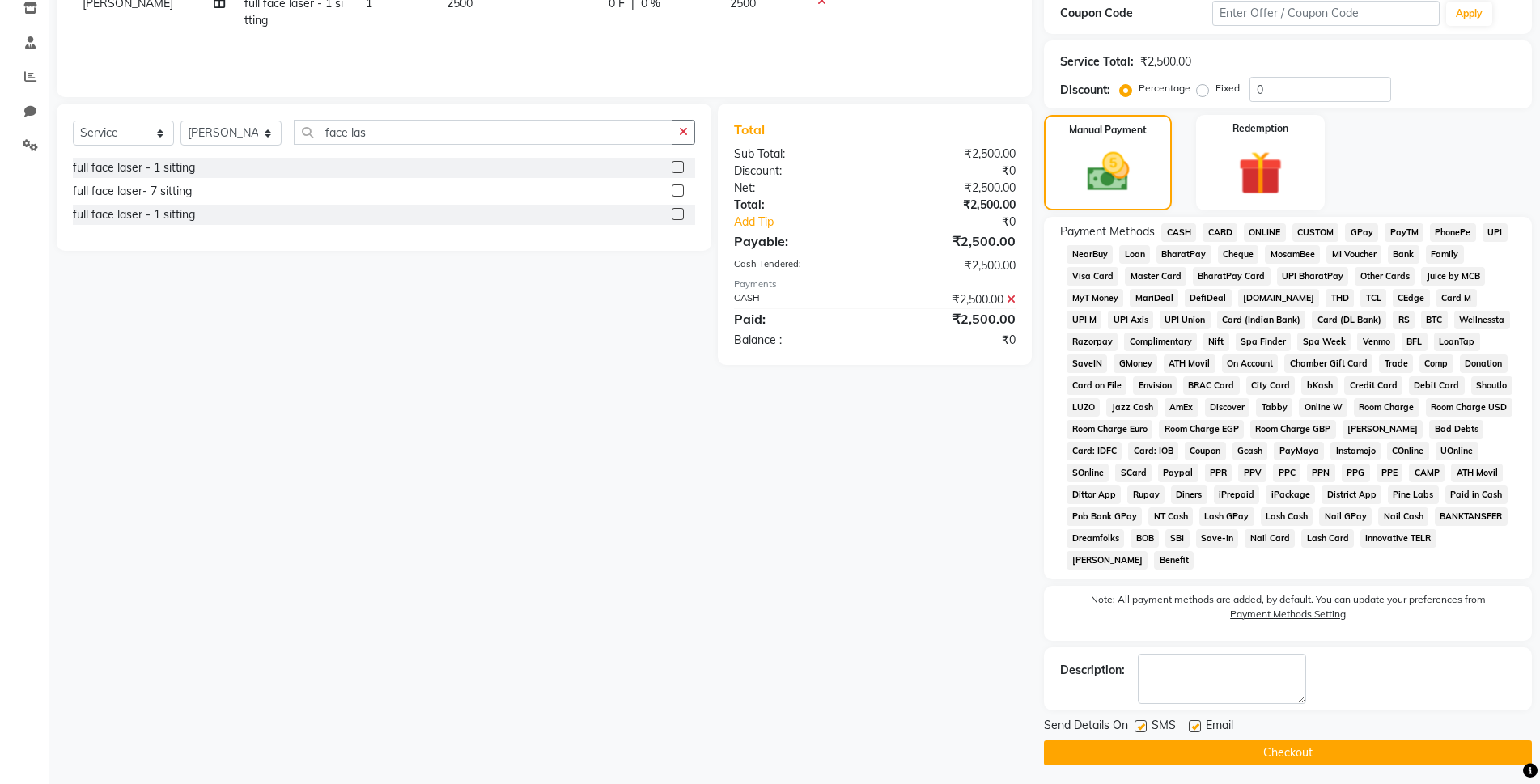
click at [1359, 745] on button "Checkout" at bounding box center [1288, 752] width 488 height 25
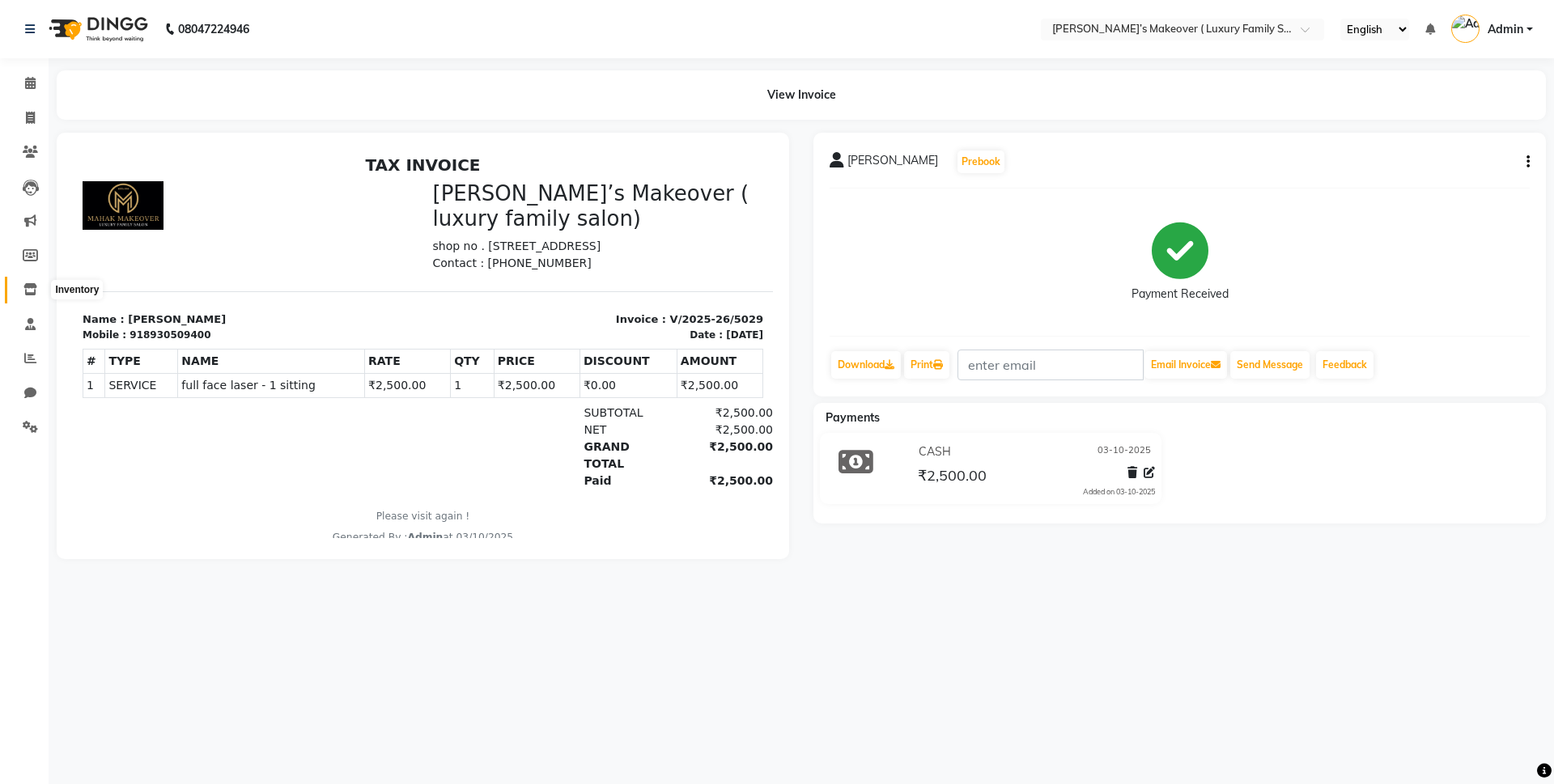
click at [30, 286] on icon at bounding box center [31, 290] width 14 height 12
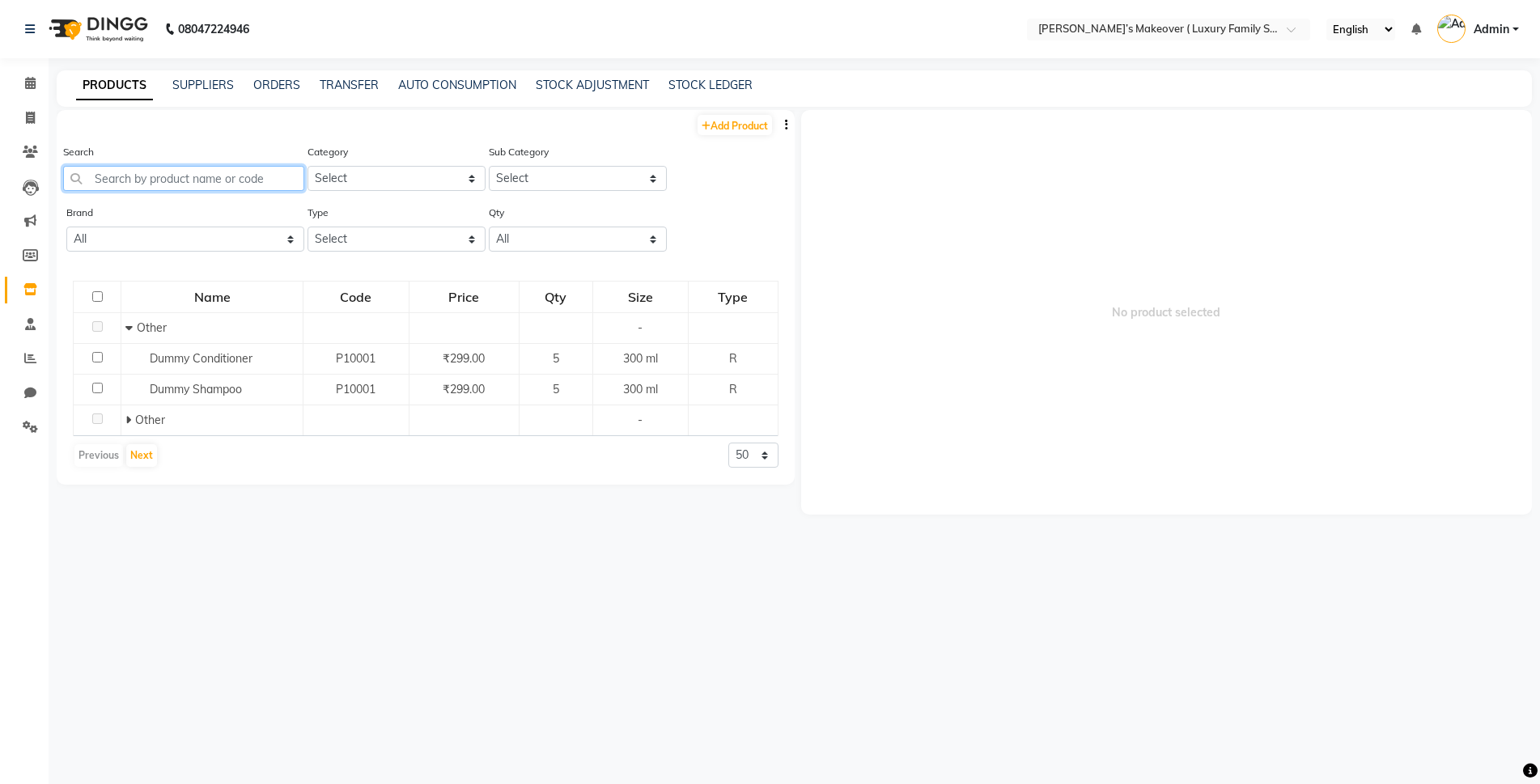
click at [153, 178] on input "text" at bounding box center [183, 178] width 241 height 25
click at [619, 81] on link "STOCK ADJUSTMENT" at bounding box center [592, 85] width 113 height 15
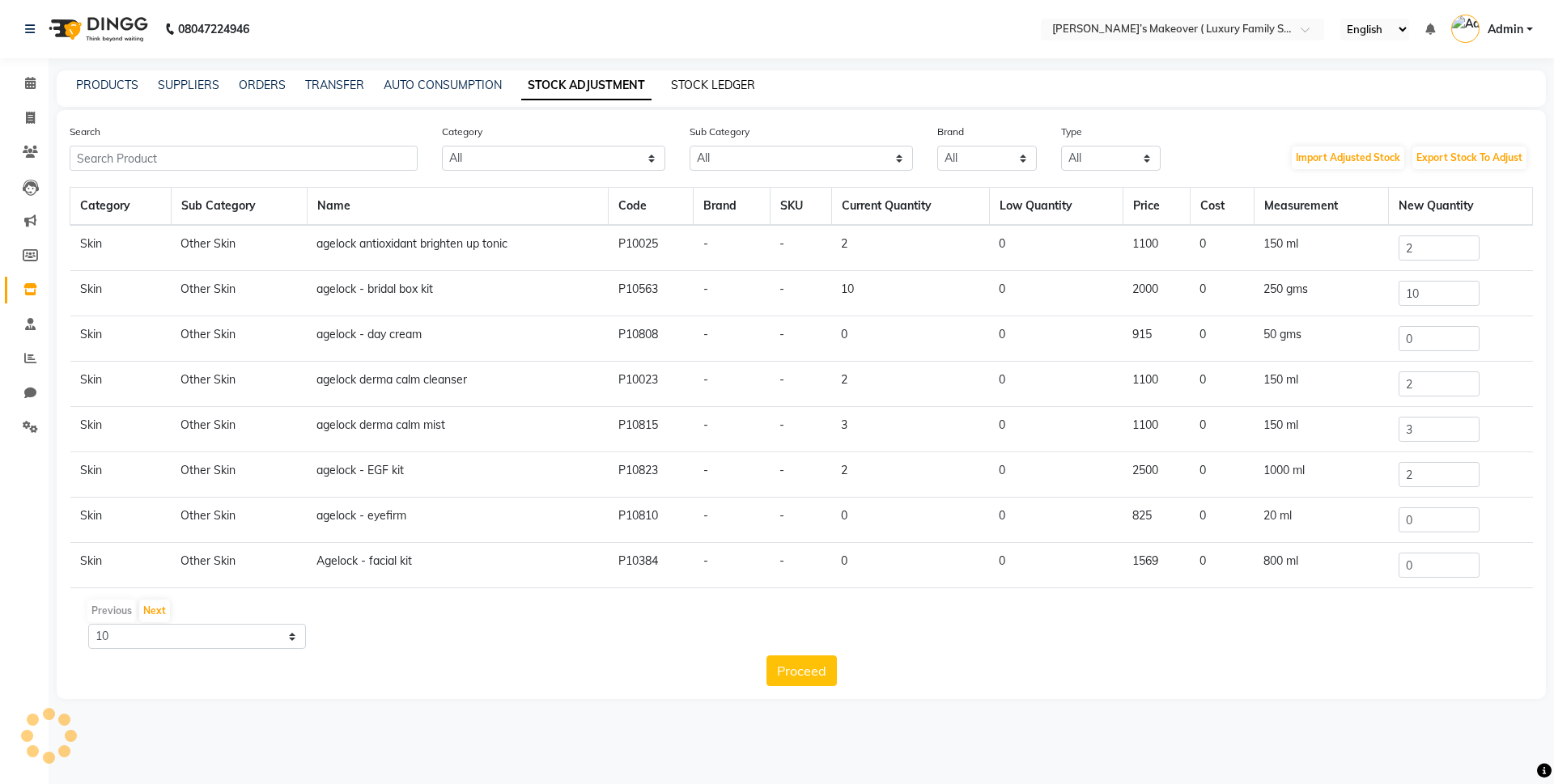
click at [734, 89] on link "STOCK LEDGER" at bounding box center [713, 85] width 85 height 15
select select "all"
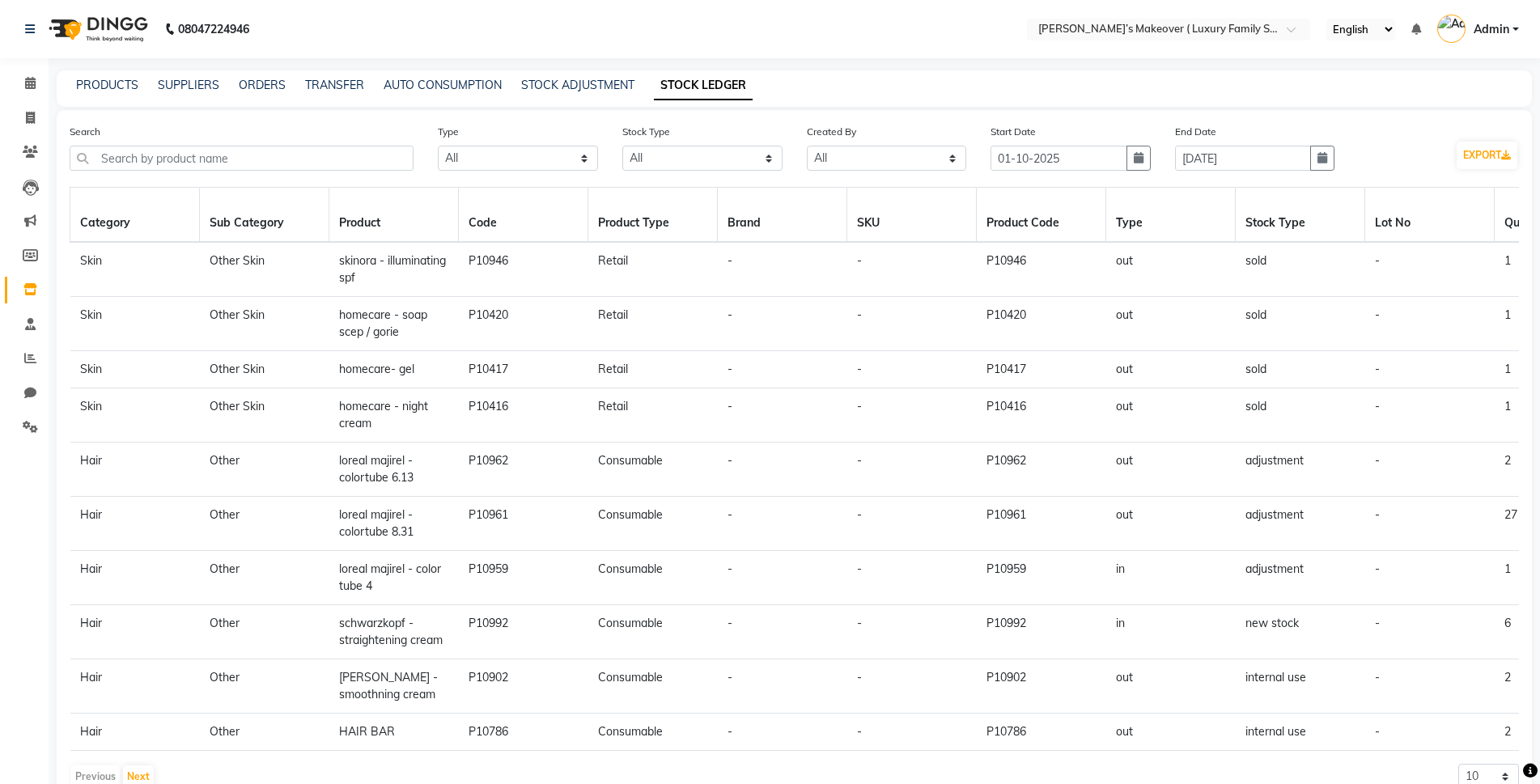
scroll to position [57, 0]
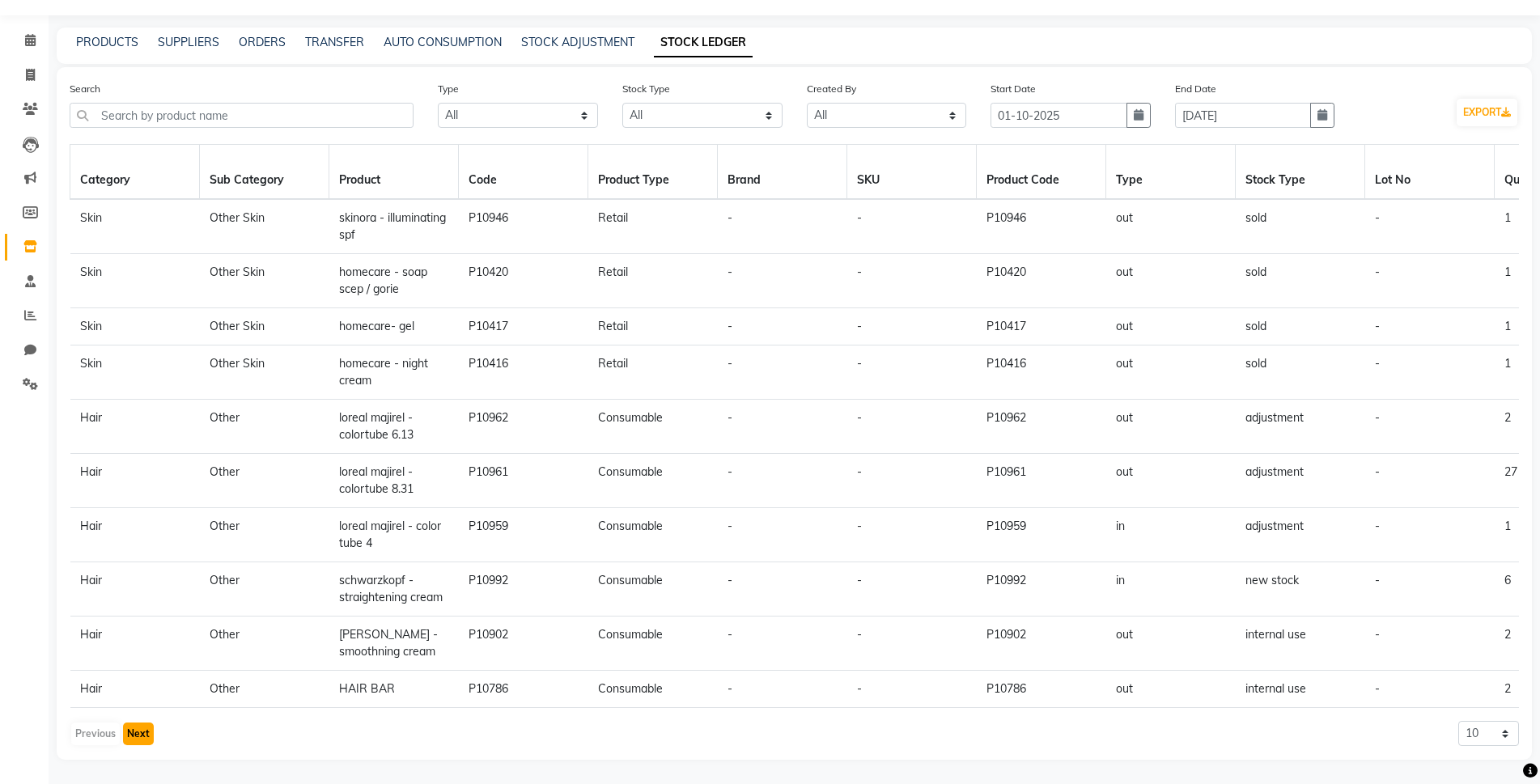
click at [141, 729] on button "Next" at bounding box center [138, 733] width 31 height 23
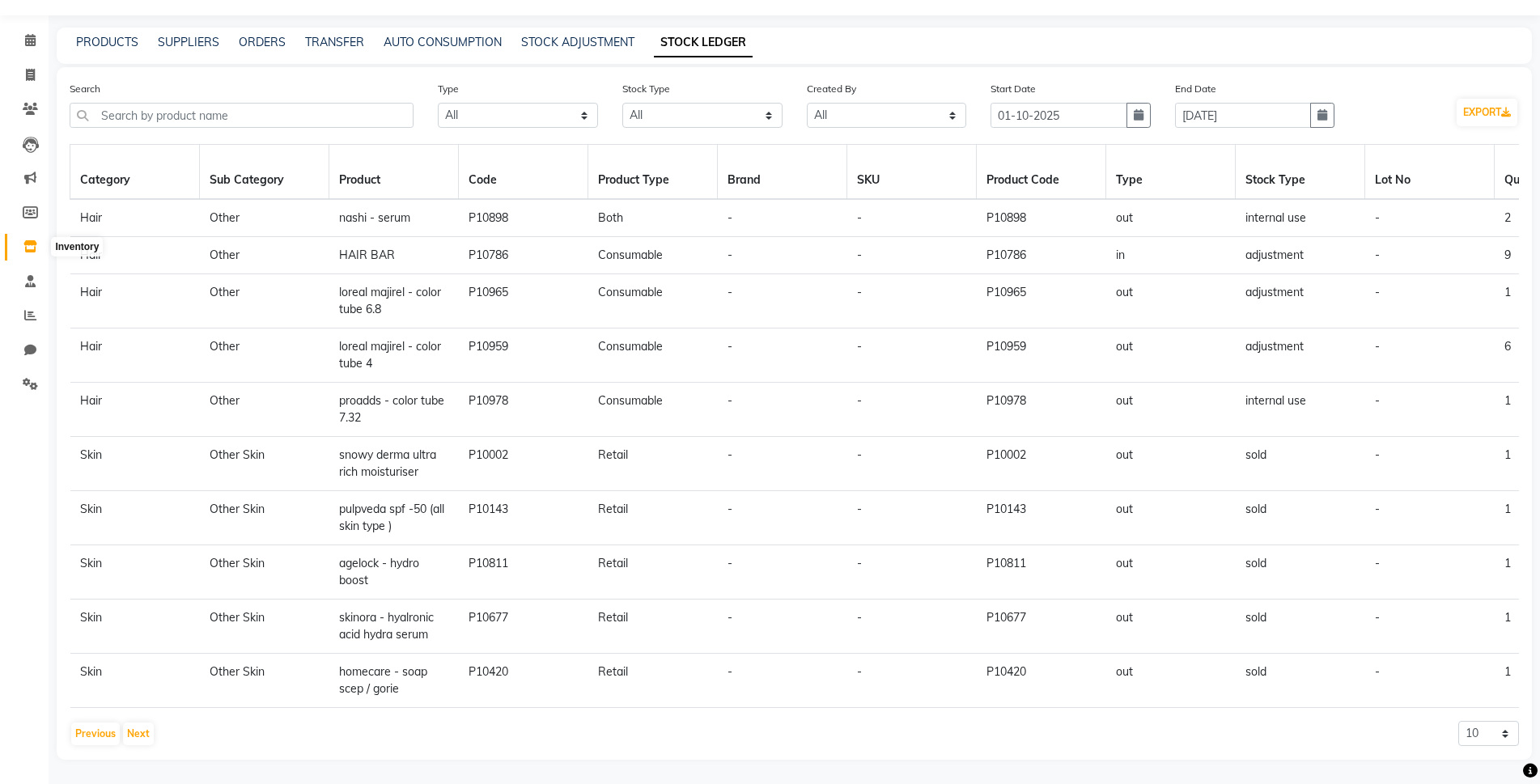
click at [37, 238] on span at bounding box center [30, 247] width 28 height 19
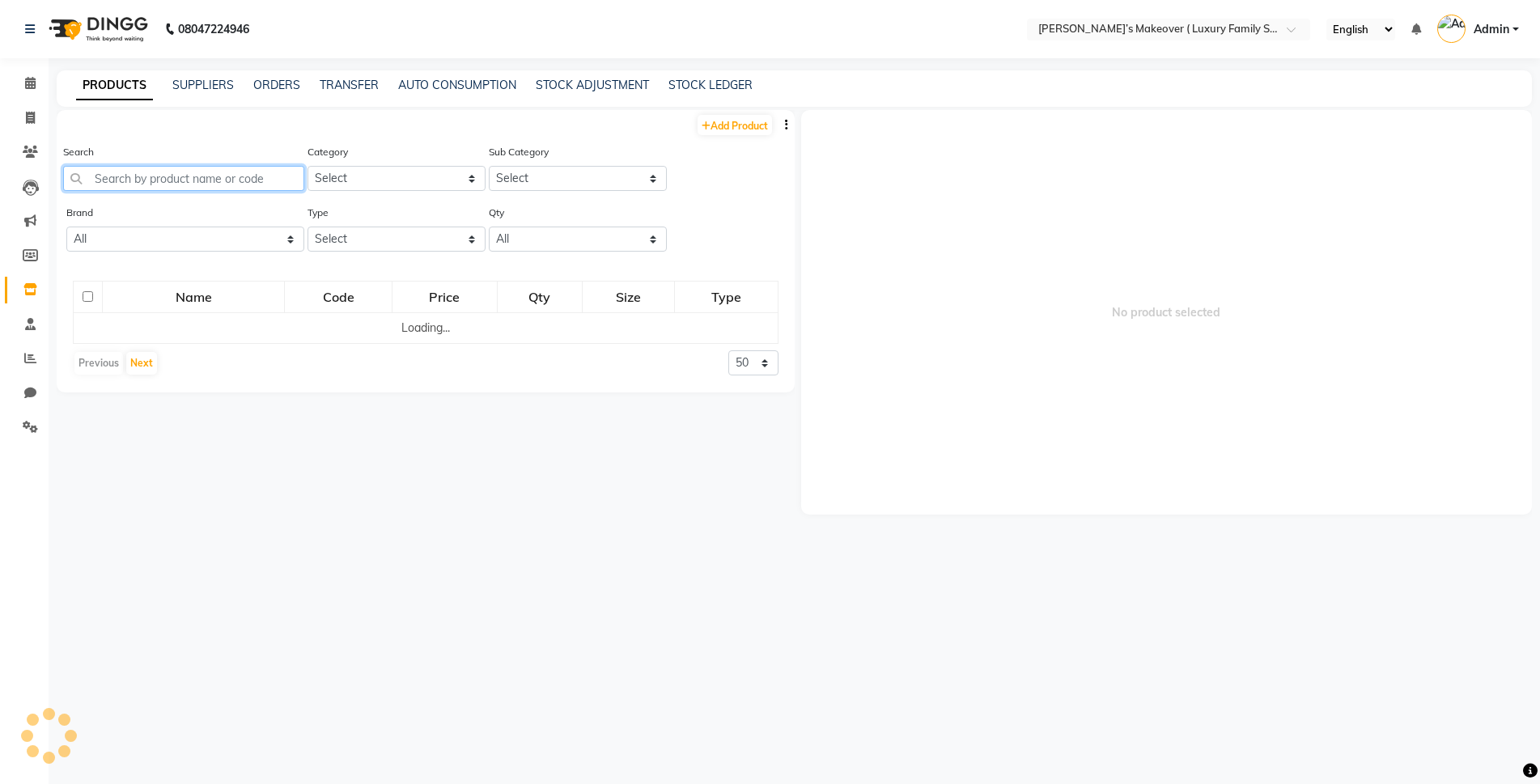
click at [299, 175] on input "text" at bounding box center [183, 178] width 241 height 25
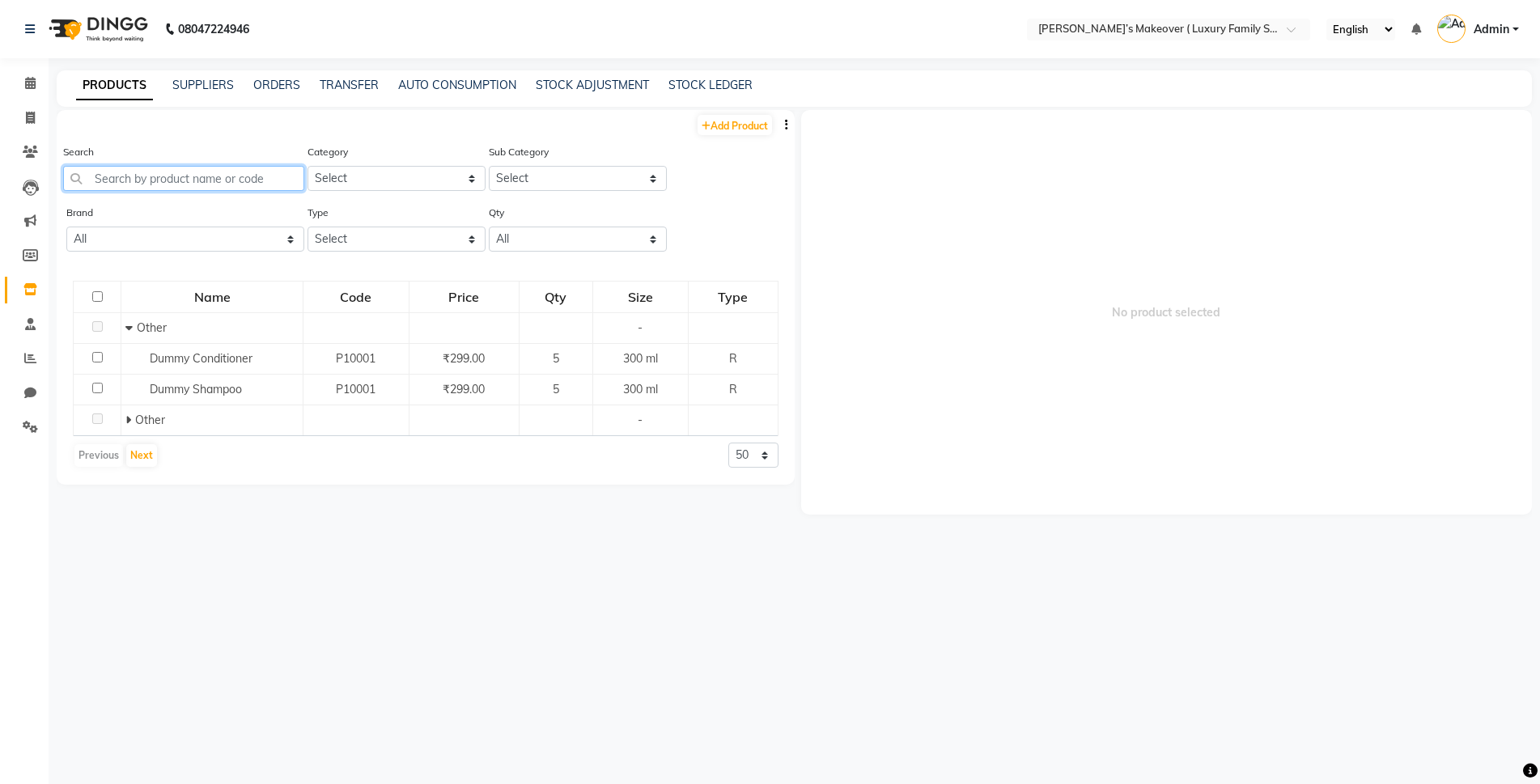
click at [219, 170] on input "text" at bounding box center [183, 178] width 241 height 25
click at [631, 84] on link "STOCK ADJUSTMENT" at bounding box center [592, 85] width 113 height 15
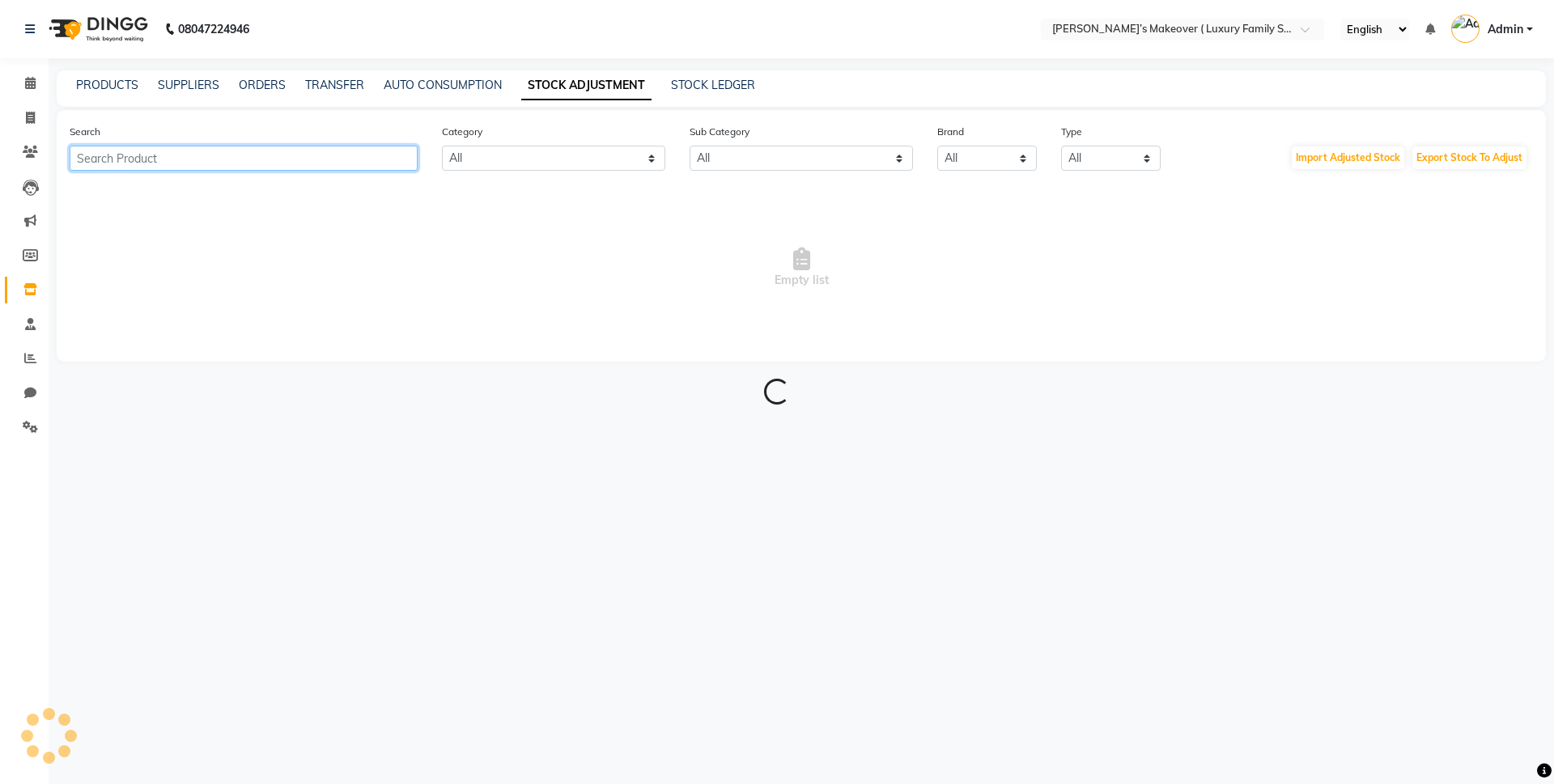
click at [414, 153] on input "text" at bounding box center [244, 157] width 348 height 25
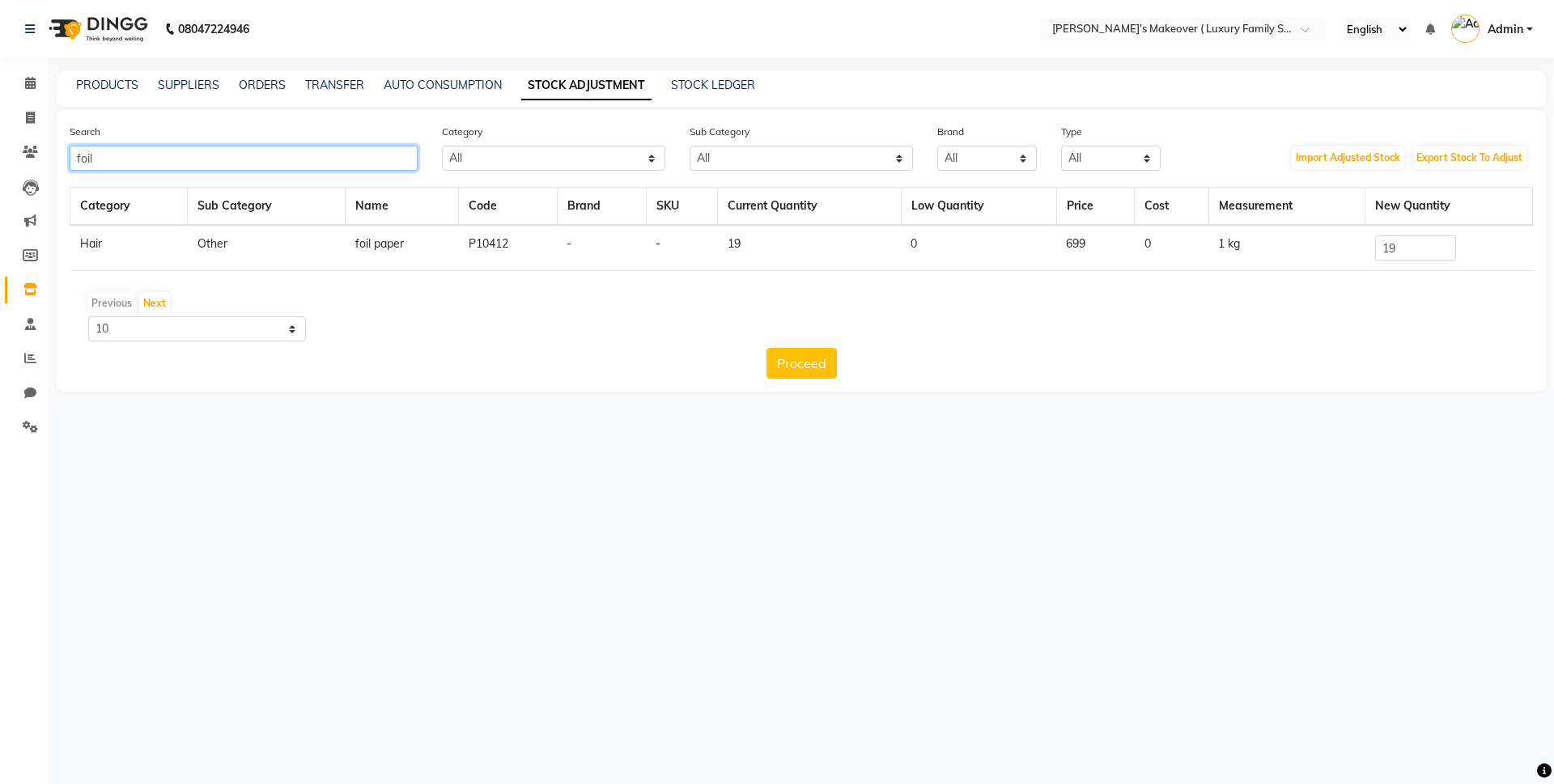
type input "foil"
click at [1407, 251] on input "19" at bounding box center [1415, 248] width 81 height 25
type input "1"
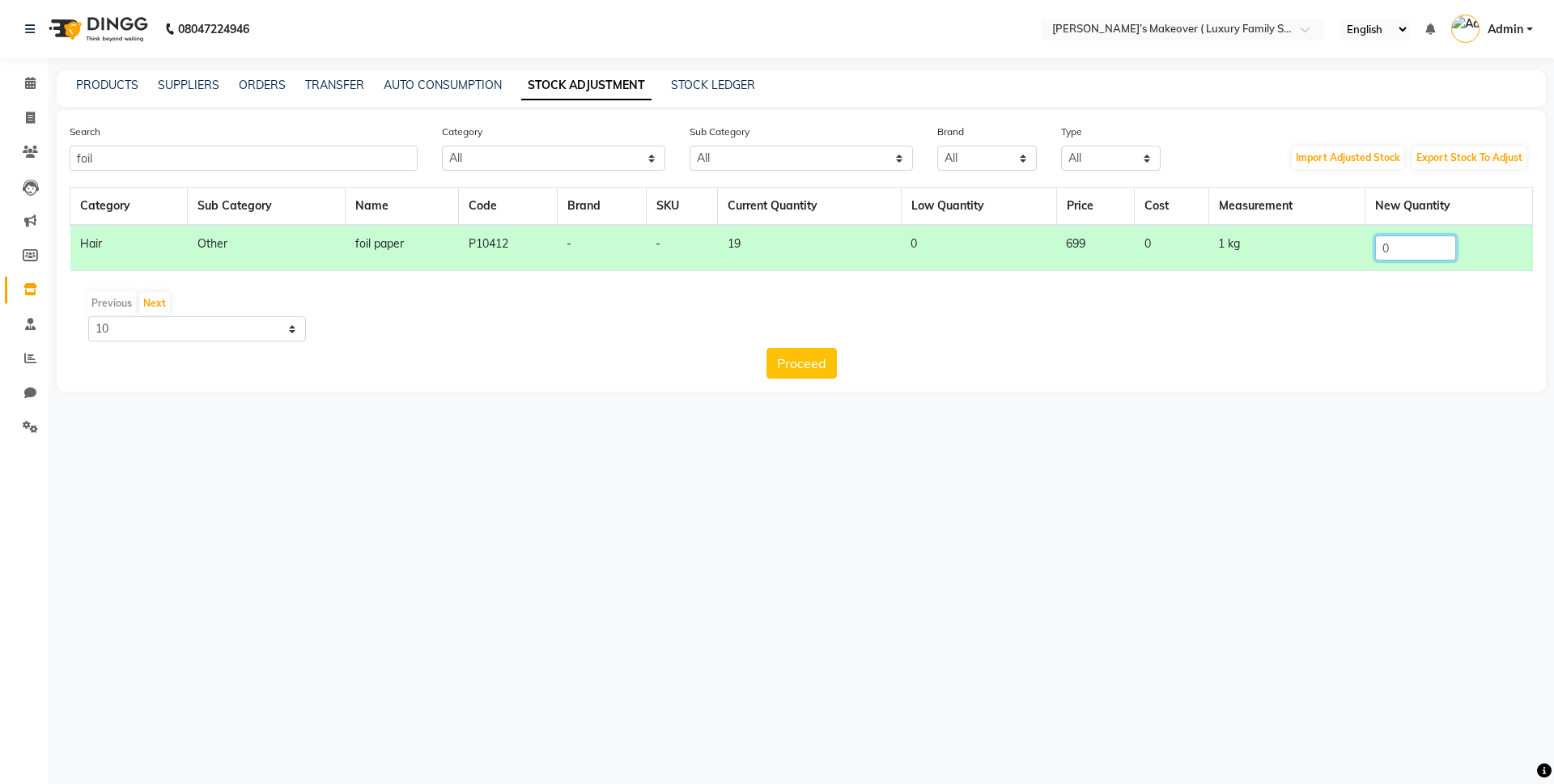
type input "0"
click at [811, 335] on div "Previous Next 10 50 100" at bounding box center [800, 315] width 1450 height 51
click at [804, 352] on button "Proceed" at bounding box center [801, 363] width 71 height 31
click at [836, 352] on button "Submit" at bounding box center [836, 363] width 64 height 31
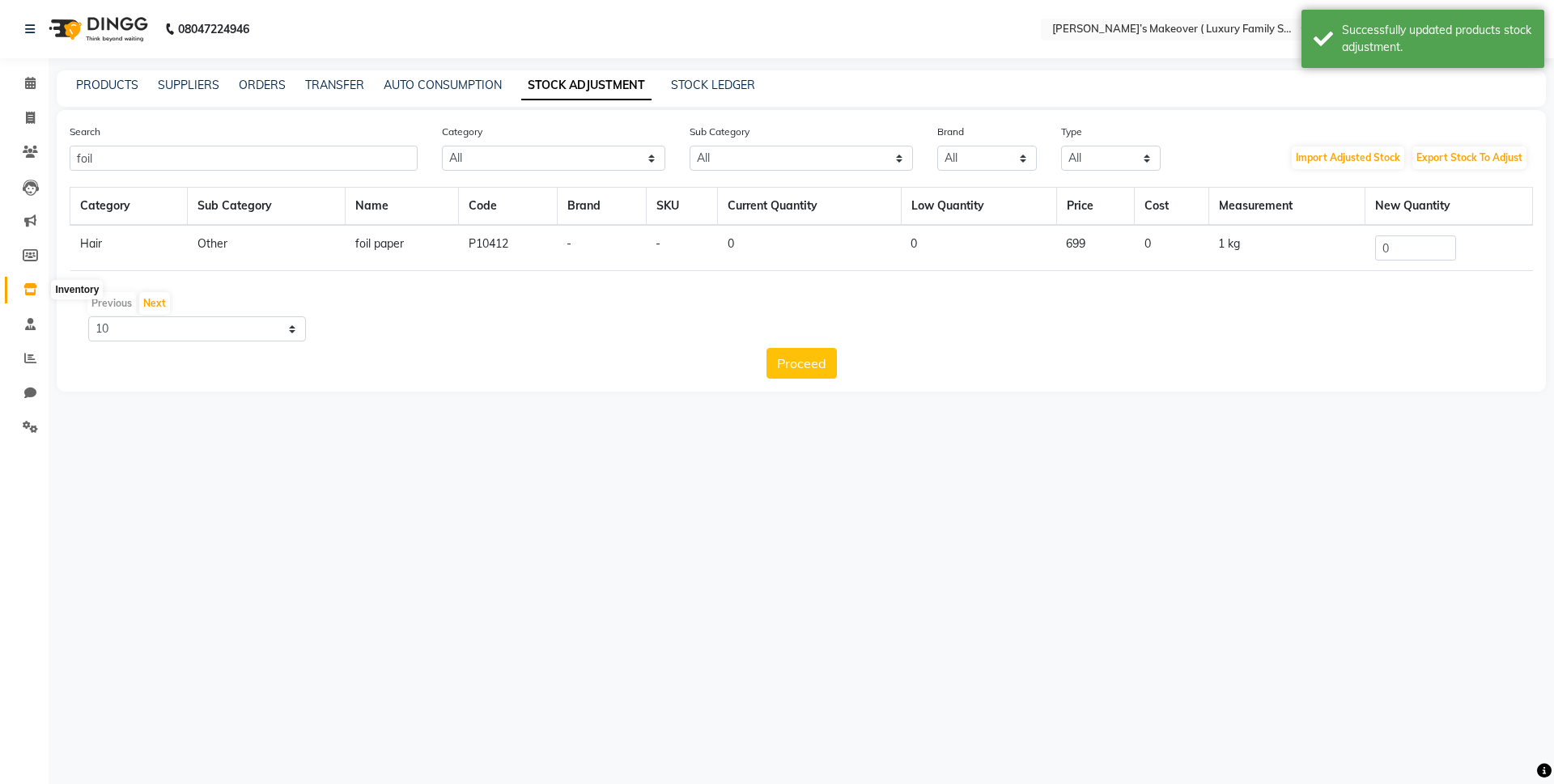
click at [20, 282] on span at bounding box center [30, 290] width 28 height 19
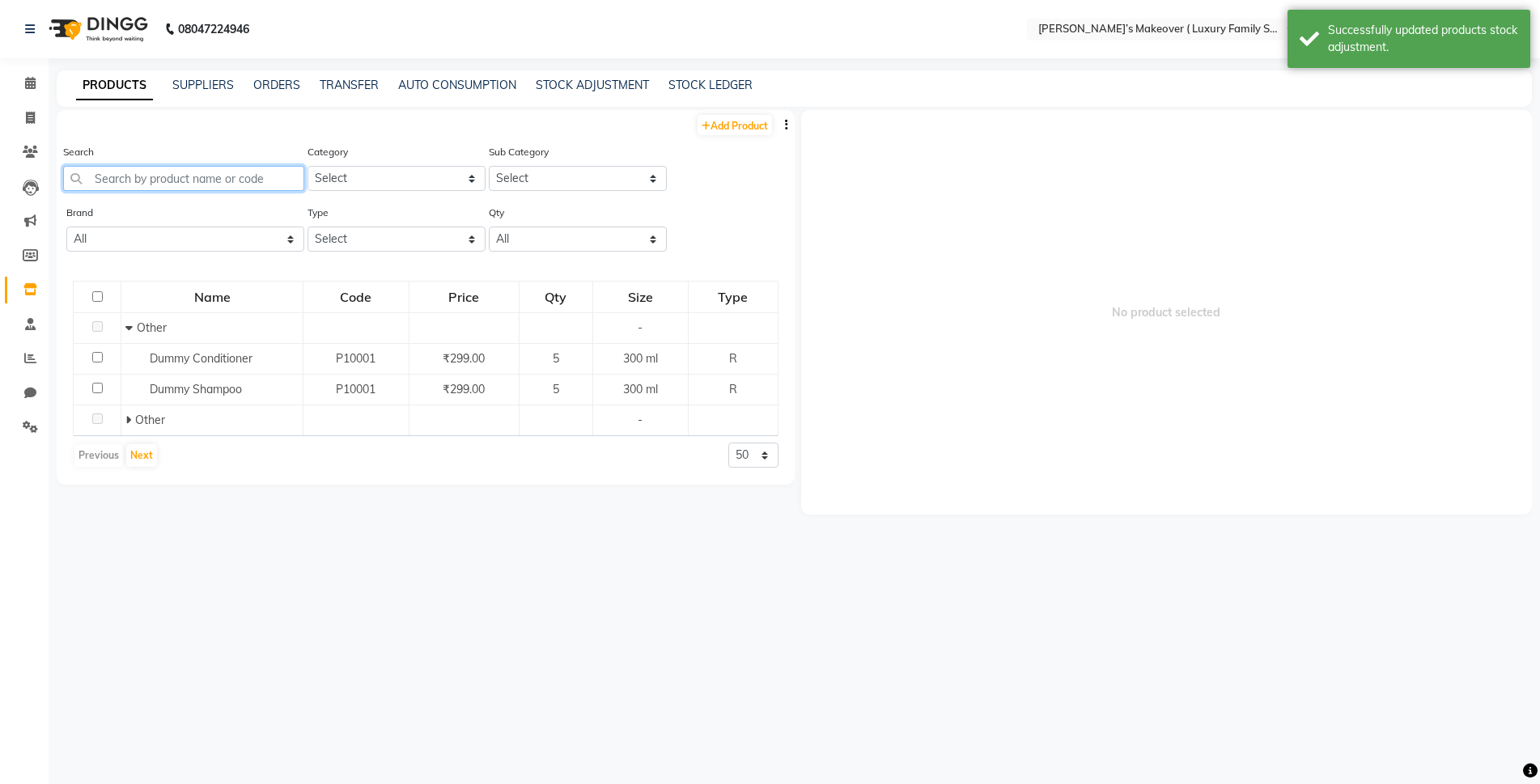
click at [210, 180] on input "text" at bounding box center [183, 178] width 241 height 25
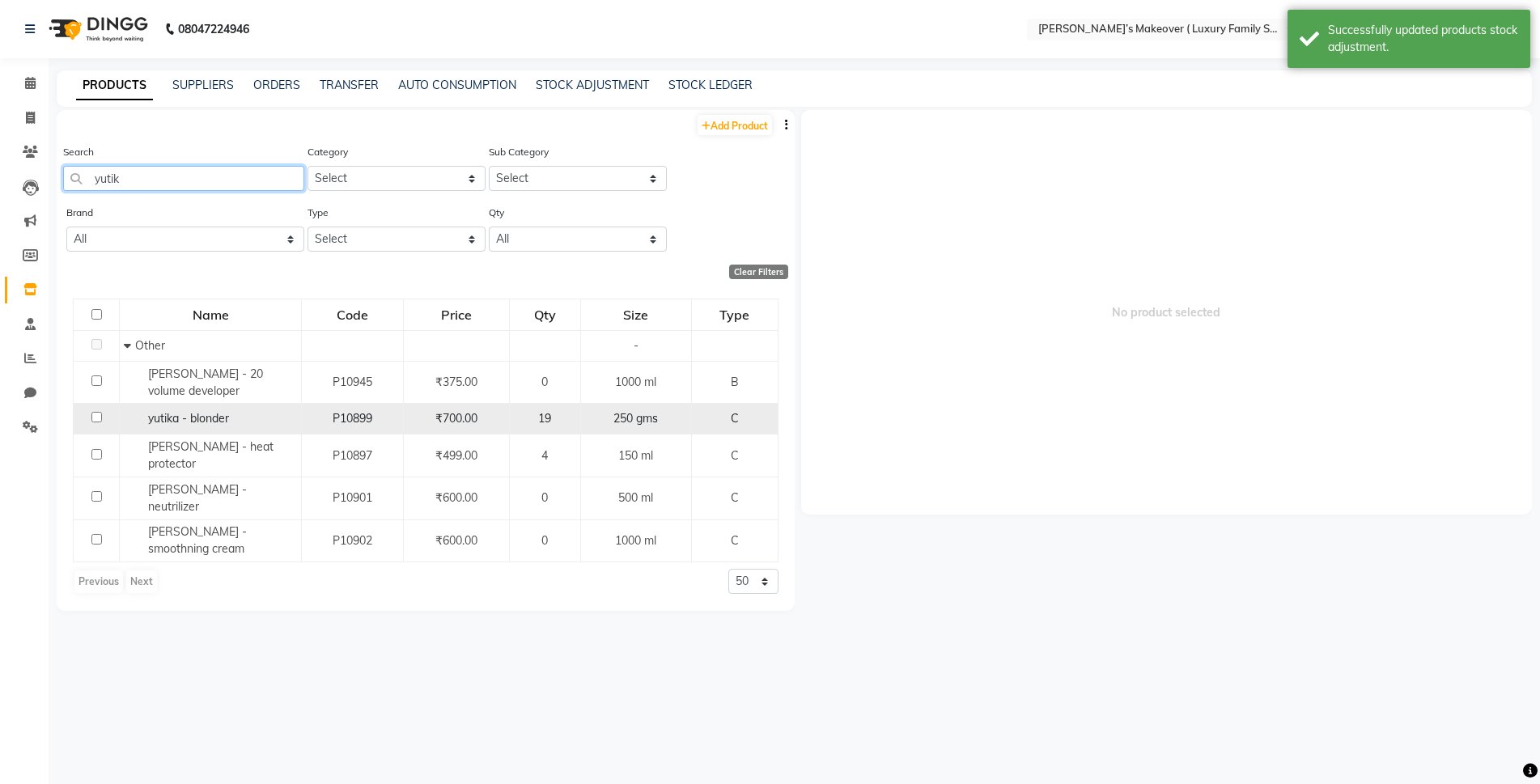
type input "yutik"
click at [98, 416] on input "checkbox" at bounding box center [97, 417] width 11 height 11
checkbox input "true"
select select
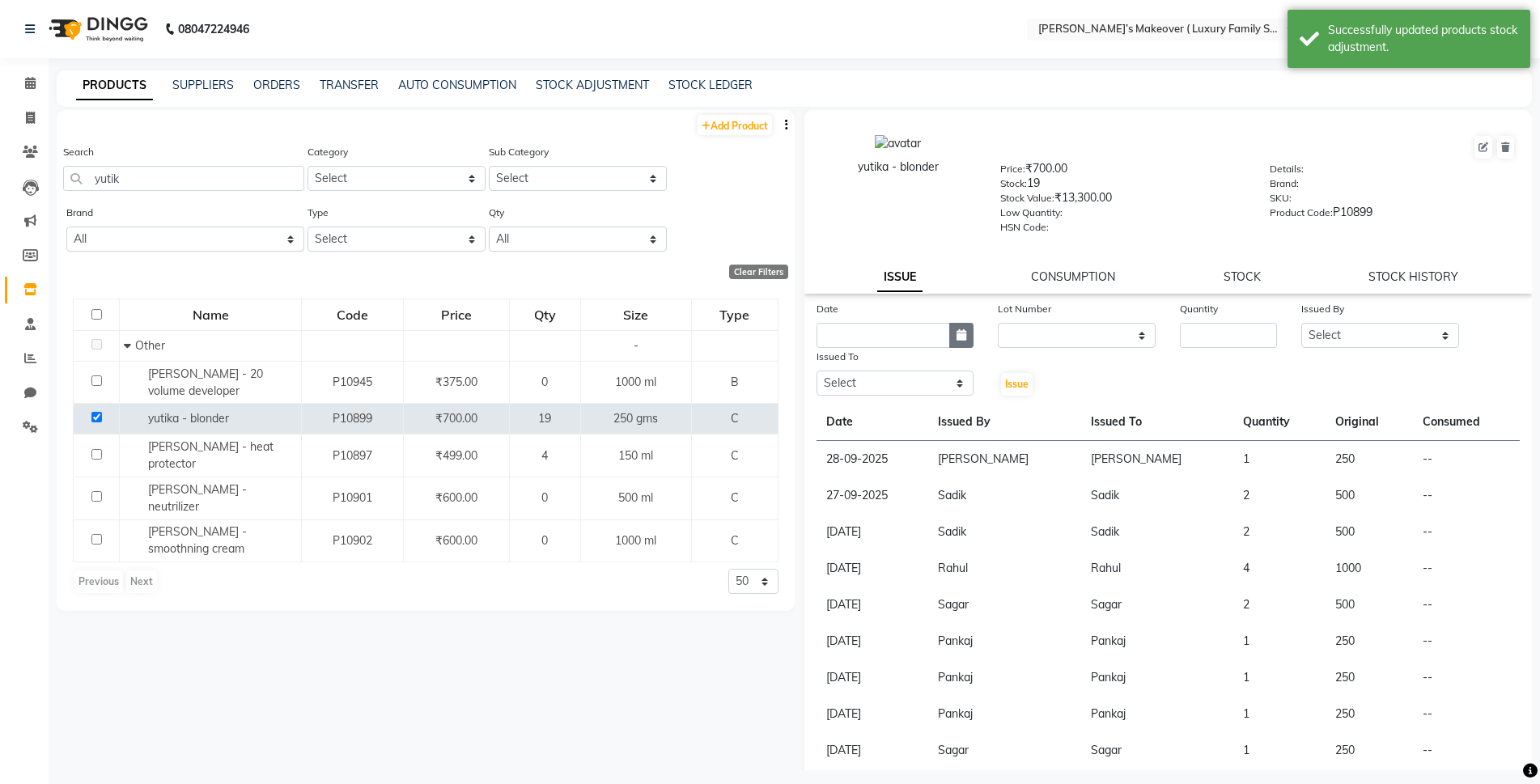
click at [950, 326] on button "button" at bounding box center [962, 334] width 24 height 25
select select "10"
select select "2025"
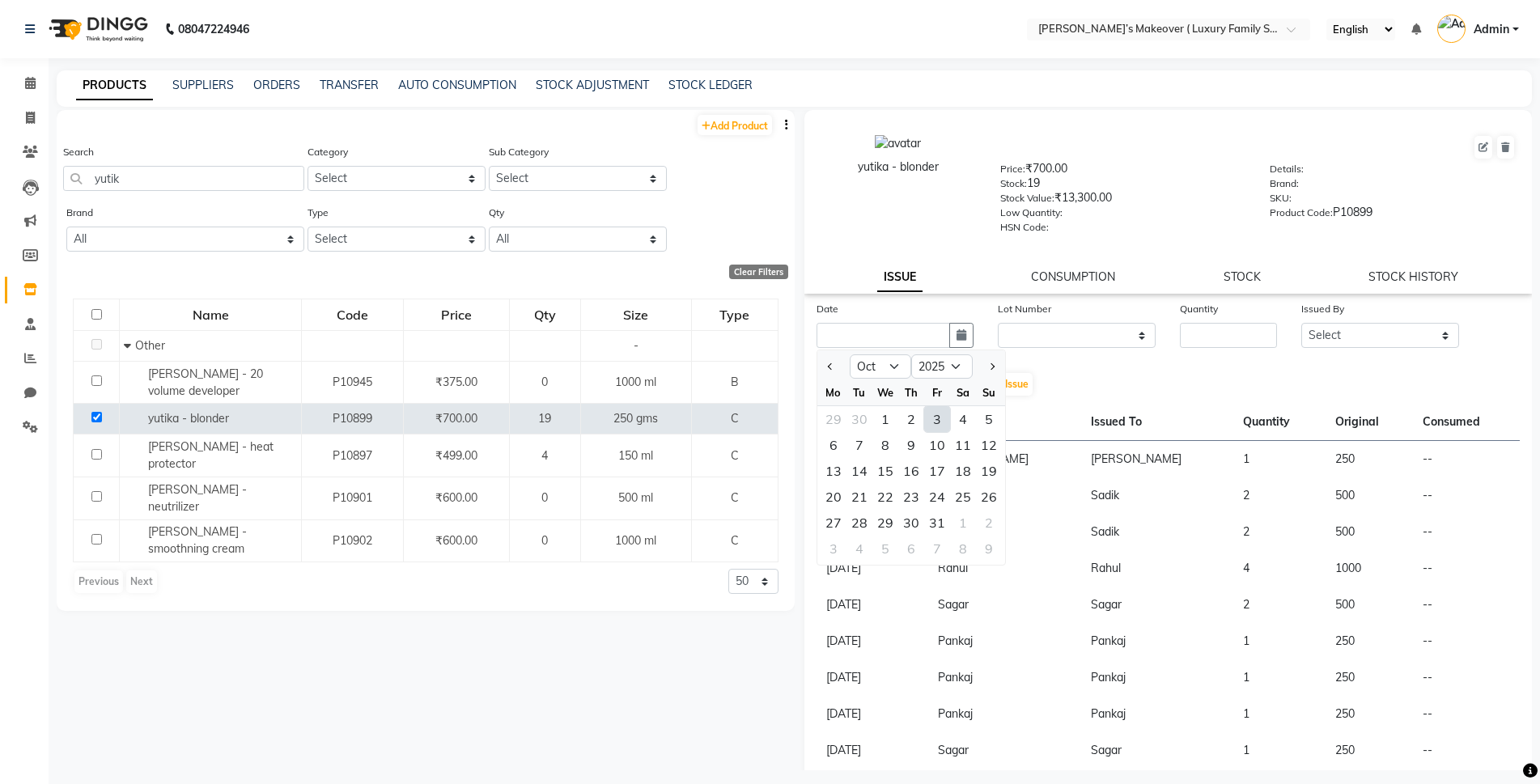
click at [934, 420] on div "3" at bounding box center [937, 419] width 26 height 26
type input "03-10-2025"
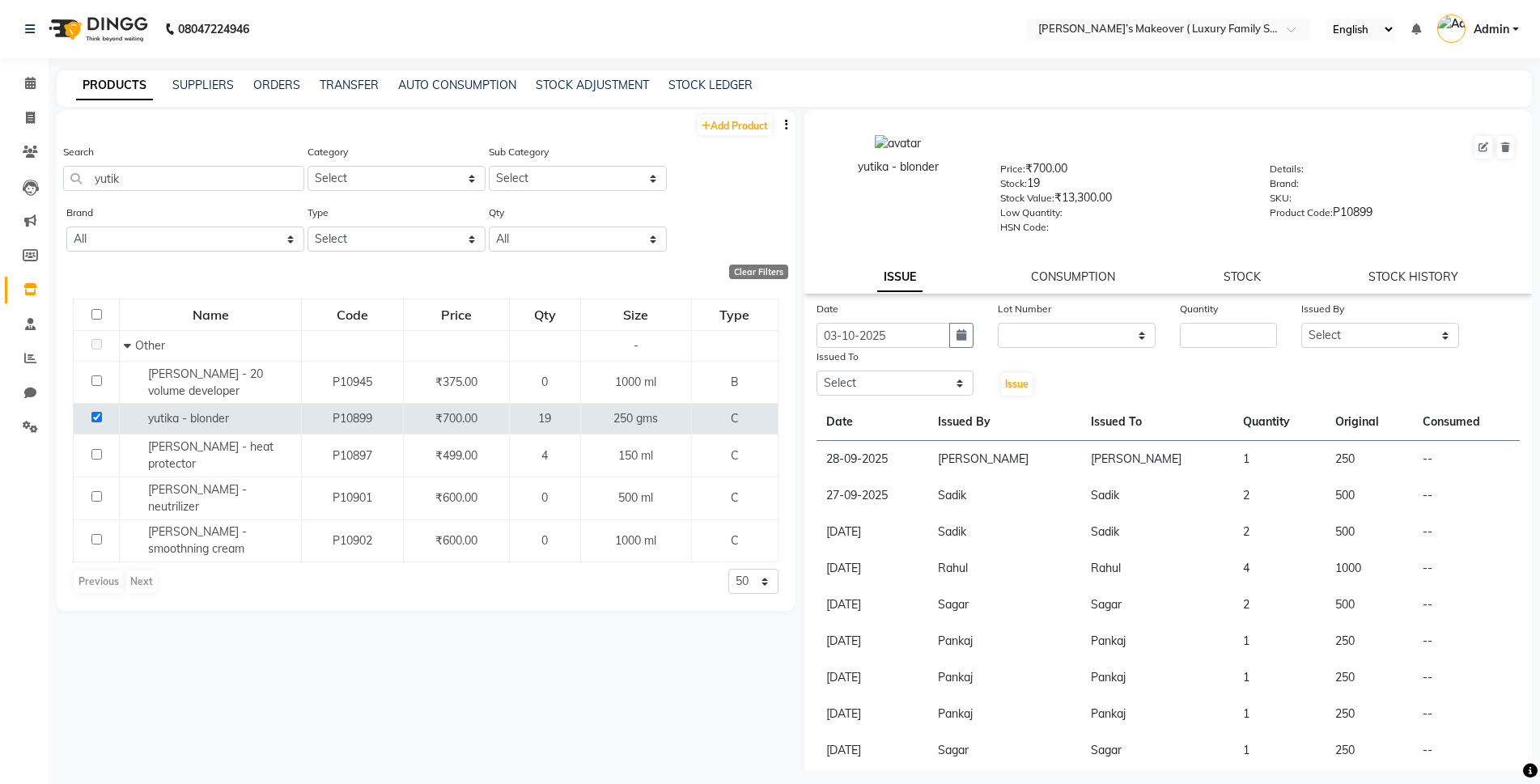
click at [970, 322] on div "Date" at bounding box center [895, 311] width 158 height 23
click at [957, 335] on icon "button" at bounding box center [962, 334] width 10 height 11
select select "10"
select select "2025"
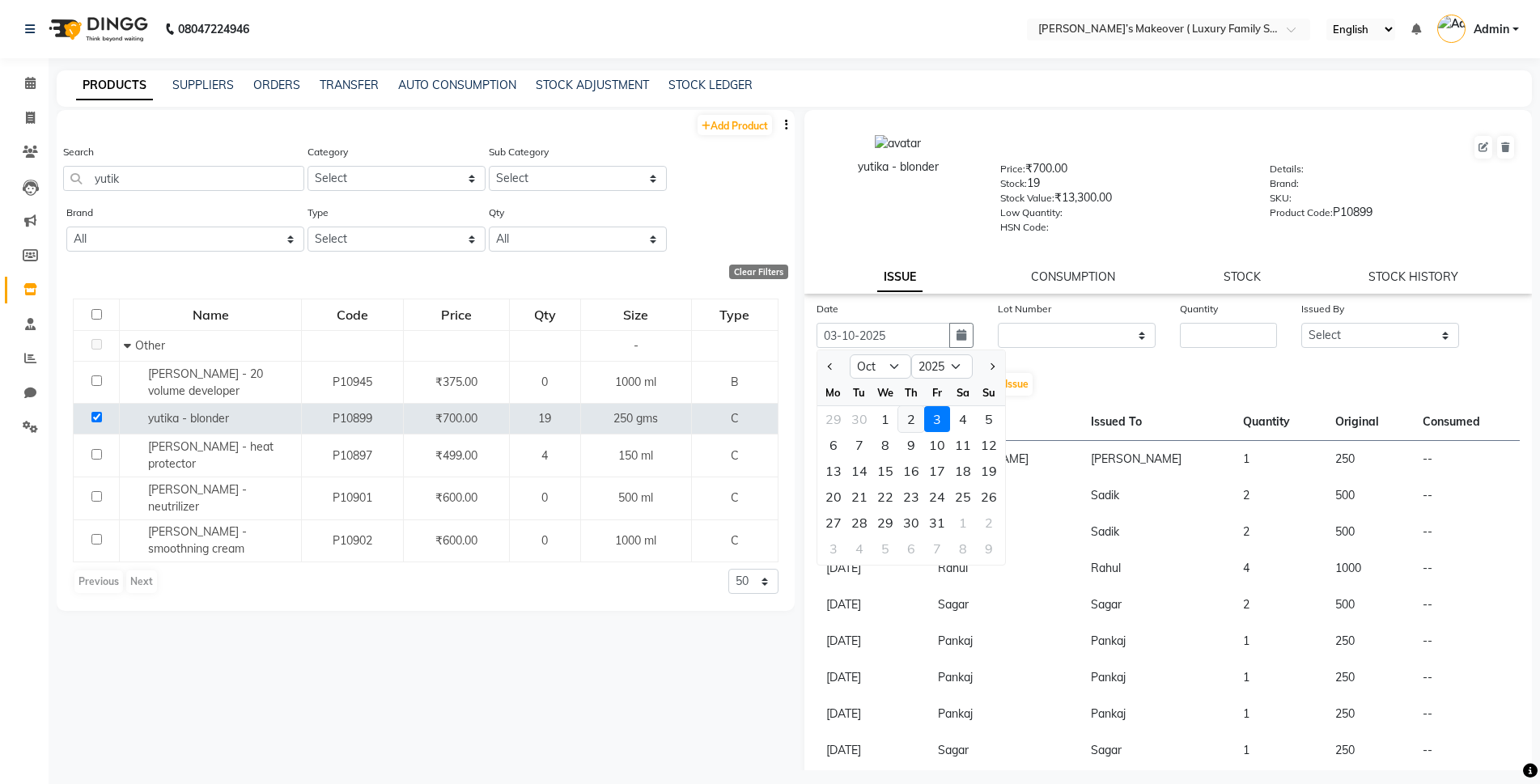
click at [908, 415] on div "2" at bounding box center [911, 419] width 26 height 26
type input "02-10-2025"
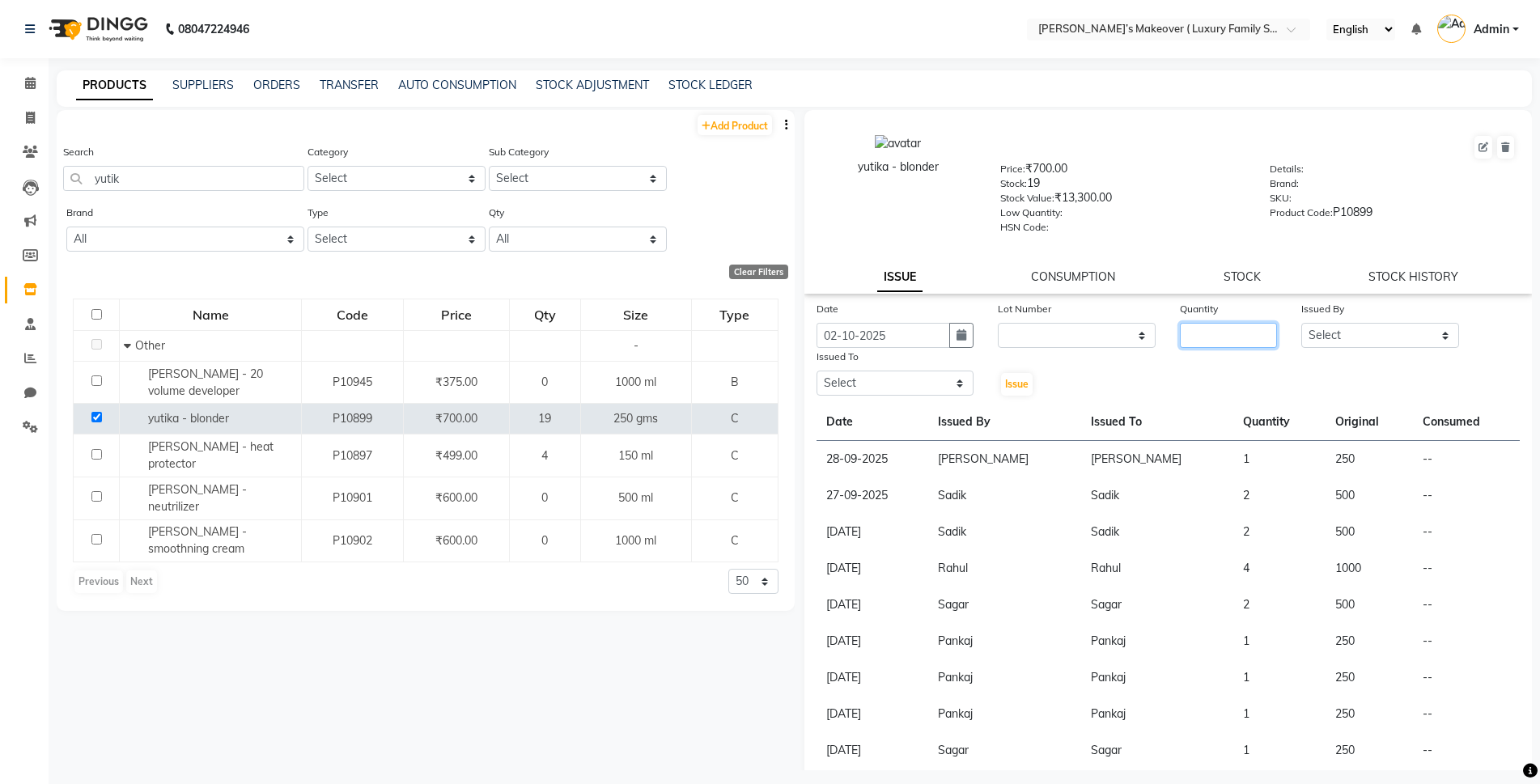
click at [1254, 341] on input "number" at bounding box center [1228, 334] width 98 height 25
type input "1"
click at [1305, 338] on select "Select Aarish Anas salmani Ankit Anshika Anshul Astha Bhoomi lamba Dipti firoj …" at bounding box center [1380, 334] width 158 height 25
select select "69520"
click at [1301, 322] on select "Select Aarish Anas salmani Ankit Anshika Anshul Astha Bhoomi lamba Dipti firoj …" at bounding box center [1380, 334] width 158 height 25
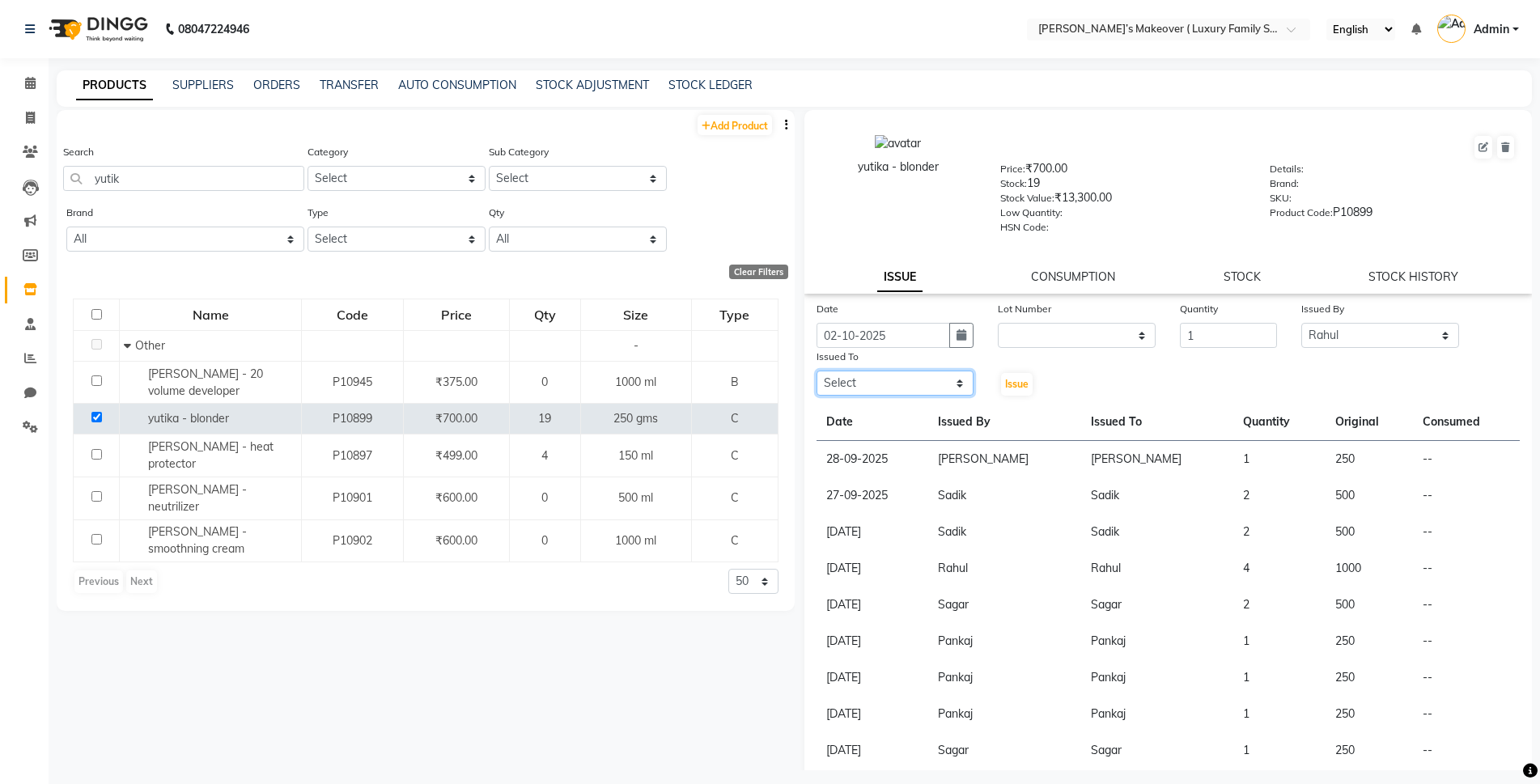
click at [833, 379] on select "Select Aarish Anas salmani Ankit Anshika Anshul Astha Bhoomi lamba Dipti firoj …" at bounding box center [895, 382] width 158 height 25
click at [816, 370] on select "Select Aarish Anas salmani Ankit Anshika Anshul Astha Bhoomi lamba Dipti firoj …" at bounding box center [895, 382] width 158 height 25
click at [855, 377] on select "Select Aarish Anas salmani Ankit Anshika Anshul Astha Bhoomi lamba Dipti firoj …" at bounding box center [895, 382] width 158 height 25
click at [816, 370] on select "Select Aarish Anas salmani Ankit Anshika Anshul Astha Bhoomi lamba Dipti firoj …" at bounding box center [895, 382] width 158 height 25
click at [845, 373] on select "Select Aarish Anas salmani Ankit Anshika Anshul Astha Bhoomi lamba Dipti firoj …" at bounding box center [895, 382] width 158 height 25
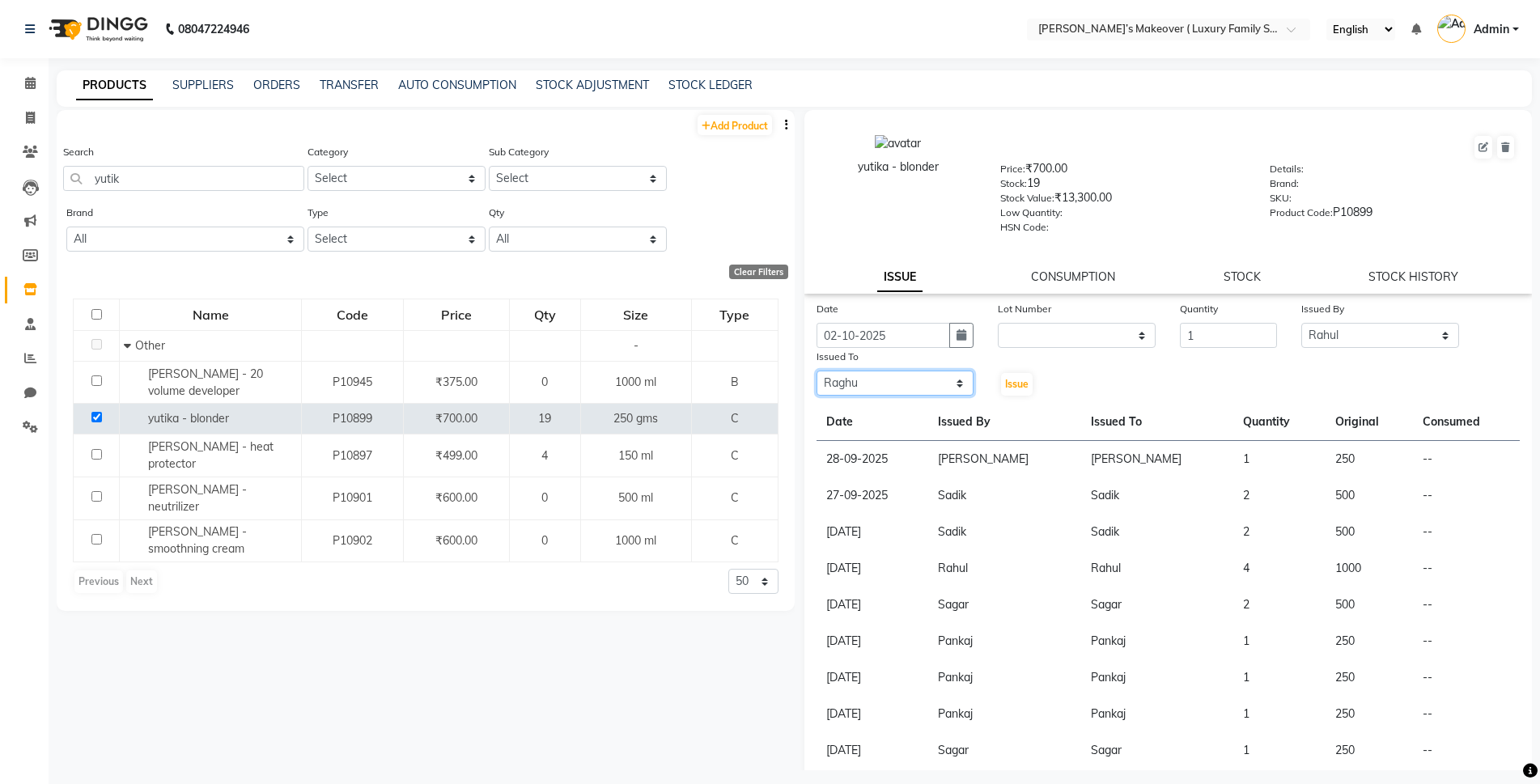
select select "69520"
click at [816, 370] on select "Select Aarish Anas salmani Ankit Anshika Anshul Astha Bhoomi lamba Dipti firoj …" at bounding box center [895, 382] width 158 height 25
click at [1006, 375] on button "Issue" at bounding box center [1017, 384] width 32 height 23
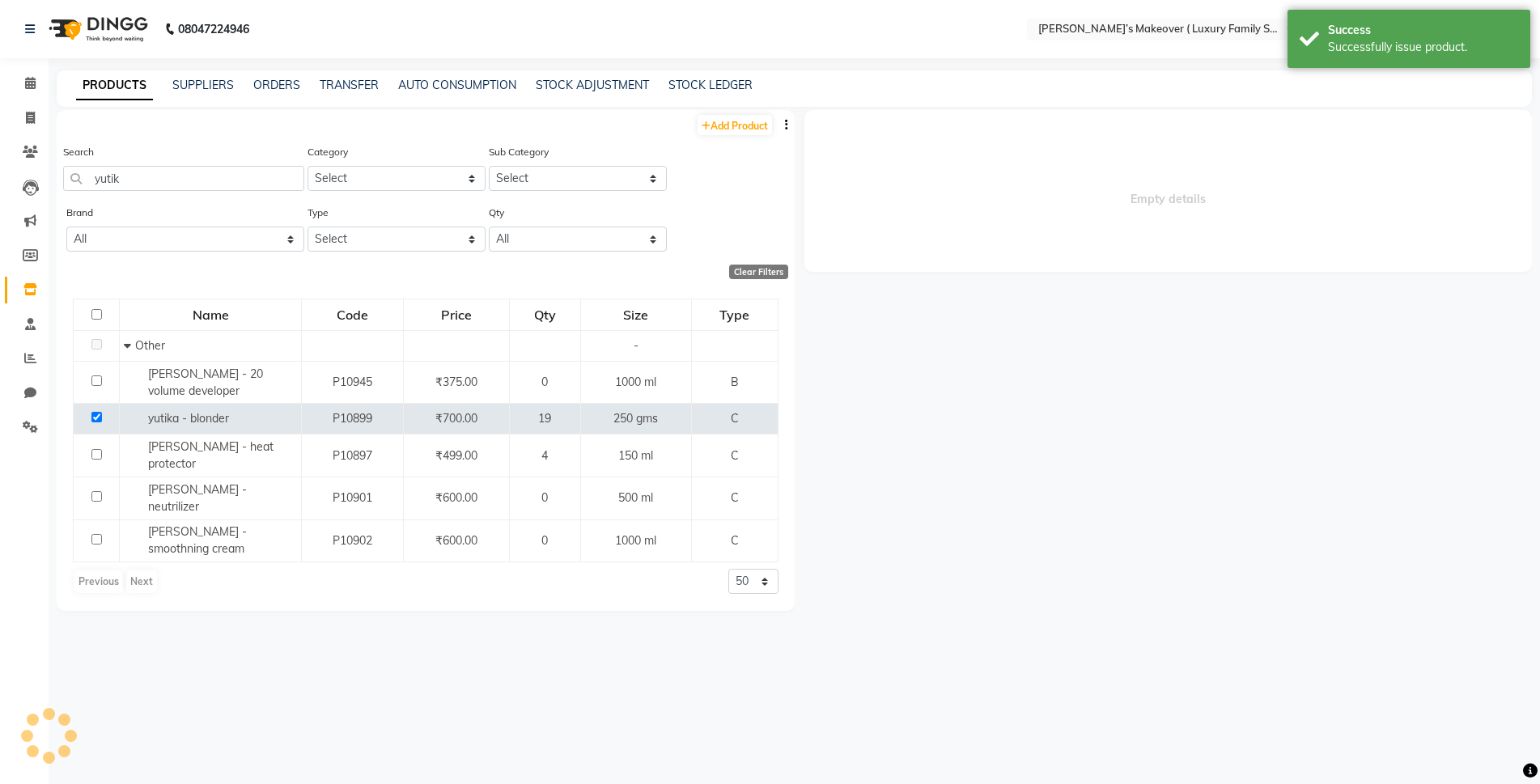
select select
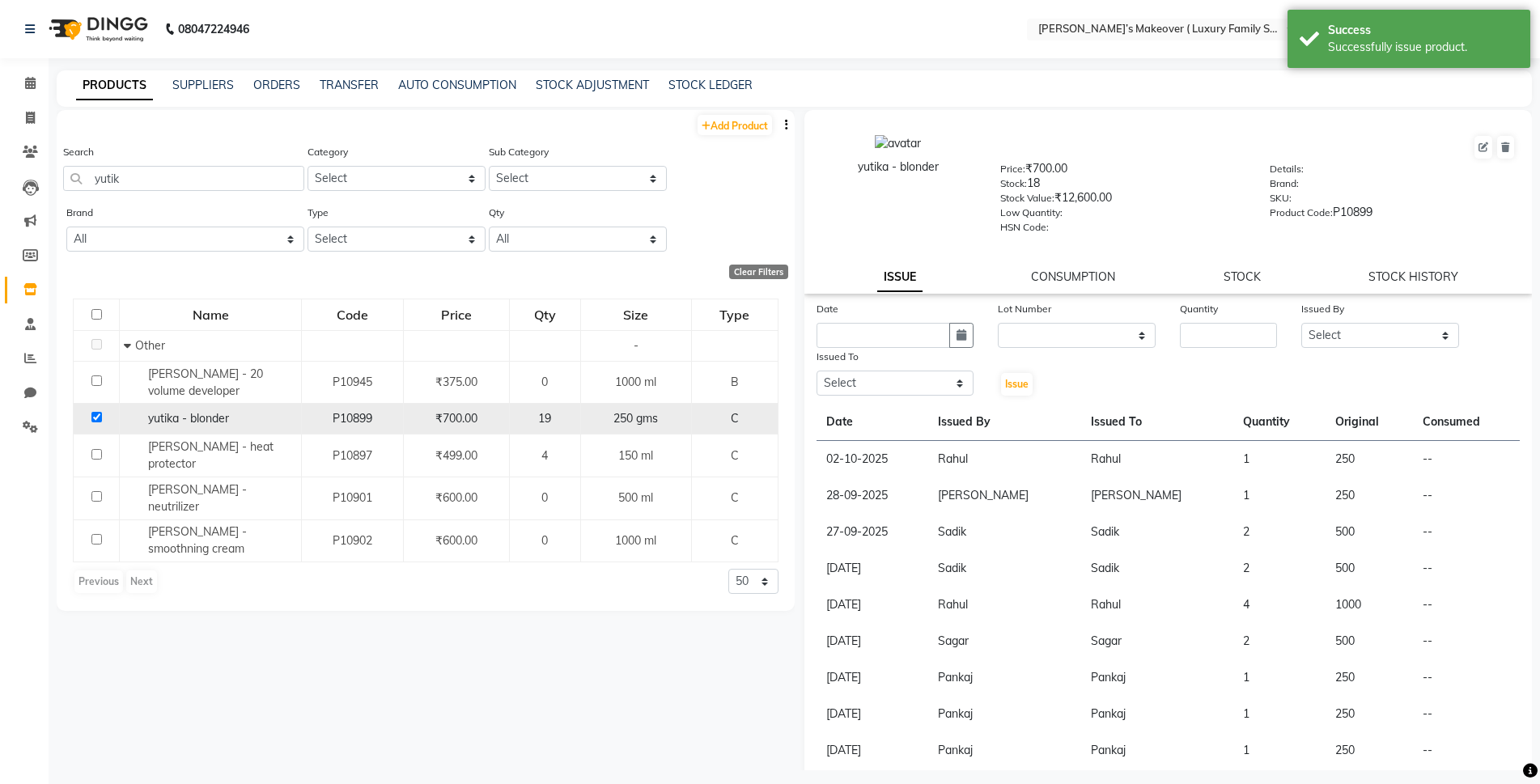
click at [97, 416] on input "checkbox" at bounding box center [97, 417] width 11 height 11
checkbox input "false"
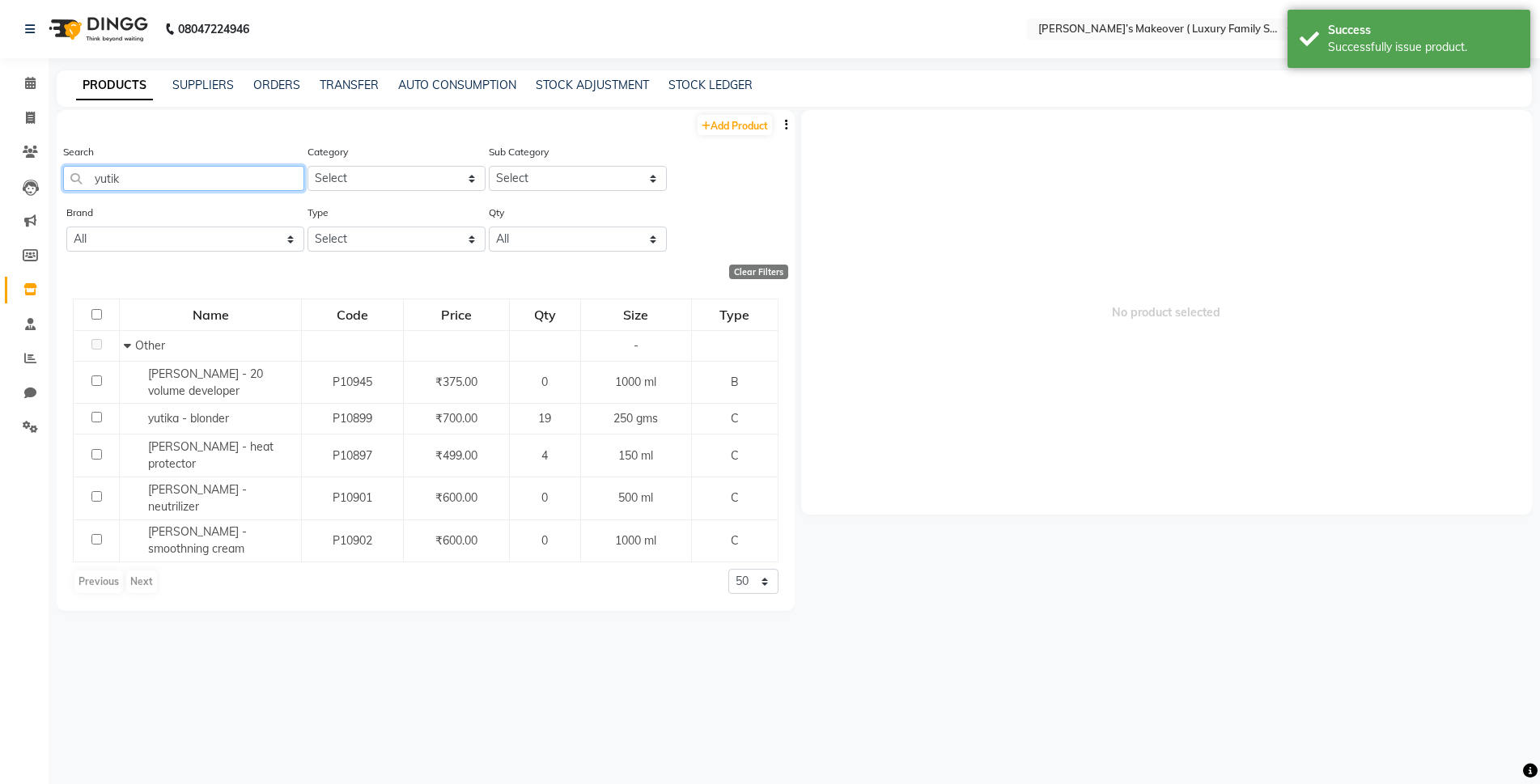
click at [201, 175] on input "yutik" at bounding box center [183, 178] width 241 height 25
type input "y"
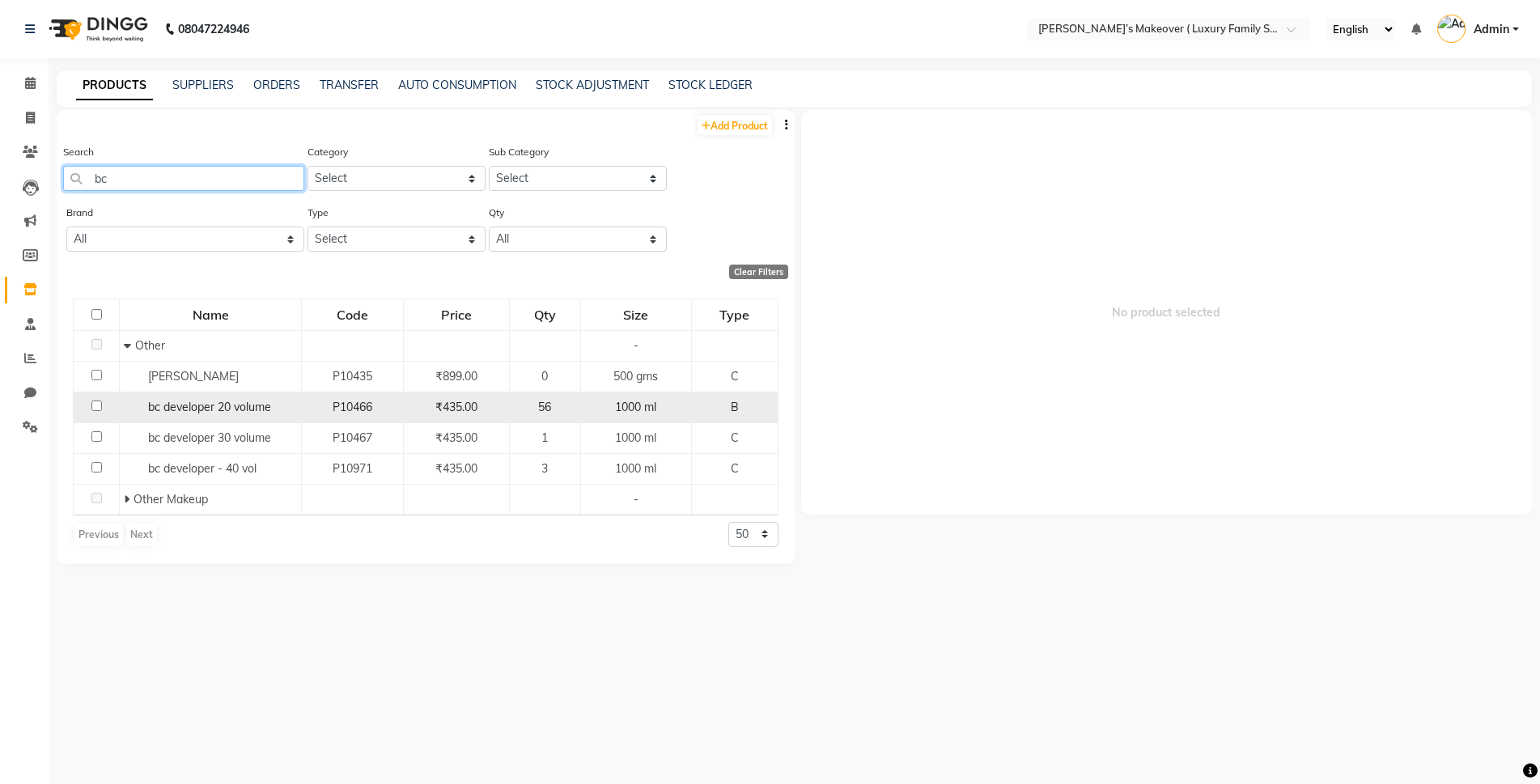
type input "bc"
click at [93, 404] on input "checkbox" at bounding box center [97, 405] width 11 height 11
checkbox input "true"
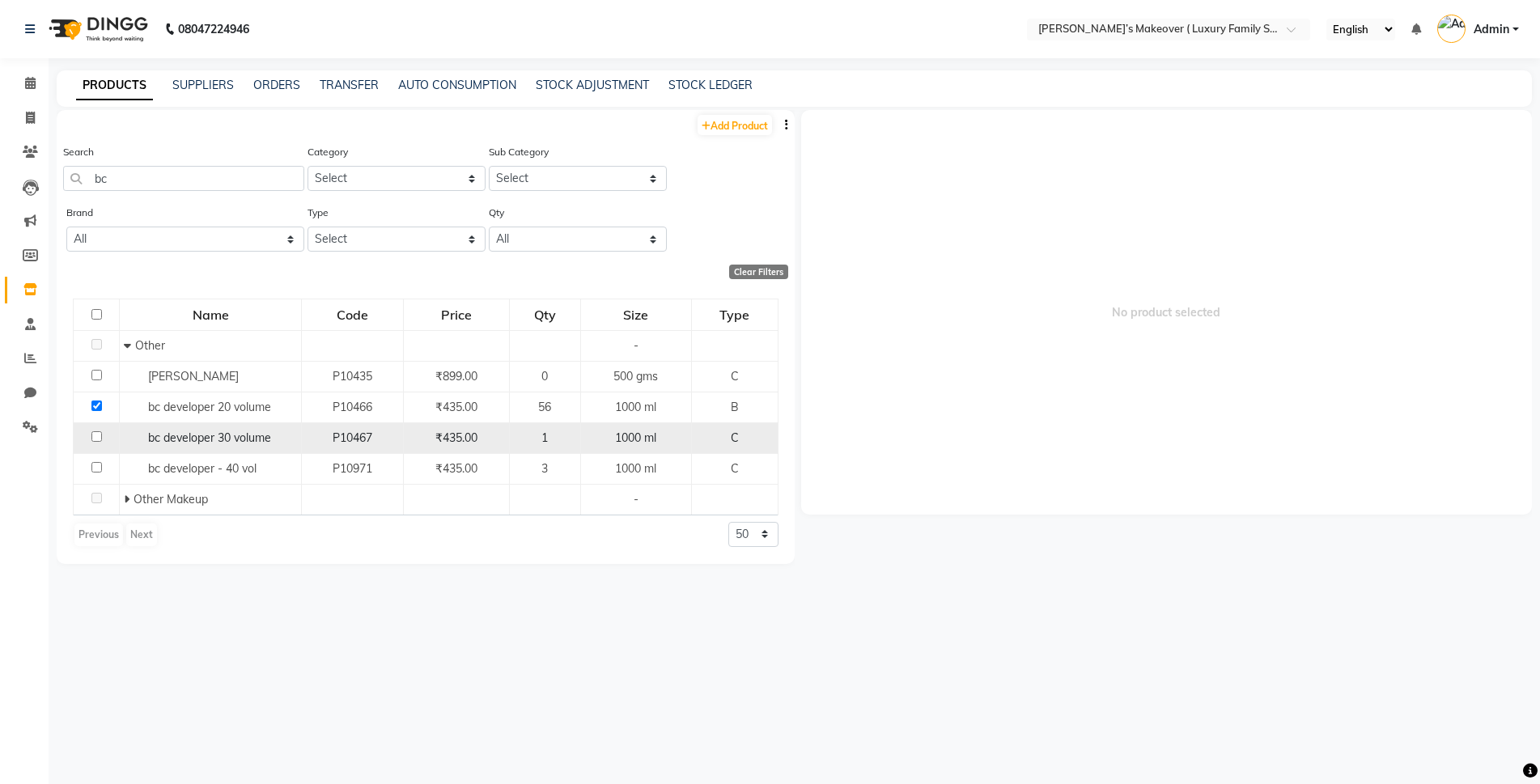
select select
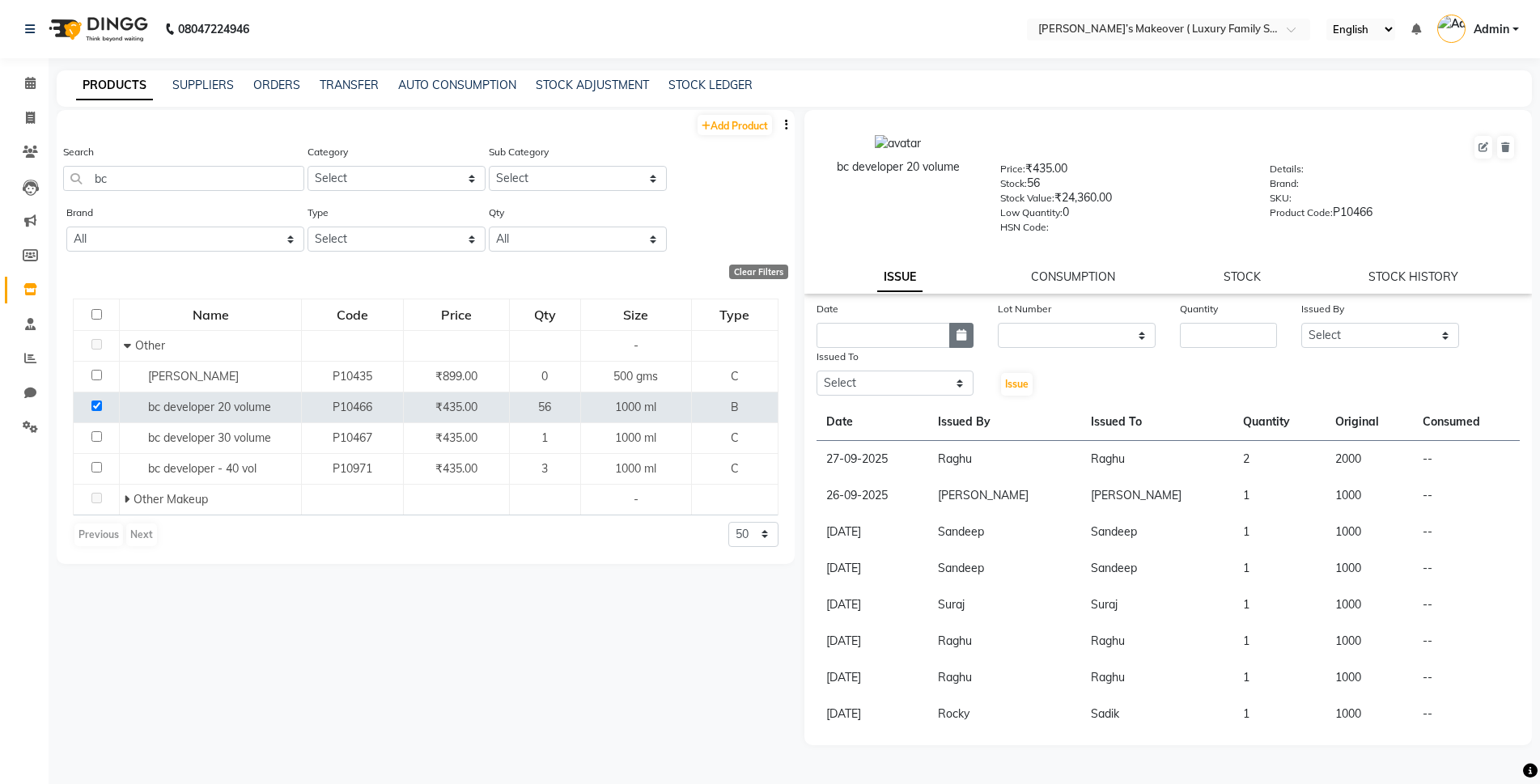
click at [960, 326] on button "button" at bounding box center [962, 334] width 24 height 25
select select "10"
select select "2025"
click at [940, 415] on div "3" at bounding box center [937, 419] width 26 height 26
type input "03-10-2025"
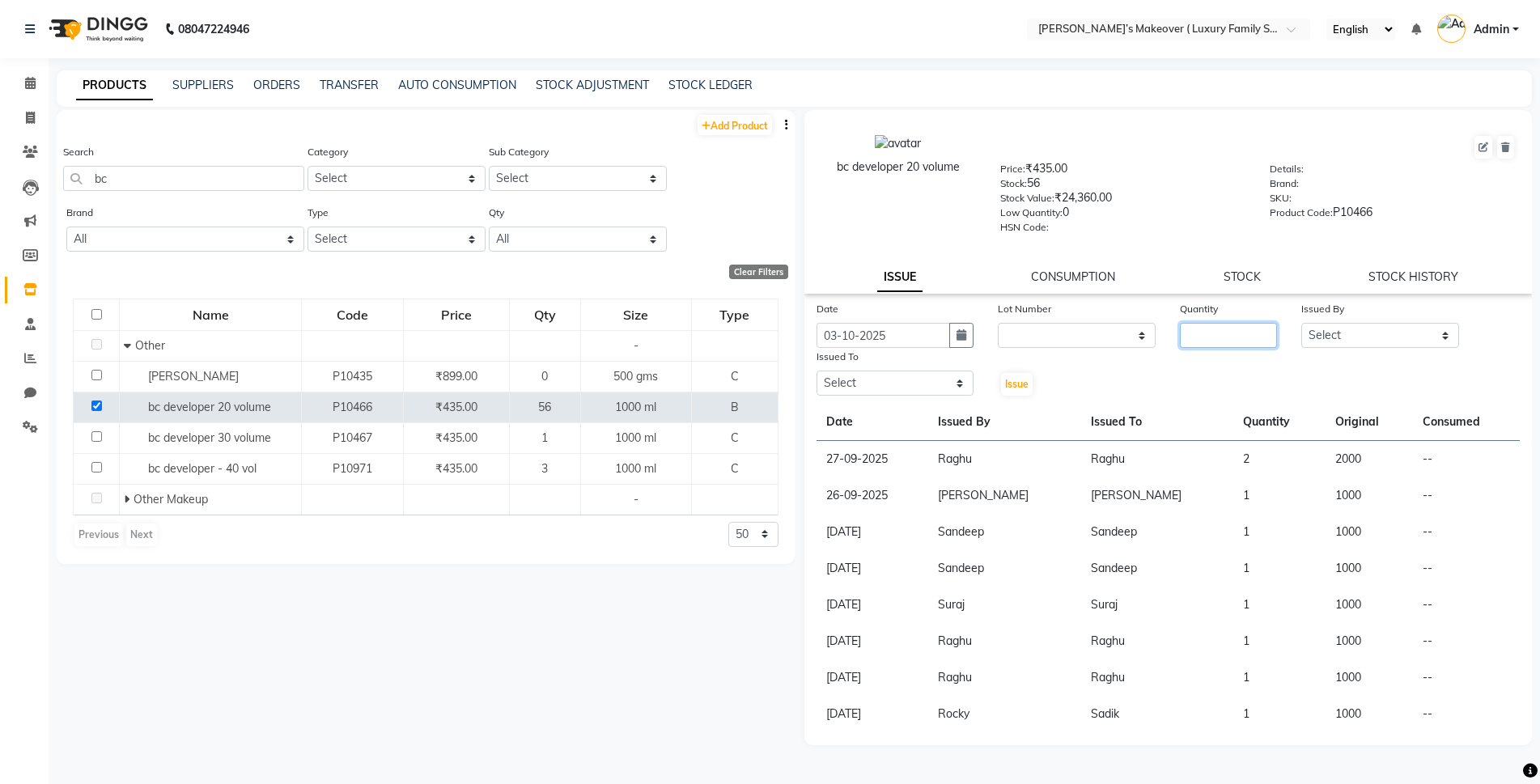
click at [1200, 345] on input "number" at bounding box center [1228, 334] width 98 height 25
click at [1396, 339] on select "Select Aarish Anas salmani Ankit Anshika Anshul Astha Bhoomi lamba Dipti firoj …" at bounding box center [1380, 334] width 158 height 25
click at [967, 336] on icon "button" at bounding box center [962, 334] width 10 height 11
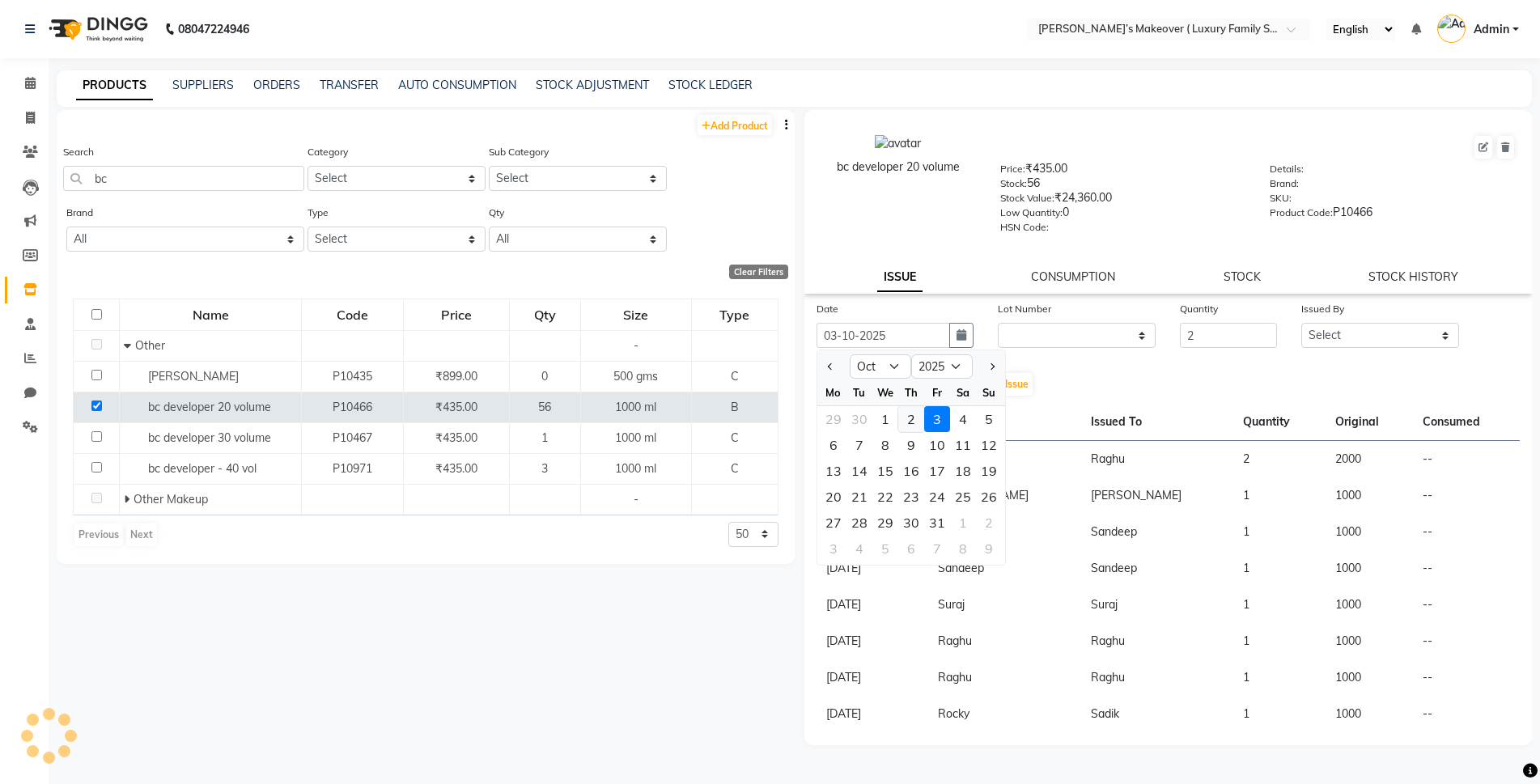
click at [910, 422] on div "2" at bounding box center [911, 419] width 26 height 26
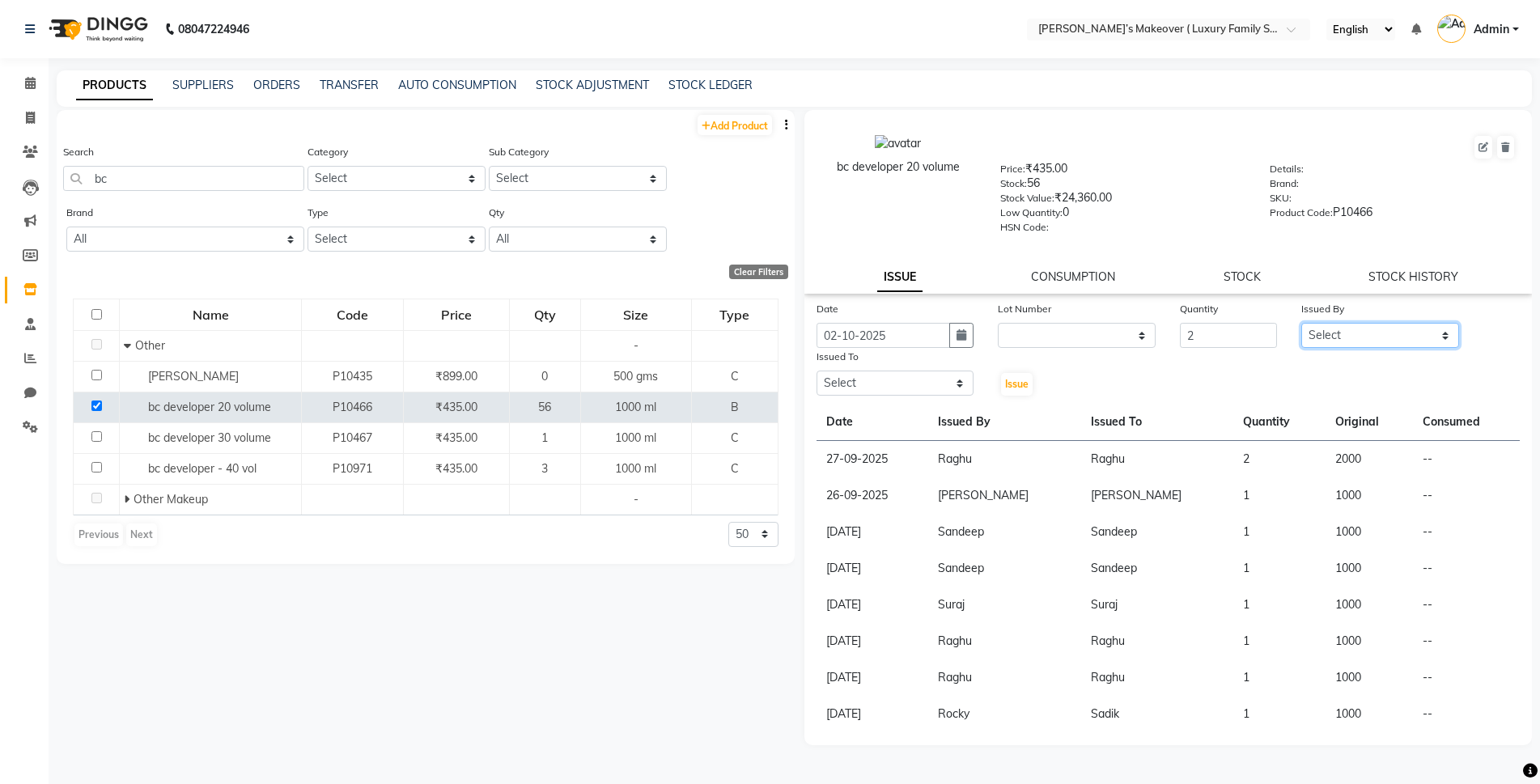
click at [1343, 335] on select "Select Aarish Anas salmani Ankit Anshika Anshul Astha Bhoomi lamba Dipti firoj …" at bounding box center [1380, 334] width 158 height 25
click at [1301, 322] on select "Select Aarish Anas salmani Ankit Anshika Anshul Astha Bhoomi lamba Dipti firoj …" at bounding box center [1380, 334] width 158 height 25
click at [897, 383] on select "Select Aarish Anas salmani Ankit Anshika Anshul Astha Bhoomi lamba Dipti firoj …" at bounding box center [895, 382] width 158 height 25
click at [816, 370] on select "Select Aarish Anas salmani Ankit Anshika Anshul Astha Bhoomi lamba Dipti firoj …" at bounding box center [895, 382] width 158 height 25
click at [1017, 375] on button "Issue" at bounding box center [1017, 384] width 32 height 23
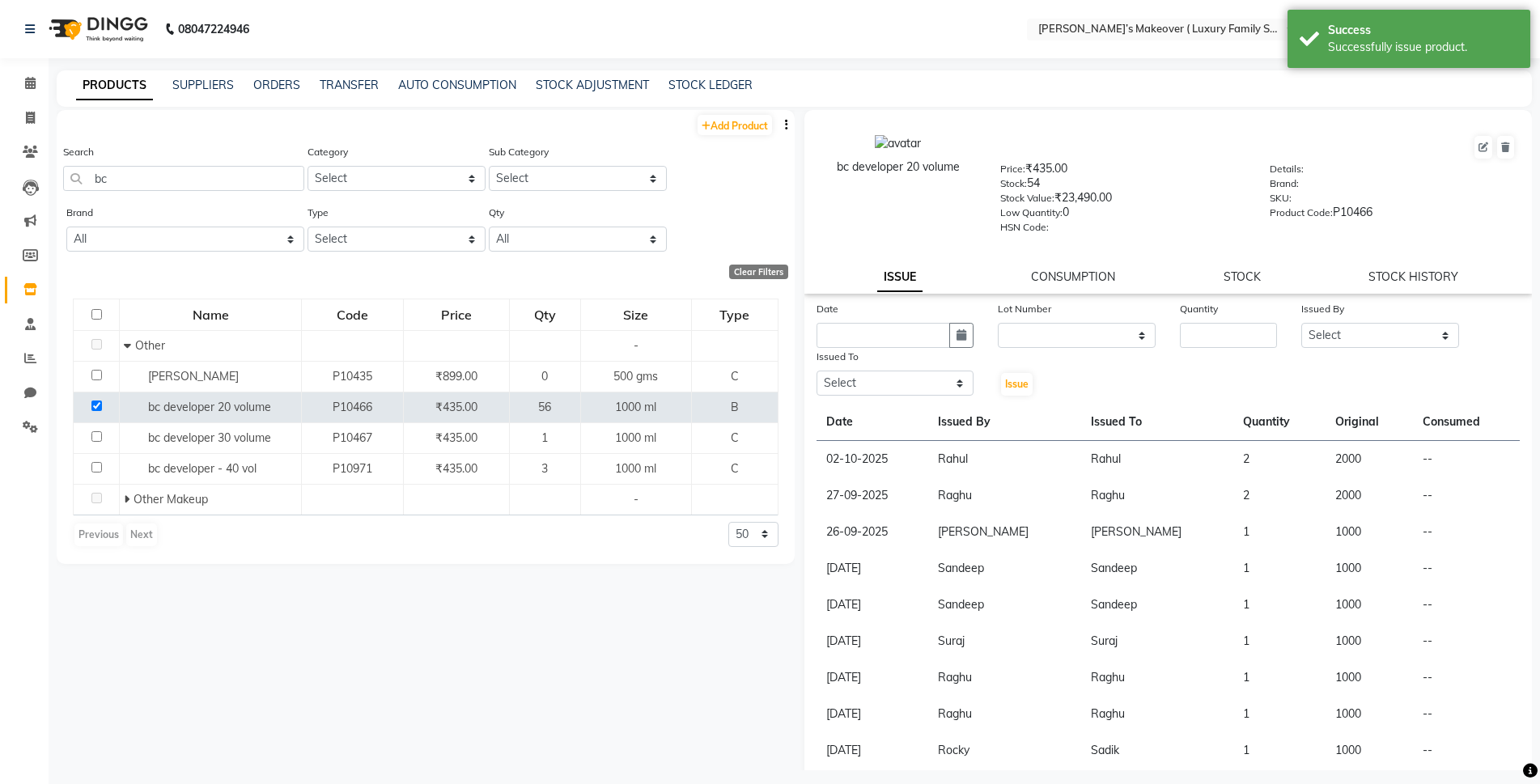
click at [713, 74] on div "PRODUCTS SUPPLIERS ORDERS TRANSFER AUTO CONSUMPTION STOCK ADJUSTMENT STOCK LEDG…" at bounding box center [794, 89] width 1475 height 37
click at [721, 85] on link "STOCK LEDGER" at bounding box center [711, 85] width 85 height 15
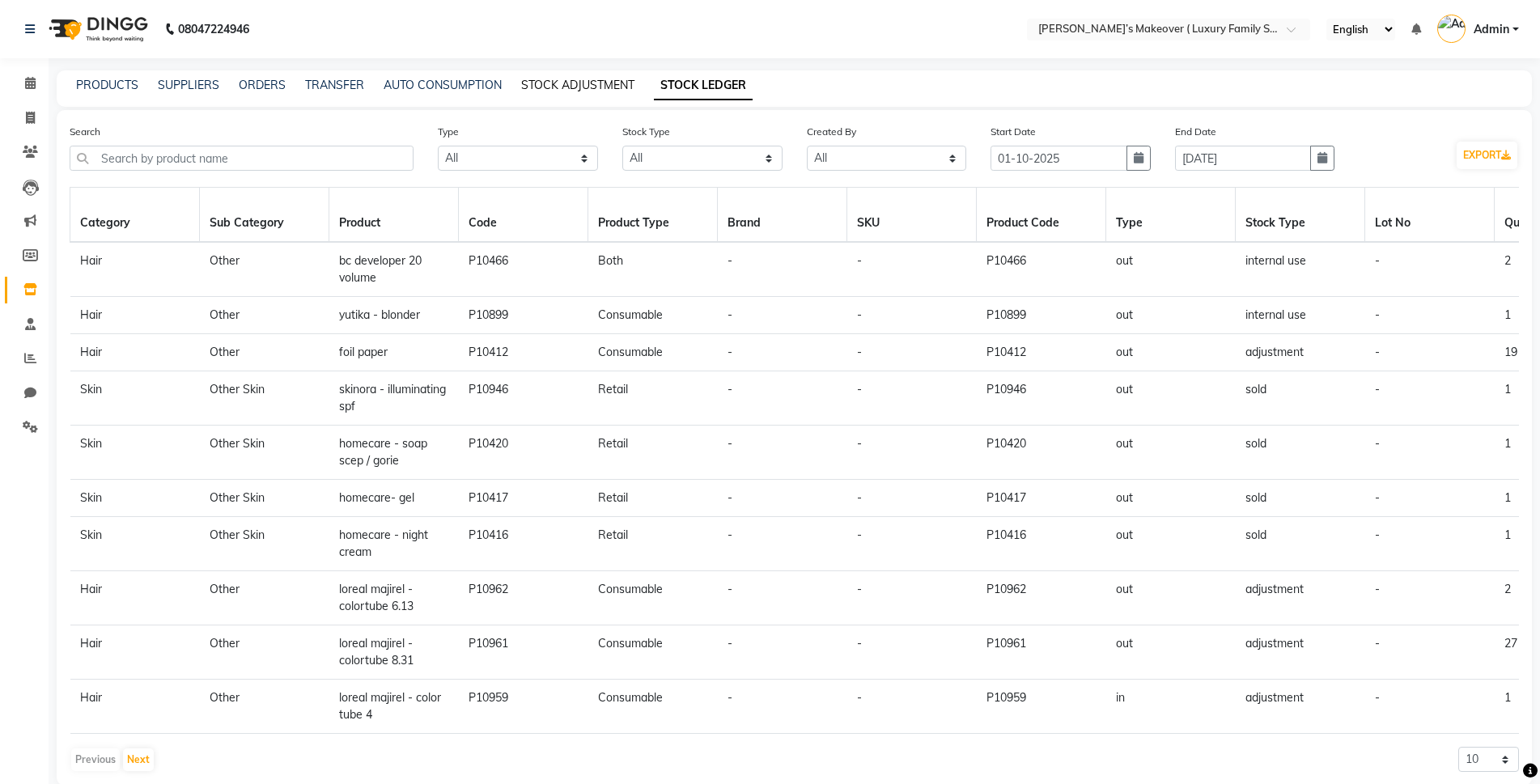
click at [606, 83] on link "STOCK ADJUSTMENT" at bounding box center [578, 85] width 113 height 15
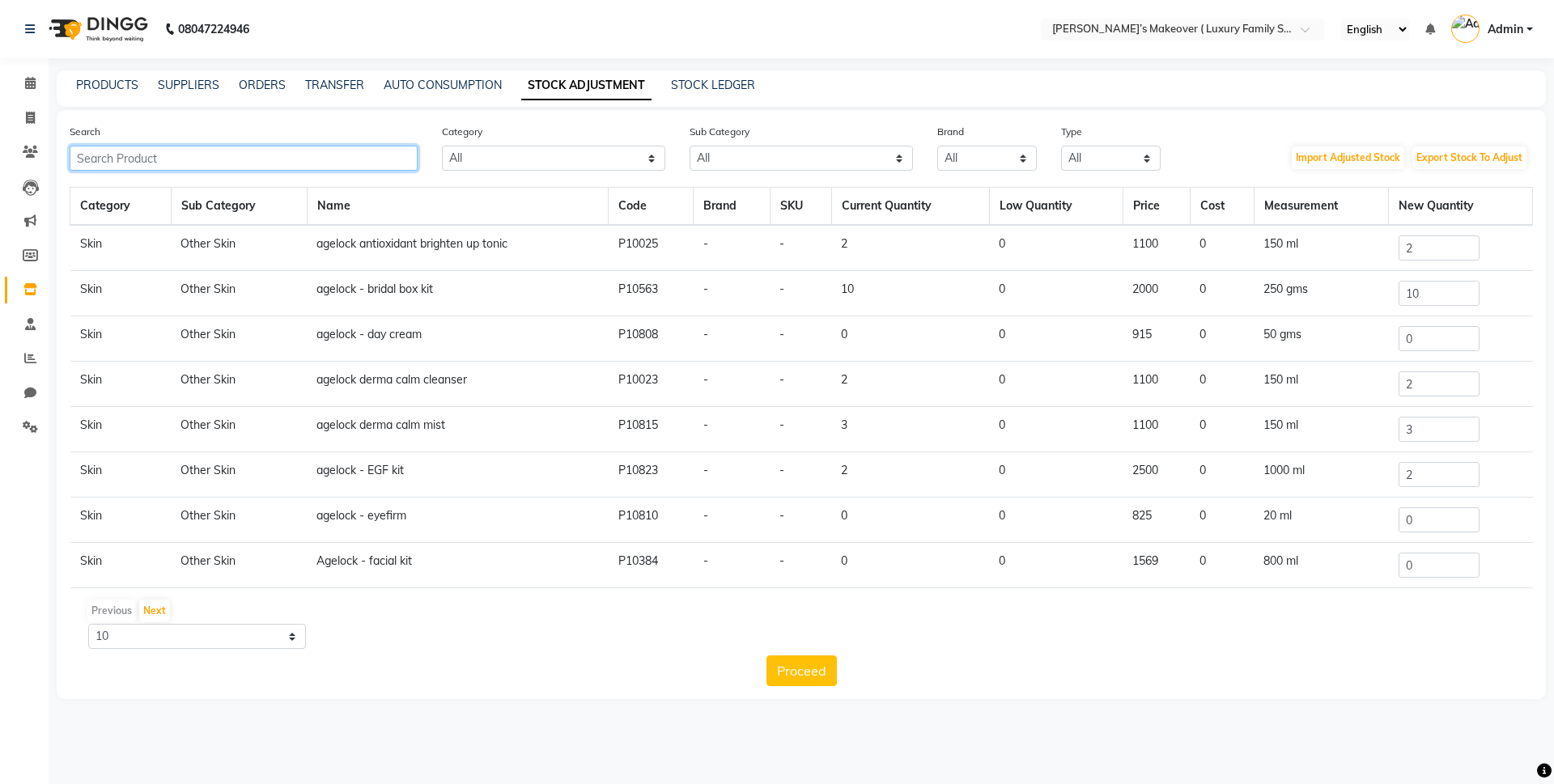
click at [322, 166] on input "text" at bounding box center [244, 157] width 348 height 25
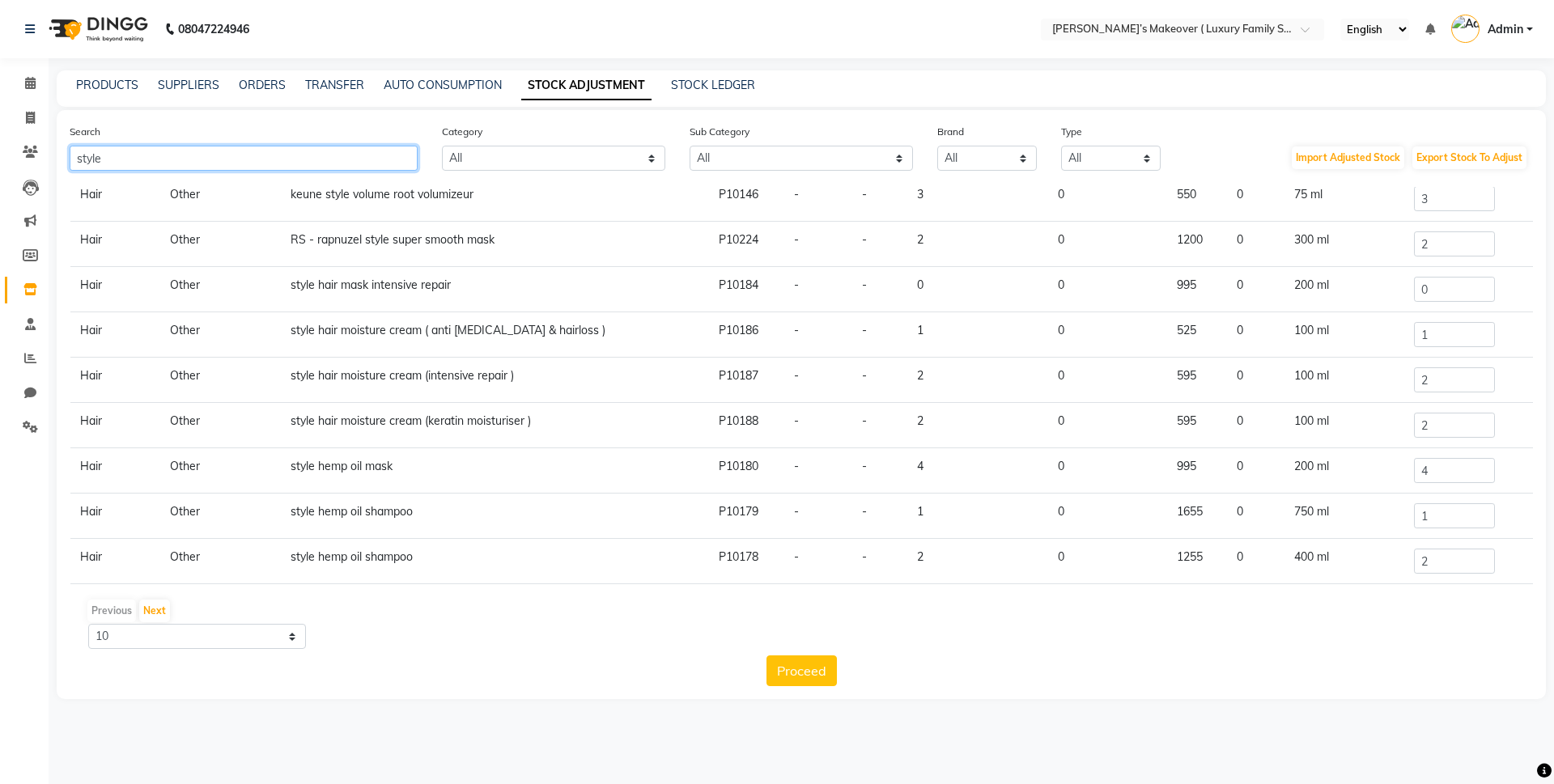
scroll to position [100, 0]
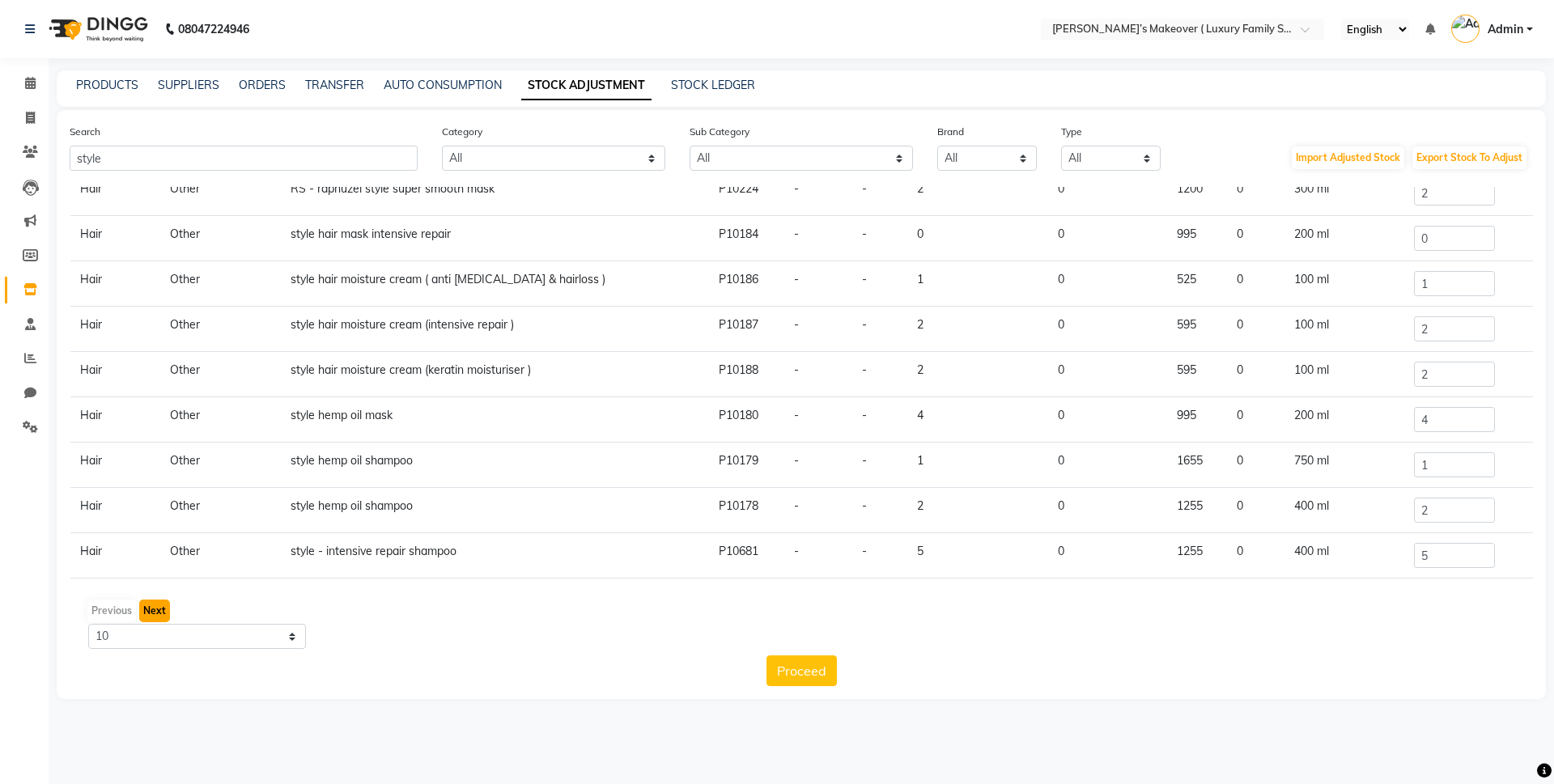
click at [166, 608] on button "Next" at bounding box center [154, 610] width 31 height 23
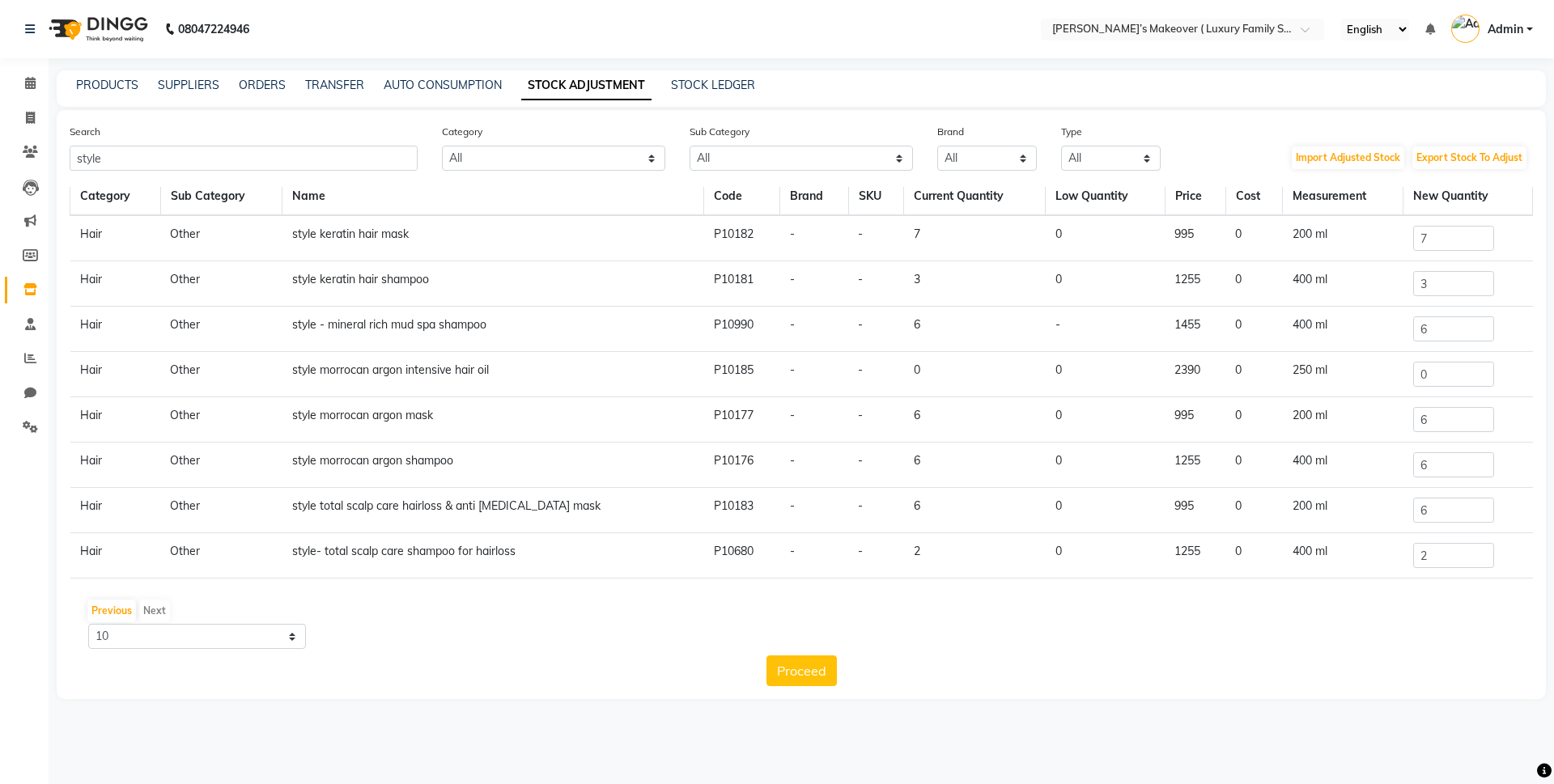
scroll to position [10, 0]
click at [1443, 556] on input "2" at bounding box center [1453, 555] width 81 height 25
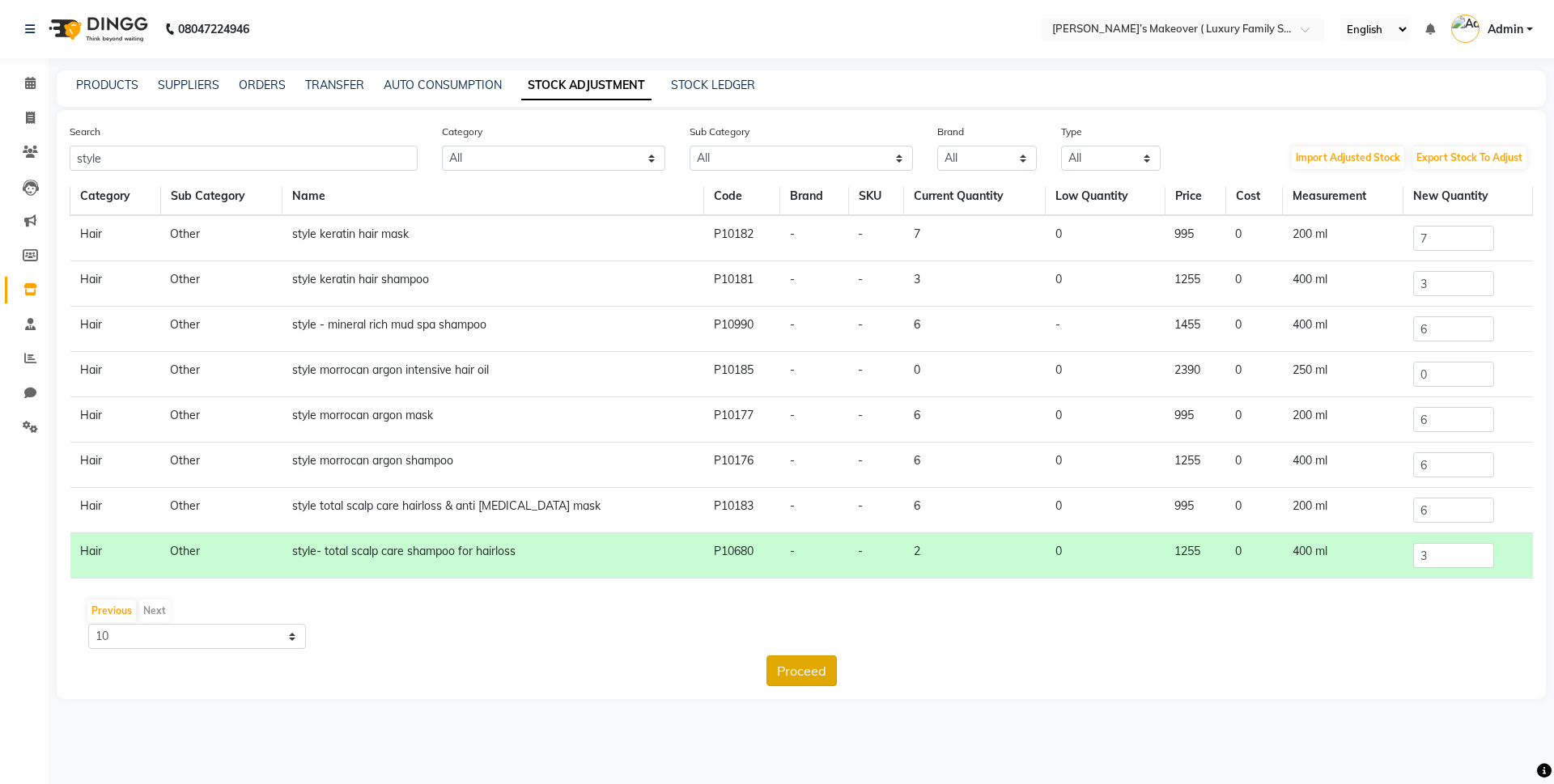
click at [816, 673] on button "Proceed" at bounding box center [801, 671] width 71 height 31
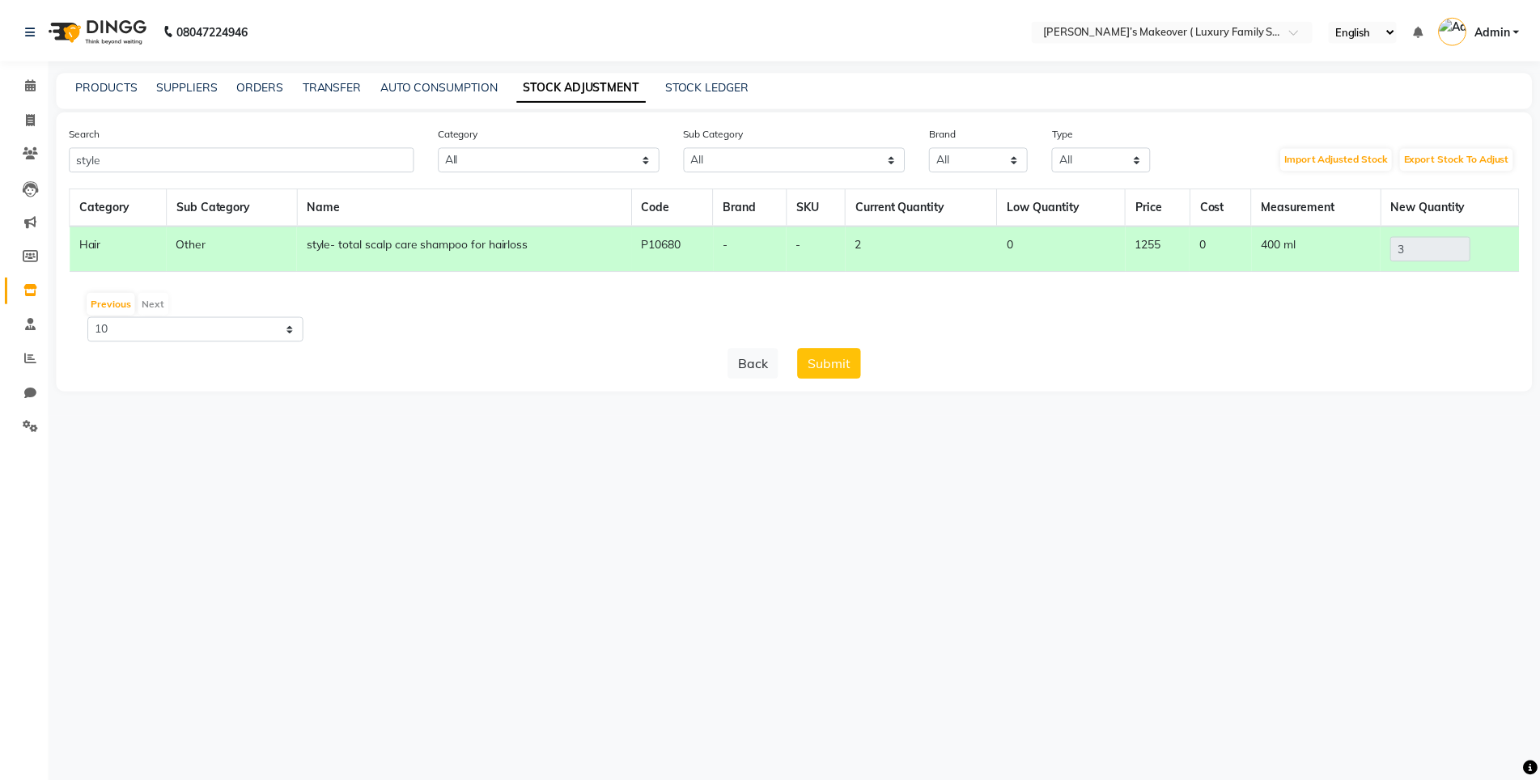
scroll to position [0, 0]
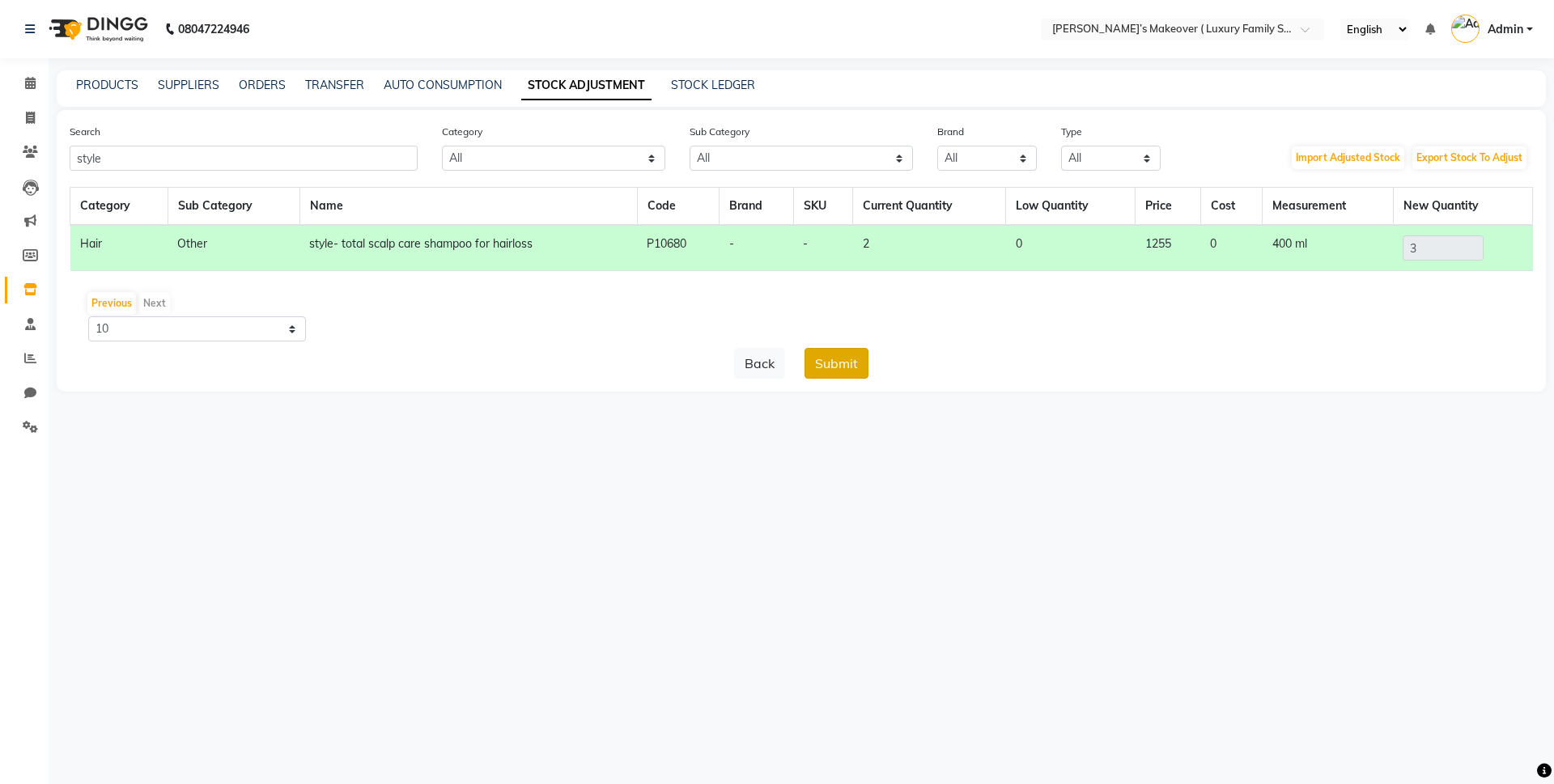
click at [826, 359] on button "Submit" at bounding box center [836, 363] width 64 height 31
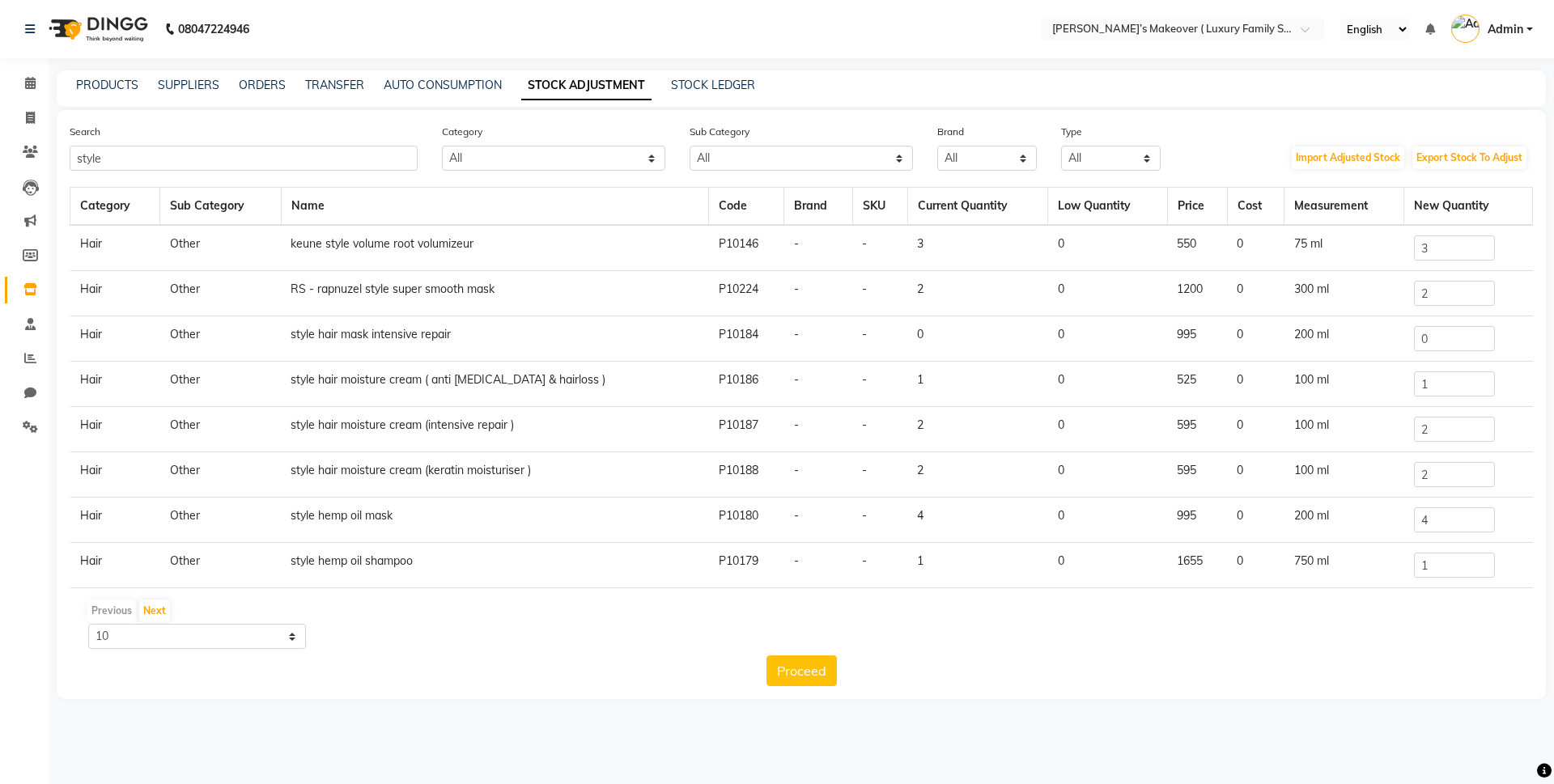
click at [571, 87] on link "STOCK ADJUSTMENT" at bounding box center [586, 86] width 130 height 29
click at [349, 153] on input "style" at bounding box center [244, 157] width 348 height 25
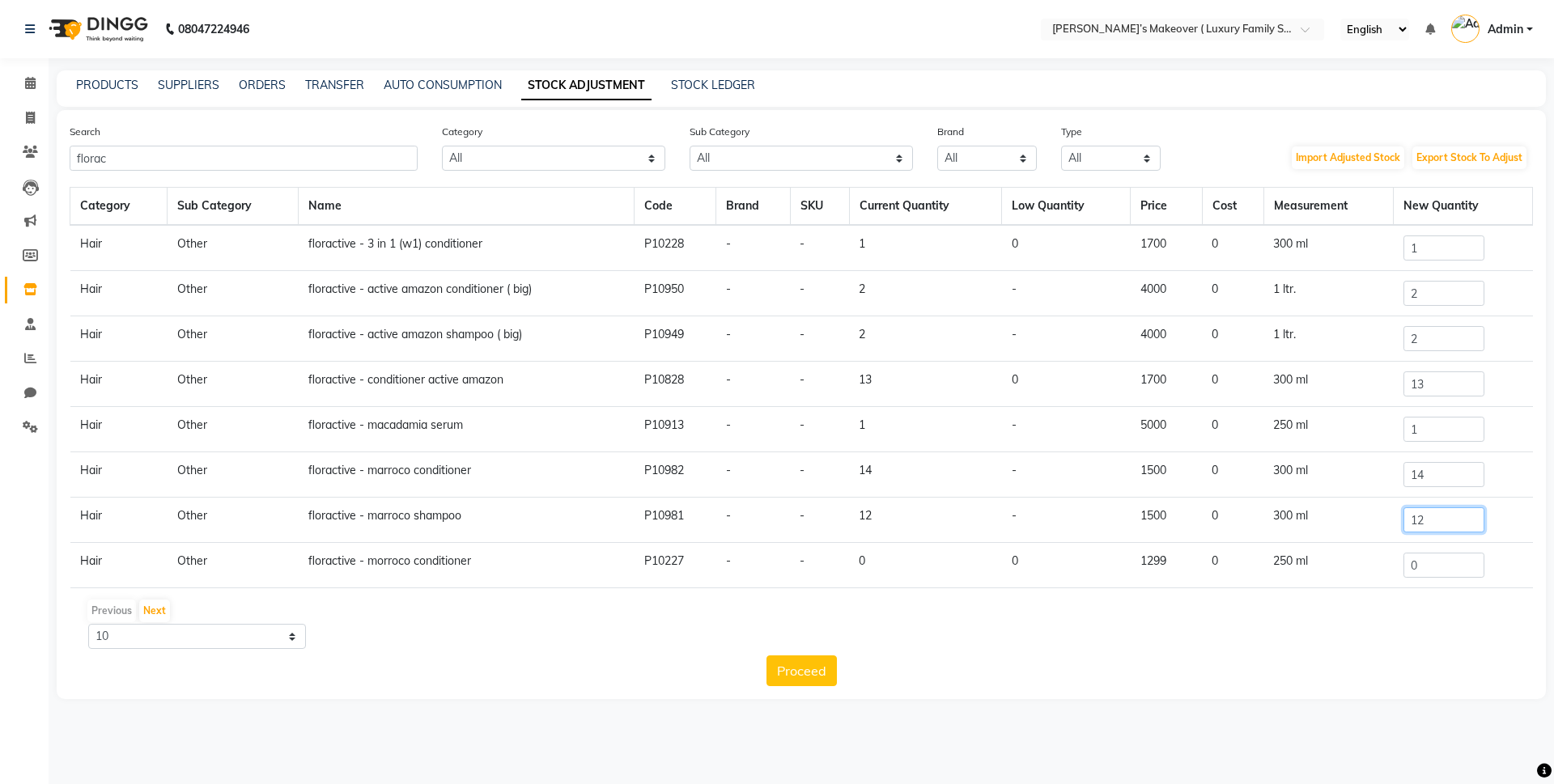
click at [1433, 525] on input "12" at bounding box center [1443, 519] width 81 height 25
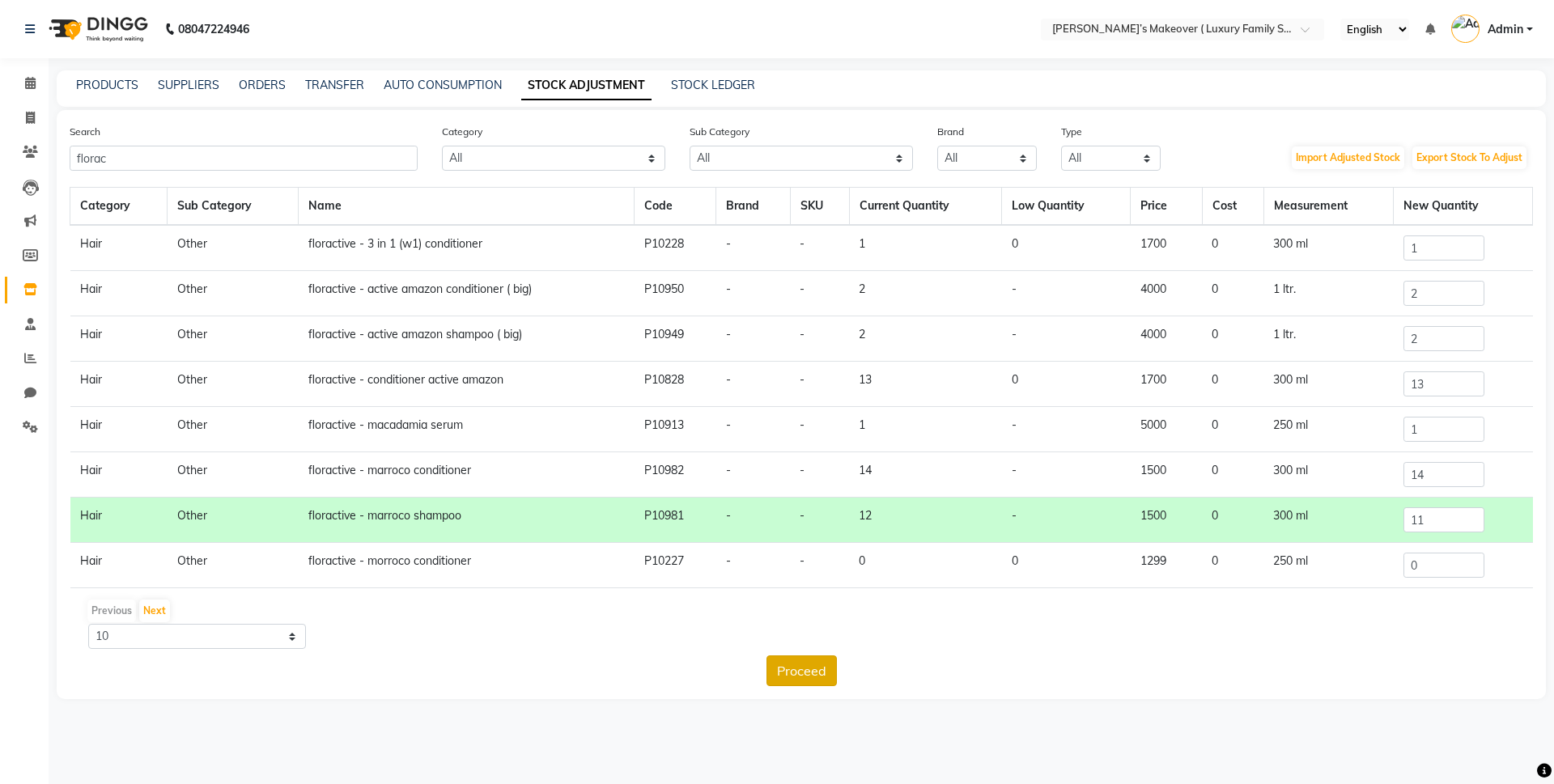
click at [796, 673] on button "Proceed" at bounding box center [801, 671] width 71 height 31
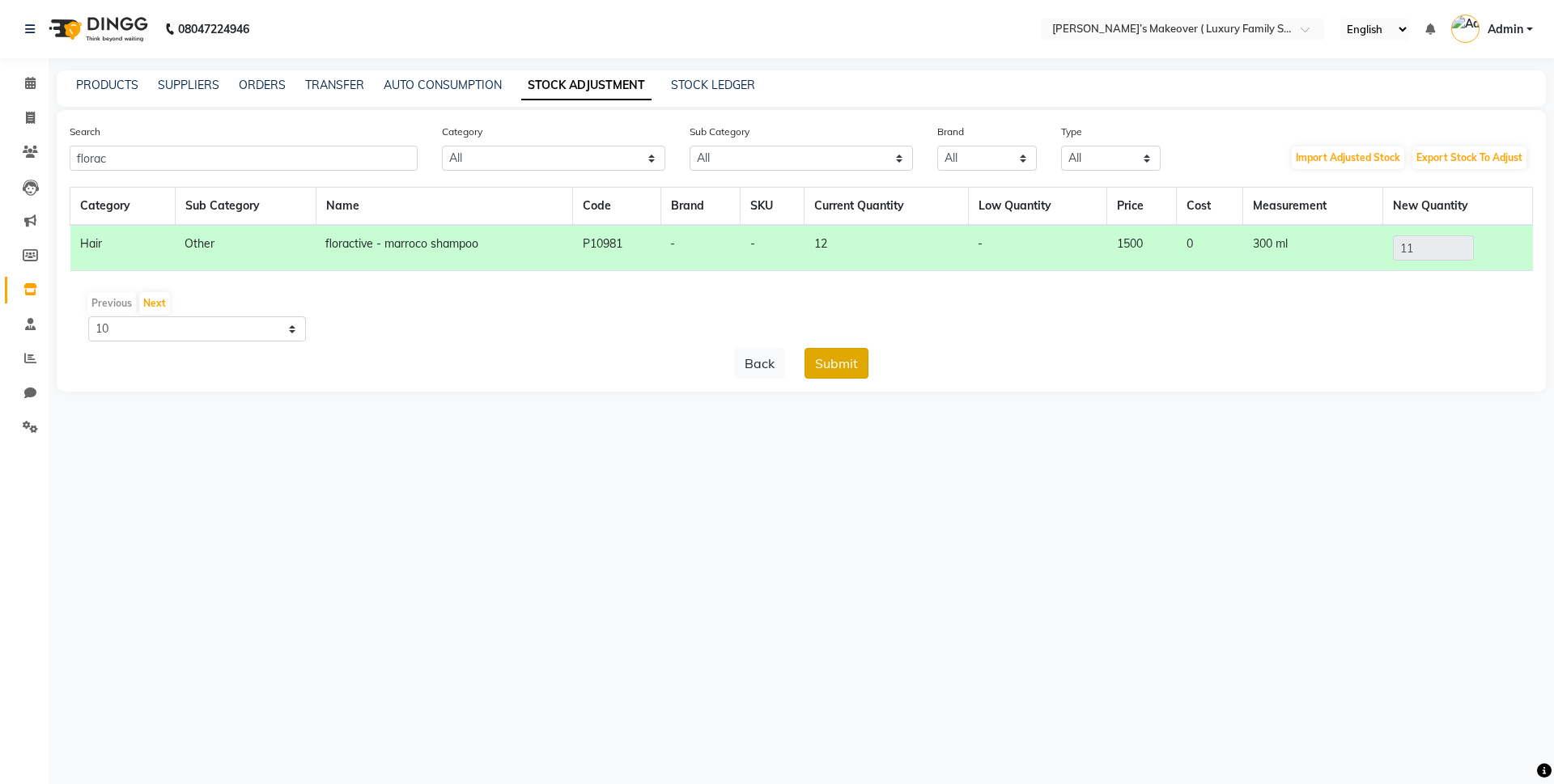
click at [829, 362] on button "Submit" at bounding box center [836, 363] width 64 height 31
click at [817, 361] on button "Submit" at bounding box center [836, 363] width 64 height 31
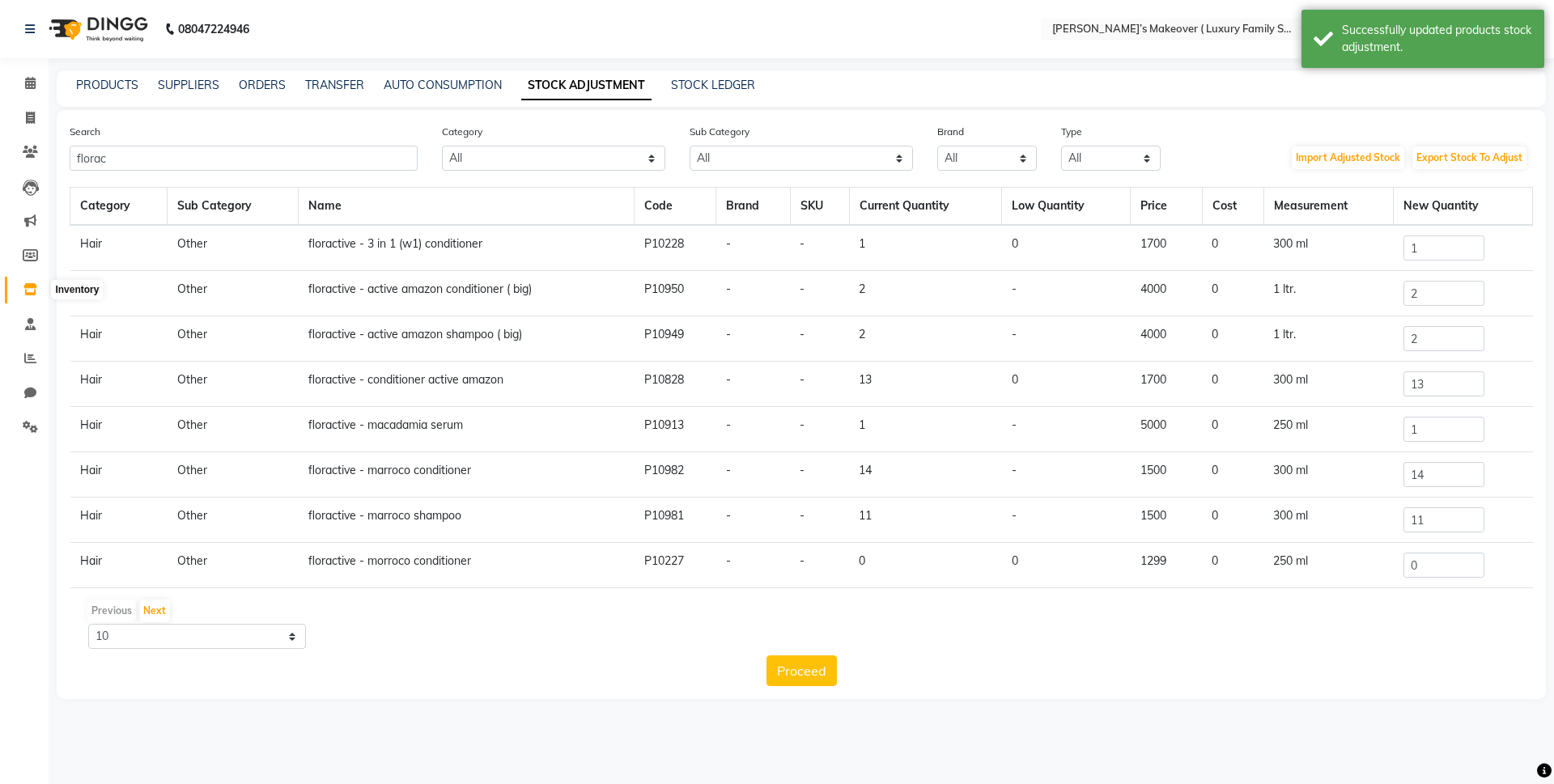
click at [24, 287] on icon at bounding box center [31, 290] width 14 height 12
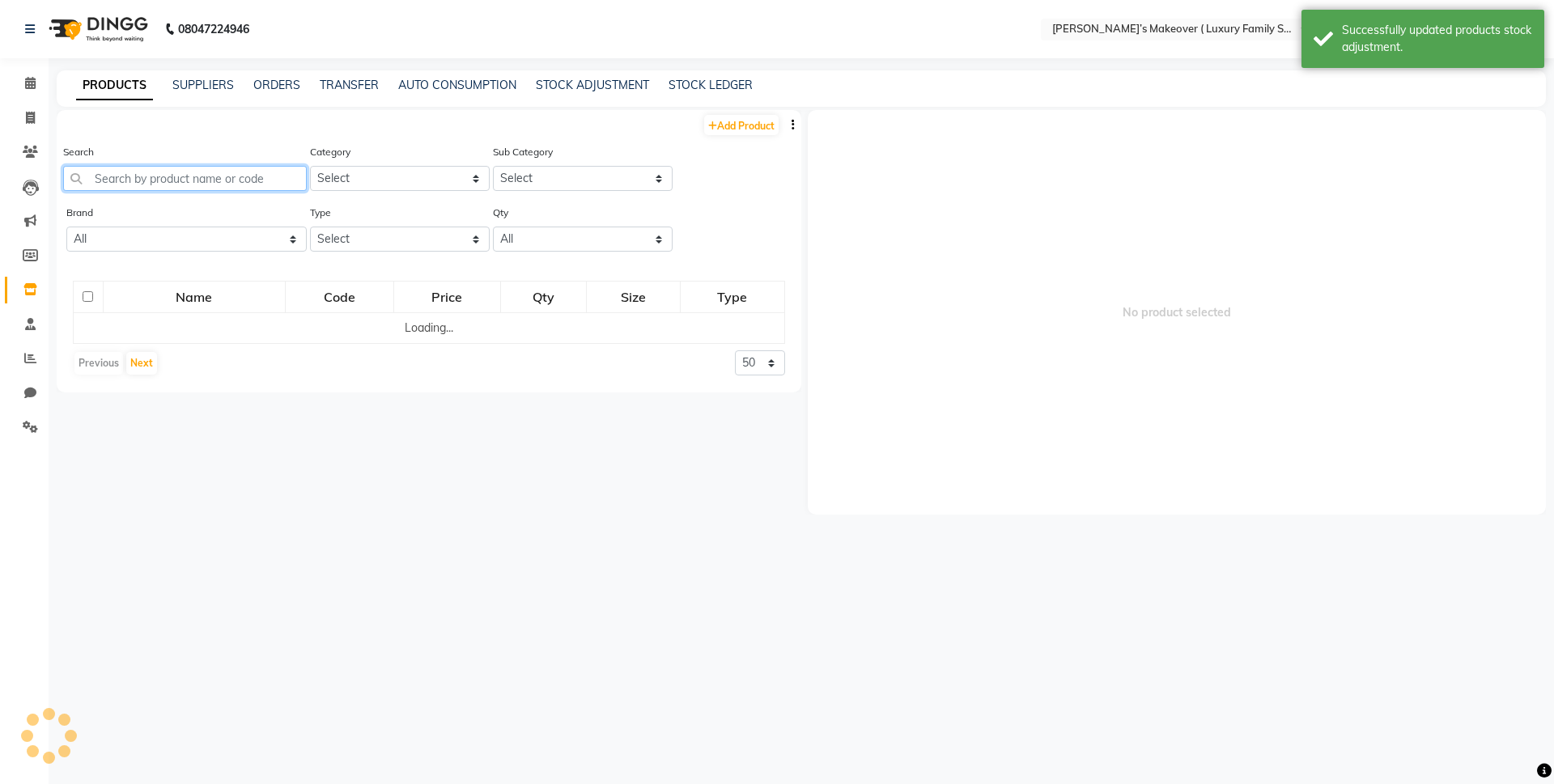
click at [214, 167] on input "text" at bounding box center [184, 178] width 244 height 25
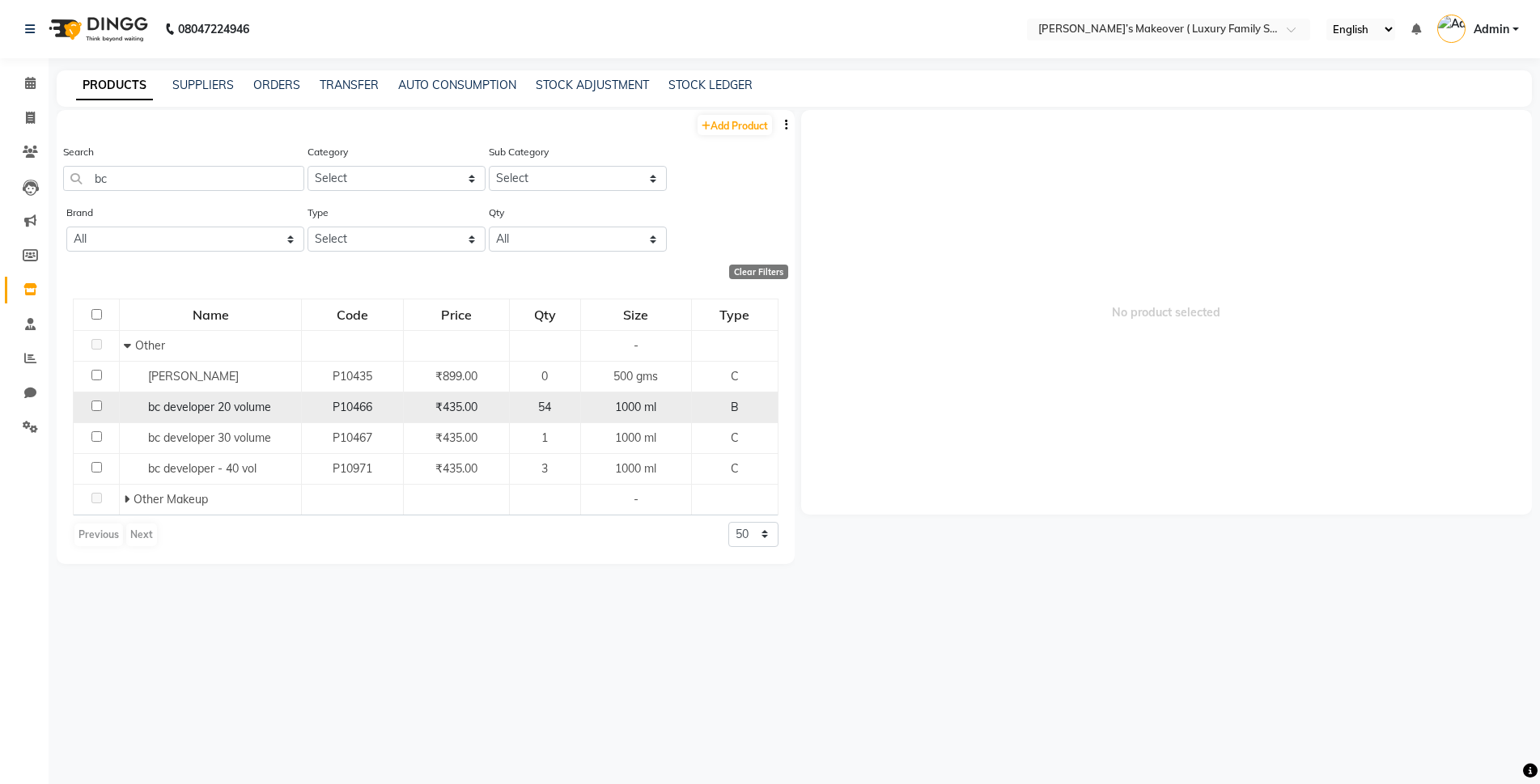
click at [97, 411] on td at bounding box center [97, 407] width 46 height 31
click at [98, 407] on input "checkbox" at bounding box center [97, 405] width 11 height 11
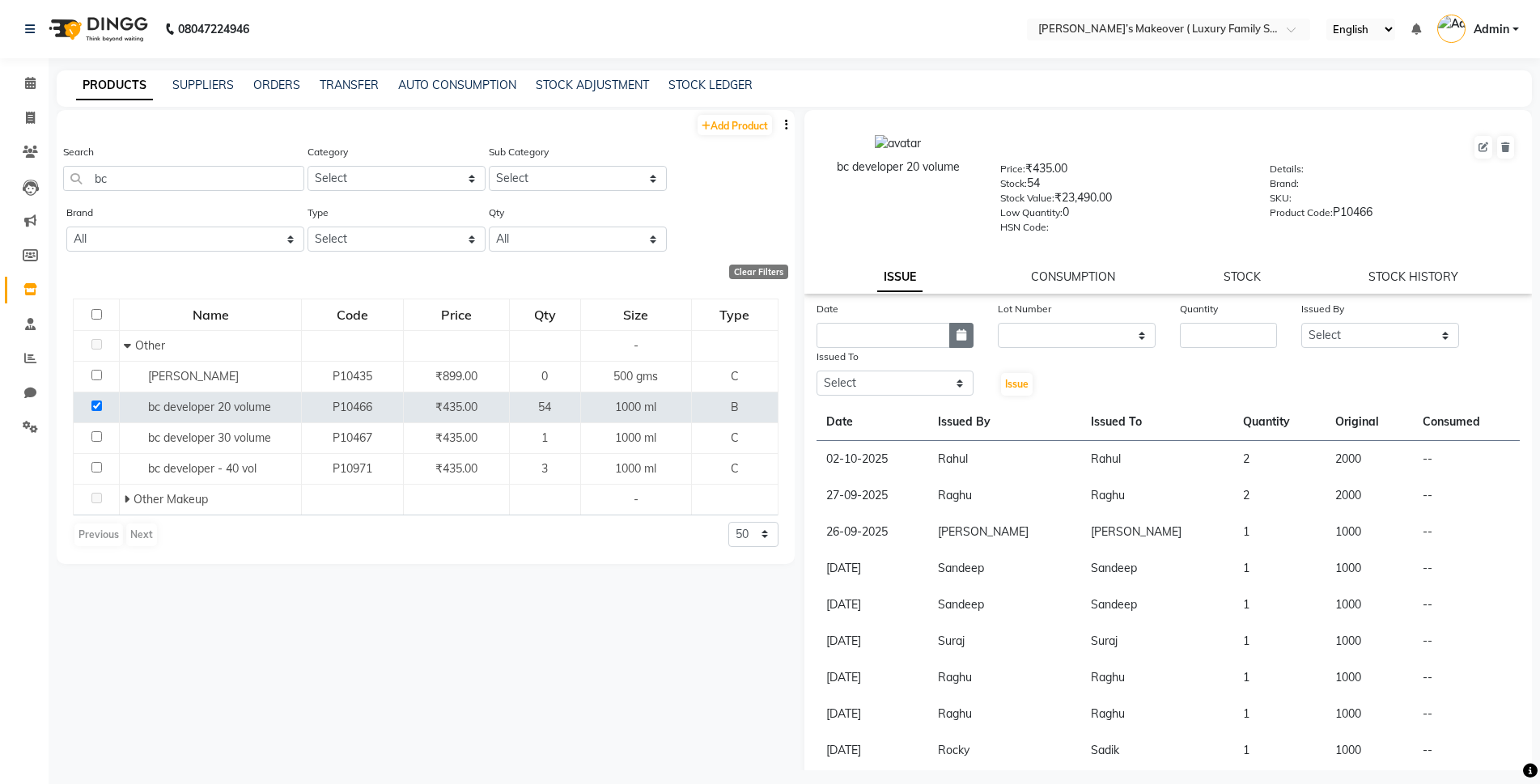
click at [957, 333] on icon "button" at bounding box center [962, 334] width 10 height 11
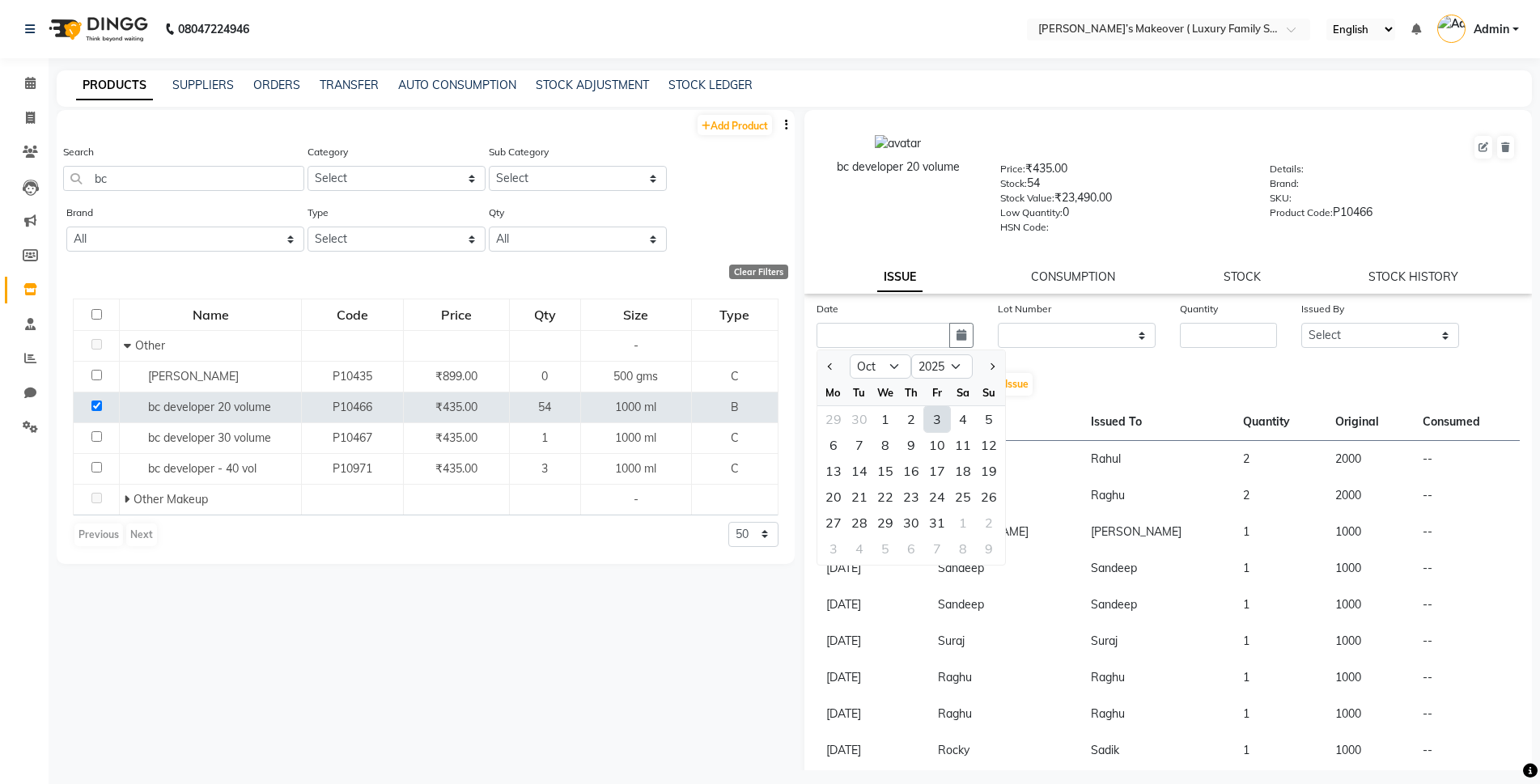
click at [935, 418] on div "3" at bounding box center [937, 419] width 26 height 26
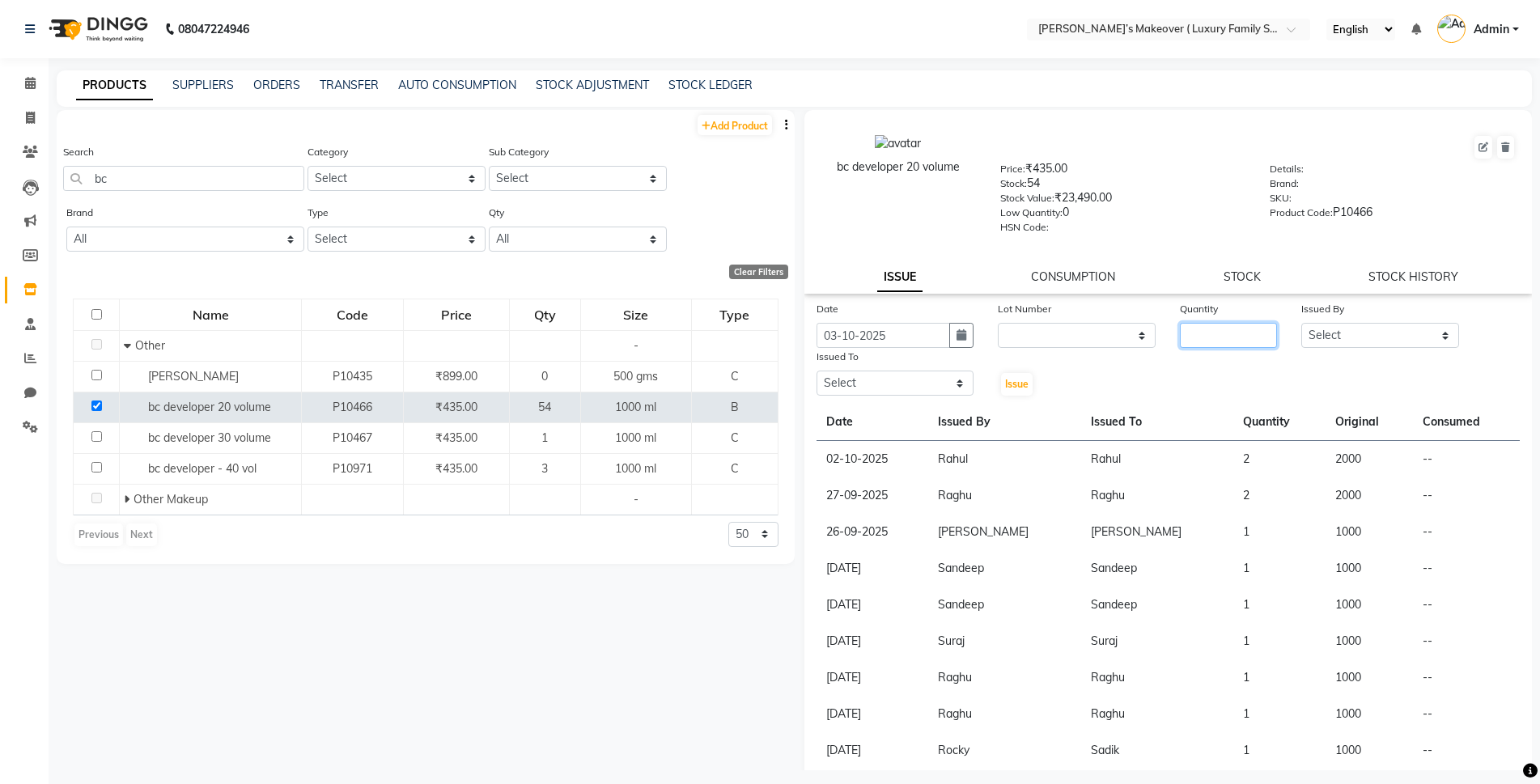
click at [1180, 345] on input "number" at bounding box center [1228, 334] width 98 height 25
click at [957, 331] on icon "button" at bounding box center [962, 334] width 10 height 11
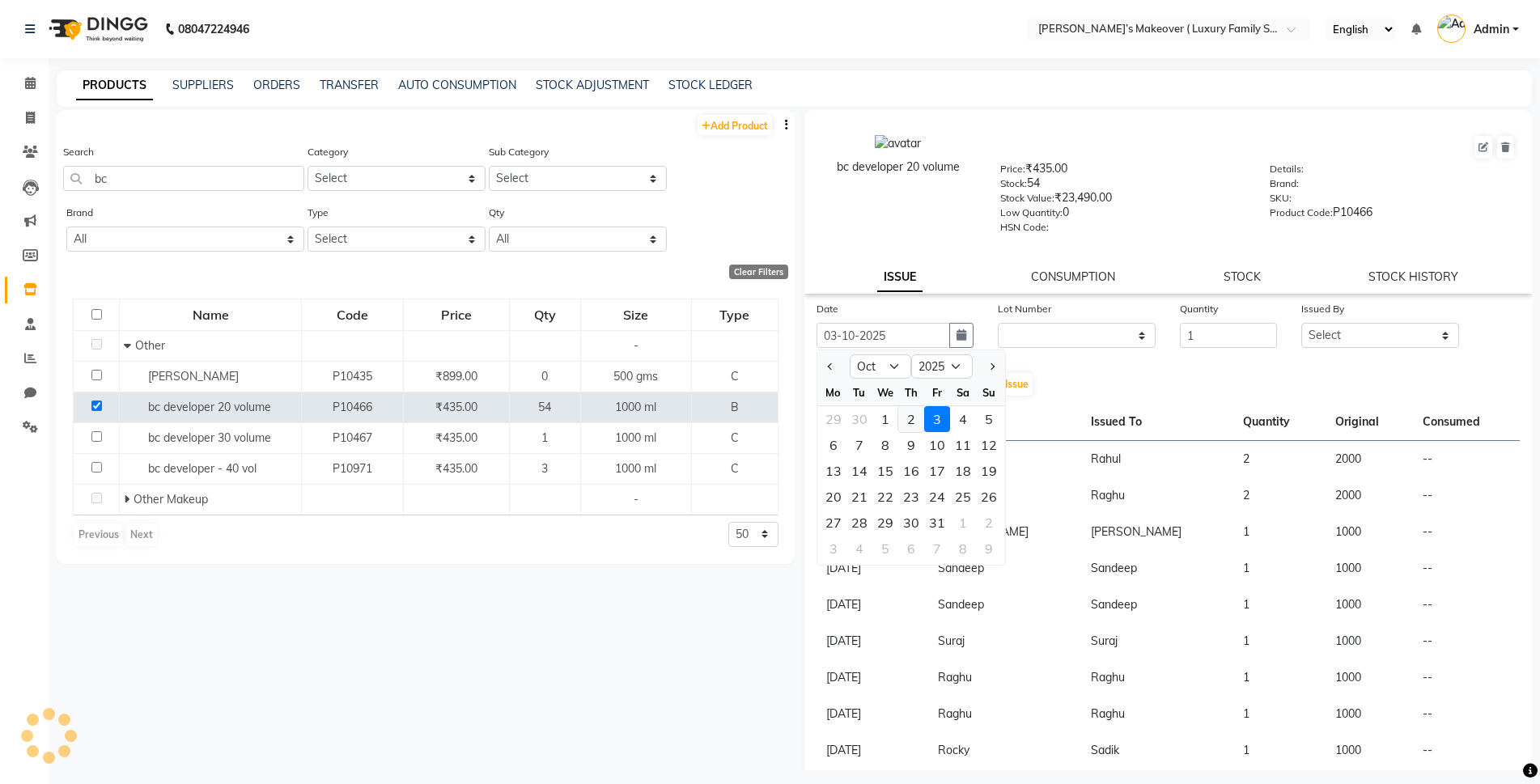
click at [915, 415] on div "2" at bounding box center [911, 419] width 26 height 26
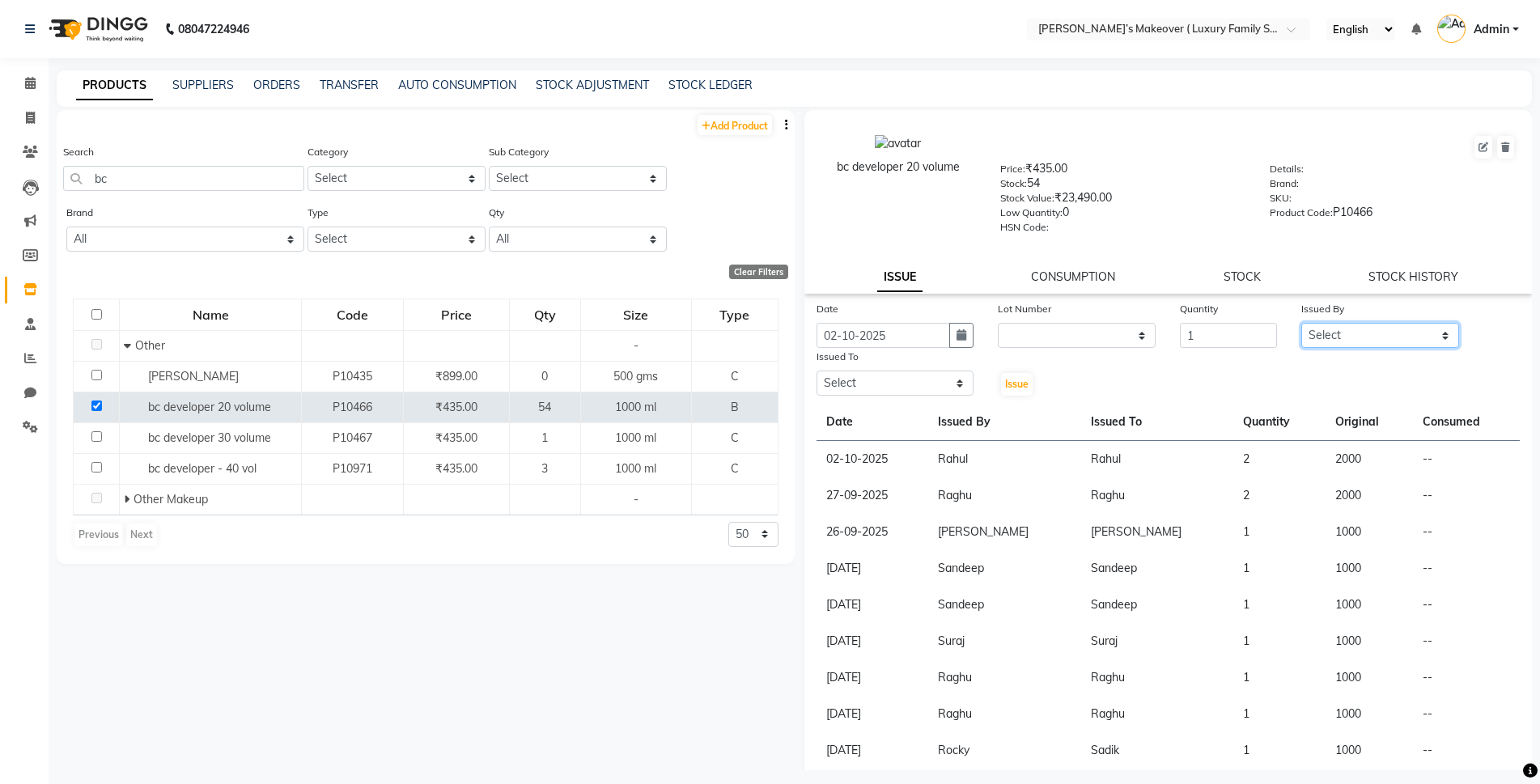
click at [1425, 335] on select "Select Aarish Anas salmani Ankit Anshika Anshul Astha Bhoomi lamba Dipti firoj …" at bounding box center [1380, 334] width 158 height 25
click at [1301, 322] on select "Select Aarish Anas salmani Ankit Anshika Anshul Astha Bhoomi lamba Dipti firoj …" at bounding box center [1380, 334] width 158 height 25
drag, startPoint x: 946, startPoint y: 379, endPoint x: 938, endPoint y: 390, distance: 13.6
click at [946, 379] on select "Select Aarish Anas salmani Ankit Anshika Anshul Astha Bhoomi lamba Dipti firoj …" at bounding box center [895, 382] width 158 height 25
click at [816, 370] on select "Select Aarish Anas salmani Ankit Anshika Anshul Astha Bhoomi lamba Dipti firoj …" at bounding box center [895, 382] width 158 height 25
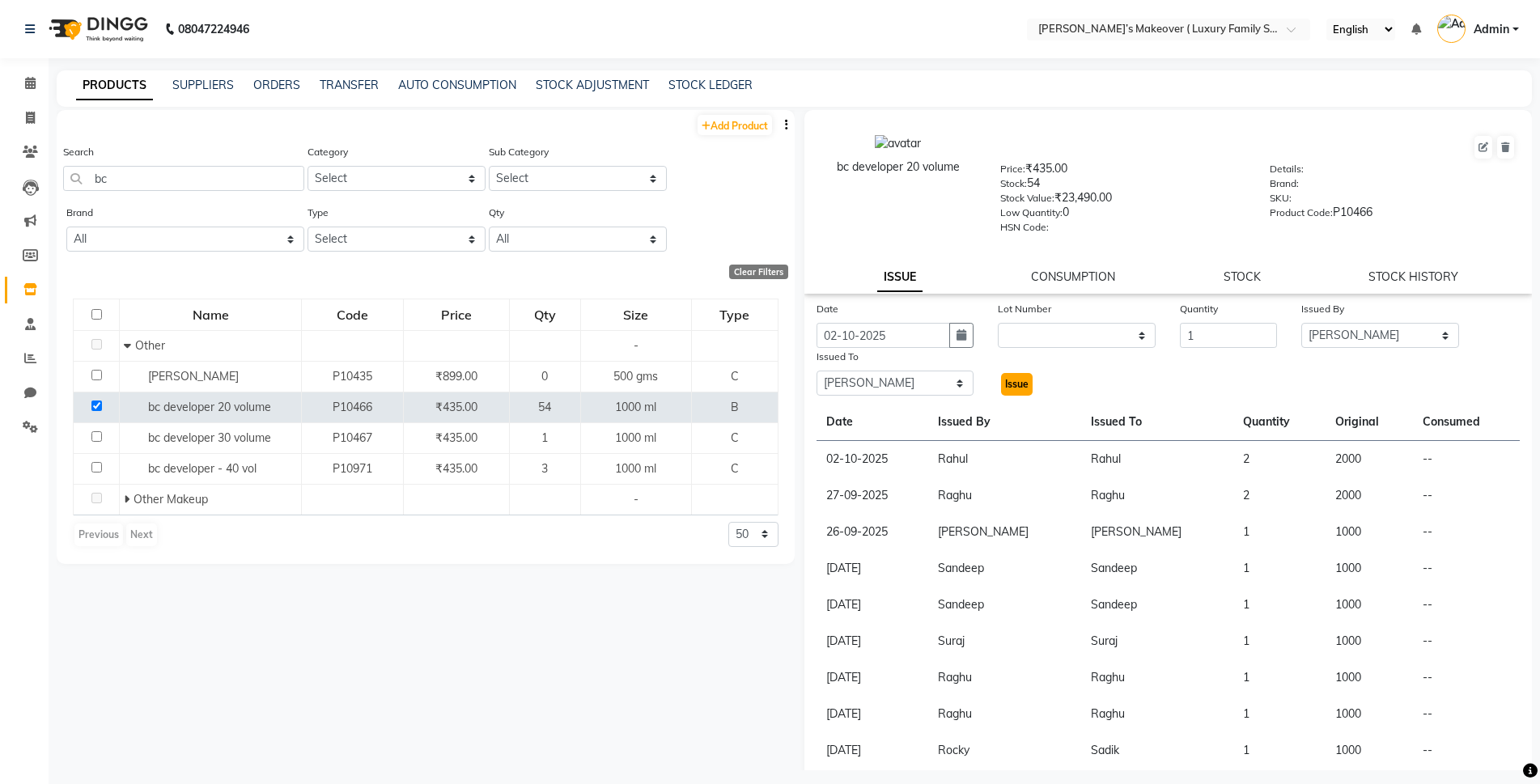
click at [1021, 384] on span "Issue" at bounding box center [1017, 384] width 24 height 12
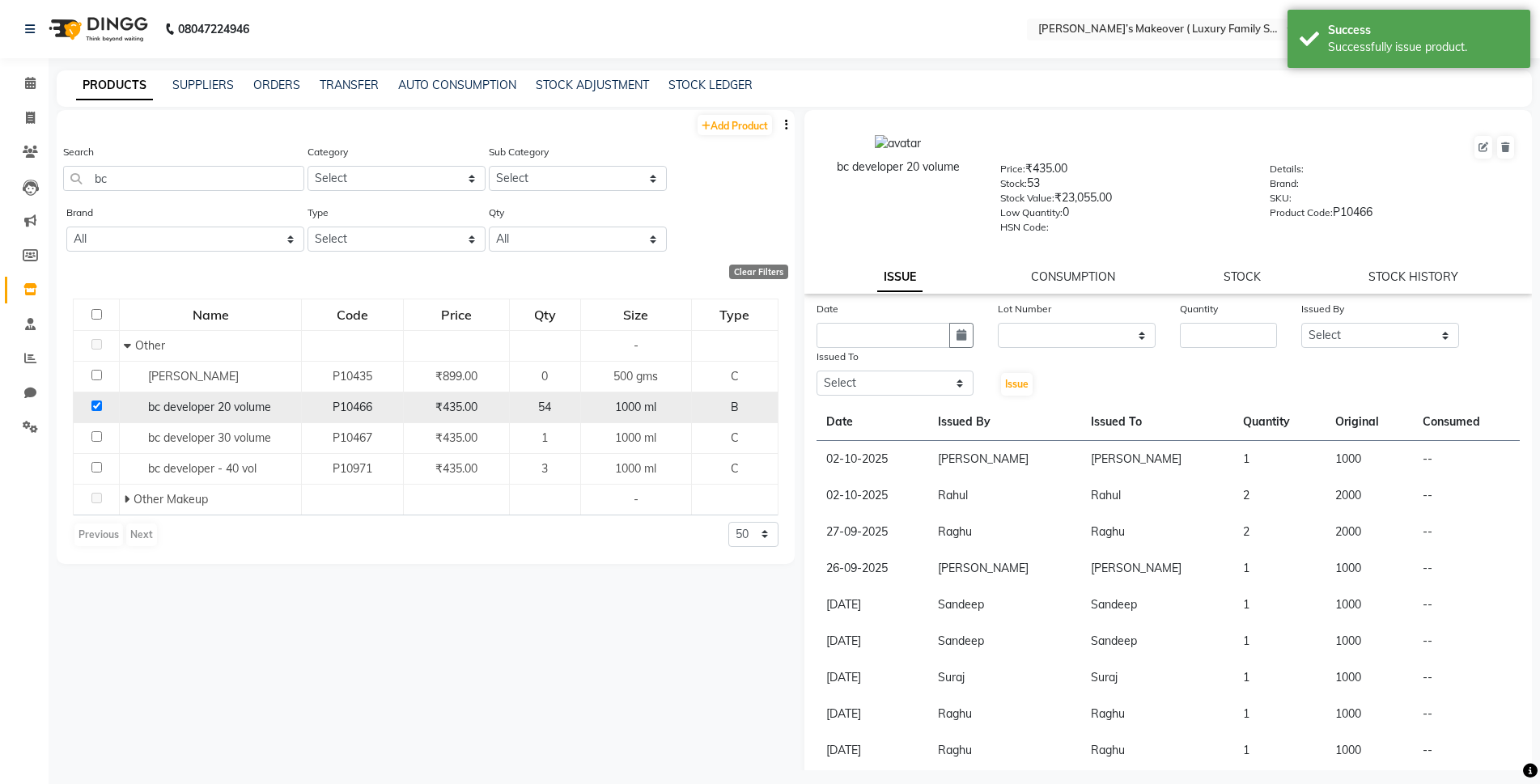
click at [95, 405] on input "checkbox" at bounding box center [97, 405] width 11 height 11
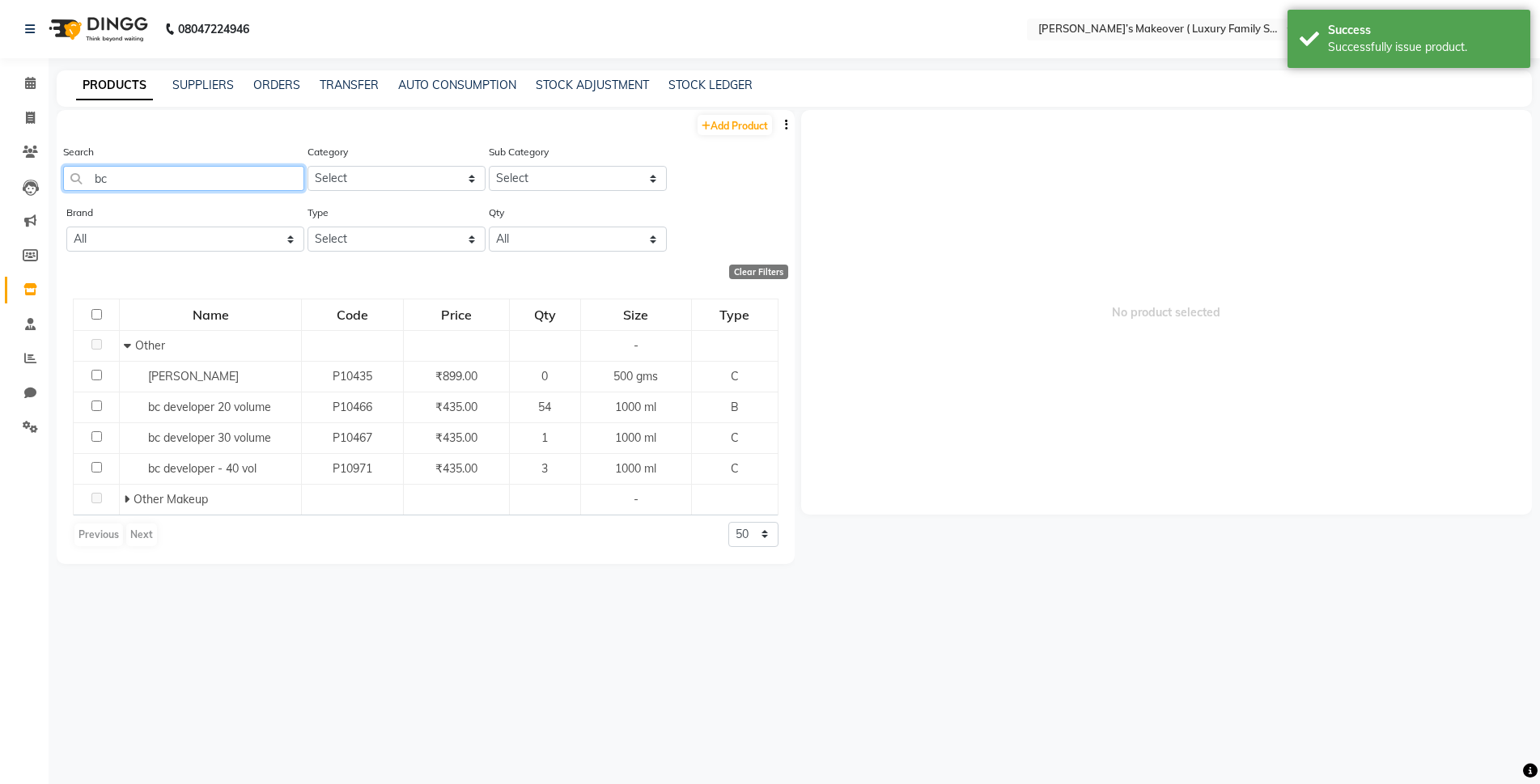
click at [147, 175] on input "bc" at bounding box center [183, 178] width 241 height 25
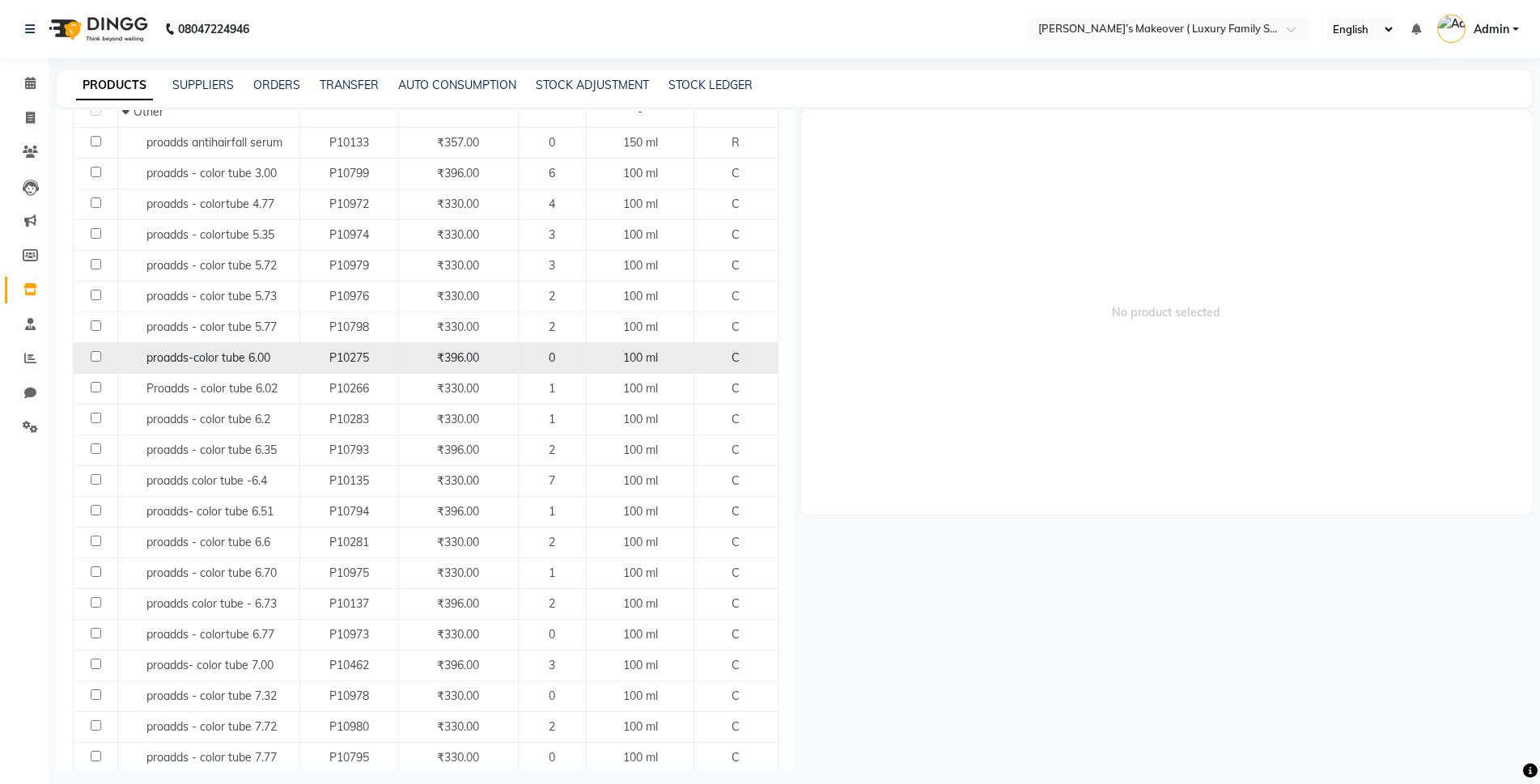
scroll to position [243, 0]
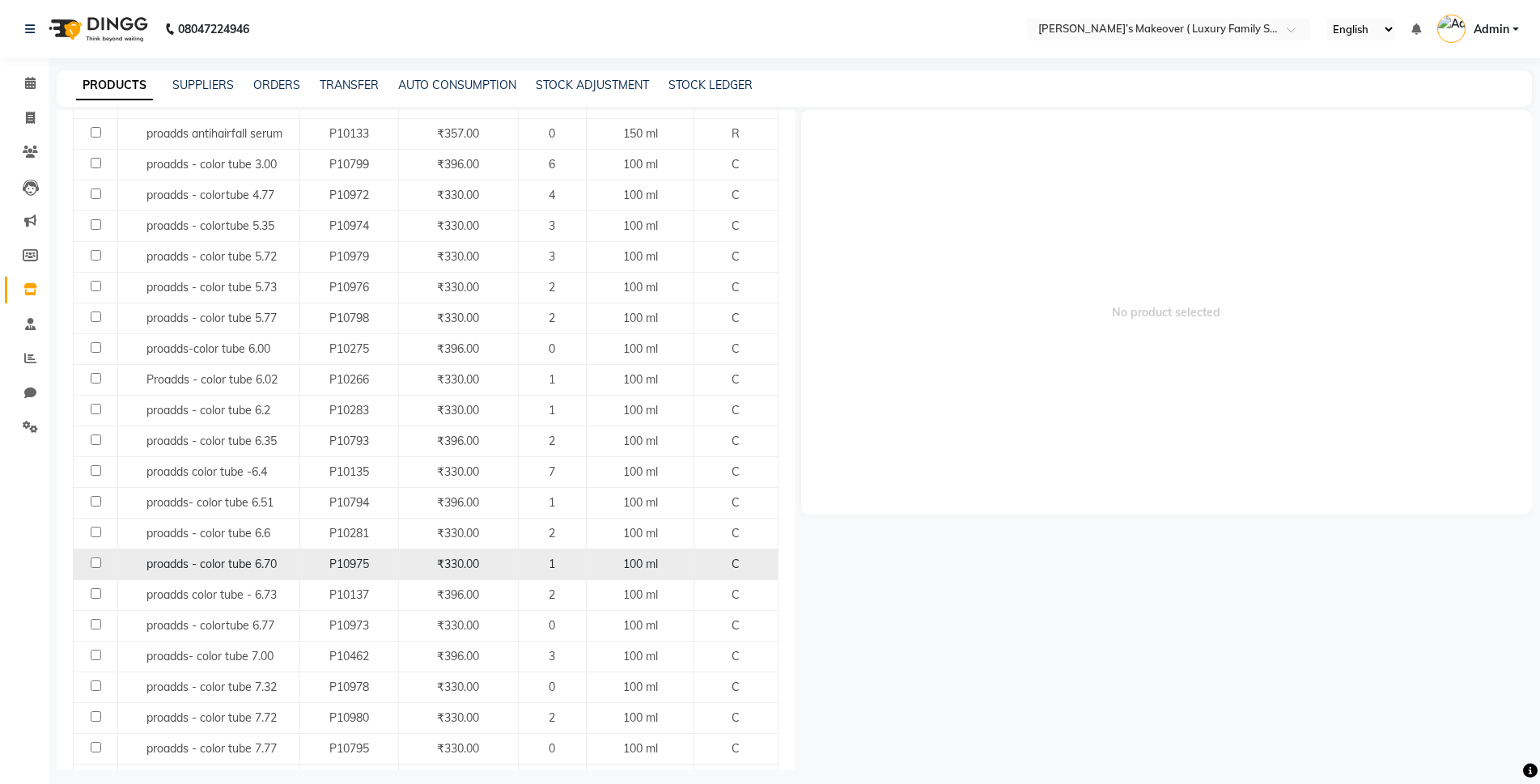
click at [97, 561] on input "checkbox" at bounding box center [96, 562] width 11 height 11
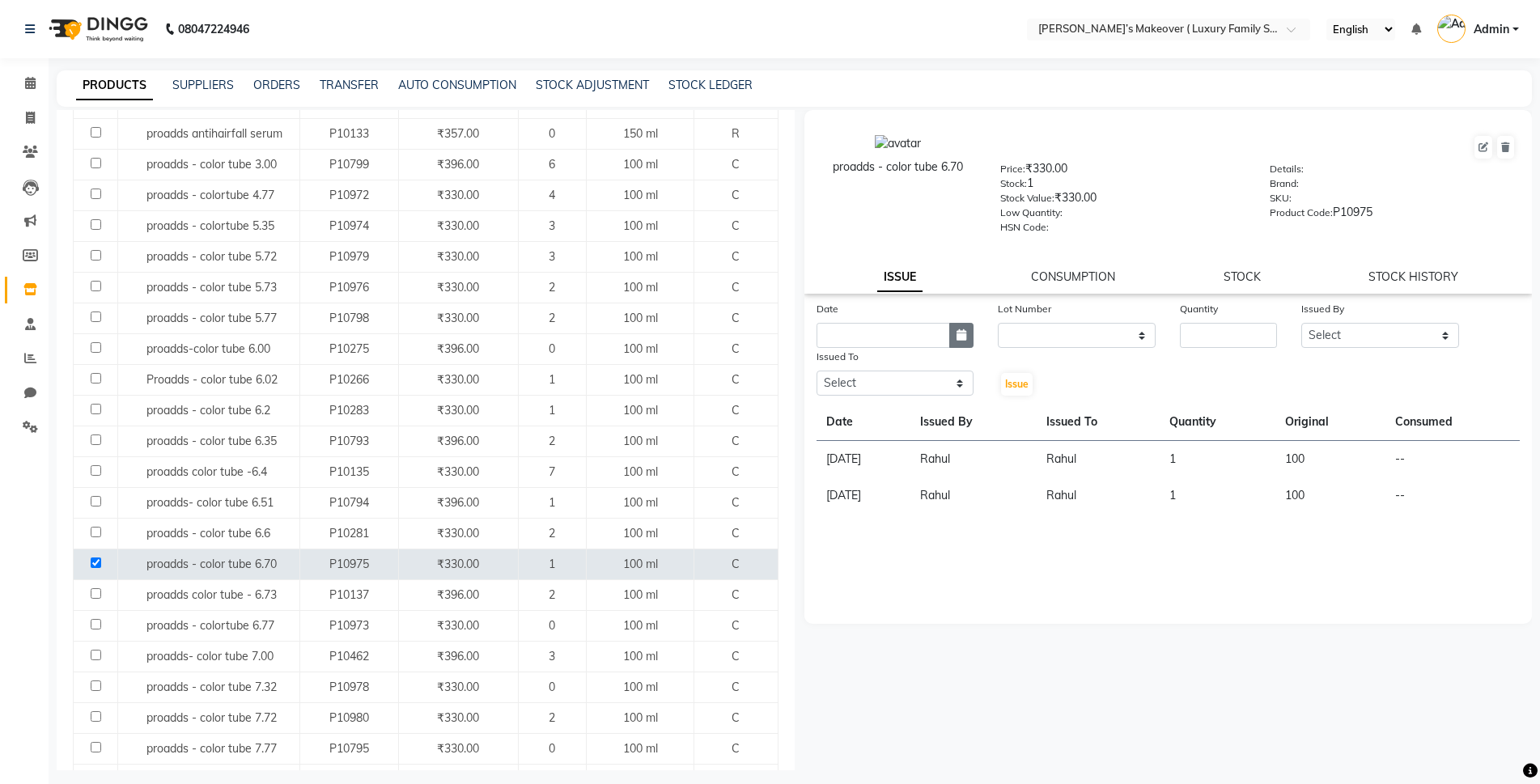
click at [966, 336] on icon "button" at bounding box center [962, 334] width 10 height 11
click at [931, 424] on div "3" at bounding box center [937, 419] width 26 height 26
click at [1205, 344] on input "number" at bounding box center [1228, 334] width 98 height 25
click at [1364, 328] on select "Select Aarish Anas salmani Ankit Anshika Anshul Astha Bhoomi lamba Dipti firoj …" at bounding box center [1380, 334] width 158 height 25
click at [1301, 322] on select "Select Aarish Anas salmani Ankit Anshika Anshul Astha Bhoomi lamba Dipti firoj …" at bounding box center [1380, 334] width 158 height 25
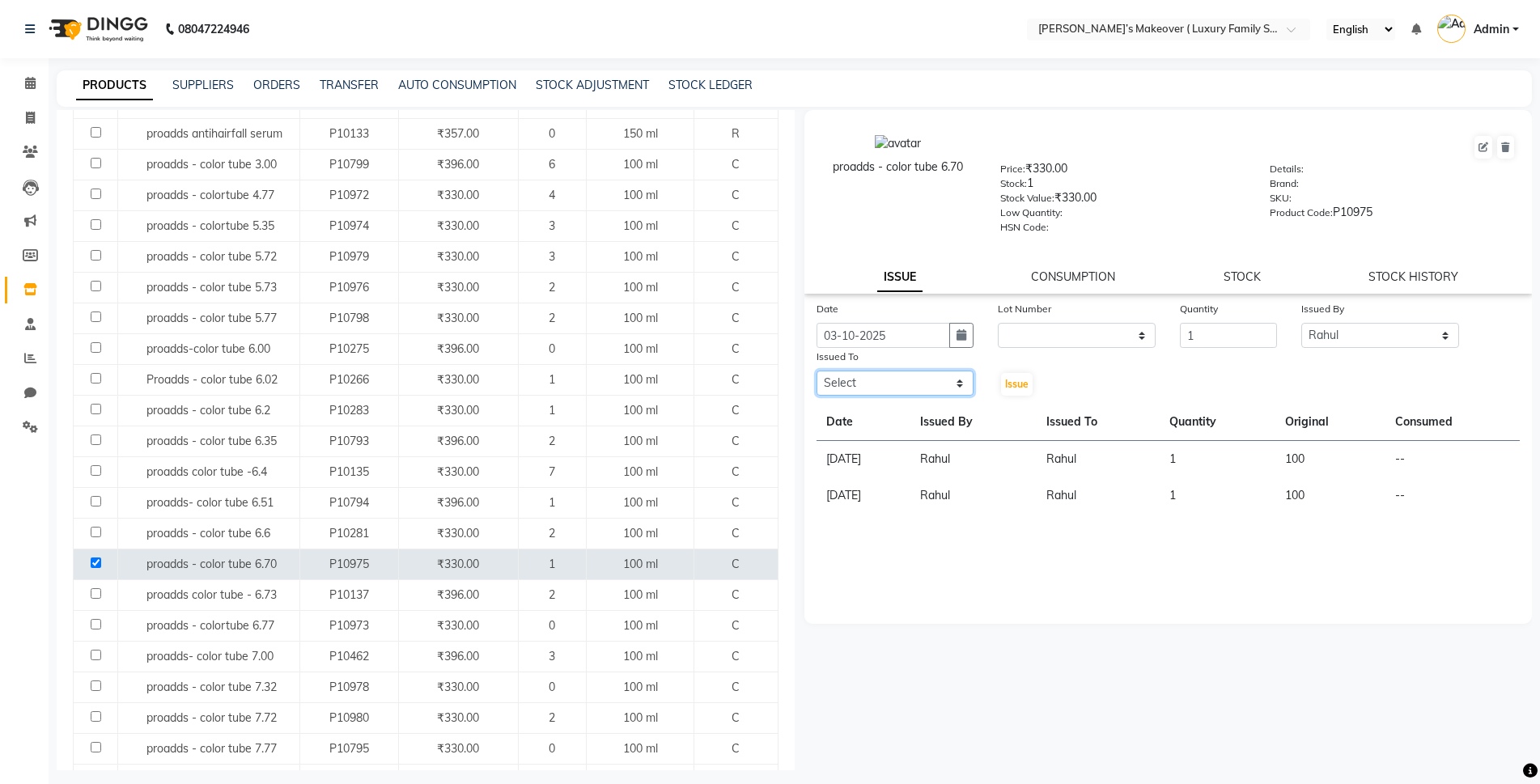
drag, startPoint x: 911, startPoint y: 378, endPoint x: 907, endPoint y: 394, distance: 16.5
click at [911, 378] on select "Select Aarish Anas salmani Ankit Anshika Anshul Astha Bhoomi lamba Dipti firoj …" at bounding box center [895, 382] width 158 height 25
click at [816, 370] on select "Select Aarish Anas salmani Ankit Anshika Anshul Astha Bhoomi lamba Dipti firoj …" at bounding box center [895, 382] width 158 height 25
click at [1015, 369] on div "Issue" at bounding box center [1015, 373] width 61 height 50
click at [1006, 387] on span "Issue" at bounding box center [1017, 384] width 24 height 12
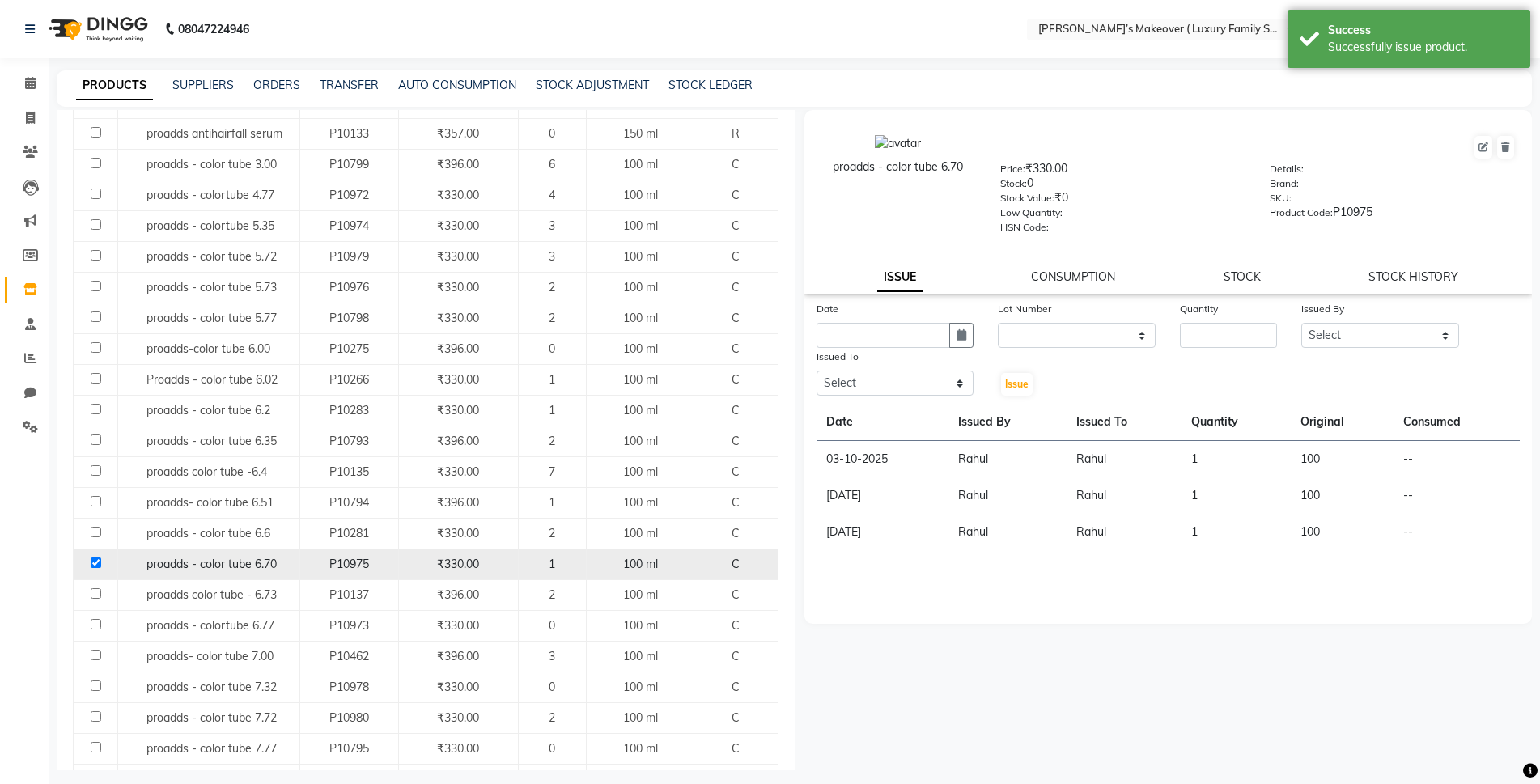
click at [93, 558] on input "checkbox" at bounding box center [96, 562] width 11 height 11
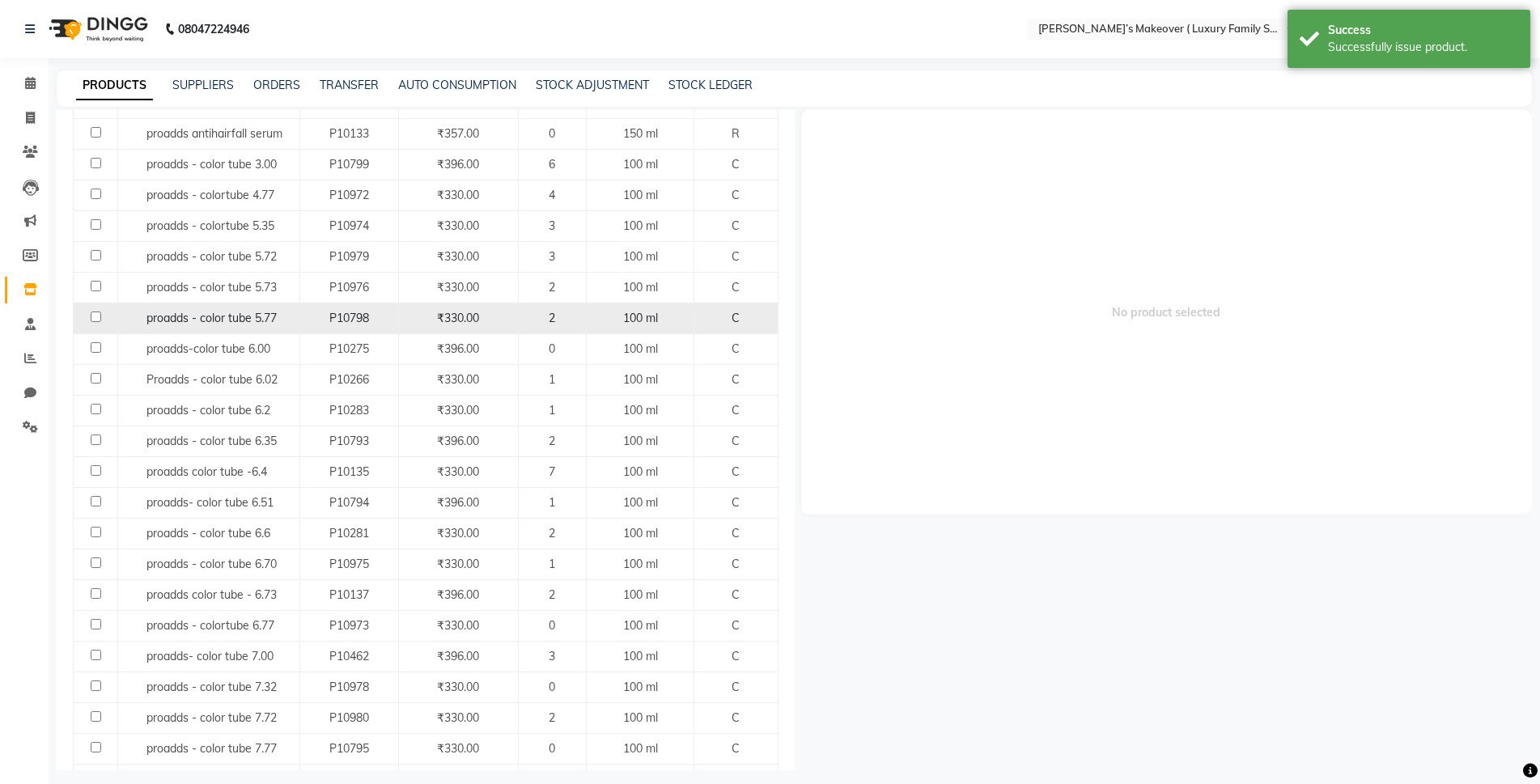
click at [95, 313] on input "checkbox" at bounding box center [96, 316] width 11 height 11
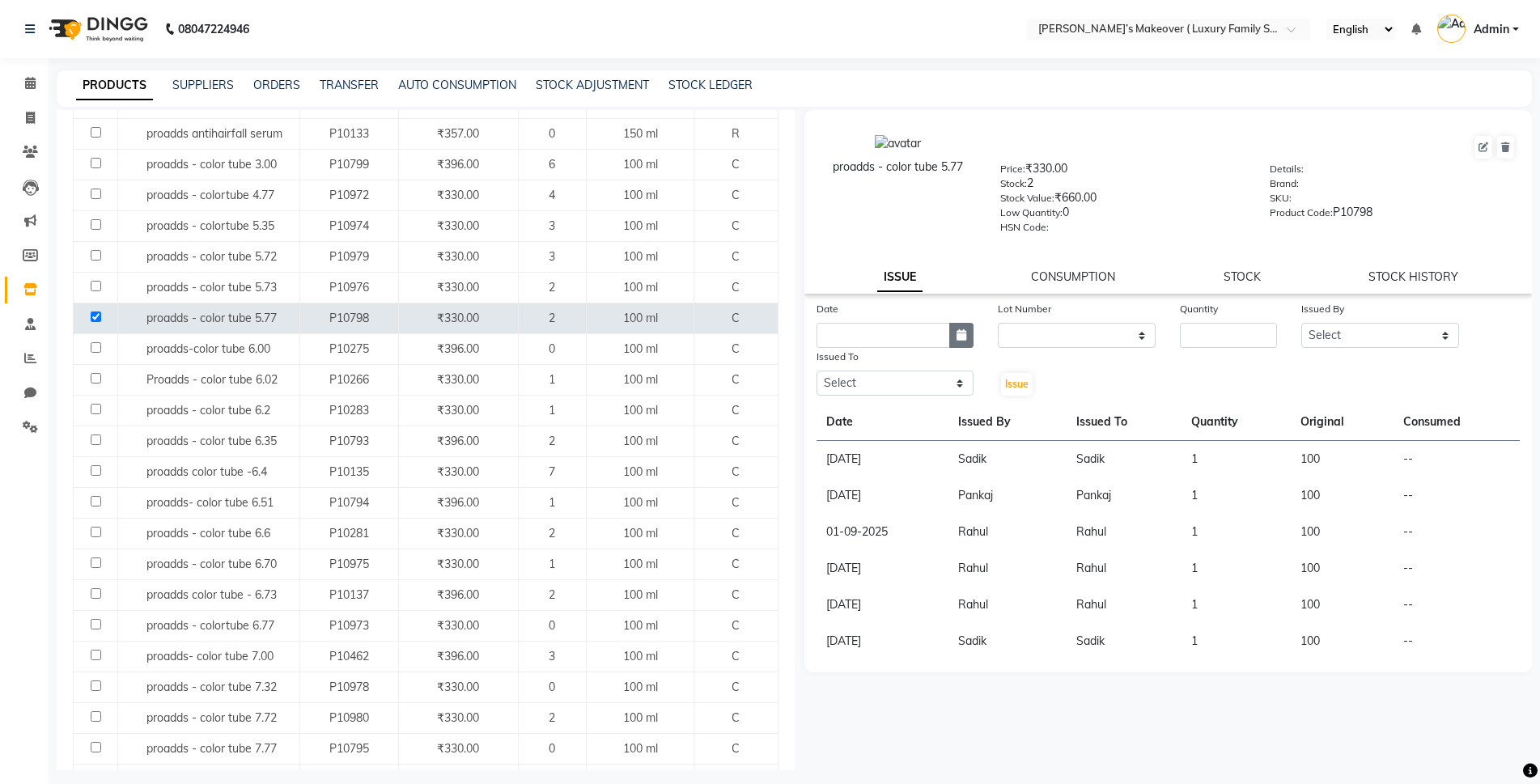
click at [955, 333] on button "button" at bounding box center [962, 334] width 24 height 25
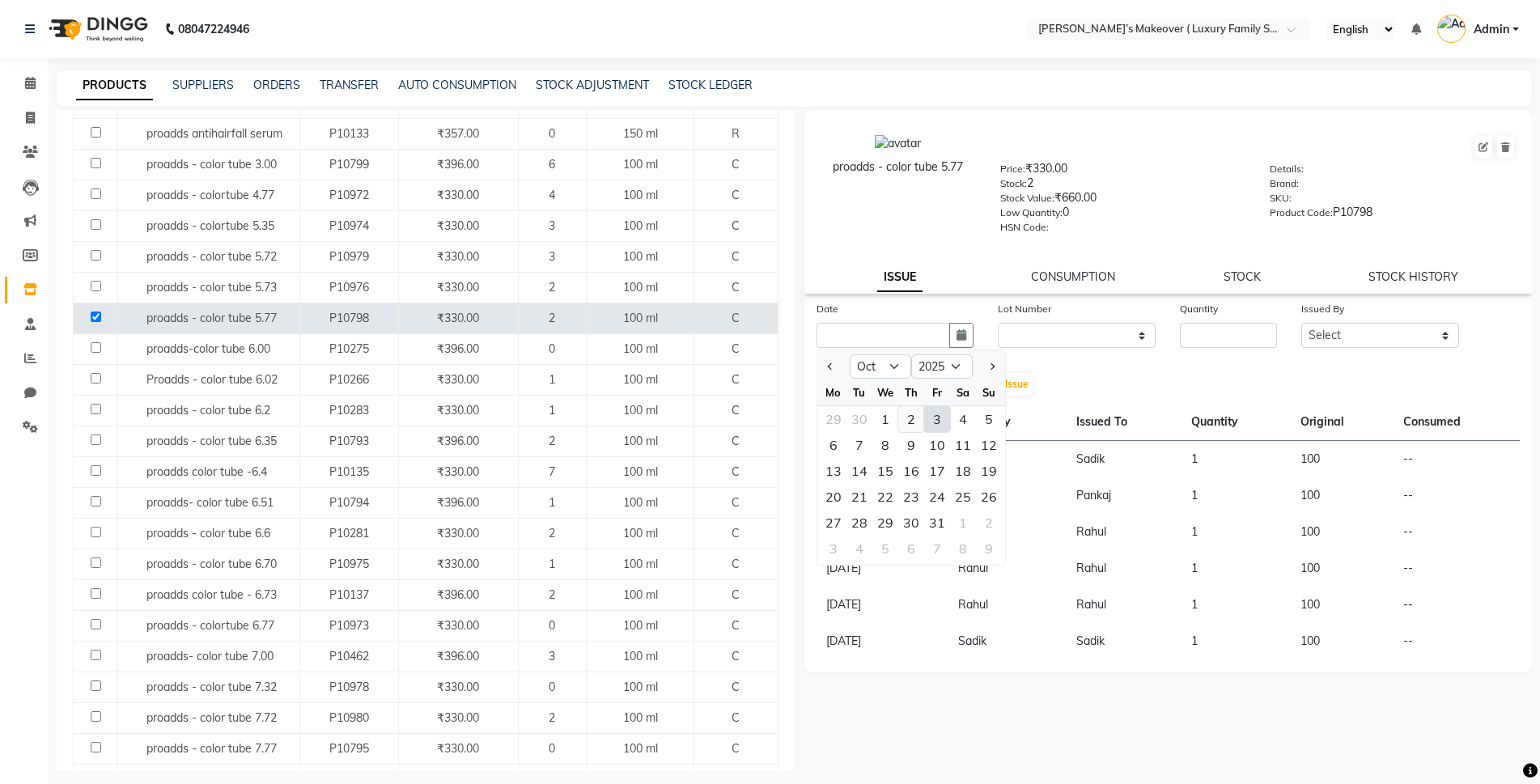
click at [907, 424] on div "2" at bounding box center [911, 419] width 26 height 26
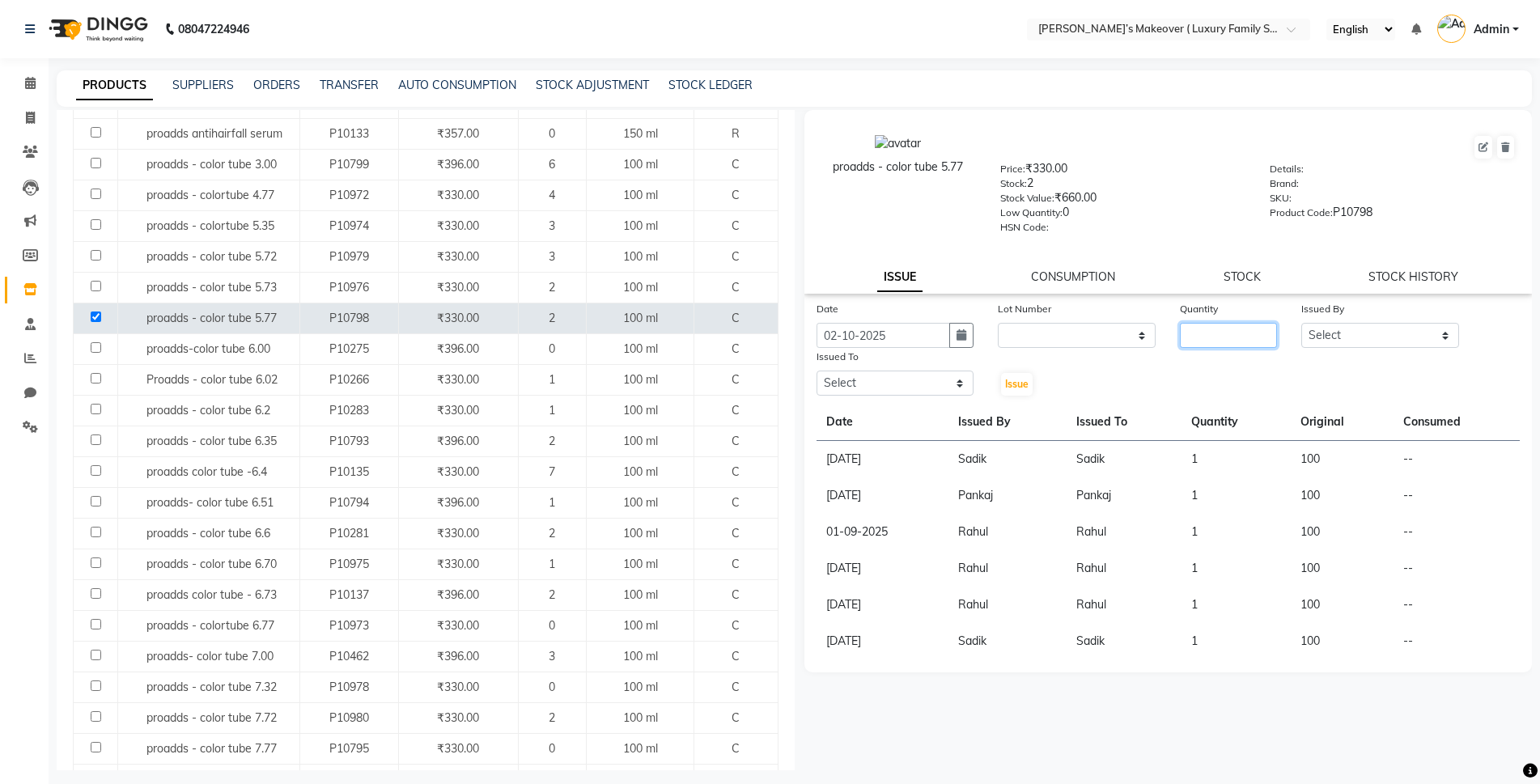
click at [1235, 330] on input "number" at bounding box center [1228, 334] width 98 height 25
click at [1323, 340] on select "Select Aarish Anas salmani Ankit Anshika Anshul Astha Bhoomi lamba Dipti firoj …" at bounding box center [1380, 334] width 158 height 25
click at [1301, 322] on select "Select Aarish Anas salmani Ankit Anshika Anshul Astha Bhoomi lamba Dipti firoj …" at bounding box center [1380, 334] width 158 height 25
click at [902, 395] on select "Select Aarish Anas salmani Ankit Anshika Anshul Astha Bhoomi lamba Dipti firoj …" at bounding box center [895, 382] width 158 height 25
click at [816, 370] on select "Select Aarish Anas salmani Ankit Anshika Anshul Astha Bhoomi lamba Dipti firoj …" at bounding box center [895, 382] width 158 height 25
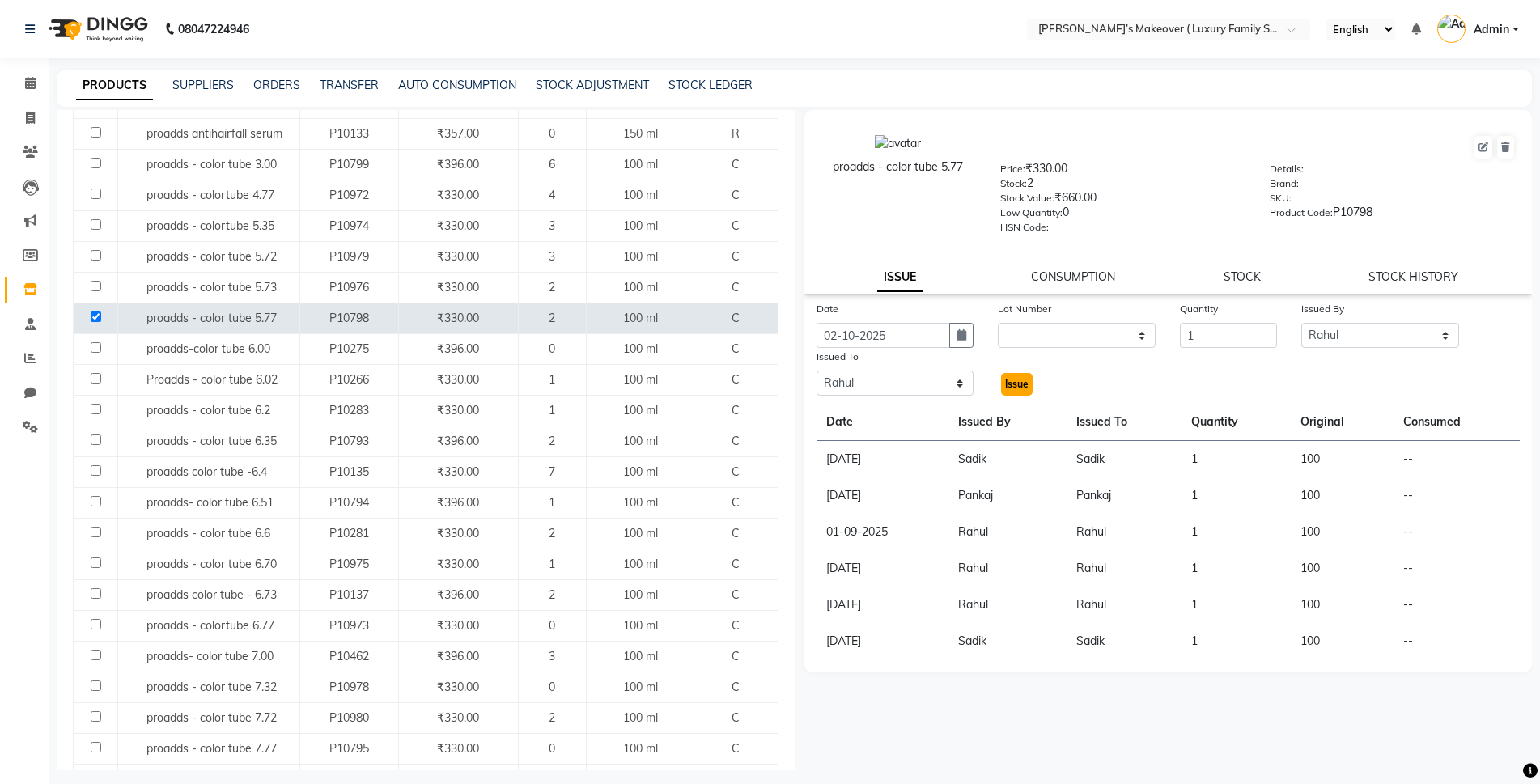
click at [1019, 382] on span "Issue" at bounding box center [1017, 384] width 24 height 12
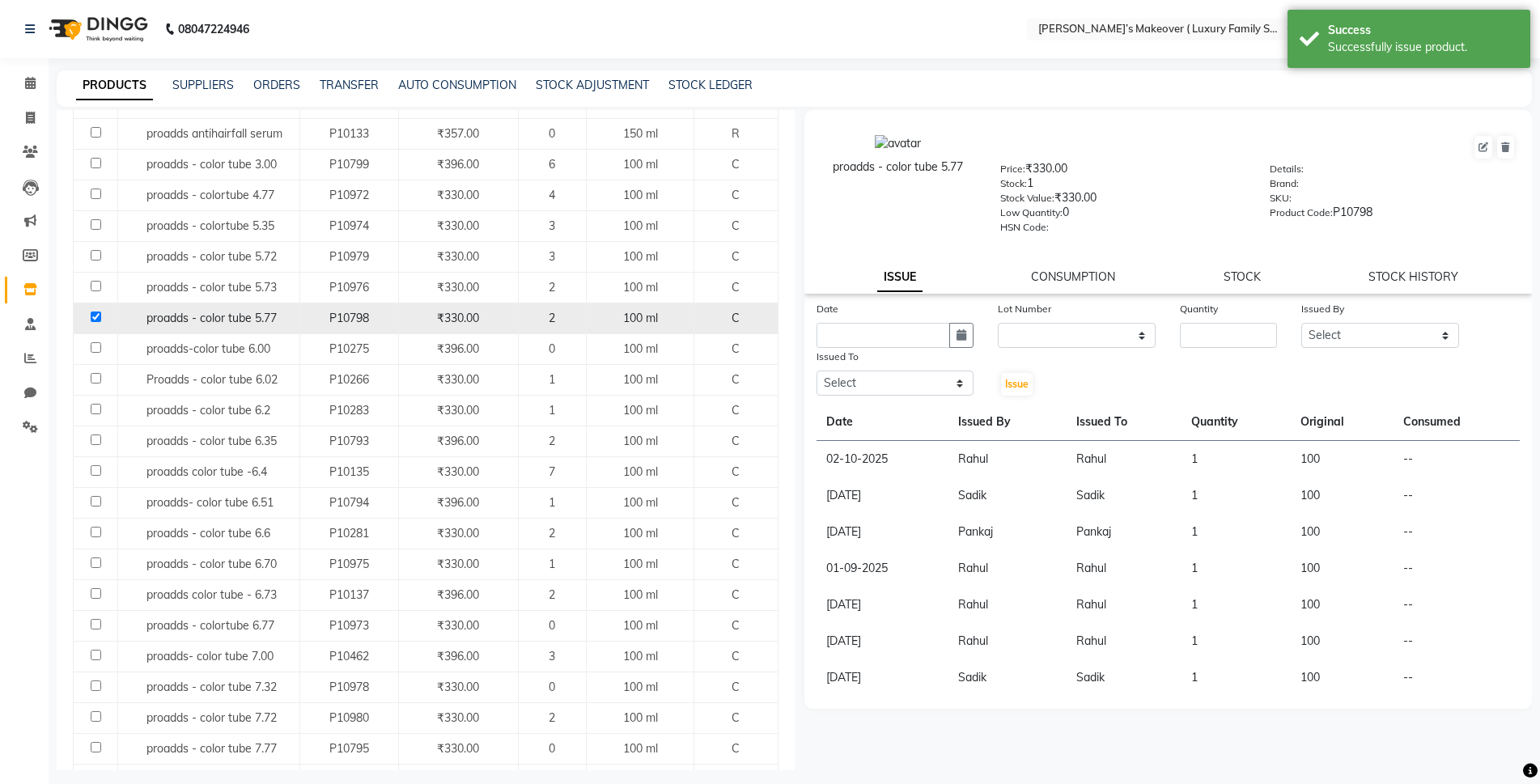
click at [97, 314] on input "checkbox" at bounding box center [96, 316] width 11 height 11
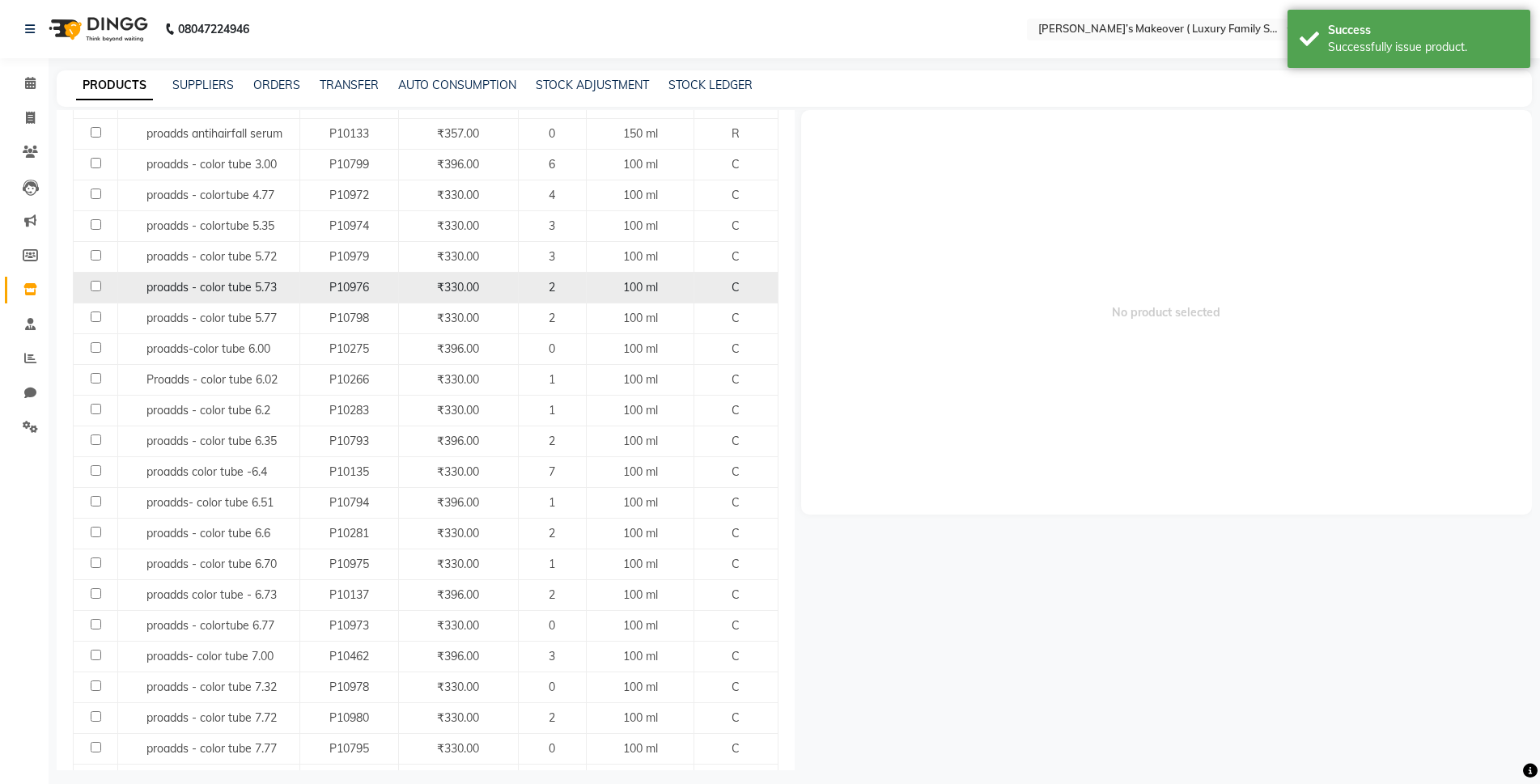
click at [97, 286] on input "checkbox" at bounding box center [96, 286] width 11 height 11
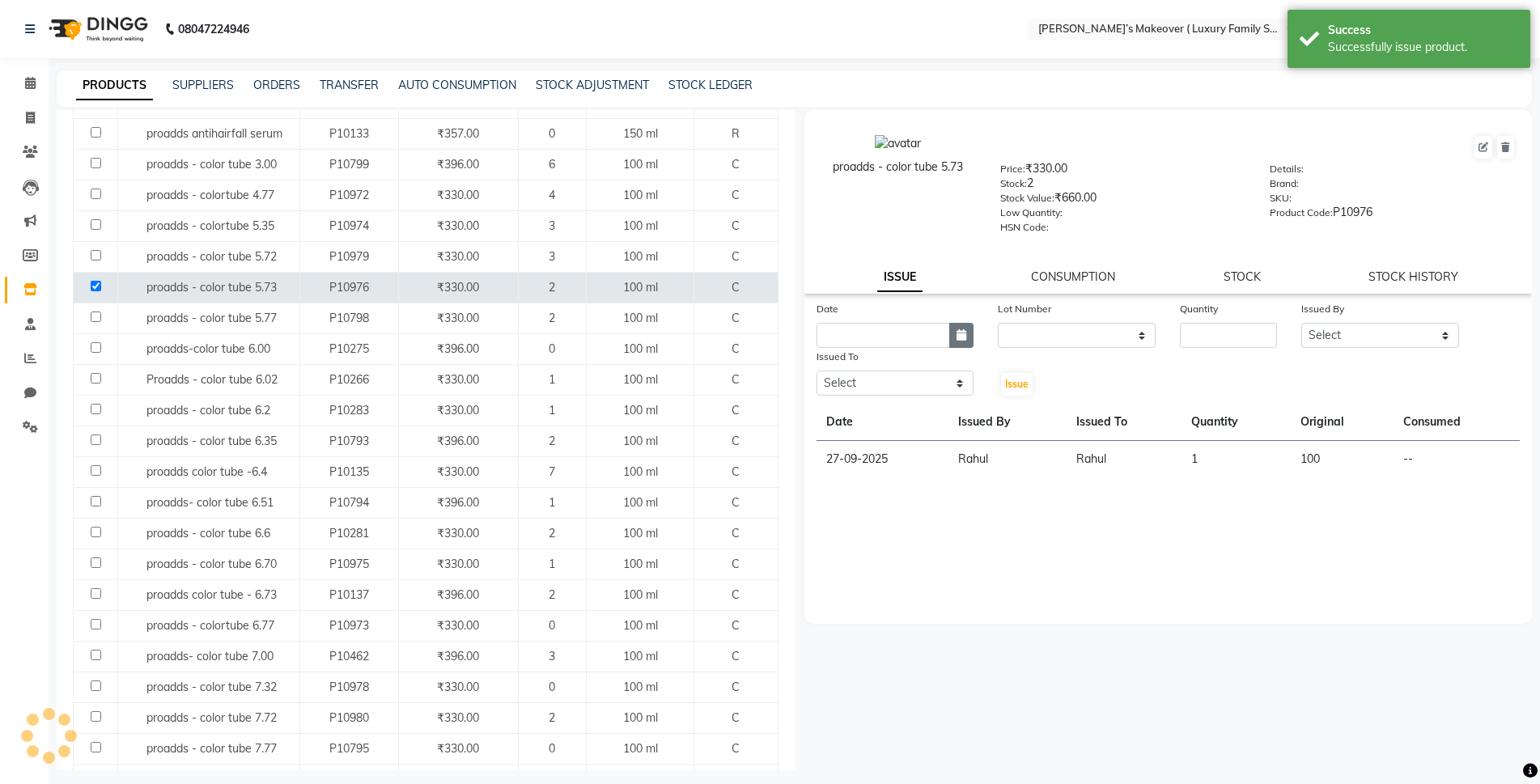
click at [958, 339] on icon "button" at bounding box center [962, 334] width 10 height 11
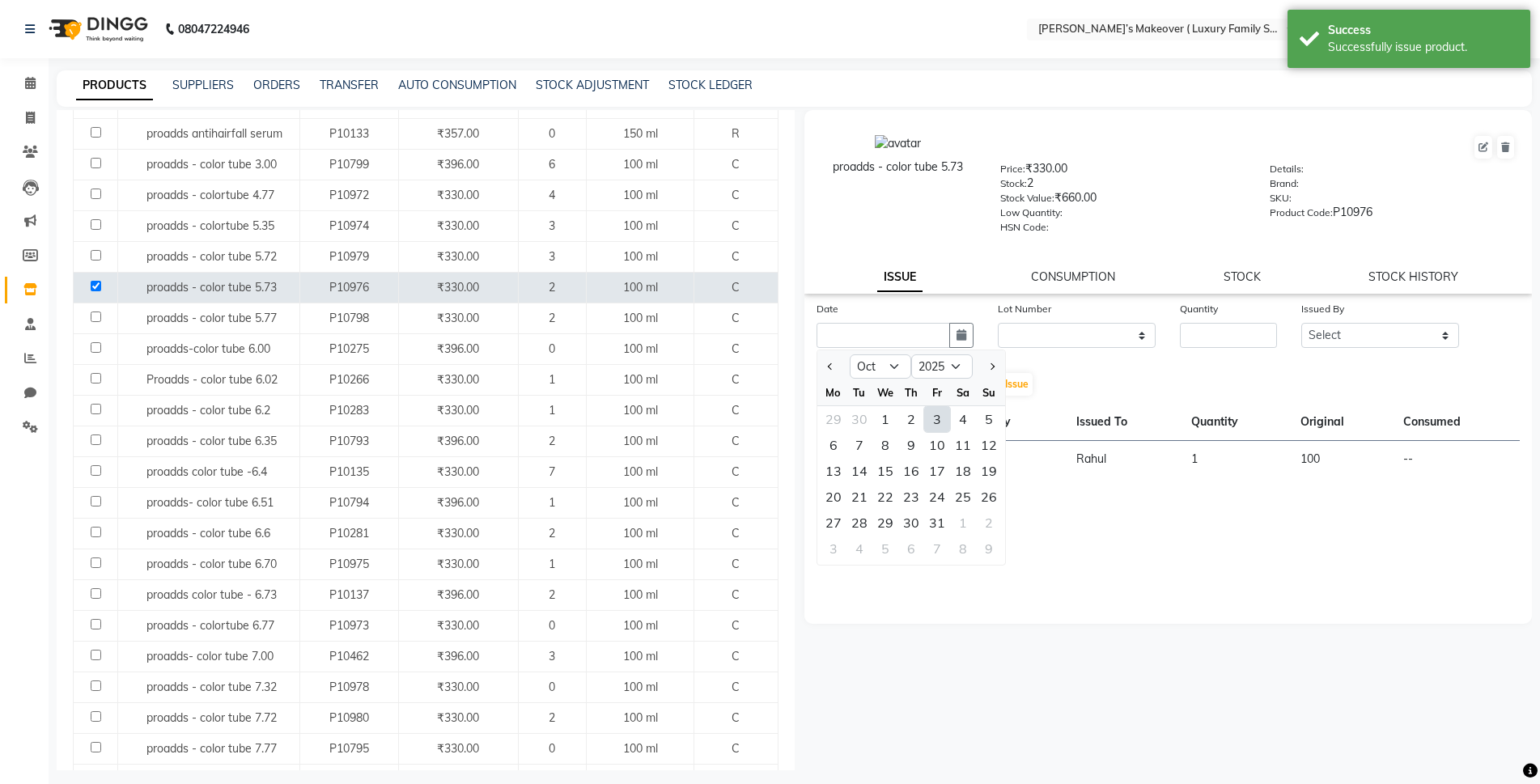
click at [942, 425] on div "3" at bounding box center [937, 419] width 26 height 26
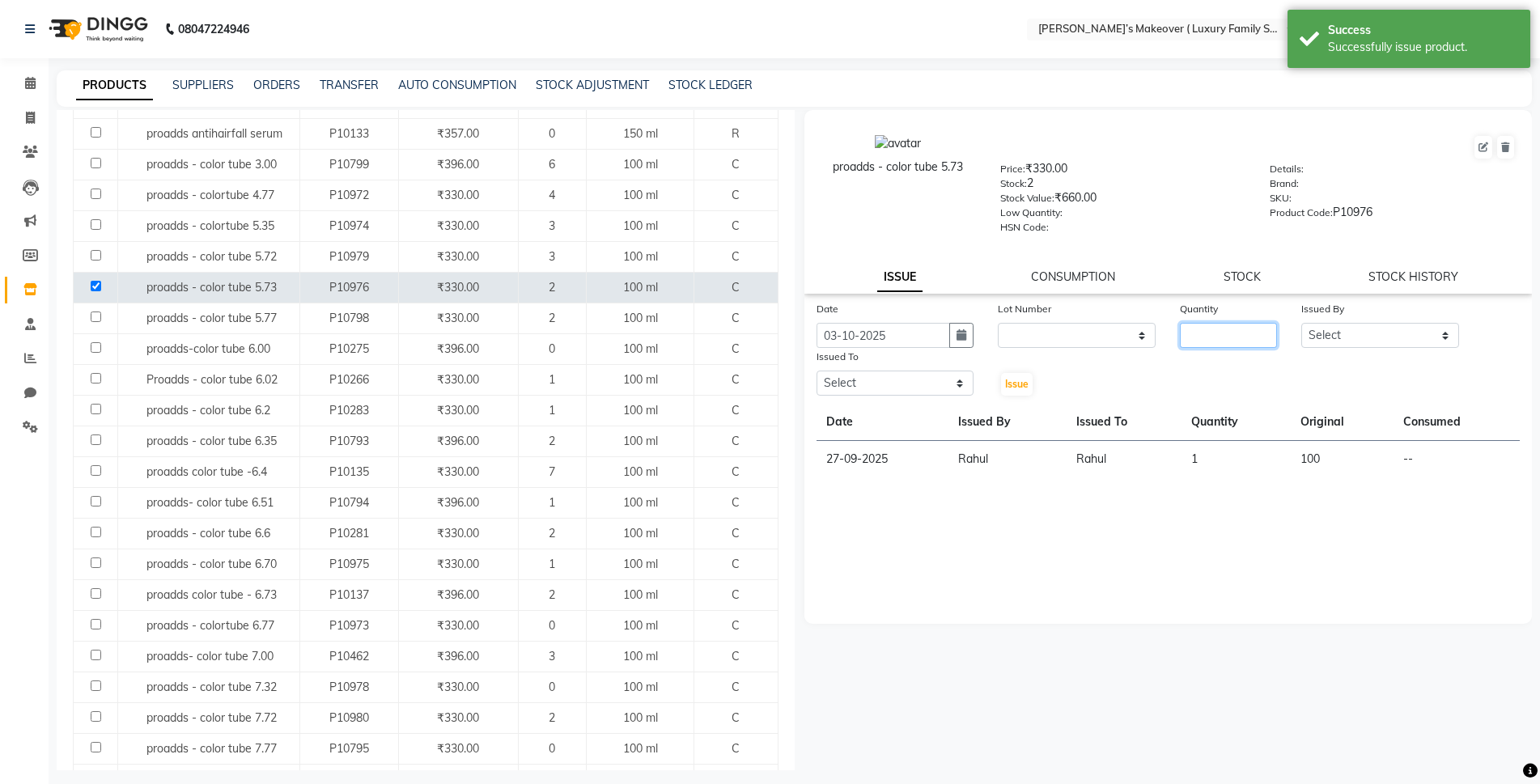
click at [1211, 339] on input "number" at bounding box center [1228, 334] width 98 height 25
click at [1319, 326] on select "Select Aarish Anas salmani Ankit Anshika Anshul Astha Bhoomi lamba Dipti firoj …" at bounding box center [1380, 334] width 158 height 25
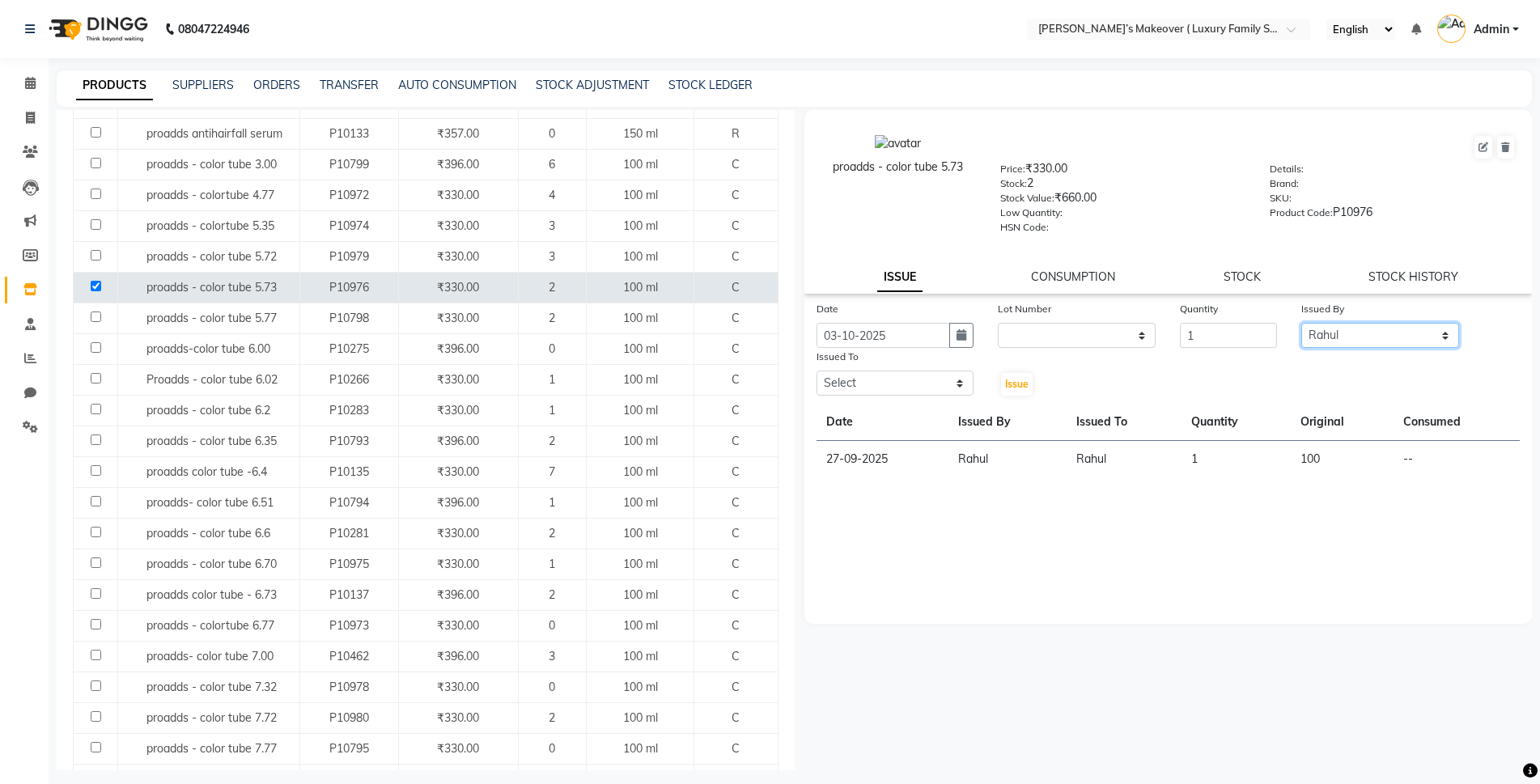
click at [1301, 322] on select "Select Aarish Anas salmani Ankit Anshika Anshul Astha Bhoomi lamba Dipti firoj …" at bounding box center [1380, 334] width 158 height 25
click at [857, 392] on select "Select Aarish Anas salmani Ankit Anshika Anshul Astha Bhoomi lamba Dipti firoj …" at bounding box center [895, 382] width 158 height 25
click at [816, 370] on select "Select Aarish Anas salmani Ankit Anshika Anshul Astha Bhoomi lamba Dipti firoj …" at bounding box center [895, 382] width 158 height 25
click at [1025, 383] on span "Issue" at bounding box center [1017, 384] width 24 height 12
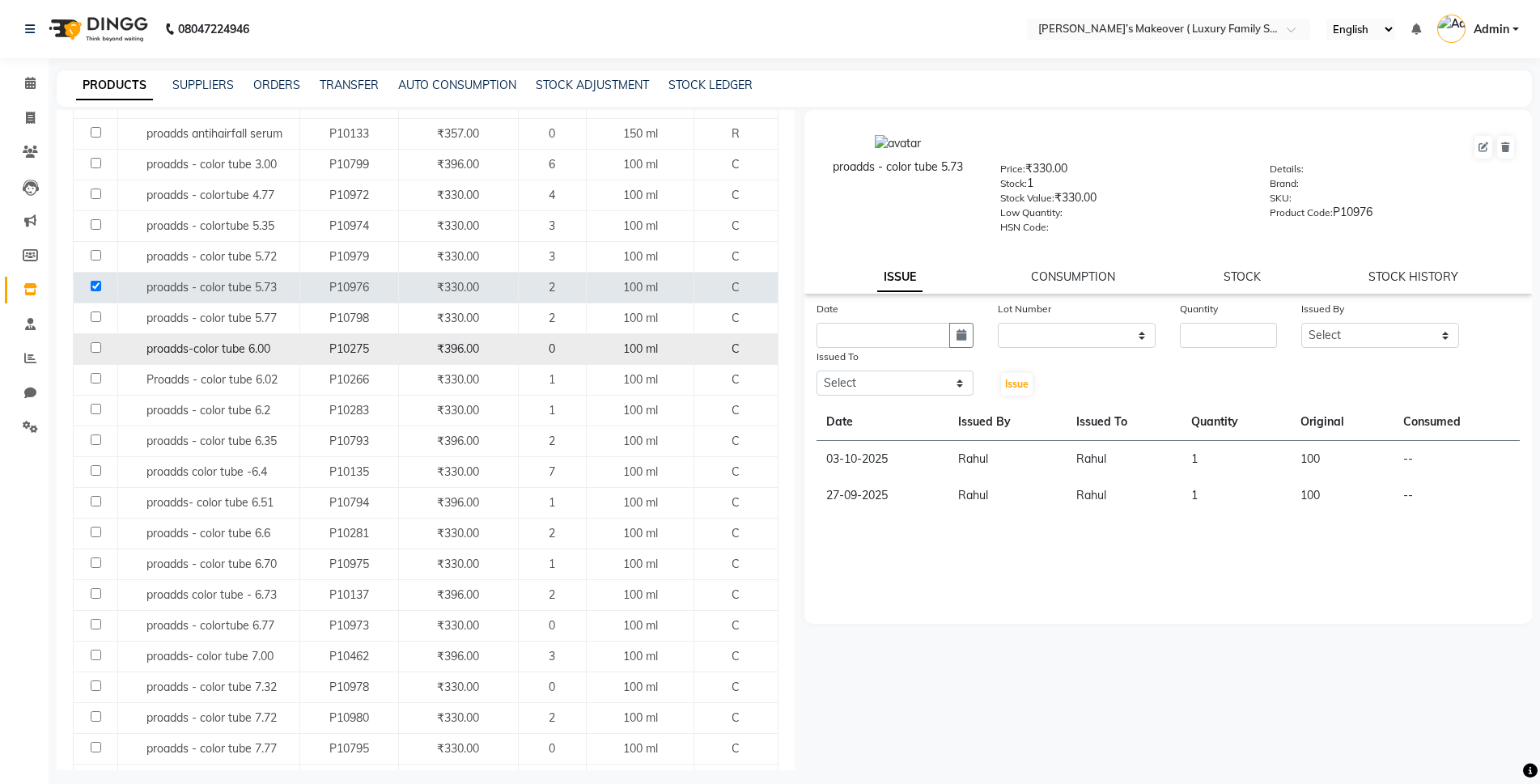
scroll to position [0, 0]
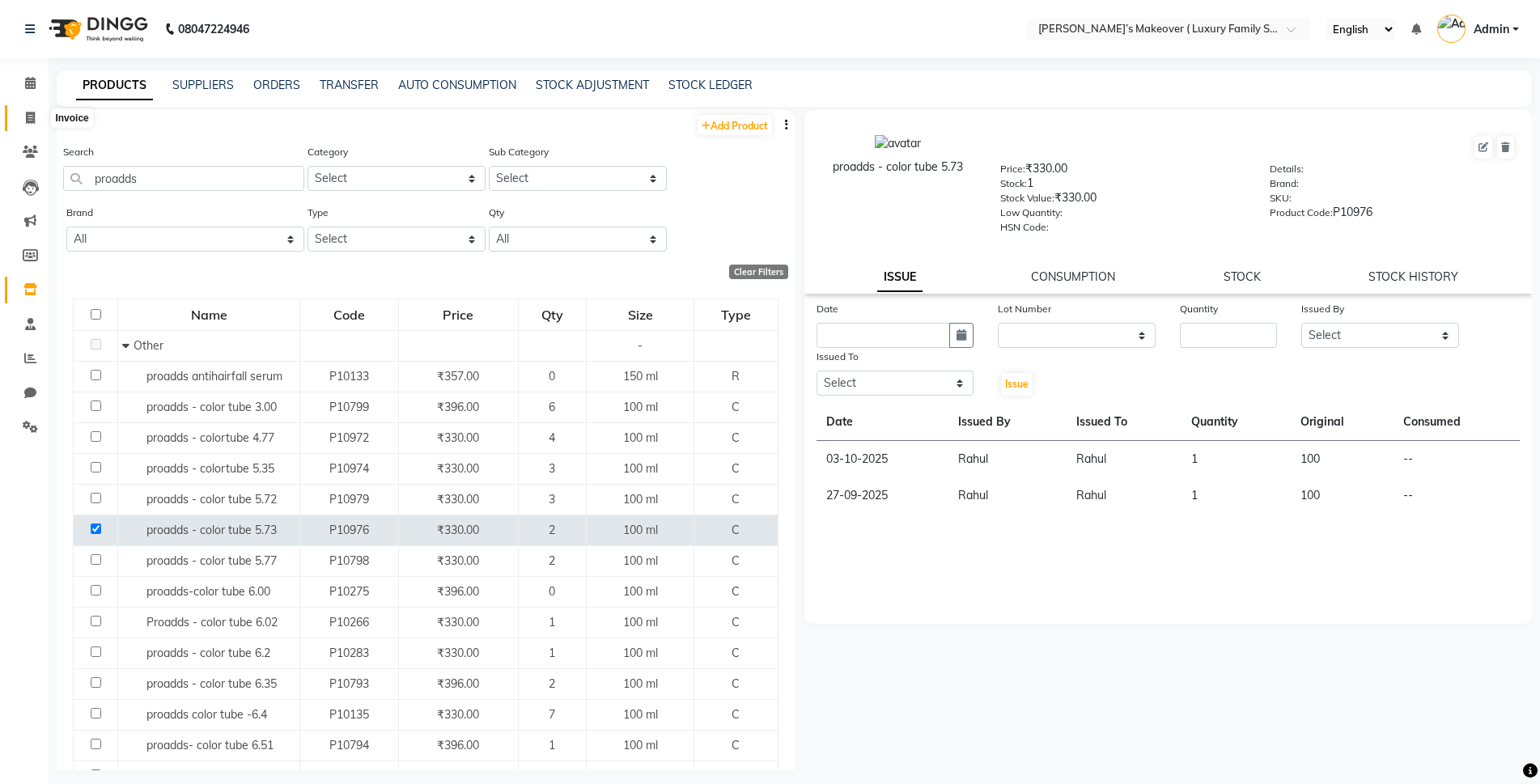
click at [39, 118] on span at bounding box center [30, 118] width 28 height 19
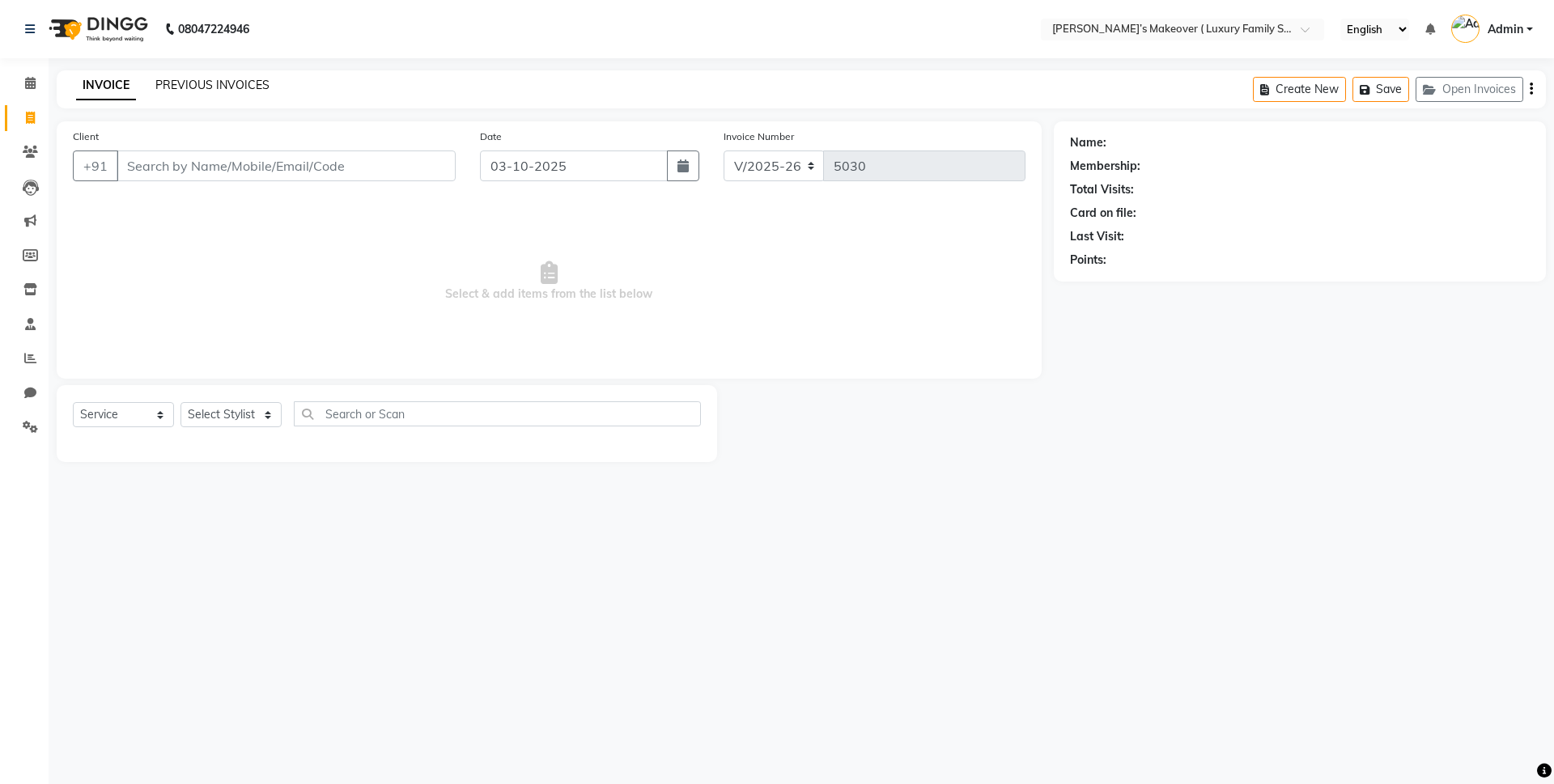
click at [266, 83] on link "PREVIOUS INVOICES" at bounding box center [212, 85] width 114 height 15
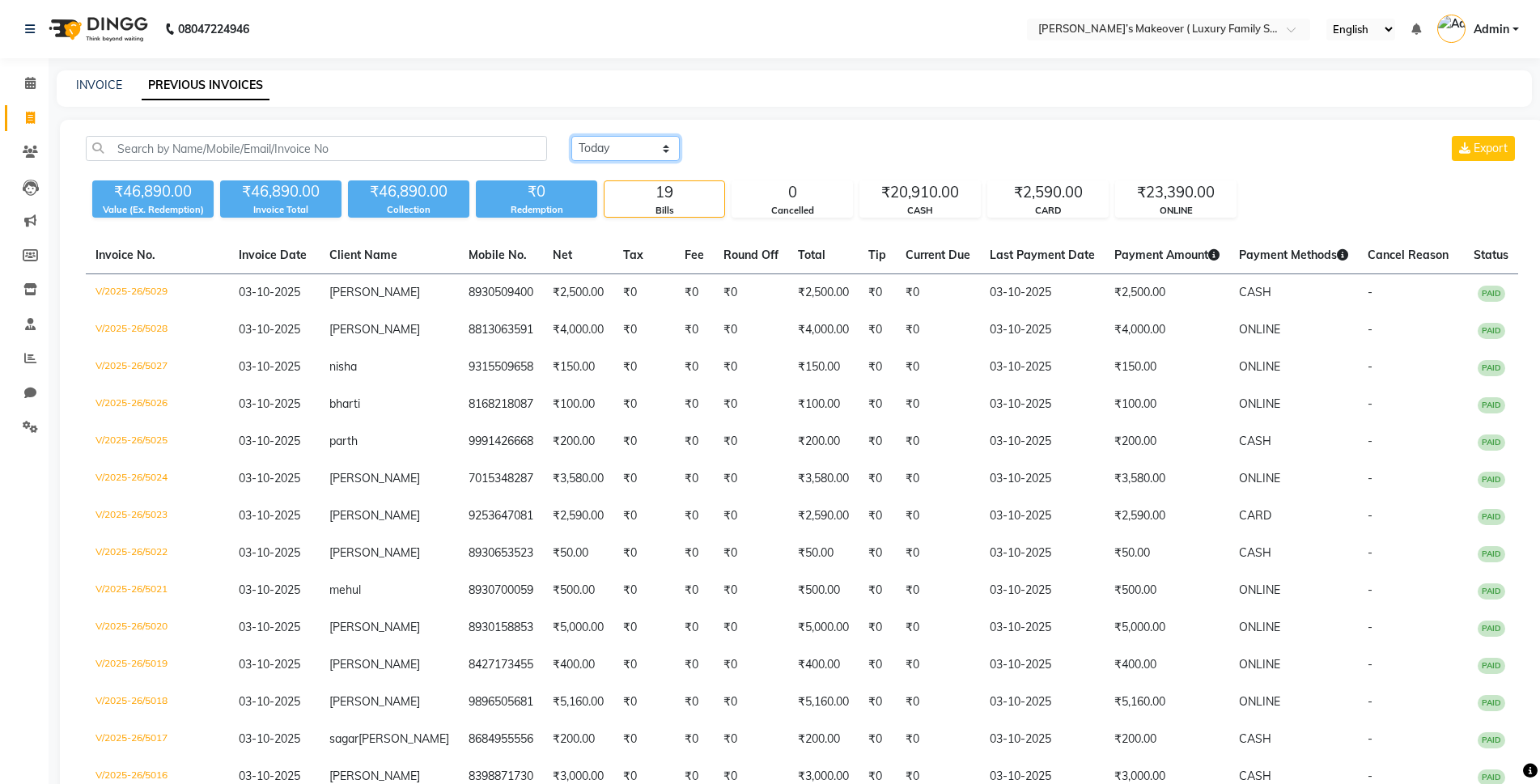
click at [598, 150] on select "Today Yesterday Custom Range" at bounding box center [625, 148] width 109 height 25
click at [571, 136] on select "Today Yesterday Custom Range" at bounding box center [625, 148] width 109 height 25
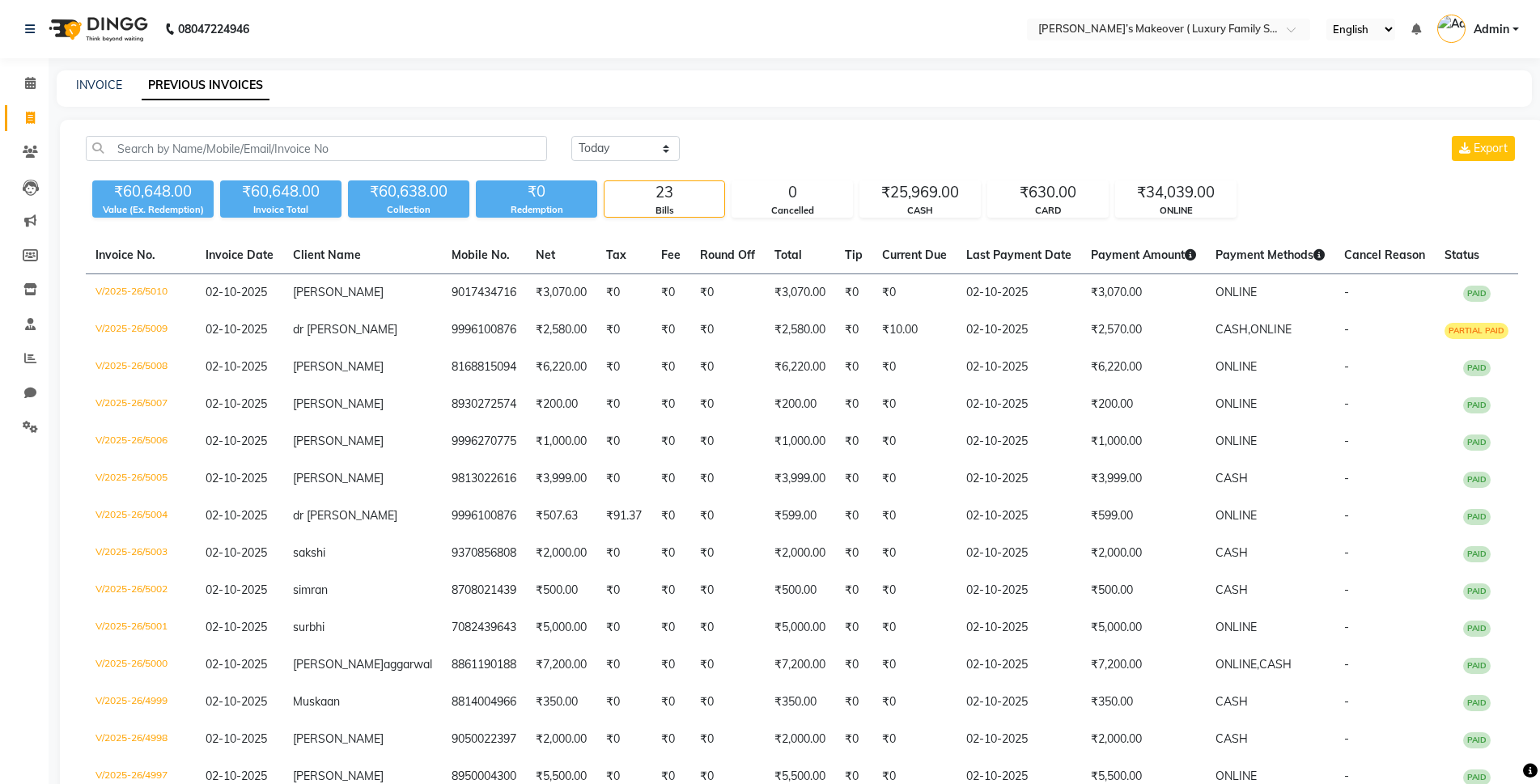
click at [673, 161] on div "Today Yesterday Custom Range Export" at bounding box center [1045, 155] width 972 height 38
click at [664, 157] on select "Today Yesterday Custom Range" at bounding box center [625, 148] width 109 height 25
click at [571, 136] on select "Today Yesterday Custom Range" at bounding box center [625, 148] width 109 height 25
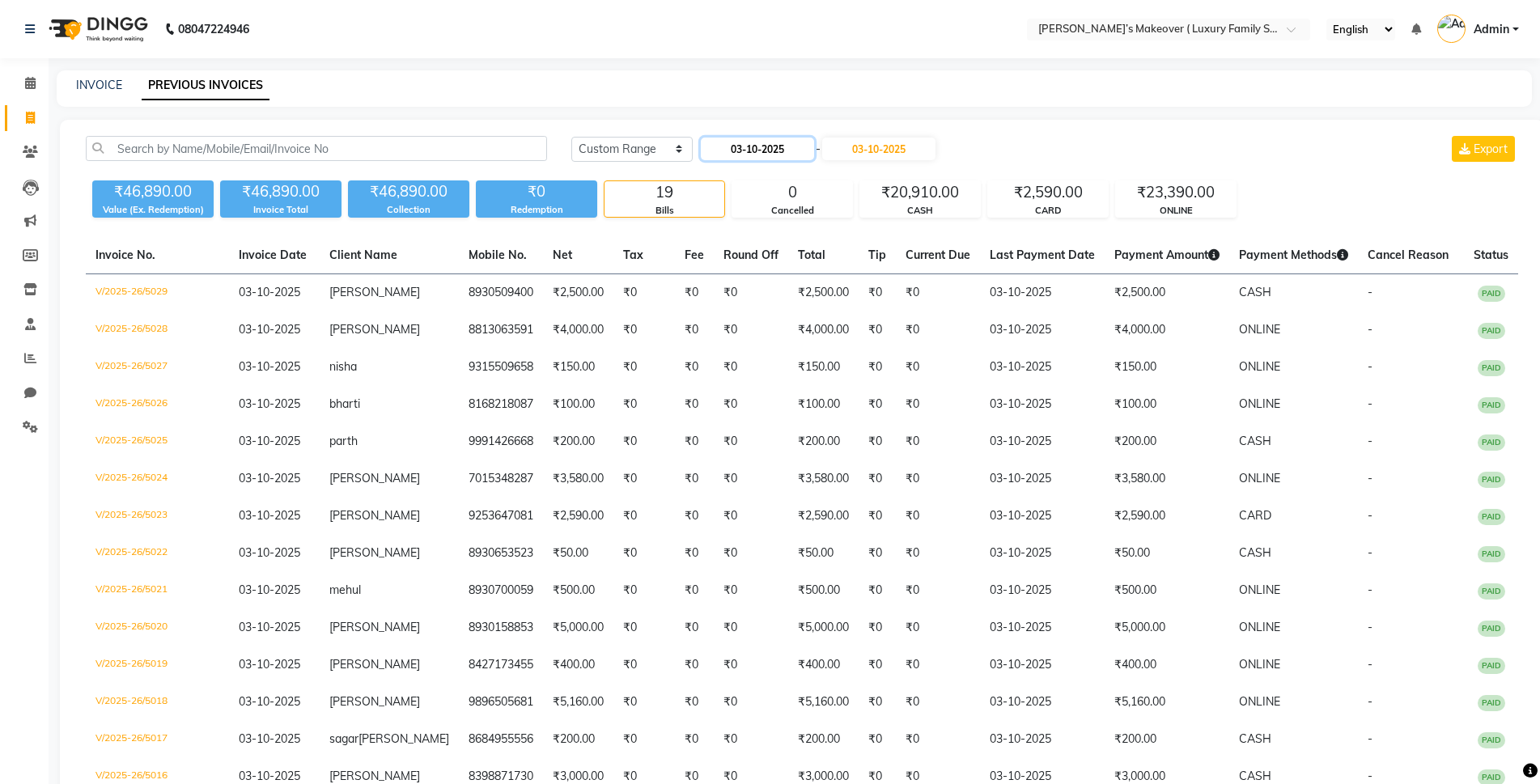
click at [747, 158] on input "03-10-2025" at bounding box center [758, 148] width 113 height 23
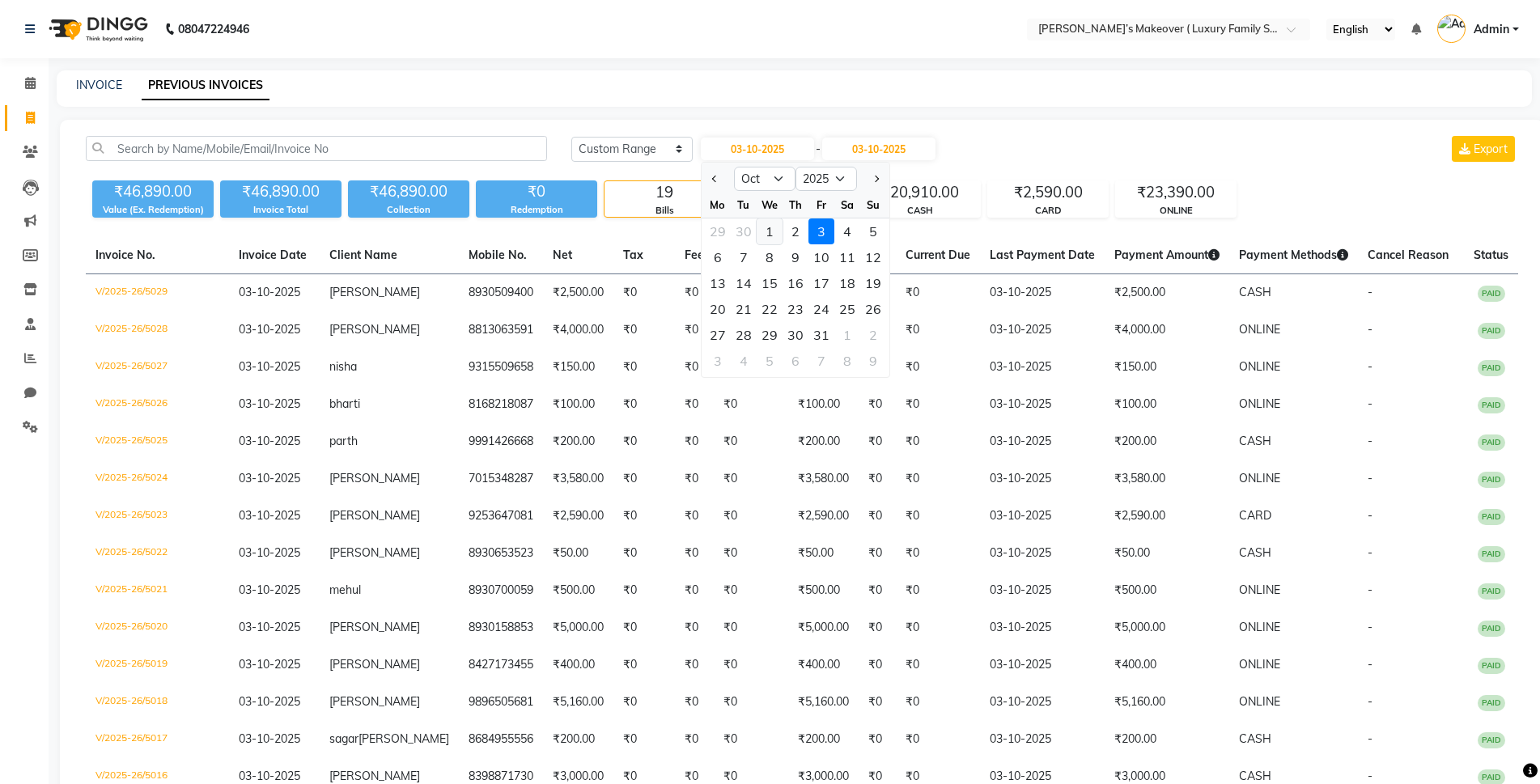
click at [769, 234] on div "1" at bounding box center [770, 232] width 26 height 26
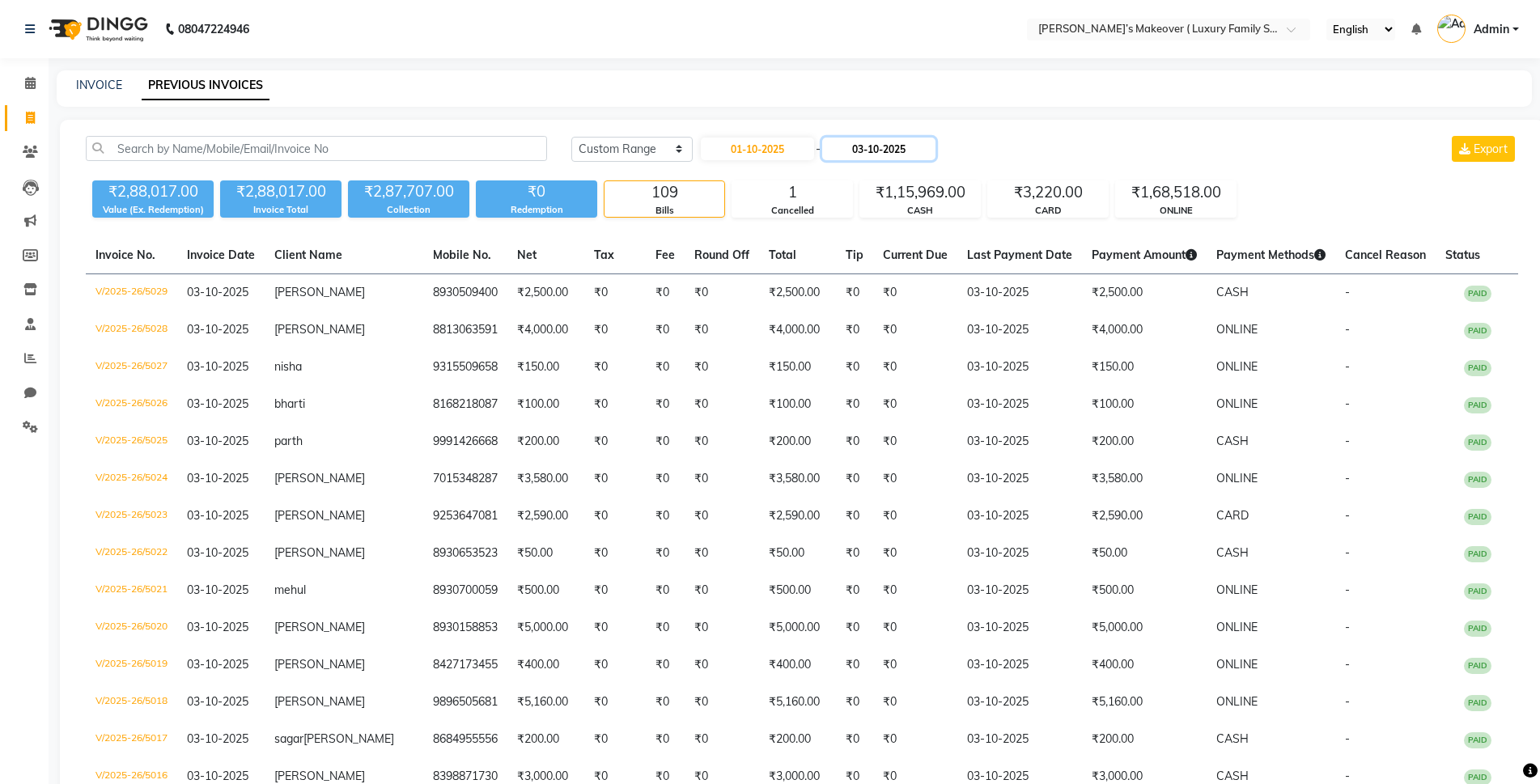
click at [936, 150] on input "03-10-2025" at bounding box center [879, 148] width 113 height 23
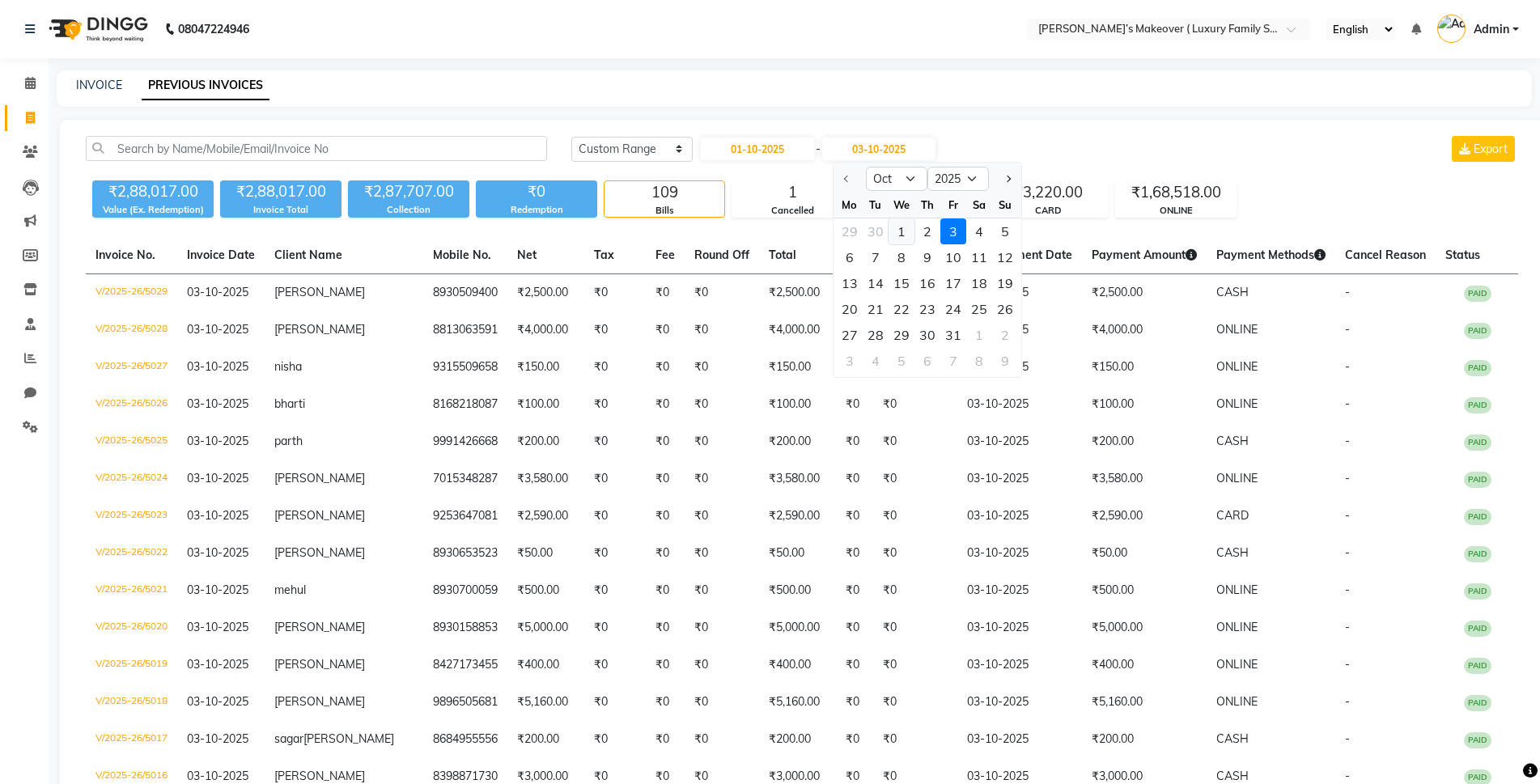
click at [906, 227] on div "1" at bounding box center [902, 232] width 26 height 26
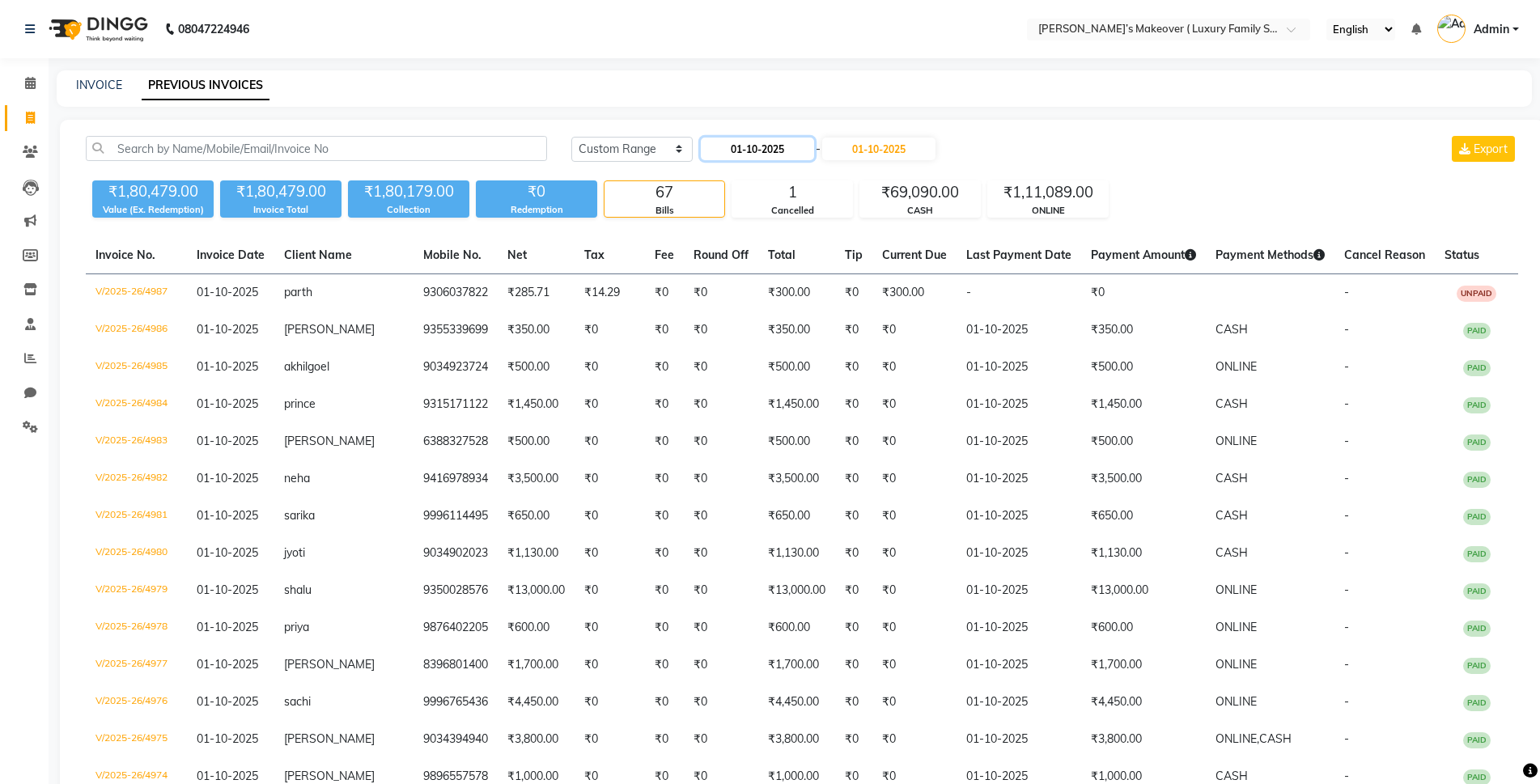
click at [747, 145] on input "01-10-2025" at bounding box center [758, 148] width 113 height 23
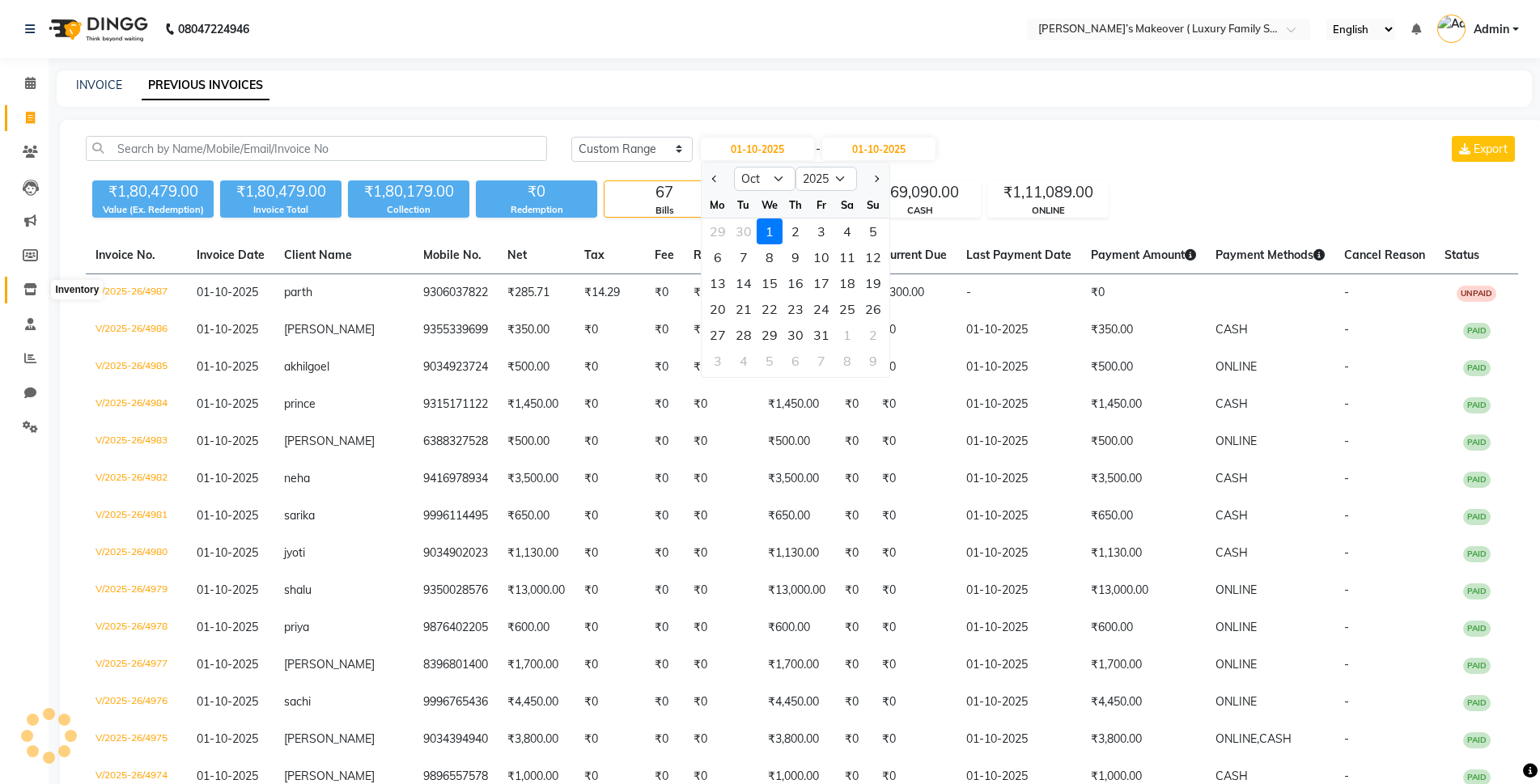
click at [40, 292] on span at bounding box center [30, 290] width 28 height 19
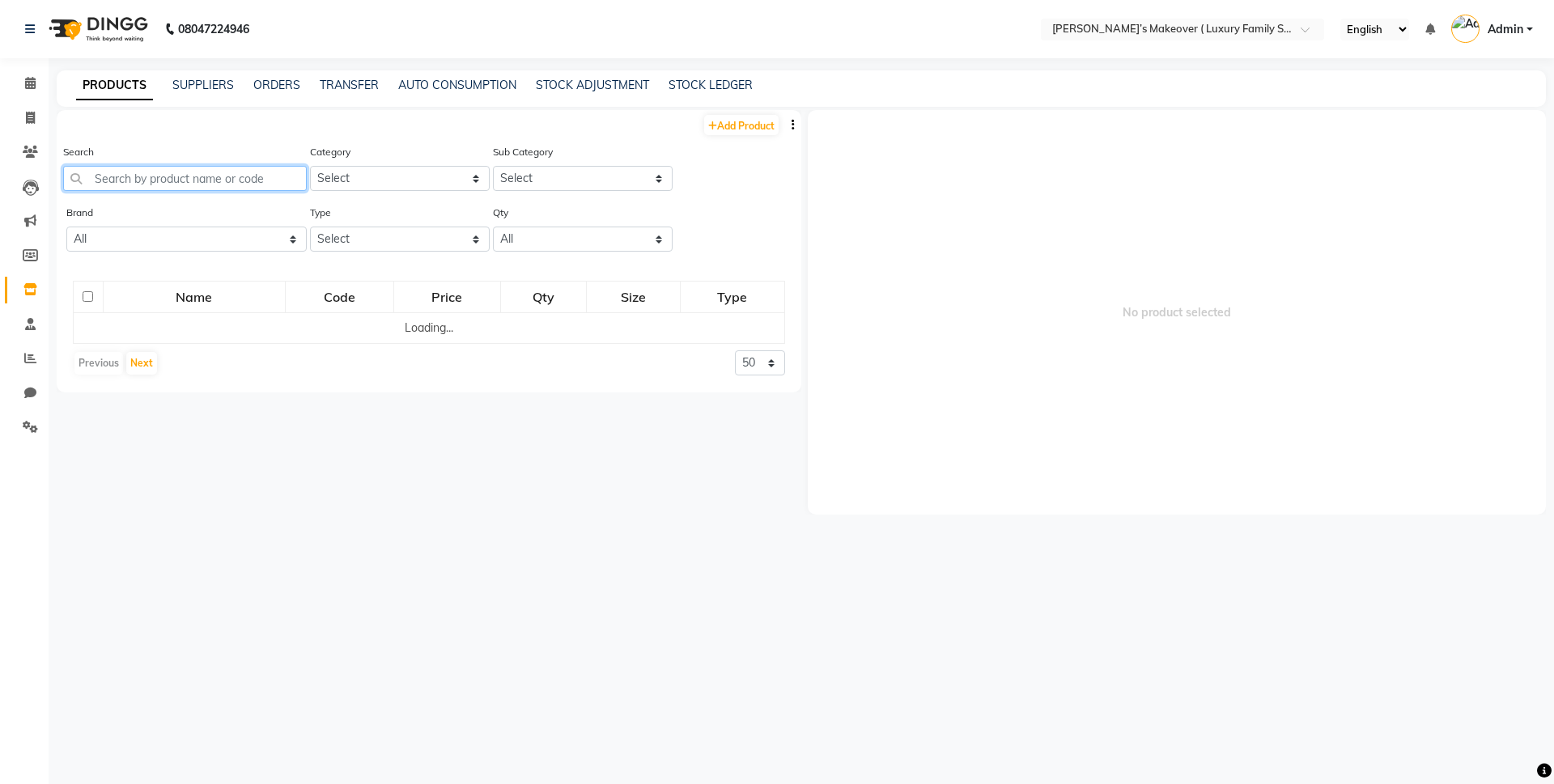
click at [266, 177] on input "text" at bounding box center [184, 178] width 244 height 25
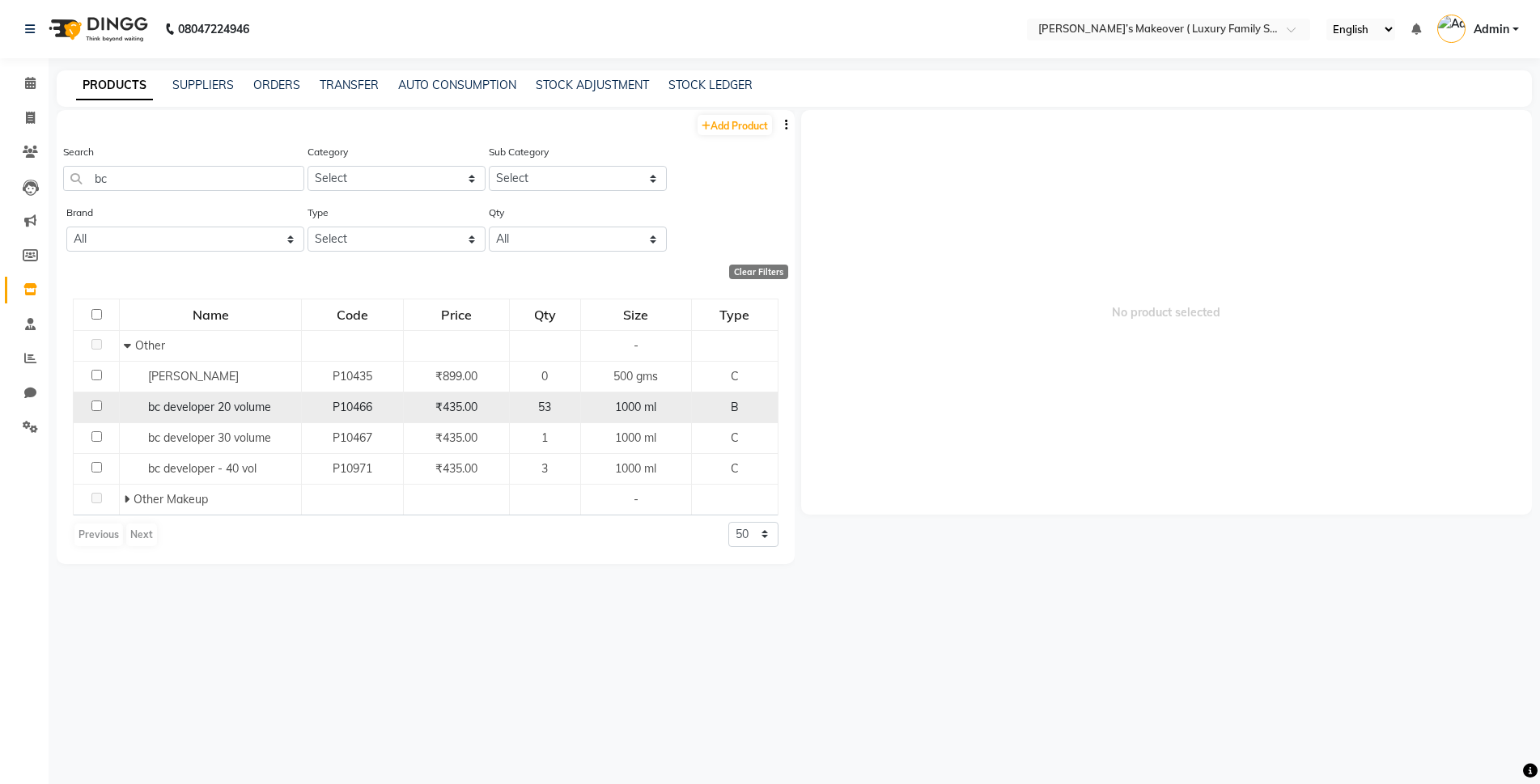
click at [94, 401] on input "checkbox" at bounding box center [97, 405] width 11 height 11
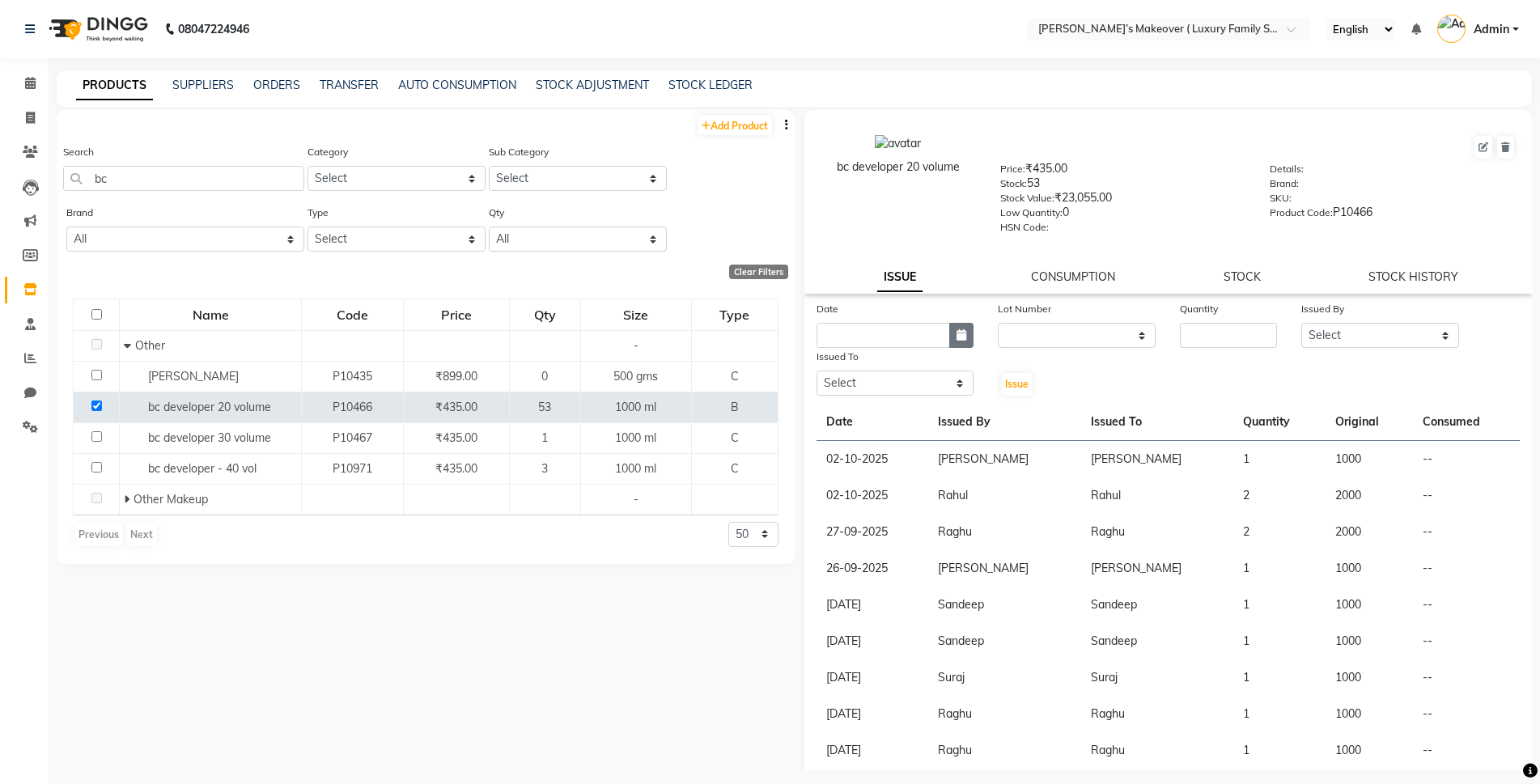
click at [957, 334] on icon "button" at bounding box center [962, 334] width 10 height 11
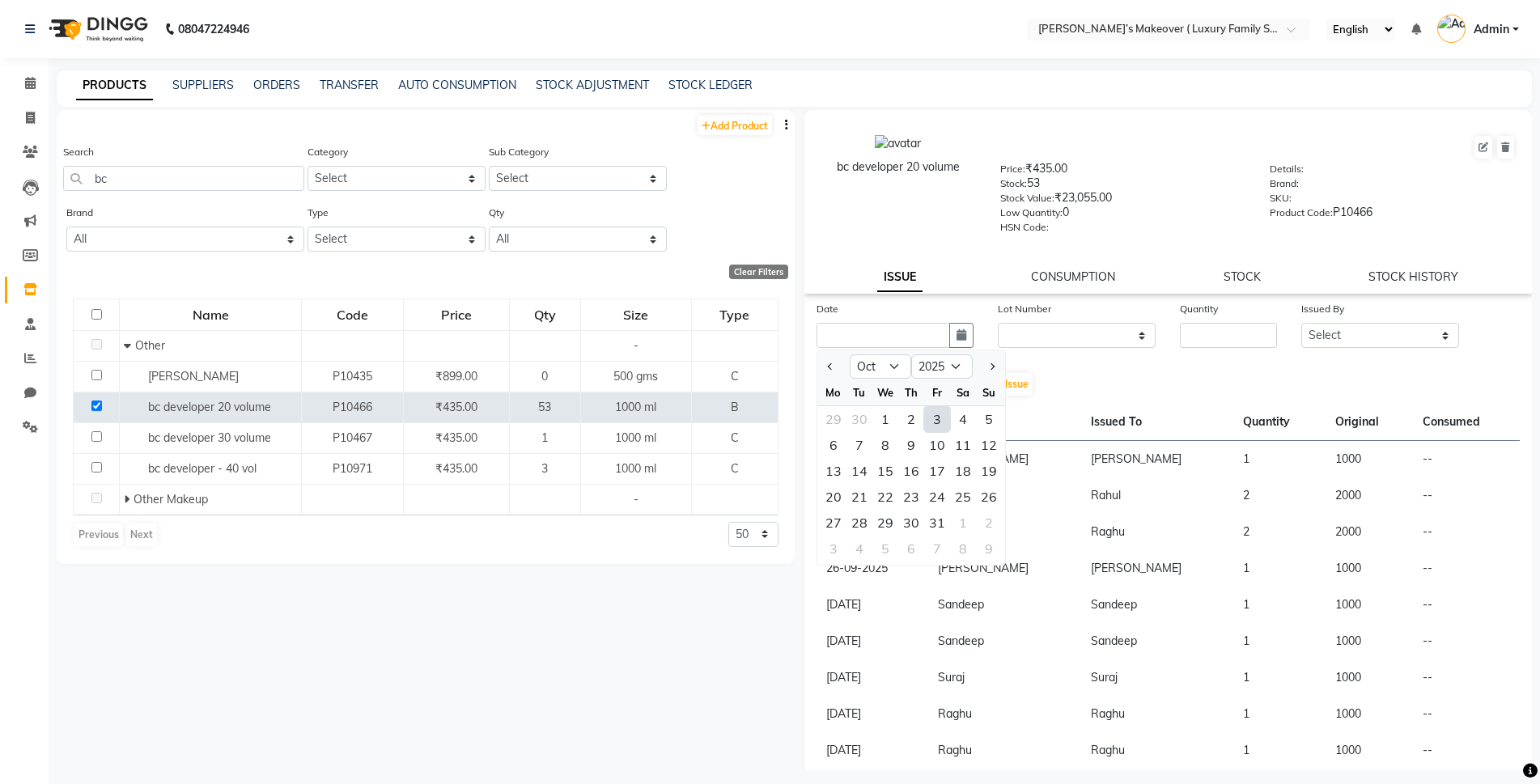
click at [932, 421] on div "3" at bounding box center [937, 419] width 26 height 26
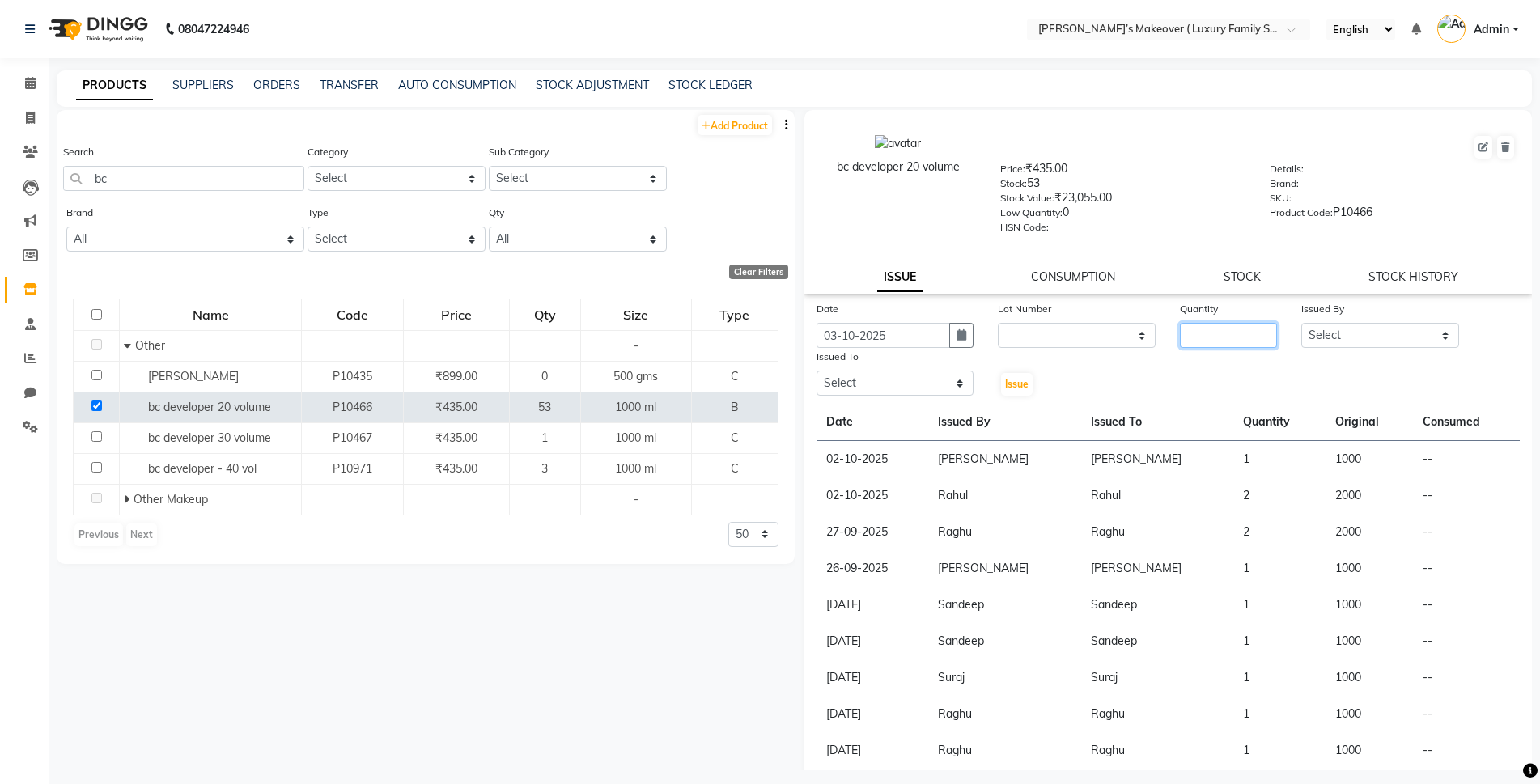
click at [1194, 330] on input "number" at bounding box center [1228, 334] width 98 height 25
drag, startPoint x: 1396, startPoint y: 331, endPoint x: 1392, endPoint y: 345, distance: 14.6
click at [1396, 331] on select "Select Aarish Anas salmani Ankit Anshika Anshul Astha Bhoomi lamba Dipti firoj …" at bounding box center [1380, 334] width 158 height 25
click at [1301, 322] on select "Select Aarish Anas salmani Ankit Anshika Anshul Astha Bhoomi lamba Dipti firoj …" at bounding box center [1380, 334] width 158 height 25
click at [875, 376] on select "Select Aarish Anas salmani Ankit Anshika Anshul Astha Bhoomi lamba Dipti firoj …" at bounding box center [895, 382] width 158 height 25
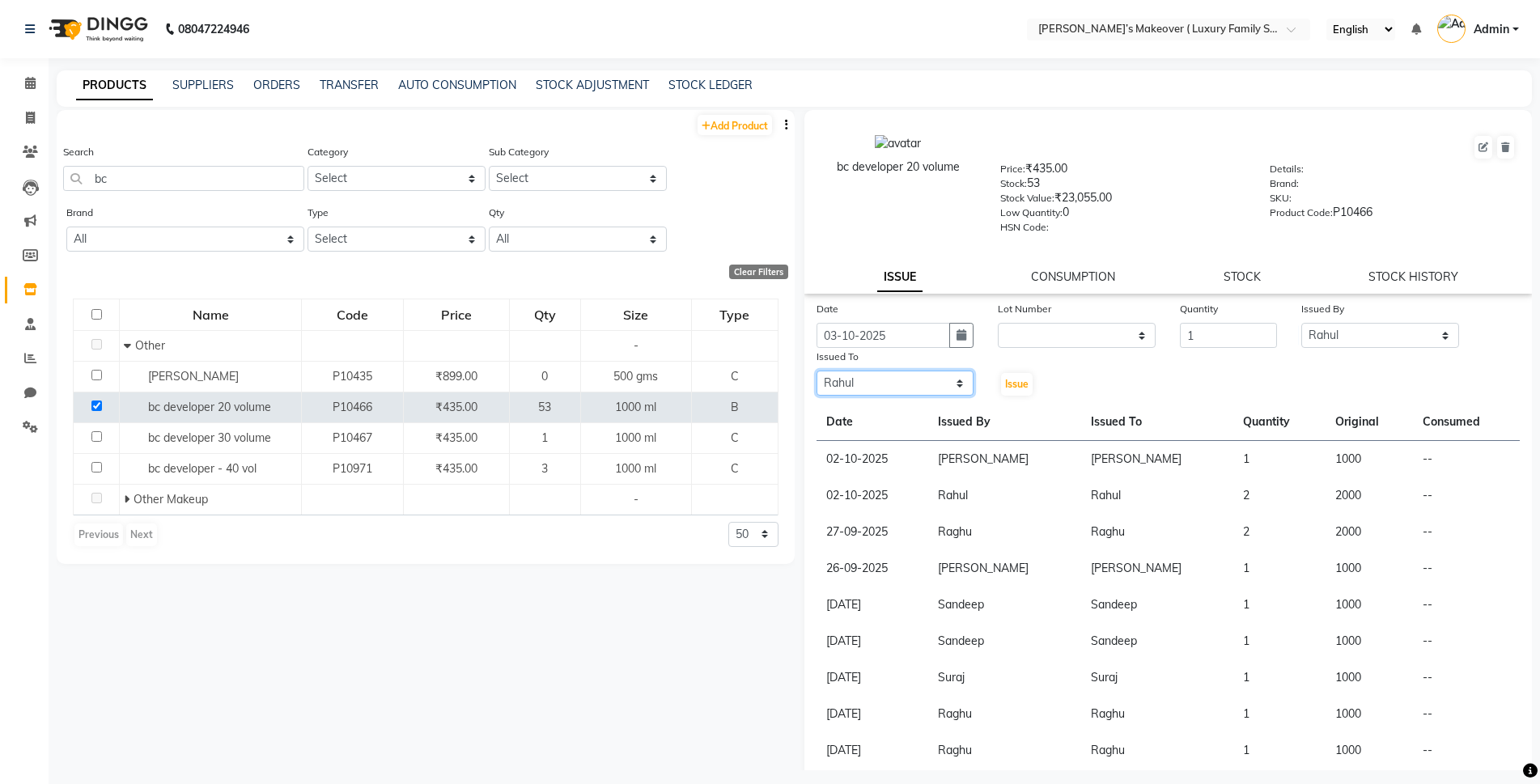
click at [816, 370] on select "Select Aarish Anas salmani Ankit Anshika Anshul Astha Bhoomi lamba Dipti firoj …" at bounding box center [895, 382] width 158 height 25
click at [1021, 378] on span "Issue" at bounding box center [1017, 384] width 24 height 12
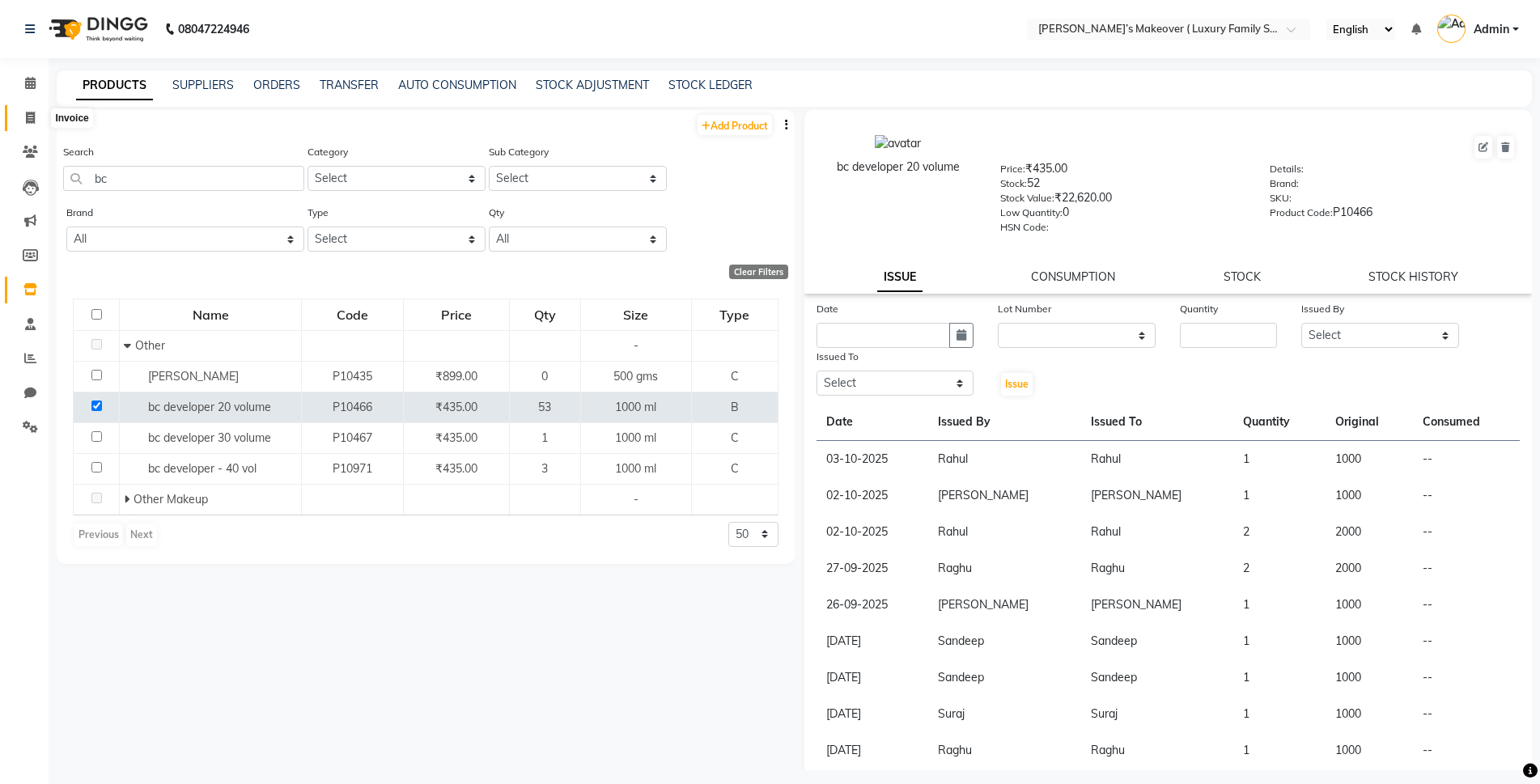
click at [32, 116] on icon at bounding box center [30, 117] width 9 height 12
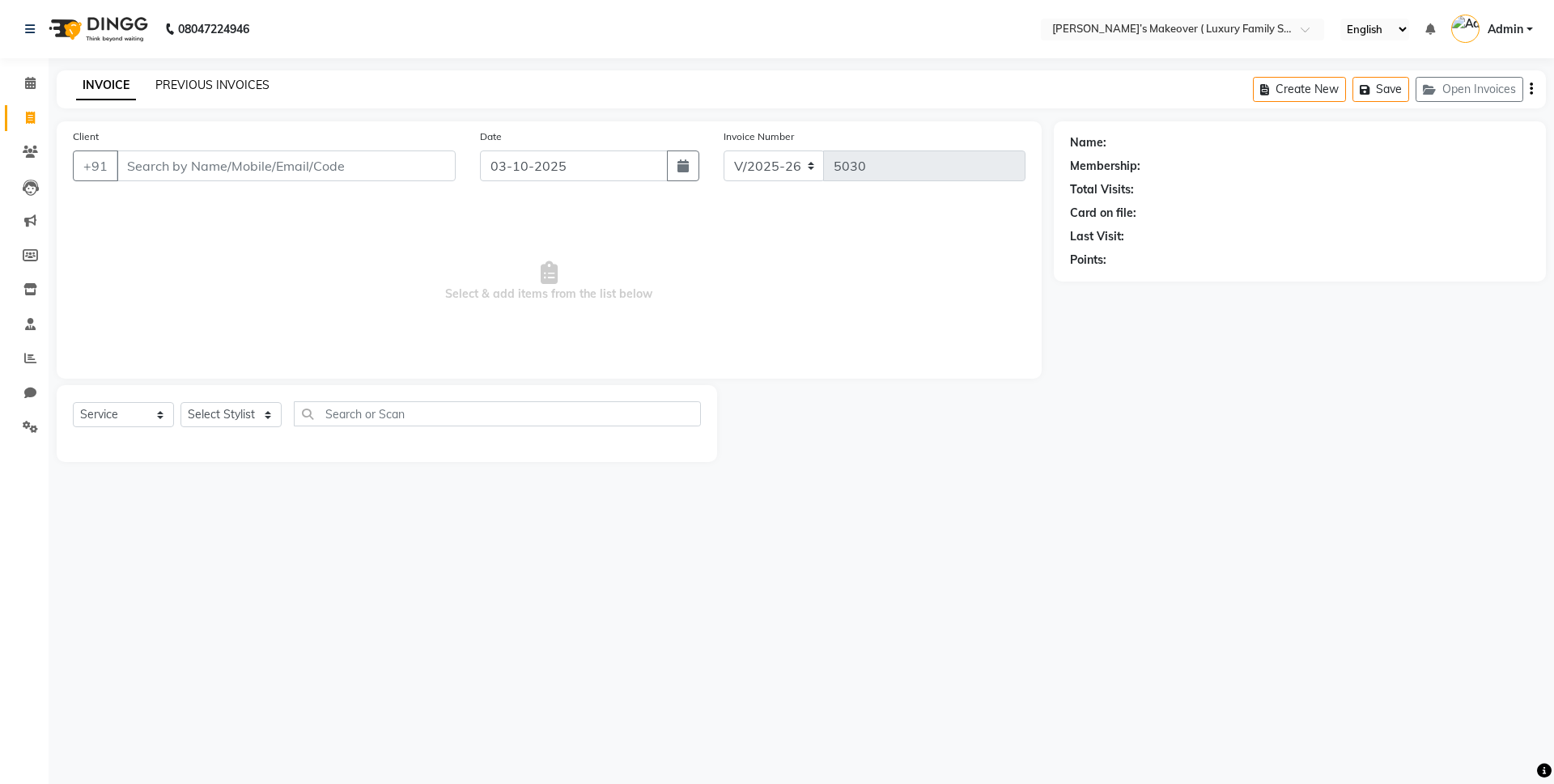
click at [253, 85] on link "PREVIOUS INVOICES" at bounding box center [212, 85] width 114 height 15
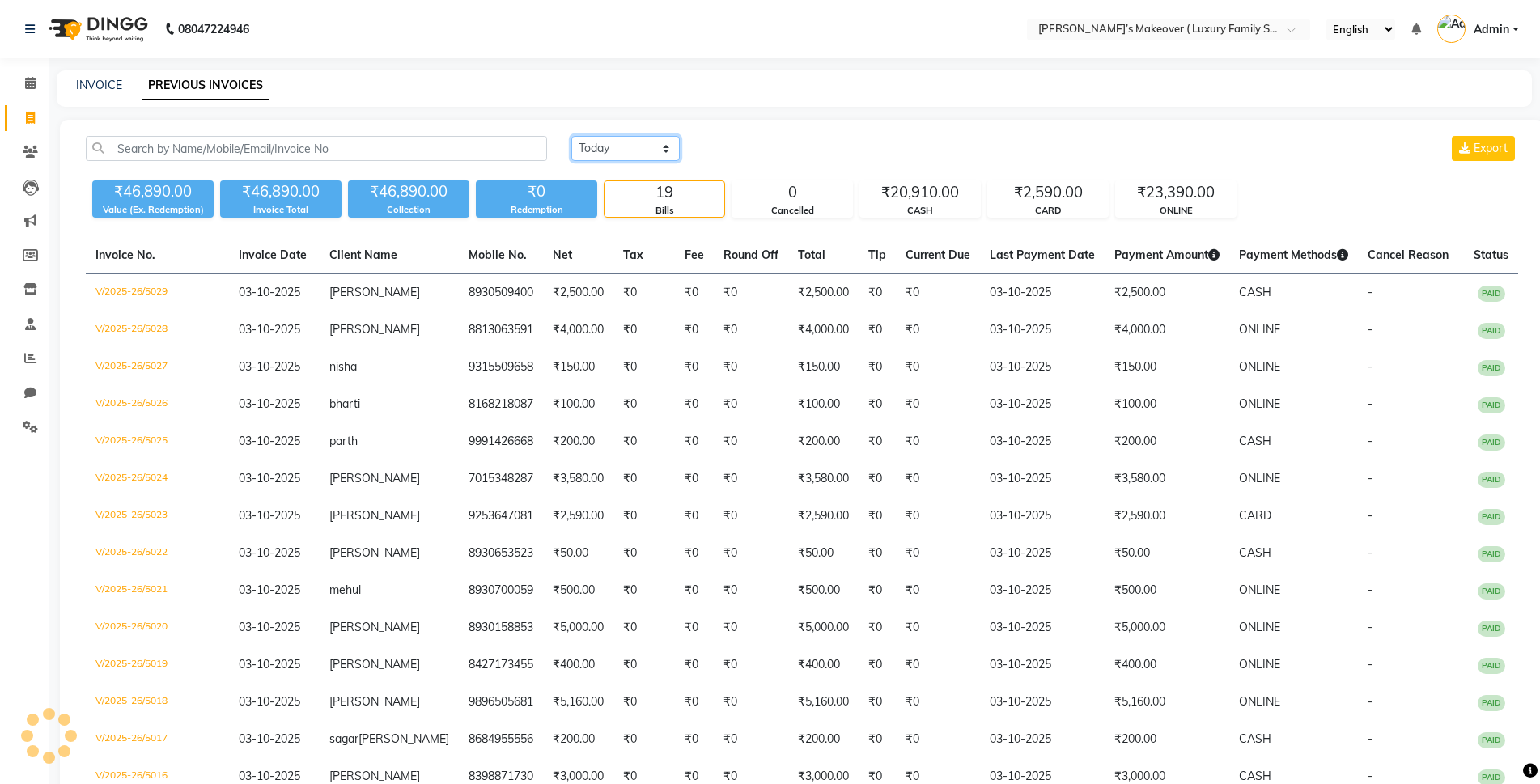
click at [608, 152] on select "Today Yesterday Custom Range" at bounding box center [625, 148] width 109 height 25
click at [571, 136] on select "Today Yesterday Custom Range" at bounding box center [625, 148] width 109 height 25
click at [757, 149] on input "03-10-2025" at bounding box center [758, 148] width 113 height 23
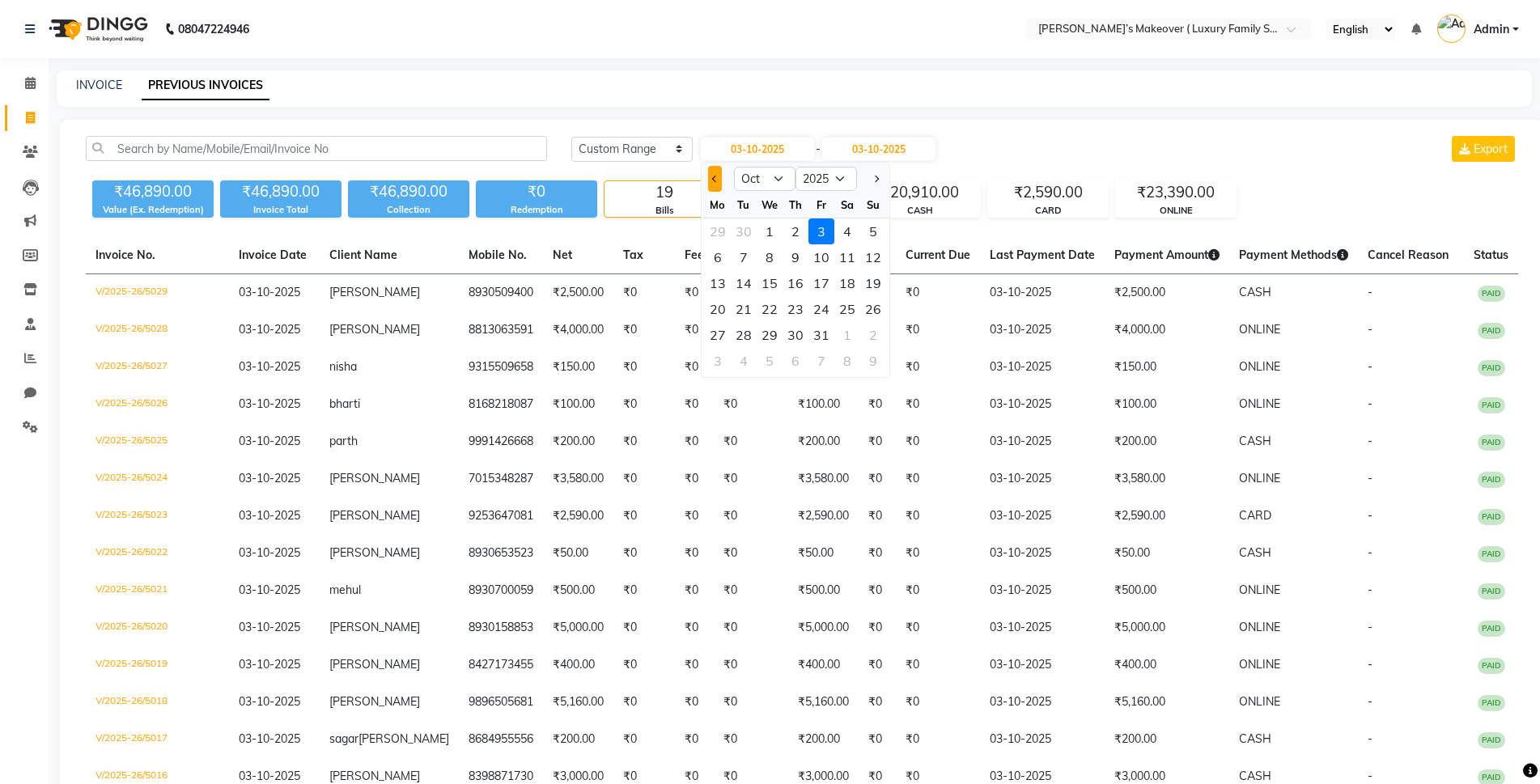
click at [708, 175] on button "Previous month" at bounding box center [715, 179] width 14 height 26
click at [870, 307] on div "28" at bounding box center [873, 309] width 26 height 26
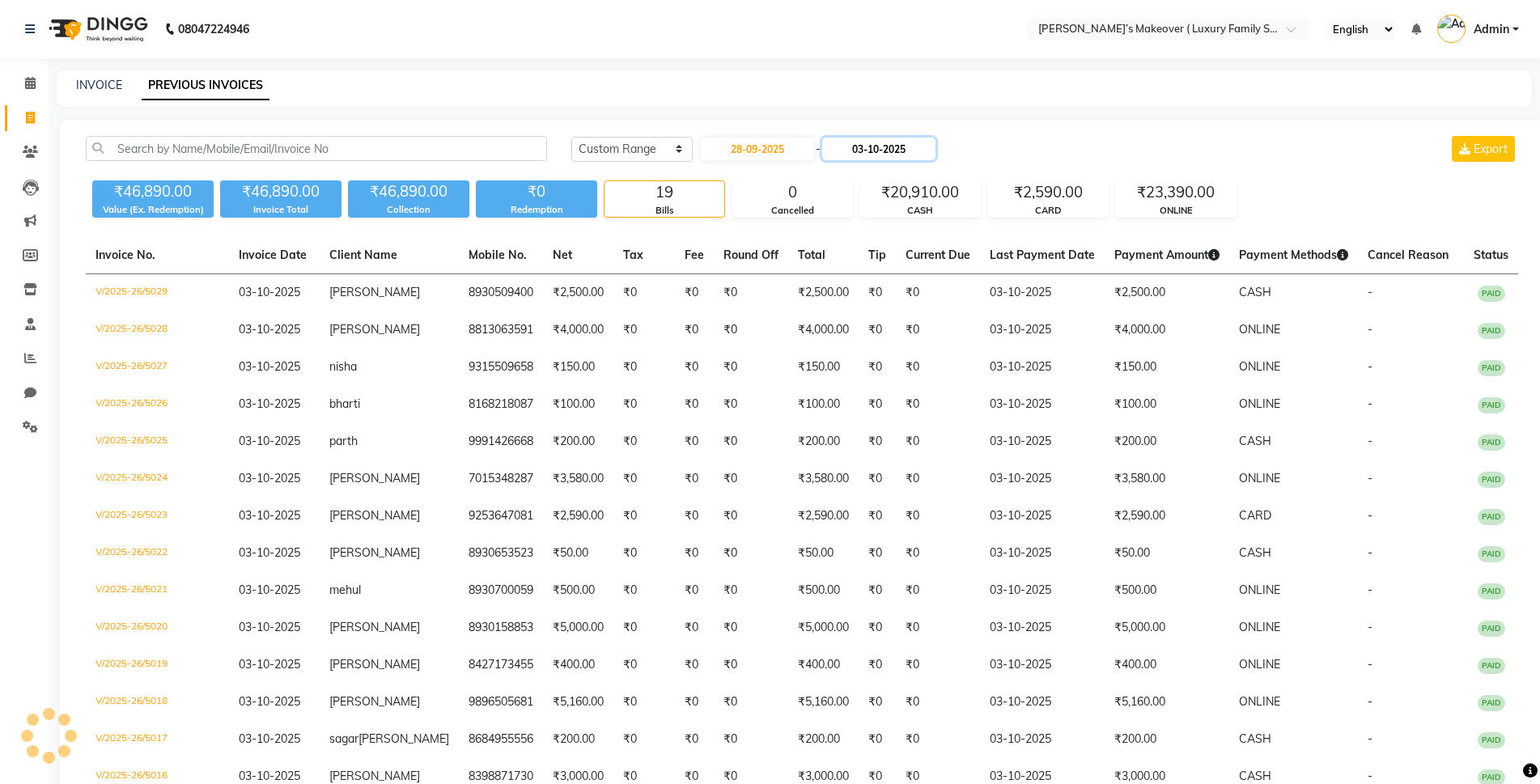
click at [918, 142] on input "03-10-2025" at bounding box center [879, 148] width 113 height 23
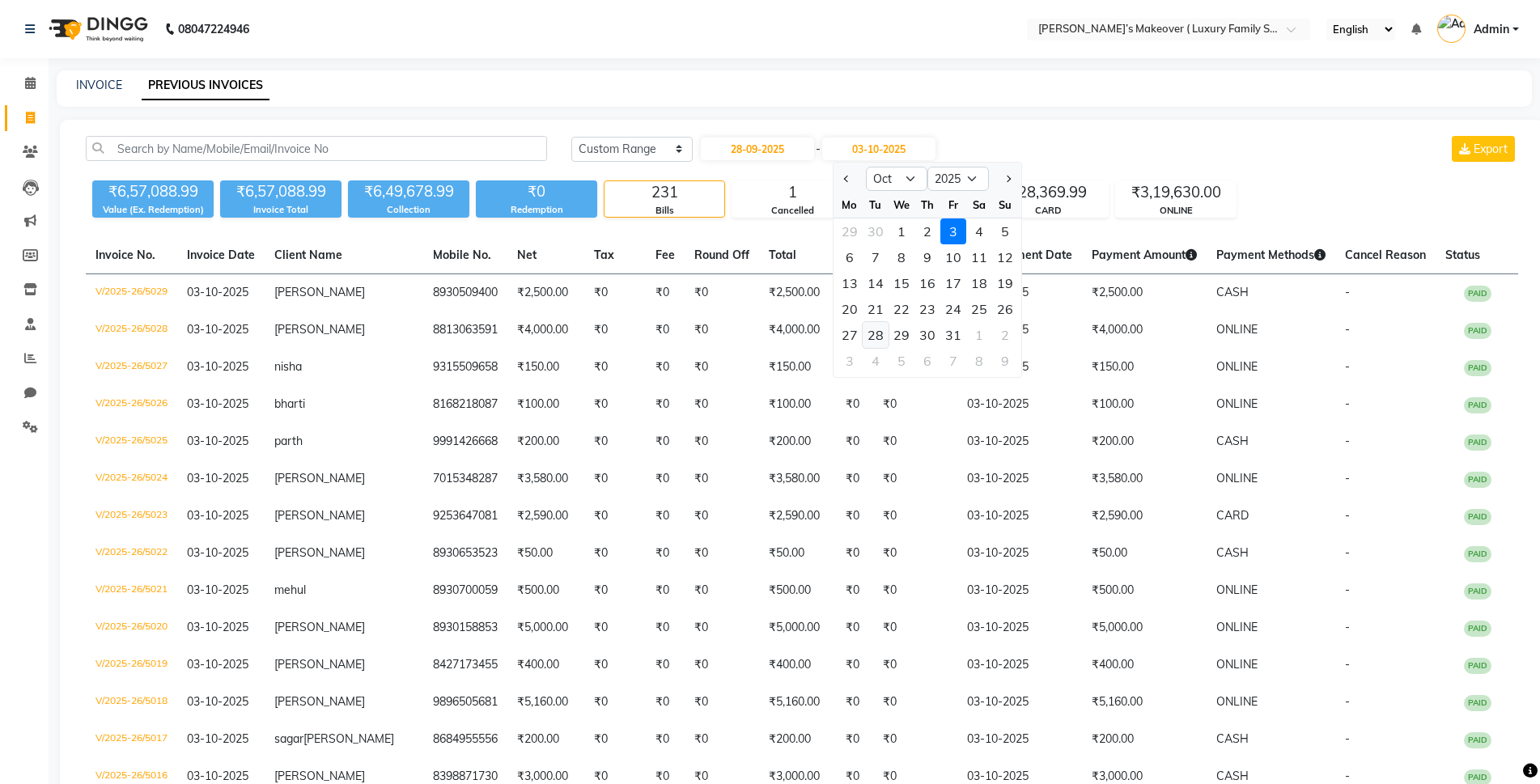
click at [883, 335] on div "28" at bounding box center [876, 335] width 26 height 26
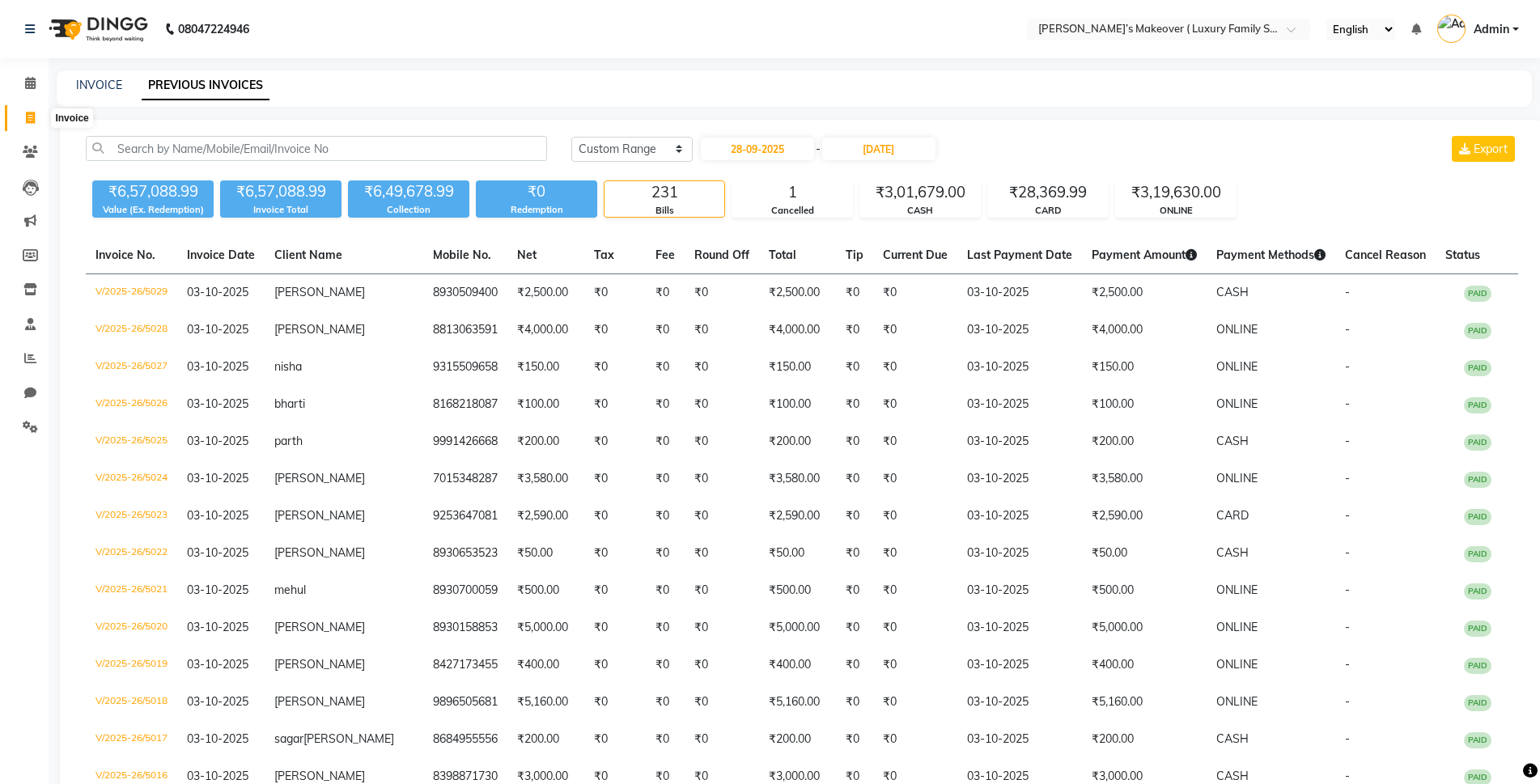
click at [39, 119] on span at bounding box center [30, 118] width 28 height 19
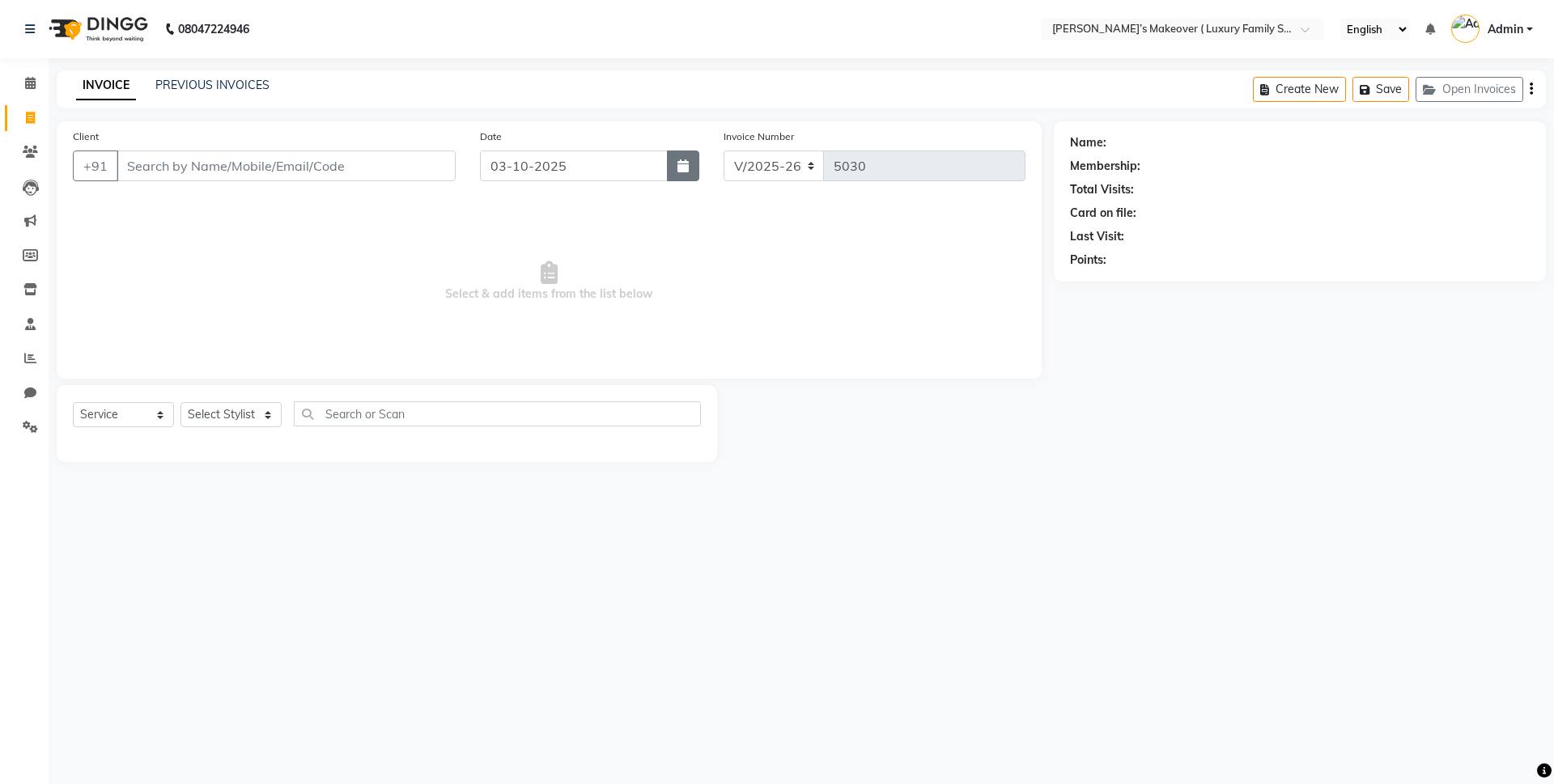
click at [682, 170] on icon "button" at bounding box center [682, 165] width 11 height 13
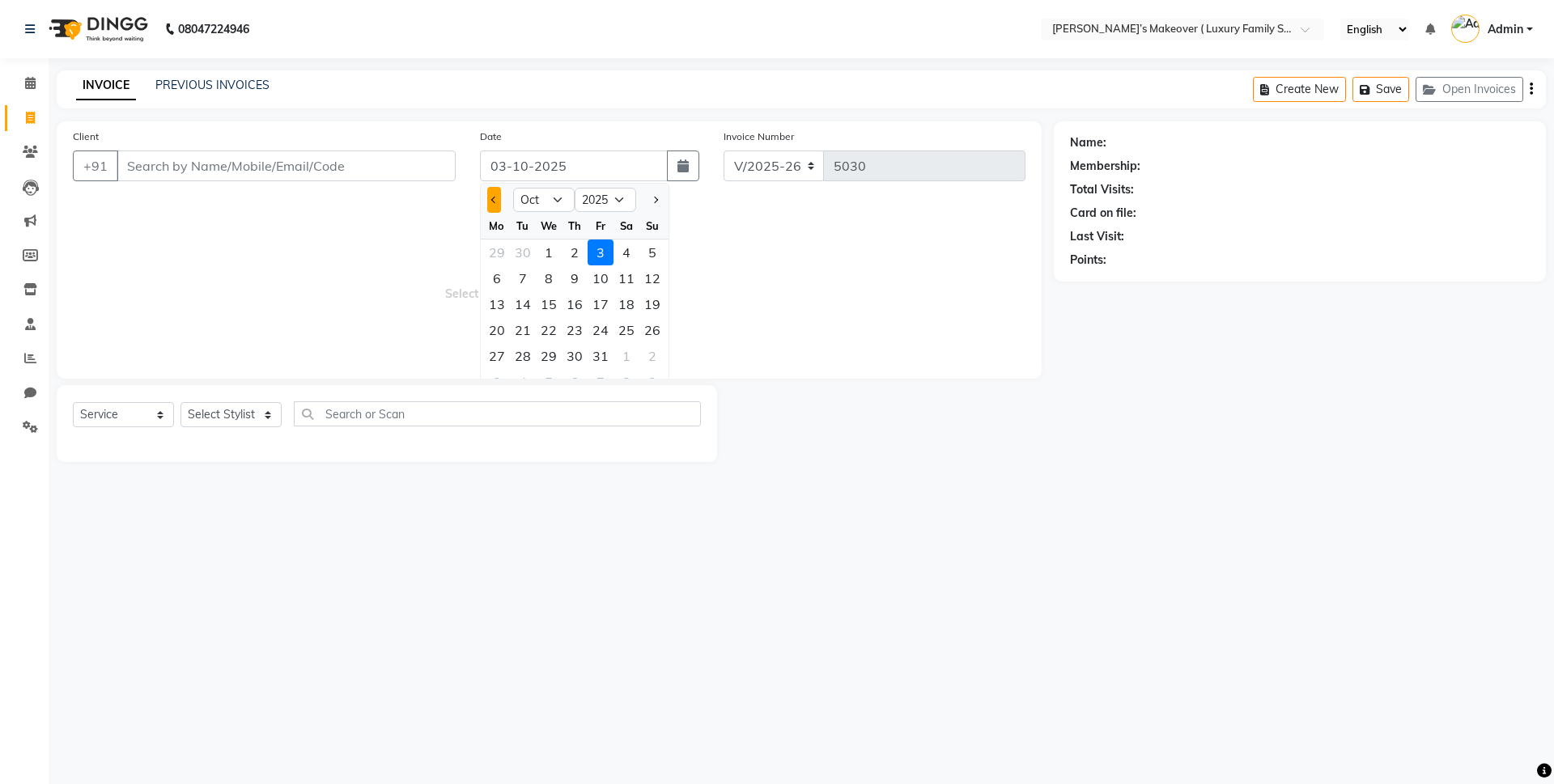
click at [493, 197] on span "Previous month" at bounding box center [495, 200] width 7 height 7
click at [655, 331] on div "28" at bounding box center [652, 330] width 26 height 26
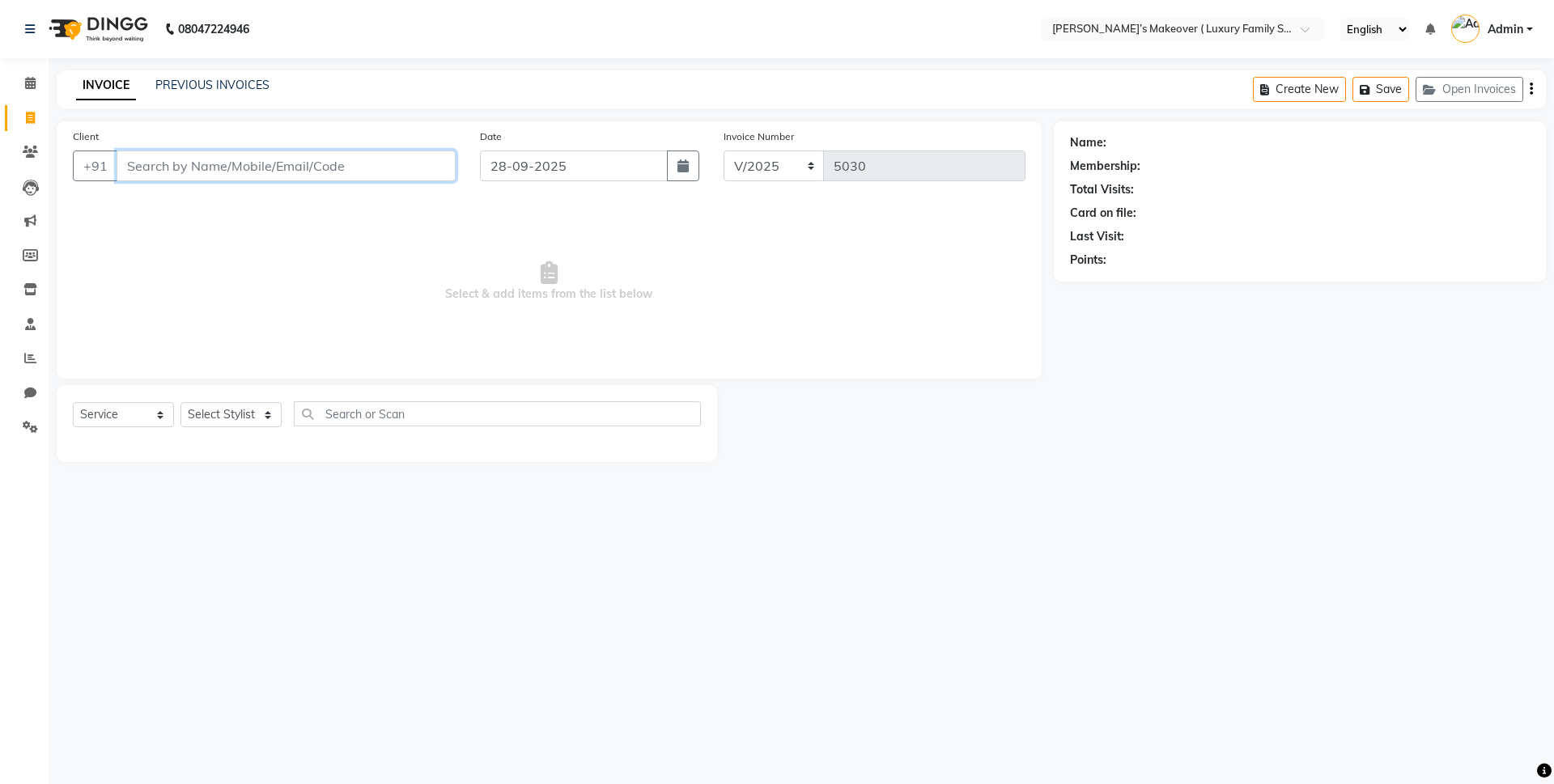
click at [249, 153] on input "Client" at bounding box center [286, 165] width 339 height 31
click at [280, 160] on input "Client" at bounding box center [286, 165] width 339 height 31
click at [254, 197] on ngb-highlight "905030 2267" at bounding box center [217, 203] width 85 height 16
click at [1139, 187] on div "1" at bounding box center [1140, 189] width 7 height 17
click at [37, 296] on span at bounding box center [30, 290] width 28 height 19
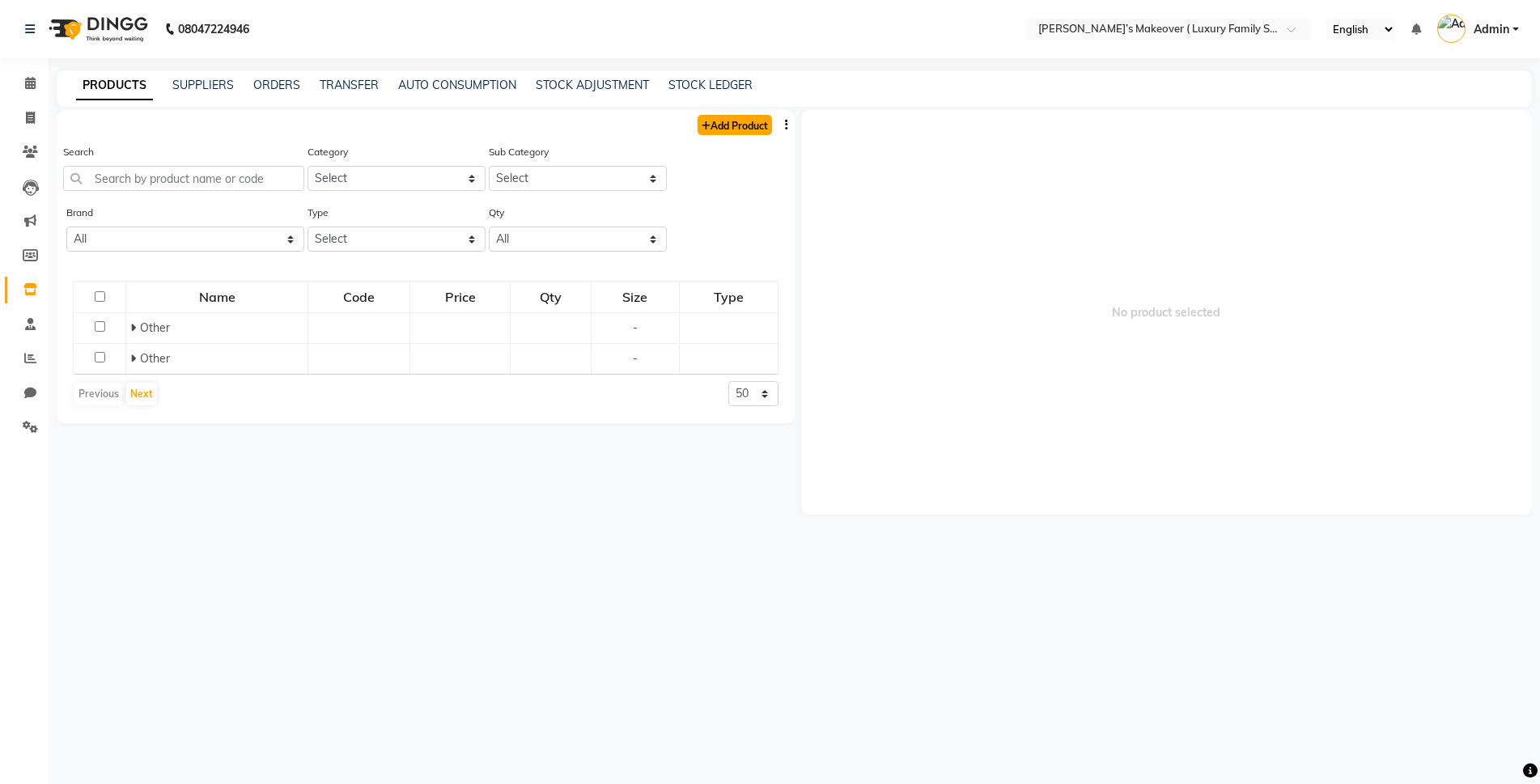
click at [764, 119] on link "Add Product" at bounding box center [735, 124] width 75 height 20
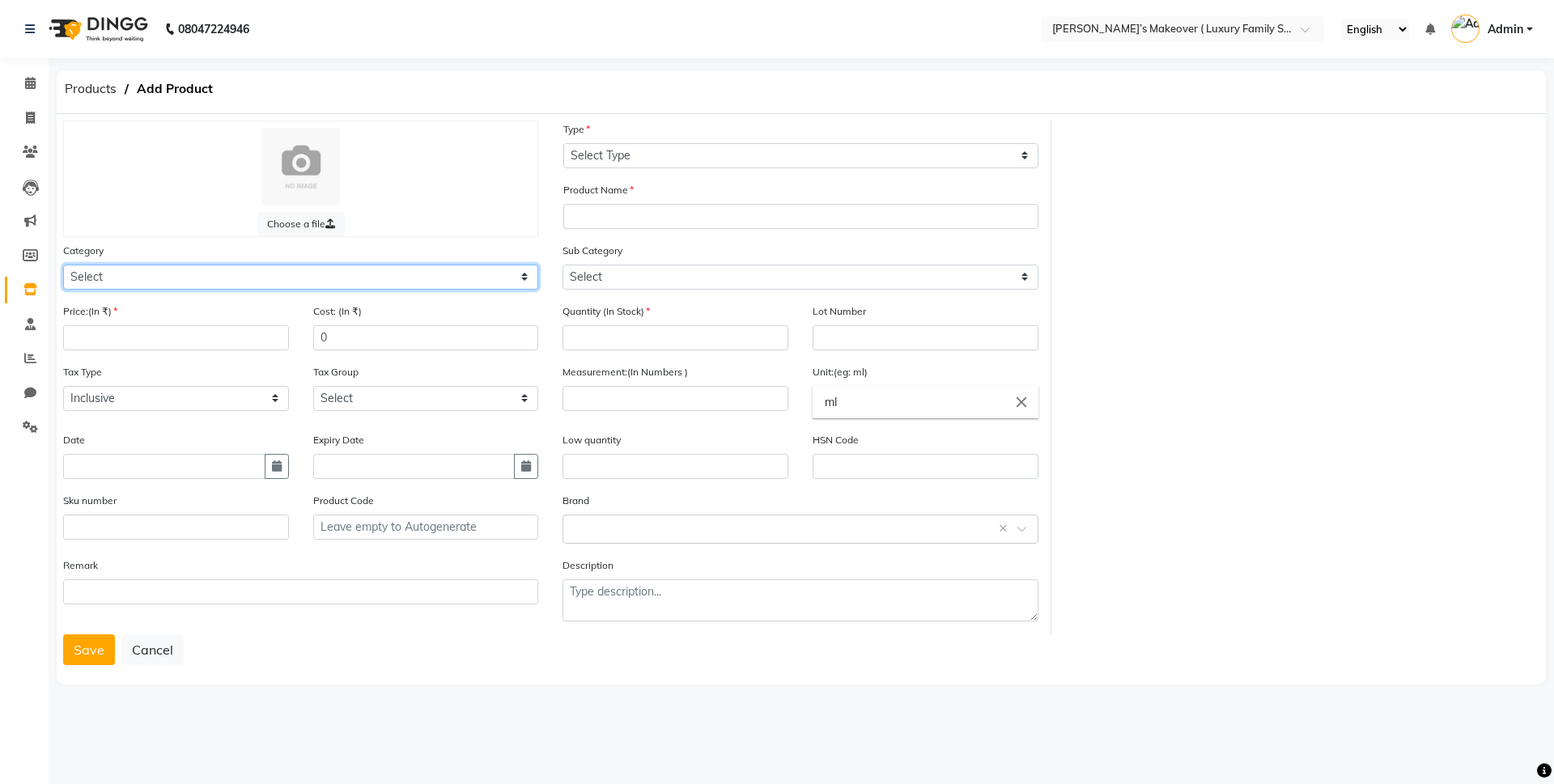
click at [175, 279] on select "Select Hair Skin Makeup Personal Care Appliances Beard Waxing Disposable Thread…" at bounding box center [300, 277] width 475 height 25
click at [63, 265] on select "Select Hair Skin Makeup Personal Care Appliances Beard Waxing Disposable Thread…" at bounding box center [300, 277] width 475 height 25
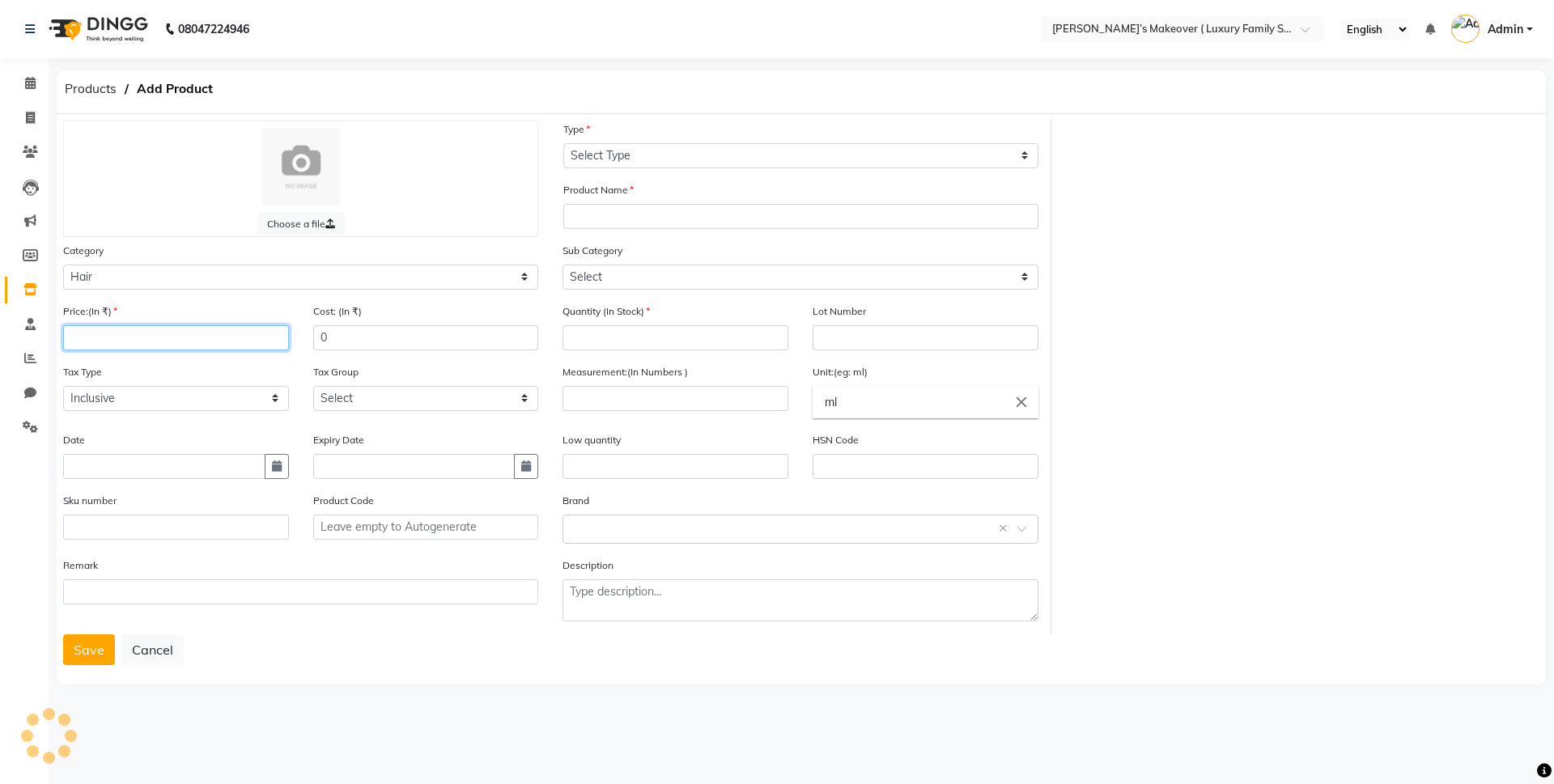
click at [166, 331] on input "number" at bounding box center [175, 337] width 226 height 25
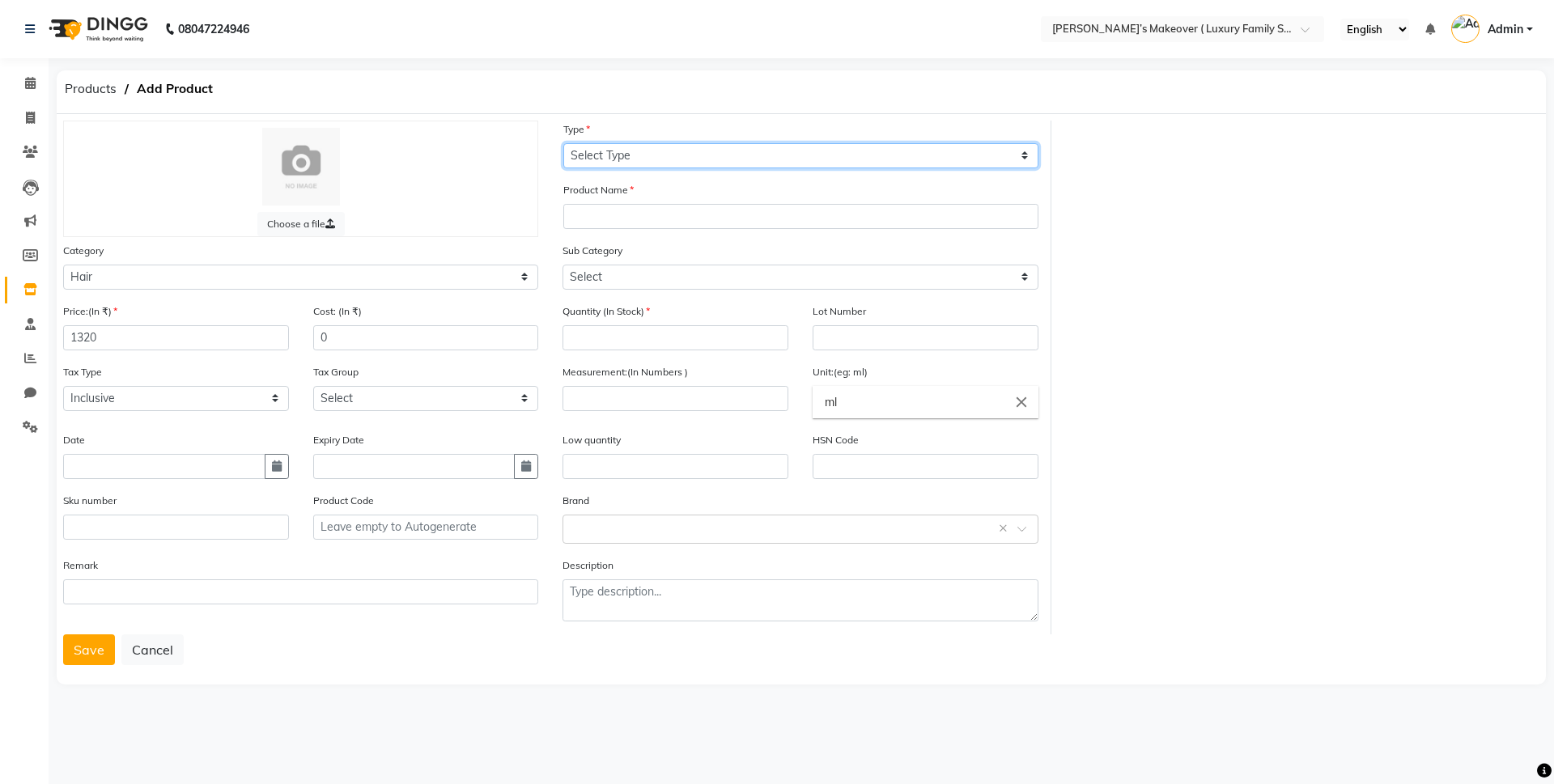
click at [654, 158] on select "Select Type Both Retail Consumable" at bounding box center [800, 155] width 475 height 25
click at [563, 143] on select "Select Type Both Retail Consumable" at bounding box center [800, 155] width 475 height 25
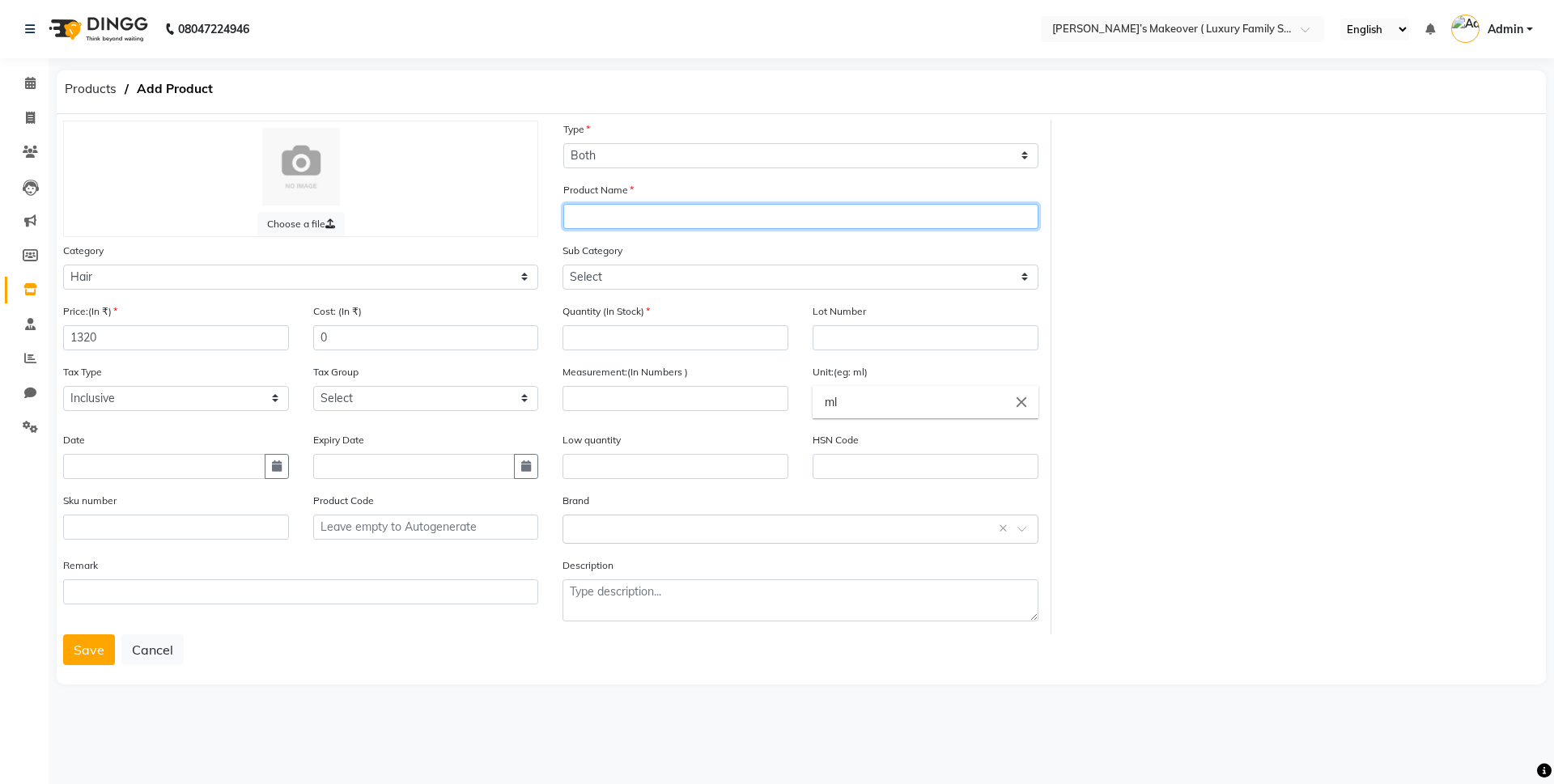
click at [651, 206] on input "text" at bounding box center [800, 216] width 475 height 25
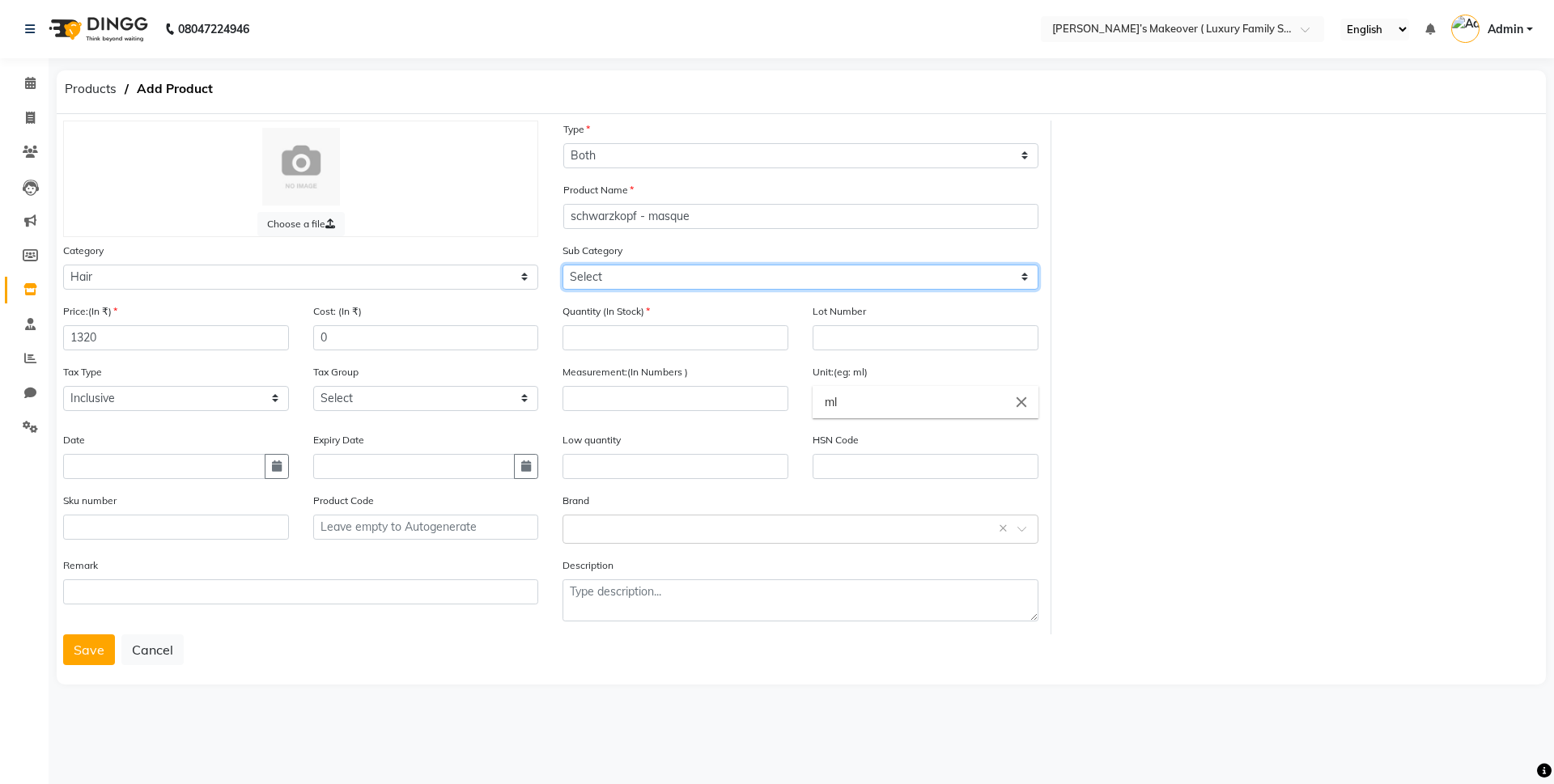
click at [669, 277] on select "Select Shampoo Conditioner Cream Mask Oil Serum Color Appliances Treatment Styl…" at bounding box center [799, 277] width 475 height 25
click at [562, 265] on select "Select Shampoo Conditioner Cream Mask Oil Serum Color Appliances Treatment Styl…" at bounding box center [799, 277] width 475 height 25
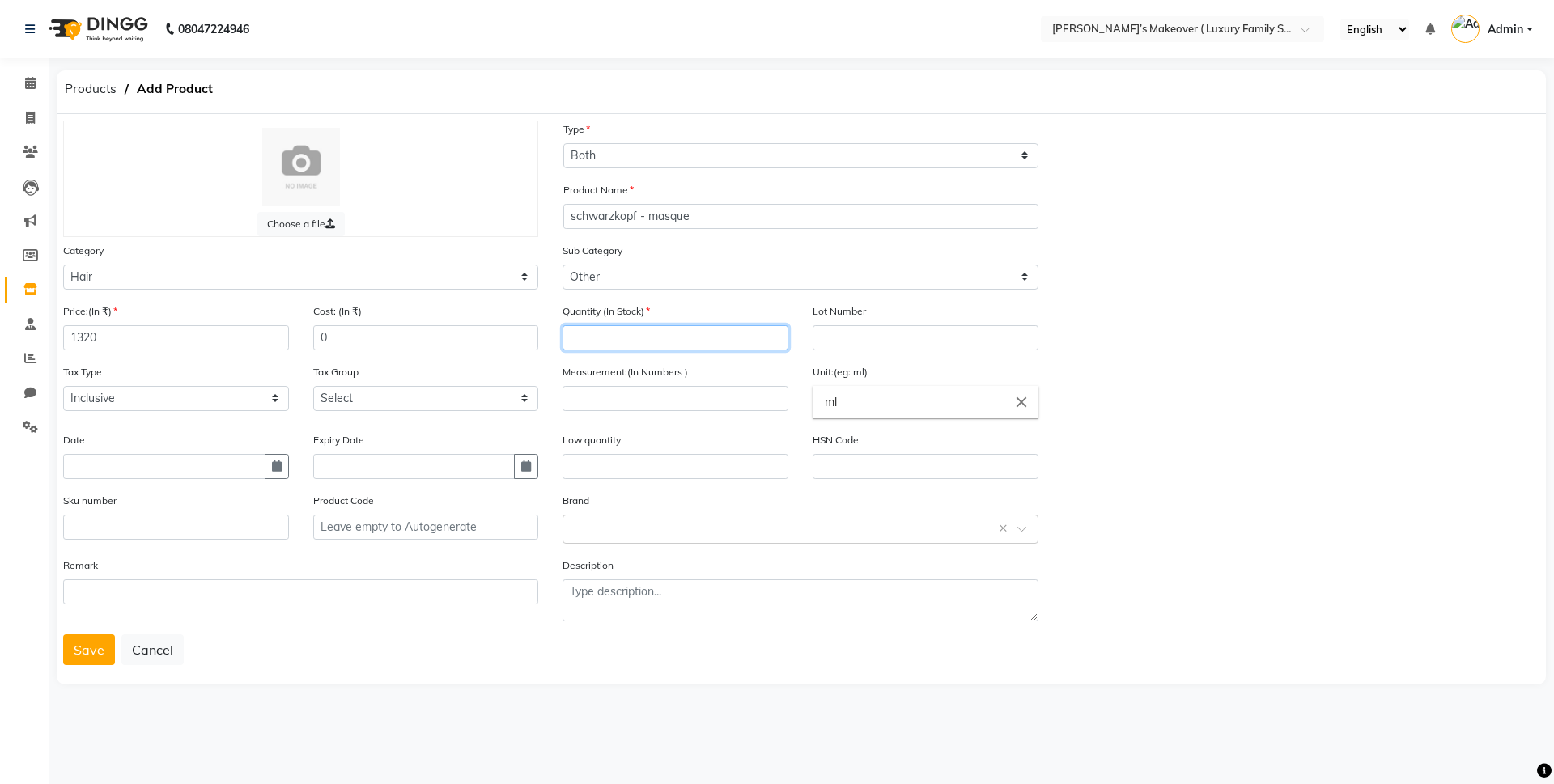
click at [643, 341] on input "number" at bounding box center [675, 337] width 226 height 25
click at [644, 392] on input "number" at bounding box center [675, 398] width 226 height 25
click at [89, 640] on button "Save" at bounding box center [89, 649] width 52 height 31
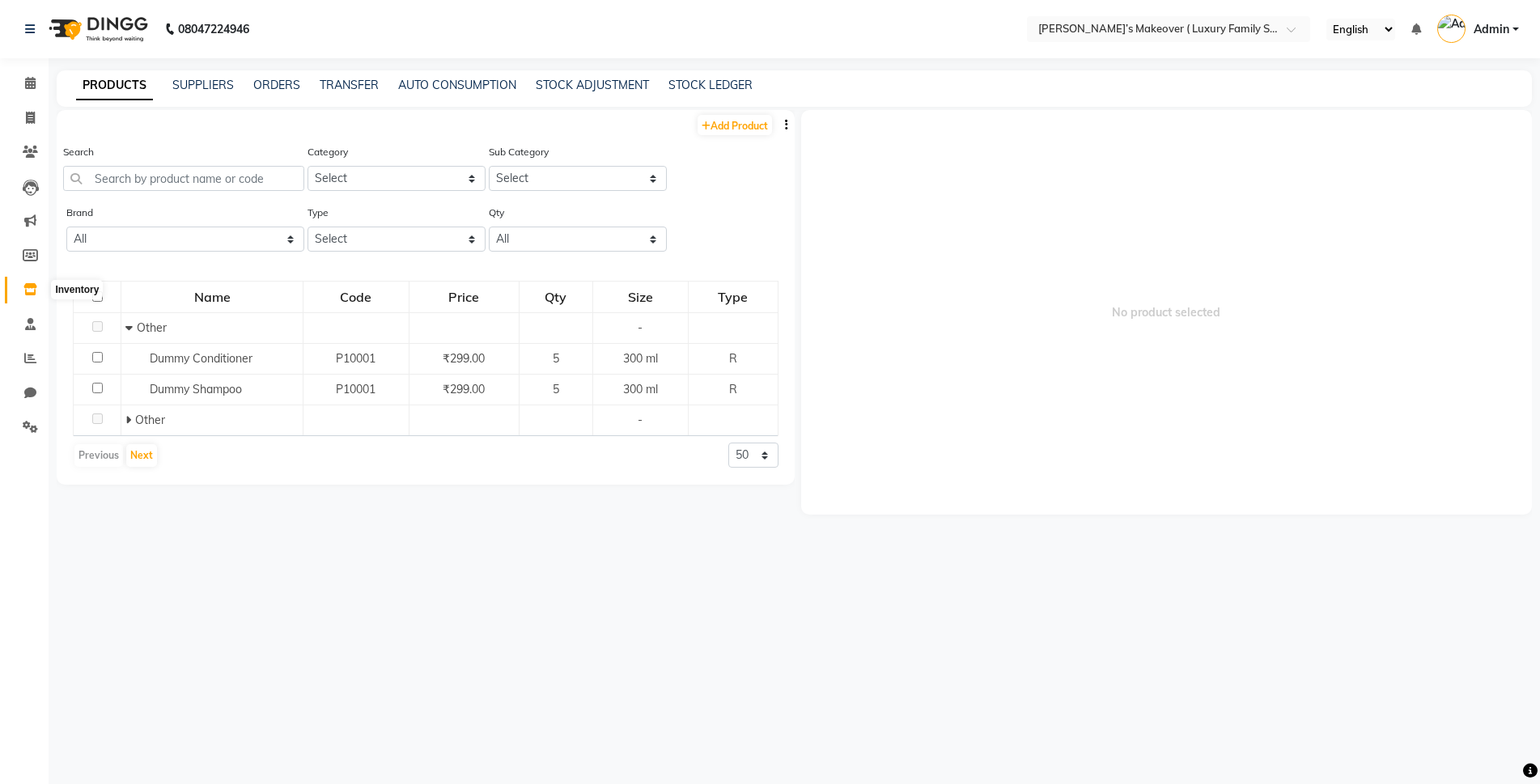
drag, startPoint x: 30, startPoint y: 288, endPoint x: 38, endPoint y: 282, distance: 10.0
click at [30, 290] on icon at bounding box center [31, 290] width 14 height 12
click at [152, 183] on input "text" at bounding box center [183, 178] width 241 height 25
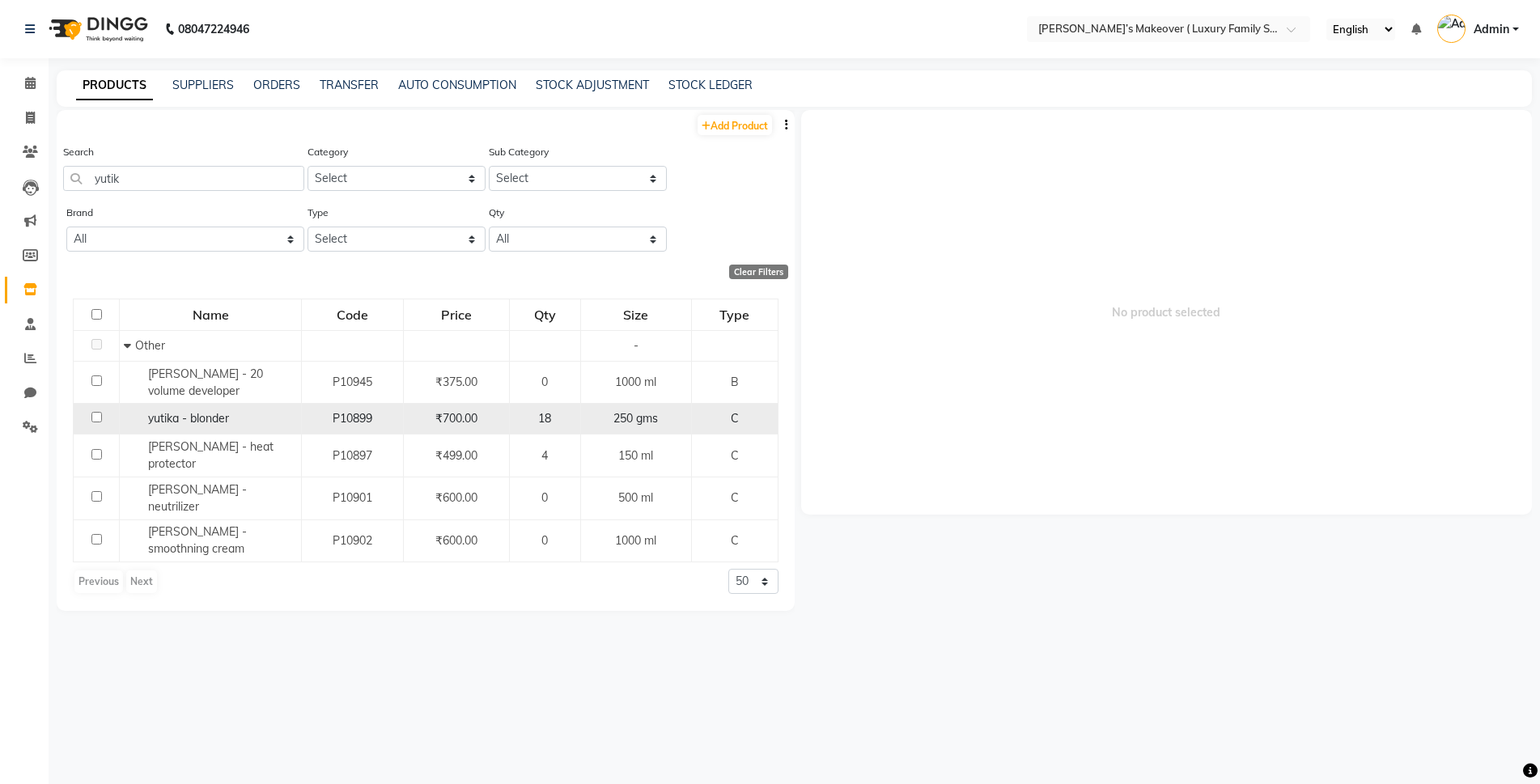
click at [99, 416] on input "checkbox" at bounding box center [97, 417] width 11 height 11
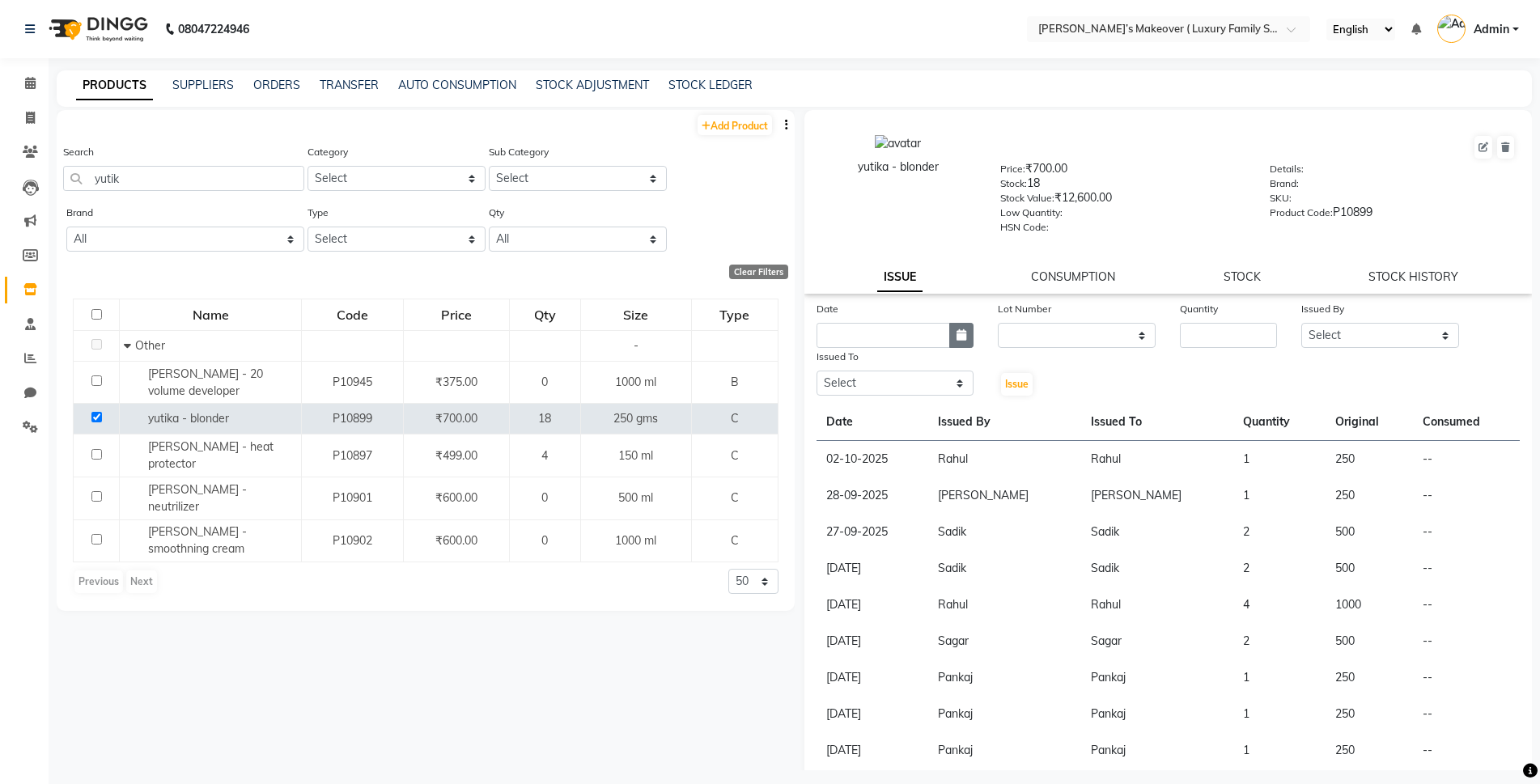
click at [959, 335] on icon "button" at bounding box center [962, 334] width 10 height 11
click at [927, 414] on div "3" at bounding box center [937, 419] width 26 height 26
click at [1183, 325] on input "number" at bounding box center [1228, 334] width 98 height 25
click at [957, 333] on icon "button" at bounding box center [962, 334] width 10 height 11
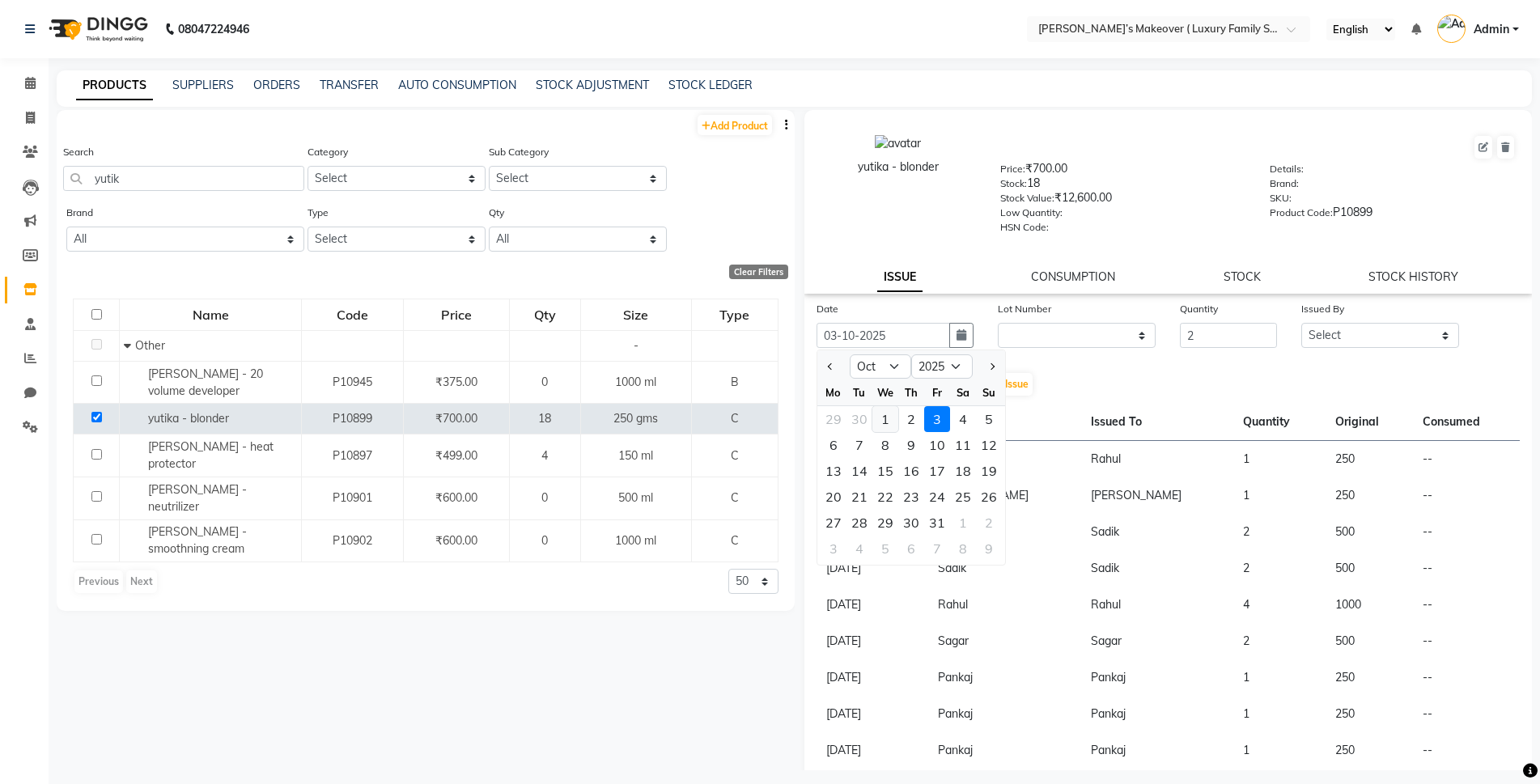
click at [885, 422] on div "1" at bounding box center [885, 419] width 26 height 26
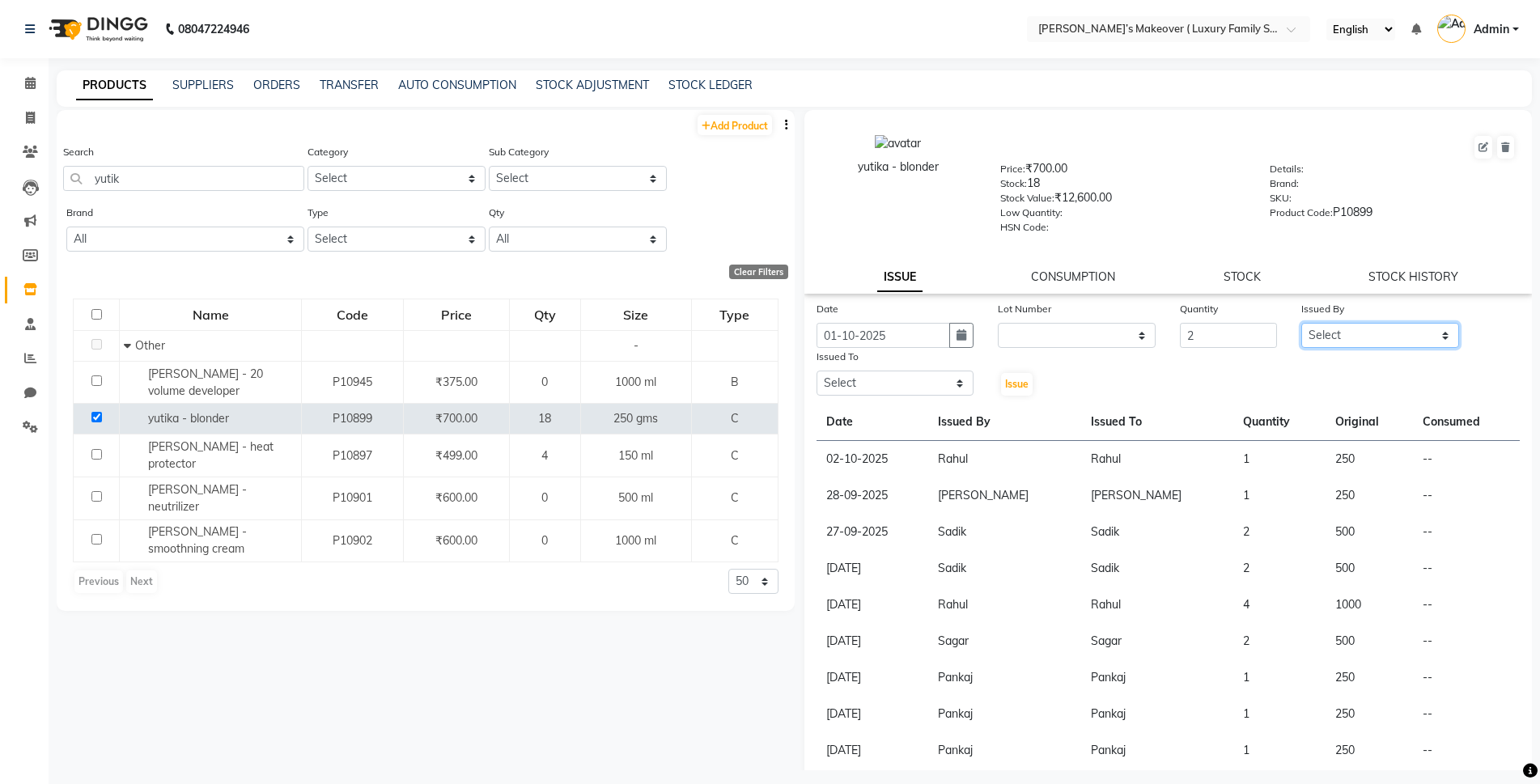
click at [1399, 340] on select "Select Aarish Anas salmani Ankit Anshika Anshul Astha Bhoomi lamba Dipti firoj …" at bounding box center [1380, 334] width 158 height 25
click at [1301, 322] on select "Select Aarish Anas salmani Ankit Anshika Anshul Astha Bhoomi lamba Dipti firoj …" at bounding box center [1380, 334] width 158 height 25
click at [891, 369] on div "Issued To" at bounding box center [895, 359] width 158 height 23
click at [890, 387] on select "Select Aarish Anas salmani Ankit Anshika Anshul Astha Bhoomi lamba Dipti firoj …" at bounding box center [895, 382] width 158 height 25
click at [816, 370] on select "Select Aarish Anas salmani Ankit Anshika Anshul Astha Bhoomi lamba Dipti firoj …" at bounding box center [895, 382] width 158 height 25
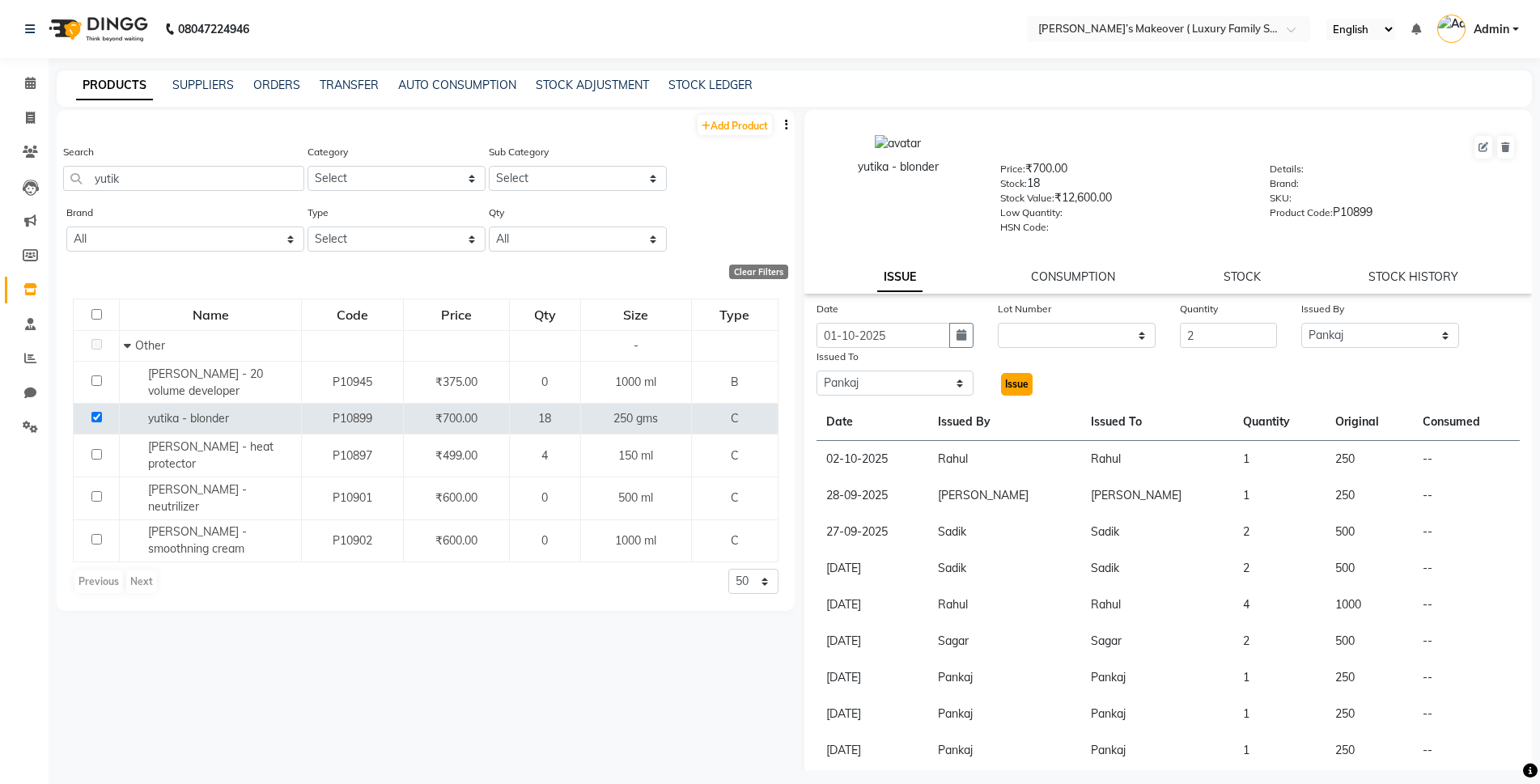
click at [1011, 374] on button "Issue" at bounding box center [1017, 384] width 32 height 23
drag, startPoint x: 30, startPoint y: 255, endPoint x: 27, endPoint y: 284, distance: 29.2
click at [30, 257] on icon at bounding box center [30, 255] width 15 height 12
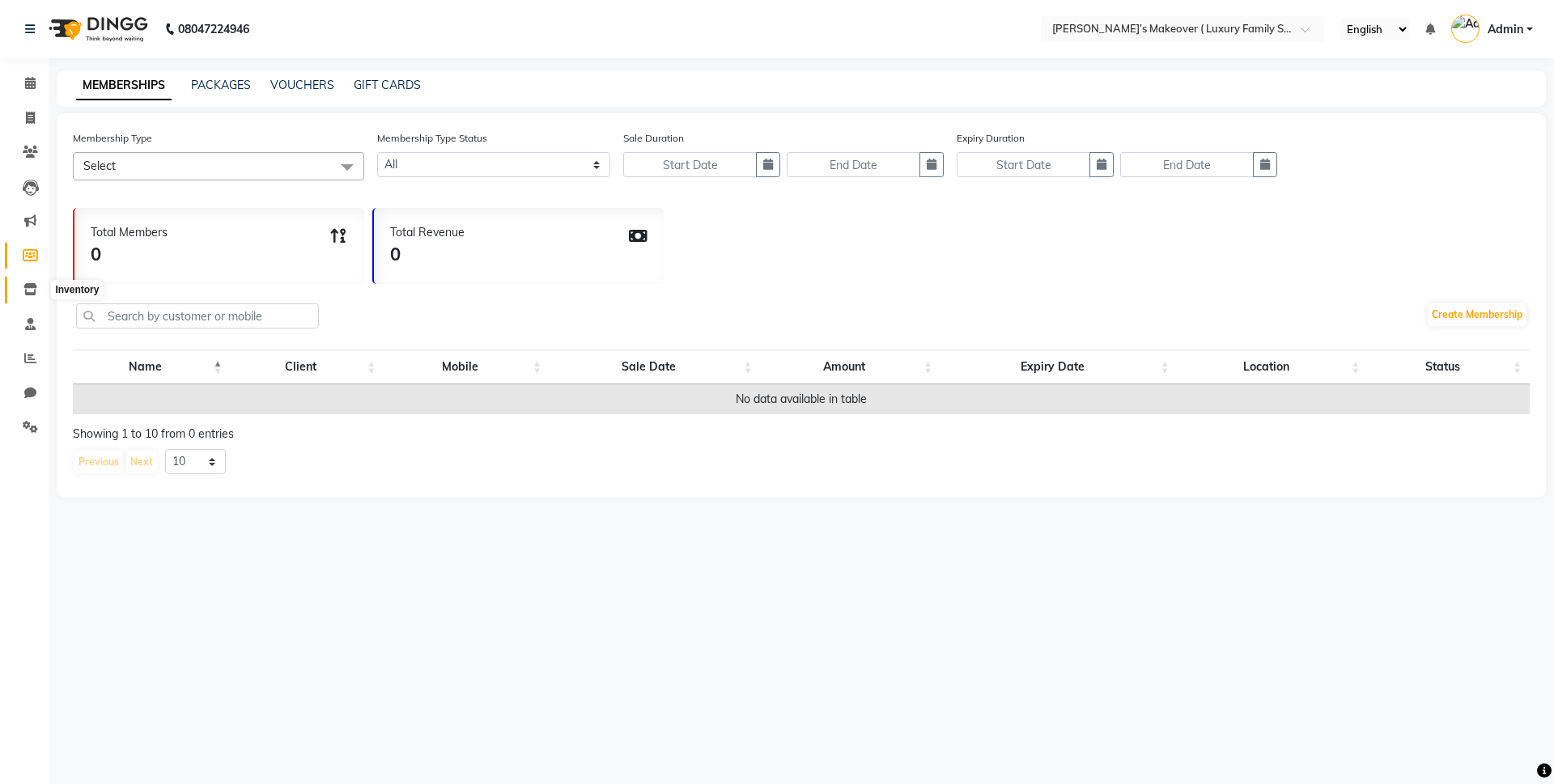
click at [28, 289] on icon at bounding box center [31, 290] width 14 height 12
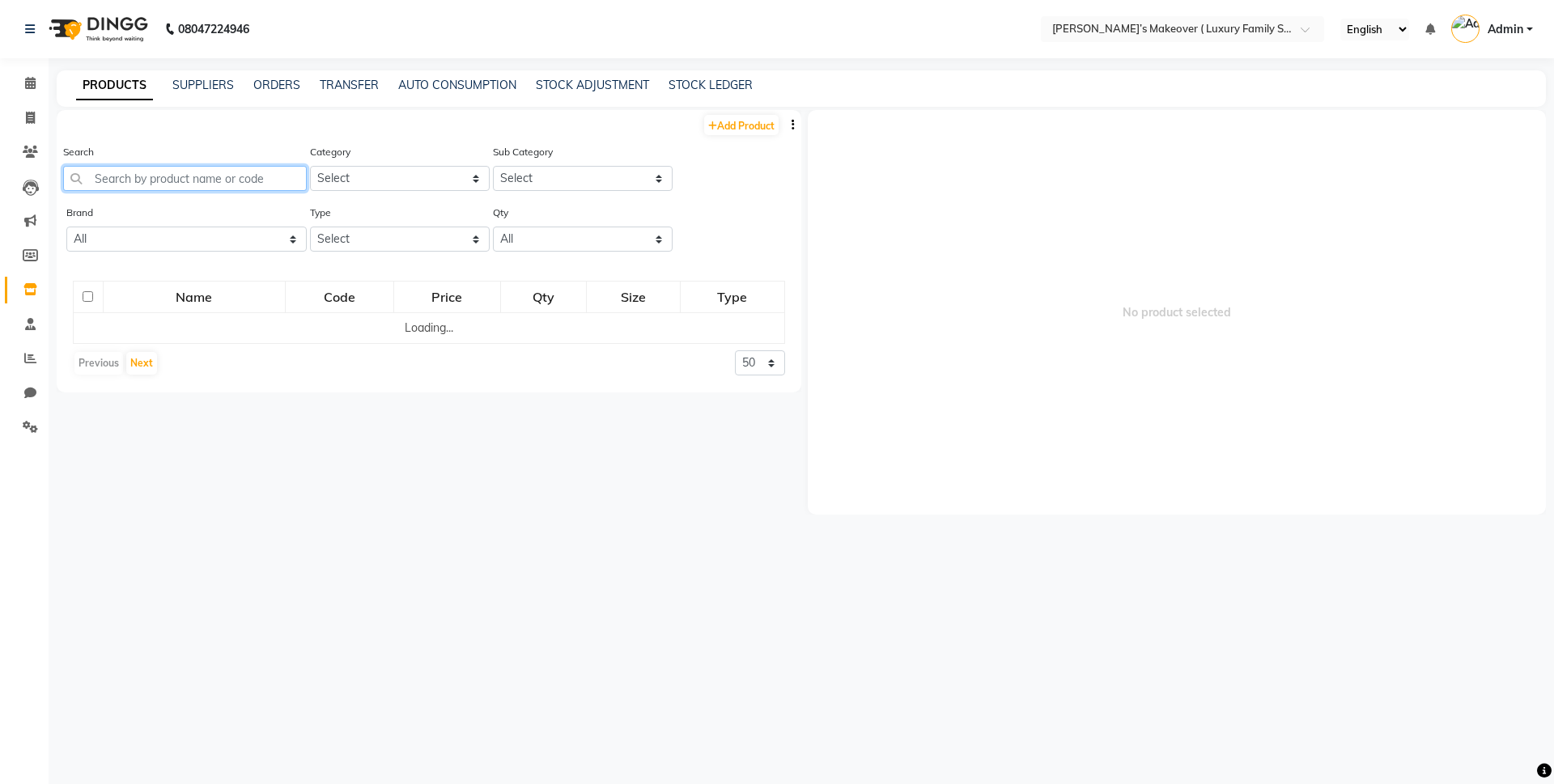
click at [149, 178] on input "text" at bounding box center [184, 178] width 244 height 25
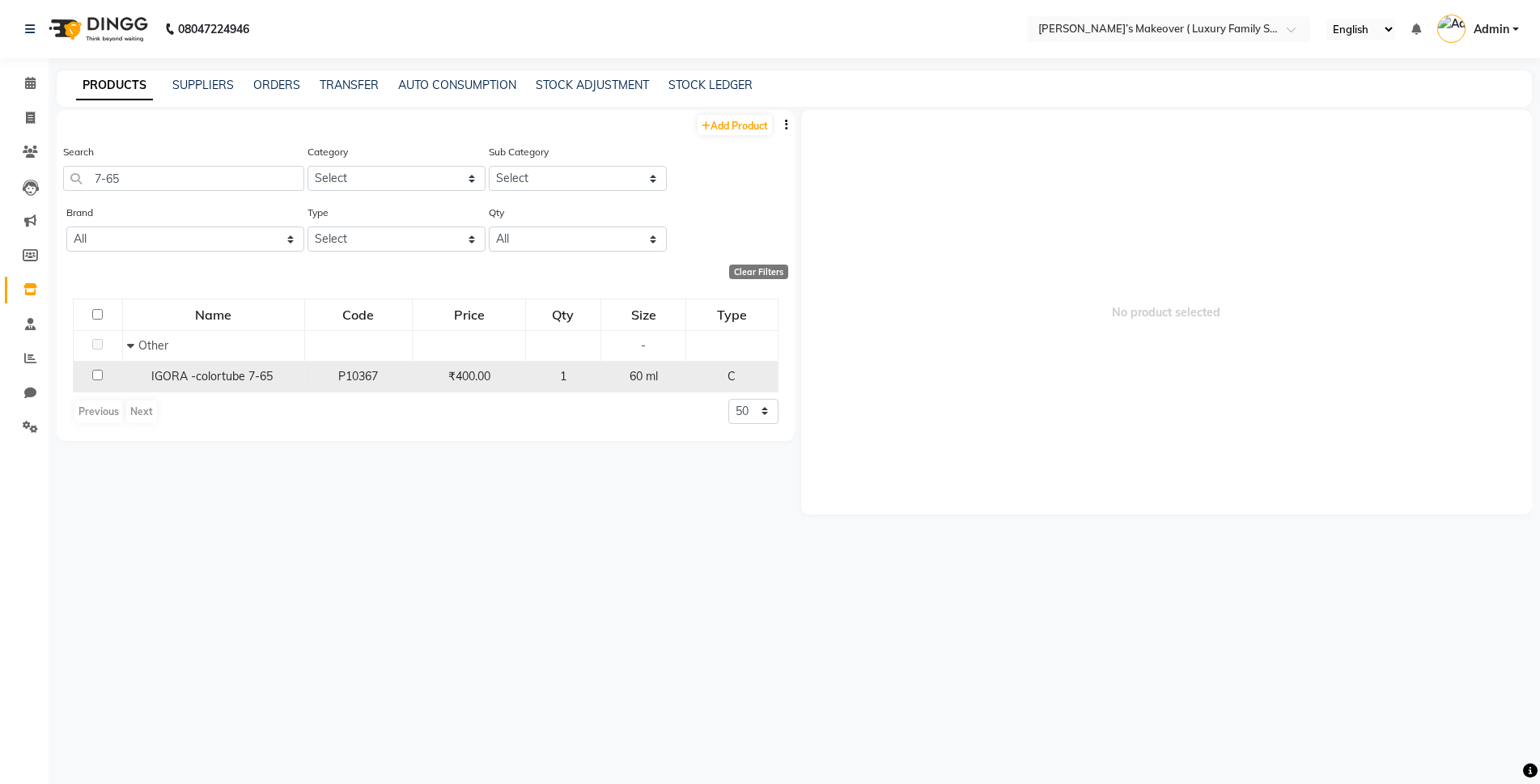
click at [95, 373] on input "checkbox" at bounding box center [98, 375] width 11 height 11
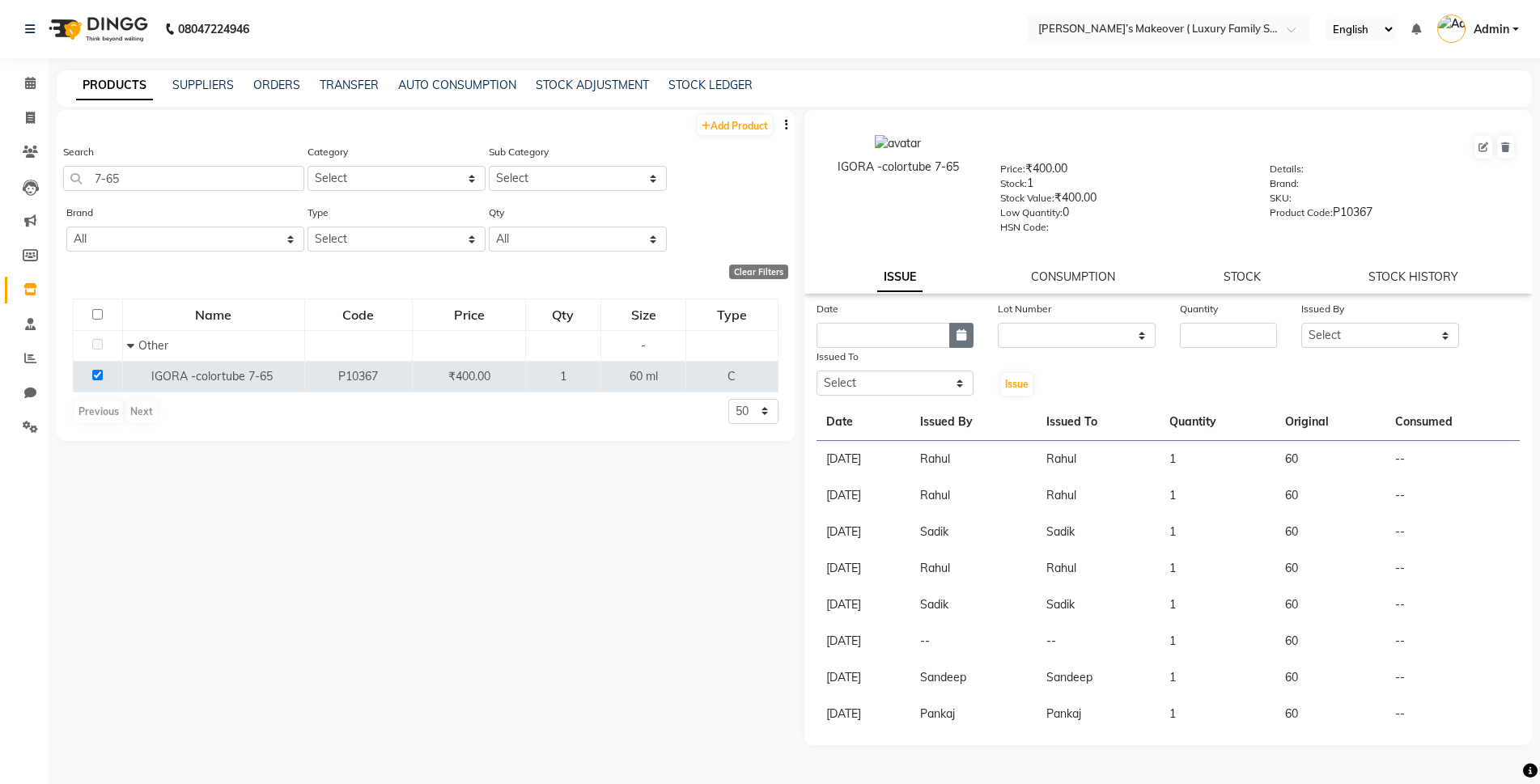
click at [965, 331] on icon "button" at bounding box center [962, 334] width 10 height 11
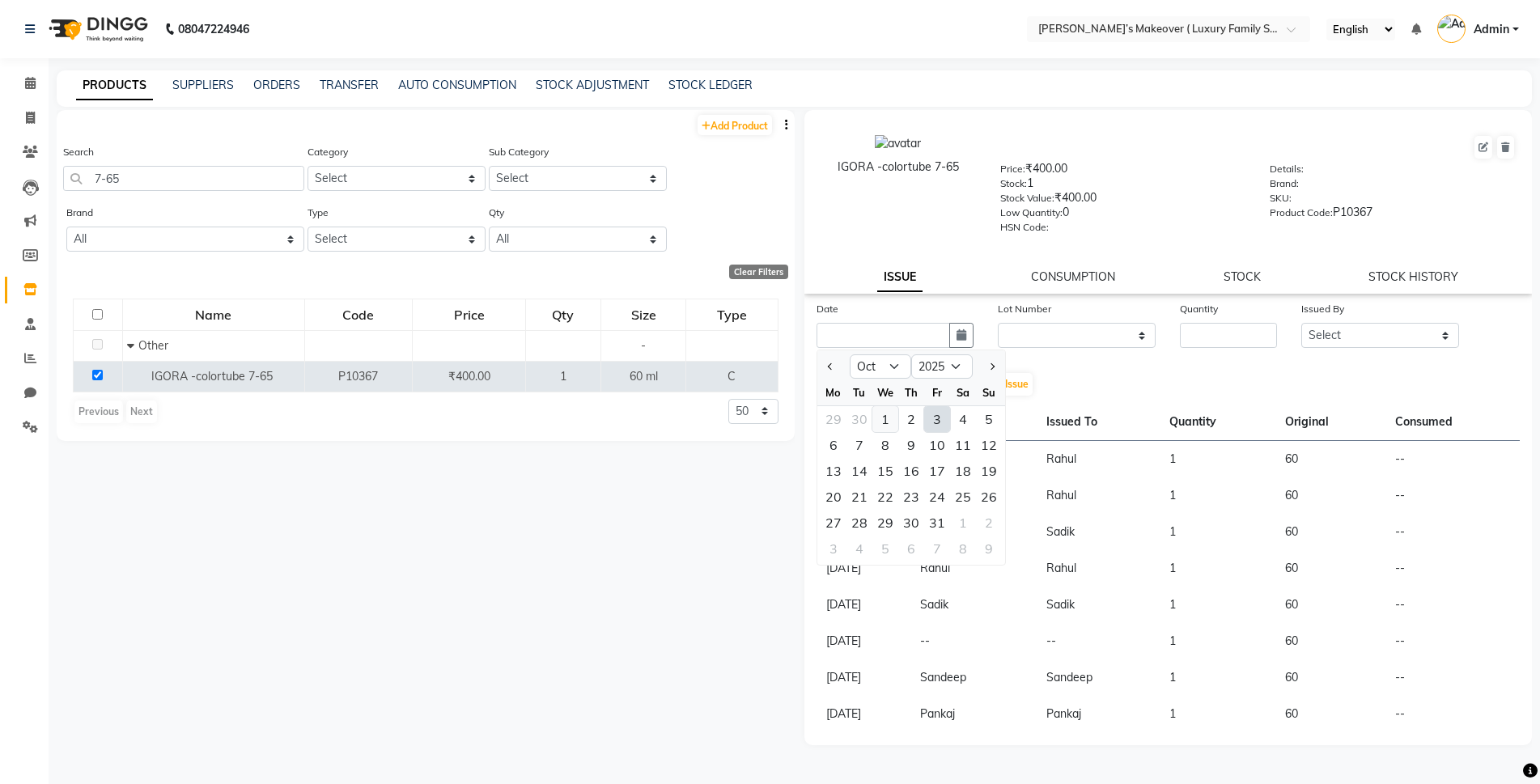
click at [890, 420] on div "1" at bounding box center [885, 419] width 26 height 26
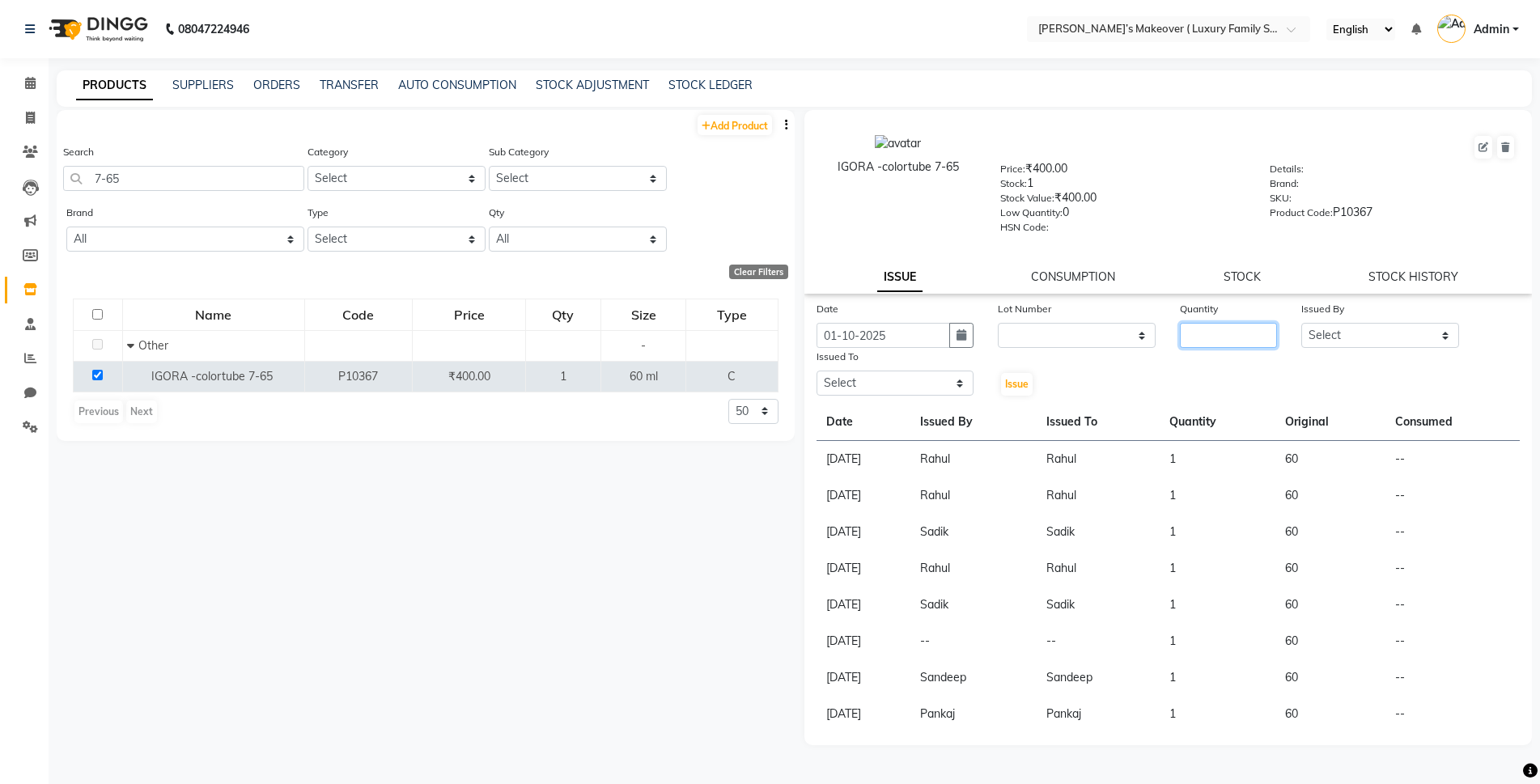
click at [1261, 326] on input "number" at bounding box center [1228, 334] width 98 height 25
click at [1356, 335] on select "Select Aarish Anas salmani Ankit Anshika Anshul Astha Bhoomi lamba Dipti firoj …" at bounding box center [1380, 334] width 158 height 25
click at [1301, 322] on select "Select Aarish Anas salmani Ankit Anshika Anshul Astha Bhoomi lamba Dipti firoj …" at bounding box center [1380, 334] width 158 height 25
click at [873, 387] on select "Select Aarish Anas salmani Ankit Anshika Anshul Astha Bhoomi lamba Dipti firoj …" at bounding box center [895, 382] width 158 height 25
click at [816, 370] on select "Select Aarish Anas salmani Ankit Anshika Anshul Astha Bhoomi lamba Dipti firoj …" at bounding box center [895, 382] width 158 height 25
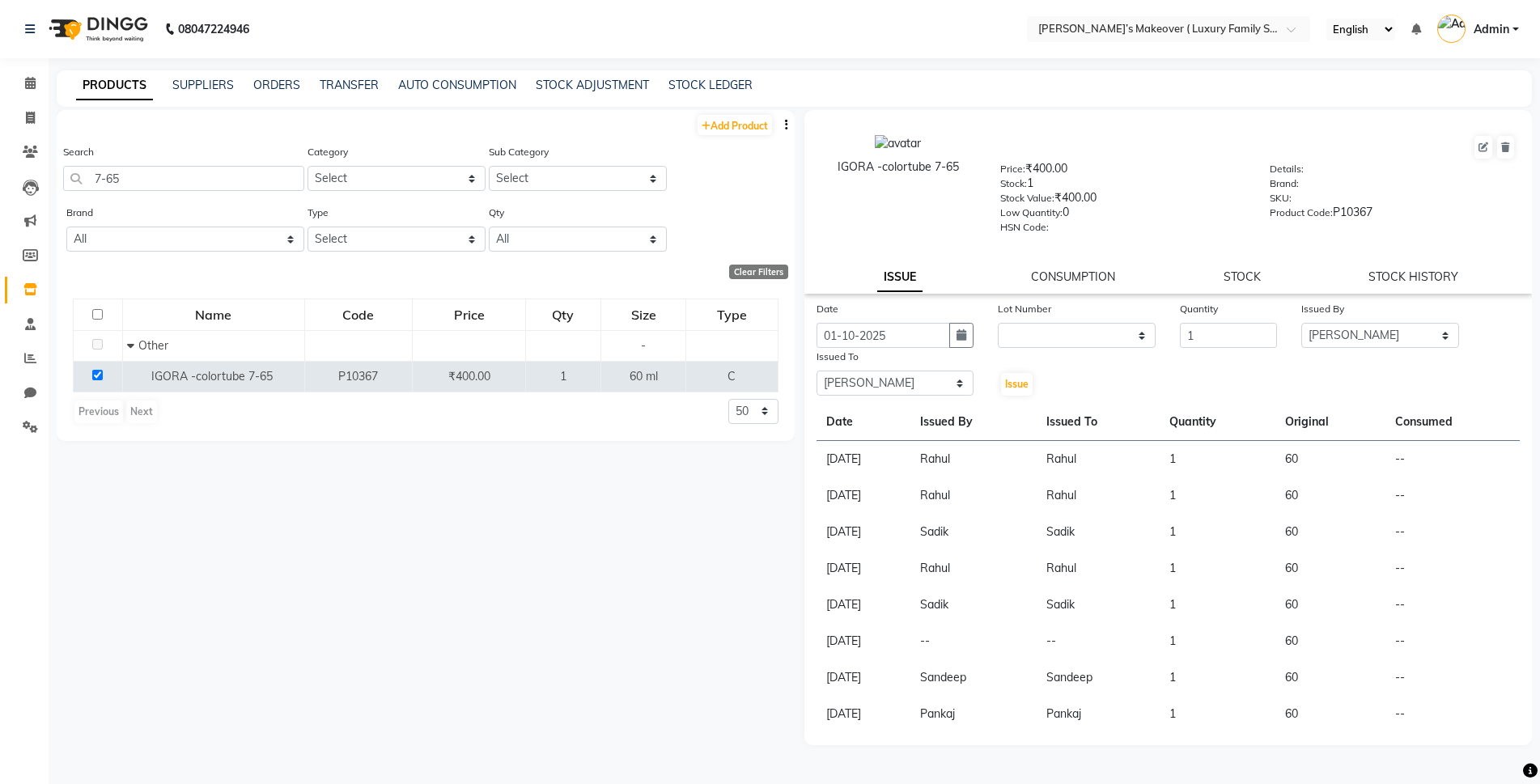
click at [1023, 370] on div "Issue" at bounding box center [1015, 373] width 61 height 50
click at [1014, 384] on span "Issue" at bounding box center [1017, 384] width 24 height 12
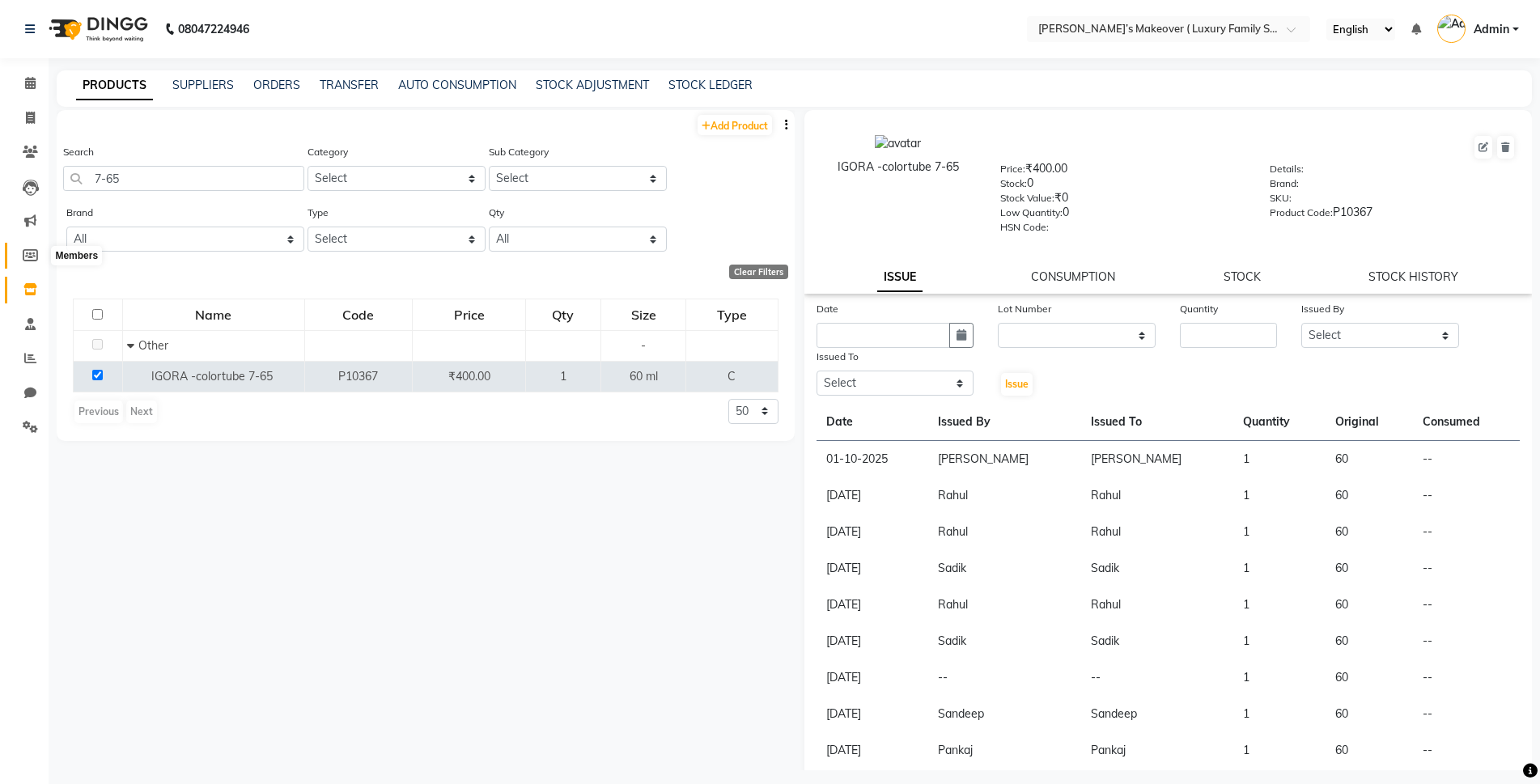
click at [22, 253] on span at bounding box center [30, 256] width 28 height 19
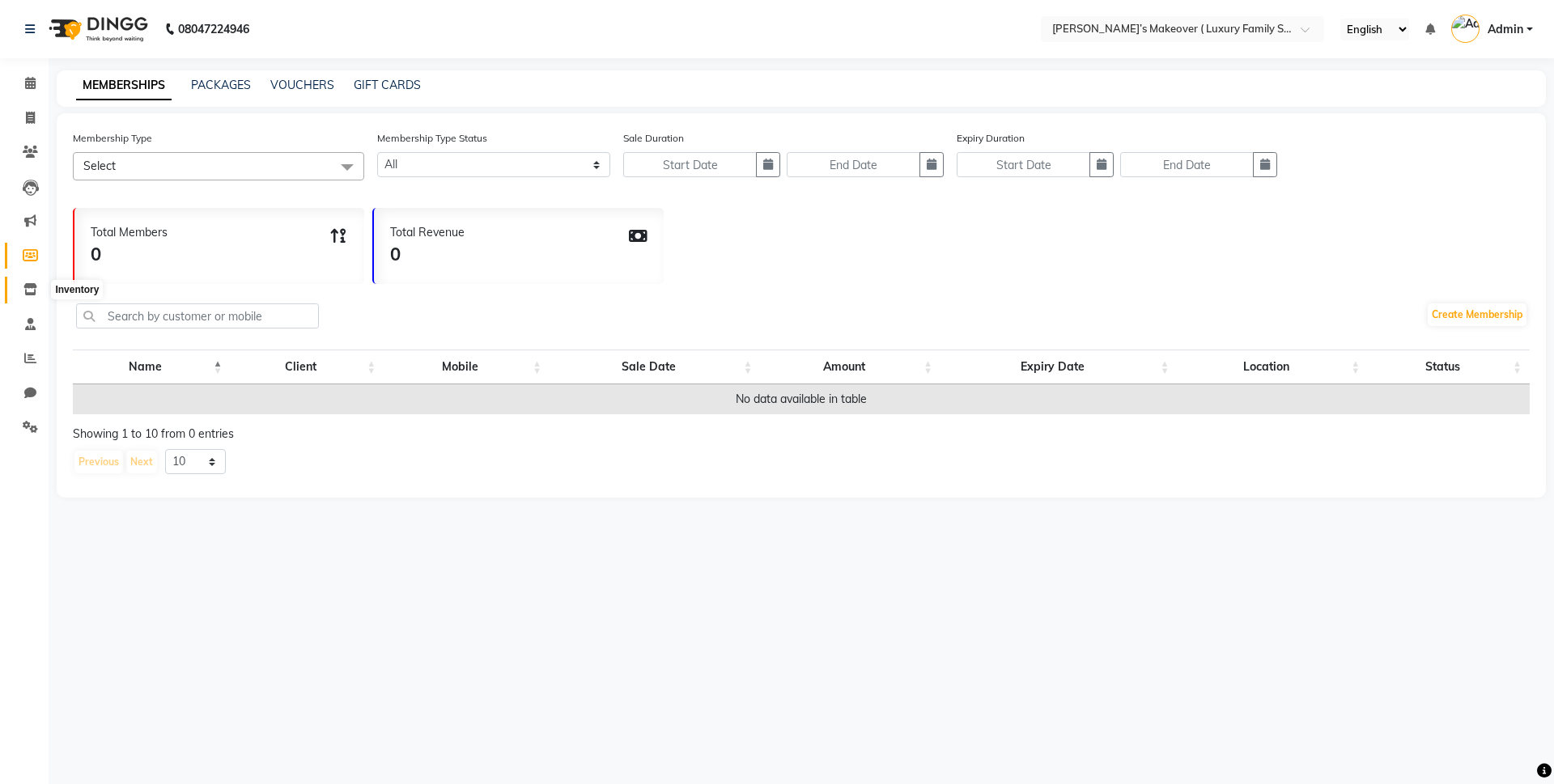
click at [35, 288] on icon at bounding box center [31, 290] width 14 height 12
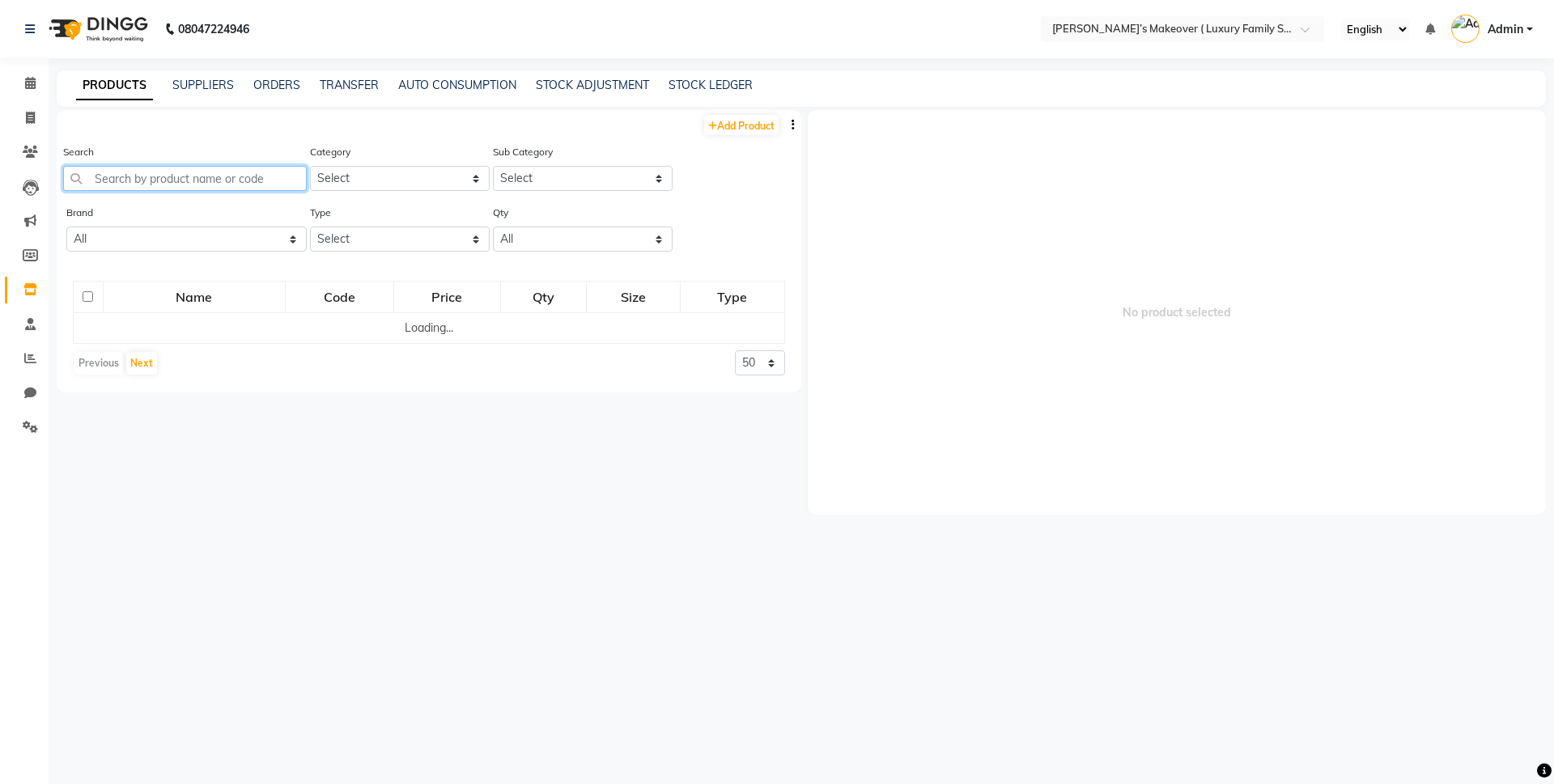
click at [207, 181] on input "text" at bounding box center [184, 178] width 244 height 25
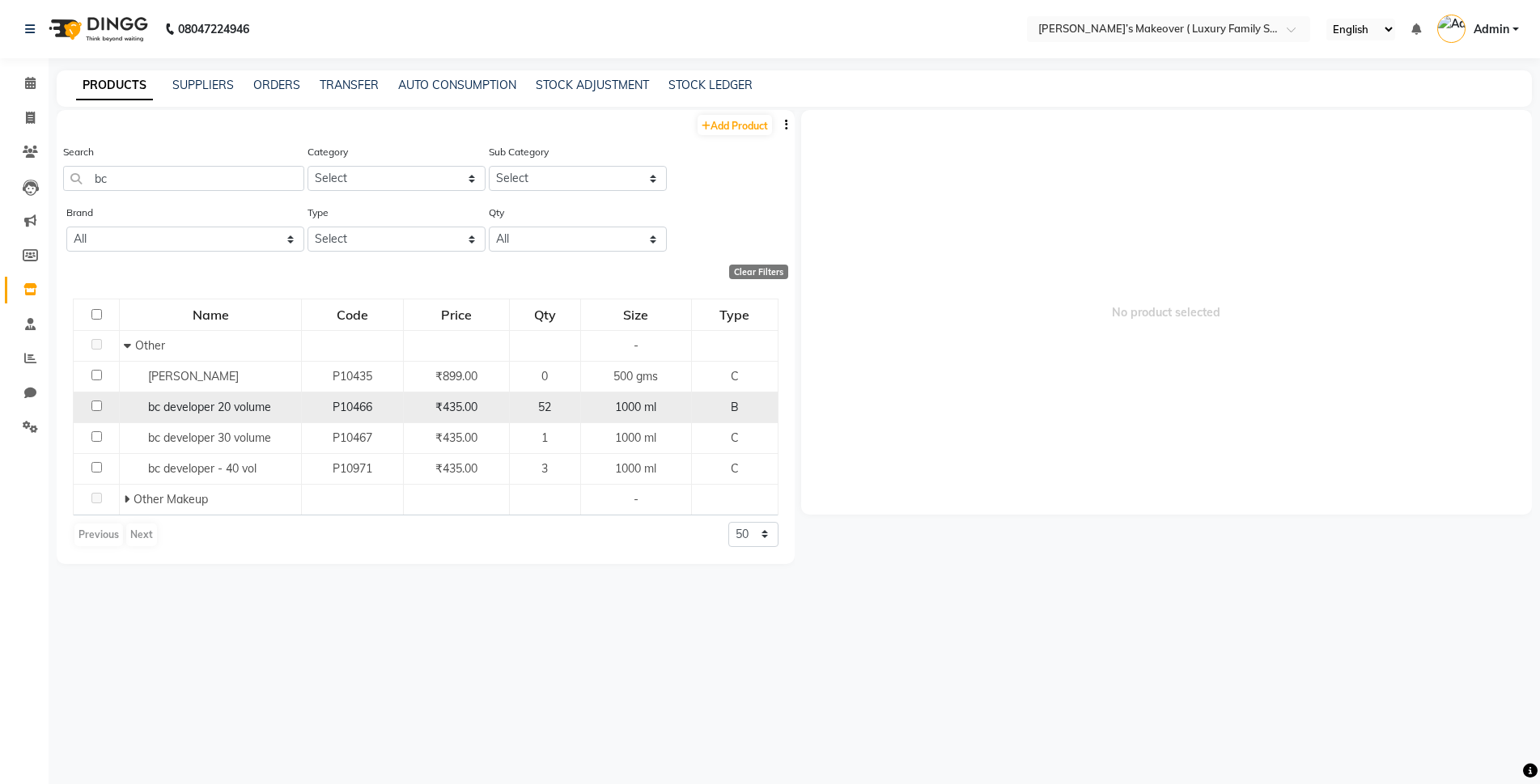
click at [98, 403] on input "checkbox" at bounding box center [97, 405] width 11 height 11
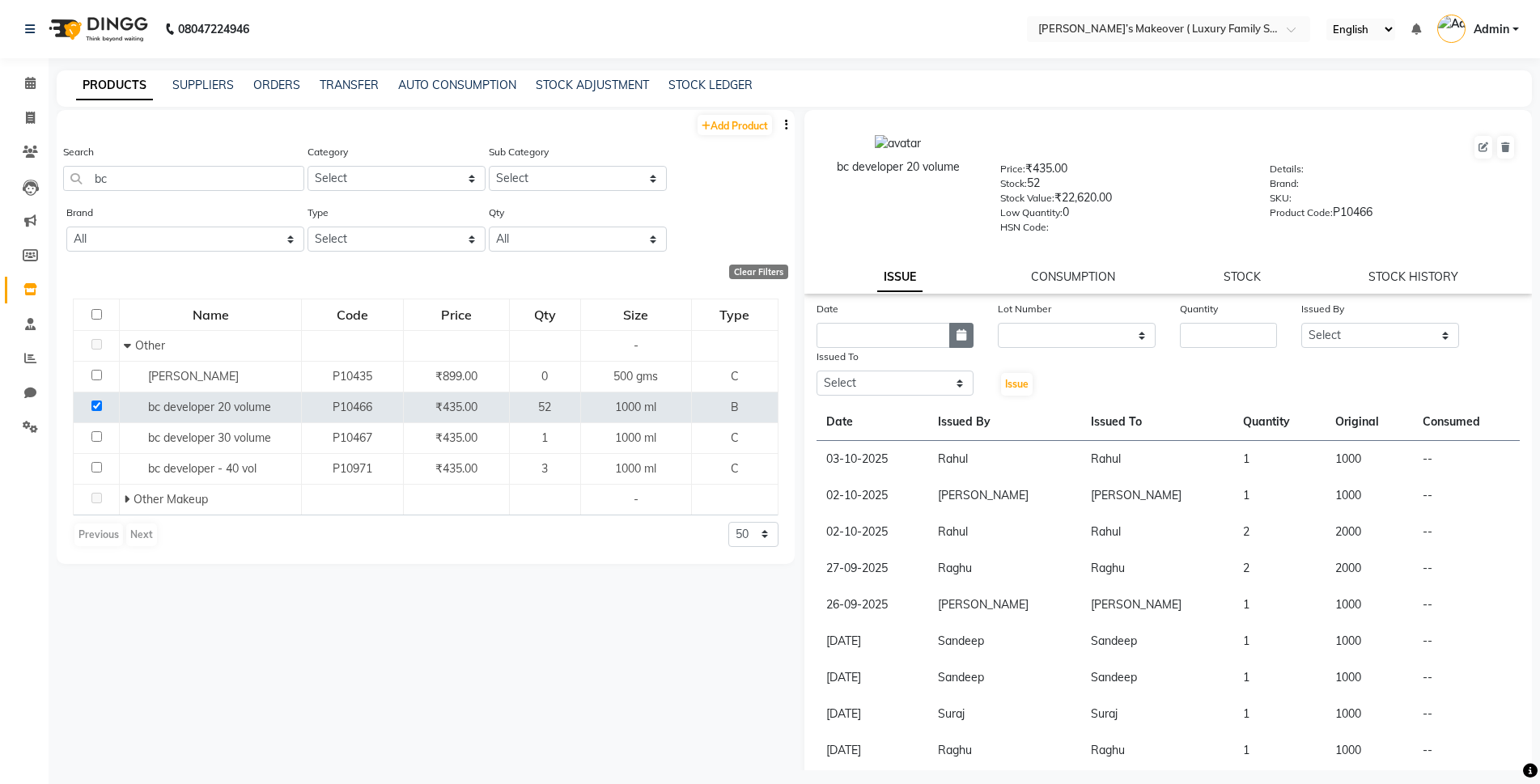
click at [959, 334] on icon "button" at bounding box center [962, 334] width 10 height 11
click at [885, 419] on div "1" at bounding box center [885, 419] width 26 height 26
click at [1214, 338] on input "number" at bounding box center [1228, 334] width 98 height 25
click at [1329, 332] on select "Select Aarish Anas salmani Ankit Anshika Anshul Astha Bhoomi lamba Dipti firoj …" at bounding box center [1380, 334] width 158 height 25
click at [1301, 322] on select "Select Aarish Anas salmani Ankit Anshika Anshul Astha Bhoomi lamba Dipti firoj …" at bounding box center [1380, 334] width 158 height 25
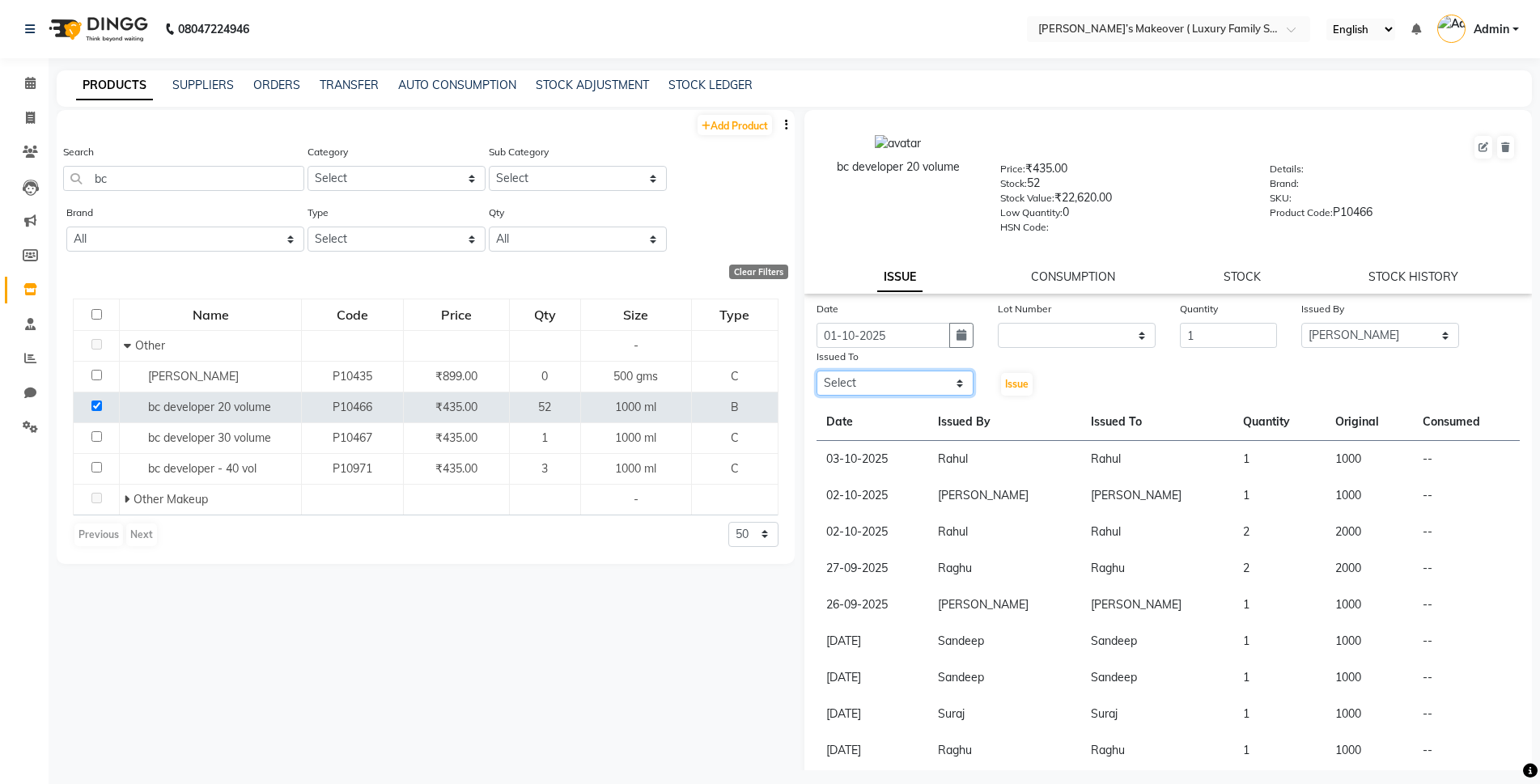
click at [927, 389] on select "Select Aarish Anas salmani Ankit Anshika Anshul Astha Bhoomi lamba Dipti firoj …" at bounding box center [895, 382] width 158 height 25
click at [816, 370] on select "Select Aarish Anas salmani Ankit Anshika Anshul Astha Bhoomi lamba Dipti firoj …" at bounding box center [895, 382] width 158 height 25
drag, startPoint x: 890, startPoint y: 377, endPoint x: 885, endPoint y: 392, distance: 15.8
click at [890, 377] on select "Select Aarish Anas salmani Ankit Anshika Anshul Astha Bhoomi lamba Dipti firoj …" at bounding box center [895, 382] width 158 height 25
click at [816, 370] on select "Select Aarish Anas salmani Ankit Anshika Anshul Astha Bhoomi lamba Dipti firoj …" at bounding box center [895, 382] width 158 height 25
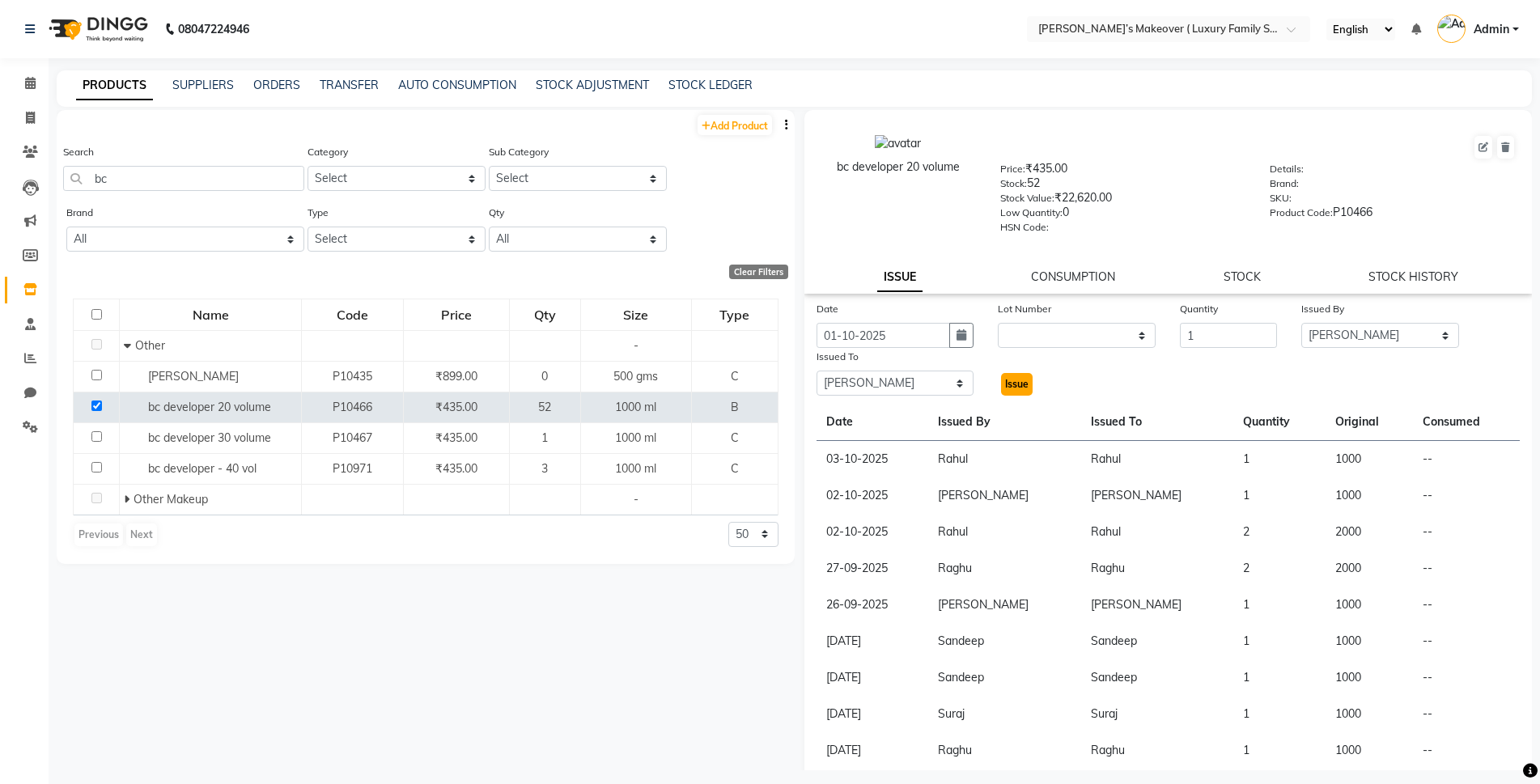
click at [1015, 388] on span "Issue" at bounding box center [1017, 384] width 24 height 12
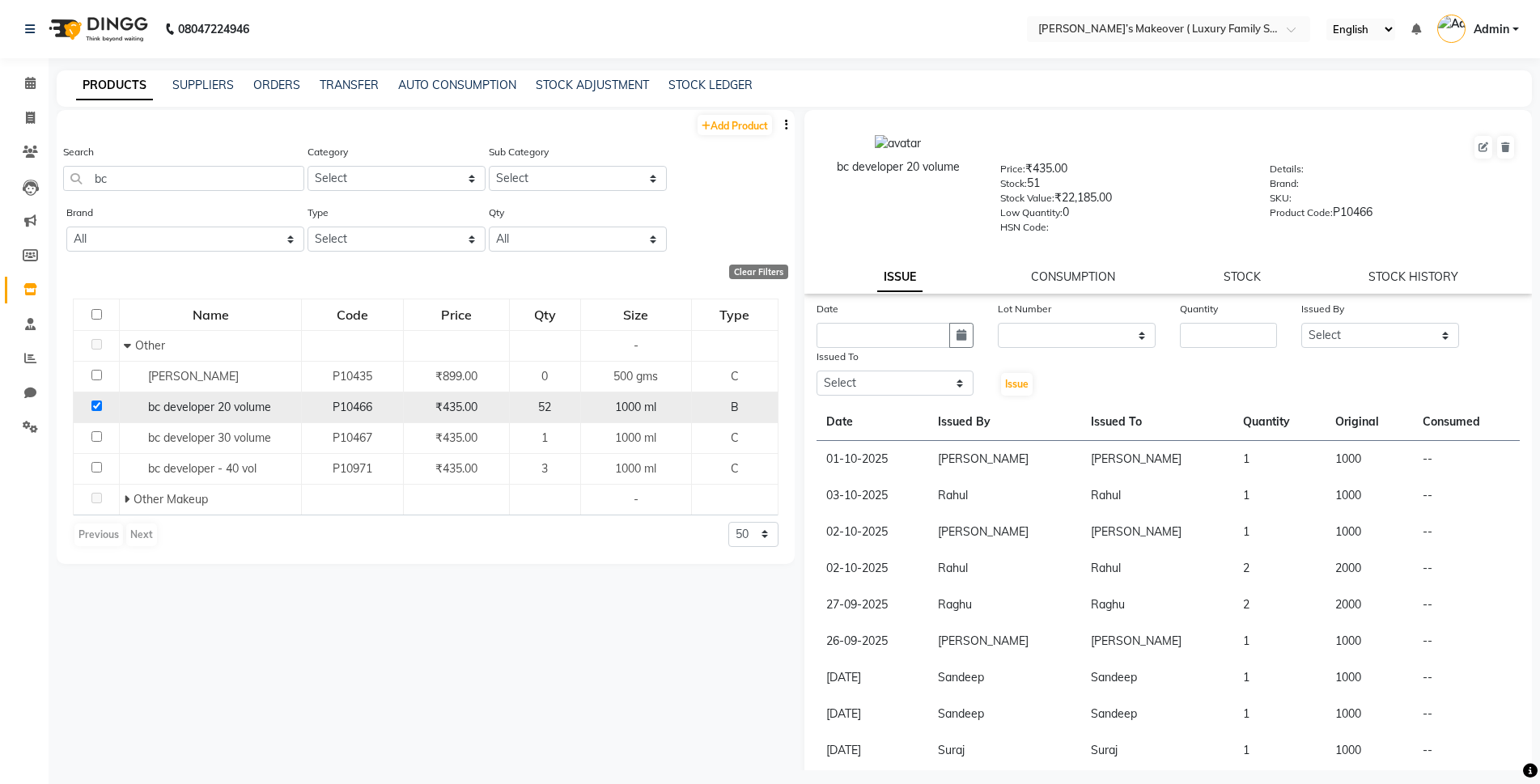
click at [107, 404] on td at bounding box center [97, 407] width 46 height 31
click at [192, 183] on input "bc" at bounding box center [183, 178] width 241 height 25
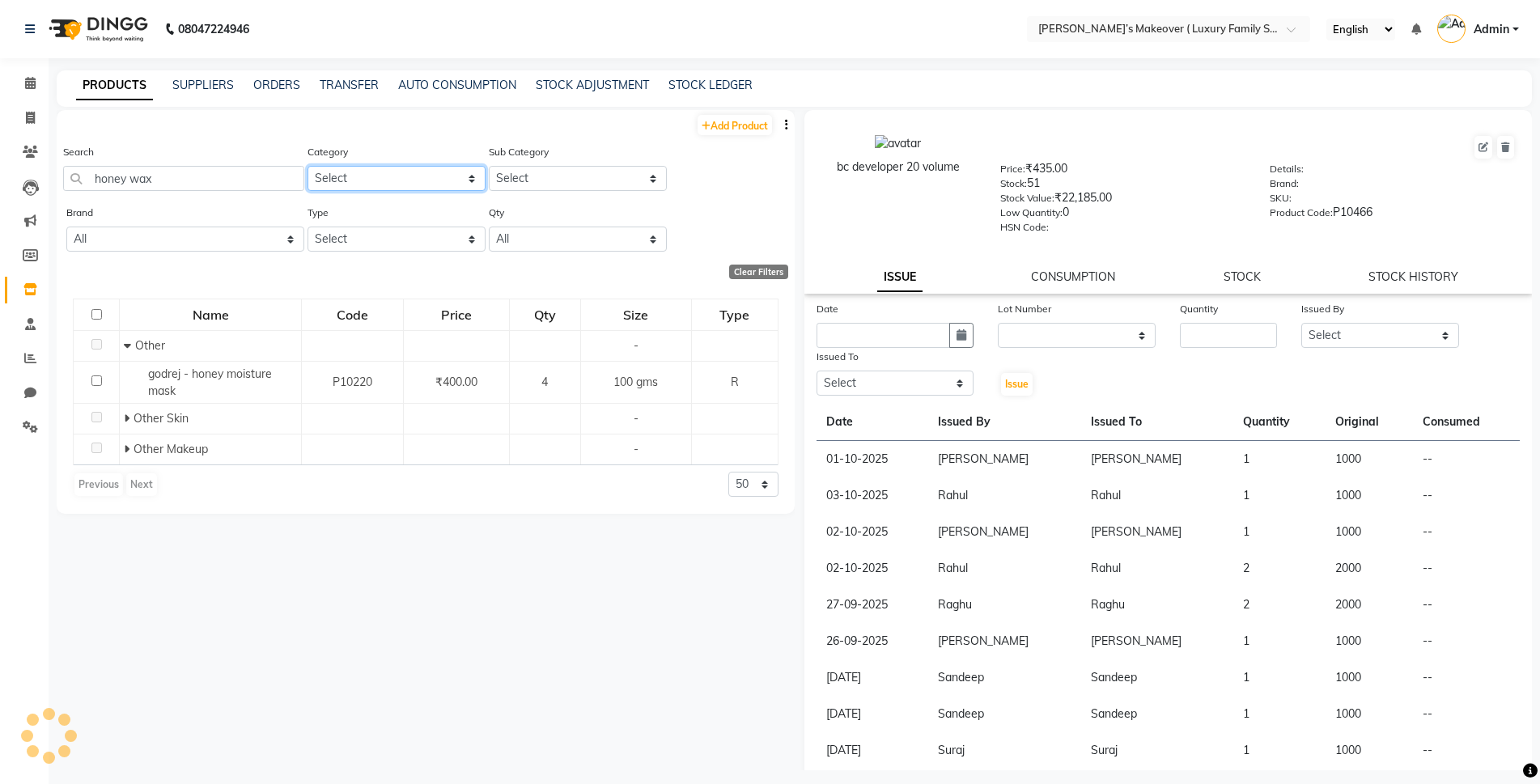
click at [411, 176] on select "Select Hair Skin Makeup Personal Care Appliances Beard Waxing Disposable Thread…" at bounding box center [396, 178] width 178 height 25
click at [308, 166] on select "Select Hair Skin Makeup Personal Care Appliances Beard Waxing Disposable Thread…" at bounding box center [396, 178] width 178 height 25
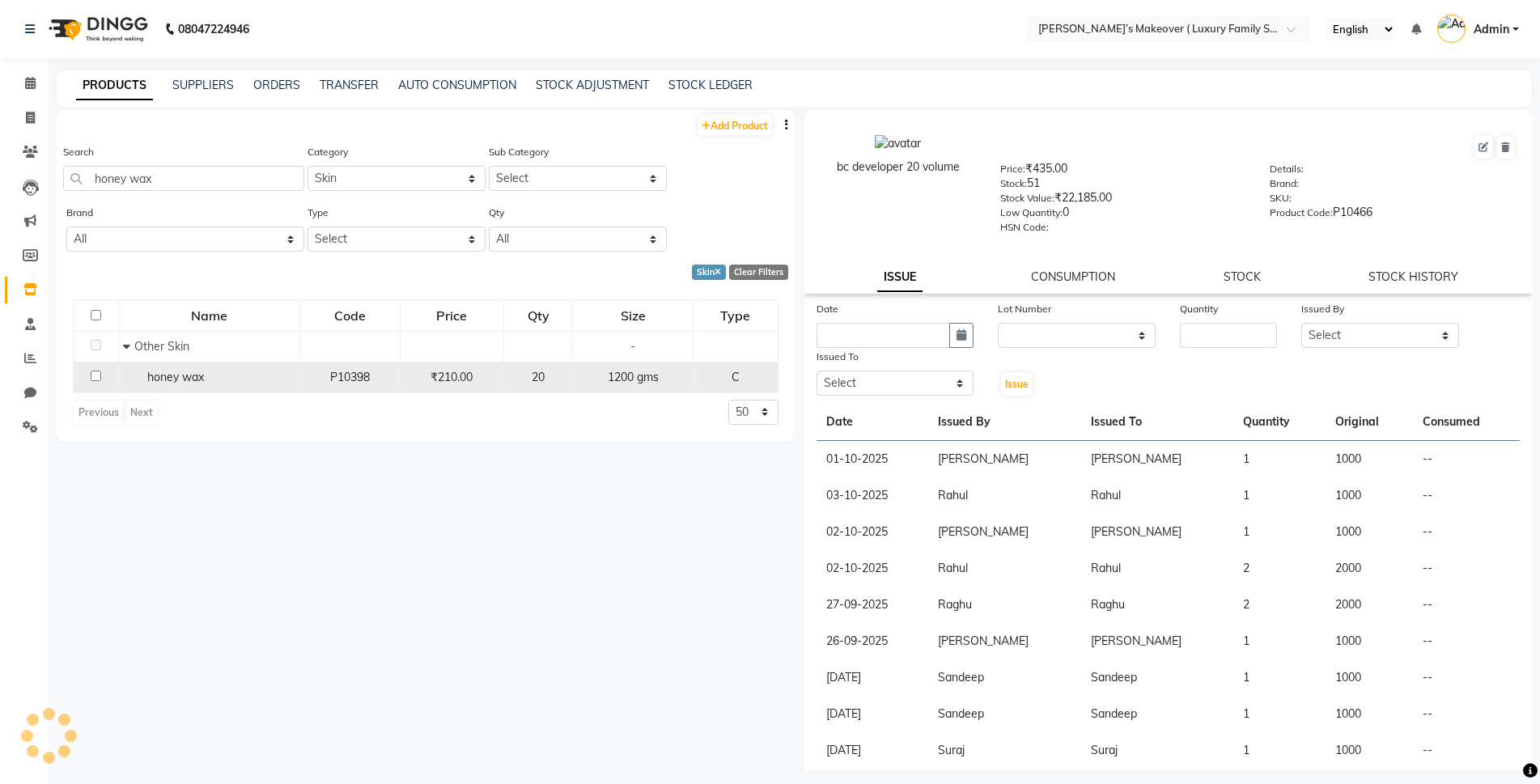
click at [94, 375] on input "checkbox" at bounding box center [96, 375] width 11 height 11
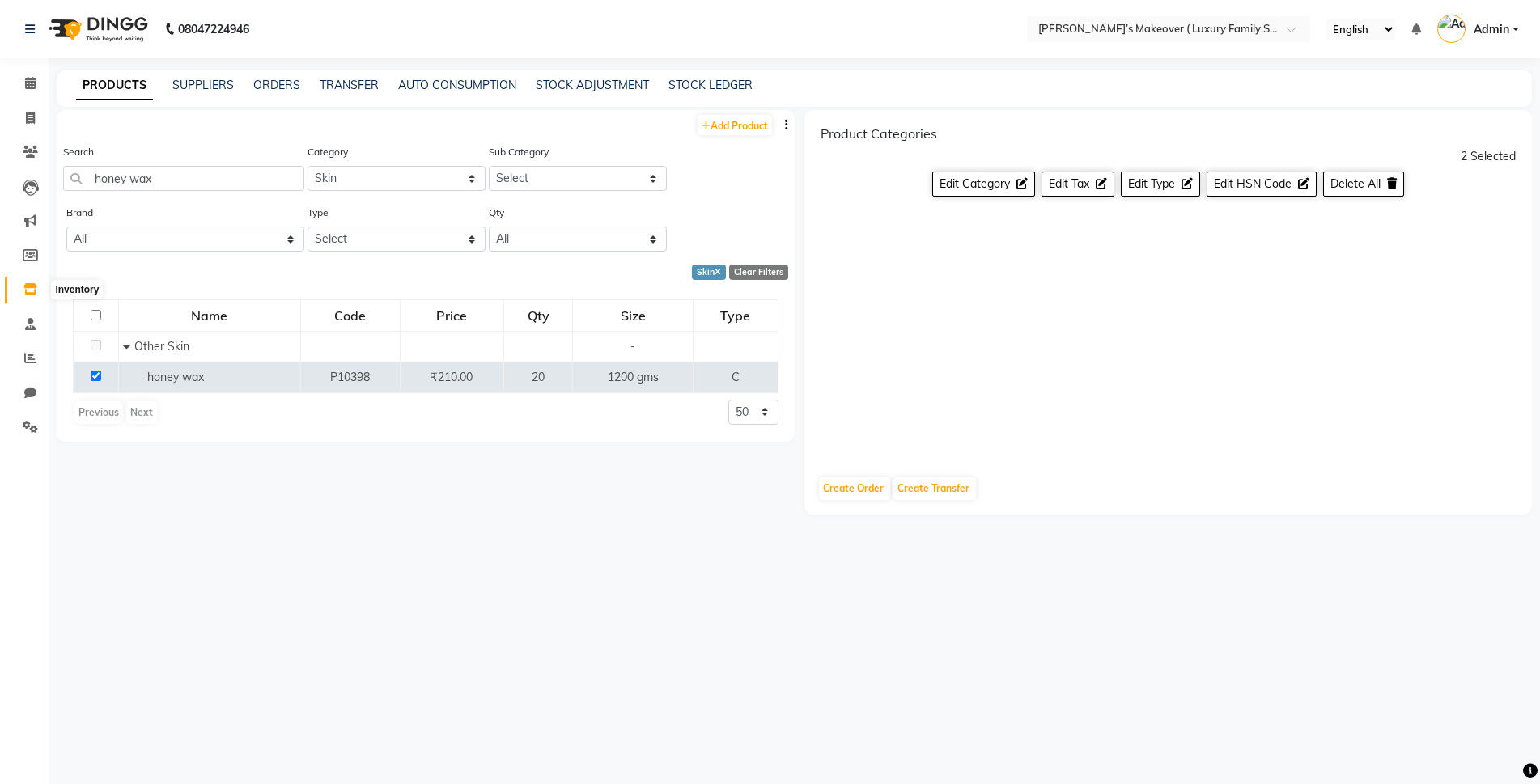
click at [29, 287] on icon at bounding box center [31, 290] width 14 height 12
click at [29, 269] on li "Members" at bounding box center [24, 256] width 49 height 35
click at [29, 250] on icon at bounding box center [30, 255] width 15 height 12
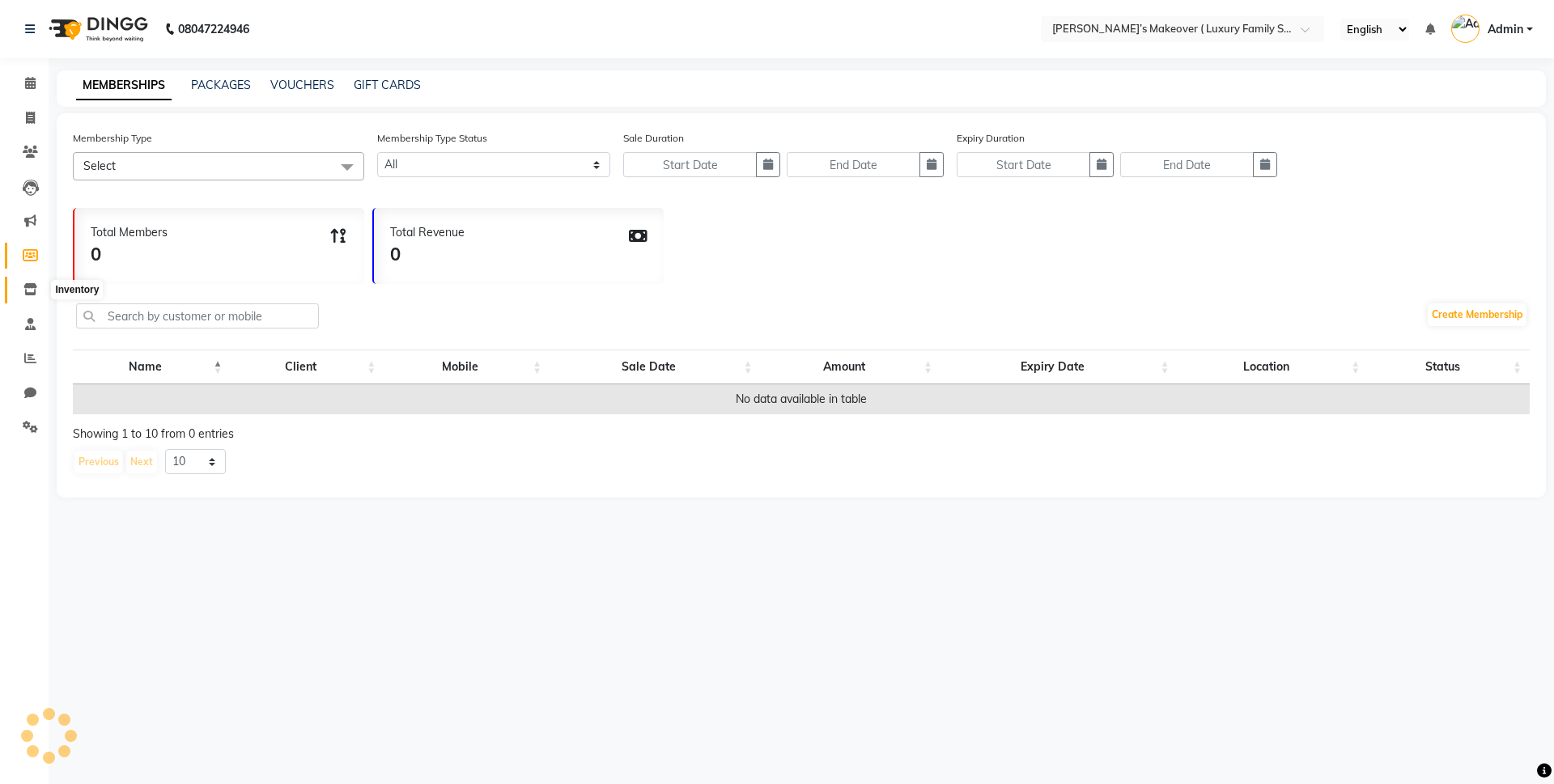
click at [22, 286] on span at bounding box center [30, 290] width 28 height 19
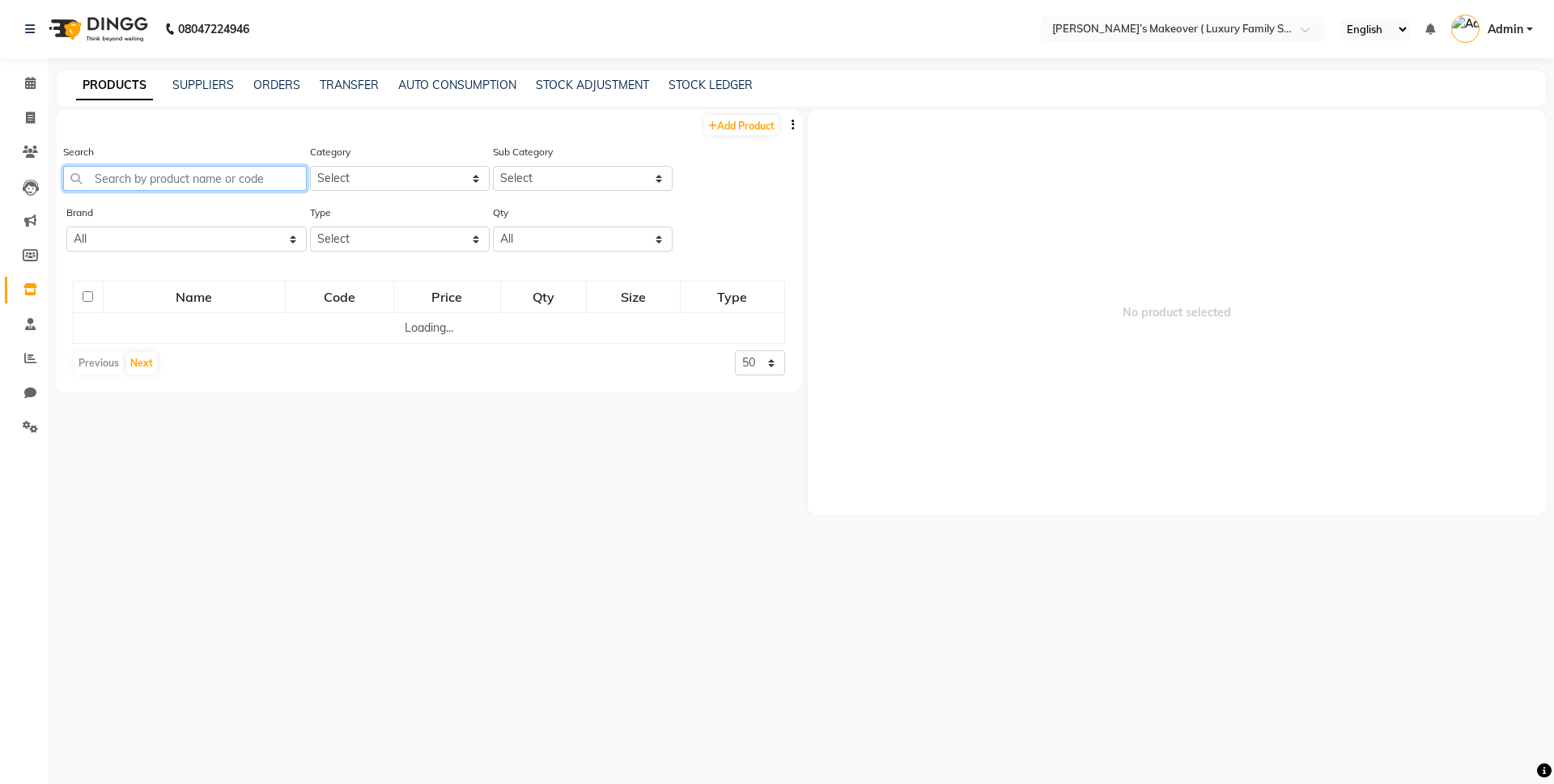
click at [206, 181] on input "text" at bounding box center [184, 178] width 244 height 25
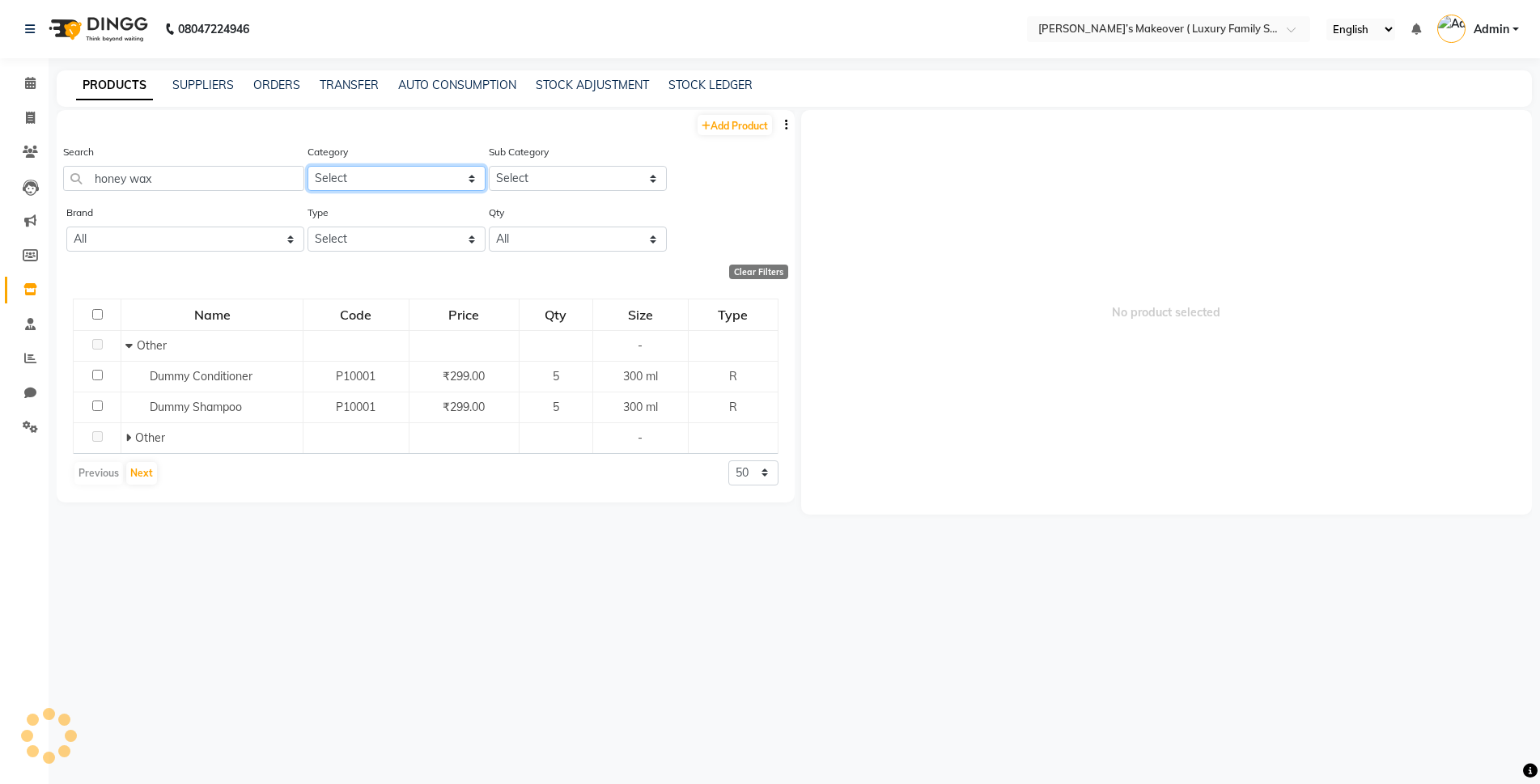
click at [323, 168] on select "Select Hair Skin Makeup Personal Care Appliances Beard Waxing Disposable Thread…" at bounding box center [396, 178] width 178 height 25
click at [308, 166] on select "Select Hair Skin Makeup Personal Care Appliances Beard Waxing Disposable Thread…" at bounding box center [396, 178] width 178 height 25
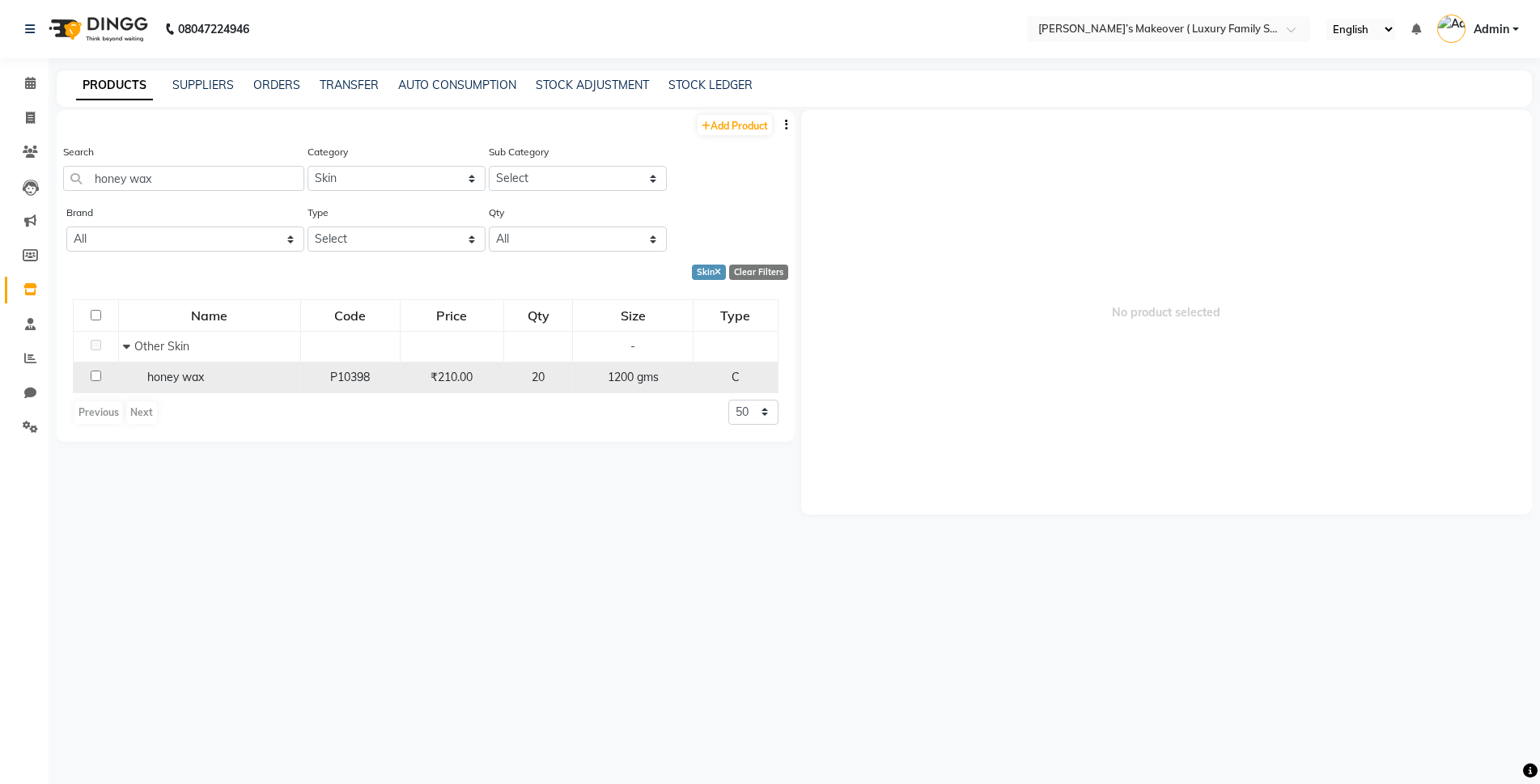
click at [96, 375] on input "checkbox" at bounding box center [96, 375] width 11 height 11
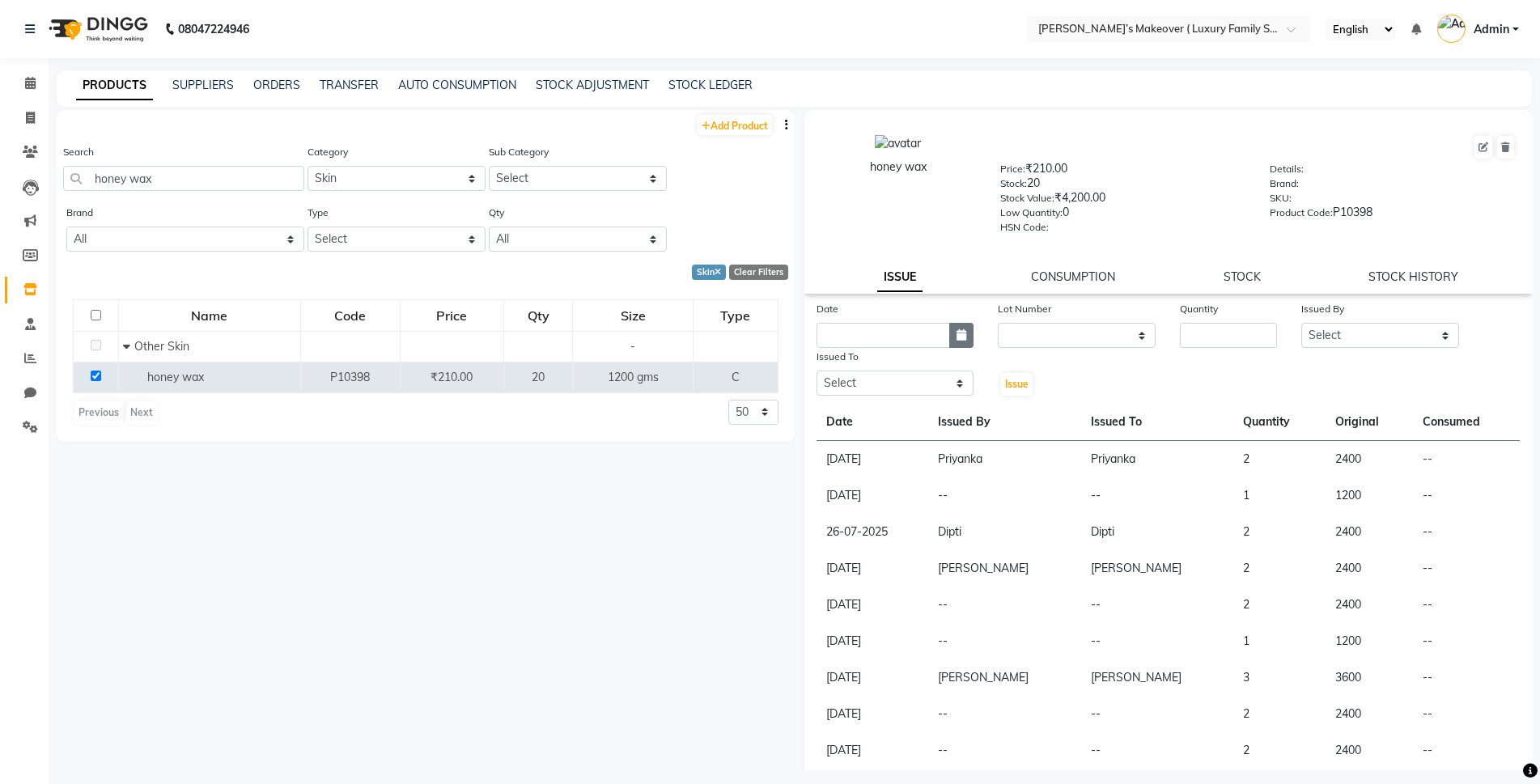
click at [957, 339] on icon "button" at bounding box center [962, 334] width 10 height 11
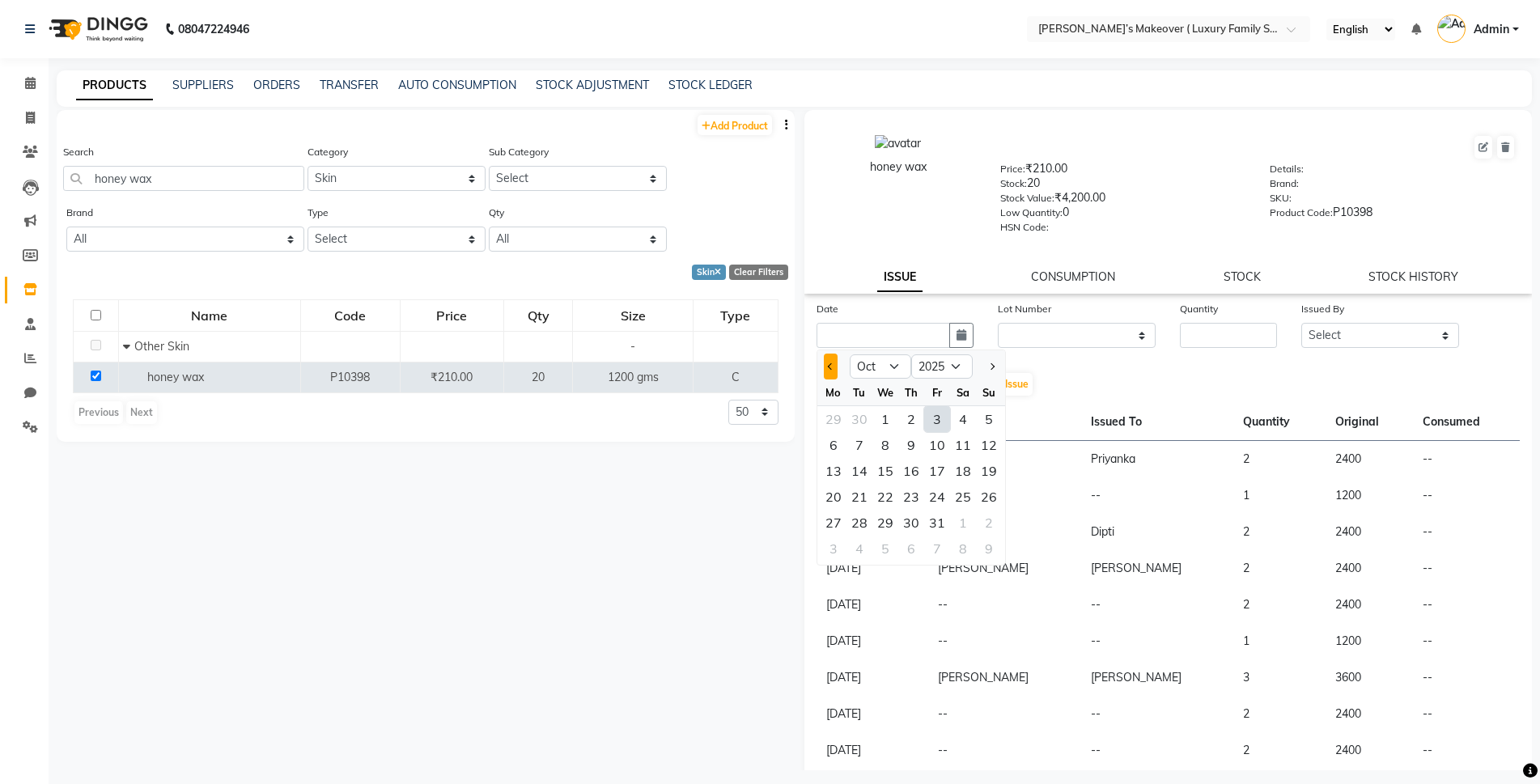
click at [825, 363] on button "Previous month" at bounding box center [831, 366] width 14 height 26
click at [860, 525] on div "30" at bounding box center [859, 522] width 26 height 26
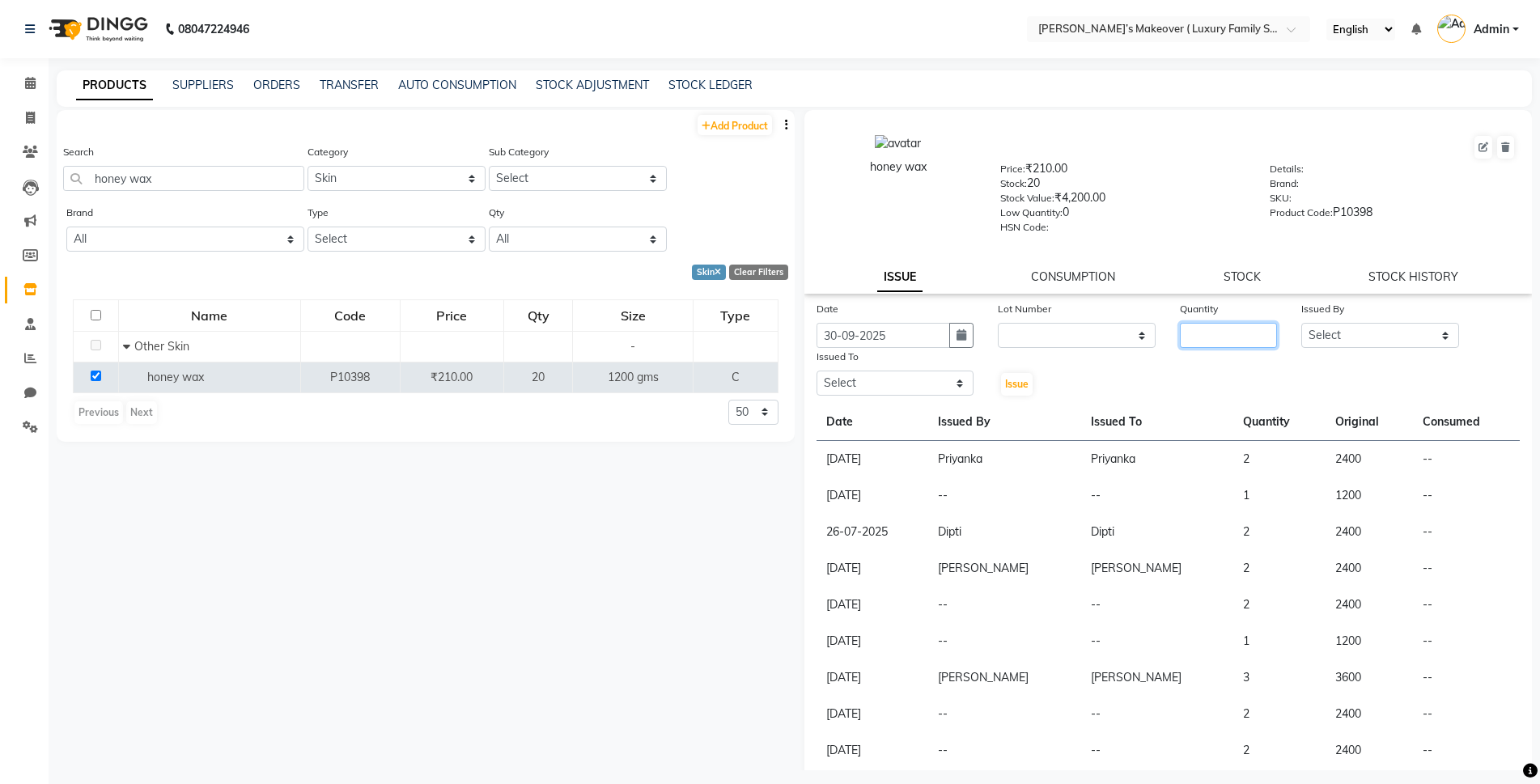
click at [1256, 346] on input "number" at bounding box center [1228, 334] width 98 height 25
click at [1308, 339] on select "Select Aarish Anas salmani Ankit Anshika Anshul Astha Bhoomi lamba Dipti firoj …" at bounding box center [1380, 334] width 158 height 25
click at [1301, 322] on select "Select Aarish Anas salmani Ankit Anshika Anshul Astha Bhoomi lamba Dipti firoj …" at bounding box center [1380, 334] width 158 height 25
click at [856, 377] on select "Select Aarish Anas salmani Ankit Anshika Anshul Astha Bhoomi lamba Dipti firoj …" at bounding box center [895, 382] width 158 height 25
click at [816, 370] on select "Select Aarish Anas salmani Ankit Anshika Anshul Astha Bhoomi lamba Dipti firoj …" at bounding box center [895, 382] width 158 height 25
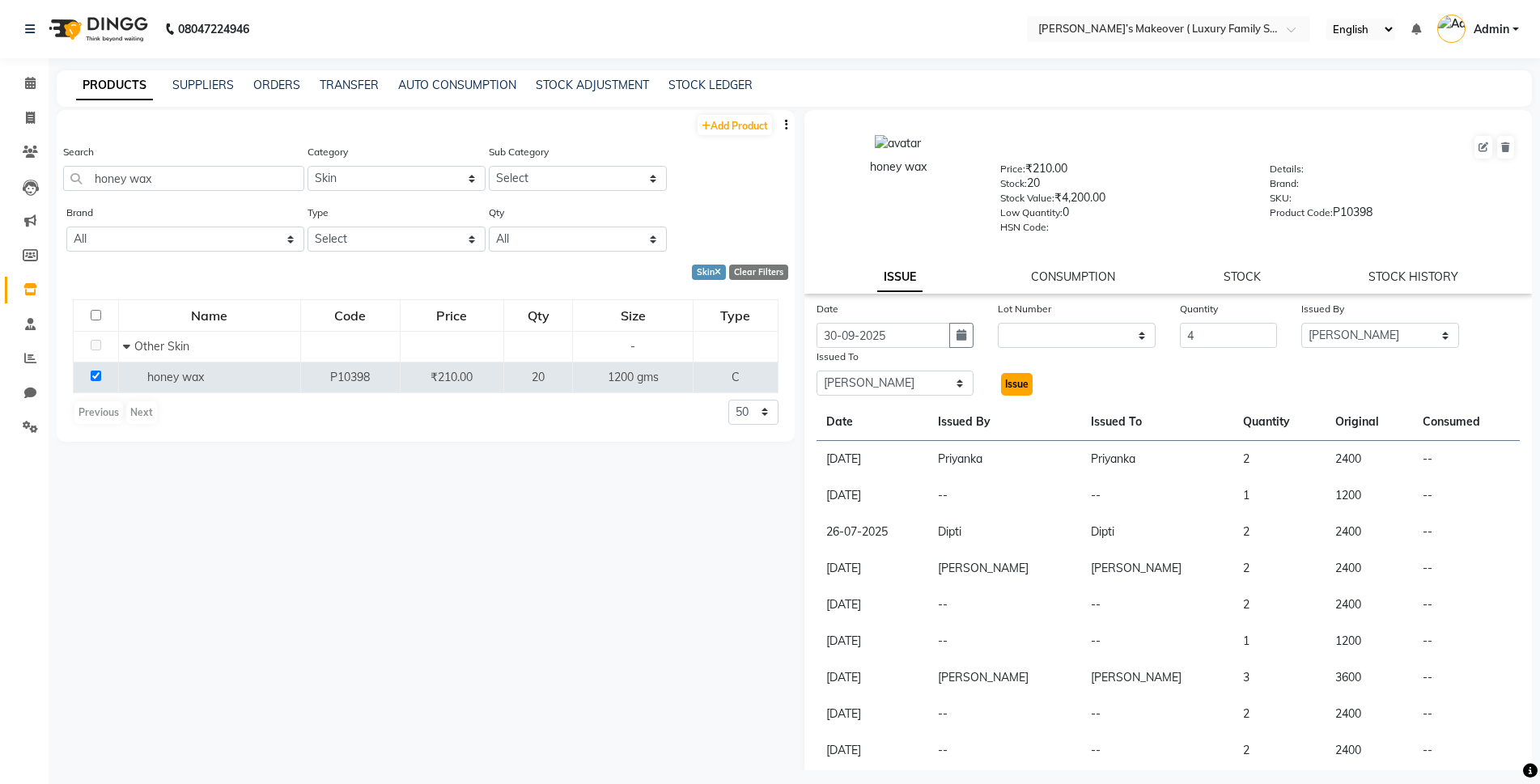
click at [1012, 387] on span "Issue" at bounding box center [1017, 384] width 24 height 12
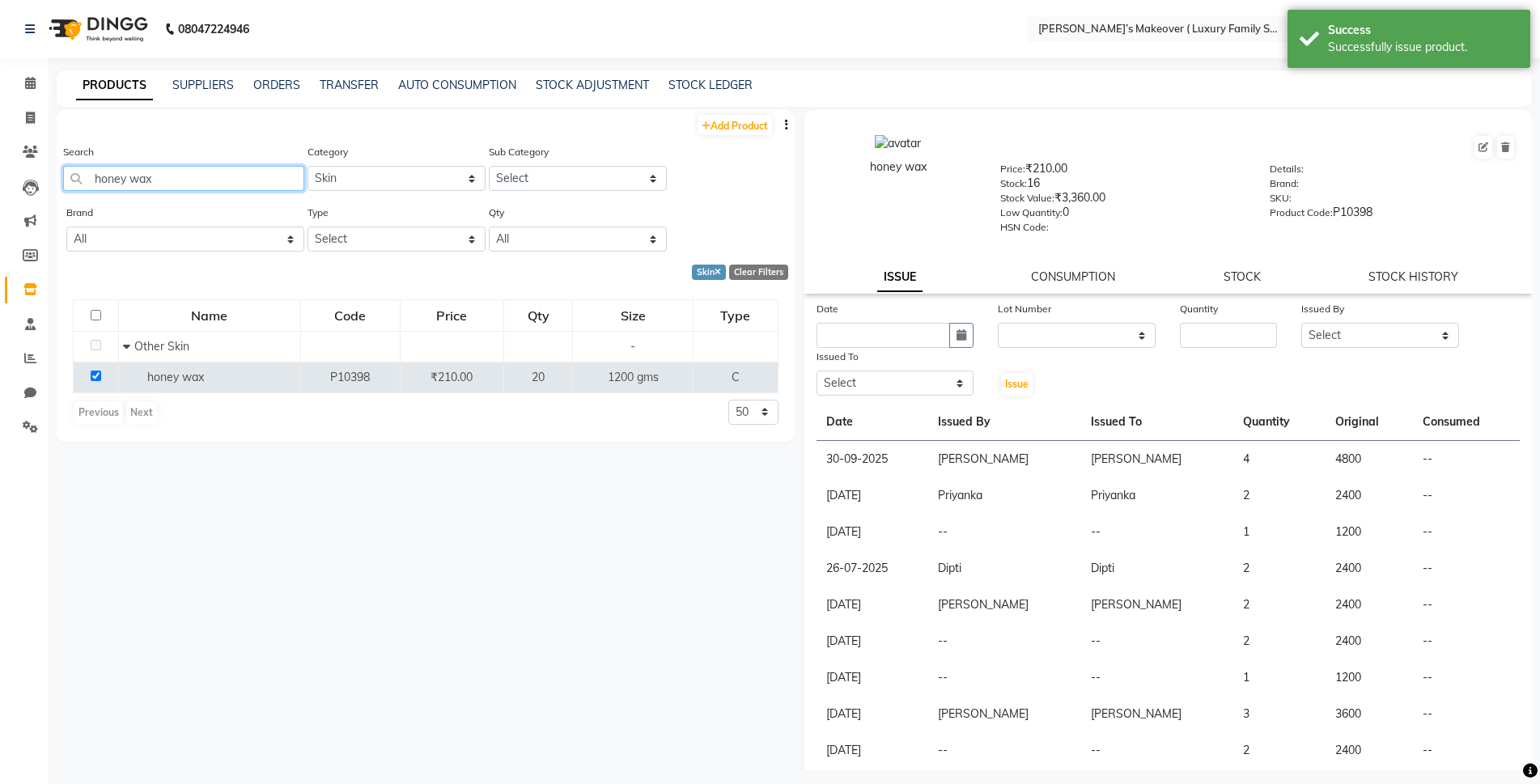
click at [184, 186] on input "honey wax" at bounding box center [183, 178] width 241 height 25
click at [23, 282] on span at bounding box center [30, 290] width 28 height 19
click at [33, 252] on icon at bounding box center [30, 255] width 15 height 12
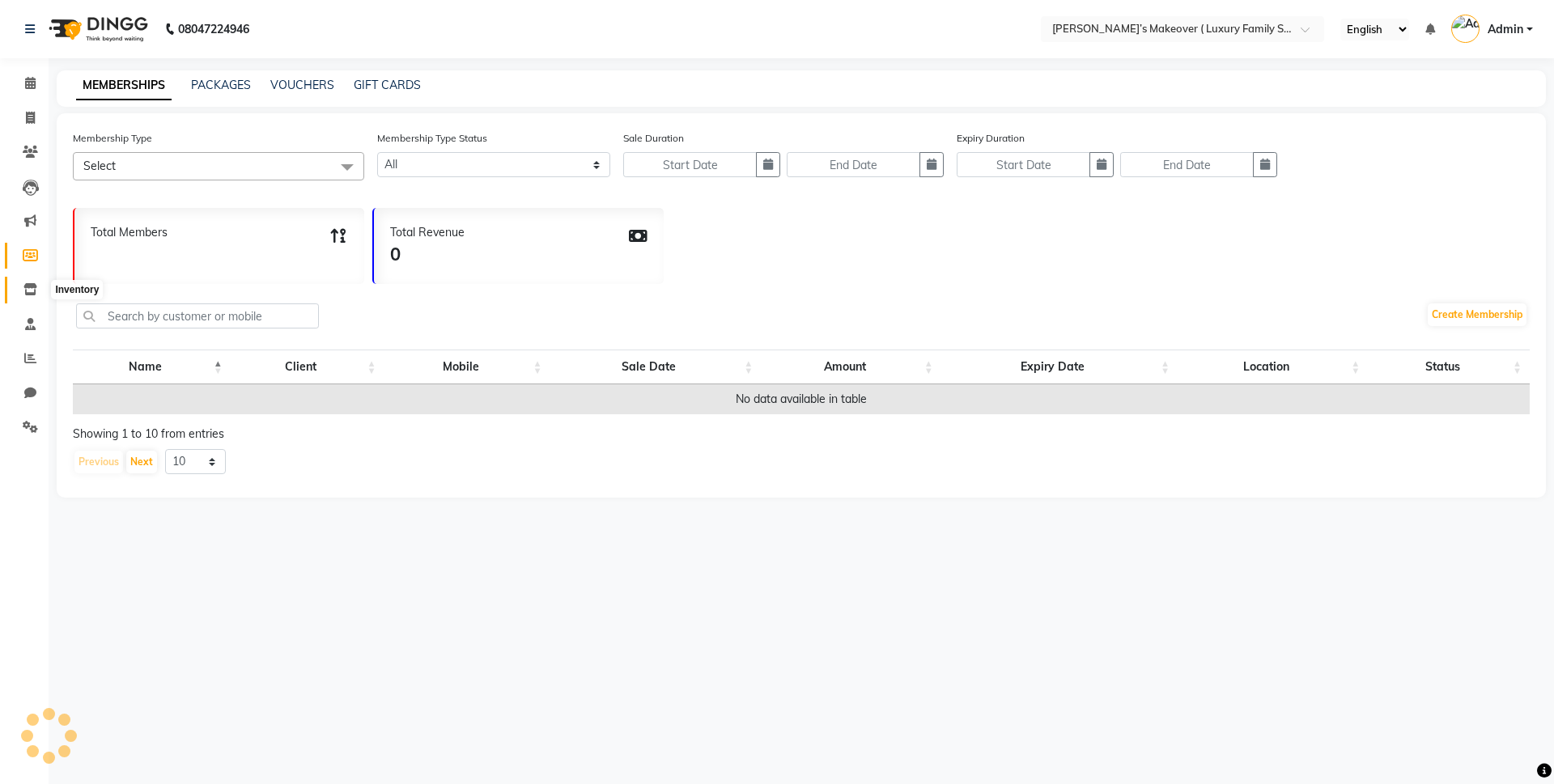
click at [33, 286] on icon at bounding box center [31, 290] width 14 height 12
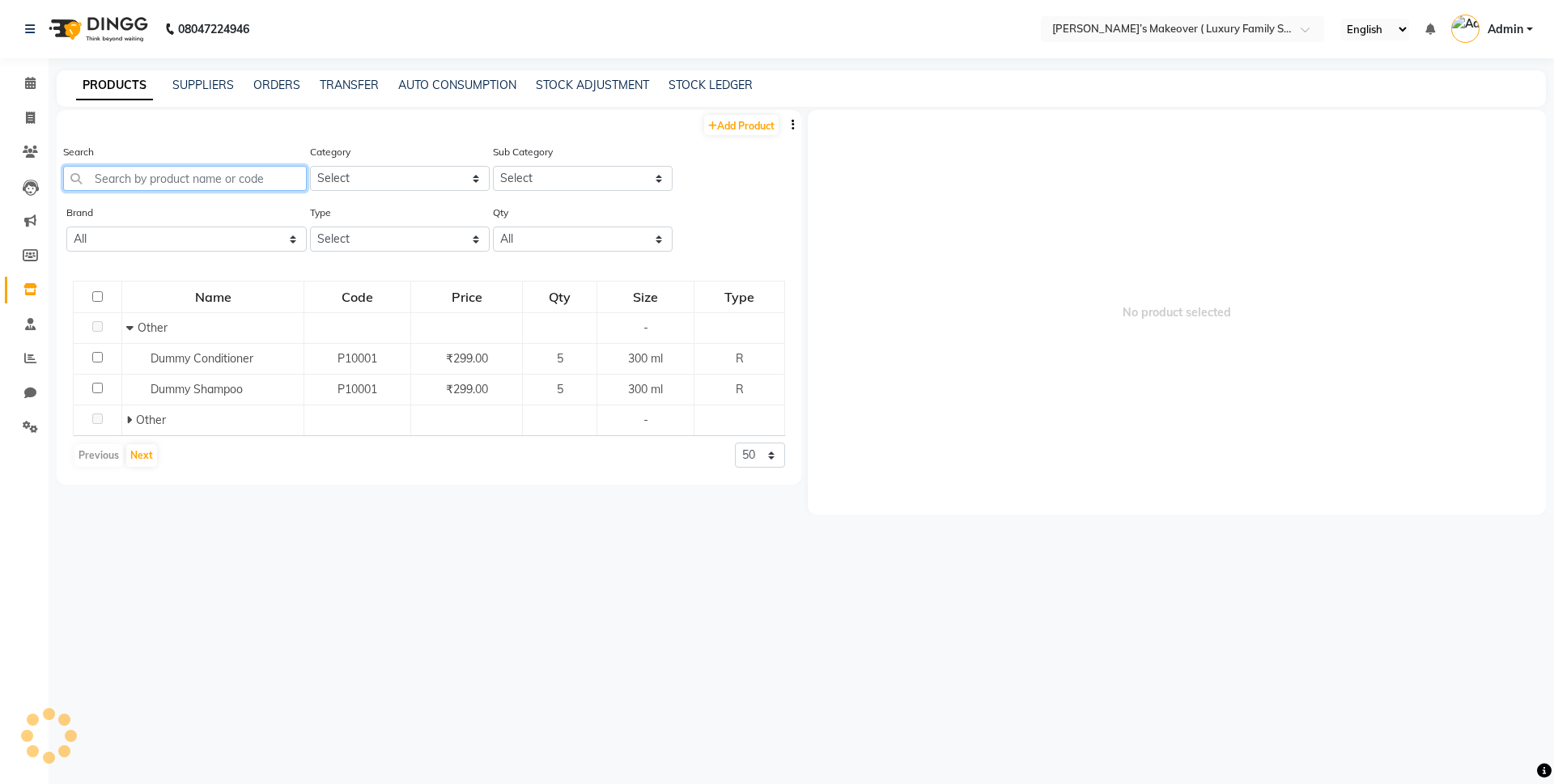
click at [171, 175] on input "text" at bounding box center [184, 178] width 244 height 25
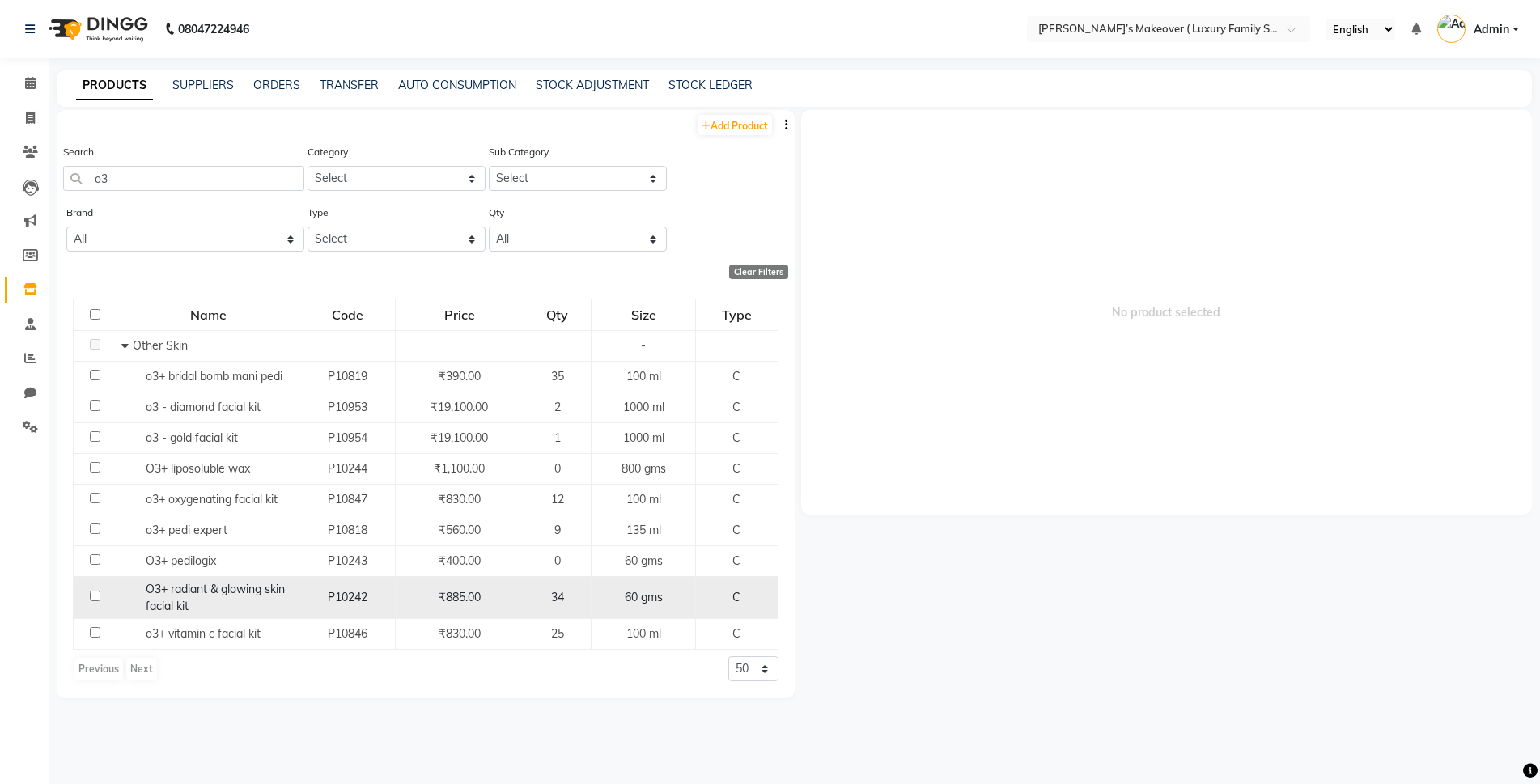
click at [92, 594] on input "checkbox" at bounding box center [95, 596] width 11 height 11
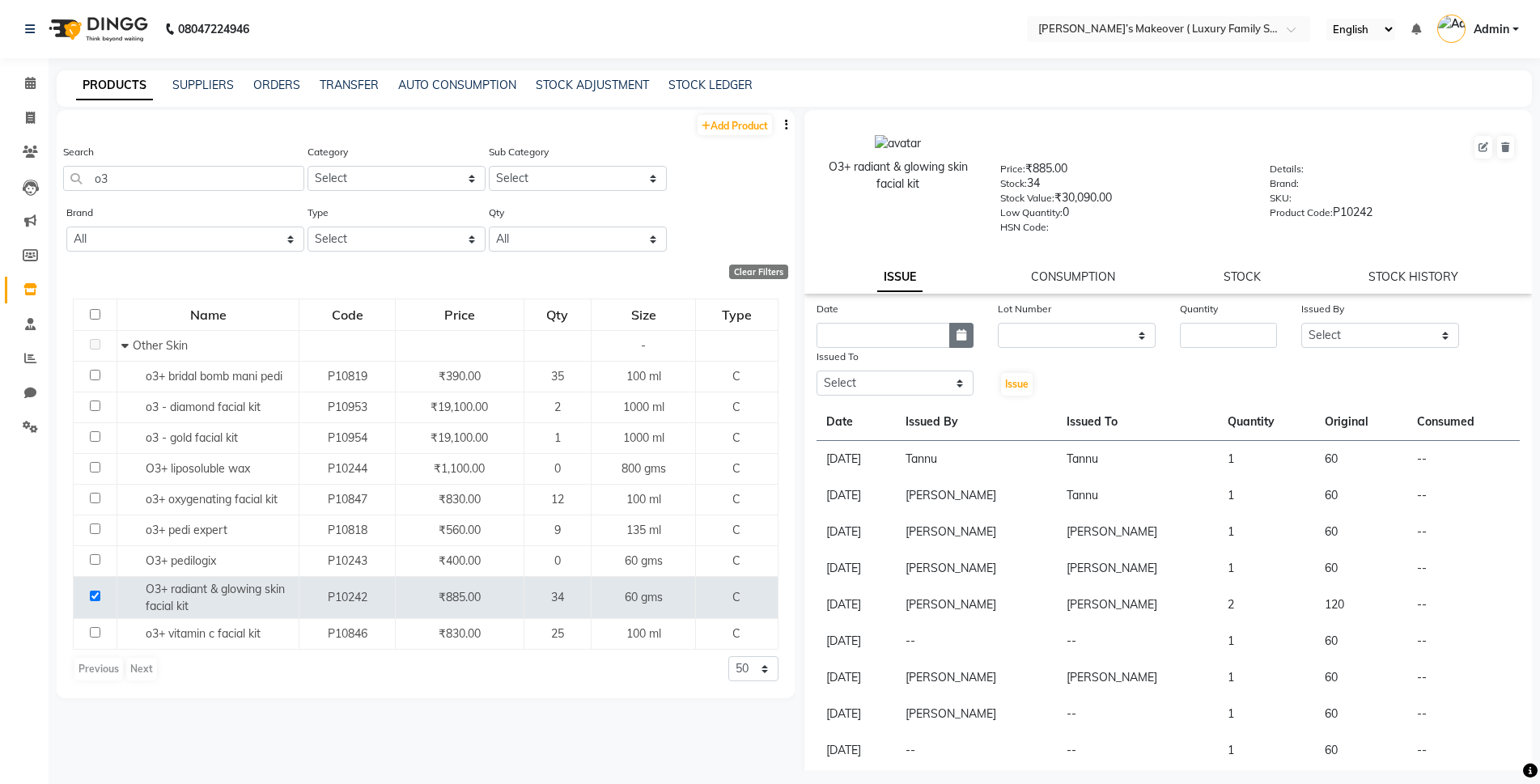
click at [968, 331] on button "button" at bounding box center [962, 334] width 24 height 25
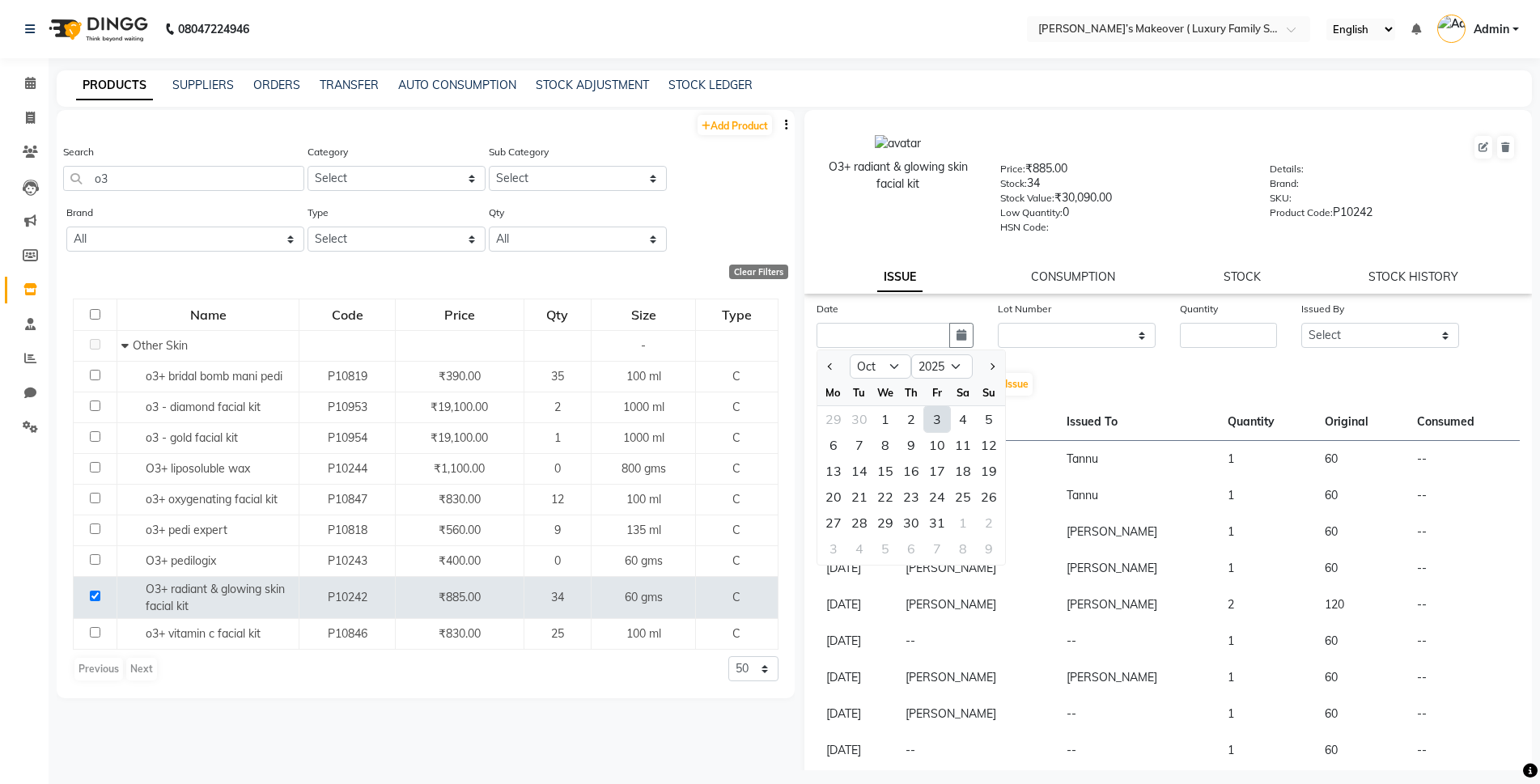
click at [937, 426] on div "3" at bounding box center [937, 419] width 26 height 26
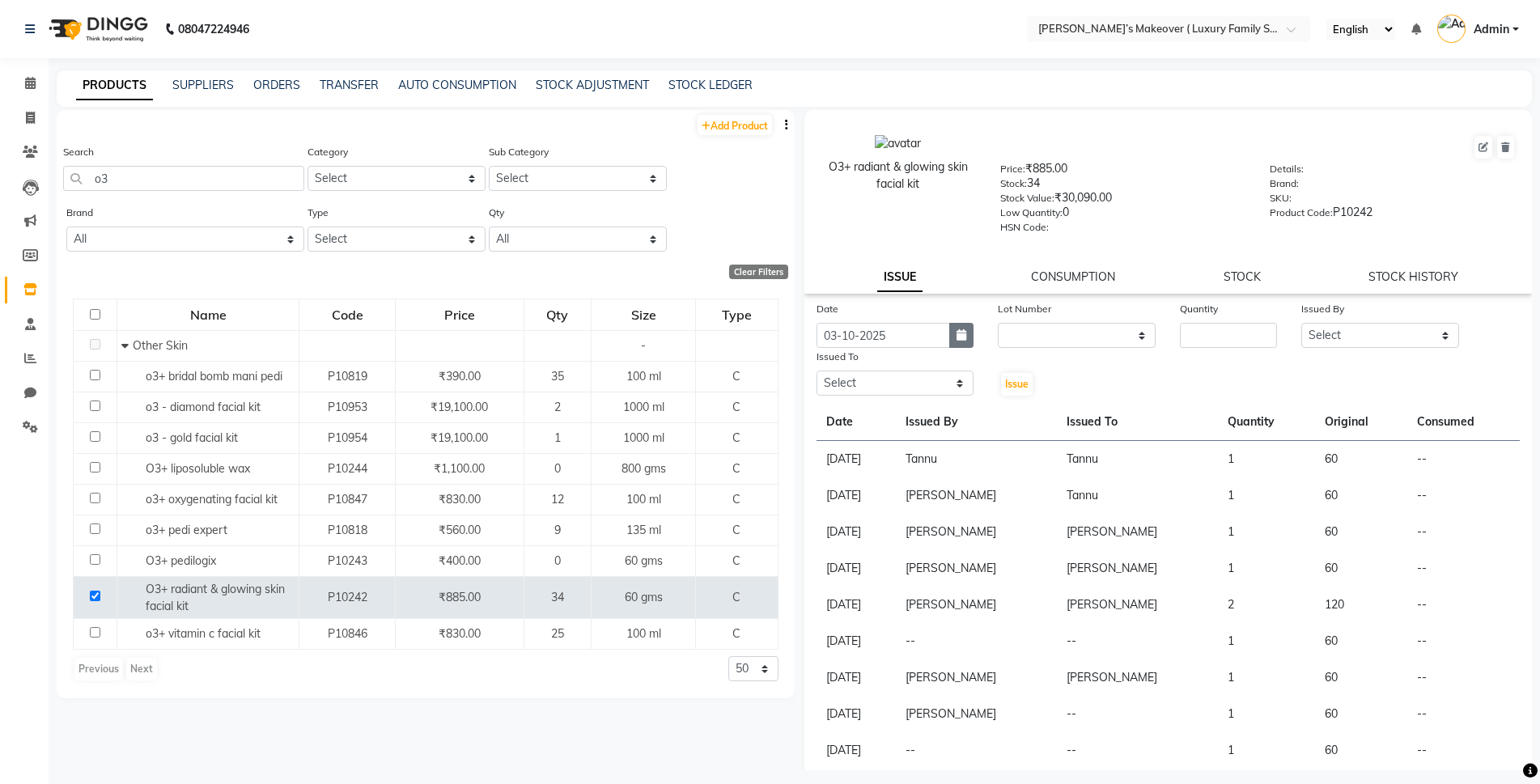
click at [970, 340] on button "button" at bounding box center [962, 334] width 24 height 25
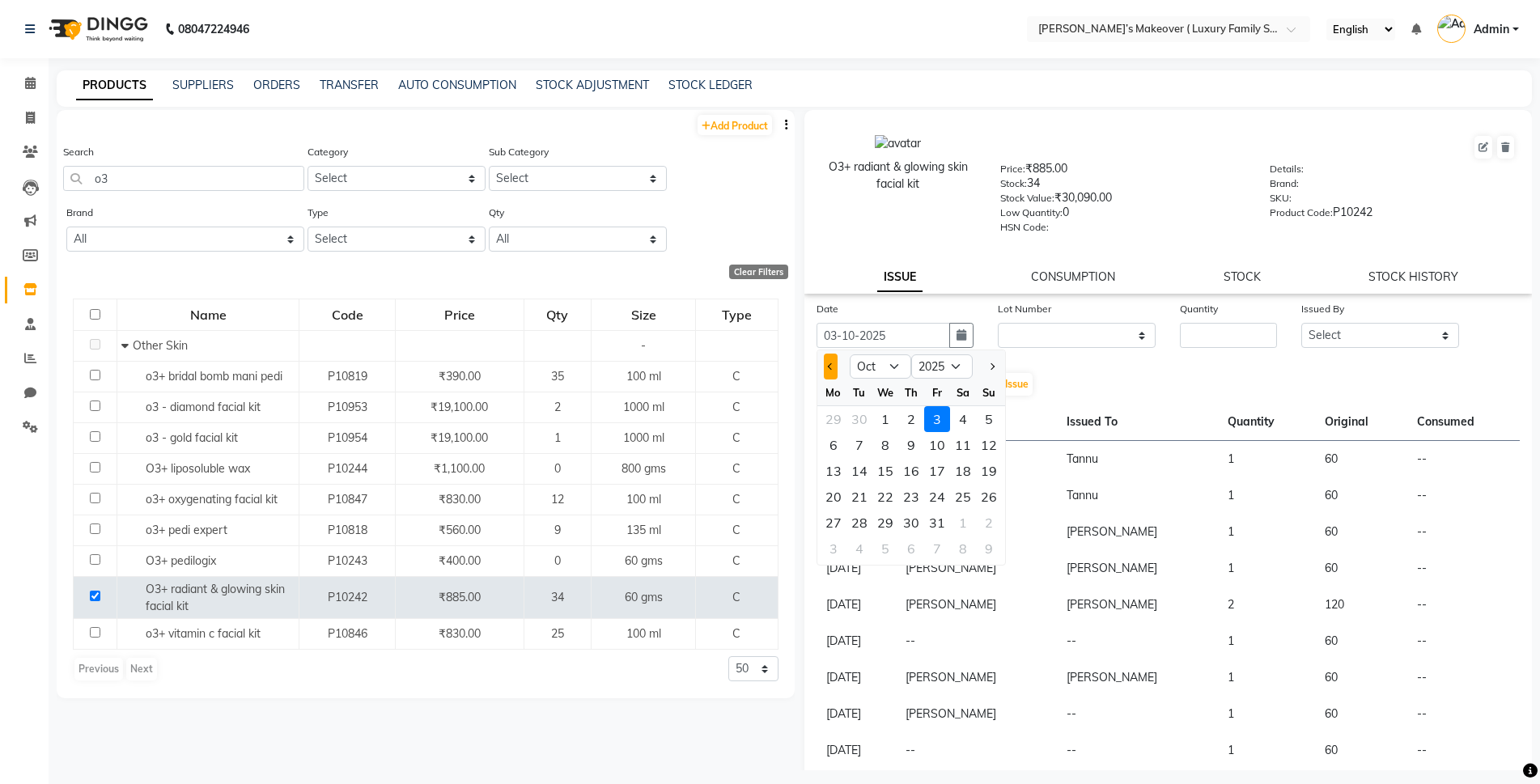
click at [837, 365] on button "Previous month" at bounding box center [831, 366] width 14 height 26
click at [864, 518] on div "30" at bounding box center [859, 522] width 26 height 26
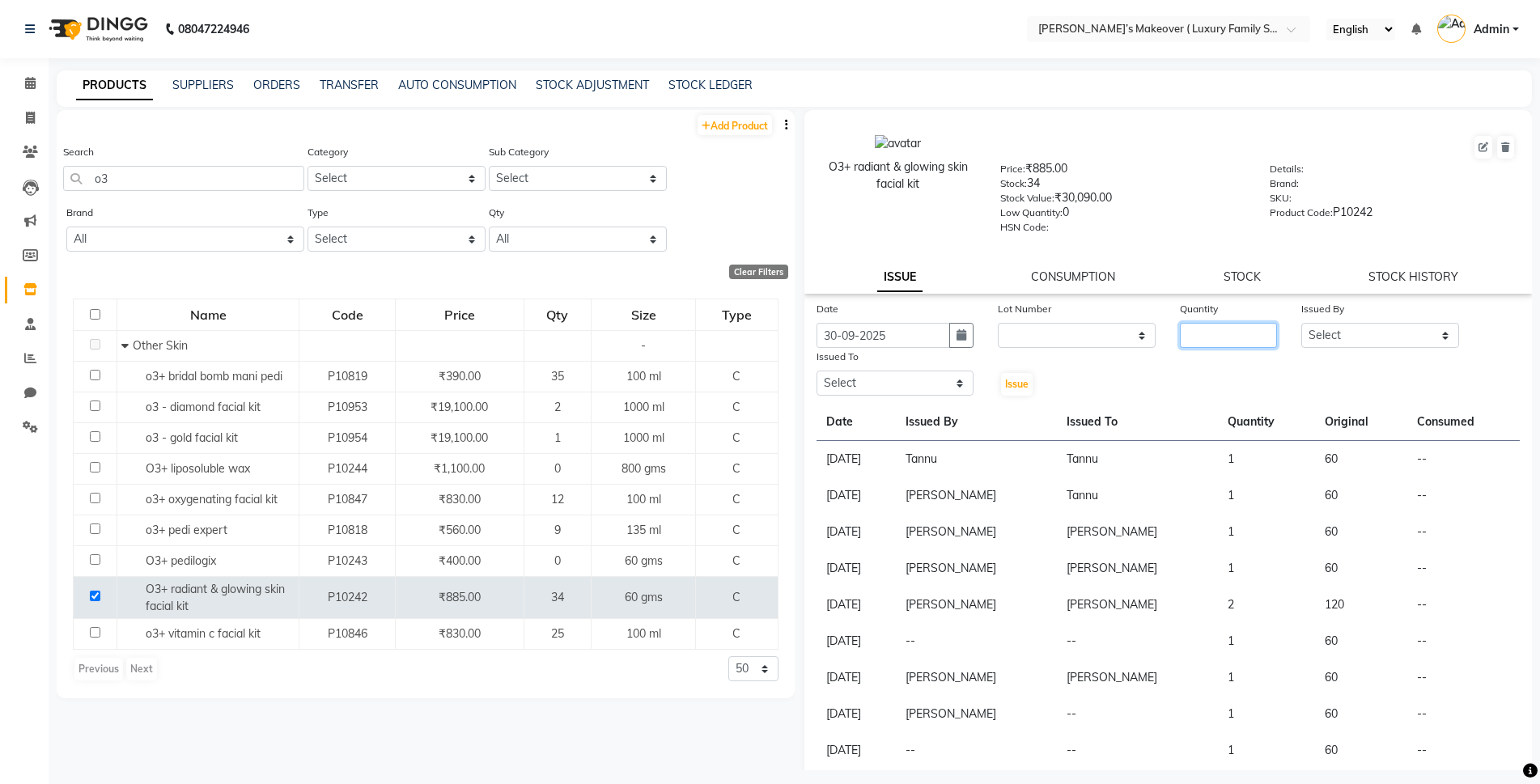
click at [1217, 342] on input "number" at bounding box center [1228, 334] width 98 height 25
click at [1304, 337] on select "Select Aarish Anas salmani Ankit Anshika Anshul Astha Bhoomi lamba Dipti firoj …" at bounding box center [1380, 334] width 158 height 25
click at [1301, 322] on select "Select Aarish Anas salmani Ankit Anshika Anshul Astha Bhoomi lamba Dipti firoj …" at bounding box center [1380, 334] width 158 height 25
click at [898, 378] on select "Select Aarish Anas salmani Ankit Anshika Anshul Astha Bhoomi lamba Dipti firoj …" at bounding box center [895, 382] width 158 height 25
click at [816, 370] on select "Select Aarish Anas salmani Ankit Anshika Anshul Astha Bhoomi lamba Dipti firoj …" at bounding box center [895, 382] width 158 height 25
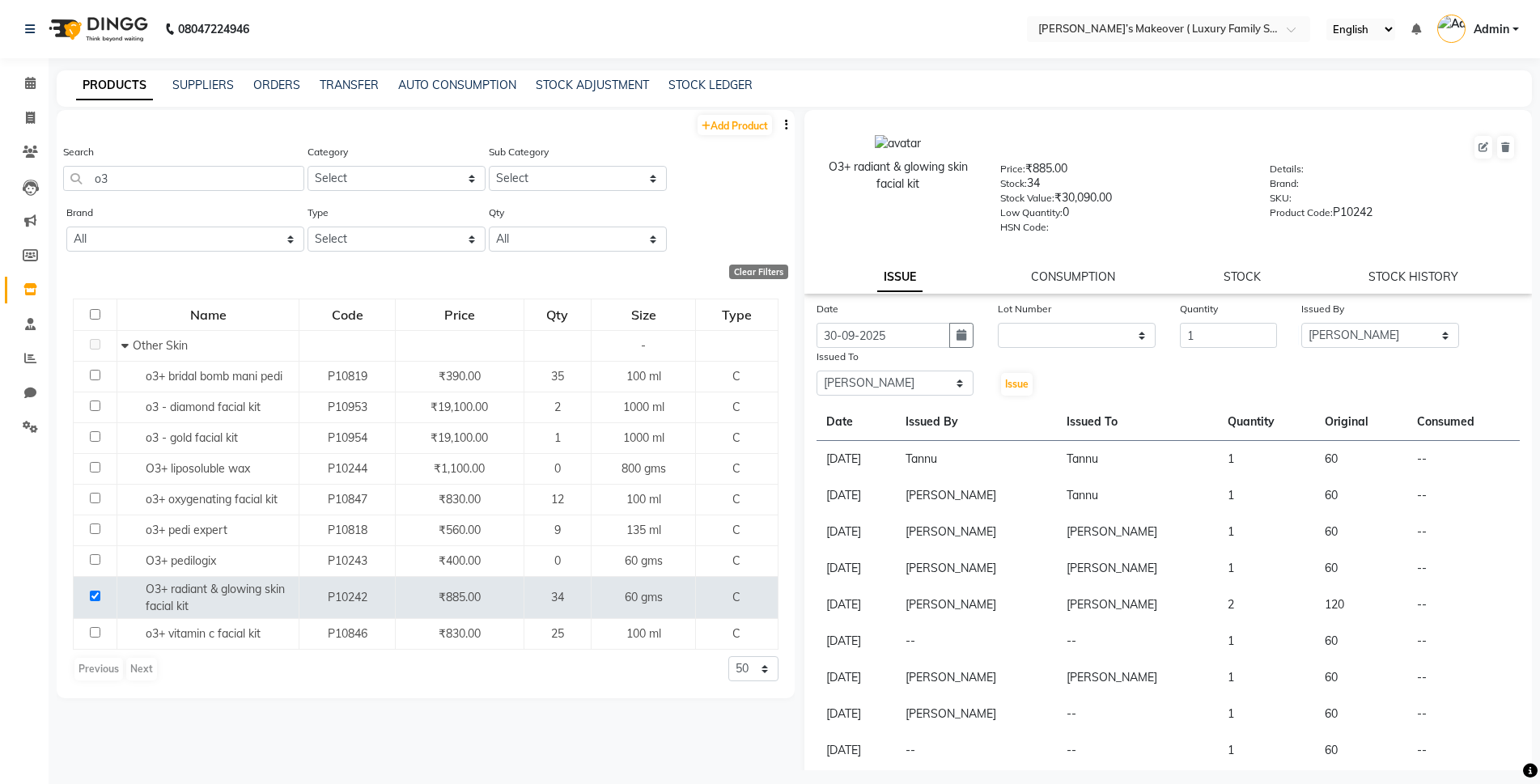
click at [1009, 372] on div "Issue" at bounding box center [1015, 373] width 61 height 50
click at [1014, 376] on button "Issue" at bounding box center [1017, 384] width 32 height 23
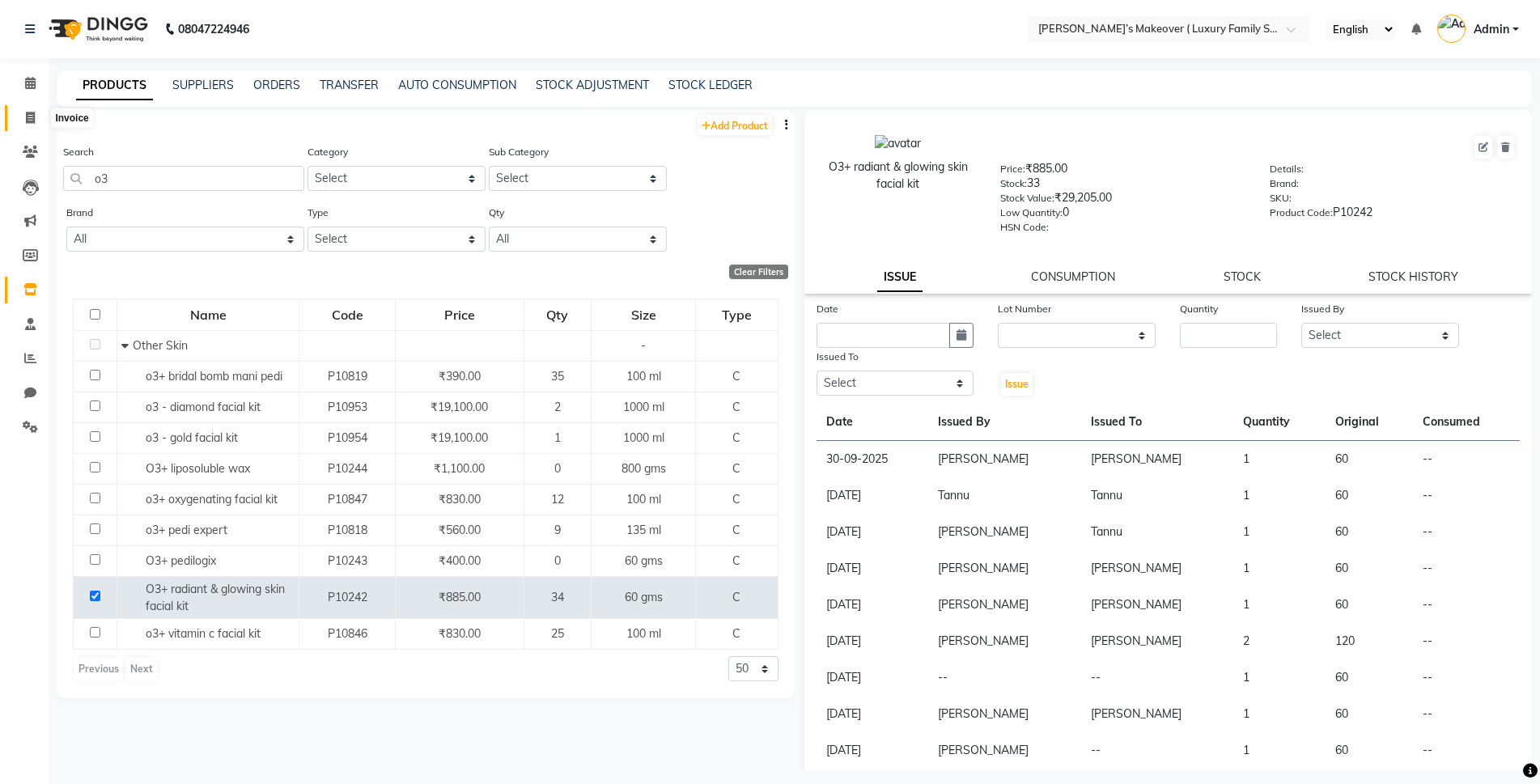
click at [33, 123] on span at bounding box center [30, 118] width 28 height 19
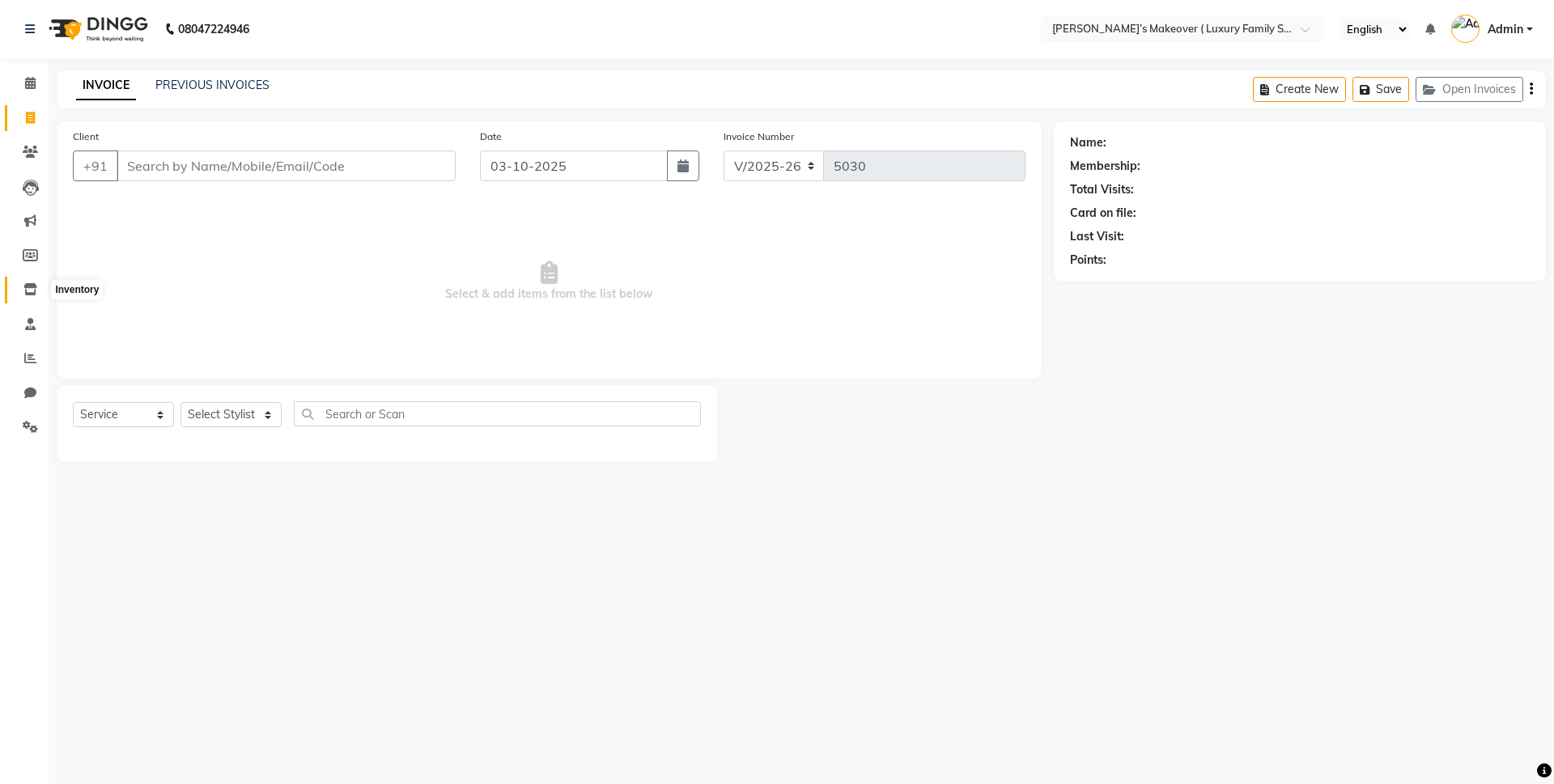
click at [33, 294] on icon at bounding box center [31, 290] width 14 height 12
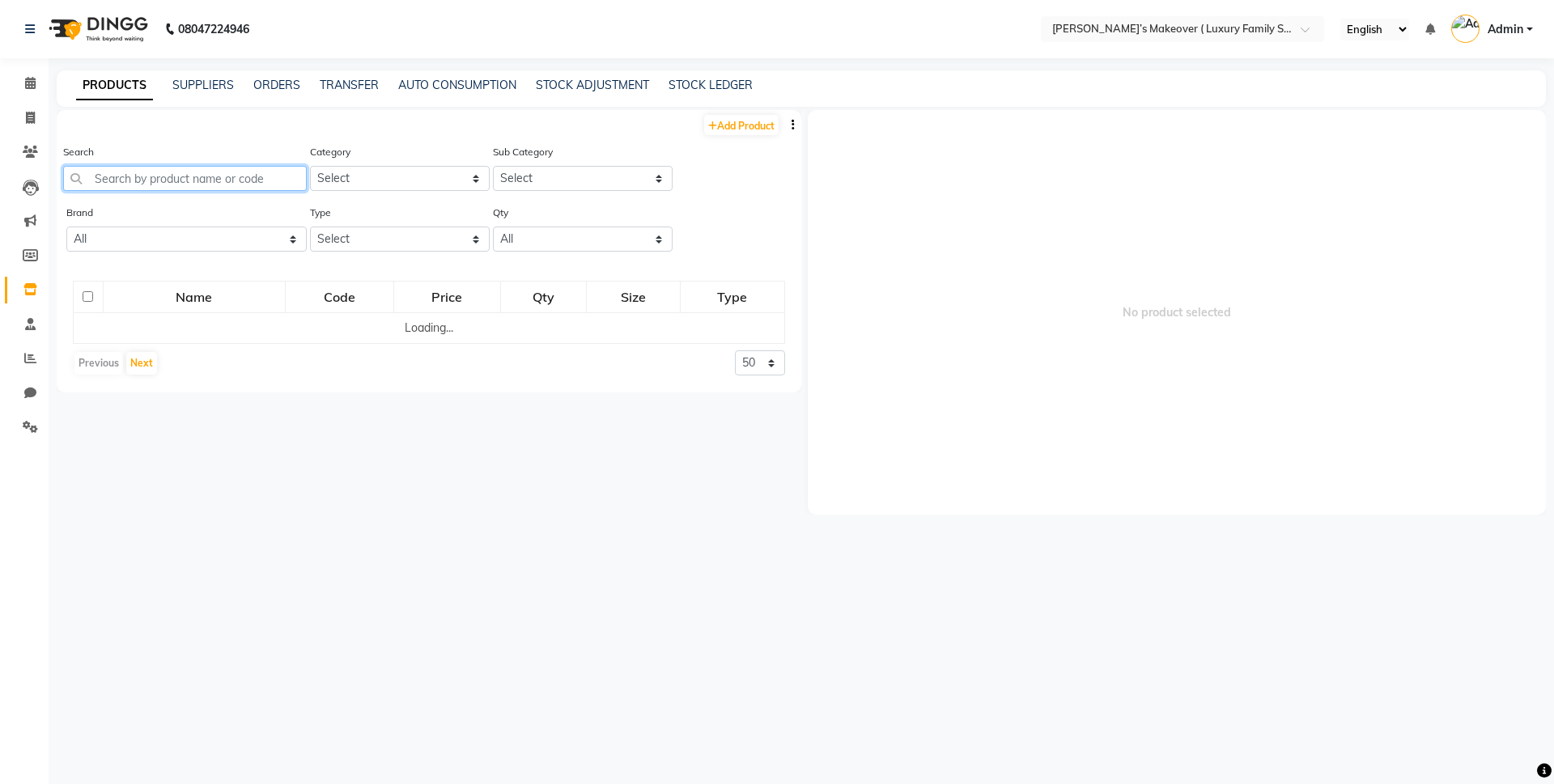
click at [160, 185] on input "text" at bounding box center [184, 178] width 244 height 25
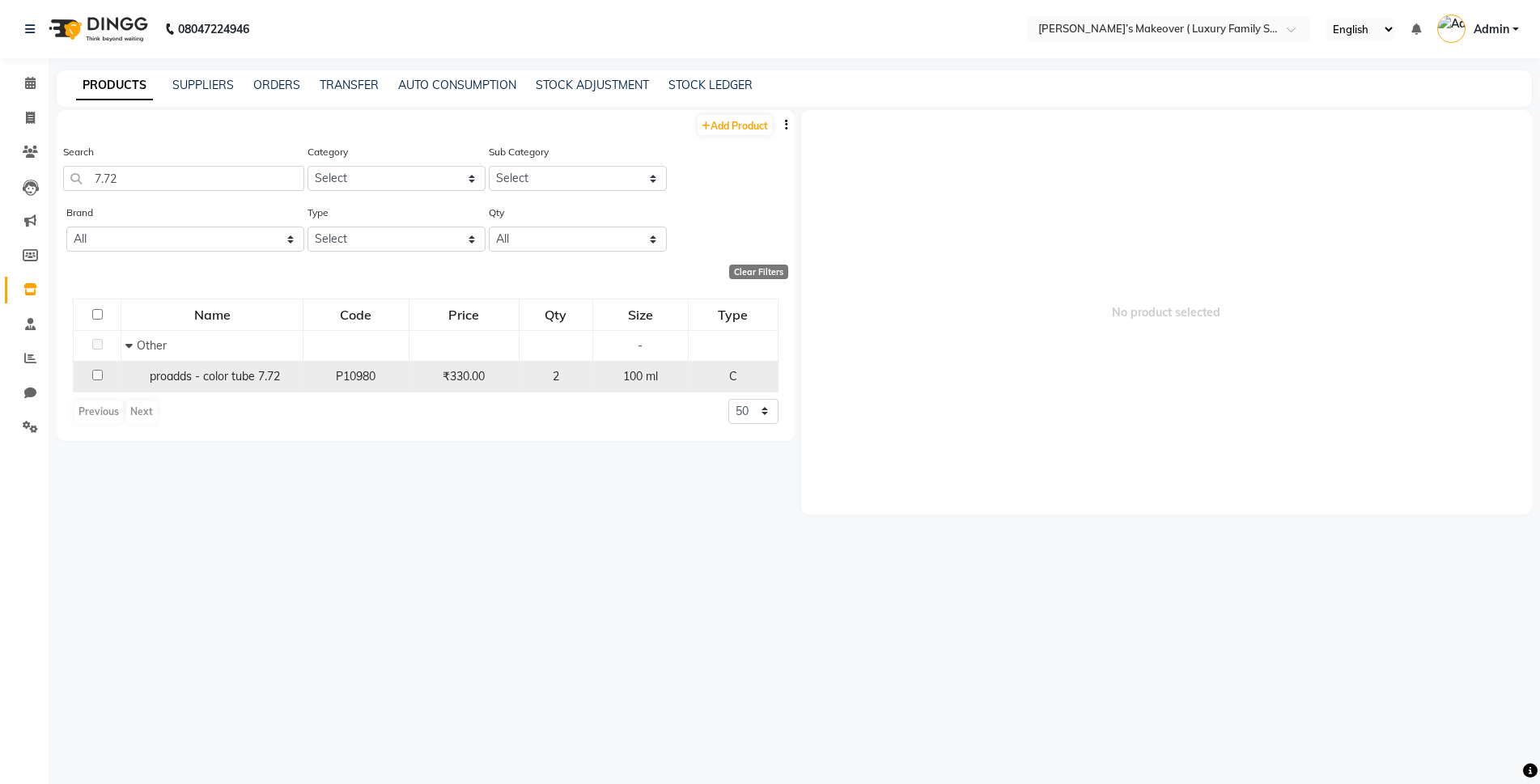
click at [95, 374] on input "checkbox" at bounding box center [98, 375] width 11 height 11
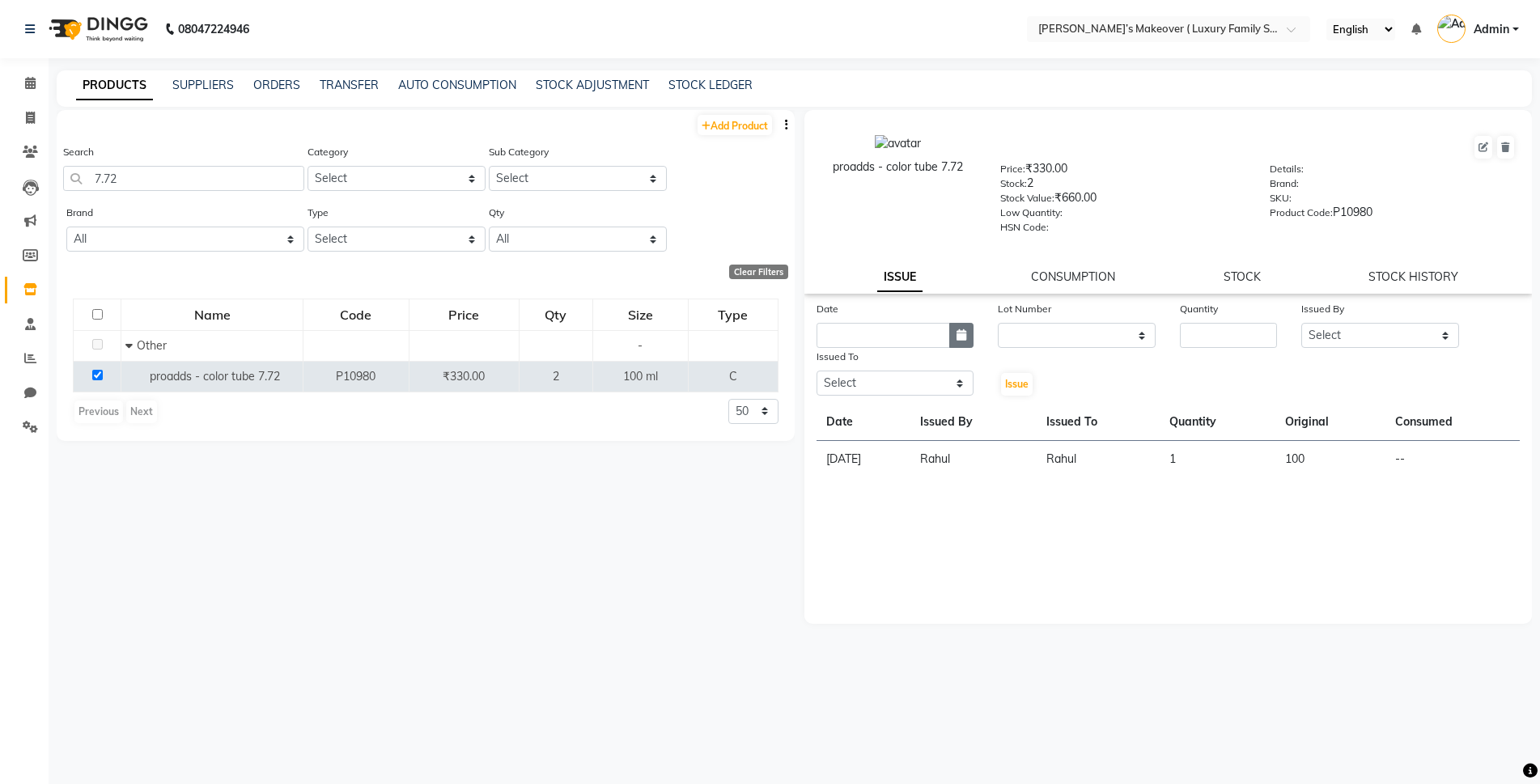
click at [963, 329] on icon "button" at bounding box center [962, 334] width 10 height 11
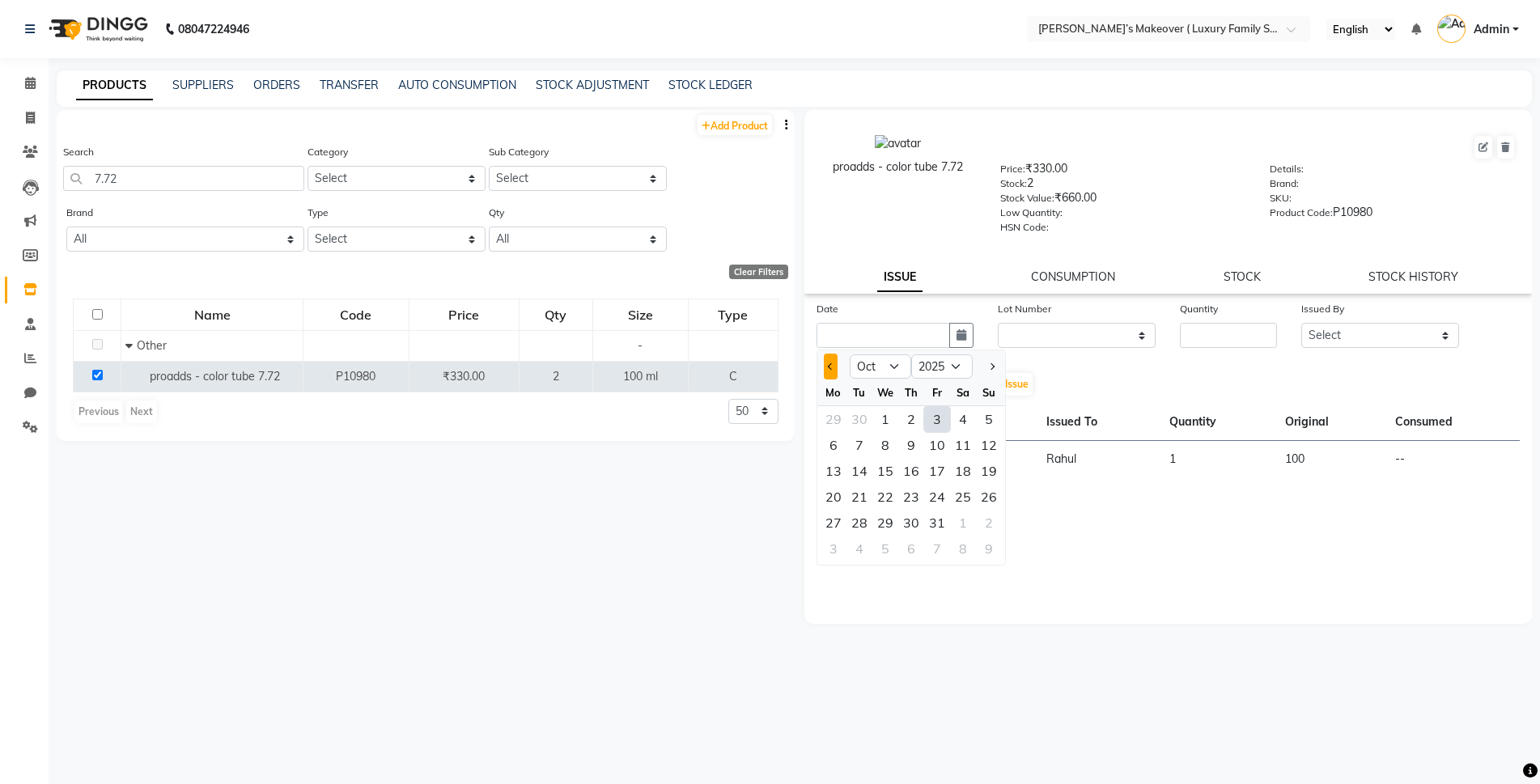
click at [825, 355] on button "Previous month" at bounding box center [831, 366] width 14 height 26
click at [865, 514] on div "30" at bounding box center [859, 522] width 26 height 26
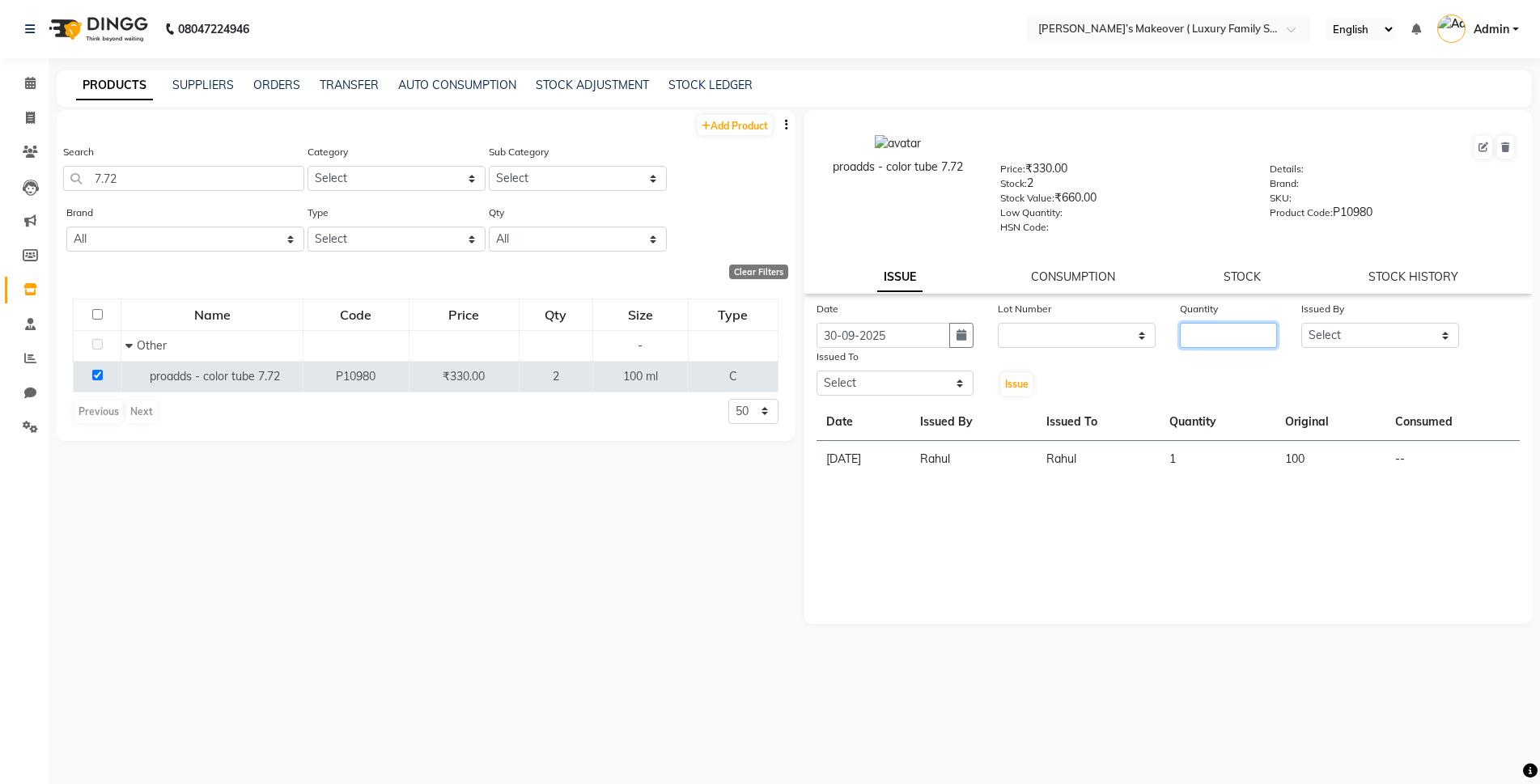
click at [1182, 344] on input "number" at bounding box center [1228, 334] width 98 height 25
drag, startPoint x: 1310, startPoint y: 335, endPoint x: 1312, endPoint y: 344, distance: 9.2
click at [1310, 335] on select "Select Aarish Anas salmani Ankit Anshika Anshul Astha Bhoomi lamba Dipti firoj …" at bounding box center [1380, 334] width 158 height 25
click at [1301, 322] on select "Select Aarish Anas salmani Ankit Anshika Anshul Astha Bhoomi lamba Dipti firoj …" at bounding box center [1380, 334] width 158 height 25
click at [898, 381] on select "Select Aarish Anas salmani Ankit Anshika Anshul Astha Bhoomi lamba Dipti firoj …" at bounding box center [895, 382] width 158 height 25
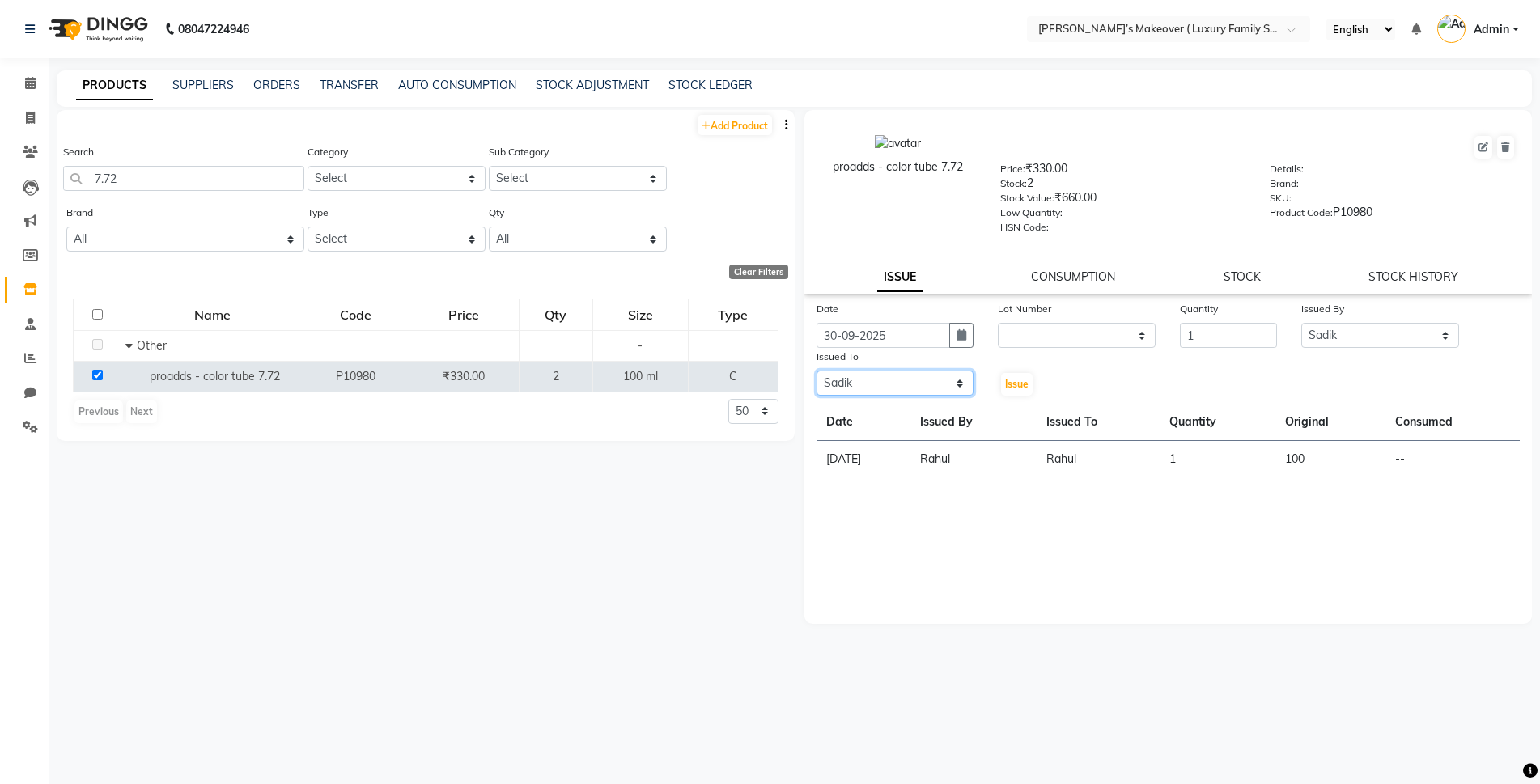
click at [816, 370] on select "Select Aarish Anas salmani Ankit Anshika Anshul Astha Bhoomi lamba Dipti firoj …" at bounding box center [895, 382] width 158 height 25
click at [1007, 374] on button "Issue" at bounding box center [1017, 384] width 32 height 23
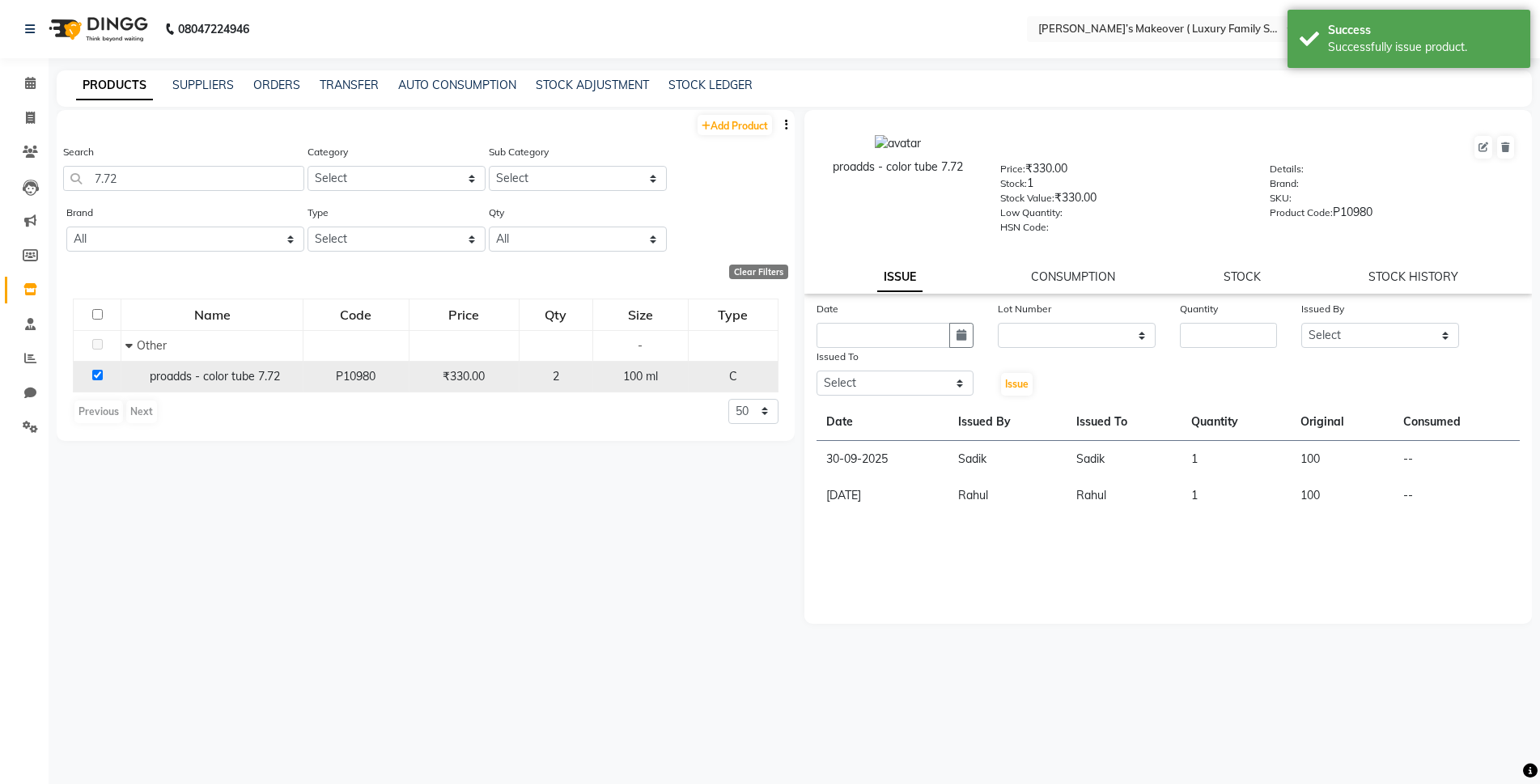
click at [96, 372] on input "checkbox" at bounding box center [98, 375] width 11 height 11
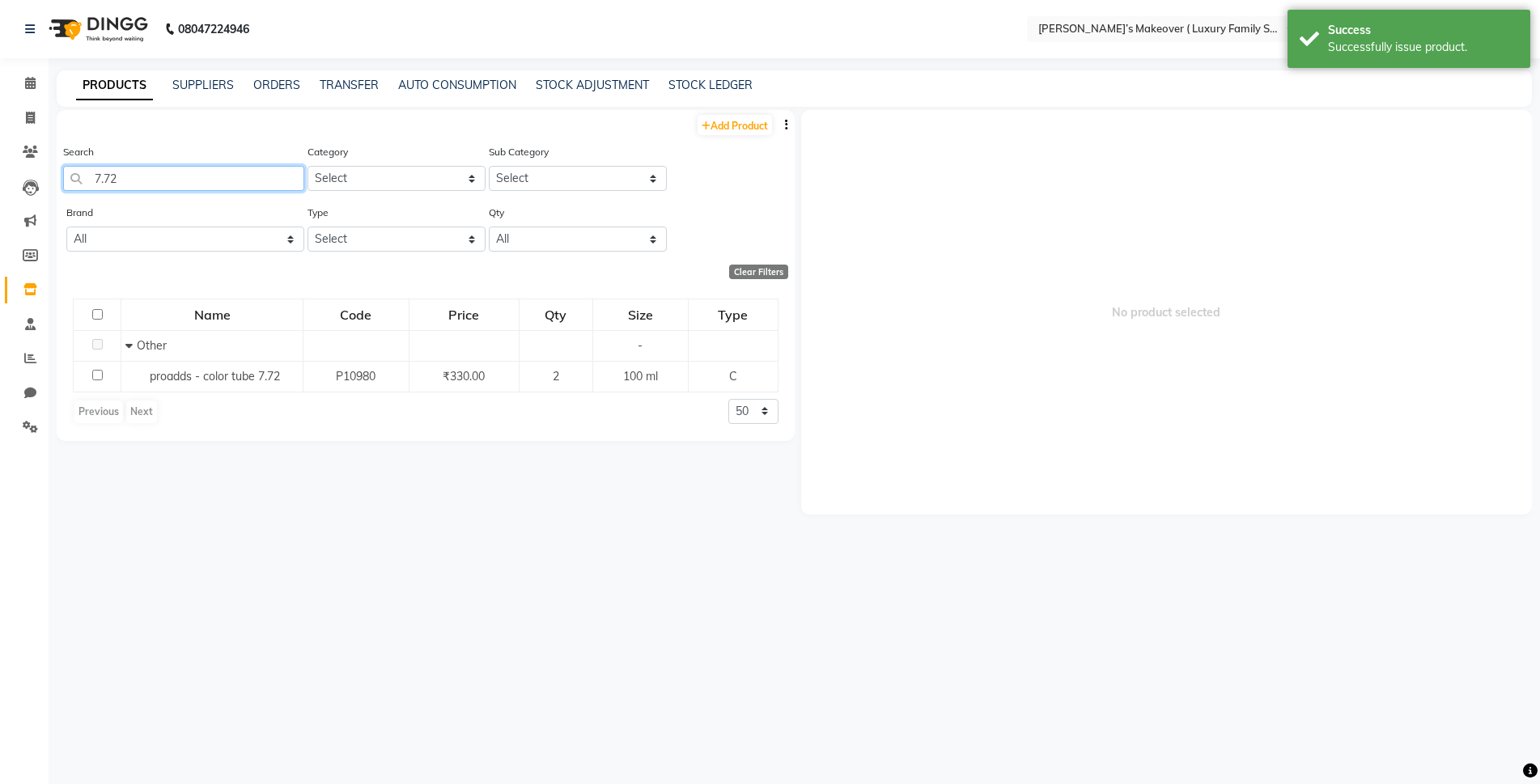
click at [167, 179] on input "7.72" at bounding box center [183, 178] width 241 height 25
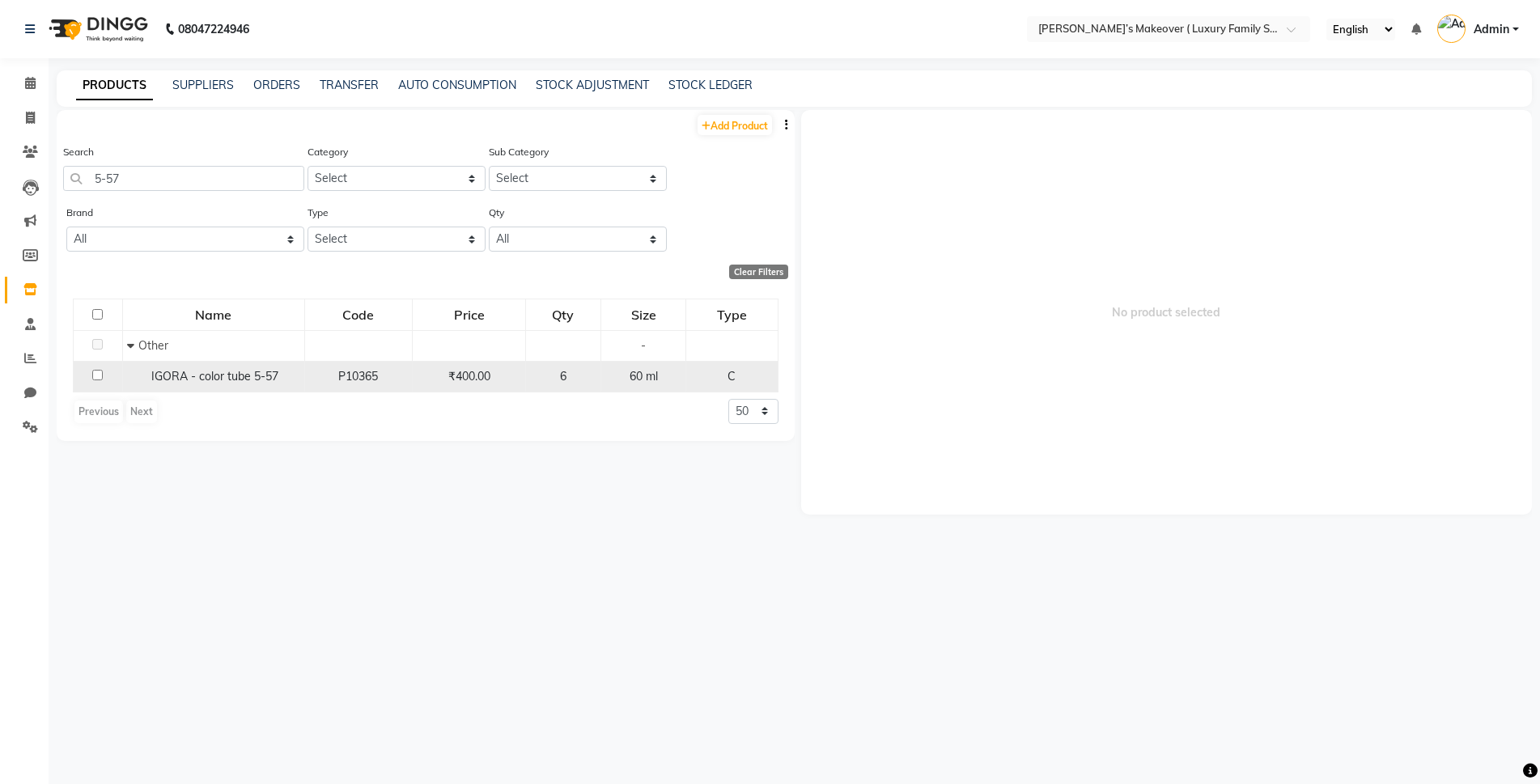
click at [85, 364] on td at bounding box center [99, 376] width 50 height 31
click at [94, 369] on td at bounding box center [99, 376] width 50 height 31
click at [95, 374] on input "checkbox" at bounding box center [98, 375] width 11 height 11
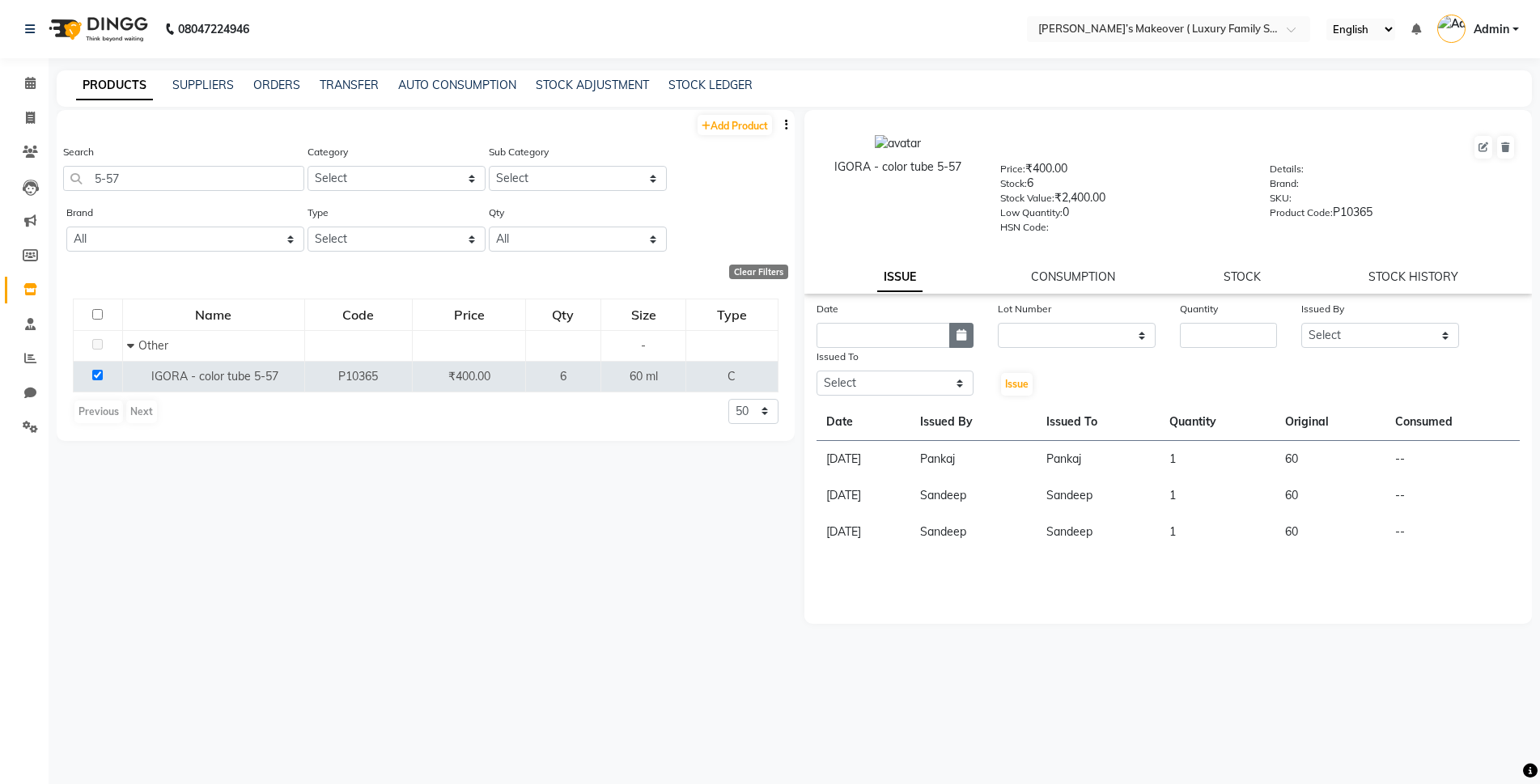
click at [967, 323] on button "button" at bounding box center [962, 334] width 24 height 25
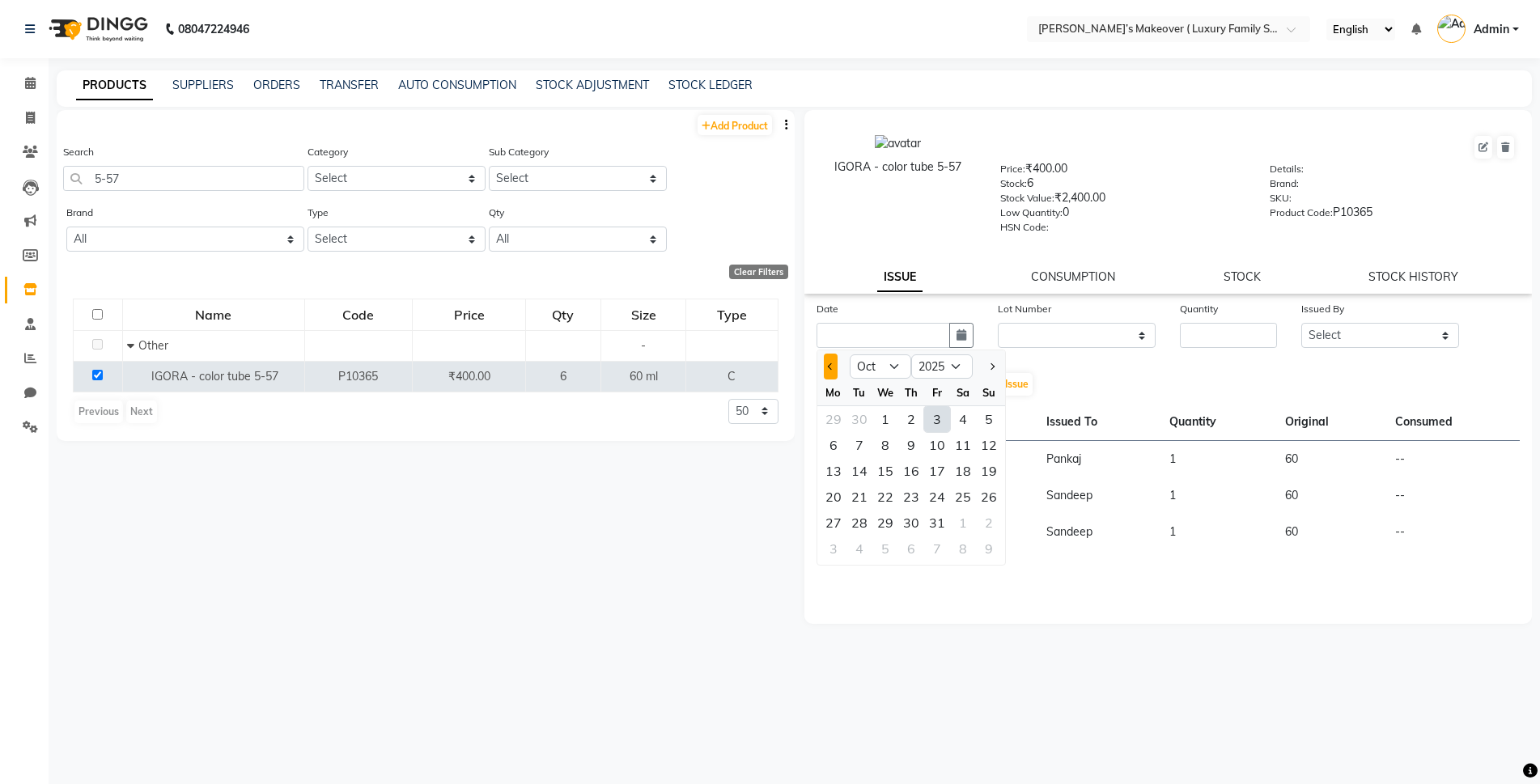
click at [834, 369] on button "Previous month" at bounding box center [831, 366] width 14 height 26
click at [870, 525] on div "30" at bounding box center [859, 522] width 26 height 26
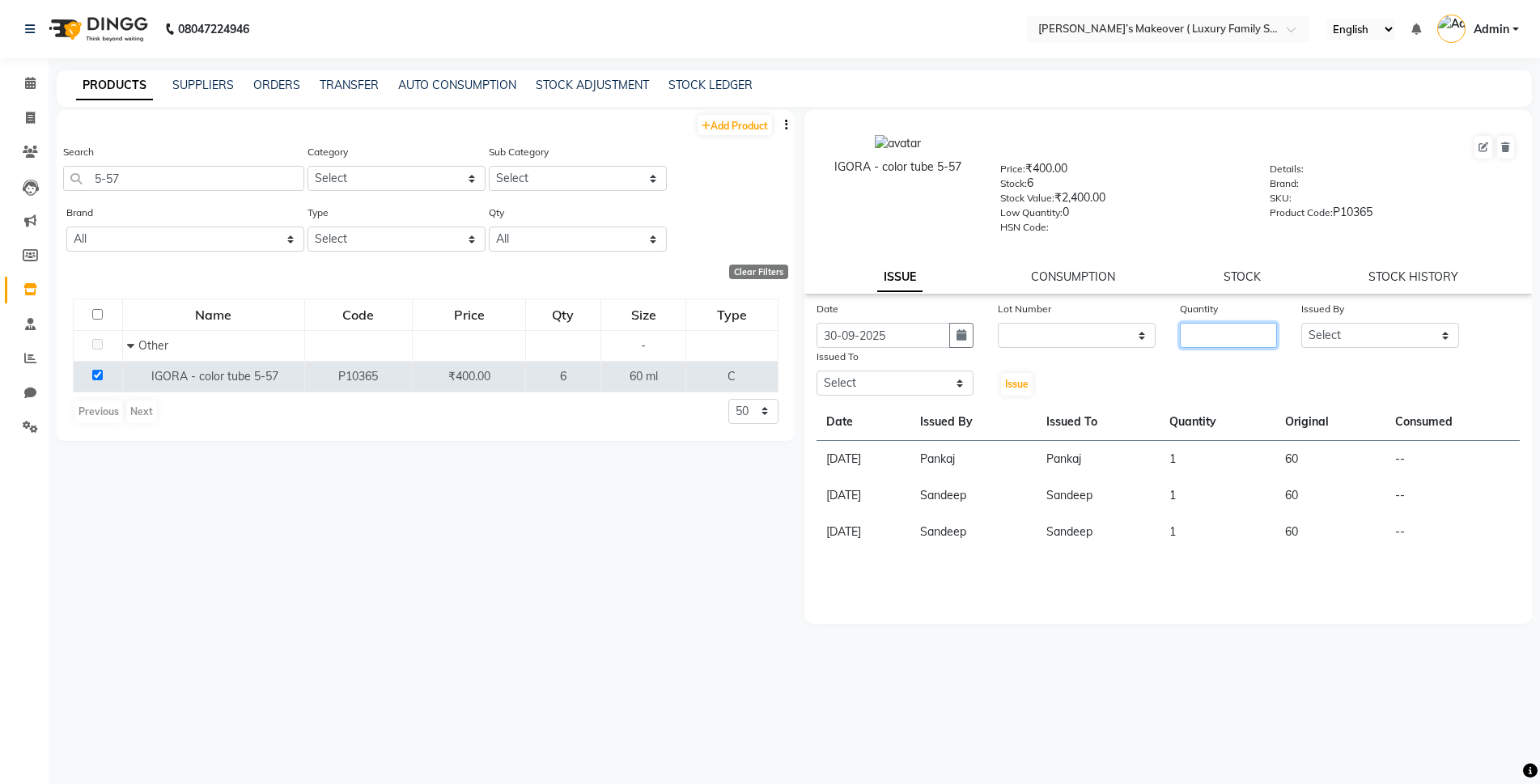
click at [1197, 334] on input "number" at bounding box center [1228, 334] width 98 height 25
drag, startPoint x: 1409, startPoint y: 336, endPoint x: 1382, endPoint y: 347, distance: 29.2
click at [1409, 336] on select "Select Aarish Anas salmani Ankit Anshika Anshul Astha Bhoomi lamba Dipti firoj …" at bounding box center [1380, 334] width 158 height 25
click at [1301, 322] on select "Select Aarish Anas salmani Ankit Anshika Anshul Astha Bhoomi lamba Dipti firoj …" at bounding box center [1380, 334] width 158 height 25
click at [944, 383] on select "Select Aarish Anas salmani Ankit Anshika Anshul Astha Bhoomi lamba Dipti firoj …" at bounding box center [895, 382] width 158 height 25
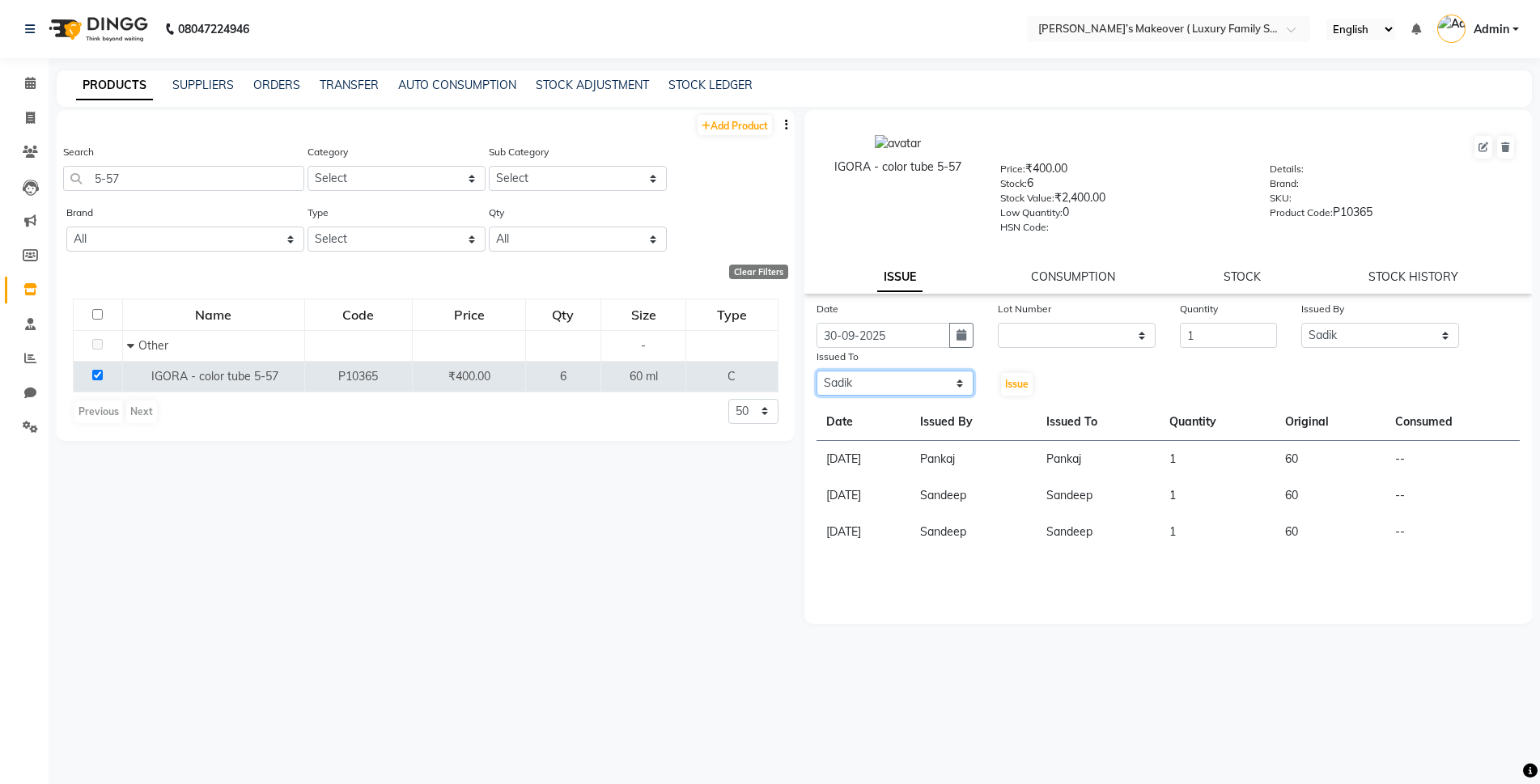
click at [816, 370] on select "Select Aarish Anas salmani Ankit Anshika Anshul Astha Bhoomi lamba Dipti firoj …" at bounding box center [895, 382] width 158 height 25
click at [1013, 379] on span "Issue" at bounding box center [1017, 384] width 24 height 12
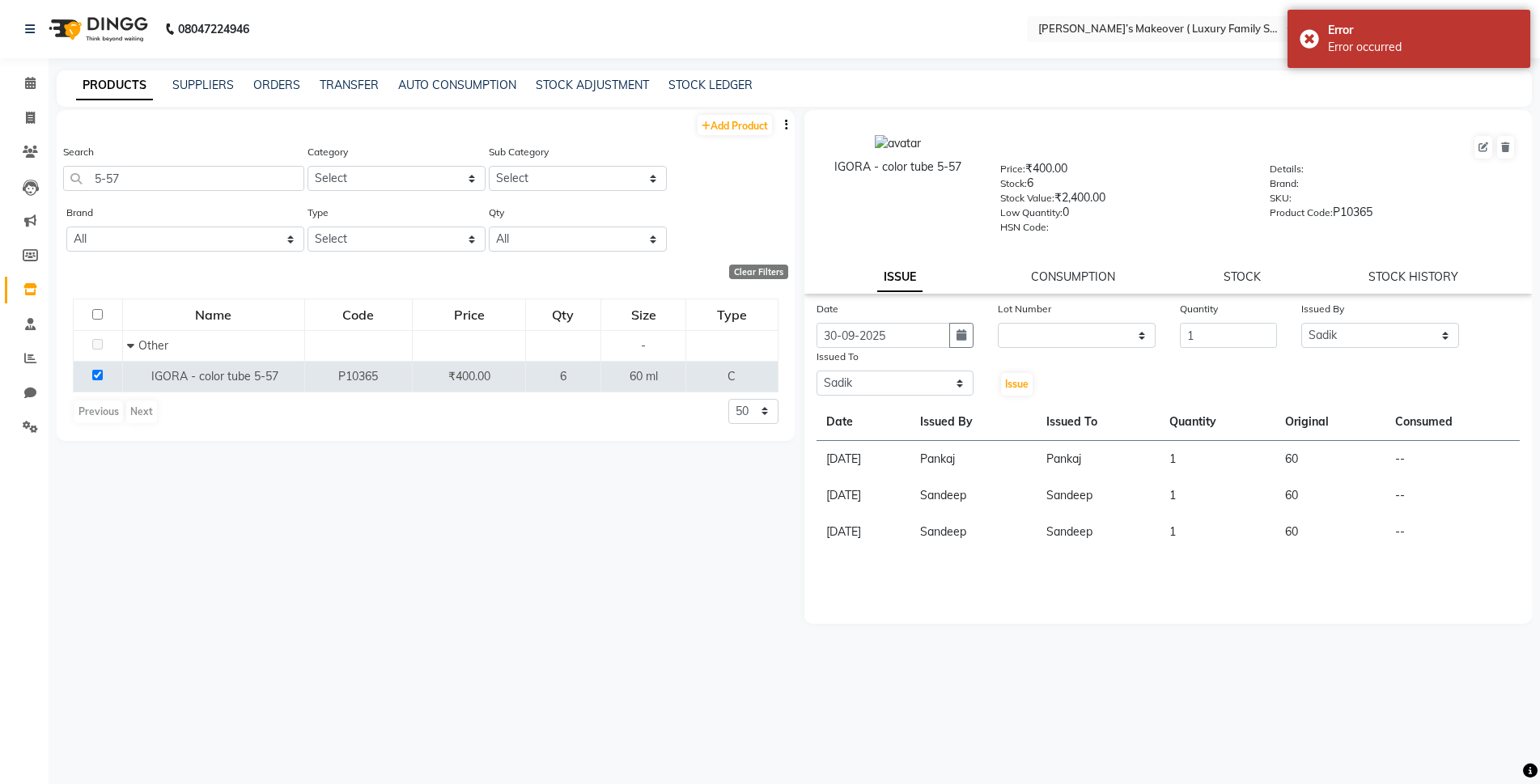
click at [273, 162] on div "Search 5-57" at bounding box center [183, 167] width 241 height 48
click at [243, 201] on div "Search 5-57" at bounding box center [183, 173] width 241 height 61
click at [253, 172] on input "5-57" at bounding box center [183, 178] width 241 height 25
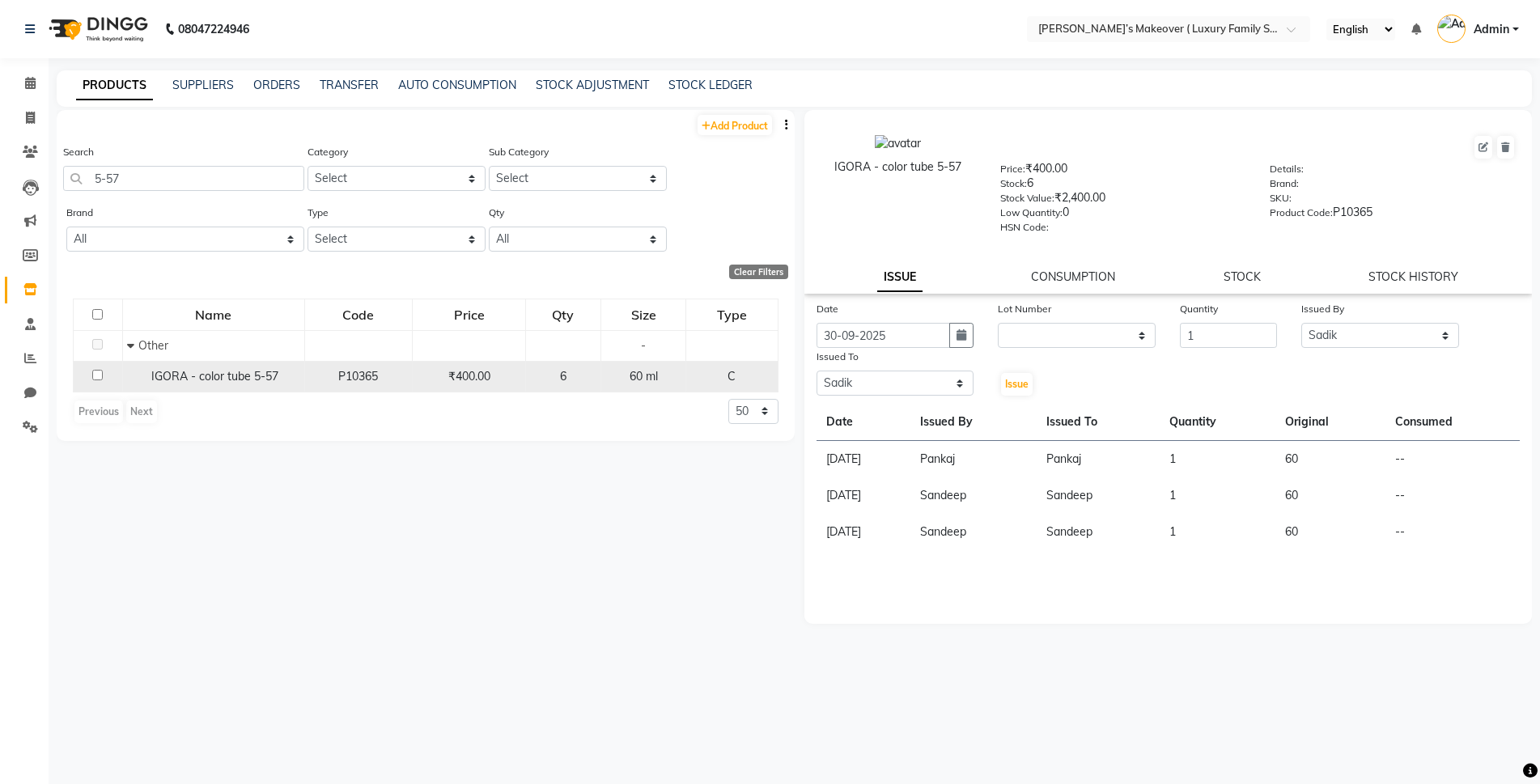
click at [89, 378] on td at bounding box center [99, 376] width 50 height 31
click at [100, 373] on input "checkbox" at bounding box center [98, 375] width 11 height 11
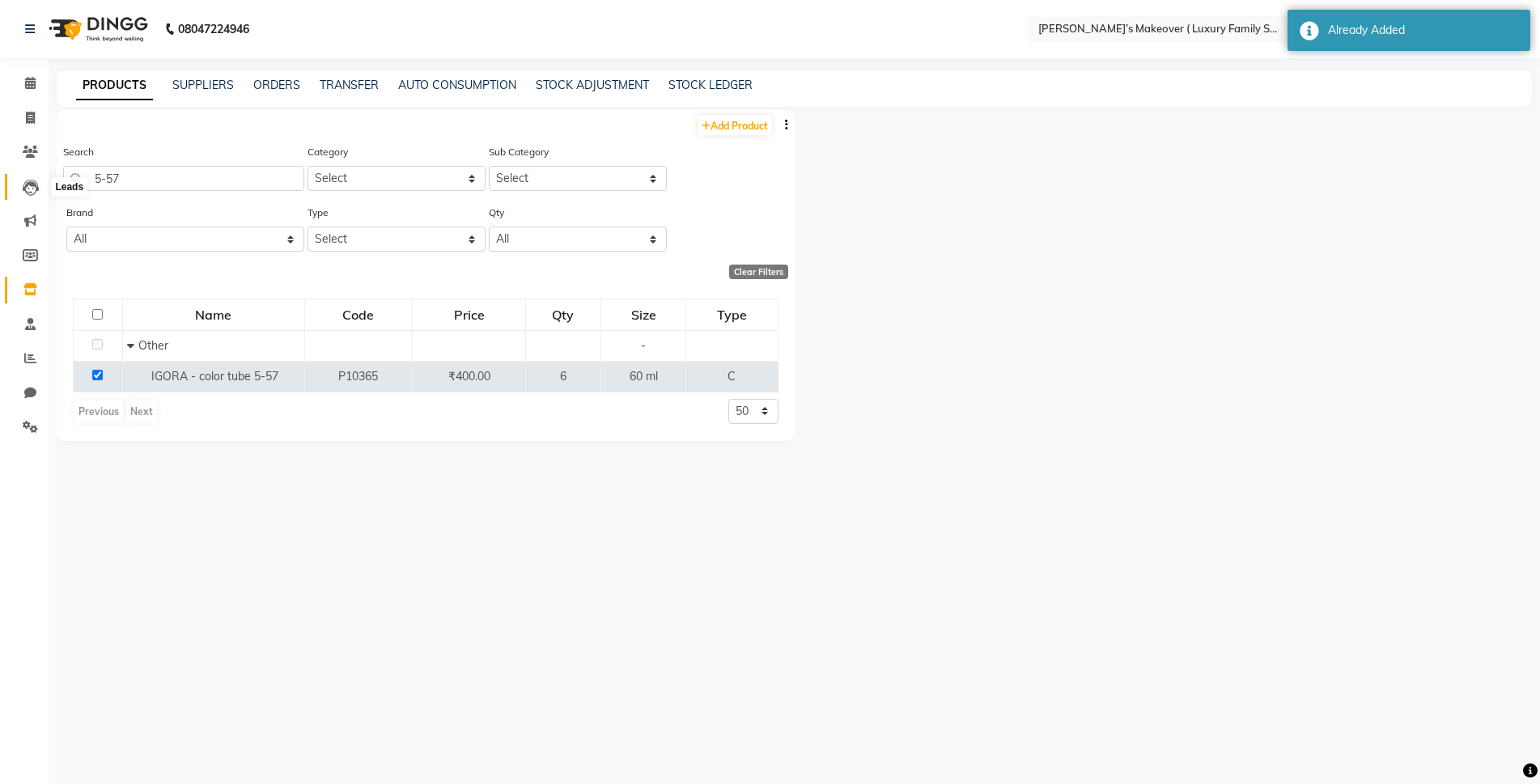
click at [33, 192] on icon at bounding box center [31, 187] width 16 height 16
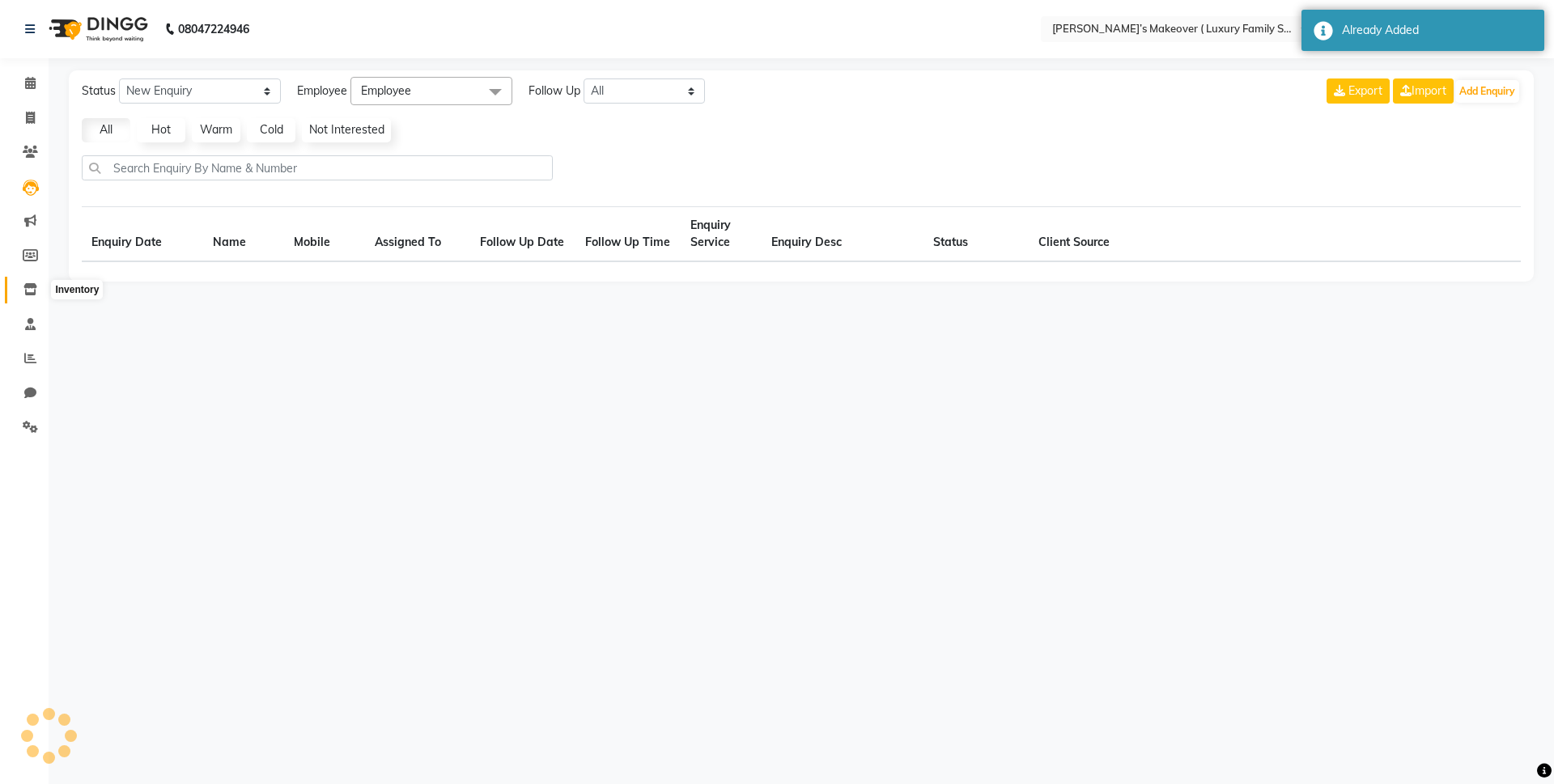
click at [38, 288] on span at bounding box center [30, 290] width 28 height 19
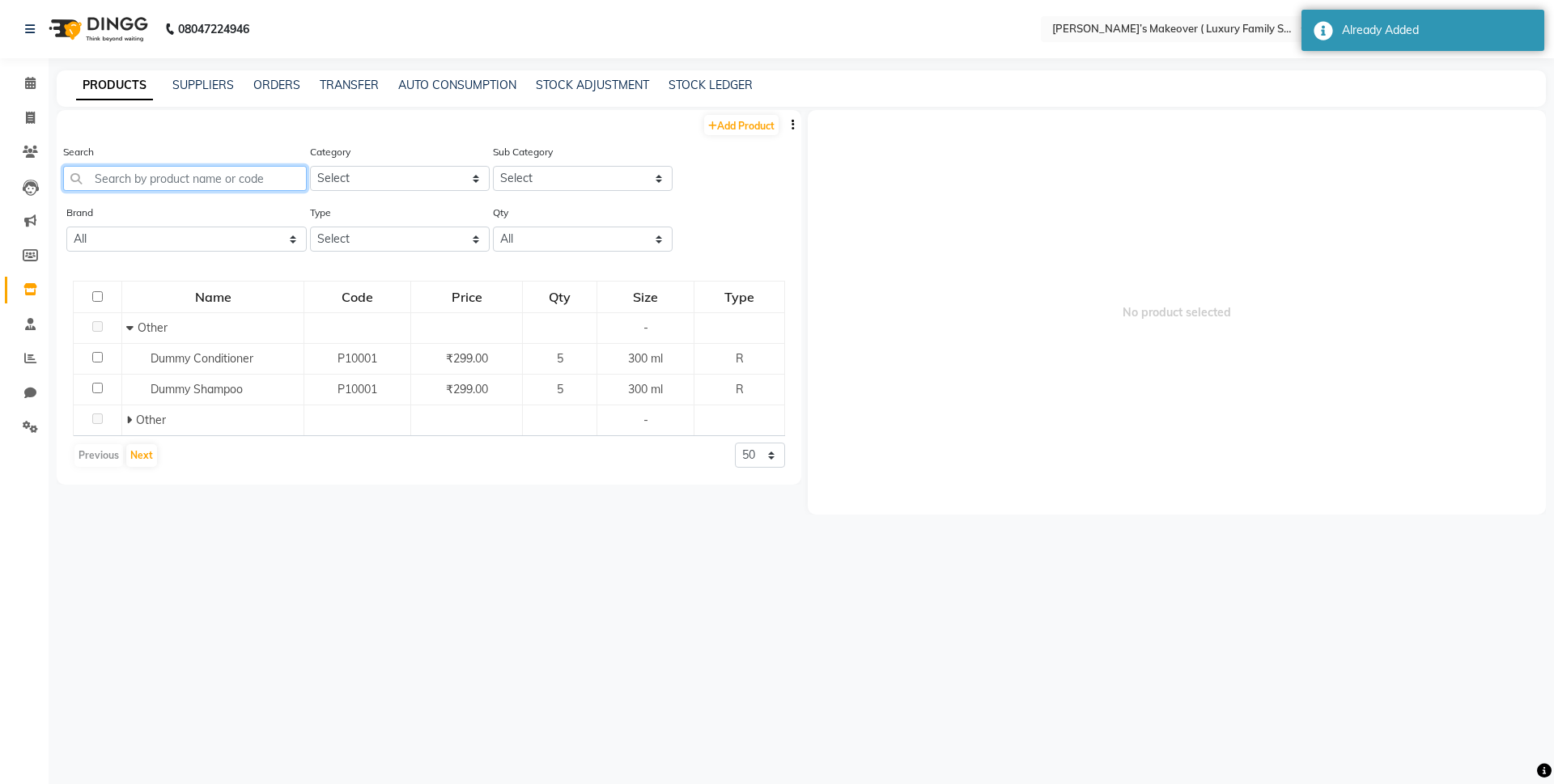
click at [164, 188] on input "text" at bounding box center [184, 178] width 244 height 25
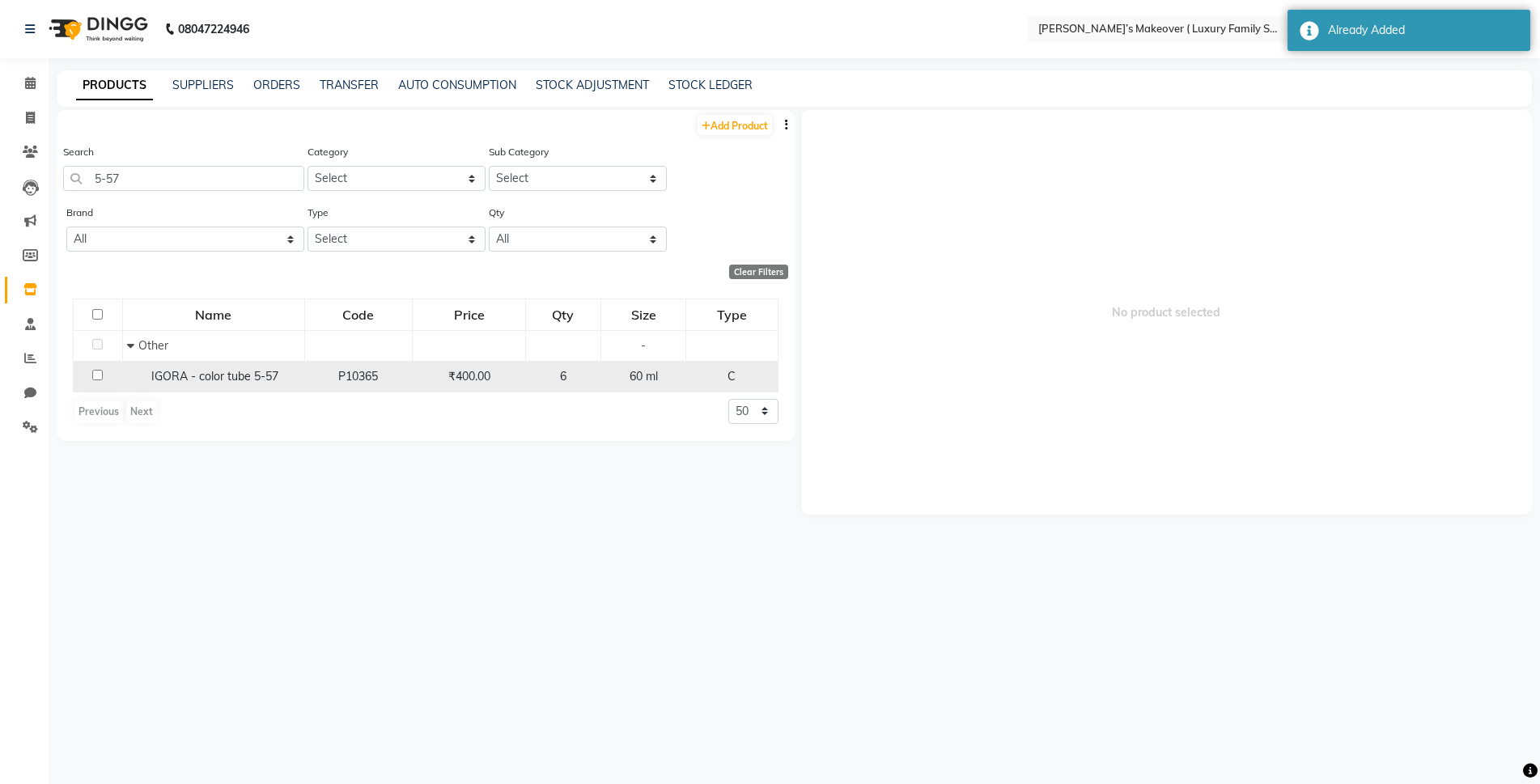
click at [98, 370] on input "checkbox" at bounding box center [98, 375] width 11 height 11
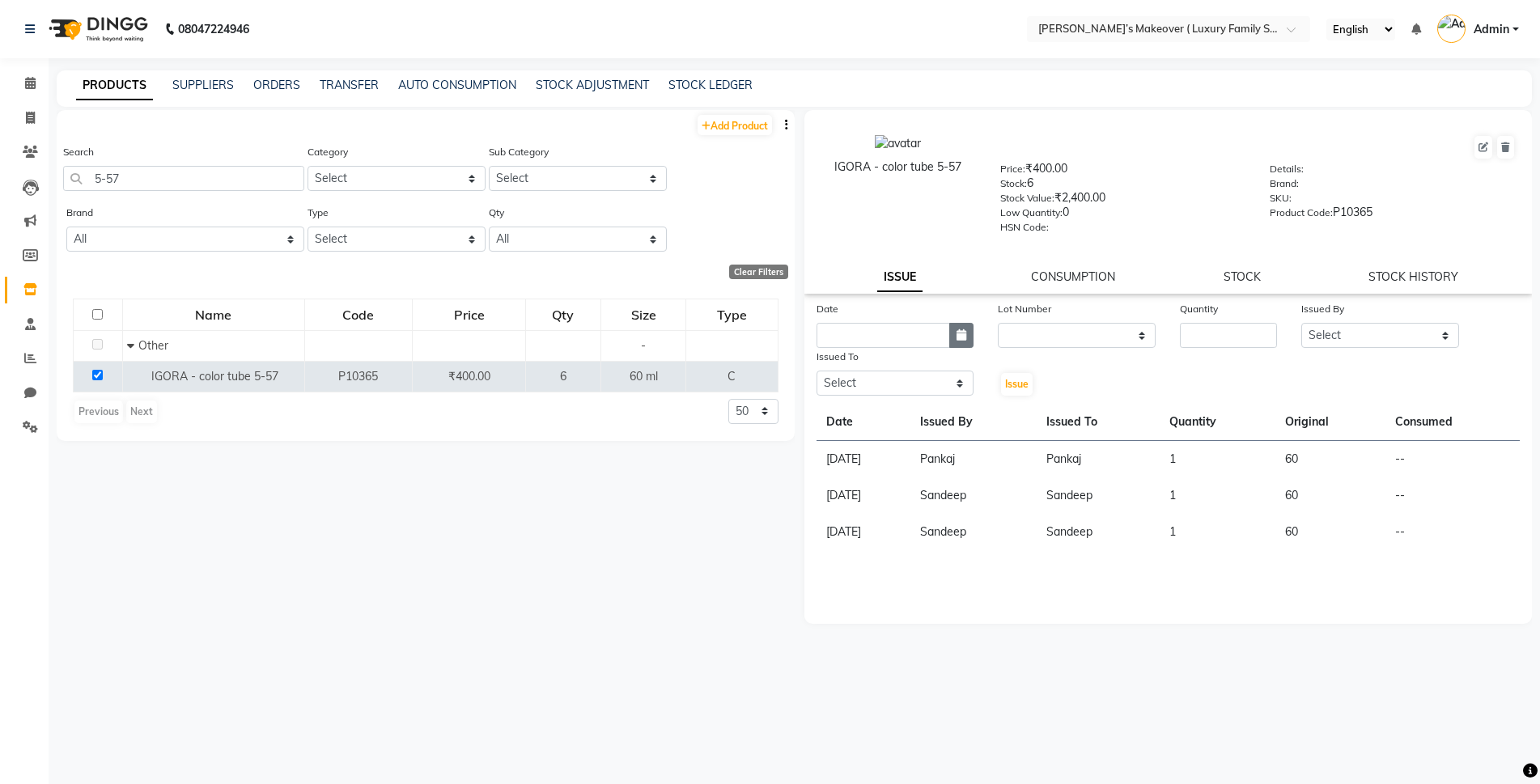
click at [955, 322] on button "button" at bounding box center [962, 334] width 24 height 25
click at [933, 415] on div "3" at bounding box center [937, 419] width 26 height 26
click at [879, 335] on input "03-10-2025" at bounding box center [883, 334] width 134 height 25
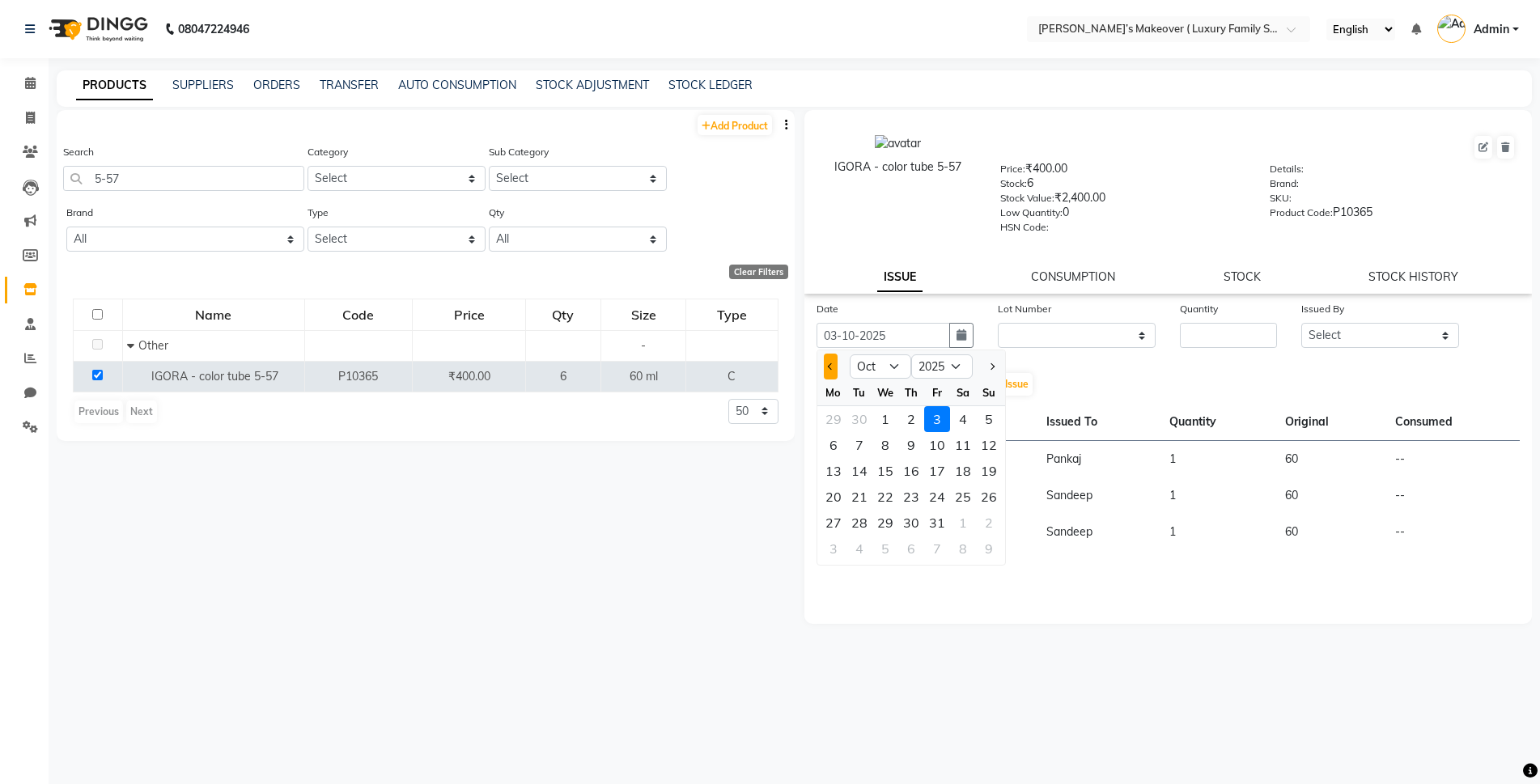
click at [829, 368] on span "Previous month" at bounding box center [830, 366] width 7 height 7
click at [863, 515] on div "30" at bounding box center [859, 522] width 26 height 26
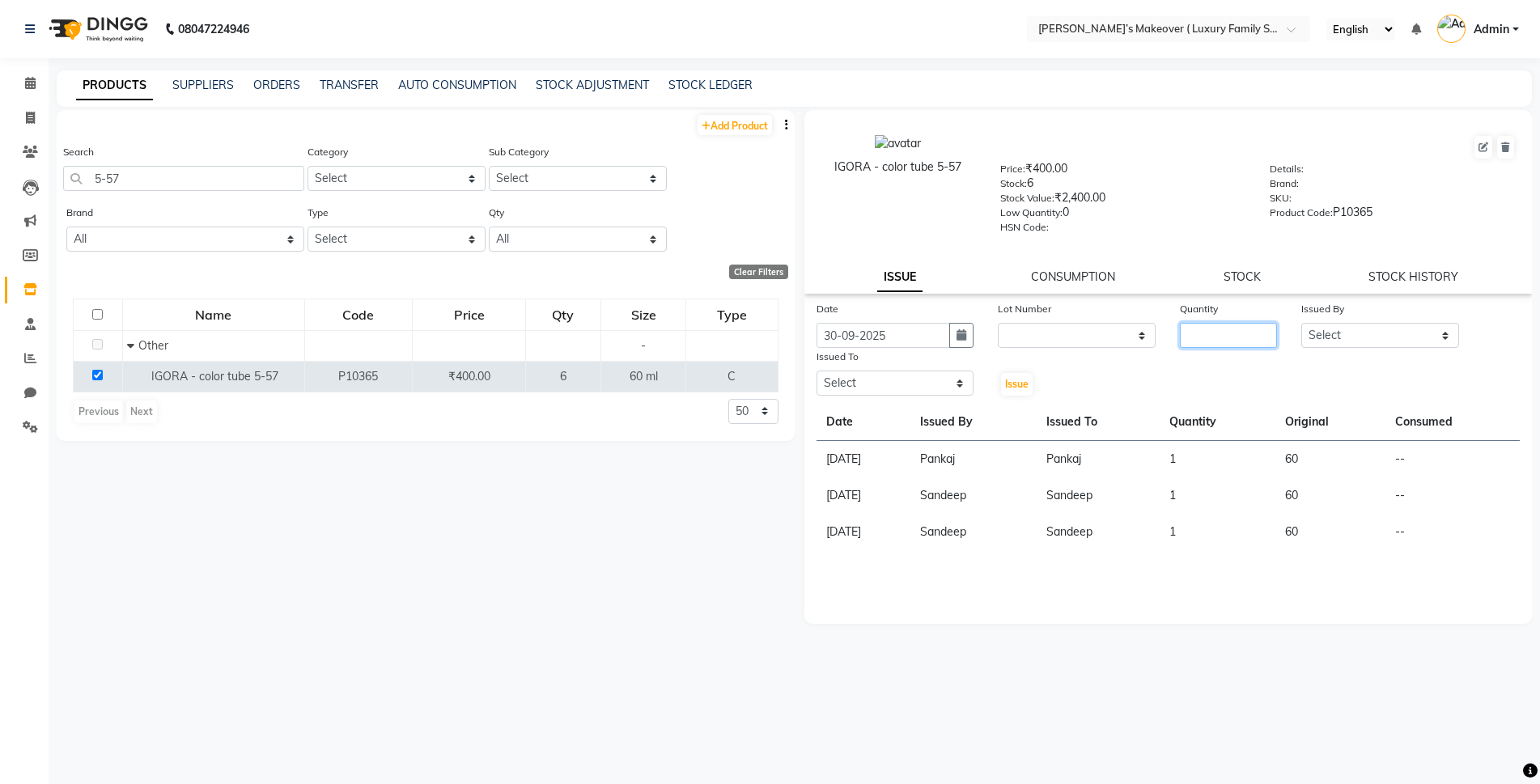
click at [1256, 342] on input "number" at bounding box center [1228, 334] width 98 height 25
click at [1378, 324] on select "Select Aarish Anas salmani Ankit Anshika Anshul Astha Bhoomi lamba Dipti firoj …" at bounding box center [1380, 334] width 158 height 25
click at [1301, 322] on select "Select Aarish Anas salmani Ankit Anshika Anshul Astha Bhoomi lamba Dipti firoj …" at bounding box center [1380, 334] width 158 height 25
click at [913, 379] on select "Select Aarish Anas salmani Ankit Anshika Anshul Astha Bhoomi lamba Dipti firoj …" at bounding box center [895, 382] width 158 height 25
click at [816, 370] on select "Select Aarish Anas salmani Ankit Anshika Anshul Astha Bhoomi lamba Dipti firoj …" at bounding box center [895, 382] width 158 height 25
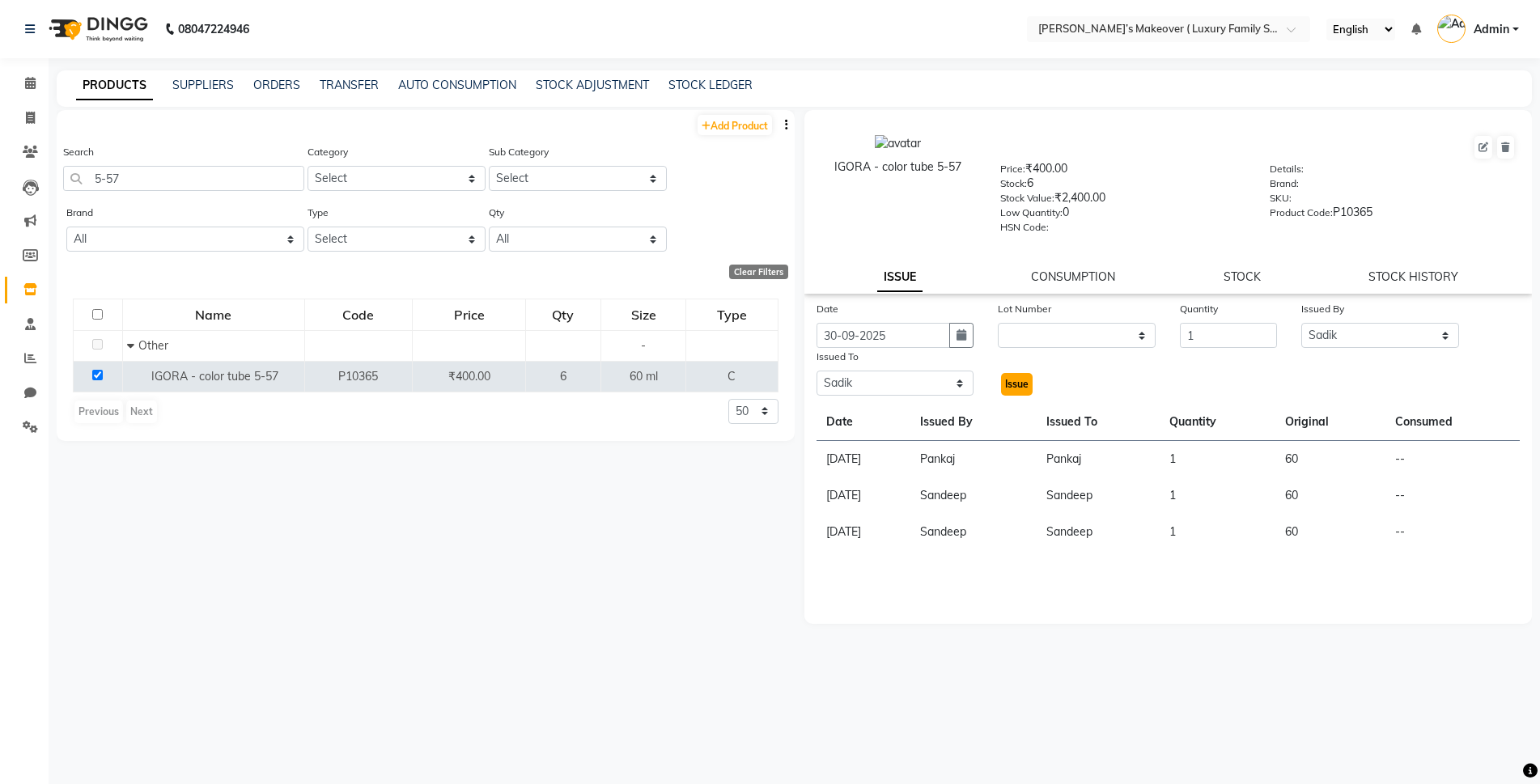
click at [1024, 389] on span "Issue" at bounding box center [1017, 384] width 24 height 12
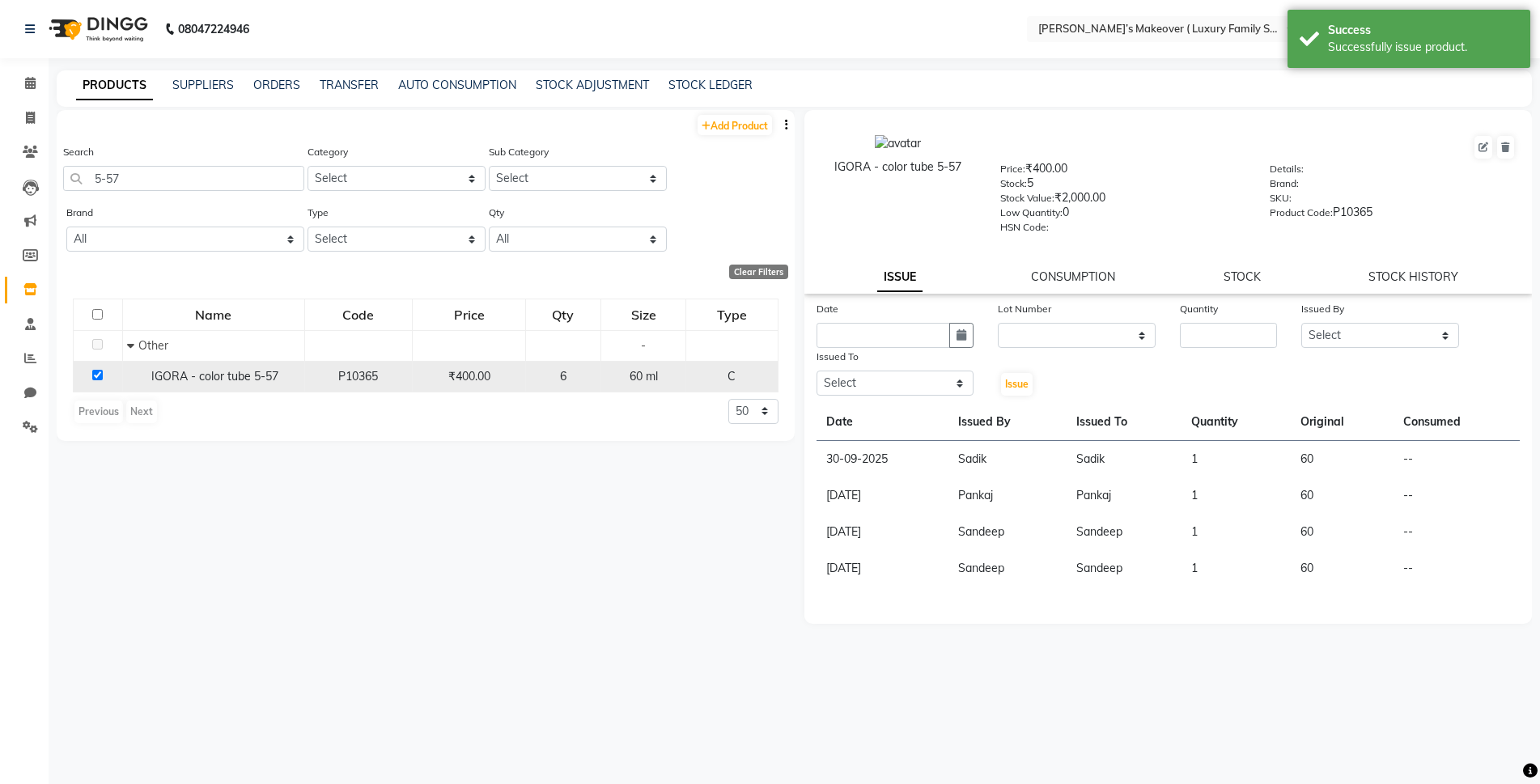
click at [100, 375] on input "checkbox" at bounding box center [98, 375] width 11 height 11
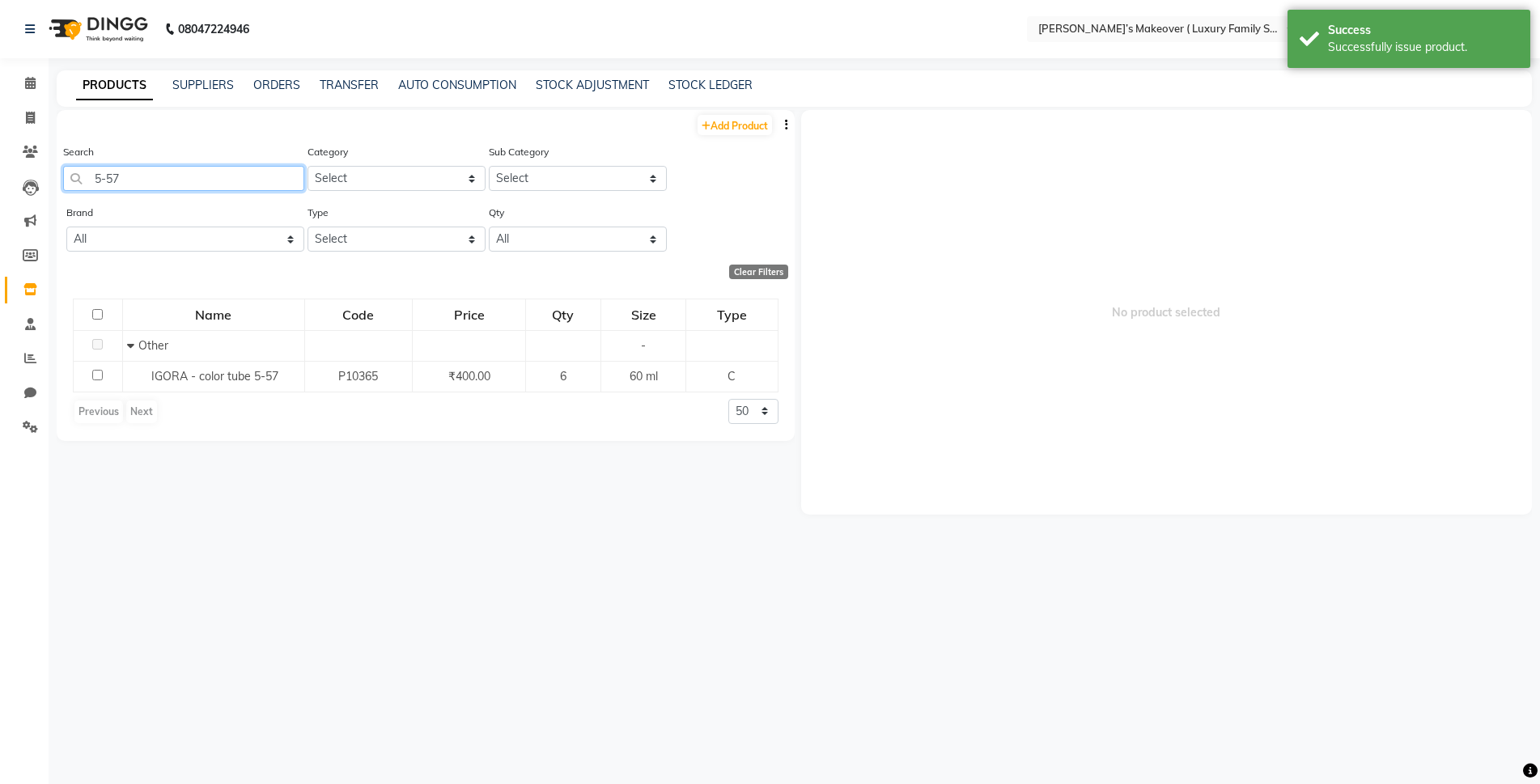
click at [154, 171] on input "5-57" at bounding box center [183, 178] width 241 height 25
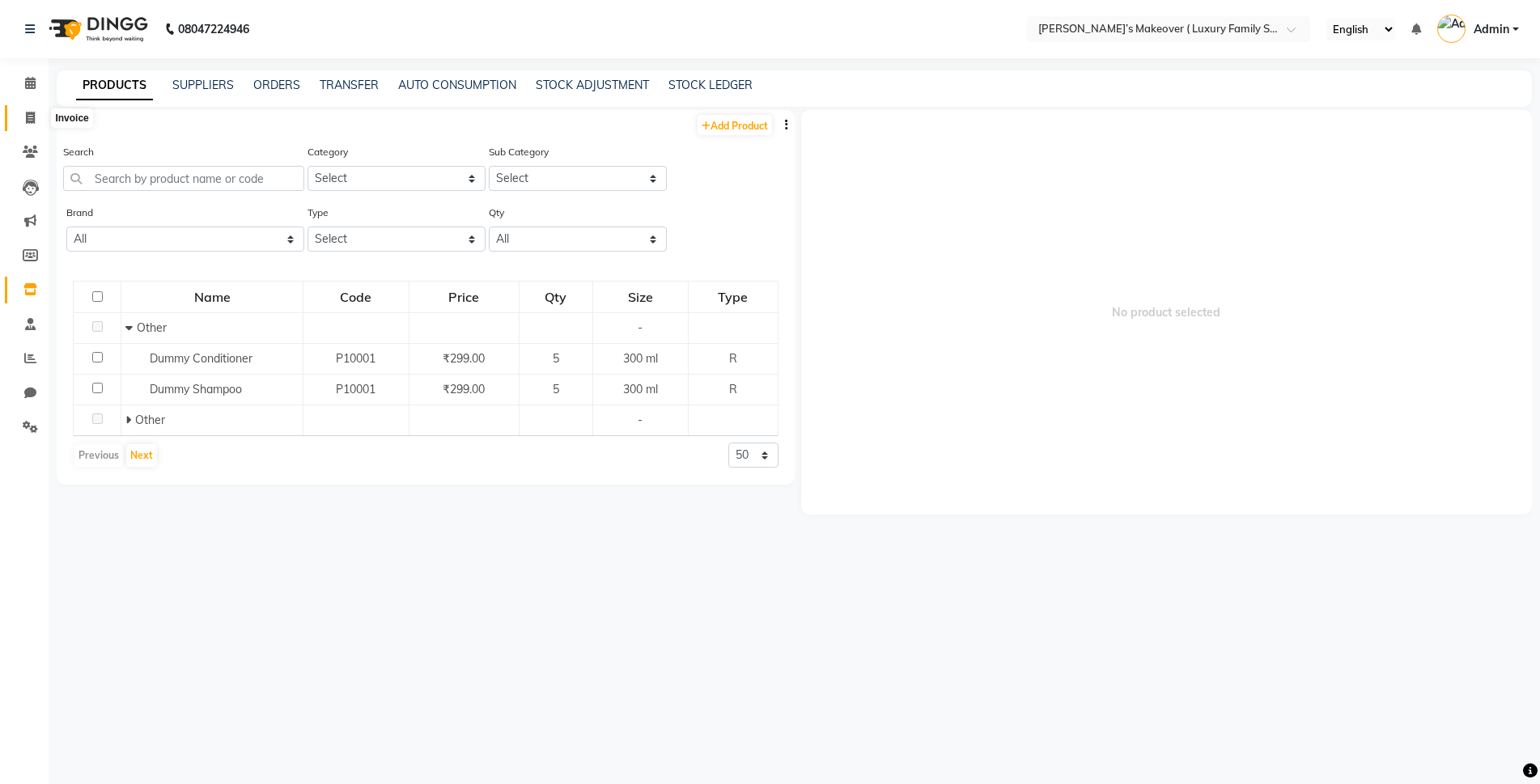
click at [28, 119] on icon at bounding box center [30, 117] width 9 height 12
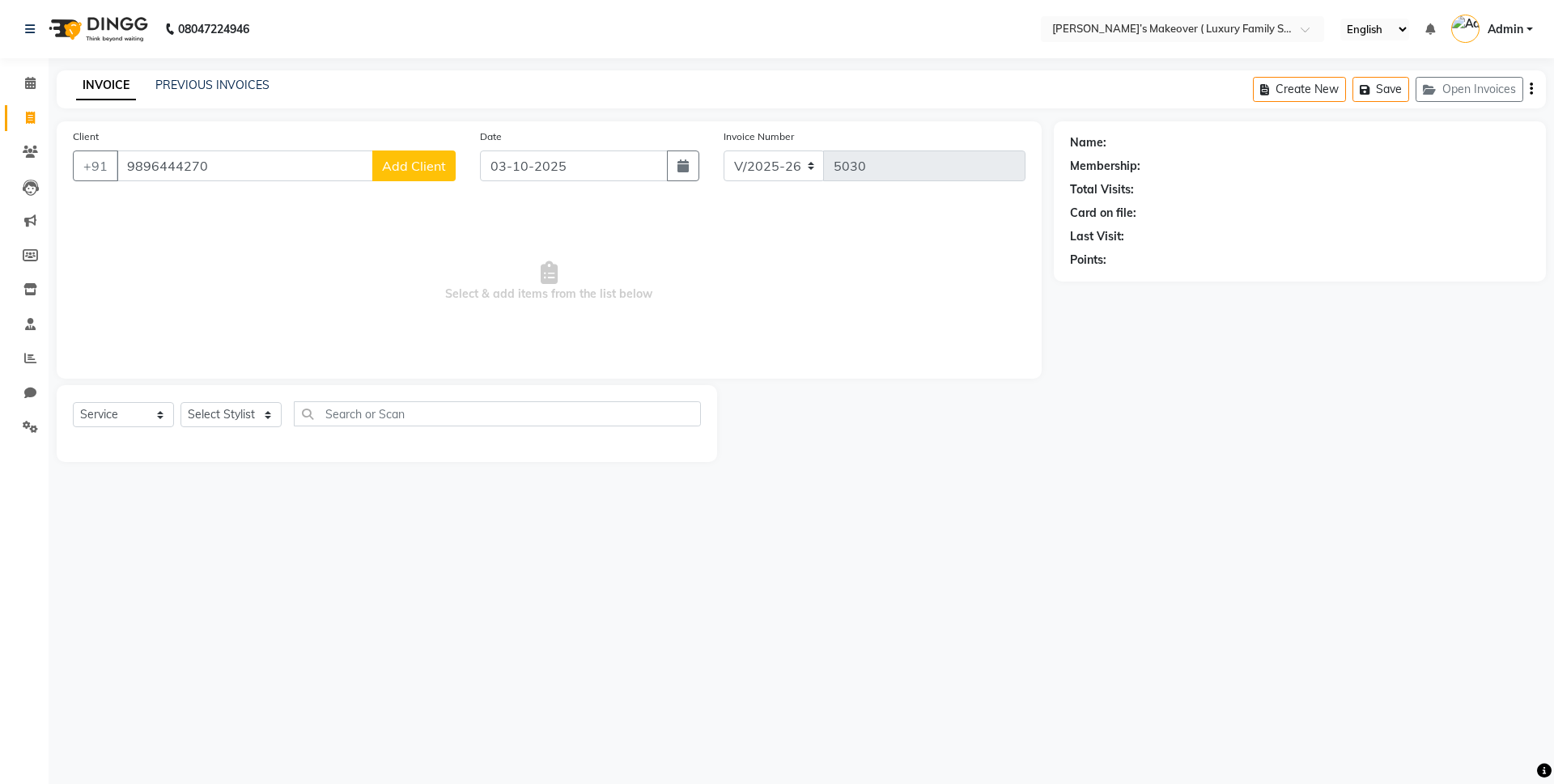
click at [407, 162] on span "Add Client" at bounding box center [414, 166] width 64 height 16
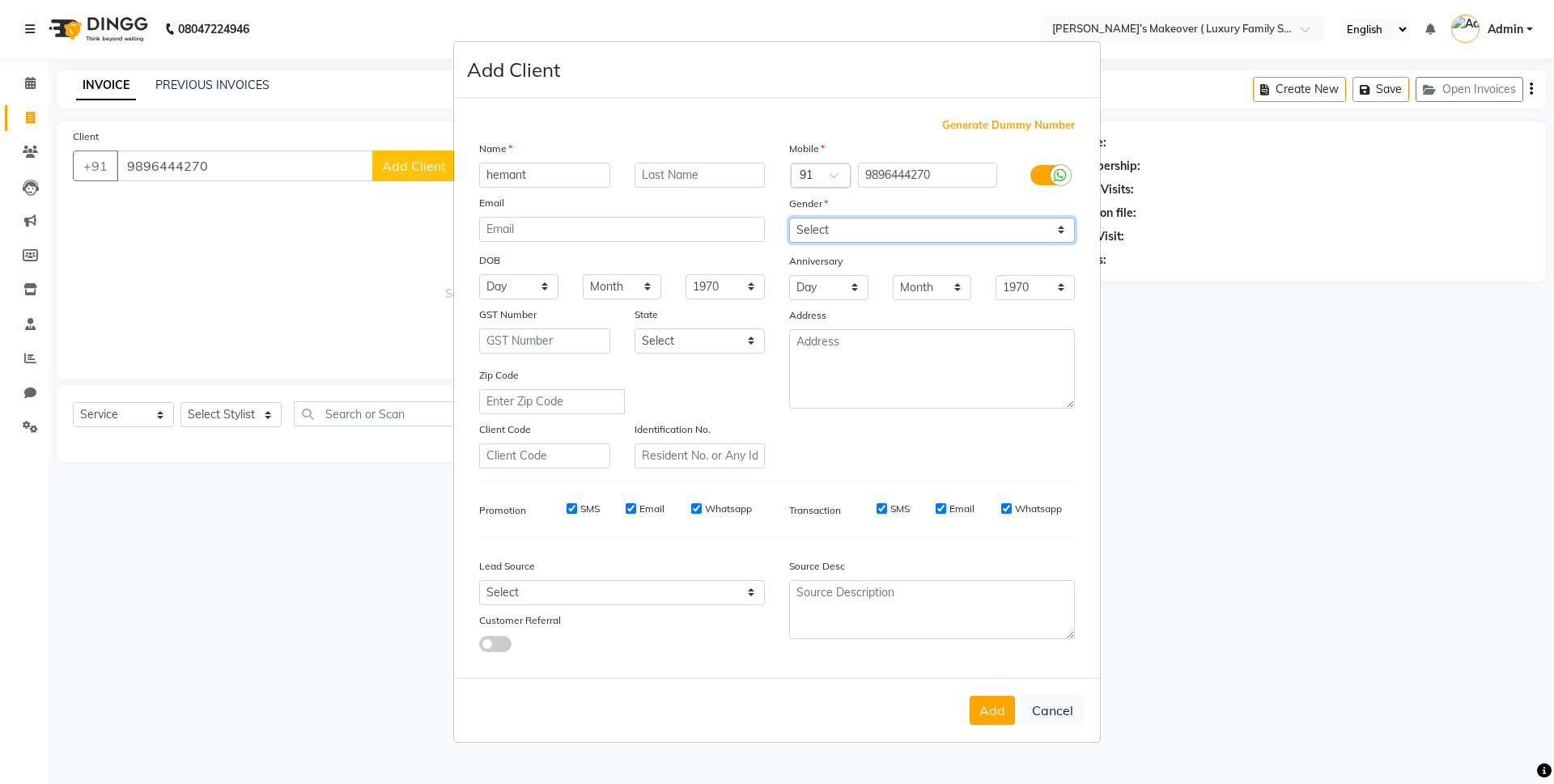
click at [1046, 232] on select "Select Male Female Other Prefer Not To Say" at bounding box center [932, 230] width 286 height 25
click at [789, 218] on select "Select Male Female Other Prefer Not To Say" at bounding box center [932, 230] width 286 height 25
click at [991, 696] on button "Add" at bounding box center [993, 709] width 46 height 29
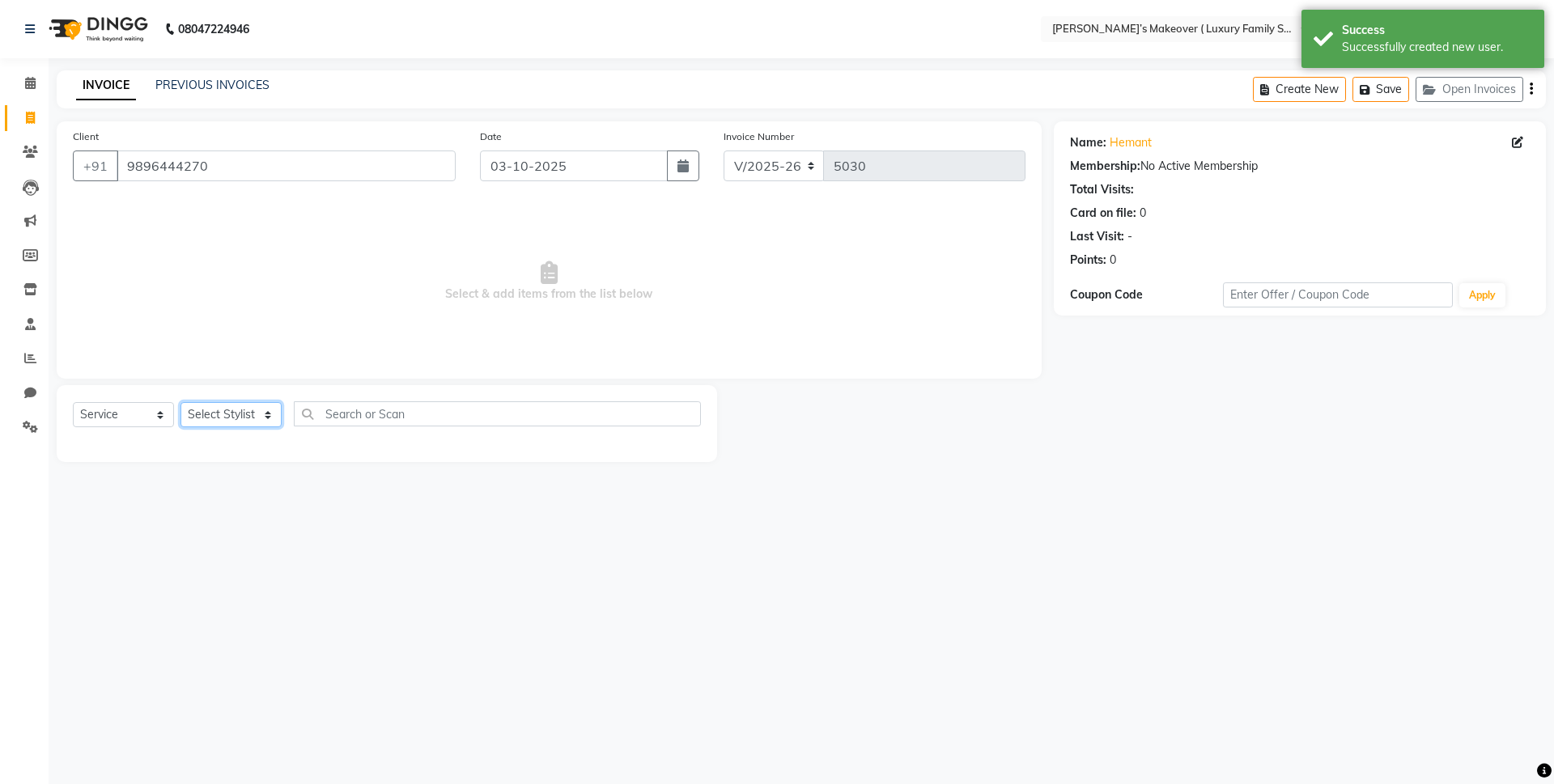
click at [232, 409] on select "Select Stylist Aarish Anas salmani Ankit Anshika Anshul Astha Bhoomi lamba Dipt…" at bounding box center [231, 414] width 102 height 25
click at [387, 411] on input "text" at bounding box center [497, 413] width 407 height 25
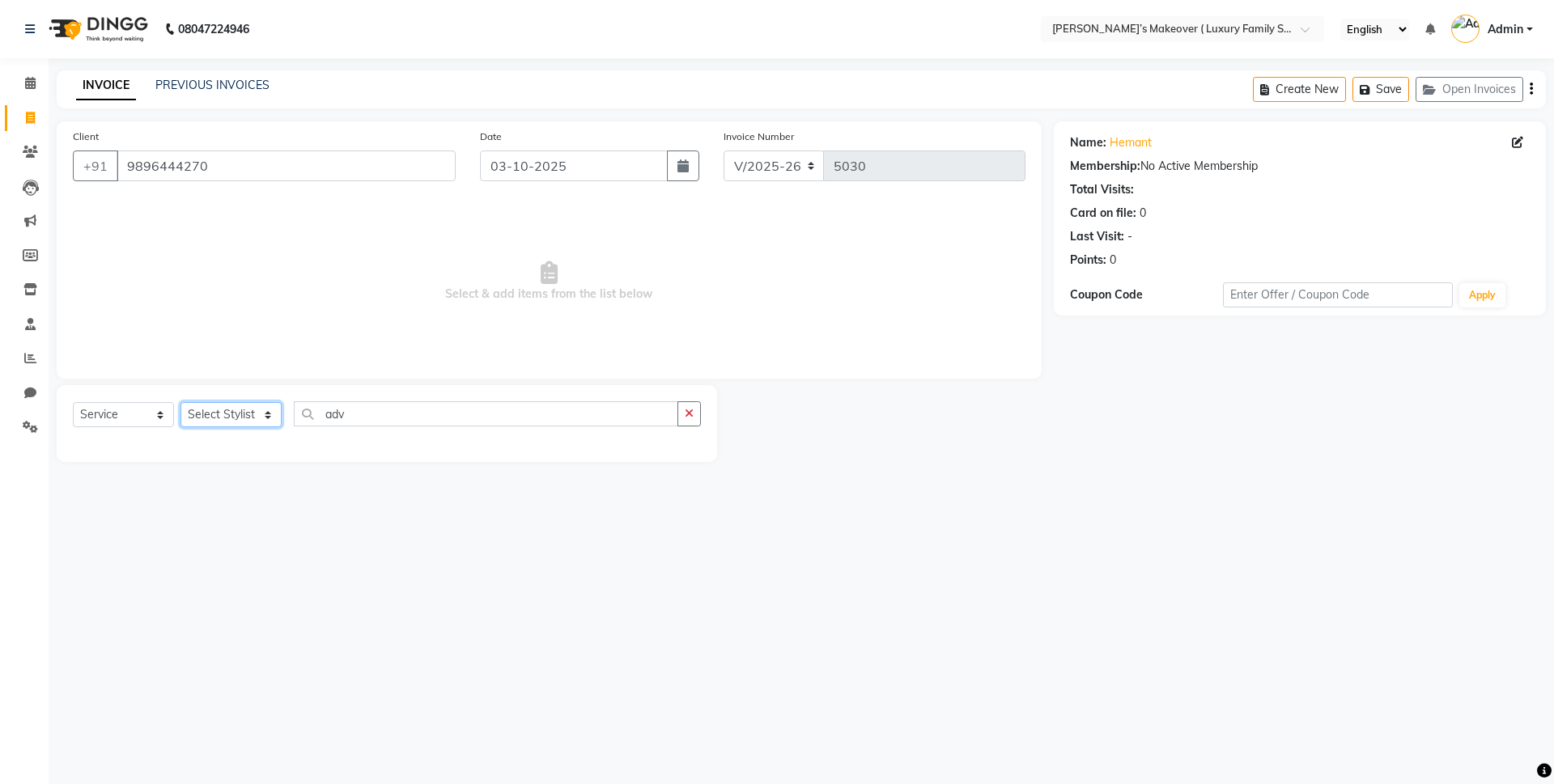
drag, startPoint x: 188, startPoint y: 407, endPoint x: 188, endPoint y: 417, distance: 10.0
click at [188, 407] on select "Select Stylist Aarish Anas salmani Ankit Anshika Anshul Astha Bhoomi lamba Dipt…" at bounding box center [231, 414] width 102 height 25
click at [180, 402] on select "Select Stylist Aarish Anas salmani Ankit Anshika Anshul Astha Bhoomi lamba Dipt…" at bounding box center [231, 414] width 102 height 25
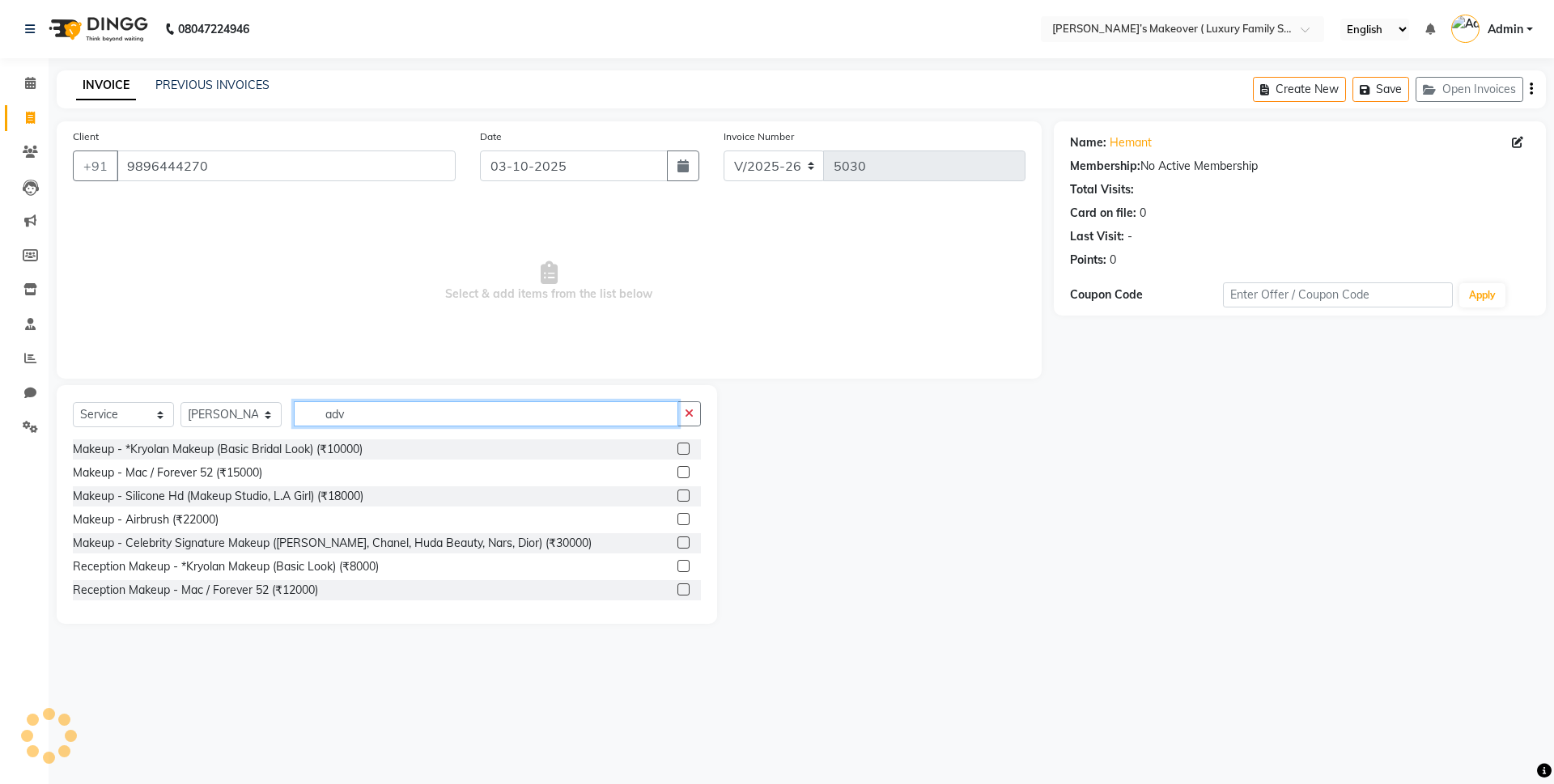
click at [393, 422] on input "adv" at bounding box center [486, 413] width 384 height 25
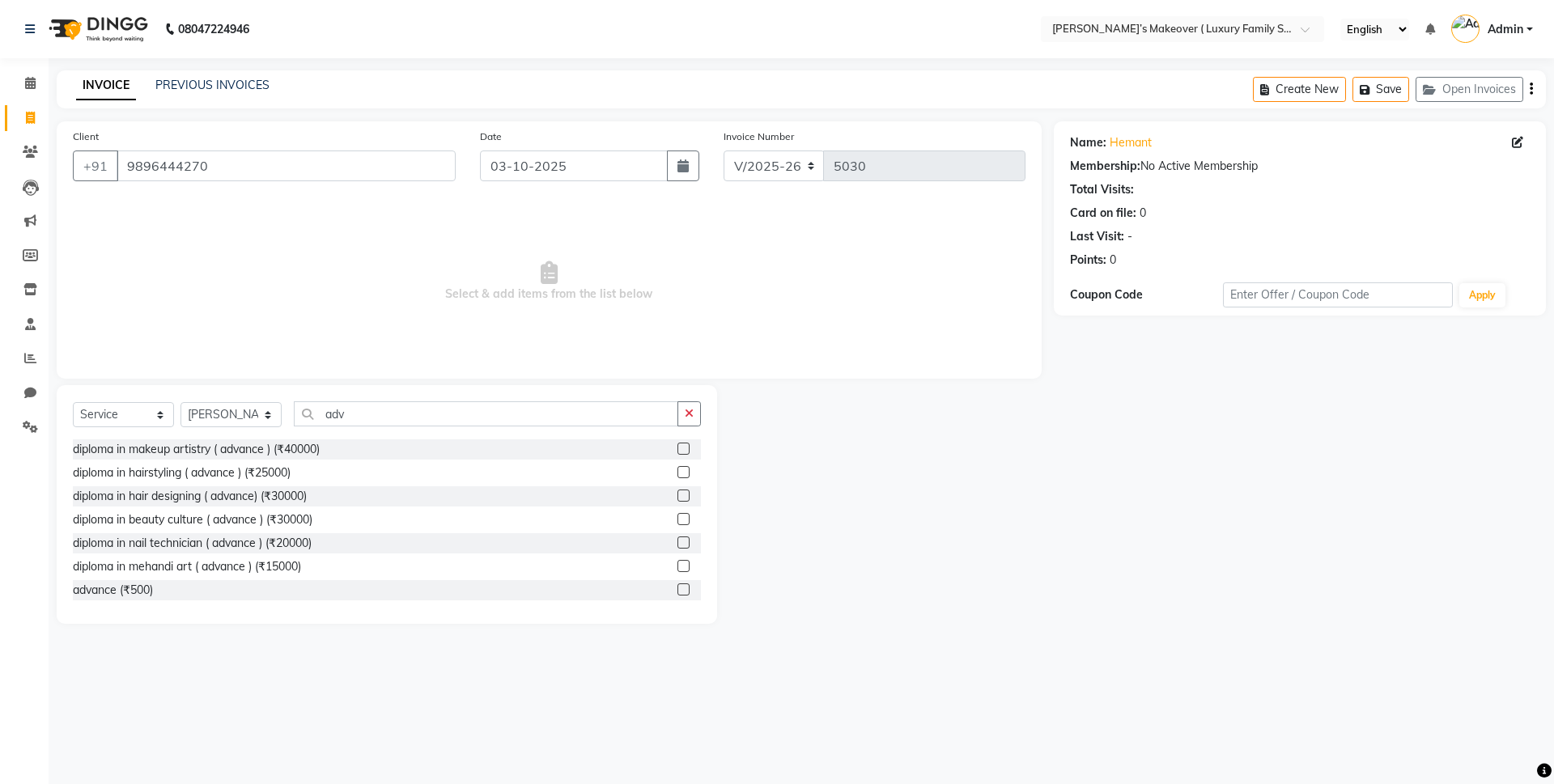
click at [677, 586] on label at bounding box center [683, 589] width 12 height 12
click at [677, 586] on input "checkbox" at bounding box center [682, 590] width 11 height 11
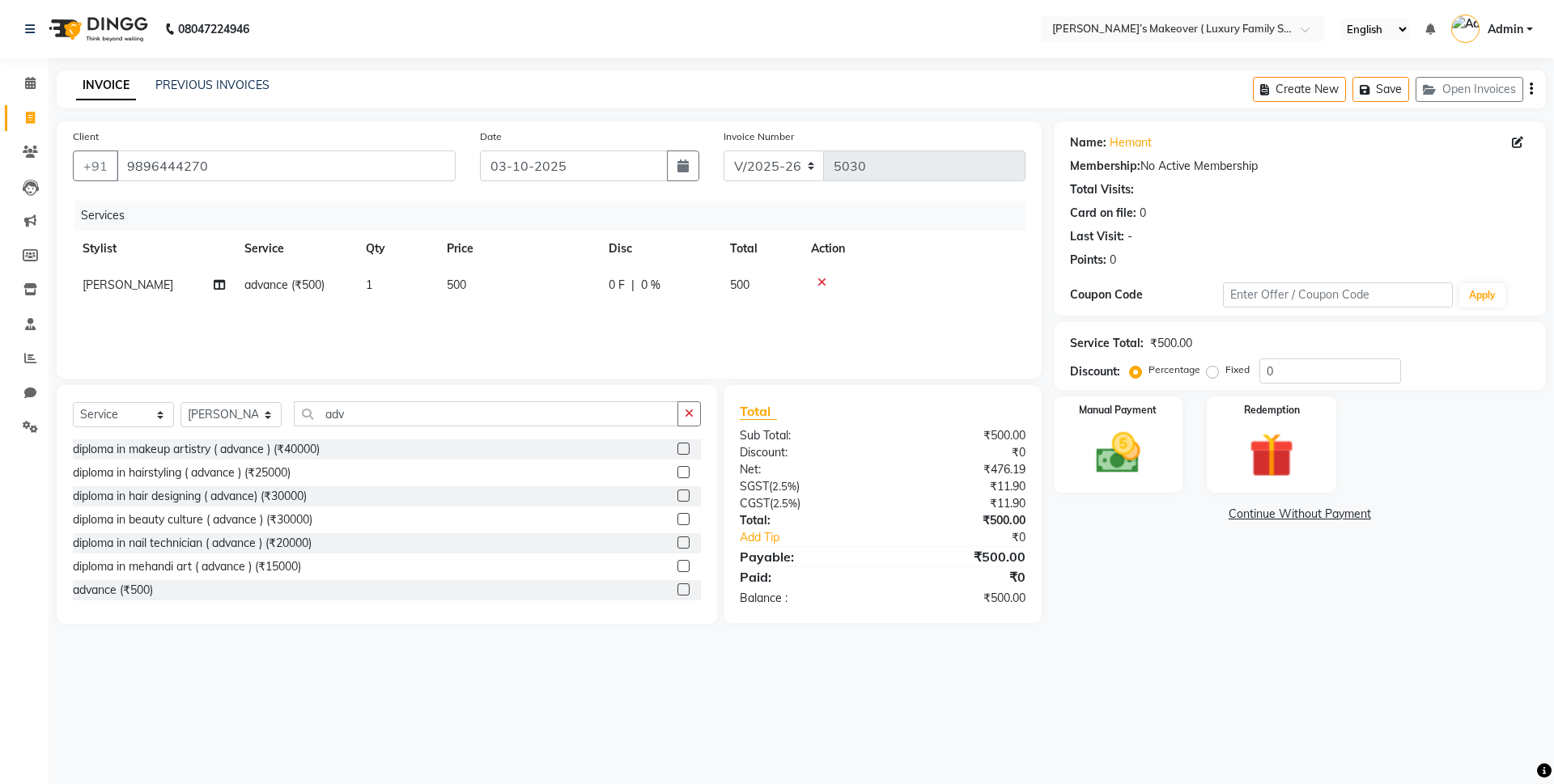
click at [457, 288] on span "500" at bounding box center [457, 285] width 20 height 15
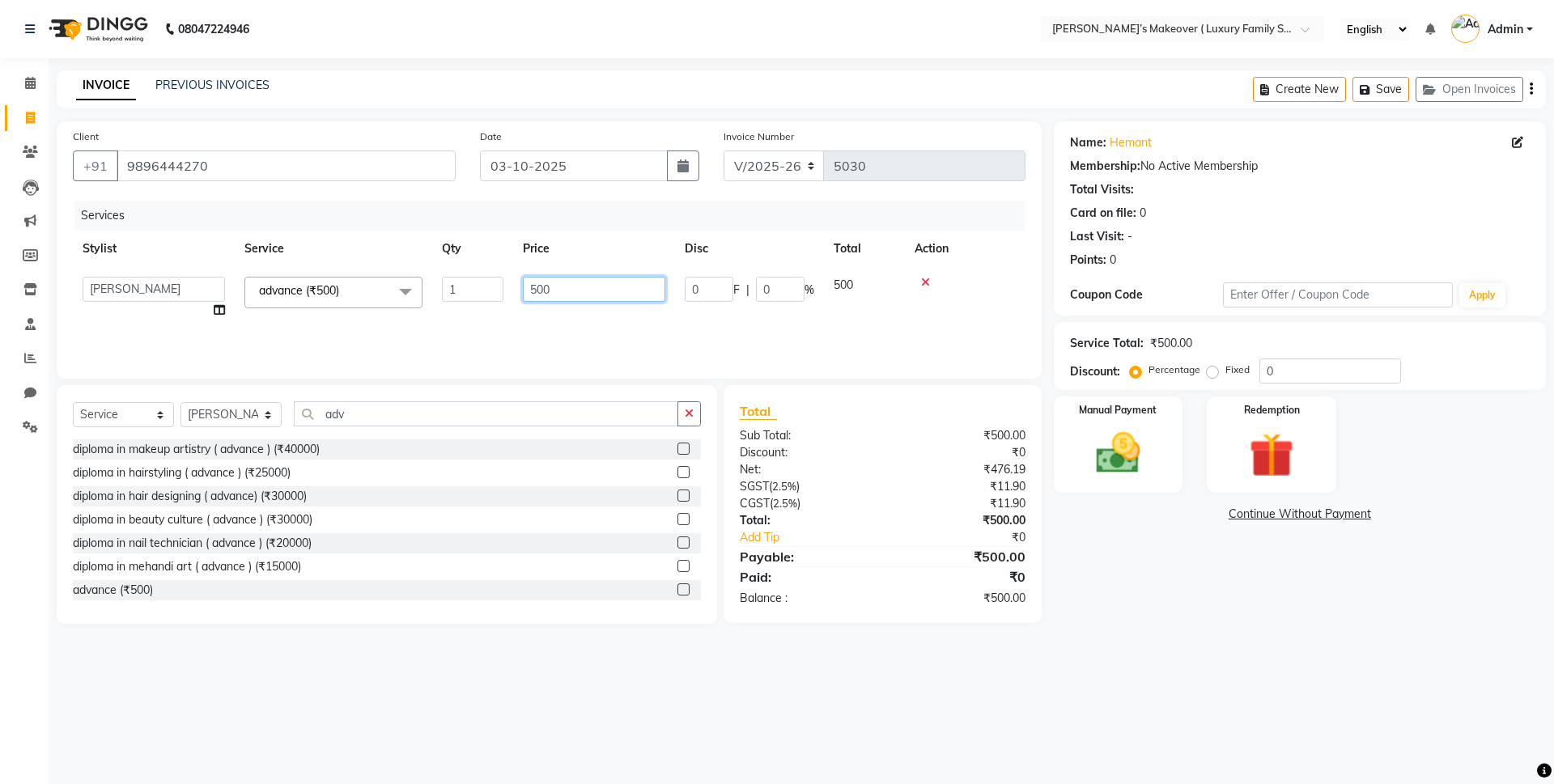
click at [597, 296] on input "500" at bounding box center [593, 289] width 142 height 25
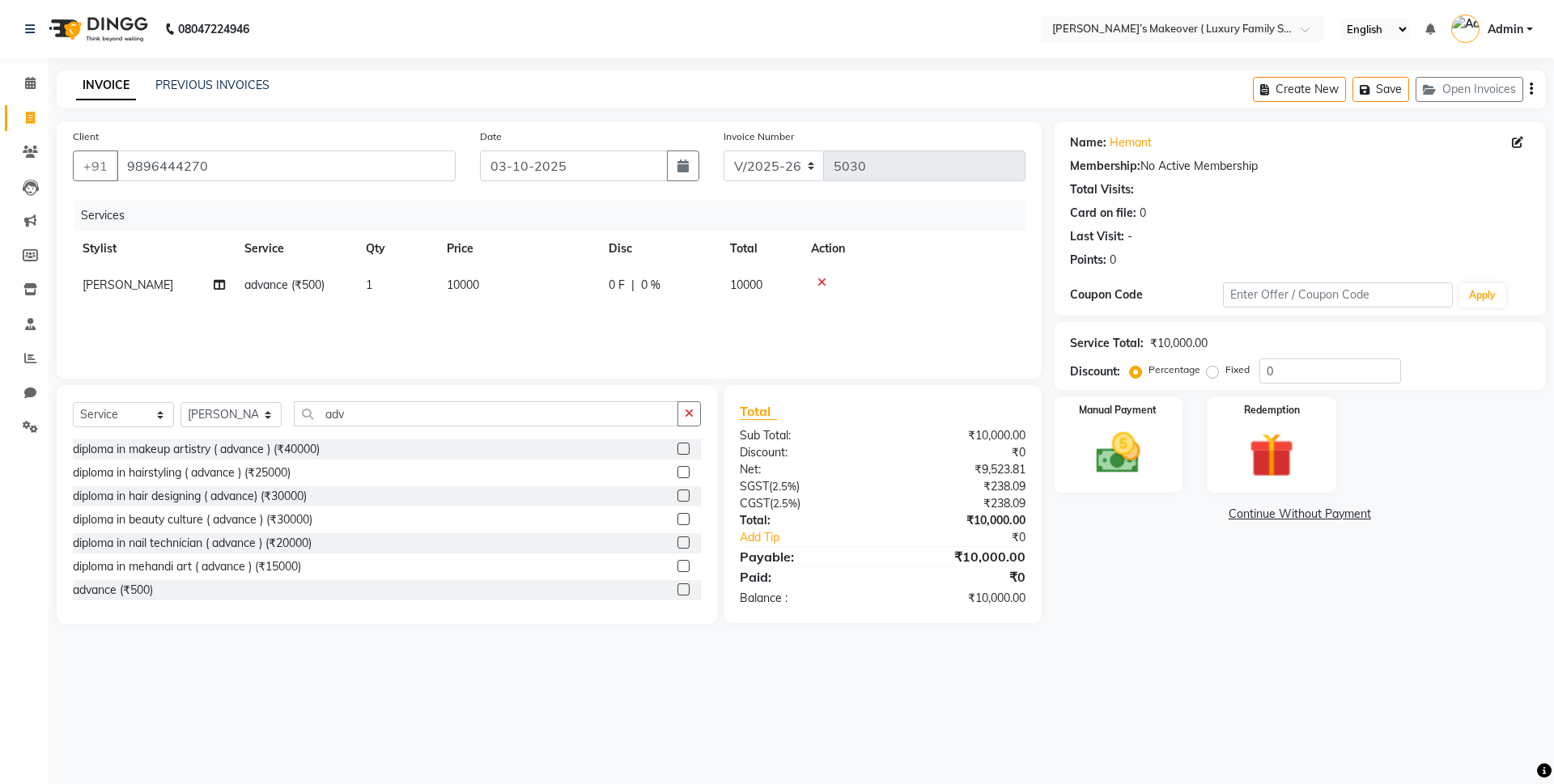
click at [1530, 85] on button "button" at bounding box center [1531, 90] width 3 height 38
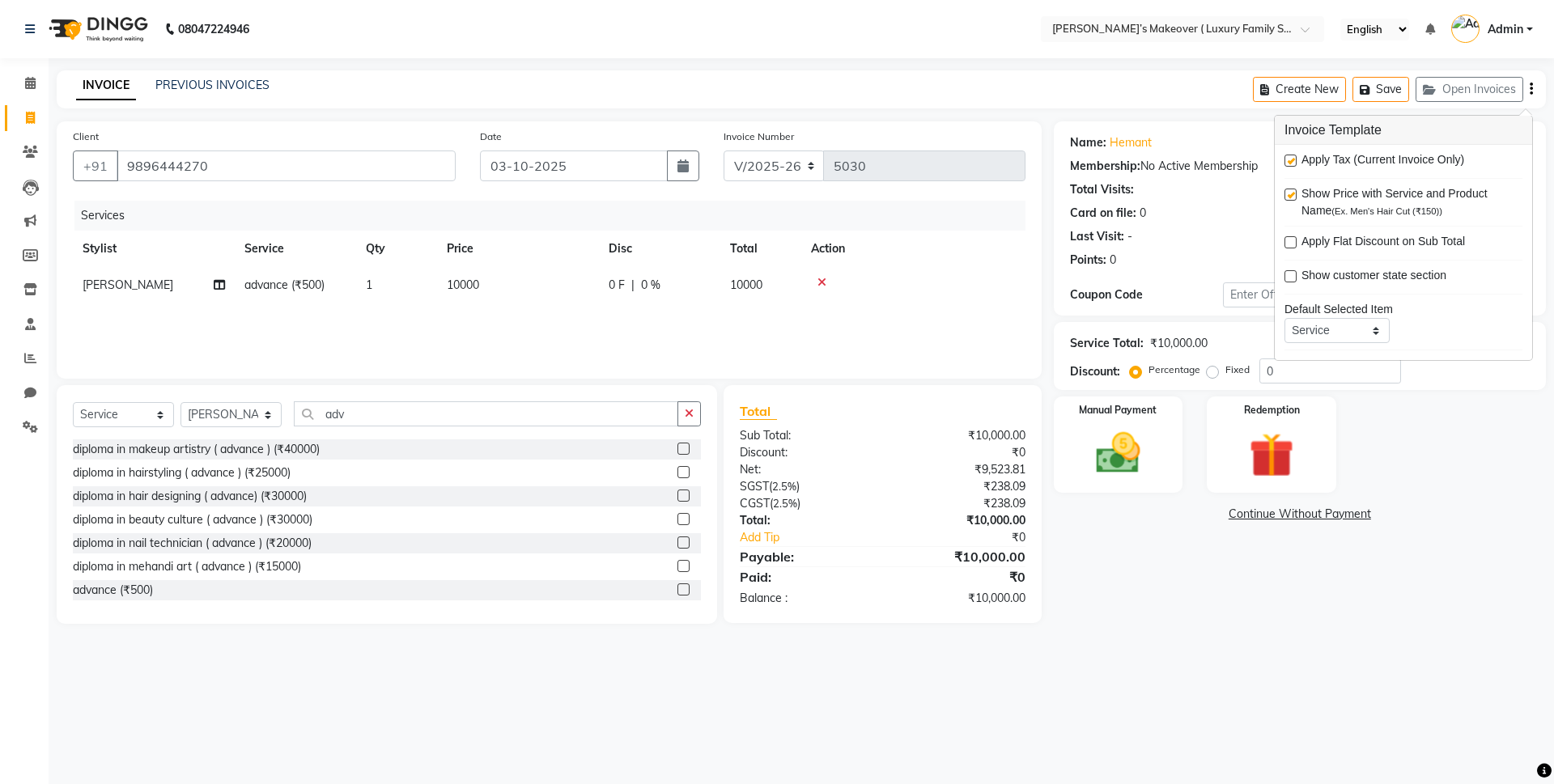
click at [1291, 158] on label at bounding box center [1290, 160] width 12 height 12
click at [1291, 158] on input "checkbox" at bounding box center [1289, 161] width 11 height 11
click at [1291, 197] on label at bounding box center [1290, 194] width 12 height 12
click at [1291, 197] on input "checkbox" at bounding box center [1289, 195] width 11 height 11
click at [1165, 460] on div "Manual Payment" at bounding box center [1117, 445] width 134 height 99
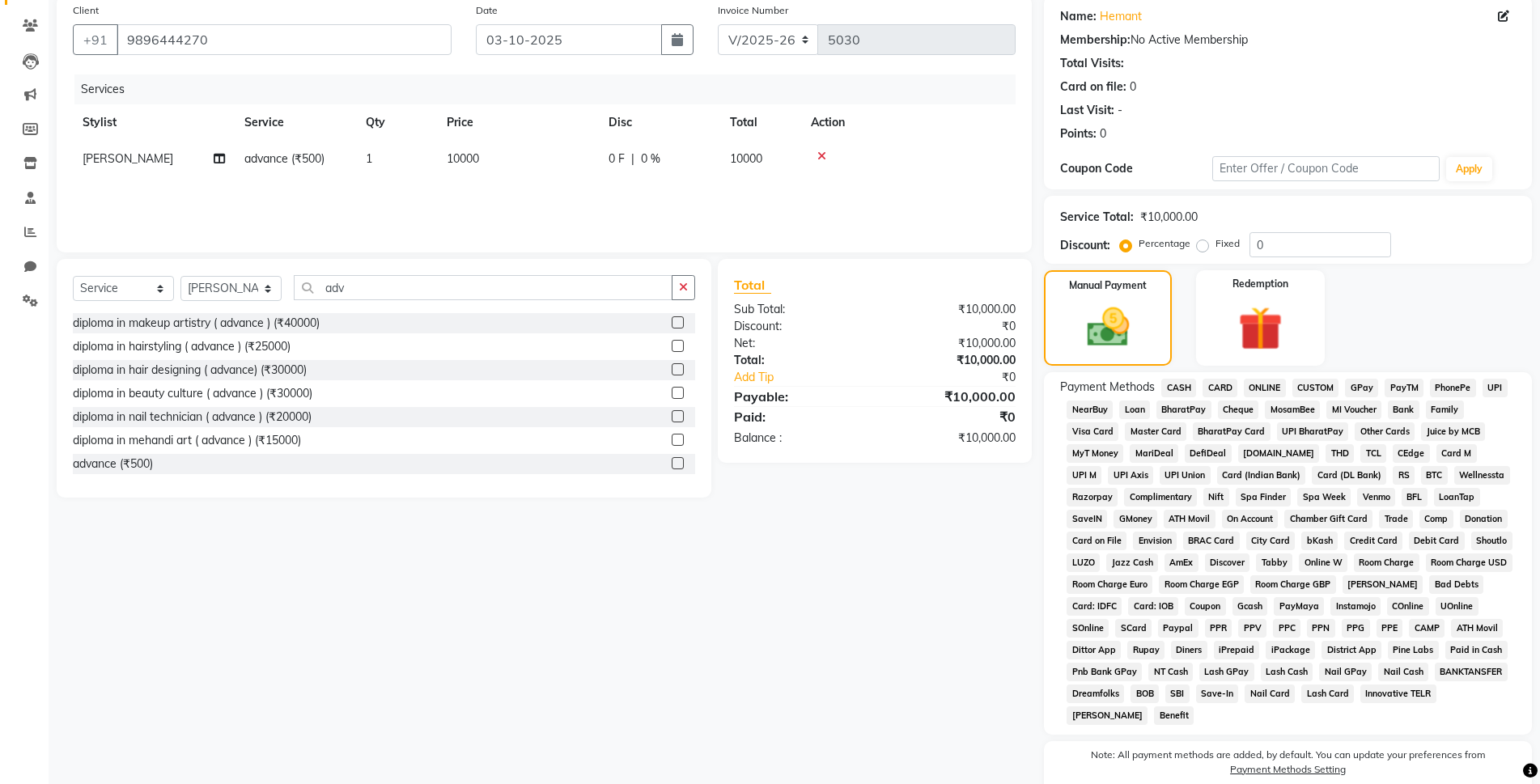
scroll to position [196, 0]
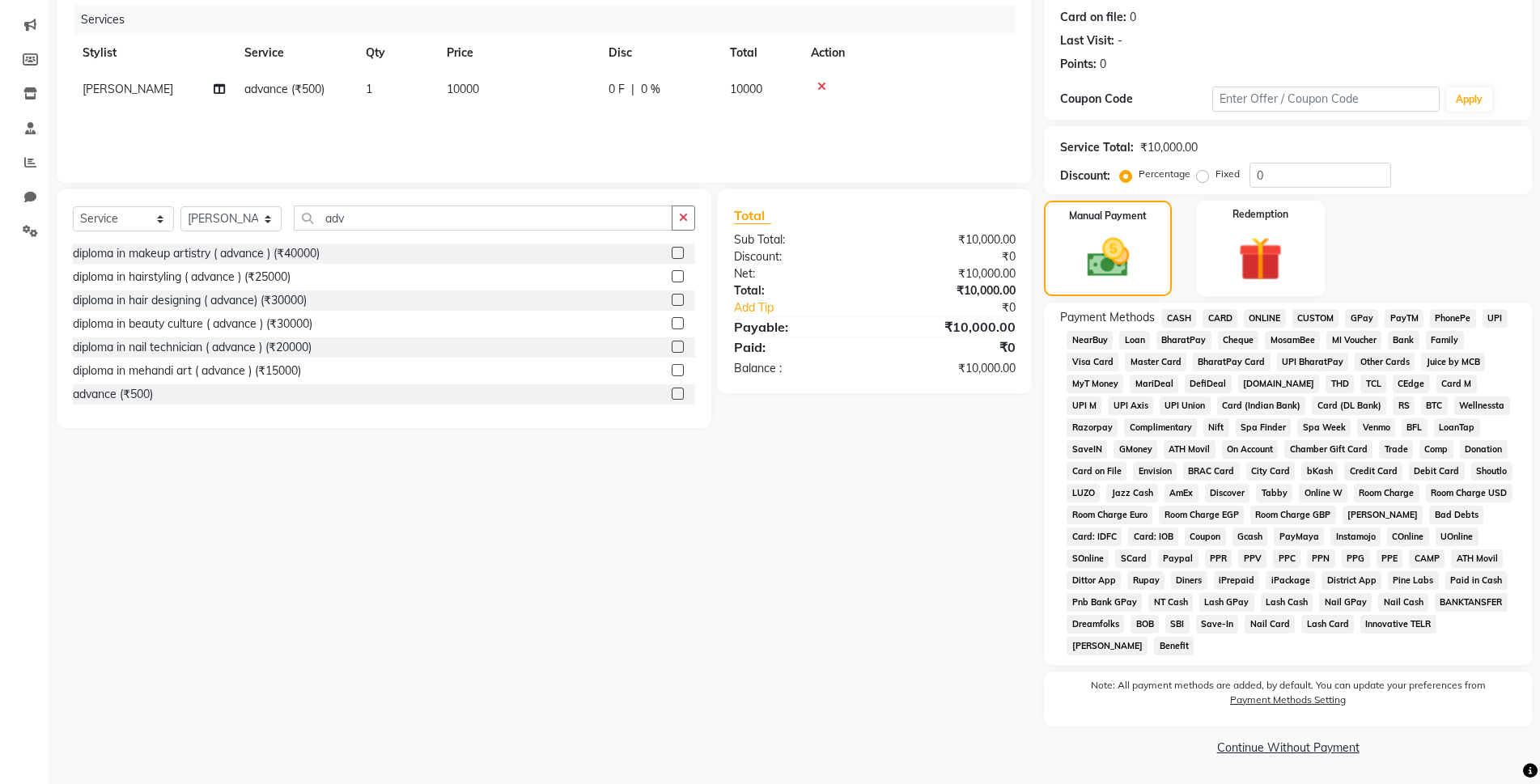
click at [1259, 316] on span "ONLINE" at bounding box center [1265, 318] width 42 height 19
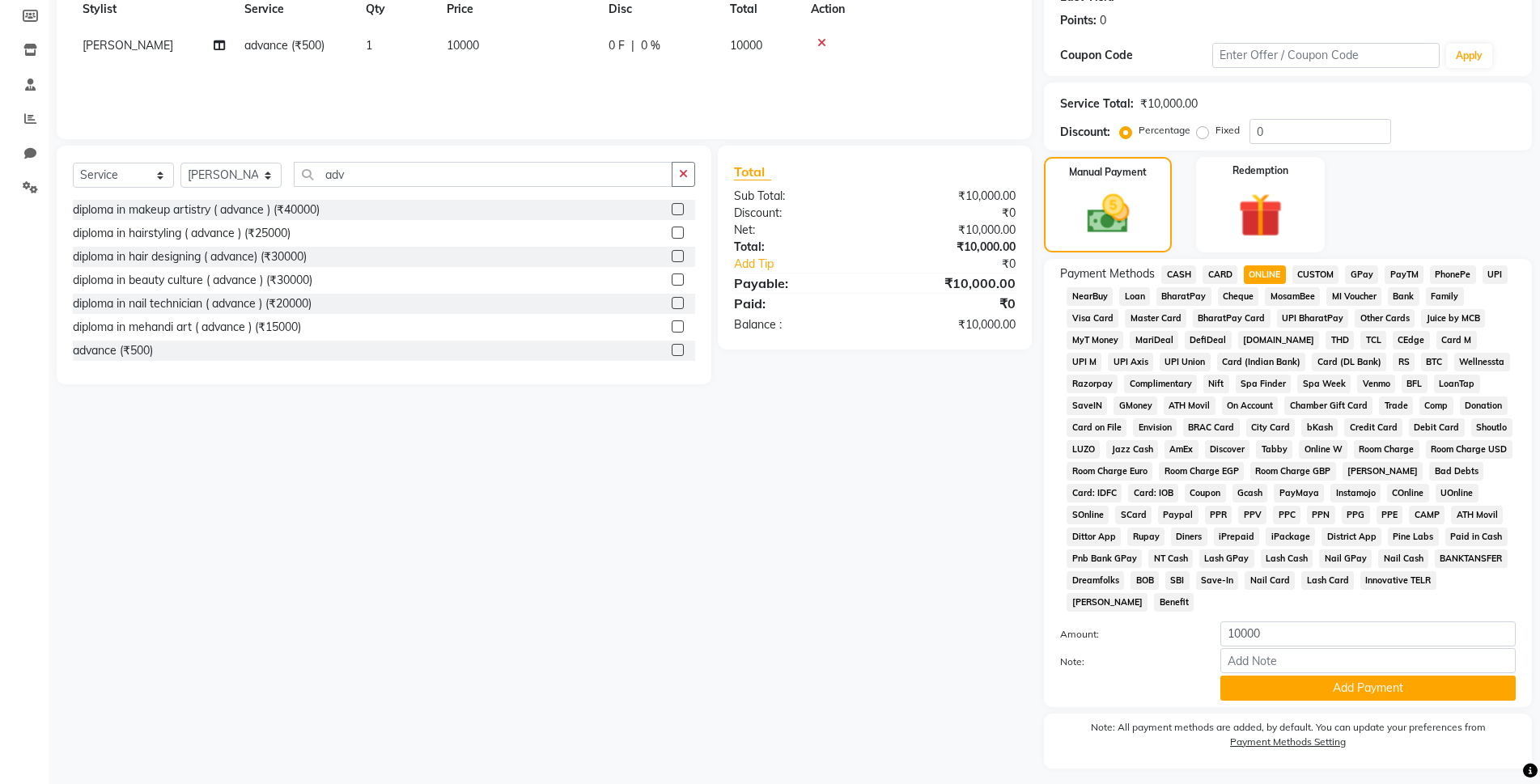
scroll to position [282, 0]
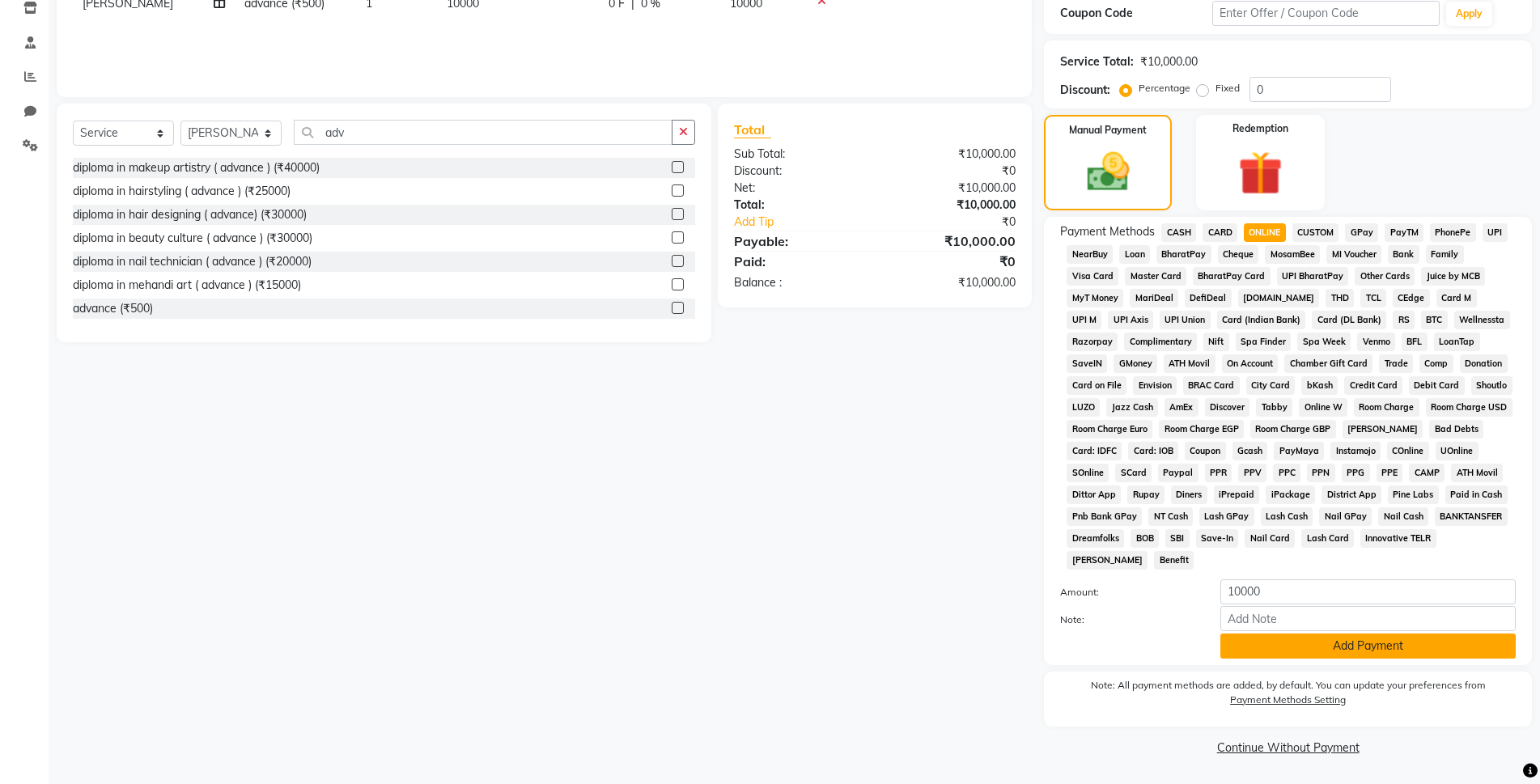
click at [1439, 643] on button "Add Payment" at bounding box center [1368, 646] width 296 height 25
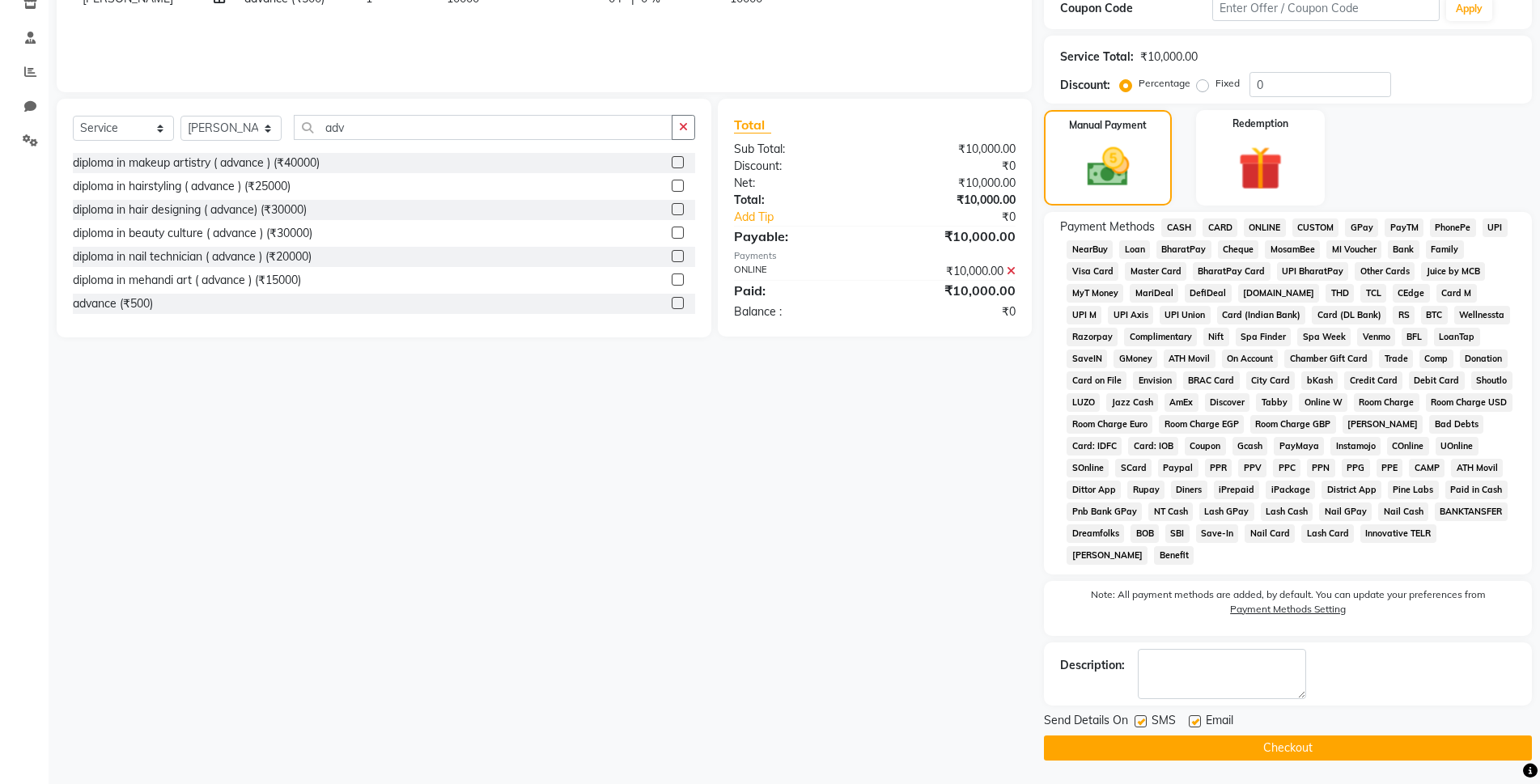
scroll to position [288, 0]
click at [1364, 753] on button "Checkout" at bounding box center [1288, 746] width 488 height 25
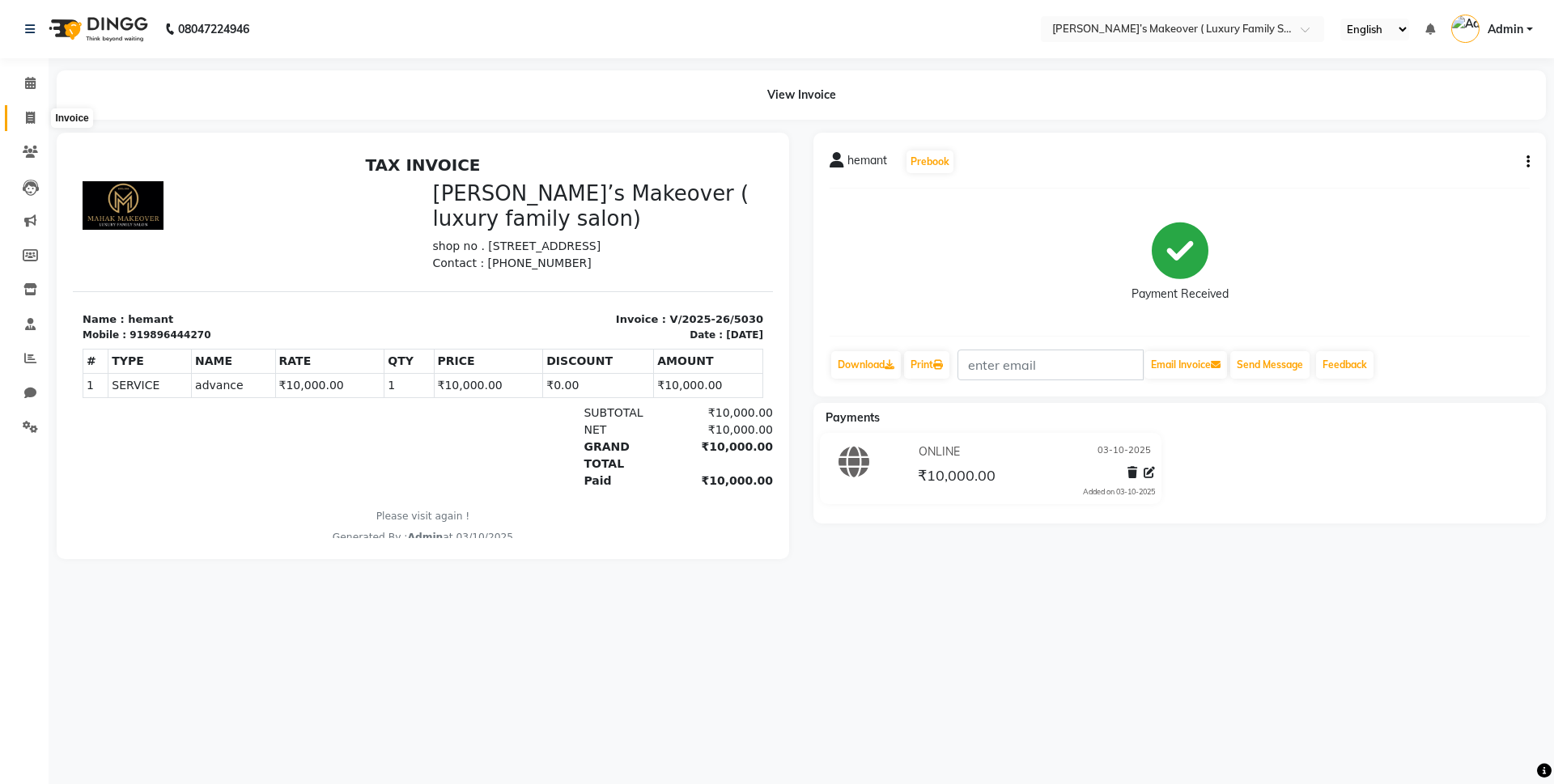
click at [30, 121] on icon at bounding box center [30, 117] width 9 height 12
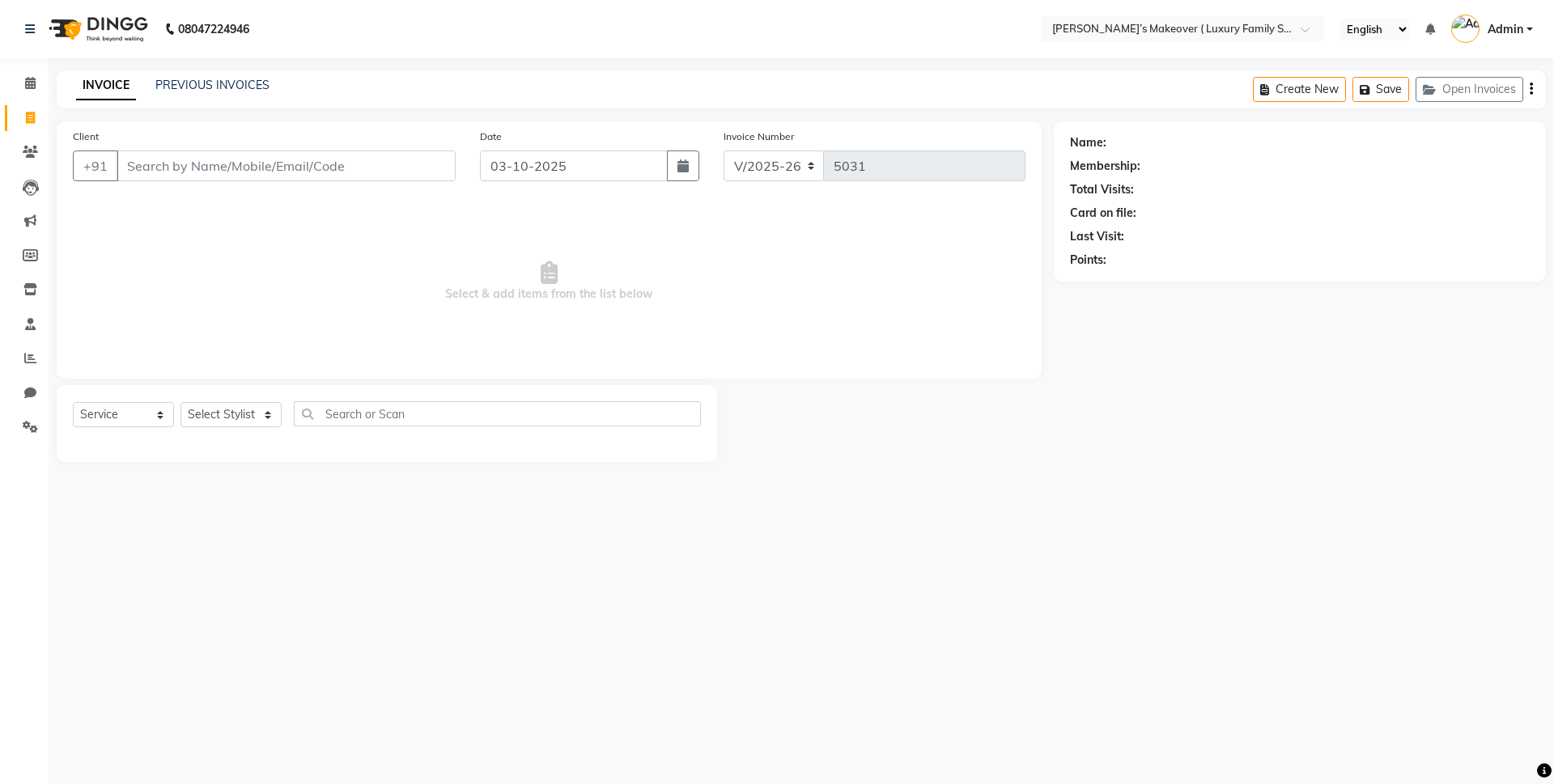
drag, startPoint x: 271, startPoint y: 166, endPoint x: 280, endPoint y: 165, distance: 9.1
click at [280, 165] on input "Client" at bounding box center [286, 165] width 339 height 31
click at [252, 83] on link "PREVIOUS INVOICES" at bounding box center [212, 85] width 114 height 15
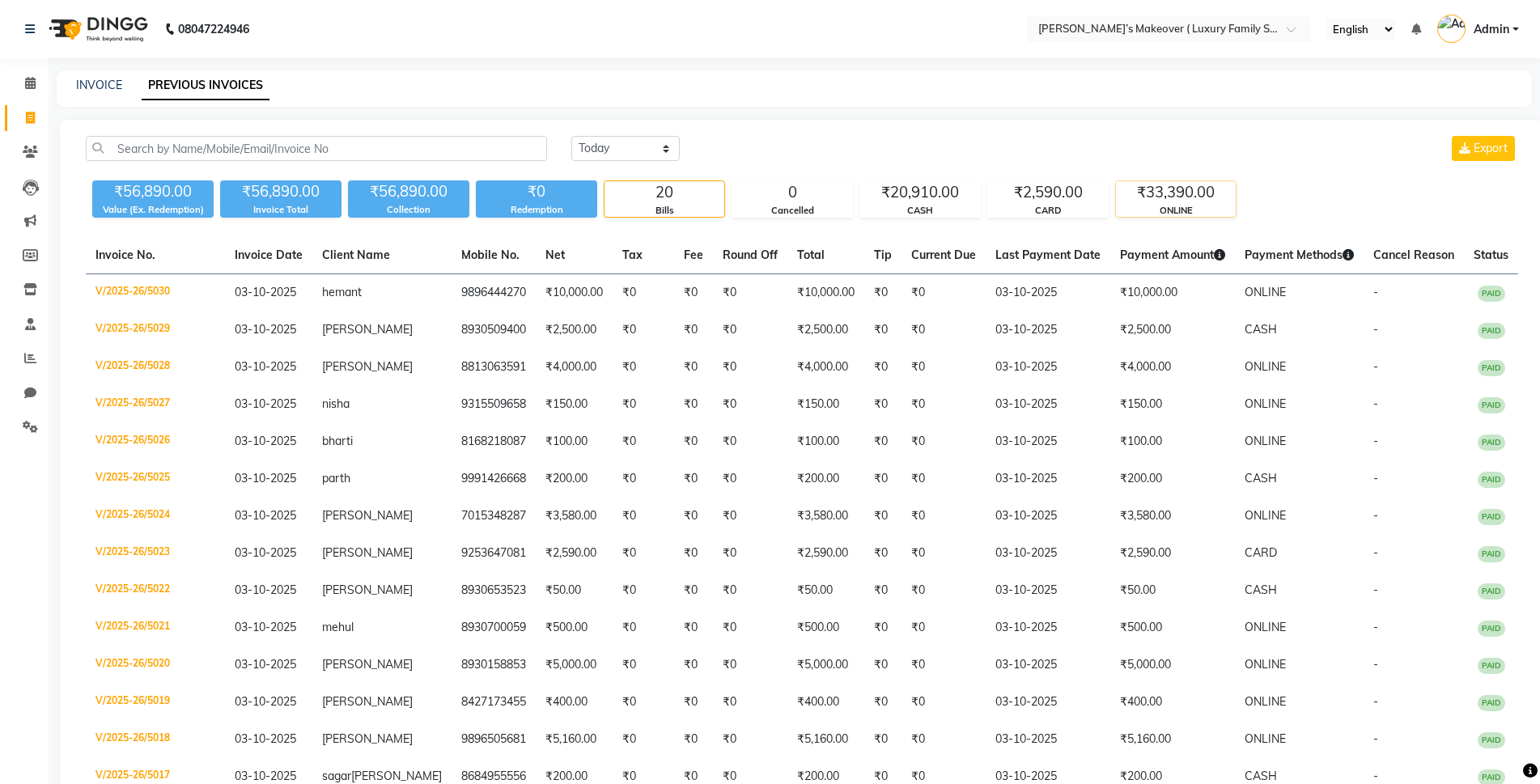
click at [1156, 199] on div "₹33,390.00" at bounding box center [1176, 192] width 119 height 23
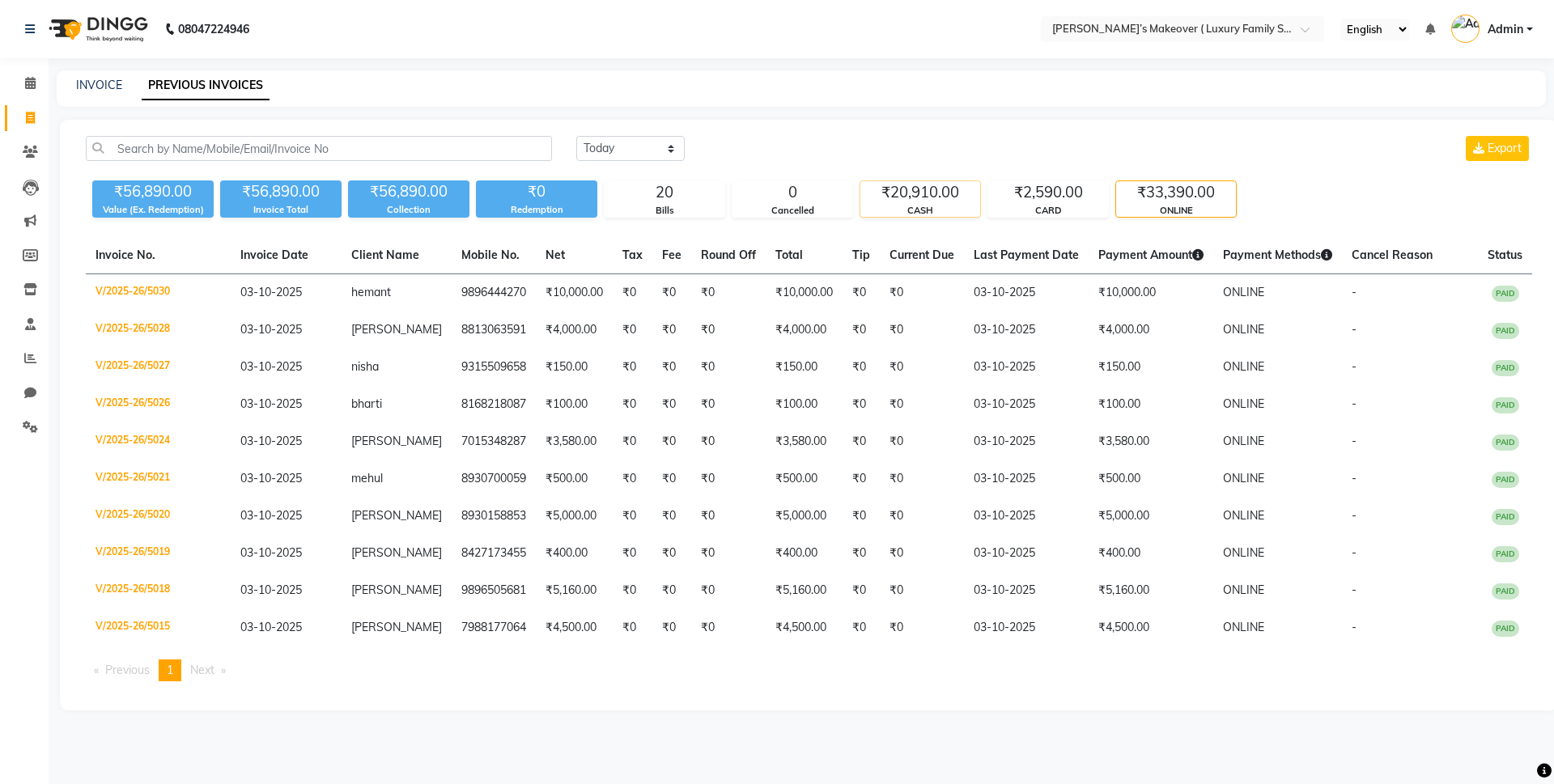
click at [936, 196] on div "₹20,910.00" at bounding box center [920, 192] width 119 height 23
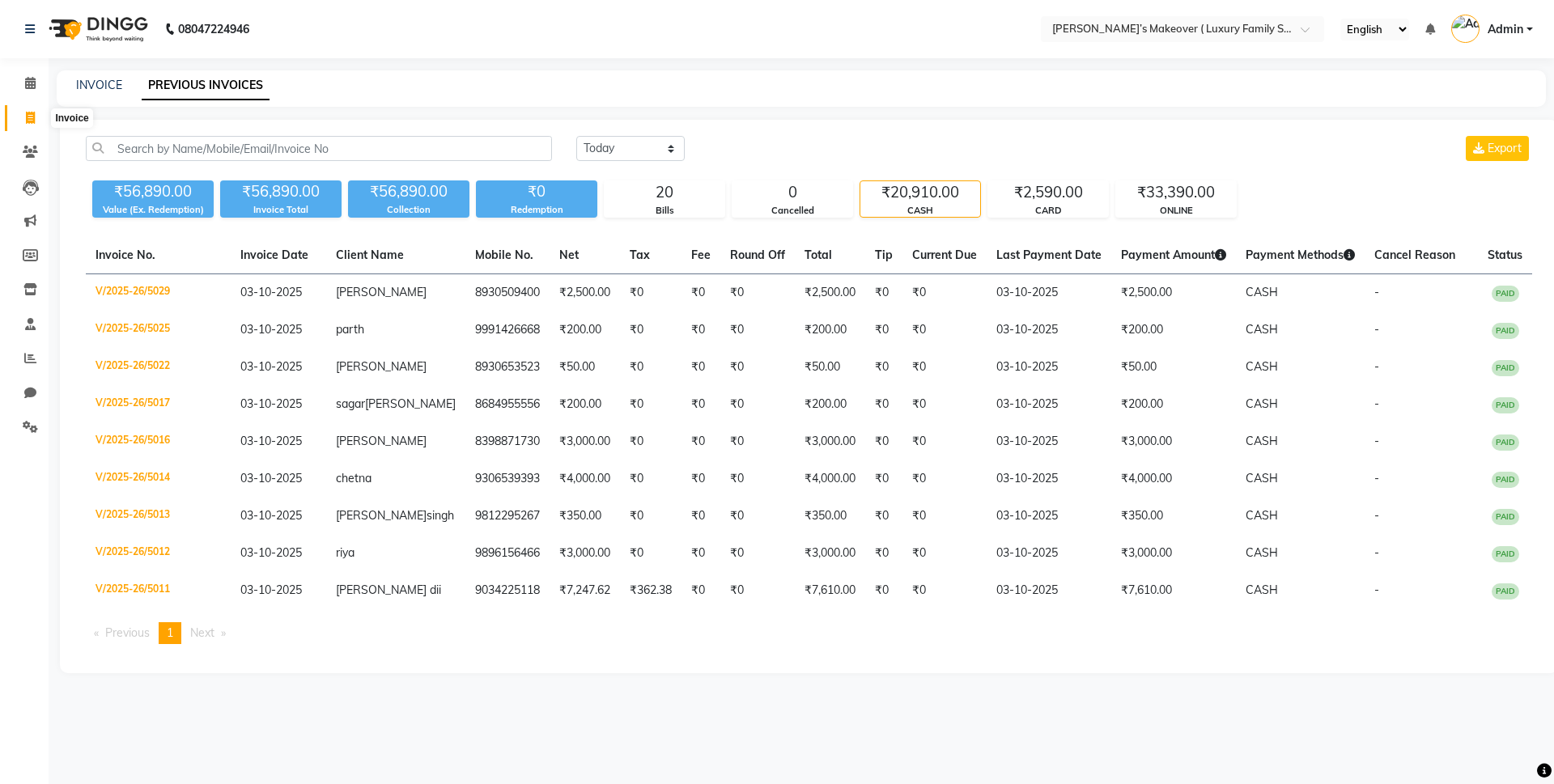
click at [29, 119] on icon at bounding box center [30, 117] width 9 height 12
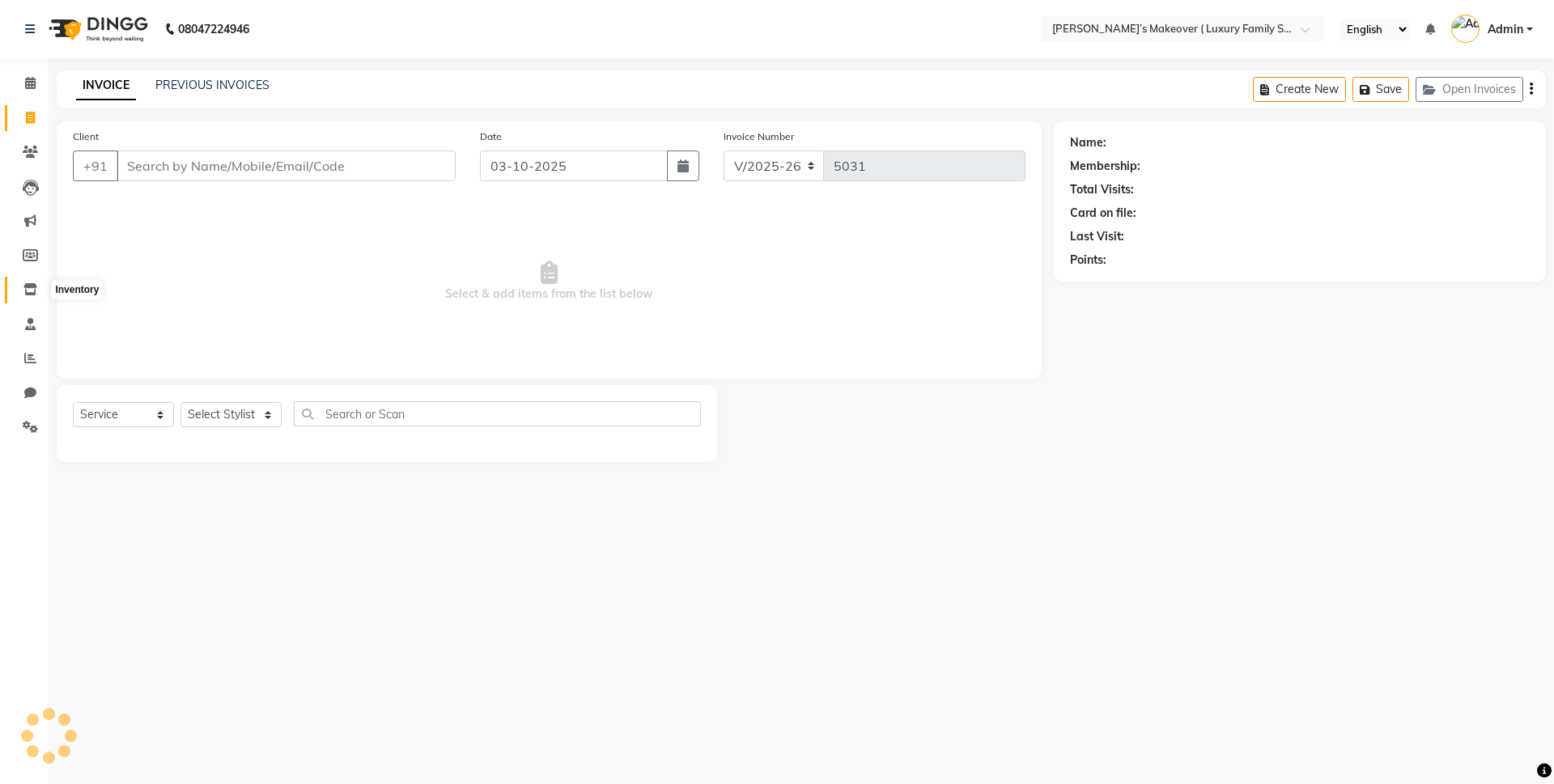
click at [22, 288] on span at bounding box center [30, 290] width 28 height 19
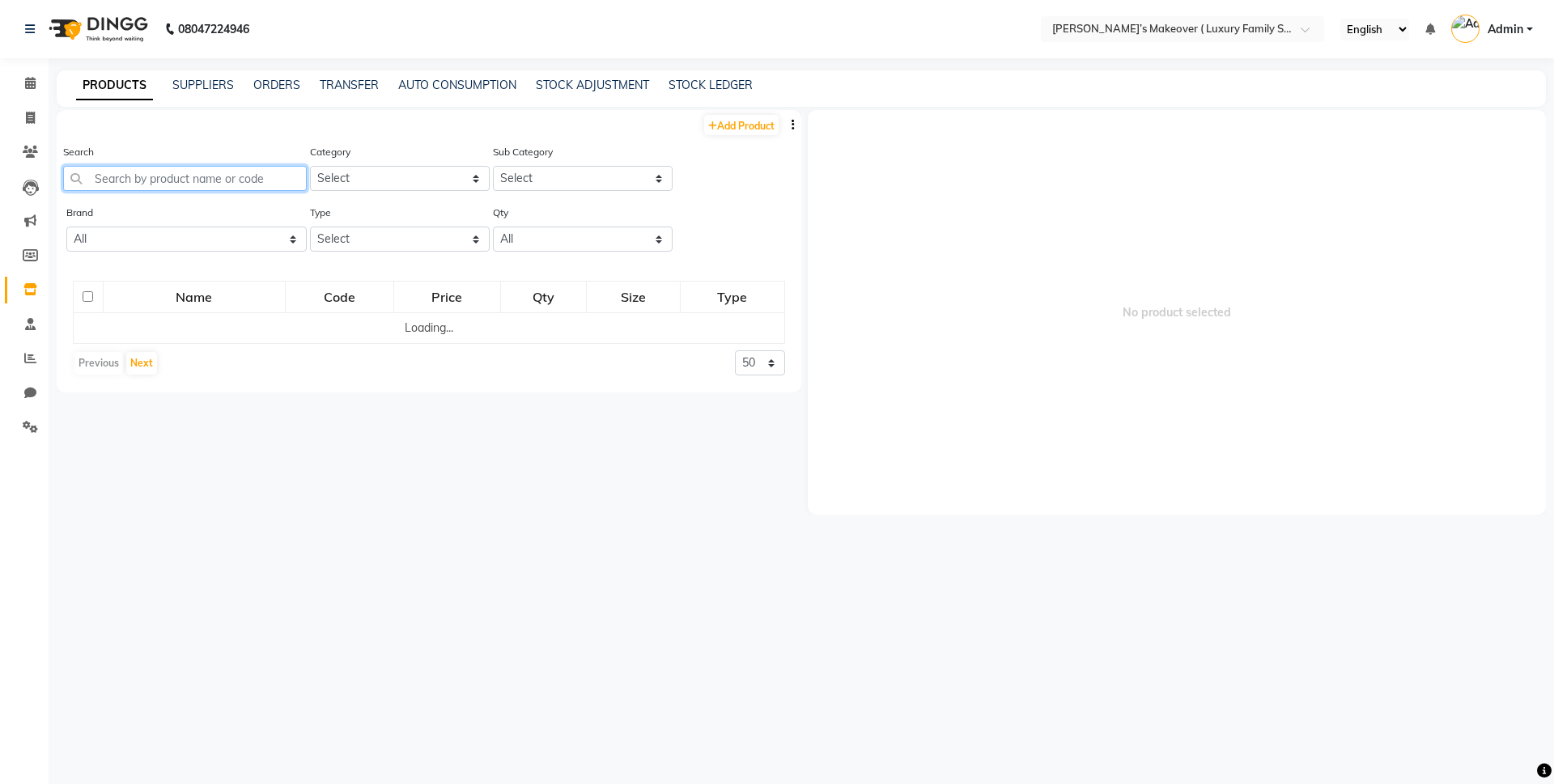
click at [169, 178] on input "text" at bounding box center [184, 178] width 244 height 25
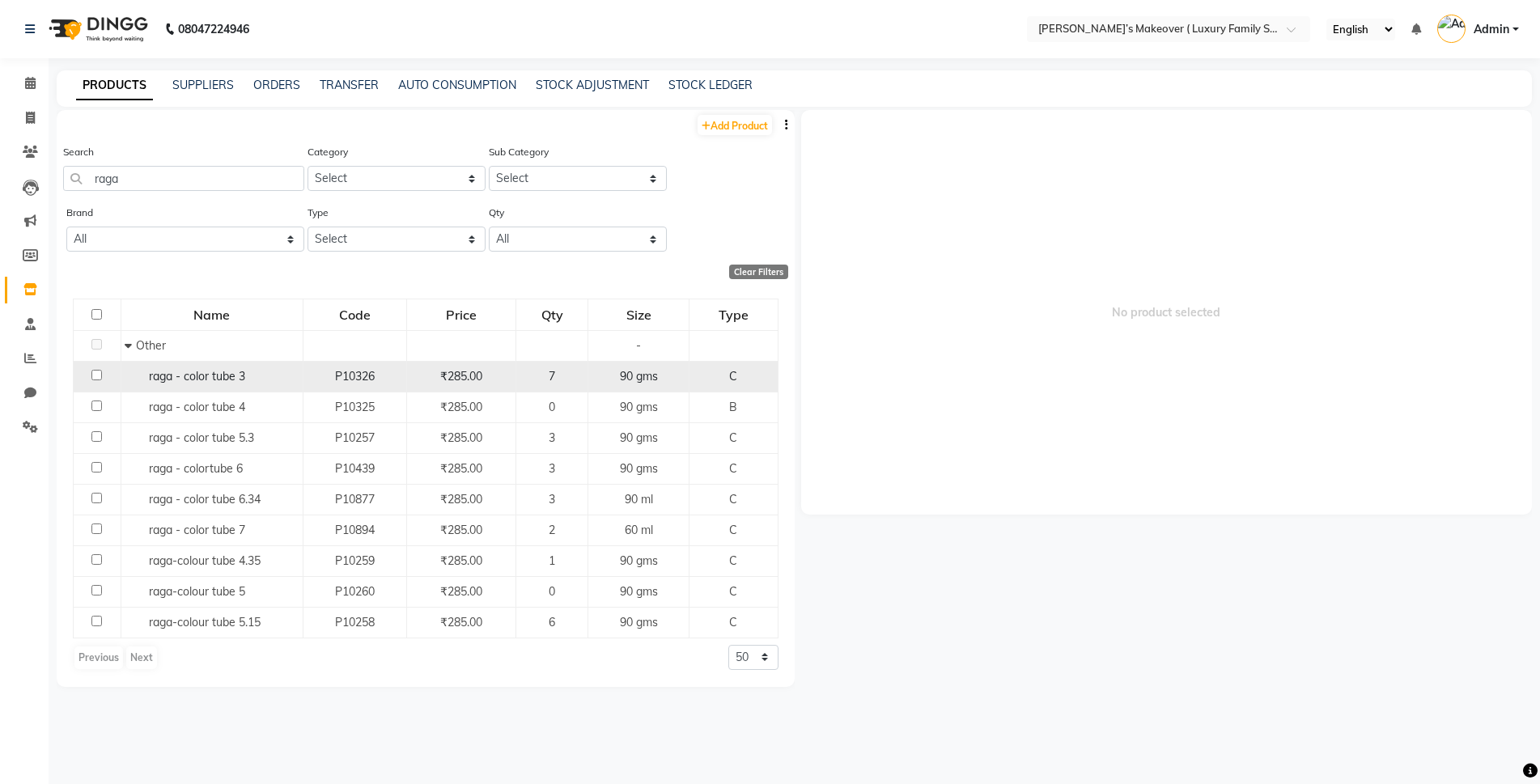
click at [96, 378] on input "checkbox" at bounding box center [97, 375] width 11 height 11
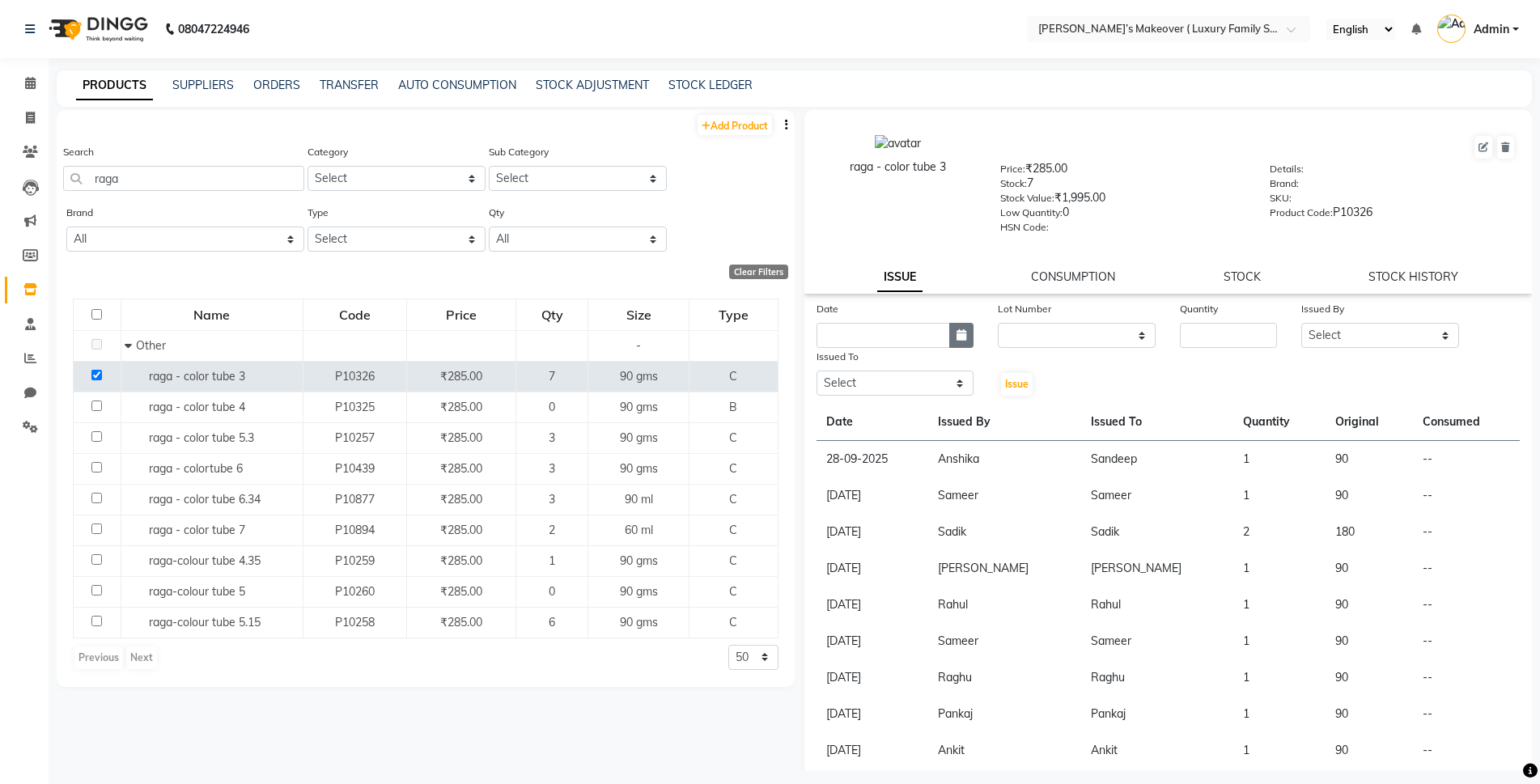
click at [950, 333] on button "button" at bounding box center [962, 334] width 24 height 25
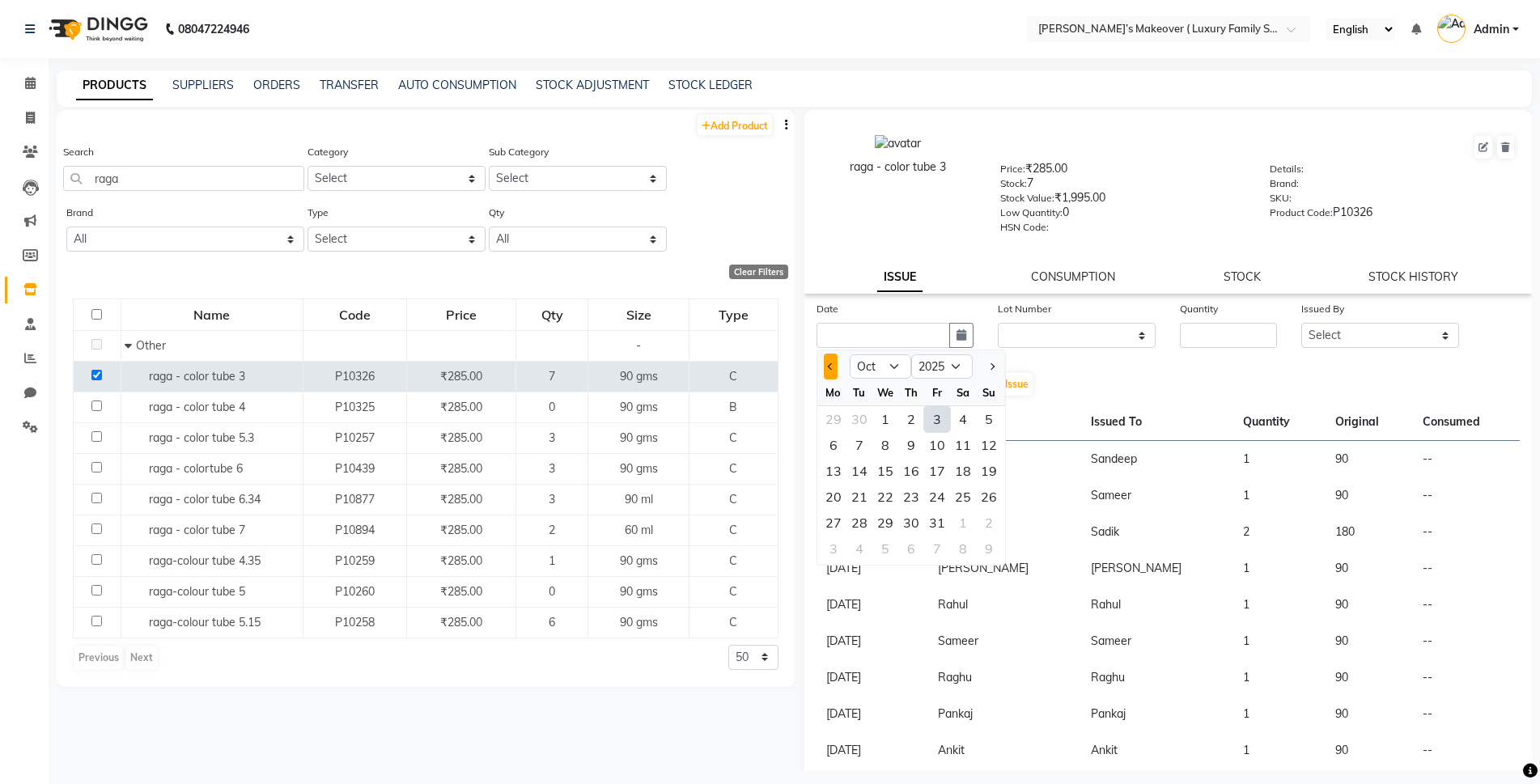
click at [829, 370] on button "Previous month" at bounding box center [831, 366] width 14 height 26
drag, startPoint x: 821, startPoint y: 520, endPoint x: 881, endPoint y: 490, distance: 67.1
click at [825, 518] on div "29" at bounding box center [833, 522] width 26 height 26
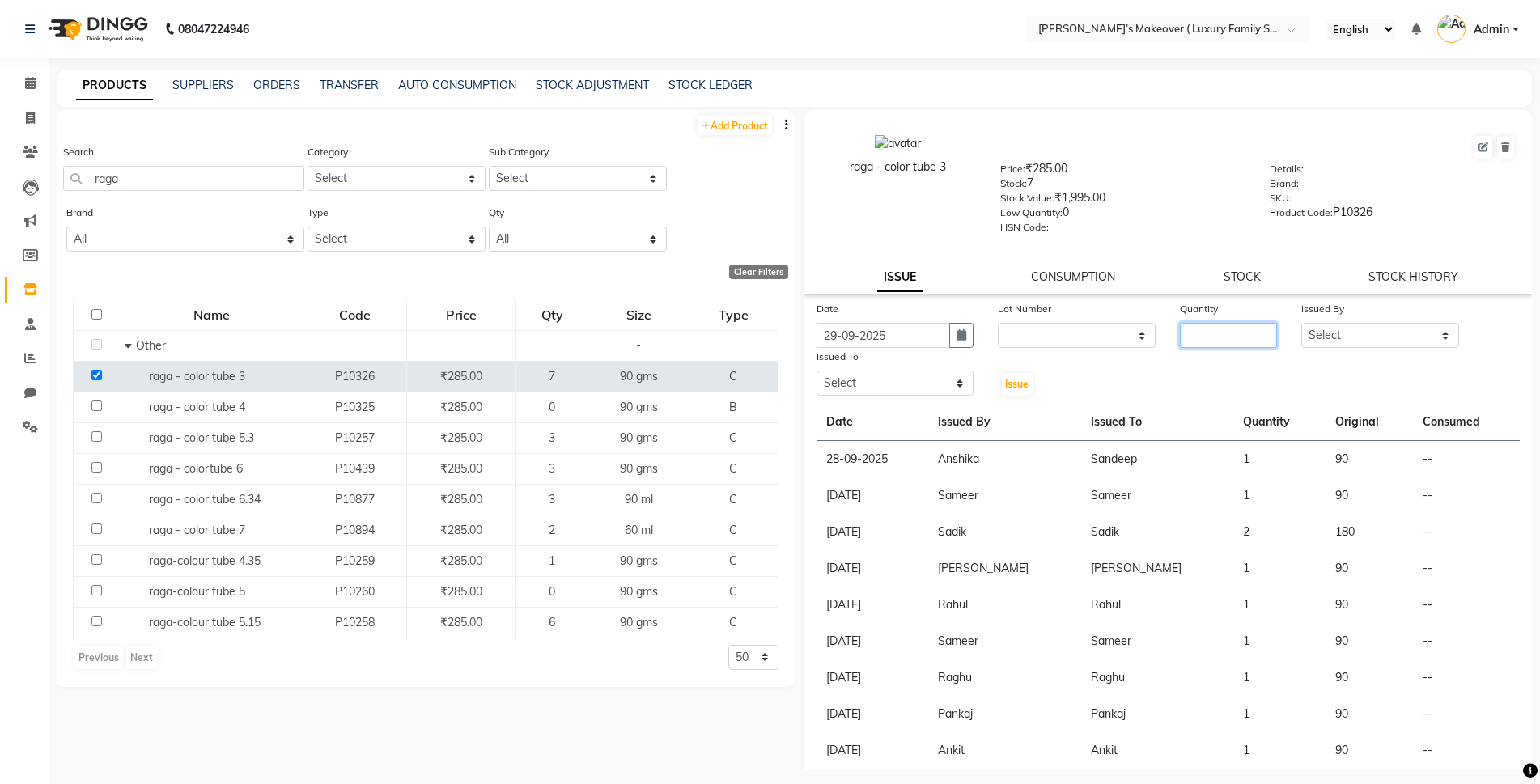
click at [1183, 335] on input "number" at bounding box center [1228, 334] width 98 height 25
drag, startPoint x: 1349, startPoint y: 324, endPoint x: 1339, endPoint y: 339, distance: 18.0
click at [1349, 324] on select "Select Aarish Anas salmani Ankit Anshika Anshul Astha Bhoomi lamba Dipti firoj …" at bounding box center [1380, 334] width 158 height 25
click at [1301, 322] on select "Select Aarish Anas salmani Ankit Anshika Anshul Astha Bhoomi lamba Dipti firoj …" at bounding box center [1380, 334] width 158 height 25
click at [872, 382] on select "Select Aarish Anas salmani Ankit Anshika Anshul Astha Bhoomi lamba Dipti firoj …" at bounding box center [895, 382] width 158 height 25
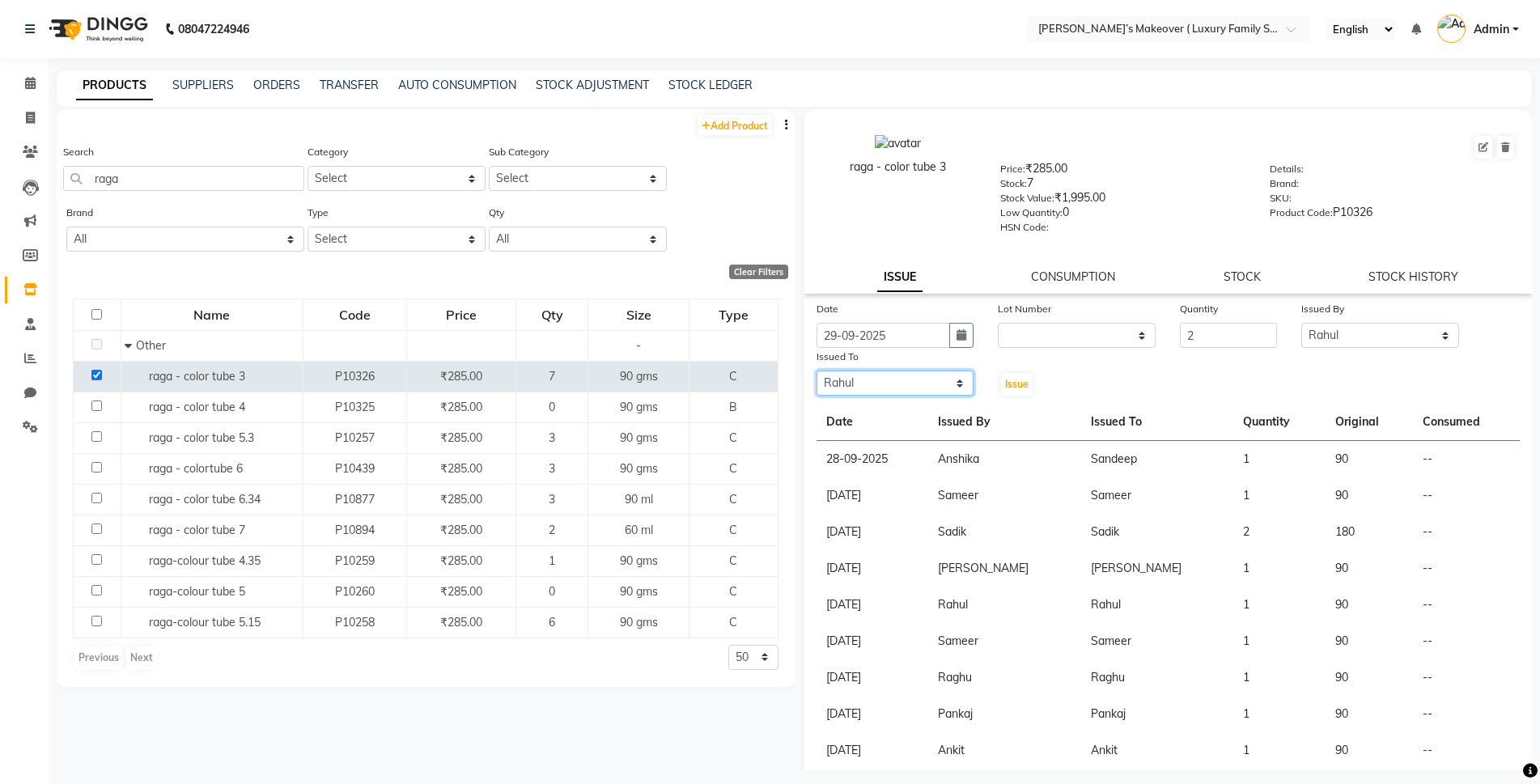
click at [816, 370] on select "Select Aarish Anas salmani Ankit Anshika Anshul Astha Bhoomi lamba Dipti firoj …" at bounding box center [895, 382] width 158 height 25
click at [1023, 374] on button "Issue" at bounding box center [1017, 384] width 32 height 23
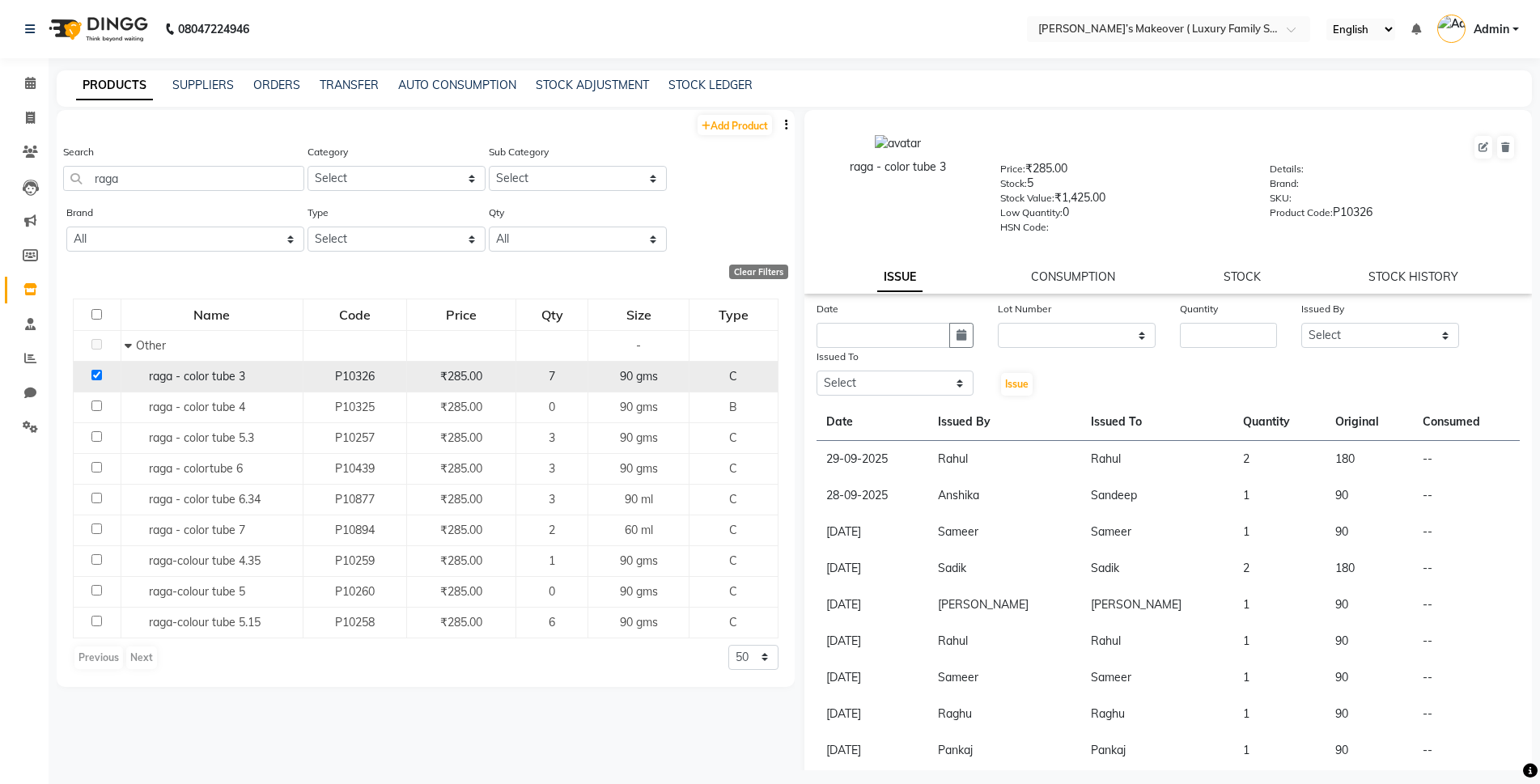
click at [93, 376] on input "checkbox" at bounding box center [97, 375] width 11 height 11
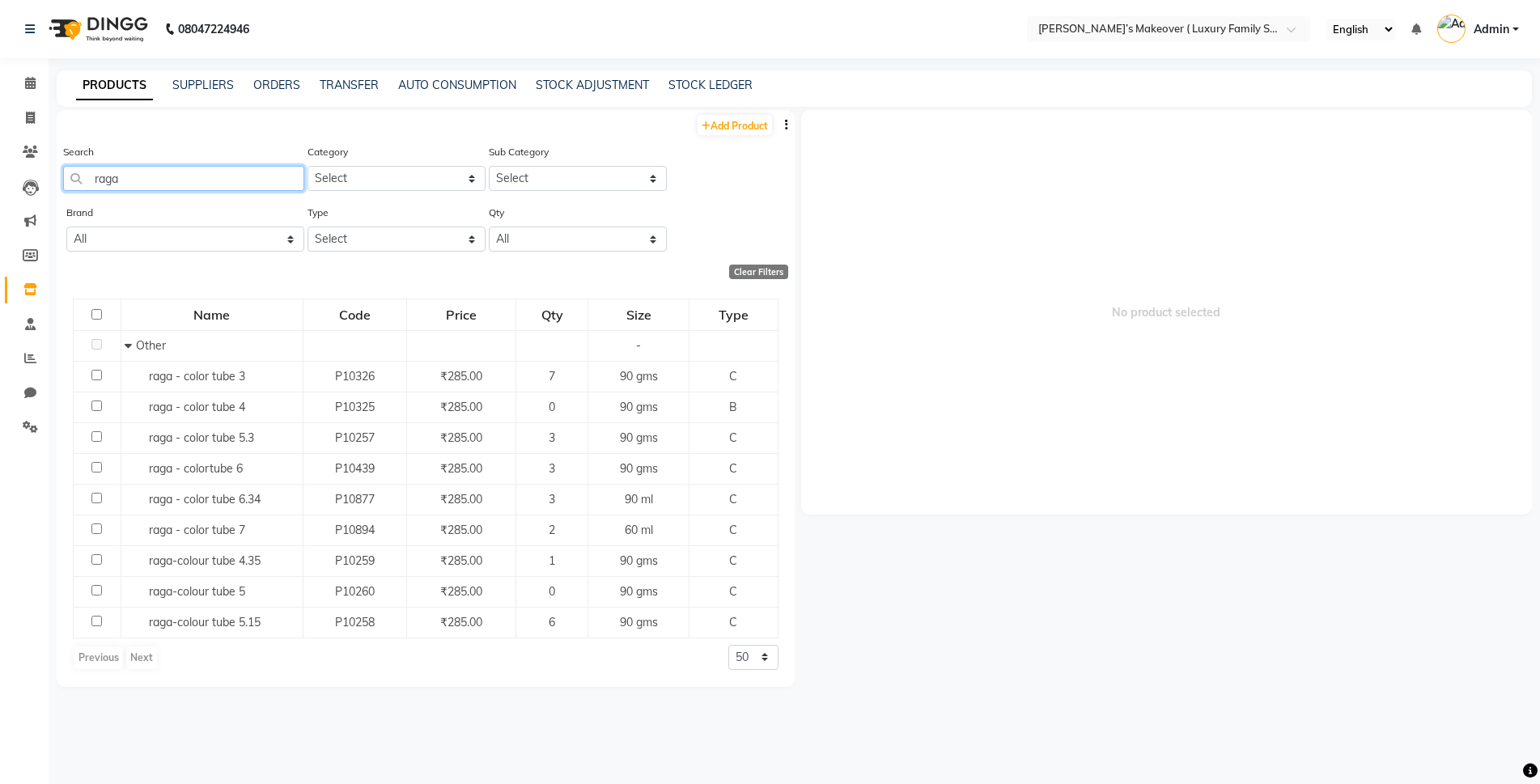
click at [140, 166] on input "raga" at bounding box center [183, 178] width 241 height 25
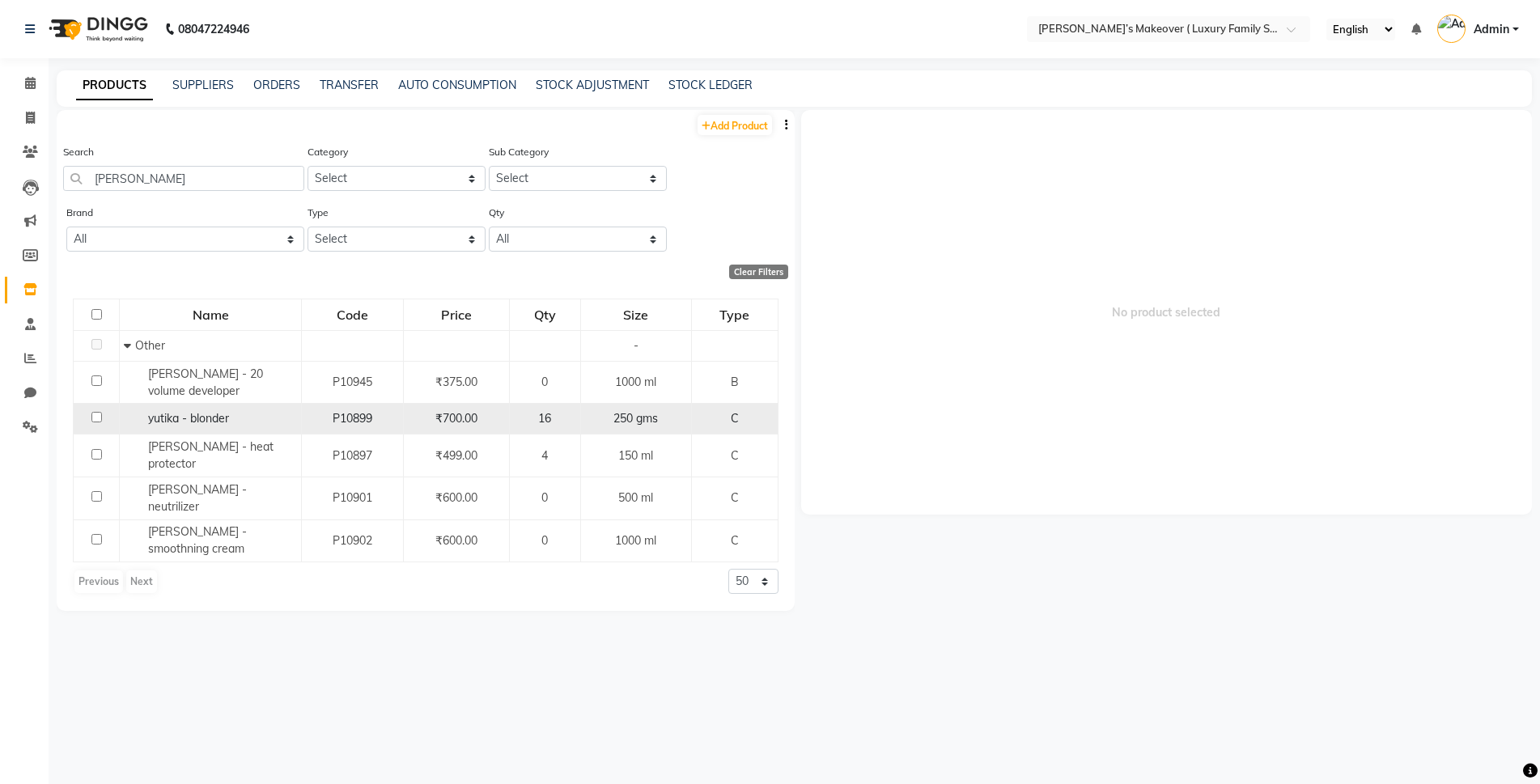
click at [98, 416] on input "checkbox" at bounding box center [97, 417] width 11 height 11
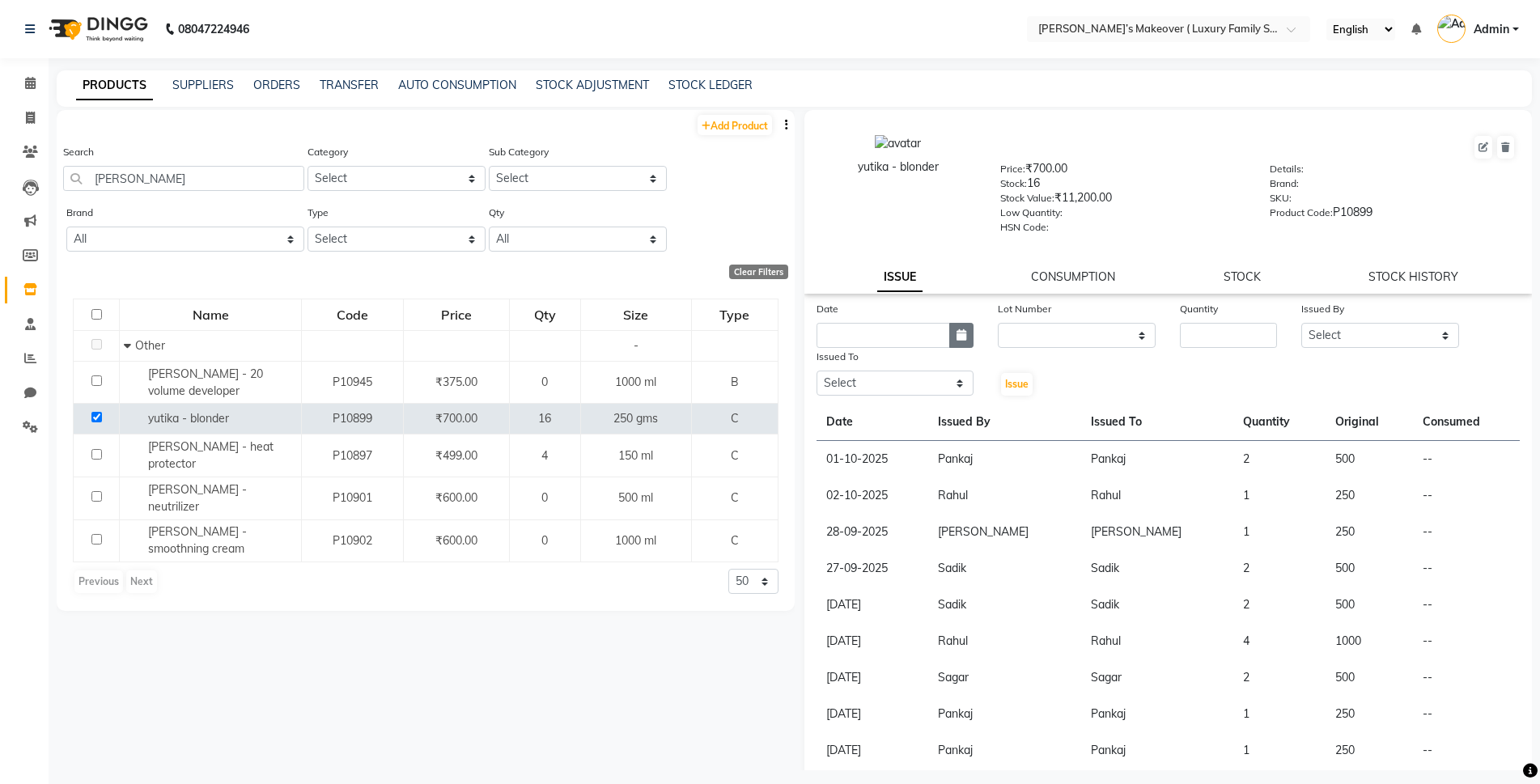
click at [953, 340] on button "button" at bounding box center [962, 334] width 24 height 25
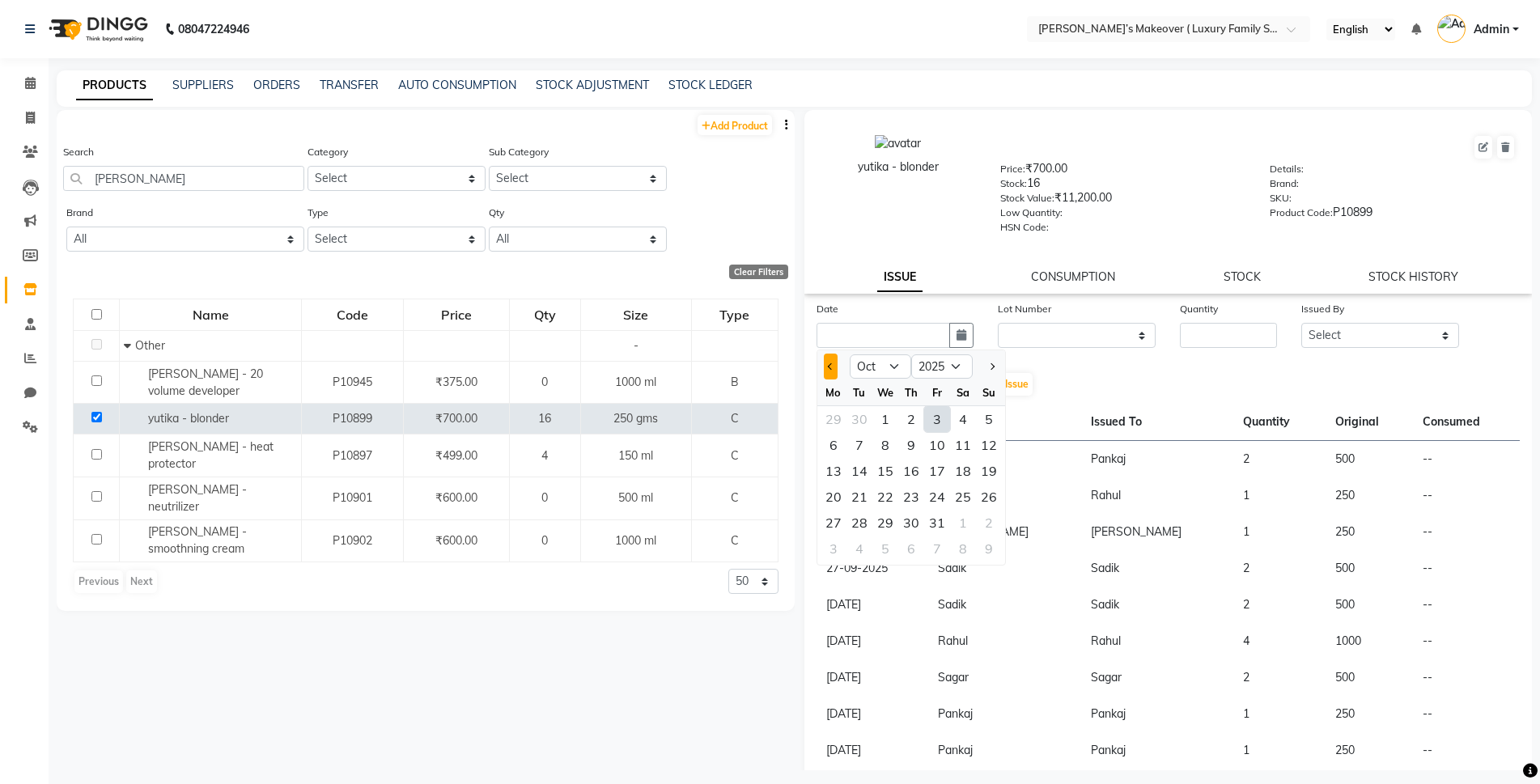
click at [829, 363] on button "Previous month" at bounding box center [831, 366] width 14 height 26
click at [838, 521] on div "29" at bounding box center [833, 522] width 26 height 26
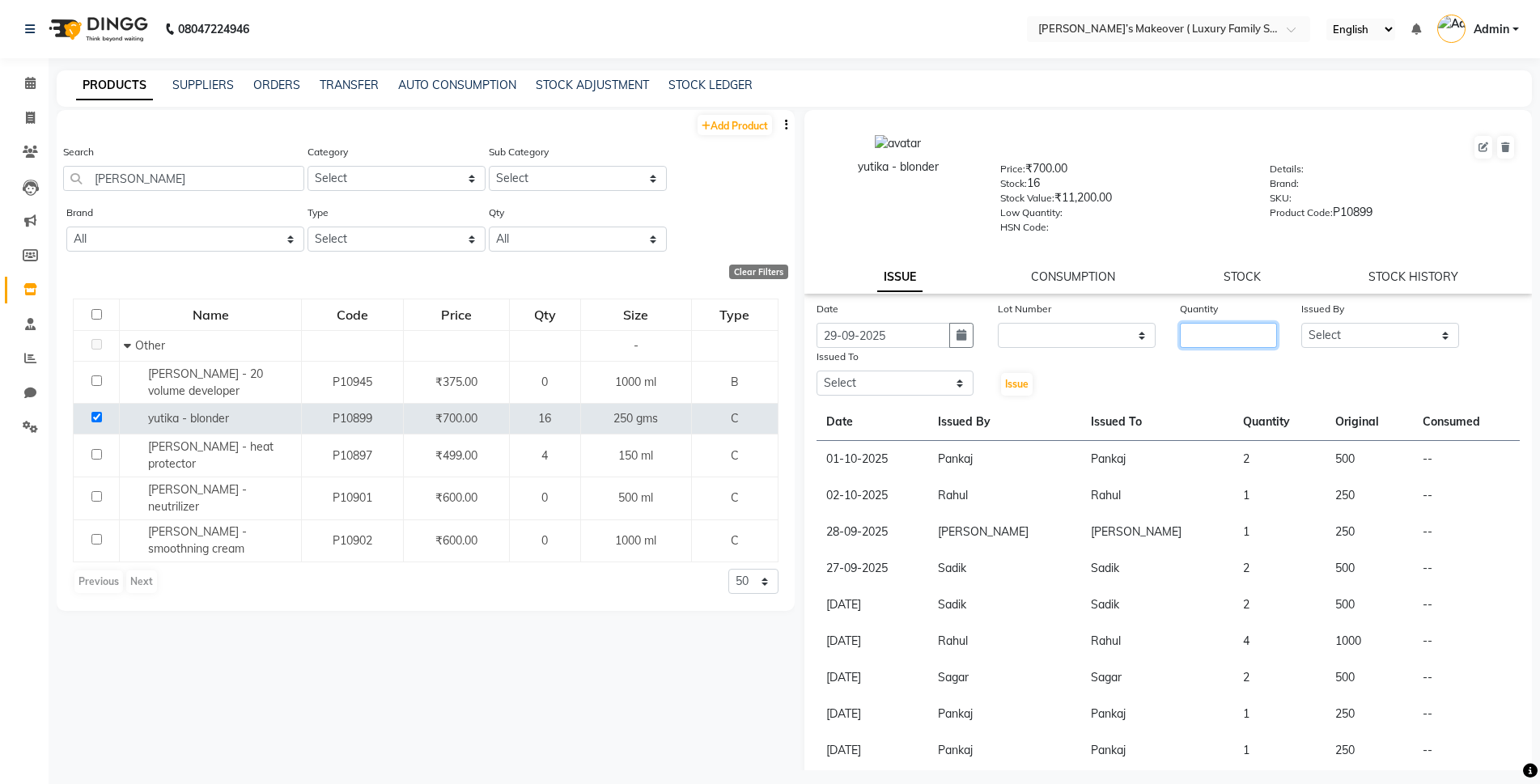
click at [1240, 340] on input "number" at bounding box center [1228, 334] width 98 height 25
click at [1414, 333] on select "Select Aarish Anas salmani Ankit Anshika Anshul Astha Bhoomi lamba Dipti firoj …" at bounding box center [1380, 334] width 158 height 25
click at [1301, 322] on select "Select Aarish Anas salmani Ankit Anshika Anshul Astha Bhoomi lamba Dipti firoj …" at bounding box center [1380, 334] width 158 height 25
click at [912, 379] on select "Select Aarish Anas salmani Ankit Anshika Anshul Astha Bhoomi lamba Dipti firoj …" at bounding box center [895, 382] width 158 height 25
click at [816, 370] on select "Select Aarish Anas salmani Ankit Anshika Anshul Astha Bhoomi lamba Dipti firoj …" at bounding box center [895, 382] width 158 height 25
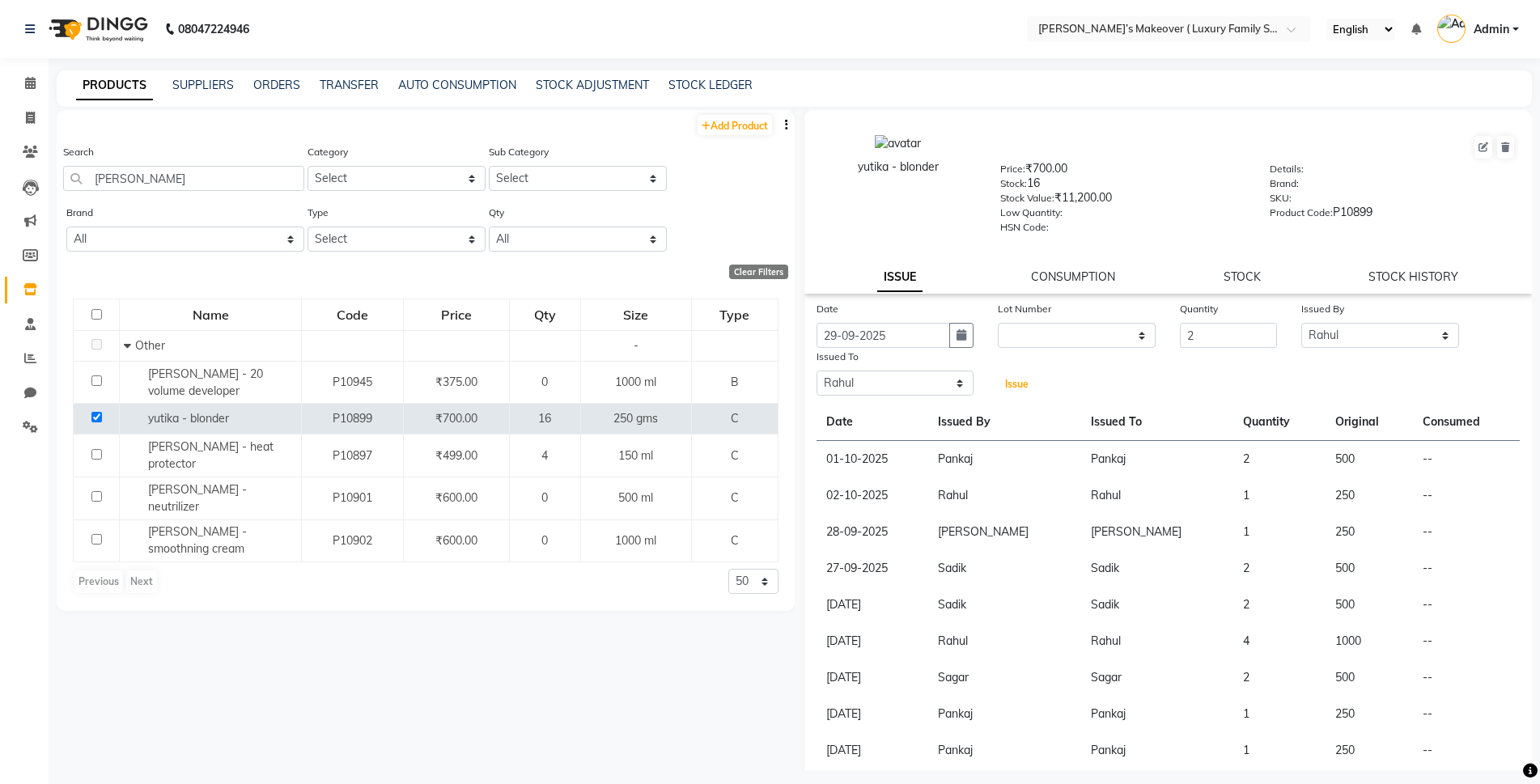
click at [1021, 386] on span "Issue" at bounding box center [1017, 384] width 24 height 12
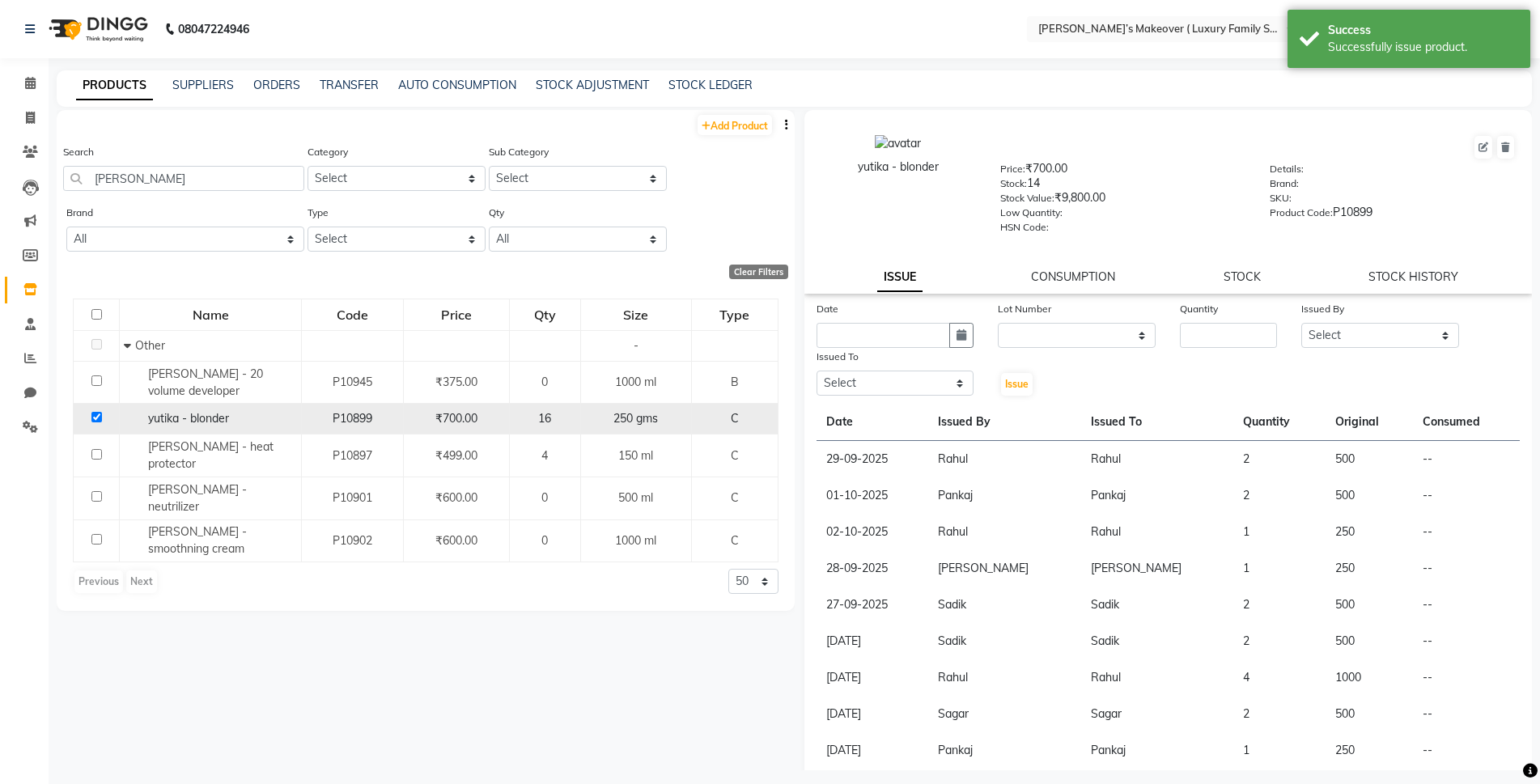
click at [95, 409] on td at bounding box center [97, 419] width 46 height 31
click at [95, 419] on input "checkbox" at bounding box center [97, 417] width 11 height 11
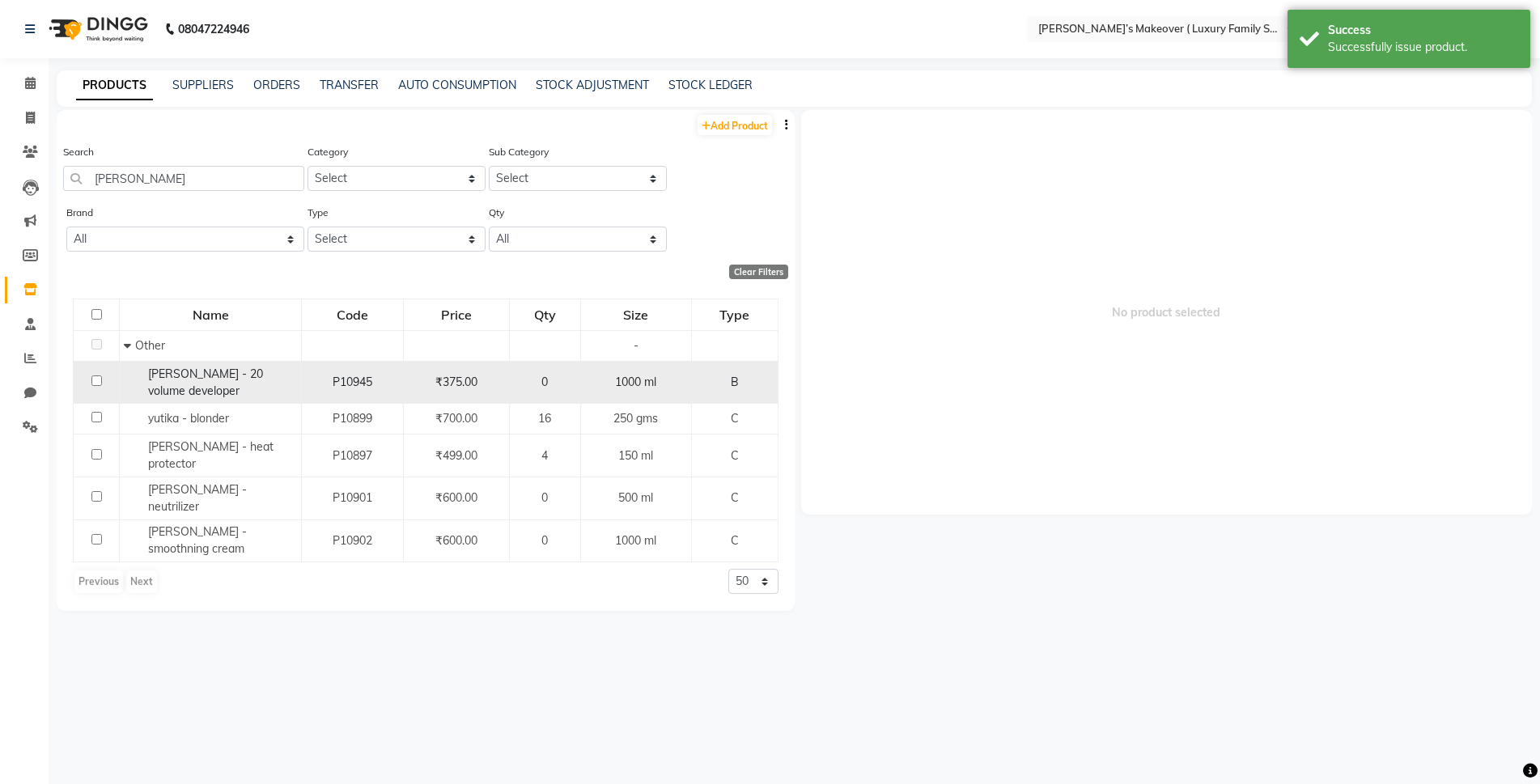
click at [95, 379] on input "checkbox" at bounding box center [97, 380] width 11 height 11
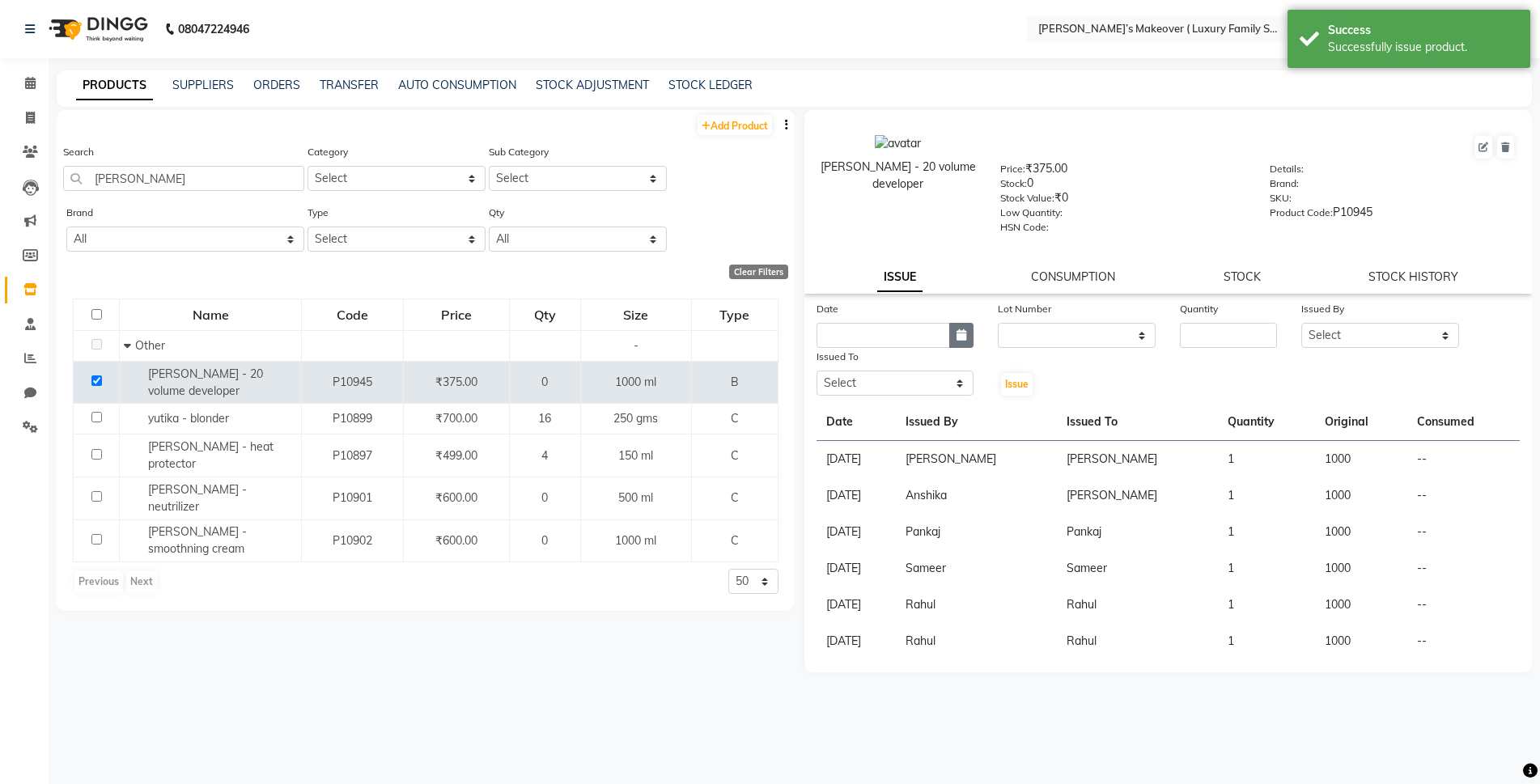
click at [959, 338] on icon "button" at bounding box center [962, 334] width 10 height 11
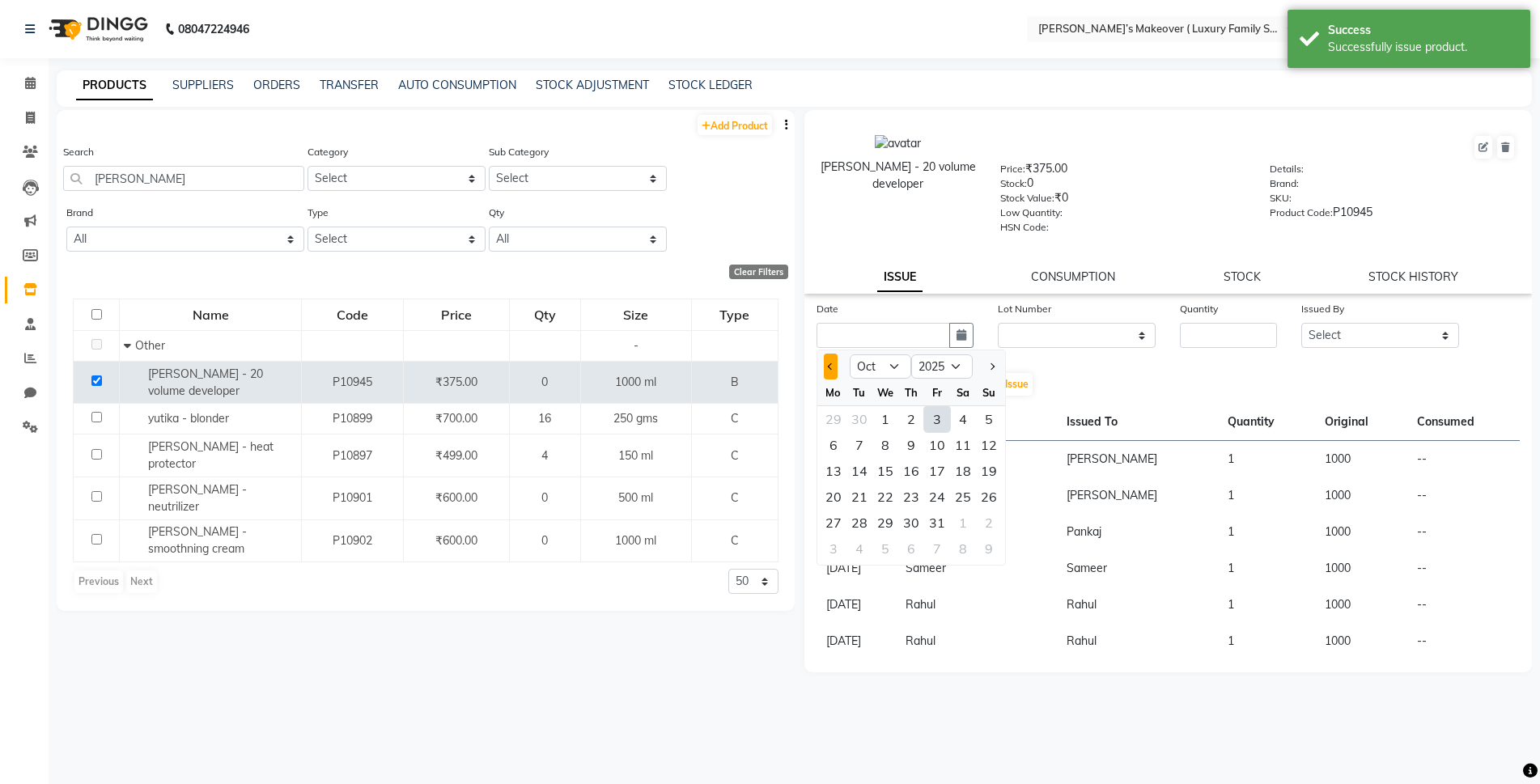
click at [824, 364] on button "Previous month" at bounding box center [831, 366] width 14 height 26
click at [830, 530] on div "29" at bounding box center [833, 522] width 26 height 26
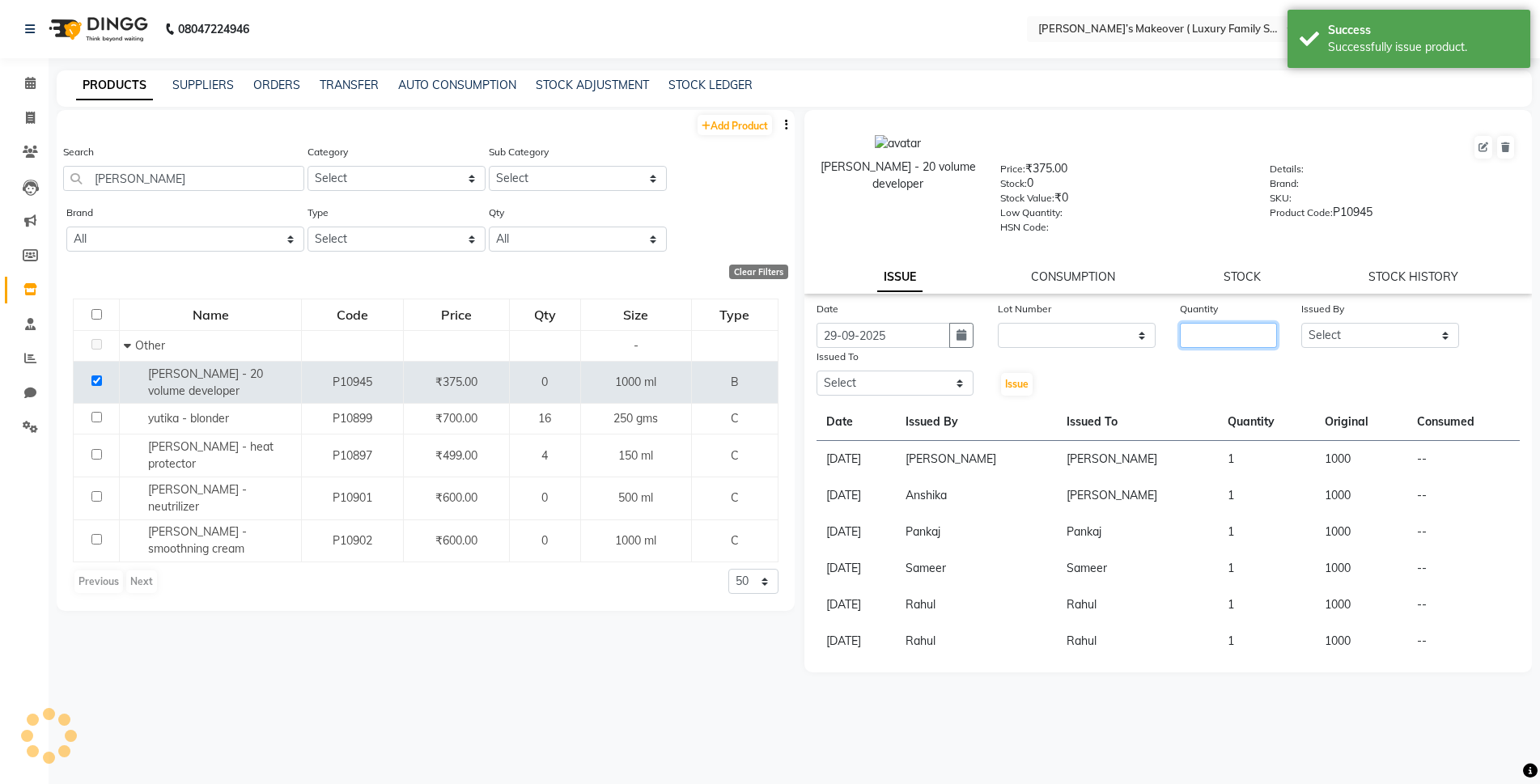
click at [1222, 345] on input "number" at bounding box center [1228, 334] width 98 height 25
click at [1320, 327] on select "Select Aarish Anas salmani Ankit Anshika Anshul Astha Bhoomi lamba Dipti firoj …" at bounding box center [1380, 334] width 158 height 25
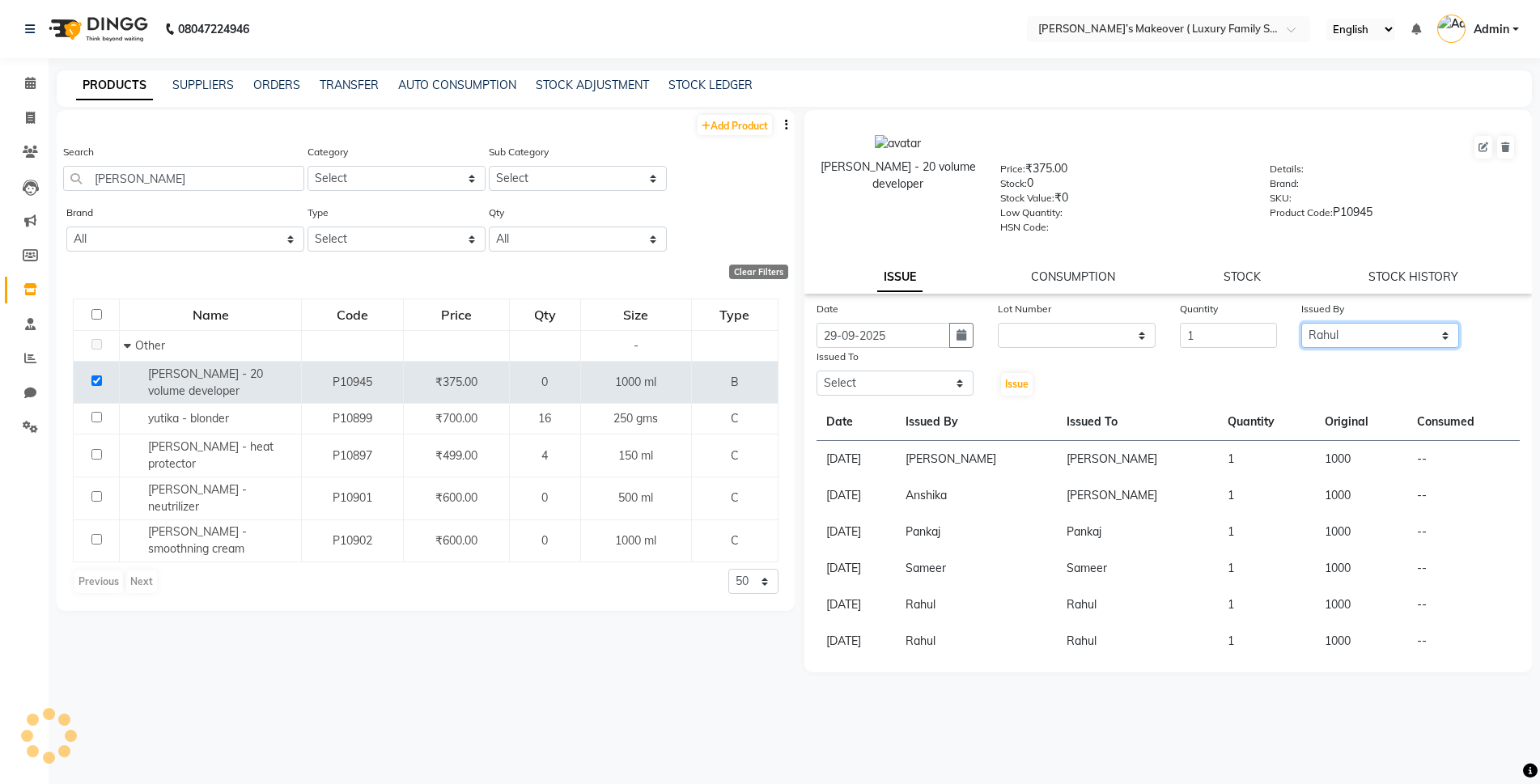
click at [1301, 322] on select "Select Aarish Anas salmani Ankit Anshika Anshul Astha Bhoomi lamba Dipti firoj …" at bounding box center [1380, 334] width 158 height 25
click at [858, 389] on select "Select Aarish Anas salmani Ankit Anshika Anshul Astha Bhoomi lamba Dipti firoj …" at bounding box center [895, 382] width 158 height 25
click at [816, 370] on select "Select Aarish Anas salmani Ankit Anshika Anshul Astha Bhoomi lamba Dipti firoj …" at bounding box center [895, 382] width 158 height 25
click at [1006, 387] on span "Issue" at bounding box center [1017, 384] width 24 height 12
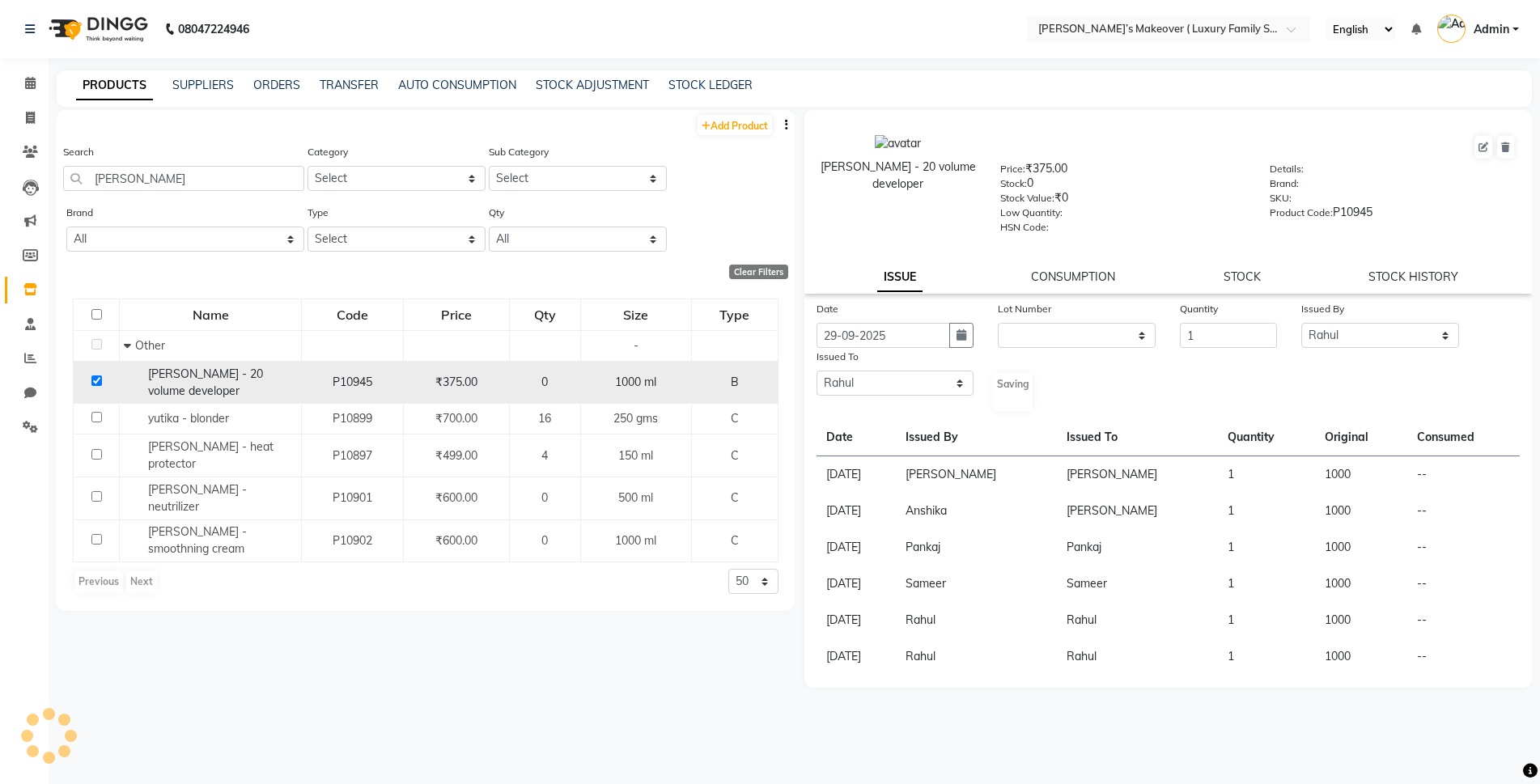
click at [102, 380] on input "checkbox" at bounding box center [97, 380] width 11 height 11
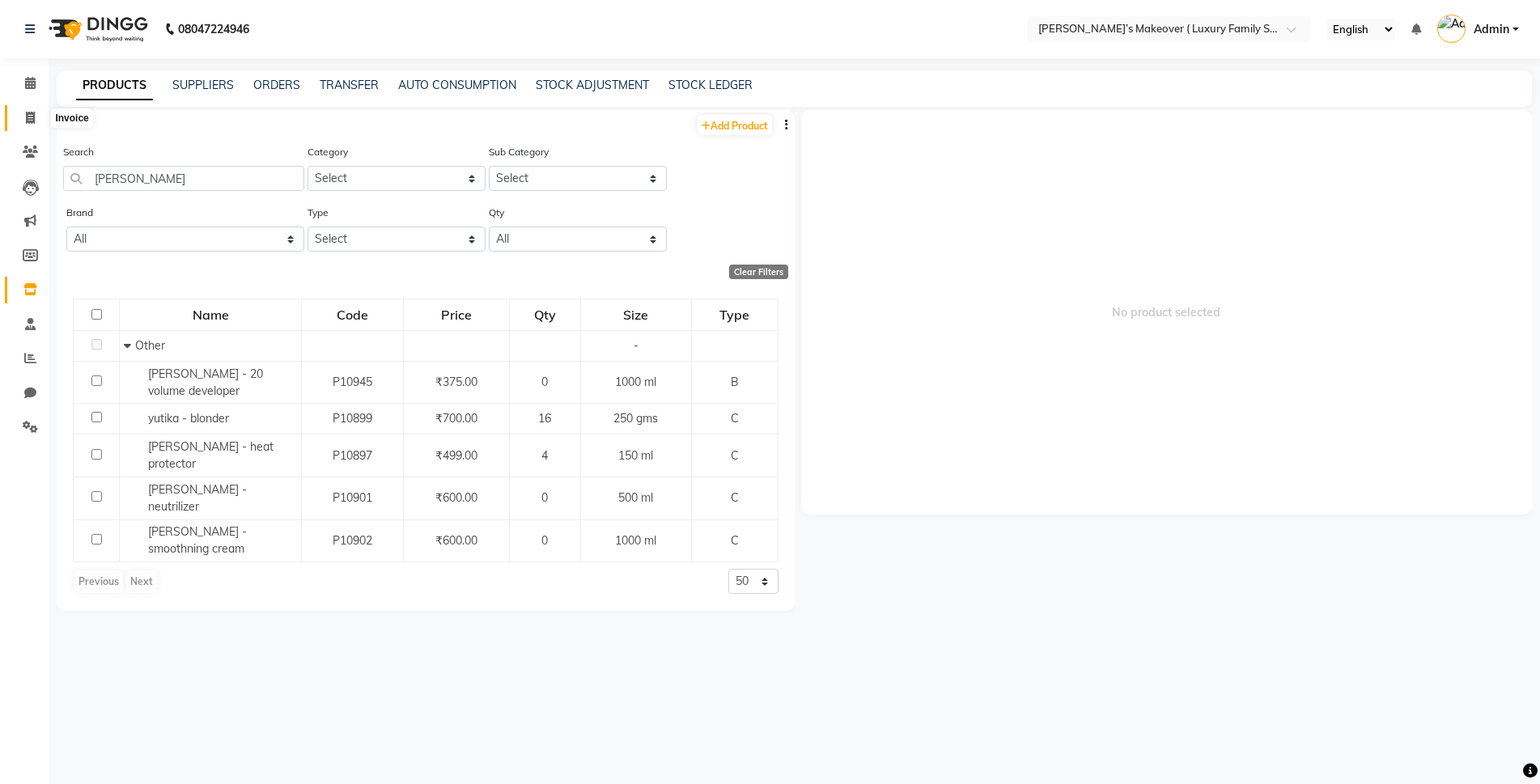
click at [28, 125] on span at bounding box center [30, 118] width 28 height 19
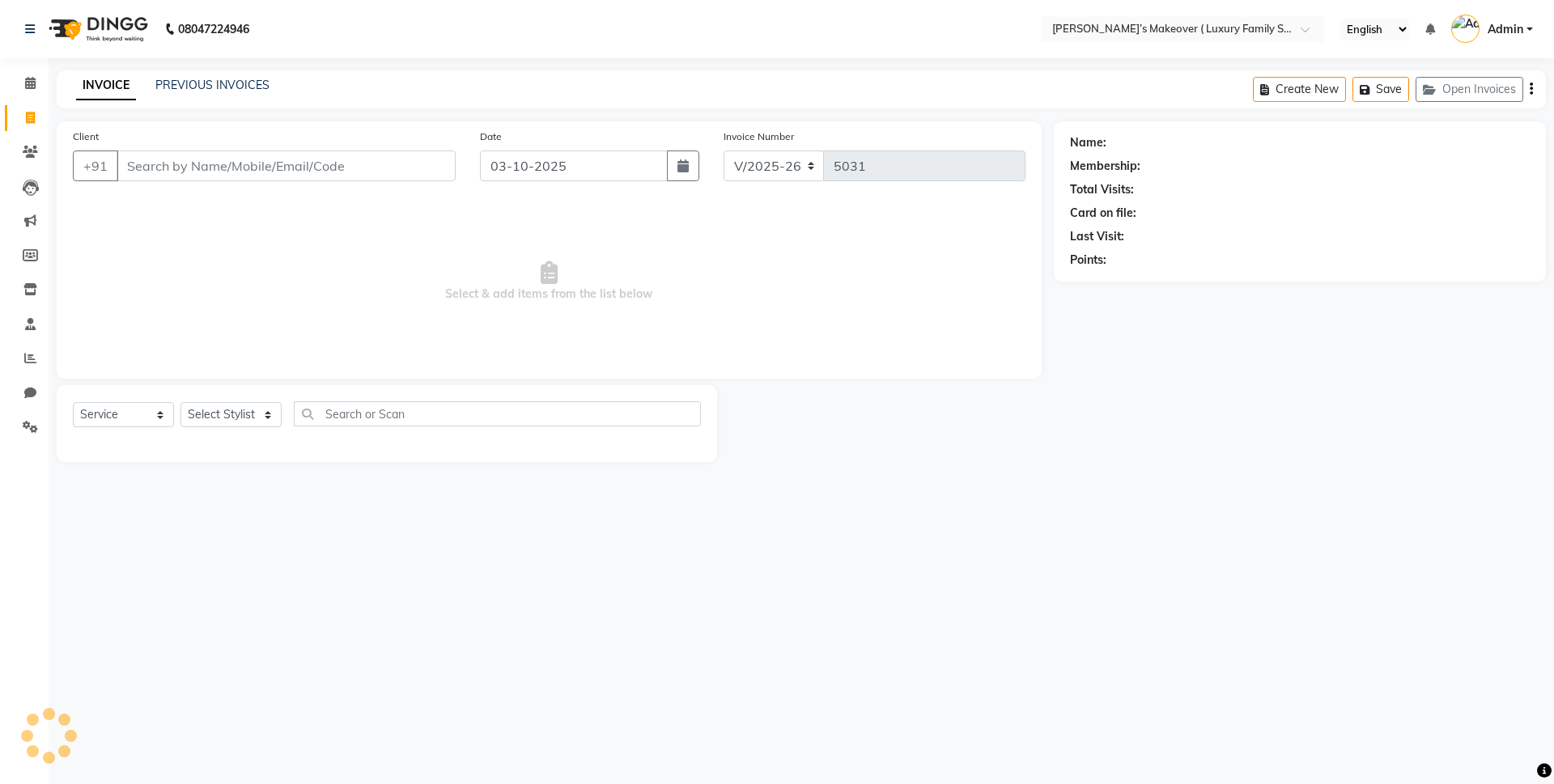
click at [150, 163] on input "Client" at bounding box center [286, 165] width 339 height 31
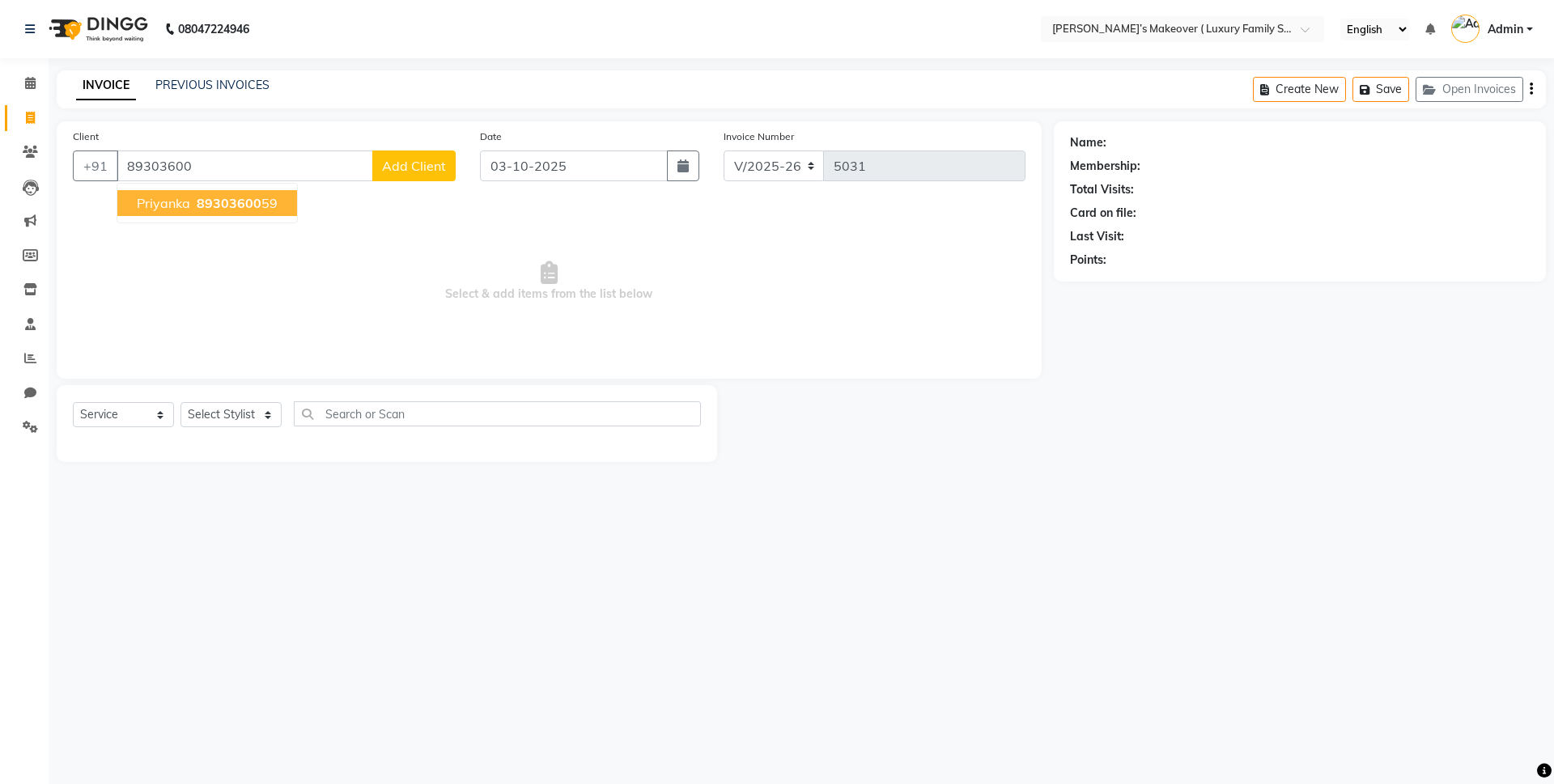
click at [169, 201] on span "priyanka" at bounding box center [163, 203] width 54 height 16
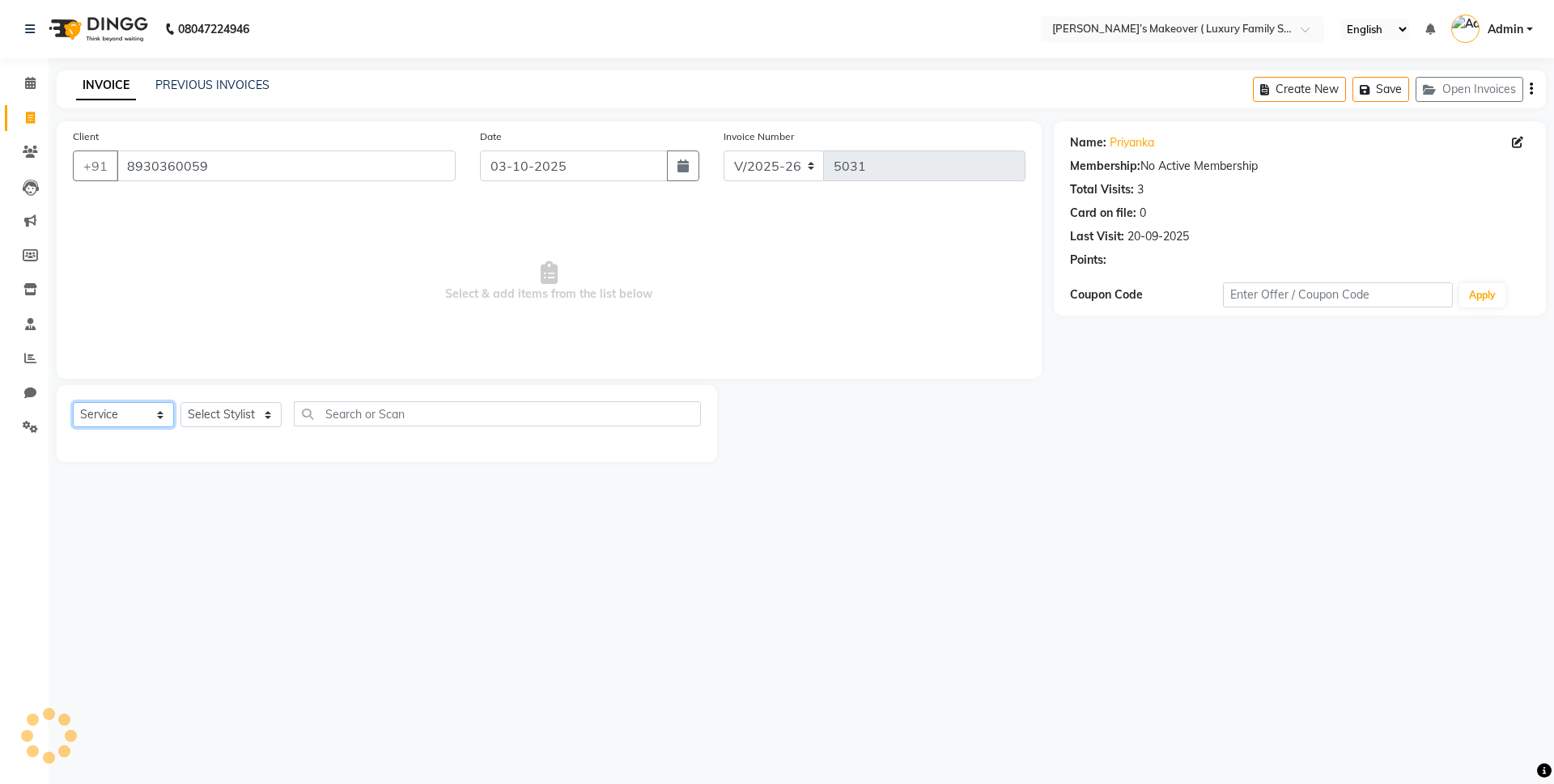
click at [128, 406] on select "Select Service Product Membership Package Voucher Prepaid Gift Card" at bounding box center [123, 414] width 102 height 25
click at [73, 402] on select "Select Service Product Membership Package Voucher Prepaid Gift Card" at bounding box center [123, 414] width 102 height 25
click at [240, 388] on div "Select Service Product Membership Package Voucher Prepaid Gift Card Select Styl…" at bounding box center [386, 423] width 660 height 77
drag, startPoint x: 240, startPoint y: 405, endPoint x: 239, endPoint y: 421, distance: 16.0
click at [240, 405] on select "Select Stylist Aarish Anas salmani Ankit Anshika Anshul Astha Bhoomi lamba Dipt…" at bounding box center [231, 414] width 102 height 25
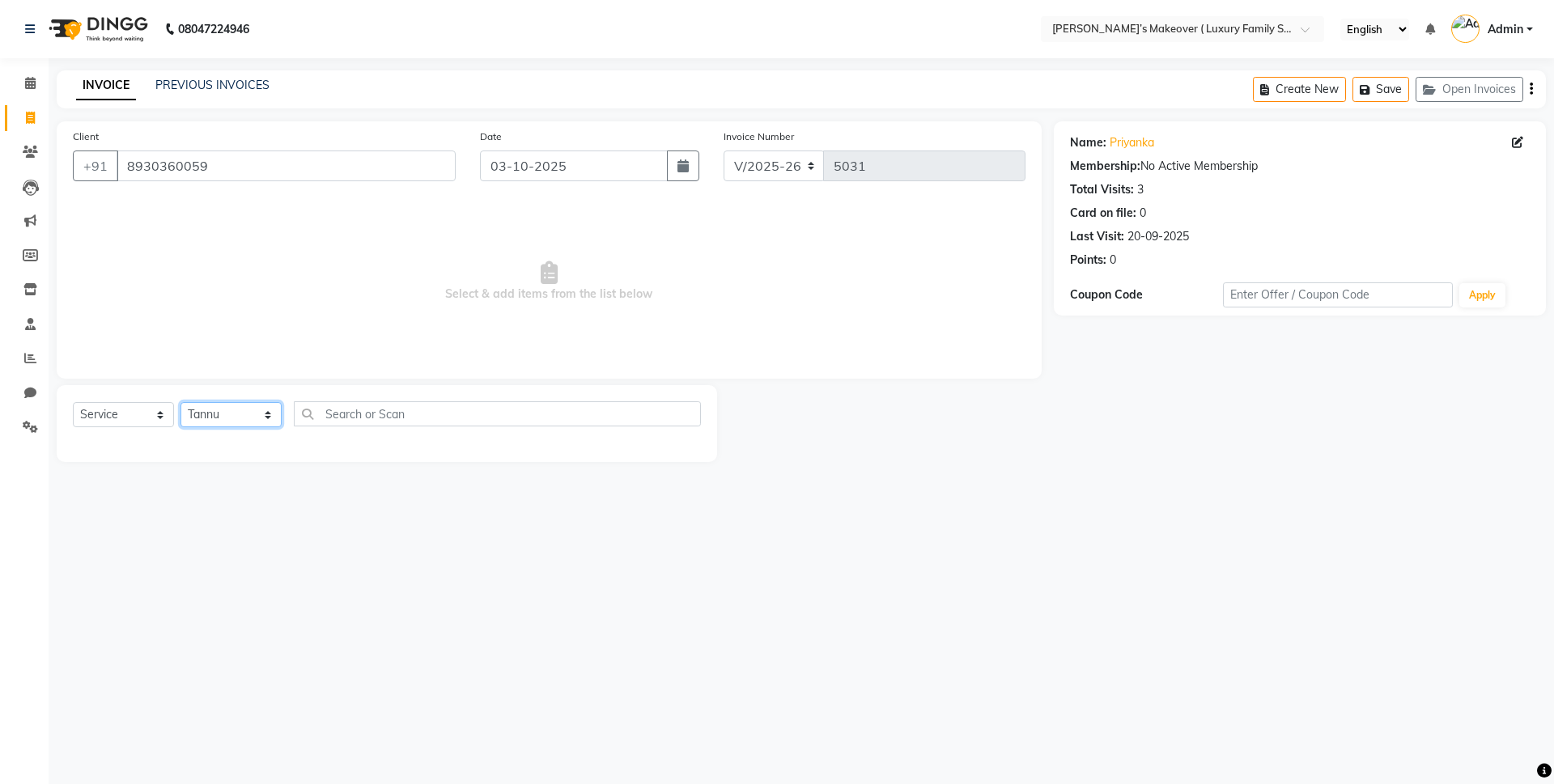
click at [180, 402] on select "Select Stylist Aarish Anas salmani Ankit Anshika Anshul Astha Bhoomi lamba Dipt…" at bounding box center [231, 414] width 102 height 25
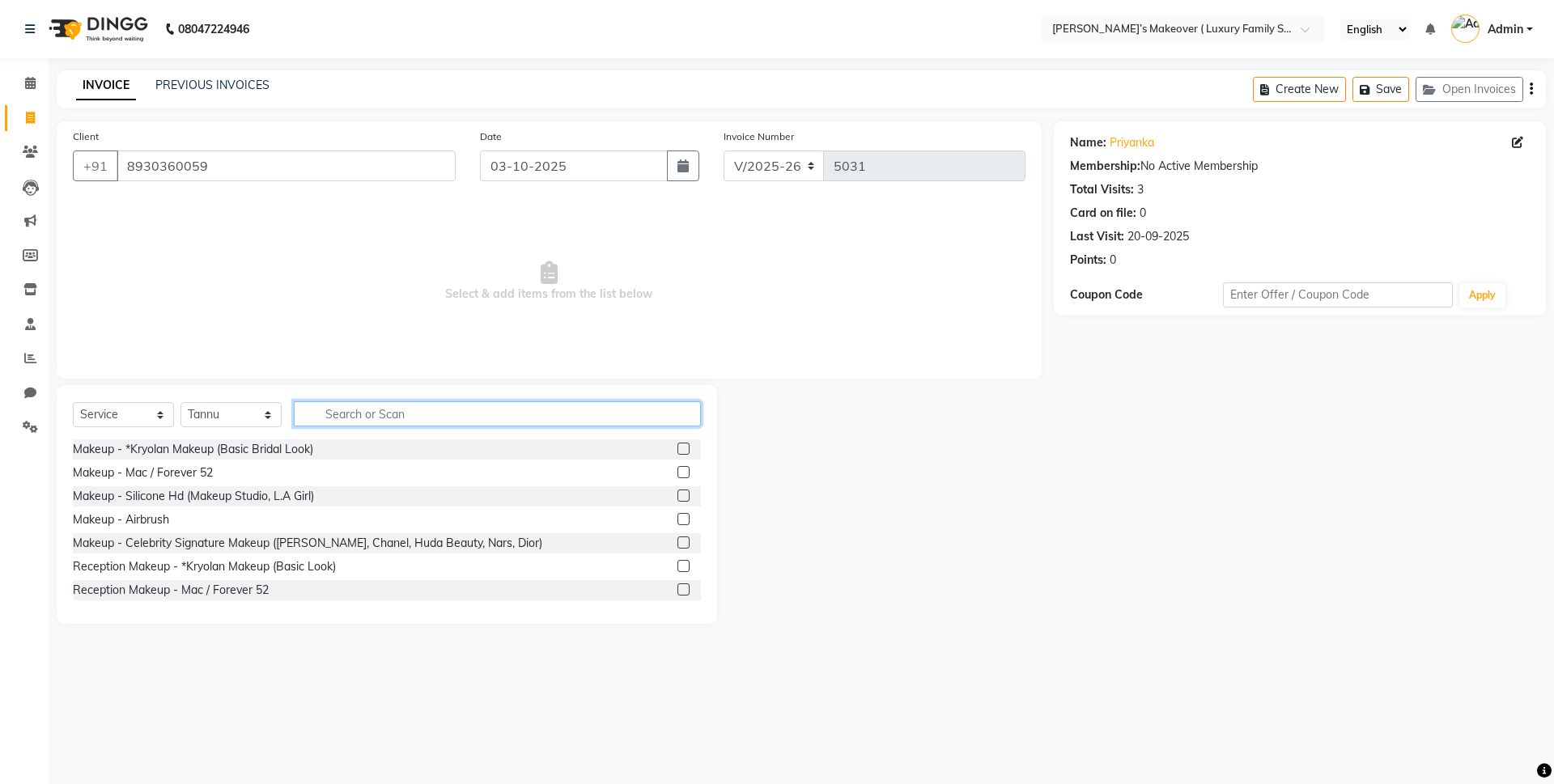
click at [394, 408] on input "text" at bounding box center [497, 413] width 407 height 25
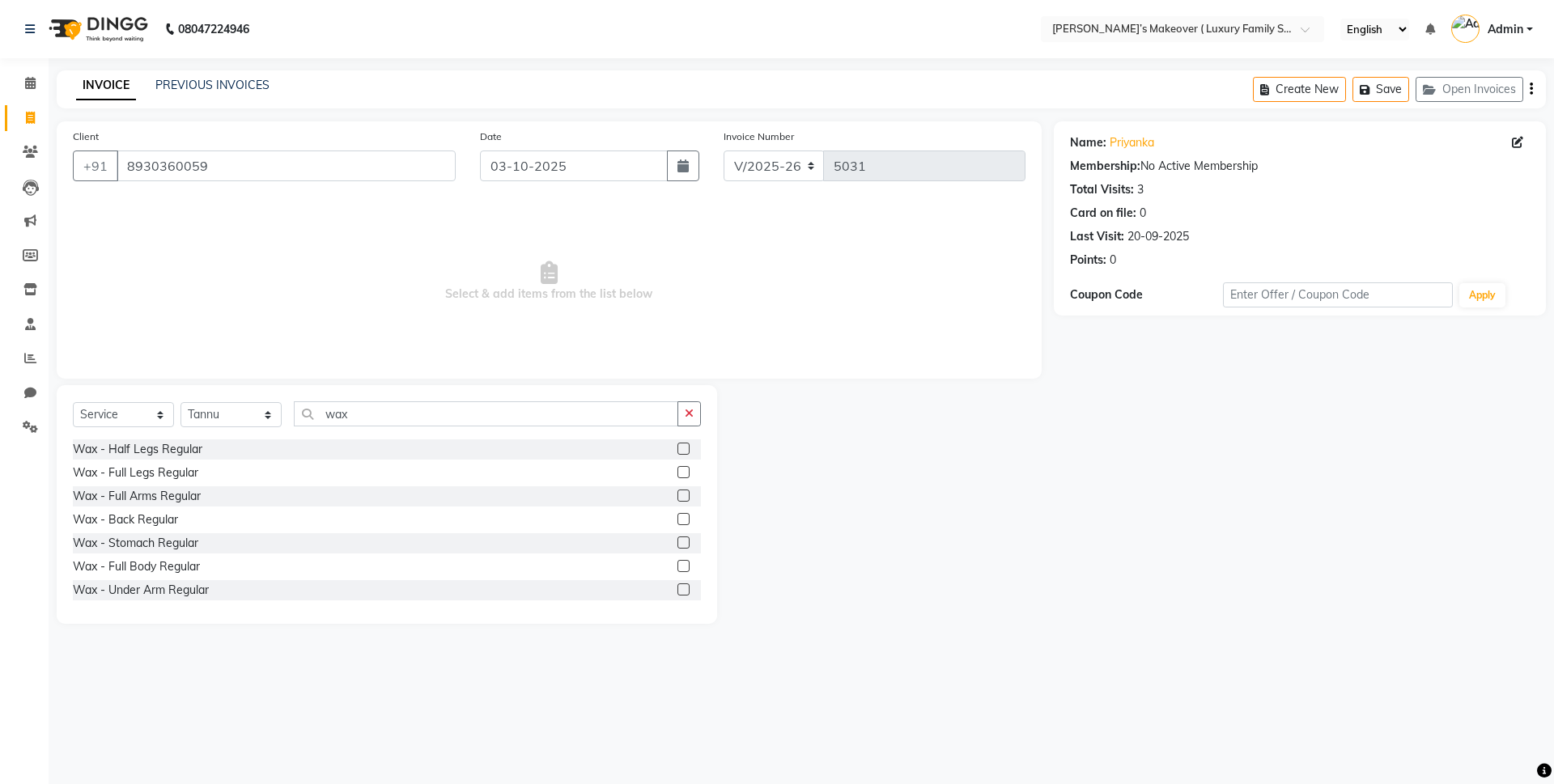
click at [677, 448] on label at bounding box center [683, 449] width 12 height 12
click at [677, 448] on input "checkbox" at bounding box center [682, 449] width 11 height 11
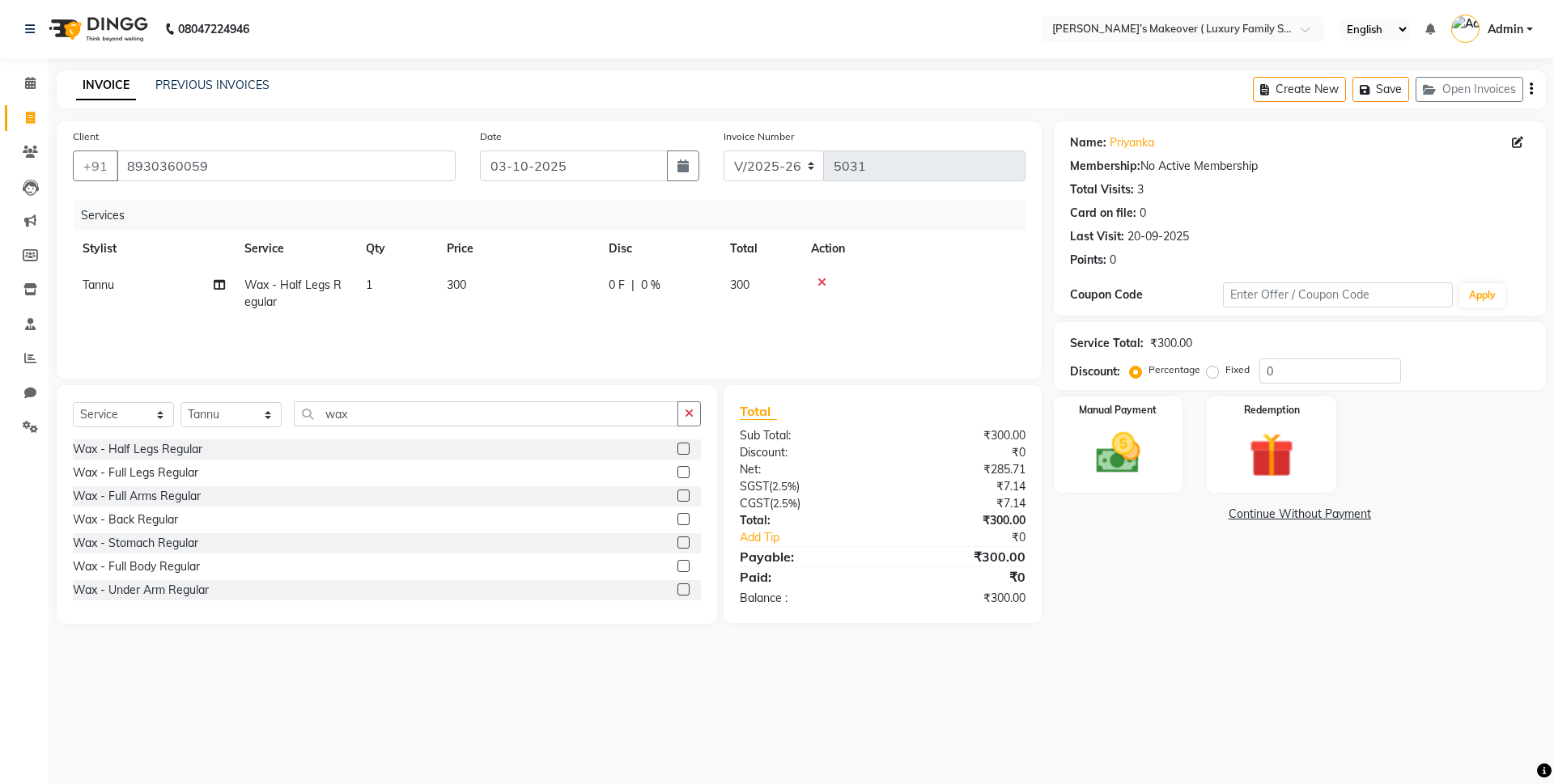
click at [677, 499] on label at bounding box center [683, 495] width 12 height 12
click at [677, 499] on input "checkbox" at bounding box center [682, 496] width 11 height 11
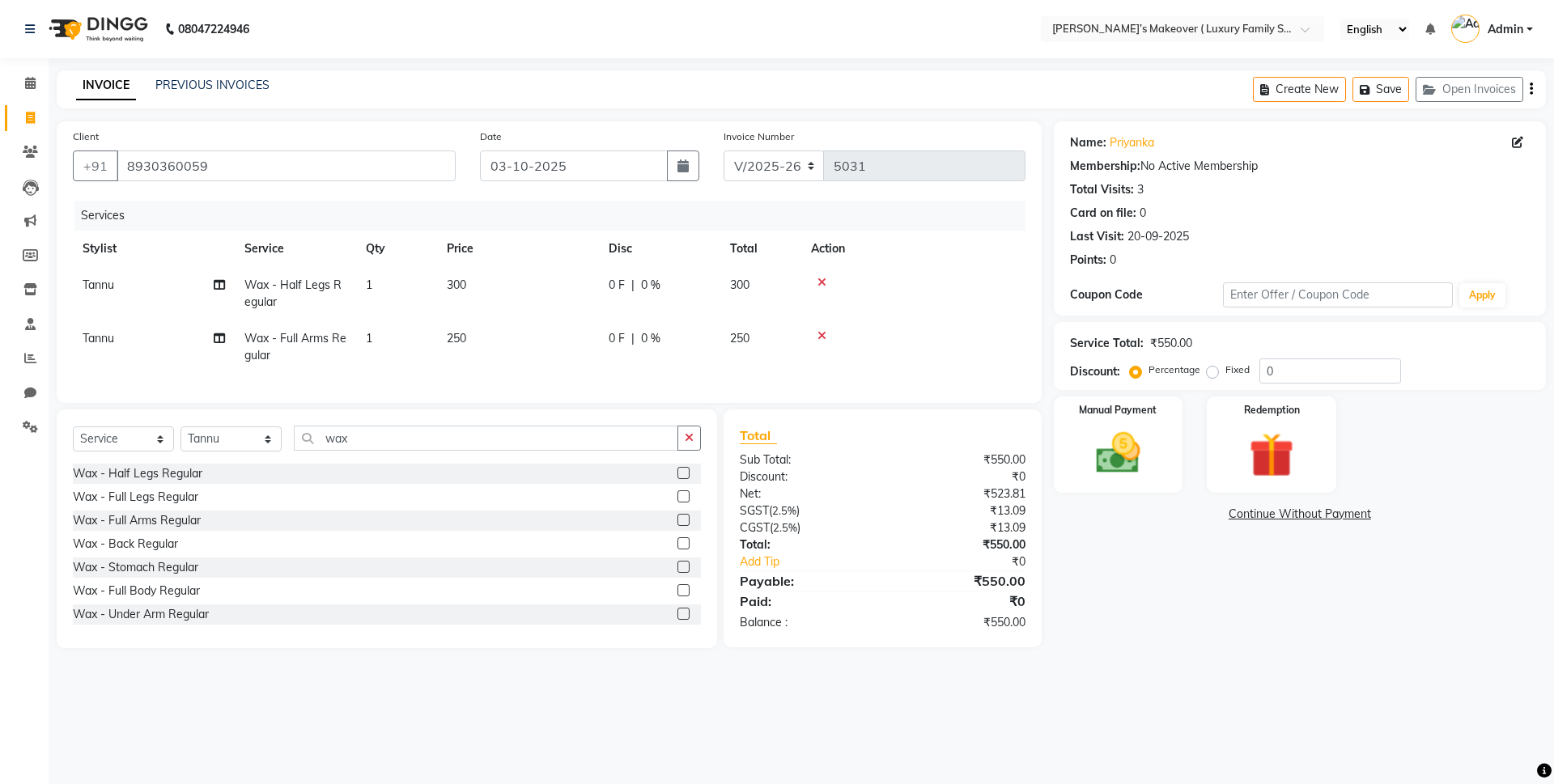
click at [677, 620] on label at bounding box center [683, 614] width 12 height 12
click at [677, 620] on input "checkbox" at bounding box center [682, 614] width 11 height 11
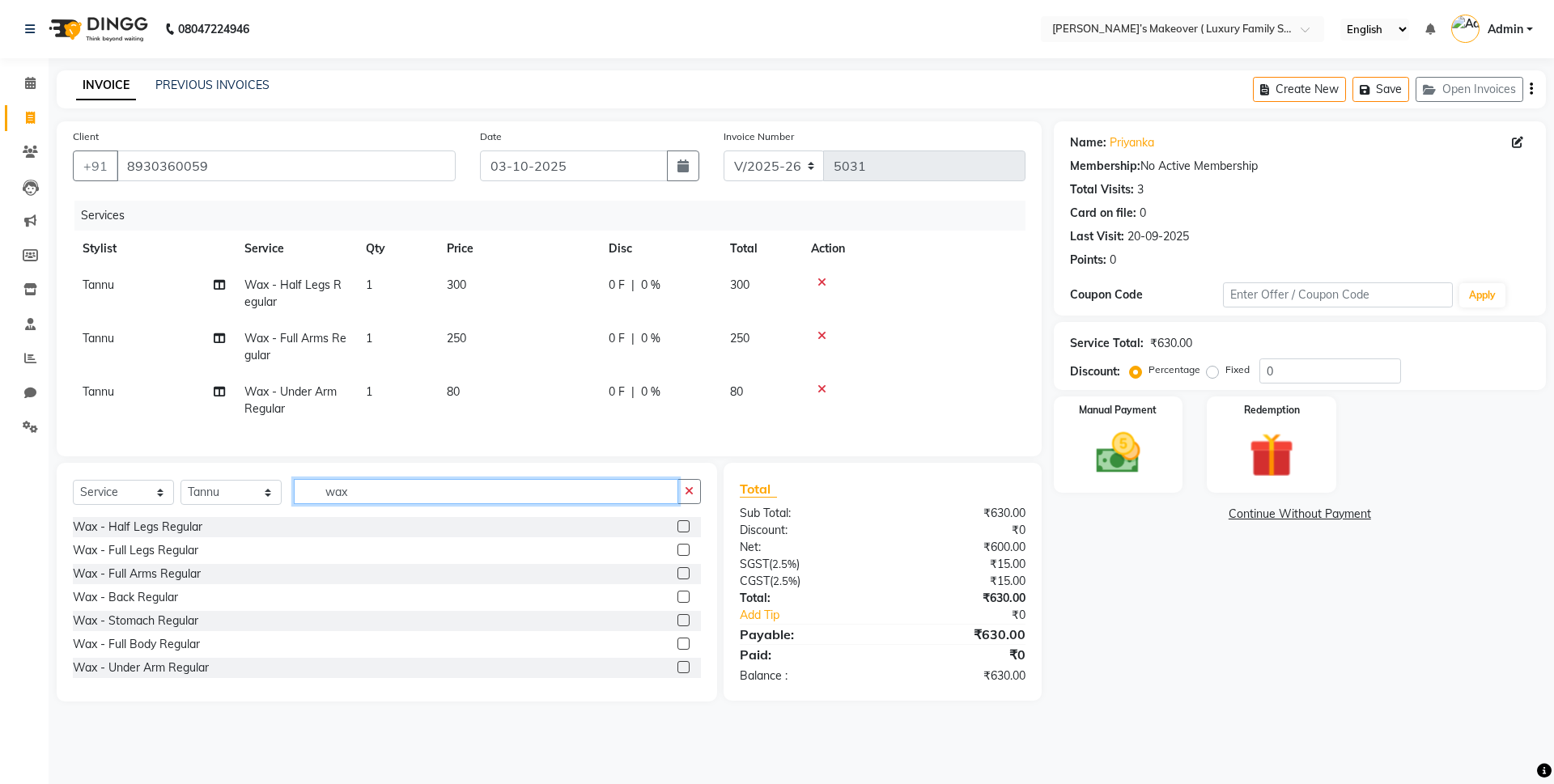
click at [556, 504] on input "wax" at bounding box center [486, 490] width 384 height 25
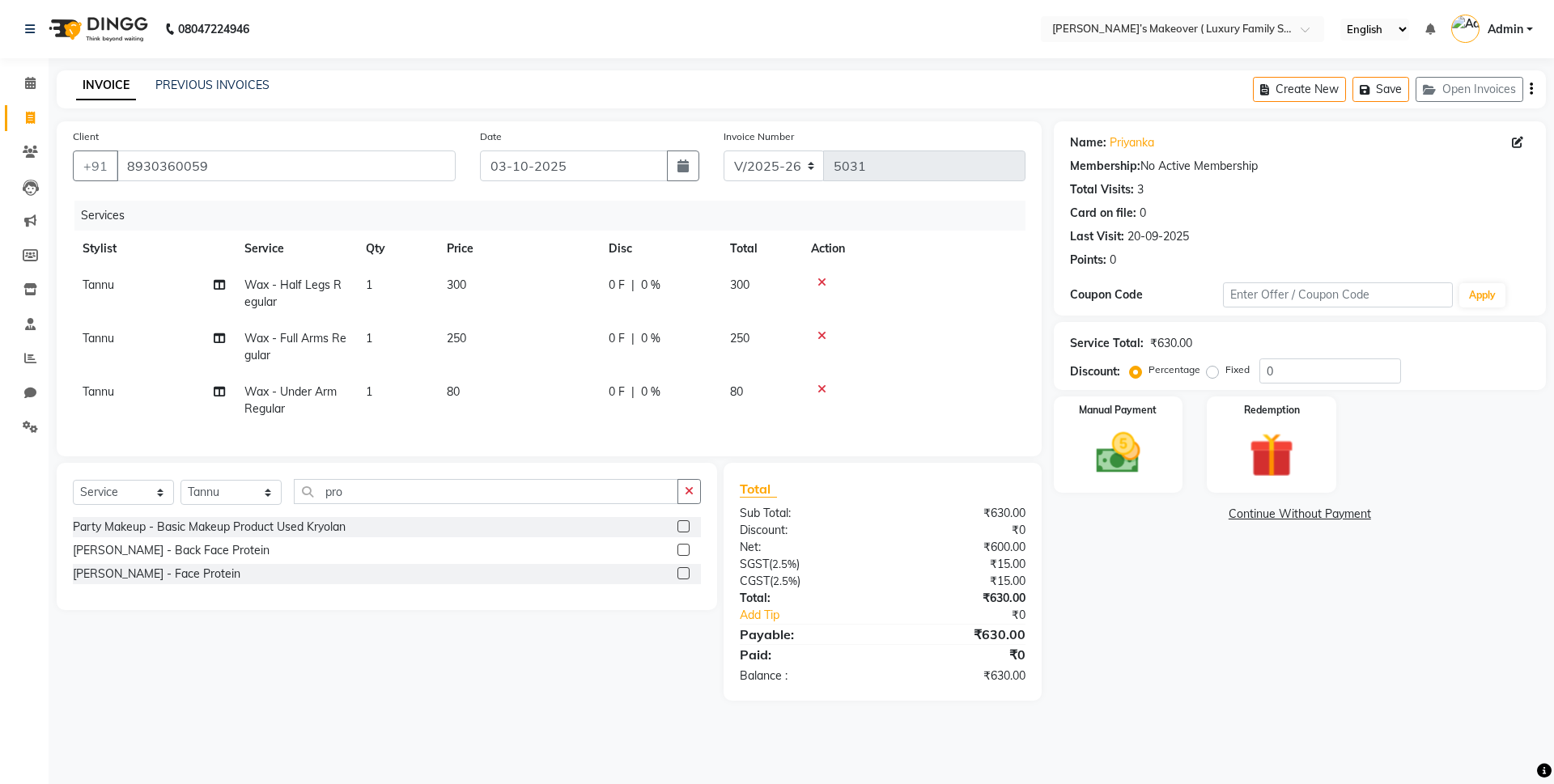
click at [684, 556] on label at bounding box center [683, 549] width 12 height 12
click at [684, 556] on input "checkbox" at bounding box center [682, 550] width 11 height 11
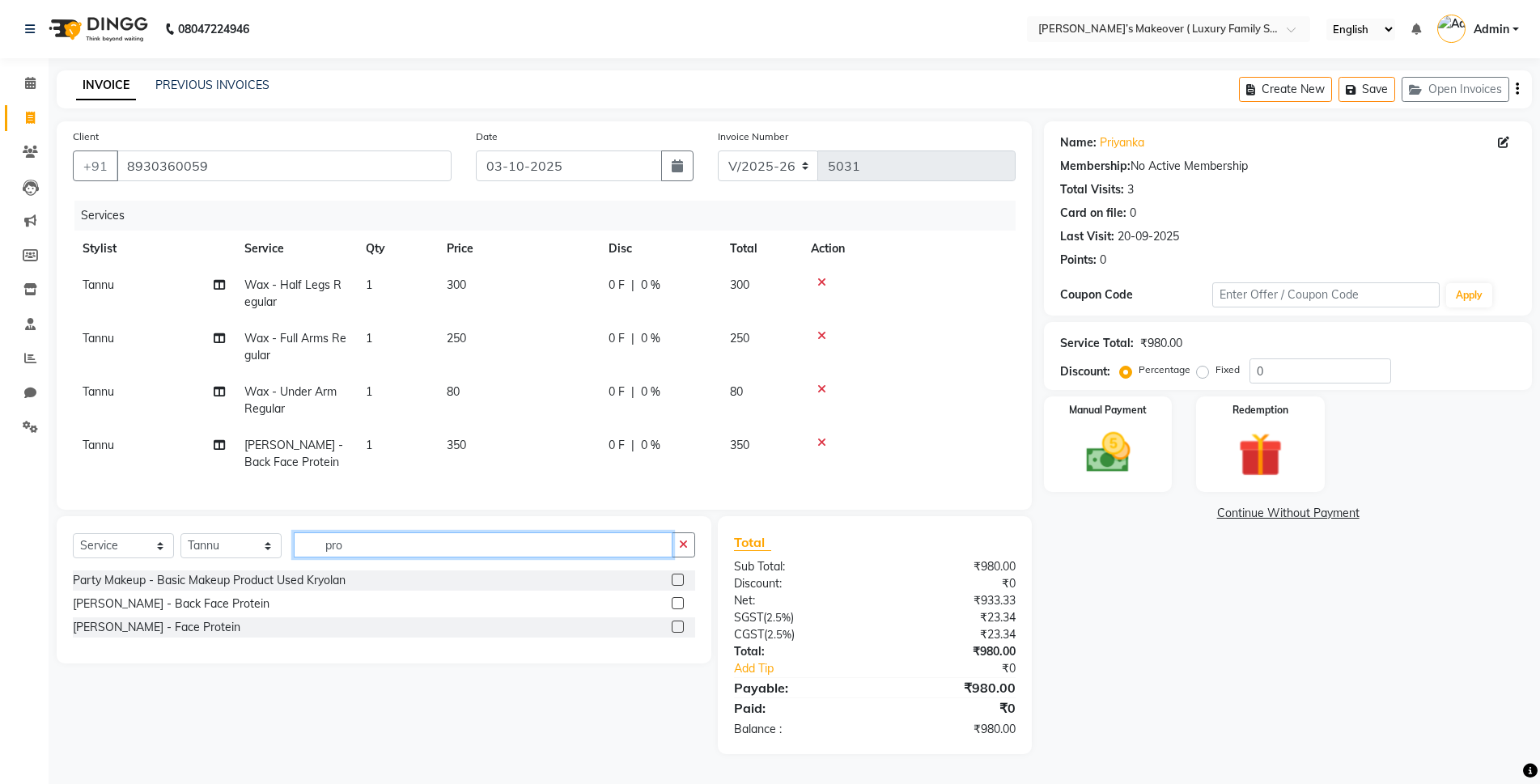
click at [478, 553] on input "pro" at bounding box center [483, 544] width 378 height 25
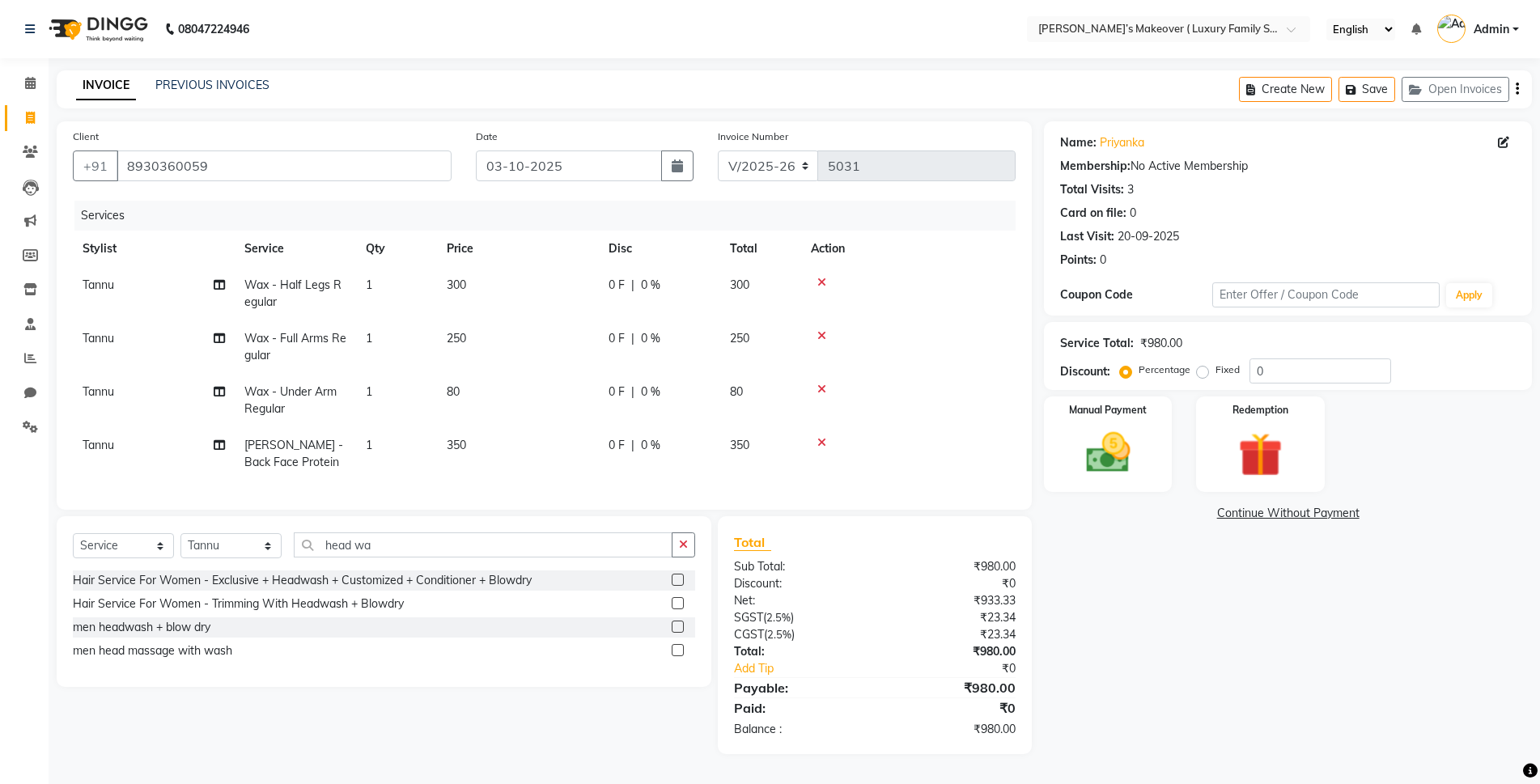
click at [680, 586] on label at bounding box center [678, 579] width 12 height 12
click at [680, 586] on input "checkbox" at bounding box center [677, 580] width 11 height 11
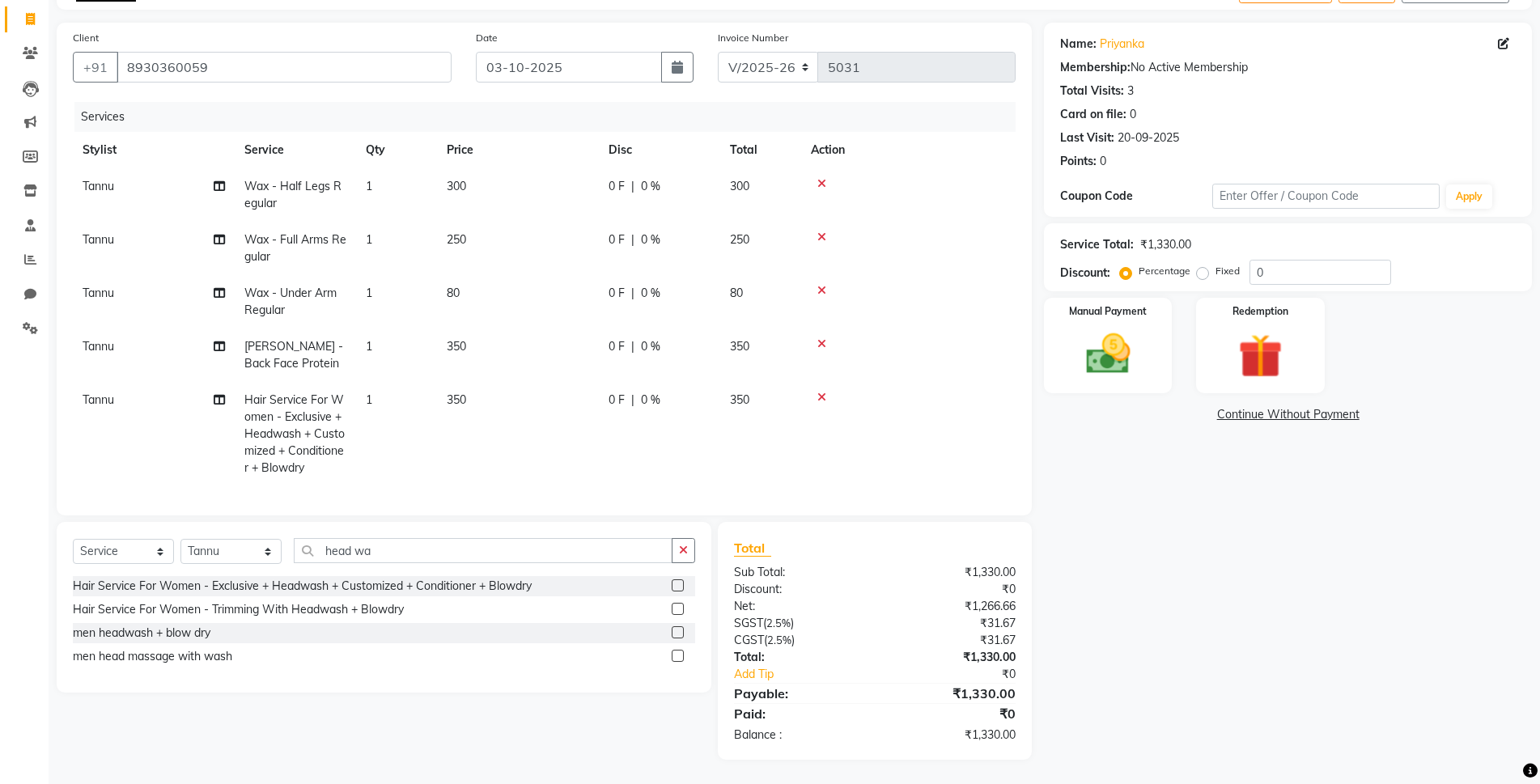
click at [526, 413] on td "350" at bounding box center [518, 434] width 162 height 104
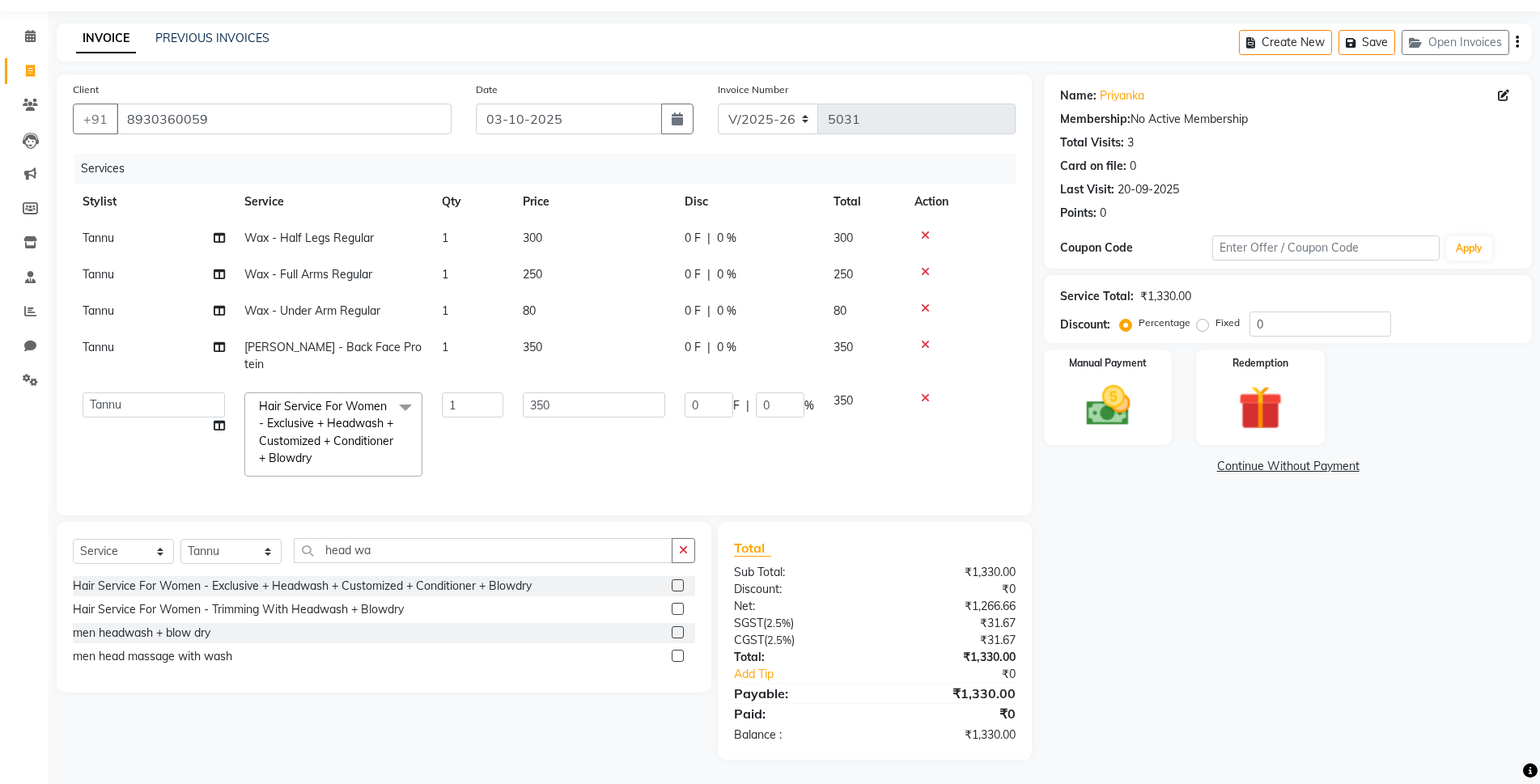
scroll to position [44, 0]
click at [536, 396] on input "350" at bounding box center [593, 408] width 142 height 25
click at [857, 553] on div "Client +91 8930360059 Date 03-10-2025 Invoice Number V/2025 V/2025-26 5031 Serv…" at bounding box center [545, 420] width 999 height 686
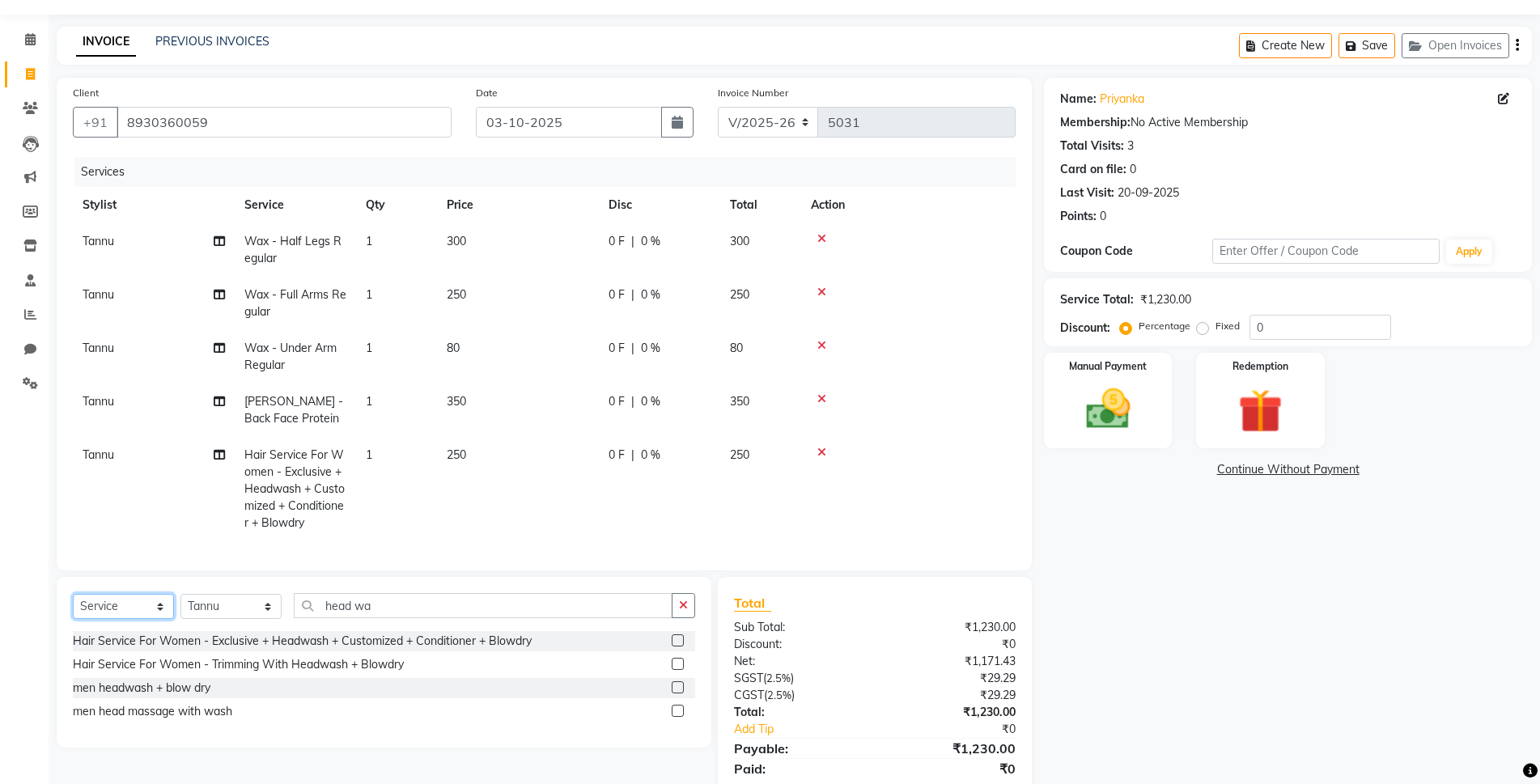
click at [96, 619] on select "Select Service Product Membership Package Voucher Prepaid Gift Card" at bounding box center [123, 606] width 102 height 25
click at [73, 601] on select "Select Service Product Membership Package Voucher Prepaid Gift Card" at bounding box center [123, 606] width 102 height 25
click at [370, 604] on input "head wa" at bounding box center [483, 605] width 378 height 25
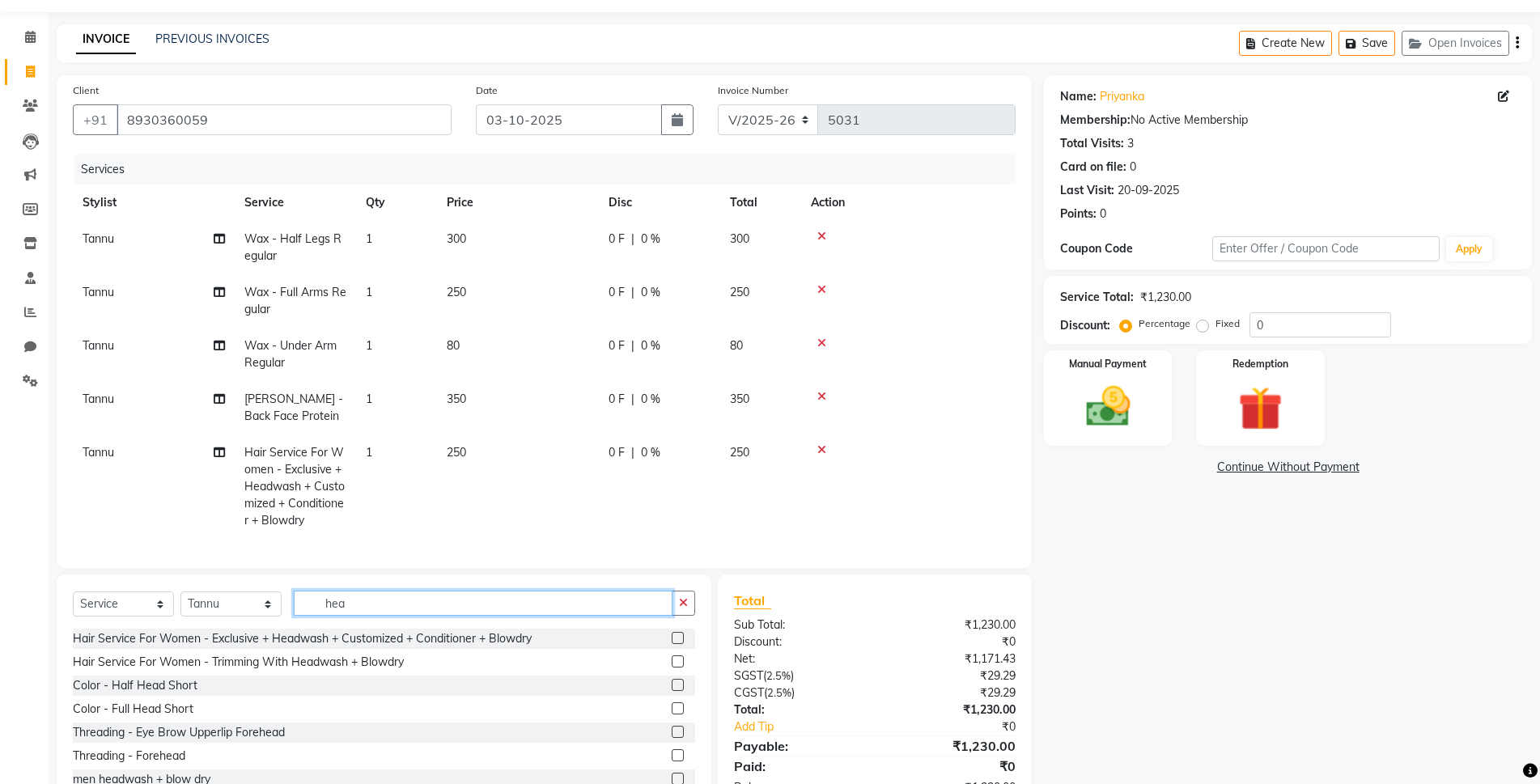
scroll to position [0, 0]
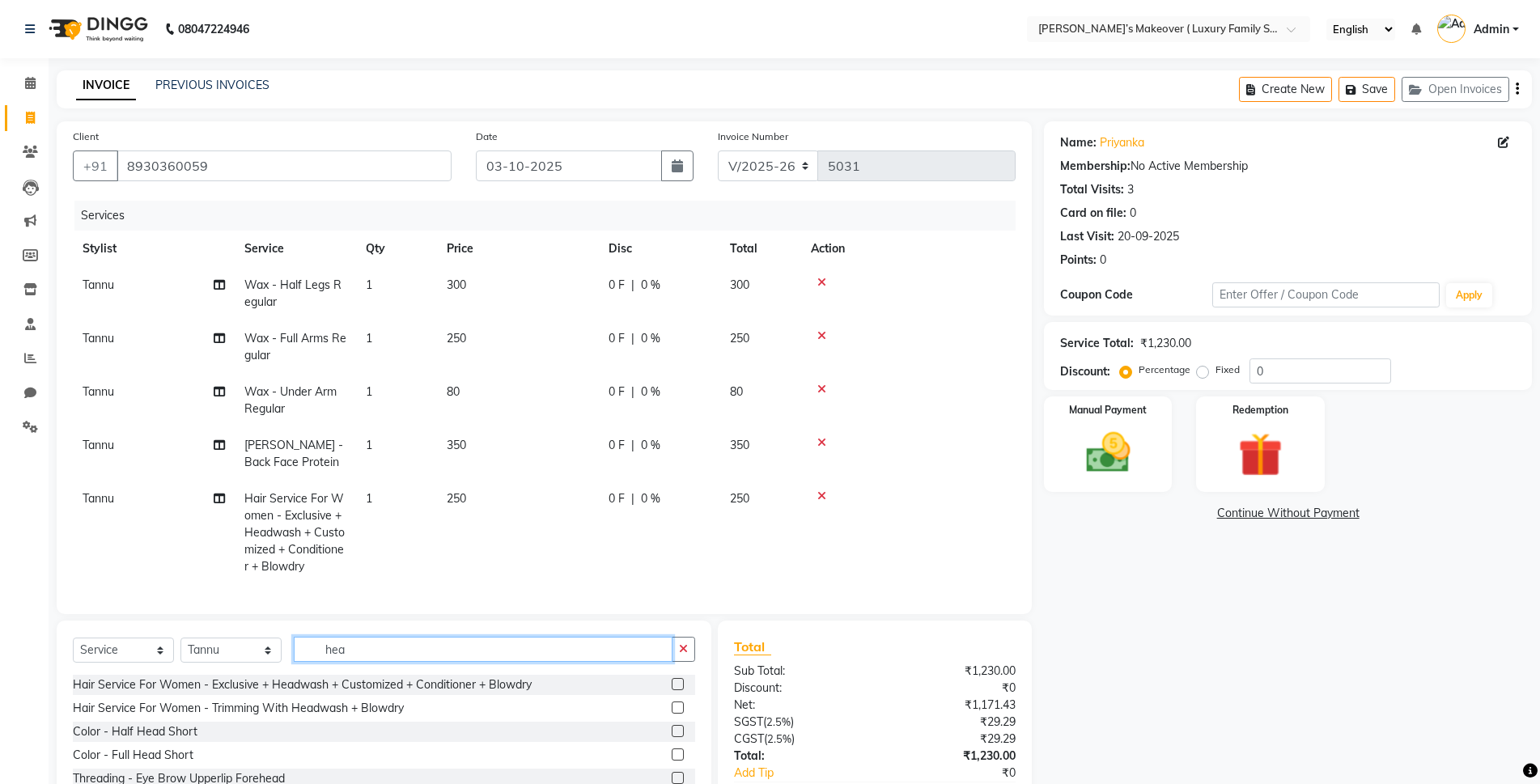
click at [368, 660] on input "hea" at bounding box center [483, 649] width 378 height 25
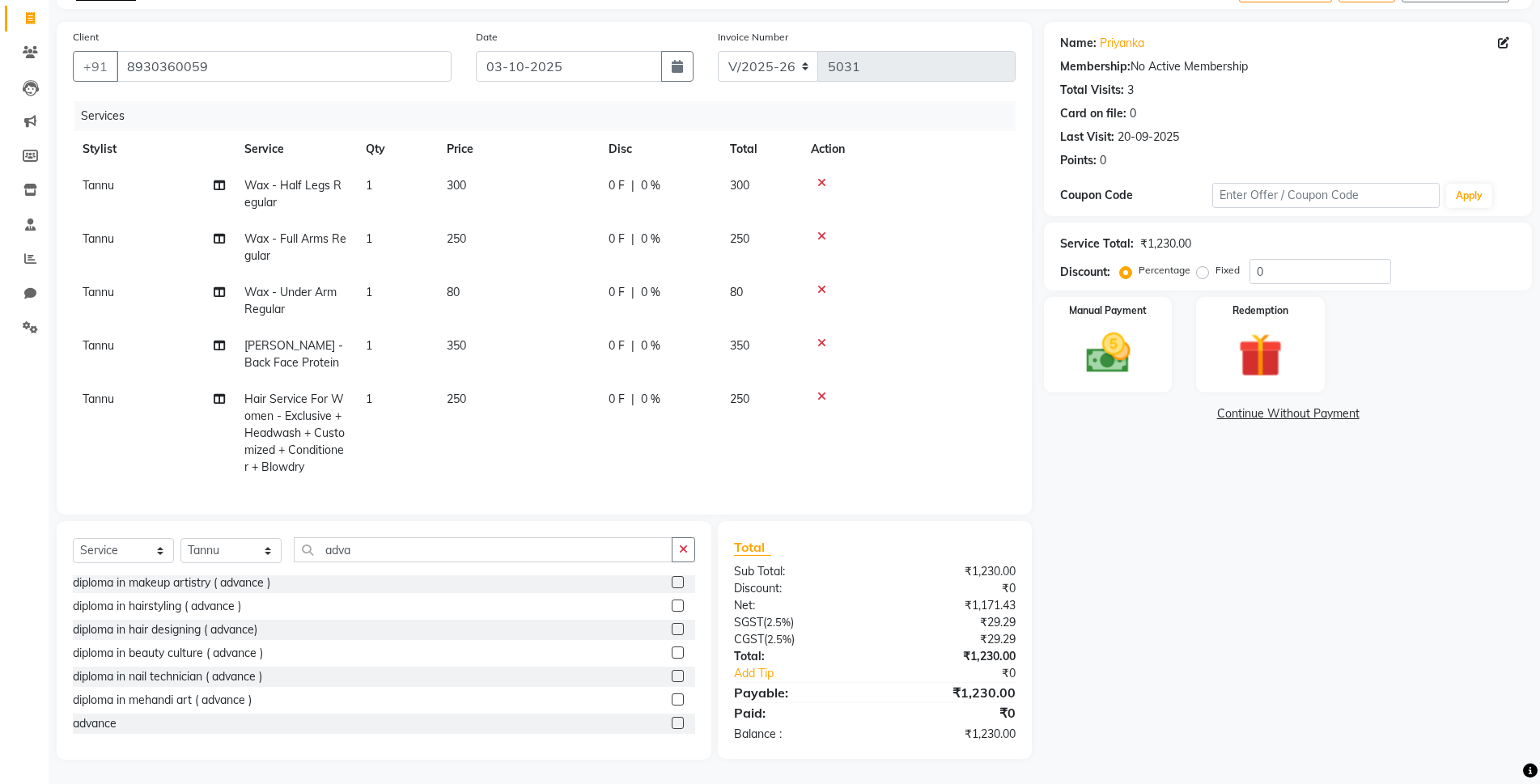
click at [672, 720] on div at bounding box center [684, 723] width 24 height 20
click at [672, 720] on label at bounding box center [678, 722] width 12 height 12
click at [672, 720] on input "checkbox" at bounding box center [677, 723] width 11 height 11
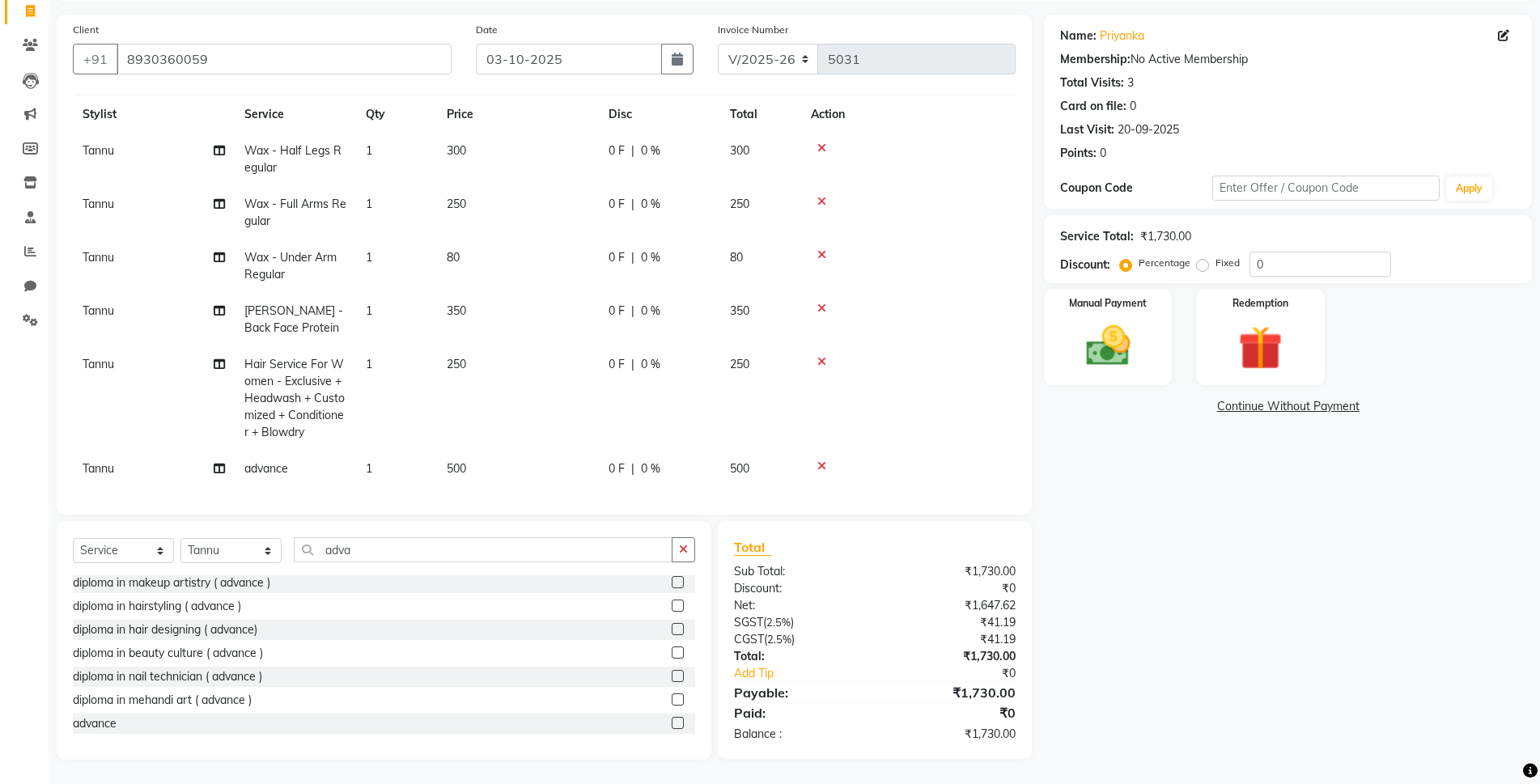
scroll to position [43, 0]
click at [486, 459] on td "500" at bounding box center [518, 467] width 162 height 37
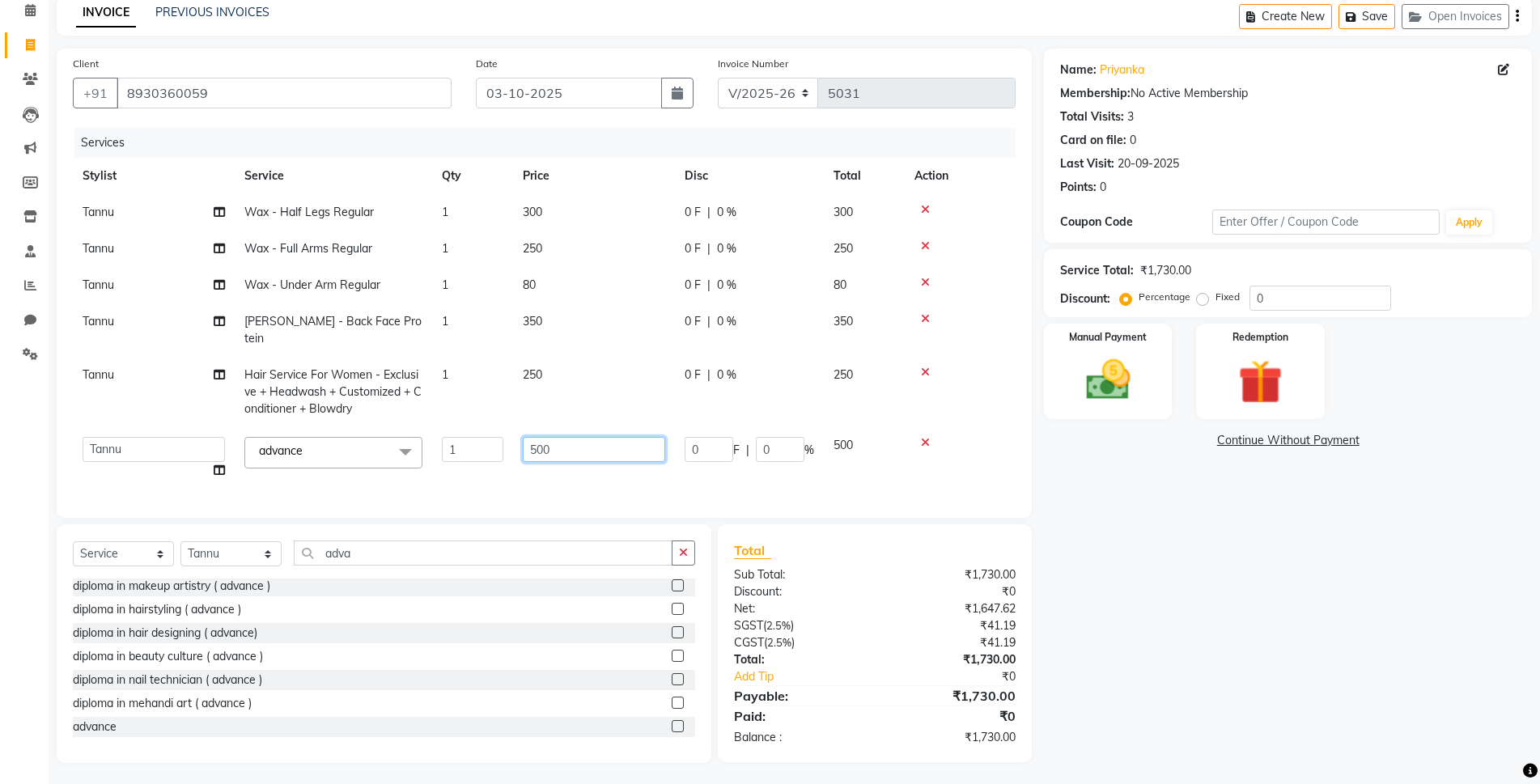
click at [574, 437] on input "500" at bounding box center [593, 449] width 142 height 25
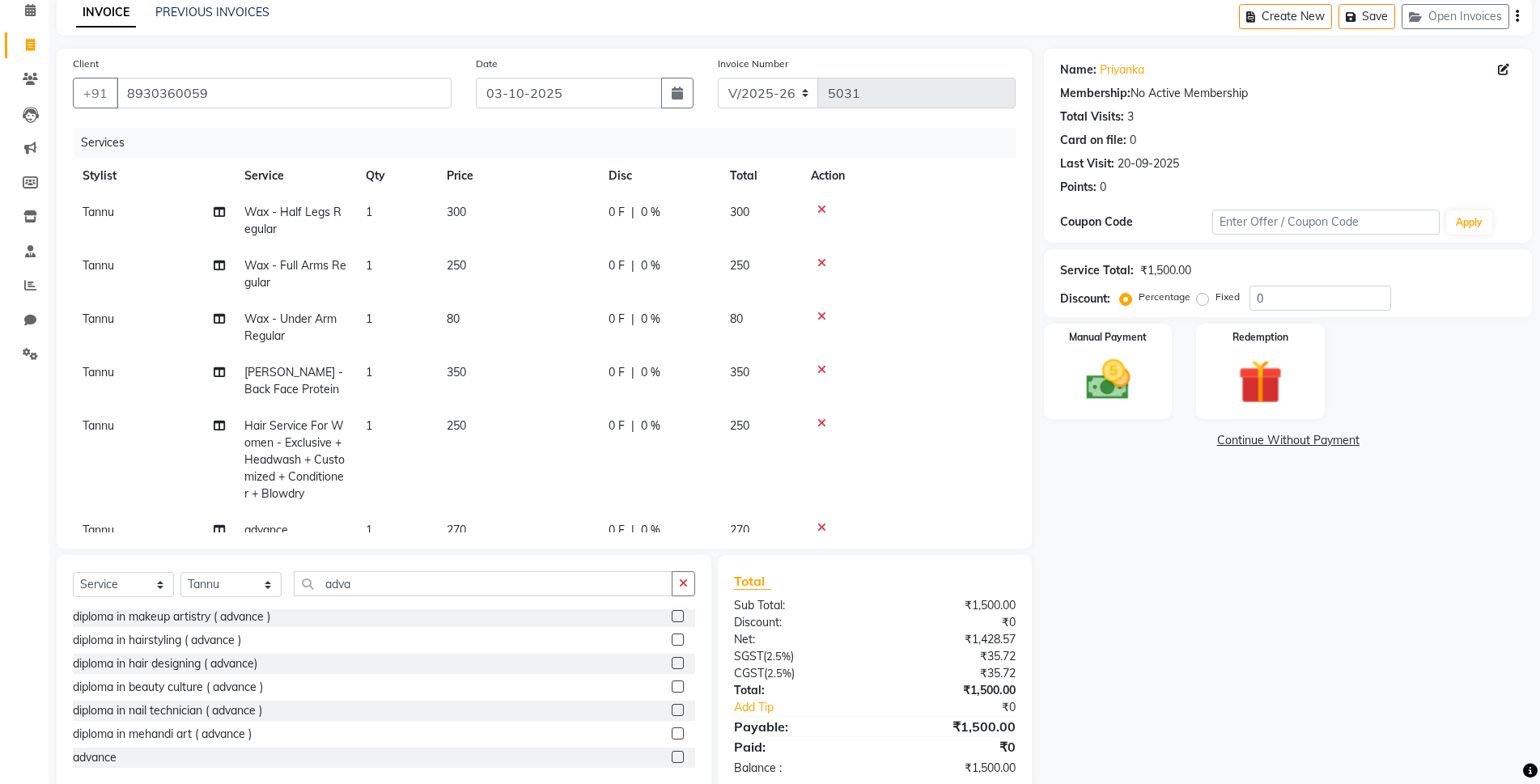
click at [881, 651] on div "Total Sub Total: ₹1,500.00 Discount: ₹0 Net: ₹1,428.57 SGST ( 2.5% ) ₹35.72 CGS…" at bounding box center [875, 674] width 283 height 206
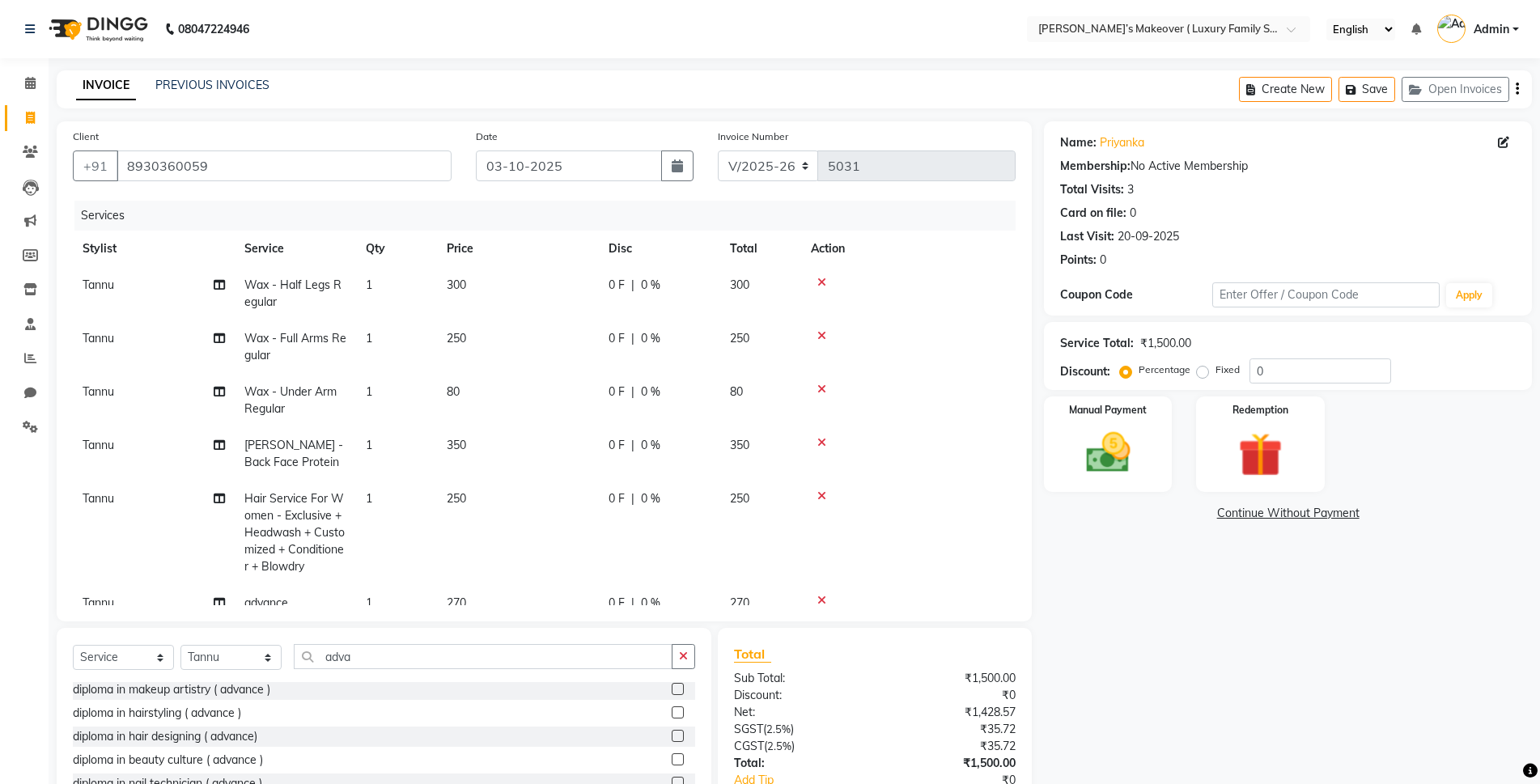
click at [1517, 89] on icon "button" at bounding box center [1517, 89] width 3 height 1
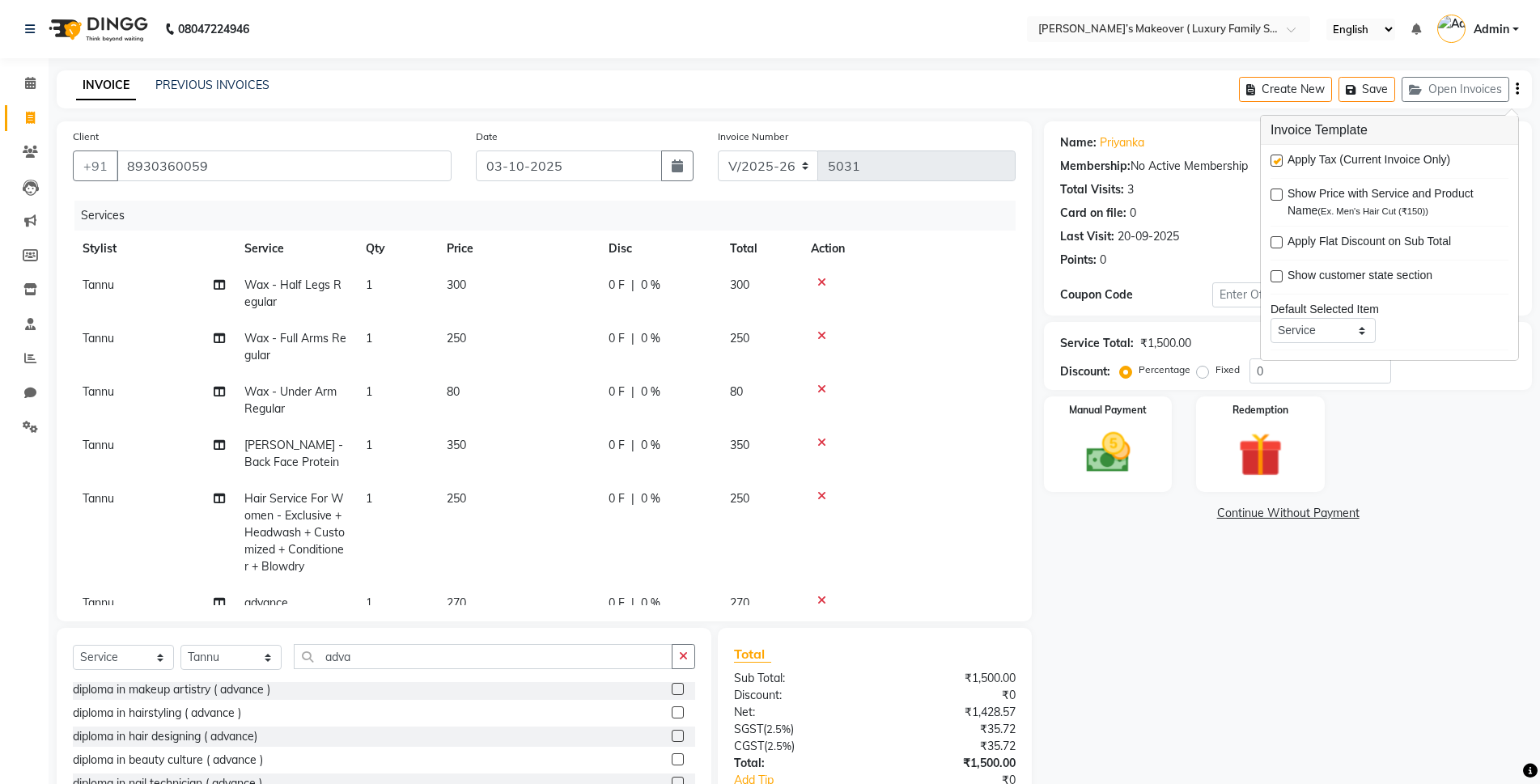
click at [1272, 192] on label at bounding box center [1276, 194] width 12 height 12
click at [1272, 192] on input "checkbox" at bounding box center [1275, 195] width 11 height 11
click at [1270, 155] on div "Apply Tax (Current Invoice Only) Show Price with Service and Product Name (Ex. …" at bounding box center [1390, 253] width 258 height 215
click at [1269, 158] on div "Apply Tax (Current Invoice Only) Show Price with Service and Product Name (Ex. …" at bounding box center [1390, 253] width 258 height 215
click at [1275, 159] on label at bounding box center [1276, 160] width 12 height 12
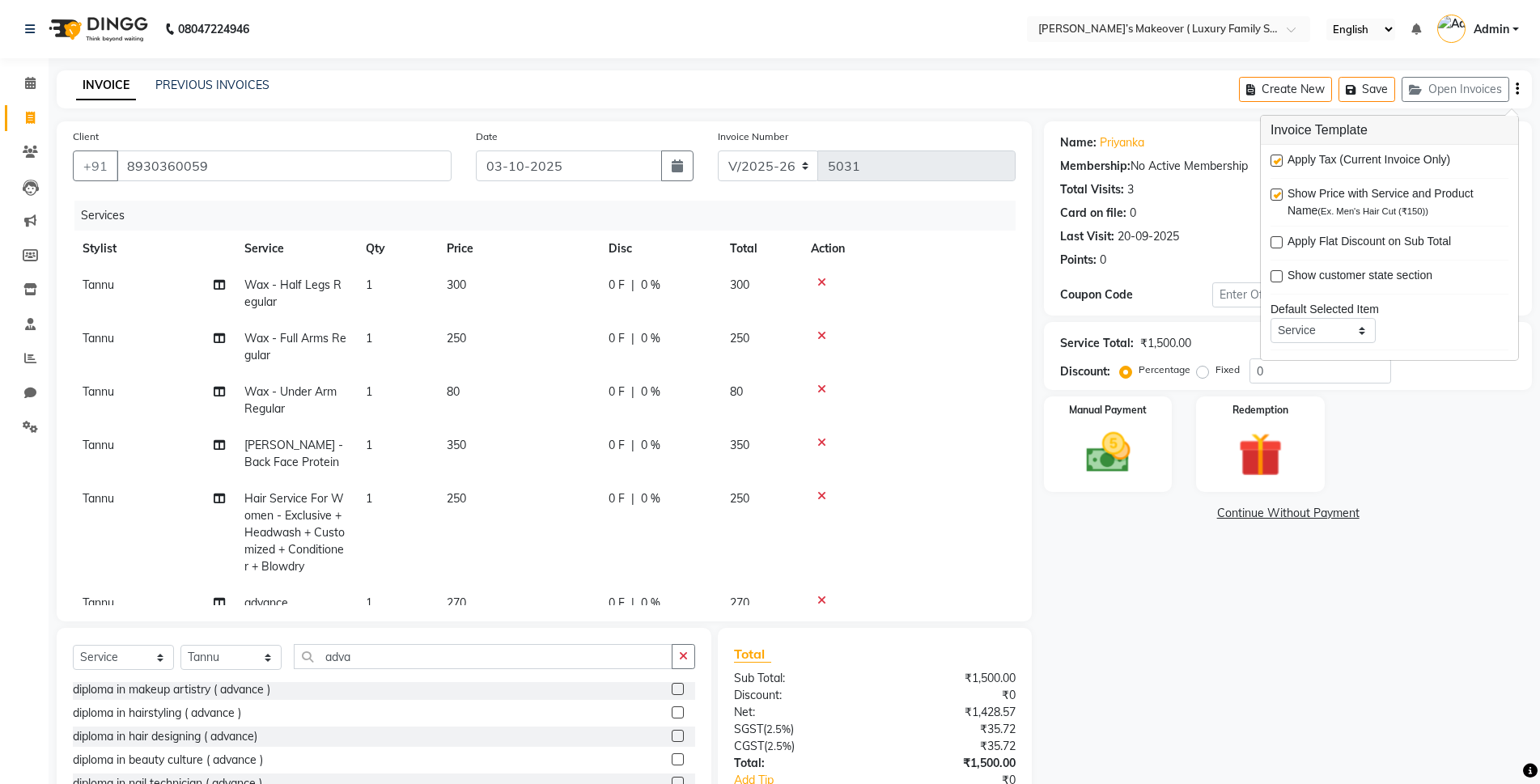
click at [1275, 159] on input "checkbox" at bounding box center [1275, 161] width 11 height 11
click at [1134, 422] on div "Manual Payment" at bounding box center [1107, 444] width 132 height 98
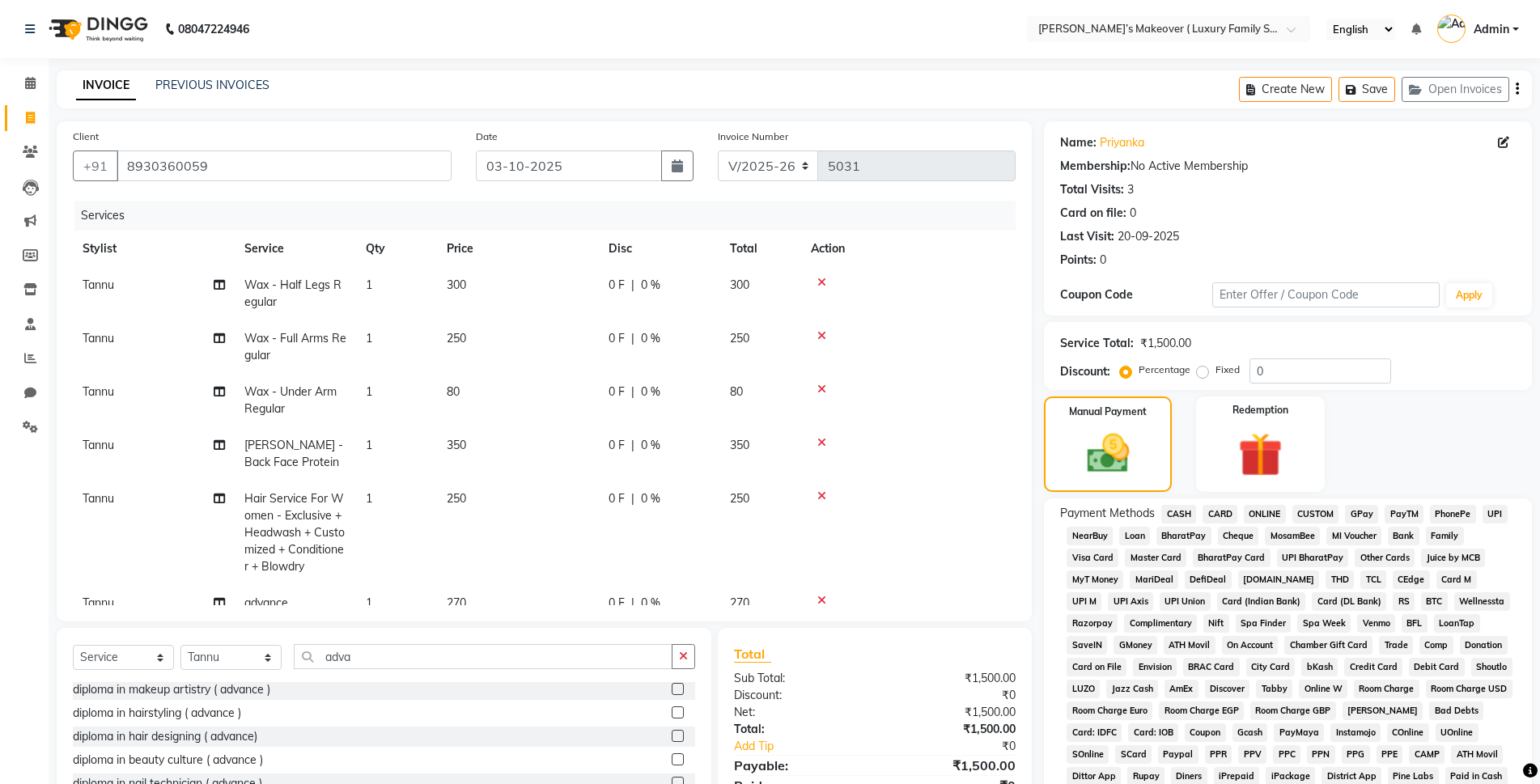
click at [1174, 508] on span "CASH" at bounding box center [1179, 513] width 35 height 19
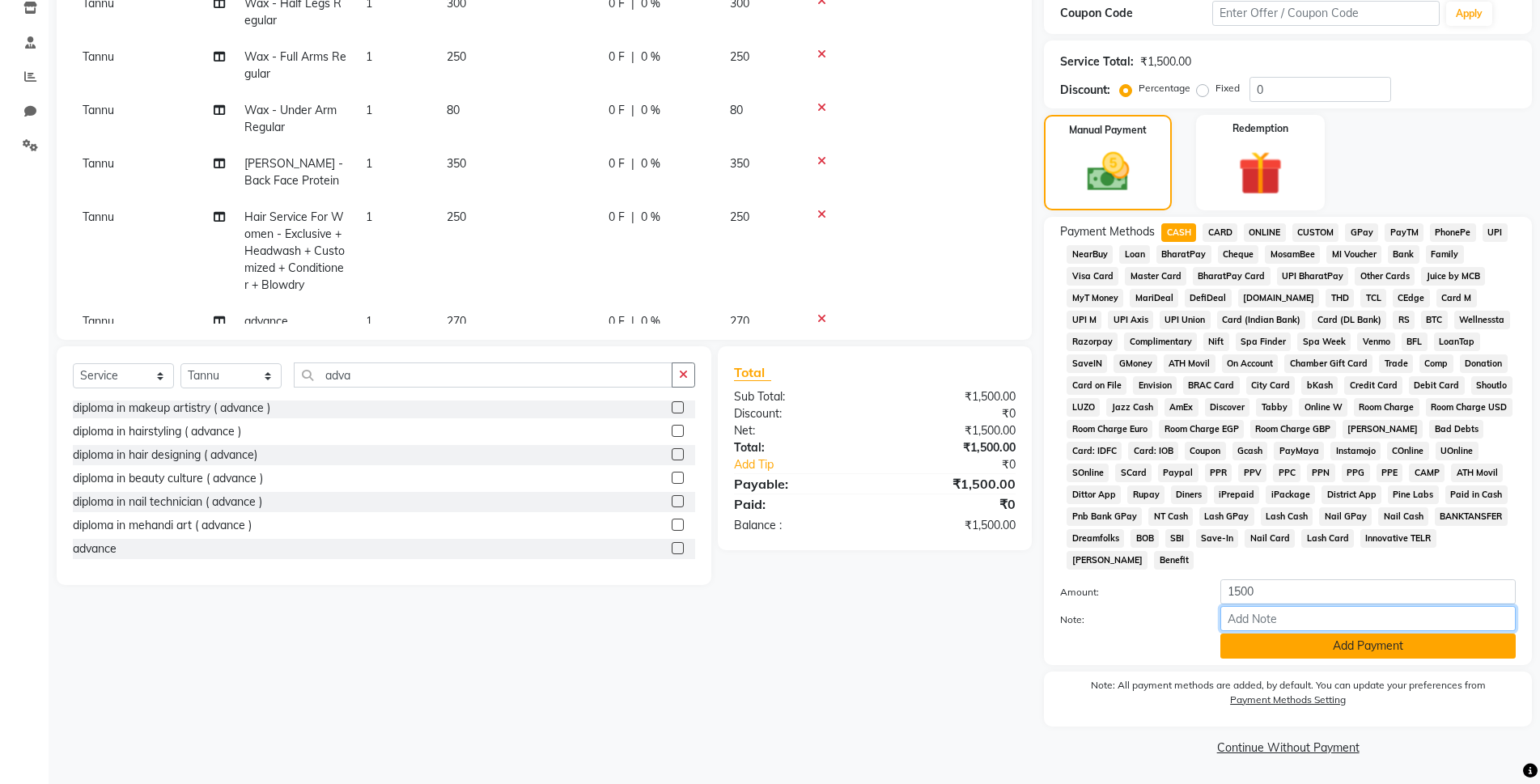
drag, startPoint x: 1252, startPoint y: 629, endPoint x: 1252, endPoint y: 640, distance: 11.0
click at [1252, 630] on input "Note:" at bounding box center [1368, 618] width 296 height 25
click at [1252, 643] on button "Add Payment" at bounding box center [1368, 646] width 296 height 25
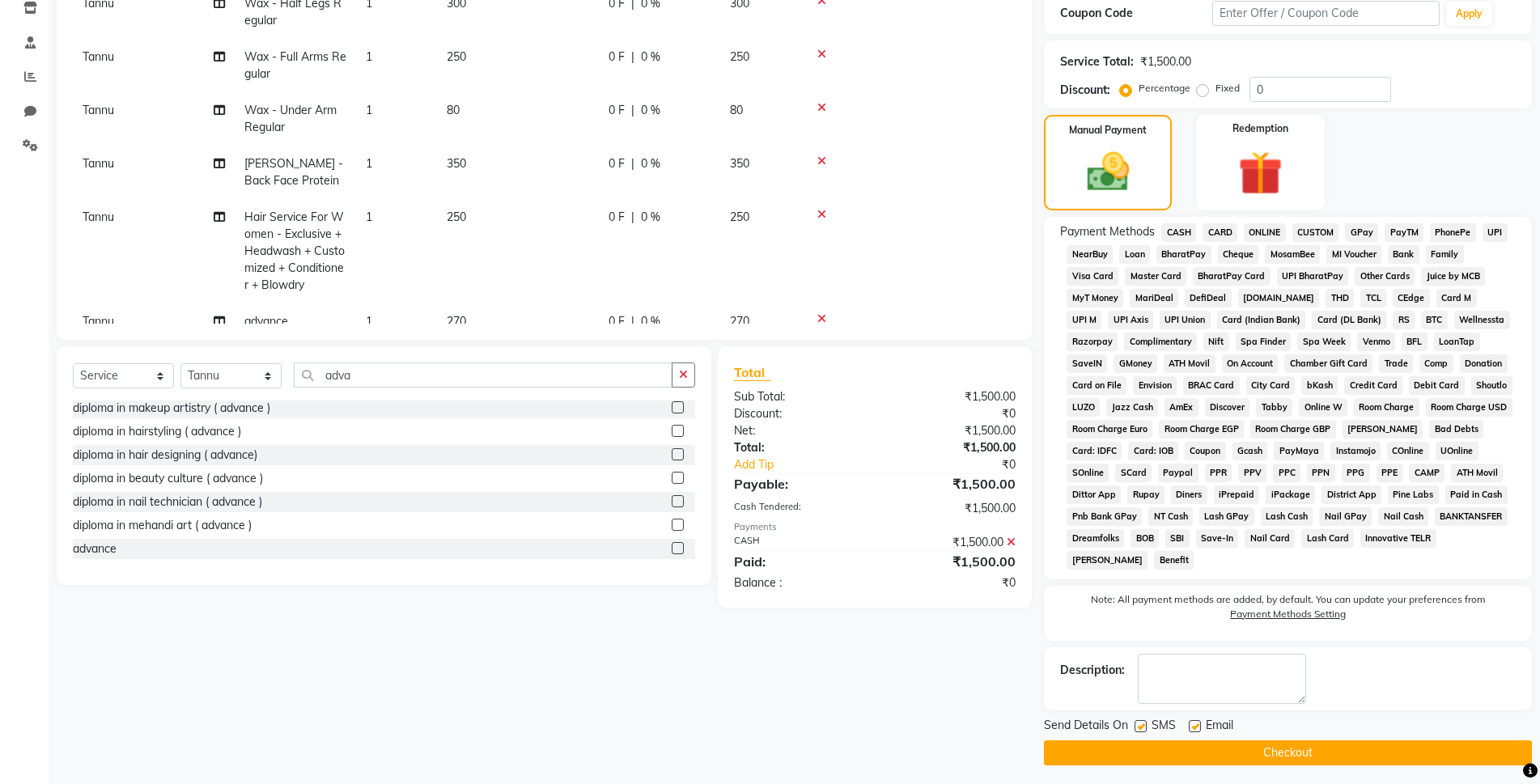
click at [1283, 741] on button "Checkout" at bounding box center [1288, 752] width 488 height 25
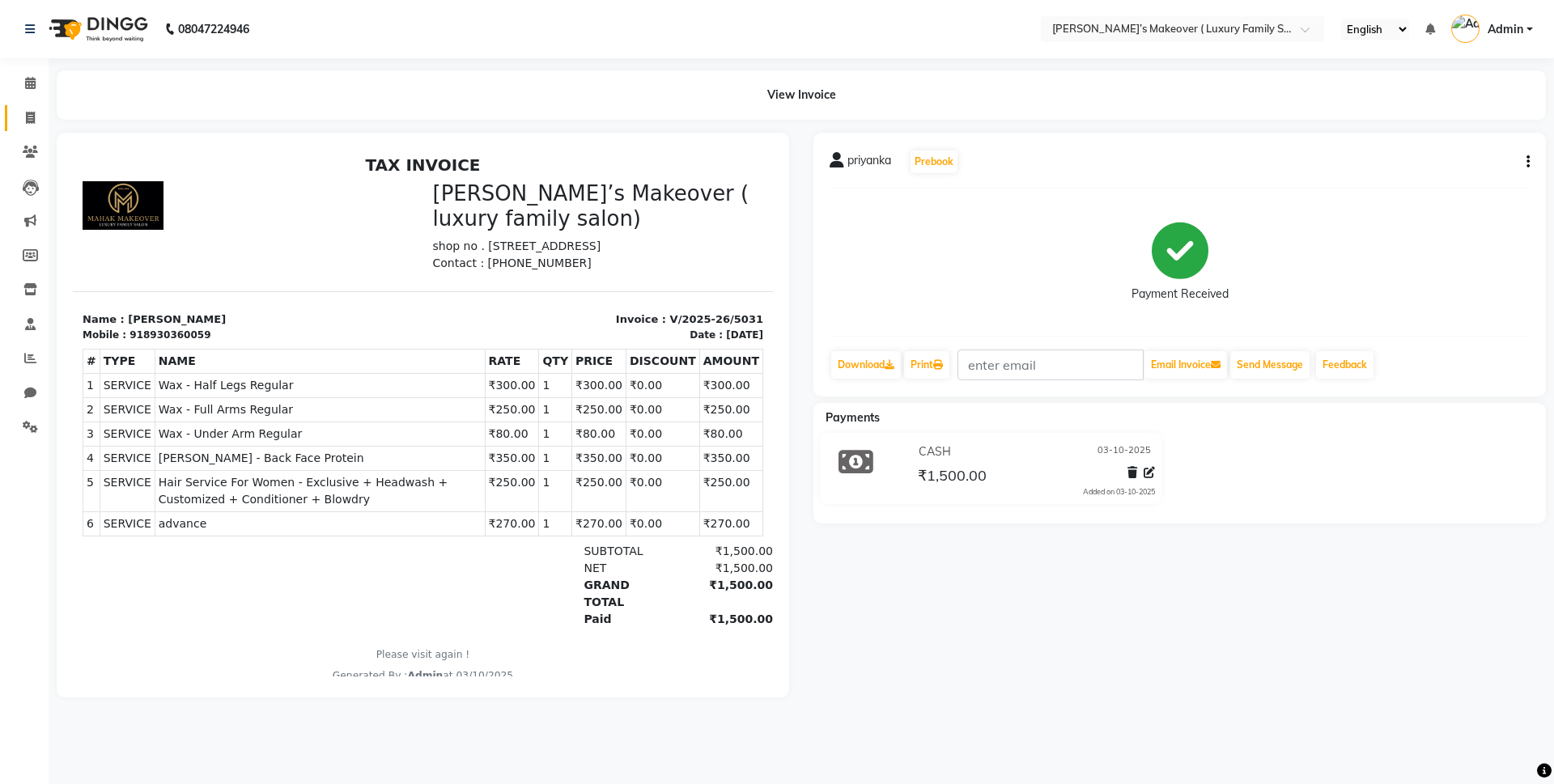
click at [33, 114] on icon at bounding box center [30, 117] width 9 height 12
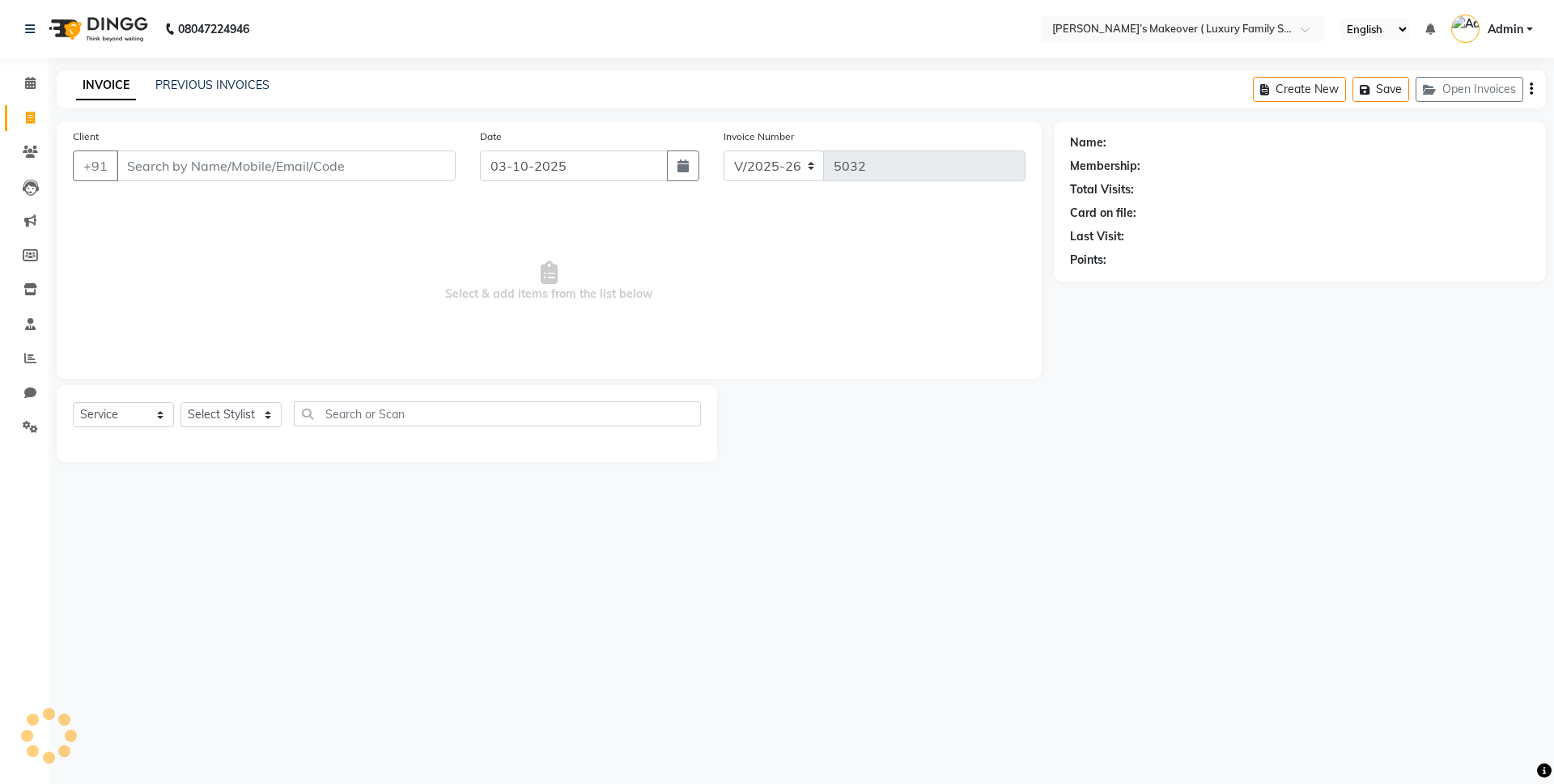
click at [209, 167] on input "Client" at bounding box center [286, 165] width 339 height 31
click at [275, 153] on input "Client" at bounding box center [286, 165] width 339 height 31
click at [396, 160] on span "Add Client" at bounding box center [414, 166] width 64 height 16
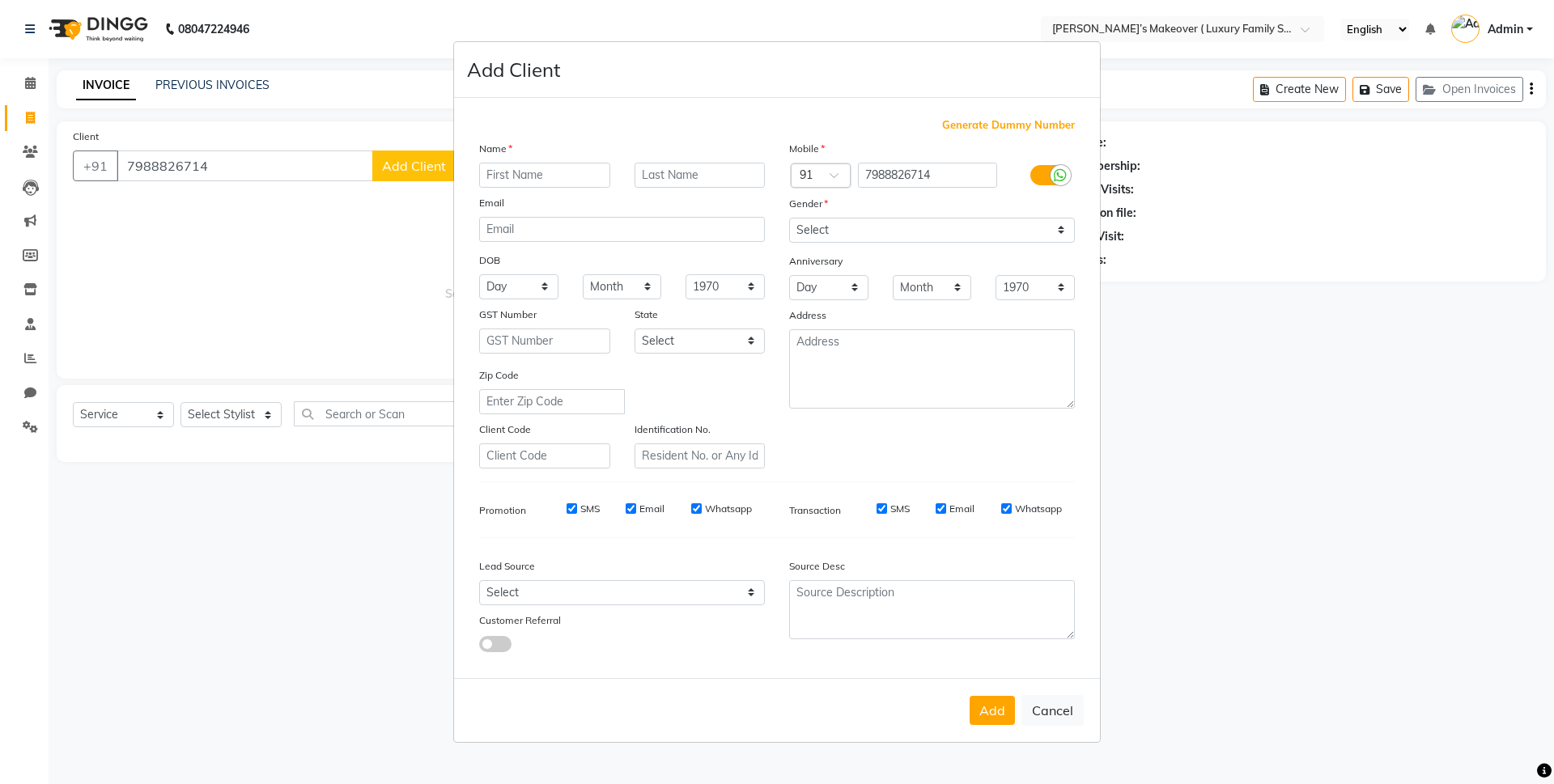
click at [531, 175] on input "text" at bounding box center [545, 174] width 131 height 25
drag, startPoint x: 975, startPoint y: 223, endPoint x: 948, endPoint y: 240, distance: 31.9
click at [975, 223] on select "Select Male Female Other Prefer Not To Say" at bounding box center [932, 230] width 286 height 25
click at [789, 218] on select "Select Male Female Other Prefer Not To Say" at bounding box center [932, 230] width 286 height 25
click at [985, 698] on button "Add" at bounding box center [993, 709] width 46 height 29
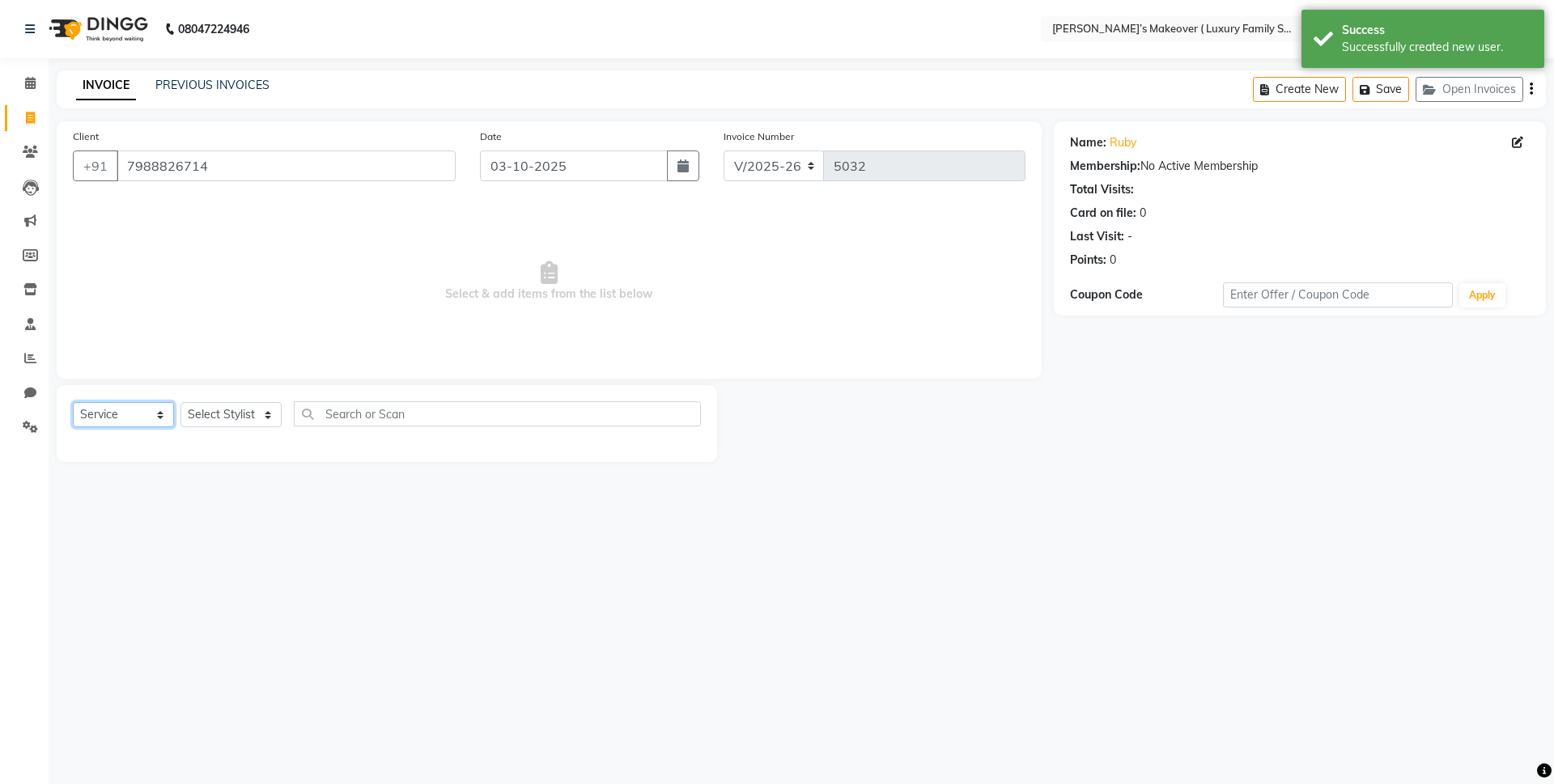
click at [139, 422] on select "Select Service Product Membership Package Voucher Prepaid Gift Card" at bounding box center [123, 414] width 102 height 25
click at [73, 402] on select "Select Service Product Membership Package Voucher Prepaid Gift Card" at bounding box center [123, 414] width 102 height 25
click at [250, 423] on select "Select Stylist Aarish Anas salmani Ankit Anshika Anshul Astha Bhoomi lamba Dipt…" at bounding box center [231, 414] width 102 height 25
click at [180, 402] on select "Select Stylist Aarish Anas salmani Ankit Anshika Anshul Astha Bhoomi lamba Dipt…" at bounding box center [231, 414] width 102 height 25
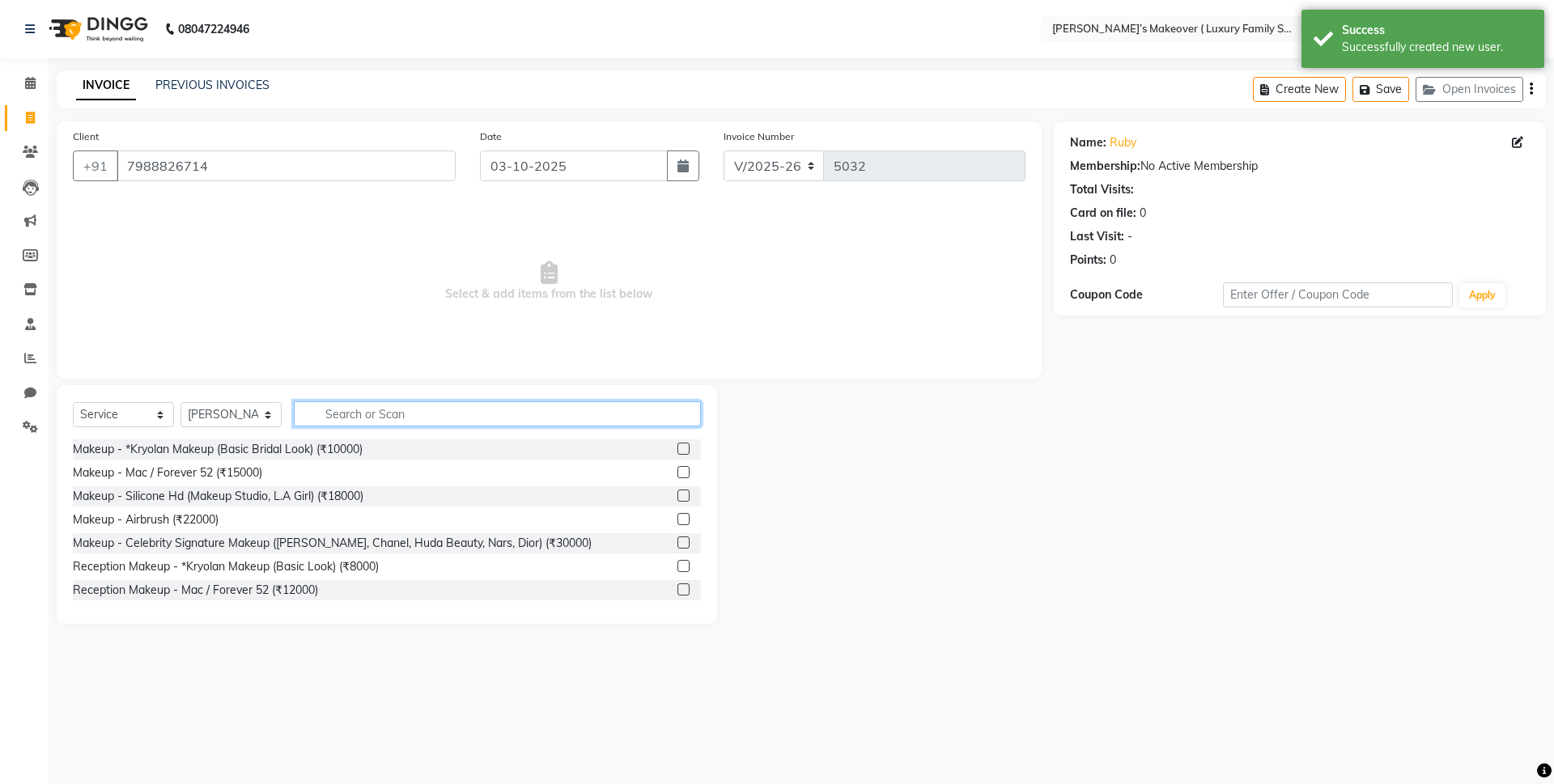
click at [339, 425] on input "text" at bounding box center [497, 413] width 407 height 25
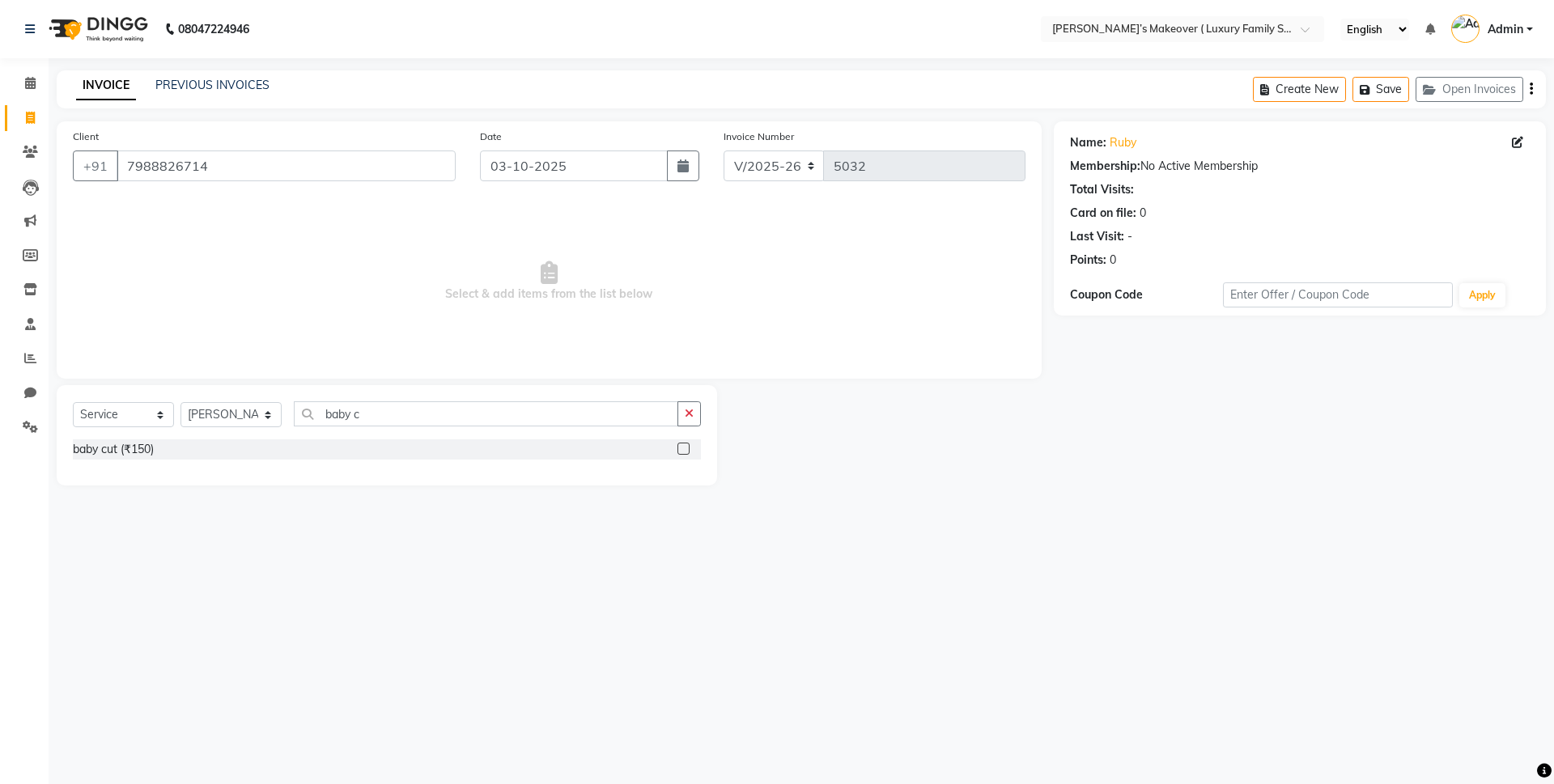
click at [689, 447] on label at bounding box center [683, 449] width 12 height 12
click at [688, 447] on input "checkbox" at bounding box center [682, 449] width 11 height 11
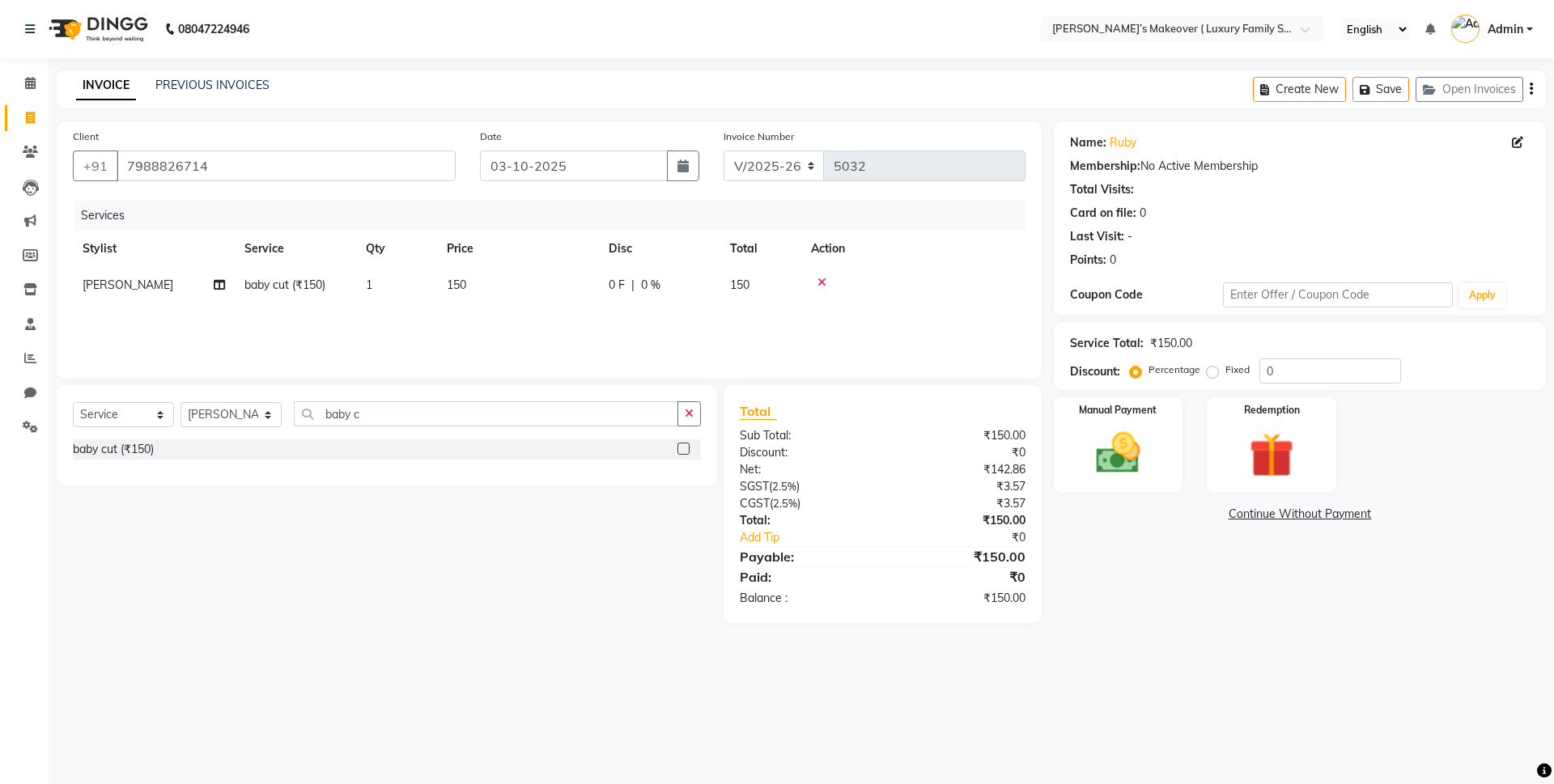
click at [548, 296] on td "150" at bounding box center [518, 285] width 162 height 37
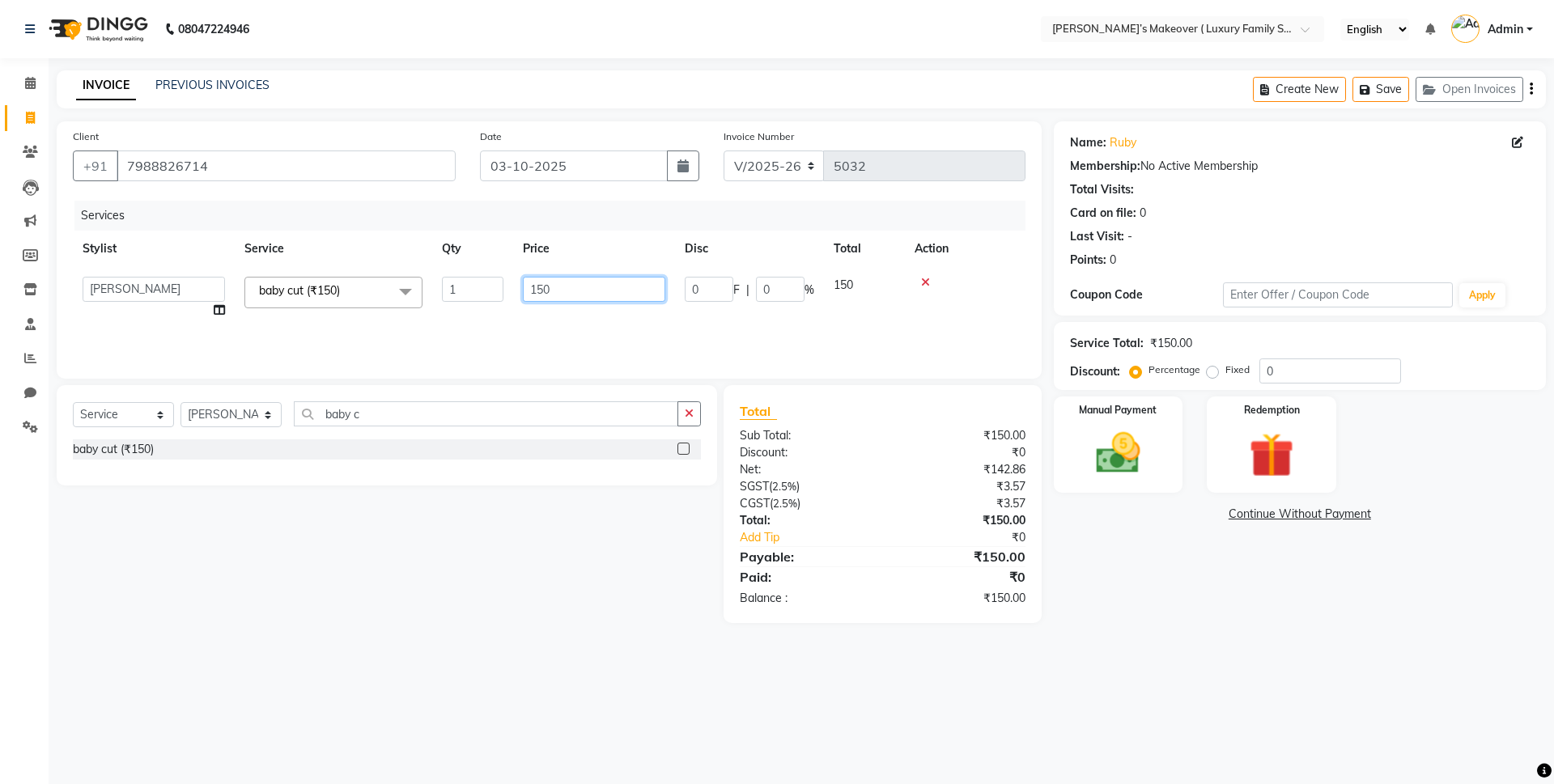
click at [542, 288] on input "150" at bounding box center [593, 289] width 142 height 25
click at [911, 521] on div "₹150.00" at bounding box center [959, 520] width 154 height 17
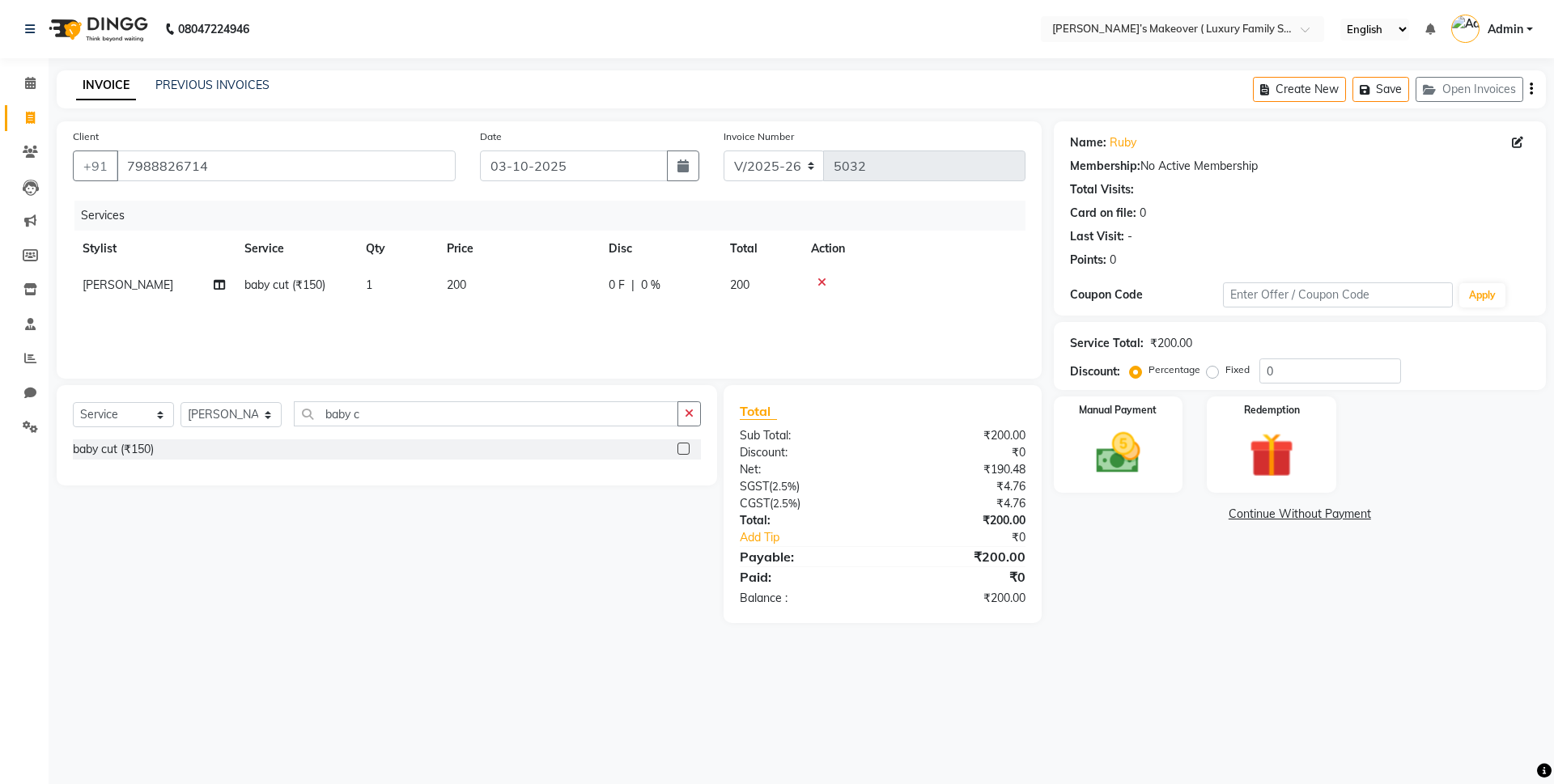
click at [1530, 93] on button "button" at bounding box center [1531, 90] width 3 height 38
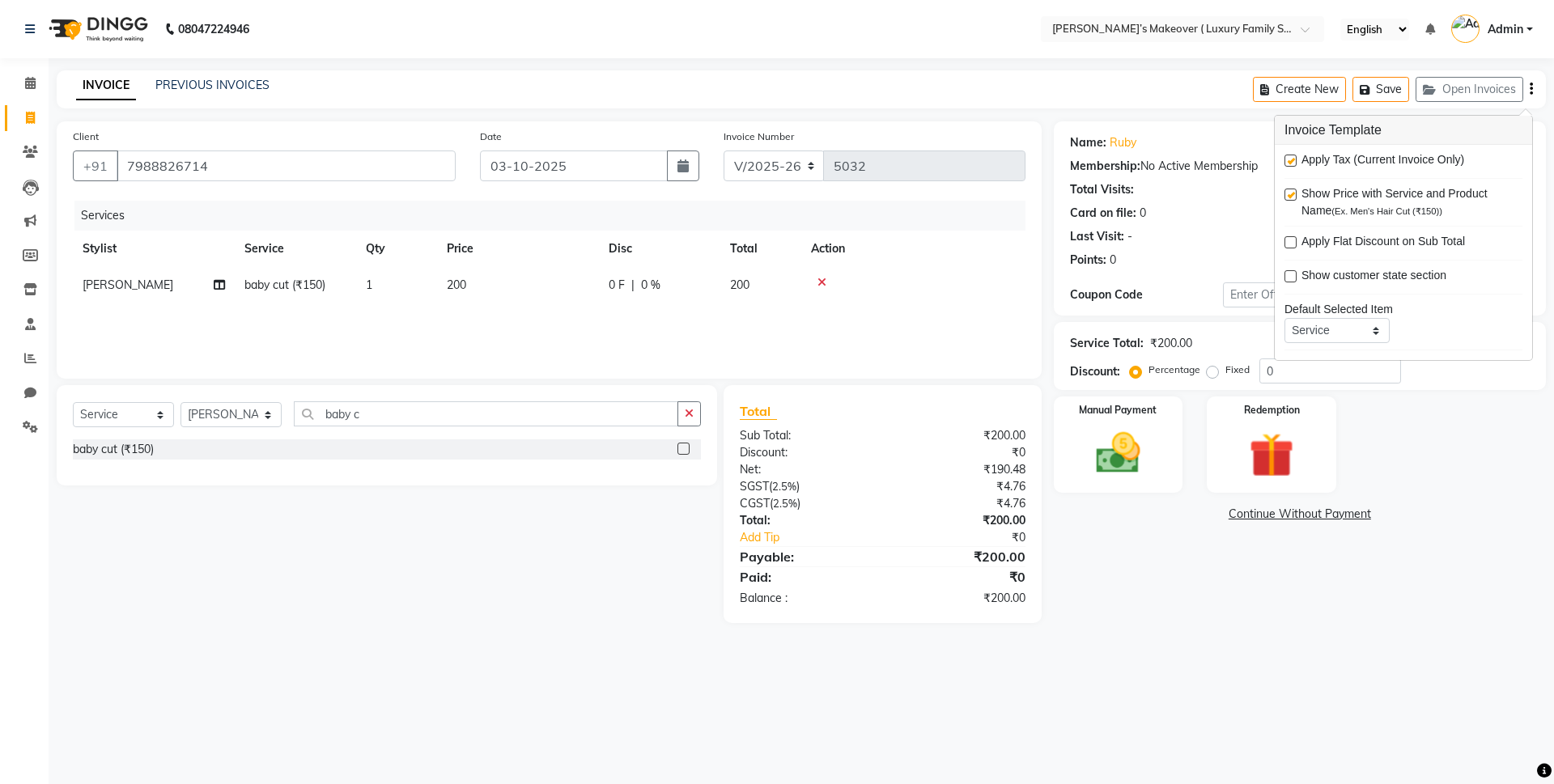
click at [1296, 157] on label at bounding box center [1290, 160] width 12 height 12
click at [1295, 157] on input "checkbox" at bounding box center [1289, 161] width 11 height 11
click at [1149, 433] on img at bounding box center [1118, 453] width 76 height 54
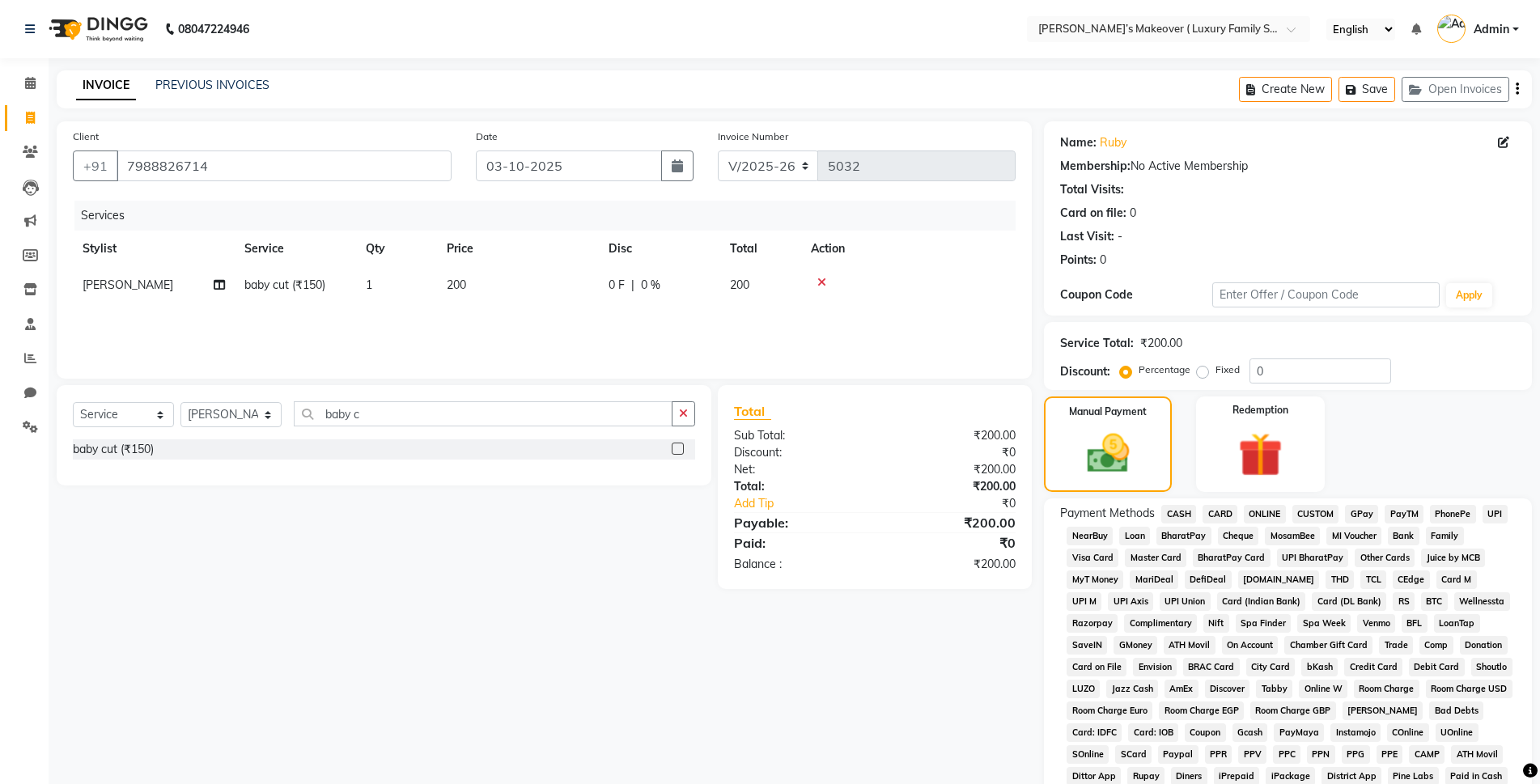
click at [1182, 510] on span "CASH" at bounding box center [1179, 513] width 35 height 19
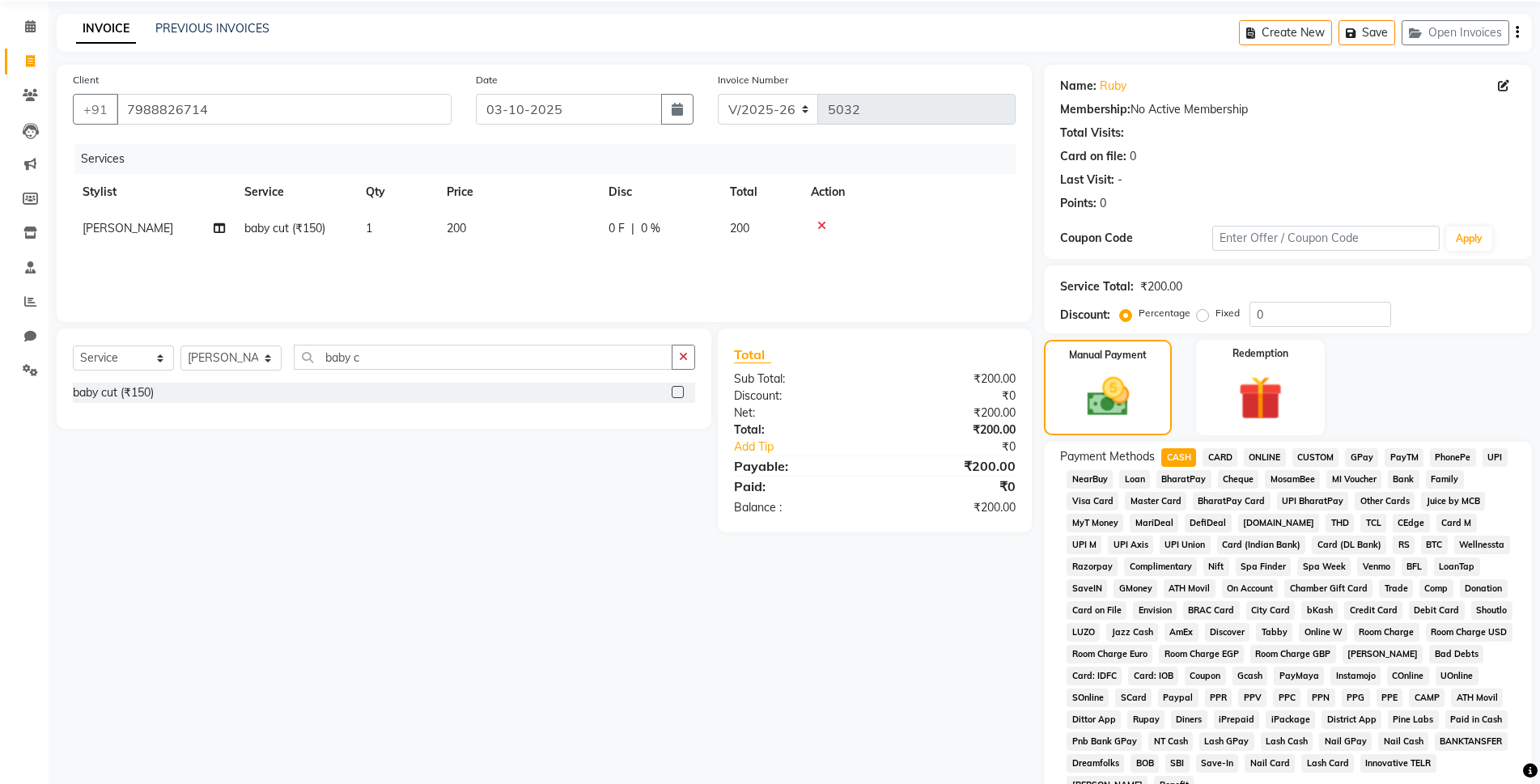
scroll to position [243, 0]
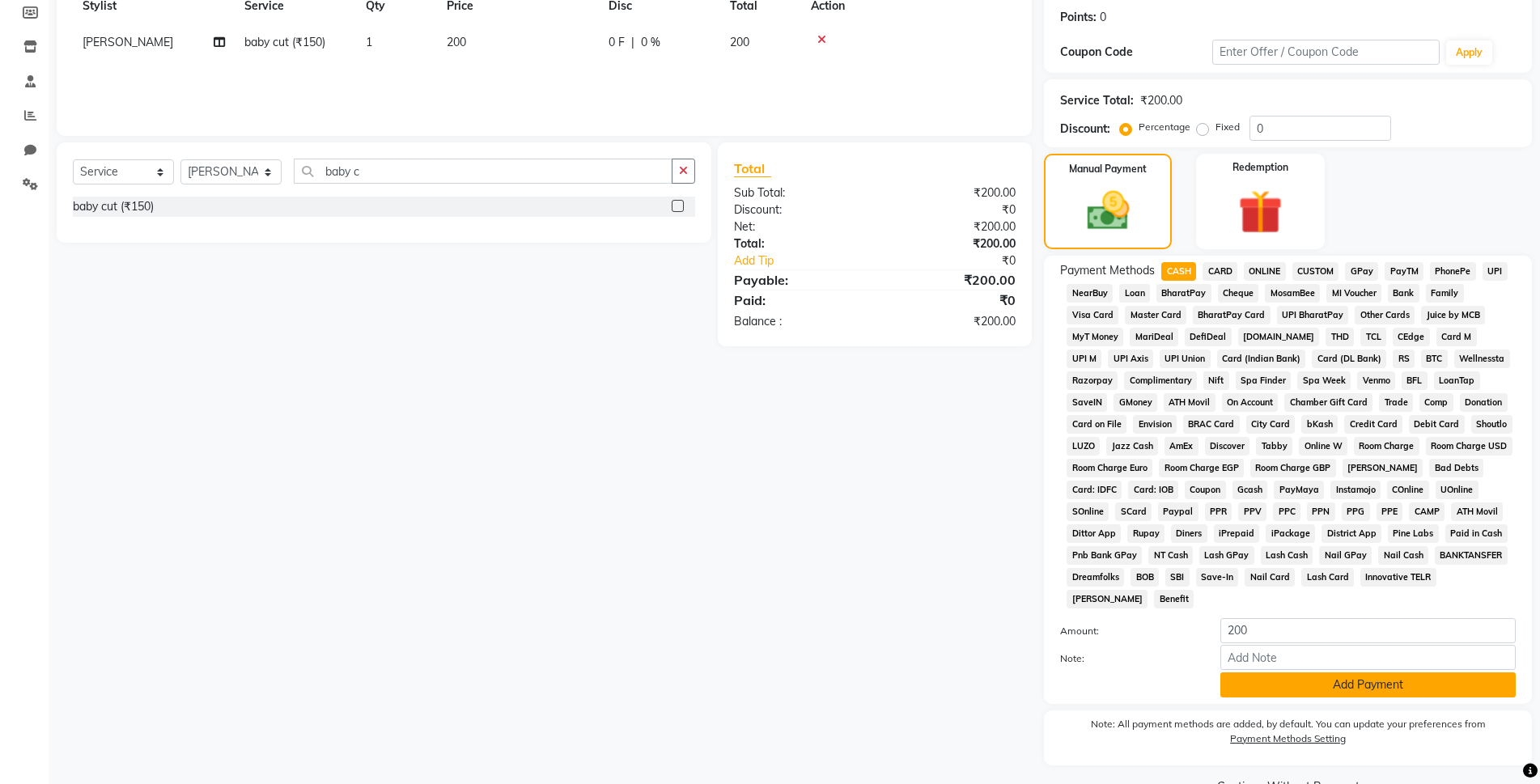
click at [1275, 677] on button "Add Payment" at bounding box center [1368, 685] width 296 height 25
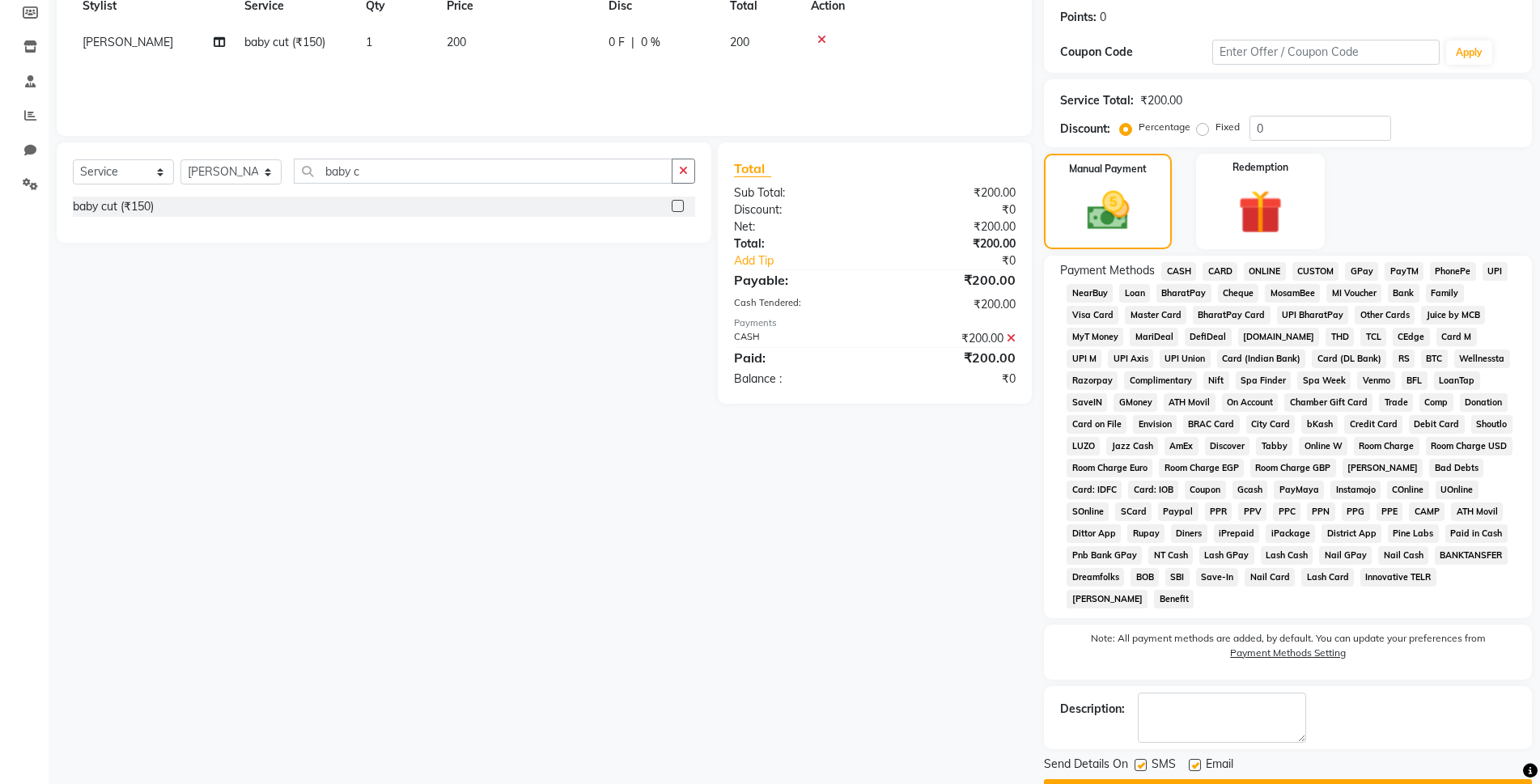
scroll to position [288, 0]
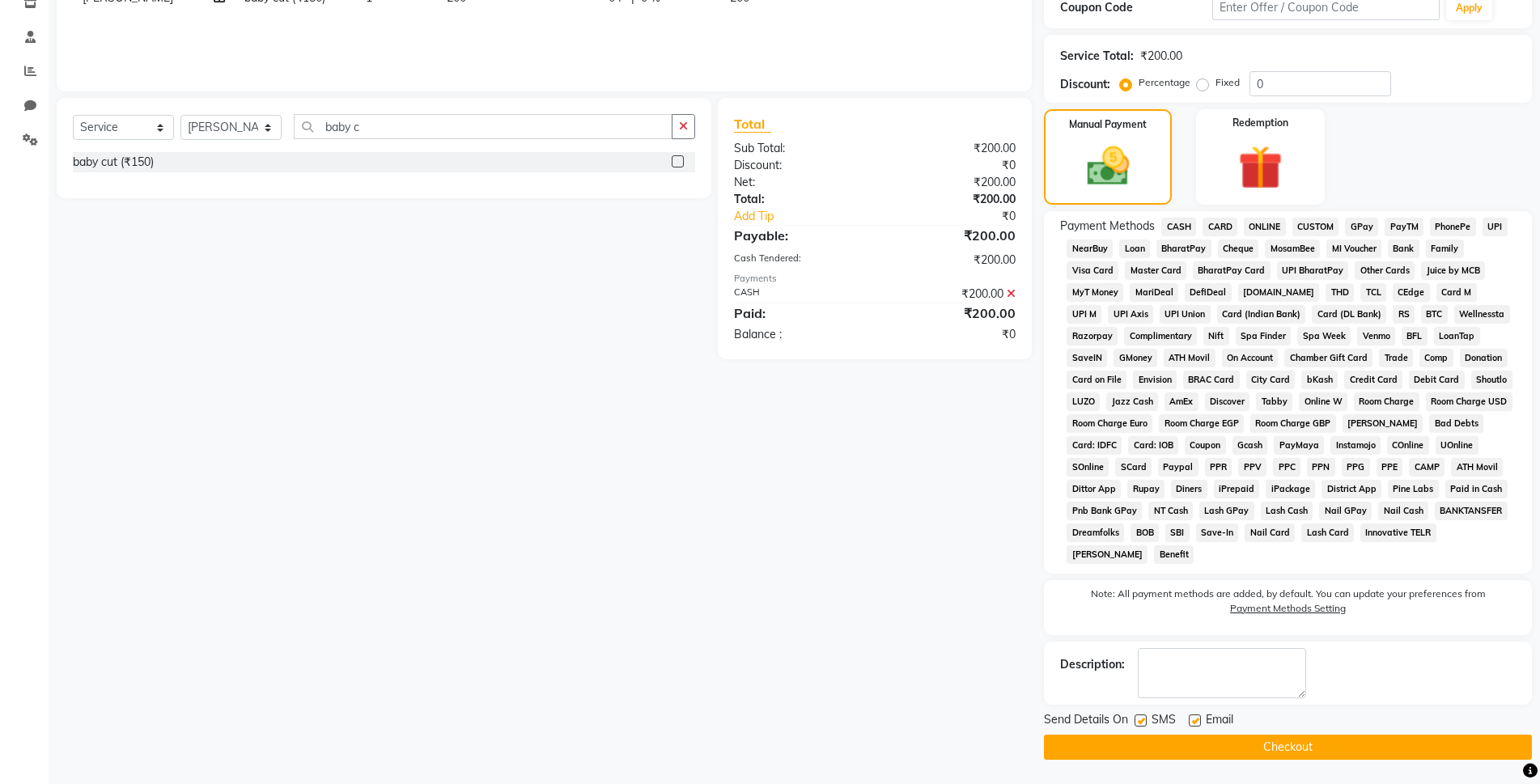
click at [1315, 741] on button "Checkout" at bounding box center [1288, 746] width 488 height 25
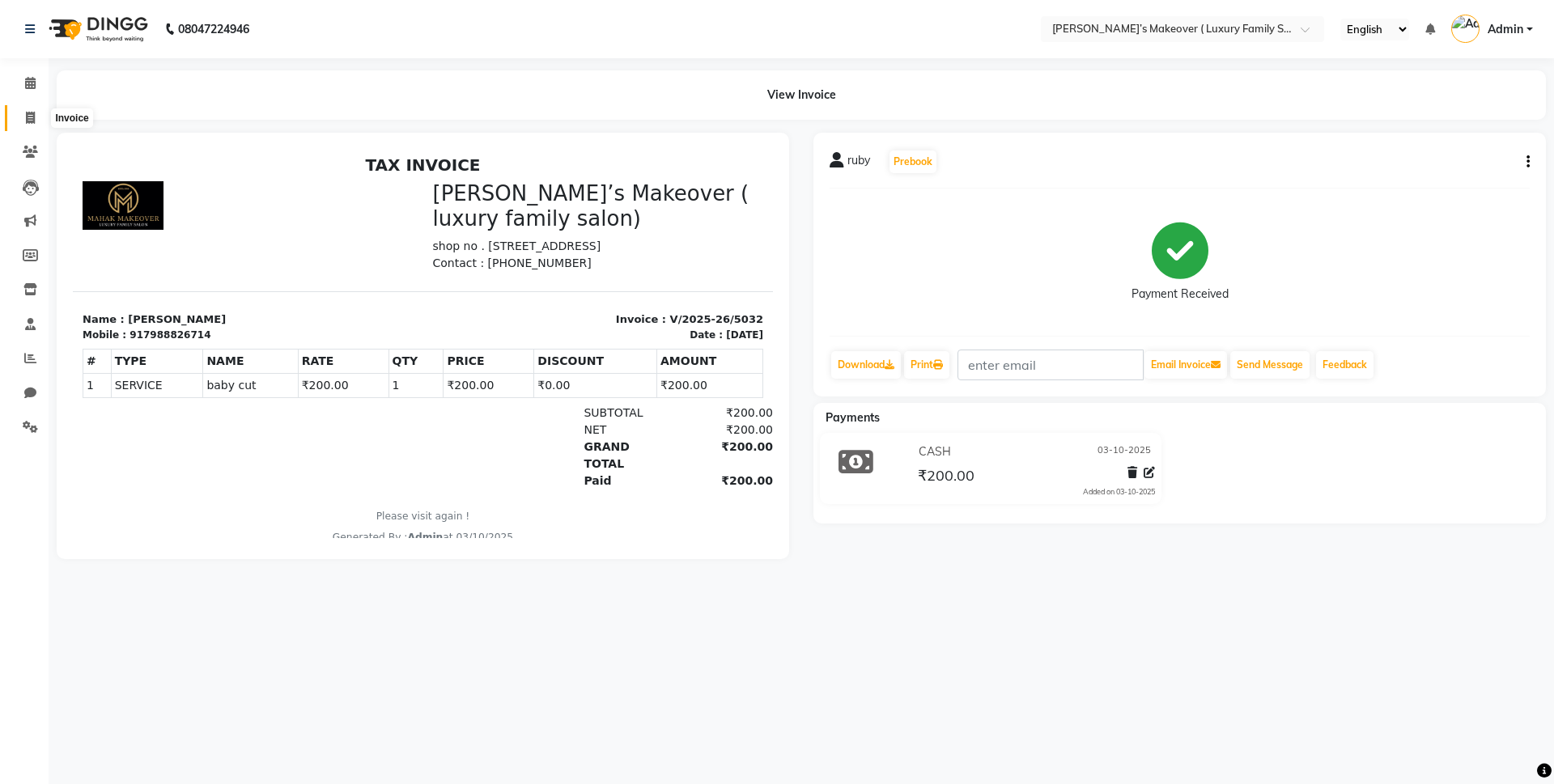
click at [34, 113] on icon at bounding box center [30, 117] width 9 height 12
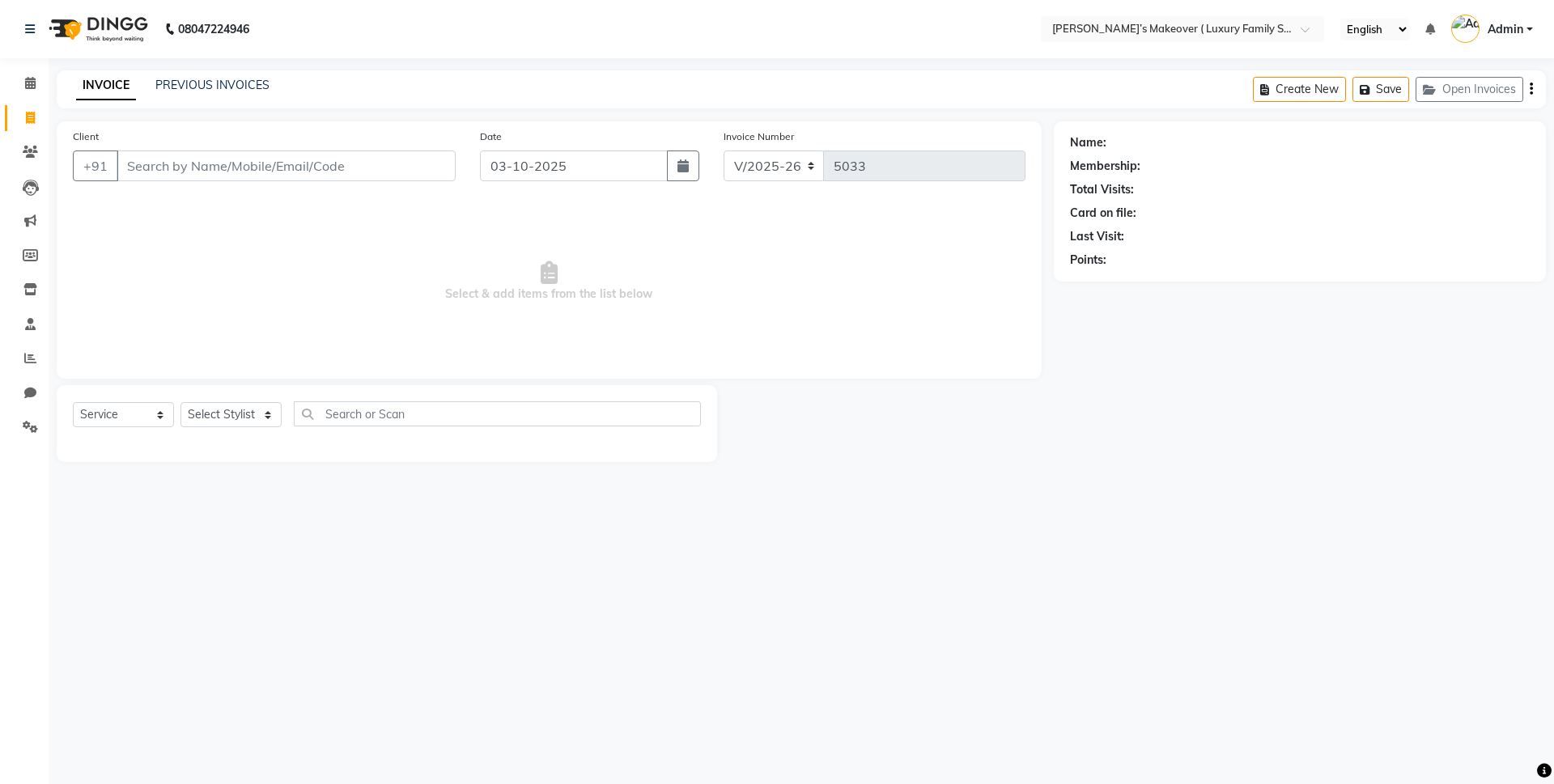
click at [140, 170] on input "Client" at bounding box center [286, 165] width 339 height 31
click at [418, 163] on span "Add Client" at bounding box center [414, 166] width 64 height 16
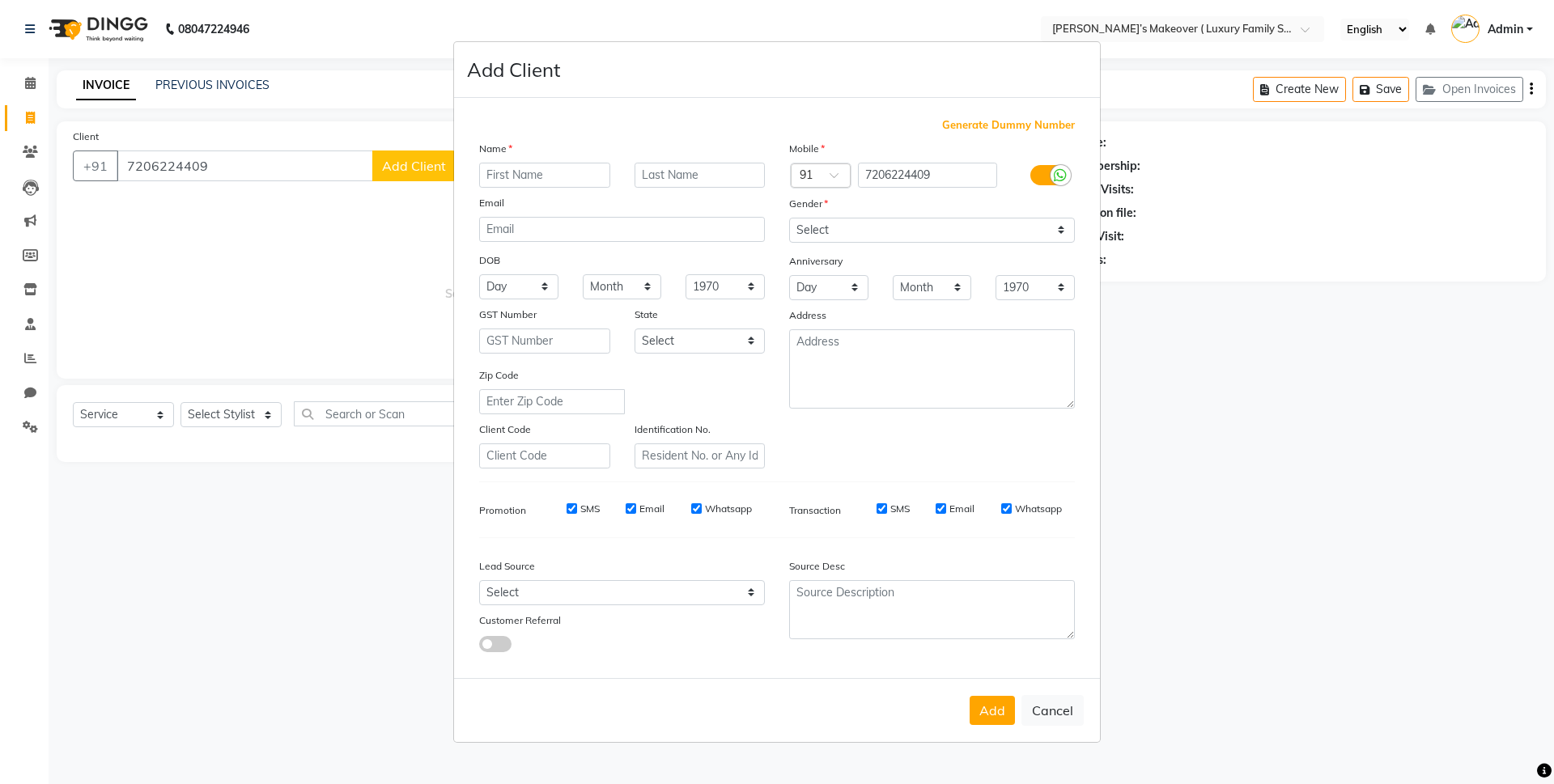
drag, startPoint x: 520, startPoint y: 163, endPoint x: 510, endPoint y: 165, distance: 10.2
click at [517, 163] on input "text" at bounding box center [545, 174] width 131 height 25
click at [805, 234] on select "Select Male Female Other Prefer Not To Say" at bounding box center [932, 230] width 286 height 25
click at [789, 218] on select "Select Male Female Other Prefer Not To Say" at bounding box center [932, 230] width 286 height 25
click at [990, 724] on div "Add Cancel" at bounding box center [777, 709] width 646 height 64
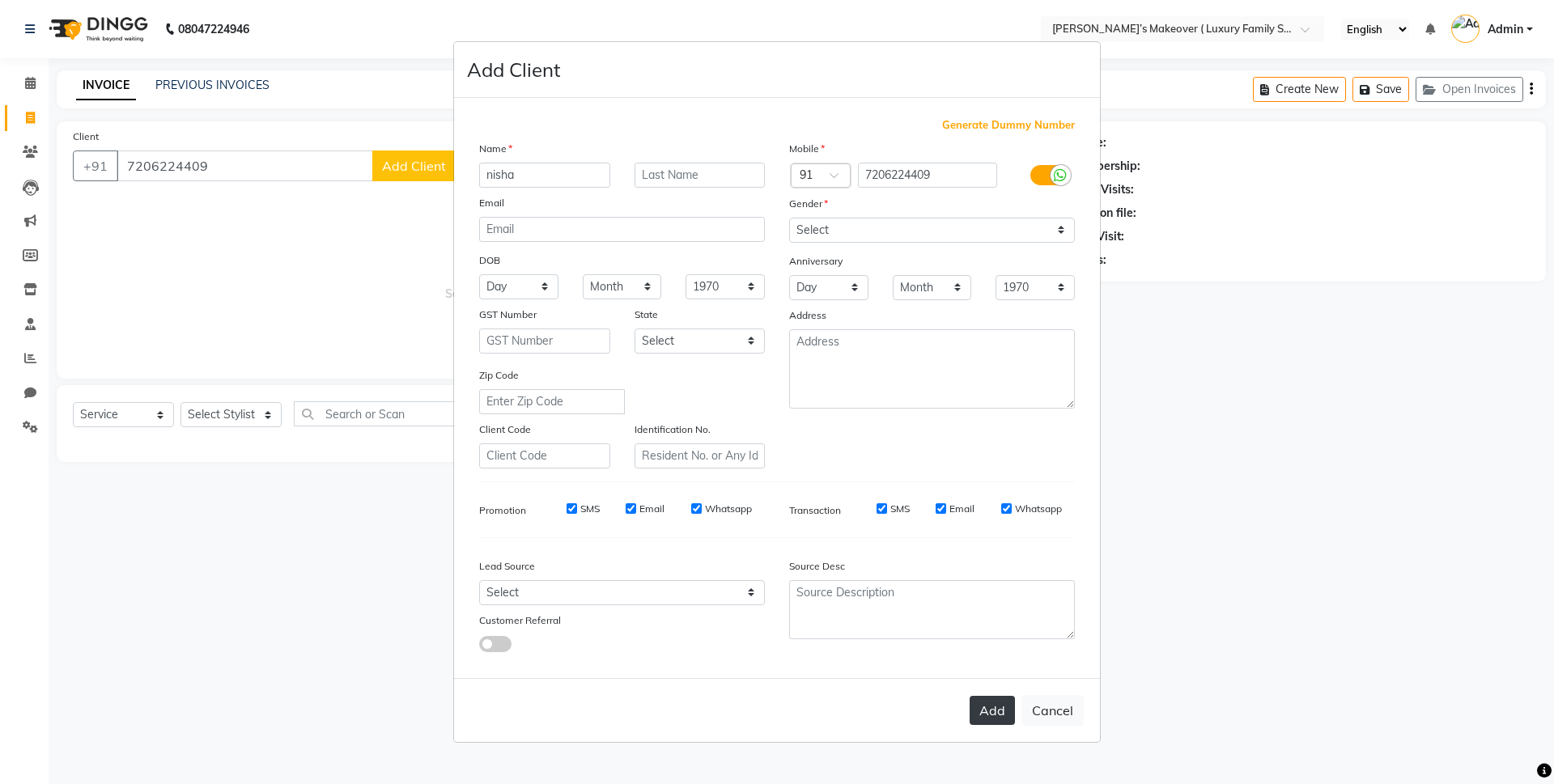
click at [994, 715] on button "Add" at bounding box center [993, 709] width 46 height 29
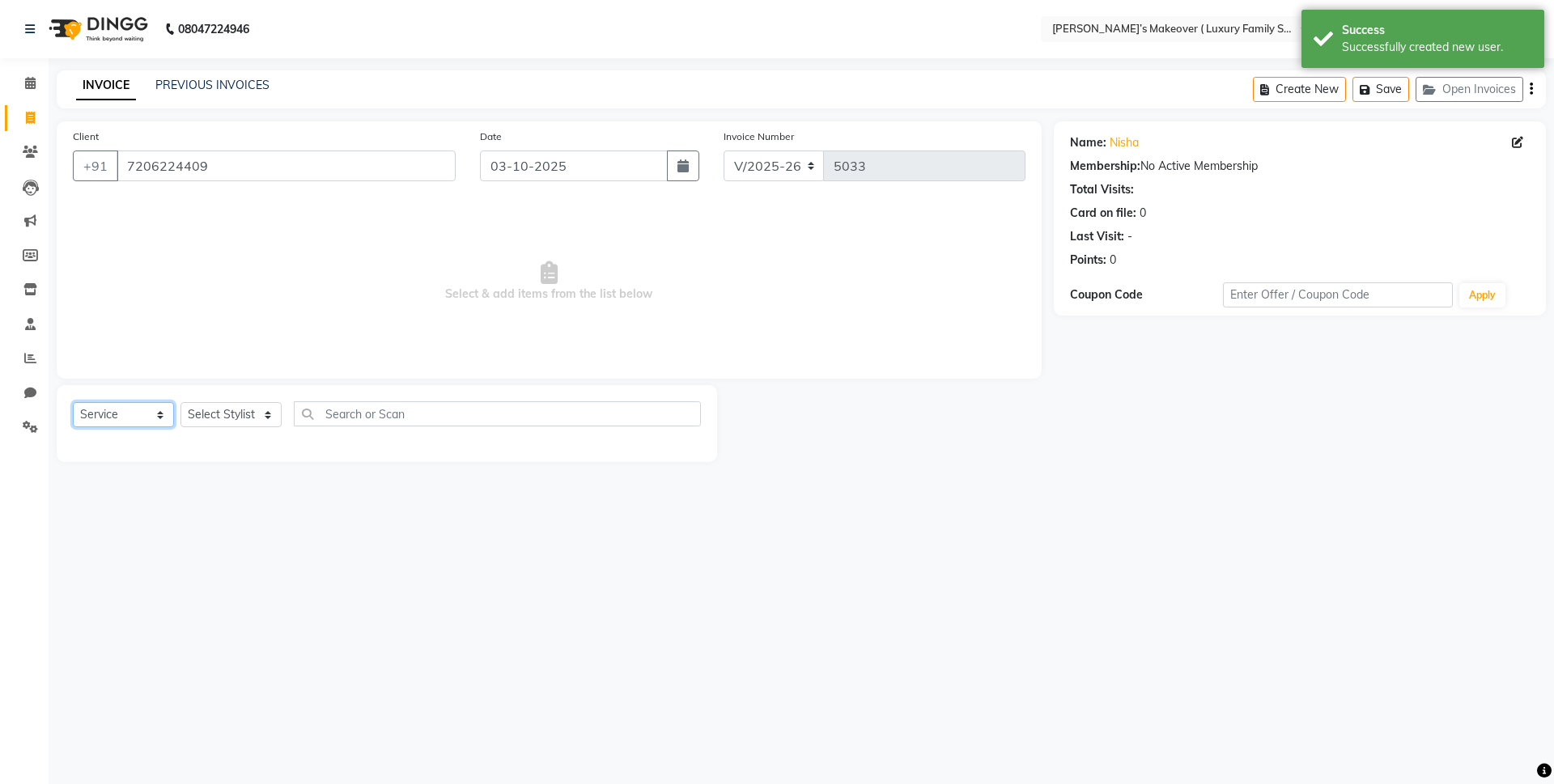
click at [162, 421] on select "Select Service Product Membership Package Voucher Prepaid Gift Card" at bounding box center [123, 414] width 102 height 25
click at [73, 402] on select "Select Service Product Membership Package Voucher Prepaid Gift Card" at bounding box center [123, 414] width 102 height 25
click at [219, 413] on select "Select Stylist Aarish Anas salmani Ankit Anshika Anshul Astha Bhoomi lamba Dipt…" at bounding box center [231, 414] width 102 height 25
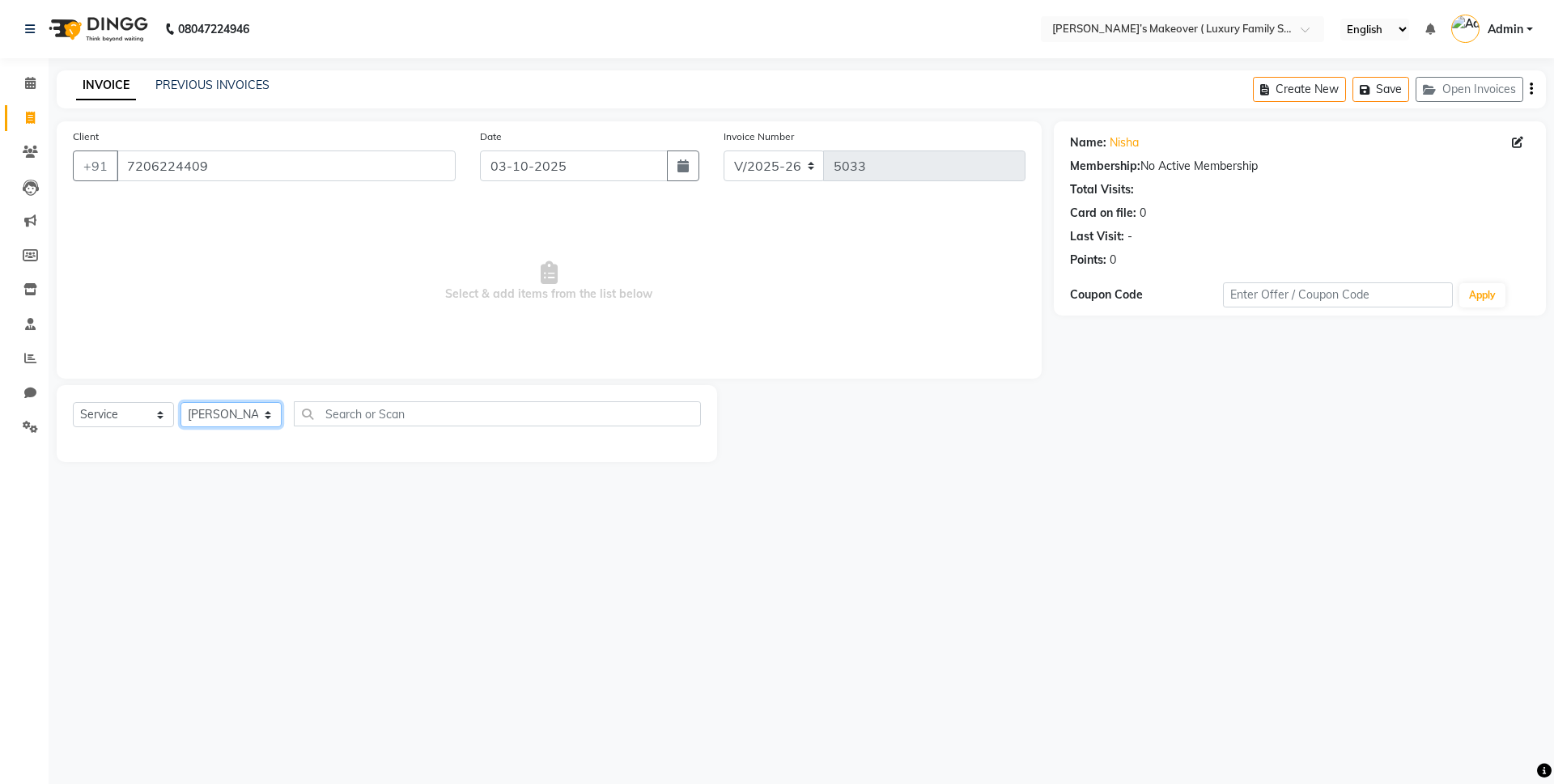
click at [180, 402] on select "Select Stylist Aarish Anas salmani Ankit Anshika Anshul Astha Bhoomi lamba Dipt…" at bounding box center [231, 414] width 102 height 25
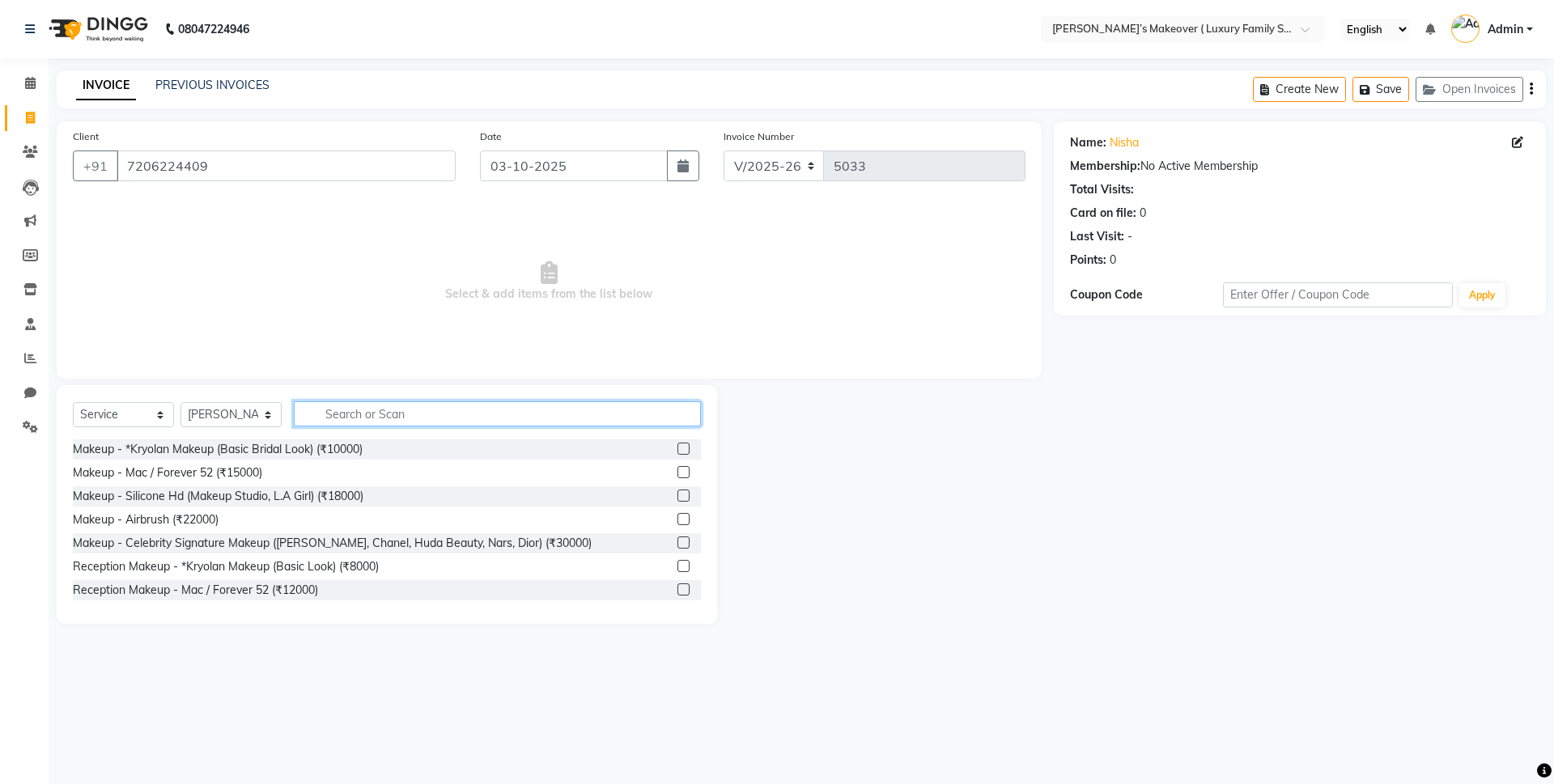
click at [404, 424] on input "text" at bounding box center [497, 413] width 407 height 25
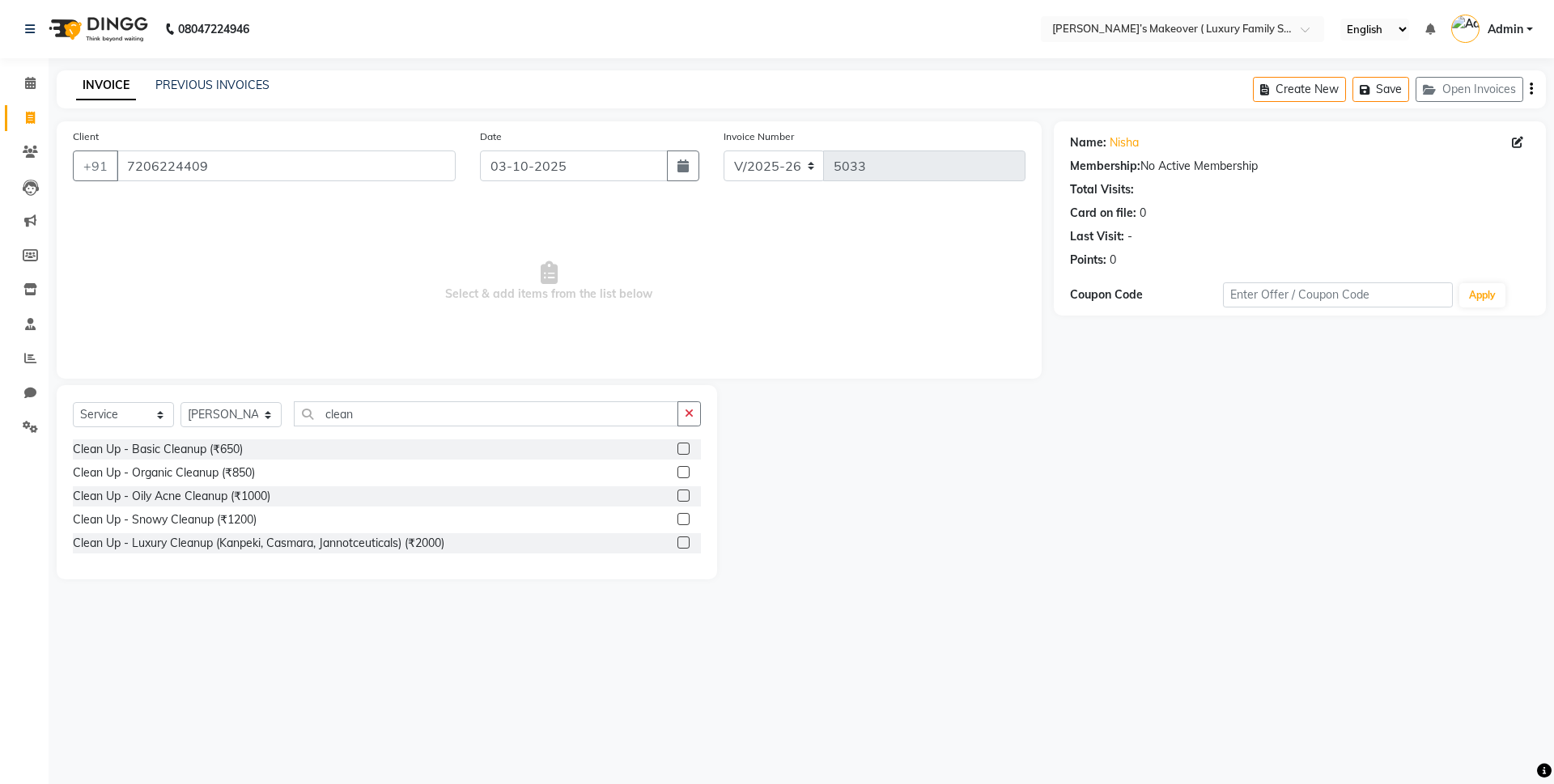
click at [684, 443] on label at bounding box center [683, 449] width 12 height 12
click at [684, 444] on input "checkbox" at bounding box center [682, 449] width 11 height 11
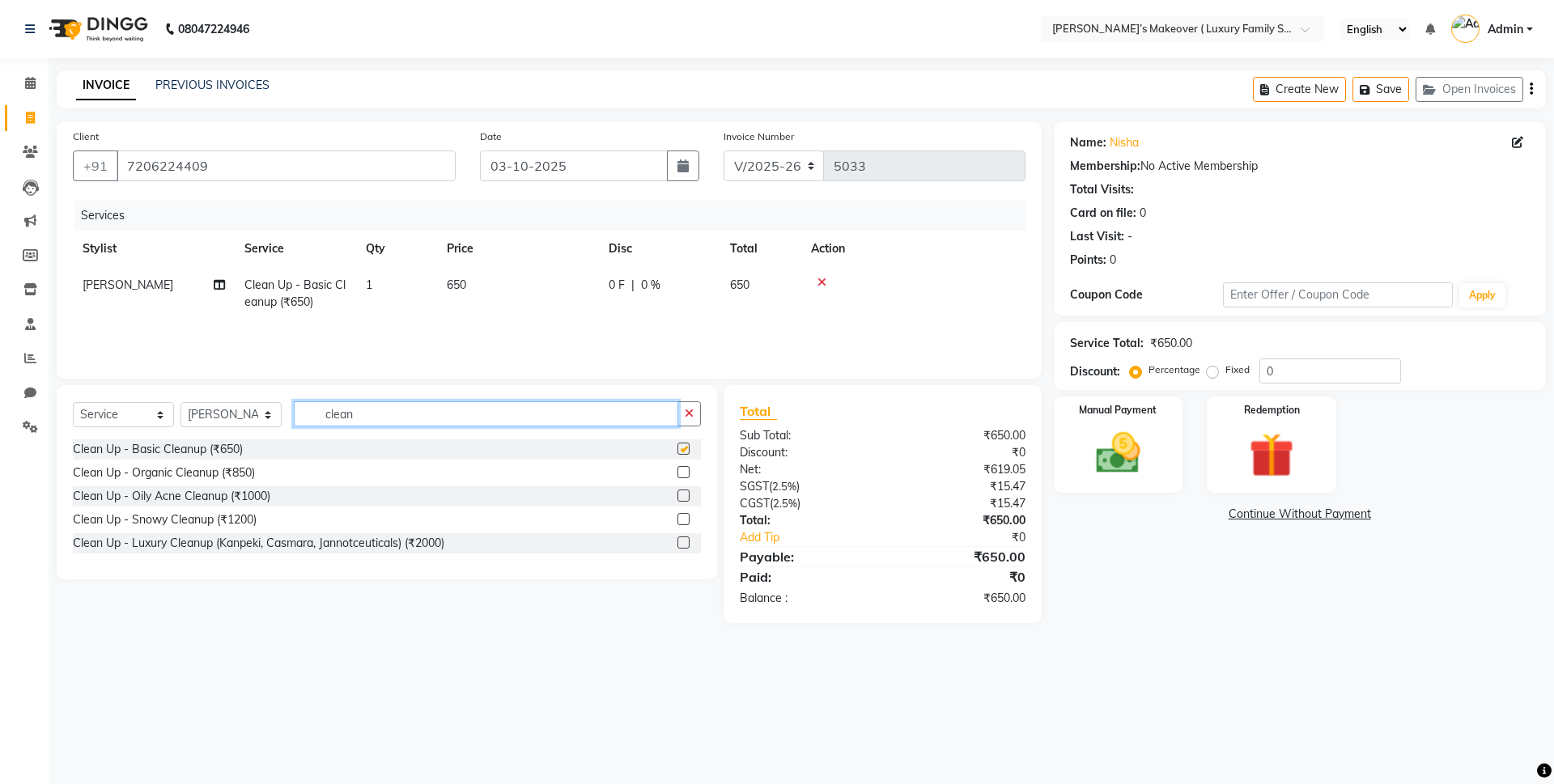
click at [622, 404] on input "clean" at bounding box center [486, 413] width 384 height 25
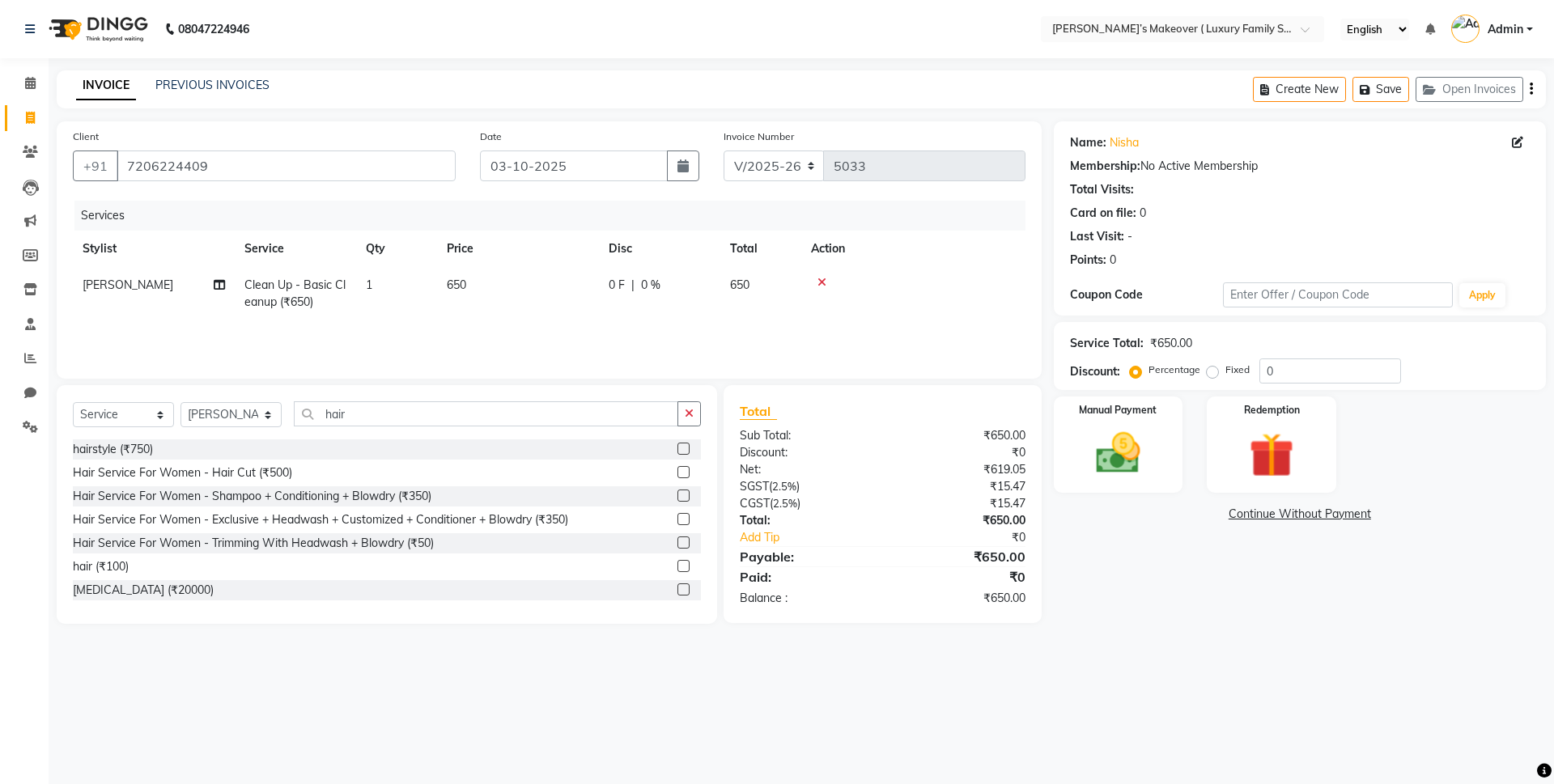
click at [677, 469] on label at bounding box center [683, 472] width 12 height 12
click at [677, 469] on input "checkbox" at bounding box center [682, 473] width 11 height 11
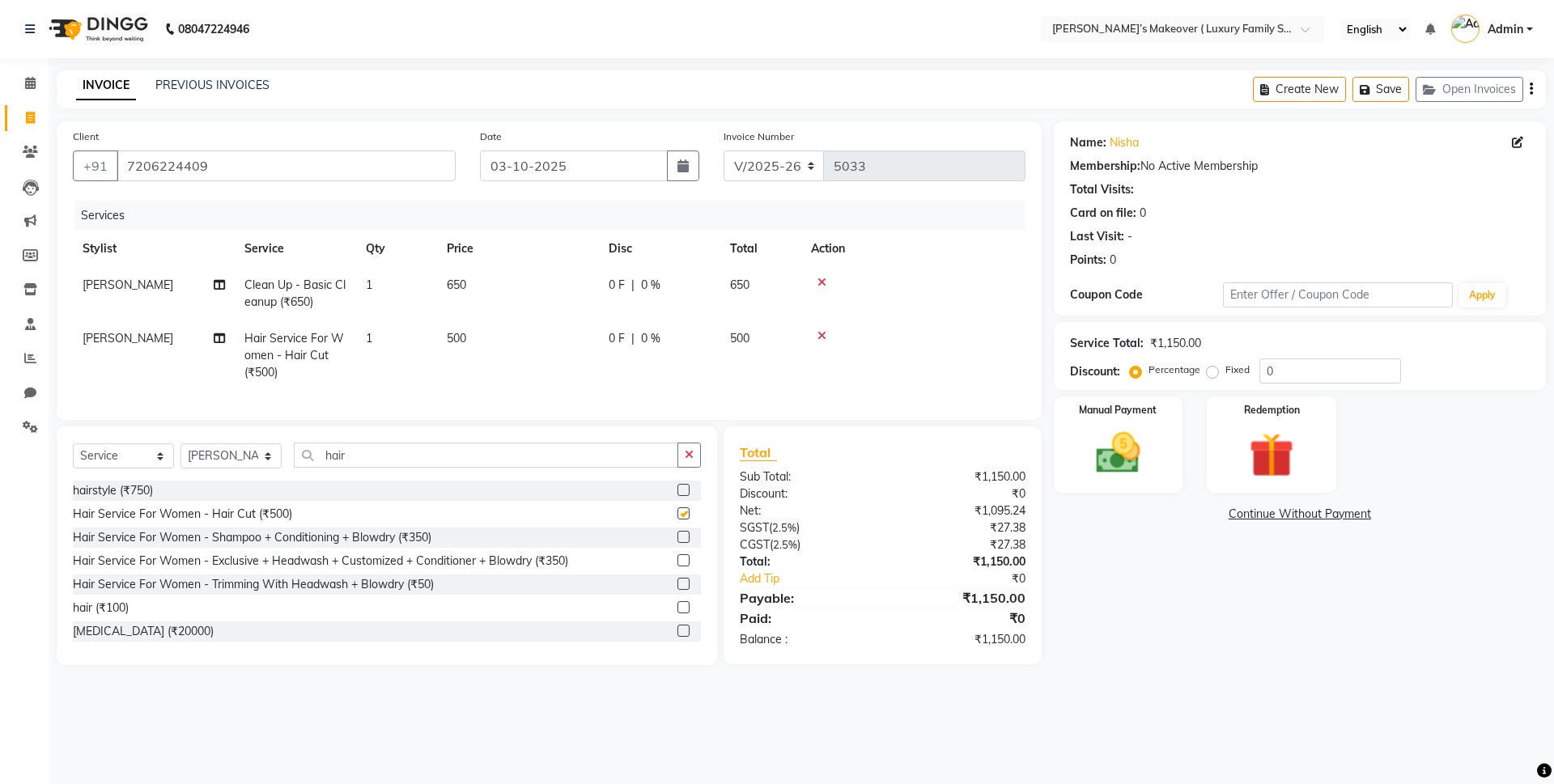
drag, startPoint x: 501, startPoint y: 307, endPoint x: 488, endPoint y: 338, distance: 33.6
click at [496, 310] on td "650" at bounding box center [518, 294] width 162 height 54
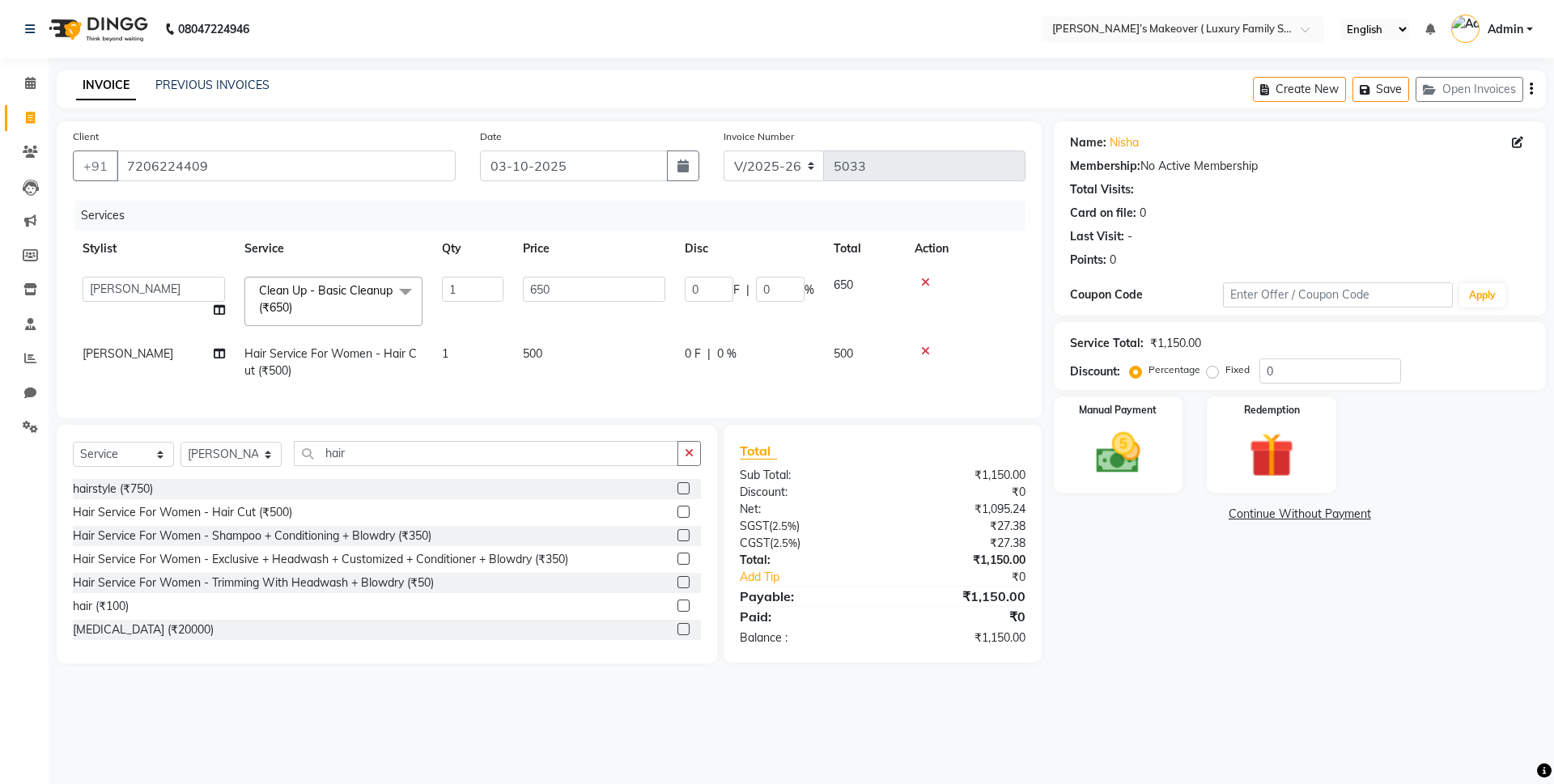
click at [489, 338] on td "1" at bounding box center [472, 362] width 81 height 54
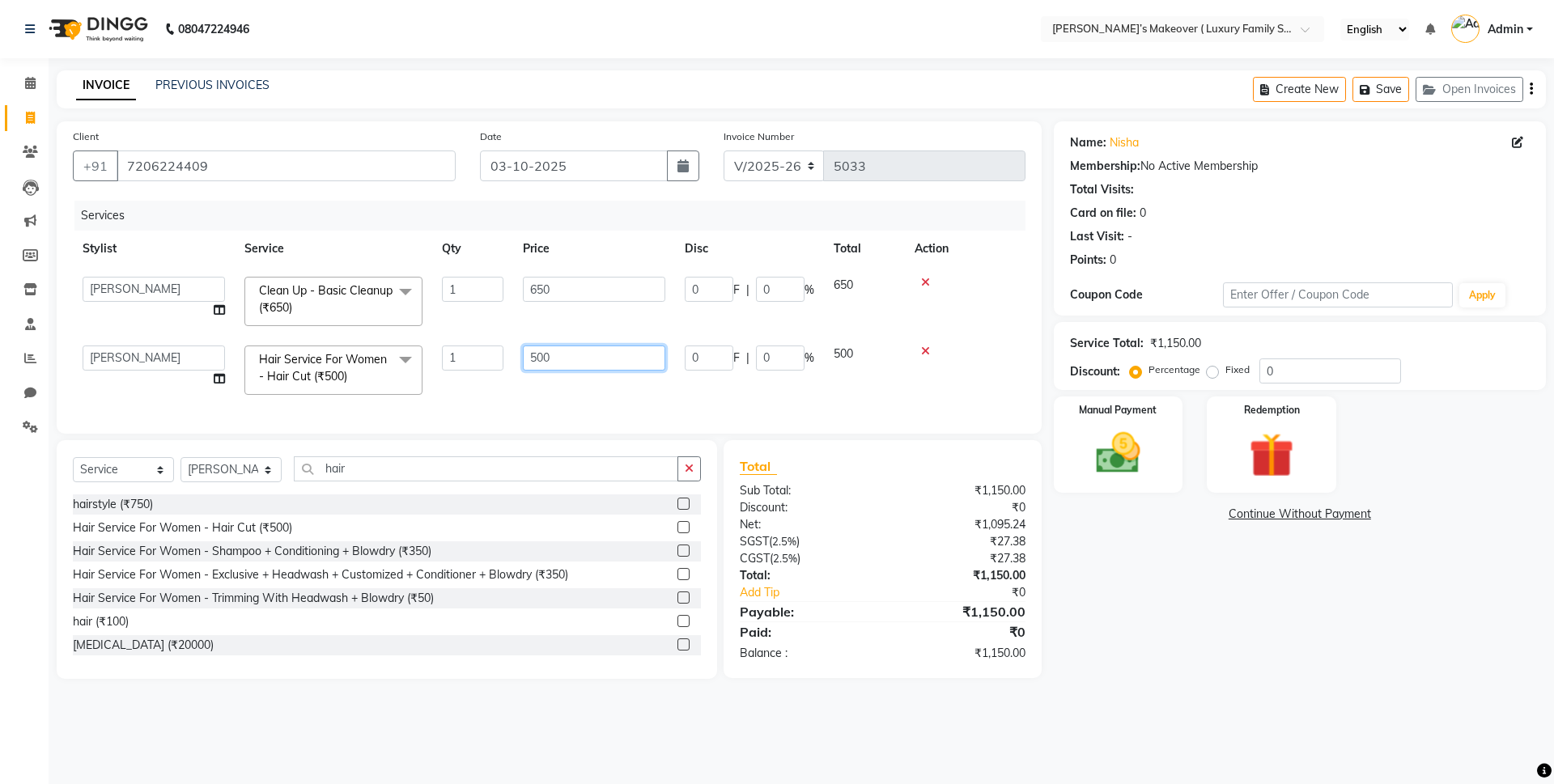
click at [532, 353] on input "500" at bounding box center [593, 357] width 142 height 25
click at [534, 353] on input "500" at bounding box center [593, 357] width 142 height 25
click at [937, 632] on div "Total Sub Total: ₹1,150.00 Discount: ₹0 Net: ₹1,095.24 SGST ( 2.5% ) ₹27.38 CGS…" at bounding box center [882, 559] width 286 height 206
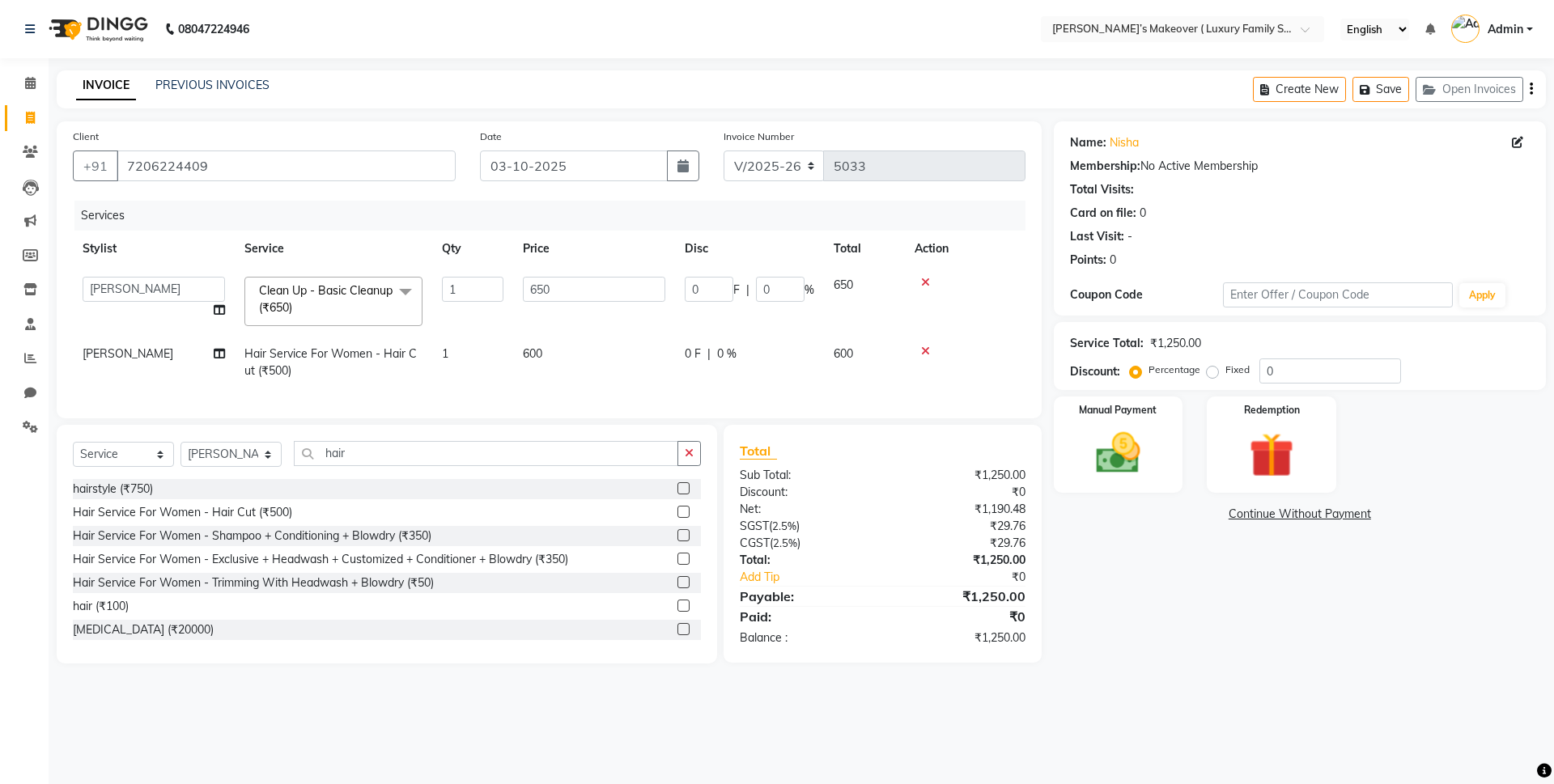
click at [146, 352] on span "[PERSON_NAME]" at bounding box center [127, 353] width 91 height 15
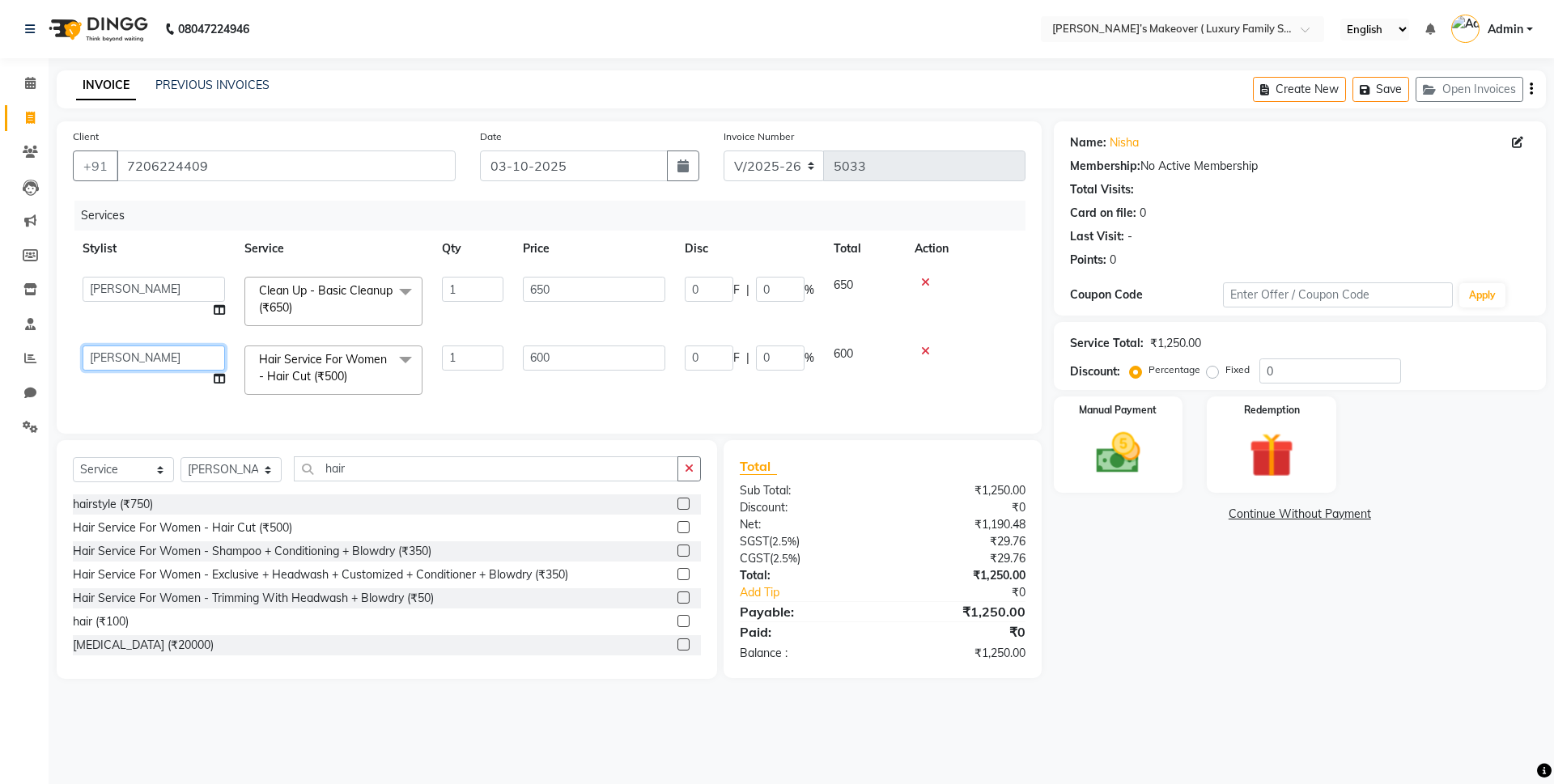
click at [166, 364] on select "Aarish Anas salmani Ankit Anshika Anshul Astha Bhoomi lamba Dipti firoj khan Ha…" at bounding box center [153, 357] width 142 height 25
click at [903, 584] on div "₹1,250.00" at bounding box center [959, 575] width 154 height 17
click at [1531, 90] on icon "button" at bounding box center [1531, 89] width 3 height 1
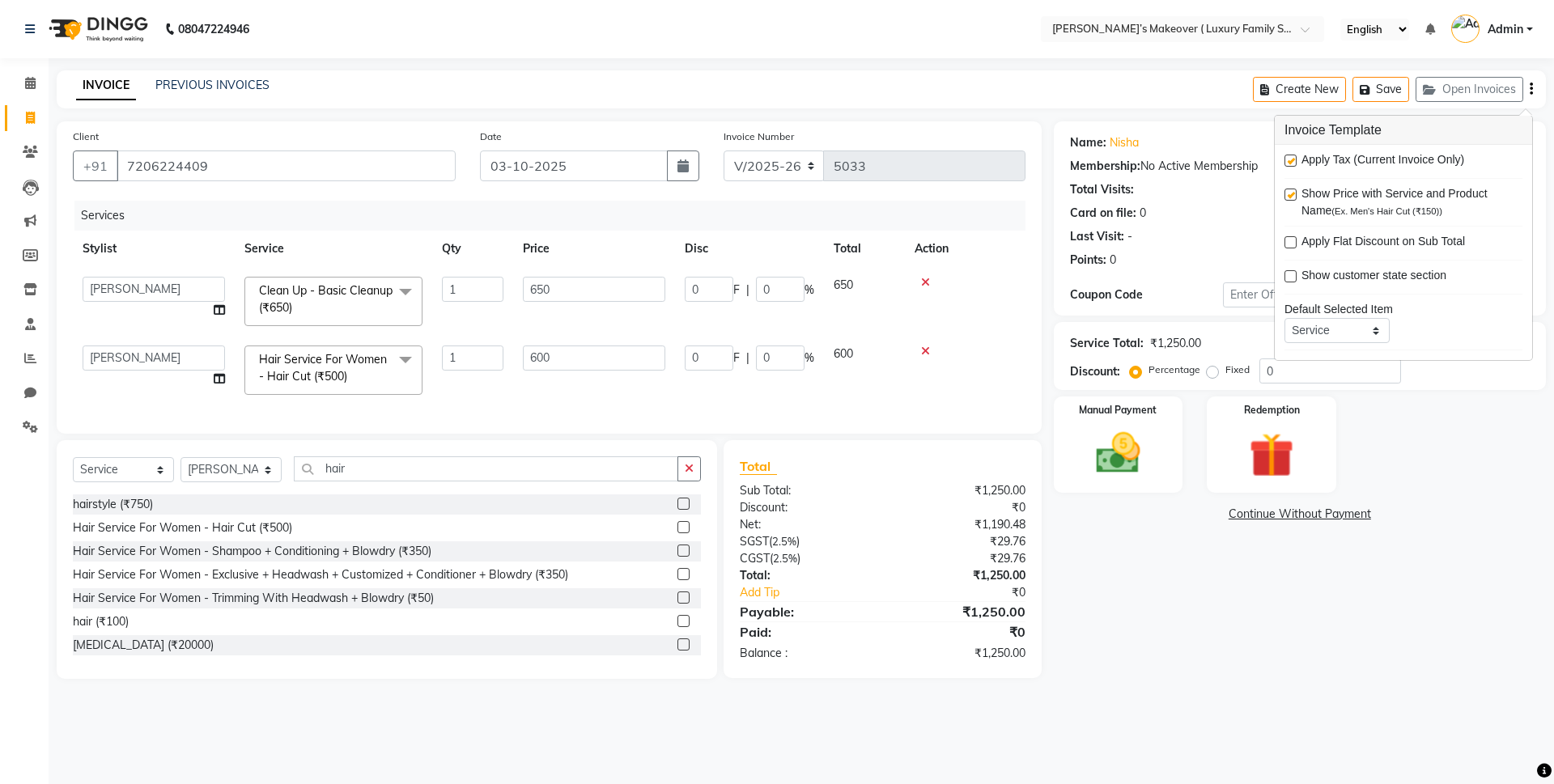
click at [1289, 158] on label at bounding box center [1290, 160] width 12 height 12
click at [1289, 158] on input "checkbox" at bounding box center [1289, 161] width 11 height 11
click at [1105, 447] on img at bounding box center [1118, 453] width 76 height 54
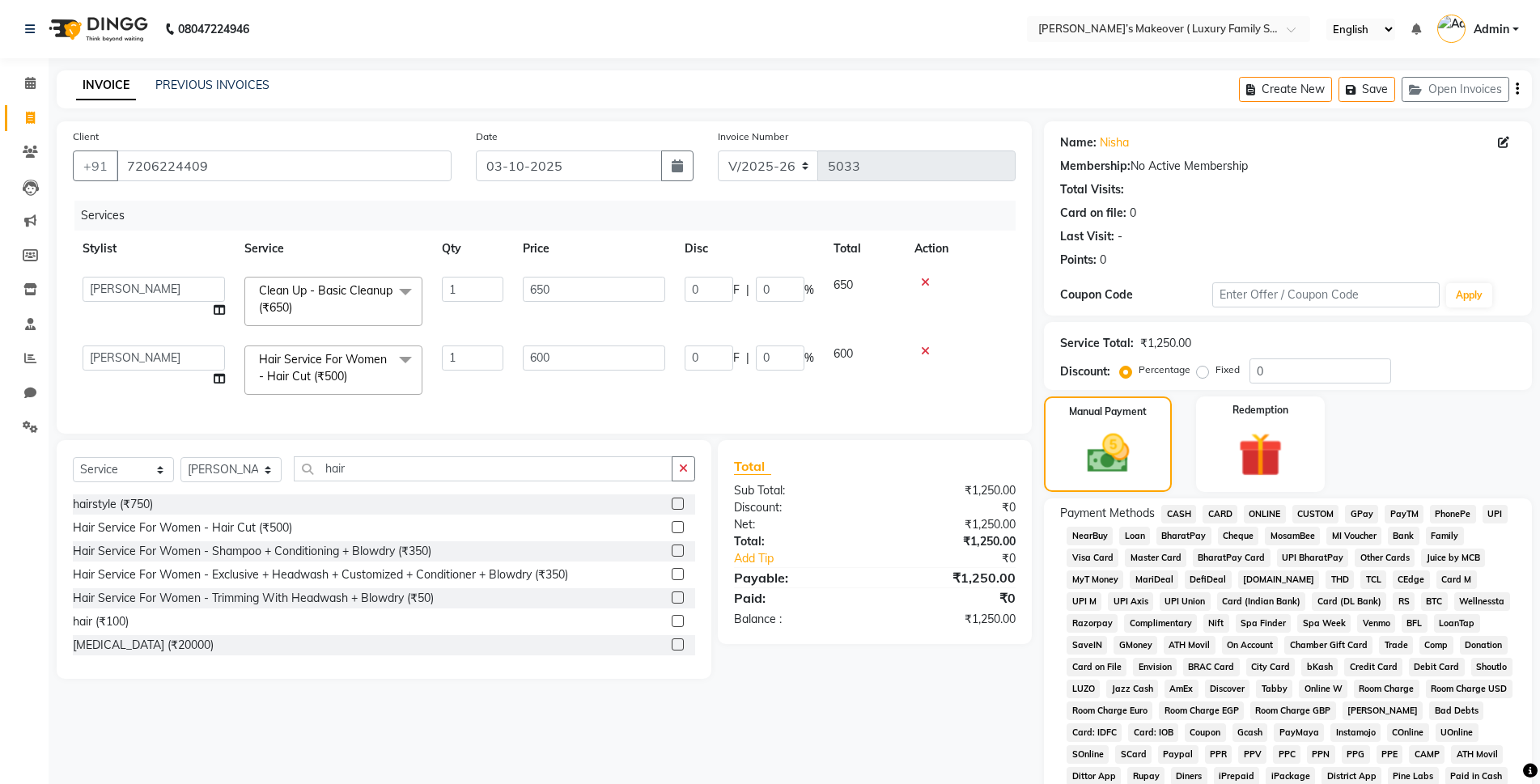
click at [1261, 509] on span "ONLINE" at bounding box center [1265, 513] width 42 height 19
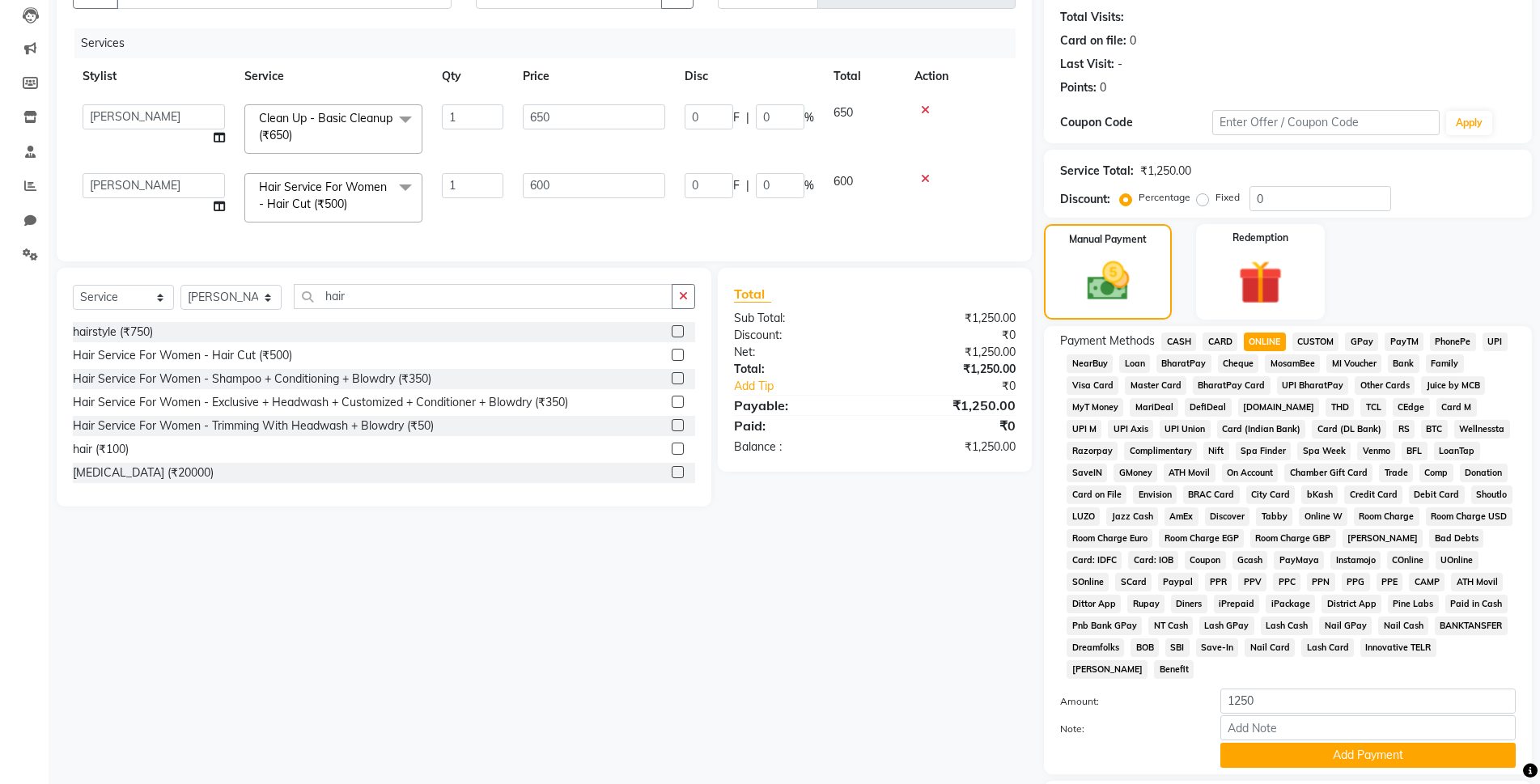
scroll to position [282, 0]
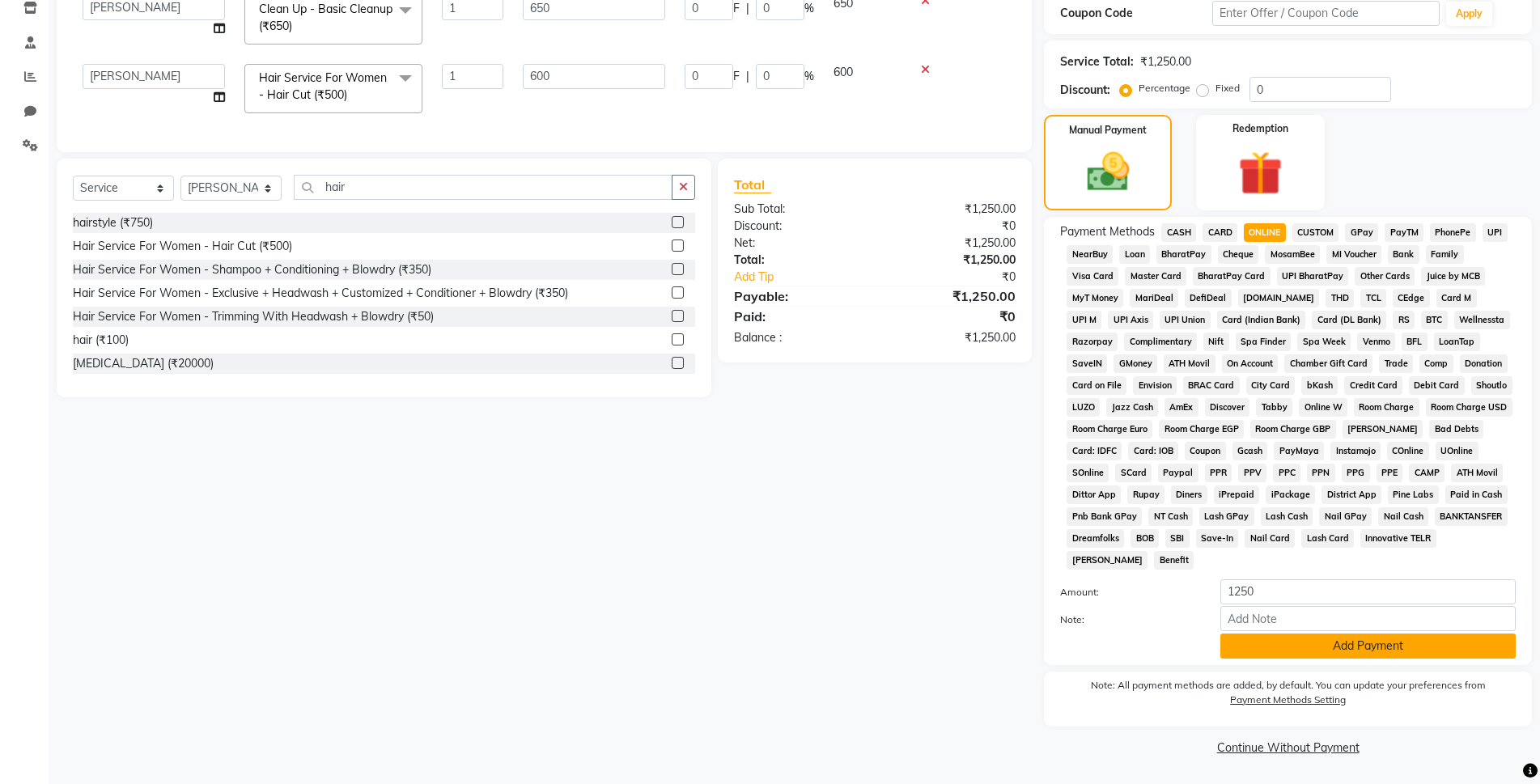
click at [1313, 645] on button "Add Payment" at bounding box center [1368, 646] width 296 height 25
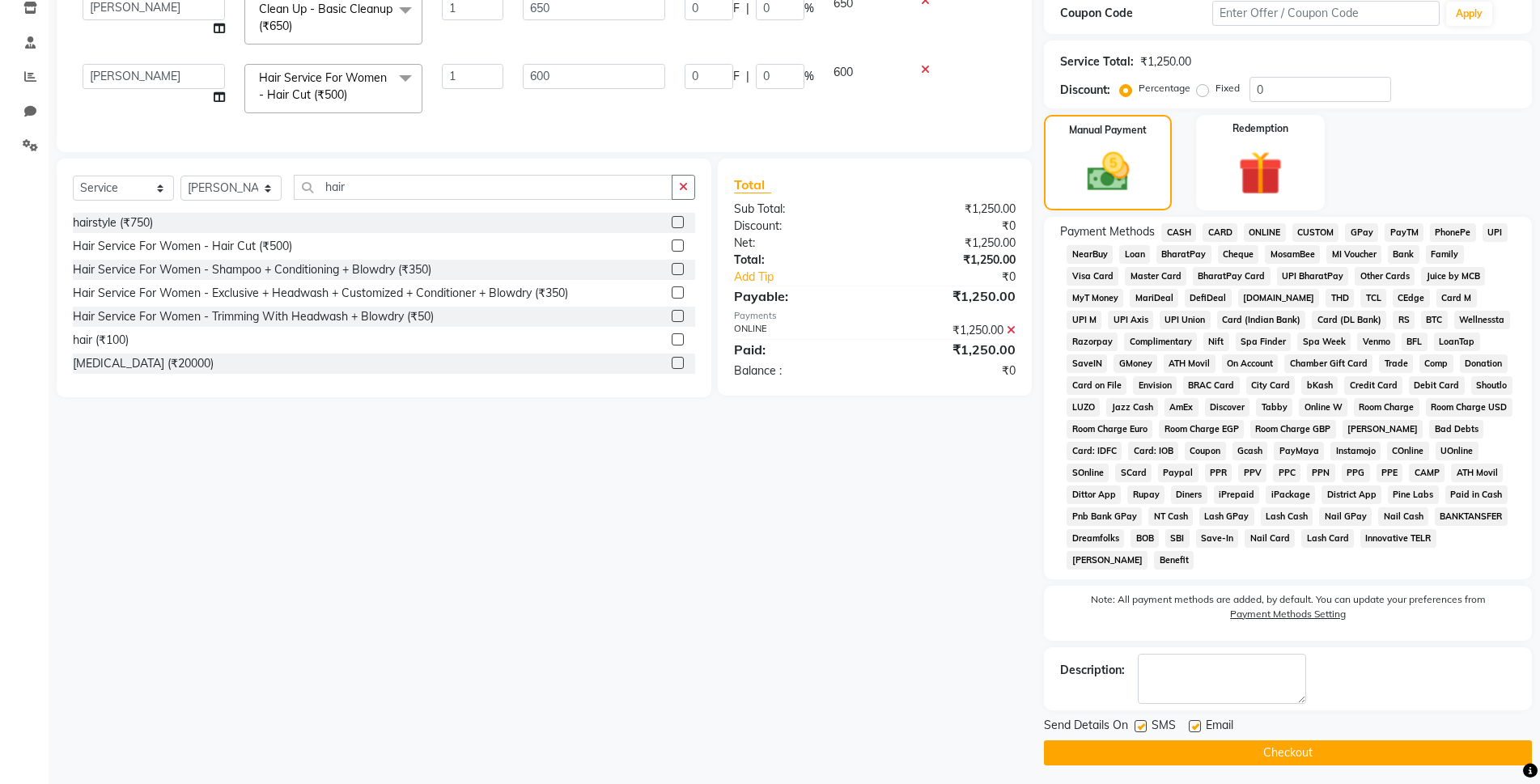
click at [1277, 741] on button "Checkout" at bounding box center [1288, 752] width 488 height 25
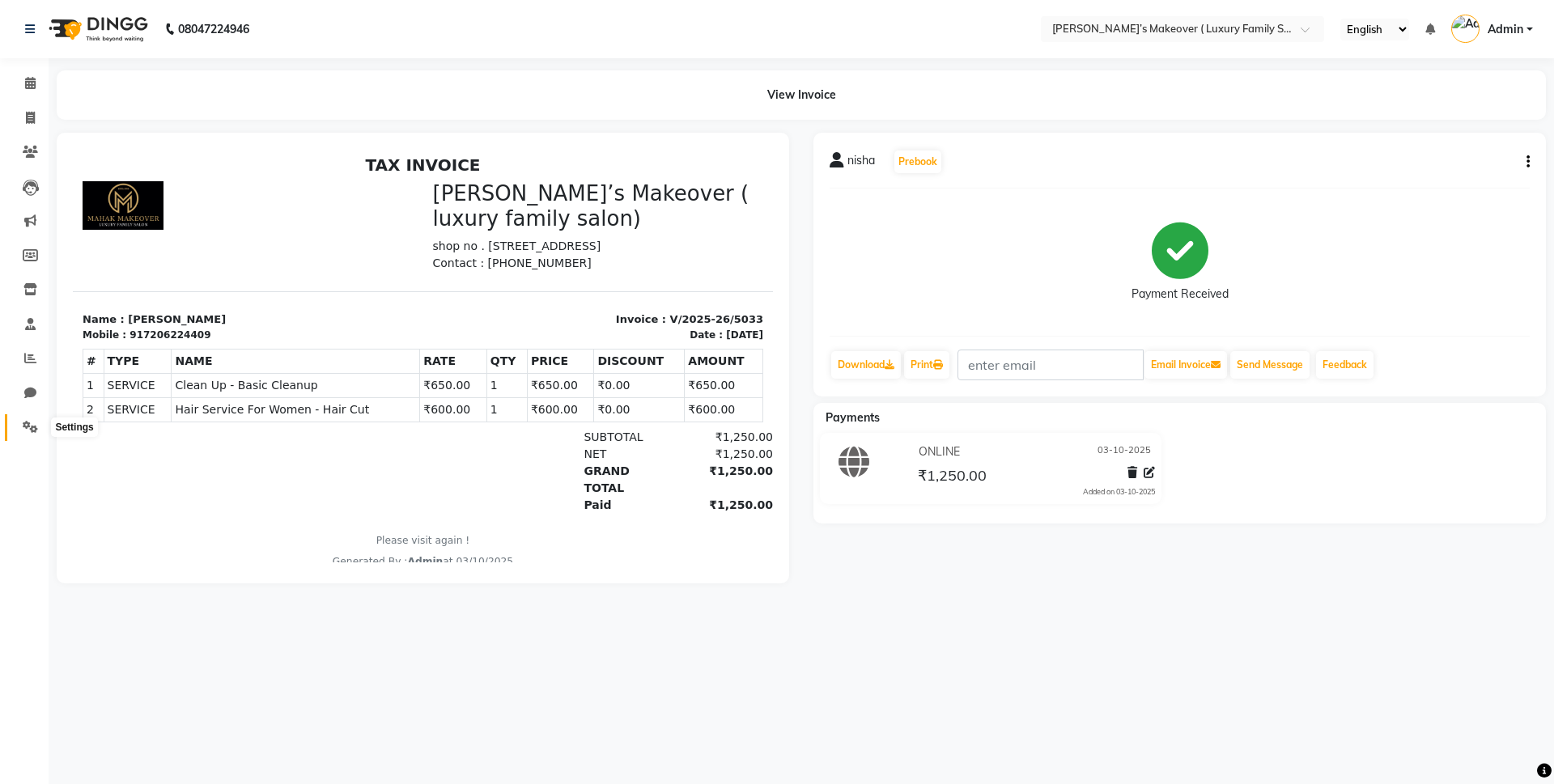
click at [41, 421] on span at bounding box center [30, 427] width 28 height 19
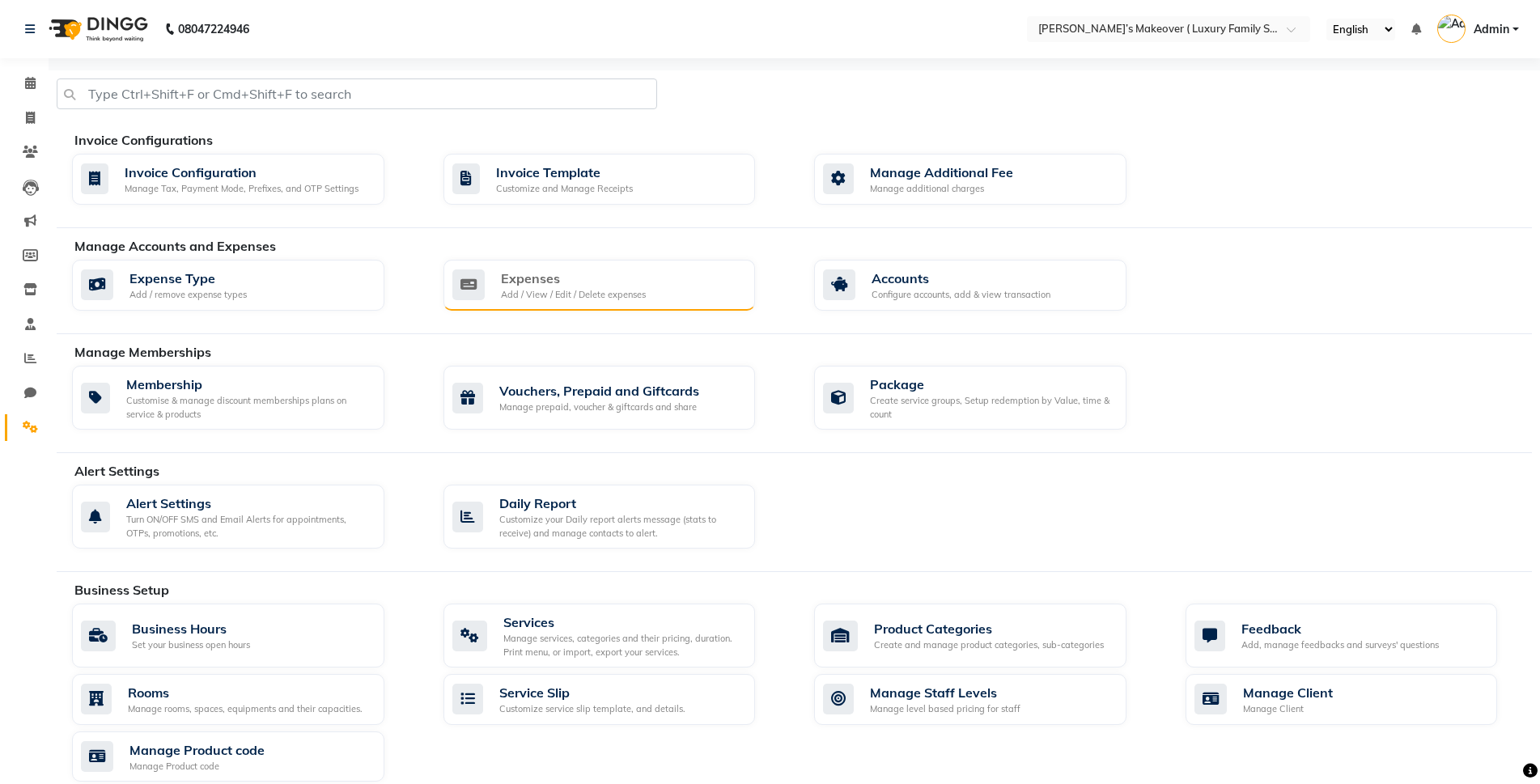
click at [618, 293] on div "Add / View / Edit / Delete expenses" at bounding box center [573, 294] width 145 height 14
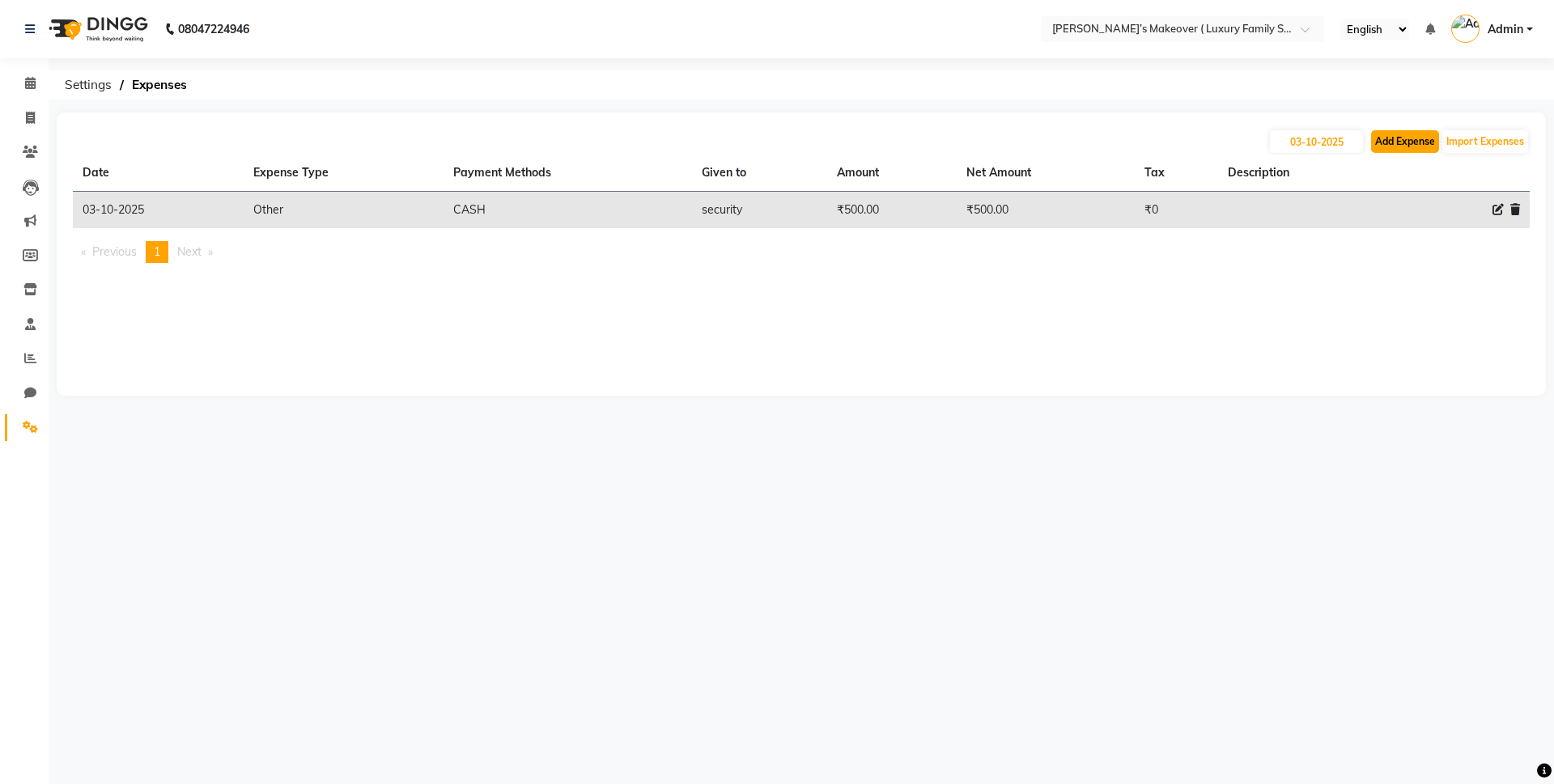
click at [1397, 139] on button "Add Expense" at bounding box center [1405, 141] width 68 height 23
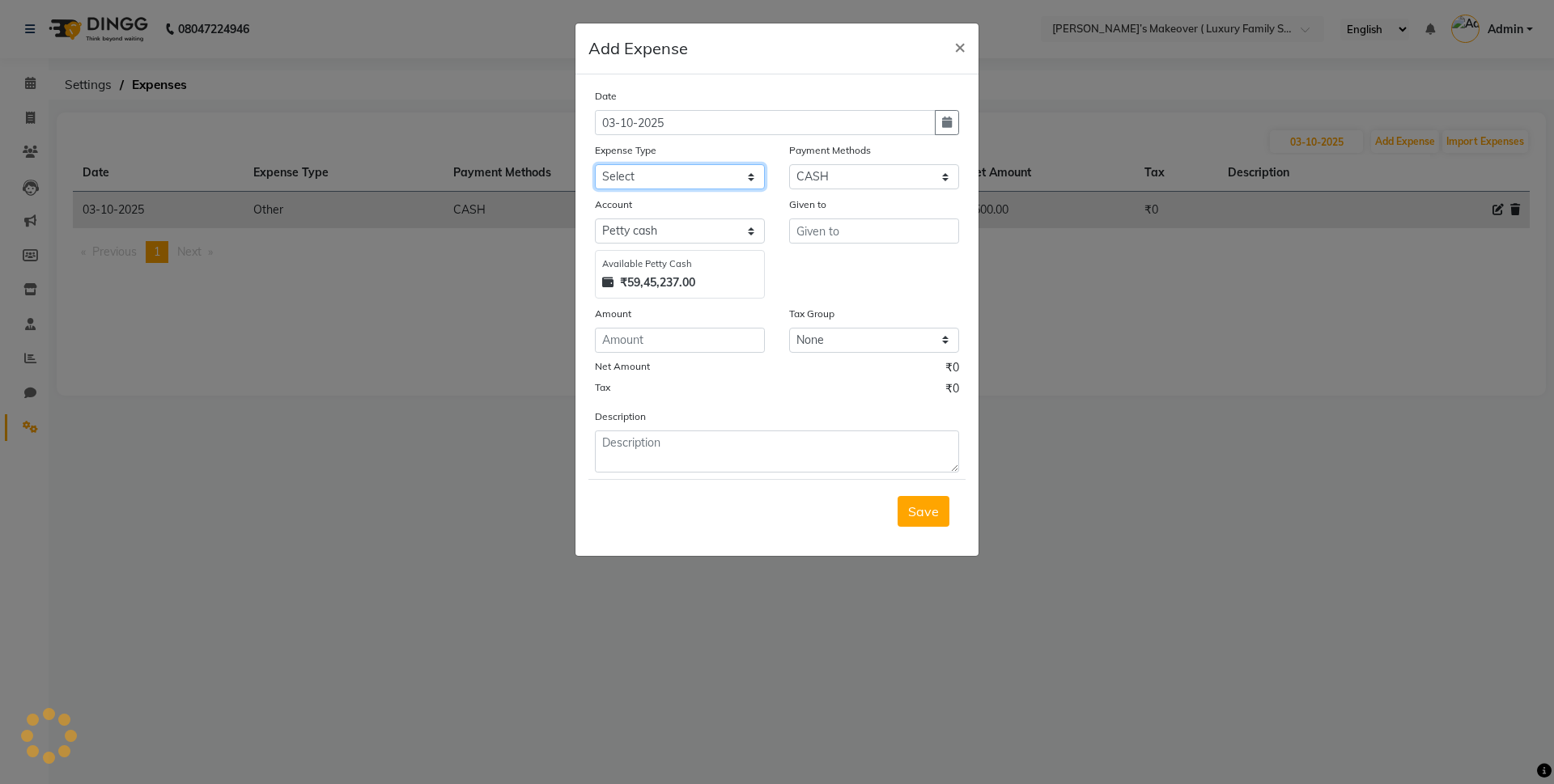
click at [623, 164] on select "Select Advance Salary Bank charges Car maintenance Cash transfer to bank Cash t…" at bounding box center [680, 176] width 170 height 25
click at [595, 164] on select "Select Advance Salary Bank charges Car maintenance Cash transfer to bank Cash t…" at bounding box center [680, 176] width 170 height 25
click at [828, 234] on input "text" at bounding box center [874, 231] width 170 height 25
click at [699, 174] on select "Select Advance Salary Bank charges Car maintenance Cash transfer to bank Cash t…" at bounding box center [680, 176] width 170 height 25
click at [595, 164] on select "Select Advance Salary Bank charges Car maintenance Cash transfer to bank Cash t…" at bounding box center [680, 176] width 170 height 25
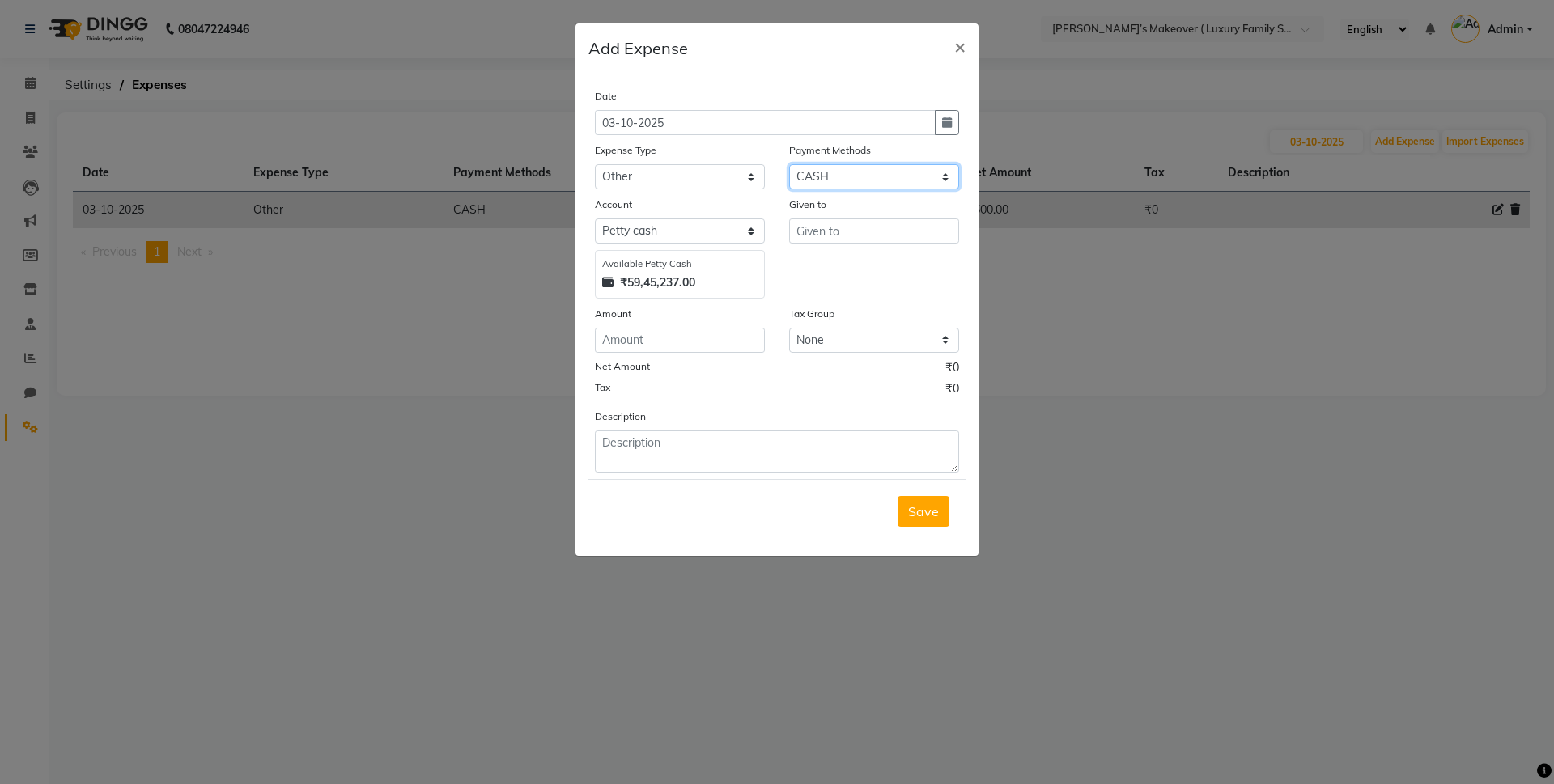
click at [864, 181] on select "Select CASH CARD ONLINE CUSTOM GPay PayTM PhonePe UPI NearBuy Points Wallet Loa…" at bounding box center [874, 176] width 170 height 25
click at [789, 164] on select "Select CASH CARD ONLINE CUSTOM GPay PayTM PhonePe UPI NearBuy Points Wallet Loa…" at bounding box center [874, 176] width 170 height 25
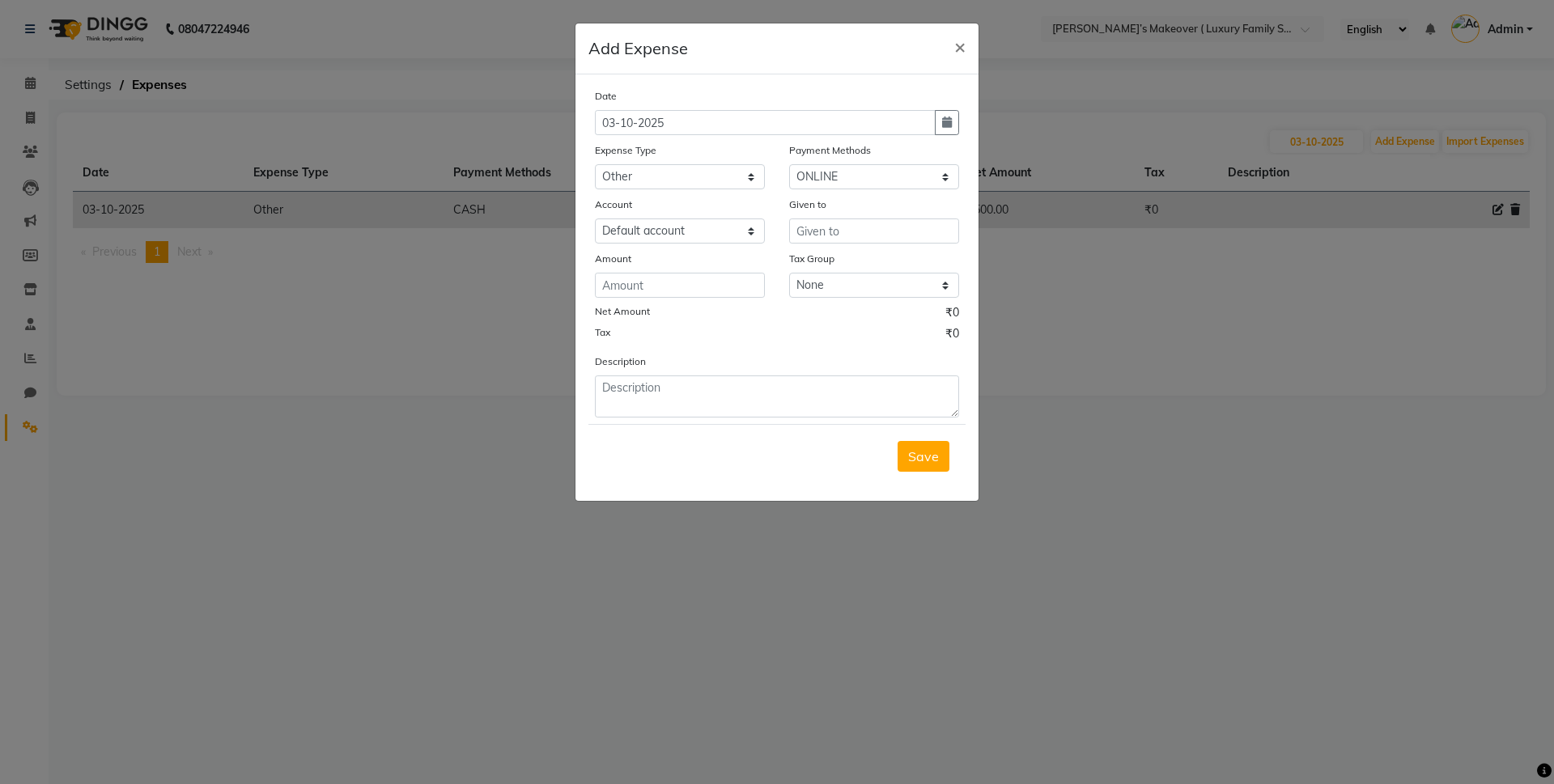
click at [832, 245] on div "Date 03-10-2025 Expense Type Select Advance Salary Bank charges Car maintenance…" at bounding box center [777, 253] width 364 height 330
click at [842, 238] on input "text" at bounding box center [874, 231] width 170 height 25
click at [740, 276] on input "number" at bounding box center [680, 285] width 170 height 25
click at [925, 452] on span "Save" at bounding box center [923, 456] width 31 height 16
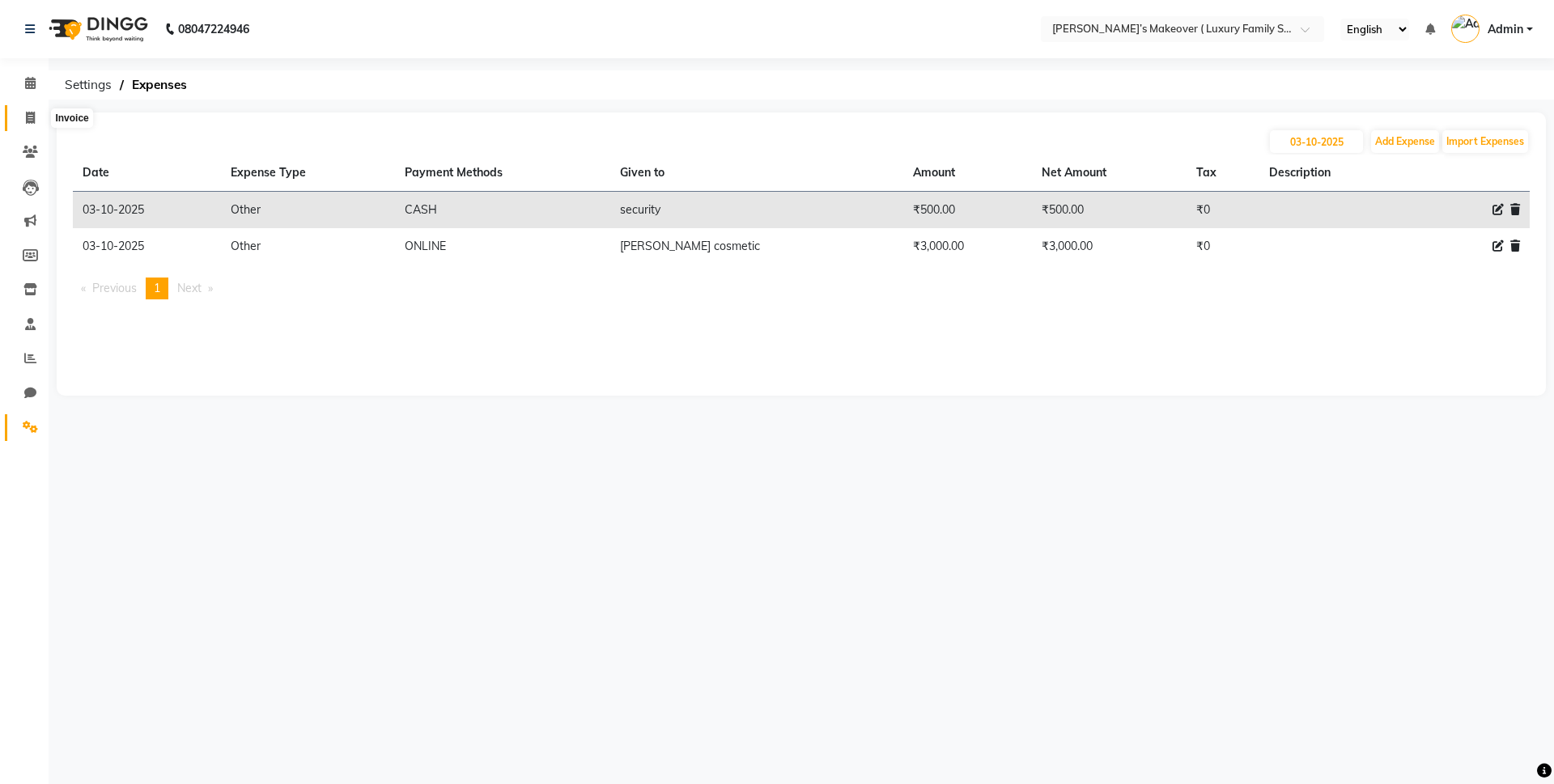
click at [28, 112] on icon at bounding box center [30, 117] width 9 height 12
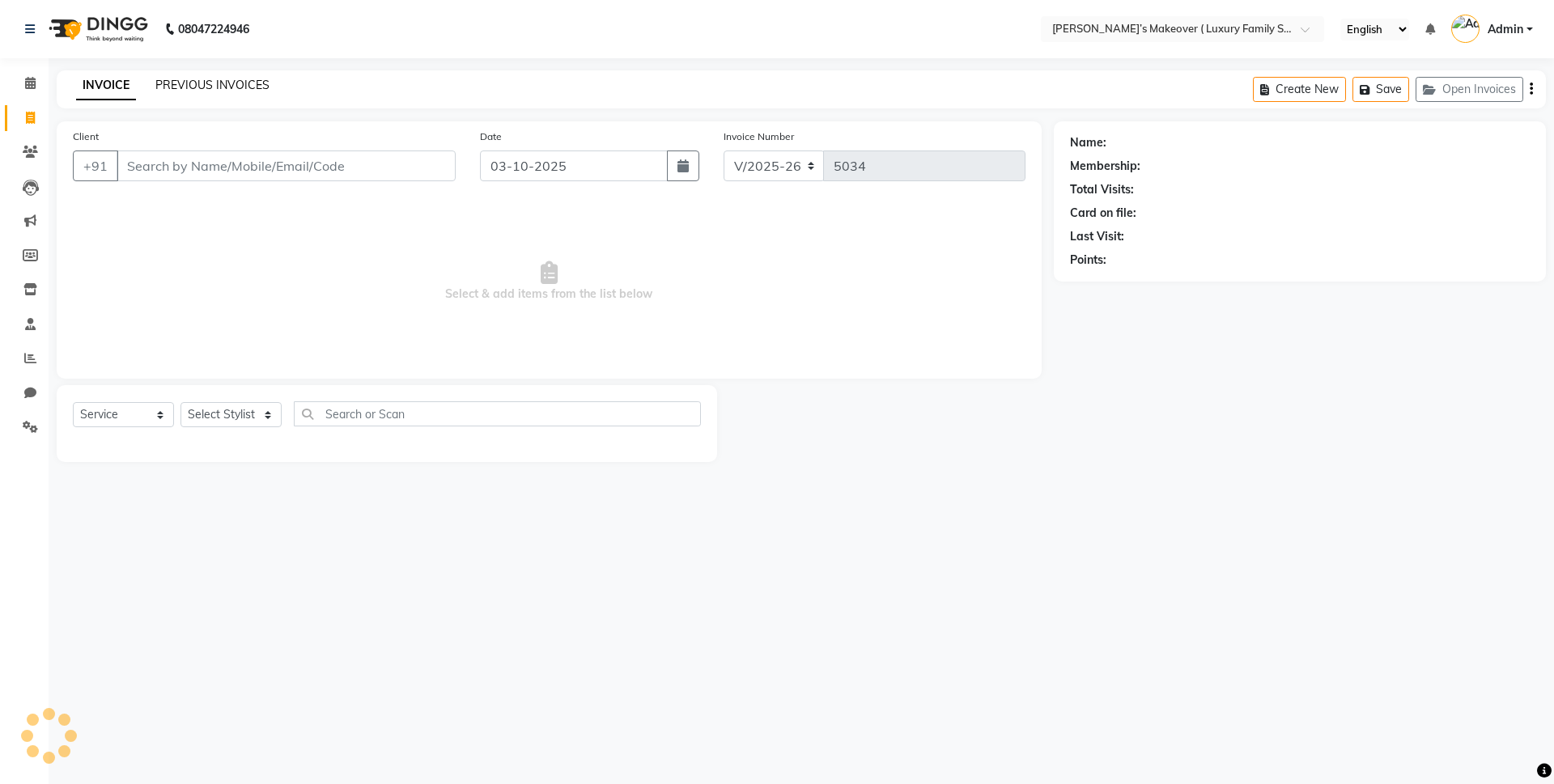
click at [238, 83] on link "PREVIOUS INVOICES" at bounding box center [212, 85] width 114 height 15
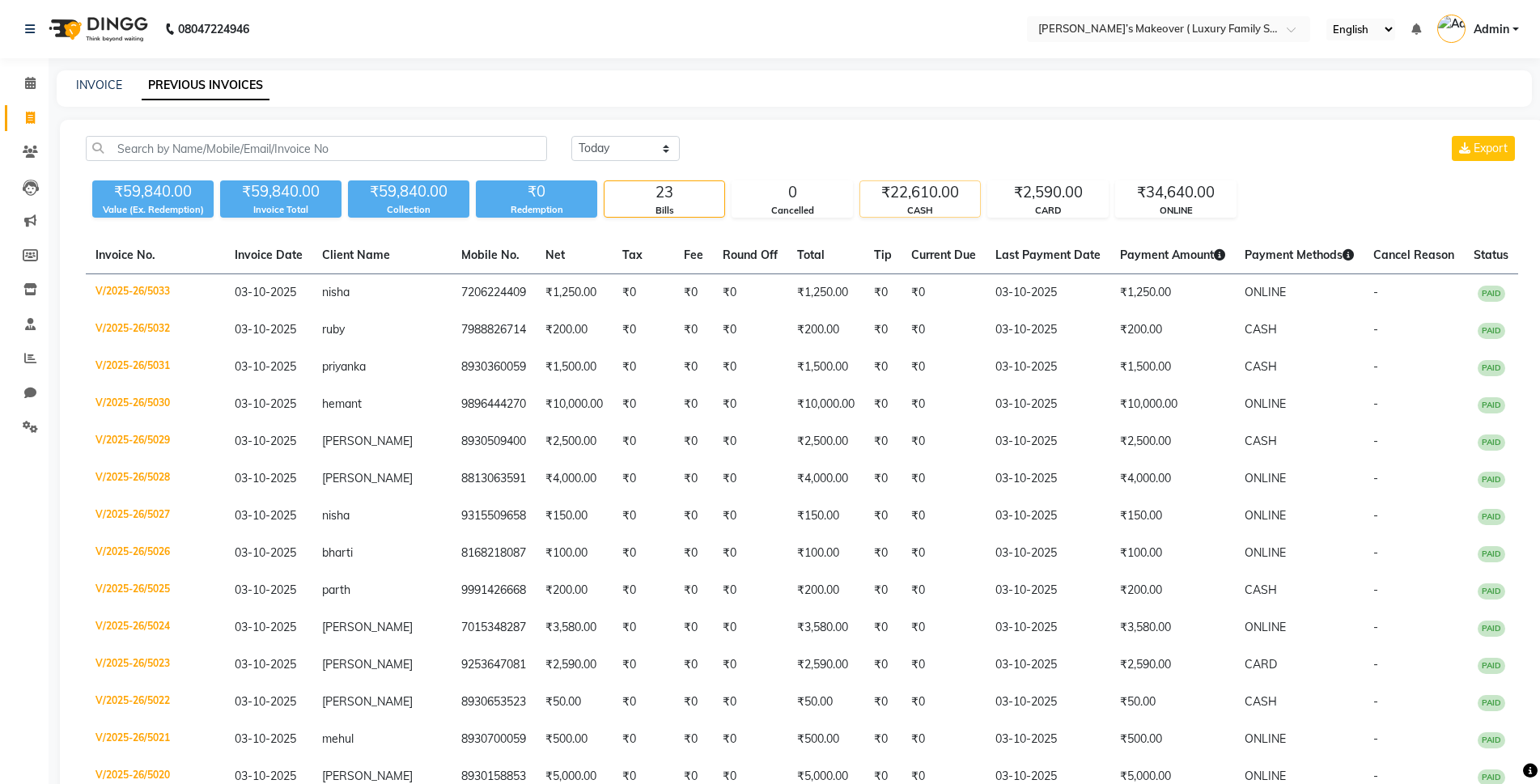
click at [916, 195] on div "₹22,610.00" at bounding box center [920, 192] width 119 height 23
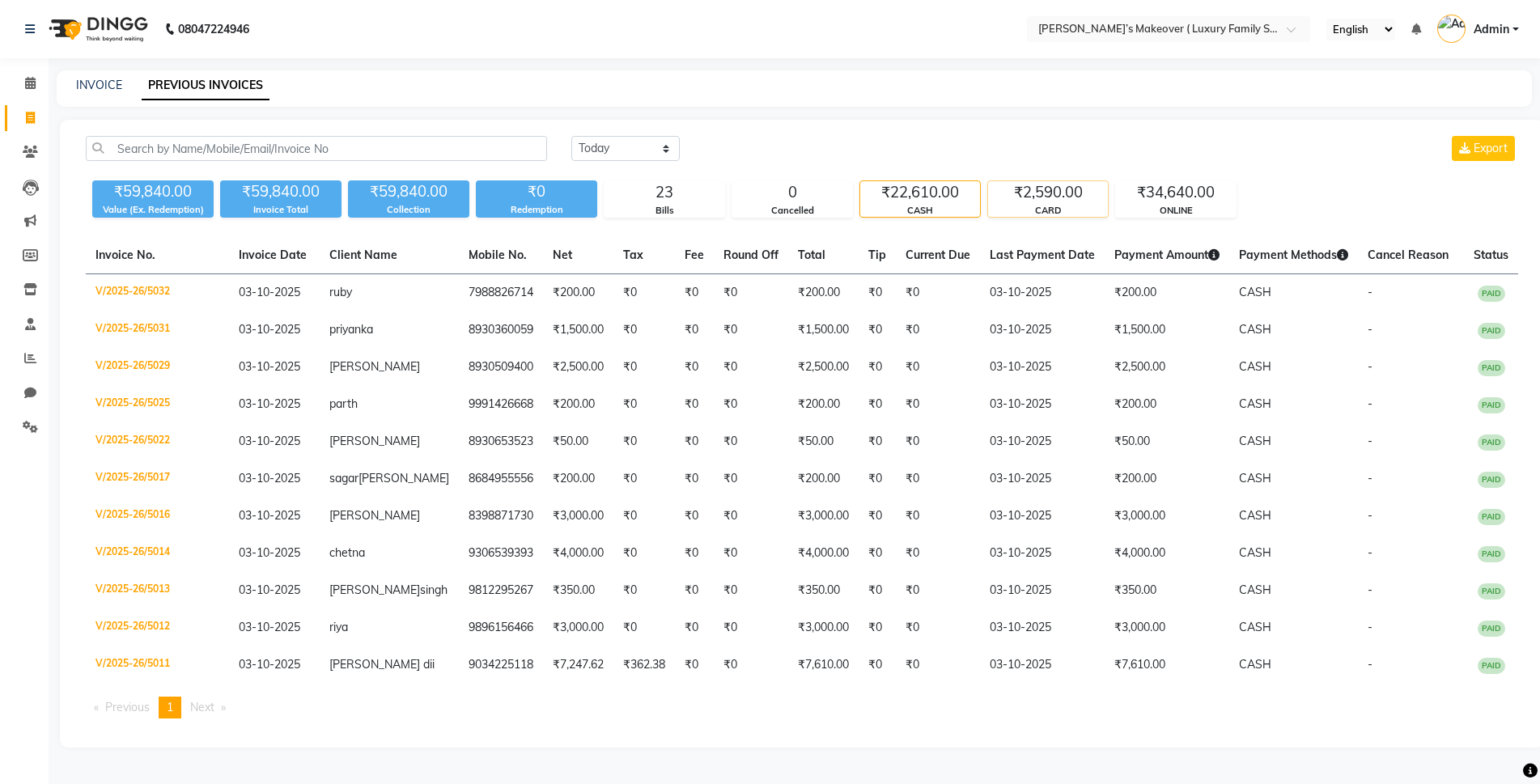
click at [1058, 199] on div "₹2,590.00" at bounding box center [1048, 192] width 119 height 23
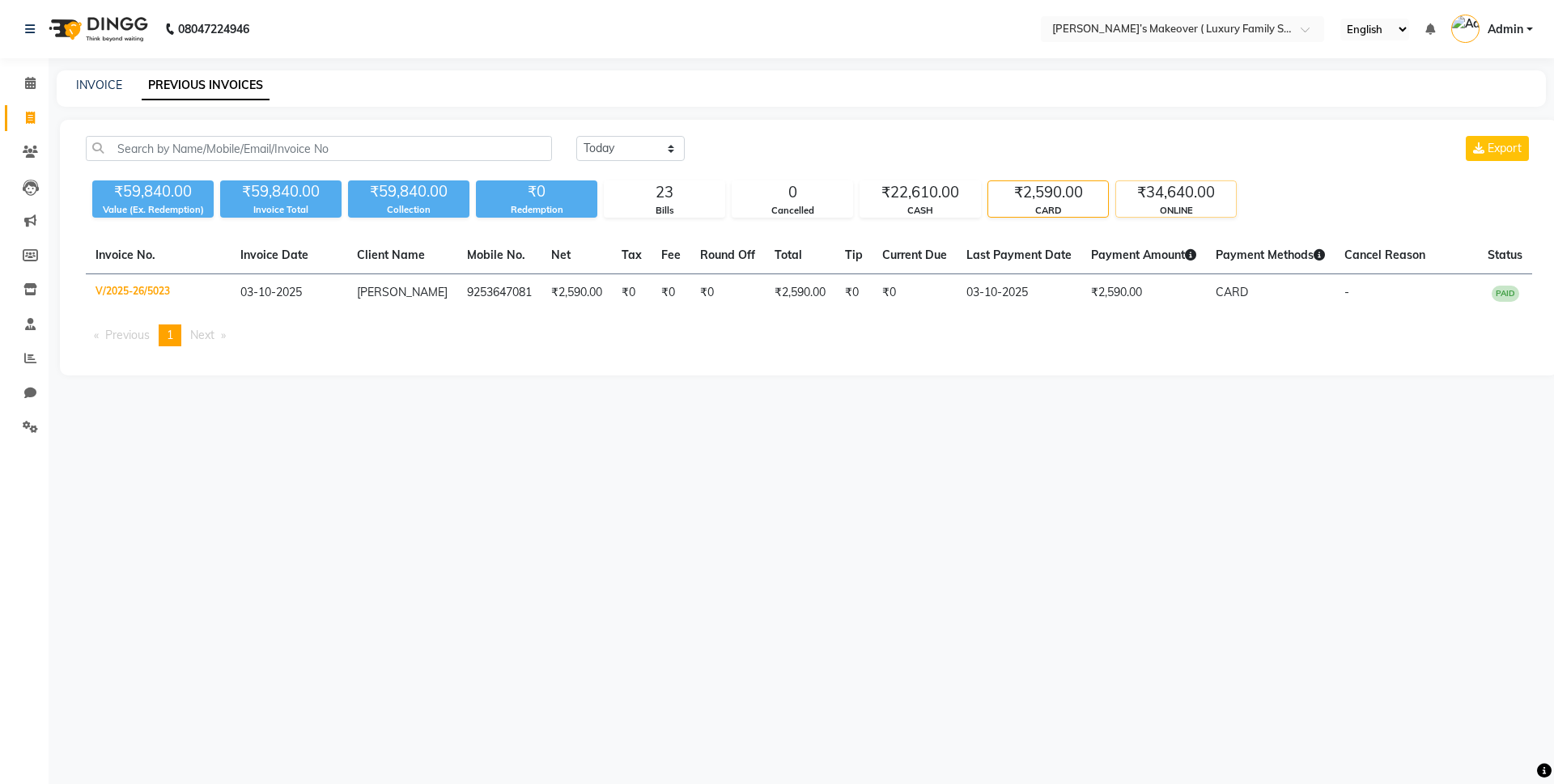
click at [1198, 209] on div "ONLINE" at bounding box center [1176, 211] width 119 height 14
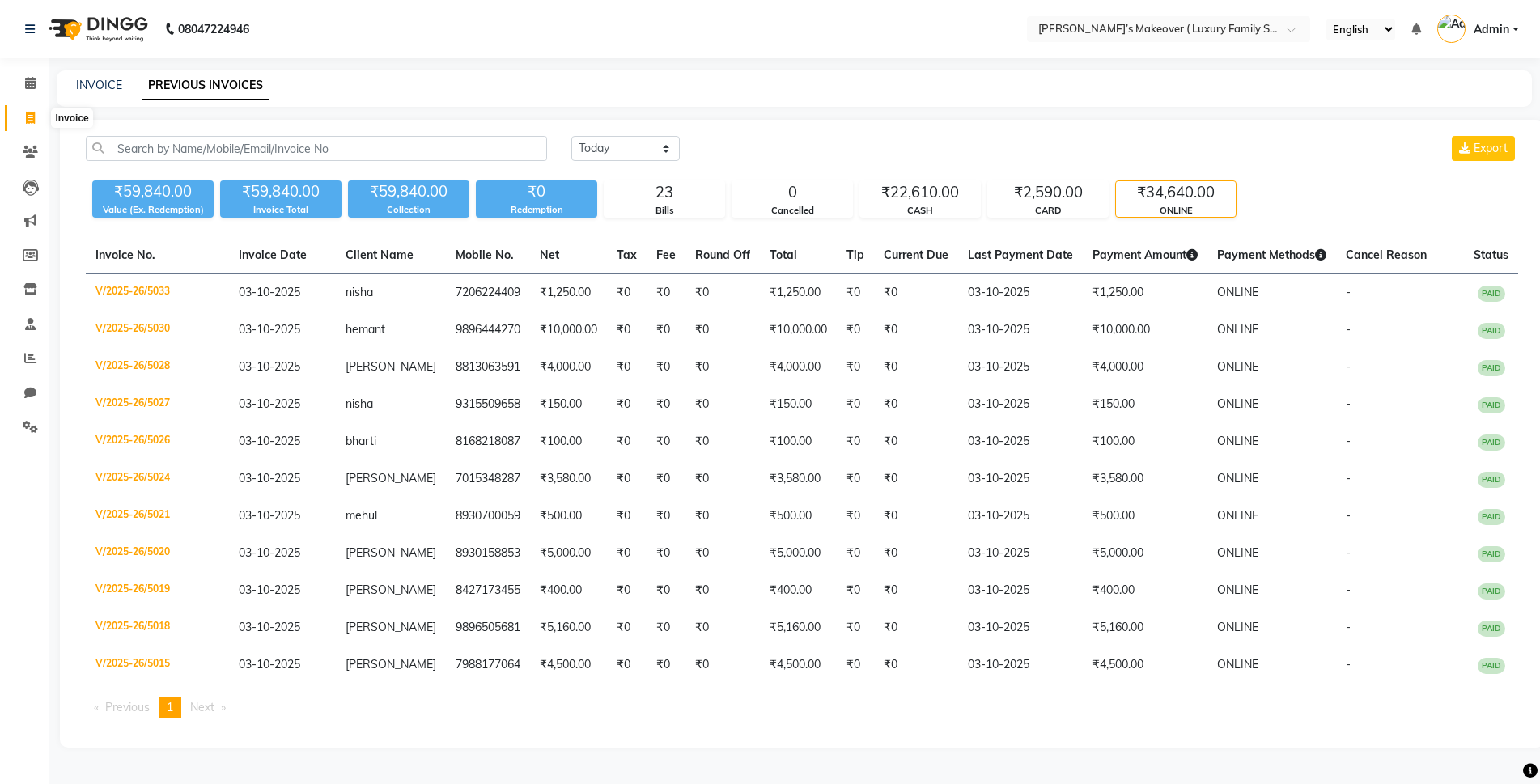
click at [27, 117] on icon at bounding box center [30, 117] width 9 height 12
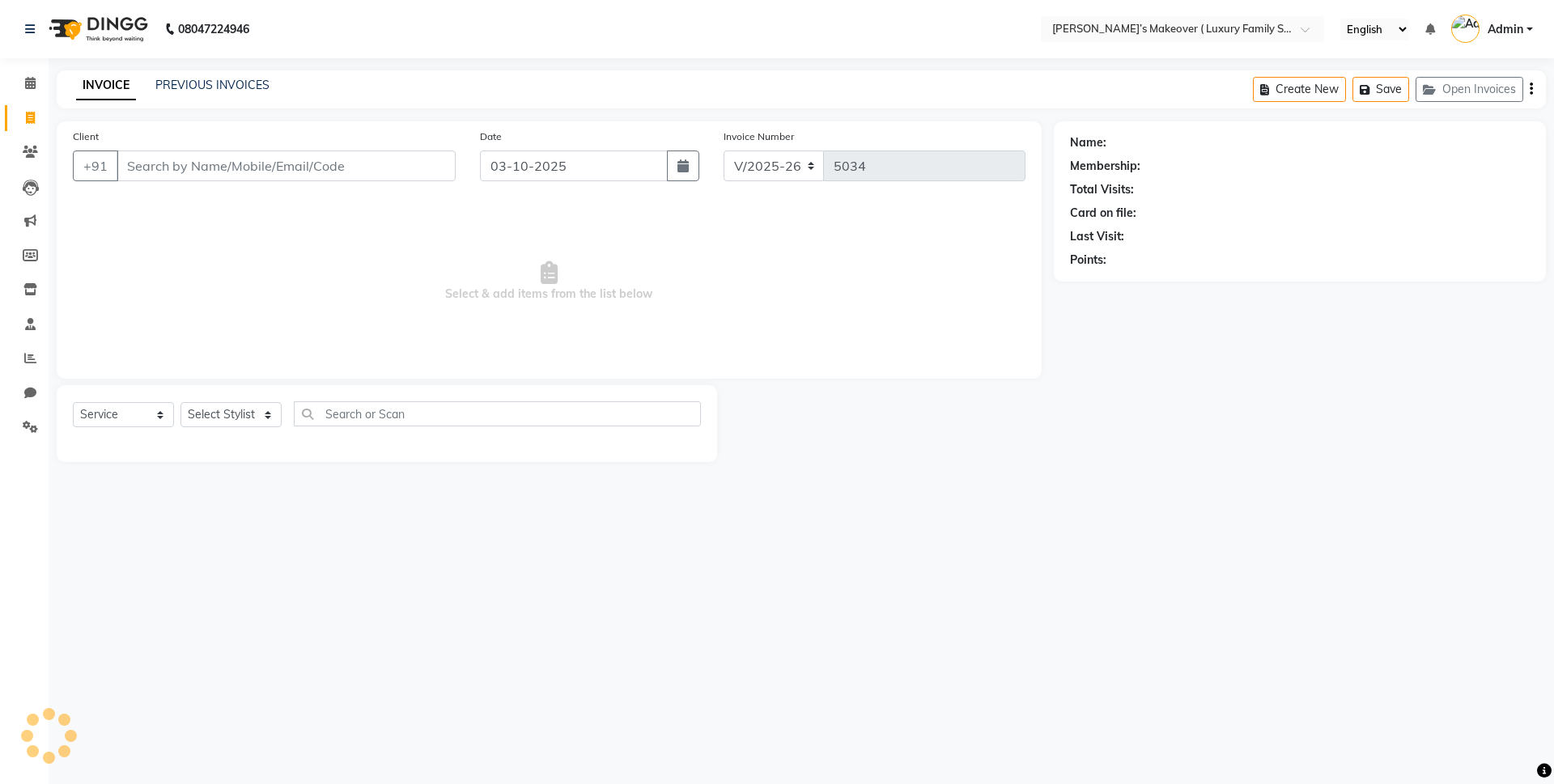
click at [220, 158] on input "Client" at bounding box center [286, 165] width 339 height 31
click at [412, 154] on button "Add Client" at bounding box center [414, 165] width 84 height 31
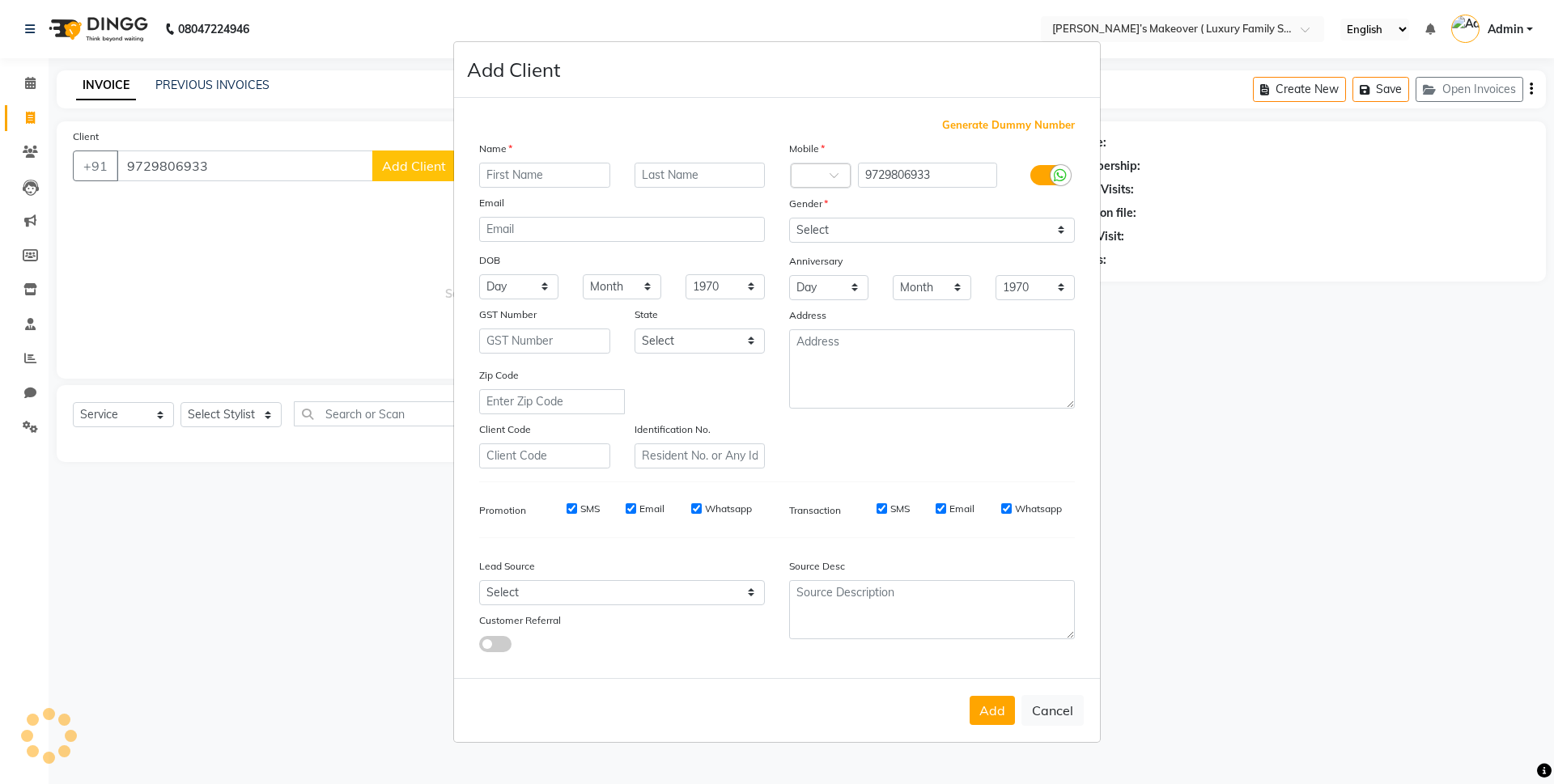
click at [521, 179] on input "text" at bounding box center [545, 174] width 131 height 25
click at [1009, 227] on select "Select Male Female Other Prefer Not To Say" at bounding box center [932, 230] width 286 height 25
click at [789, 218] on select "Select Male Female Other Prefer Not To Say" at bounding box center [932, 230] width 286 height 25
click at [1003, 707] on button "Add" at bounding box center [993, 709] width 46 height 29
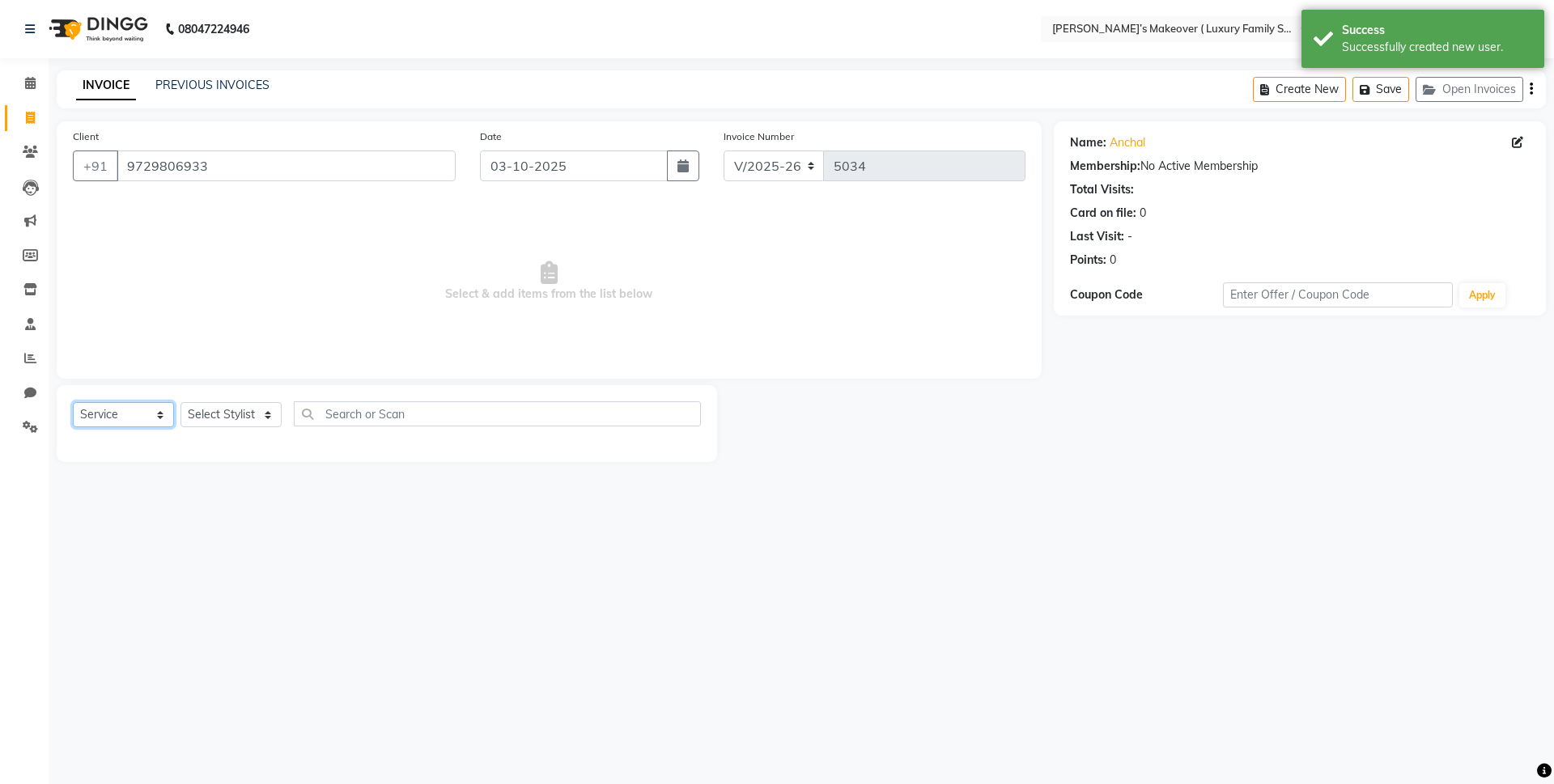
drag, startPoint x: 83, startPoint y: 415, endPoint x: 89, endPoint y: 422, distance: 9.2
click at [85, 415] on select "Select Service Product Membership Package Voucher Prepaid Gift Card" at bounding box center [123, 414] width 102 height 25
click at [73, 402] on select "Select Service Product Membership Package Voucher Prepaid Gift Card" at bounding box center [123, 414] width 102 height 25
drag, startPoint x: 212, startPoint y: 405, endPoint x: 212, endPoint y: 422, distance: 17.0
click at [212, 405] on select "Select Stylist Aarish Anas salmani Ankit Anshika Anshul Astha Bhoomi lamba Dipt…" at bounding box center [231, 414] width 102 height 25
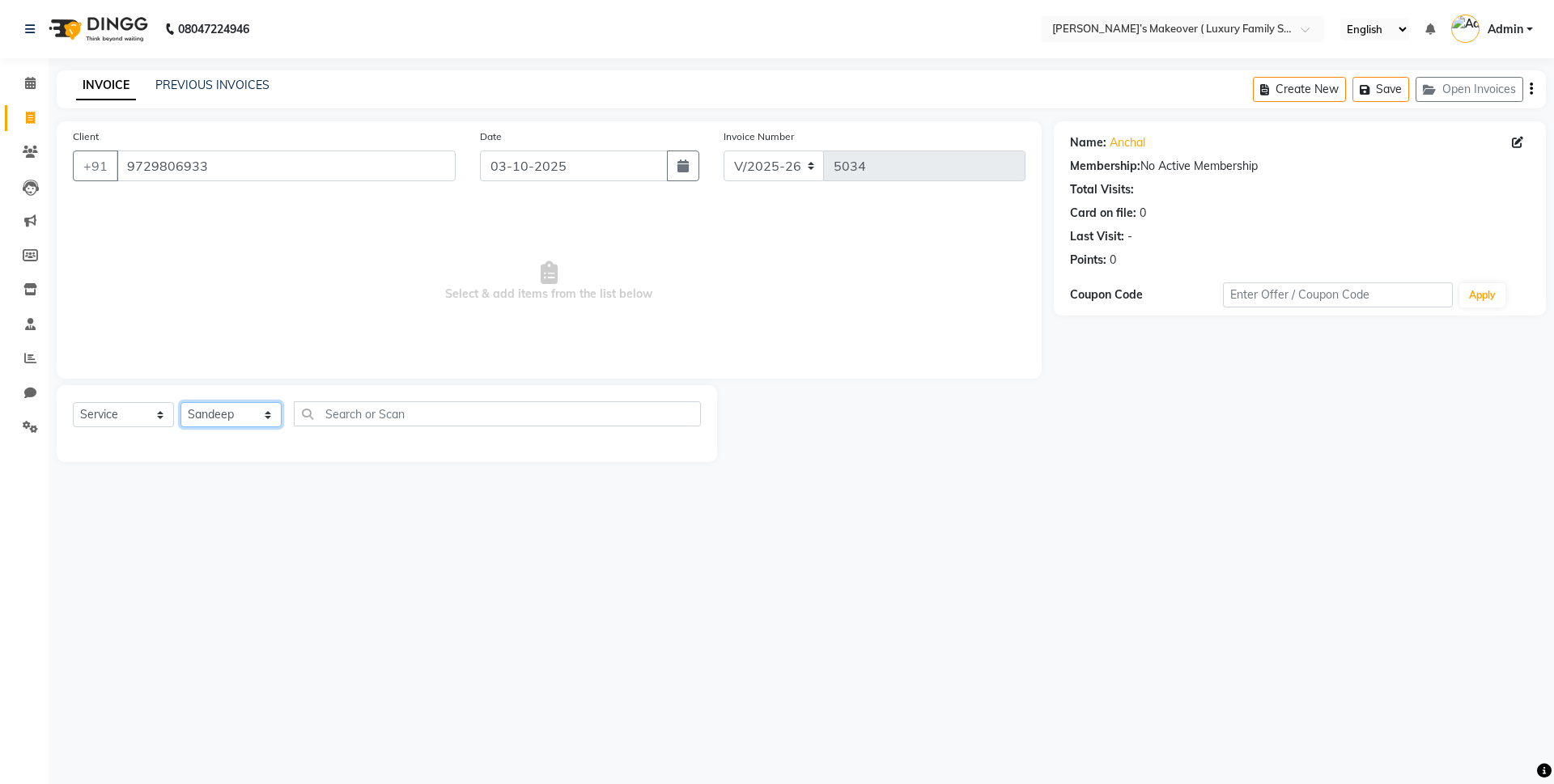
click at [180, 402] on select "Select Stylist Aarish Anas salmani Ankit Anshika Anshul Astha Bhoomi lamba Dipt…" at bounding box center [231, 414] width 102 height 25
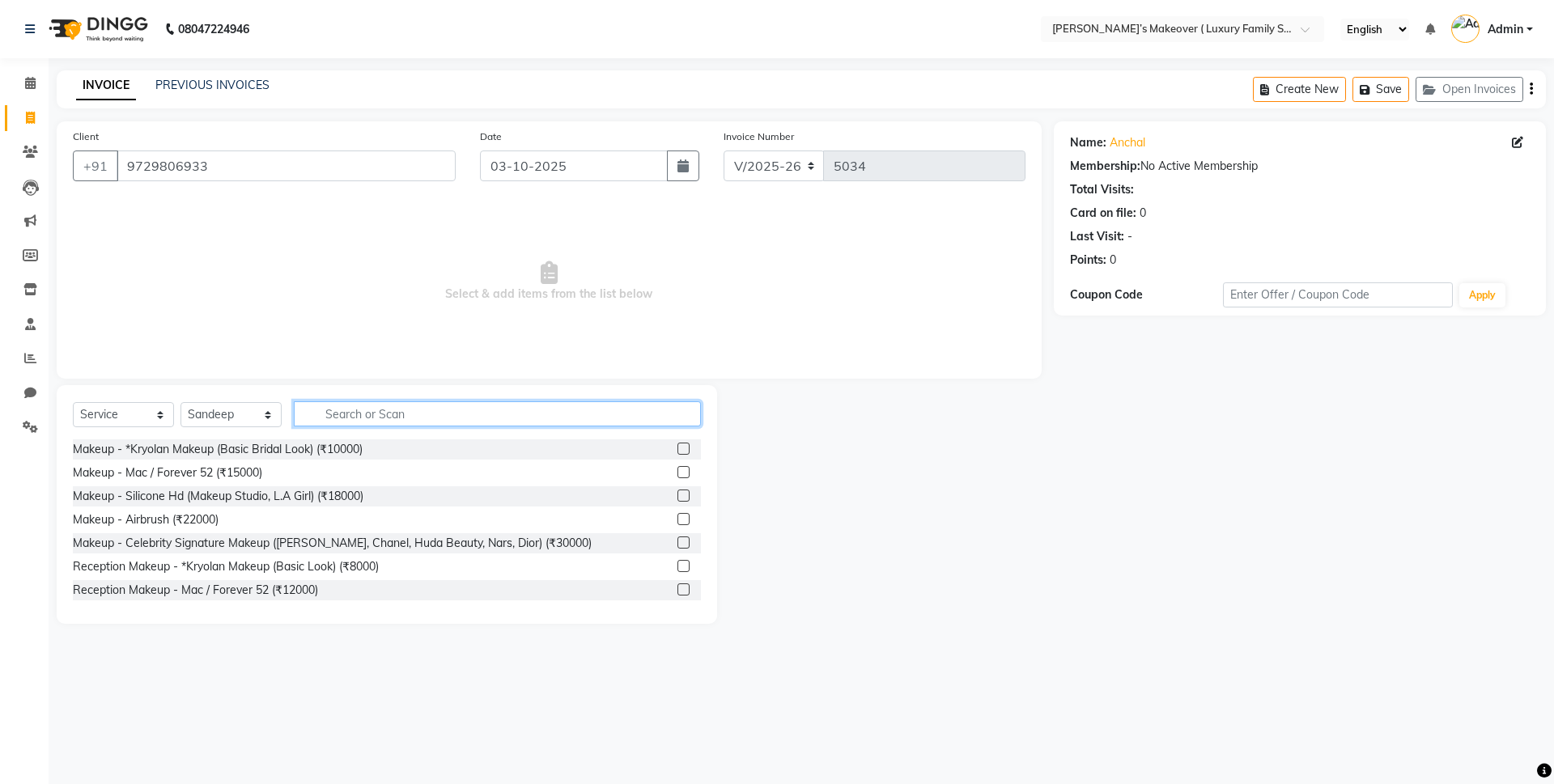
click at [356, 423] on input "text" at bounding box center [497, 413] width 407 height 25
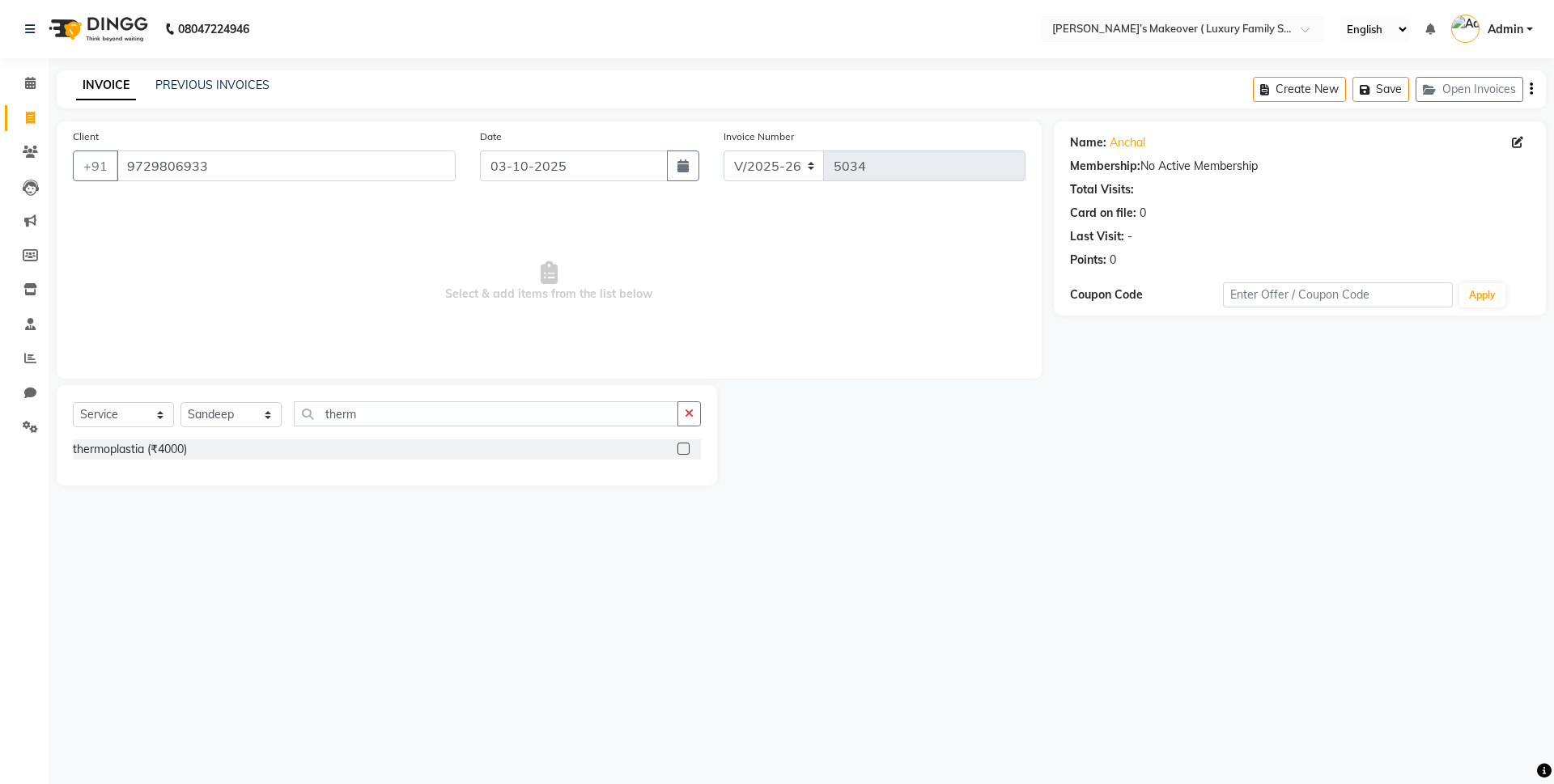
click at [681, 448] on div at bounding box center [689, 449] width 24 height 20
click at [686, 451] on label at bounding box center [683, 449] width 12 height 12
click at [686, 451] on input "checkbox" at bounding box center [682, 449] width 11 height 11
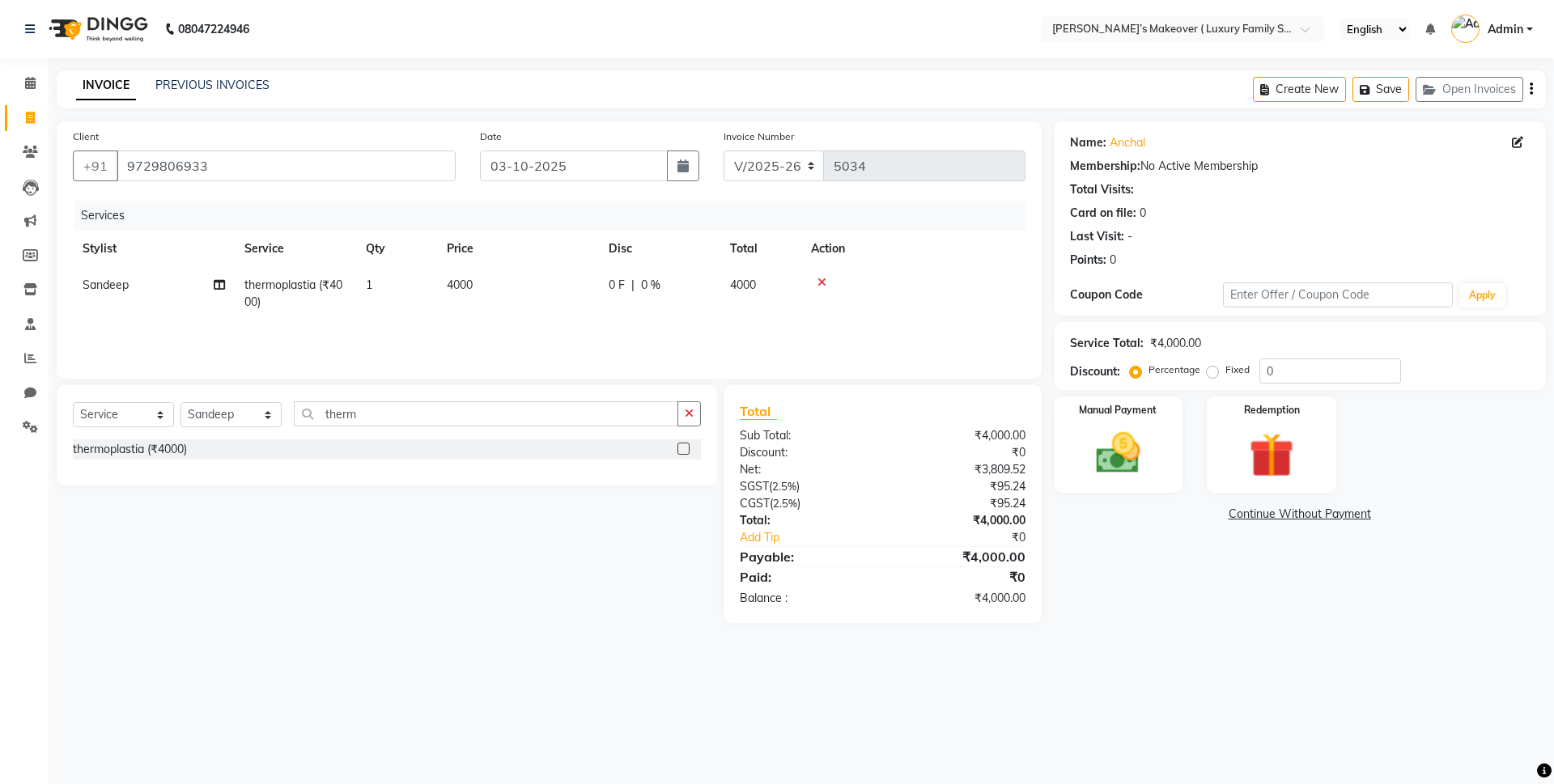
click at [1531, 90] on icon "button" at bounding box center [1531, 89] width 3 height 1
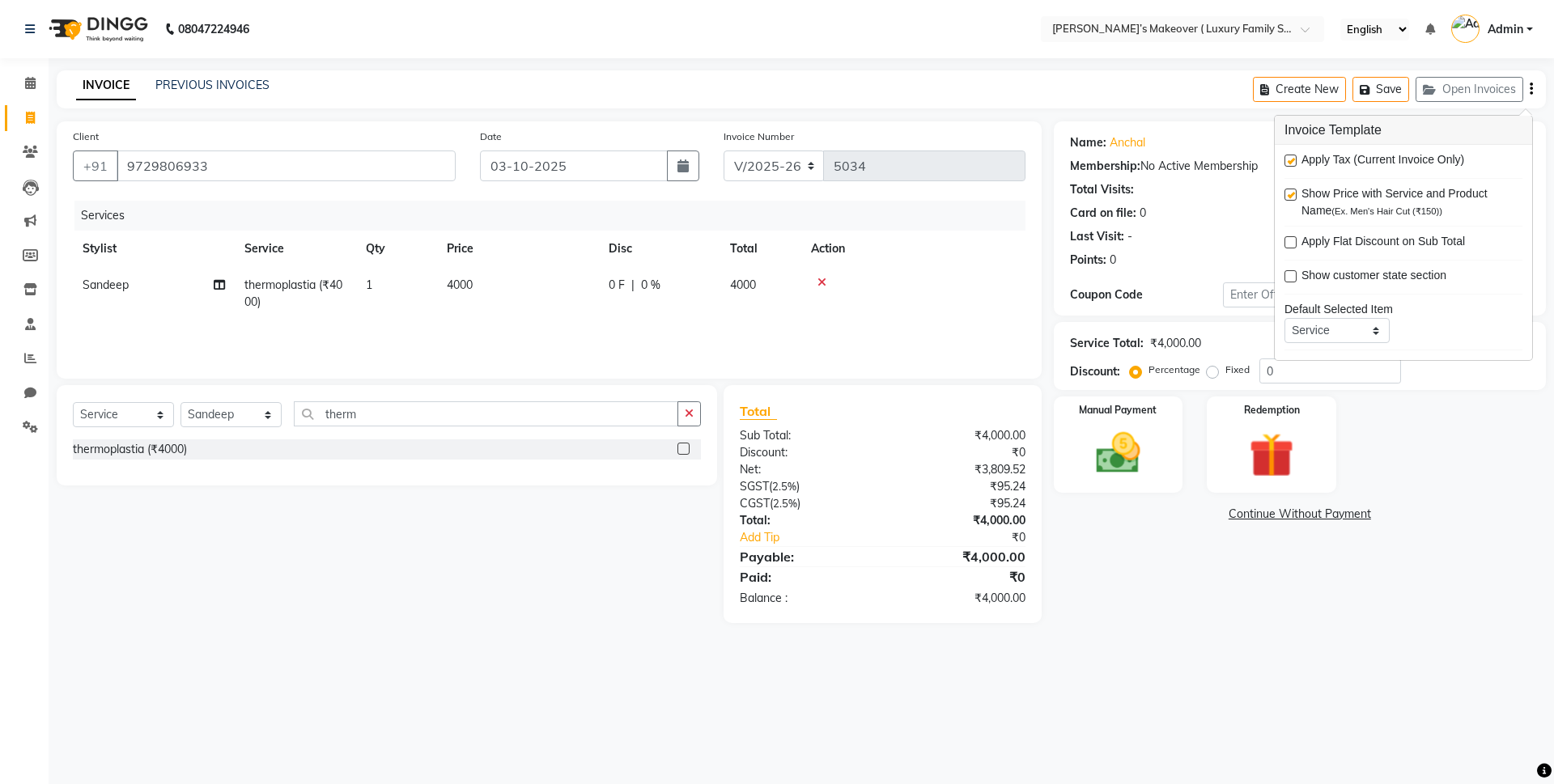
click at [1288, 159] on label at bounding box center [1290, 160] width 12 height 12
click at [1288, 159] on input "checkbox" at bounding box center [1289, 161] width 11 height 11
click at [1145, 461] on img at bounding box center [1118, 453] width 76 height 54
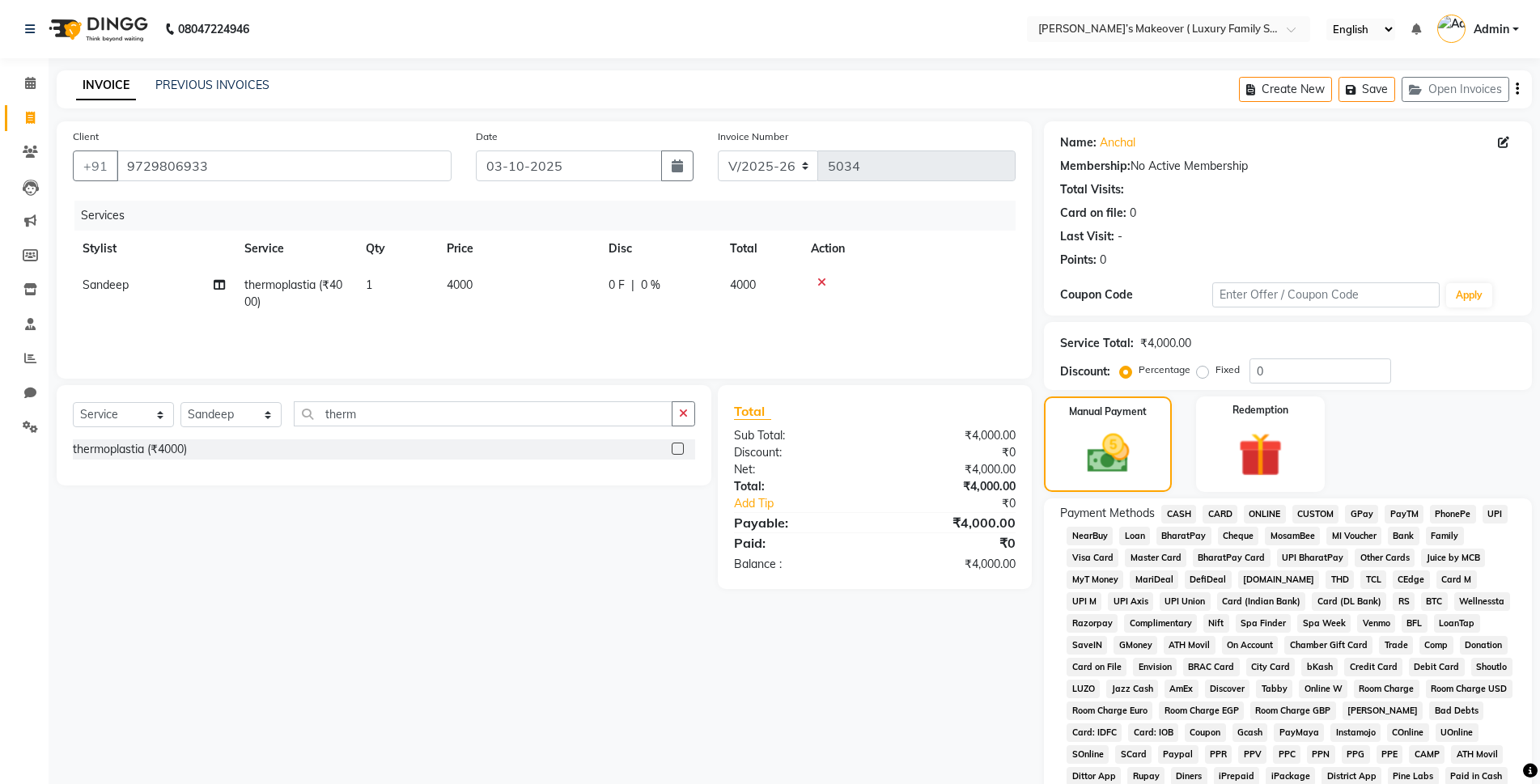
click at [1181, 505] on span "CASH" at bounding box center [1179, 513] width 35 height 19
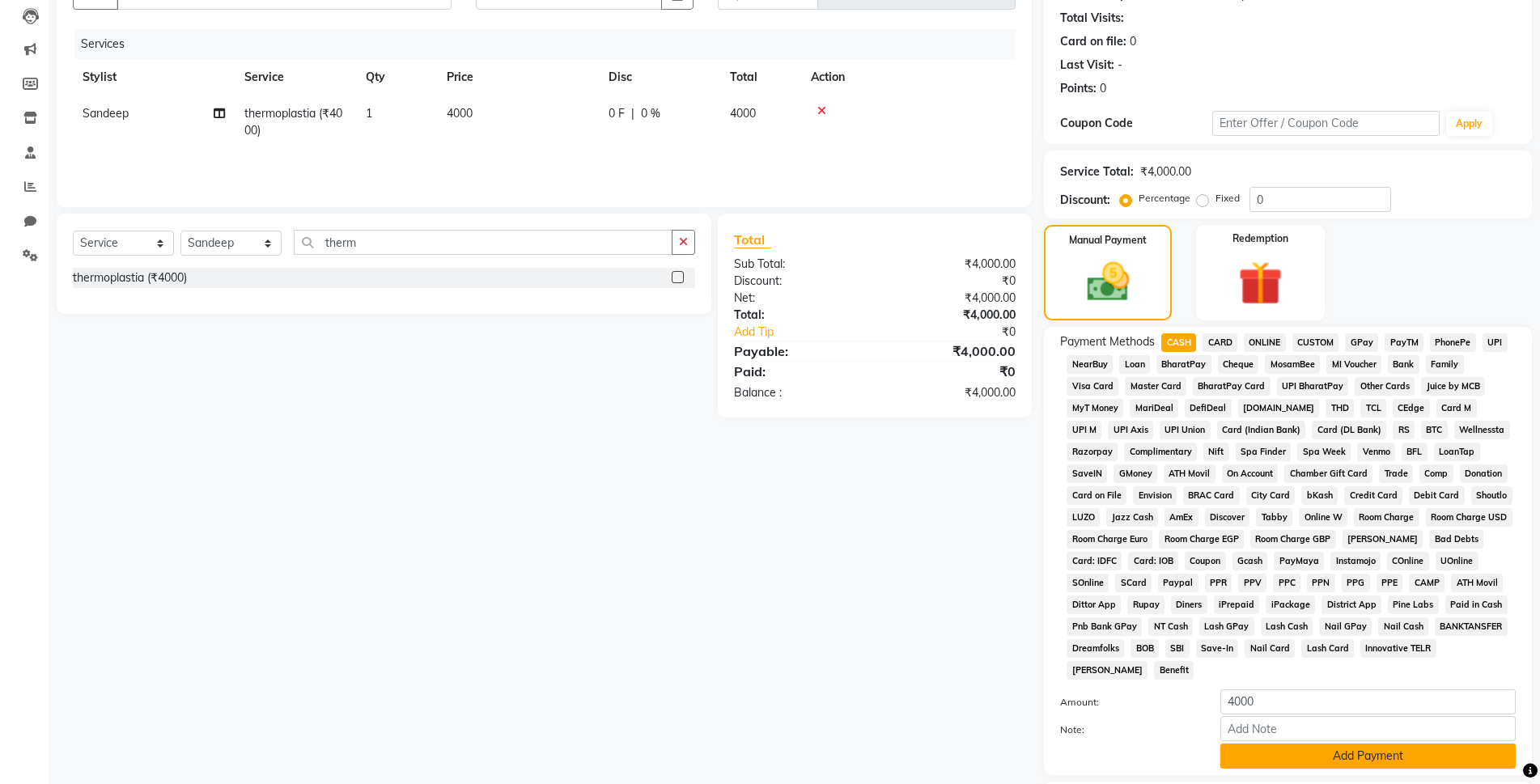
scroll to position [282, 0]
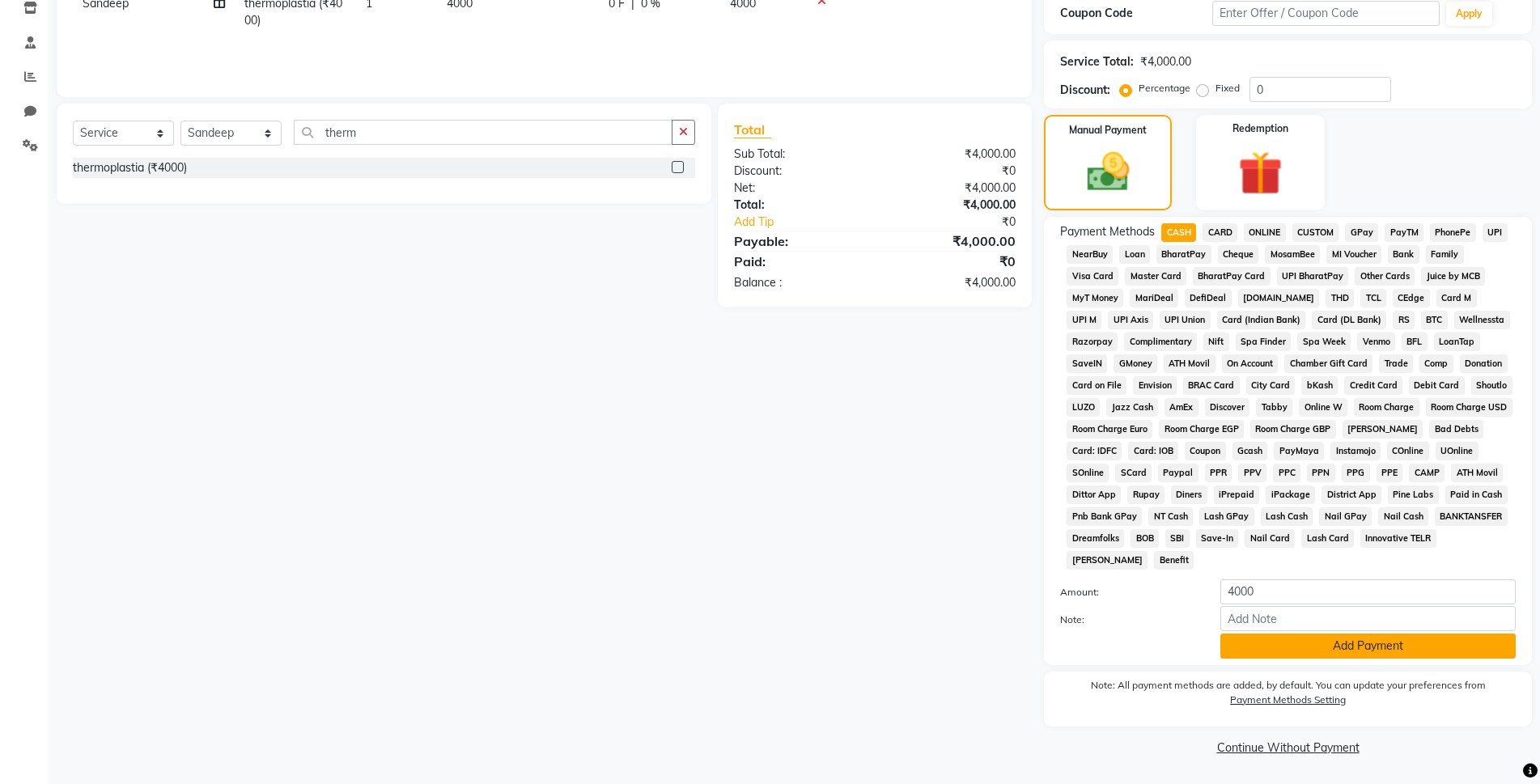
click at [1262, 642] on button "Add Payment" at bounding box center [1368, 646] width 296 height 25
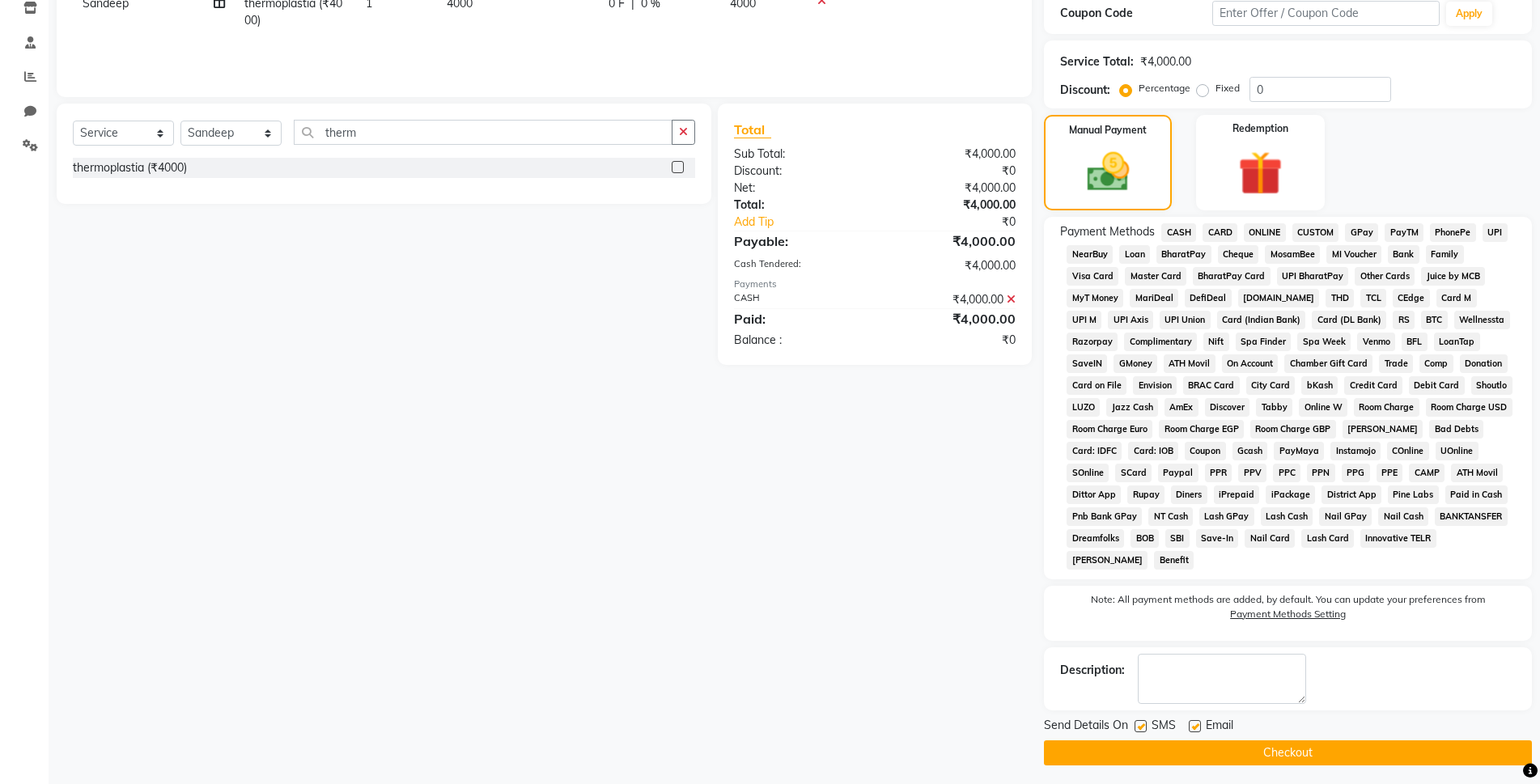
click at [1314, 764] on button "Checkout" at bounding box center [1288, 752] width 488 height 25
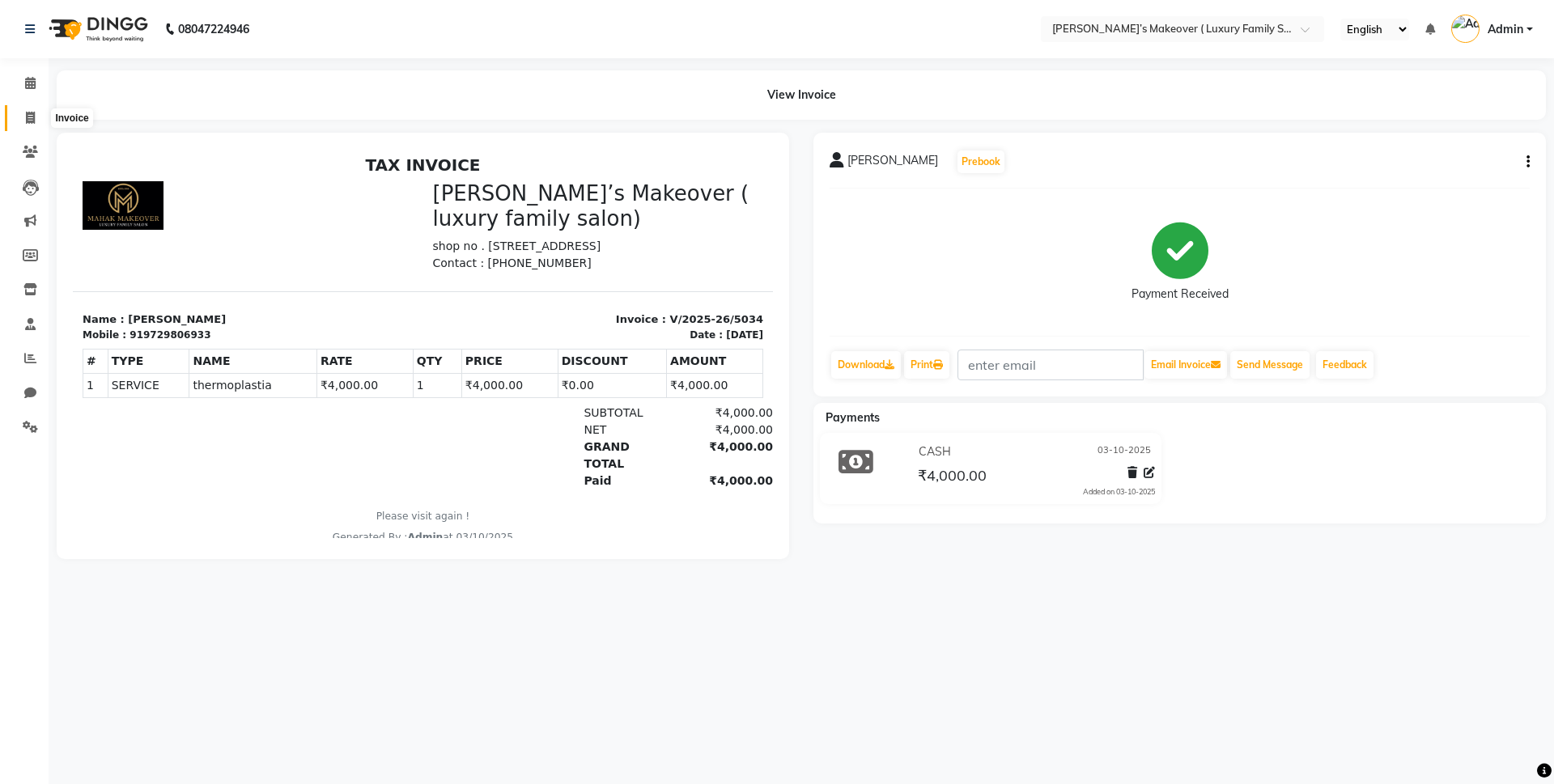
click at [41, 122] on span at bounding box center [30, 118] width 28 height 19
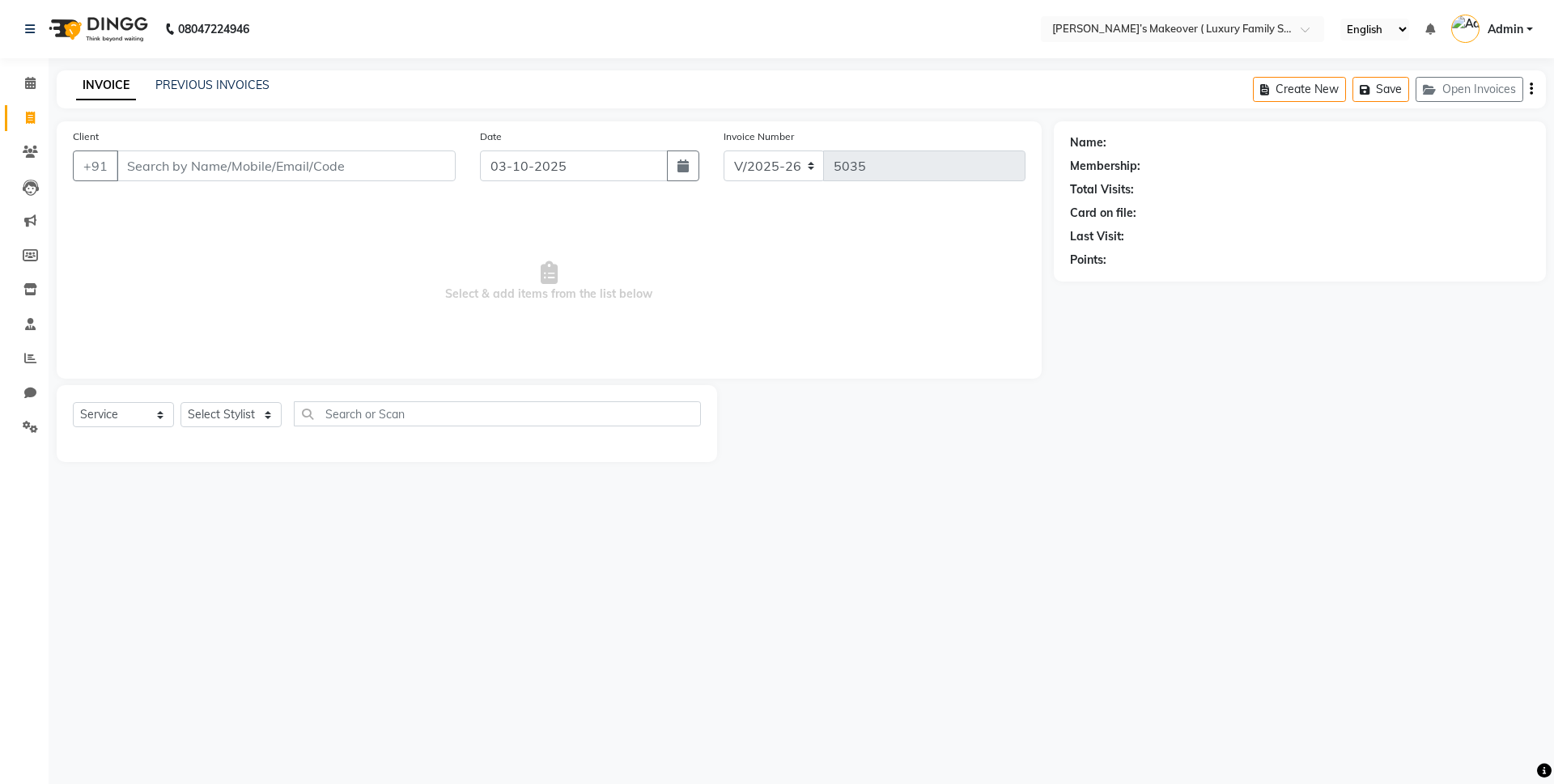
click at [218, 162] on input "Client" at bounding box center [286, 165] width 339 height 31
click at [251, 87] on link "PREVIOUS INVOICES" at bounding box center [212, 85] width 114 height 15
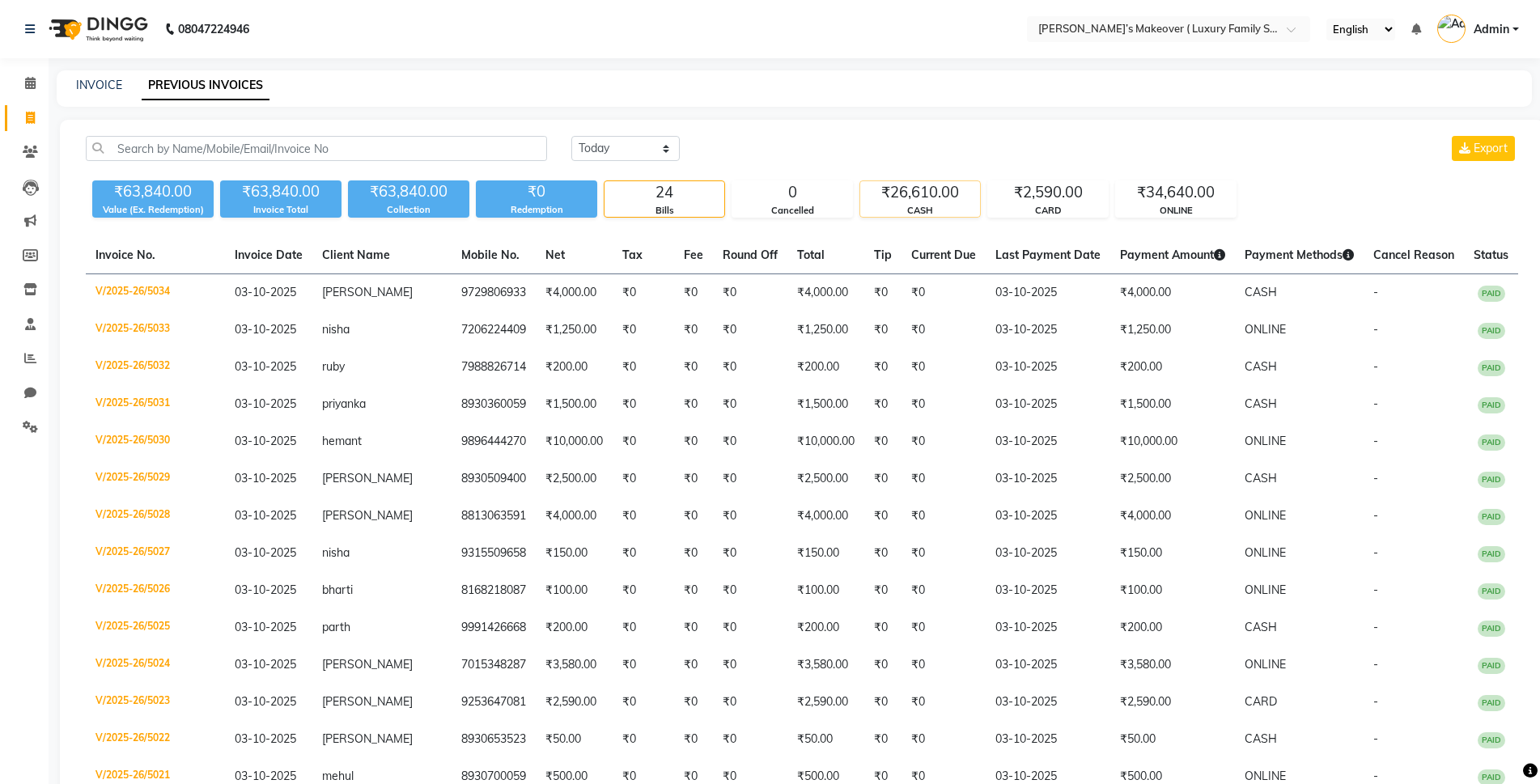
click at [894, 186] on div "₹26,610.00" at bounding box center [920, 192] width 119 height 23
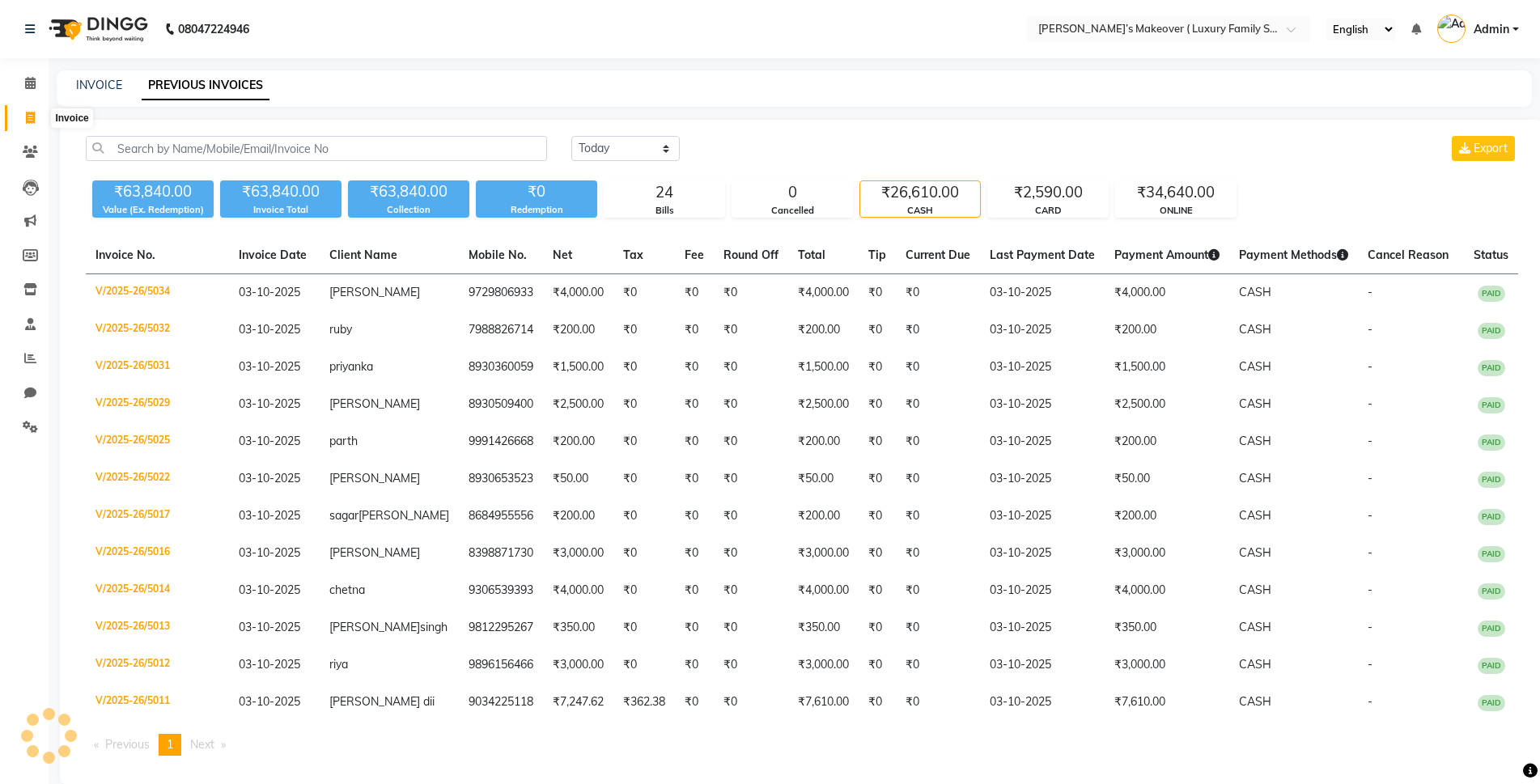
click at [34, 114] on icon at bounding box center [30, 117] width 9 height 12
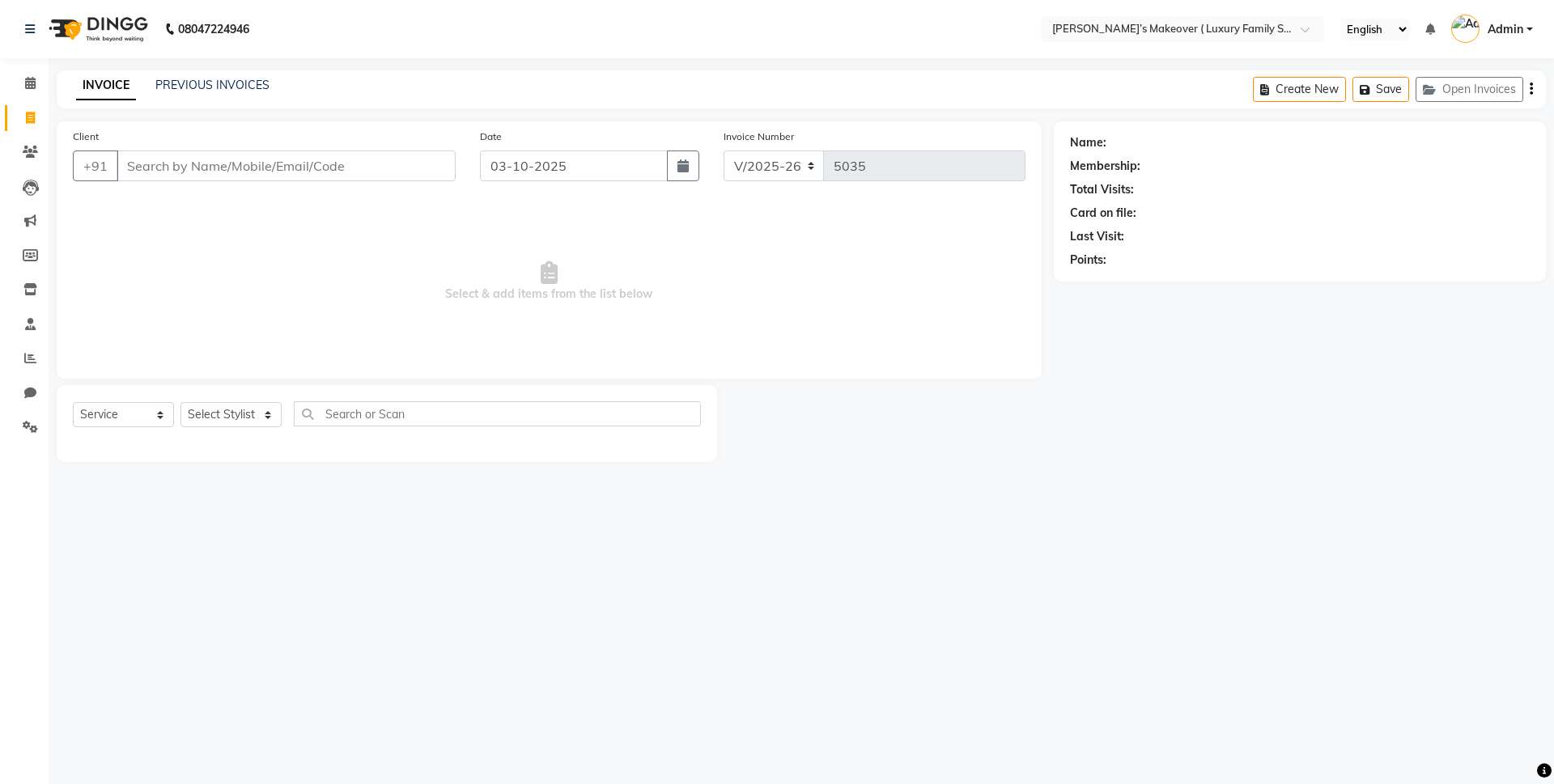
click at [227, 162] on input "Client" at bounding box center [286, 165] width 339 height 31
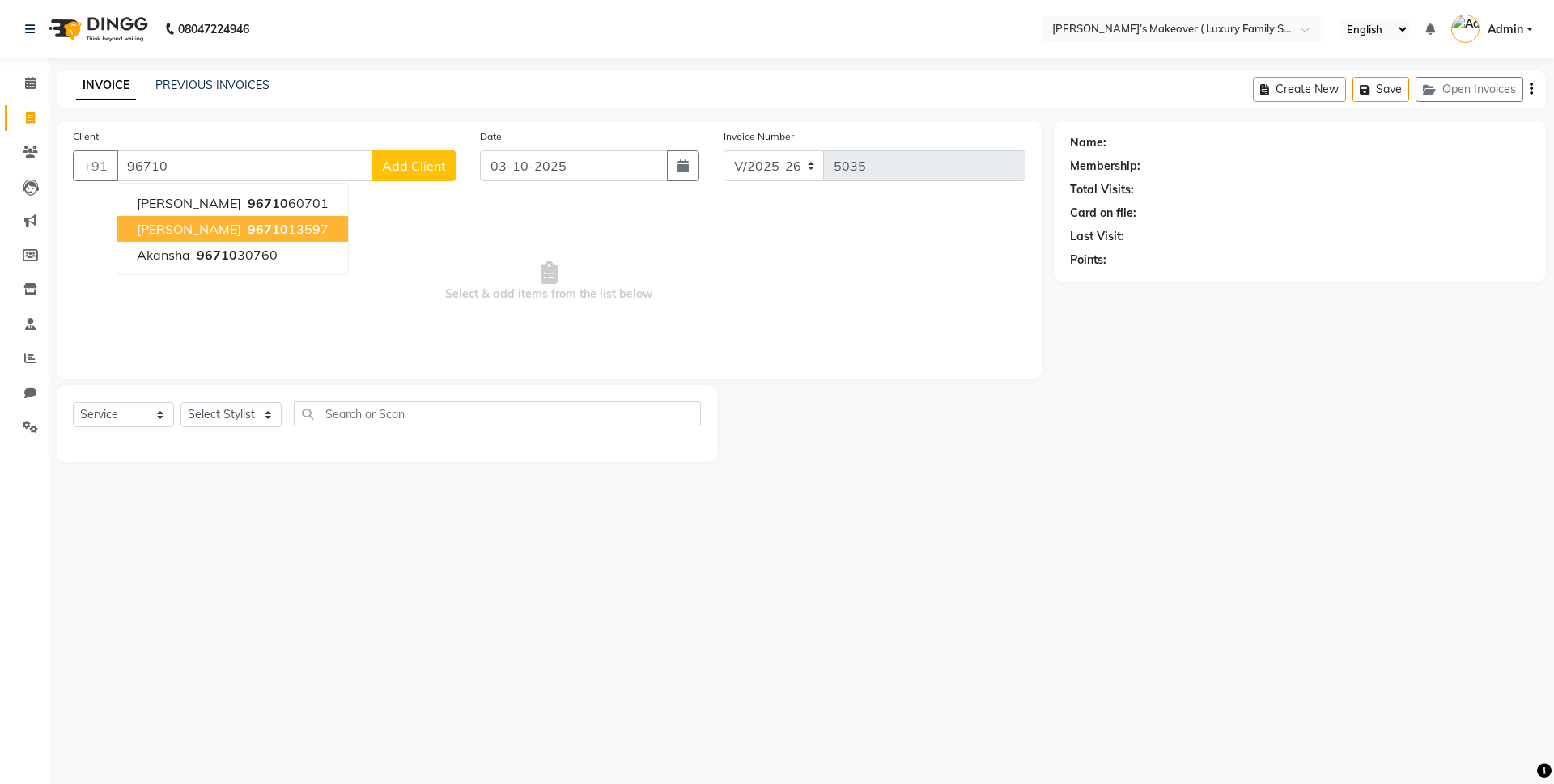
click at [249, 232] on ngb-highlight "96710 13597" at bounding box center [287, 229] width 85 height 16
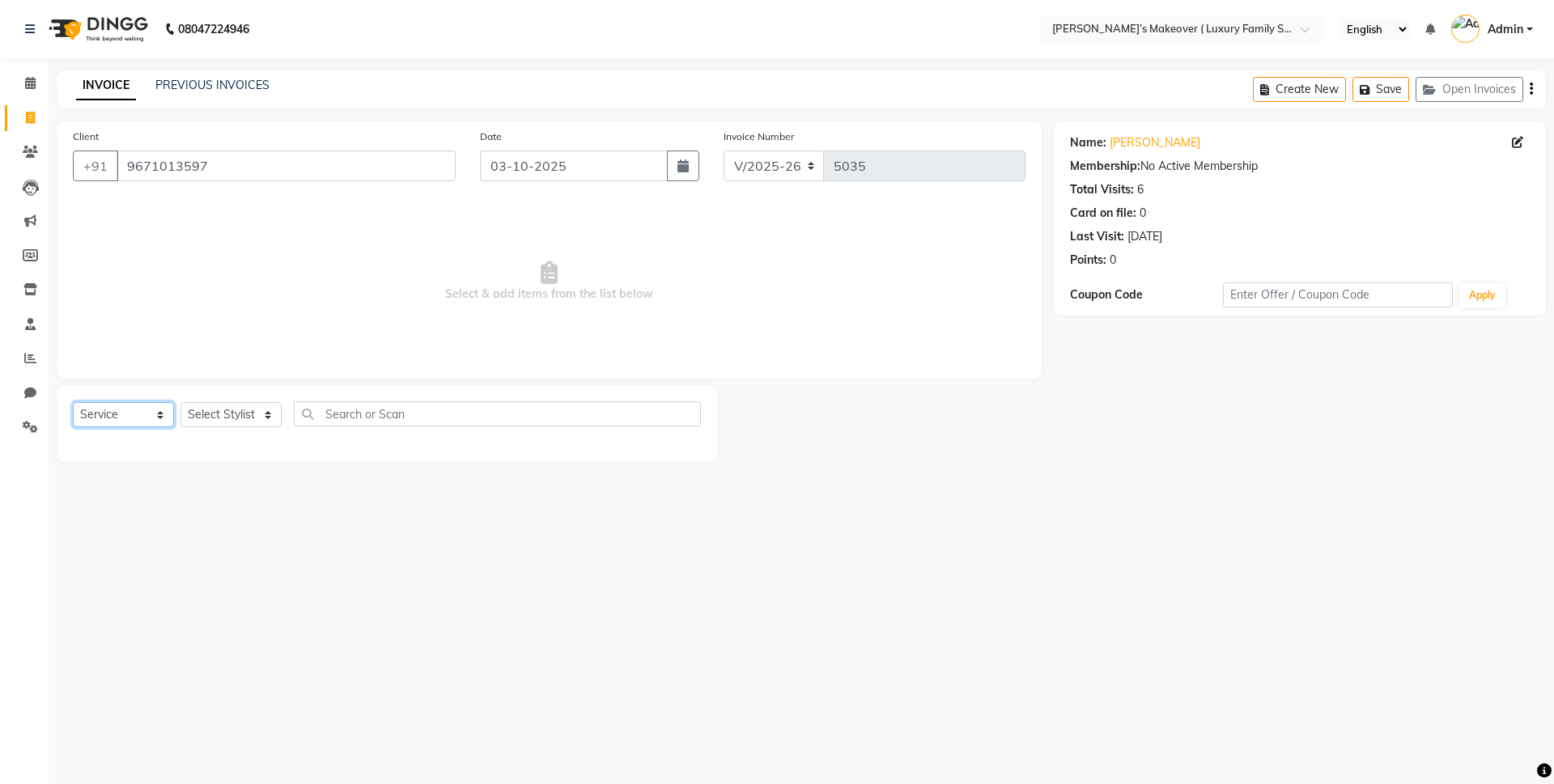
drag, startPoint x: 111, startPoint y: 414, endPoint x: 111, endPoint y: 424, distance: 10.0
click at [111, 416] on select "Select Service Product Membership Package Voucher Prepaid Gift Card" at bounding box center [123, 414] width 102 height 25
click at [73, 402] on select "Select Service Product Membership Package Voucher Prepaid Gift Card" at bounding box center [123, 414] width 102 height 25
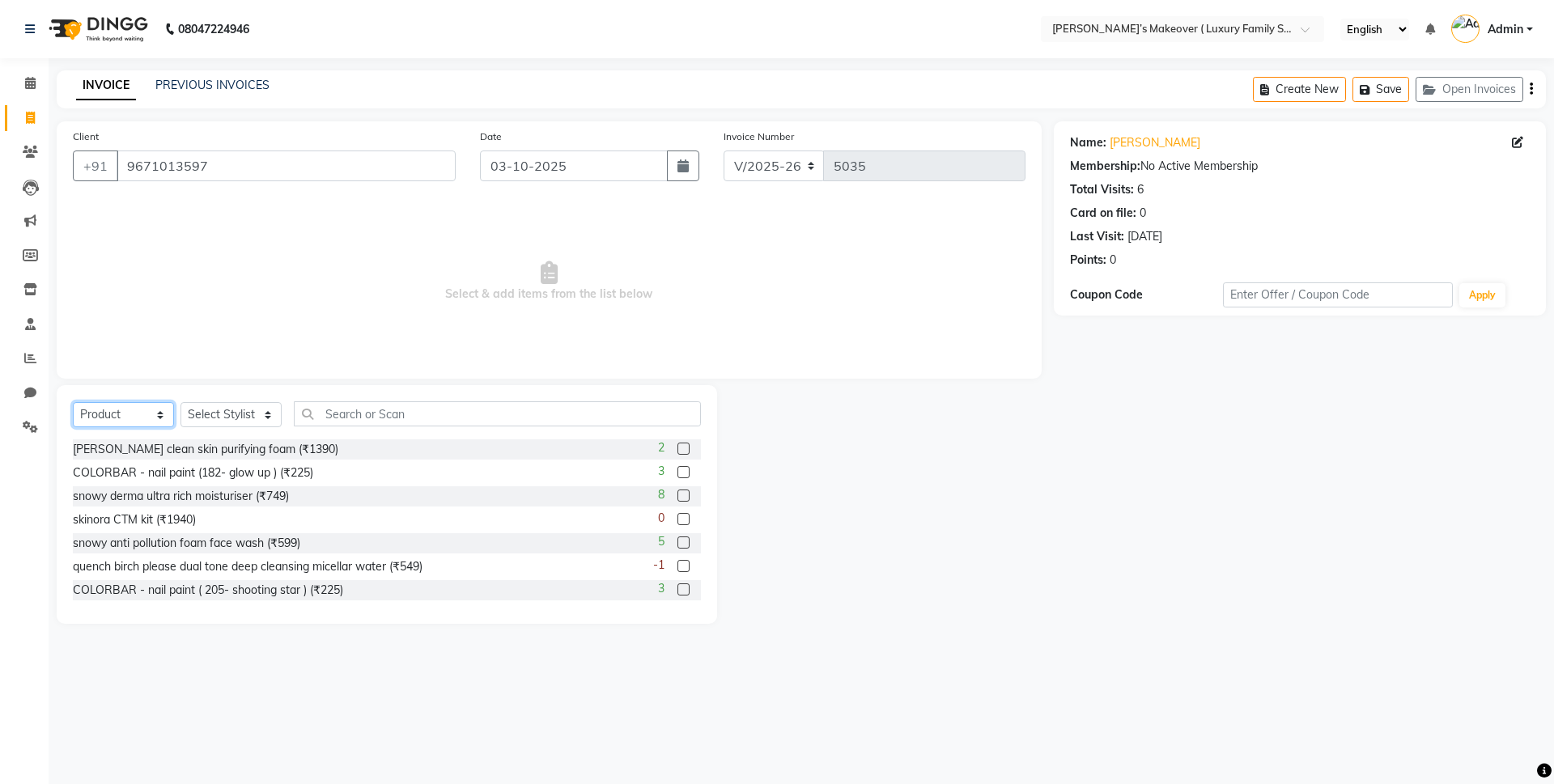
click at [118, 405] on select "Select Service Product Membership Package Voucher Prepaid Gift Card" at bounding box center [123, 414] width 102 height 25
click at [73, 402] on select "Select Service Product Membership Package Voucher Prepaid Gift Card" at bounding box center [123, 414] width 102 height 25
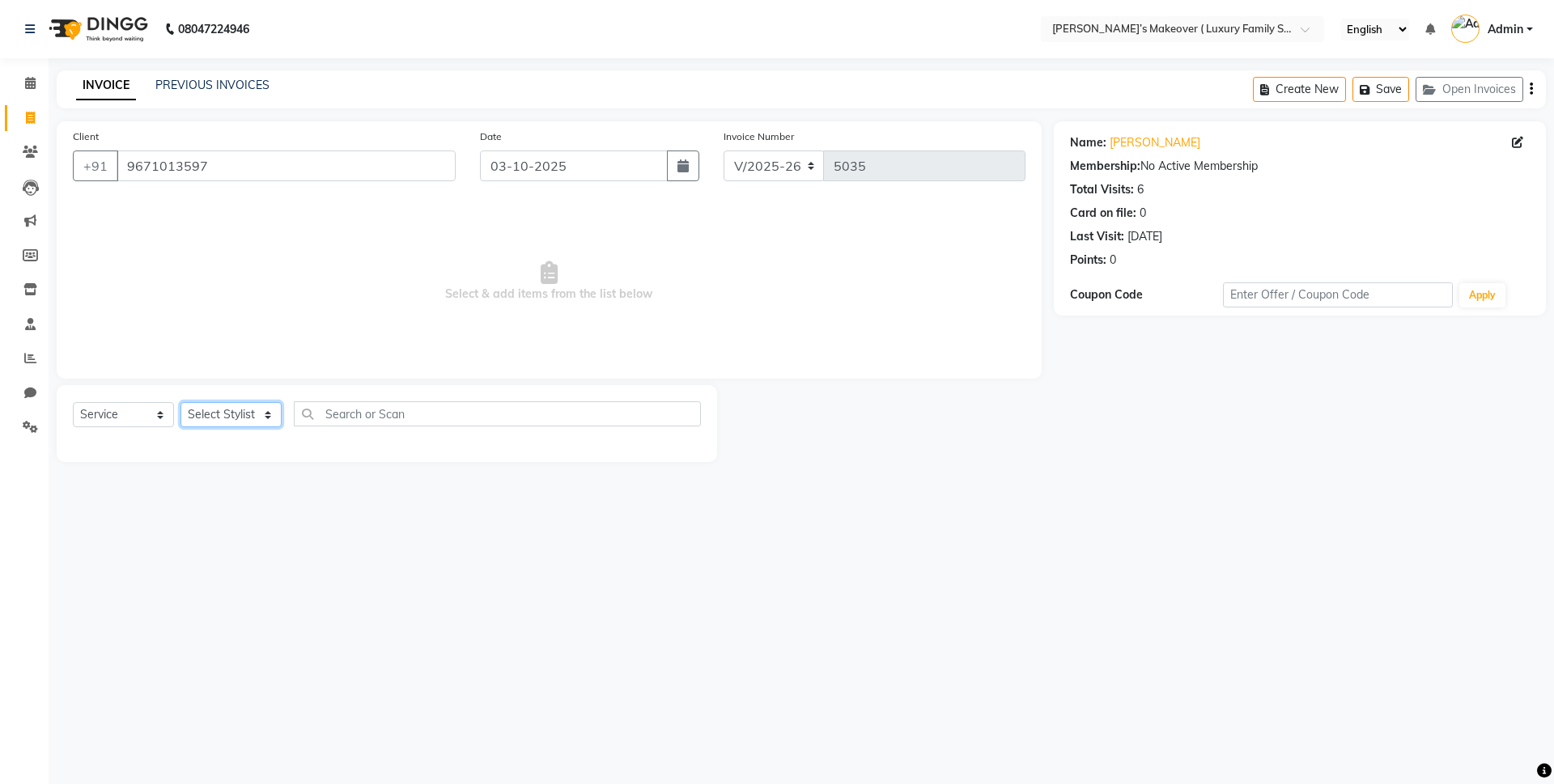
click at [188, 405] on select "Select Stylist Aarish Anas salmani Ankit Anshika Anshul Astha Bhoomi lamba Dipt…" at bounding box center [231, 414] width 102 height 25
click at [180, 402] on select "Select Stylist Aarish Anas salmani Ankit Anshika Anshul Astha Bhoomi lamba Dipt…" at bounding box center [231, 414] width 102 height 25
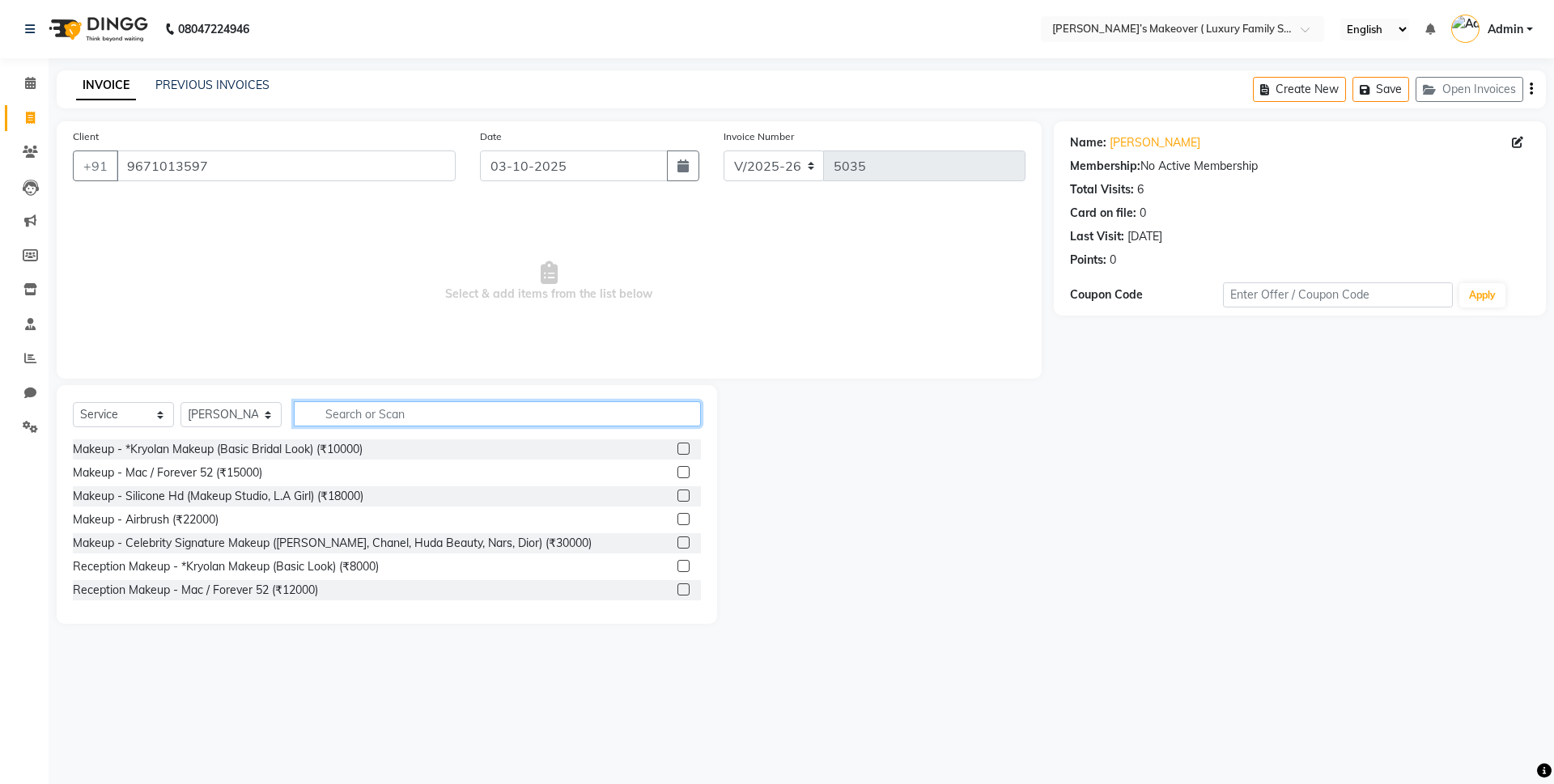
click at [354, 410] on input "text" at bounding box center [497, 413] width 407 height 25
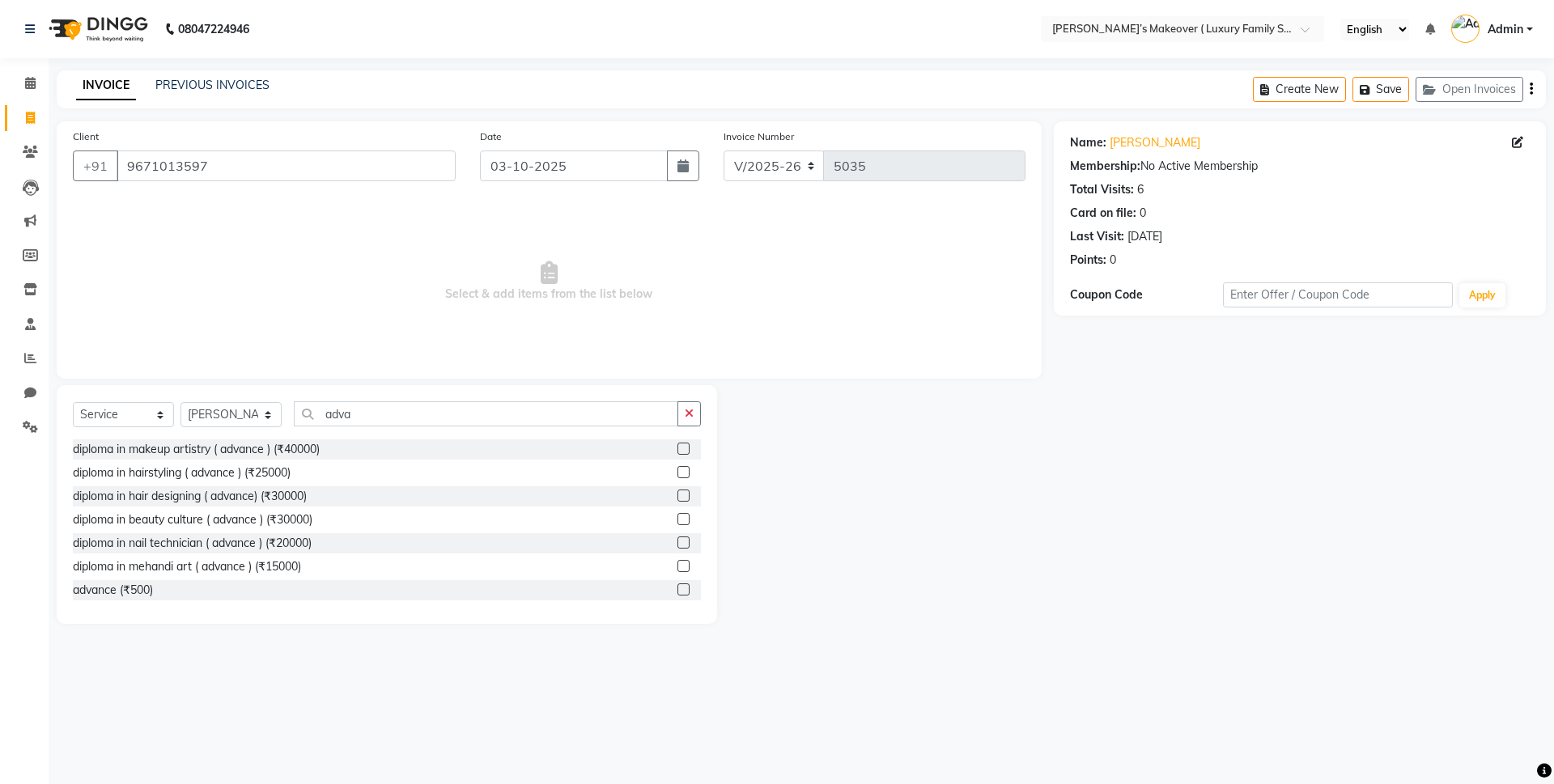
click at [677, 585] on label at bounding box center [683, 589] width 12 height 12
click at [677, 585] on input "checkbox" at bounding box center [682, 590] width 11 height 11
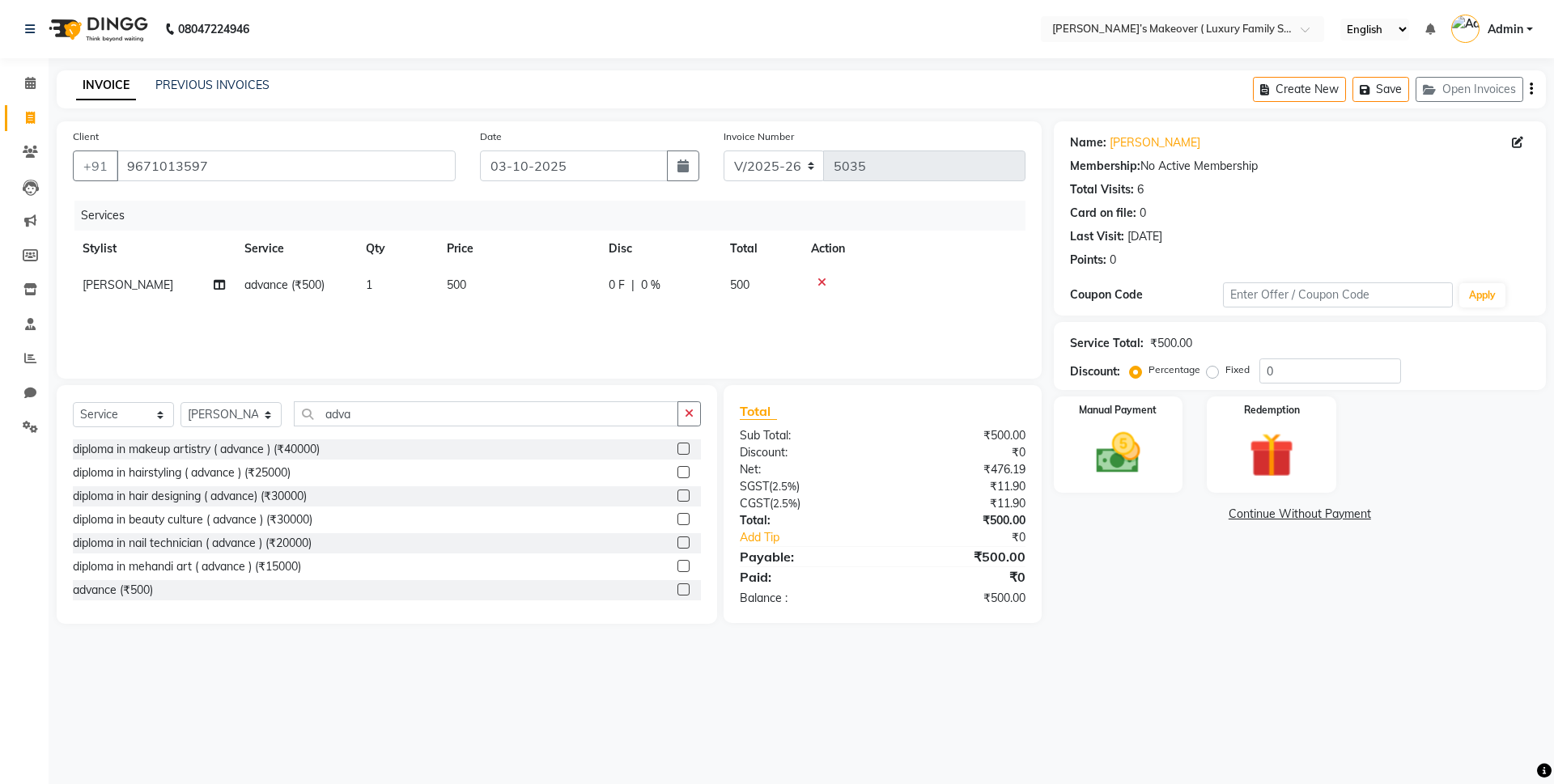
click at [1530, 89] on icon "button" at bounding box center [1531, 89] width 3 height 1
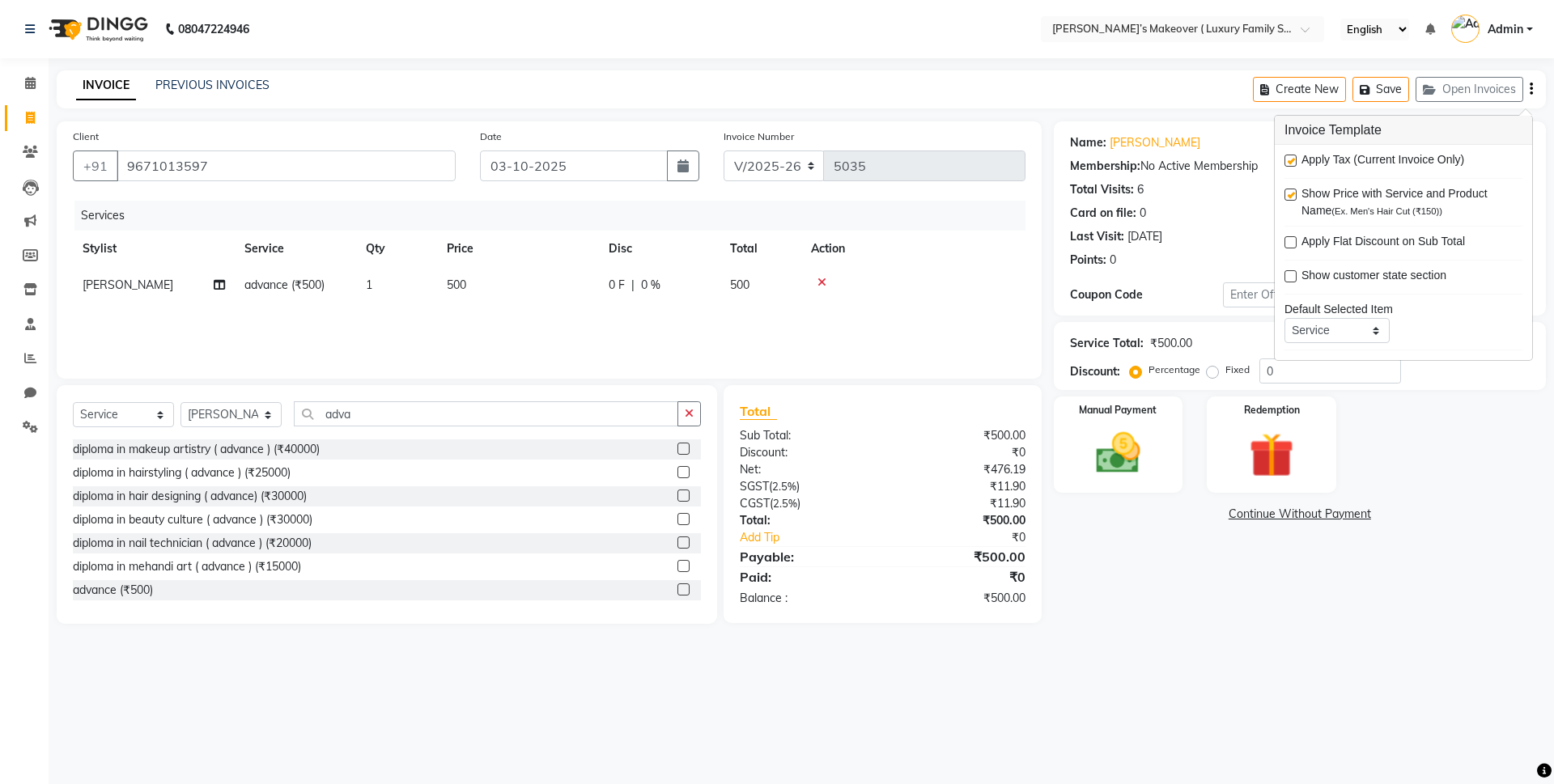
click at [1287, 163] on label at bounding box center [1290, 160] width 12 height 12
click at [1287, 163] on input "checkbox" at bounding box center [1289, 161] width 11 height 11
click at [1130, 465] on img at bounding box center [1118, 453] width 76 height 54
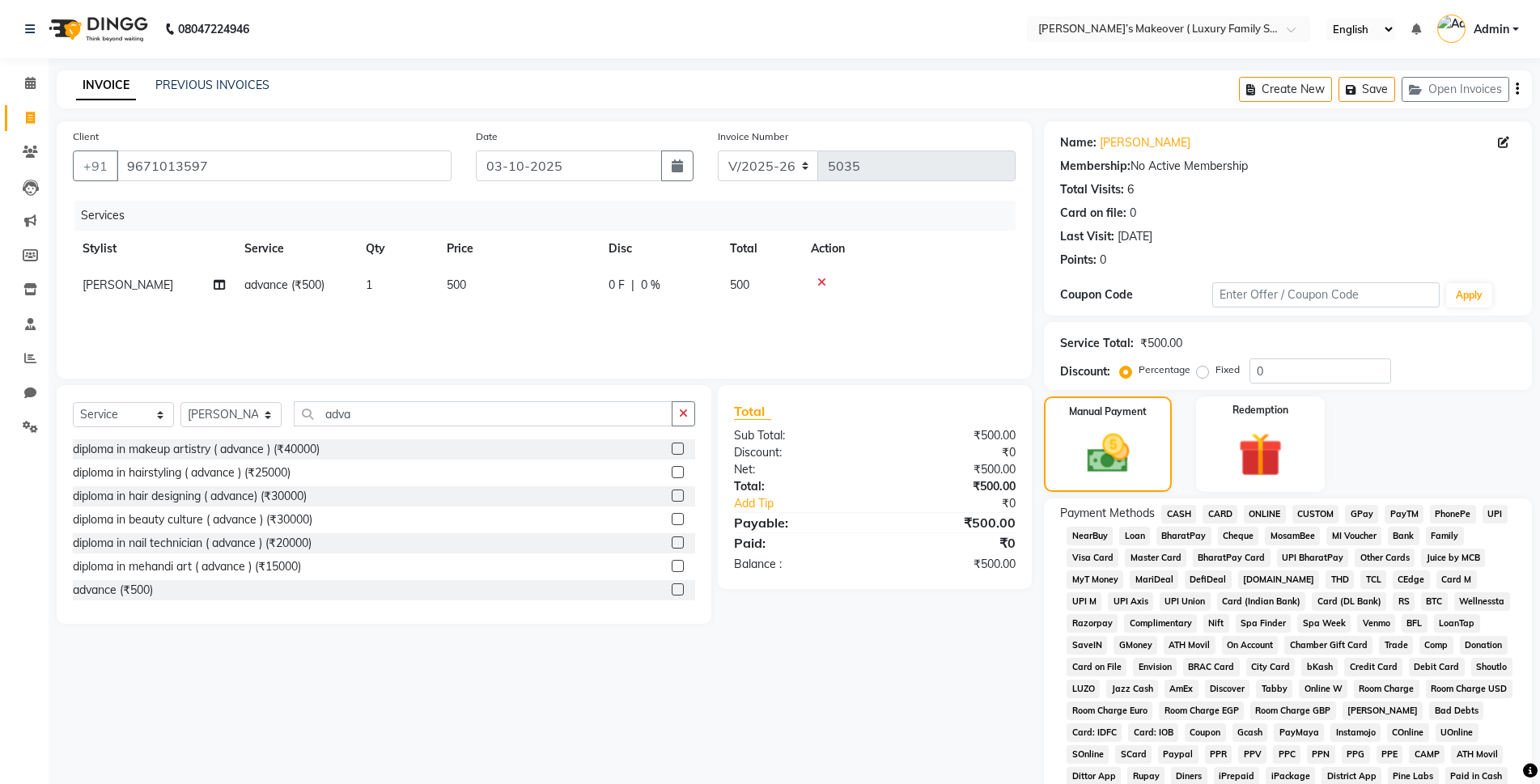
click at [1216, 512] on span "CARD" at bounding box center [1219, 513] width 35 height 19
click at [1183, 518] on span "CASH" at bounding box center [1179, 513] width 35 height 19
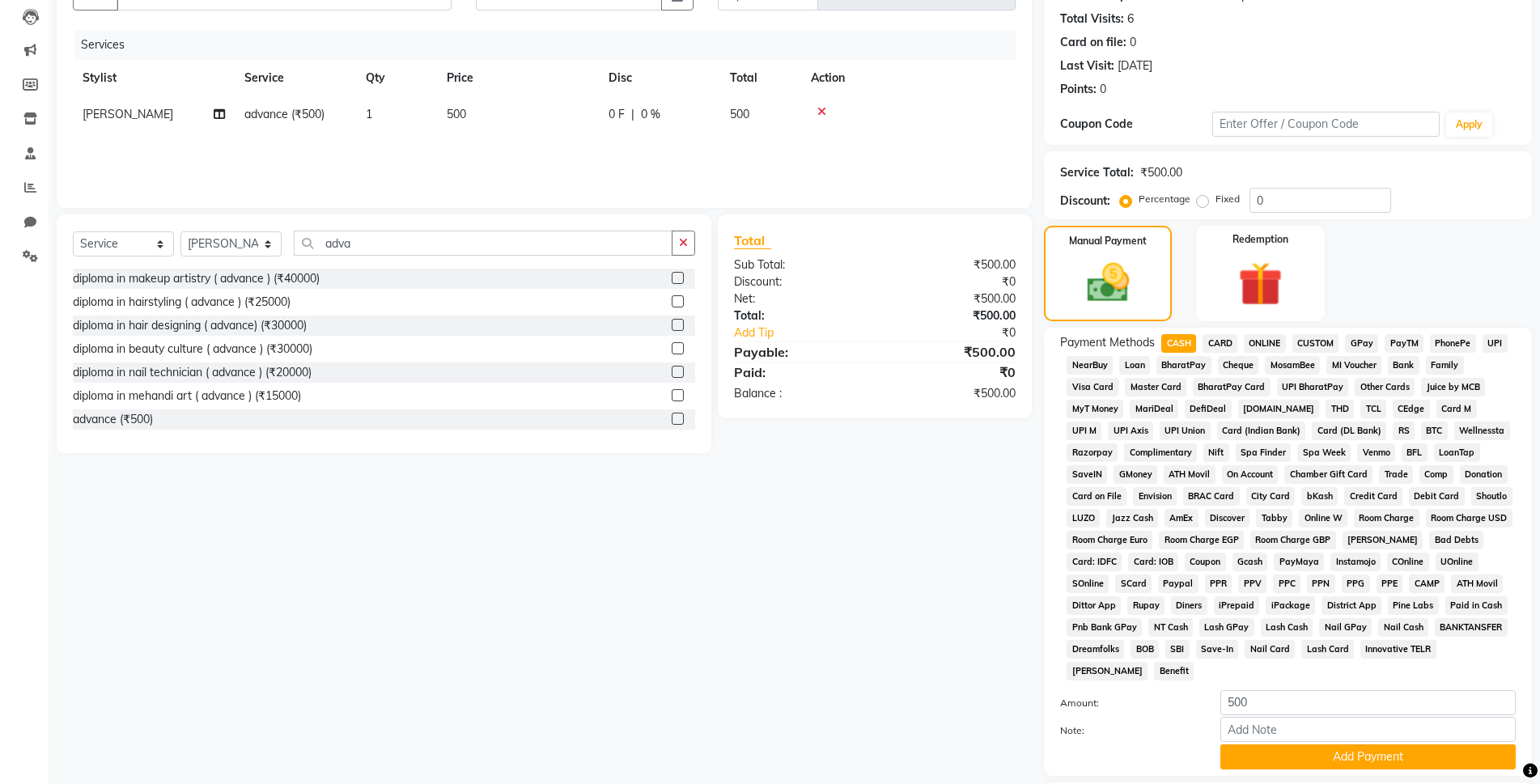
scroll to position [282, 0]
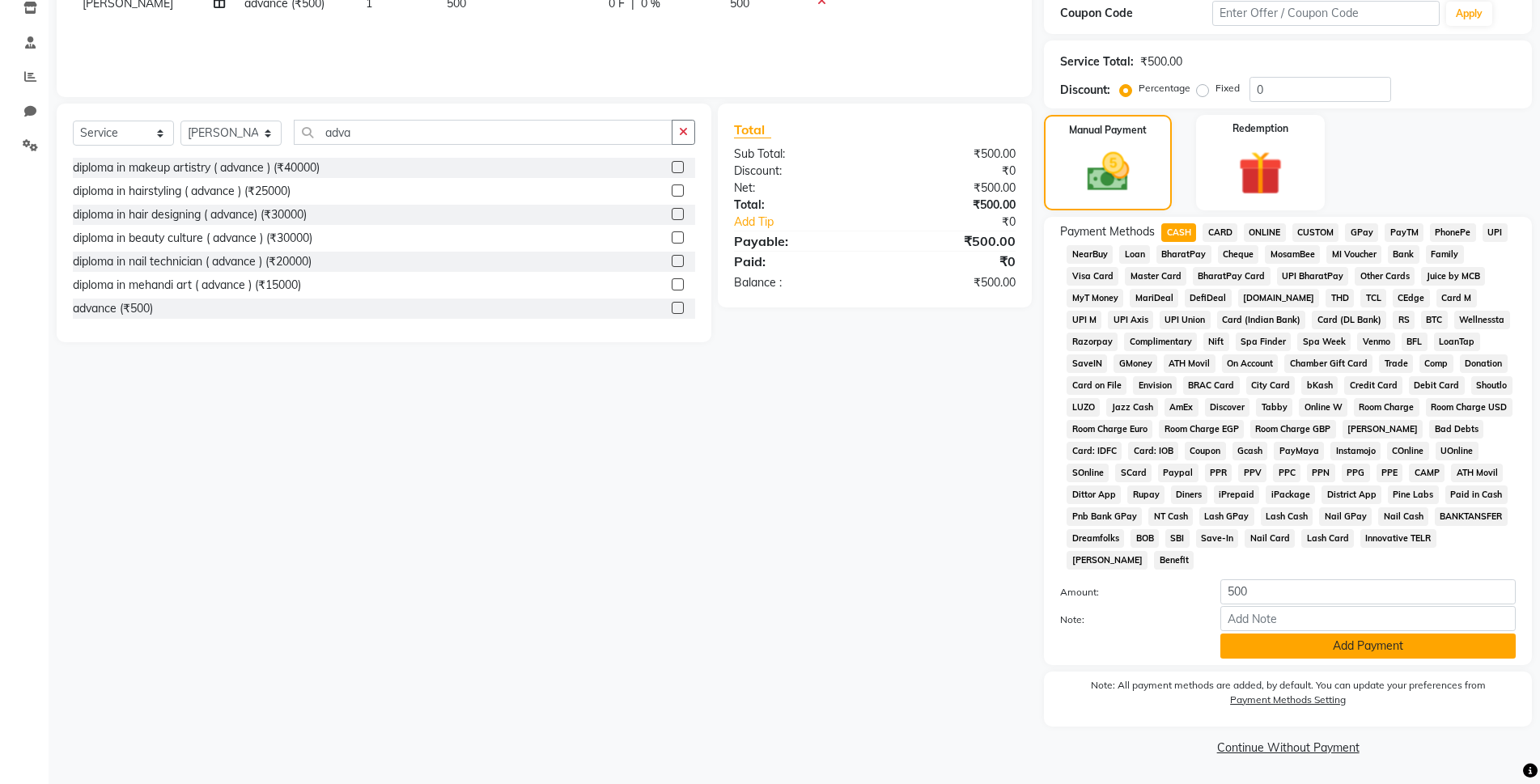
click at [1353, 649] on button "Add Payment" at bounding box center [1368, 646] width 296 height 25
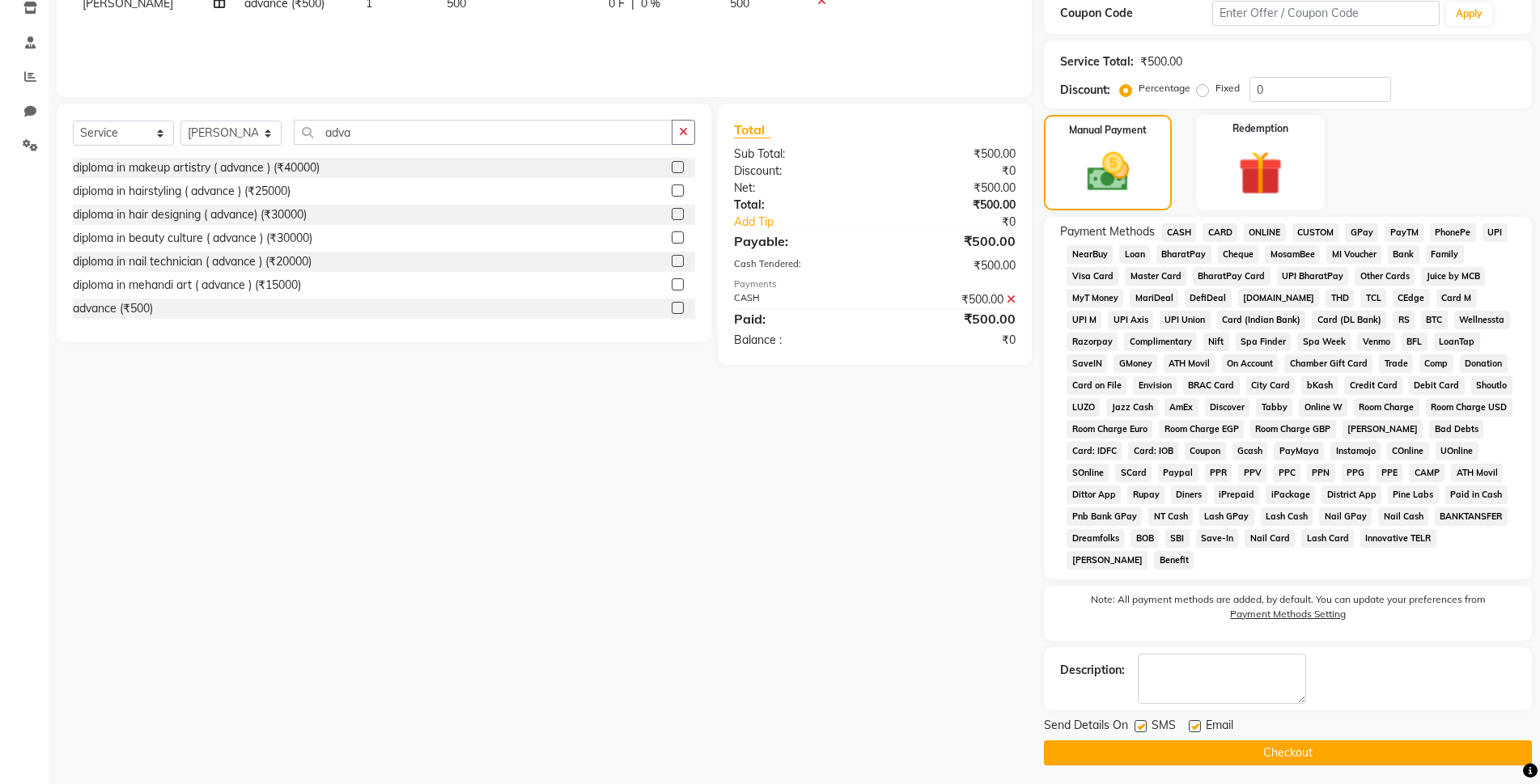
click at [1363, 746] on button "Checkout" at bounding box center [1288, 752] width 488 height 25
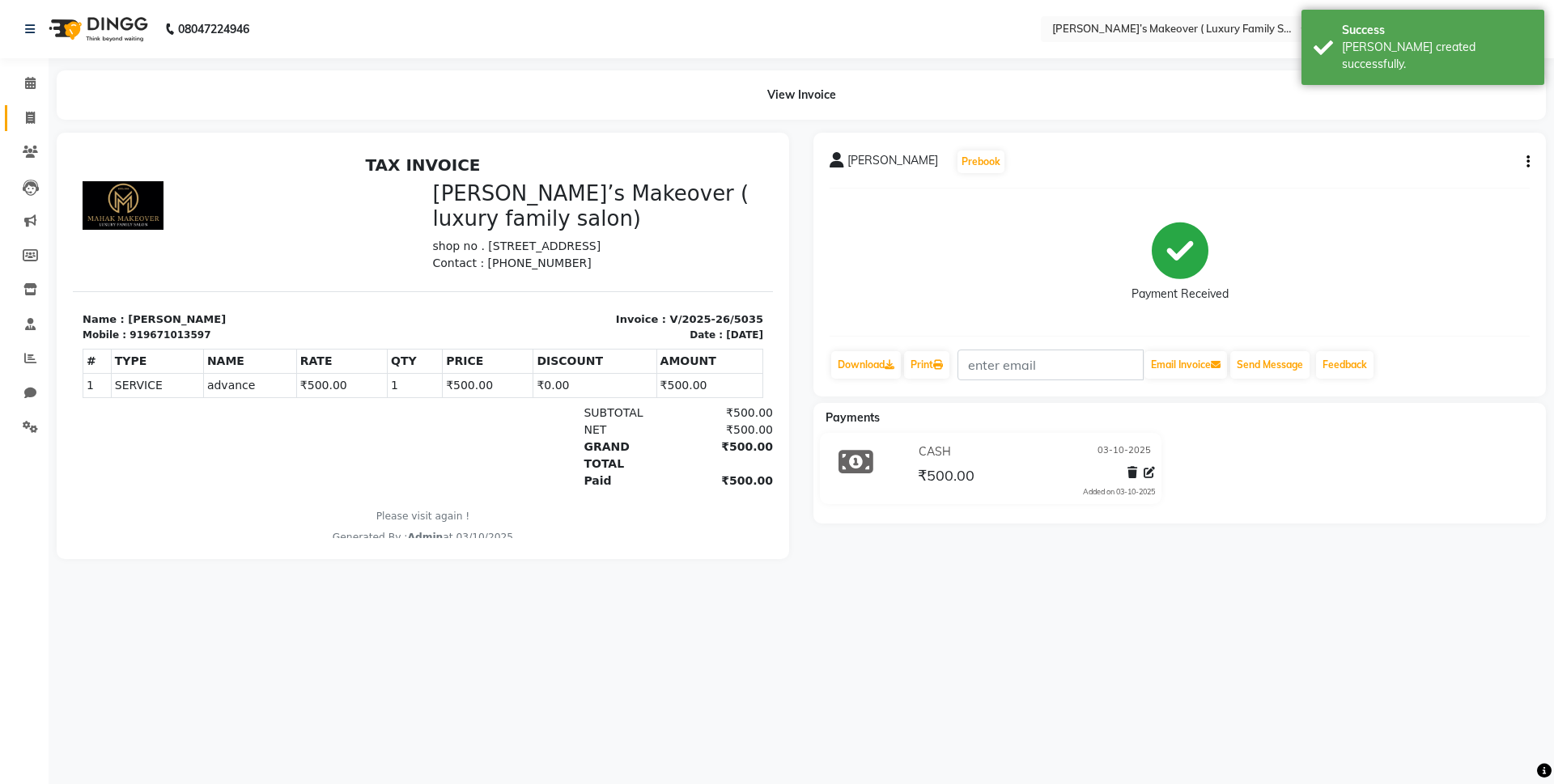
drag, startPoint x: 37, startPoint y: 135, endPoint x: 39, endPoint y: 126, distance: 9.2
click at [39, 132] on ul "Calendar Invoice Clients Leads Marketing Members Inventory Staff Reports Chat S…" at bounding box center [24, 260] width 49 height 387
click at [37, 114] on span at bounding box center [30, 118] width 28 height 19
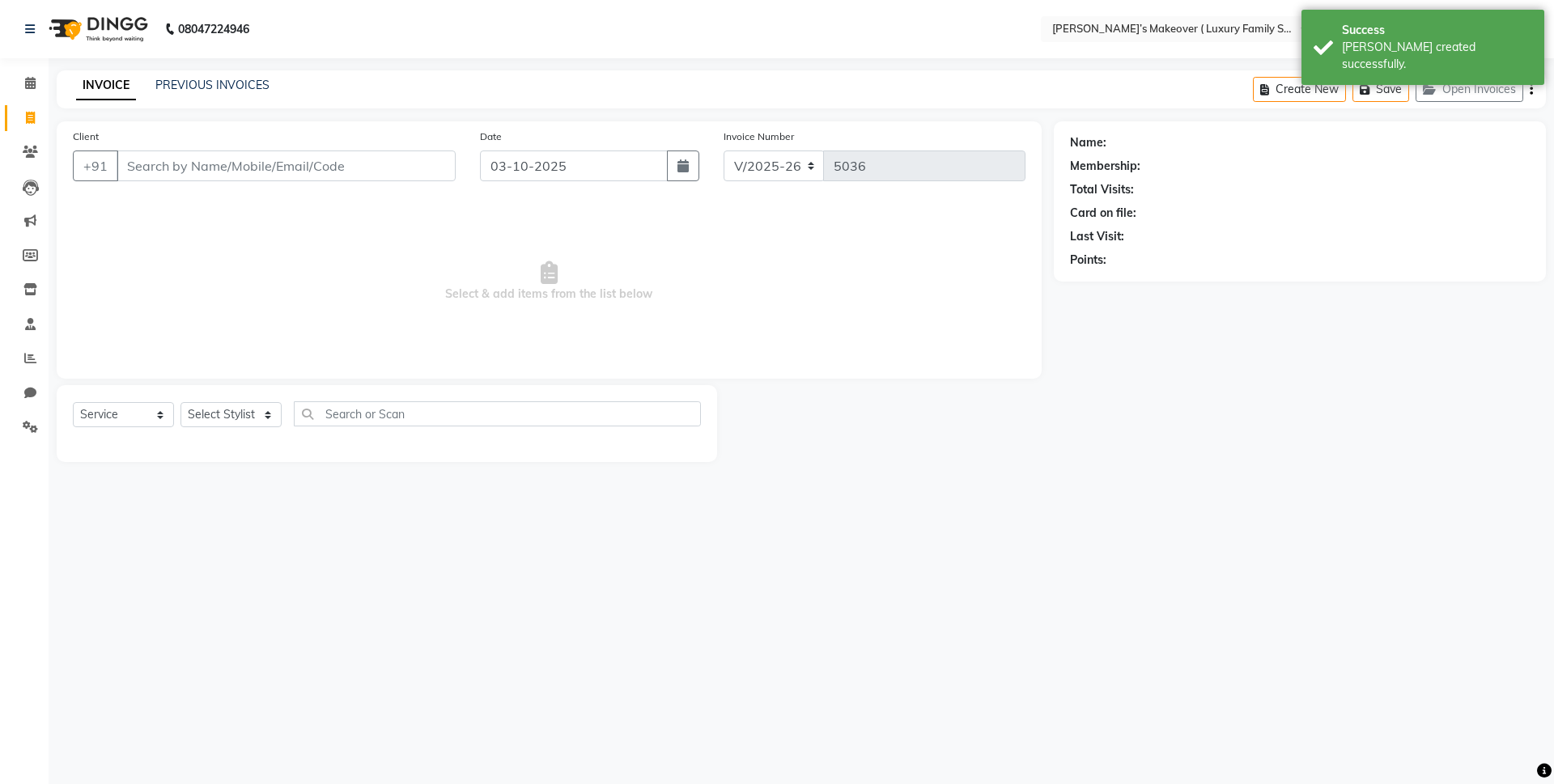
click at [202, 157] on input "Client" at bounding box center [286, 165] width 339 height 31
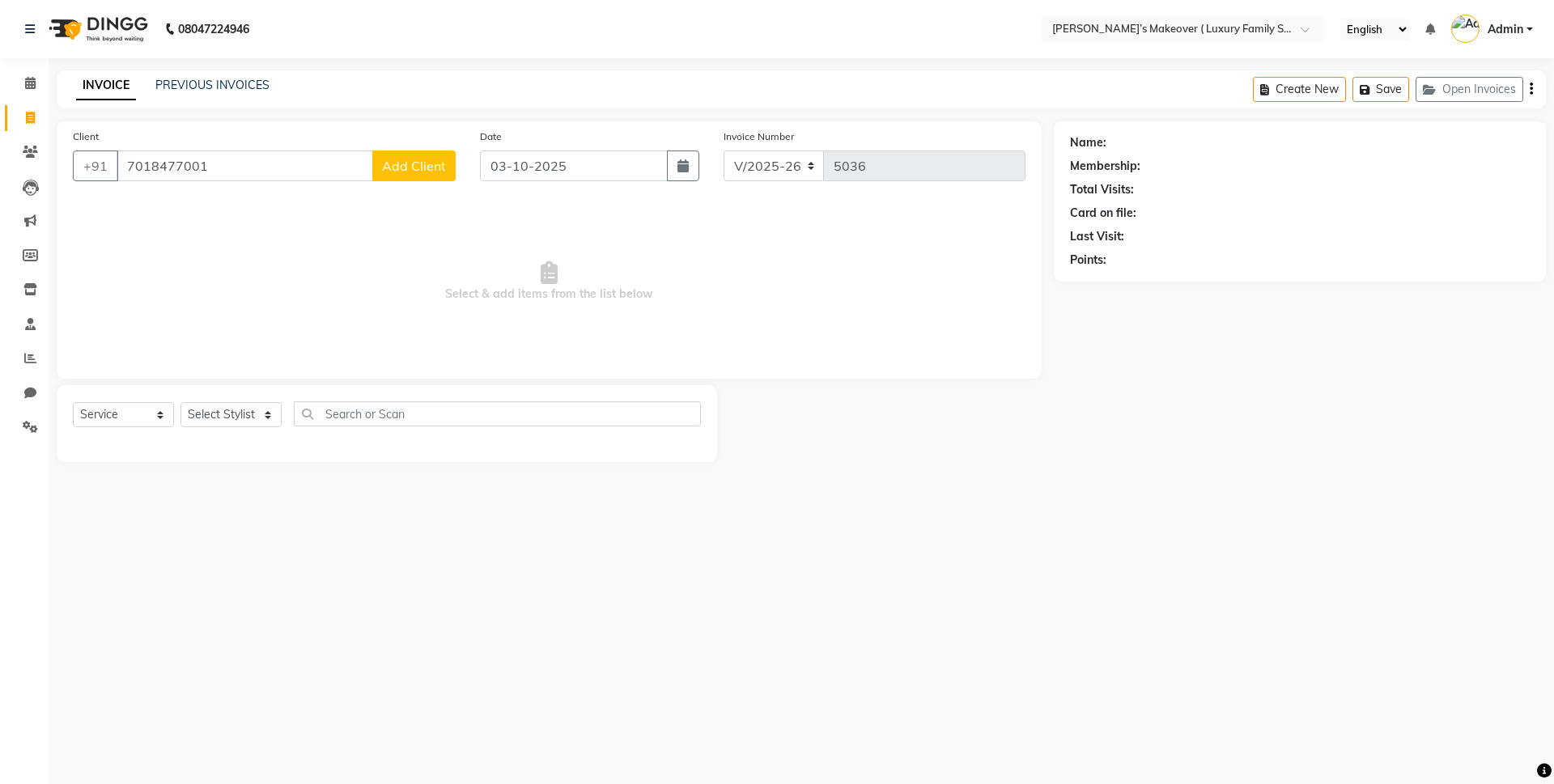
click at [425, 161] on span "Add Client" at bounding box center [414, 166] width 64 height 16
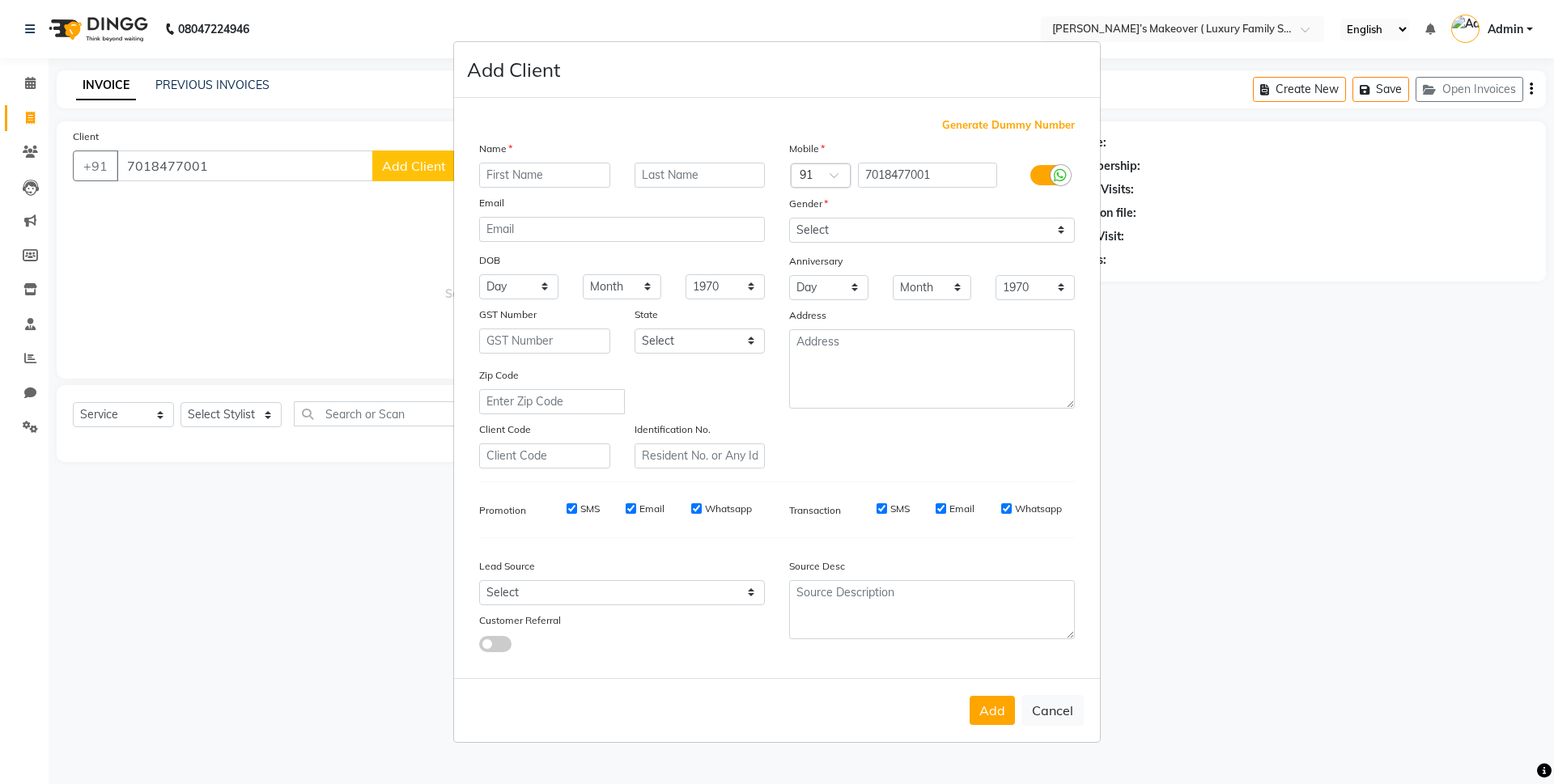
click at [577, 184] on input "text" at bounding box center [545, 174] width 131 height 25
click at [816, 232] on select "Select Male Female Other Prefer Not To Say" at bounding box center [932, 230] width 286 height 25
click at [789, 218] on select "Select Male Female Other Prefer Not To Say" at bounding box center [932, 230] width 286 height 25
click at [994, 705] on button "Add" at bounding box center [993, 709] width 46 height 29
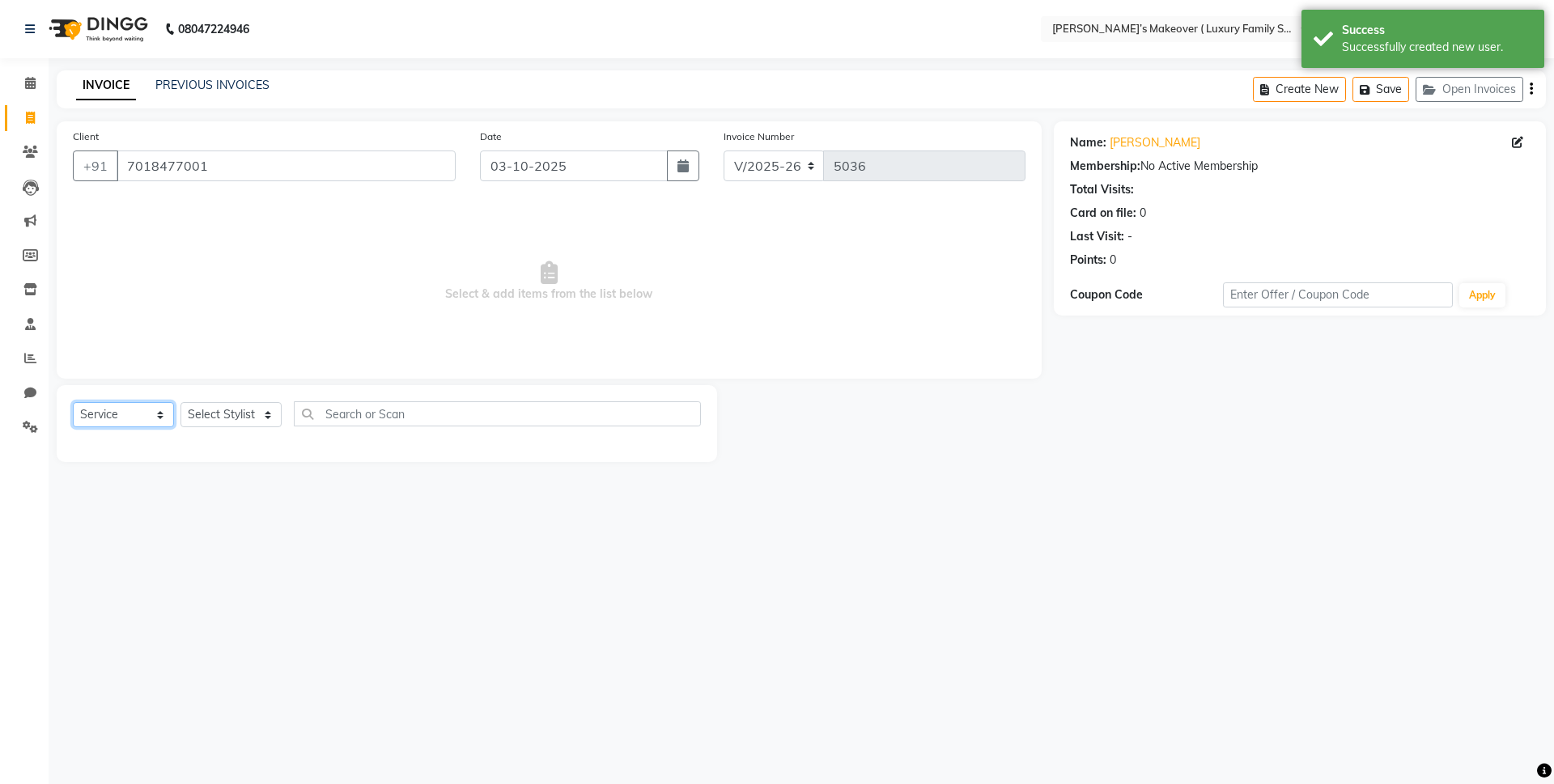
click at [134, 413] on select "Select Service Product Membership Package Voucher Prepaid Gift Card" at bounding box center [123, 414] width 102 height 25
click at [73, 402] on select "Select Service Product Membership Package Voucher Prepaid Gift Card" at bounding box center [123, 414] width 102 height 25
click at [201, 419] on select "Select Stylist Aarish Anas salmani Ankit Anshika Anshul Astha Bhoomi lamba Dipt…" at bounding box center [231, 414] width 102 height 25
click at [180, 402] on select "Select Stylist Aarish Anas salmani Ankit Anshika Anshul Astha Bhoomi lamba Dipt…" at bounding box center [231, 414] width 102 height 25
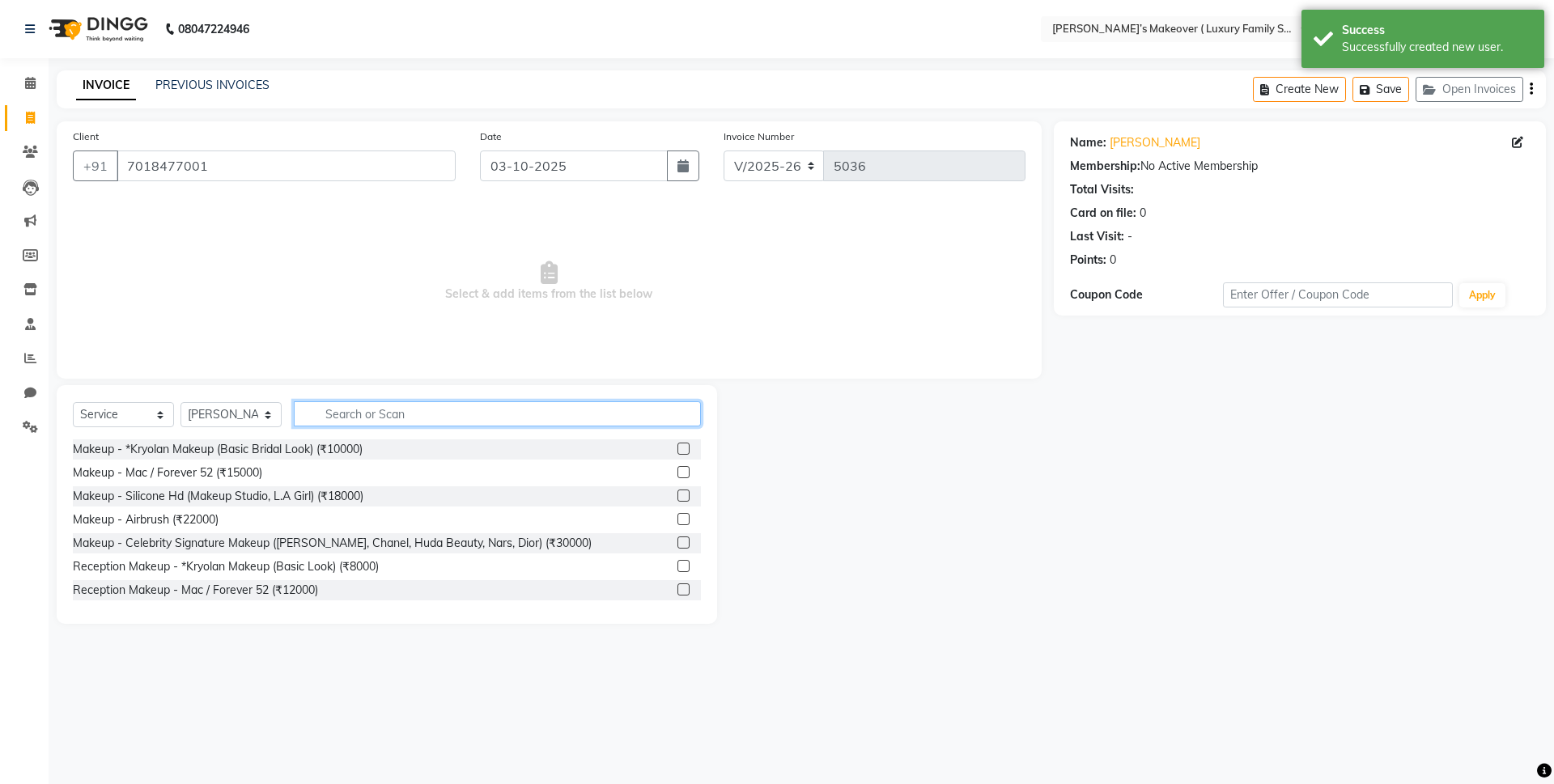
click at [378, 411] on input "text" at bounding box center [497, 413] width 407 height 25
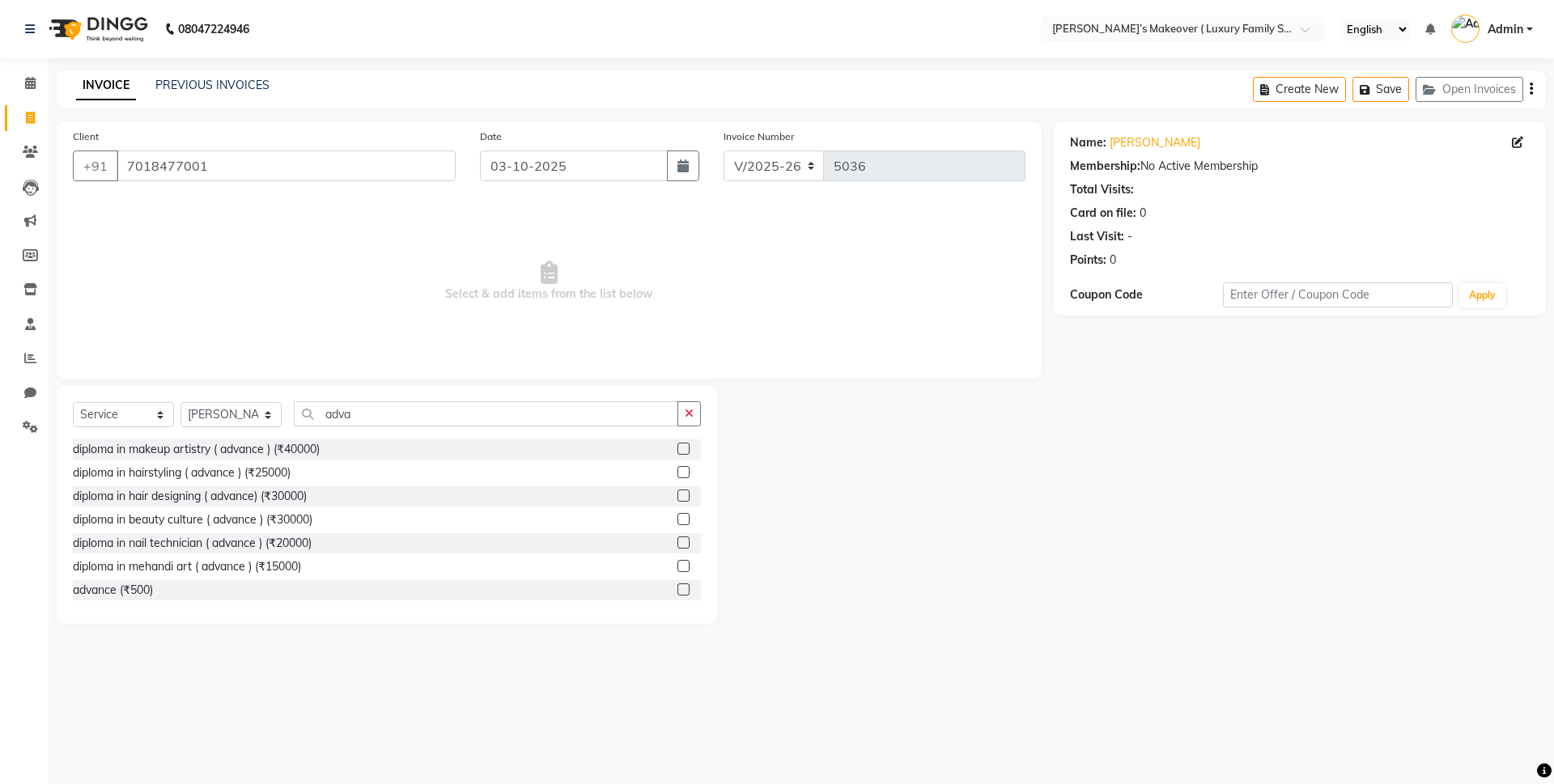
click at [663, 586] on div "advance (₹500)" at bounding box center [386, 590] width 628 height 20
click at [677, 586] on label at bounding box center [683, 589] width 12 height 12
click at [677, 586] on input "checkbox" at bounding box center [682, 590] width 11 height 11
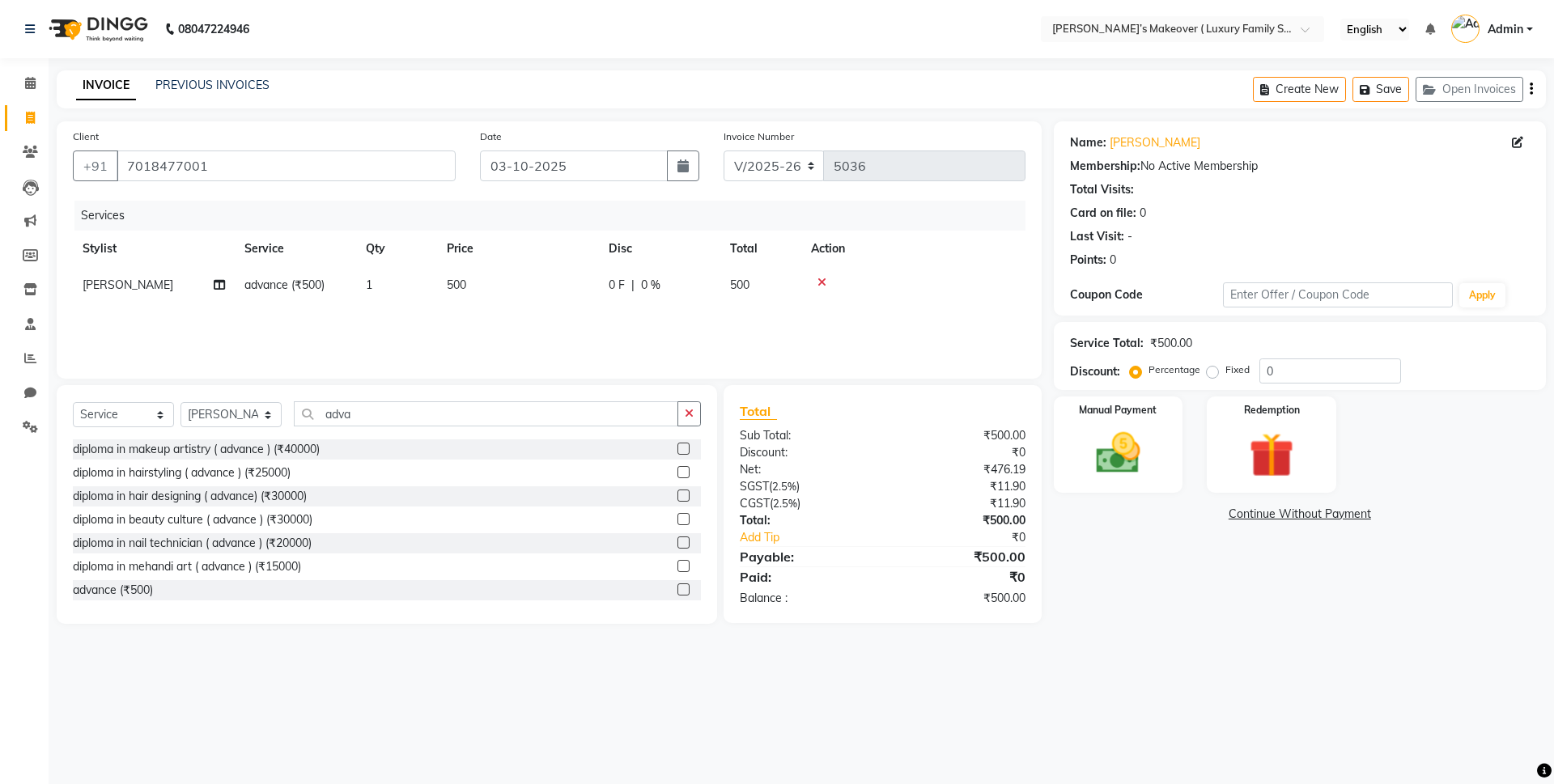
click at [1530, 90] on icon "button" at bounding box center [1531, 89] width 3 height 1
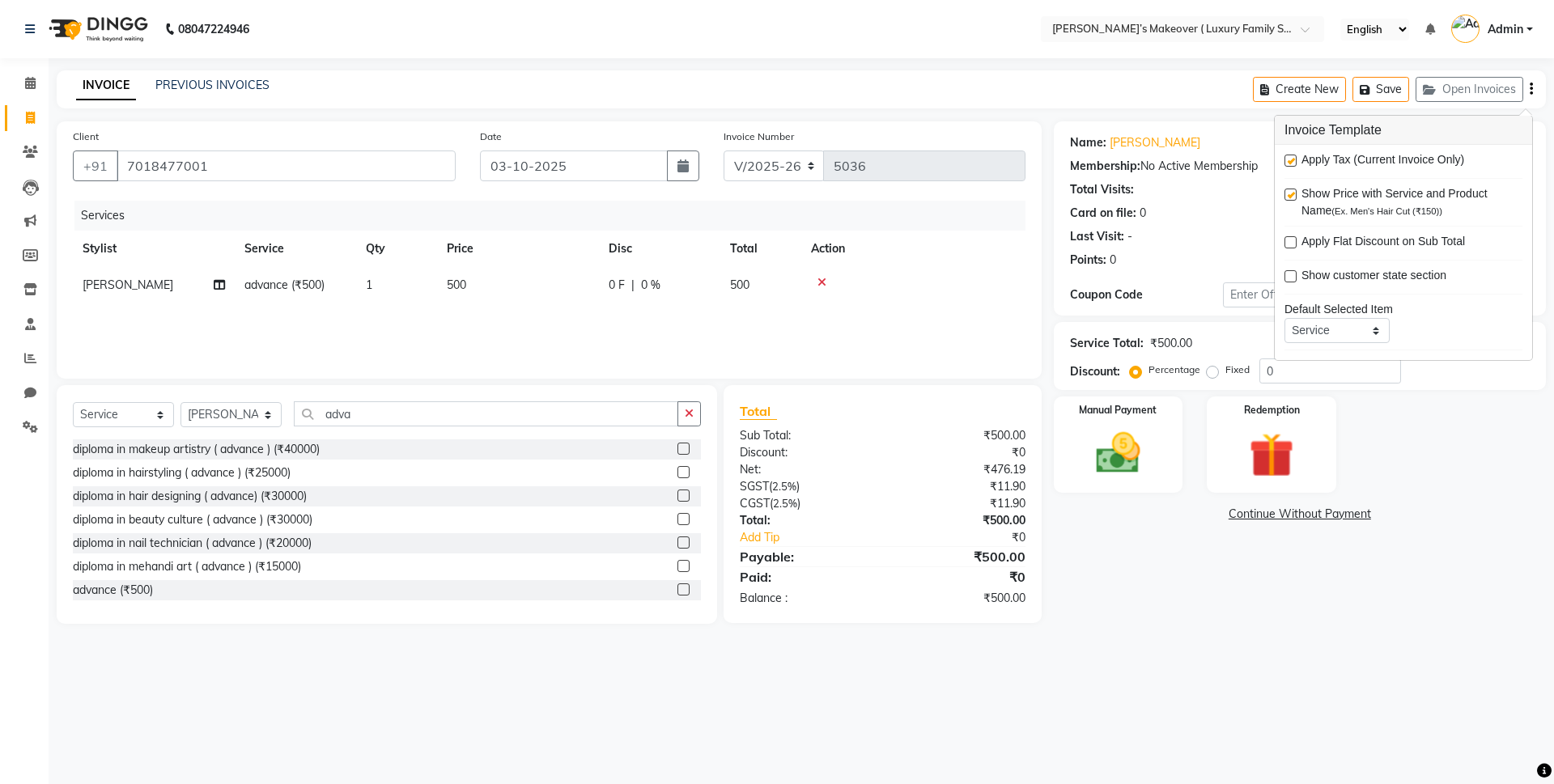
drag, startPoint x: 1292, startPoint y: 163, endPoint x: 1221, endPoint y: 326, distance: 177.8
click at [1292, 162] on label at bounding box center [1290, 160] width 12 height 12
click at [1292, 162] on input "checkbox" at bounding box center [1289, 161] width 11 height 11
click at [1129, 421] on div "Manual Payment" at bounding box center [1117, 445] width 134 height 99
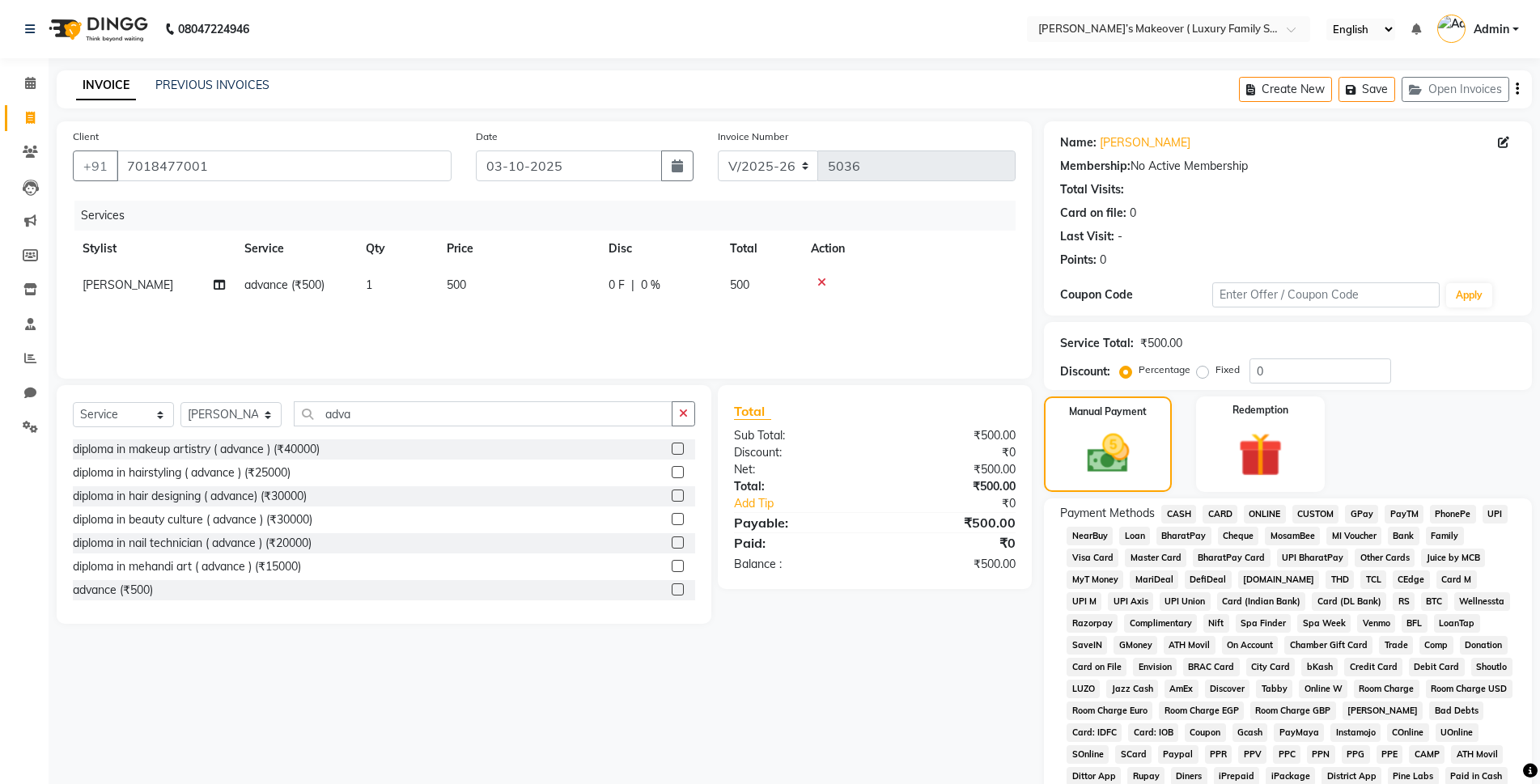
click at [1175, 508] on span "CASH" at bounding box center [1179, 513] width 35 height 19
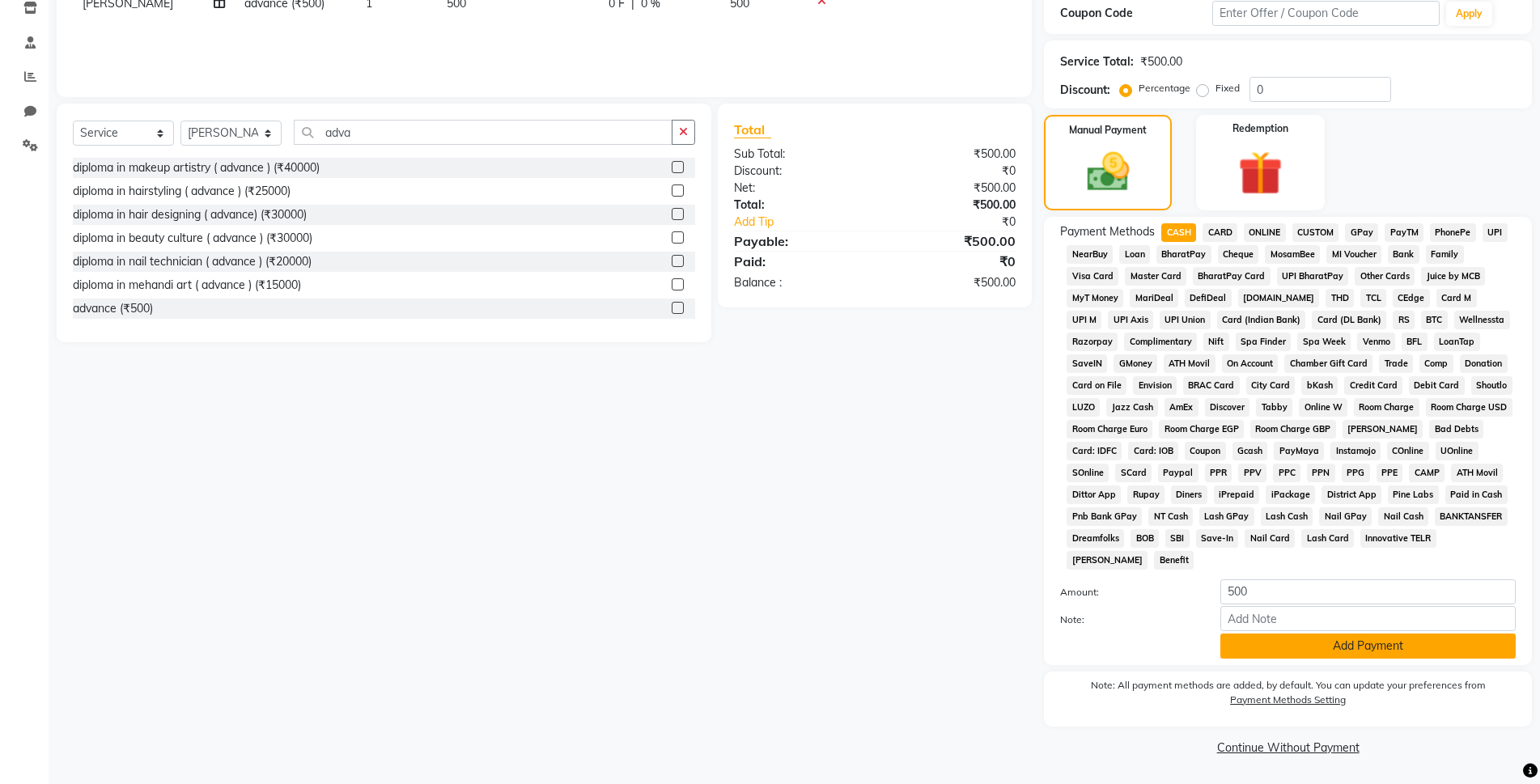
click at [1275, 640] on button "Add Payment" at bounding box center [1368, 646] width 296 height 25
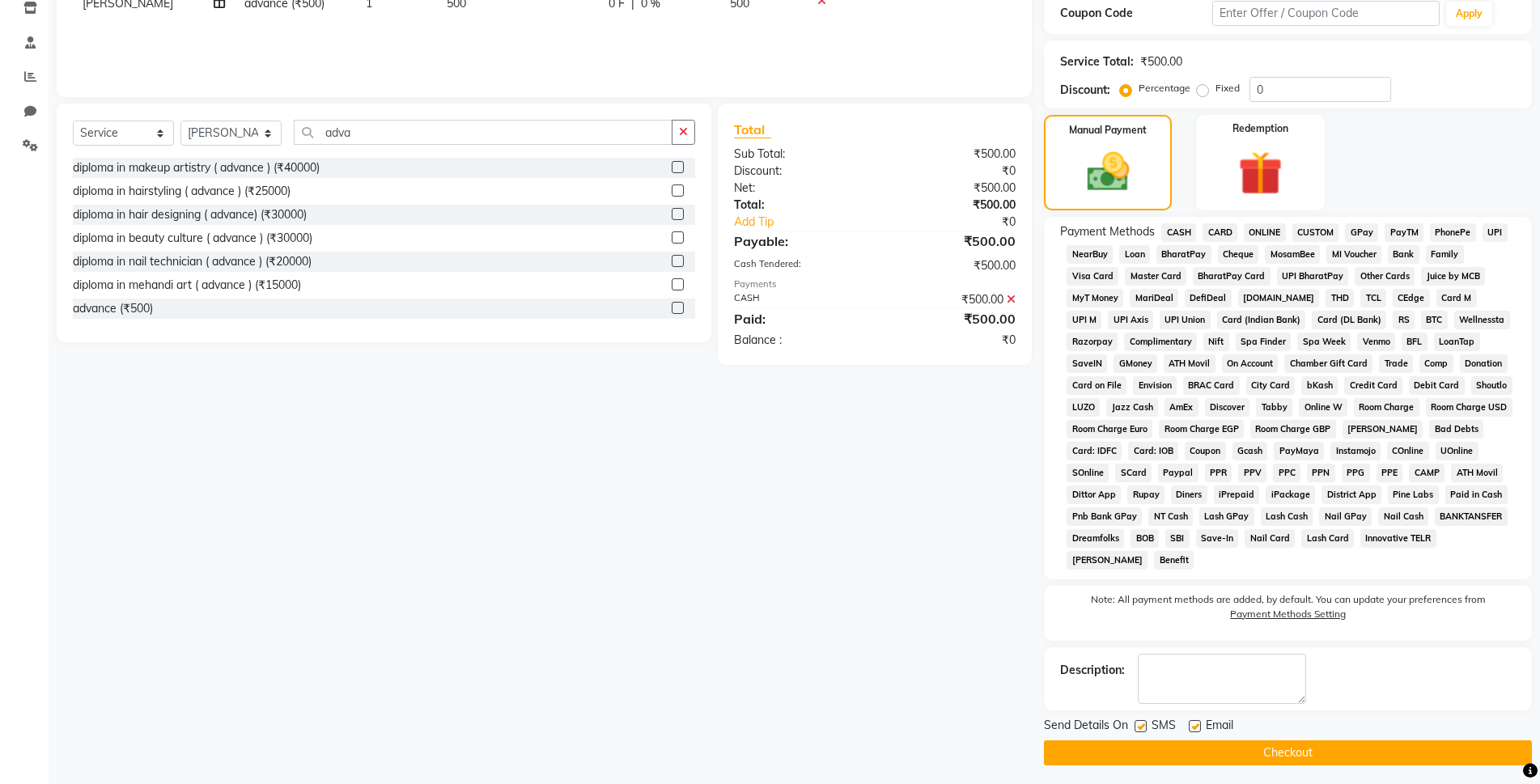
click at [1326, 750] on button "Checkout" at bounding box center [1288, 752] width 488 height 25
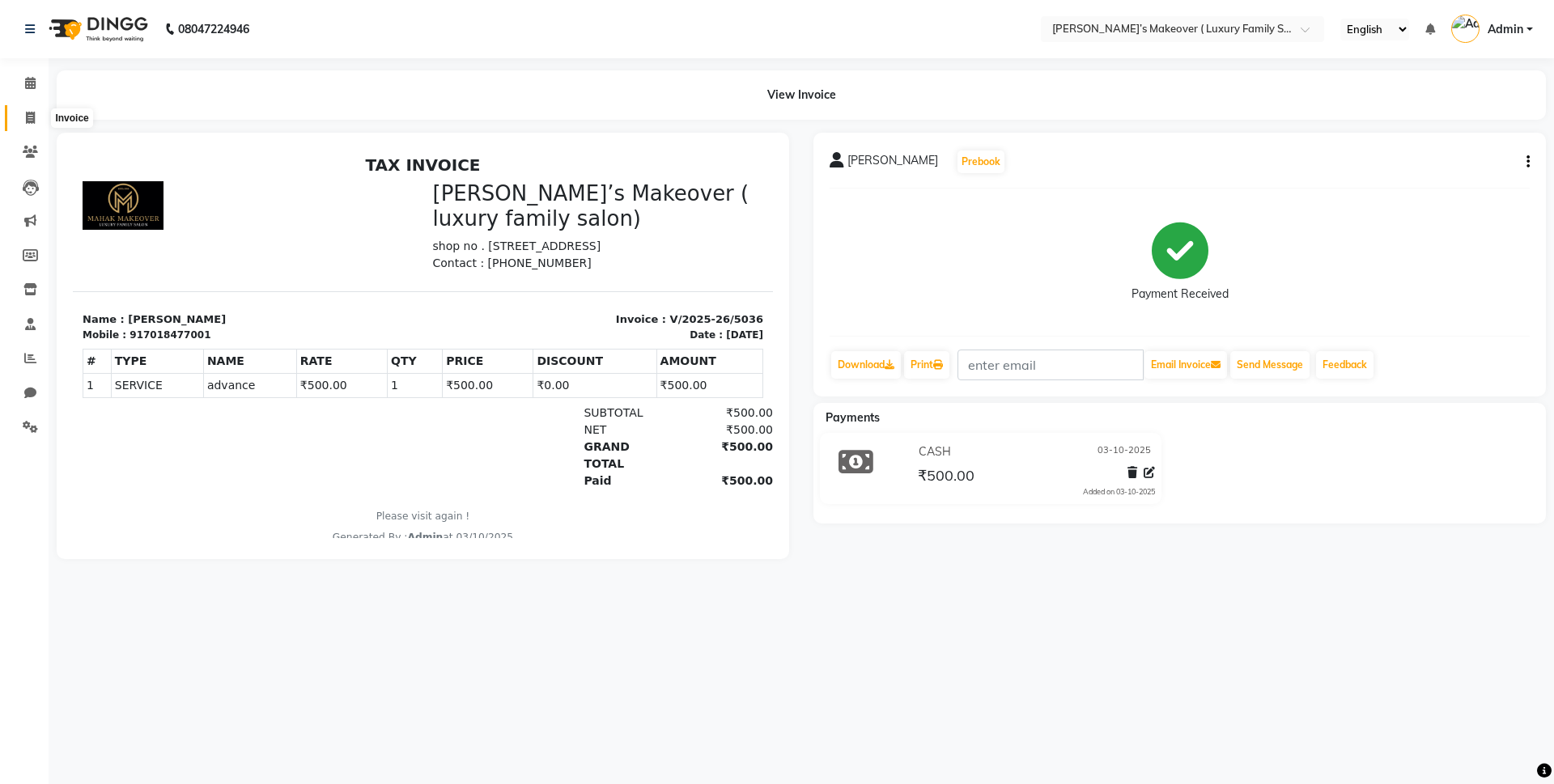
click at [43, 115] on span at bounding box center [30, 118] width 28 height 19
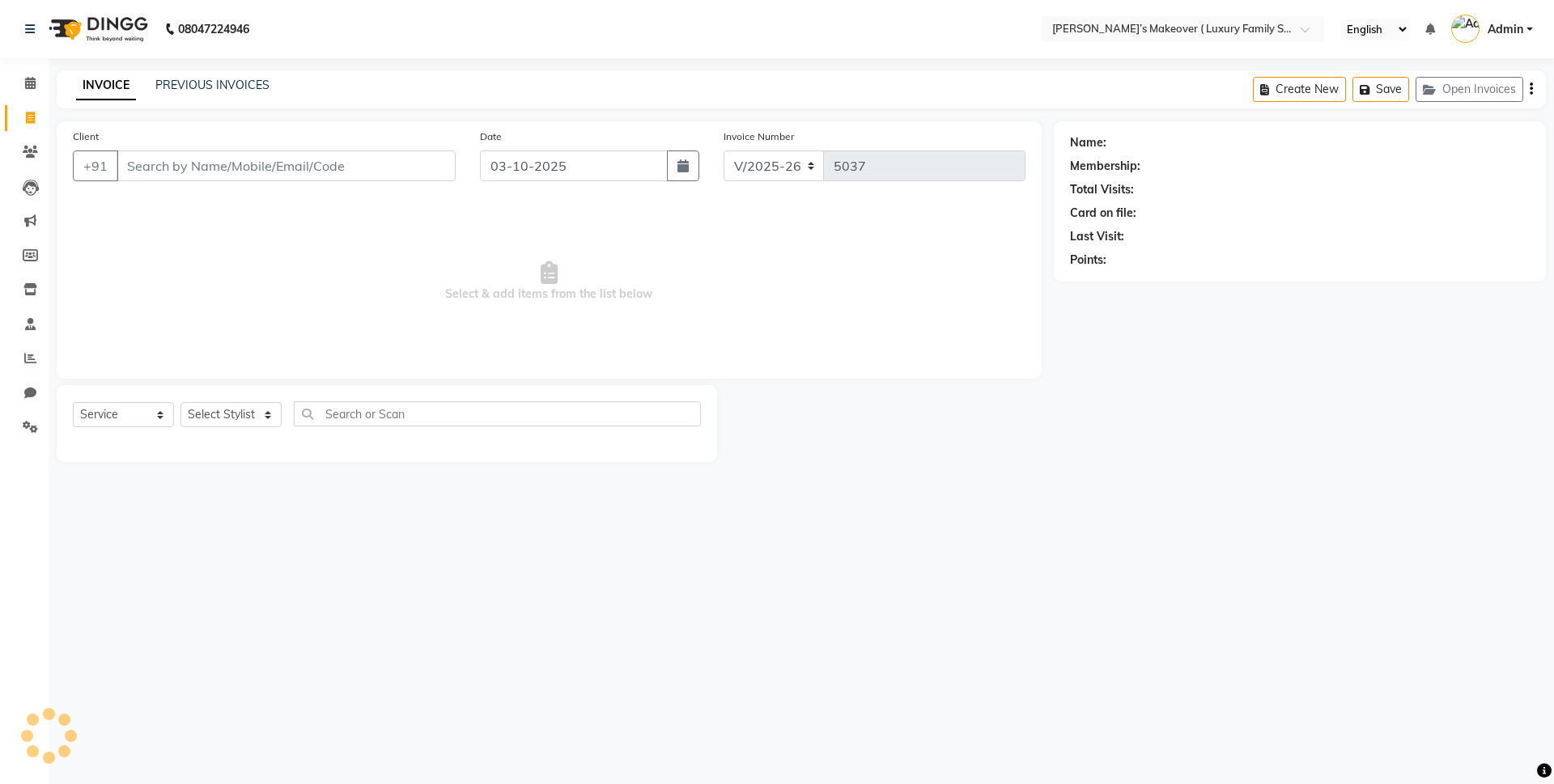
click at [201, 156] on input "Client" at bounding box center [286, 165] width 339 height 31
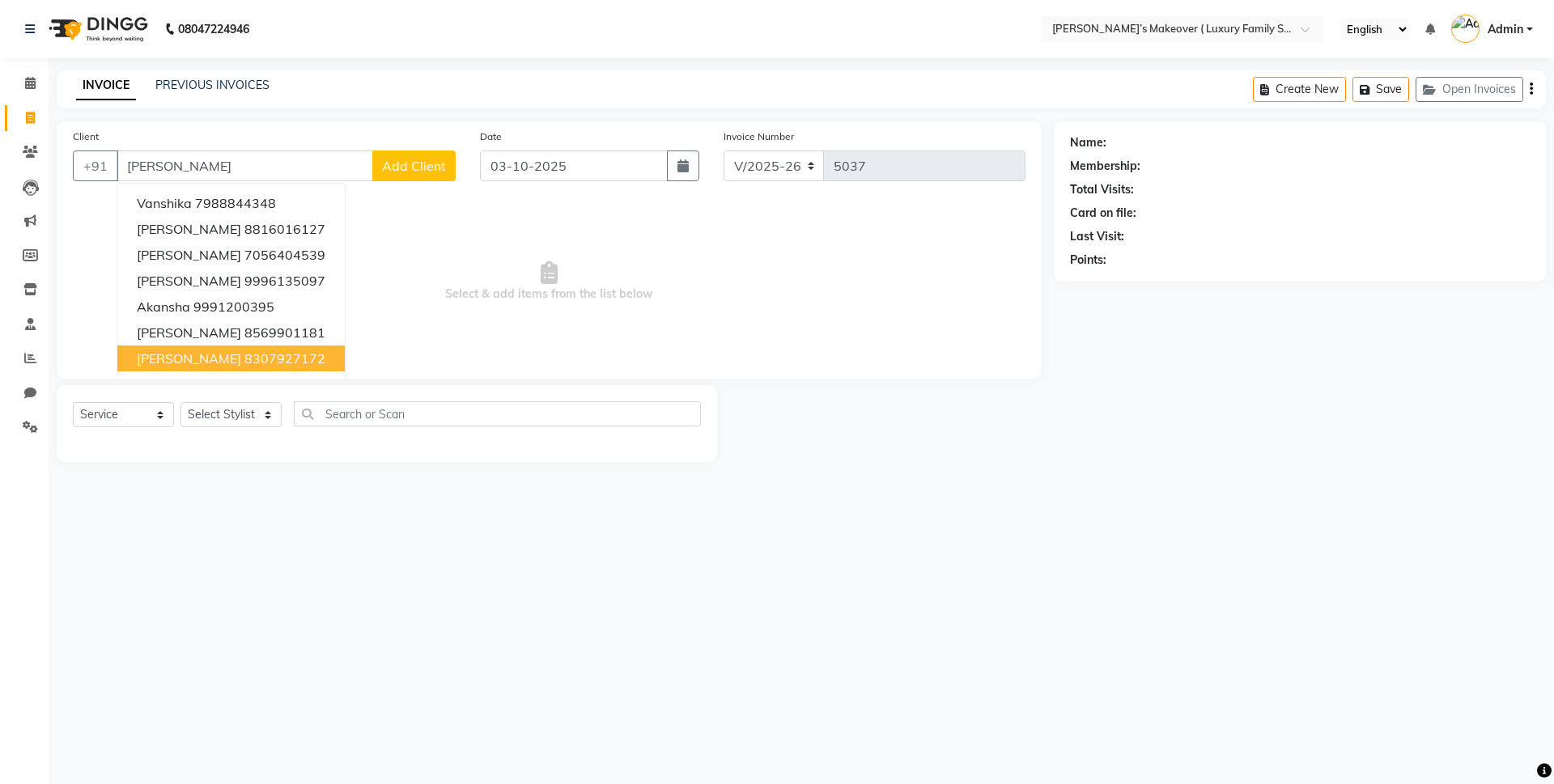
click at [246, 361] on ngb-highlight "8307927172" at bounding box center [285, 358] width 81 height 16
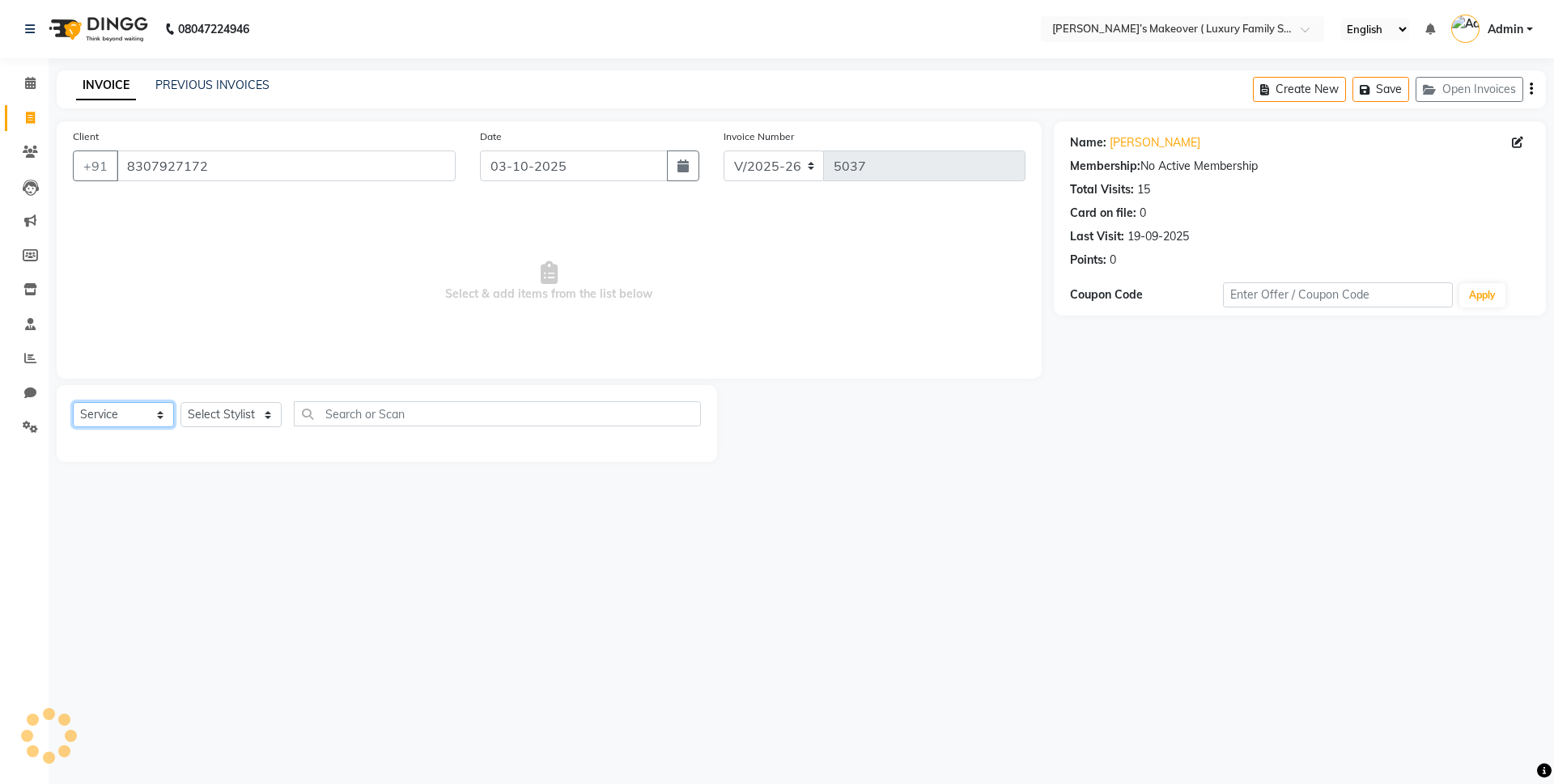
click at [92, 422] on select "Select Service Product Membership Package Voucher Prepaid Gift Card" at bounding box center [123, 414] width 102 height 25
click at [73, 402] on select "Select Service Product Membership Package Voucher Prepaid Gift Card" at bounding box center [123, 414] width 102 height 25
click at [258, 400] on div "Select Service Product Membership Package Voucher Prepaid Gift Card Select Styl…" at bounding box center [386, 423] width 660 height 77
click at [269, 407] on select "Select Stylist Aarish Anas salmani Ankit Anshika Anshul Astha Bhoomi lamba Dipt…" at bounding box center [231, 414] width 102 height 25
click at [180, 402] on select "Select Stylist Aarish Anas salmani Ankit Anshika Anshul Astha Bhoomi lamba Dipt…" at bounding box center [231, 414] width 102 height 25
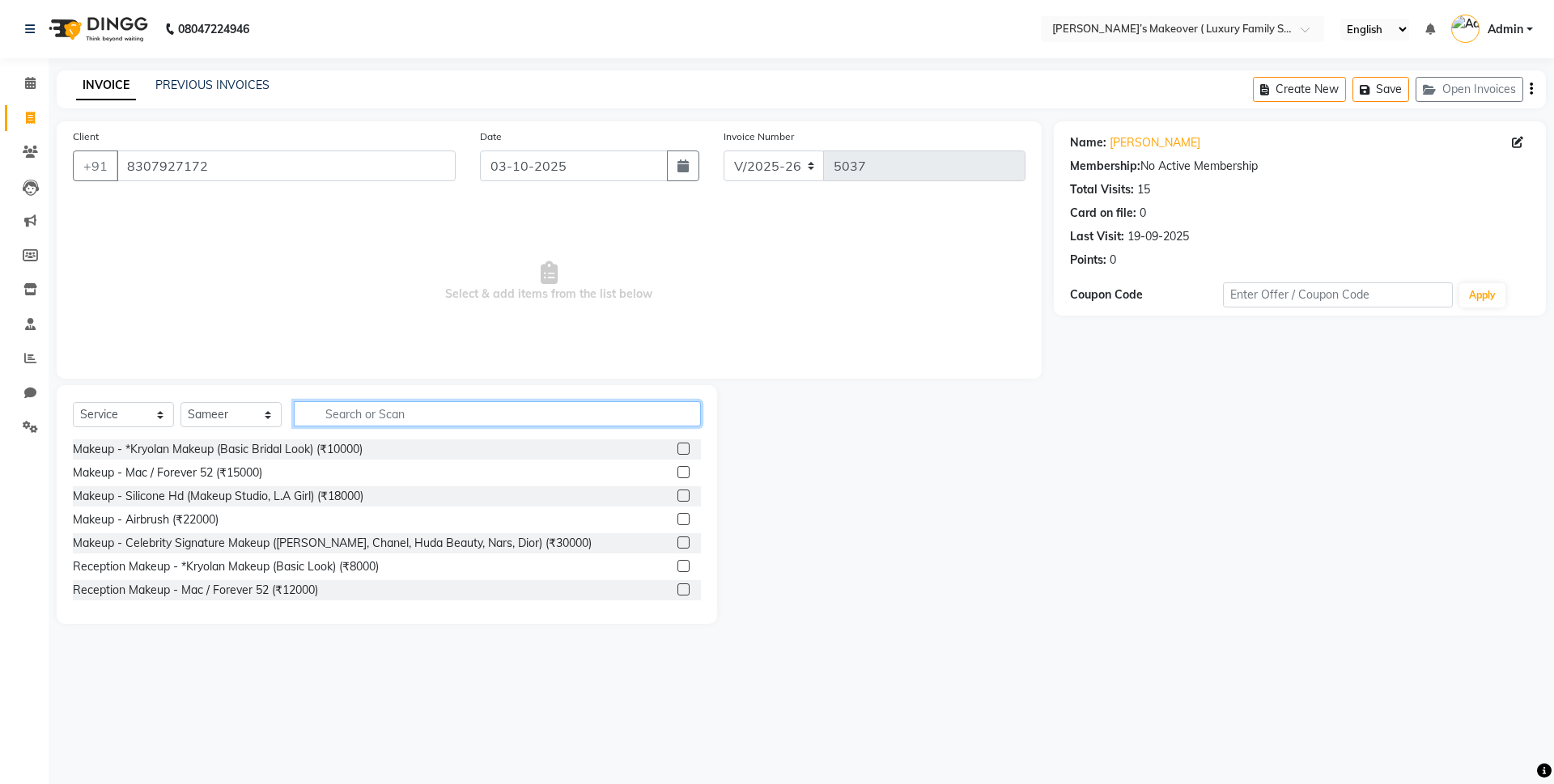
click at [356, 417] on input "text" at bounding box center [497, 413] width 407 height 25
click at [94, 421] on select "Select Service Product Membership Package Voucher Prepaid Gift Card" at bounding box center [123, 414] width 102 height 25
click at [73, 402] on select "Select Service Product Membership Package Voucher Prepaid Gift Card" at bounding box center [123, 414] width 102 height 25
click at [335, 404] on input "text" at bounding box center [497, 413] width 407 height 25
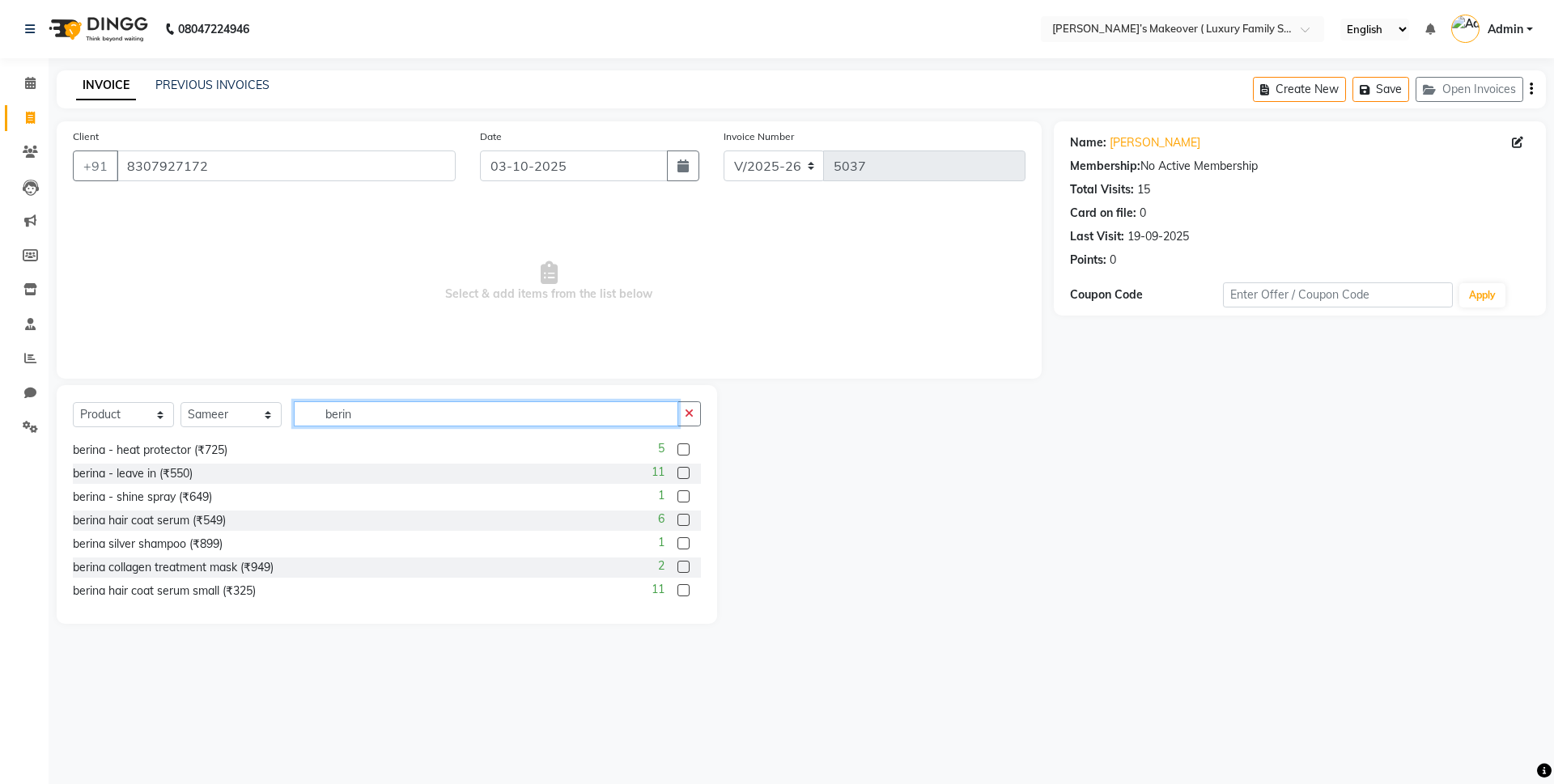
scroll to position [26, 0]
click at [677, 514] on label at bounding box center [683, 516] width 12 height 12
click at [677, 514] on input "checkbox" at bounding box center [682, 517] width 11 height 11
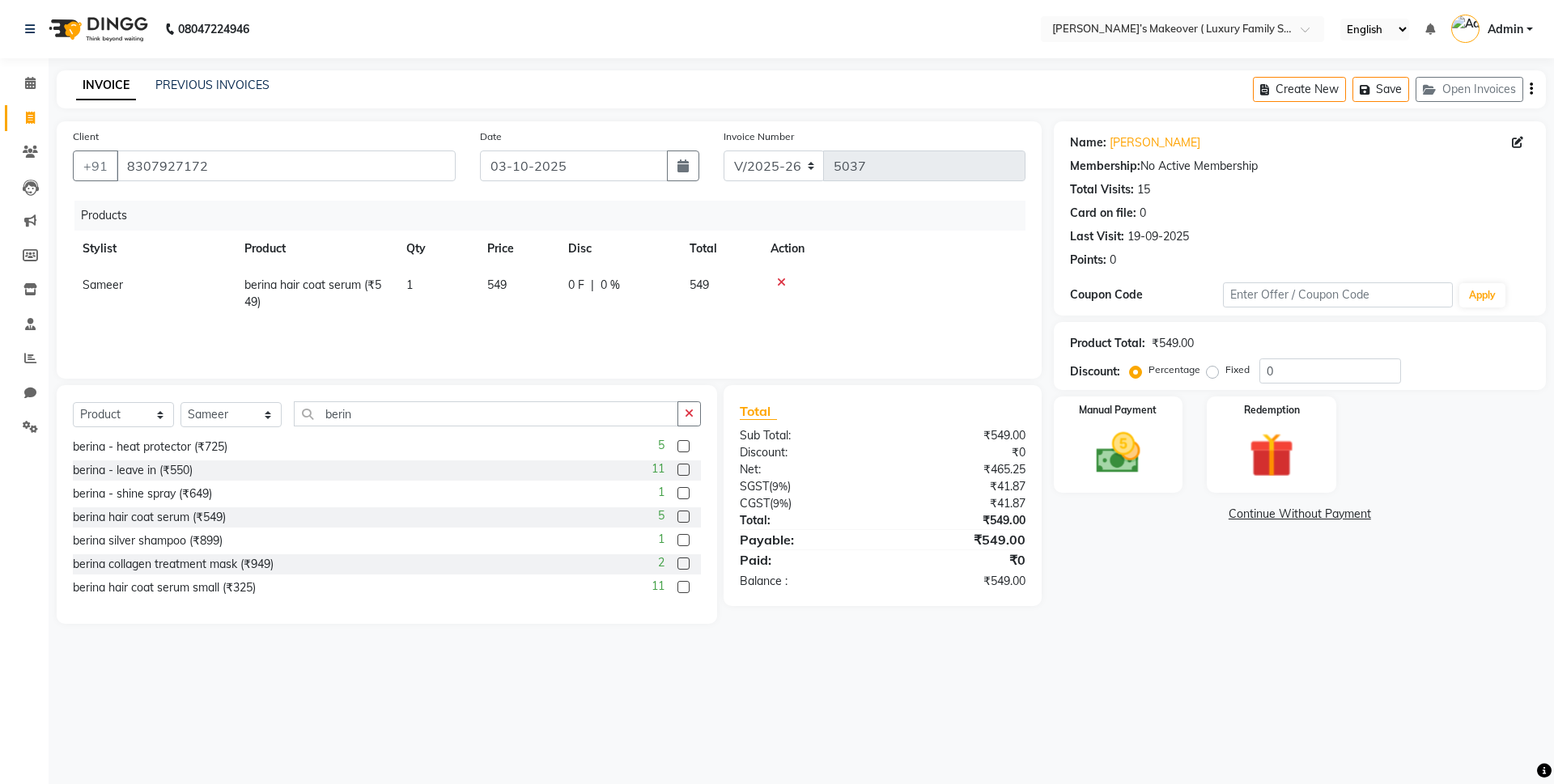
click at [552, 324] on div "Products Stylist Product Qty Price Disc Total Action Sameer berina hair coat se…" at bounding box center [549, 282] width 953 height 162
click at [547, 290] on td "549" at bounding box center [518, 294] width 81 height 54
click at [551, 290] on td "549" at bounding box center [518, 290] width 81 height 46
click at [544, 290] on input "549" at bounding box center [518, 289] width 62 height 25
click at [122, 411] on select "Select Service Product Membership Package Voucher Prepaid Gift Card" at bounding box center [123, 414] width 102 height 25
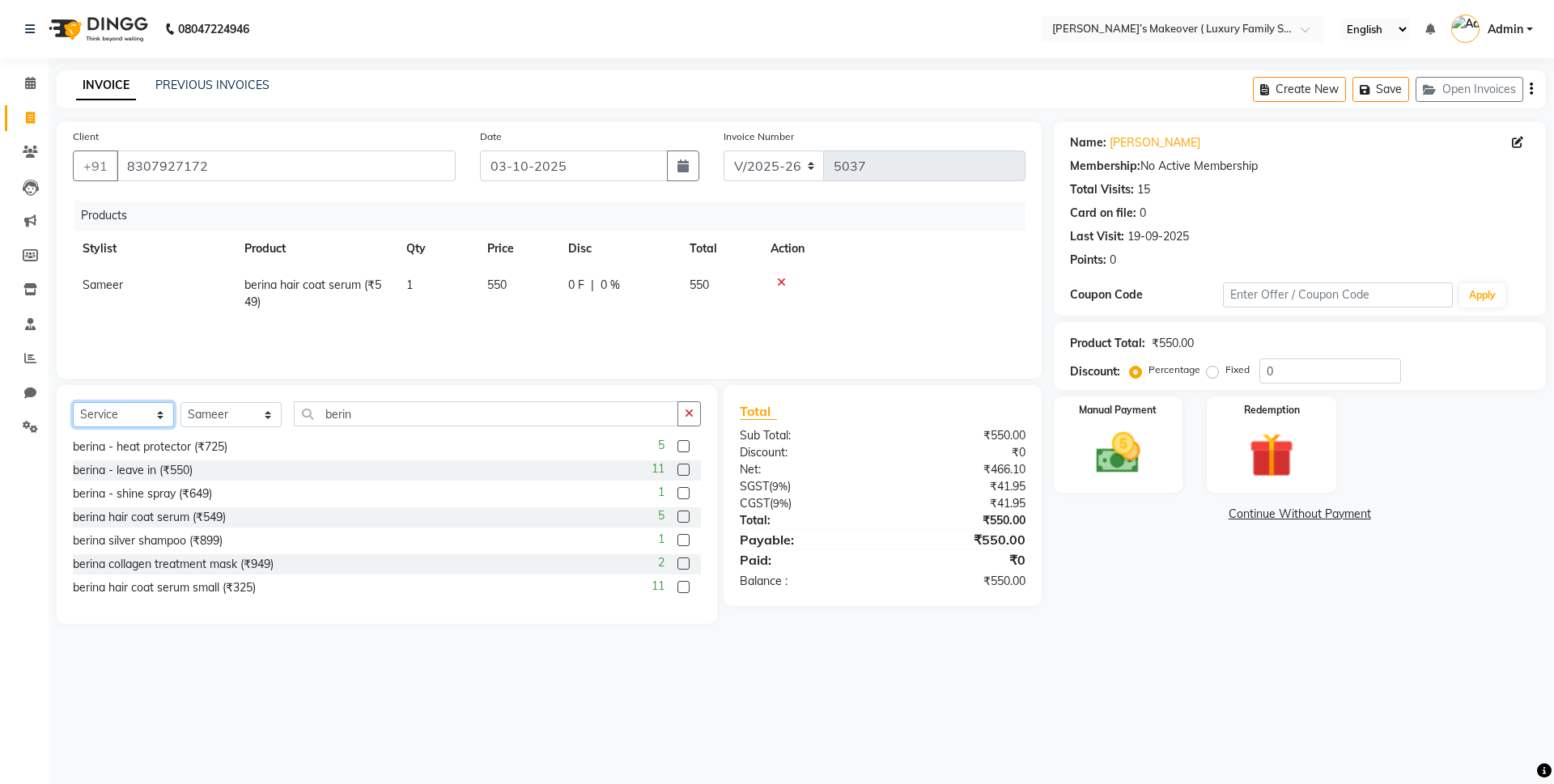
click at [73, 402] on select "Select Service Product Membership Package Voucher Prepaid Gift Card" at bounding box center [123, 414] width 102 height 25
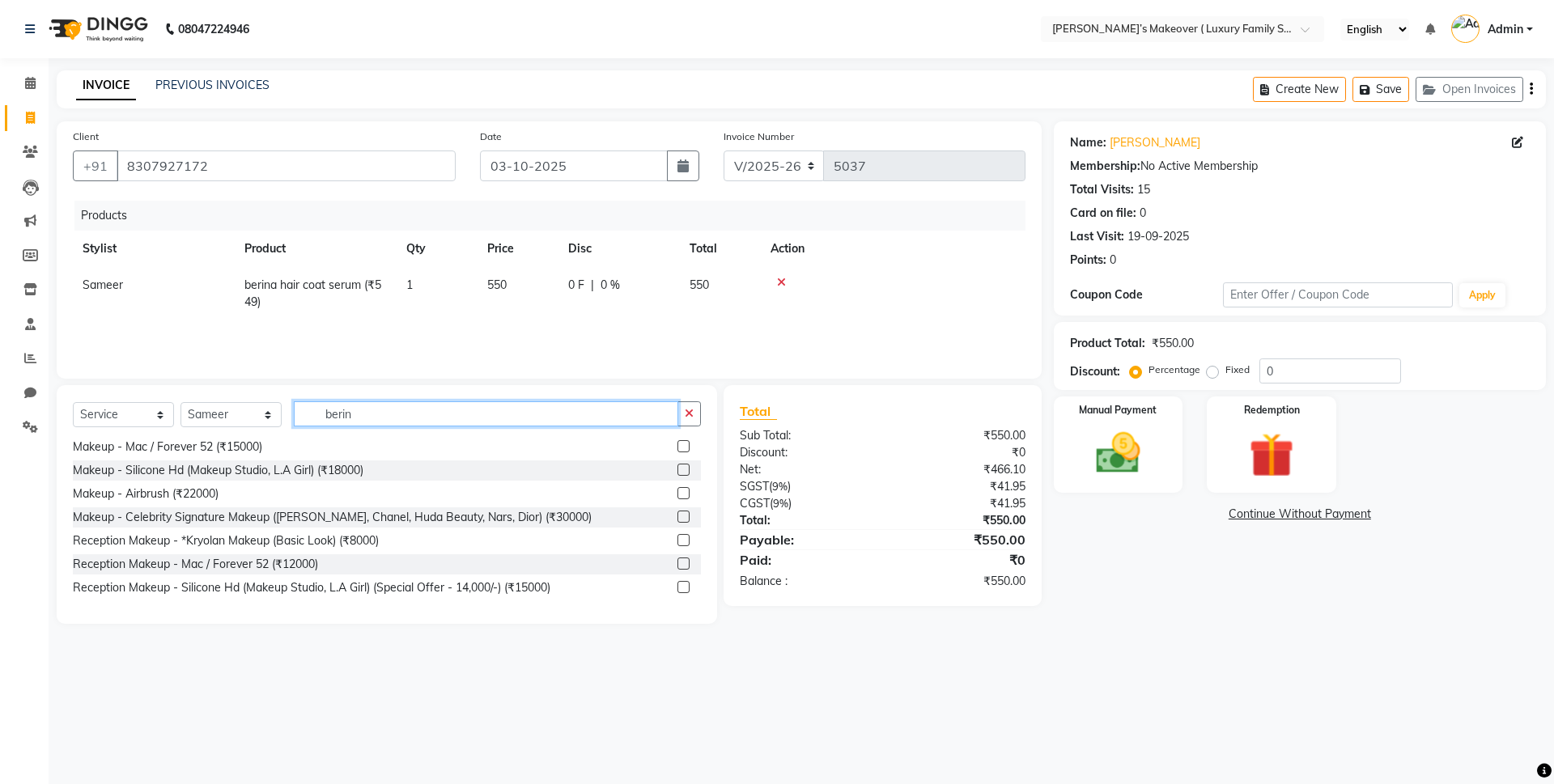
click at [352, 404] on input "berin" at bounding box center [486, 413] width 384 height 25
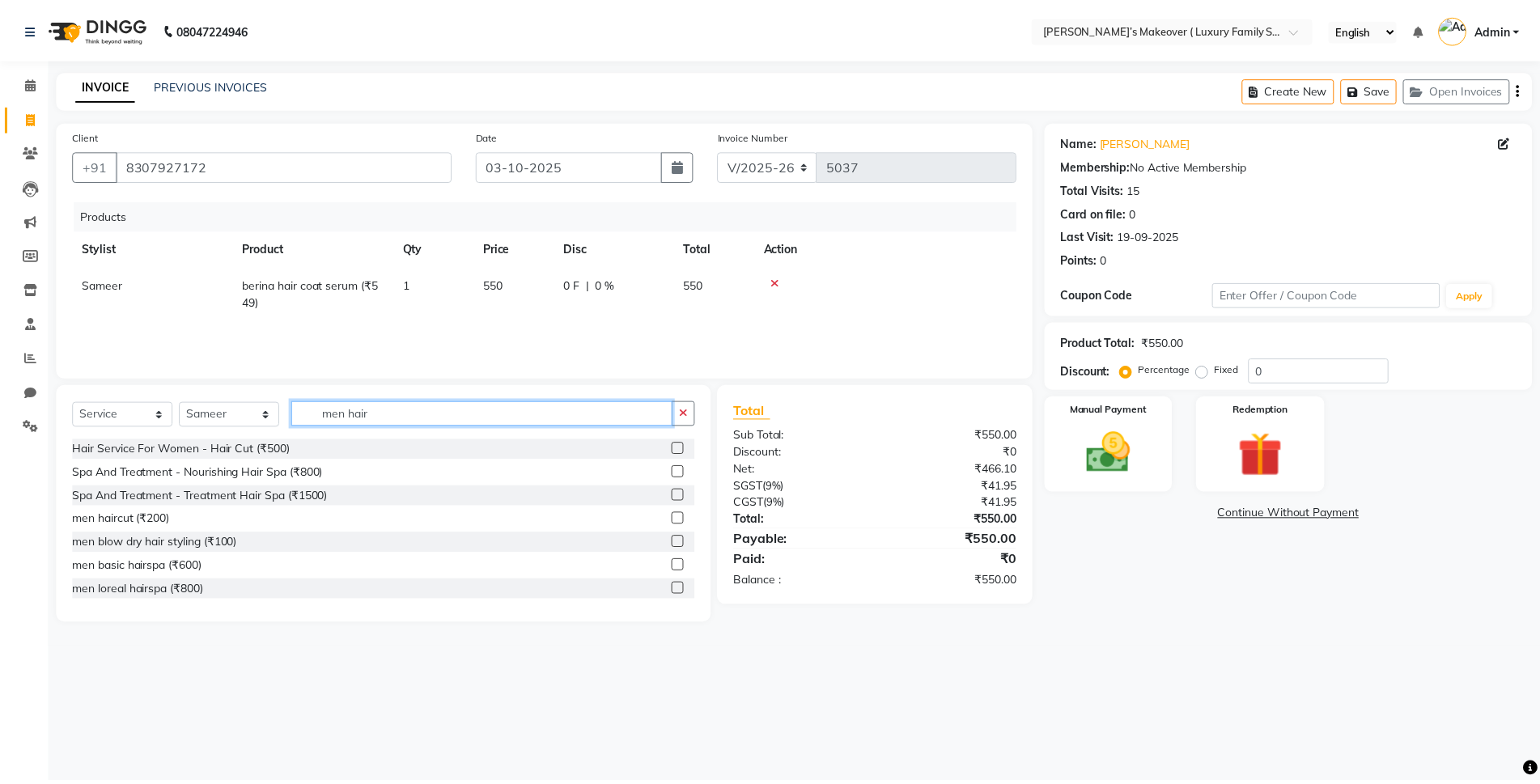
scroll to position [214, 0]
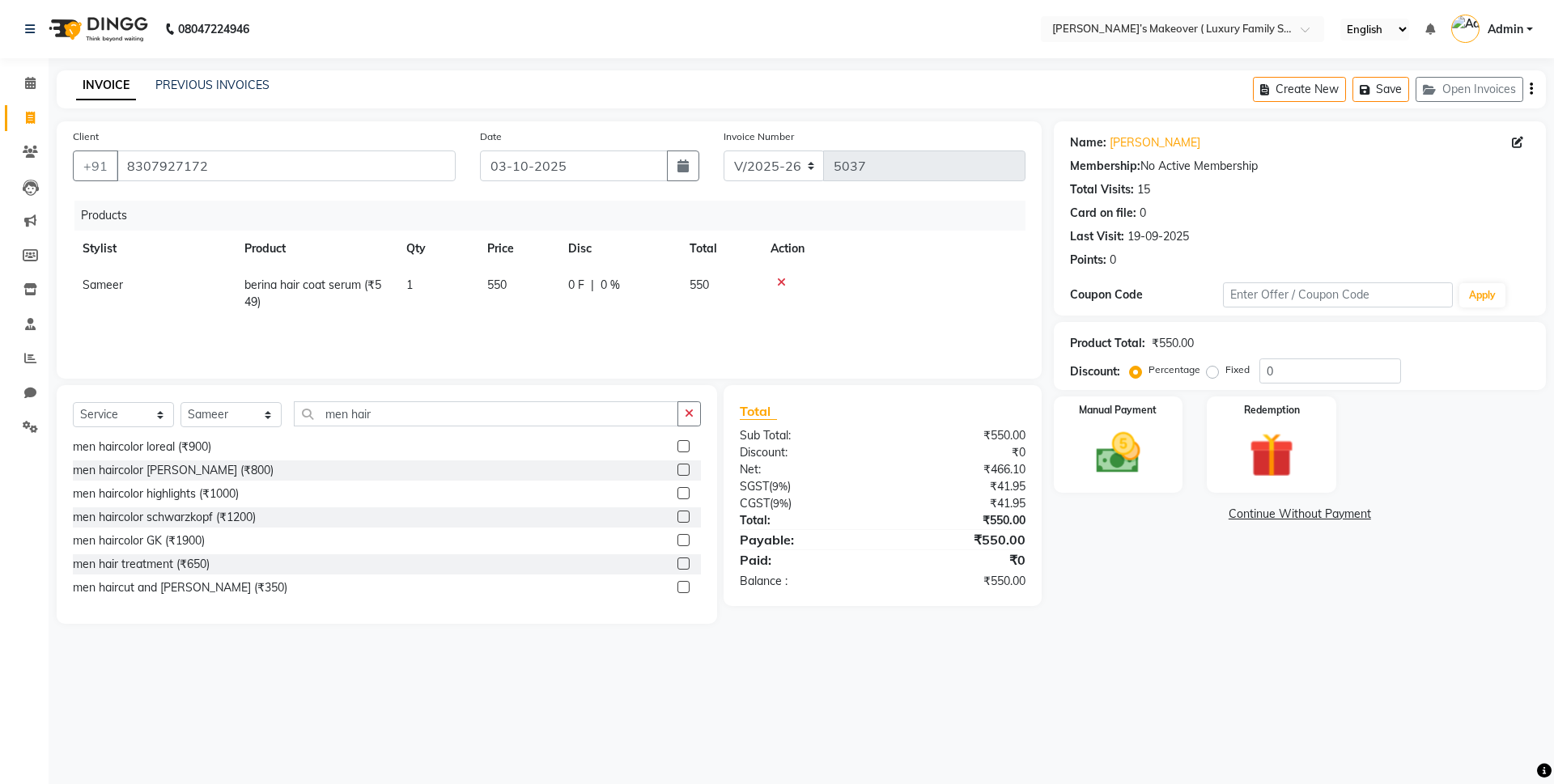
click at [677, 588] on label at bounding box center [683, 587] width 12 height 12
click at [677, 588] on input "checkbox" at bounding box center [682, 587] width 11 height 11
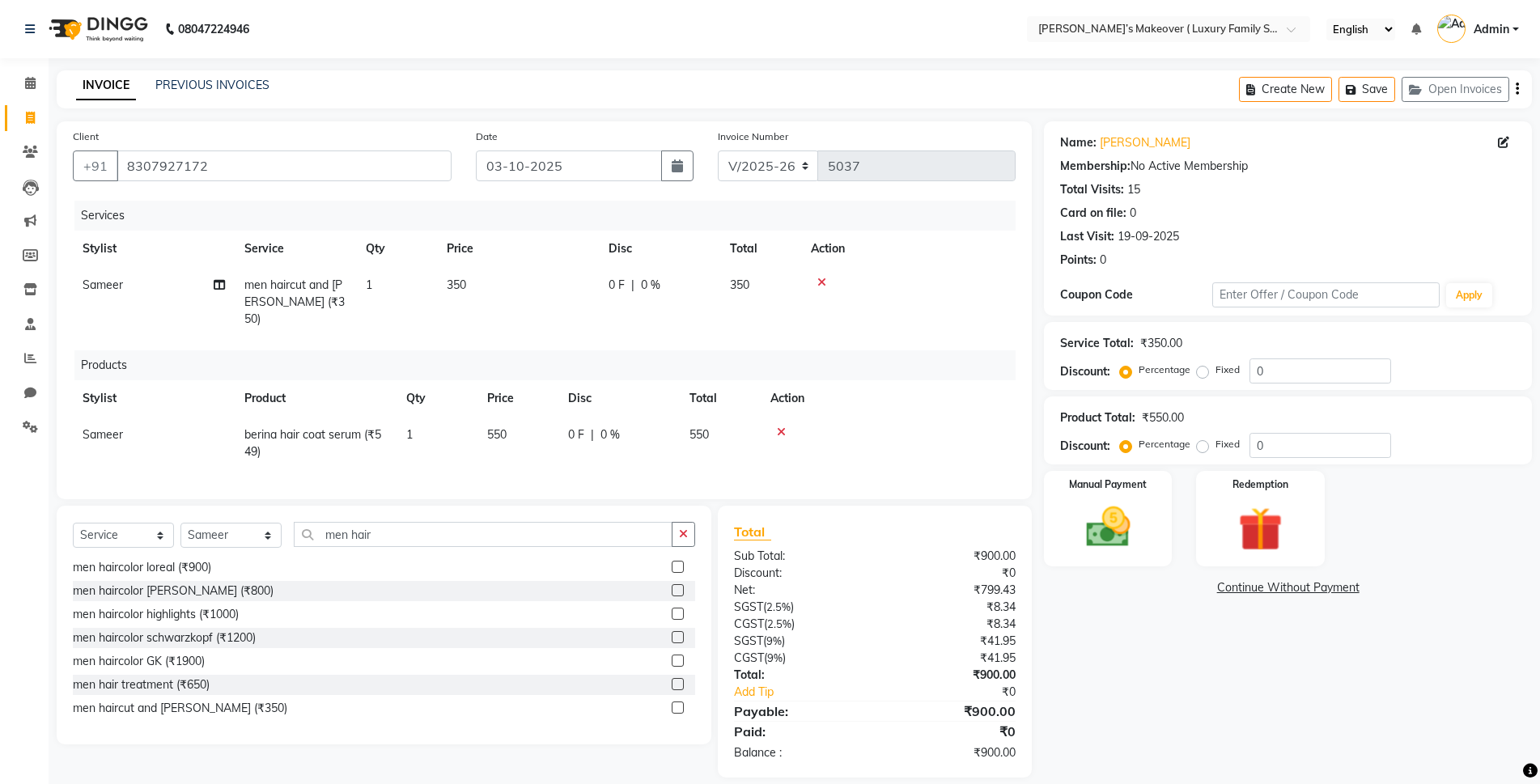
drag, startPoint x: 1197, startPoint y: 447, endPoint x: 1210, endPoint y: 443, distance: 13.6
click at [1215, 446] on label "Fixed" at bounding box center [1227, 444] width 24 height 15
click at [1201, 446] on input "Fixed" at bounding box center [1206, 444] width 11 height 11
click at [1215, 365] on label "Fixed" at bounding box center [1227, 369] width 24 height 15
click at [1203, 365] on input "Fixed" at bounding box center [1206, 369] width 11 height 11
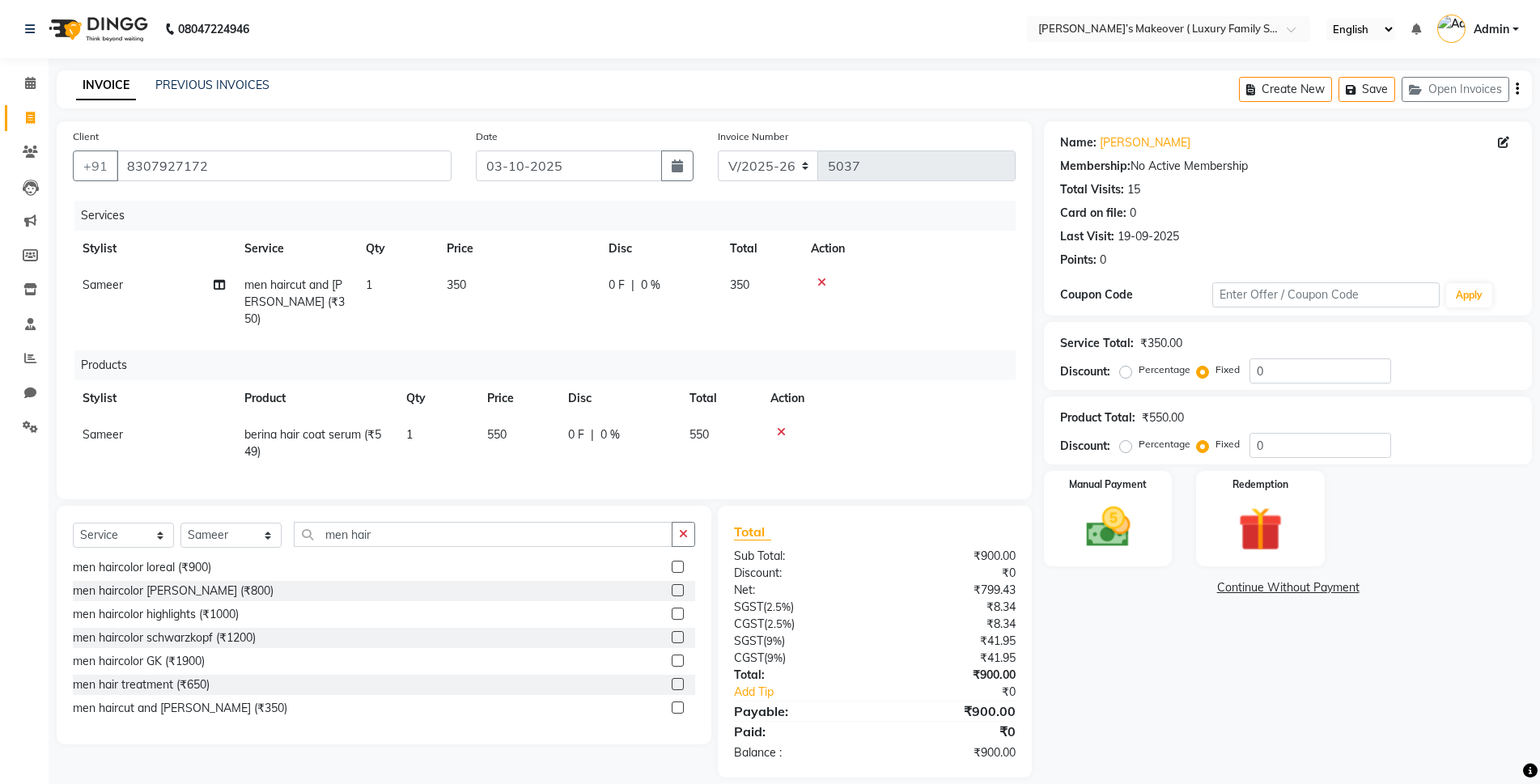
click at [1215, 370] on label "Fixed" at bounding box center [1227, 369] width 24 height 15
click at [1204, 370] on input "Fixed" at bounding box center [1206, 369] width 11 height 11
click at [1291, 368] on input "0" at bounding box center [1320, 370] width 141 height 25
click at [1514, 86] on div "Create New Save Open Invoices" at bounding box center [1386, 90] width 293 height 38
click at [1516, 89] on icon "button" at bounding box center [1517, 89] width 3 height 1
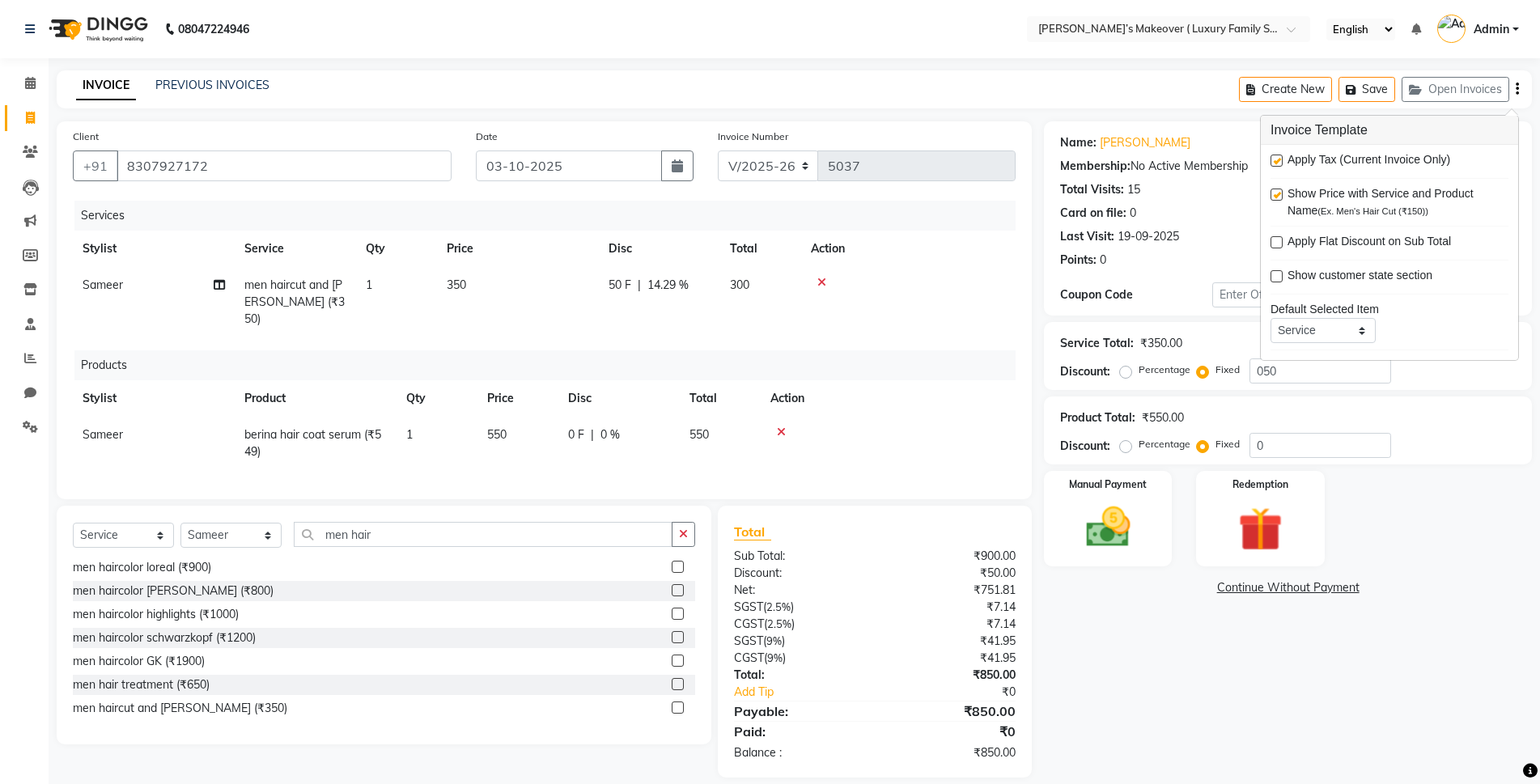
click at [1277, 159] on label at bounding box center [1276, 160] width 12 height 12
click at [1277, 159] on input "checkbox" at bounding box center [1275, 161] width 11 height 11
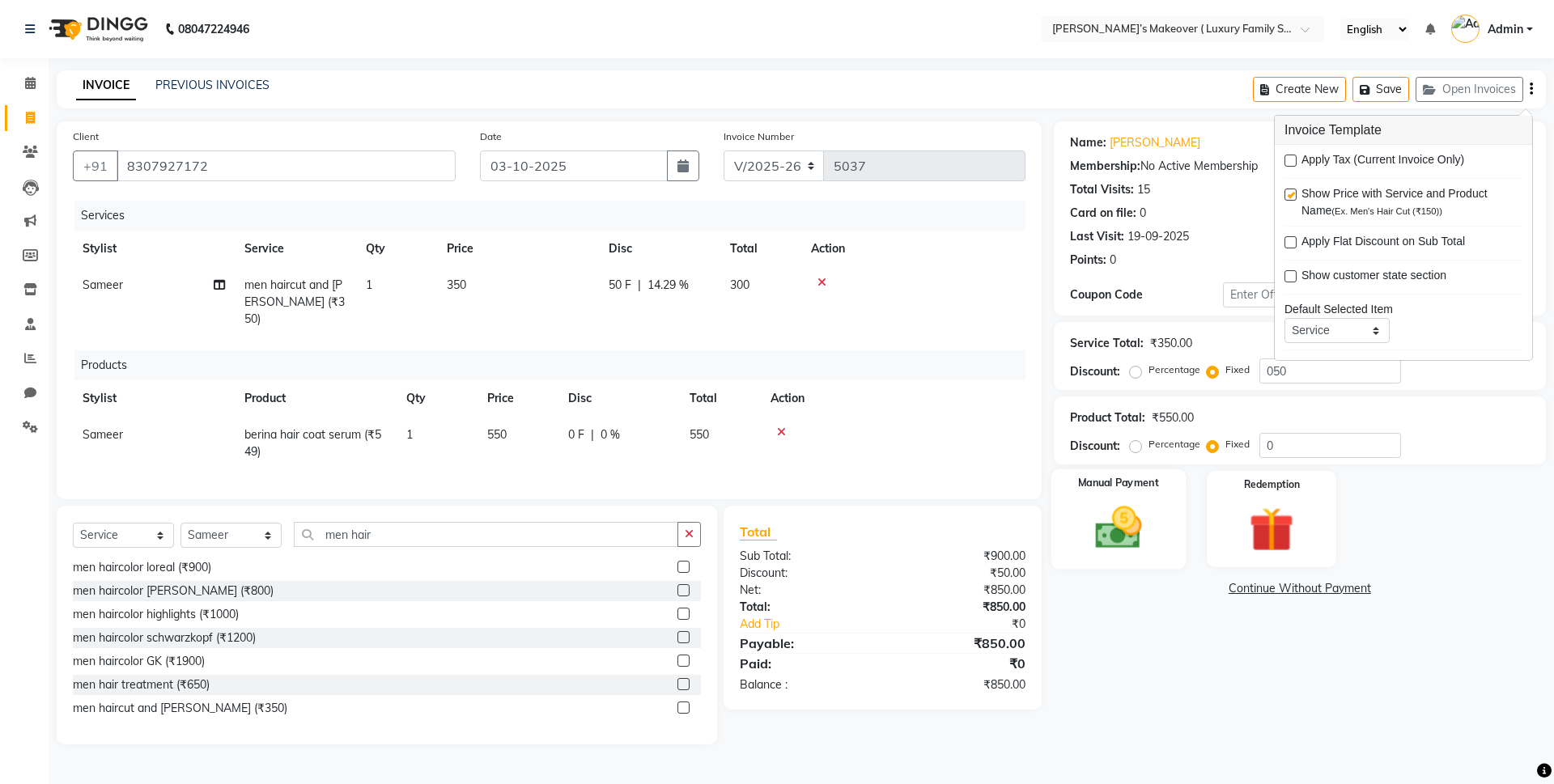
click at [1122, 537] on img at bounding box center [1118, 527] width 76 height 54
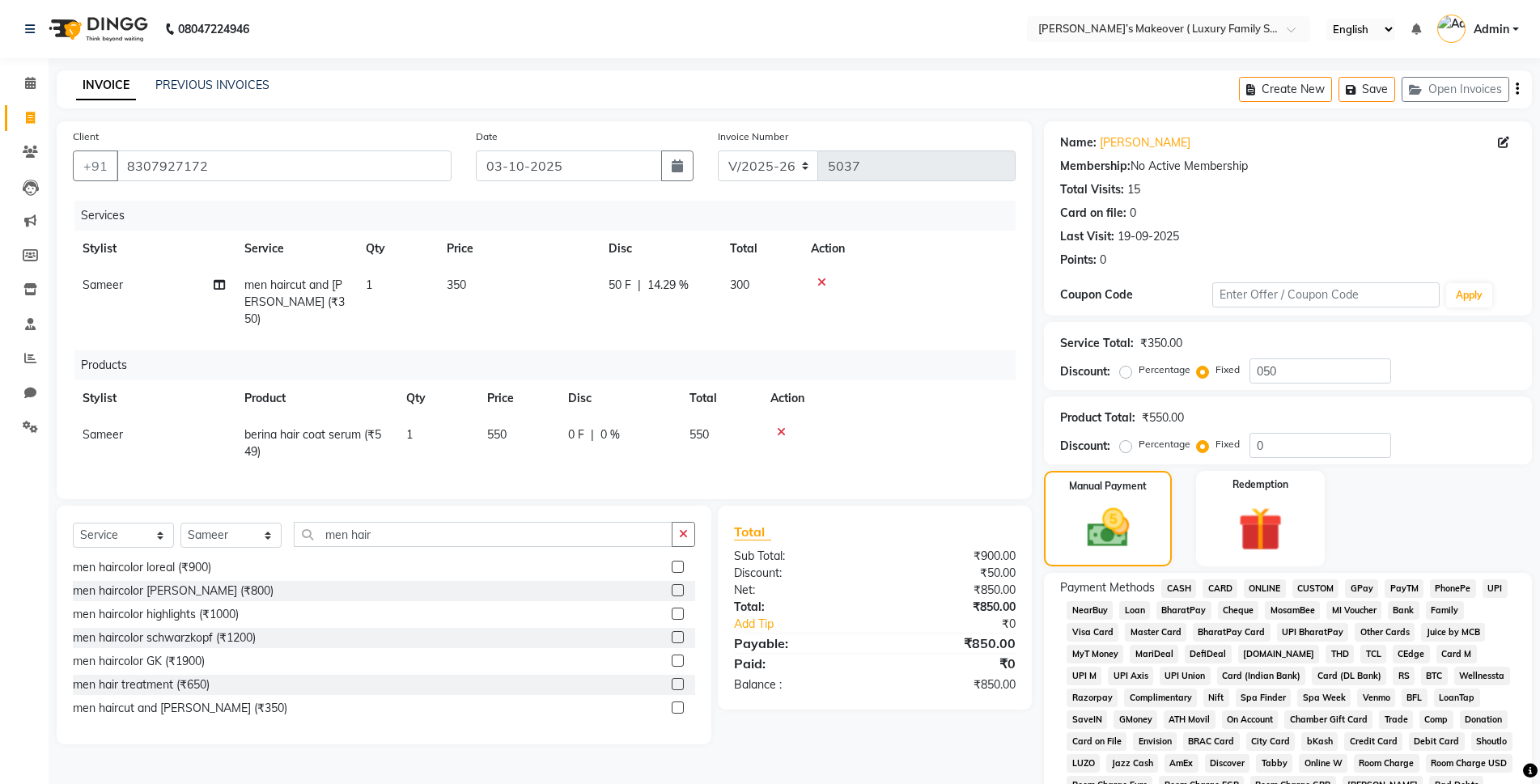
click at [1180, 586] on span "CASH" at bounding box center [1179, 588] width 35 height 19
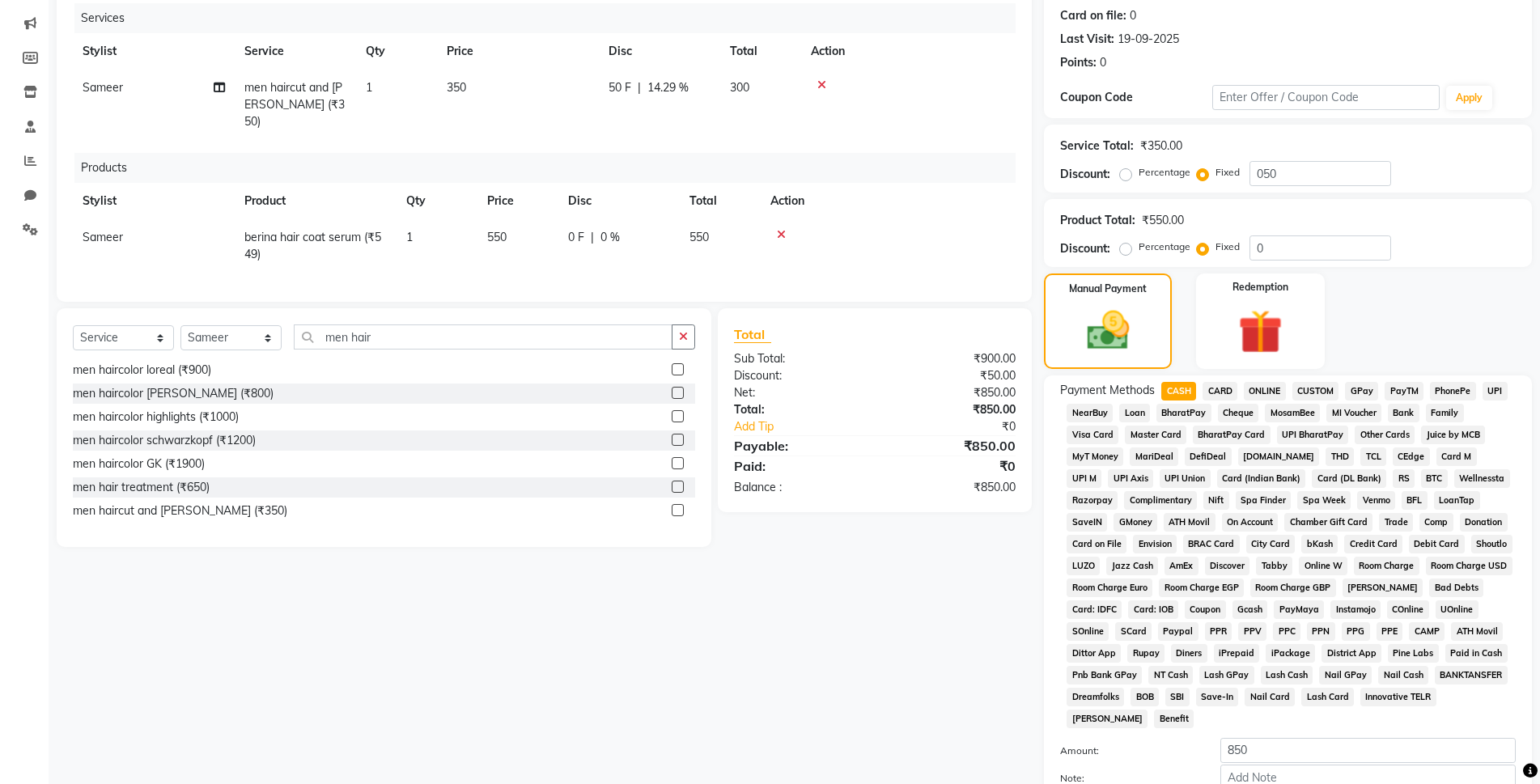
scroll to position [356, 0]
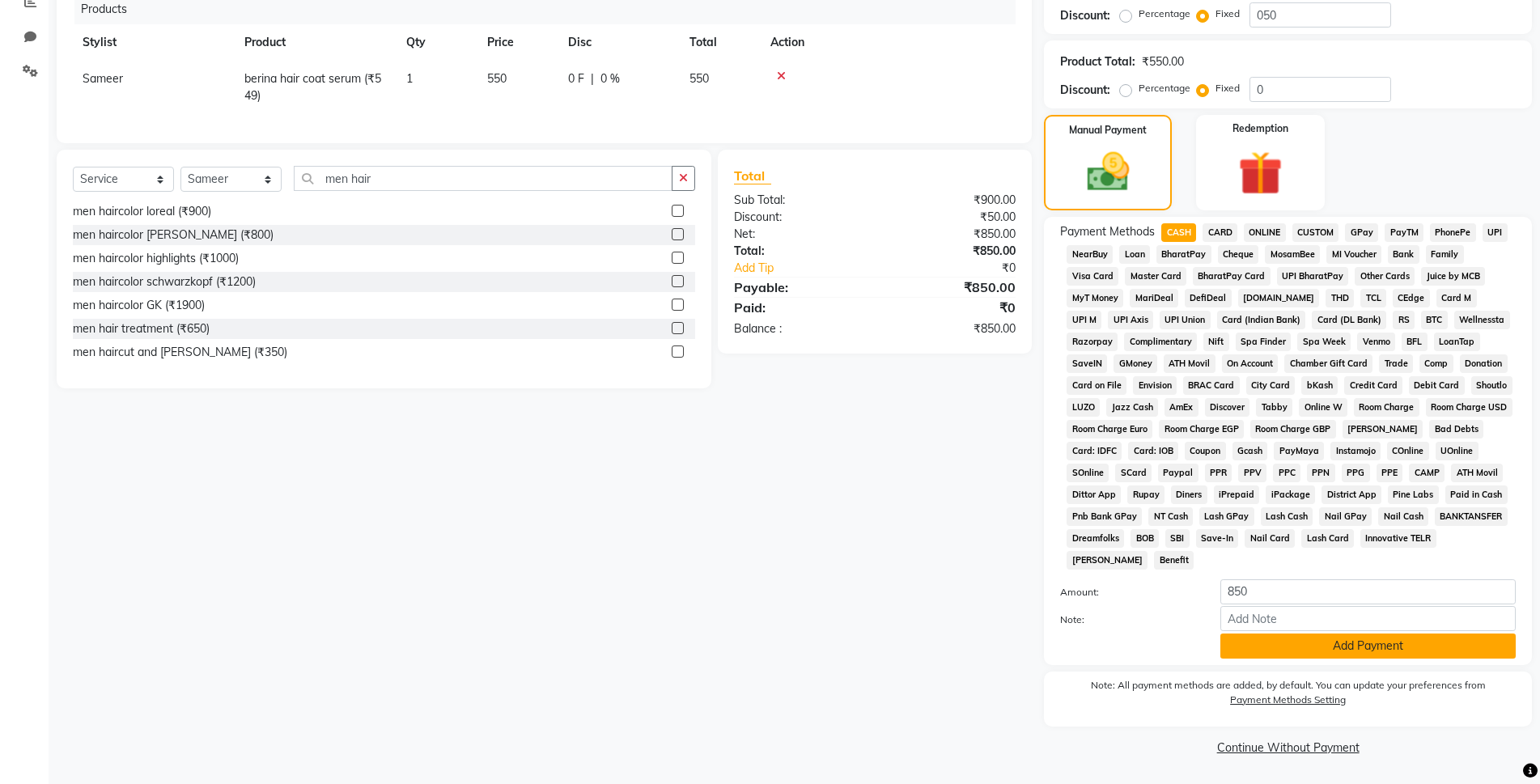
click at [1275, 634] on button "Add Payment" at bounding box center [1368, 646] width 296 height 25
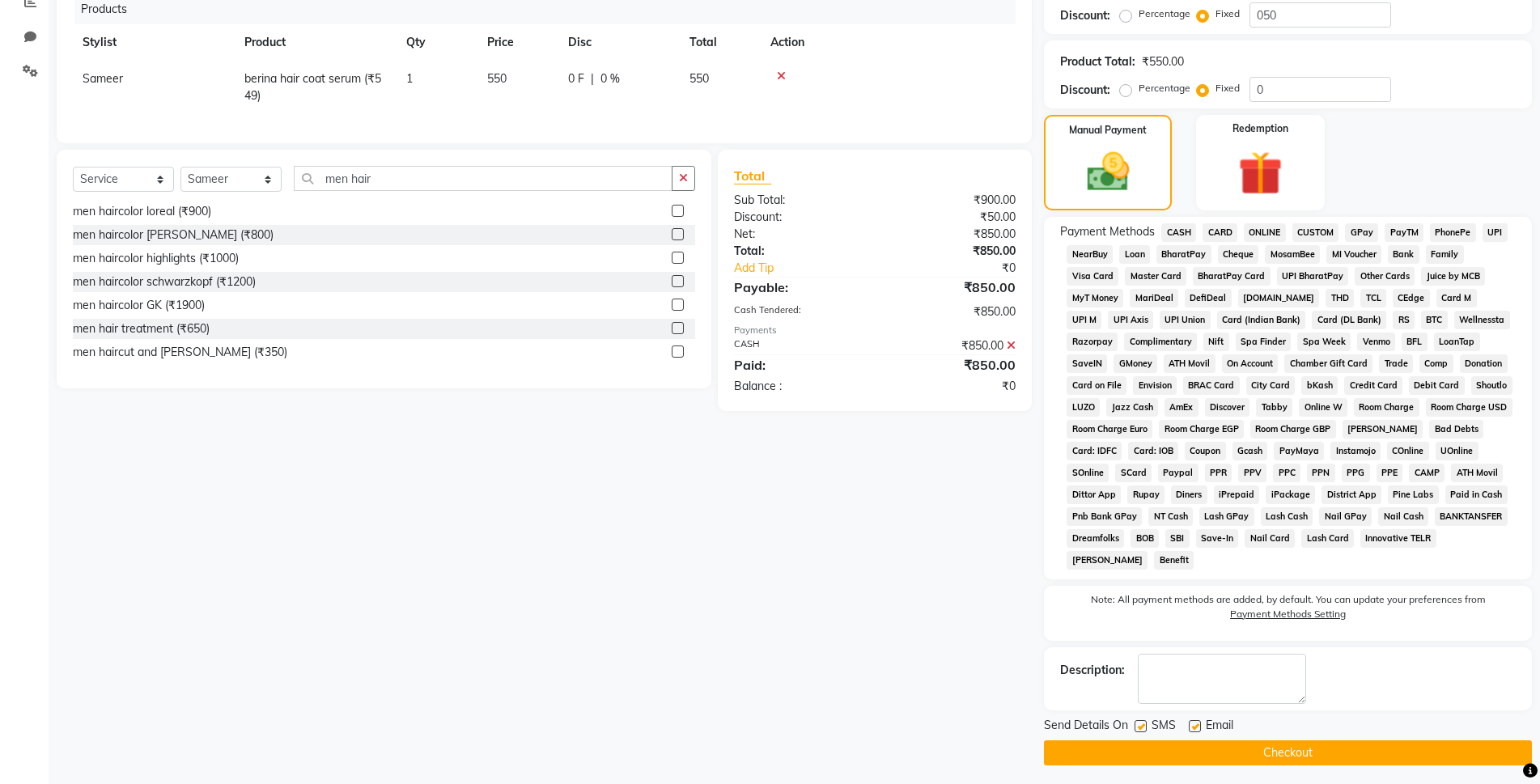
click at [1288, 753] on button "Checkout" at bounding box center [1288, 752] width 488 height 25
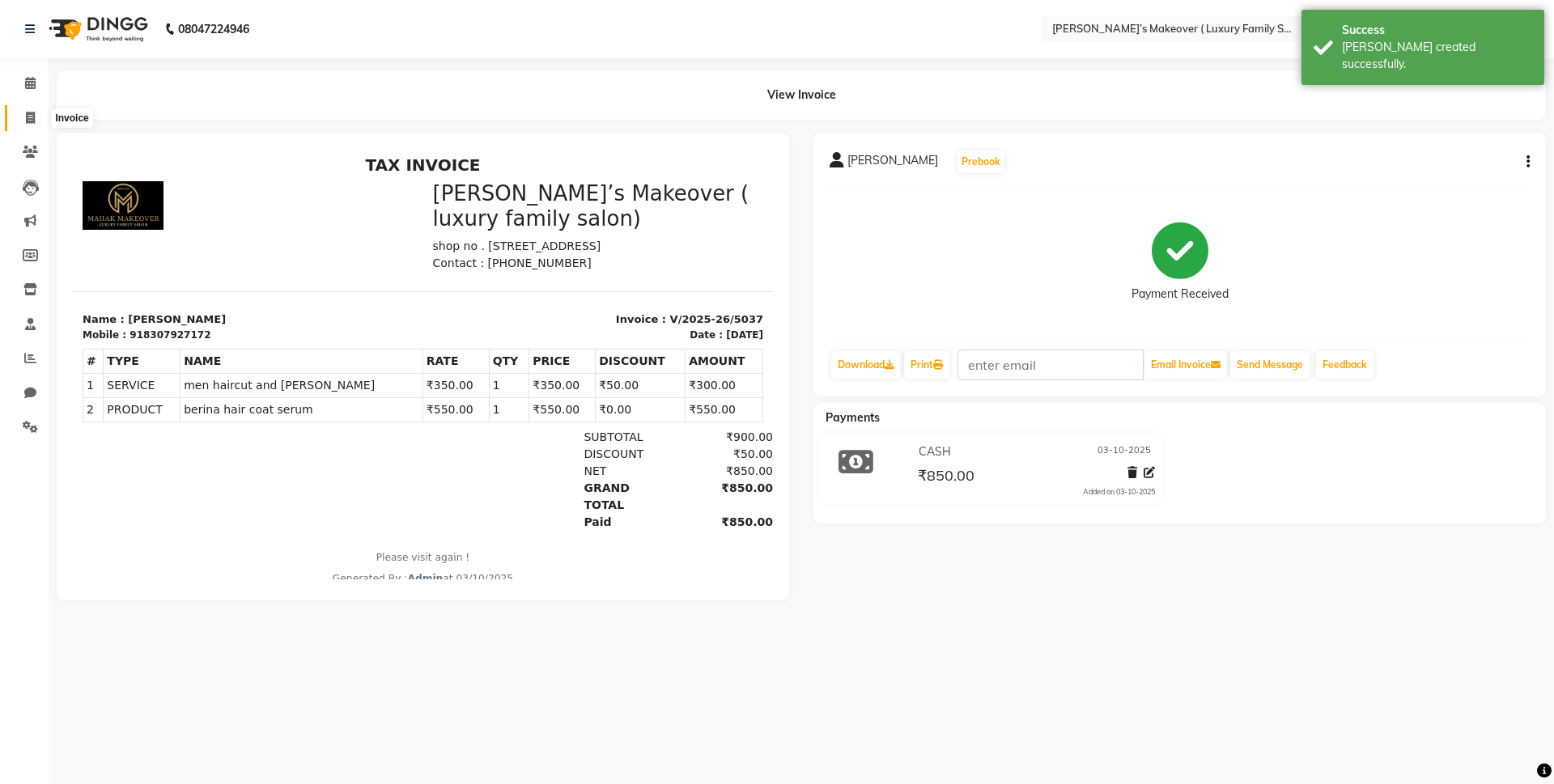
click at [35, 119] on icon at bounding box center [30, 117] width 9 height 12
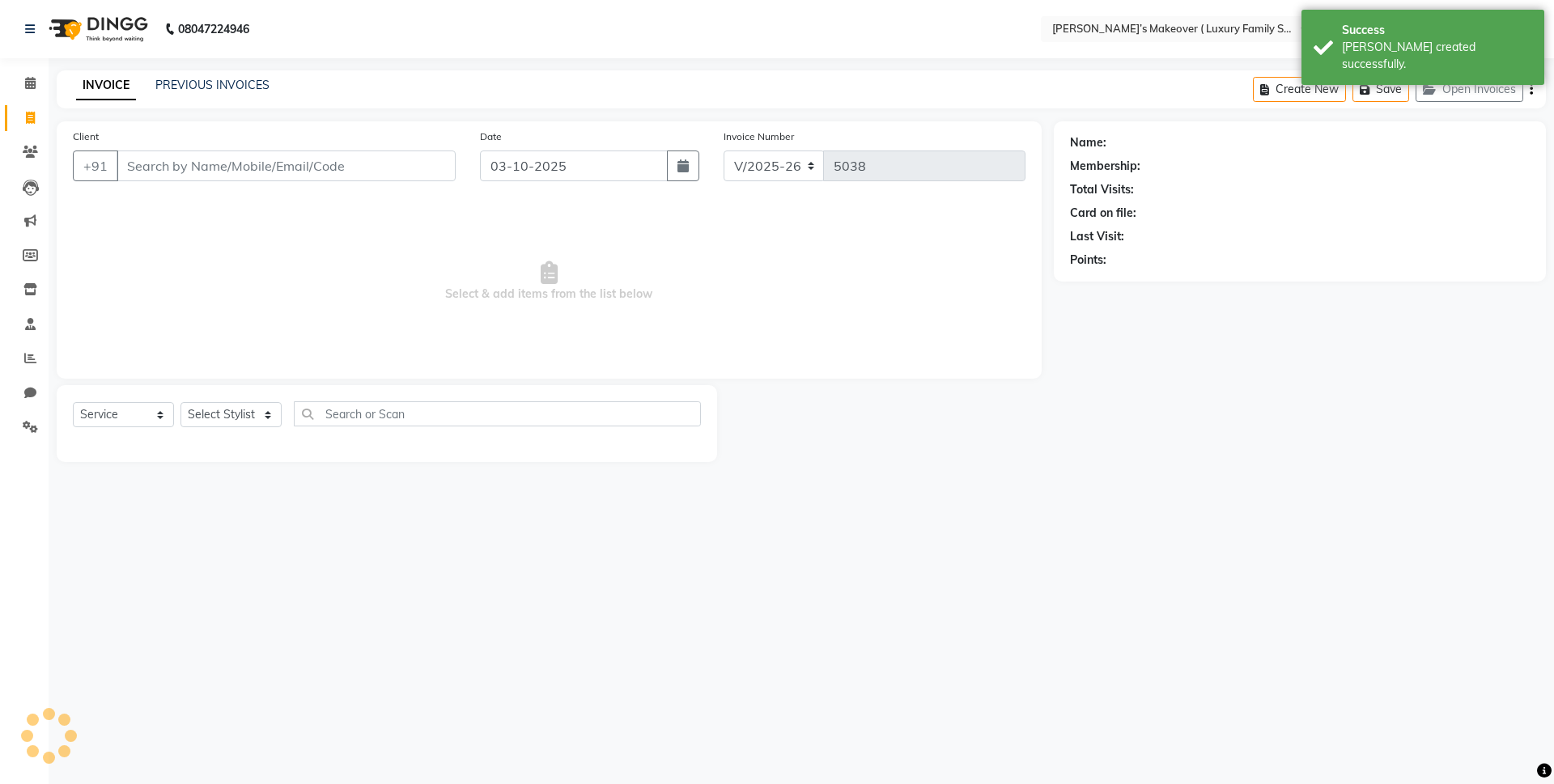
click at [169, 163] on input "Client" at bounding box center [286, 165] width 339 height 31
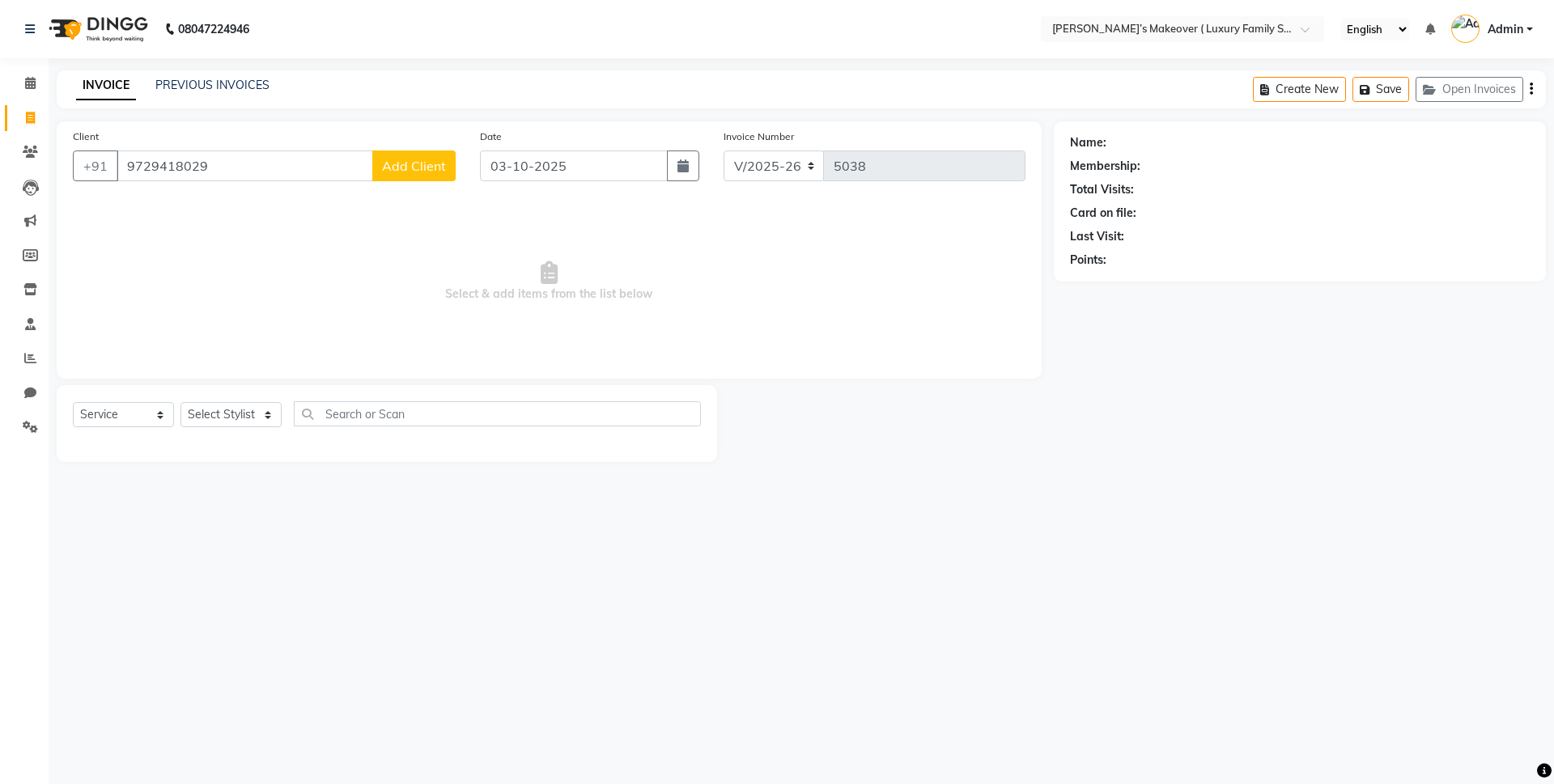
click at [409, 172] on span "Add Client" at bounding box center [414, 166] width 64 height 16
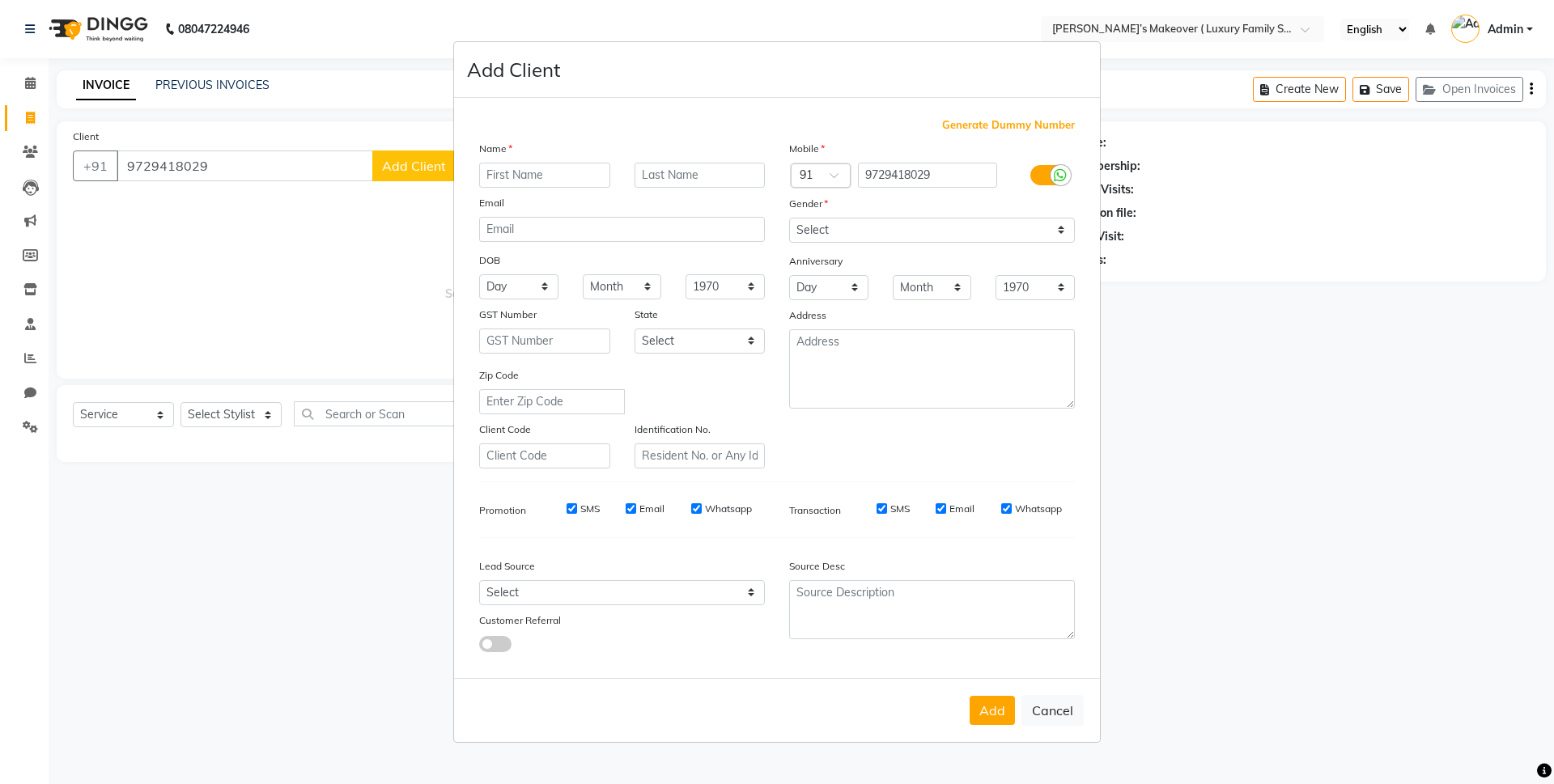
click at [492, 180] on input "text" at bounding box center [545, 174] width 131 height 25
click at [807, 234] on select "Select Male Female Other Prefer Not To Say" at bounding box center [932, 230] width 286 height 25
click at [789, 218] on select "Select Male Female Other Prefer Not To Say" at bounding box center [932, 230] width 286 height 25
click at [1001, 710] on button "Add" at bounding box center [993, 709] width 46 height 29
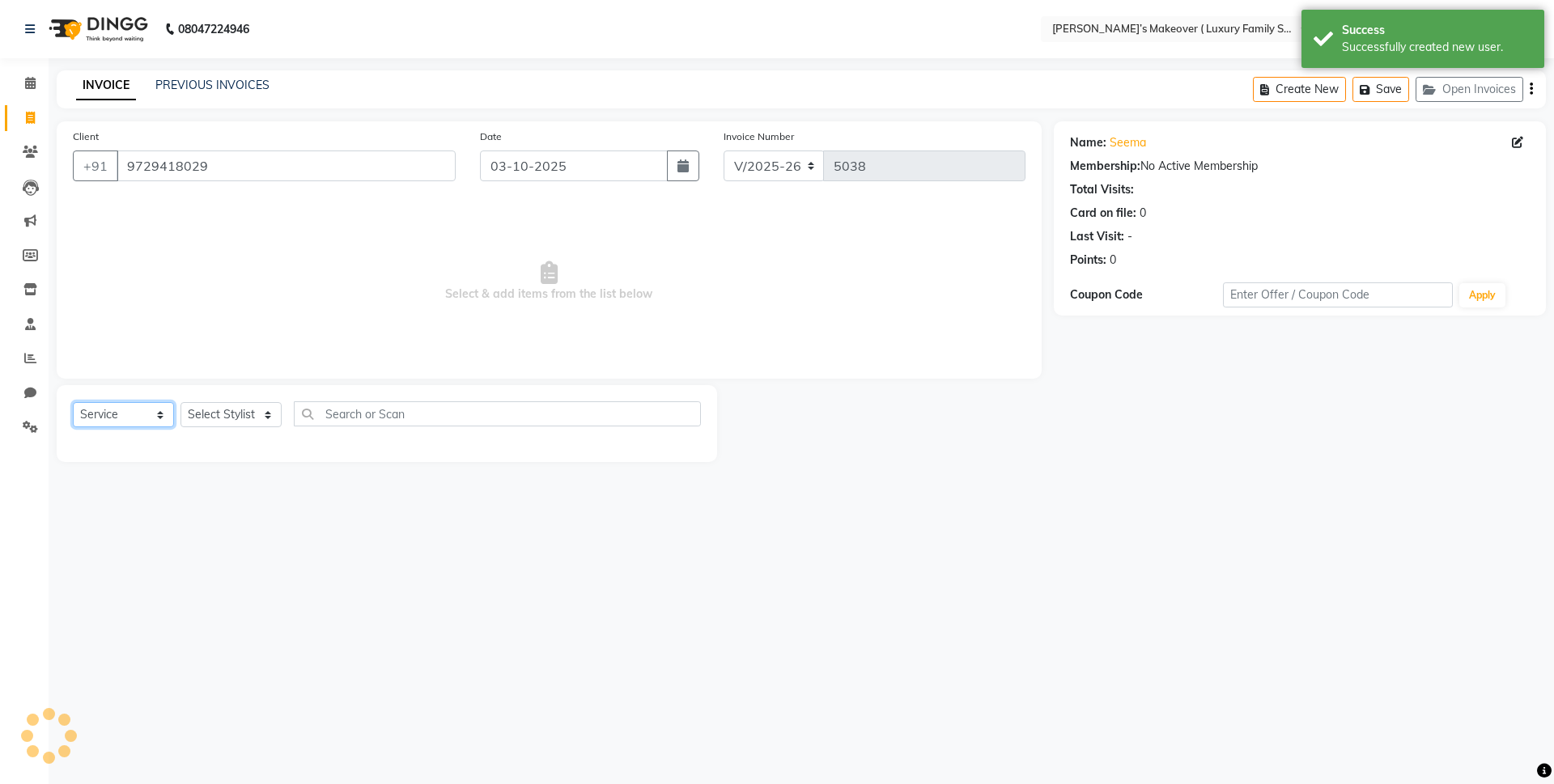
click at [86, 416] on select "Select Service Product Membership Package Voucher Prepaid Gift Card" at bounding box center [123, 414] width 102 height 25
click at [73, 402] on select "Select Service Product Membership Package Voucher Prepaid Gift Card" at bounding box center [123, 414] width 102 height 25
click at [109, 416] on select "Select Service Product Membership Package Voucher Prepaid Gift Card" at bounding box center [123, 414] width 102 height 25
click at [73, 402] on select "Select Service Product Membership Package Voucher Prepaid Gift Card" at bounding box center [123, 414] width 102 height 25
click at [214, 418] on select "Select Stylist Aarish Anas salmani Ankit Anshika Anshul Astha Bhoomi lamba Dipt…" at bounding box center [231, 414] width 102 height 25
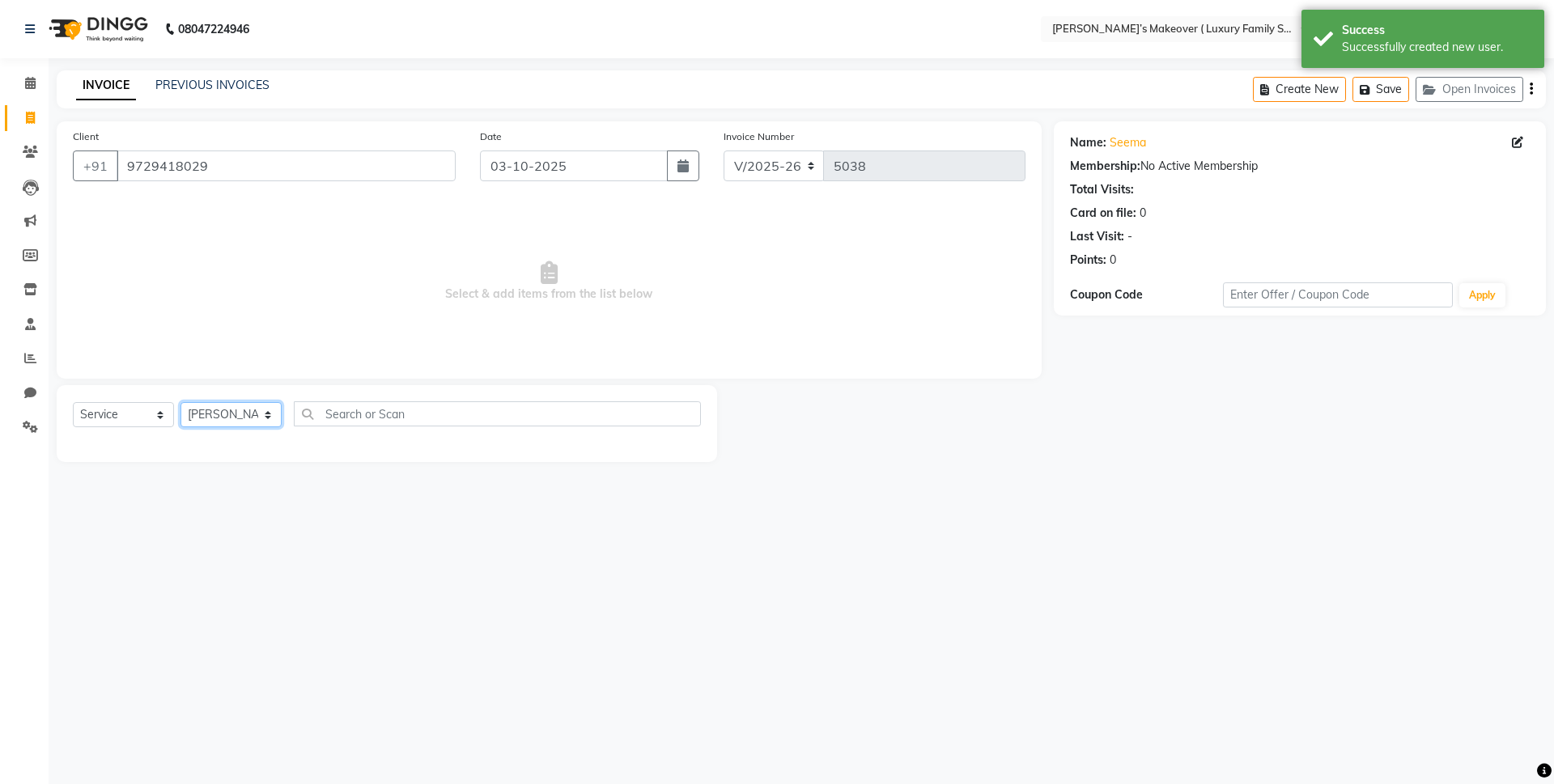
click at [180, 402] on select "Select Stylist Aarish Anas salmani Ankit Anshika Anshul Astha Bhoomi lamba Dipt…" at bounding box center [231, 414] width 102 height 25
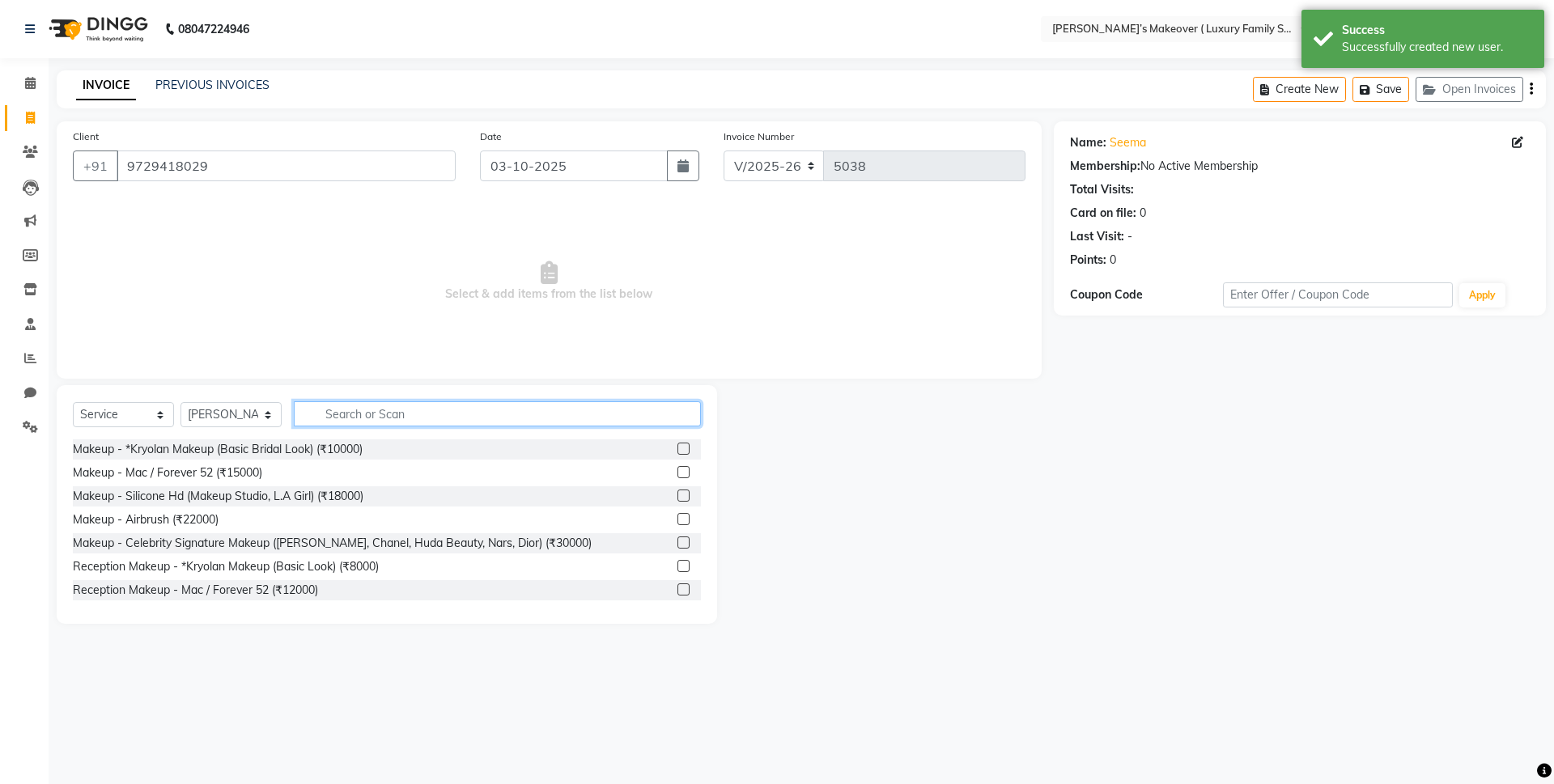
click at [353, 422] on input "text" at bounding box center [497, 413] width 407 height 25
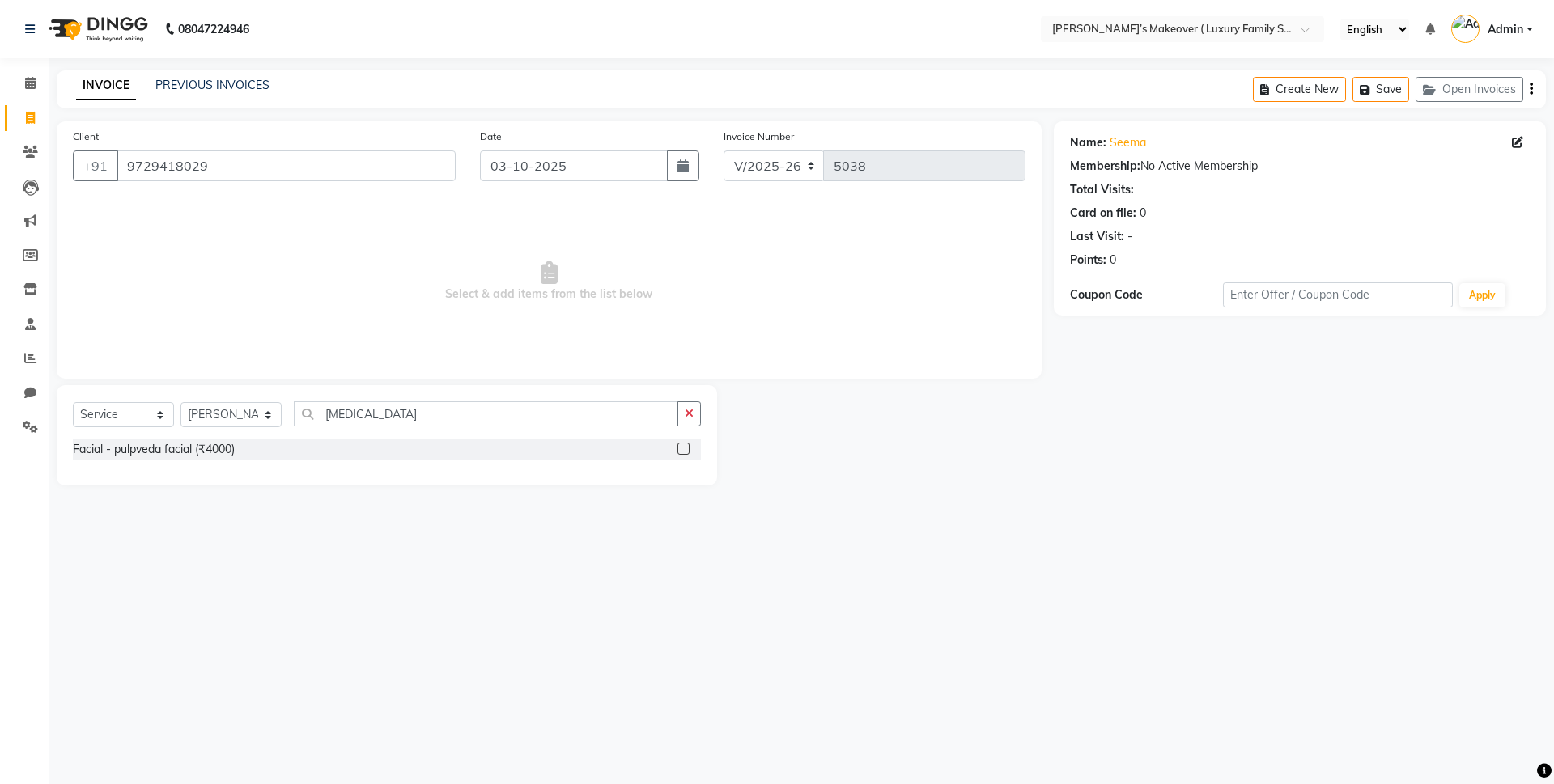
click at [684, 444] on label at bounding box center [683, 449] width 12 height 12
click at [684, 444] on input "checkbox" at bounding box center [682, 449] width 11 height 11
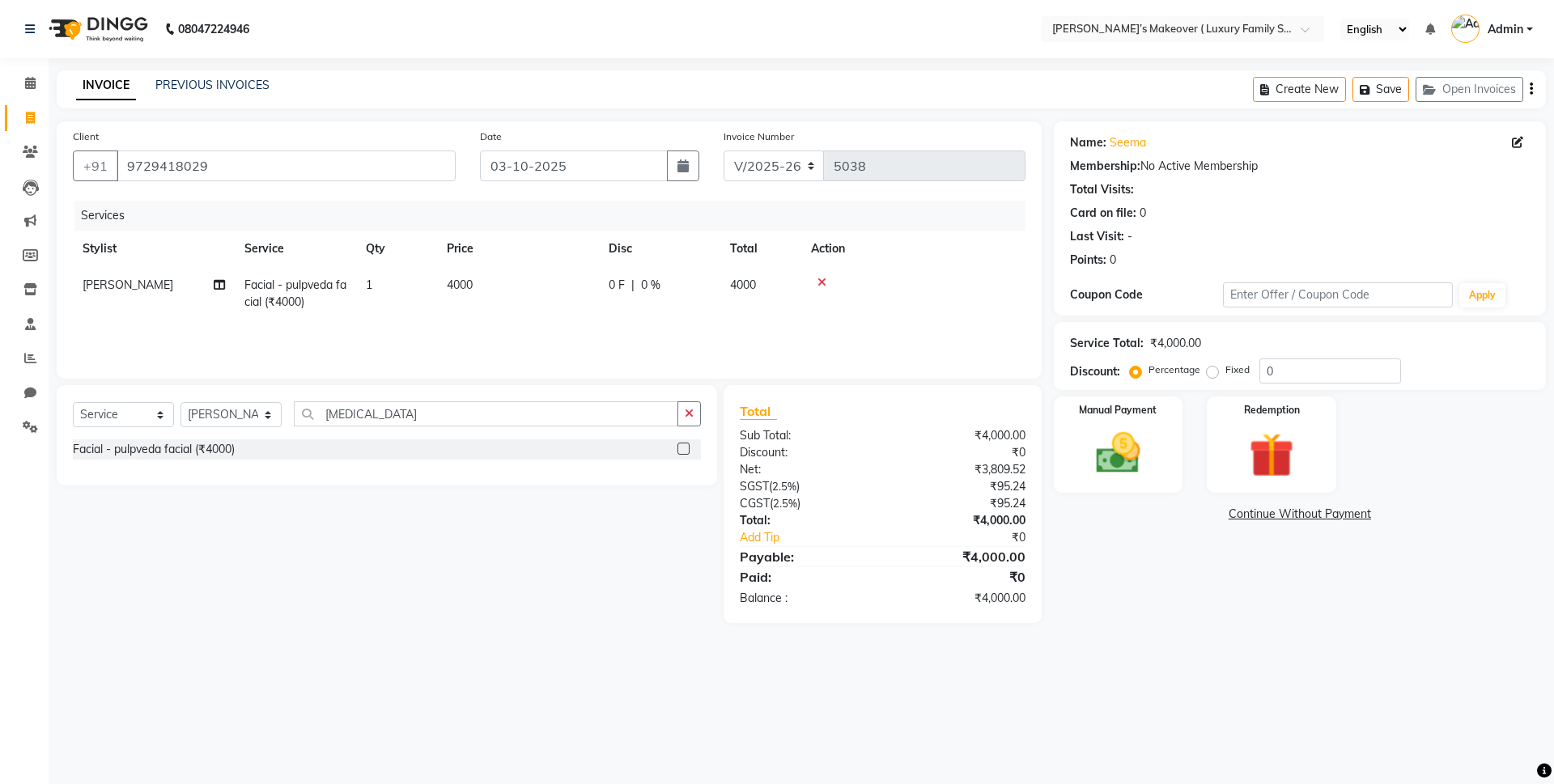
click at [520, 293] on td "4000" at bounding box center [518, 294] width 162 height 54
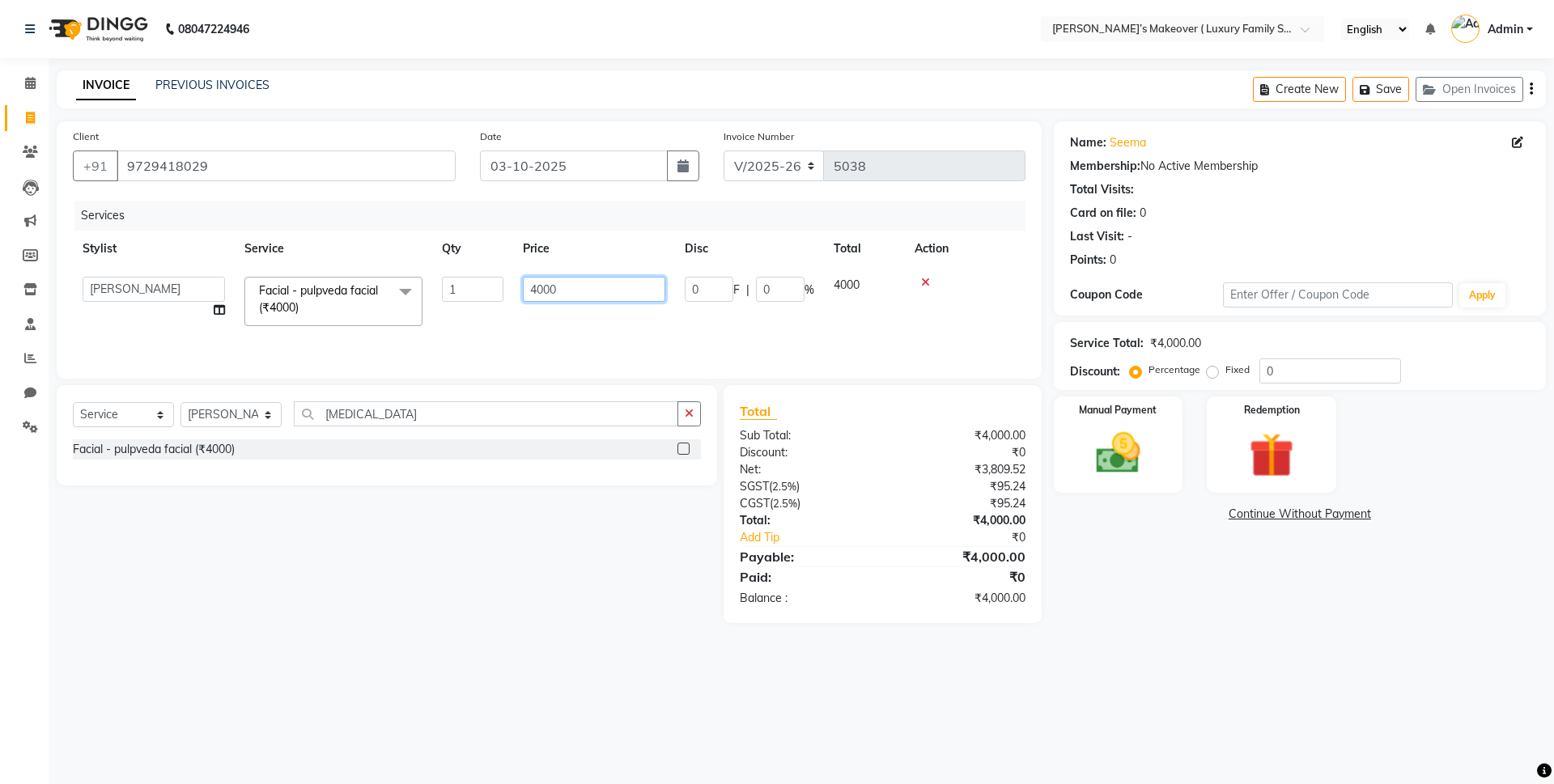
click at [544, 289] on input "4000" at bounding box center [593, 289] width 142 height 25
click at [928, 544] on div "₹0" at bounding box center [972, 537] width 128 height 17
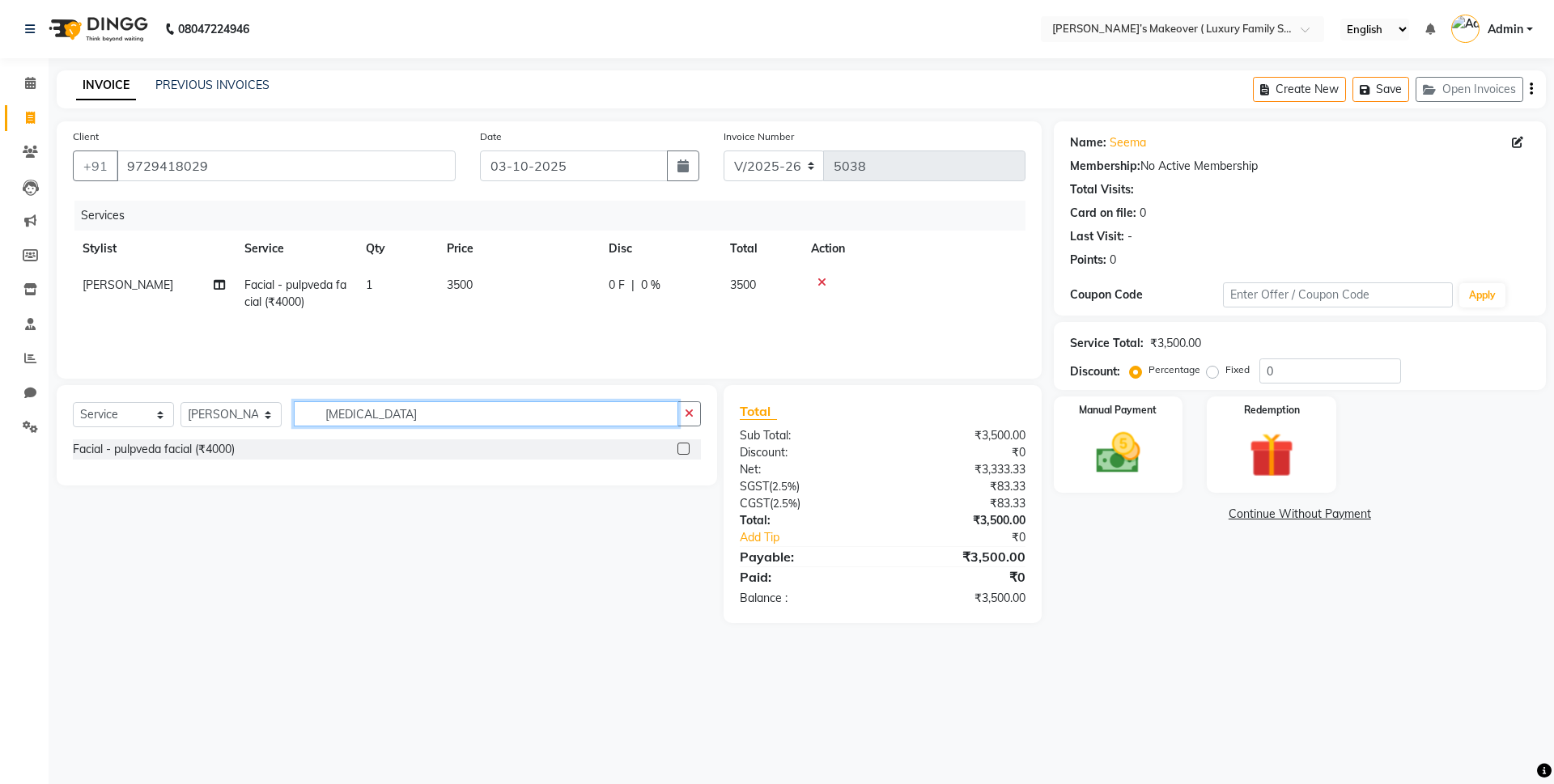
click at [419, 406] on input "pulp" at bounding box center [486, 413] width 384 height 25
click at [686, 451] on label at bounding box center [683, 449] width 12 height 12
click at [686, 451] on input "checkbox" at bounding box center [682, 449] width 11 height 11
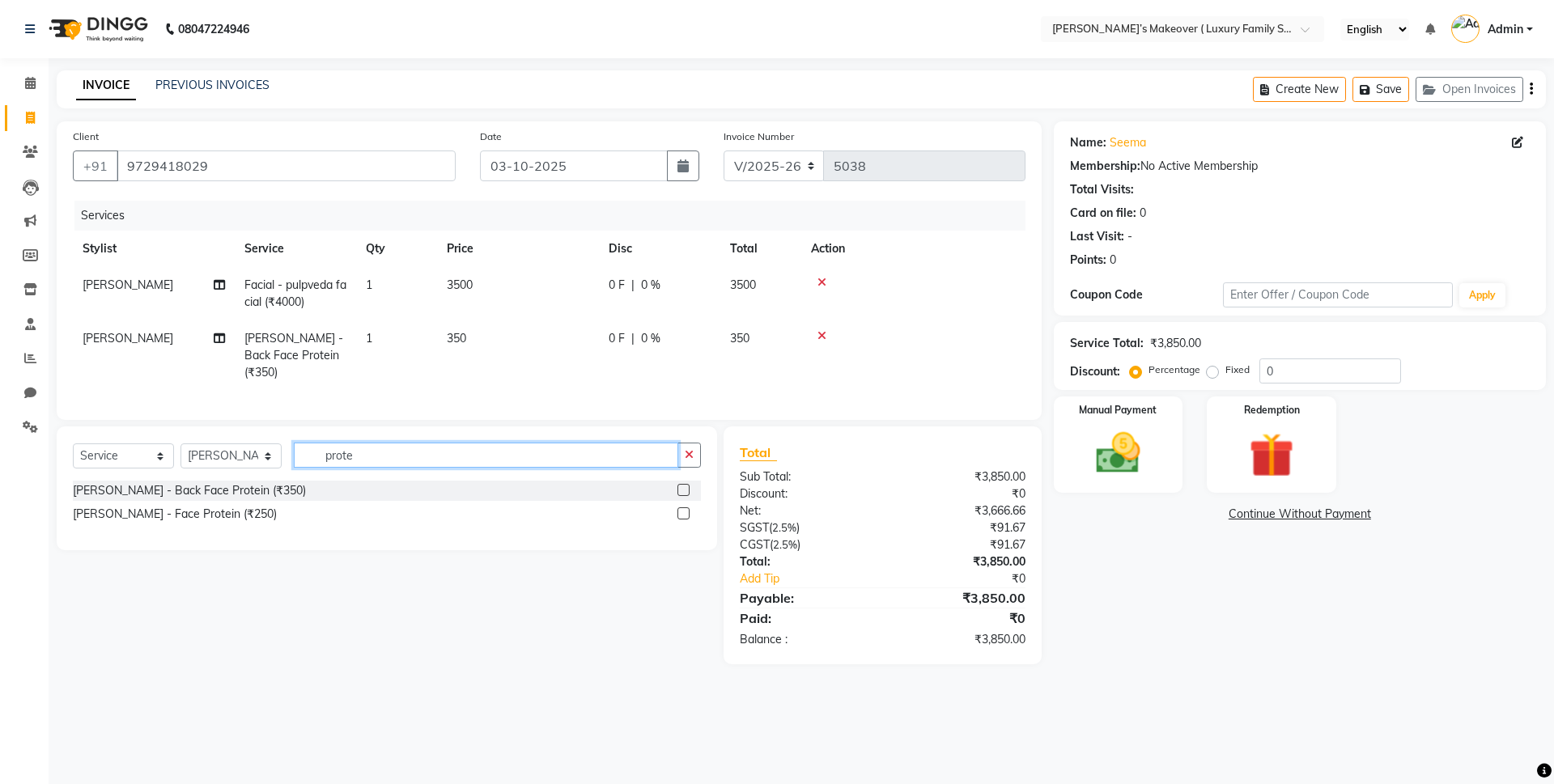
click at [602, 453] on input "prote" at bounding box center [486, 455] width 384 height 25
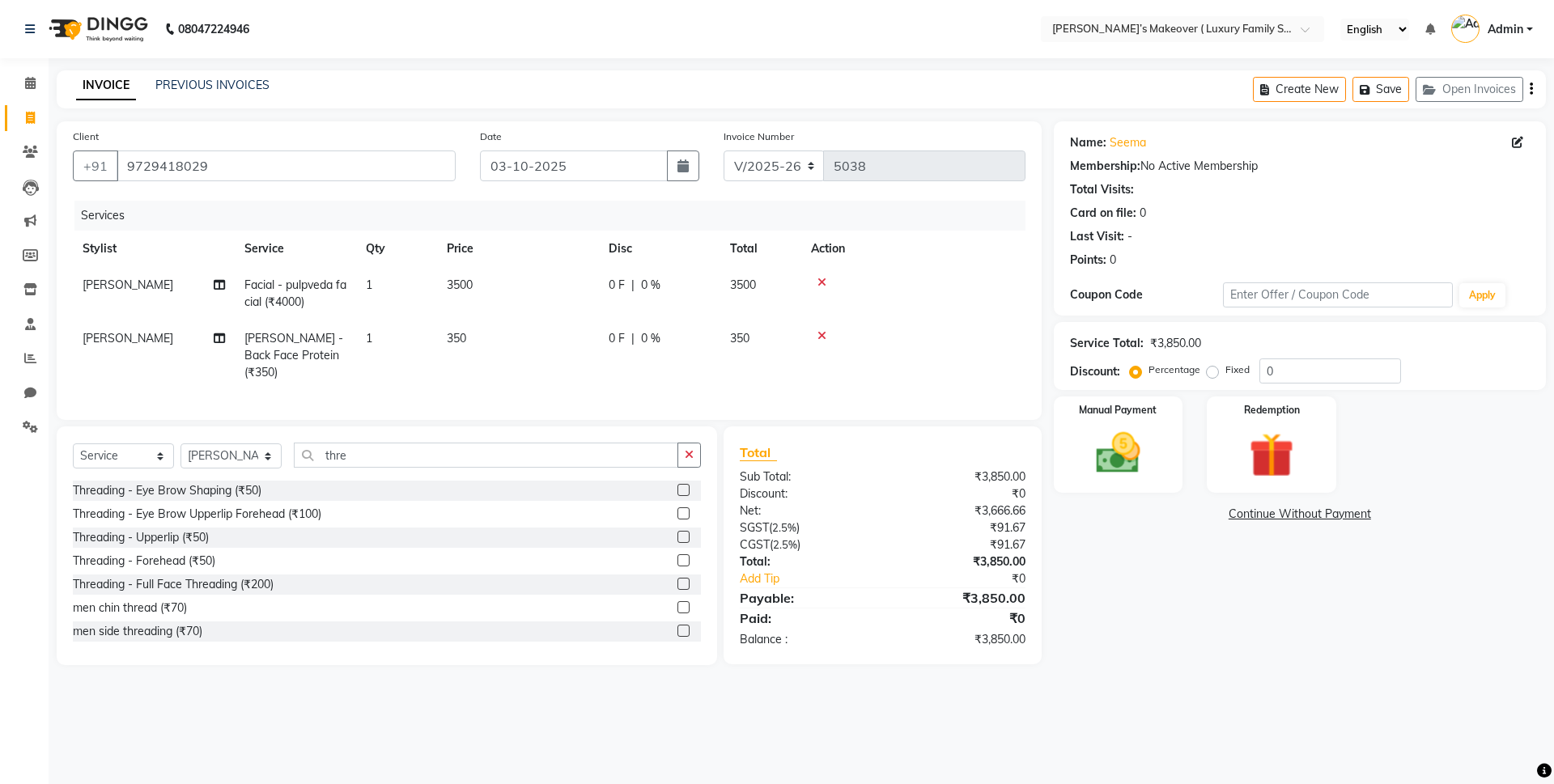
click at [677, 508] on label at bounding box center [683, 513] width 12 height 12
click at [677, 508] on input "checkbox" at bounding box center [682, 513] width 11 height 11
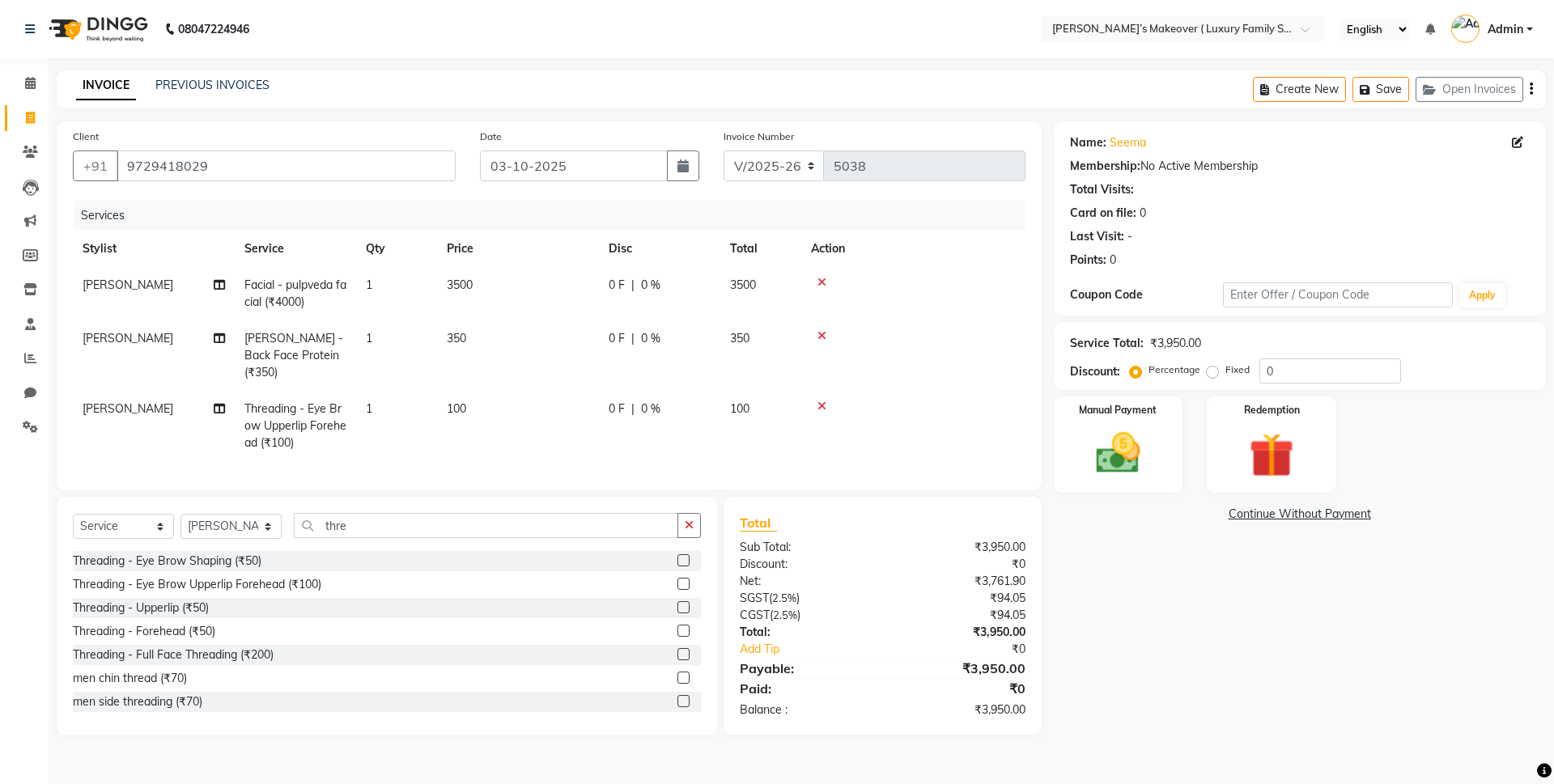
click at [1530, 89] on icon "button" at bounding box center [1531, 89] width 3 height 1
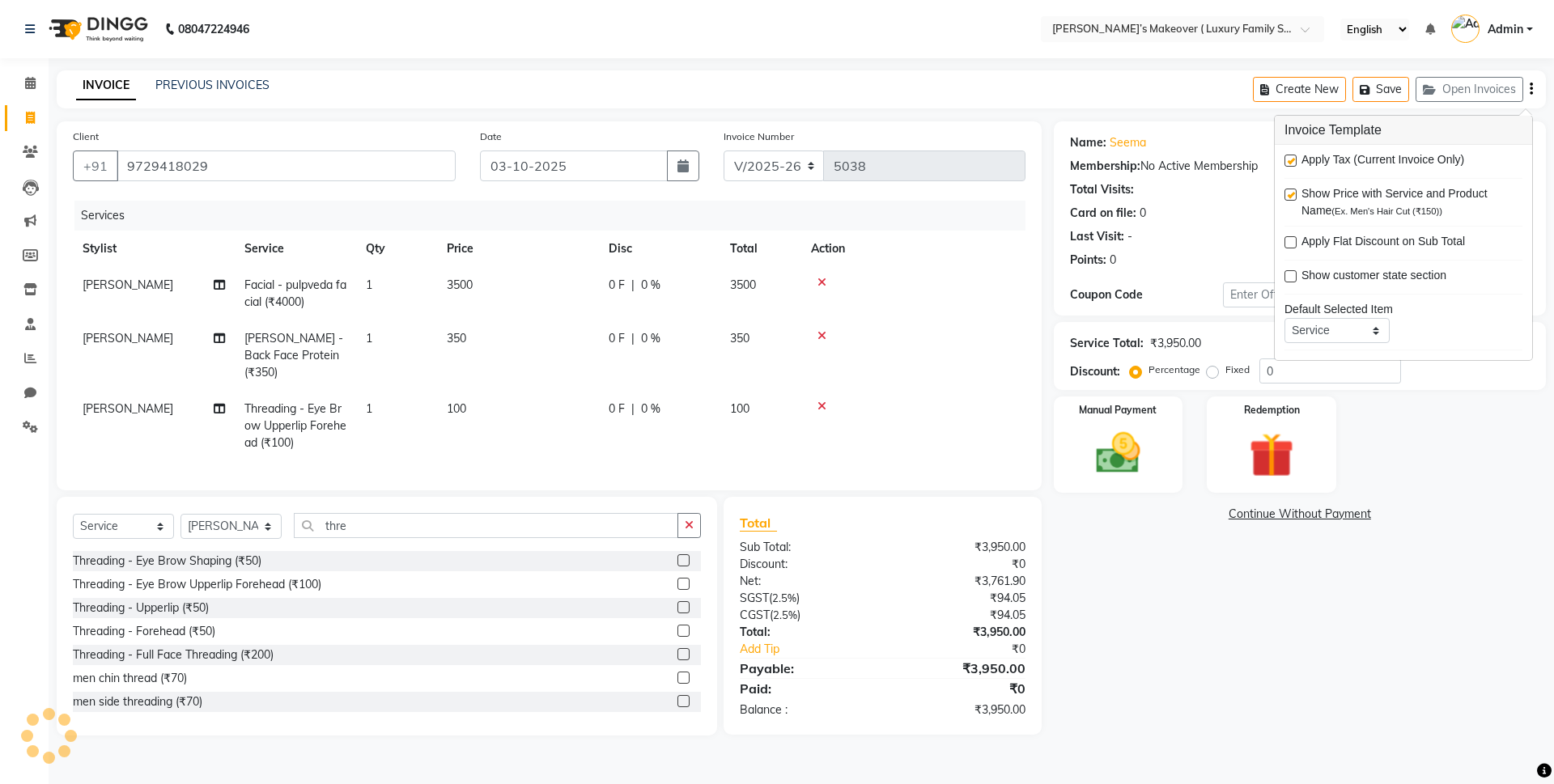
click at [1285, 154] on label at bounding box center [1290, 160] width 12 height 12
click at [1285, 156] on input "checkbox" at bounding box center [1289, 161] width 11 height 11
click at [1132, 441] on img at bounding box center [1118, 453] width 76 height 54
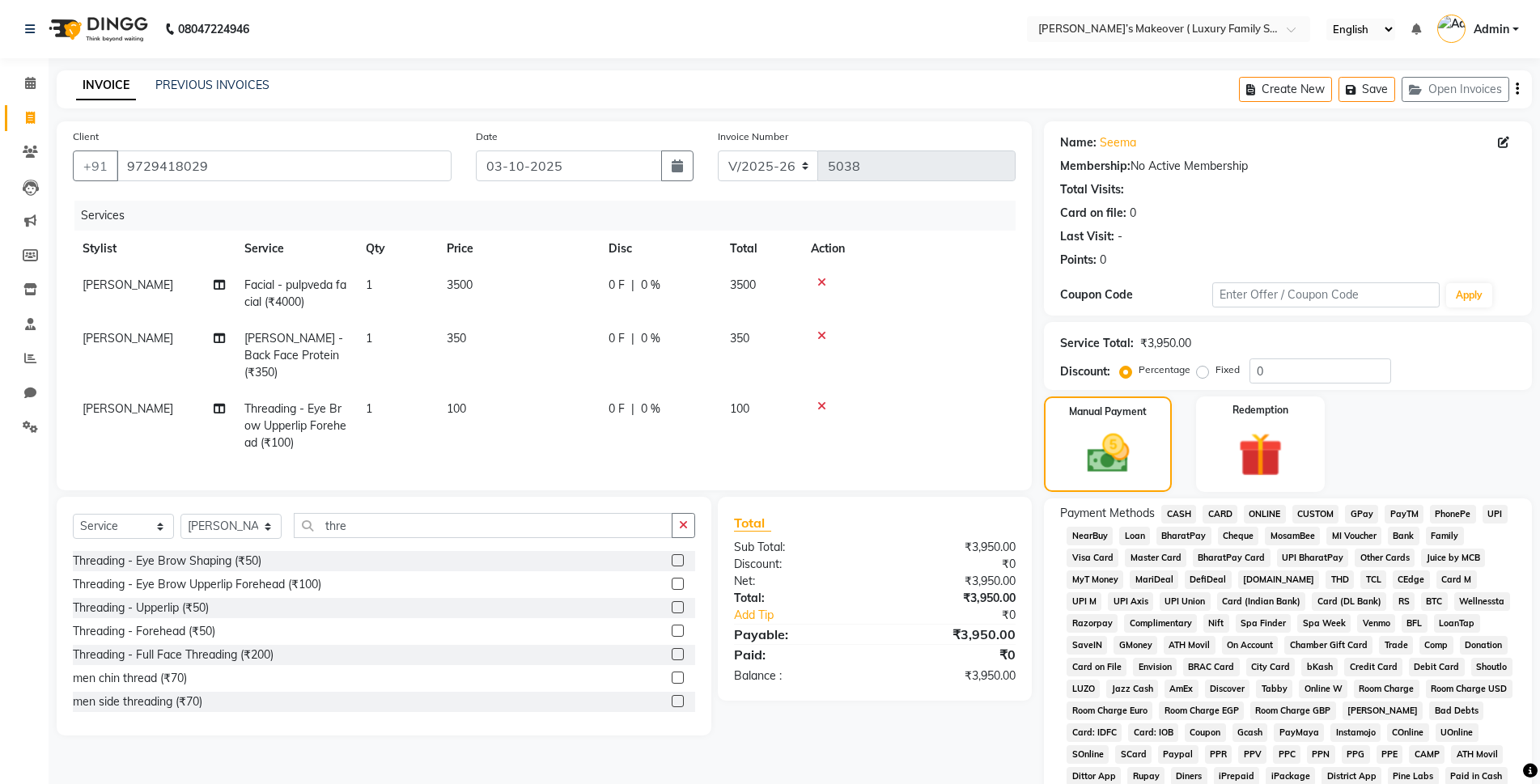
click at [1177, 509] on span "CASH" at bounding box center [1179, 513] width 35 height 19
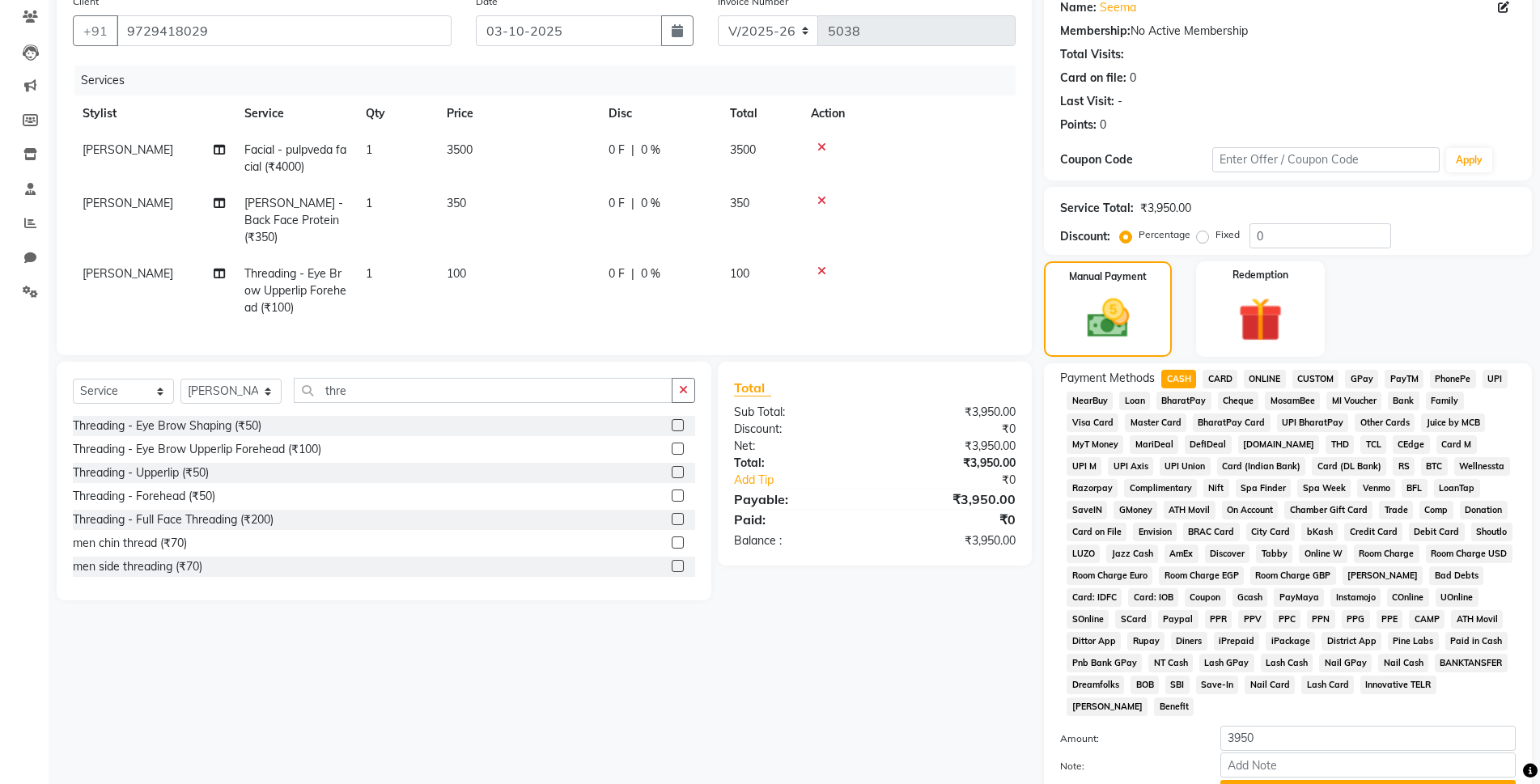
scroll to position [282, 0]
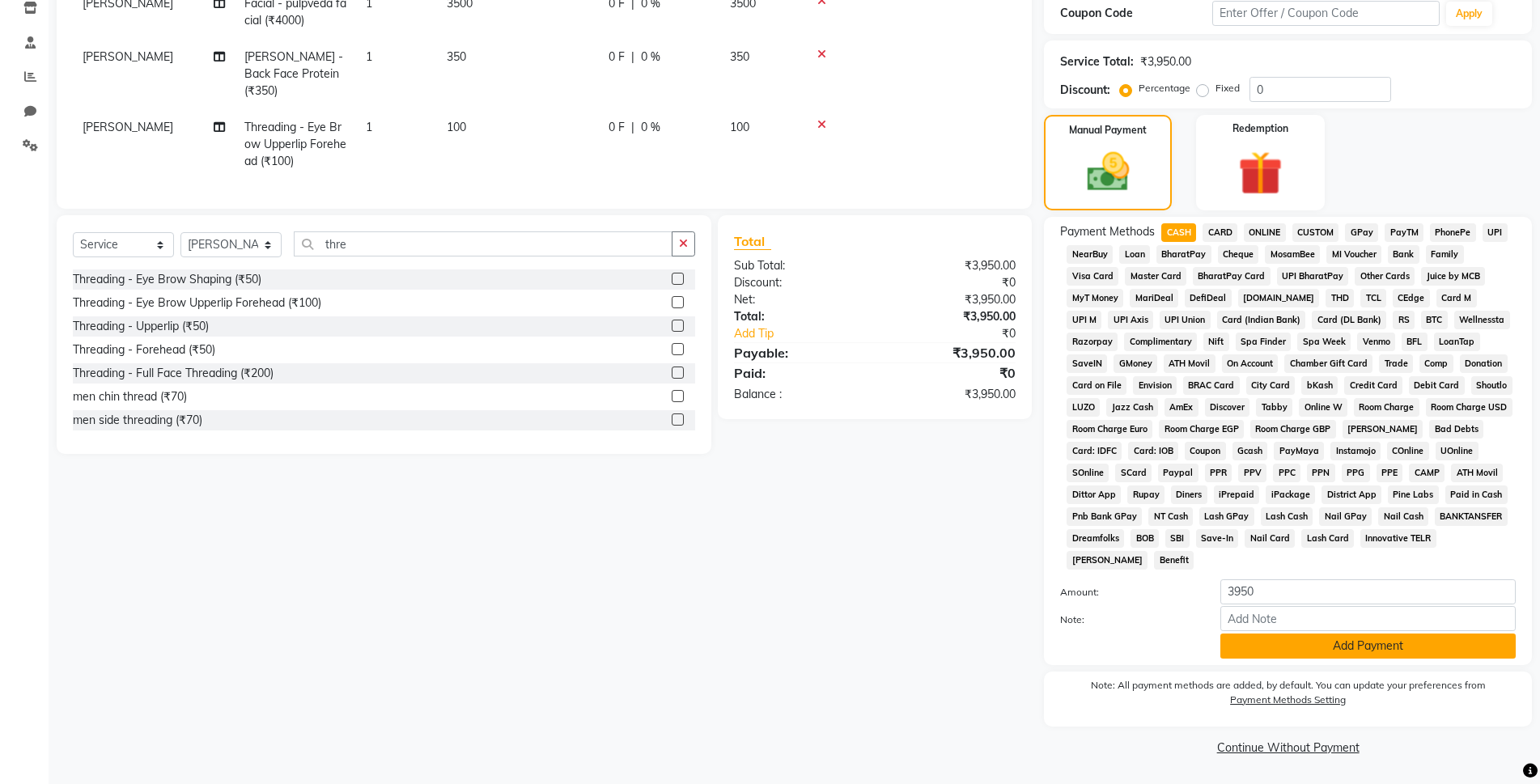
click at [1266, 654] on button "Add Payment" at bounding box center [1368, 646] width 296 height 25
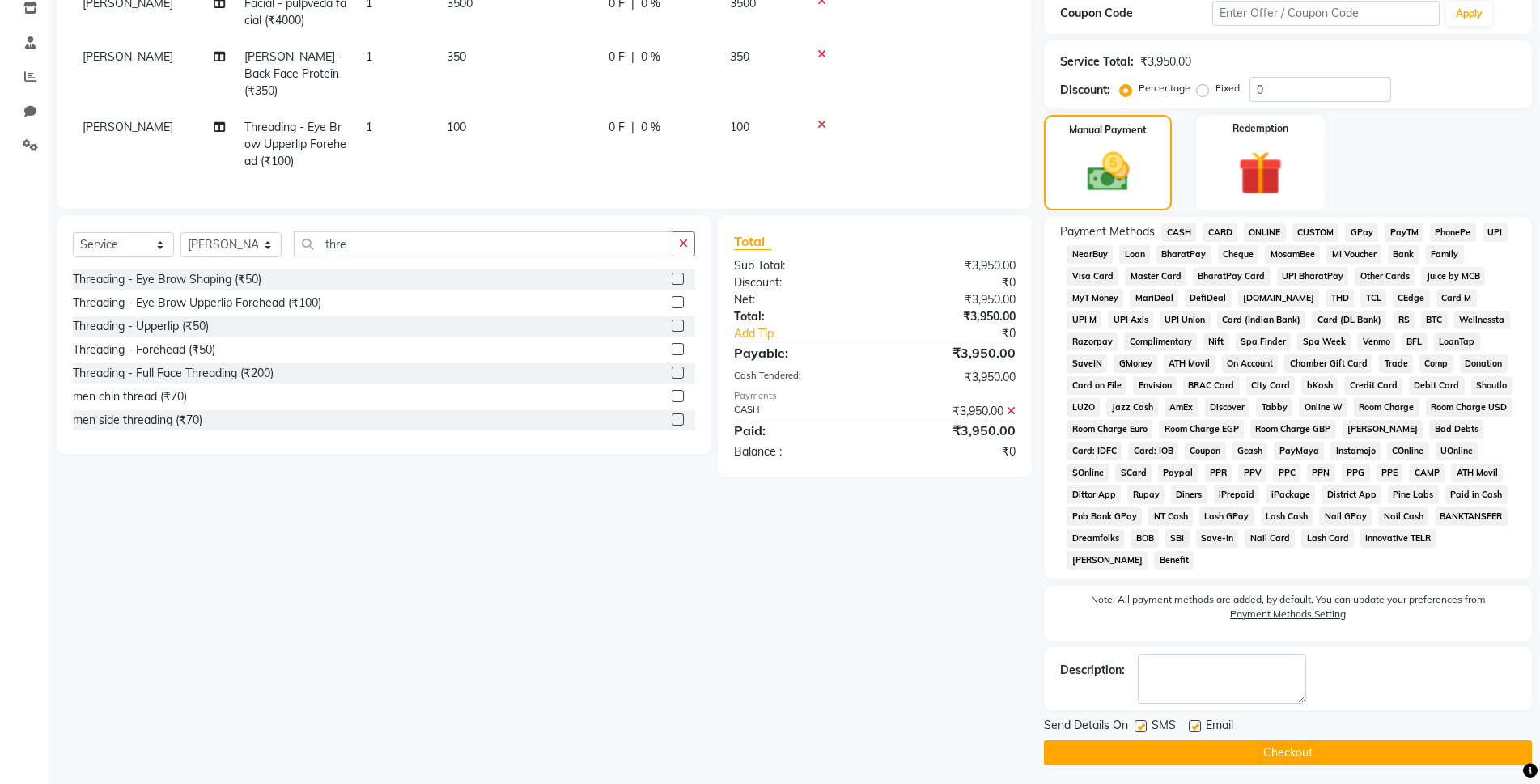
click at [1238, 751] on button "Checkout" at bounding box center [1288, 752] width 488 height 25
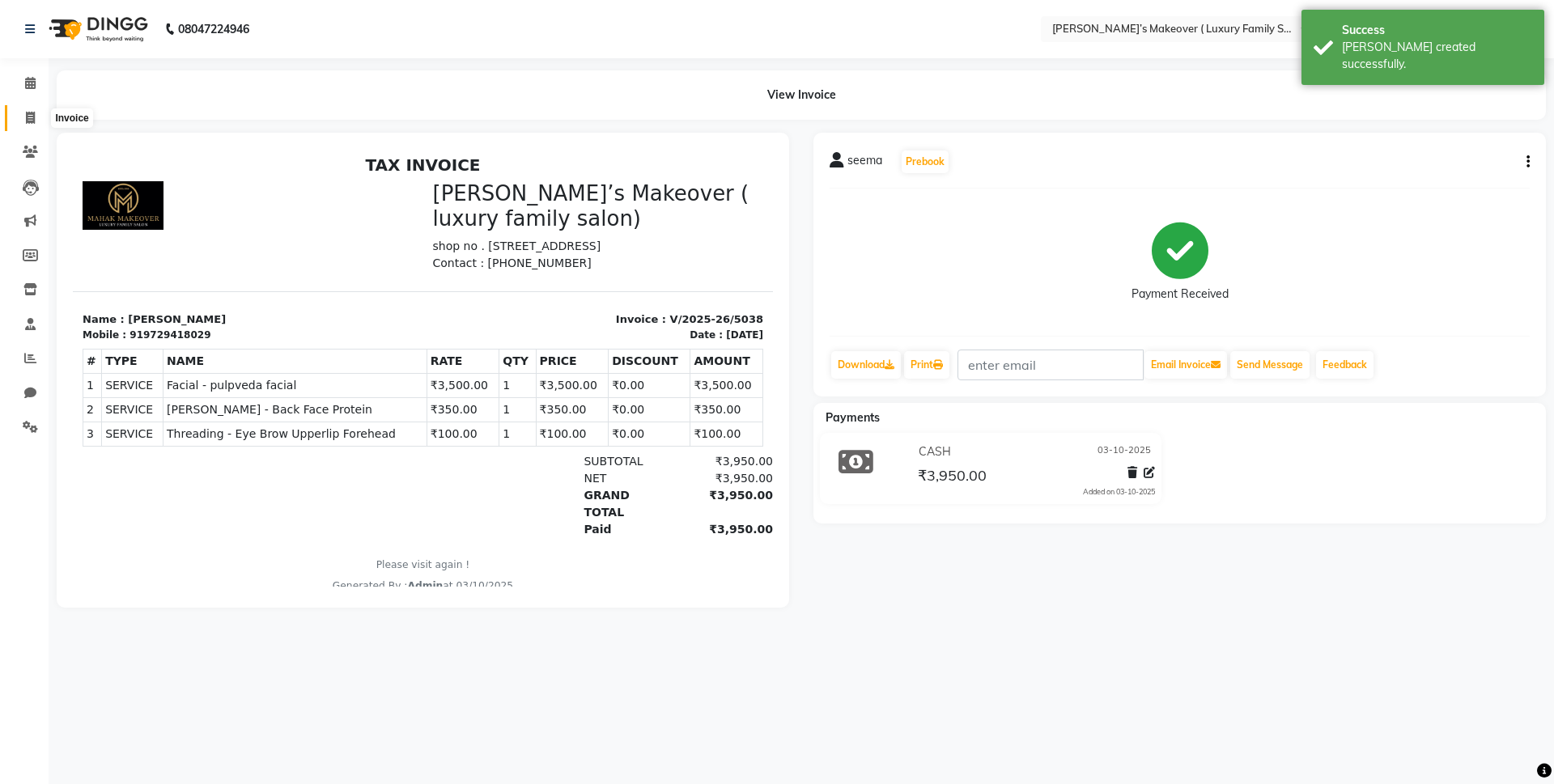
click at [37, 119] on span at bounding box center [30, 118] width 28 height 19
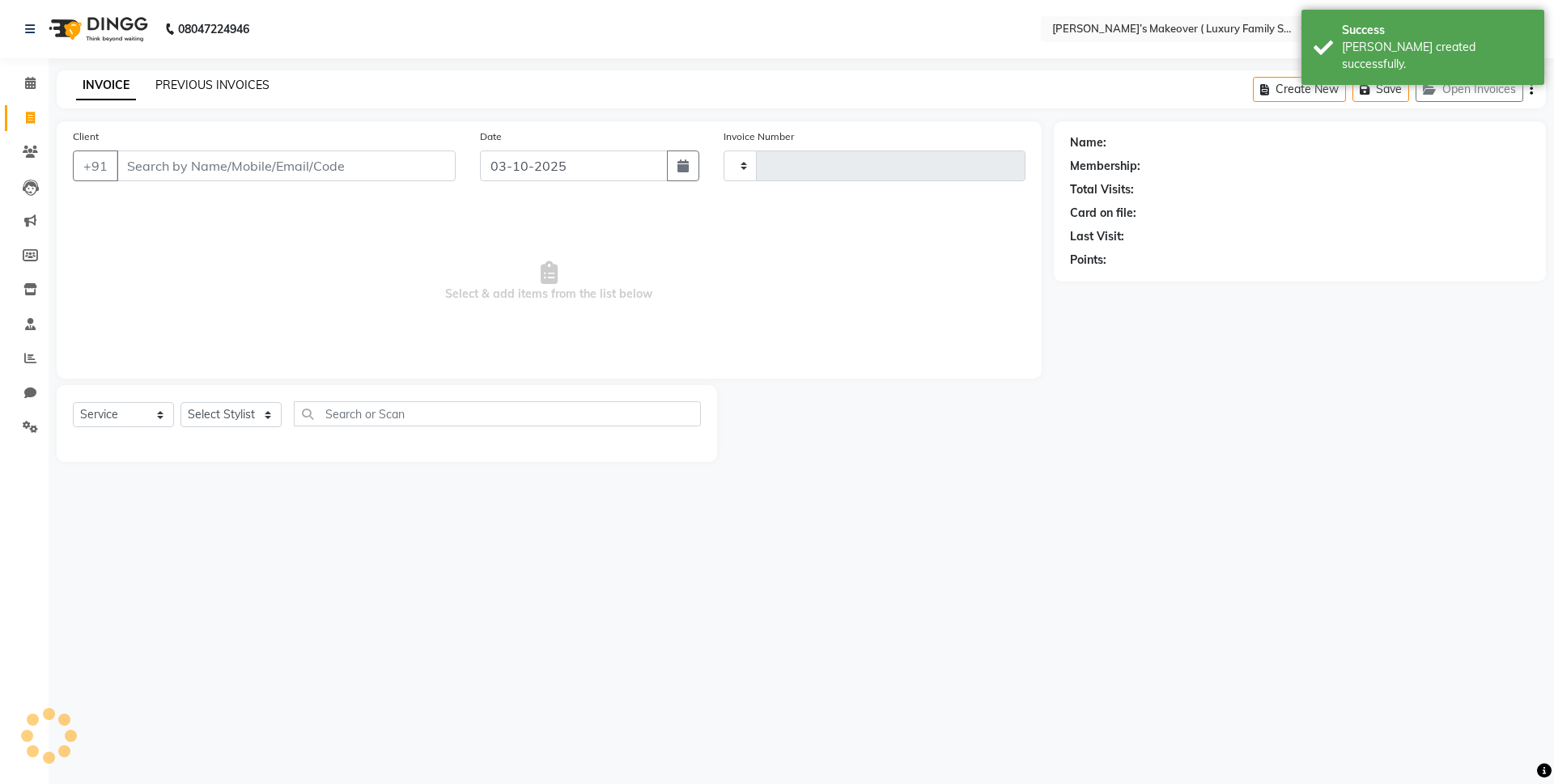
click at [176, 85] on link "PREVIOUS INVOICES" at bounding box center [212, 85] width 114 height 15
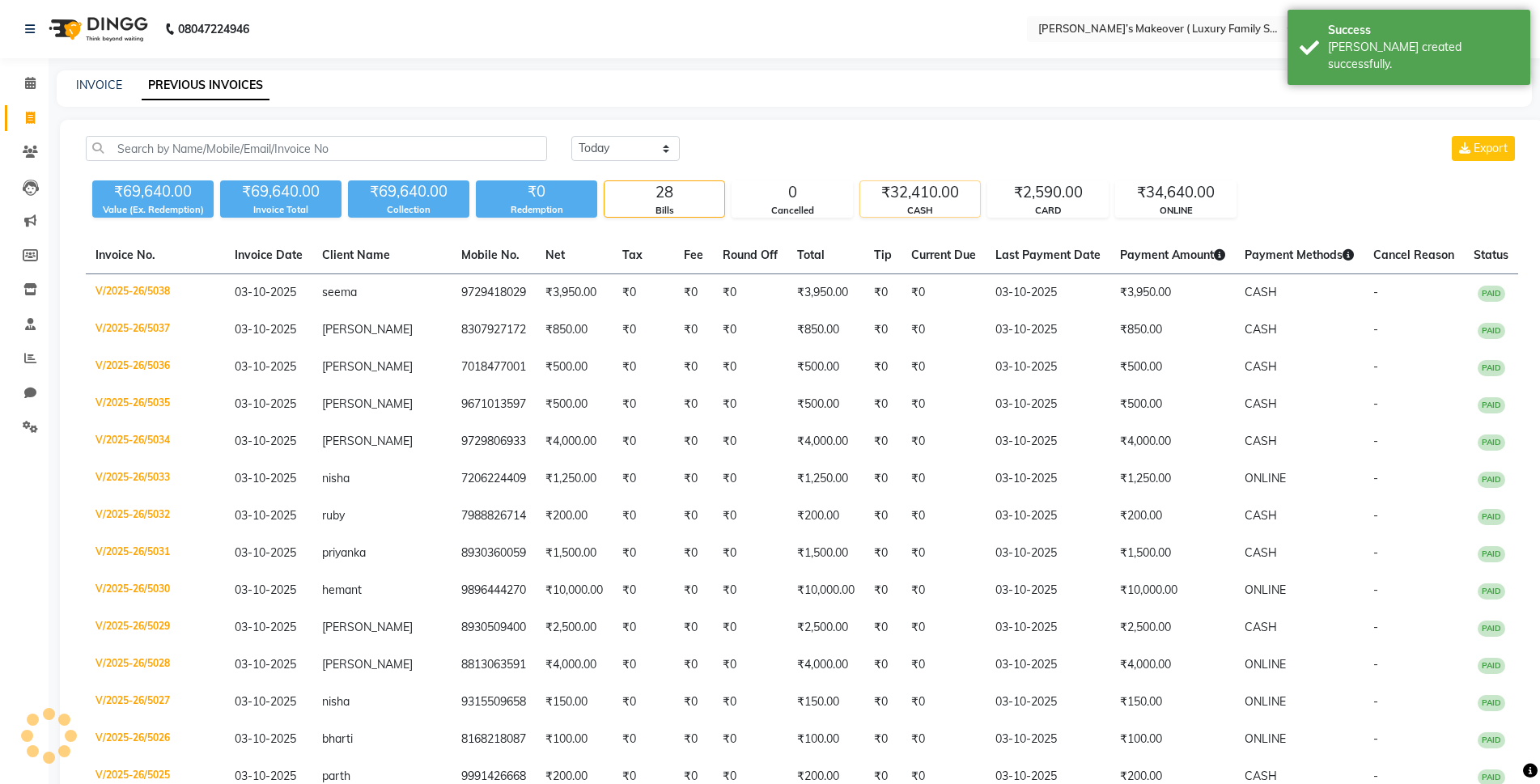
click at [950, 204] on div "CASH" at bounding box center [920, 211] width 119 height 14
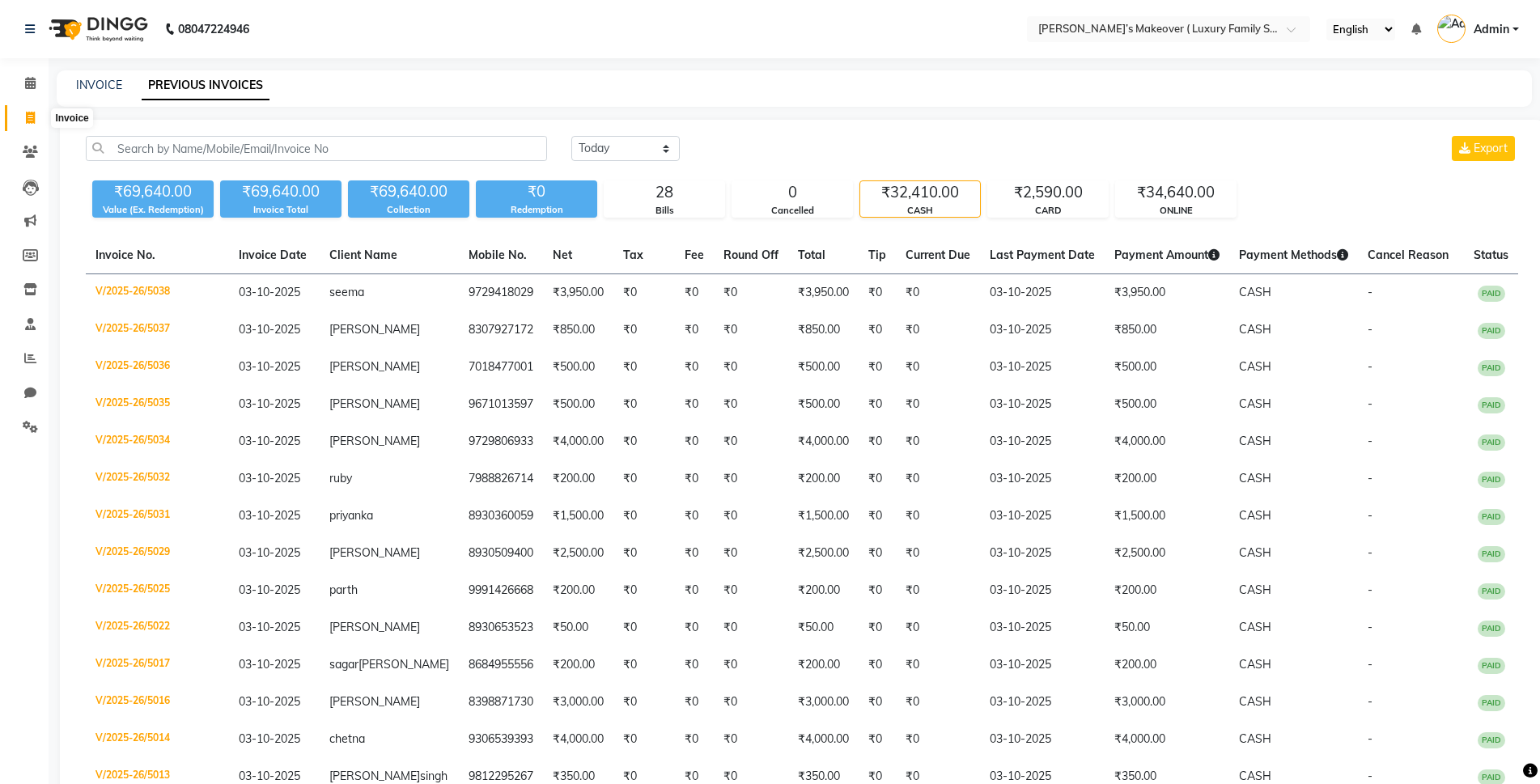
click at [30, 114] on icon at bounding box center [30, 117] width 9 height 12
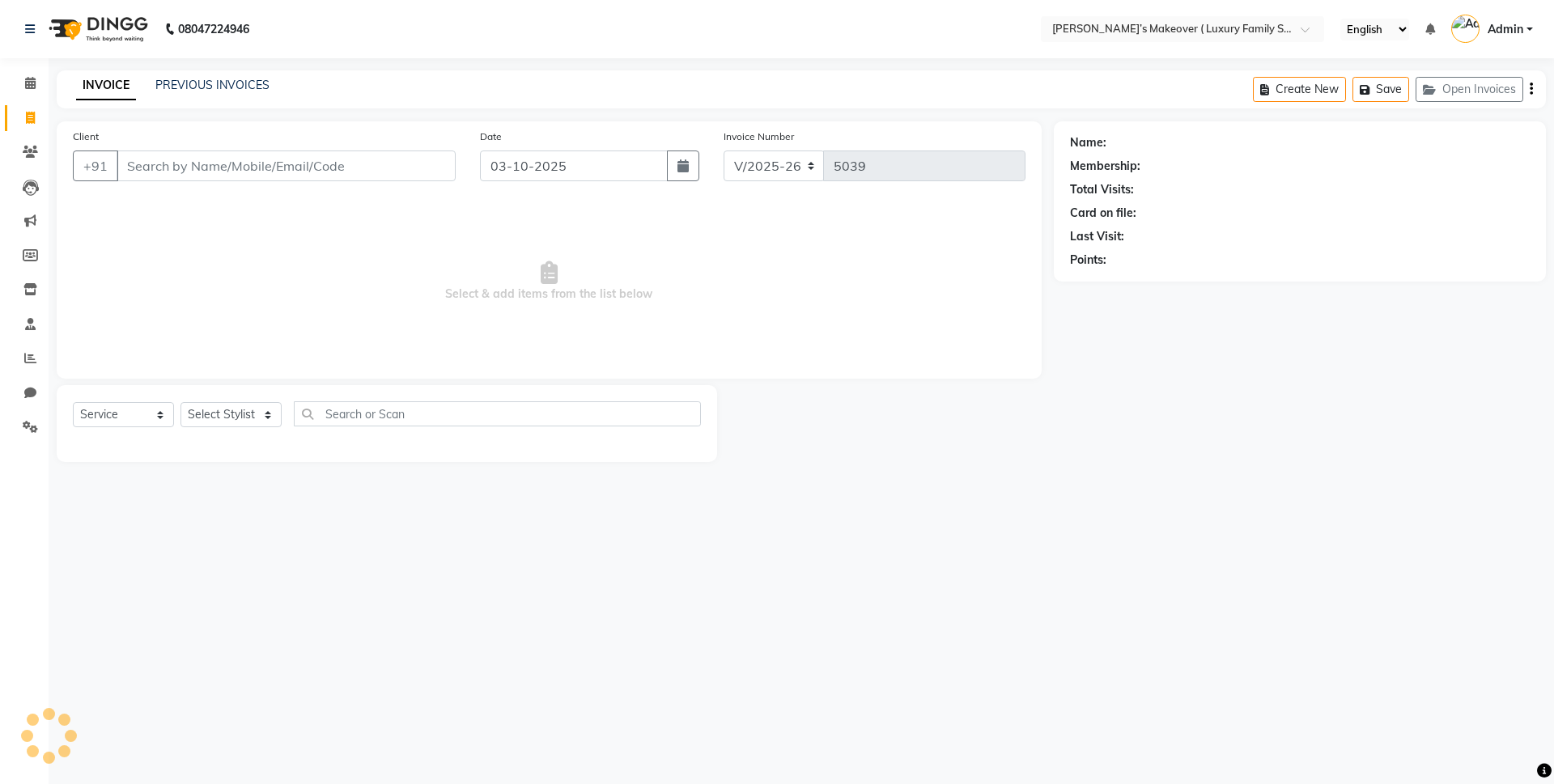
click at [241, 162] on input "Client" at bounding box center [286, 165] width 339 height 31
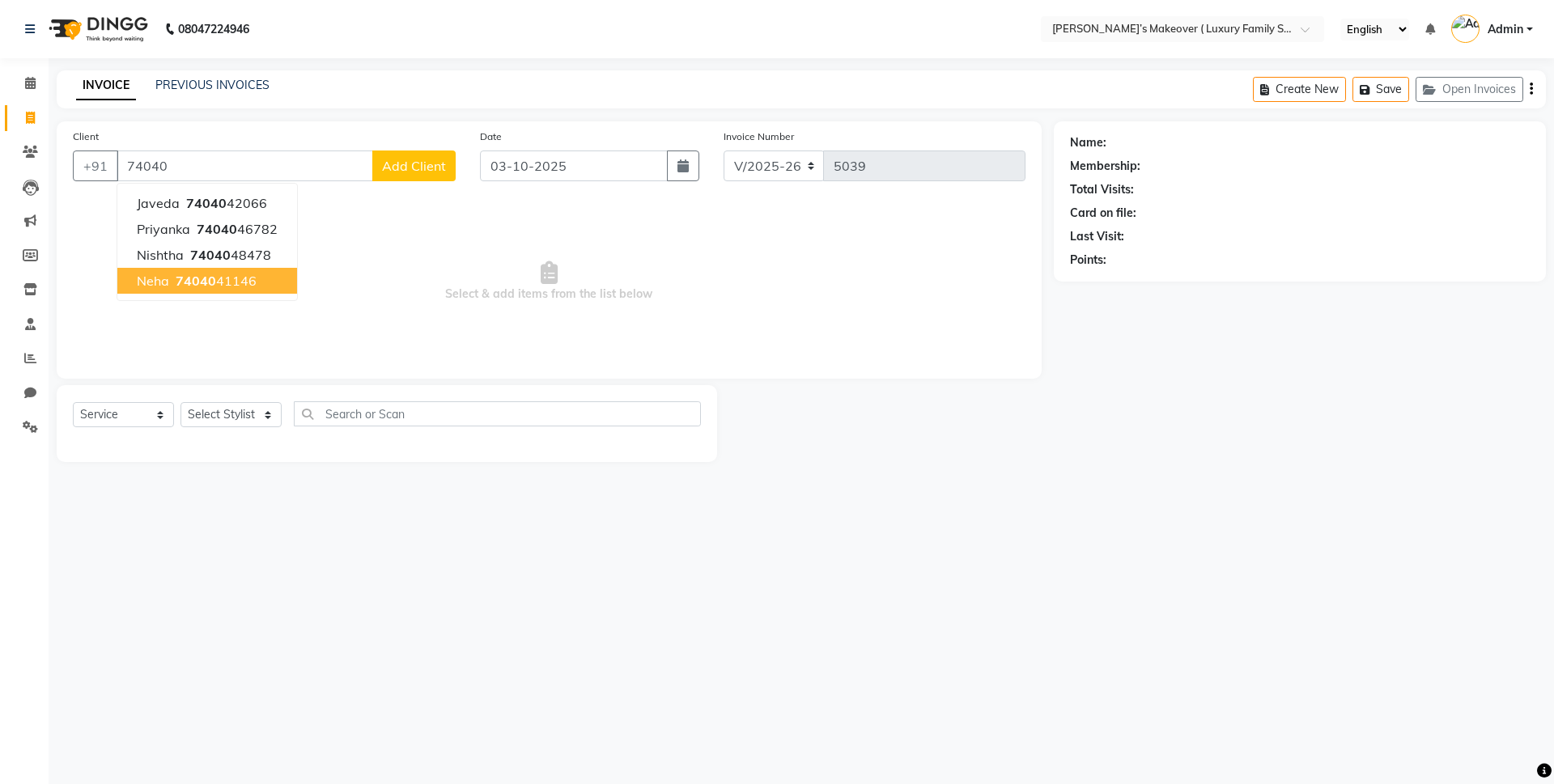
click at [238, 279] on ngb-highlight "74040 41146" at bounding box center [214, 281] width 85 height 16
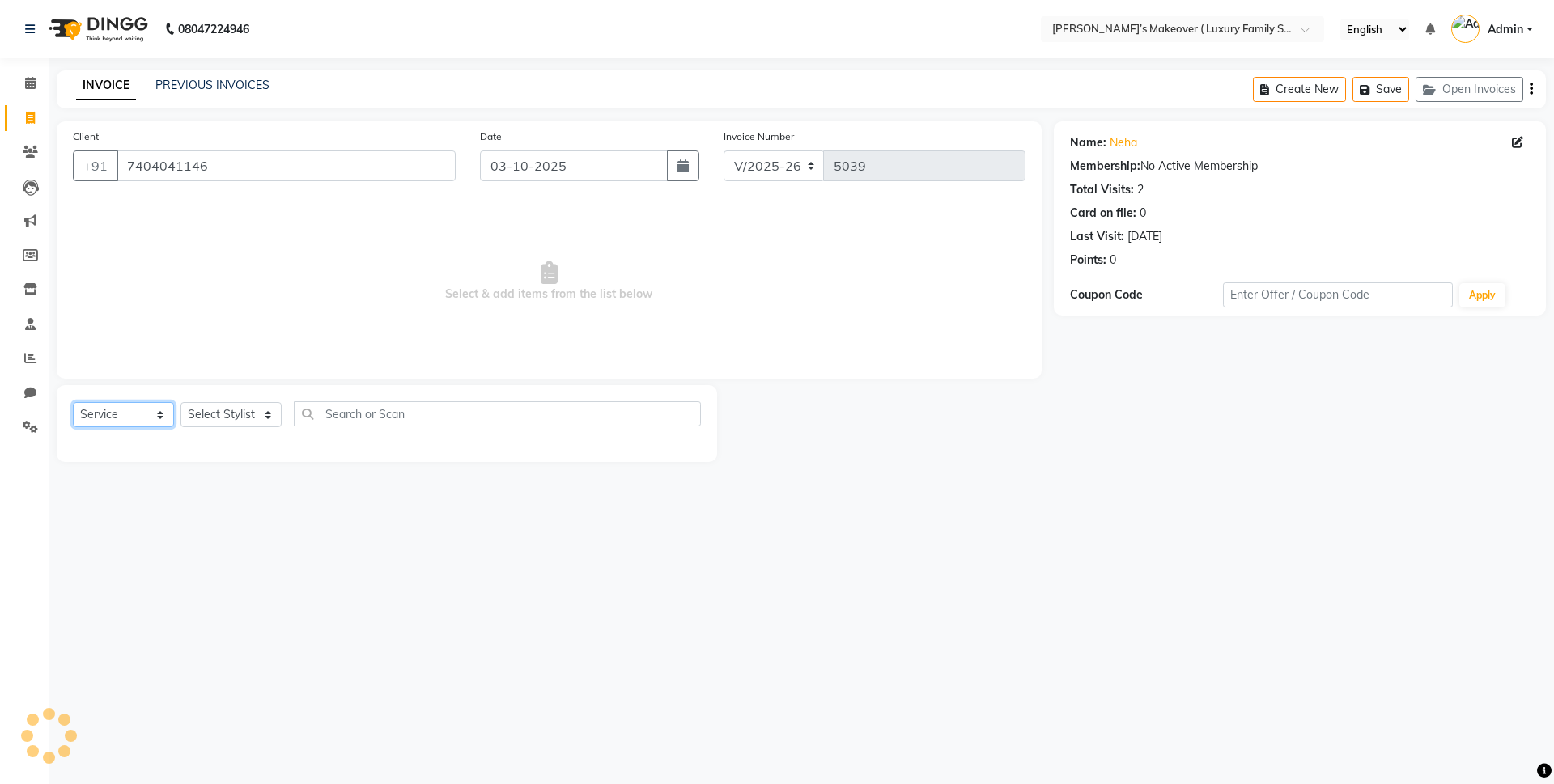
click at [147, 408] on select "Select Service Product Membership Package Voucher Prepaid Gift Card" at bounding box center [123, 414] width 102 height 25
click at [73, 402] on select "Select Service Product Membership Package Voucher Prepaid Gift Card" at bounding box center [123, 414] width 102 height 25
click at [215, 428] on div "Select Service Product Membership Package Voucher Prepaid Gift Card Select Styl…" at bounding box center [386, 420] width 628 height 38
click at [233, 416] on select "Select Stylist Aarish Anas salmani Ankit Anshika Anshul Astha Bhoomi lamba Dipt…" at bounding box center [231, 414] width 102 height 25
click at [180, 402] on select "Select Stylist Aarish Anas salmani Ankit Anshika Anshul Astha Bhoomi lamba Dipt…" at bounding box center [231, 414] width 102 height 25
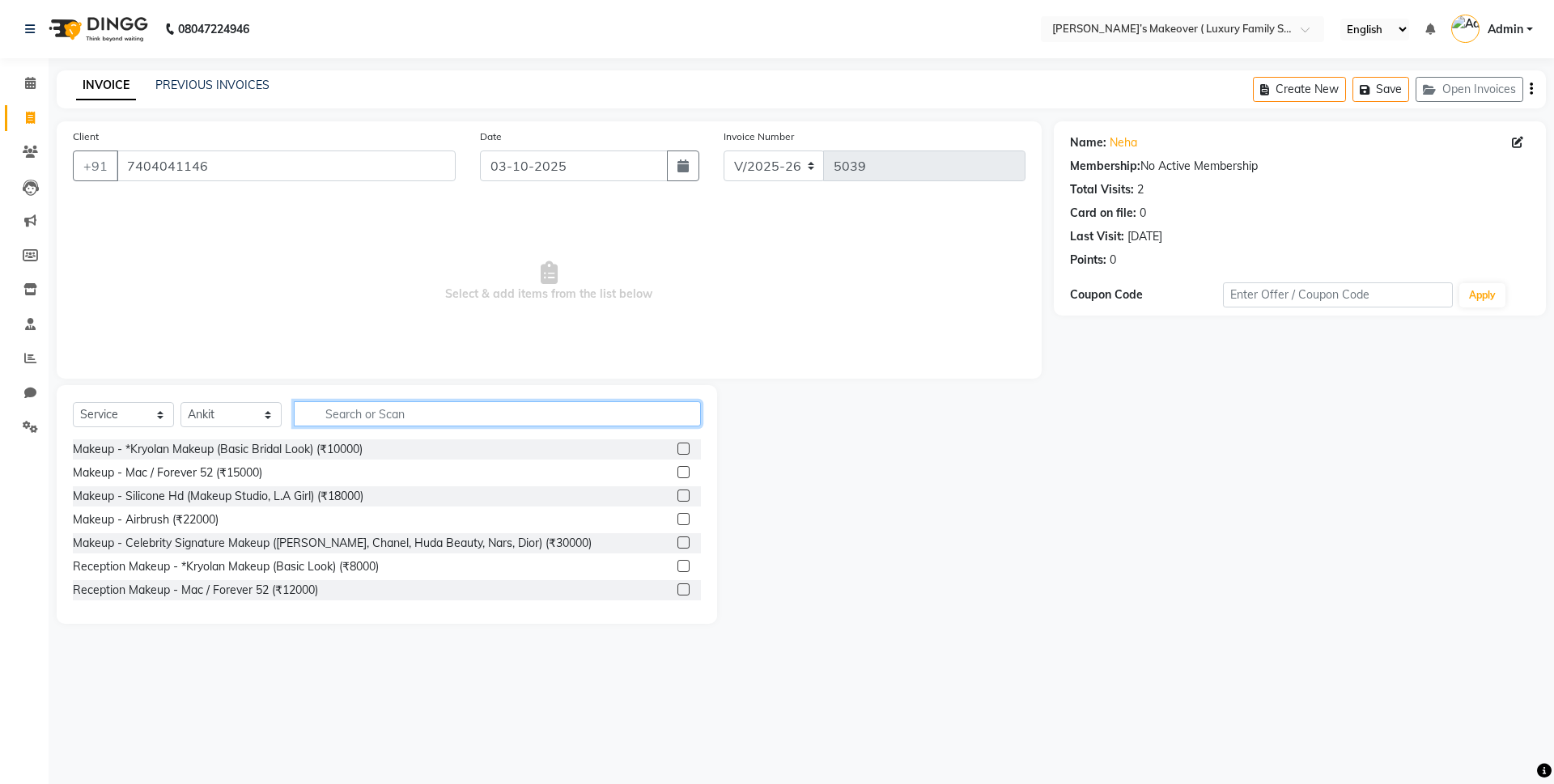
click at [338, 422] on input "text" at bounding box center [497, 413] width 407 height 25
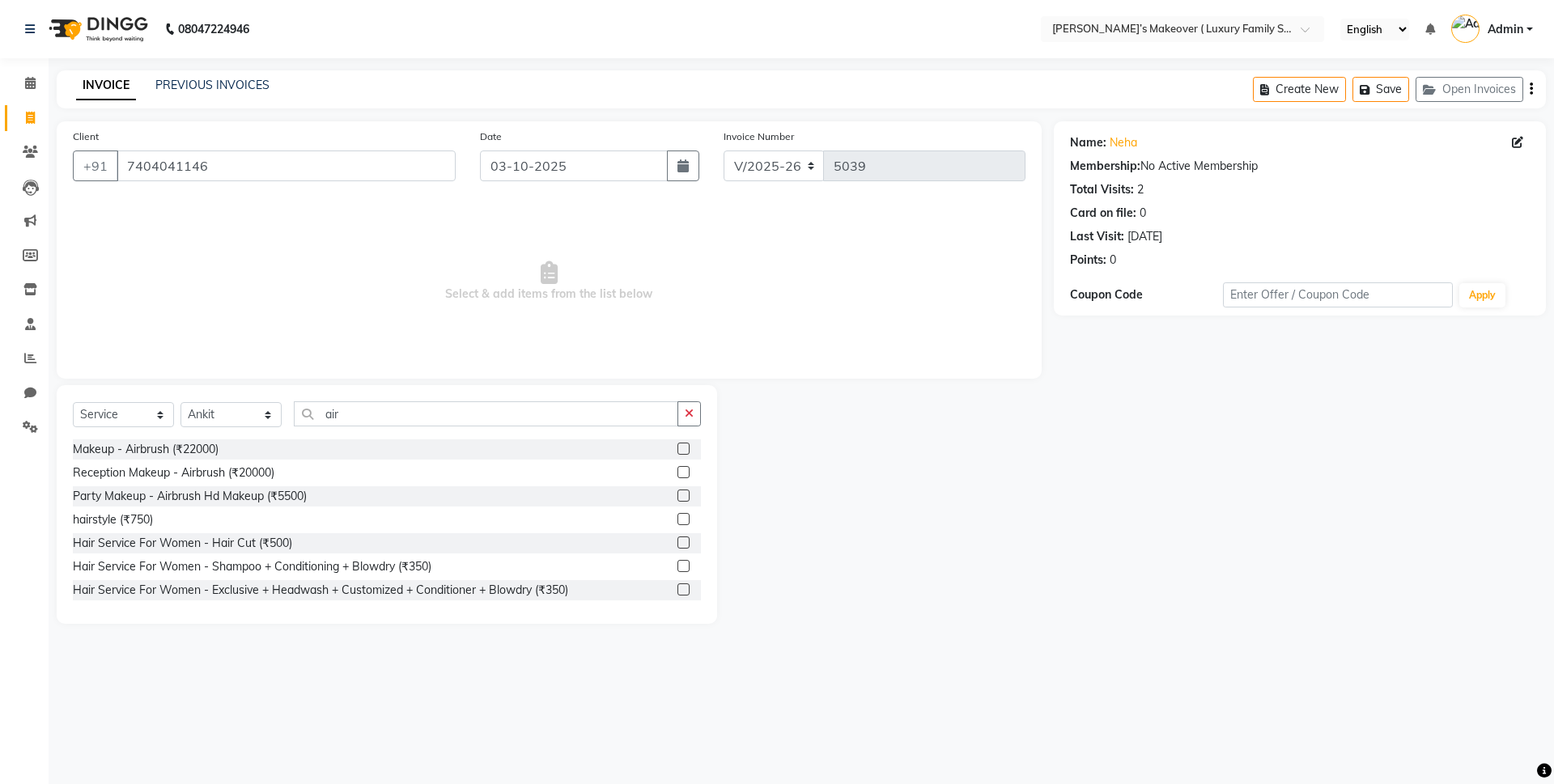
click at [677, 449] on label at bounding box center [683, 449] width 12 height 12
click at [677, 449] on input "checkbox" at bounding box center [682, 449] width 11 height 11
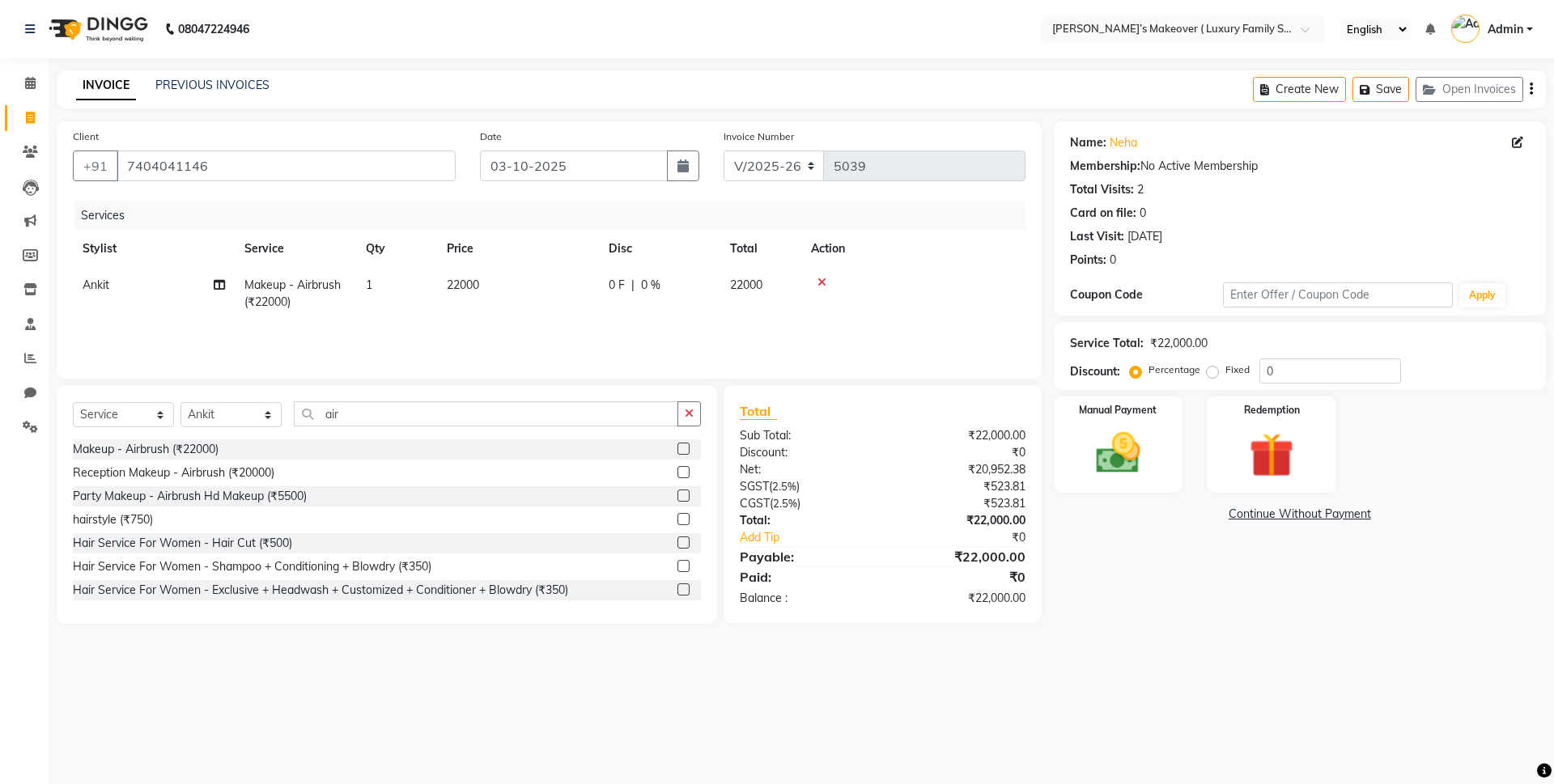
click at [525, 286] on td "22000" at bounding box center [518, 294] width 162 height 54
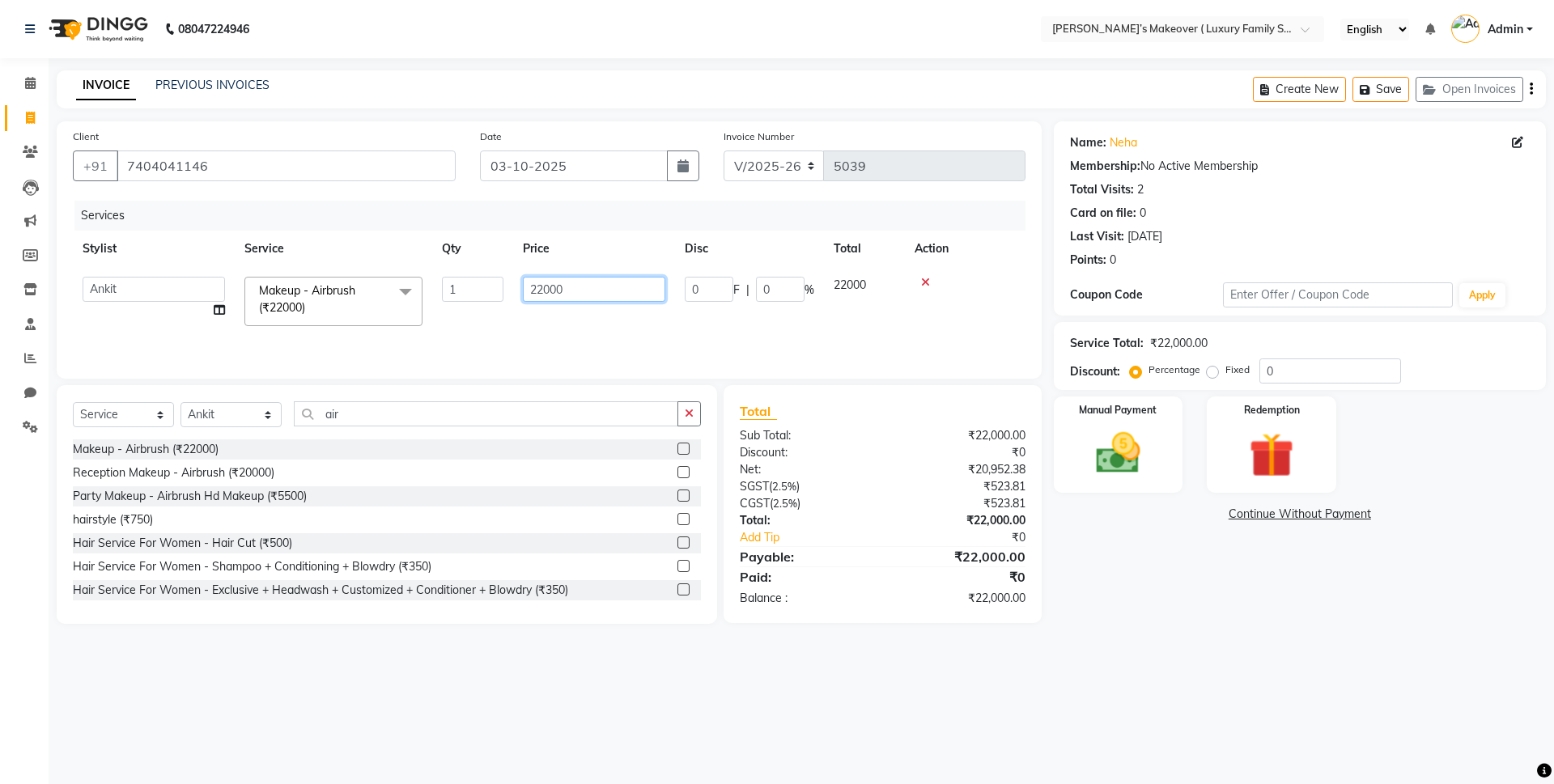
click at [542, 279] on input "22000" at bounding box center [593, 289] width 142 height 25
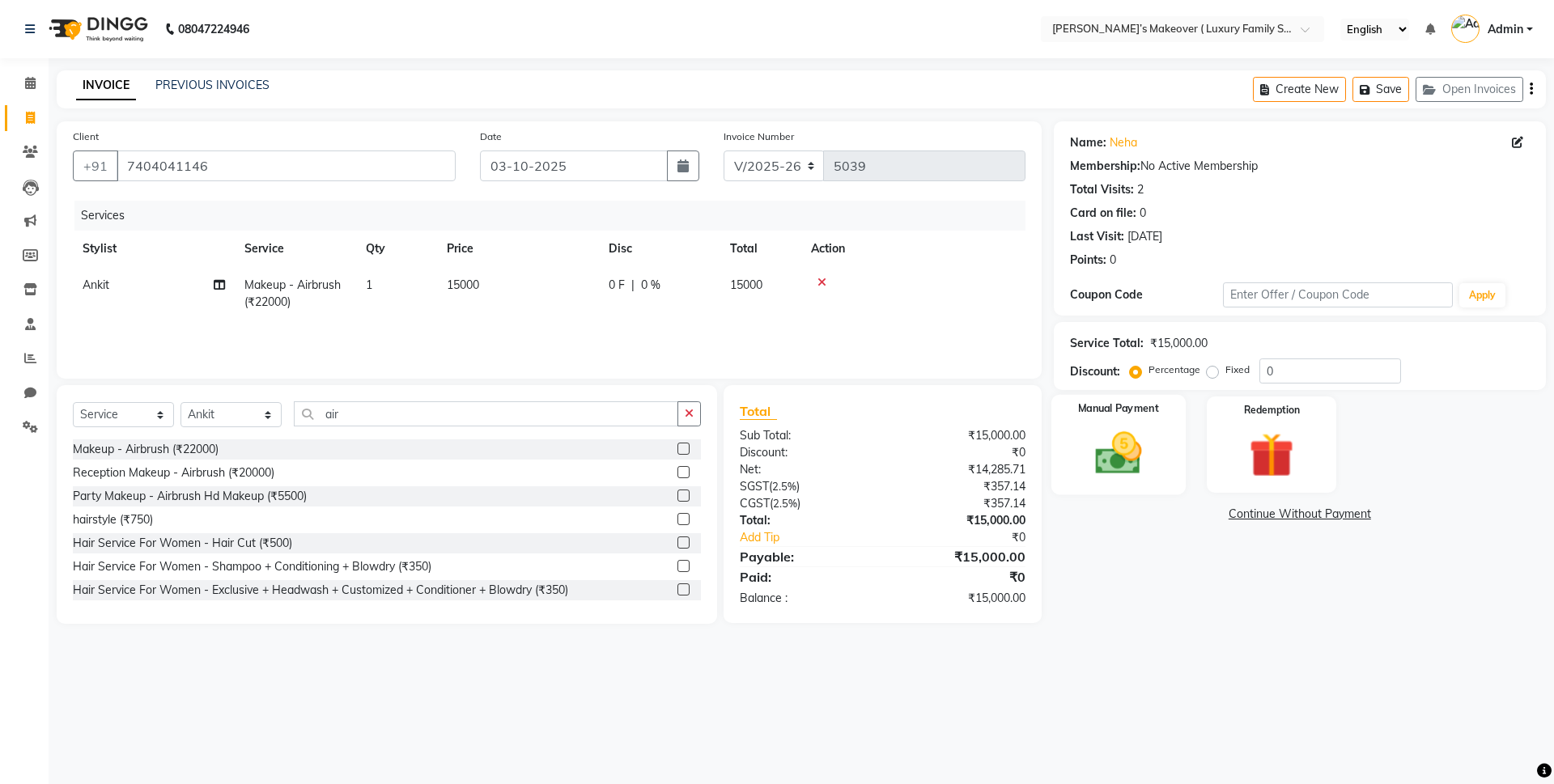
click at [1138, 455] on img at bounding box center [1118, 453] width 76 height 54
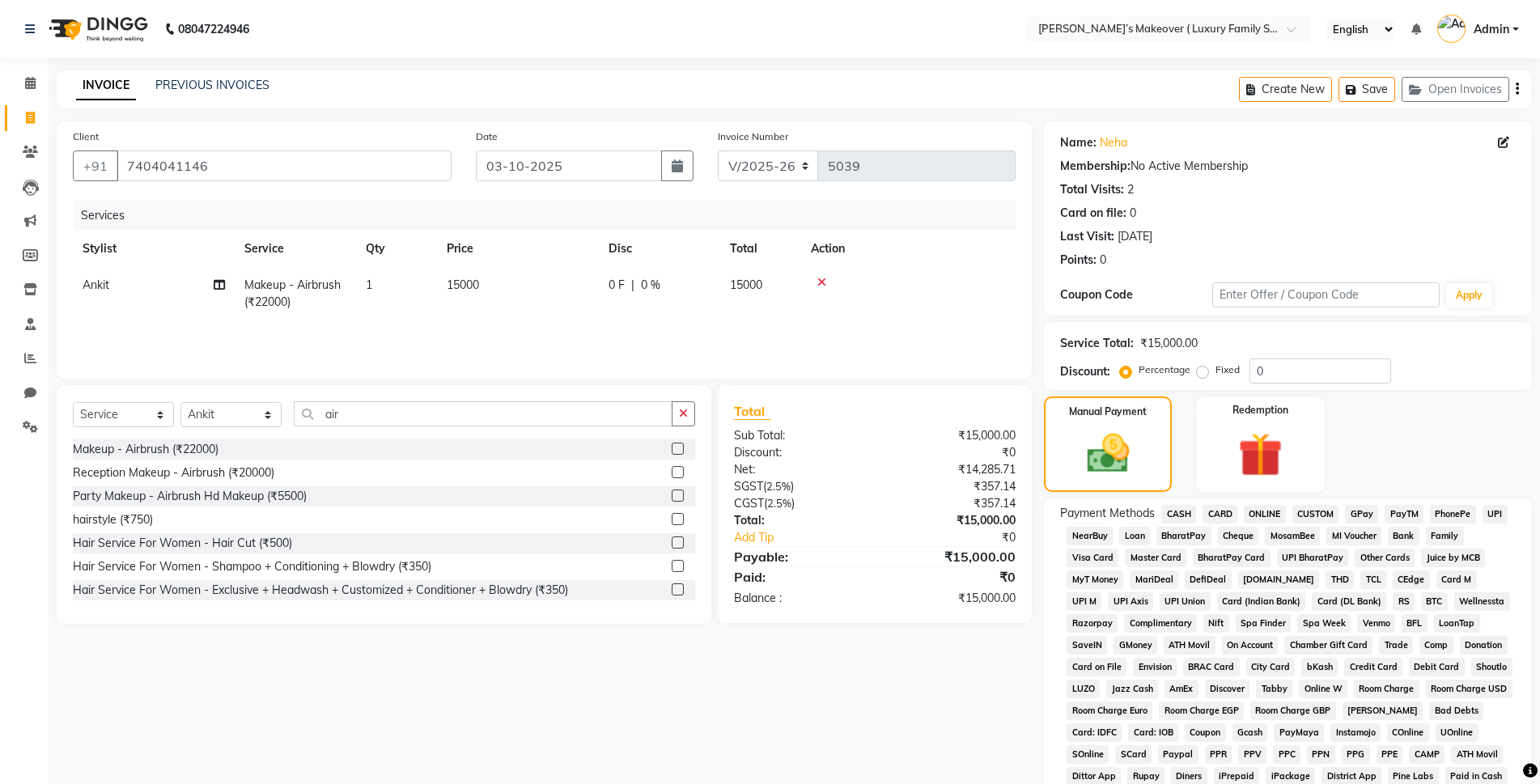
click at [435, 315] on td "1" at bounding box center [396, 294] width 81 height 54
click at [543, 291] on input "15000" at bounding box center [593, 289] width 142 height 25
click at [1269, 517] on span "ONLINE" at bounding box center [1265, 513] width 42 height 19
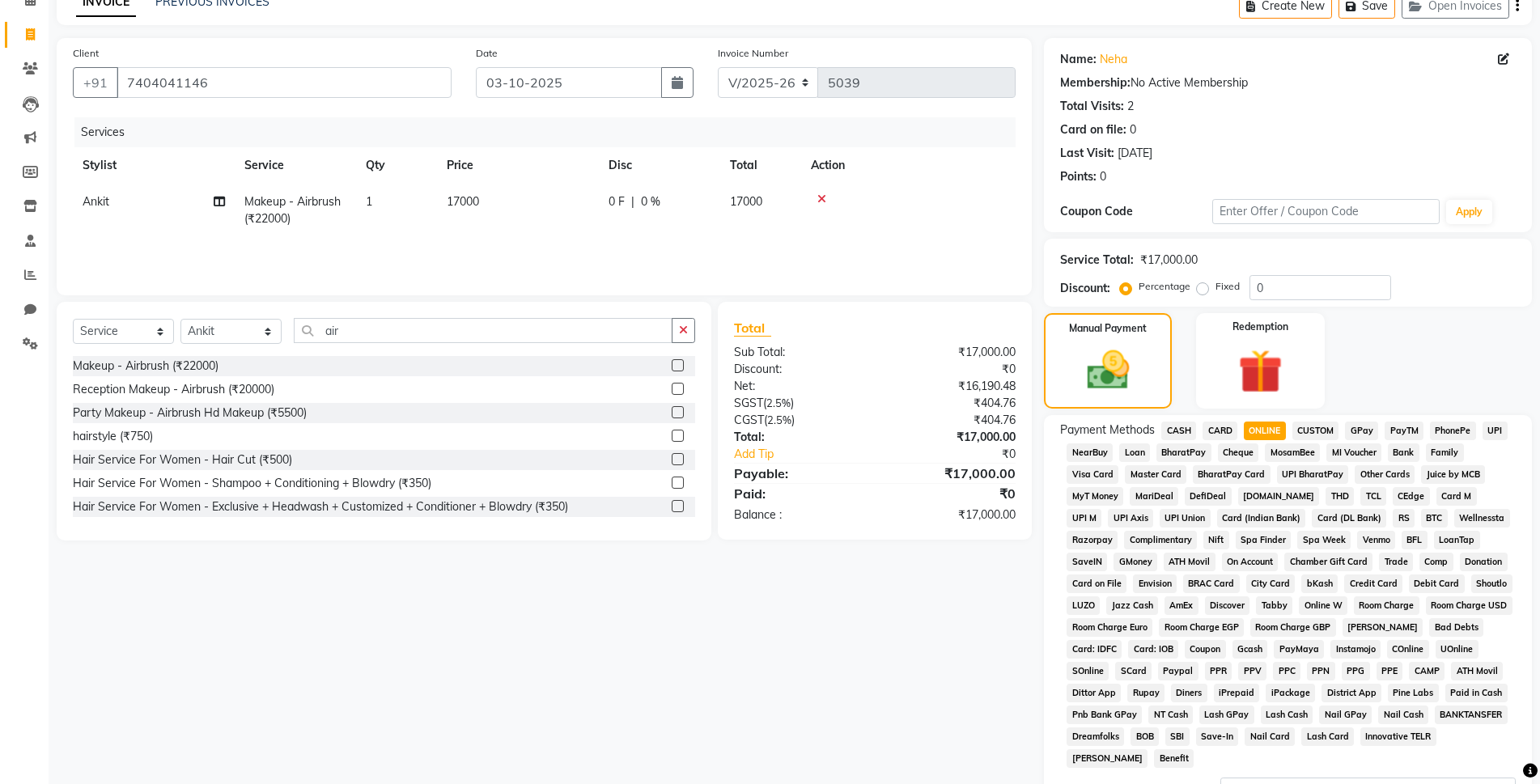
scroll to position [282, 0]
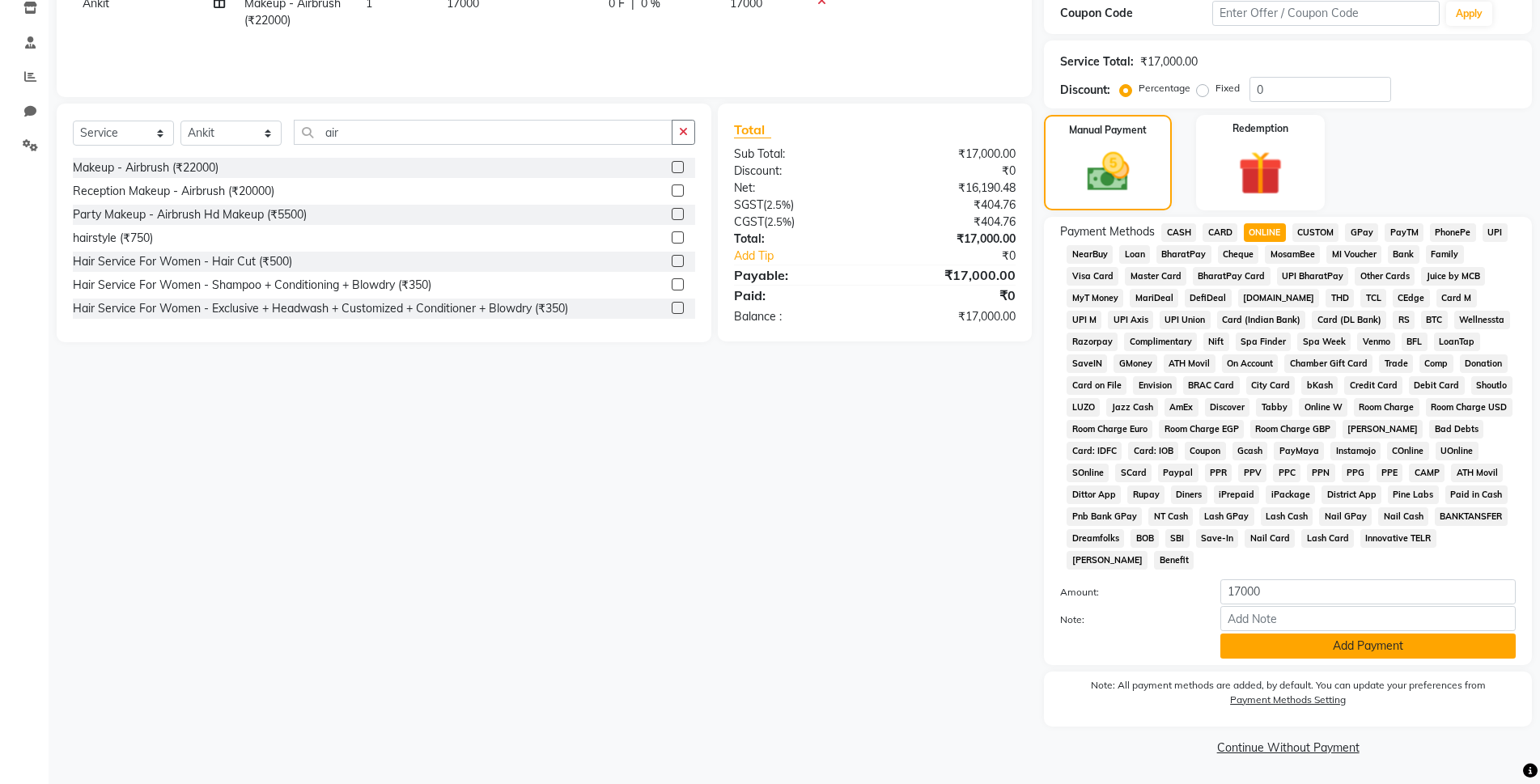
click at [1359, 651] on button "Add Payment" at bounding box center [1368, 646] width 296 height 25
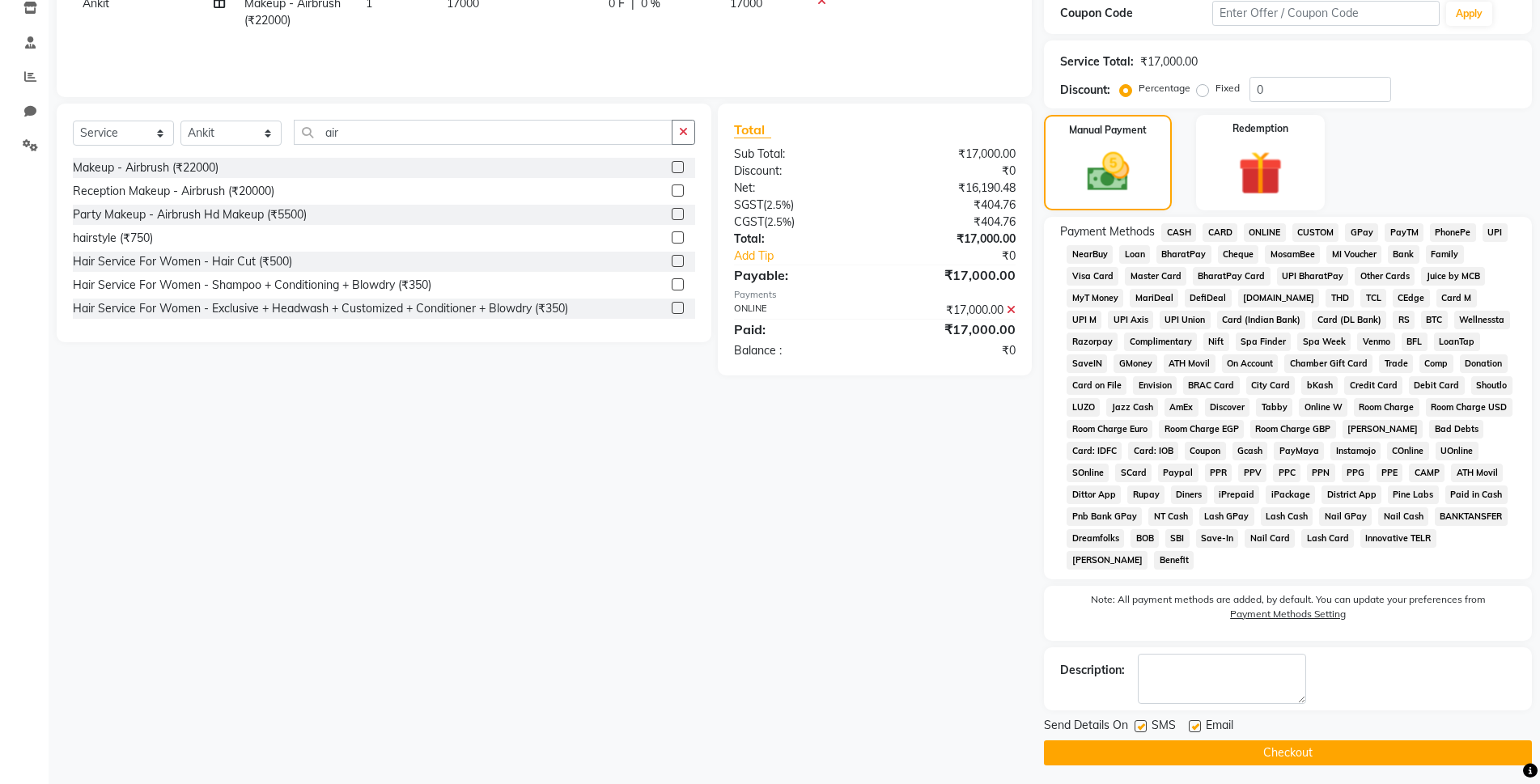
click at [1371, 742] on button "Checkout" at bounding box center [1288, 752] width 488 height 25
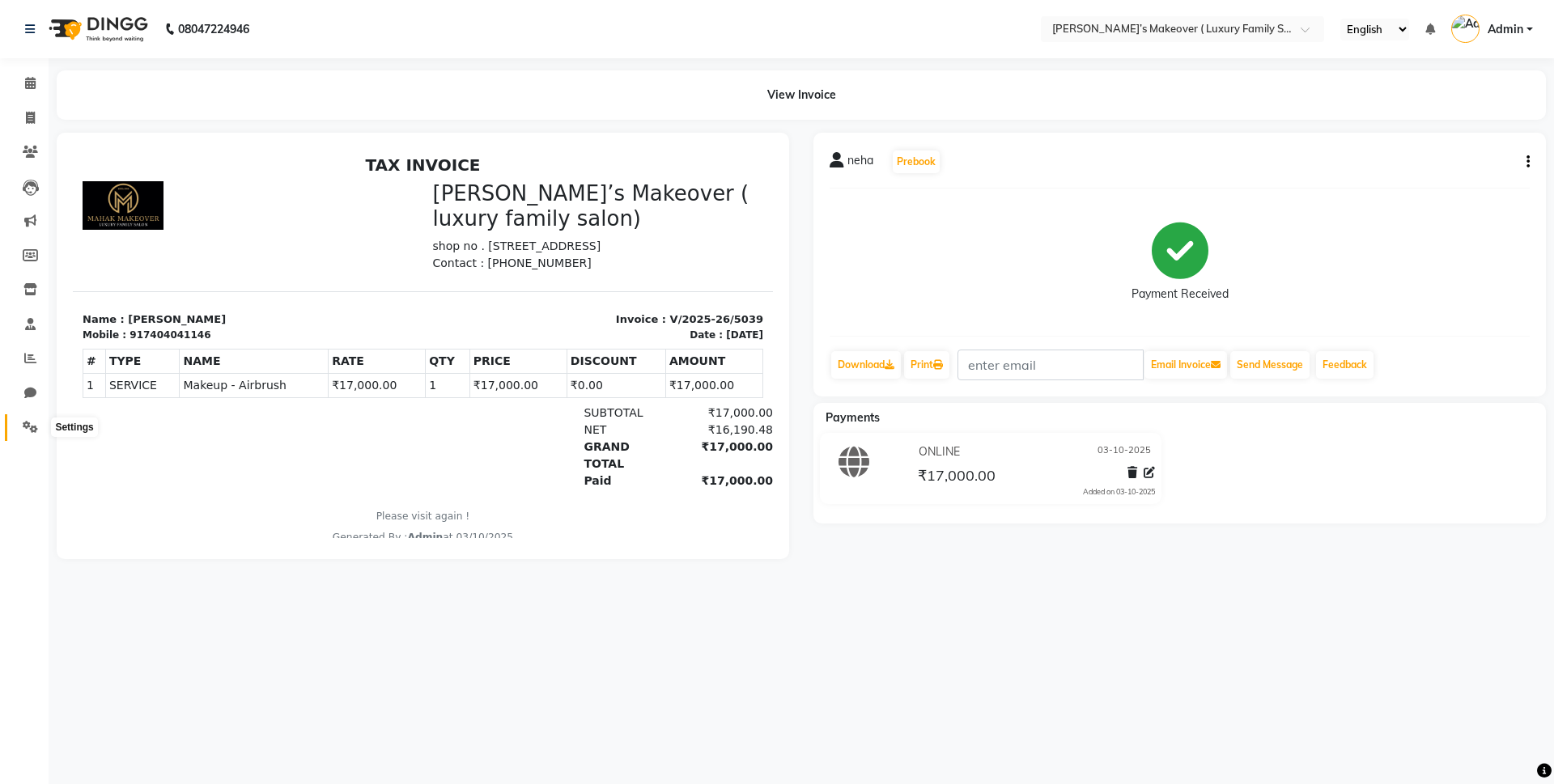
click at [37, 422] on icon at bounding box center [30, 427] width 15 height 12
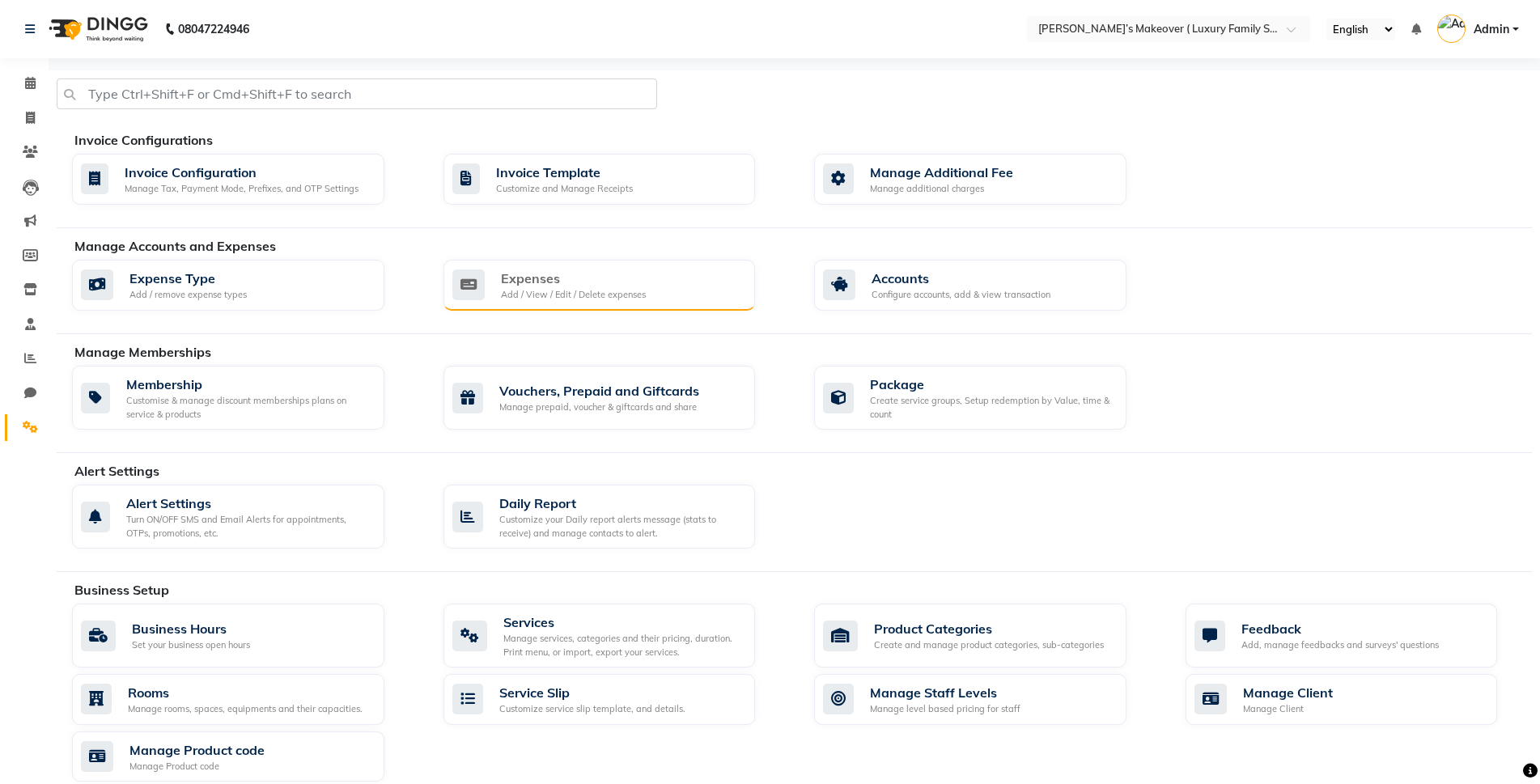
click at [630, 289] on div "Add / View / Edit / Delete expenses" at bounding box center [573, 294] width 145 height 14
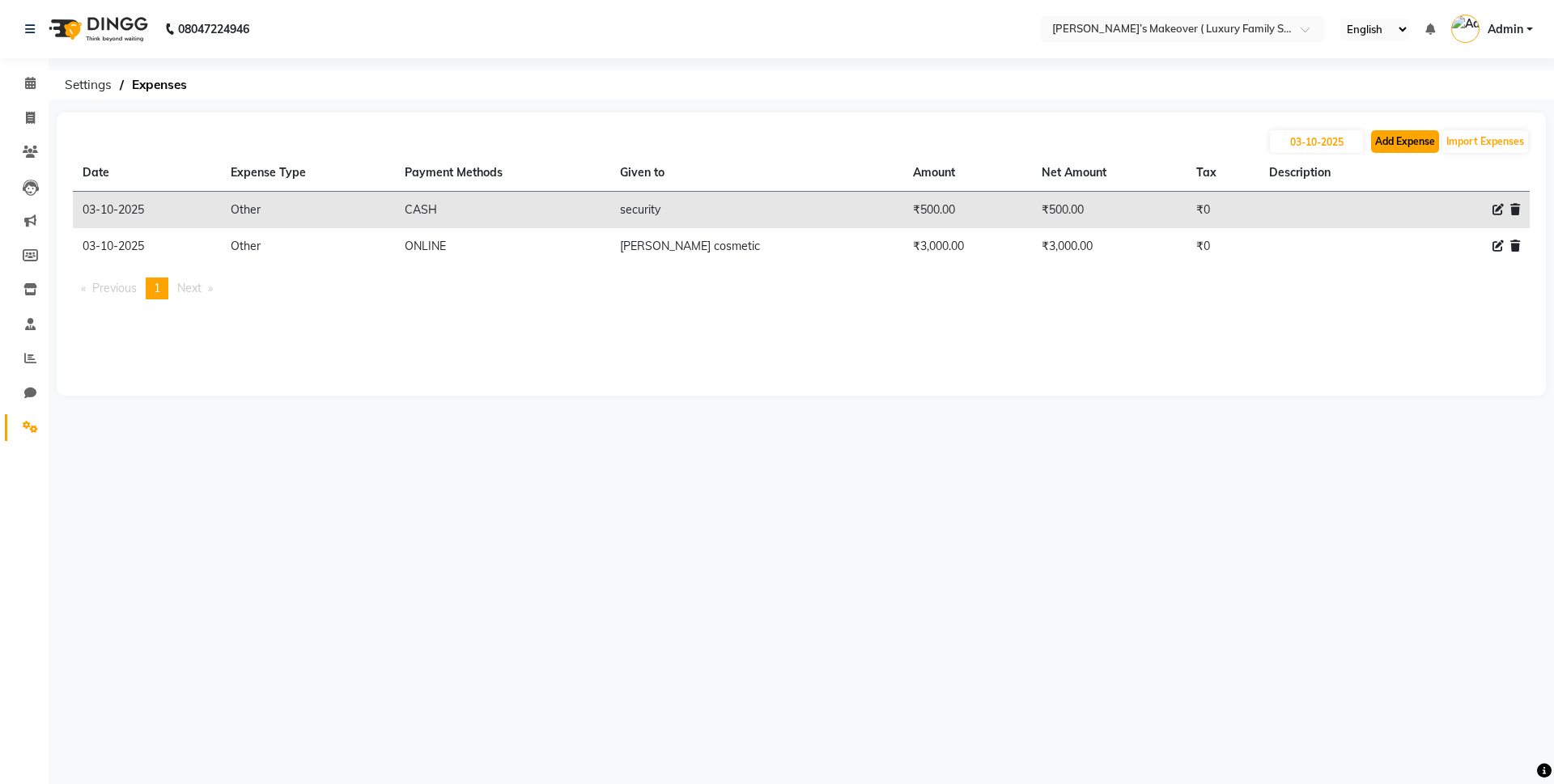
click at [1392, 130] on button "Add Expense" at bounding box center [1405, 141] width 68 height 23
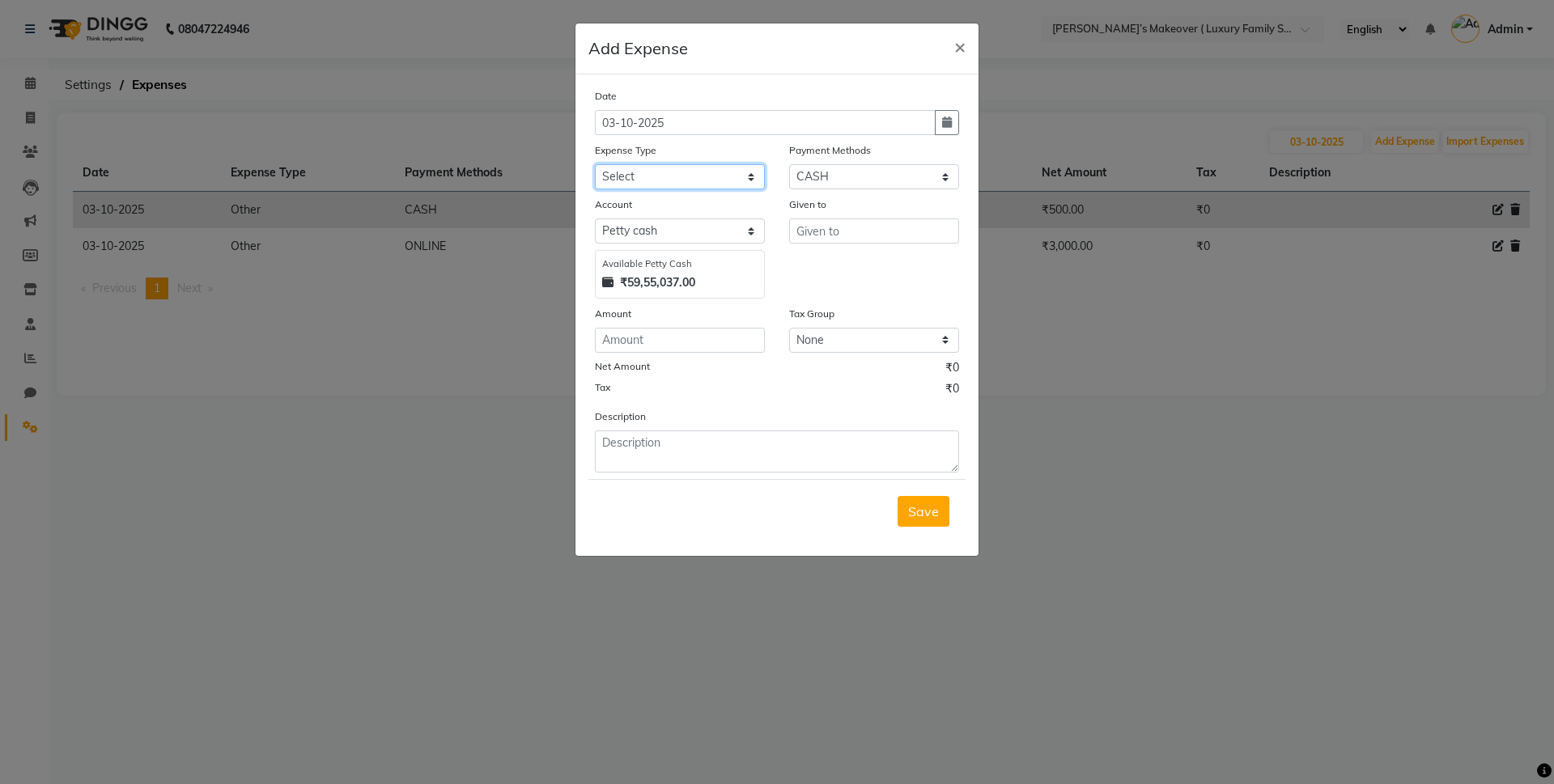
click at [629, 187] on select "Select Advance Salary Bank charges Car maintenance Cash transfer to bank Cash t…" at bounding box center [680, 176] width 170 height 25
click at [595, 164] on select "Select Advance Salary Bank charges Car maintenance Cash transfer to bank Cash t…" at bounding box center [680, 176] width 170 height 25
click at [841, 230] on input "text" at bounding box center [874, 231] width 170 height 25
click at [695, 347] on input "number" at bounding box center [680, 339] width 170 height 25
drag, startPoint x: 747, startPoint y: 167, endPoint x: 740, endPoint y: 176, distance: 11.4
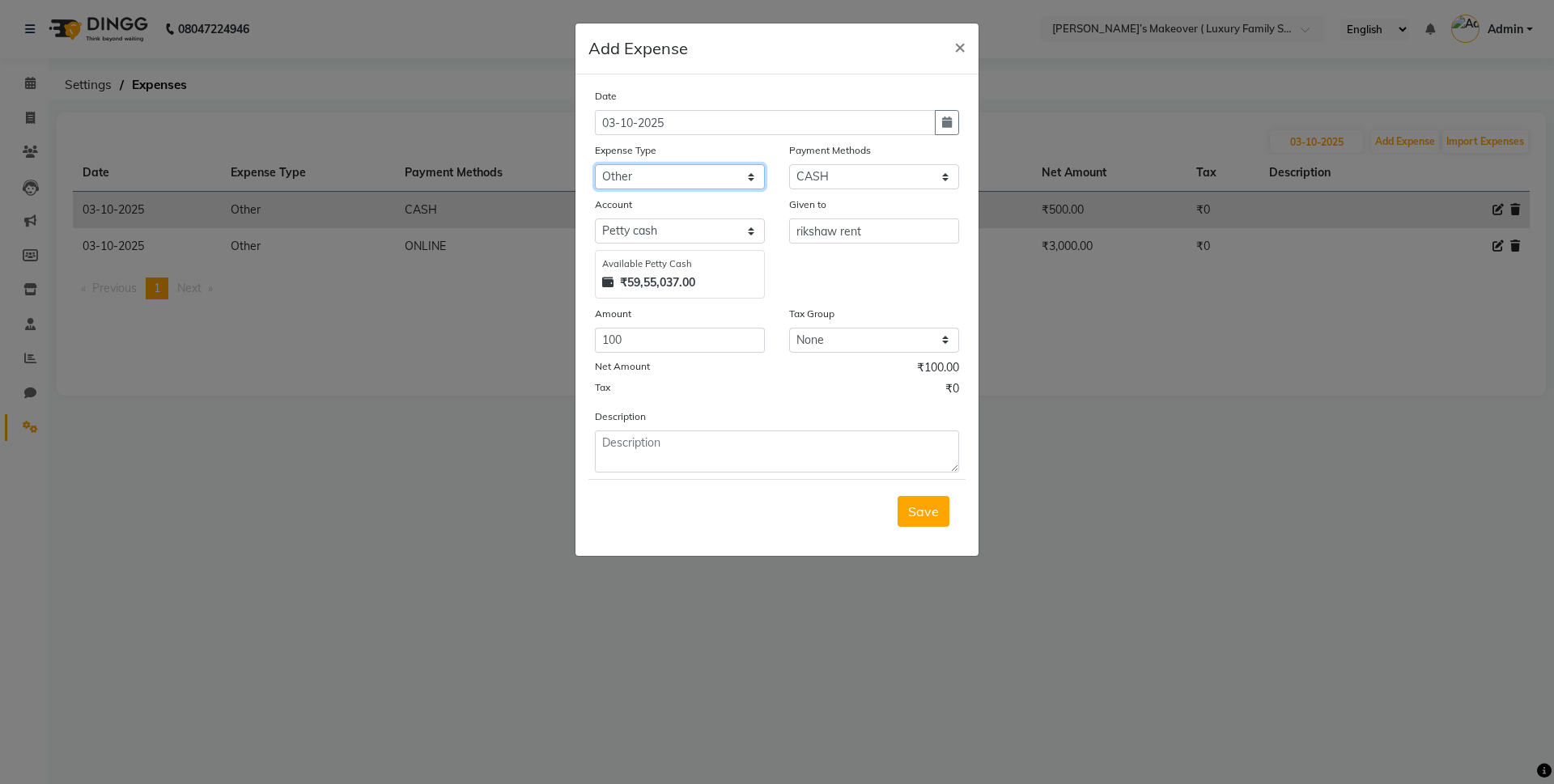
click at [747, 167] on select "Select Advance Salary Bank charges Car maintenance Cash transfer to bank Cash t…" at bounding box center [680, 176] width 170 height 25
click at [595, 164] on select "Select Advance Salary Bank charges Car maintenance Cash transfer to bank Cash t…" at bounding box center [680, 176] width 170 height 25
click at [947, 496] on div "Save" at bounding box center [777, 510] width 377 height 64
click at [944, 500] on button "Save" at bounding box center [924, 510] width 52 height 31
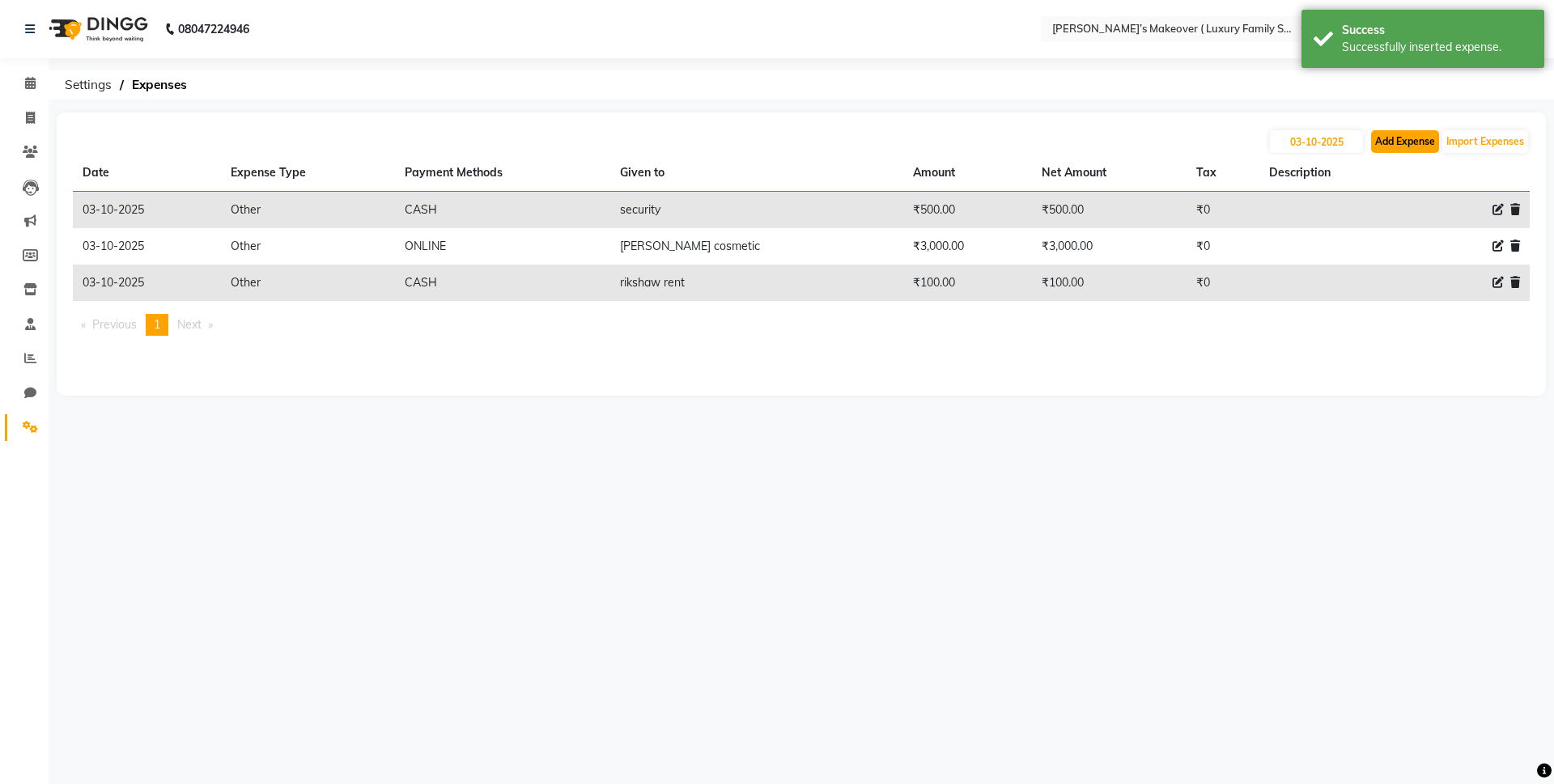
click at [1378, 132] on button "Add Expense" at bounding box center [1405, 141] width 68 height 23
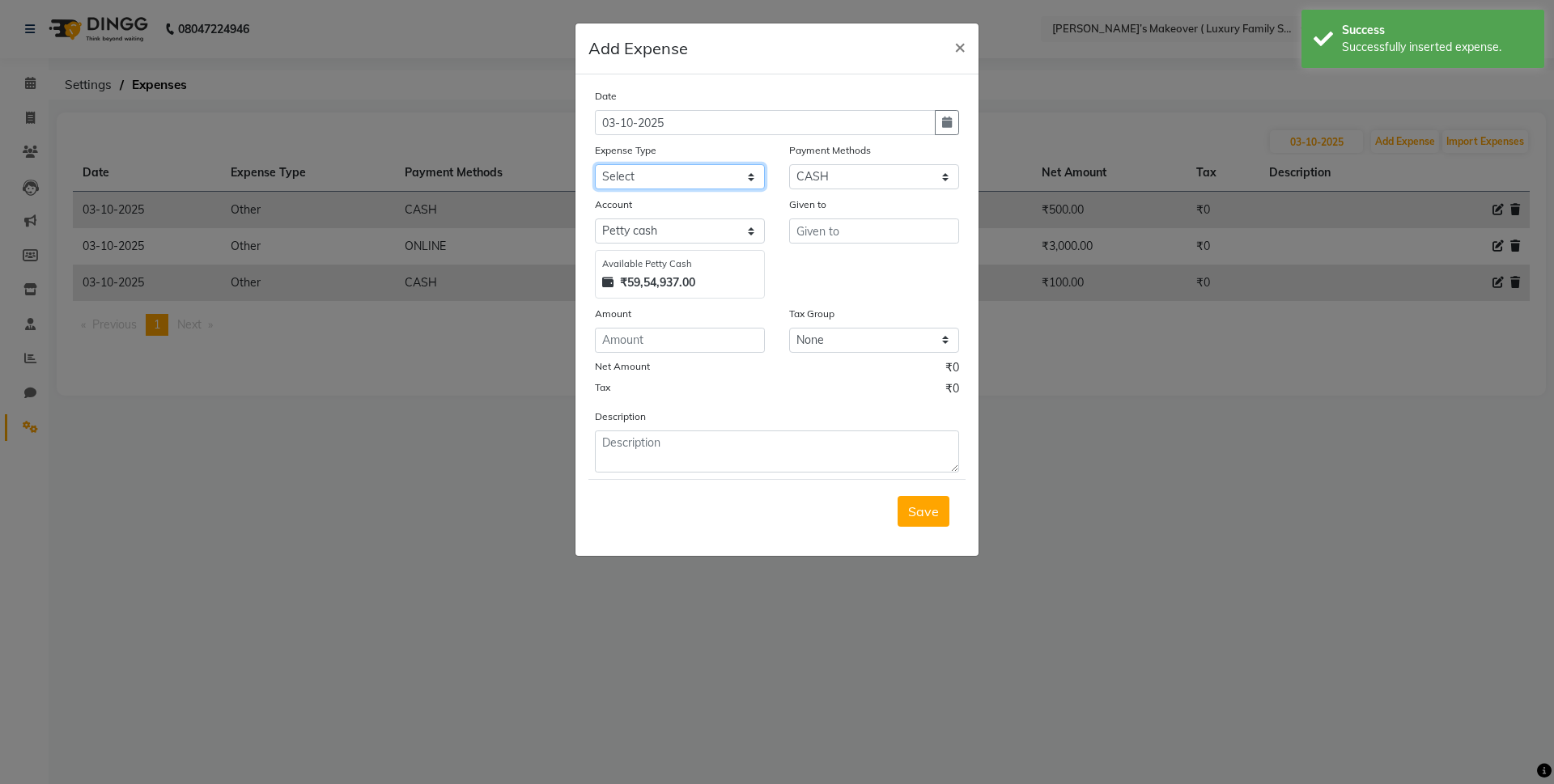
click at [753, 177] on select "Select Advance Salary Bank charges Car maintenance Cash transfer to bank Cash t…" at bounding box center [680, 176] width 170 height 25
click at [595, 164] on select "Select Advance Salary Bank charges Car maintenance Cash transfer to bank Cash t…" at bounding box center [680, 176] width 170 height 25
click at [849, 227] on input "text" at bounding box center [874, 231] width 170 height 25
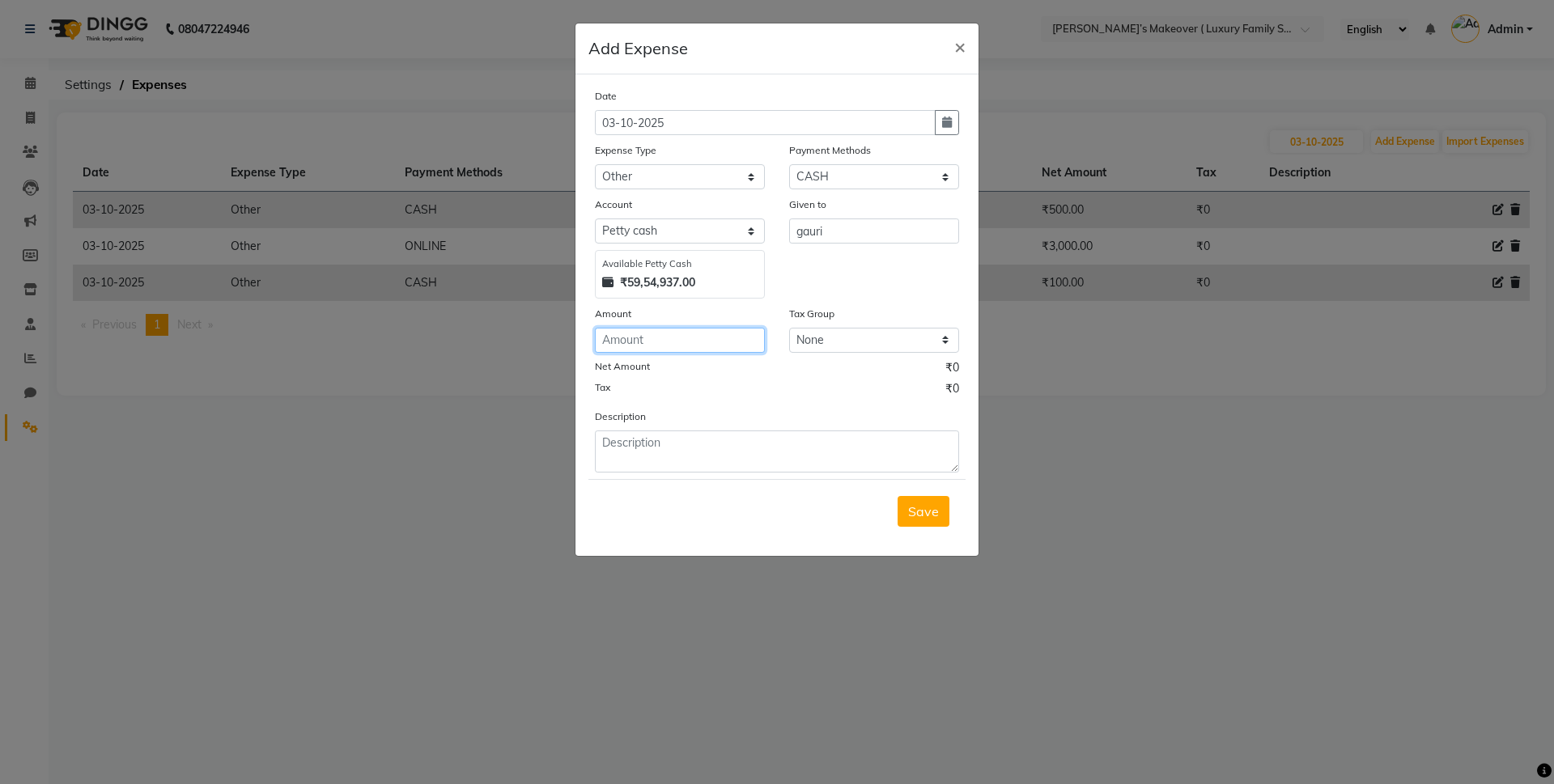
click at [748, 339] on input "number" at bounding box center [680, 339] width 170 height 25
click at [924, 533] on div "Save" at bounding box center [777, 510] width 377 height 64
click at [924, 530] on div "Save" at bounding box center [777, 510] width 377 height 64
click at [928, 508] on span "Save" at bounding box center [923, 511] width 31 height 16
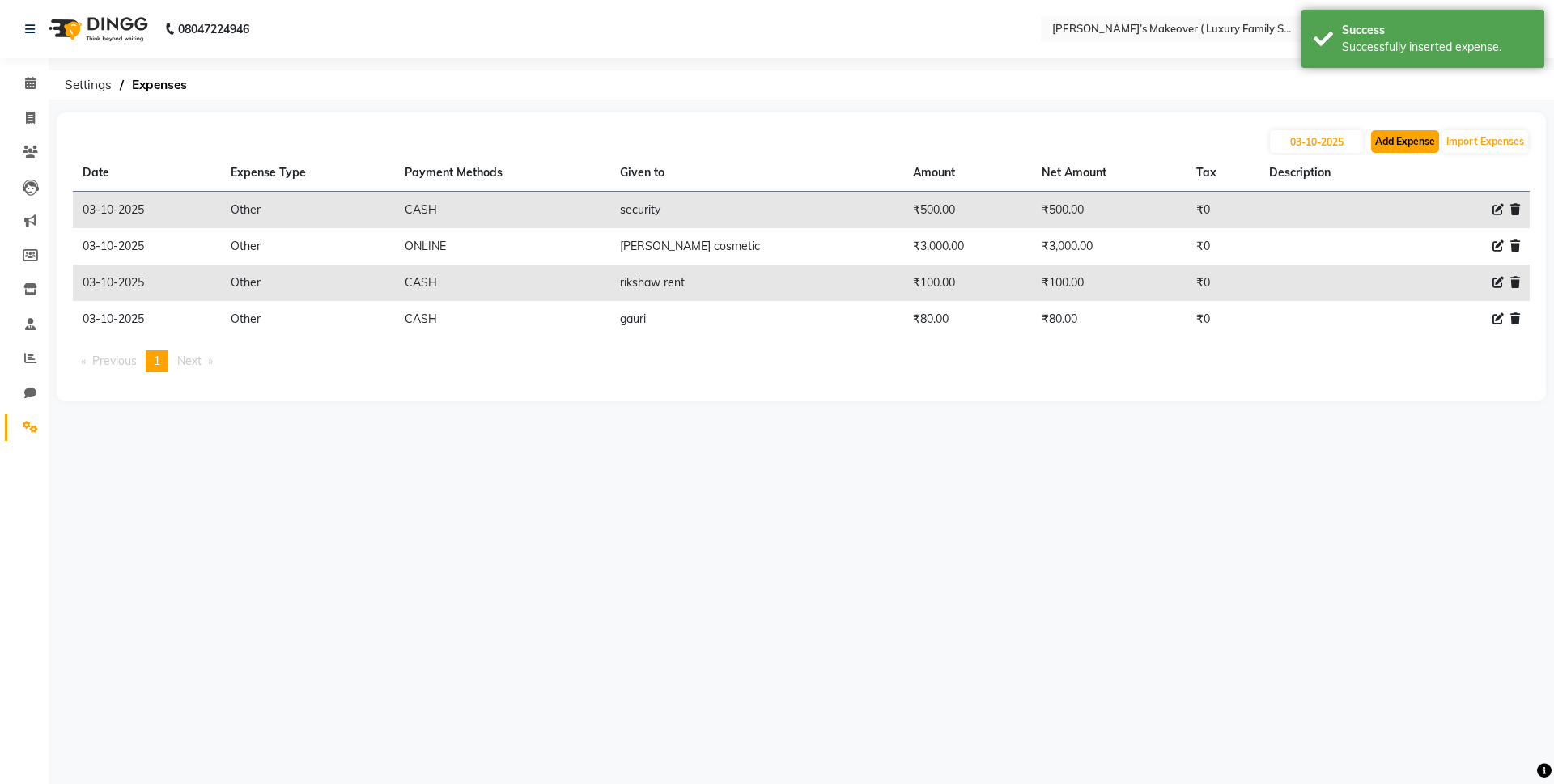
click at [1388, 140] on button "Add Expense" at bounding box center [1405, 141] width 68 height 23
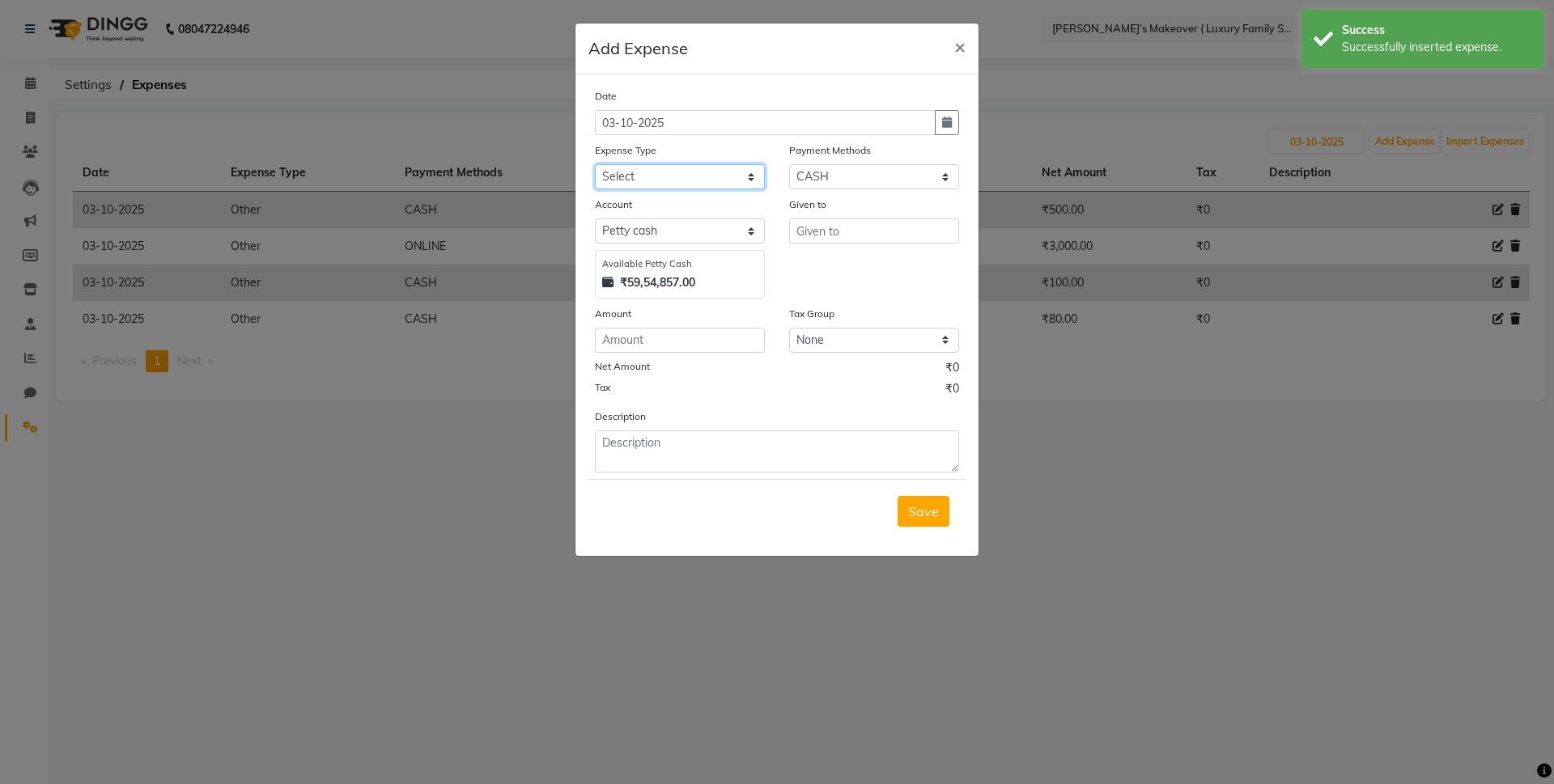
click at [682, 179] on select "Select Advance Salary Bank charges Car maintenance Cash transfer to bank Cash t…" at bounding box center [680, 176] width 170 height 25
click at [595, 164] on select "Select Advance Salary Bank charges Car maintenance Cash transfer to bank Cash t…" at bounding box center [680, 176] width 170 height 25
click at [810, 237] on input "text" at bounding box center [874, 231] width 170 height 25
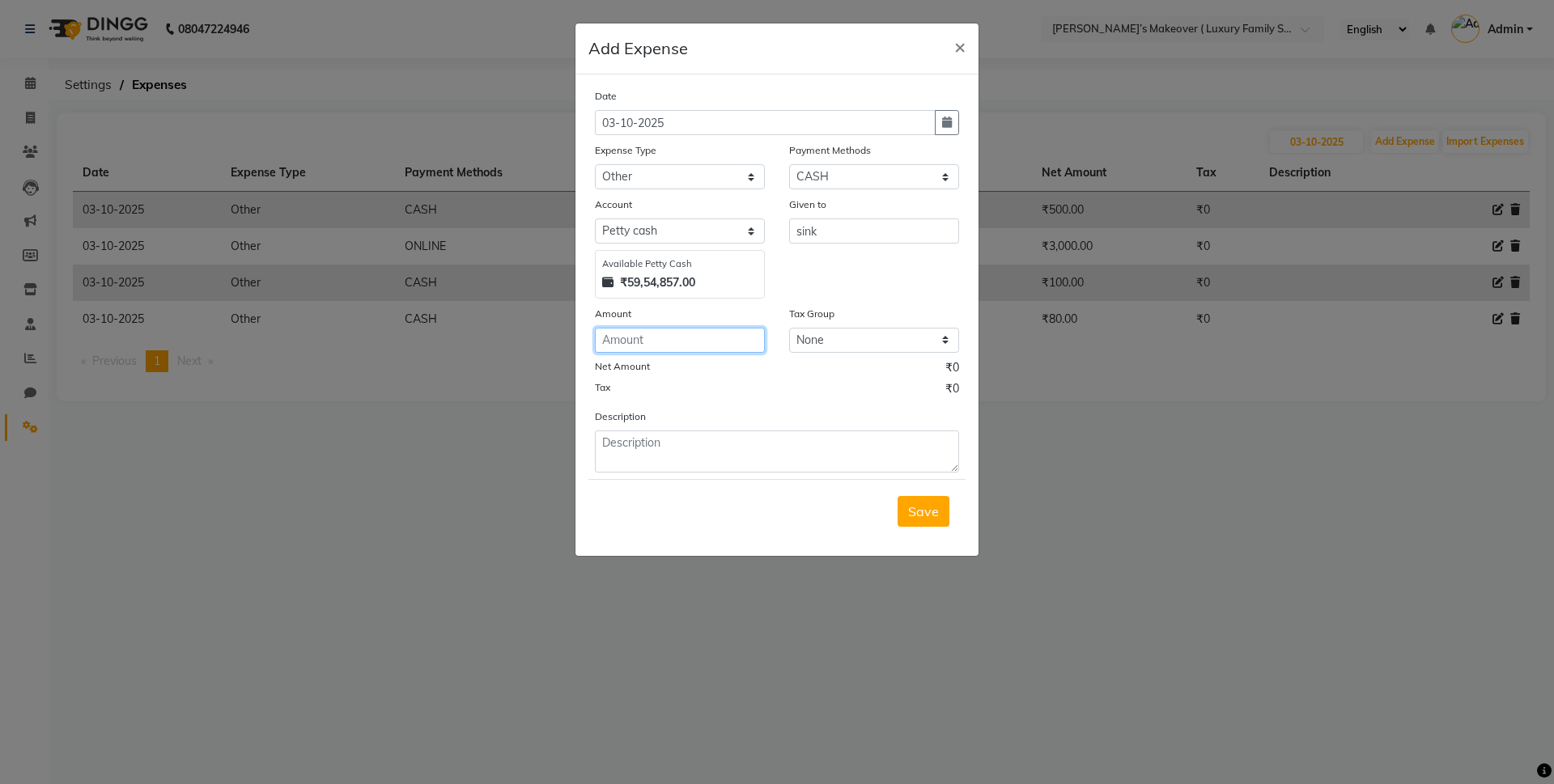
click at [732, 339] on input "number" at bounding box center [680, 339] width 170 height 25
click at [925, 508] on span "Save" at bounding box center [923, 511] width 31 height 16
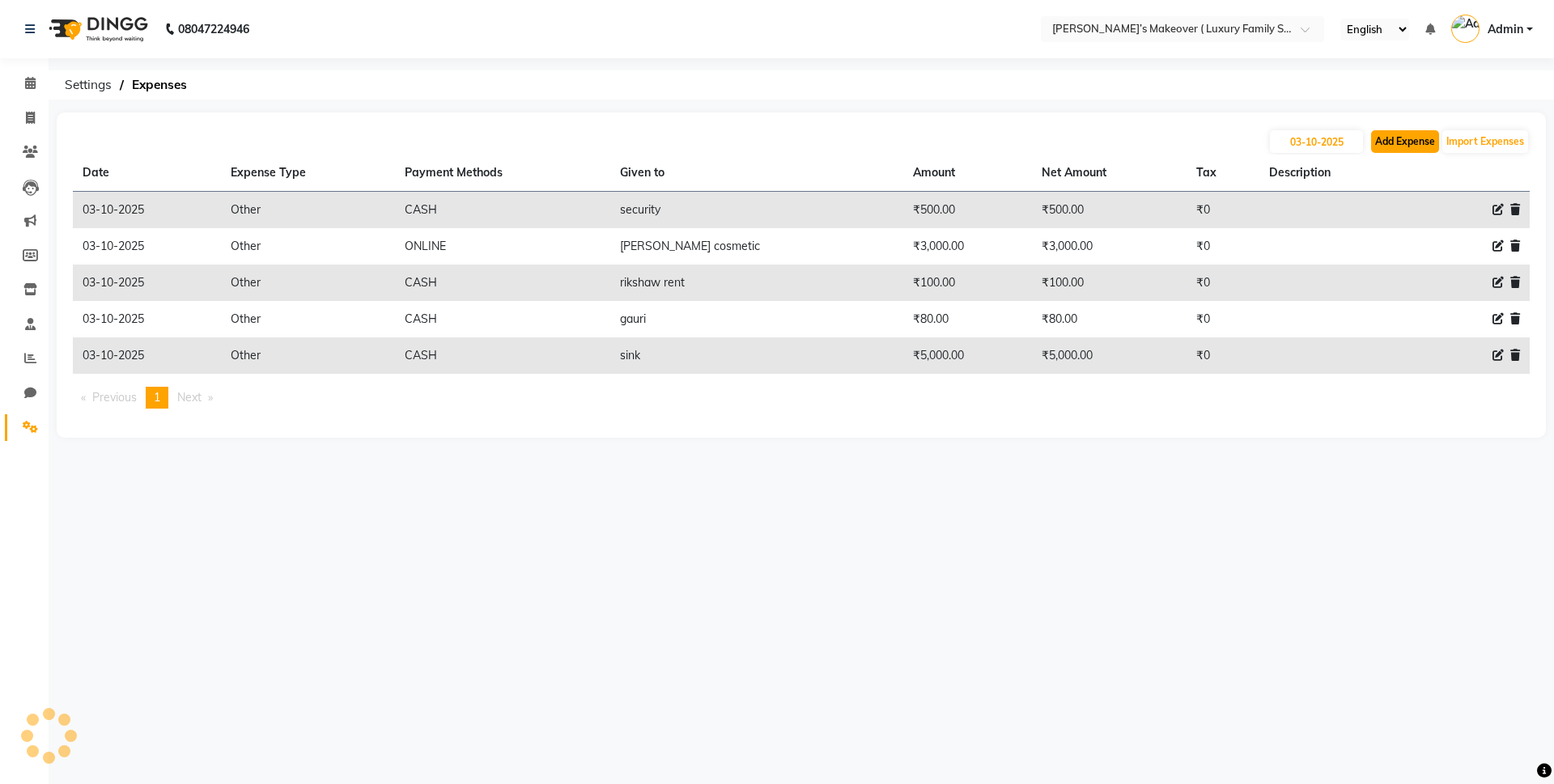
click at [1417, 133] on button "Add Expense" at bounding box center [1405, 141] width 68 height 23
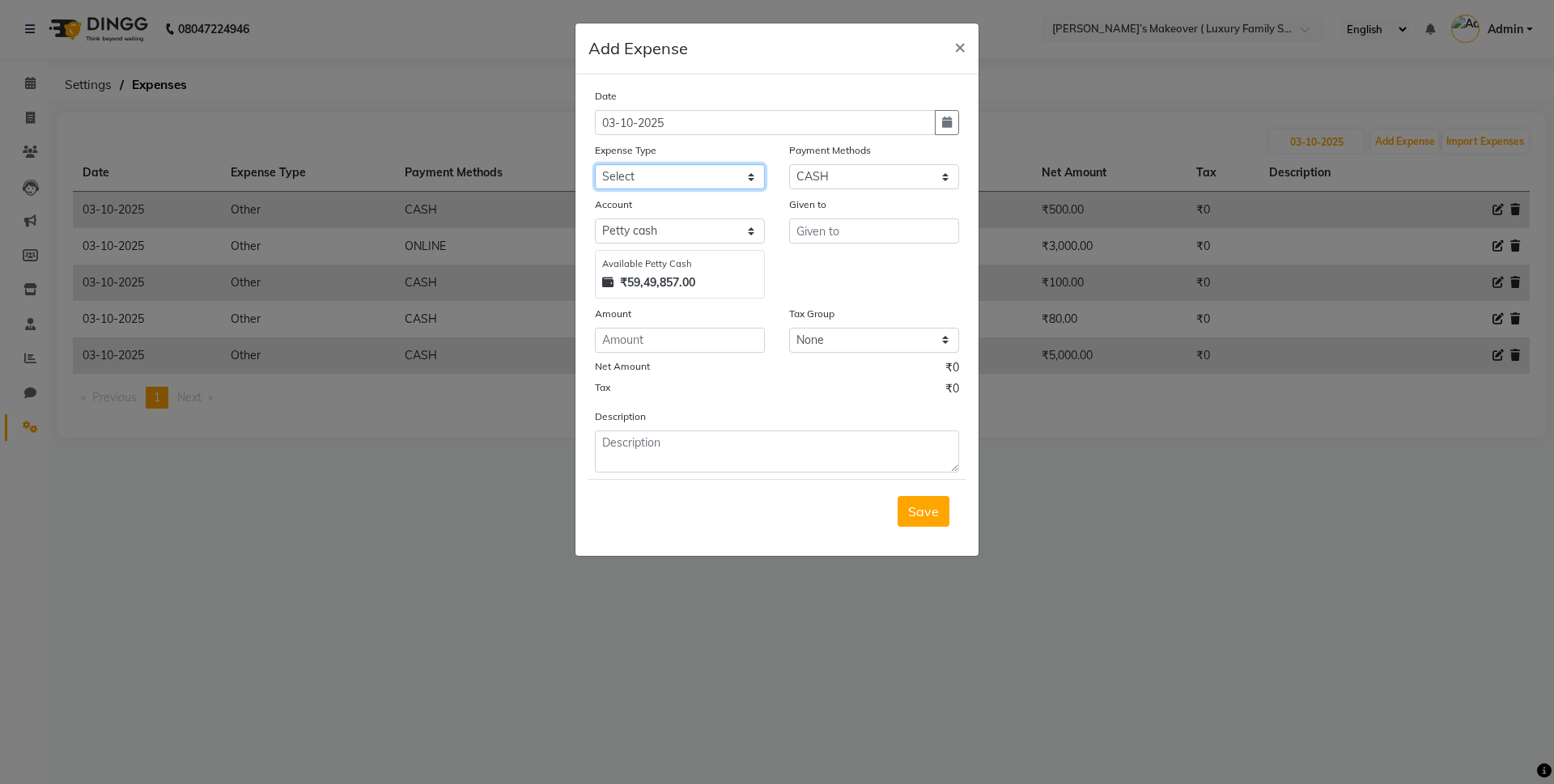
drag, startPoint x: 692, startPoint y: 171, endPoint x: 693, endPoint y: 182, distance: 11.0
click at [692, 171] on select "Select Advance Salary Bank charges Car maintenance Cash transfer to bank Cash t…" at bounding box center [680, 176] width 170 height 25
click at [595, 164] on select "Select Advance Salary Bank charges Car maintenance Cash transfer to bank Cash t…" at bounding box center [680, 176] width 170 height 25
click at [866, 219] on input "text" at bounding box center [874, 231] width 170 height 25
click at [734, 340] on input "number" at bounding box center [680, 339] width 170 height 25
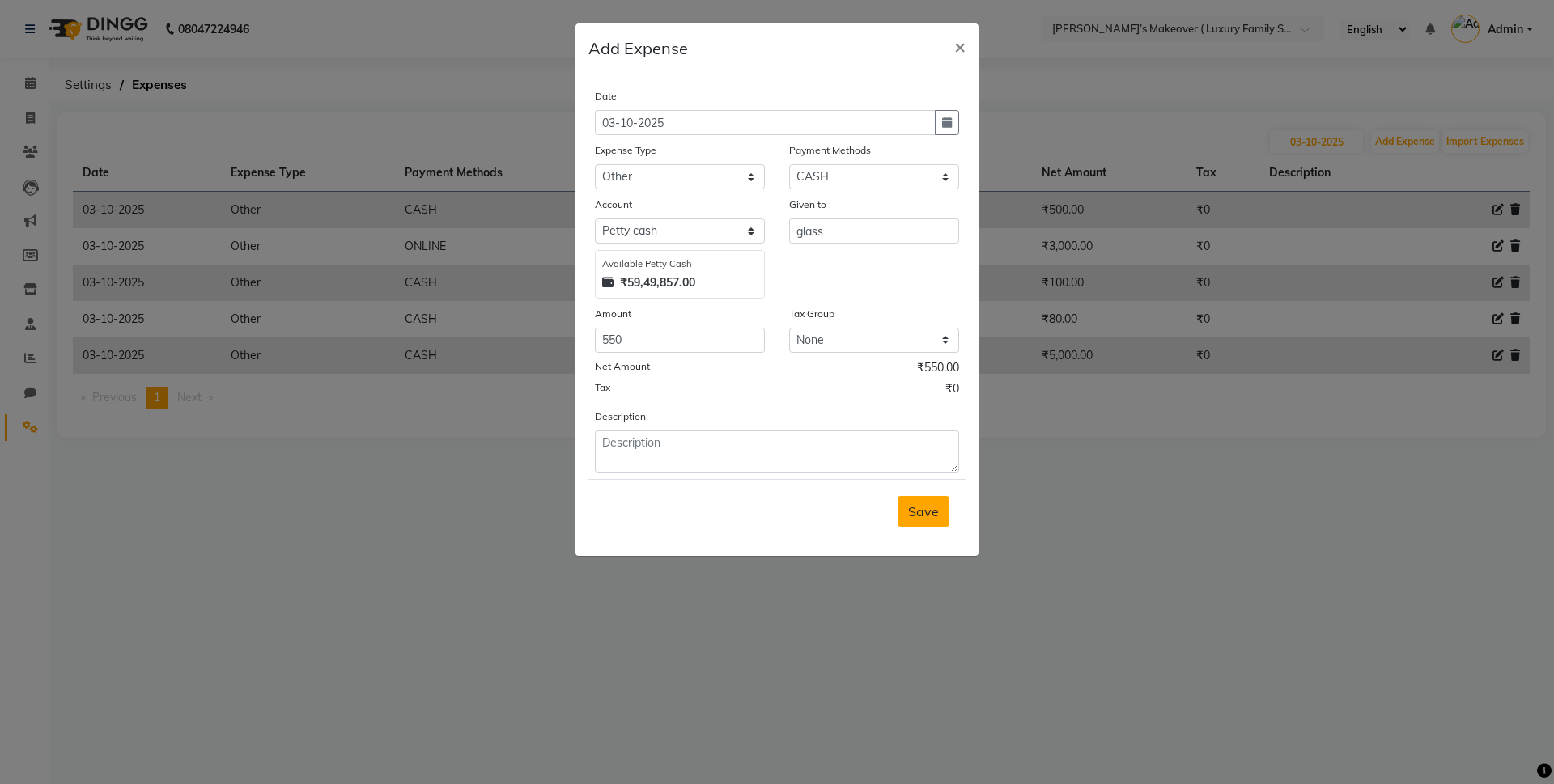
click at [929, 506] on span "Save" at bounding box center [923, 511] width 31 height 16
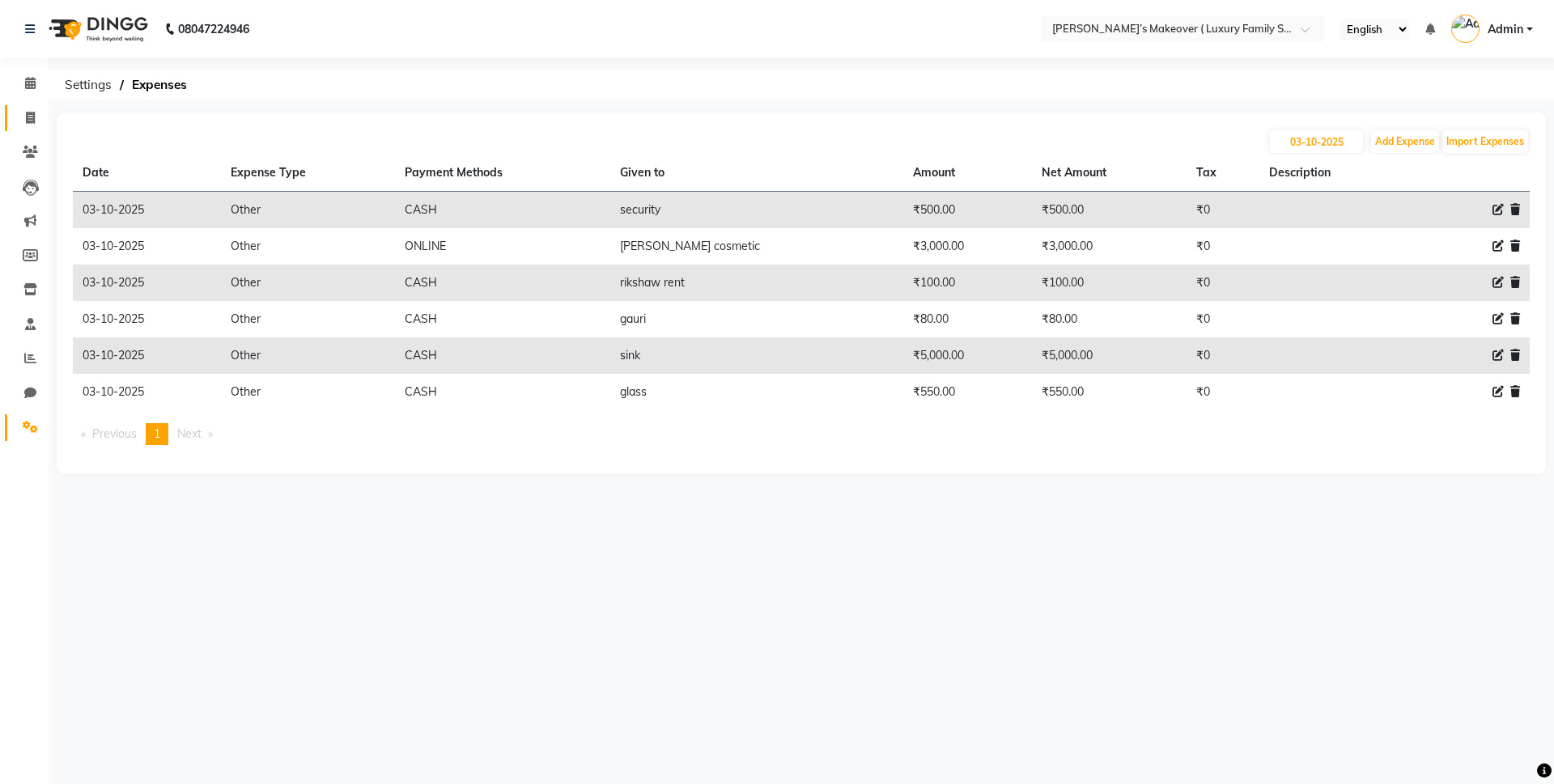
drag, startPoint x: 929, startPoint y: 506, endPoint x: 28, endPoint y: 116, distance: 981.8
click at [28, 116] on icon at bounding box center [30, 117] width 9 height 12
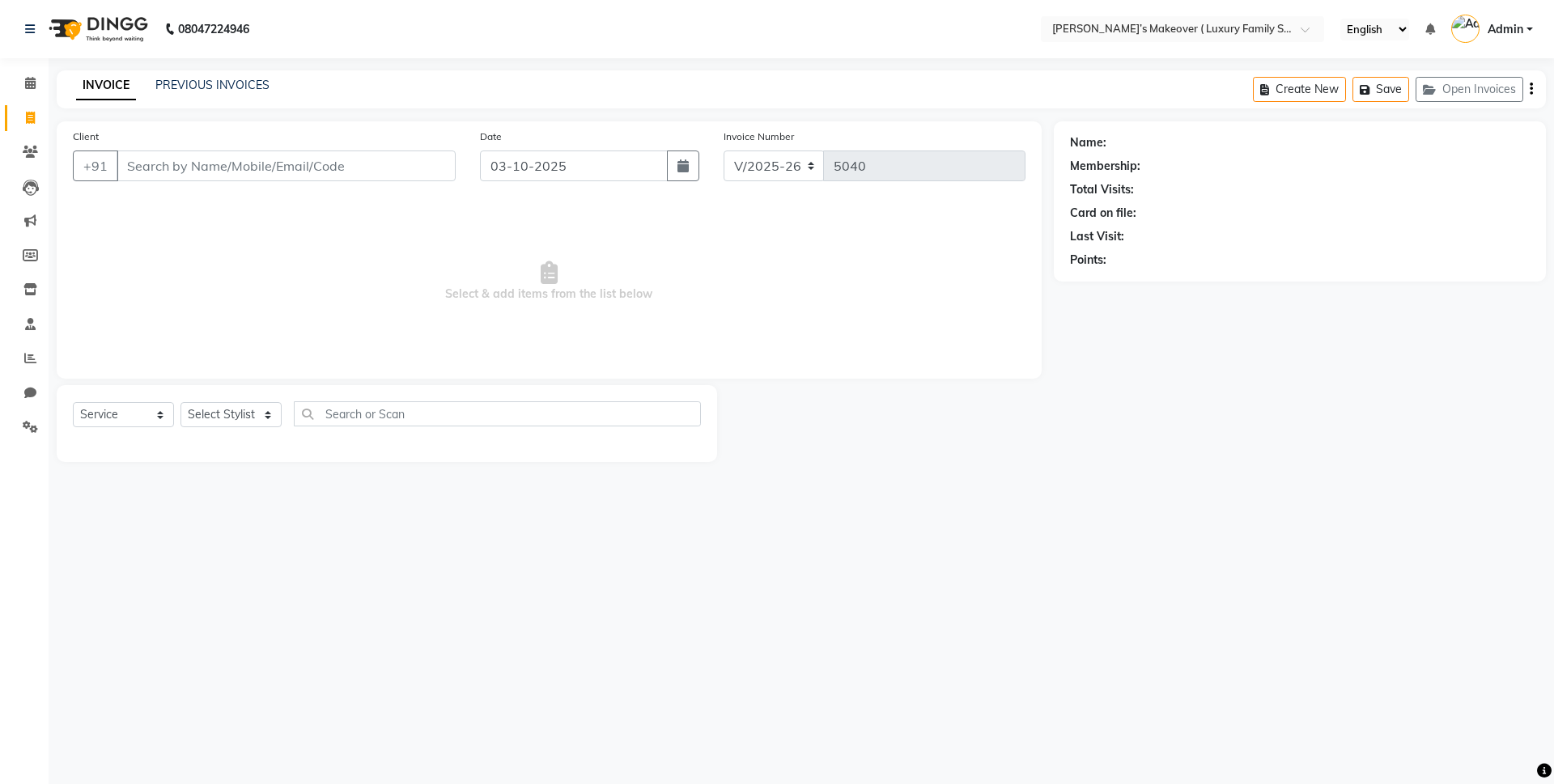
click at [244, 162] on input "Client" at bounding box center [286, 165] width 339 height 31
click at [243, 89] on link "PREVIOUS INVOICES" at bounding box center [212, 85] width 114 height 15
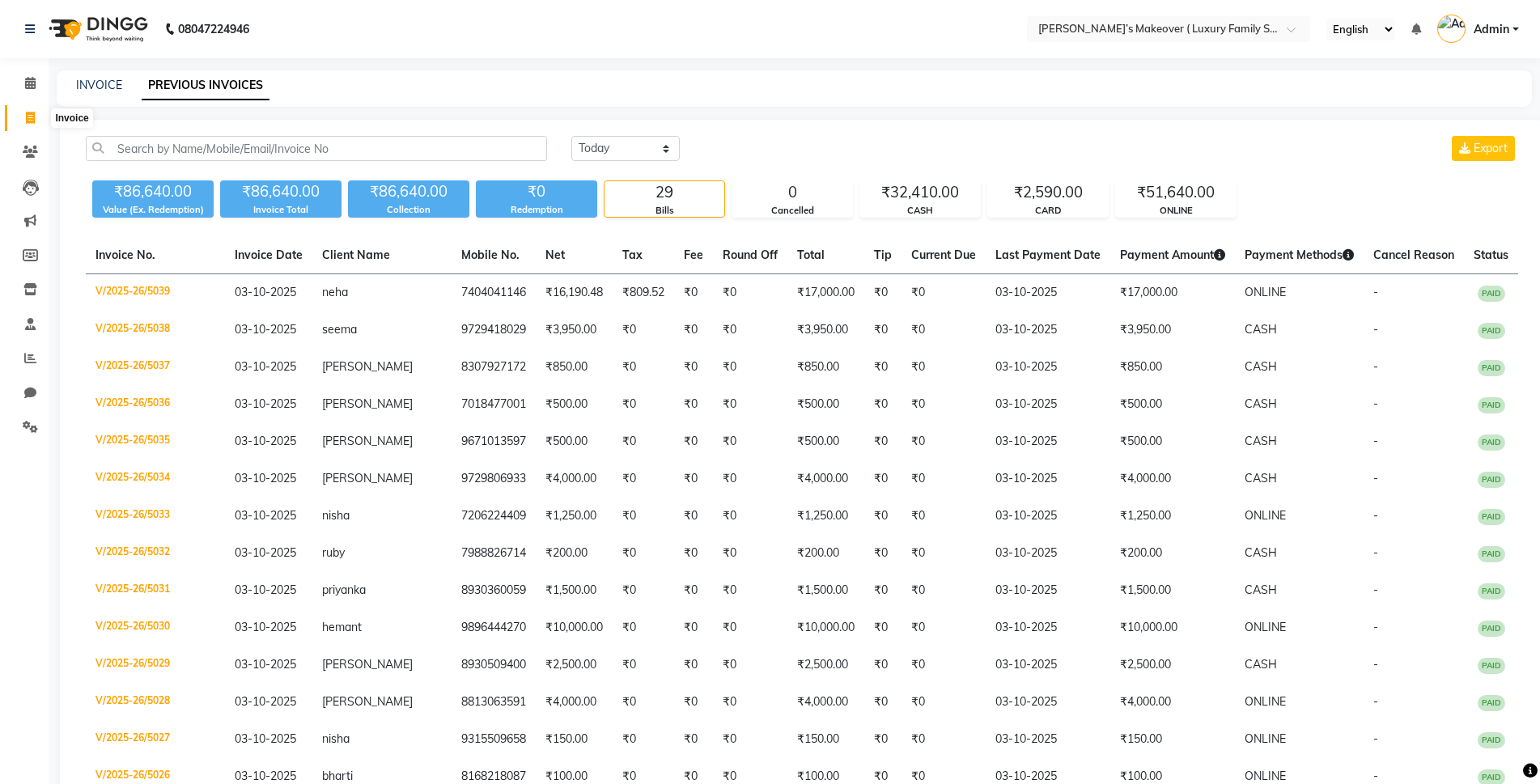
click at [36, 114] on span at bounding box center [30, 118] width 28 height 19
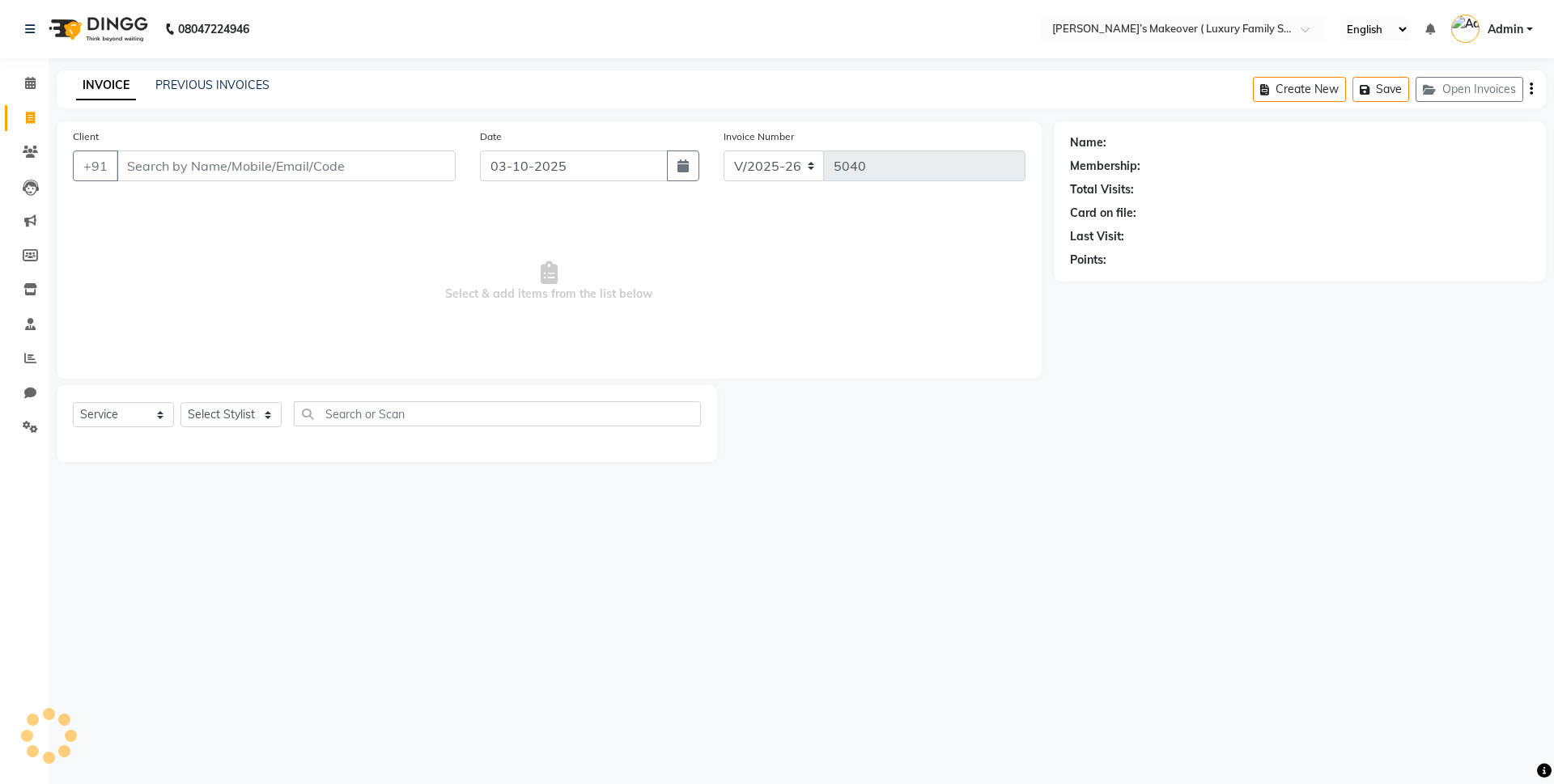
click at [241, 165] on input "Client" at bounding box center [286, 165] width 339 height 31
click at [393, 161] on span "Add Client" at bounding box center [414, 166] width 64 height 16
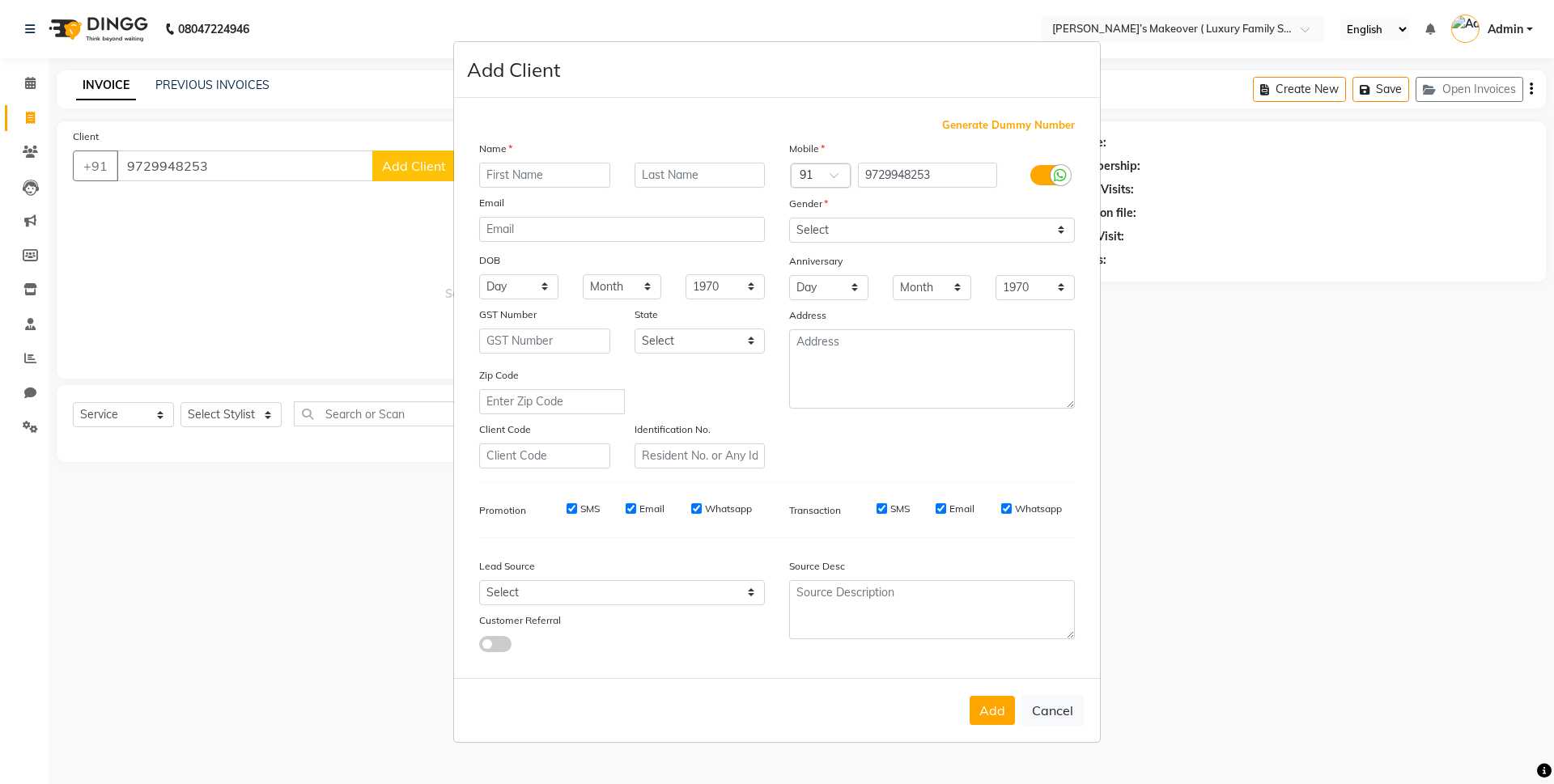
click at [509, 181] on input "text" at bounding box center [545, 174] width 131 height 25
click at [826, 228] on select "Select Male Female Other Prefer Not To Say" at bounding box center [932, 230] width 286 height 25
click at [789, 218] on select "Select Male Female Other Prefer Not To Say" at bounding box center [932, 230] width 286 height 25
click at [988, 710] on button "Add" at bounding box center [993, 709] width 46 height 29
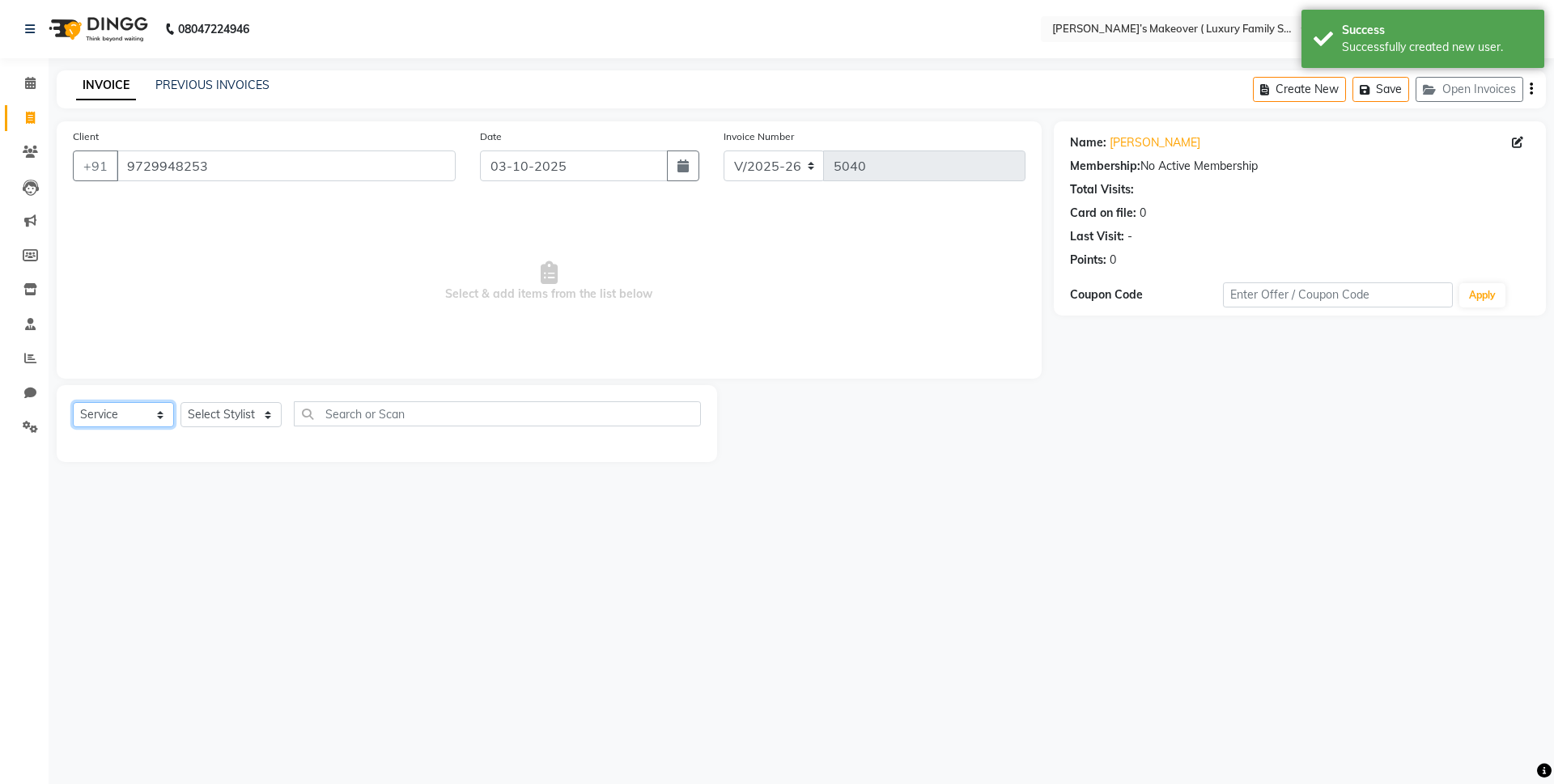
click at [112, 409] on select "Select Service Product Membership Package Voucher Prepaid Gift Card" at bounding box center [123, 414] width 102 height 25
click at [73, 402] on select "Select Service Product Membership Package Voucher Prepaid Gift Card" at bounding box center [123, 414] width 102 height 25
drag, startPoint x: 240, startPoint y: 409, endPoint x: 240, endPoint y: 420, distance: 11.0
click at [240, 409] on select "Select Stylist Aarish Anas salmani Ankit Anshika Anshul Astha Bhoomi lamba Dipt…" at bounding box center [231, 414] width 102 height 25
click at [180, 402] on select "Select Stylist Aarish Anas salmani Ankit Anshika Anshul Astha Bhoomi lamba Dipt…" at bounding box center [231, 414] width 102 height 25
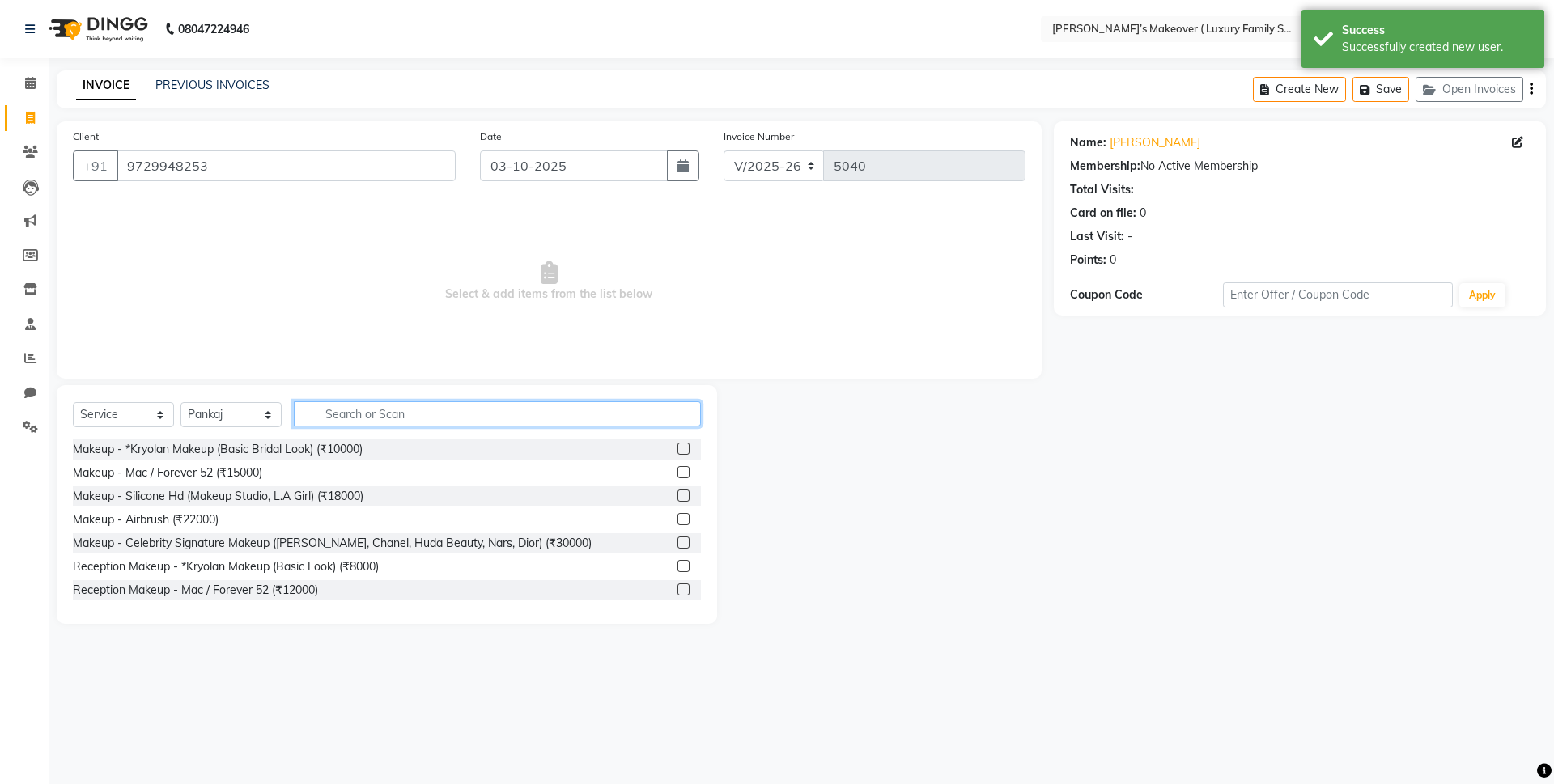
click at [359, 413] on input "text" at bounding box center [497, 413] width 407 height 25
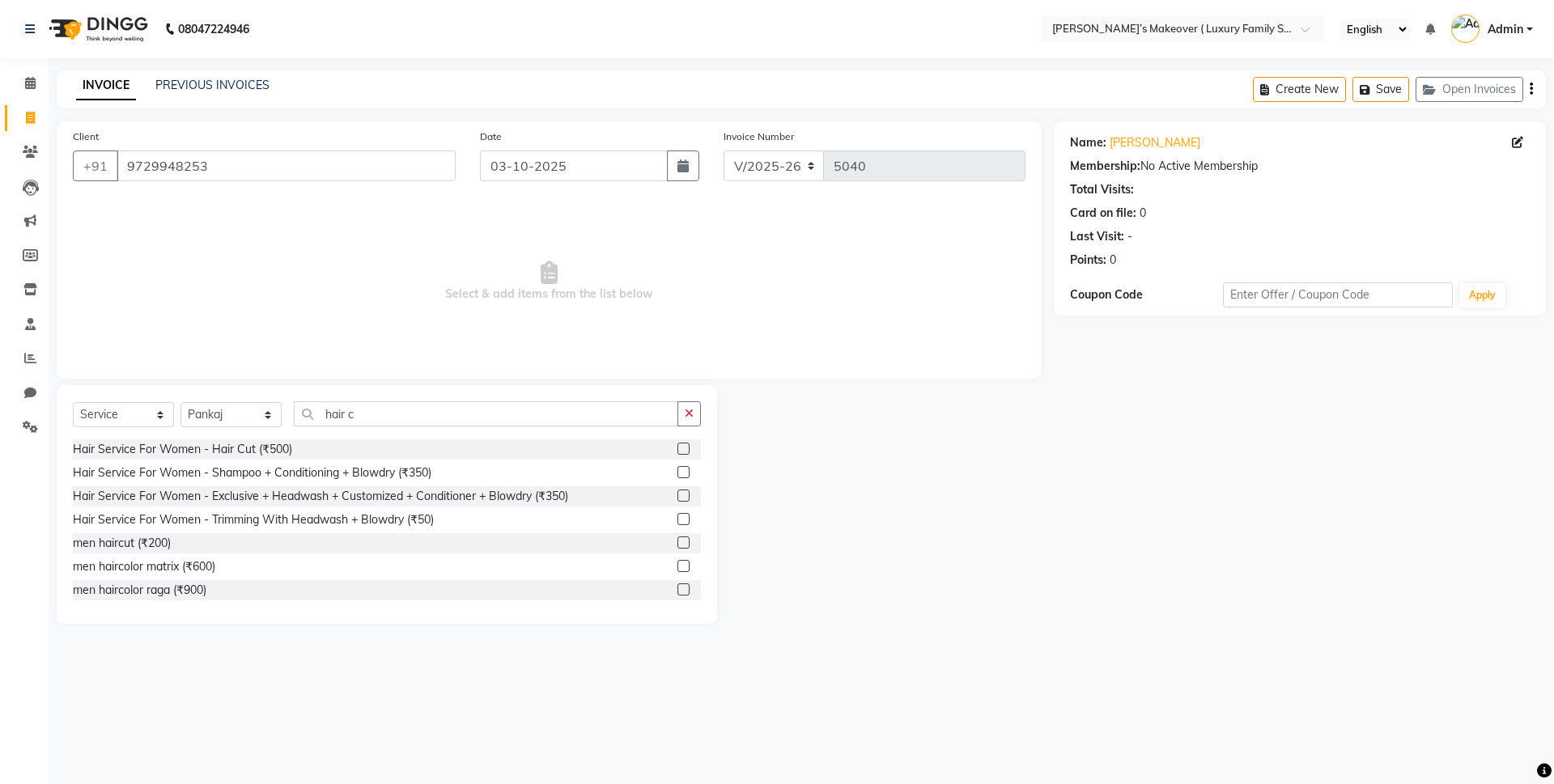
click at [677, 452] on label at bounding box center [683, 449] width 12 height 12
click at [677, 452] on input "checkbox" at bounding box center [682, 449] width 11 height 11
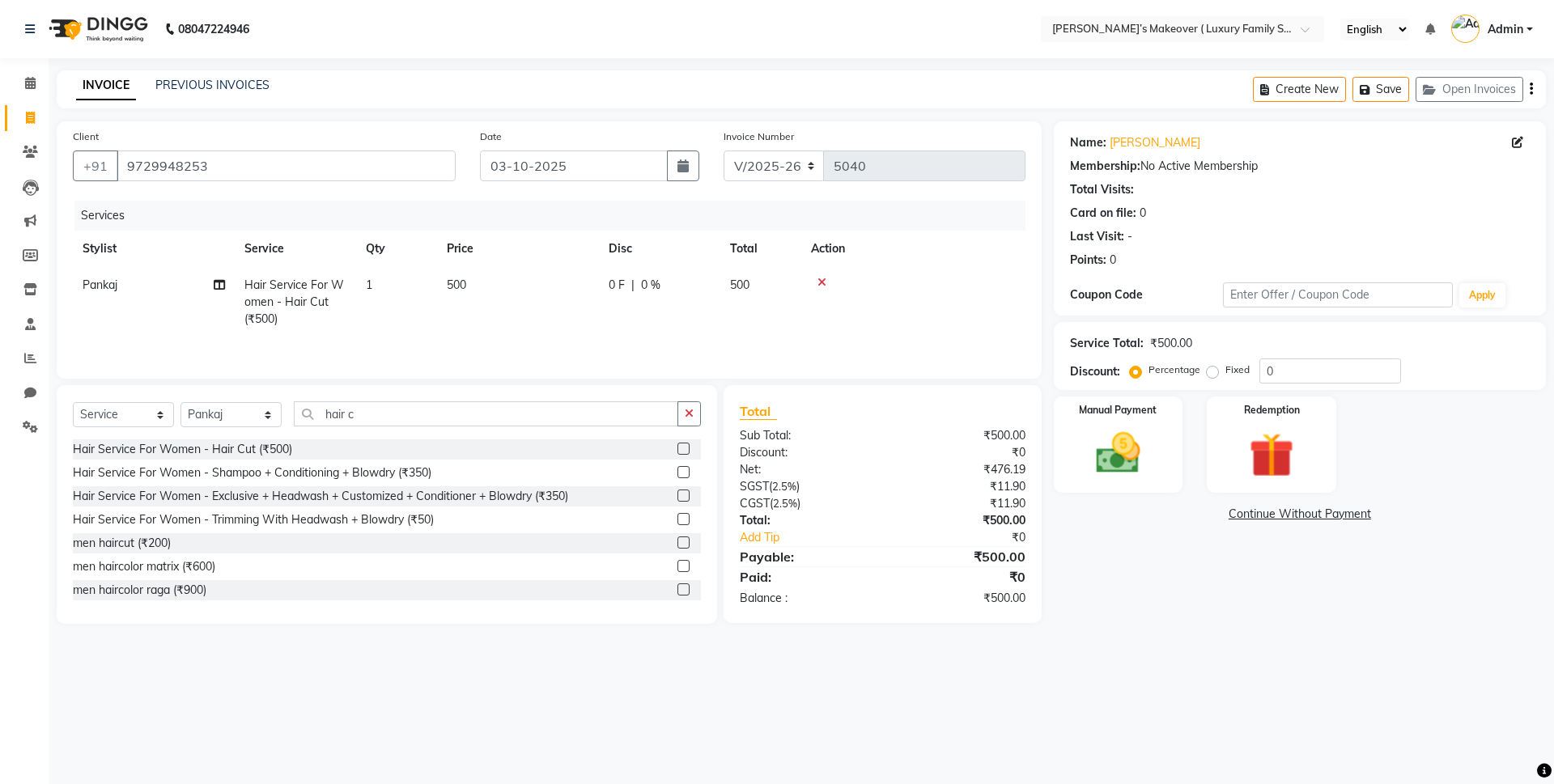
click at [475, 310] on td "500" at bounding box center [518, 301] width 162 height 71
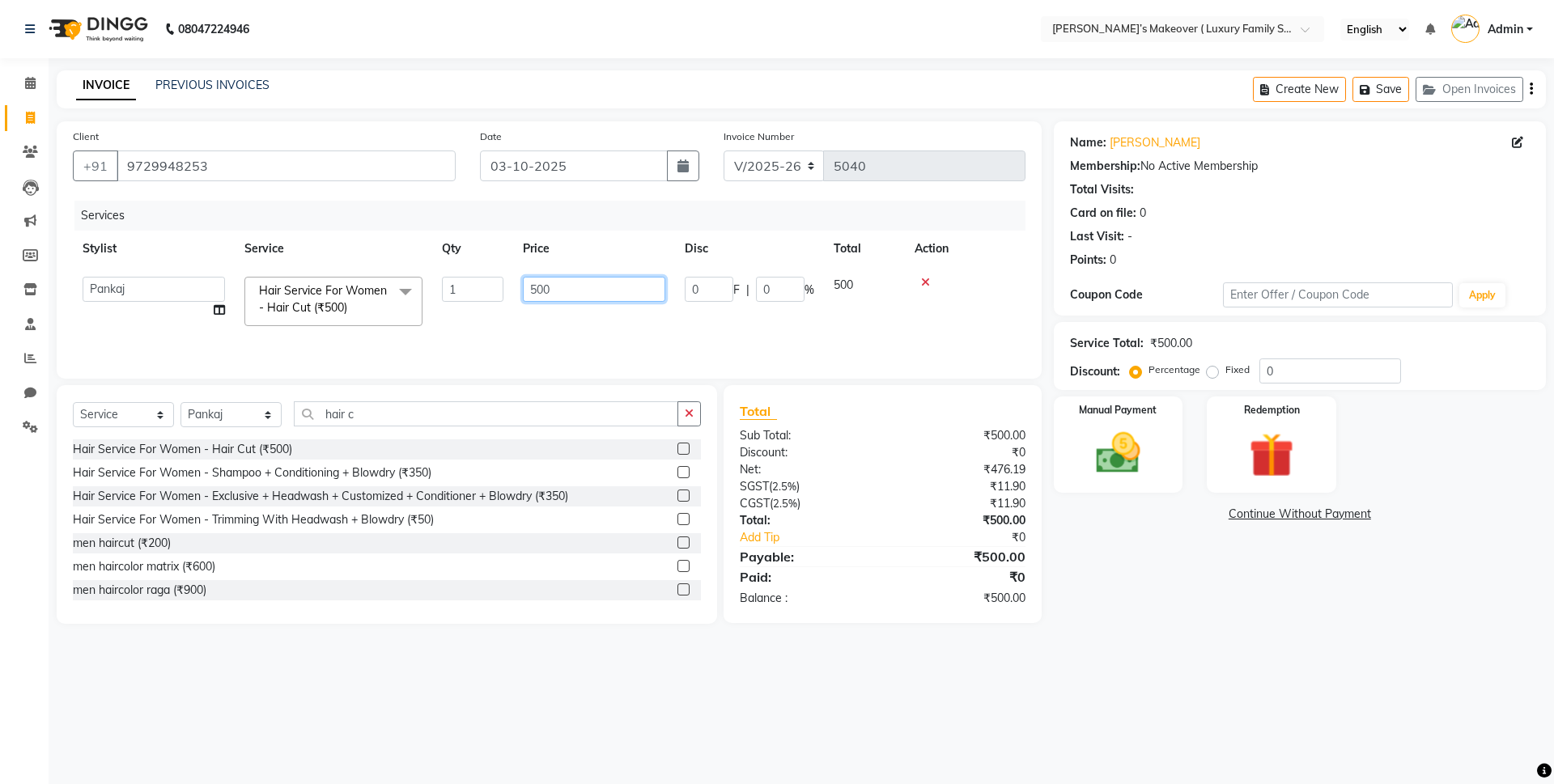
click at [538, 286] on input "500" at bounding box center [593, 289] width 142 height 25
click at [890, 431] on div "₹500.00" at bounding box center [959, 435] width 154 height 17
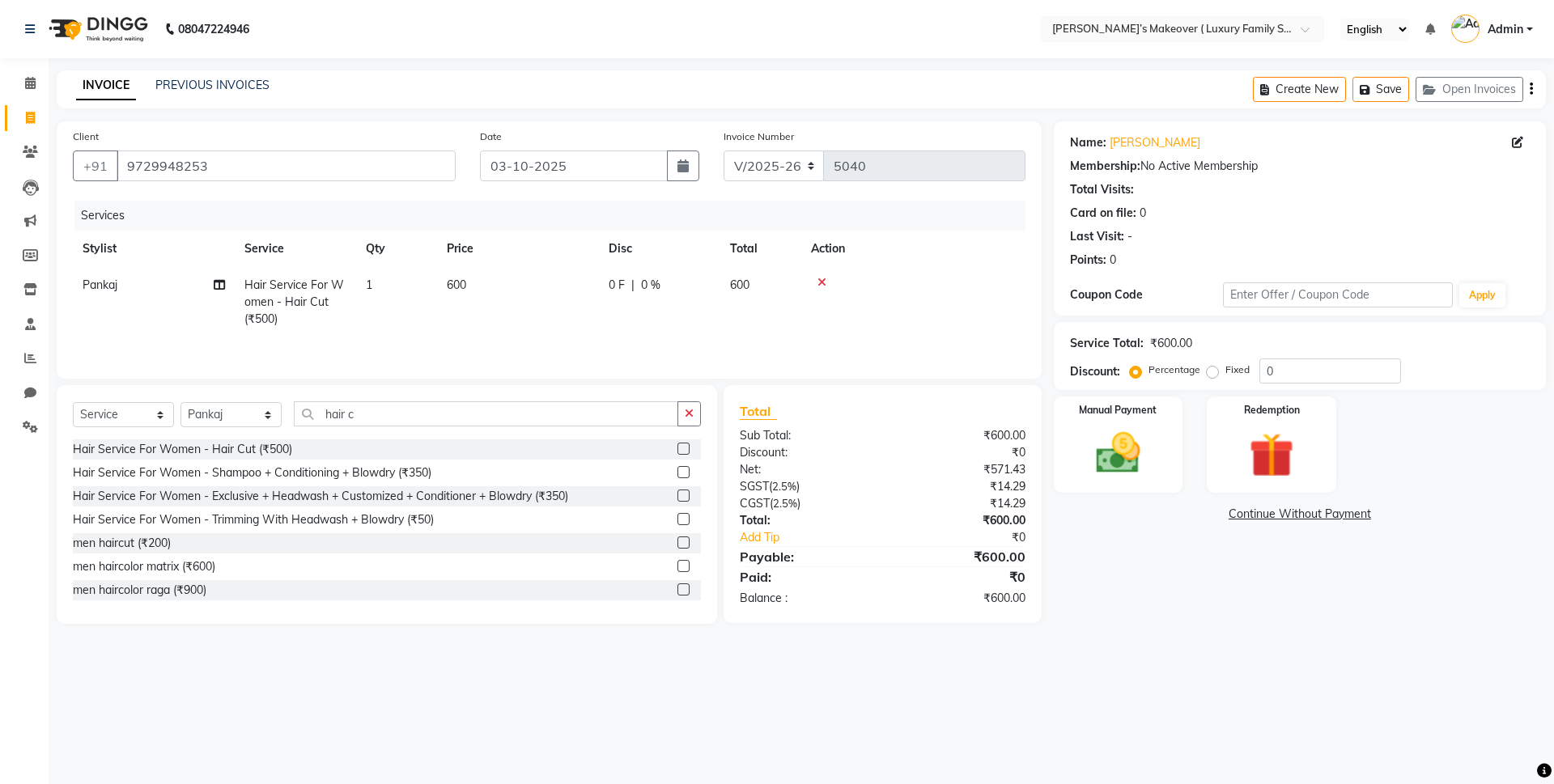
click at [1530, 91] on button "button" at bounding box center [1531, 90] width 3 height 38
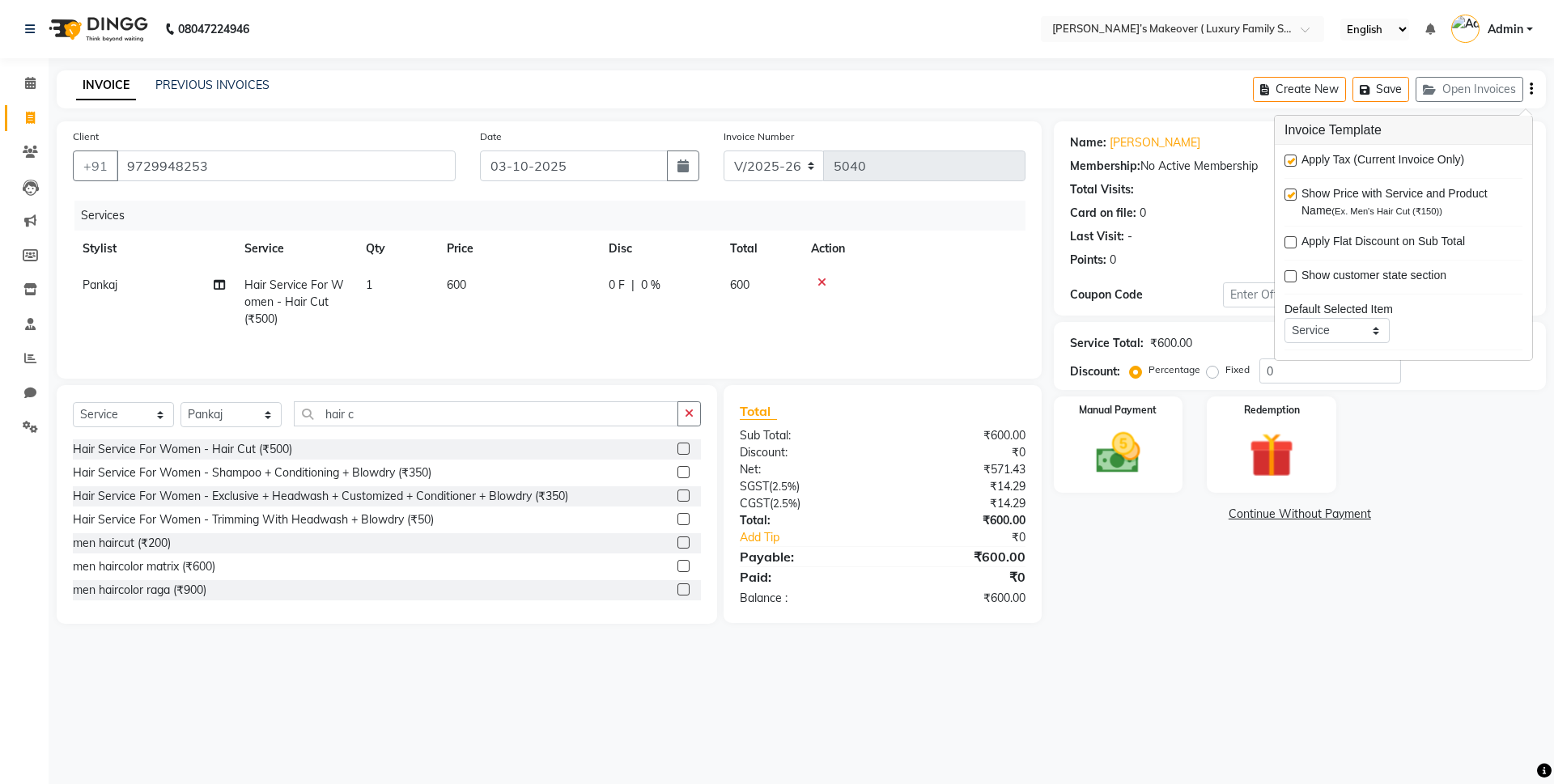
click at [1292, 160] on label at bounding box center [1290, 160] width 12 height 12
click at [1292, 160] on input "checkbox" at bounding box center [1289, 161] width 11 height 11
click at [1159, 409] on div "Manual Payment" at bounding box center [1117, 445] width 134 height 99
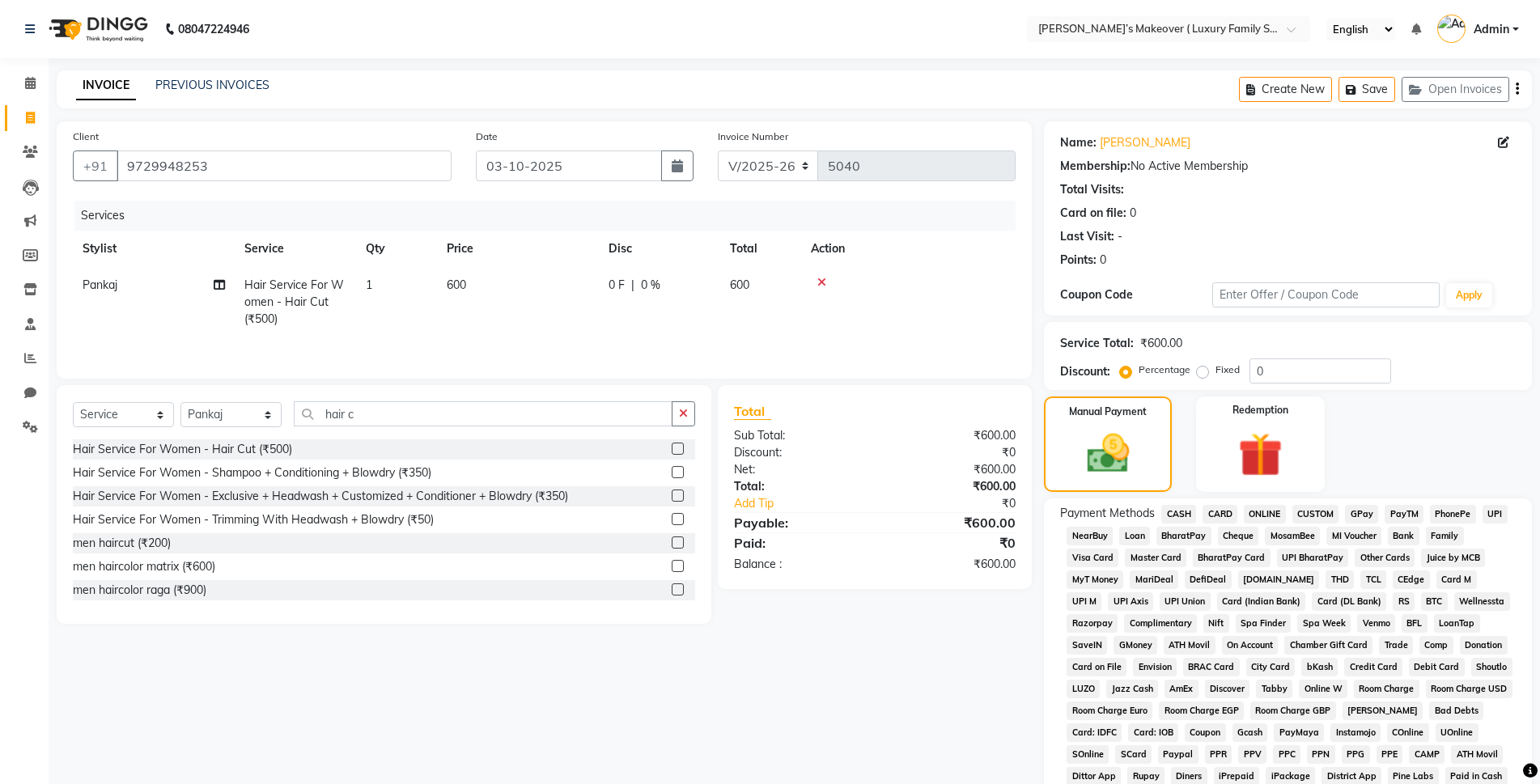
click at [1266, 508] on span "ONLINE" at bounding box center [1265, 513] width 42 height 19
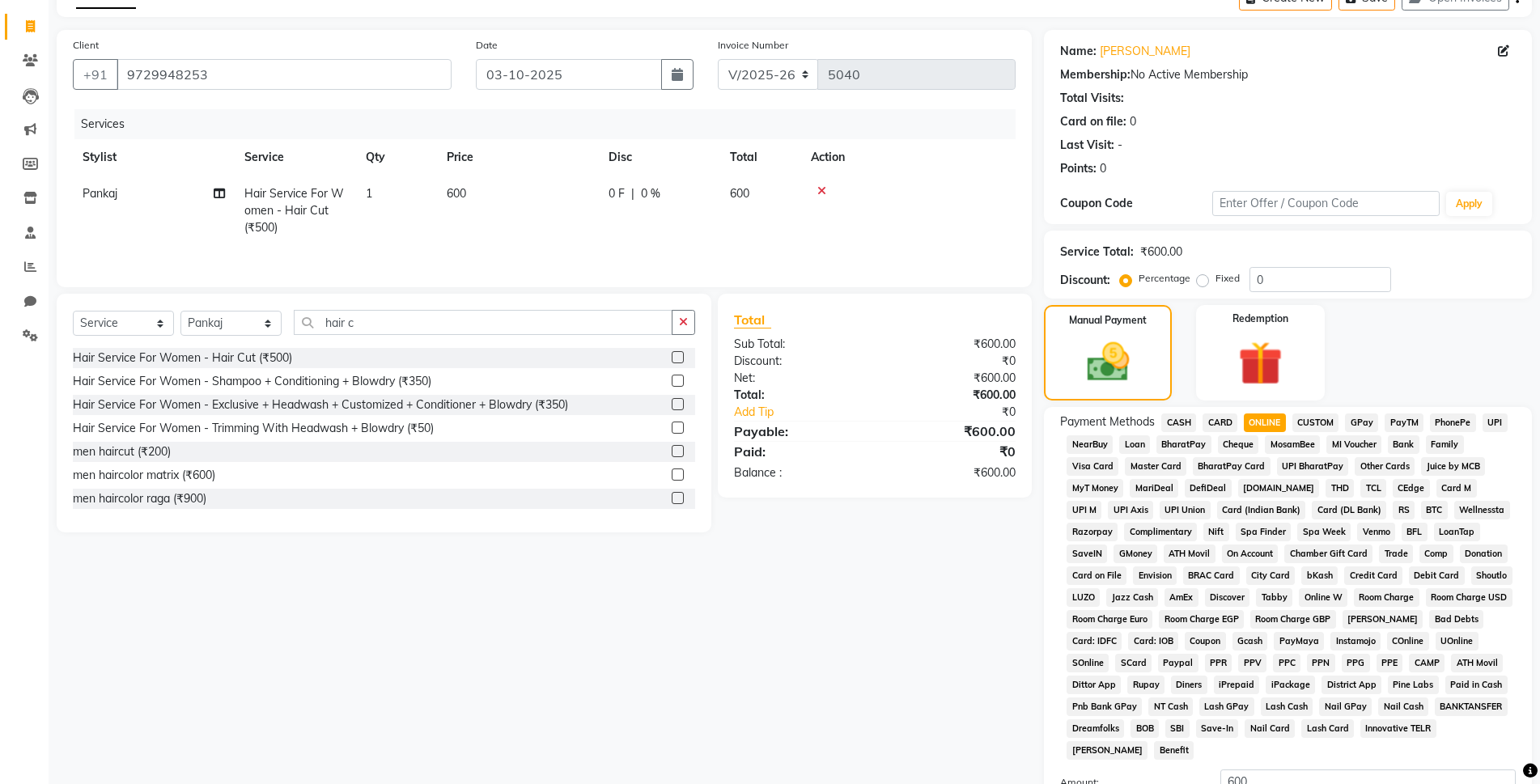
scroll to position [282, 0]
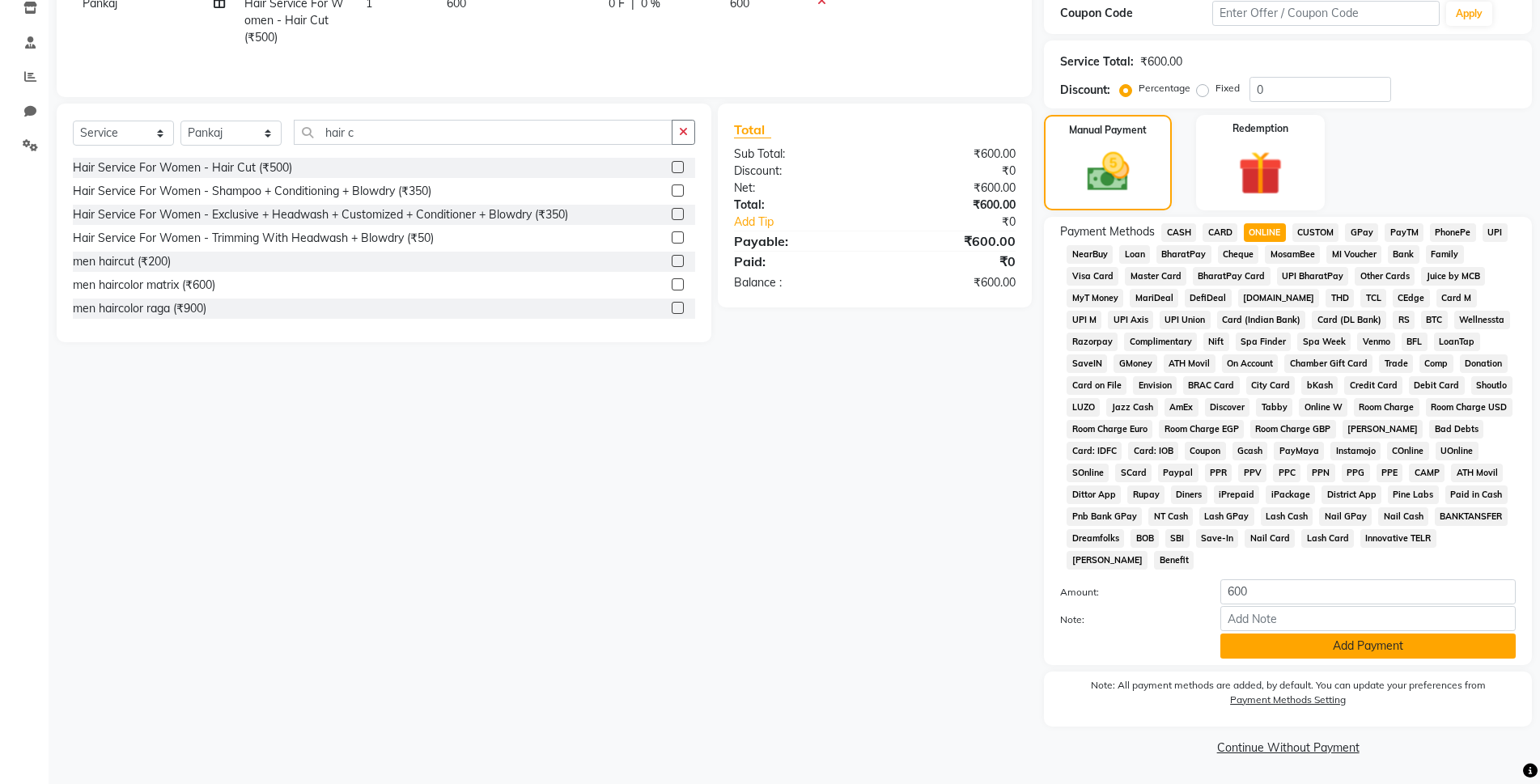
click at [1300, 646] on button "Add Payment" at bounding box center [1368, 646] width 296 height 25
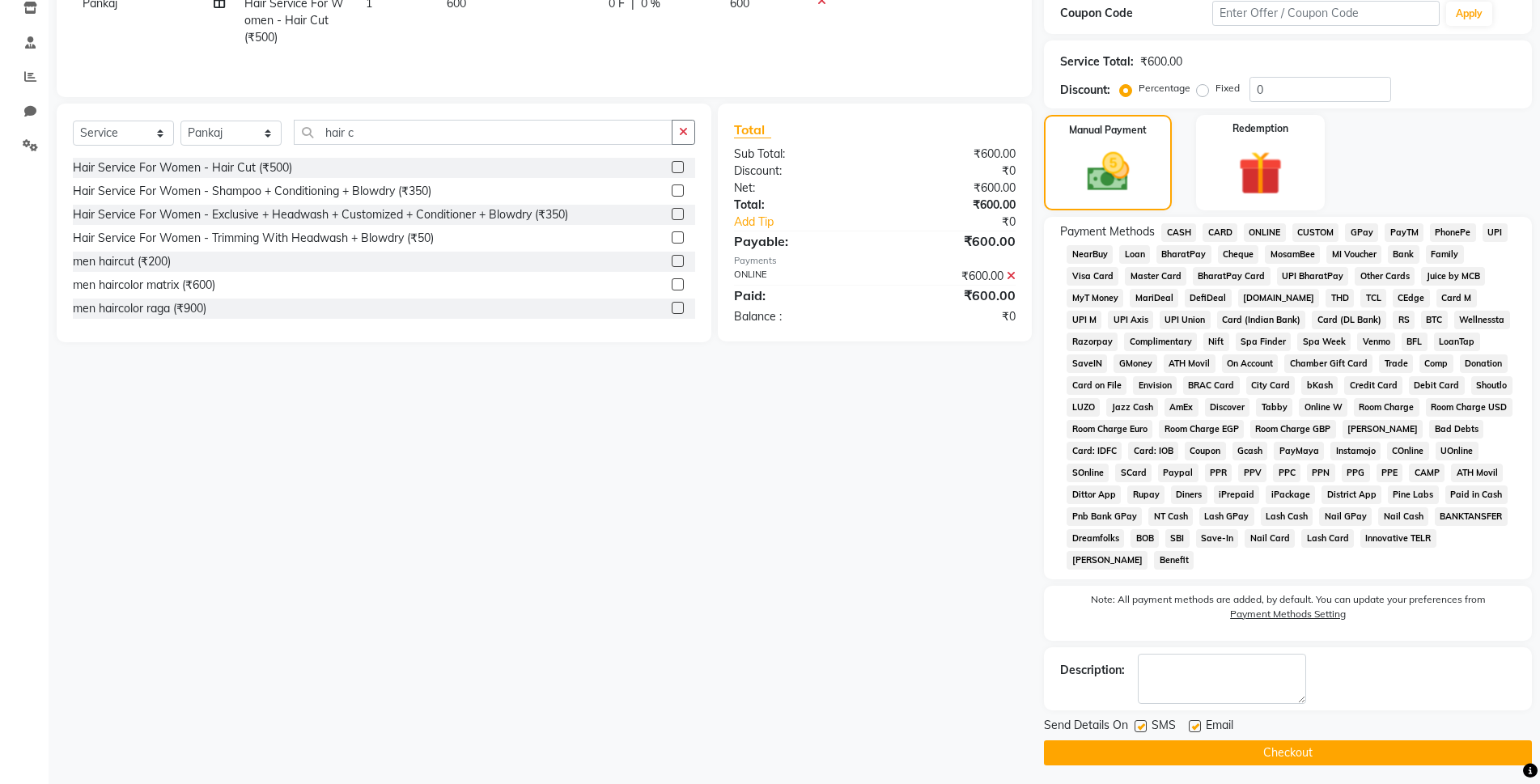
click at [1324, 755] on button "Checkout" at bounding box center [1288, 752] width 488 height 25
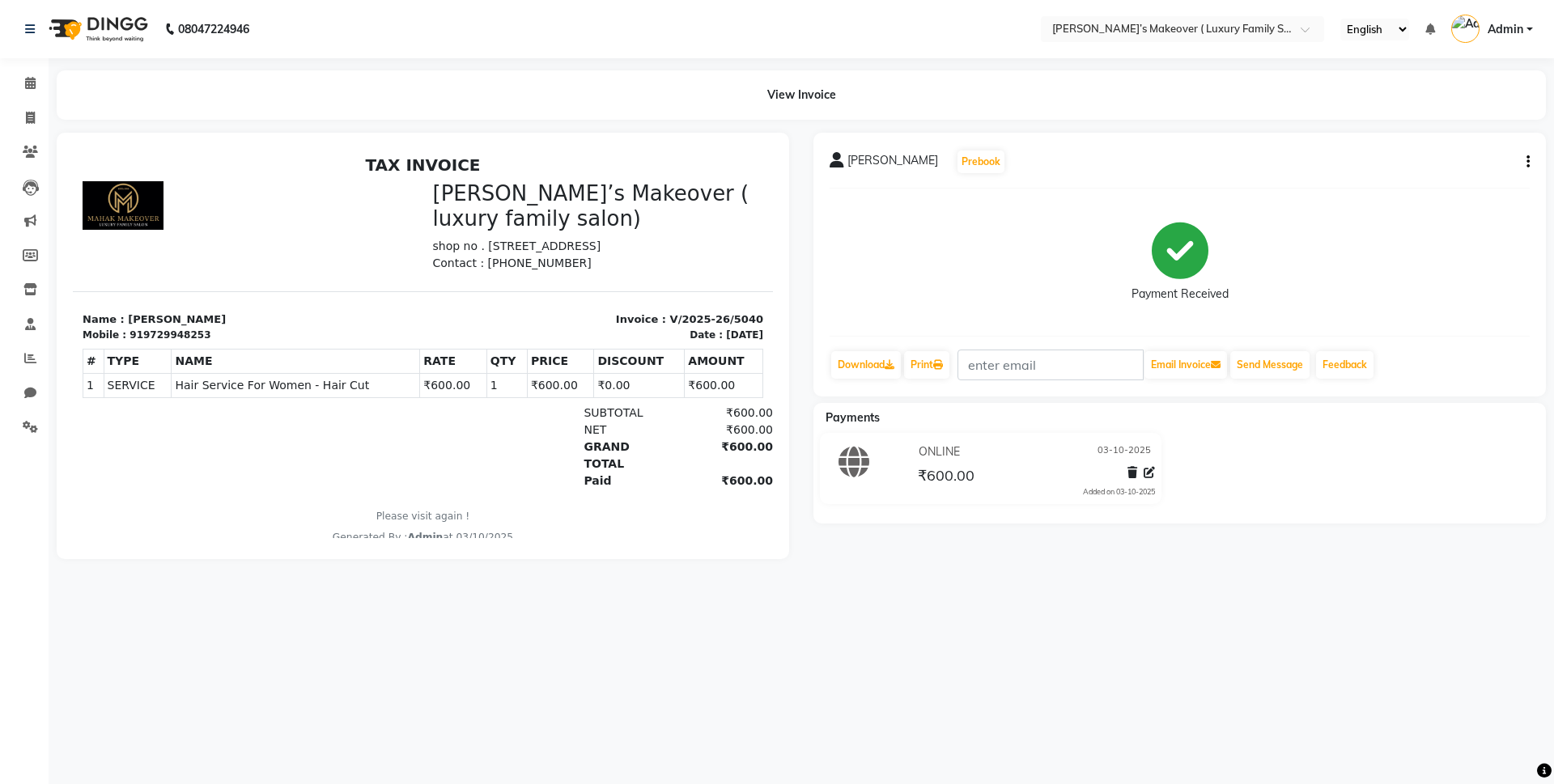
drag, startPoint x: 1324, startPoint y: 755, endPoint x: 1366, endPoint y: 767, distance: 43.7
click at [1366, 767] on div "08047224946 Select Location × Mahak’s Makeover ( Luxury Family Salon) , Model T…" at bounding box center [777, 392] width 1554 height 784
click at [27, 119] on icon at bounding box center [30, 117] width 9 height 12
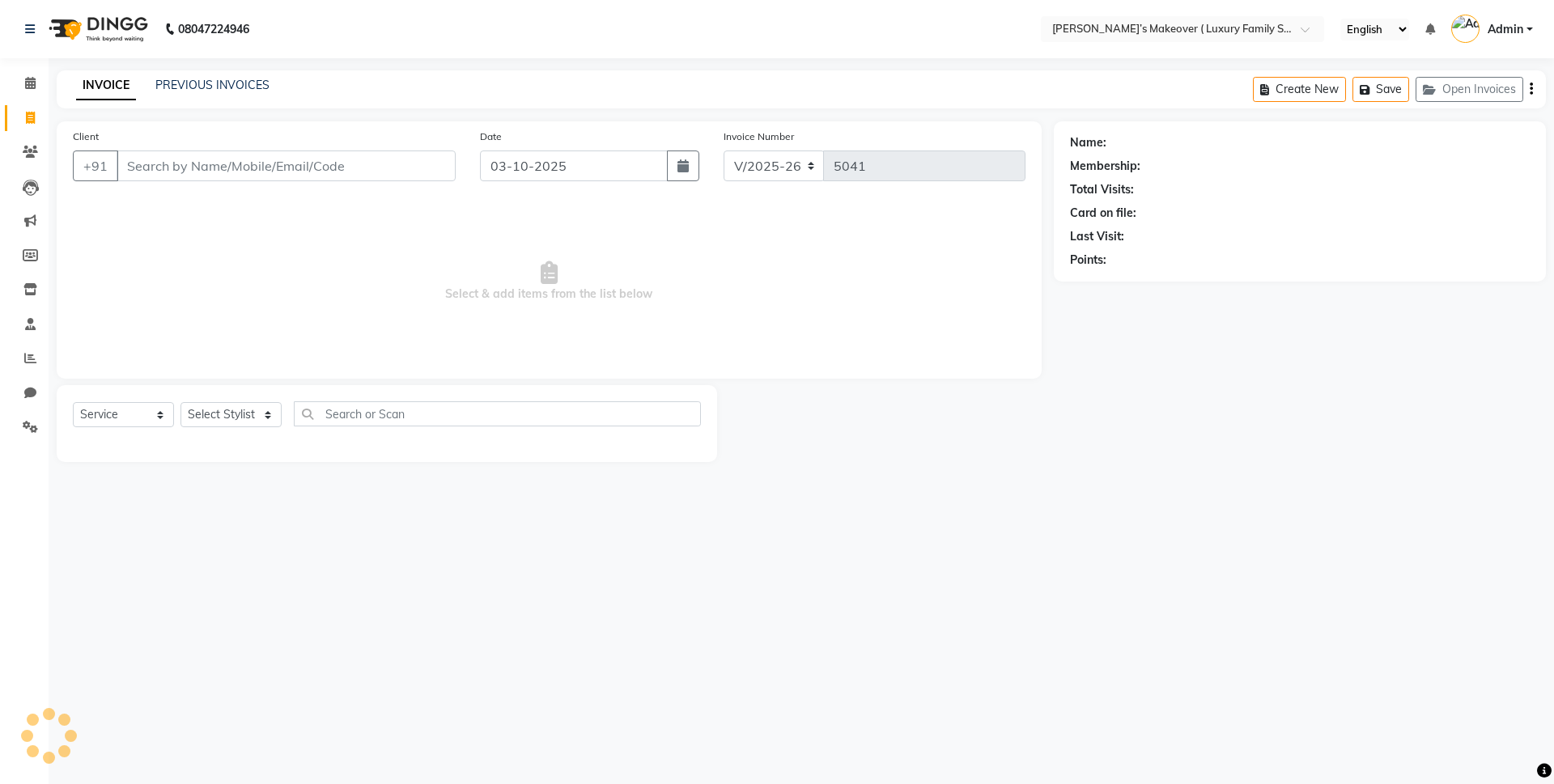
click at [232, 163] on input "Client" at bounding box center [286, 165] width 339 height 31
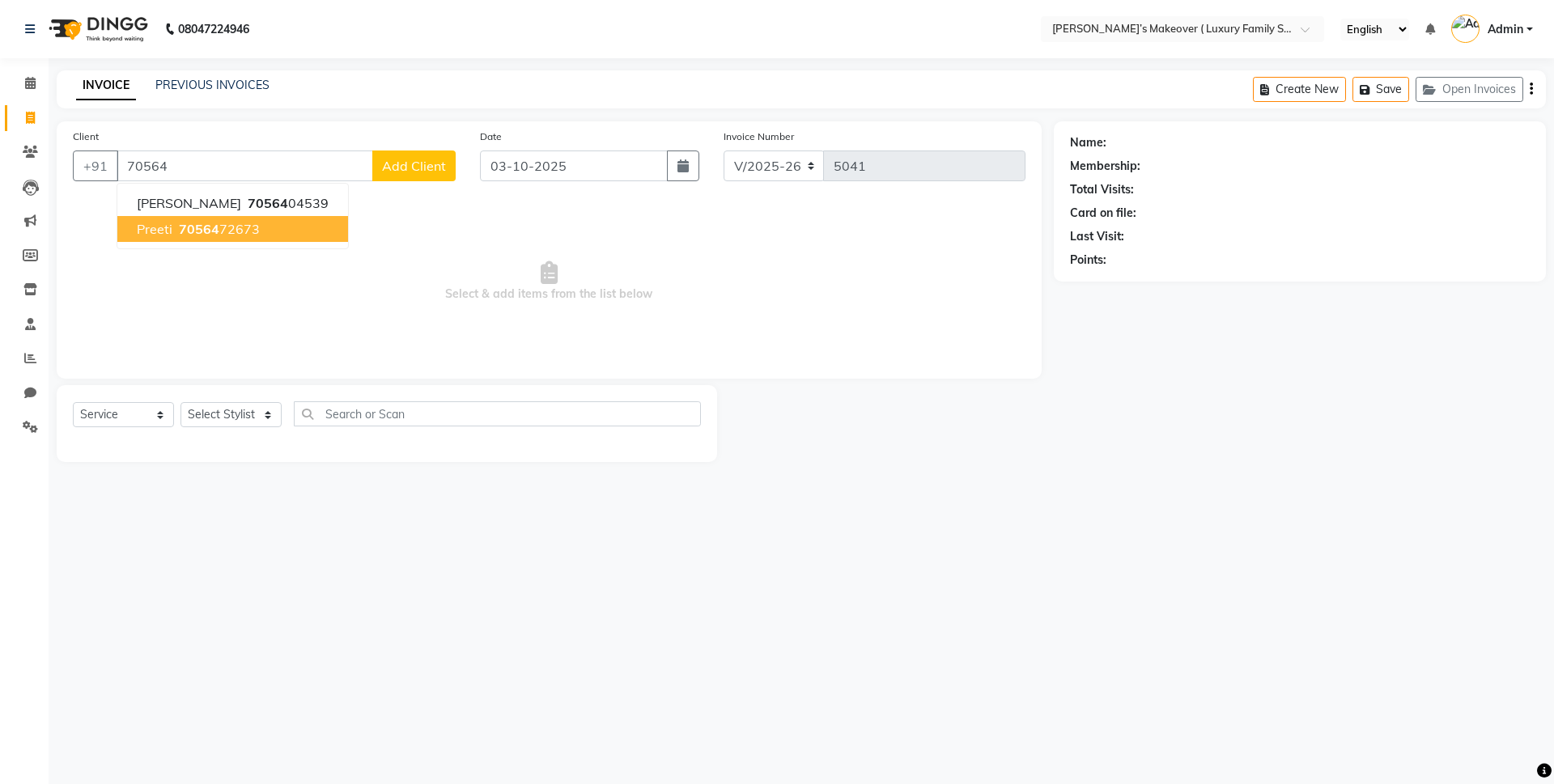
click at [287, 223] on button "preeti 70564 72673" at bounding box center [233, 229] width 231 height 26
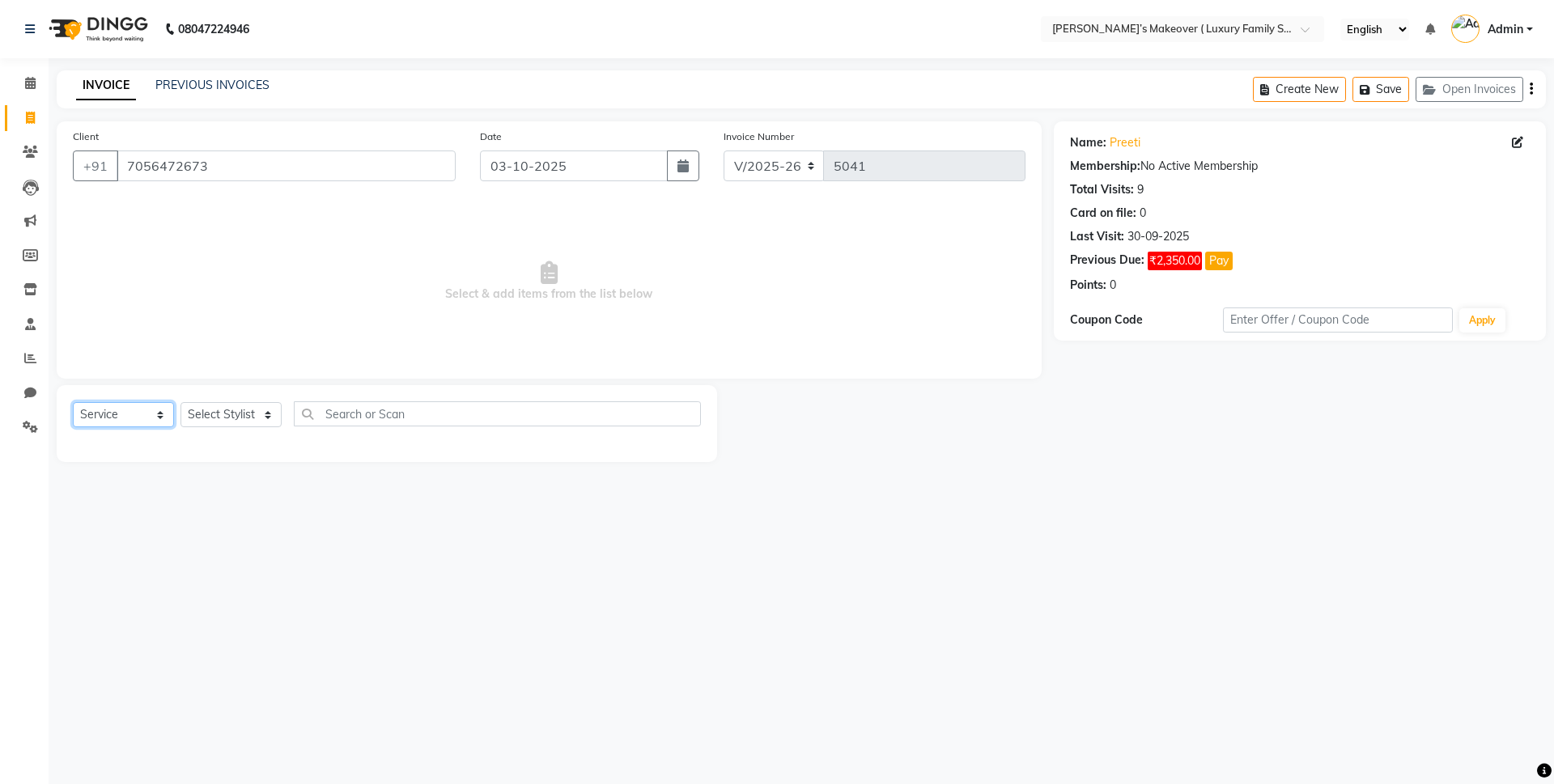
click at [108, 406] on select "Select Service Product Membership Package Voucher Prepaid Gift Card" at bounding box center [123, 414] width 102 height 25
click at [73, 402] on select "Select Service Product Membership Package Voucher Prepaid Gift Card" at bounding box center [123, 414] width 102 height 25
click at [248, 405] on select "Select Stylist Aarish Anas salmani Ankit Anshika Anshul Astha Bhoomi lamba Dipt…" at bounding box center [231, 414] width 102 height 25
click at [180, 402] on select "Select Stylist Aarish Anas salmani Ankit Anshika Anshul Astha Bhoomi lamba Dipt…" at bounding box center [231, 414] width 102 height 25
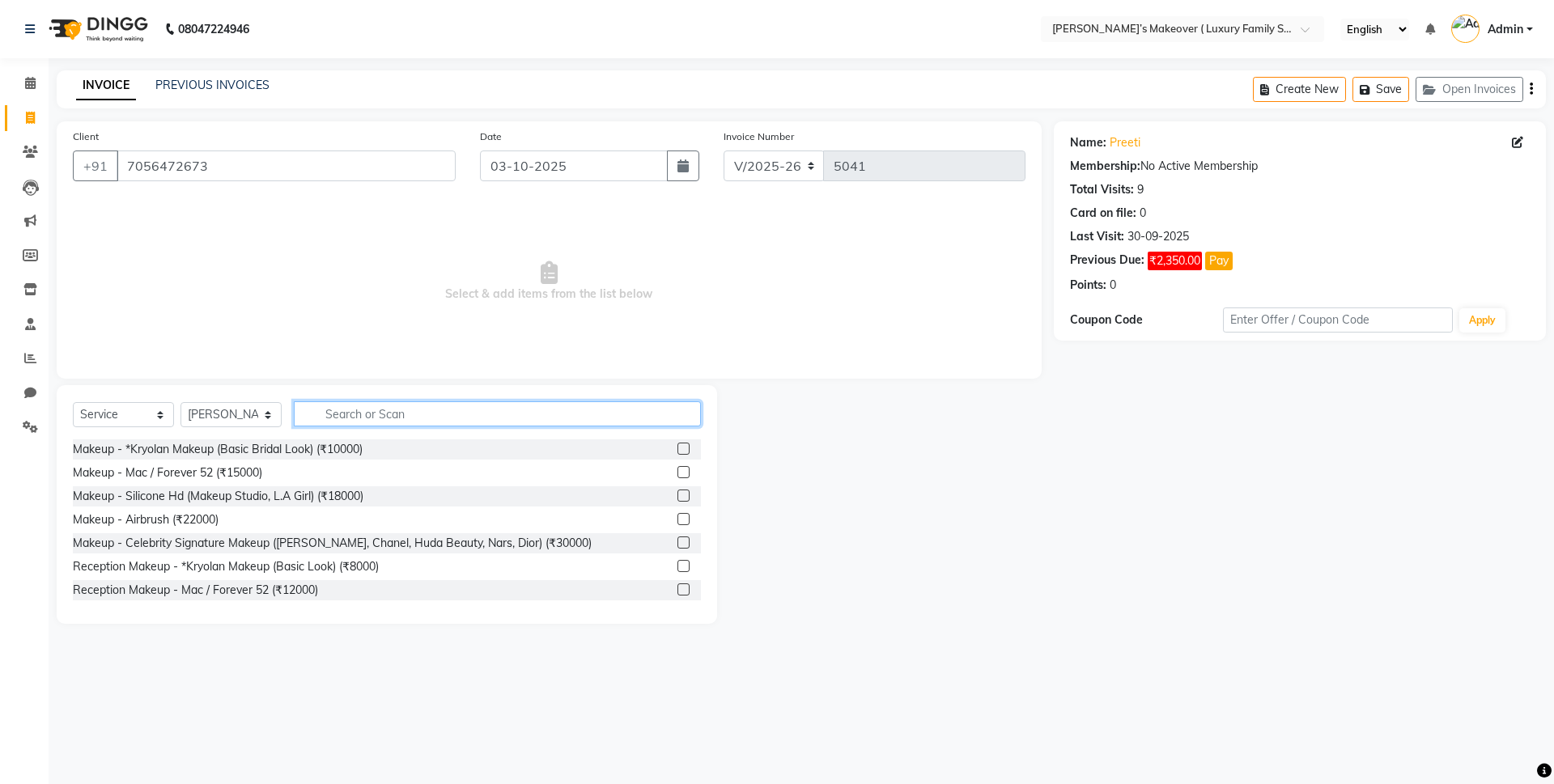
click at [400, 413] on input "text" at bounding box center [497, 413] width 407 height 25
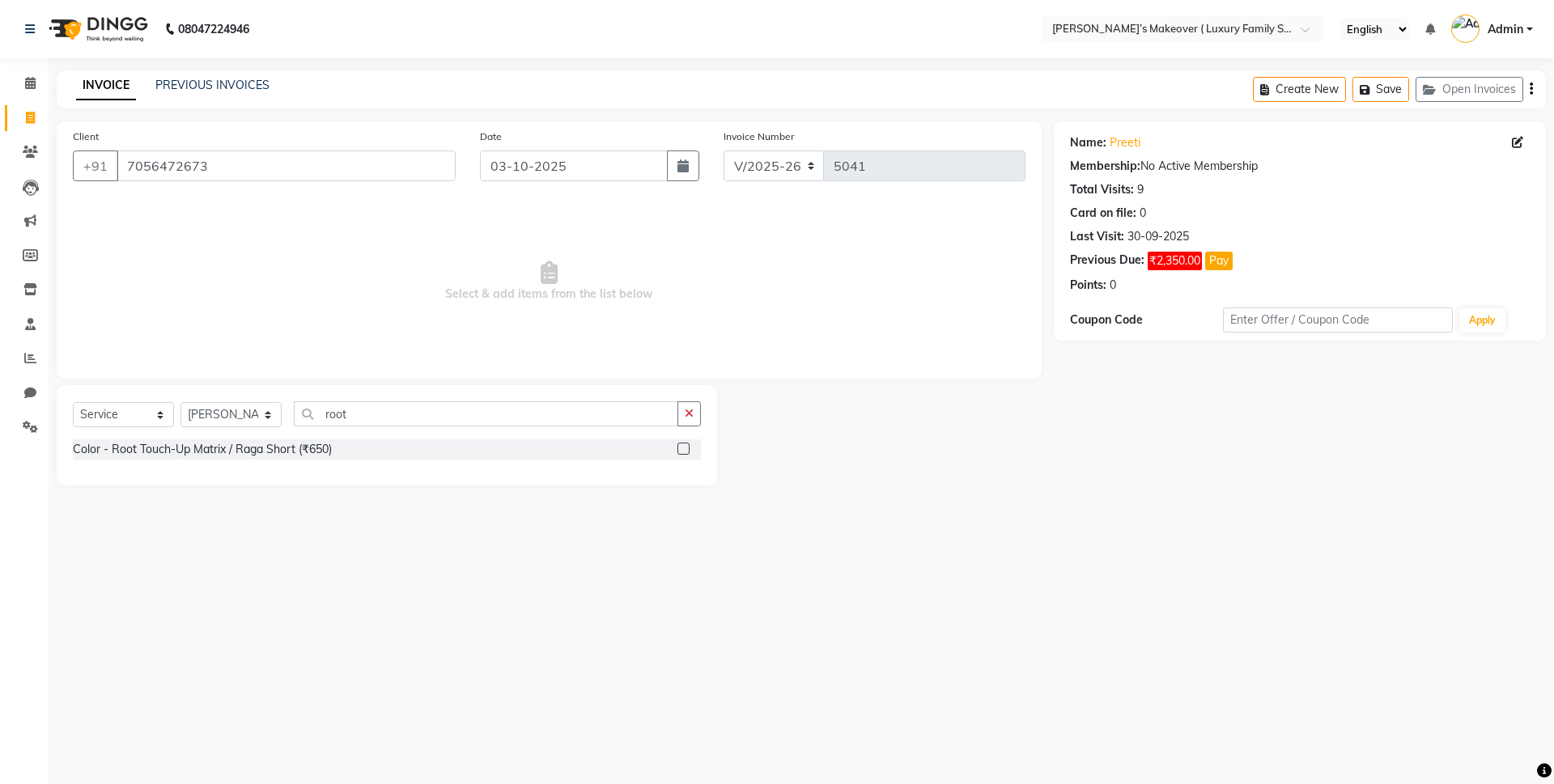
click at [685, 448] on label at bounding box center [683, 449] width 12 height 12
click at [685, 448] on input "checkbox" at bounding box center [682, 449] width 11 height 11
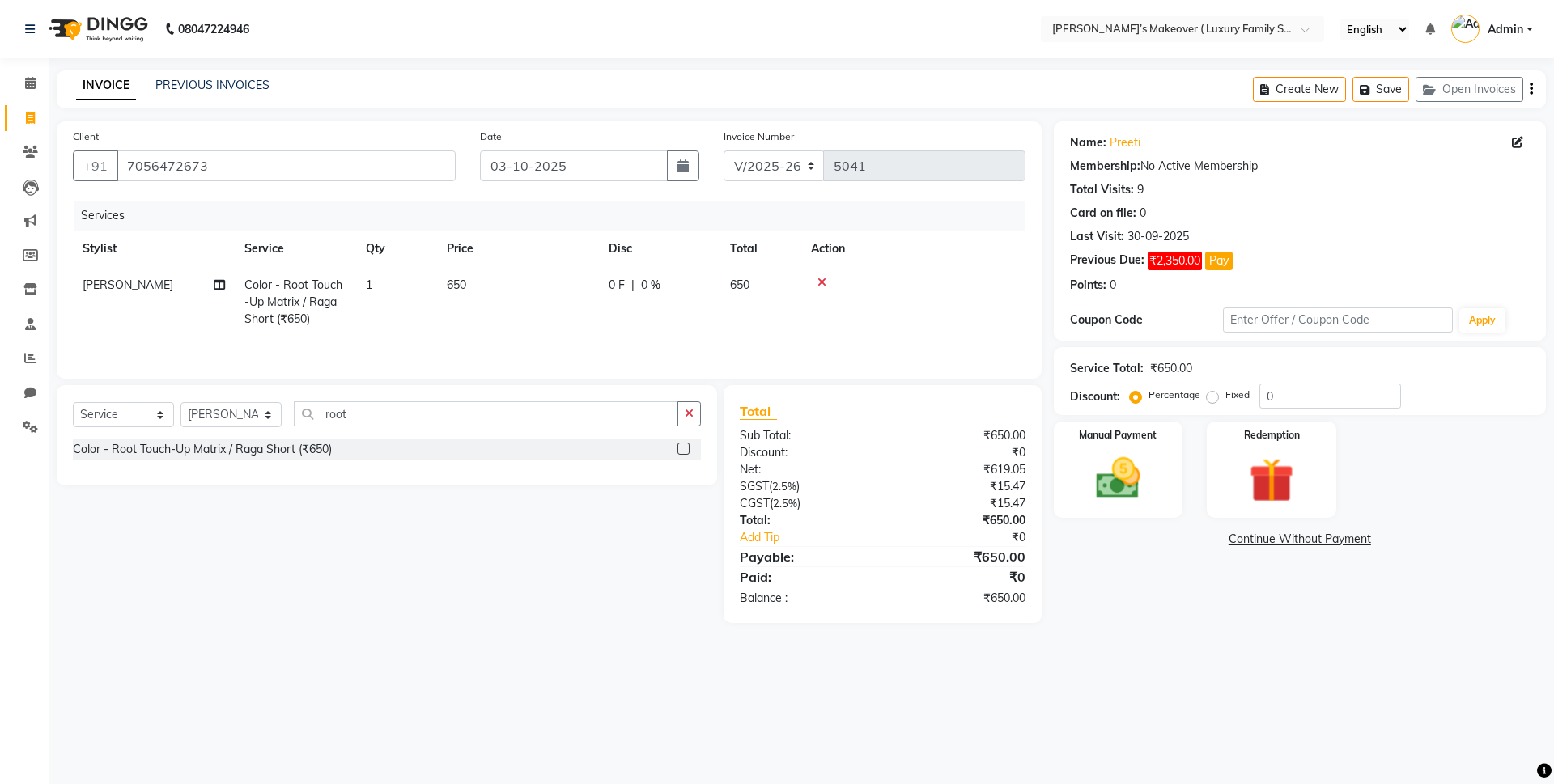
click at [473, 271] on td "650" at bounding box center [518, 301] width 162 height 71
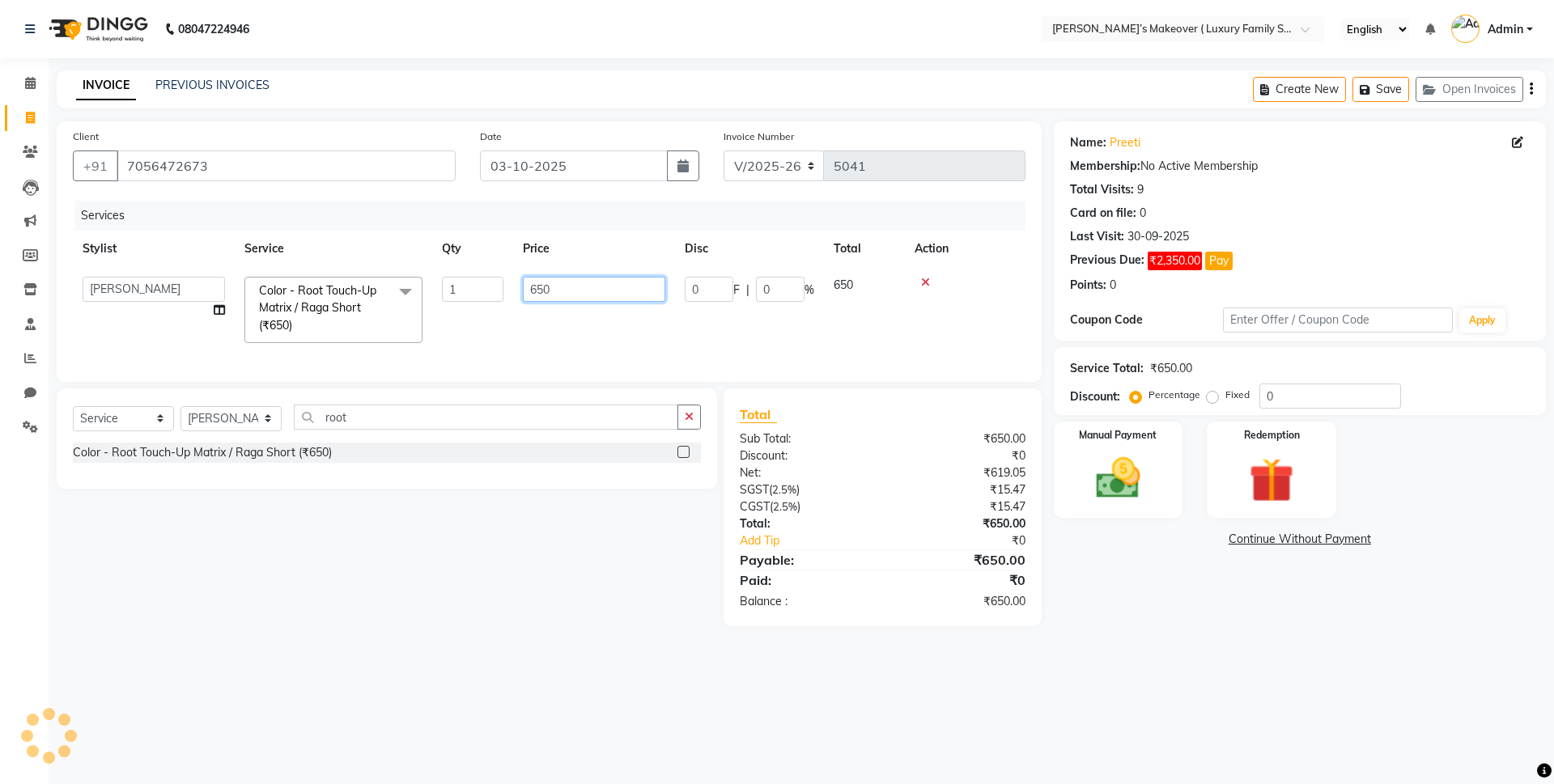
click at [560, 288] on input "650" at bounding box center [593, 289] width 142 height 25
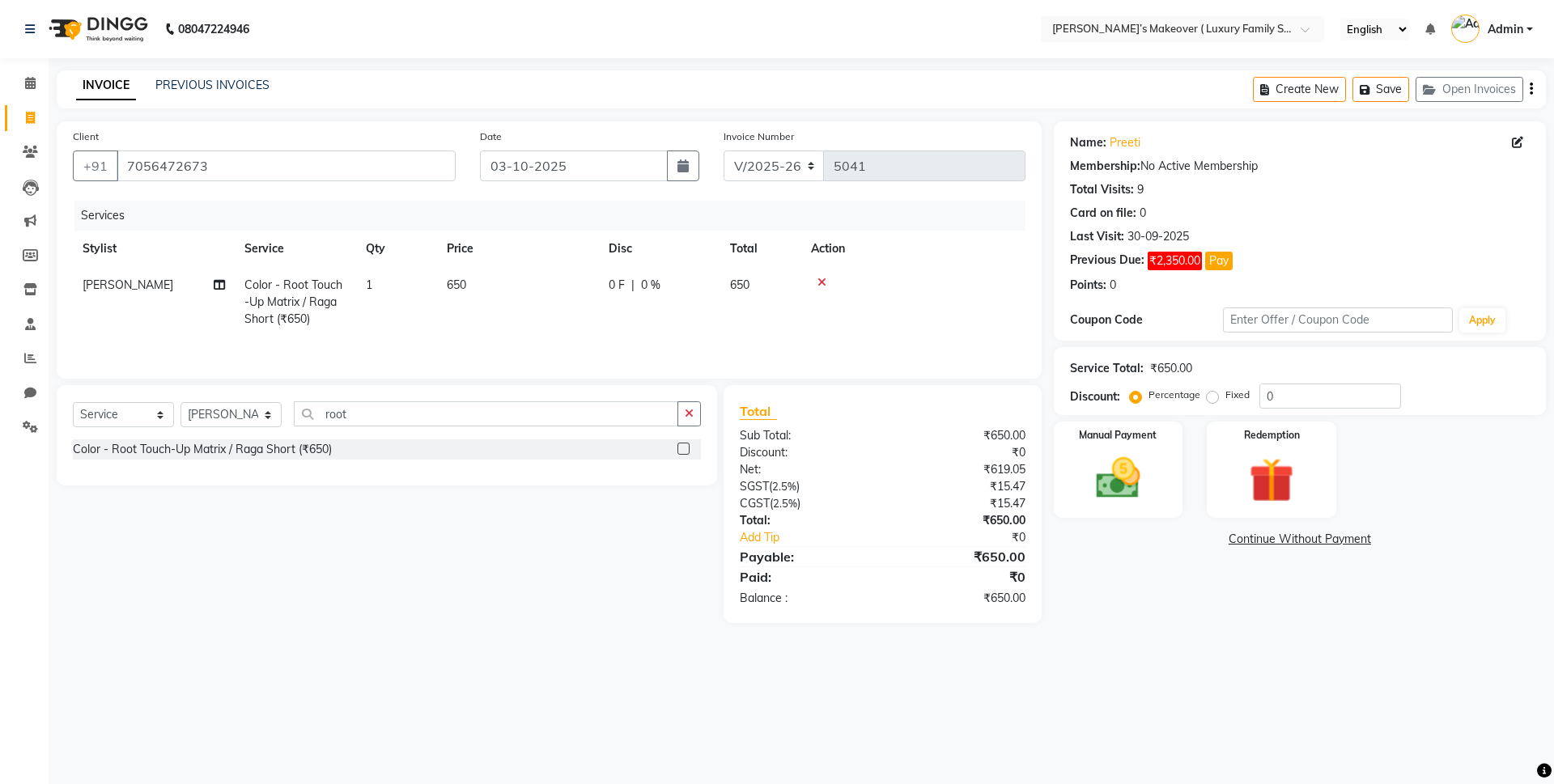
click at [617, 275] on tr "Ravi Color - Root Touch-Up Matrix / Raga Short (₹650) 1 650 0 F | 0 % 650" at bounding box center [549, 301] width 953 height 71
click at [521, 292] on td "650" at bounding box center [518, 301] width 162 height 71
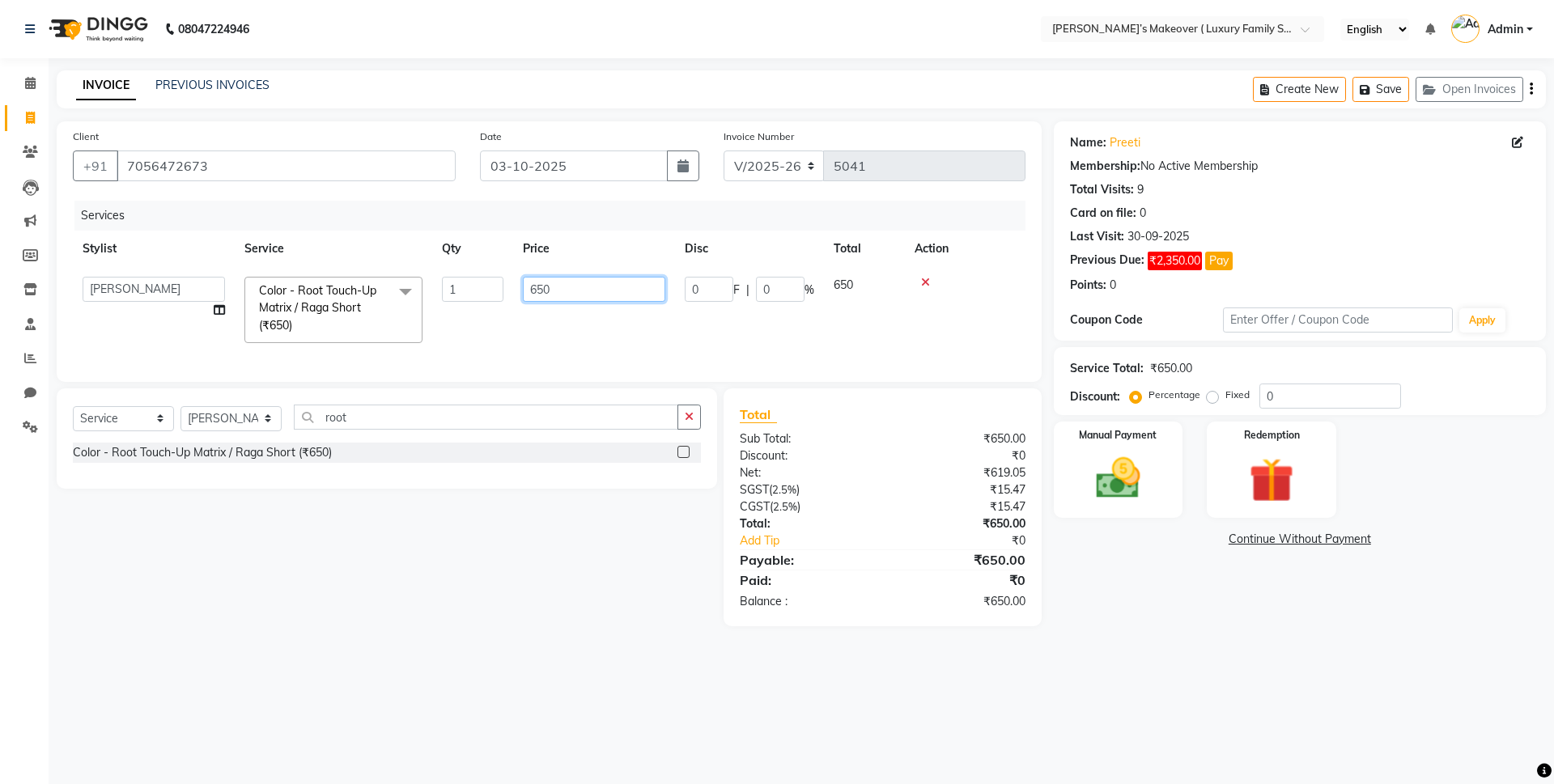
click at [560, 285] on input "650" at bounding box center [593, 289] width 142 height 25
click at [863, 602] on div "Total Sub Total: ₹650.00 Discount: ₹0 Net: ₹619.05 SGST ( 2.5% ) ₹15.47 CGST ( …" at bounding box center [882, 507] width 286 height 206
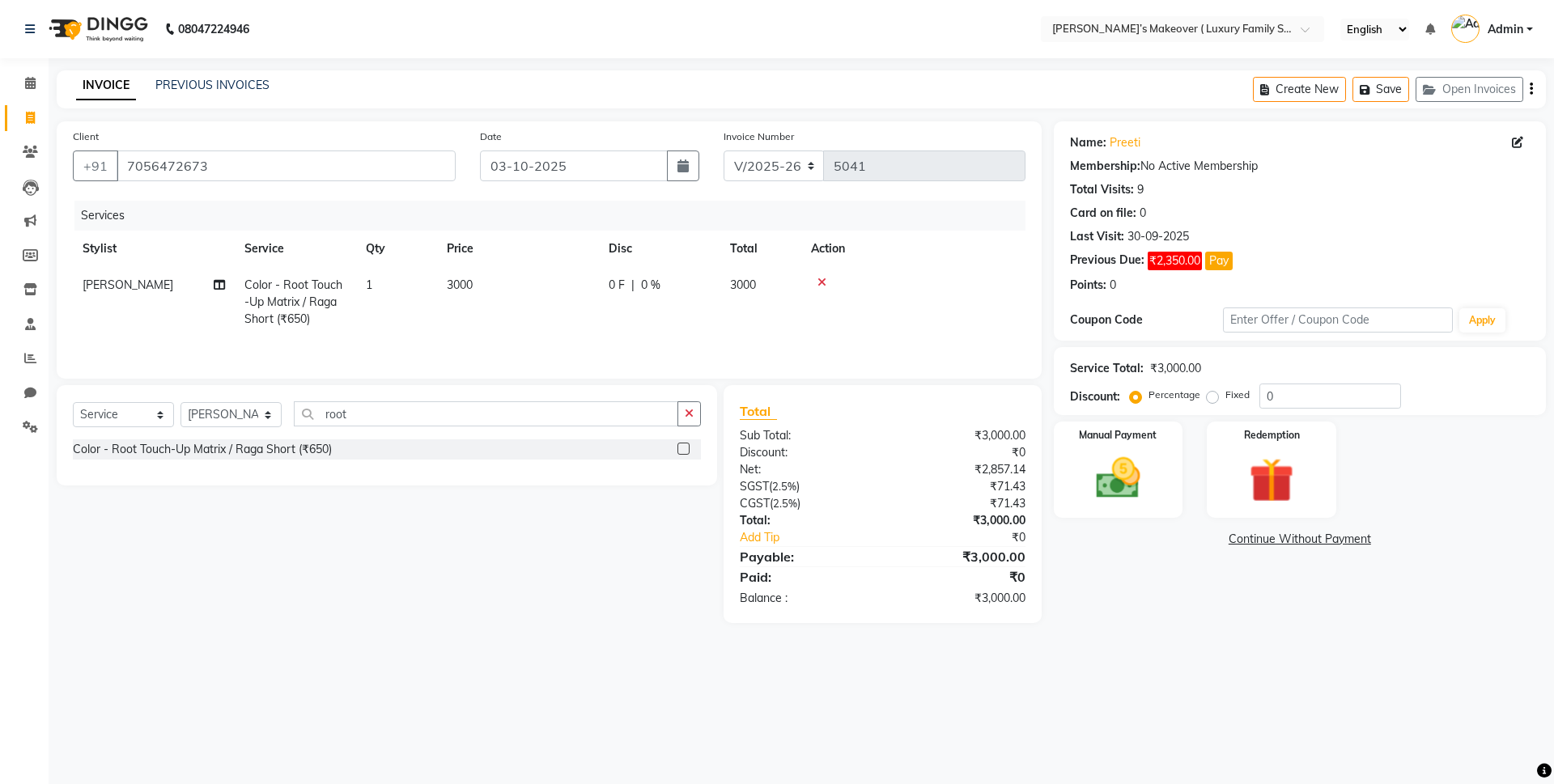
click at [1532, 89] on icon "button" at bounding box center [1531, 89] width 3 height 1
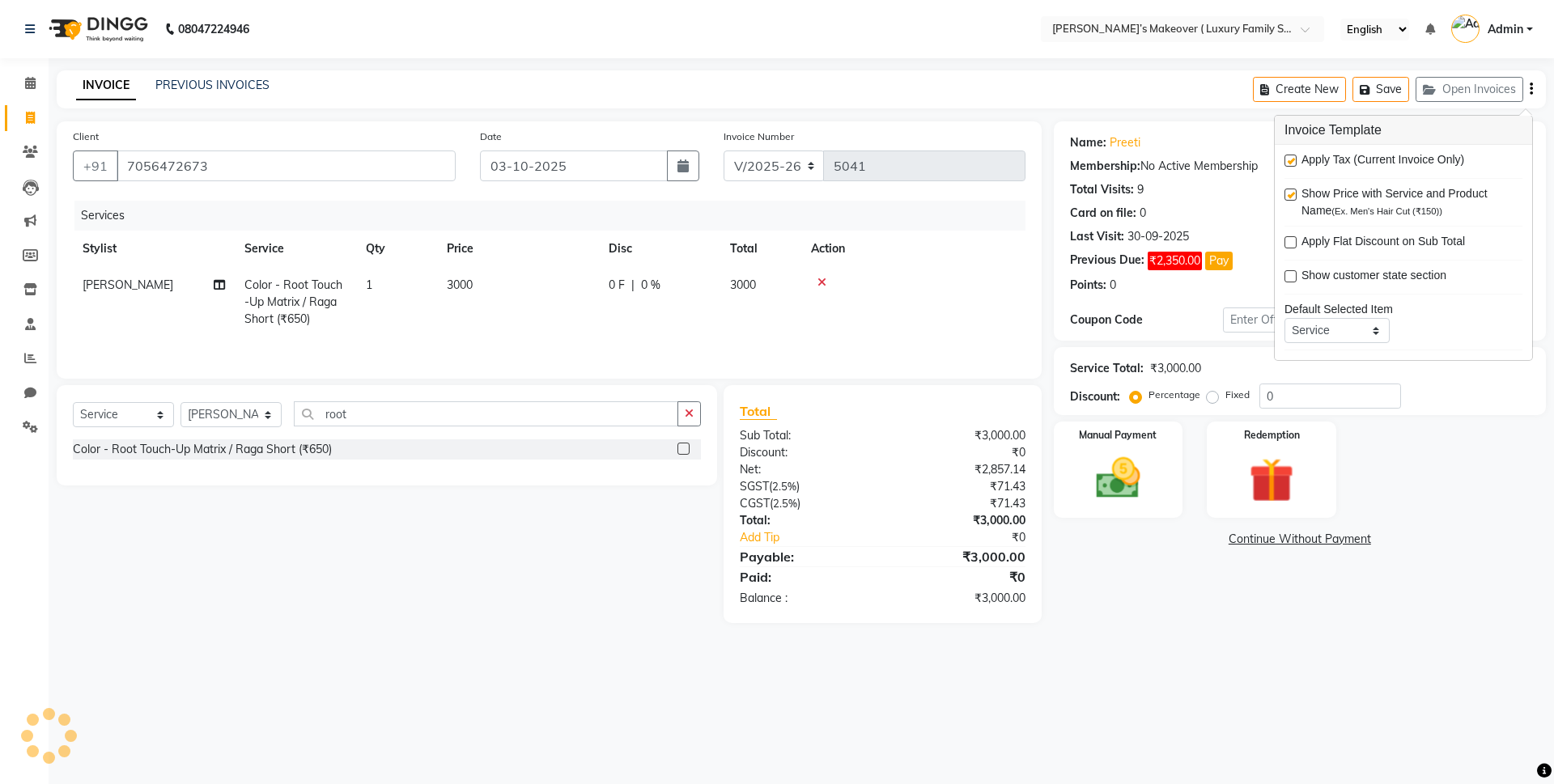
click at [1293, 166] on label at bounding box center [1290, 160] width 12 height 12
click at [1293, 166] on input "checkbox" at bounding box center [1289, 161] width 11 height 11
click at [1163, 477] on div "Manual Payment" at bounding box center [1117, 470] width 134 height 99
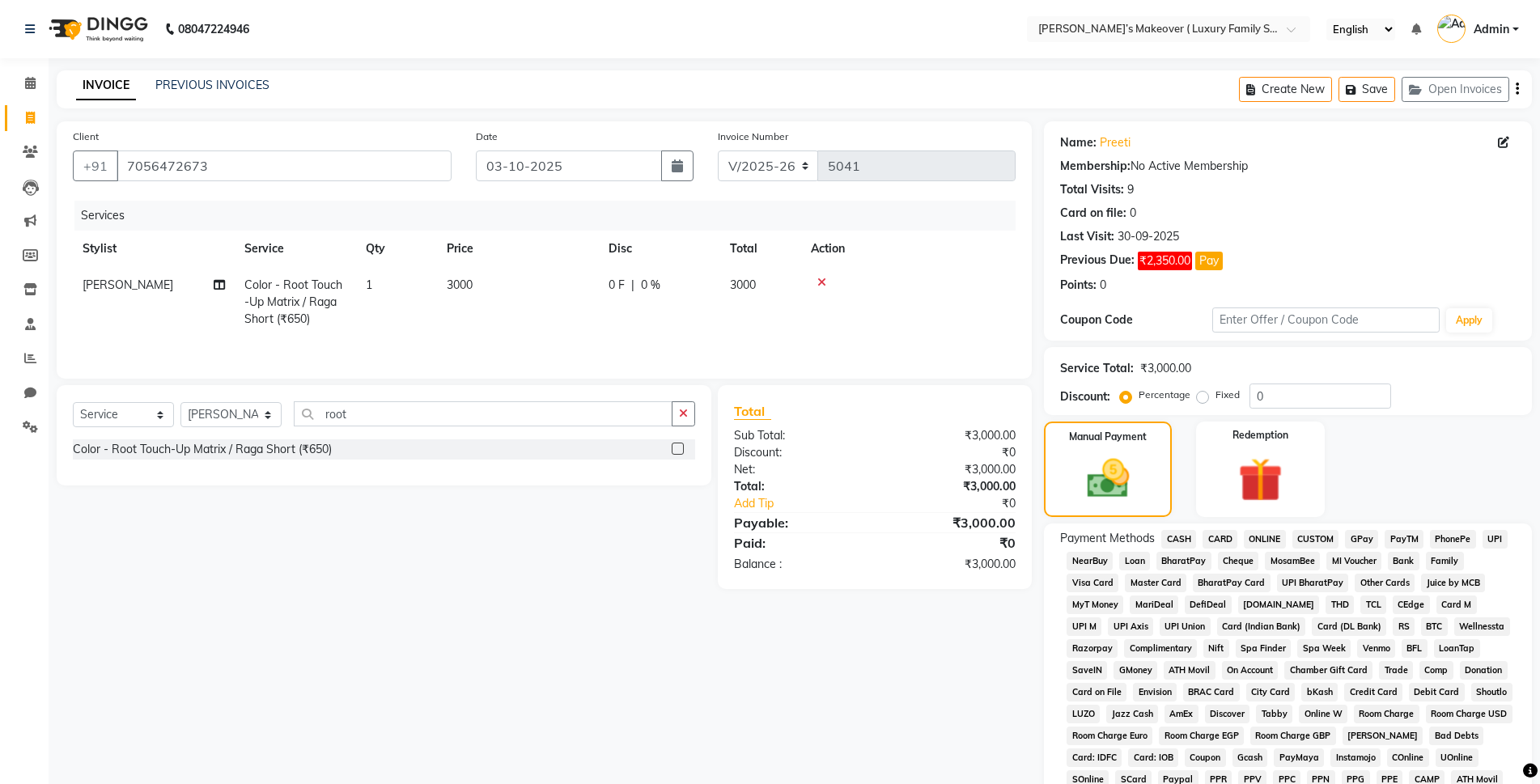
click at [1165, 534] on span "CASH" at bounding box center [1179, 539] width 35 height 19
